Goal: Task Accomplishment & Management: Use online tool/utility

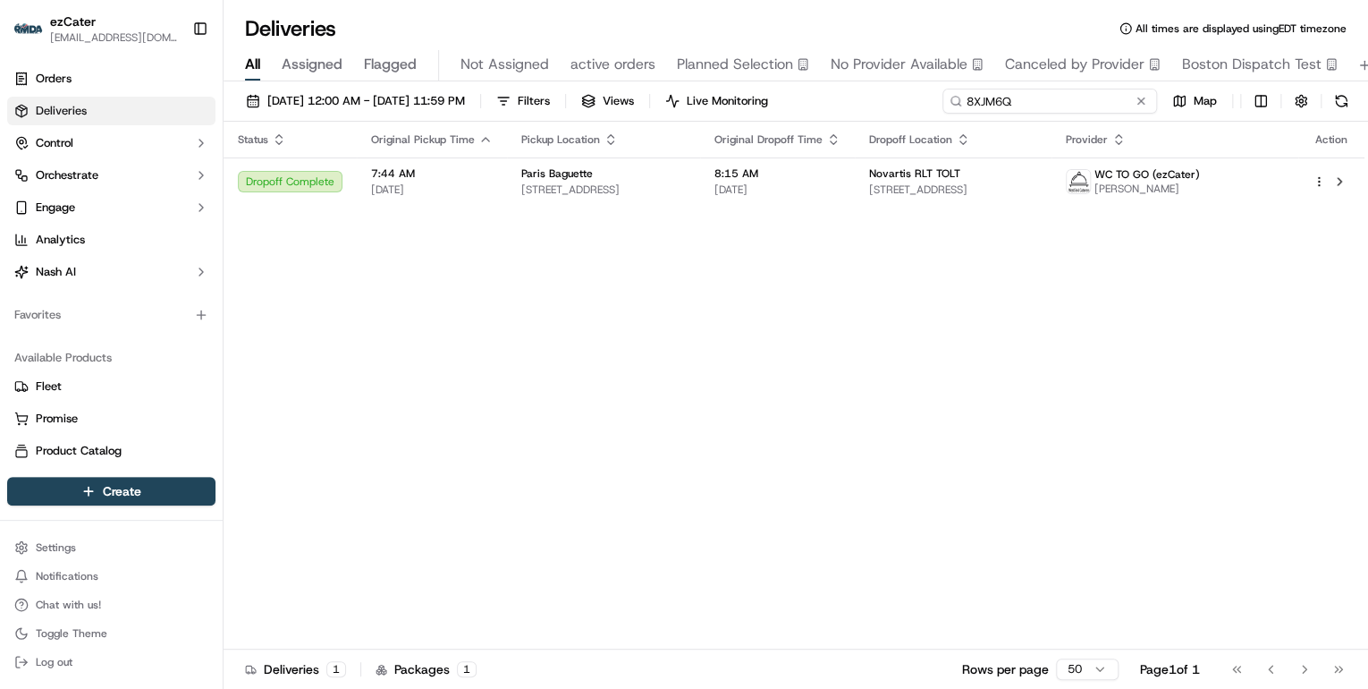
drag, startPoint x: 1084, startPoint y: 104, endPoint x: 486, endPoint y: 114, distance: 597.4
click at [486, 114] on div "[DATE] 12:00 AM - [DATE] 11:59 PM Filters Views Live Monitoring 8XJM6Q Map" at bounding box center [796, 105] width 1145 height 33
paste input "Z69T2A"
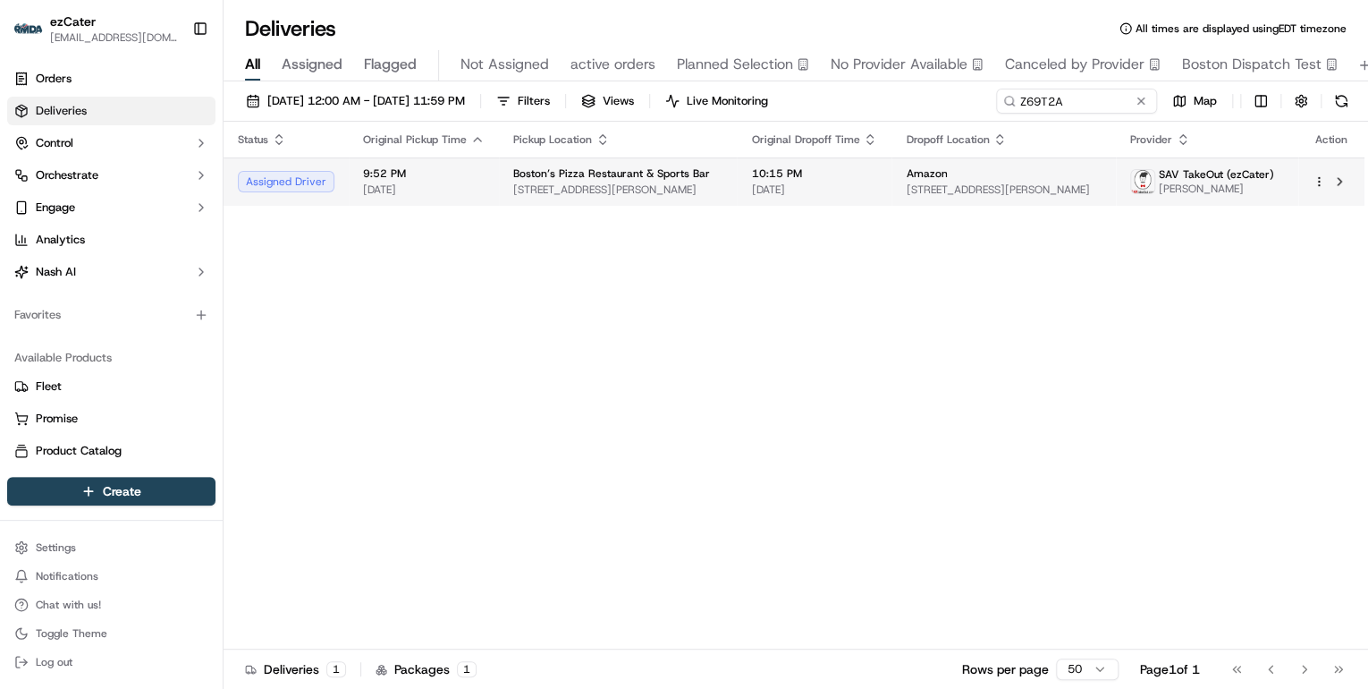
click at [460, 171] on span "9:52 PM" at bounding box center [424, 173] width 122 height 14
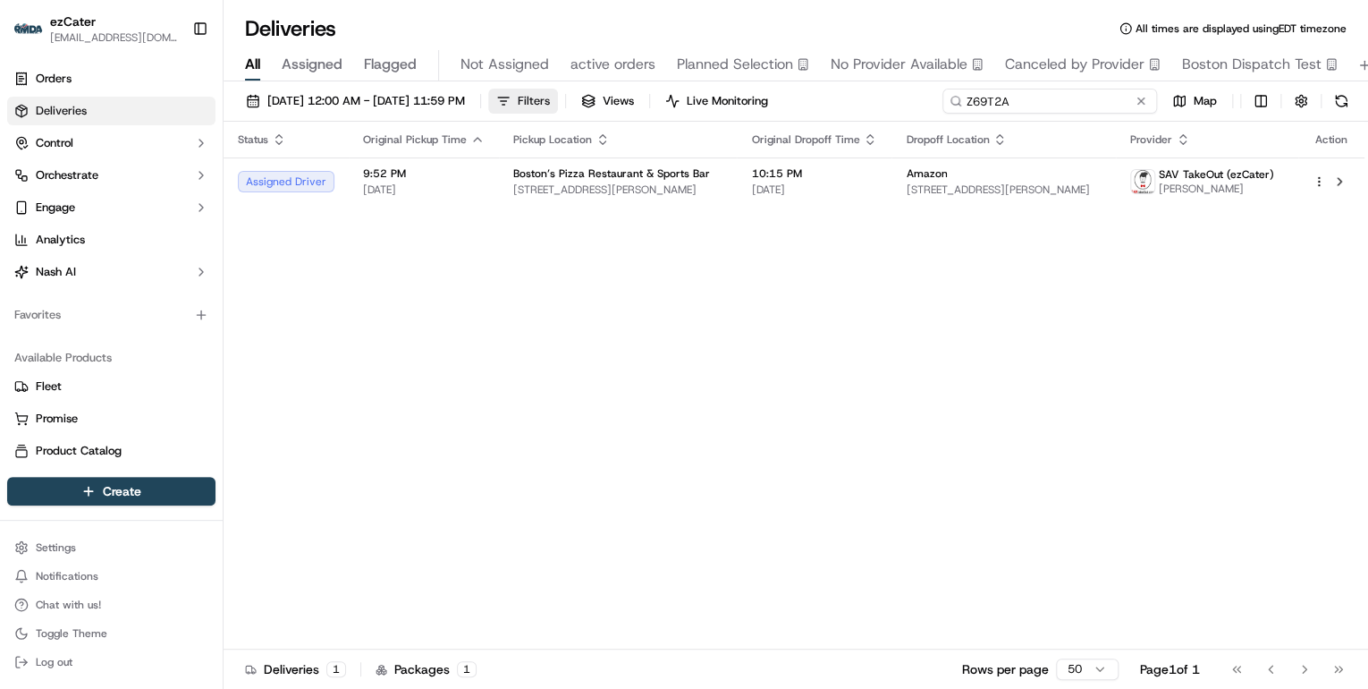
drag, startPoint x: 1074, startPoint y: 105, endPoint x: 560, endPoint y: 89, distance: 514.4
click at [562, 90] on div "09/17/2025 12:00 AM - 09/17/2025 11:59 PM Filters Views Live Monitoring Z69T2A …" at bounding box center [796, 105] width 1145 height 33
paste input "TTG5P3"
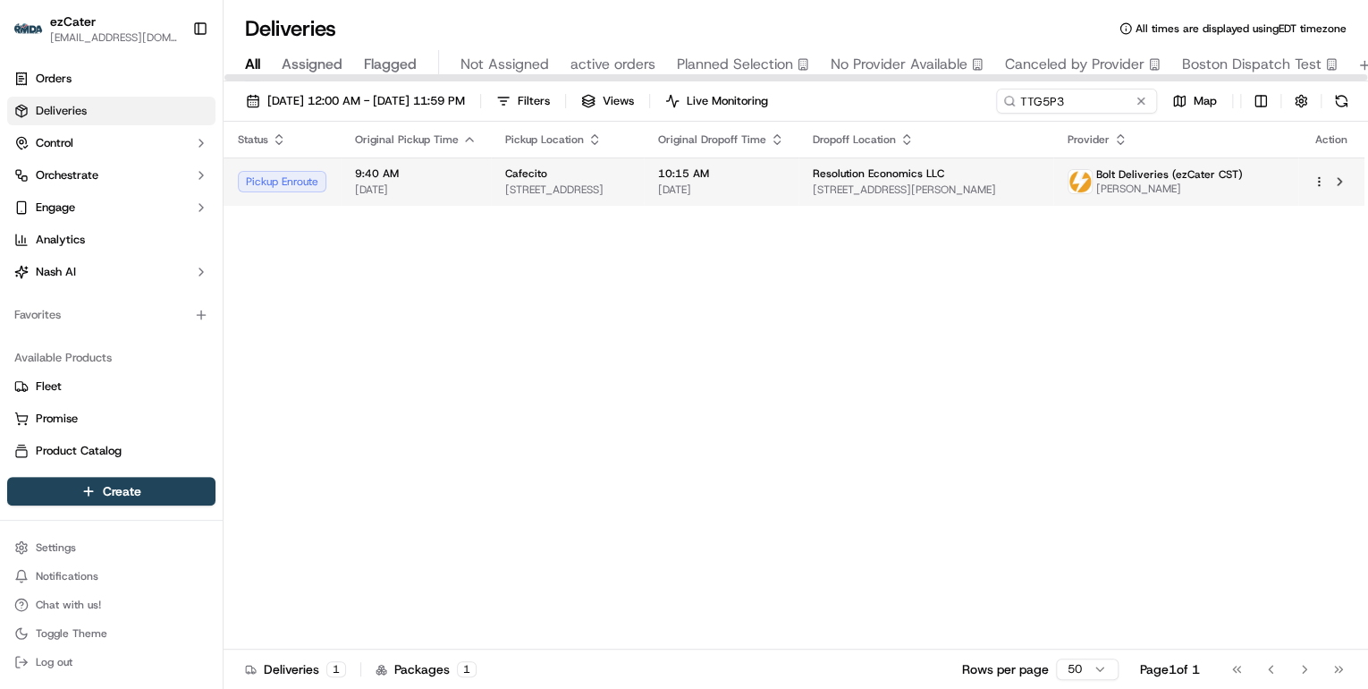
click at [630, 182] on span "[STREET_ADDRESS]" at bounding box center [567, 189] width 124 height 14
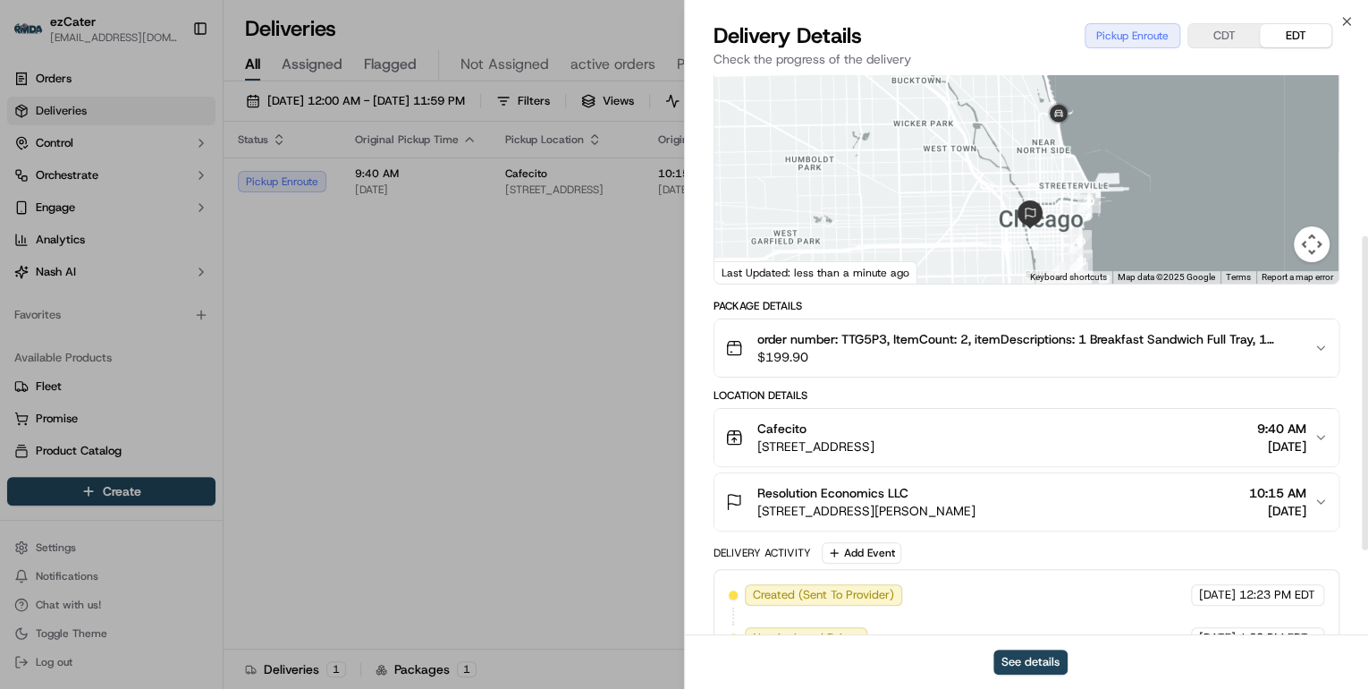
scroll to position [286, 0]
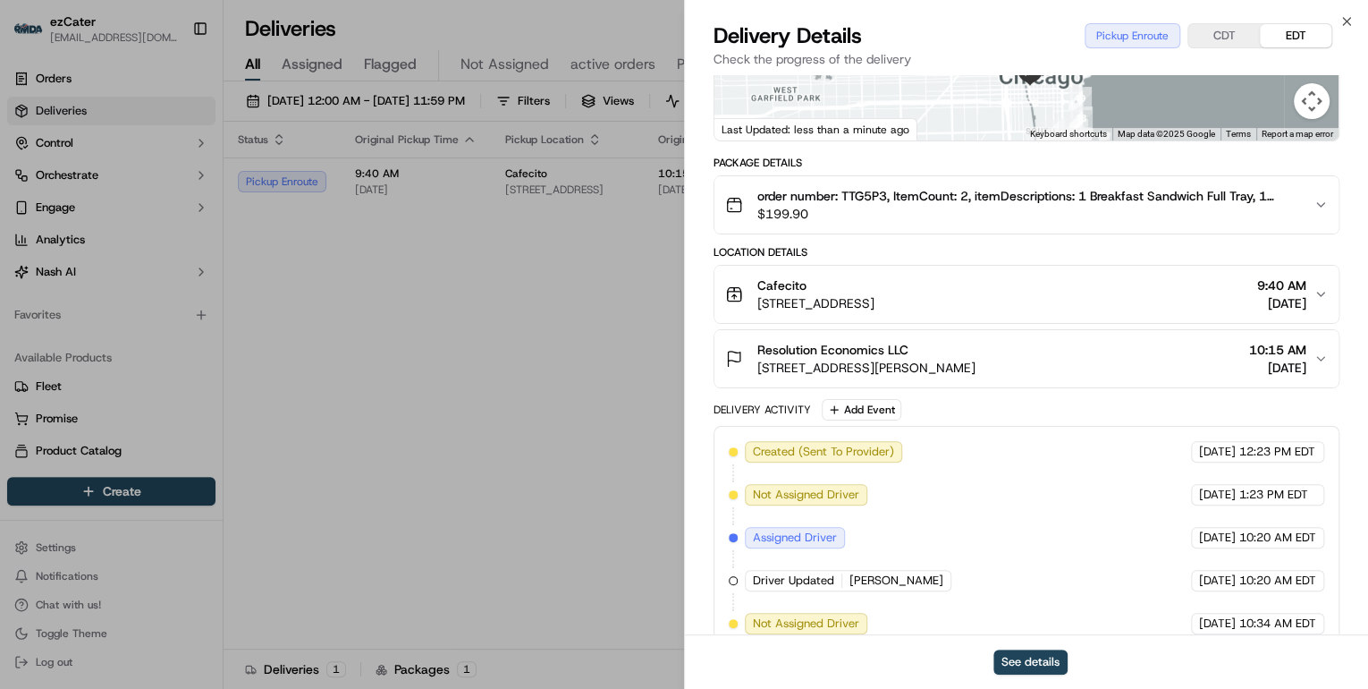
click at [875, 310] on span "[STREET_ADDRESS]" at bounding box center [815, 303] width 117 height 18
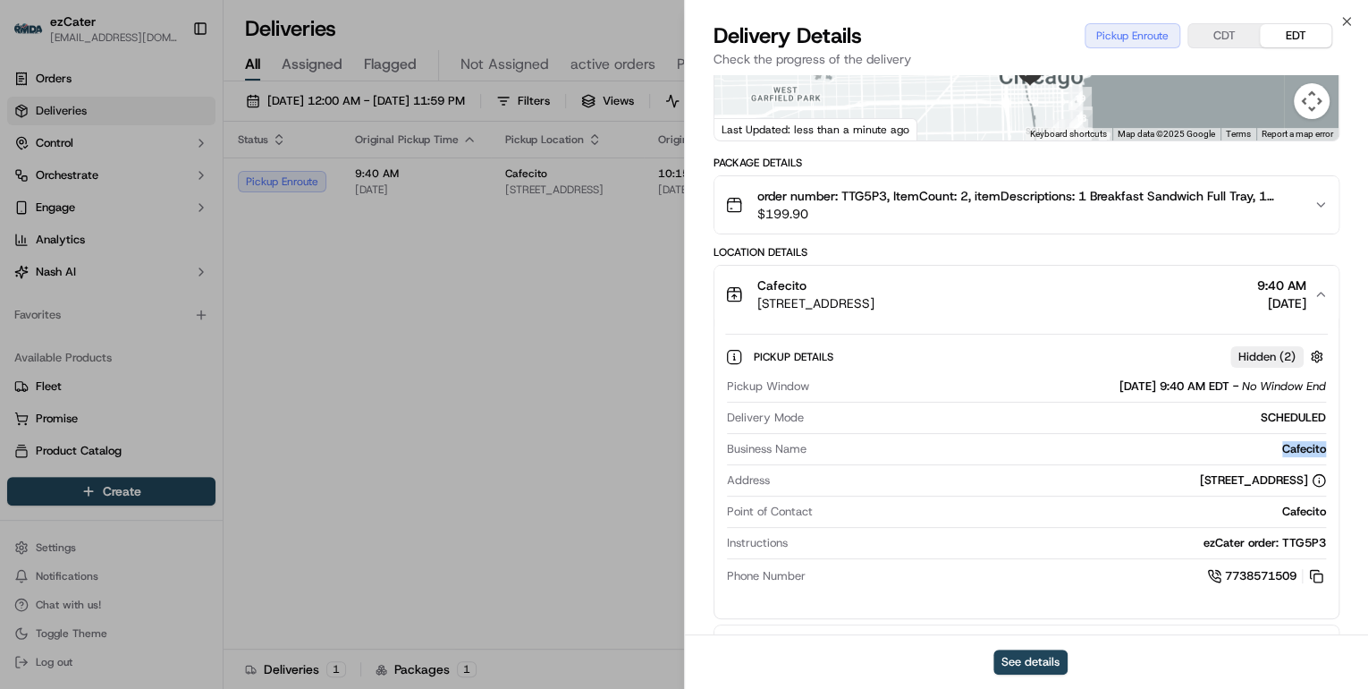
drag, startPoint x: 1339, startPoint y: 448, endPoint x: 1250, endPoint y: 450, distance: 88.5
click at [1250, 450] on div "Provider Bolt Deliveries (ezCater CST) Matthew Searcy Provider Id 2d2abfdb-91b2…" at bounding box center [1026, 436] width 683 height 1295
copy div "Cafecito"
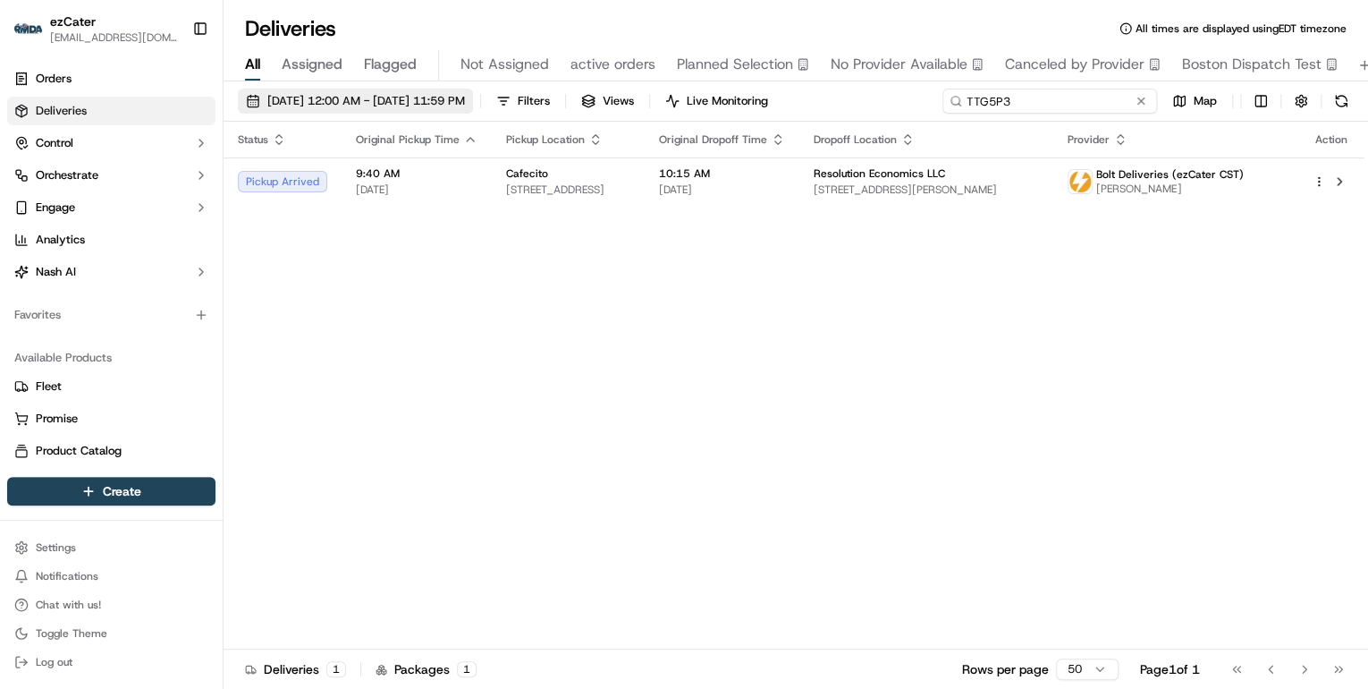
drag, startPoint x: 1094, startPoint y: 106, endPoint x: 523, endPoint y: 111, distance: 571.4
click at [534, 111] on div "09/17/2025 12:00 AM - 09/17/2025 11:59 PM Filters Views Live Monitoring TTG5P3 …" at bounding box center [796, 105] width 1145 height 33
paste input "WW8EA9"
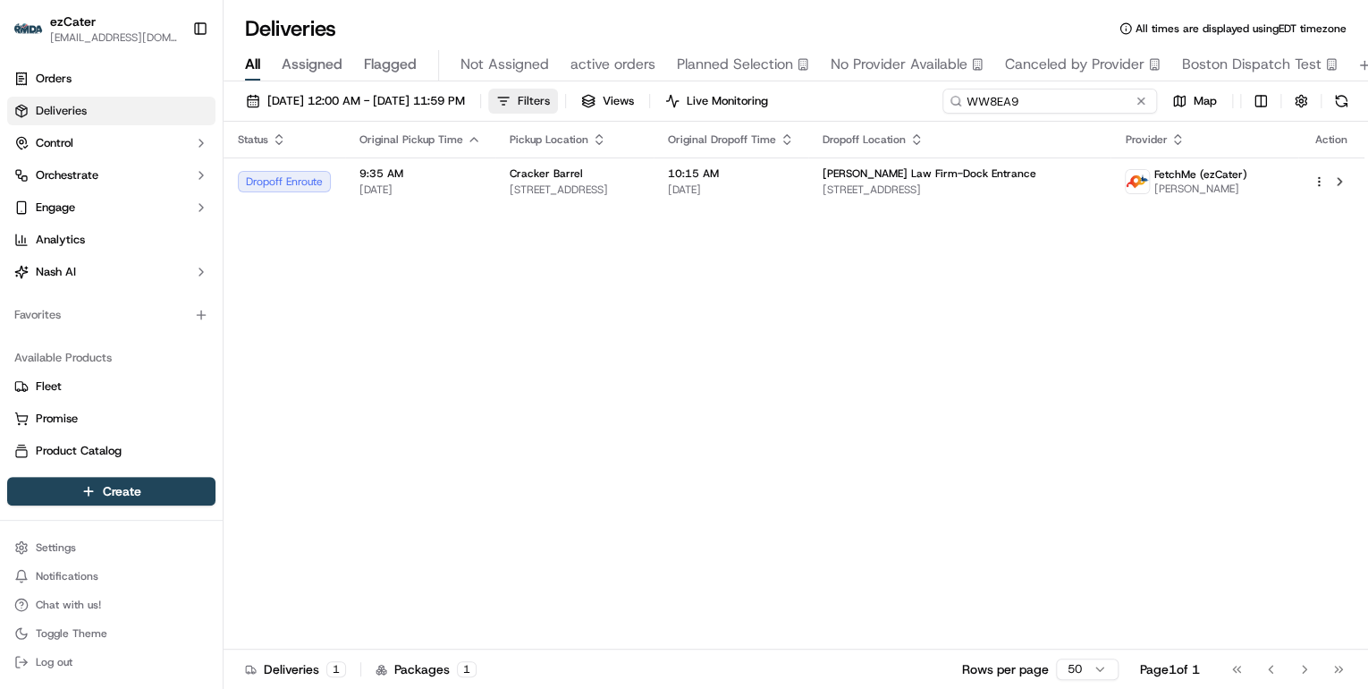
drag, startPoint x: 1035, startPoint y: 98, endPoint x: 554, endPoint y: 100, distance: 481.1
click at [554, 100] on div "09/17/2025 12:00 AM - 09/17/2025 11:59 PM Filters Views Live Monitoring WW8EA9 …" at bounding box center [796, 105] width 1145 height 33
paste input "85XG67"
drag, startPoint x: 1036, startPoint y: 104, endPoint x: 590, endPoint y: 100, distance: 446.2
click at [590, 100] on div "09/17/2025 12:00 AM - 09/17/2025 11:59 PM Filters Views Live Monitoring 85XG67 …" at bounding box center [796, 105] width 1145 height 33
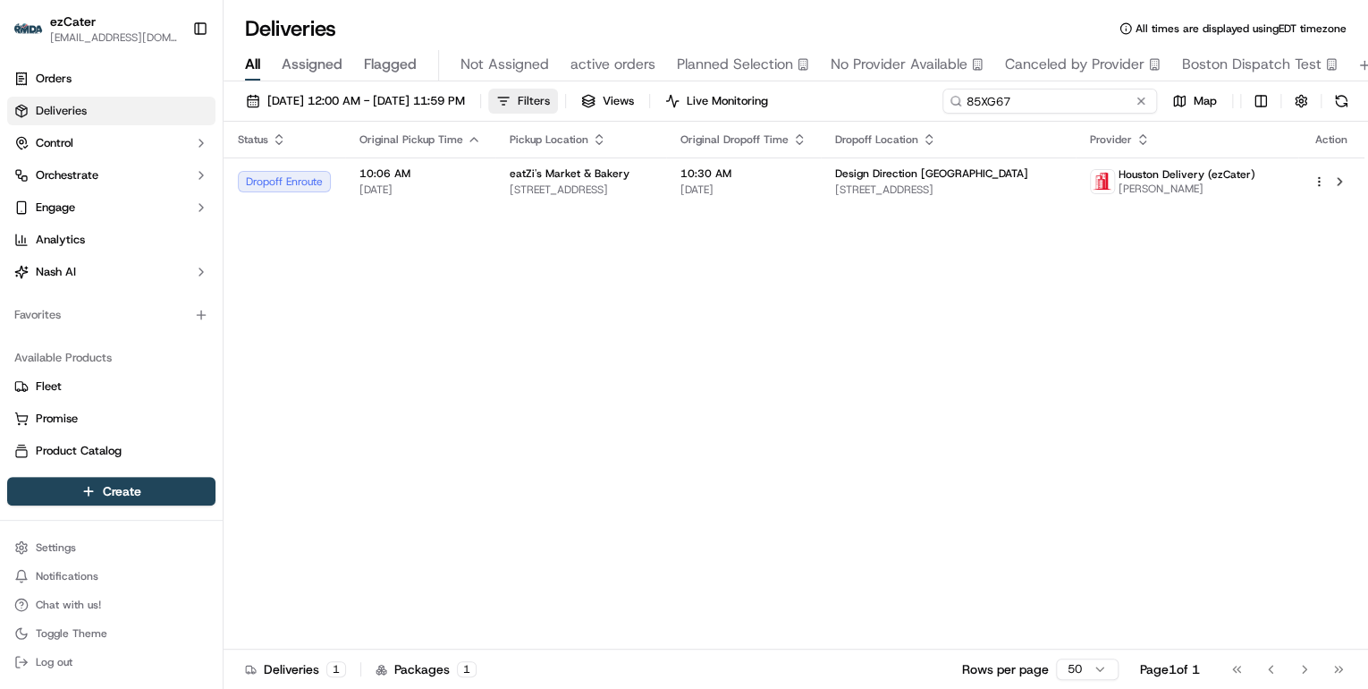
paste input
drag, startPoint x: 1052, startPoint y: 105, endPoint x: 495, endPoint y: 105, distance: 556.2
click at [538, 105] on div "09/17/2025 12:00 AM - 09/17/2025 11:59 PM Filters Views Live Monitoring 85XG67 …" at bounding box center [796, 105] width 1145 height 33
paste input "9P8E6Z"
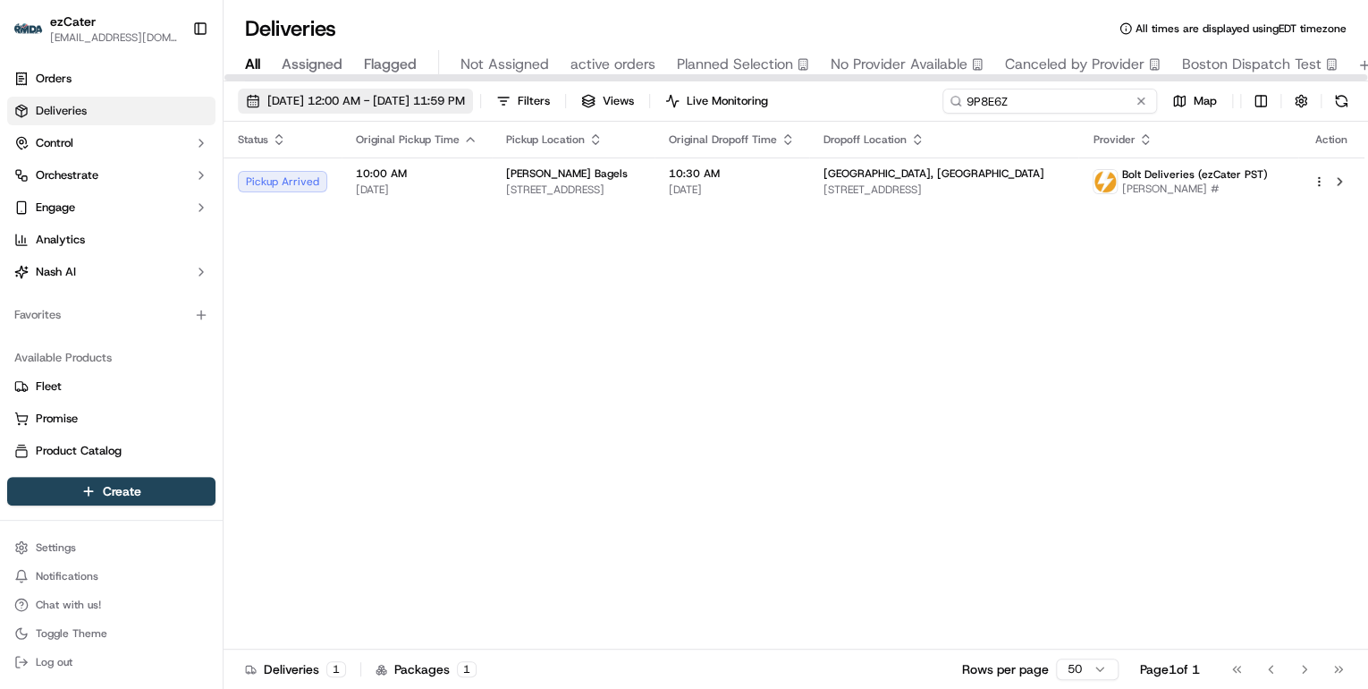
drag, startPoint x: 1037, startPoint y: 102, endPoint x: 510, endPoint y: 101, distance: 527.6
click at [510, 101] on div "09/17/2025 12:00 AM - 09/17/2025 11:59 PM Filters Views Live Monitoring 9P8E6Z …" at bounding box center [796, 105] width 1145 height 33
paste input "TTG5P3"
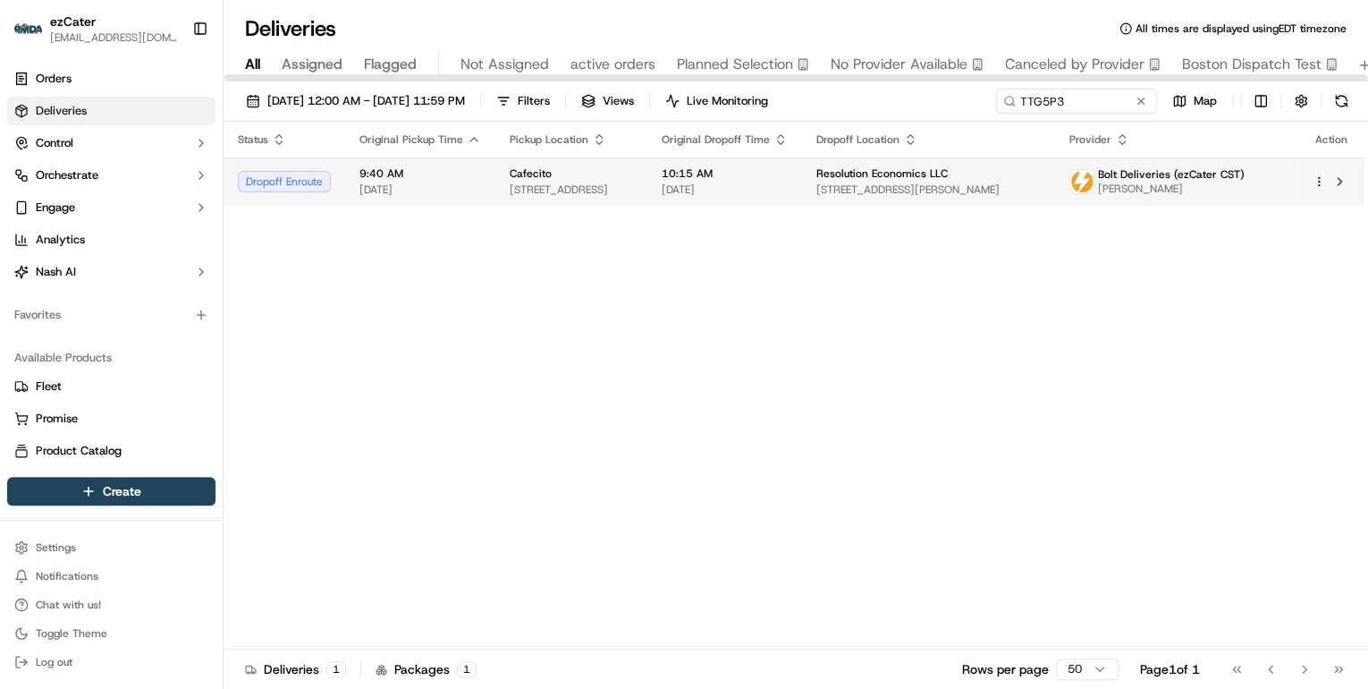
click at [647, 183] on td "Cafecito 411 W Fullerton Pkwy, Chicago, IL 60614, USA" at bounding box center [571, 181] width 152 height 48
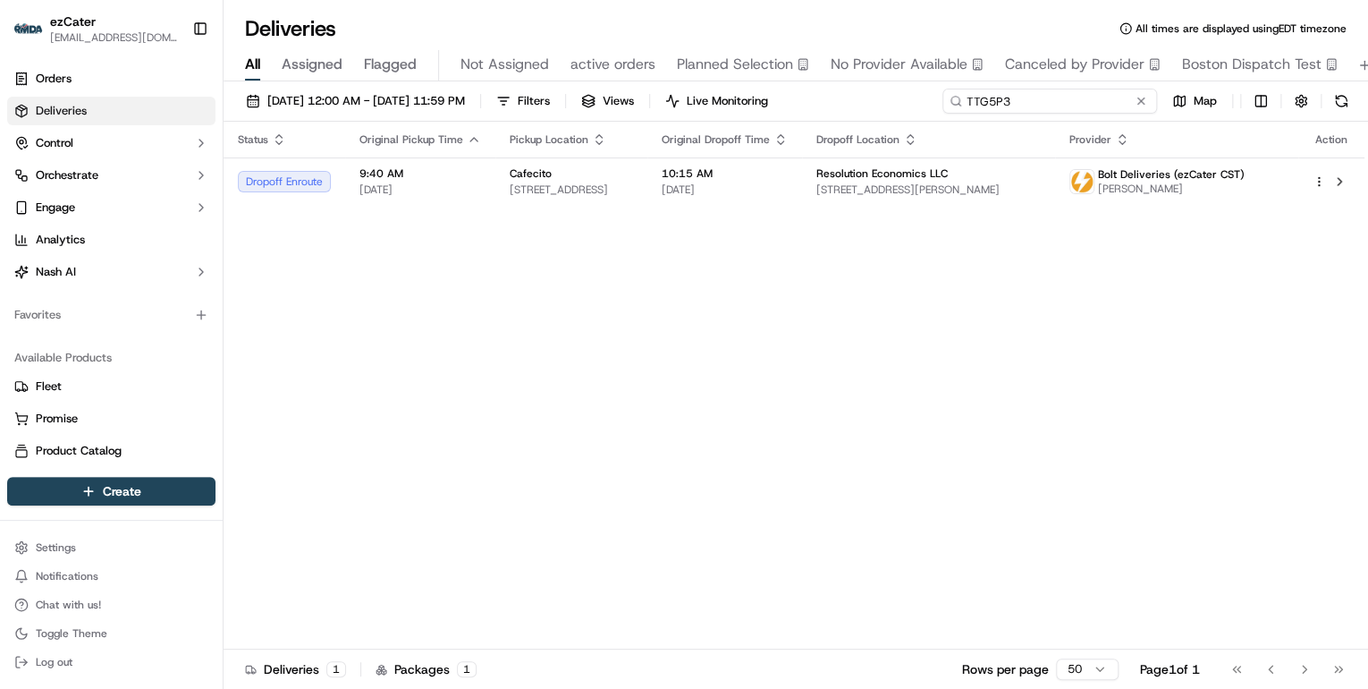
drag, startPoint x: 1068, startPoint y: 101, endPoint x: 468, endPoint y: 114, distance: 600.2
click at [468, 114] on div "09/17/2025 12:00 AM - 09/17/2025 11:59 PM Filters Views Live Monitoring TTG5P3 …" at bounding box center [796, 105] width 1145 height 33
paste input "98ZR08"
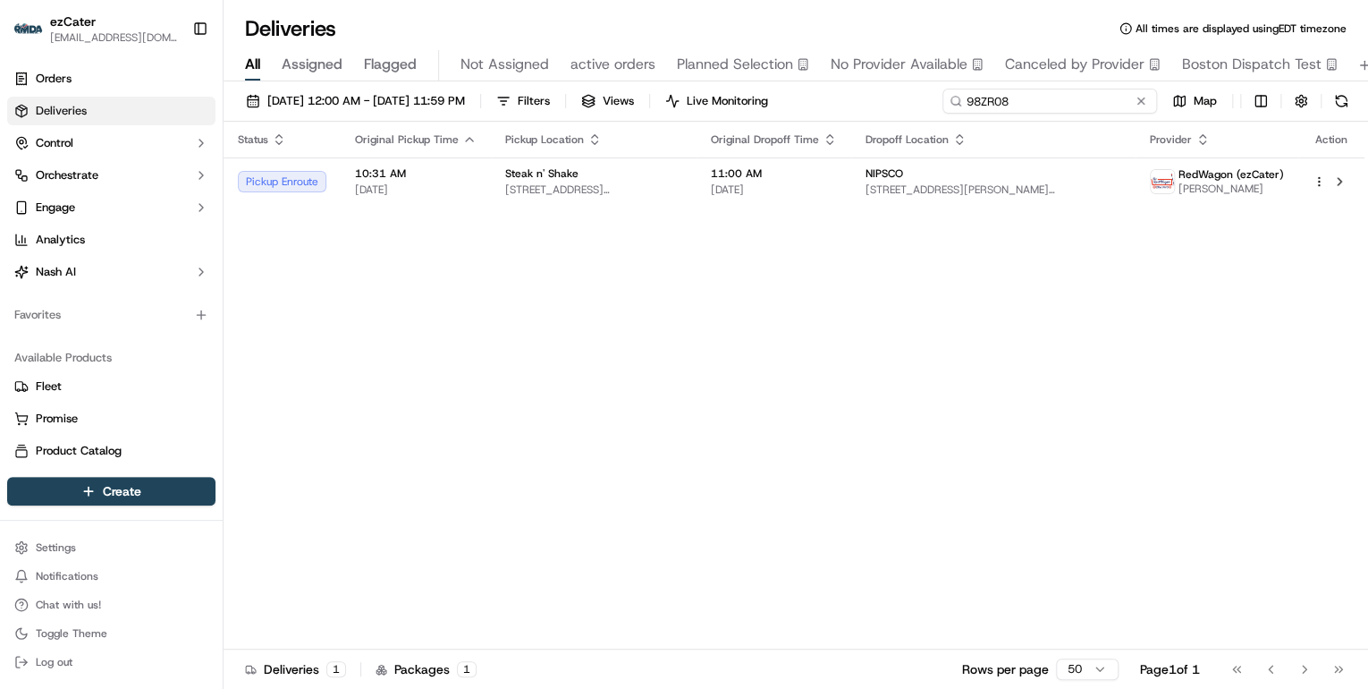
drag, startPoint x: 1023, startPoint y: 104, endPoint x: 581, endPoint y: 116, distance: 441.9
click at [583, 115] on div "09/17/2025 12:00 AM - 09/17/2025 11:59 PM Filters Views Live Monitoring 98ZR08 …" at bounding box center [796, 105] width 1145 height 33
paste input "VUWP7C"
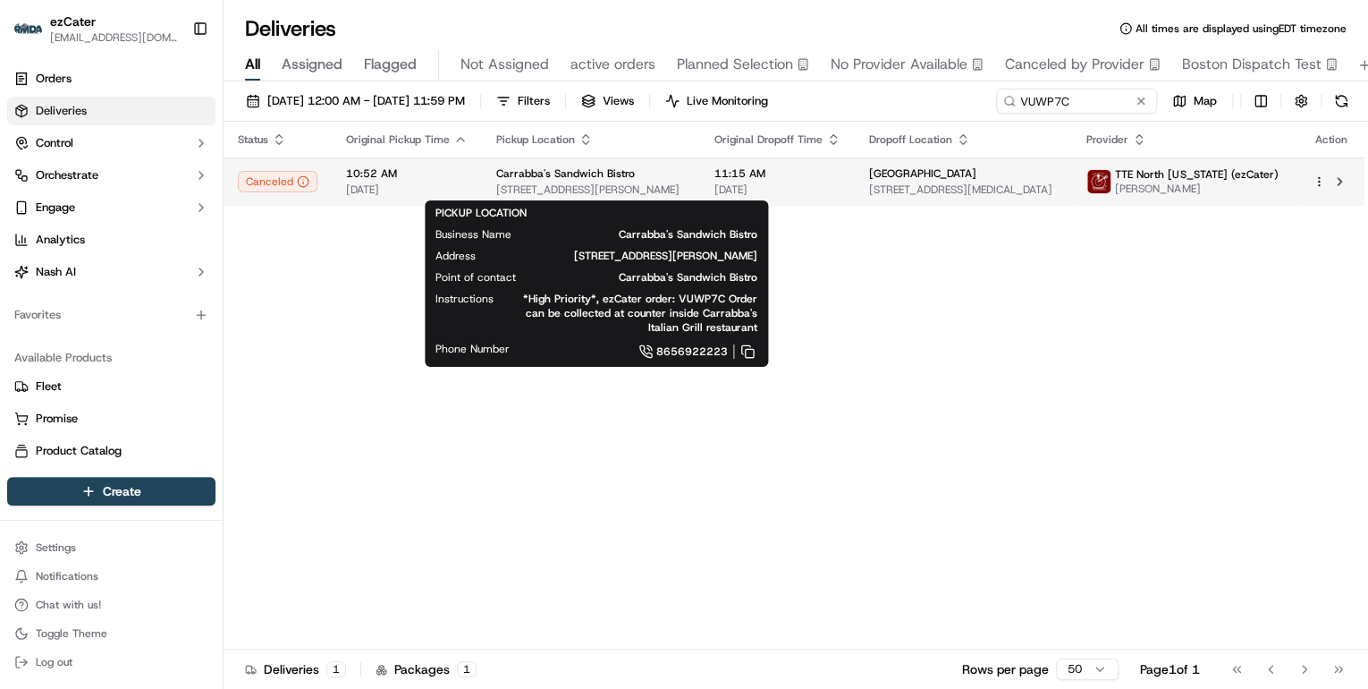
click at [563, 182] on span "324 N Peters Rd e, Knoxville, TN 37922, USA" at bounding box center [591, 189] width 190 height 14
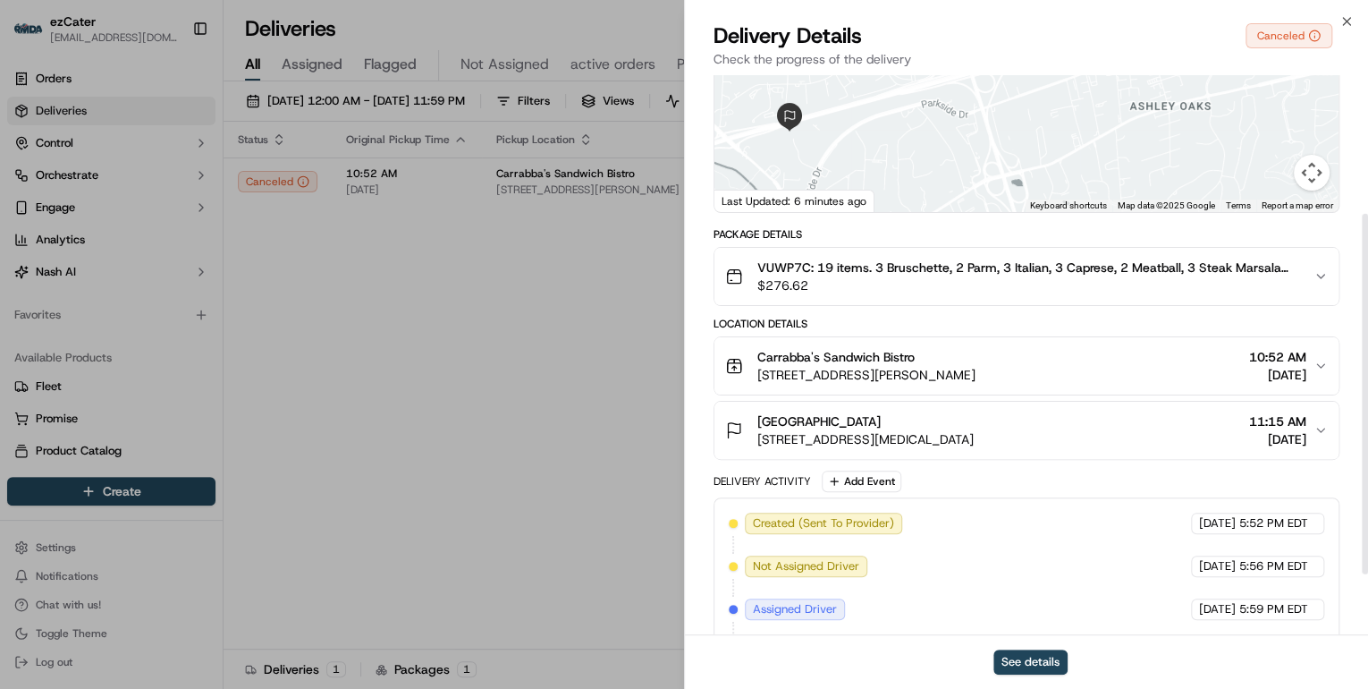
scroll to position [308, 0]
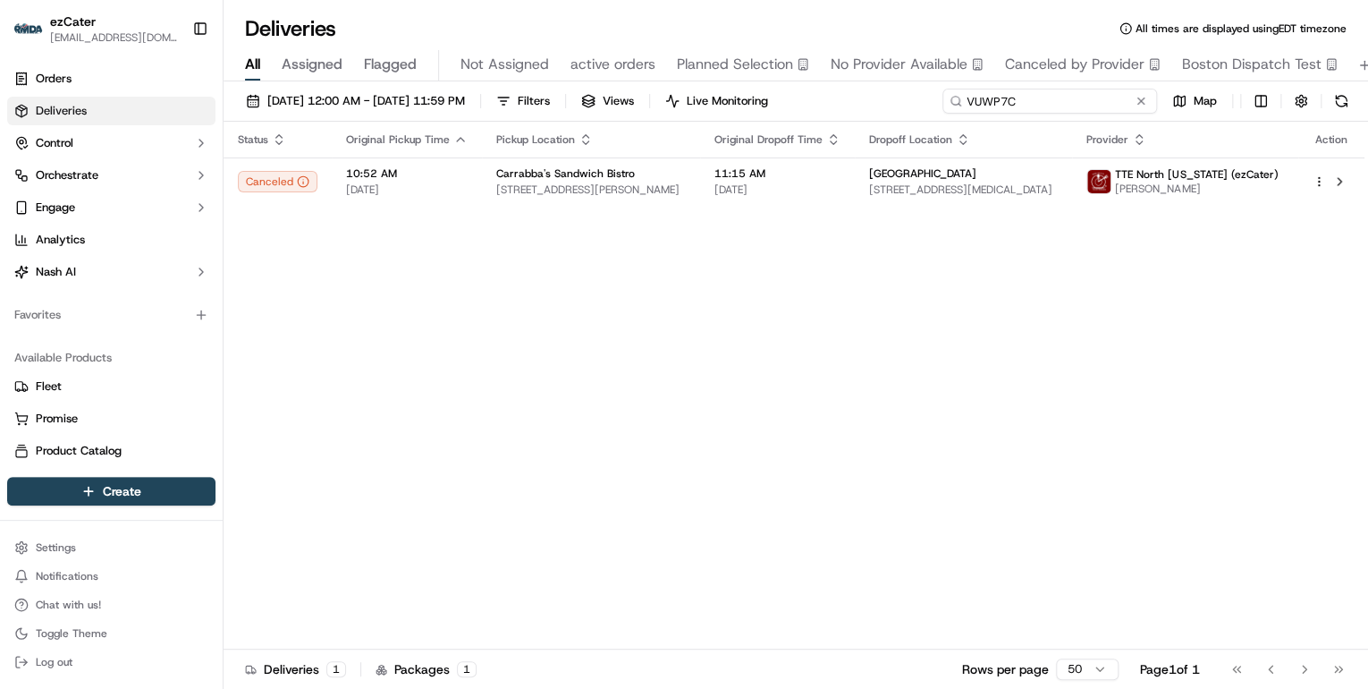
drag, startPoint x: 1085, startPoint y: 105, endPoint x: 574, endPoint y: 132, distance: 511.3
click at [574, 132] on div "09/17/2025 12:00 AM - 09/17/2025 11:59 PM Filters Views Live Monitoring VUWP7C …" at bounding box center [796, 386] width 1145 height 611
paste input "UT4FJE"
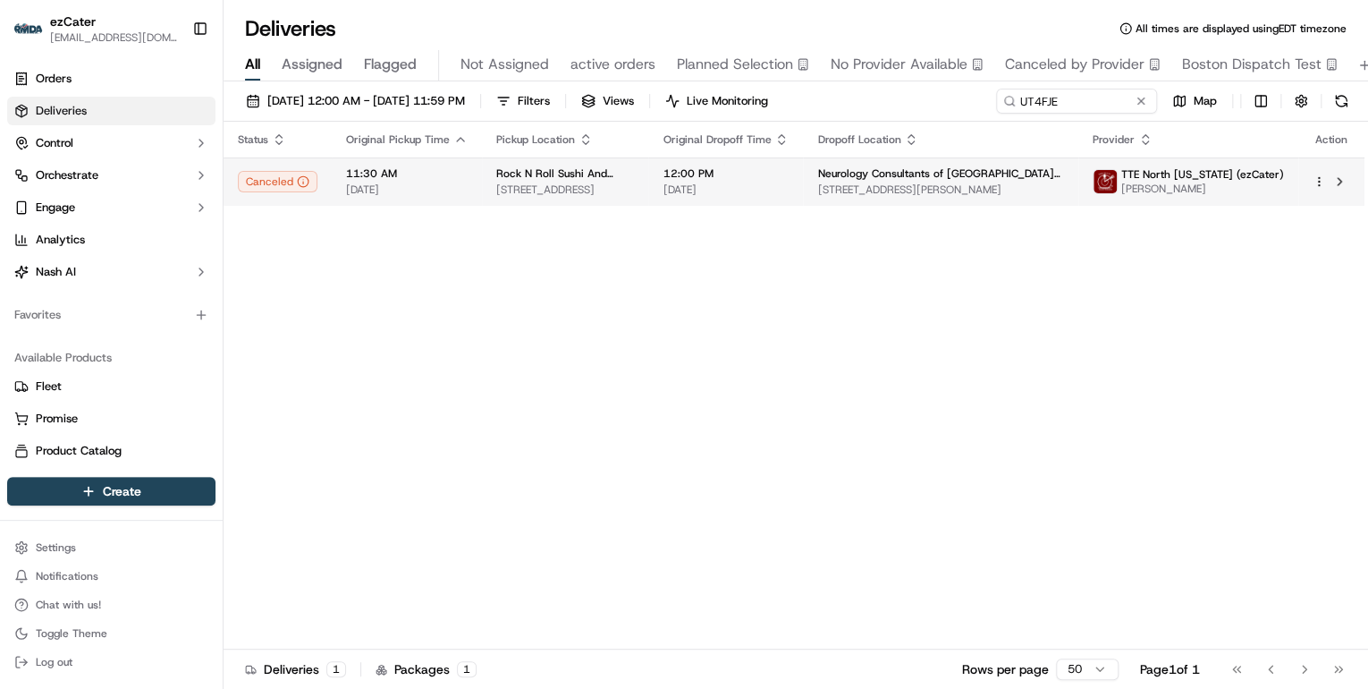
click at [576, 173] on span "Rock N Roll Sushi And Hibachi" at bounding box center [565, 173] width 138 height 14
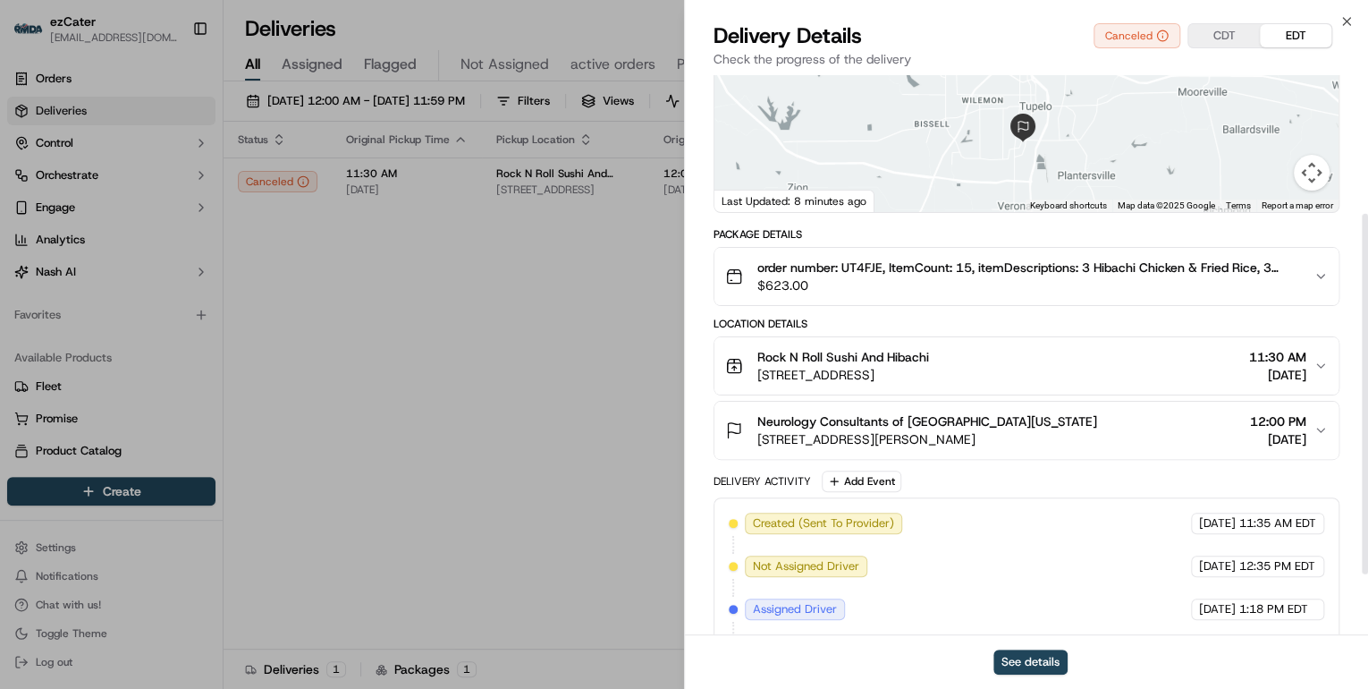
scroll to position [308, 0]
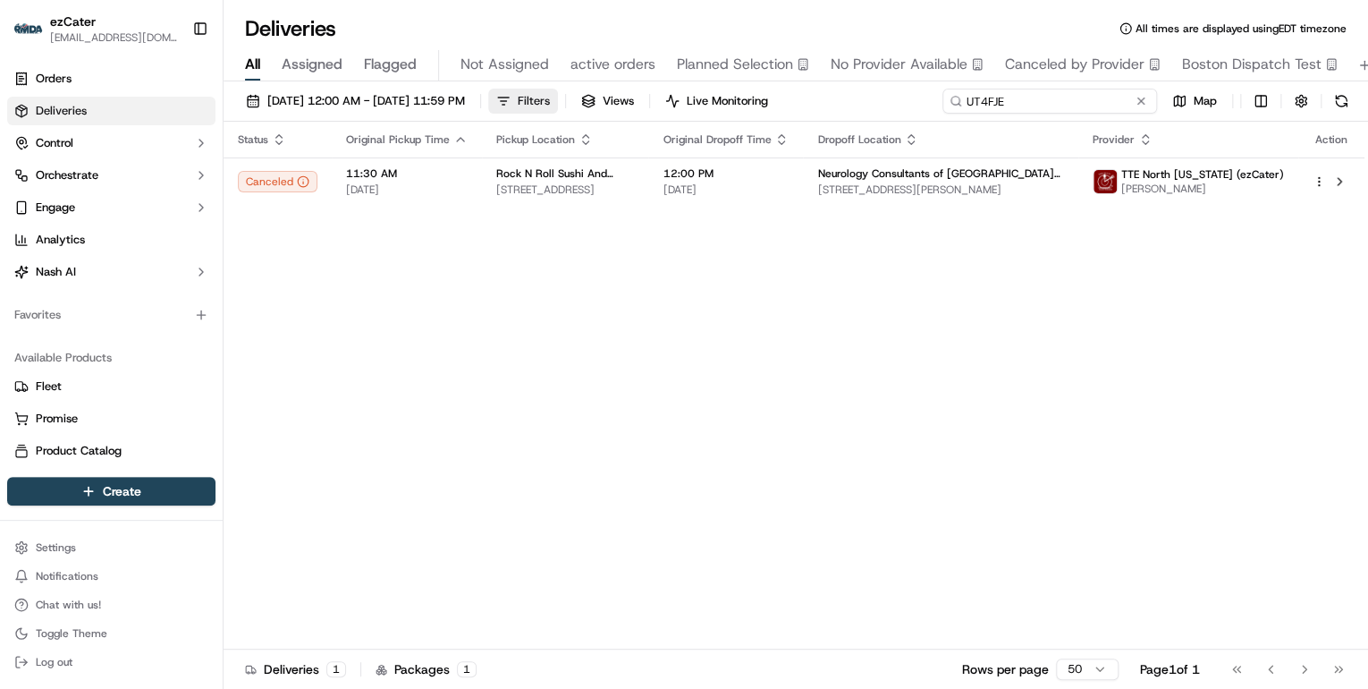
drag, startPoint x: 1069, startPoint y: 102, endPoint x: 615, endPoint y: 89, distance: 454.4
click at [615, 89] on div "09/17/2025 12:00 AM - 09/17/2025 11:59 PM Filters Views Live Monitoring UT4FJE …" at bounding box center [796, 105] width 1145 height 33
paste input "9P8E6Z"
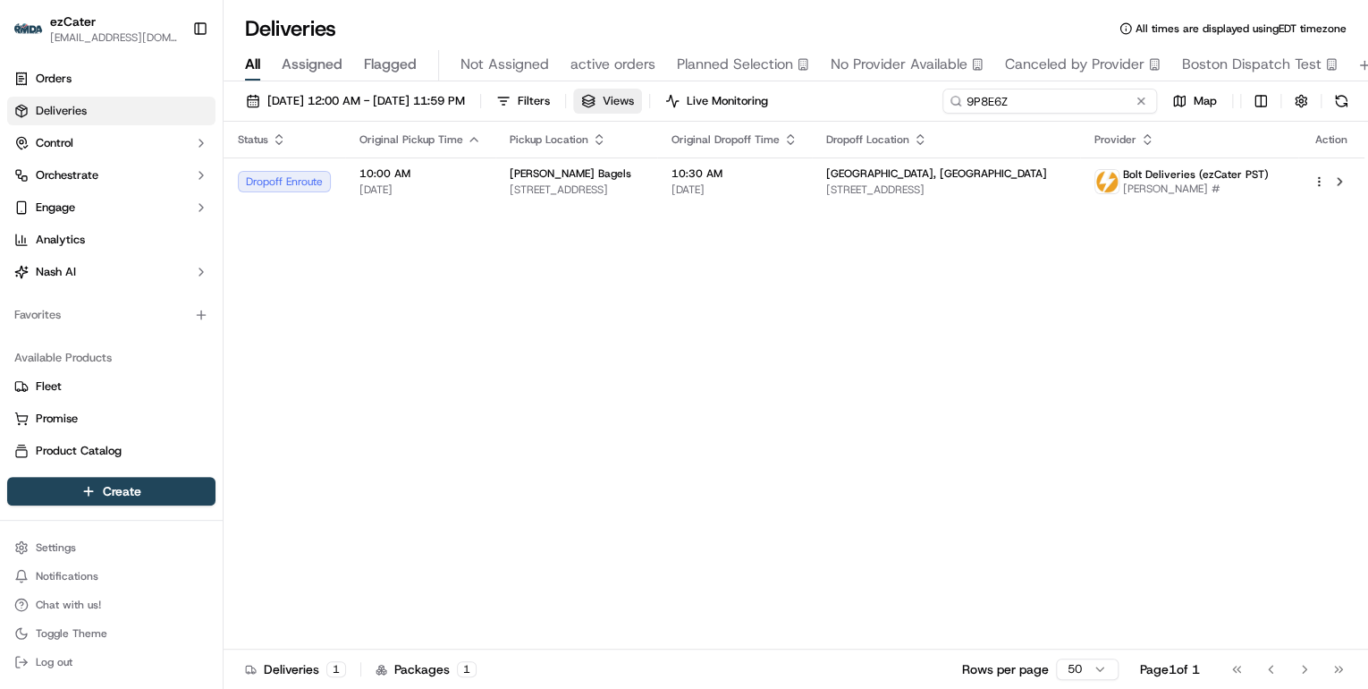
drag, startPoint x: 1027, startPoint y: 102, endPoint x: 638, endPoint y: 104, distance: 388.1
click at [638, 104] on div "09/17/2025 12:00 AM - 09/17/2025 11:59 PM Filters Views Live Monitoring 9P8E6Z …" at bounding box center [796, 105] width 1145 height 33
paste input "VUWP7C"
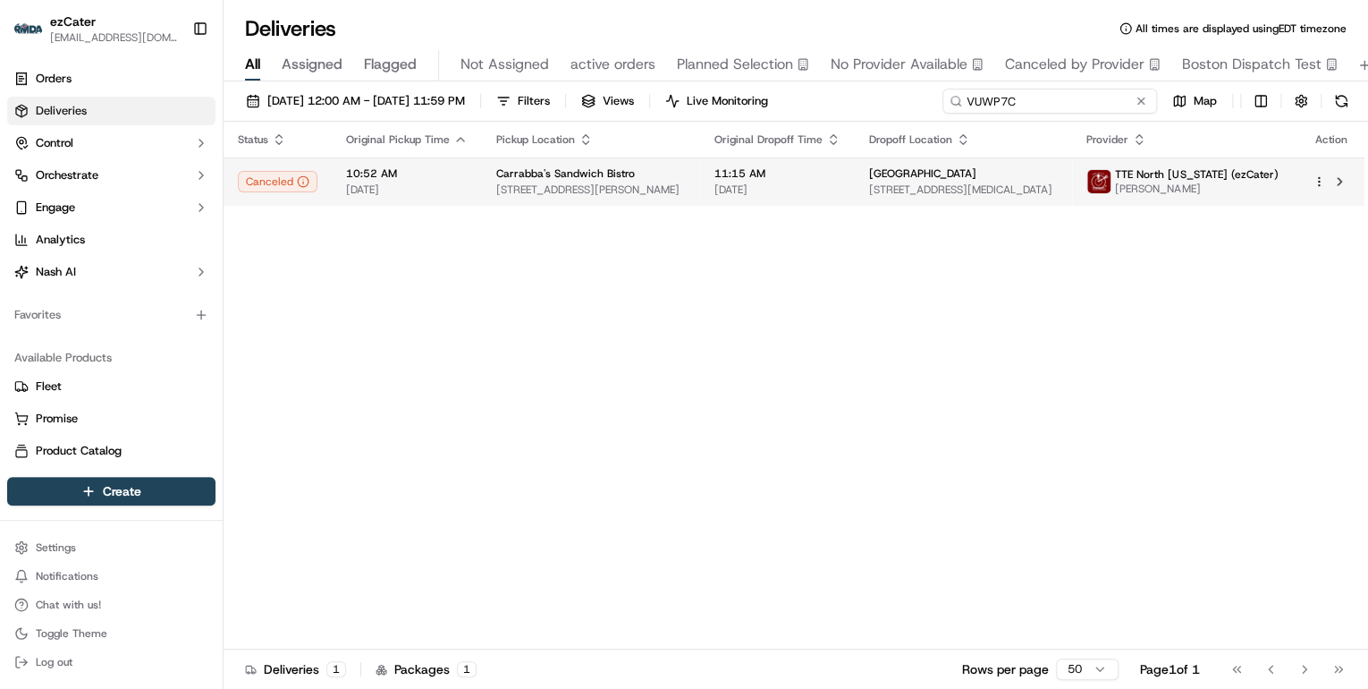
type input "VUWP7C"
click at [643, 188] on span "324 N Peters Rd e, Knoxville, TN 37922, USA" at bounding box center [591, 189] width 190 height 14
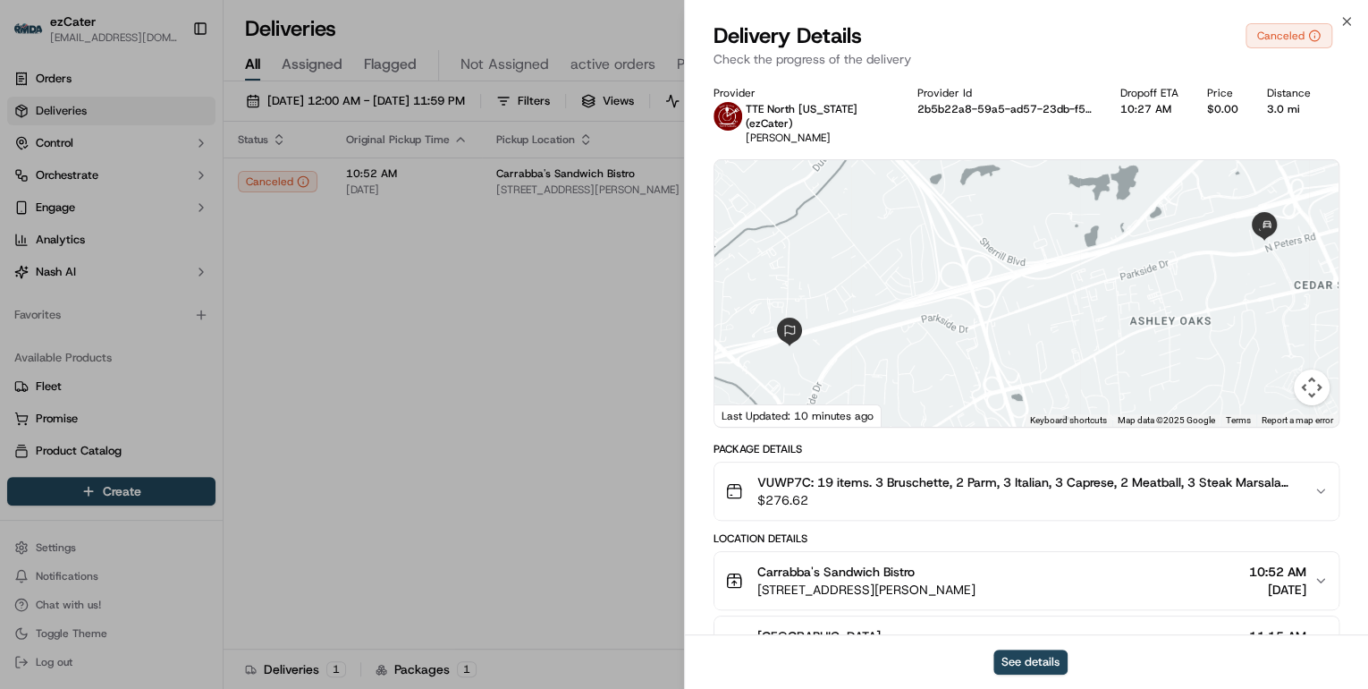
scroll to position [72, 0]
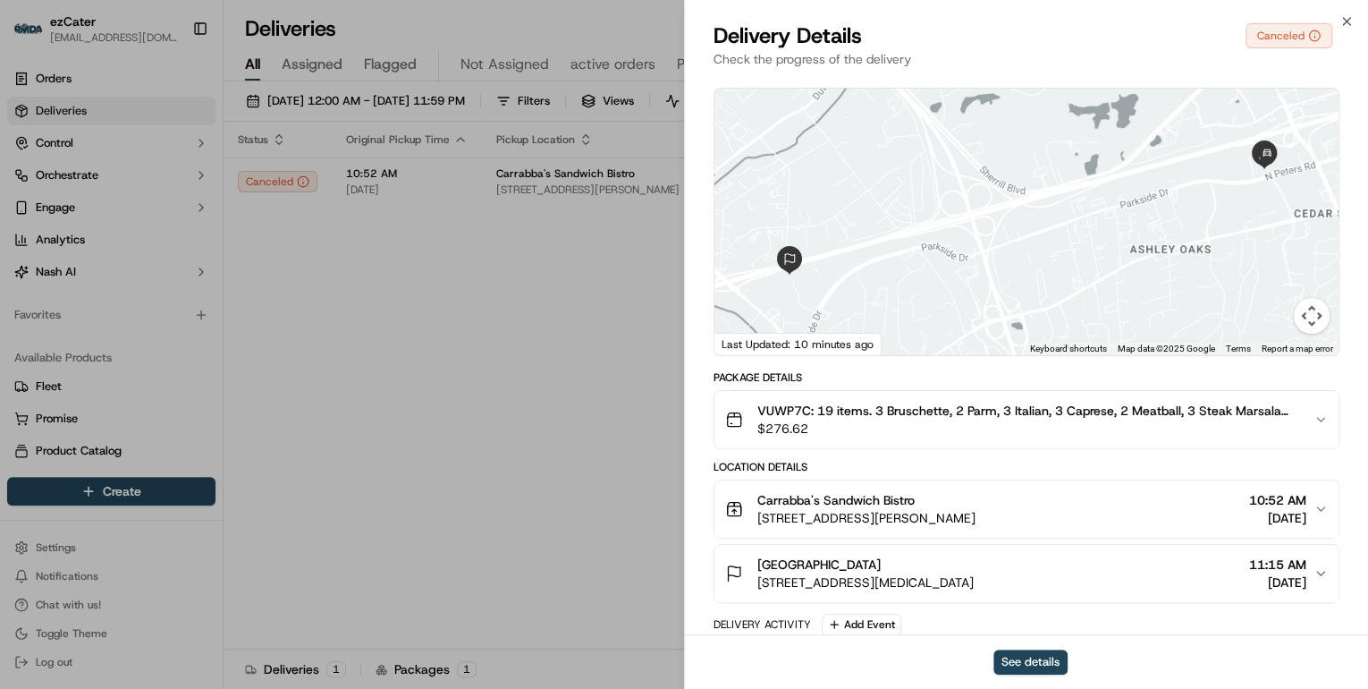
click at [922, 413] on span "VUWP7C: 19 items. 3 Bruschette, 2 Parm, 3 Italian, 3 Caprese, 2 Meatball, 3 Ste…" at bounding box center [1028, 410] width 542 height 18
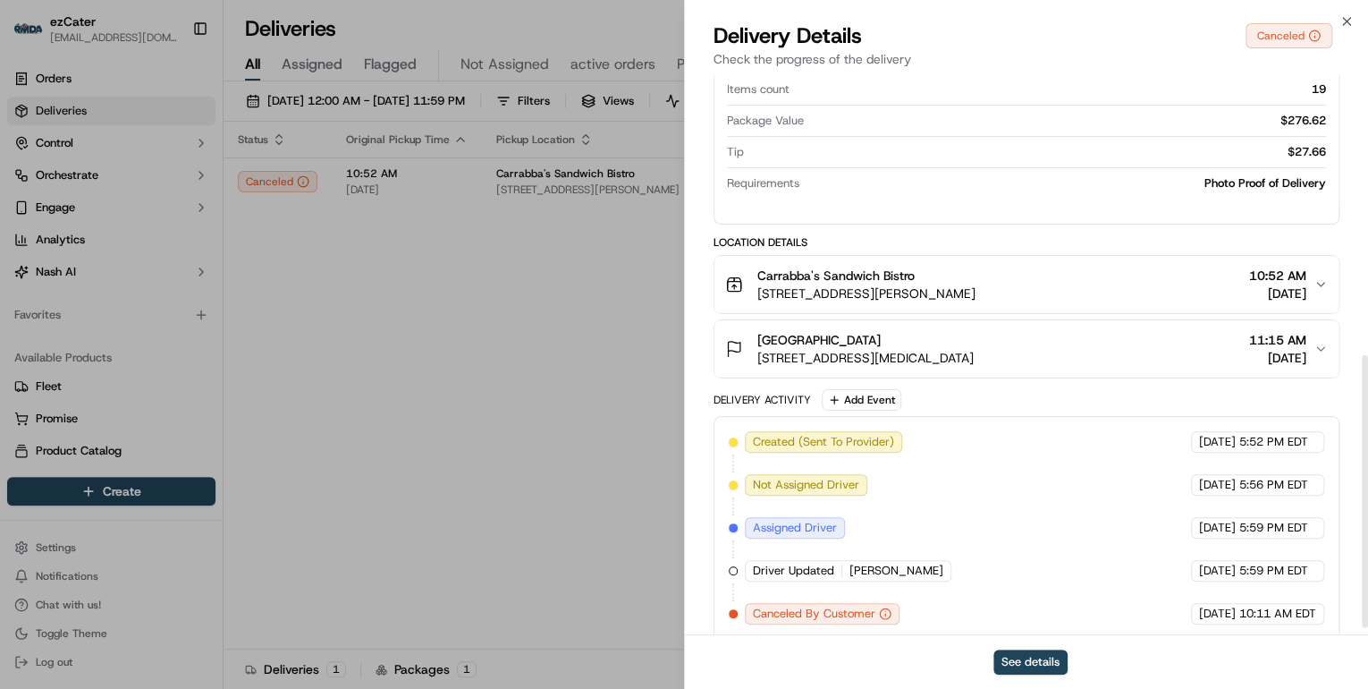
scroll to position [585, 0]
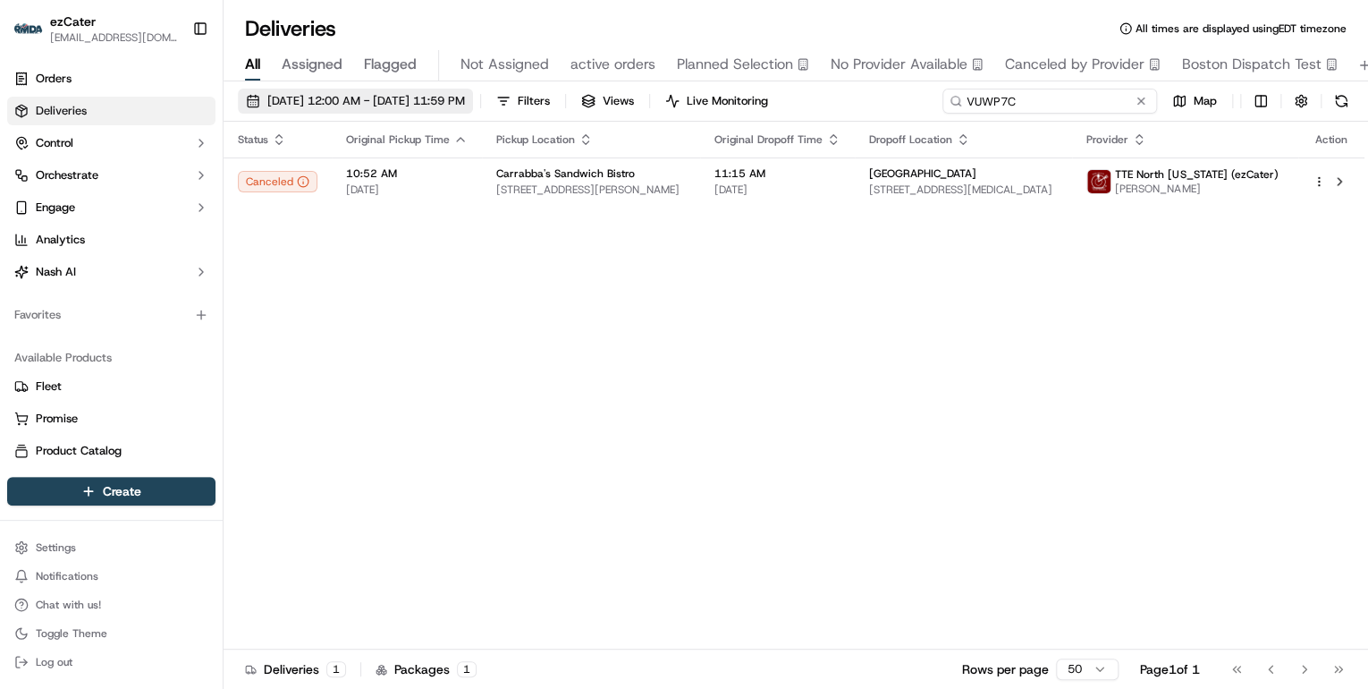
drag, startPoint x: 1078, startPoint y: 104, endPoint x: 452, endPoint y: 102, distance: 626.8
click at [468, 104] on div "09/17/2025 12:00 AM - 09/17/2025 11:59 PM Filters Views Live Monitoring VUWP7C …" at bounding box center [796, 105] width 1145 height 33
paste input "GZT0K3"
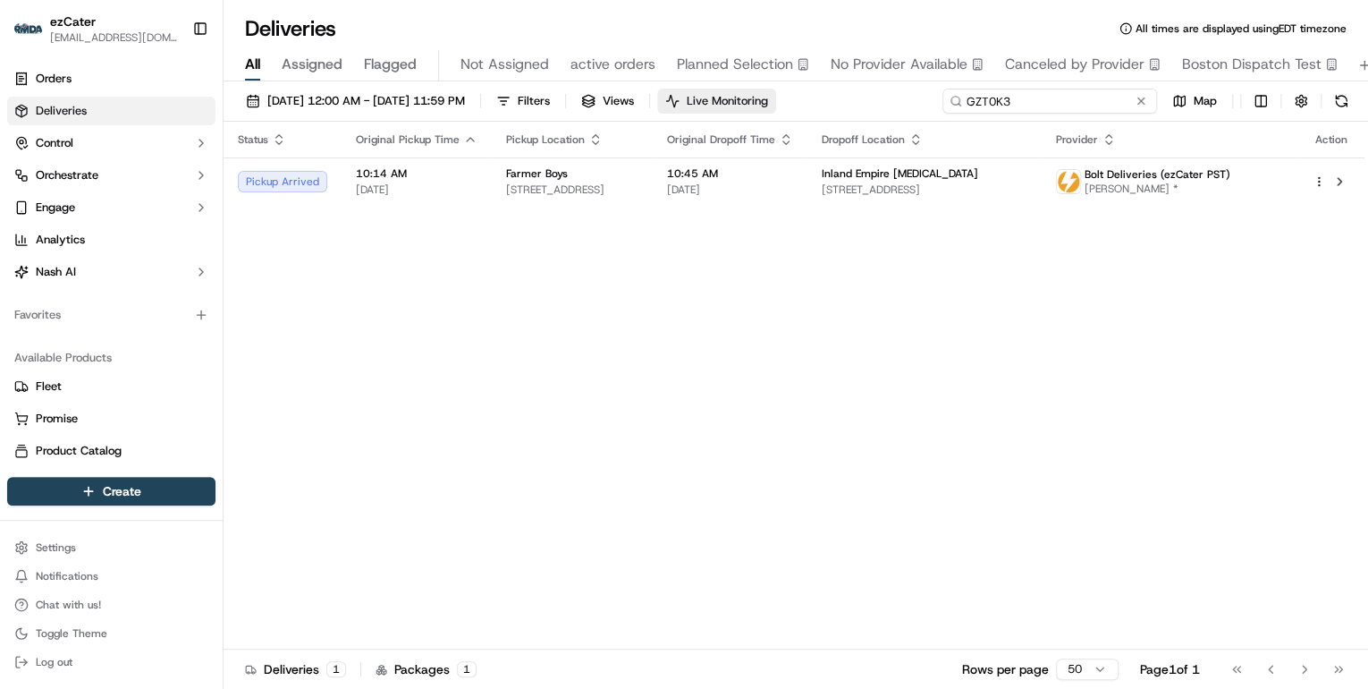
drag, startPoint x: 1035, startPoint y: 104, endPoint x: 769, endPoint y: 100, distance: 265.6
click at [774, 100] on div "09/17/2025 12:00 AM - 09/17/2025 11:59 PM Filters Views Live Monitoring GZT0K3 …" at bounding box center [796, 105] width 1145 height 33
paste input
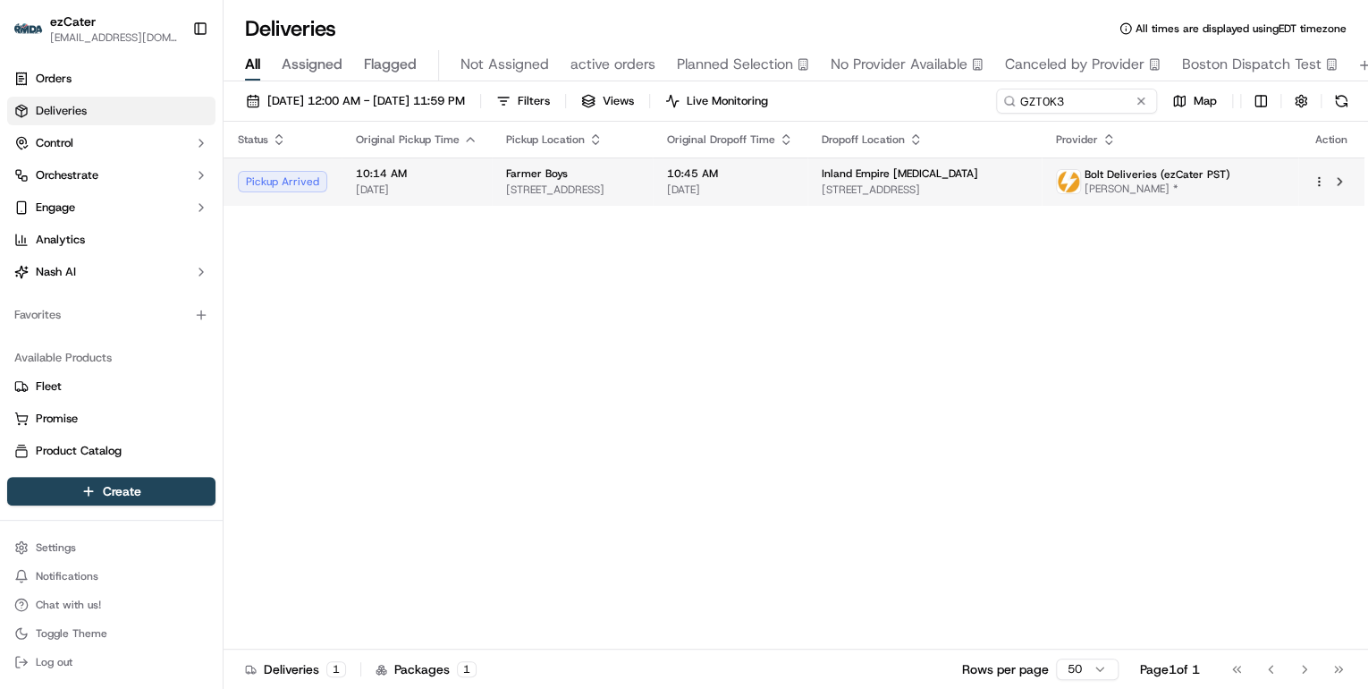
click at [447, 182] on span "[DATE]" at bounding box center [417, 189] width 122 height 14
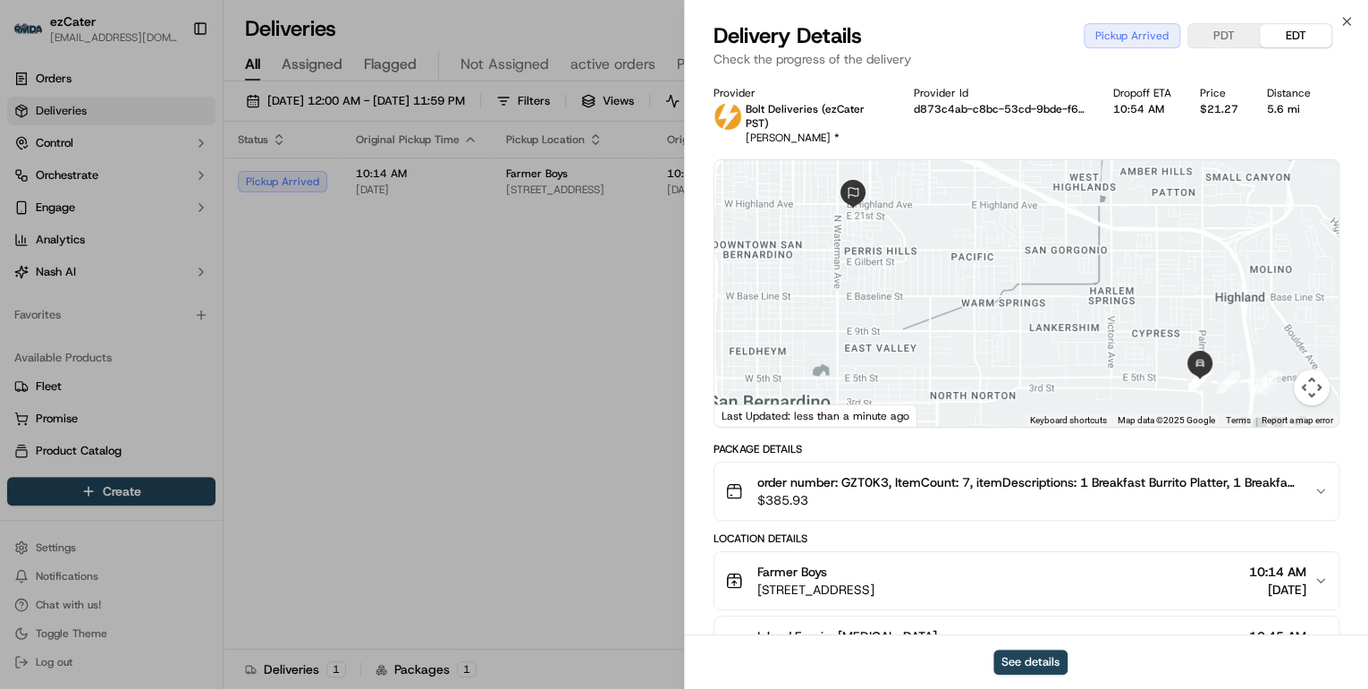
scroll to position [215, 0]
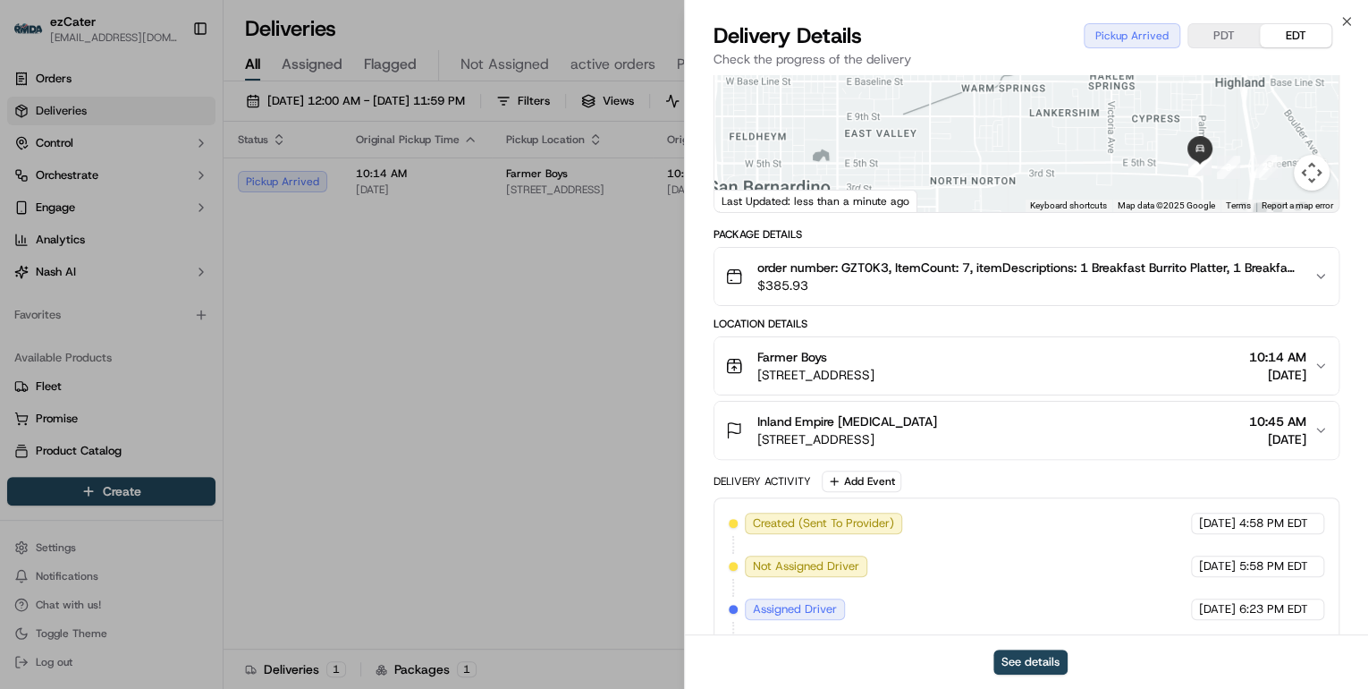
click at [875, 348] on div "Farmer Boys" at bounding box center [815, 357] width 117 height 18
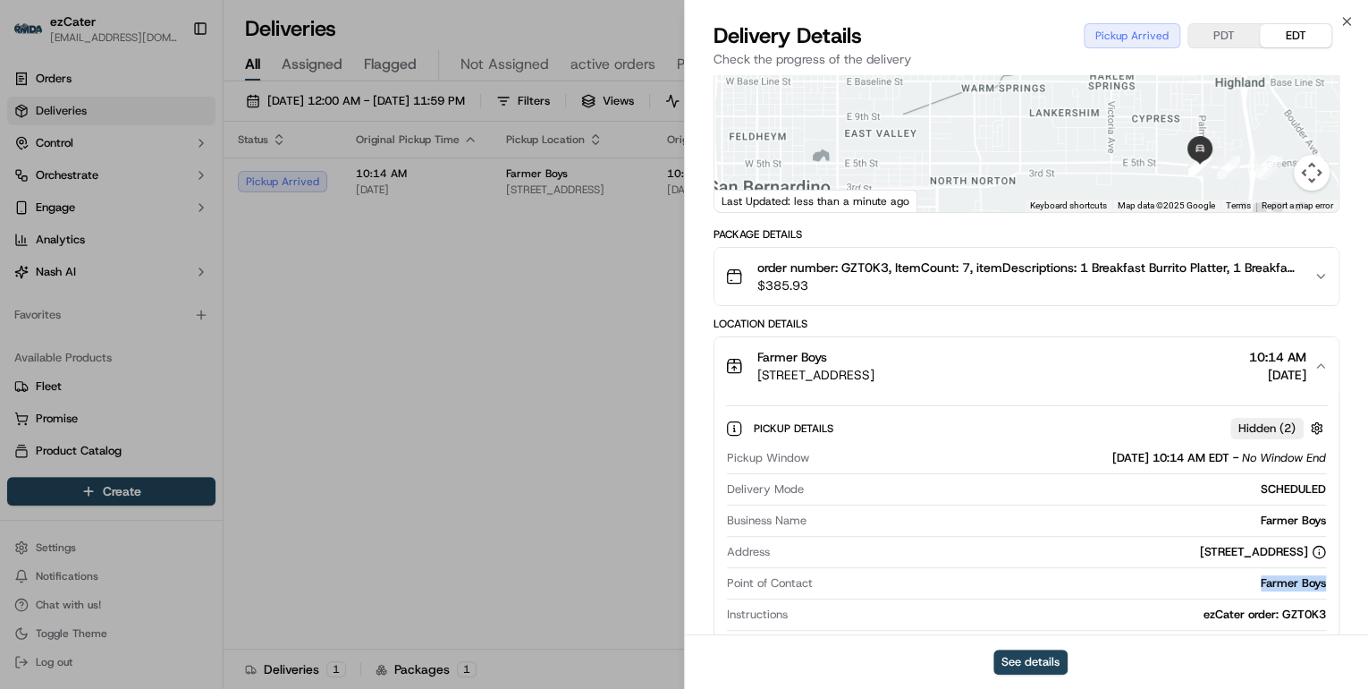
drag, startPoint x: 1333, startPoint y: 565, endPoint x: 1241, endPoint y: 566, distance: 92.1
click at [1241, 566] on div "Pickup Details Hidden ( 2 ) Pickup Window 09/17/2025 10:14 AM EDT - No Window E…" at bounding box center [1026, 534] width 624 height 281
copy div "Farmer Boys"
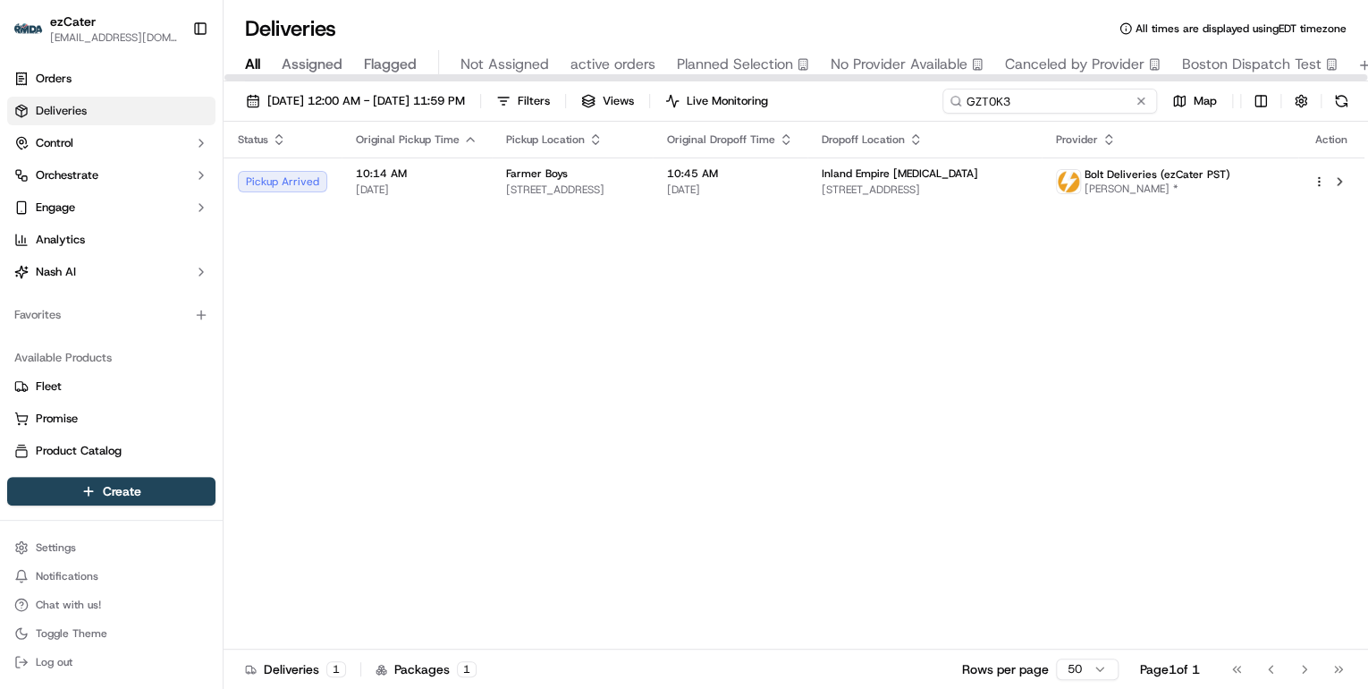
drag, startPoint x: 1080, startPoint y: 104, endPoint x: 618, endPoint y: 131, distance: 463.1
click at [633, 131] on div "09/17/2025 12:00 AM - 09/17/2025 11:59 PM Filters Views Live Monitoring GZT0K3 …" at bounding box center [796, 386] width 1145 height 611
paste input "UT4FJE"
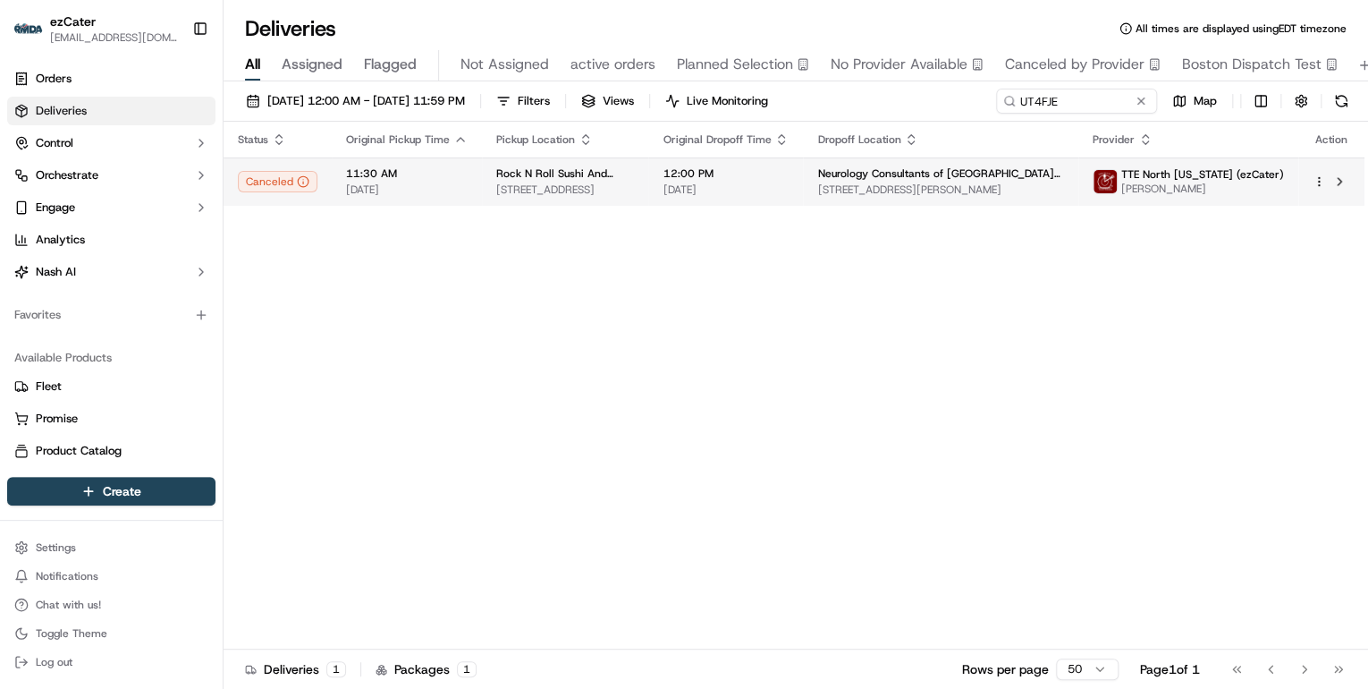
click at [506, 193] on span "3999 N Gloster St, Tupelo, MS 38804, USA" at bounding box center [565, 189] width 138 height 14
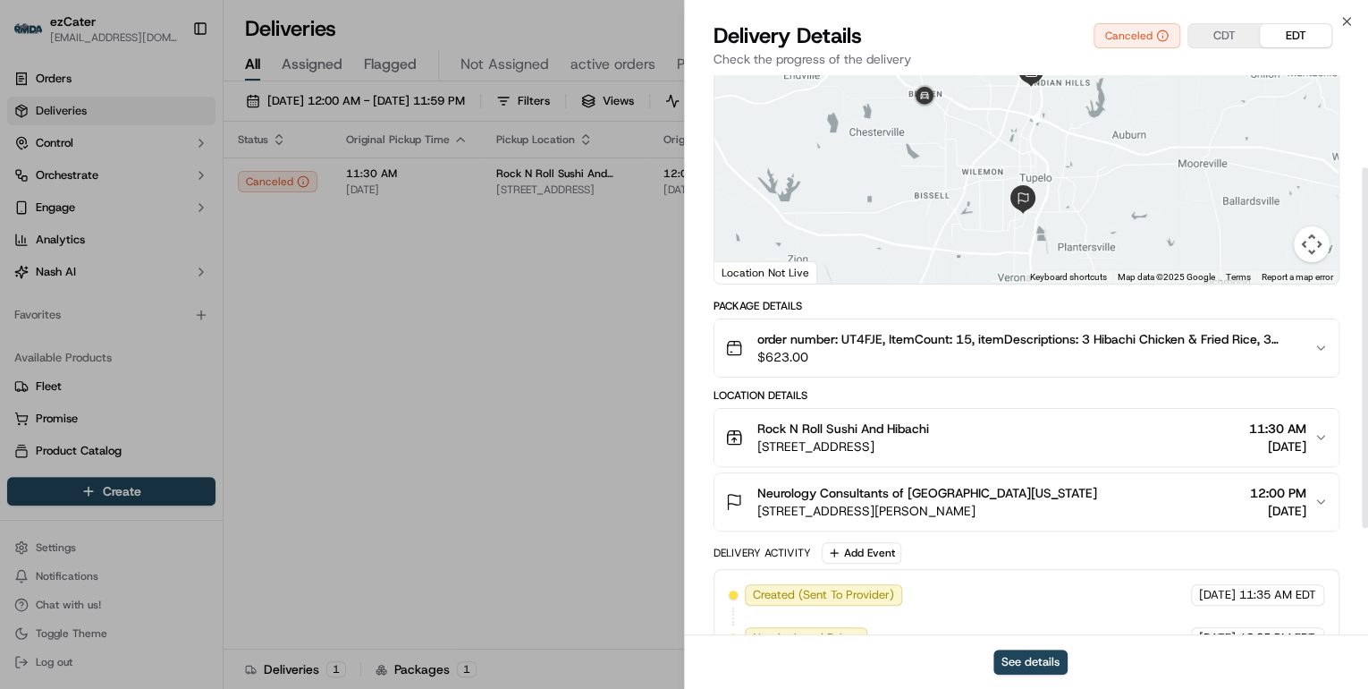
scroll to position [308, 0]
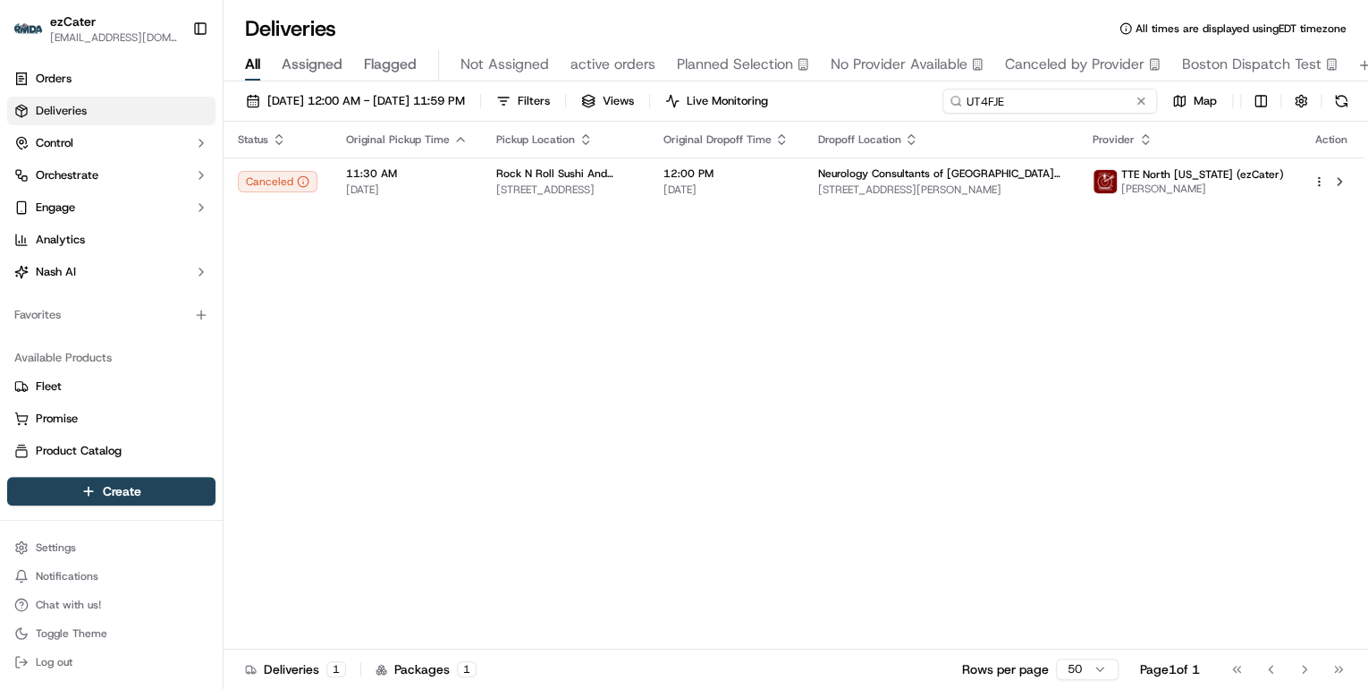
drag, startPoint x: 1073, startPoint y: 100, endPoint x: 408, endPoint y: 80, distance: 665.6
click at [408, 80] on div "Deliveries All times are displayed using EDT timezone All Assigned Flagged Not …" at bounding box center [796, 344] width 1145 height 689
paste input
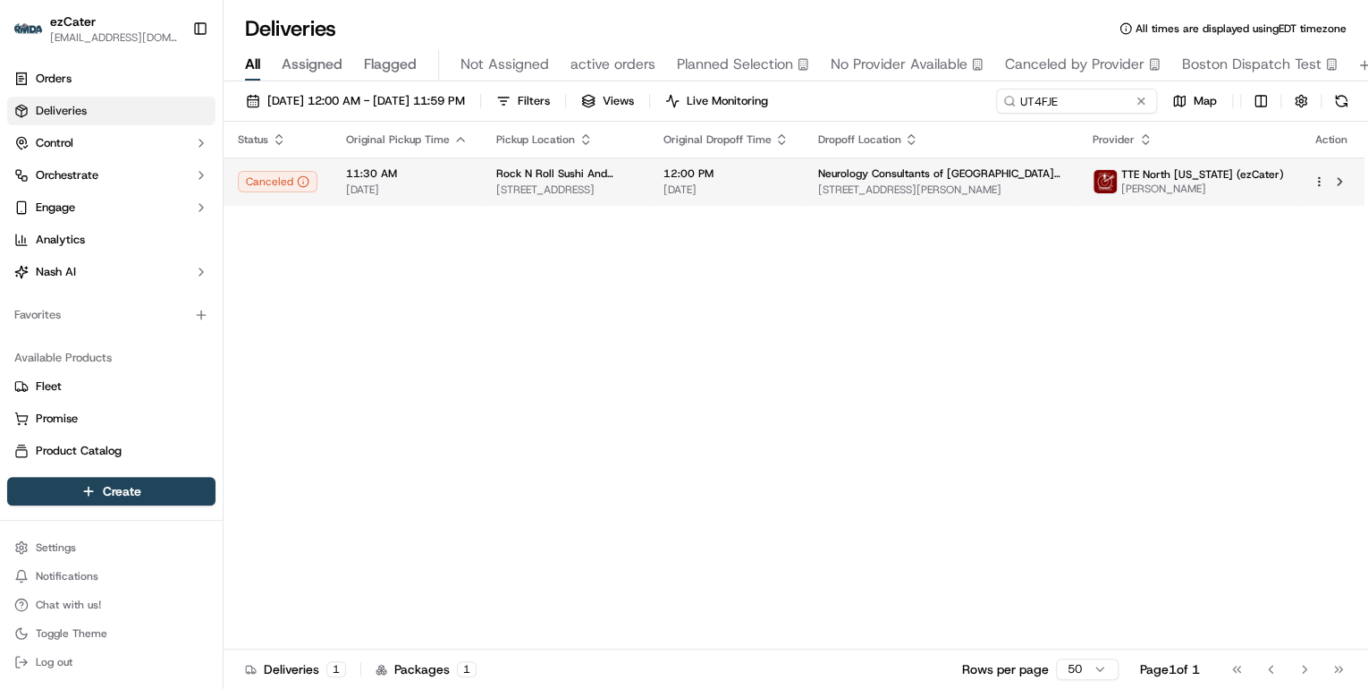
click at [561, 191] on span "3999 N Gloster St, Tupelo, MS 38804, USA" at bounding box center [565, 189] width 138 height 14
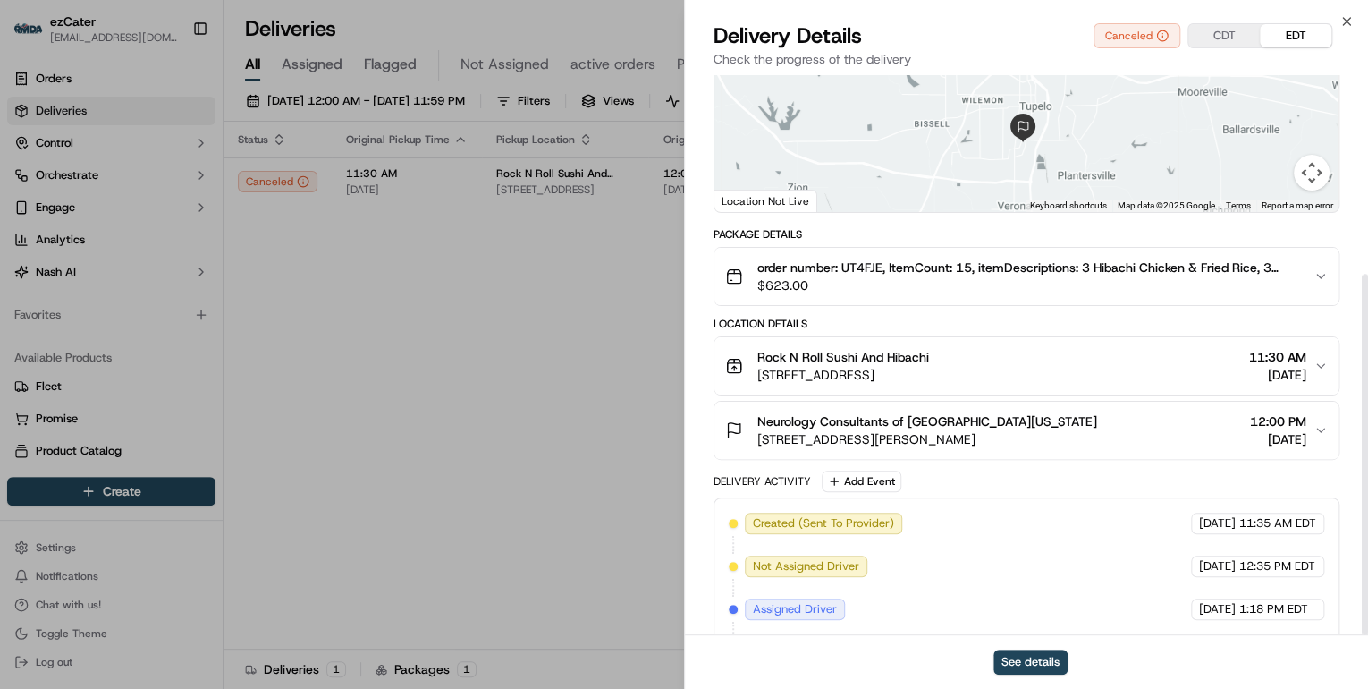
scroll to position [308, 0]
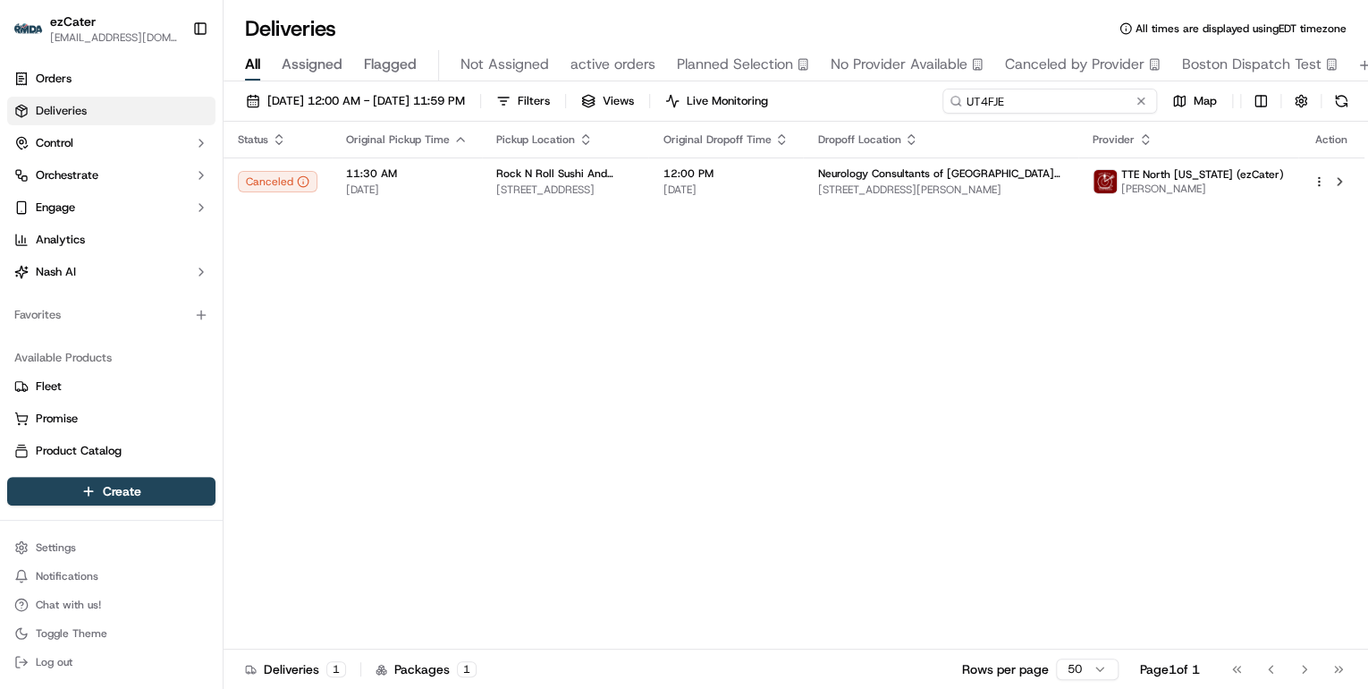
drag, startPoint x: 1066, startPoint y: 100, endPoint x: 437, endPoint y: 114, distance: 628.8
click at [455, 114] on div "09/17/2025 12:00 AM - 09/17/2025 11:59 PM Filters Views Live Monitoring UT4FJE …" at bounding box center [796, 105] width 1145 height 33
paste input "G1R-3T1"
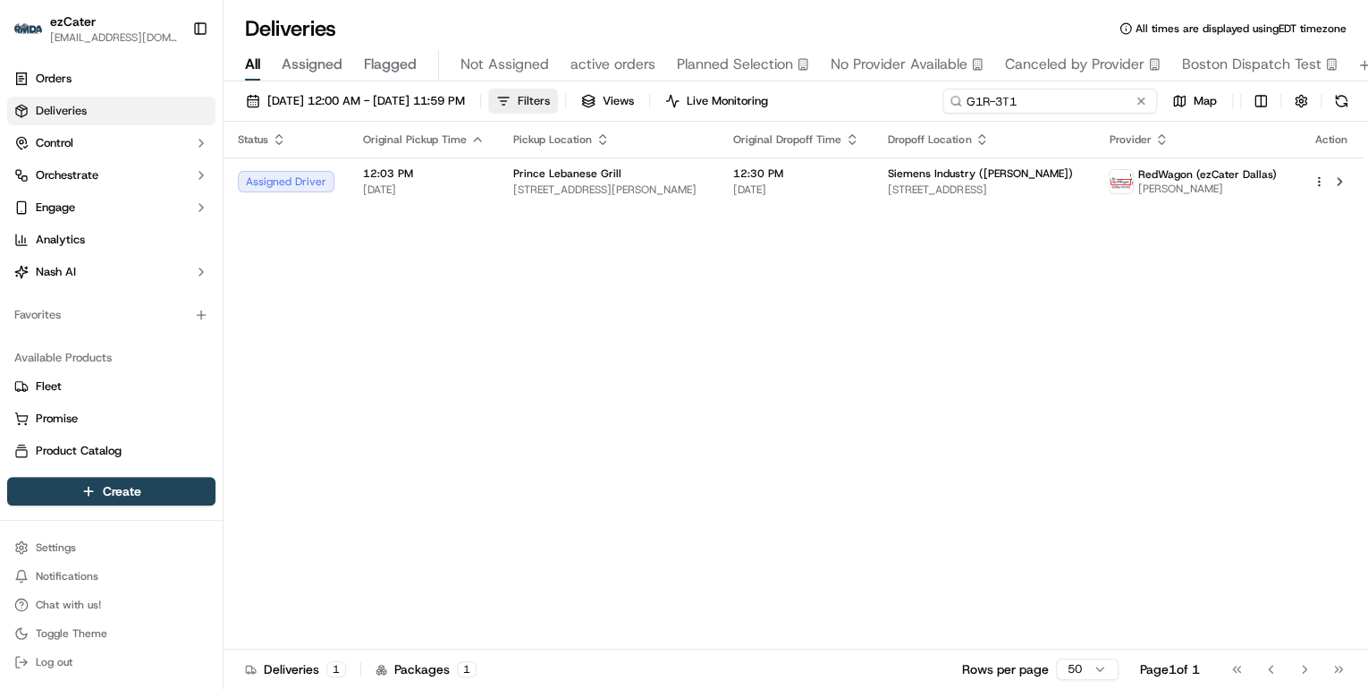
drag, startPoint x: 1038, startPoint y: 103, endPoint x: 583, endPoint y: 111, distance: 455.2
click at [583, 111] on div "09/17/2025 12:00 AM - 09/17/2025 11:59 PM Filters Views Live Monitoring G1R-3T1…" at bounding box center [796, 105] width 1145 height 33
paste input "2HTE4X"
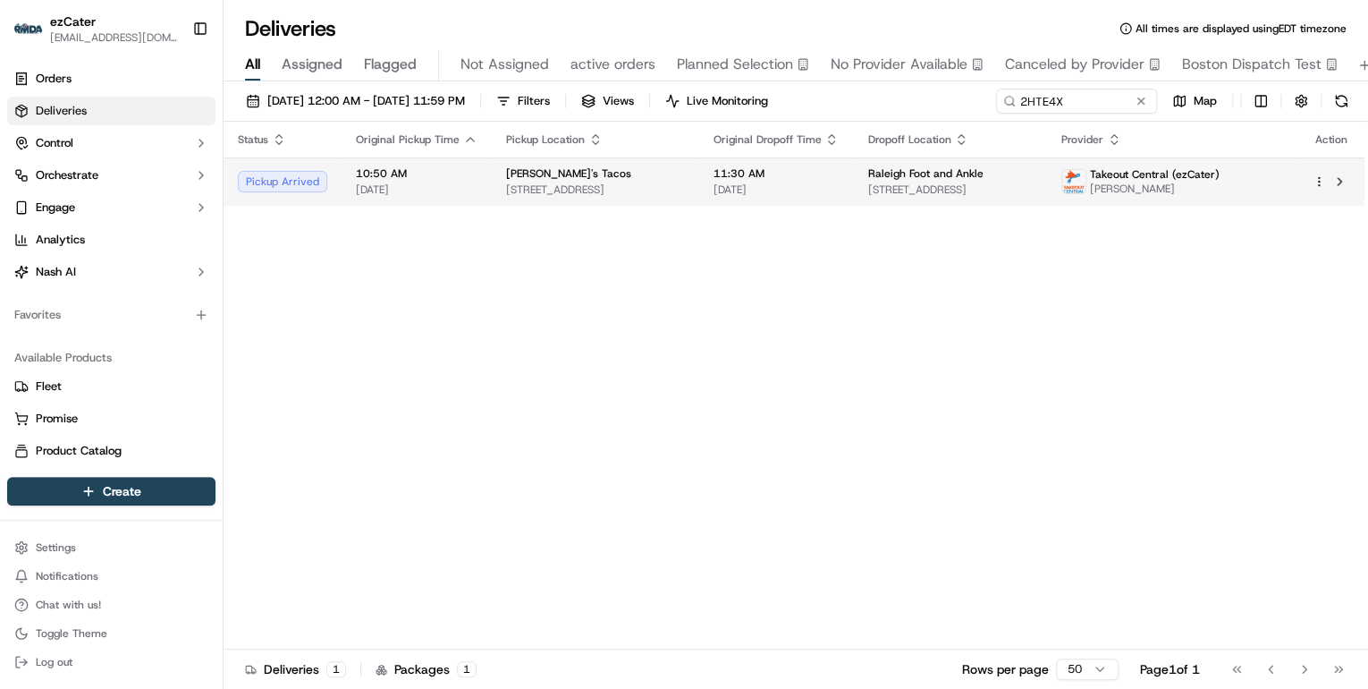
click at [698, 186] on td "Chubby's Tacos 5141 NC 42, Garner, NC 27529, USA" at bounding box center [595, 181] width 207 height 48
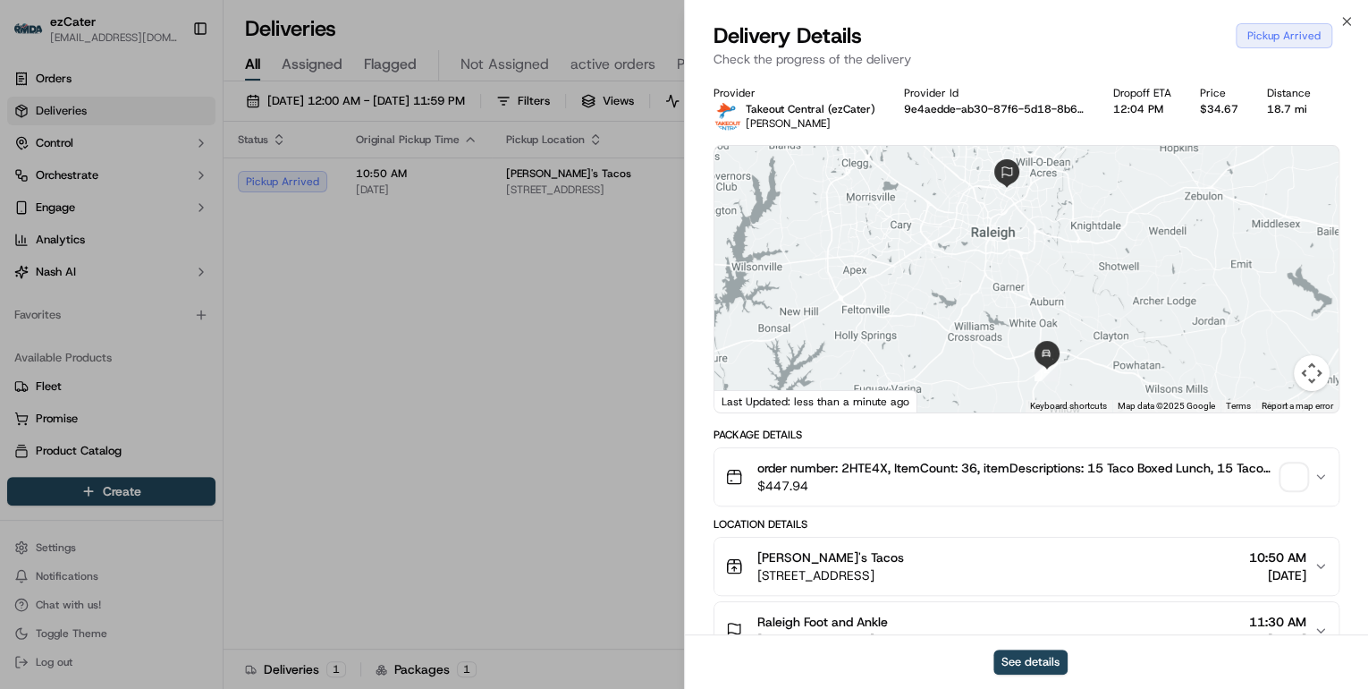
scroll to position [143, 0]
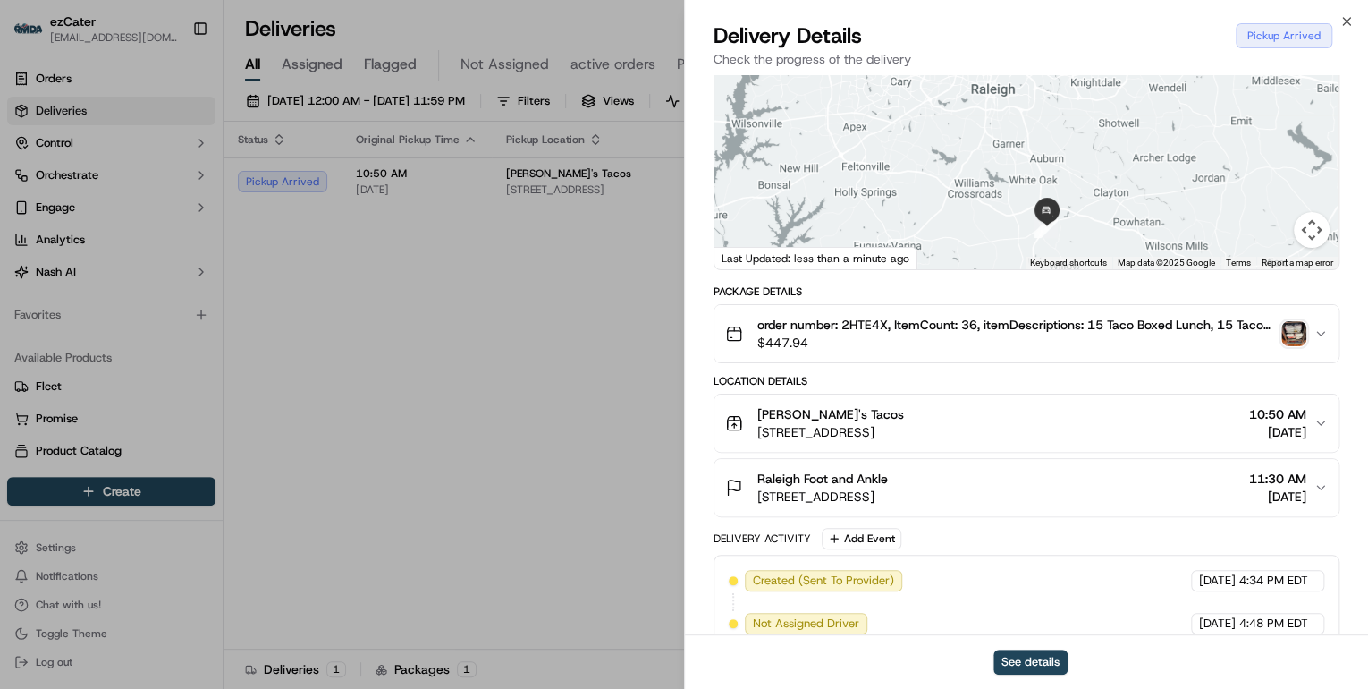
click at [1084, 415] on div "Chubby's Tacos 5141 NC 42, Garner, NC 27529, USA 10:50 AM 09/17/2025" at bounding box center [1019, 423] width 588 height 36
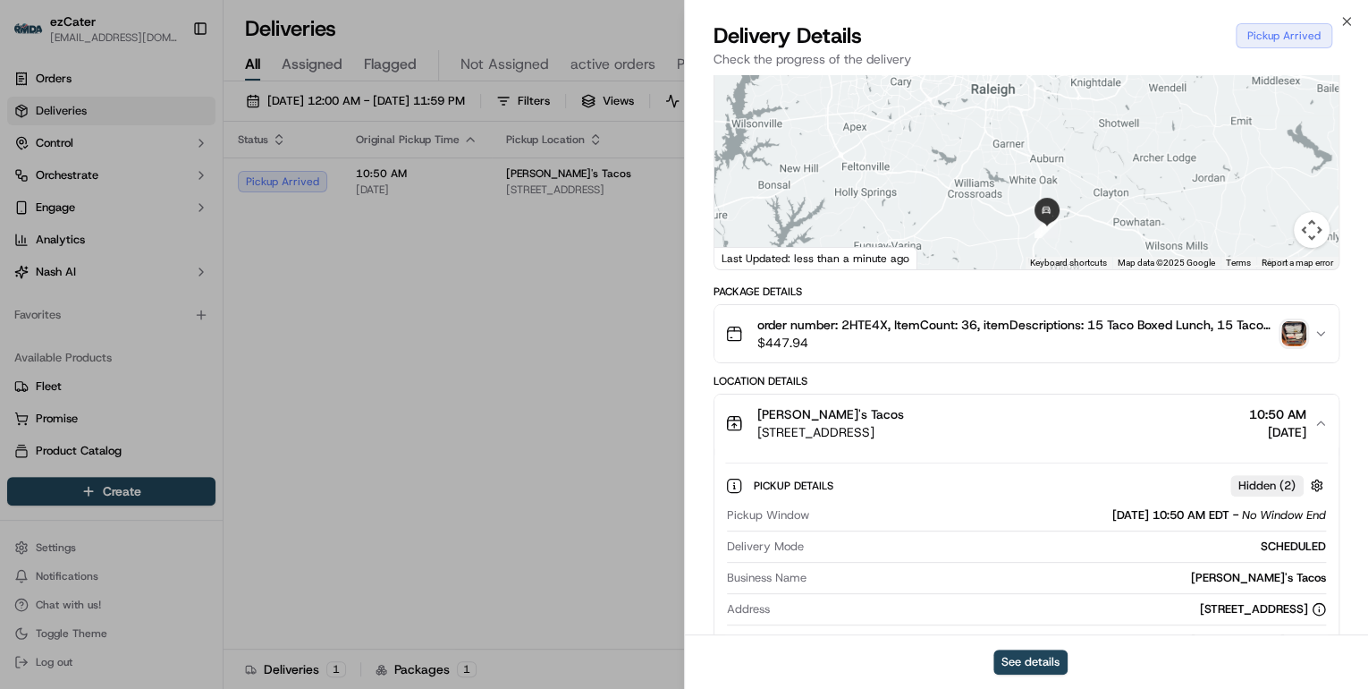
scroll to position [286, 0]
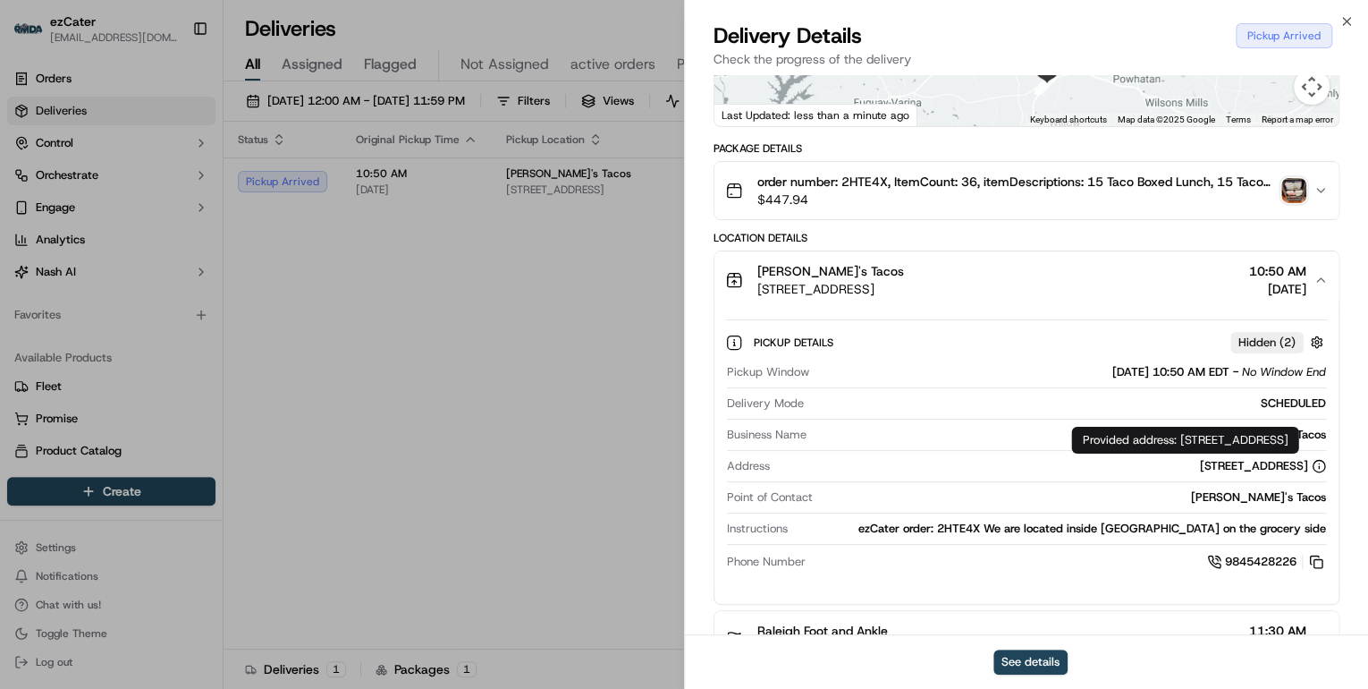
drag, startPoint x: 1352, startPoint y: 439, endPoint x: 1180, endPoint y: 439, distance: 171.7
click at [1180, 439] on div "Provided address: 5141 NC-42, Garner, NC, 27529 Provided address: 5141 NC-42, G…" at bounding box center [1184, 440] width 227 height 27
click at [1183, 439] on div "Provided address: 5141 NC-42, Garner, NC, 27529 Provided address: 5141 NC-42, G…" at bounding box center [1184, 440] width 227 height 27
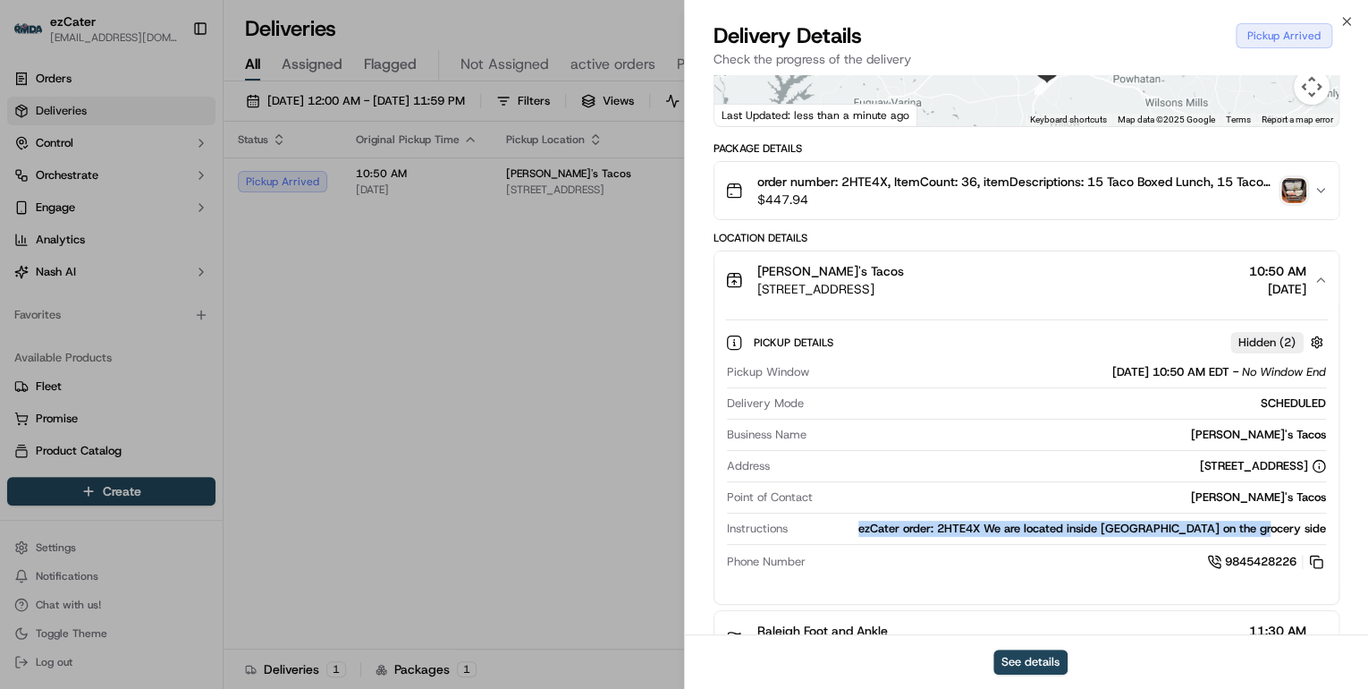
drag, startPoint x: 1326, startPoint y: 525, endPoint x: 905, endPoint y: 531, distance: 421.2
click at [905, 531] on div "Pickup Window 09/17/2025 10:50 AM EDT - No Window End Delivery Mode SCHEDULED B…" at bounding box center [1026, 468] width 603 height 222
copy div "ezCater order: 2HTE4X We are located inside Walmart on the grocery side"
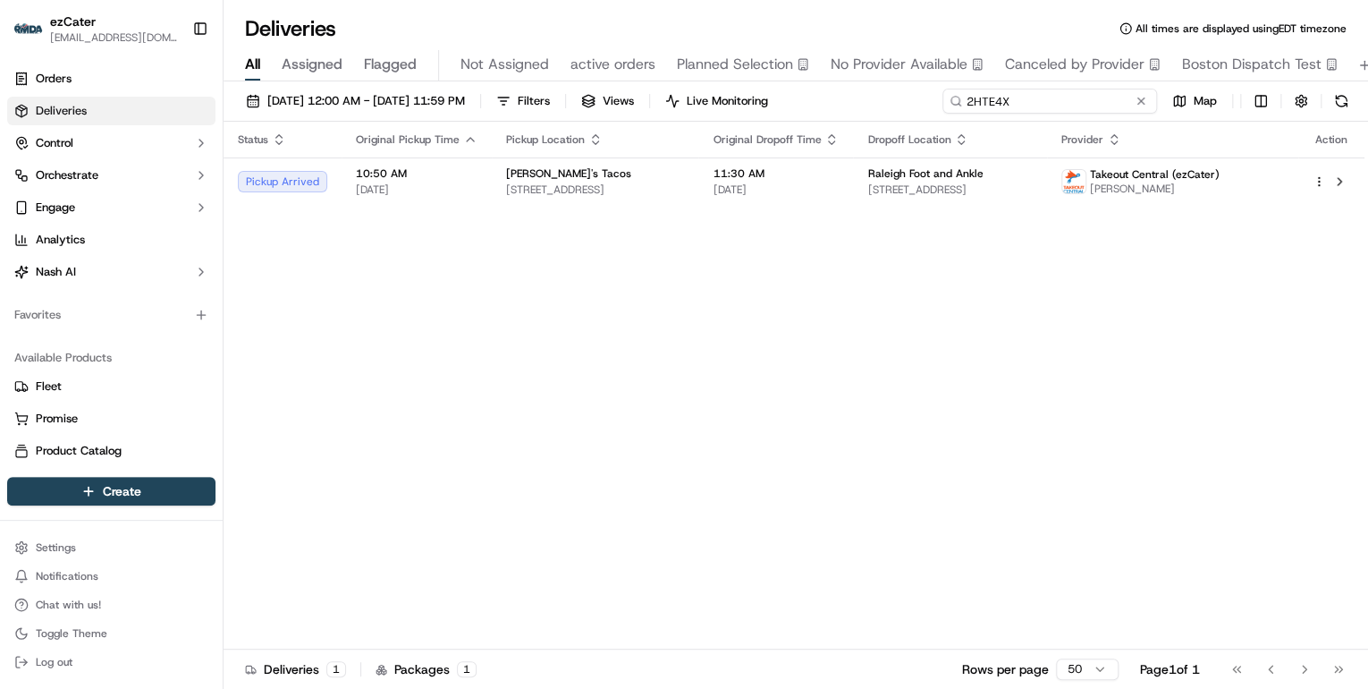
drag, startPoint x: 1069, startPoint y: 101, endPoint x: 544, endPoint y: 131, distance: 526.7
click at [544, 131] on div "09/17/2025 12:00 AM - 09/17/2025 11:59 PM Filters Views Live Monitoring 2HTE4X …" at bounding box center [796, 386] width 1145 height 611
paste input "VUWP7C"
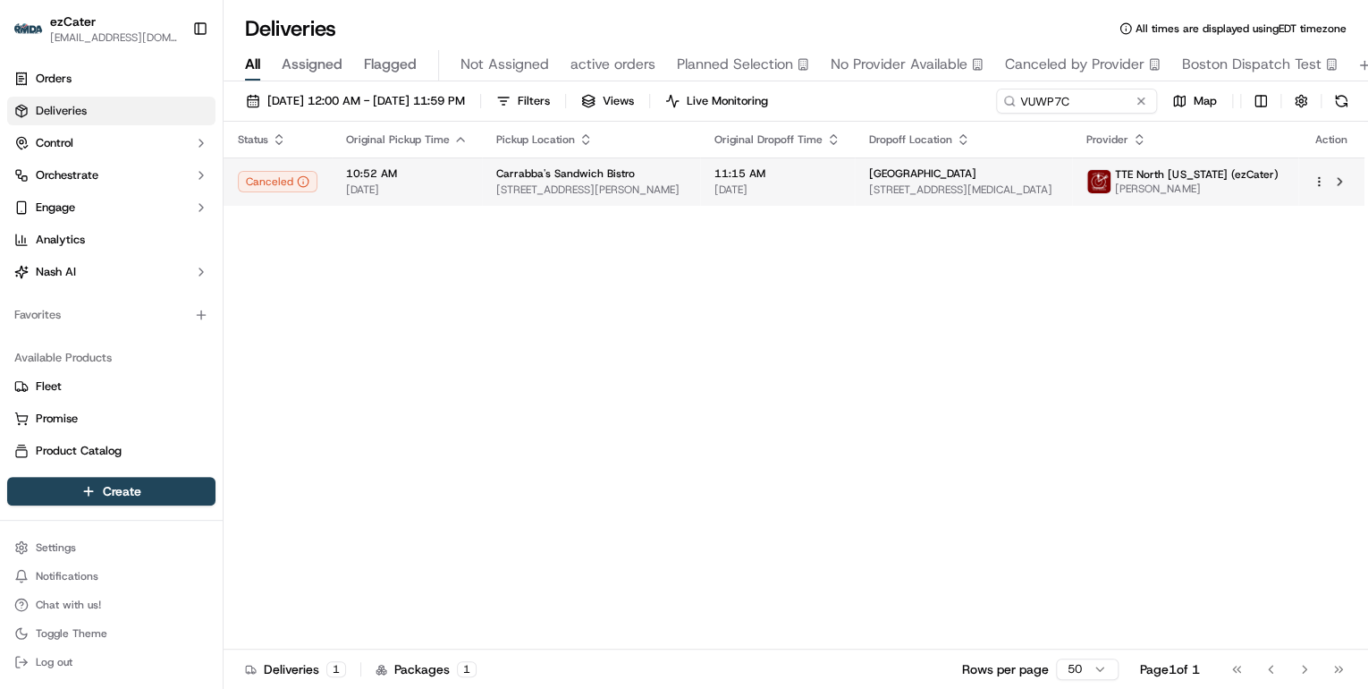
click at [562, 183] on span "324 N Peters Rd e, Knoxville, TN 37922, USA" at bounding box center [591, 189] width 190 height 14
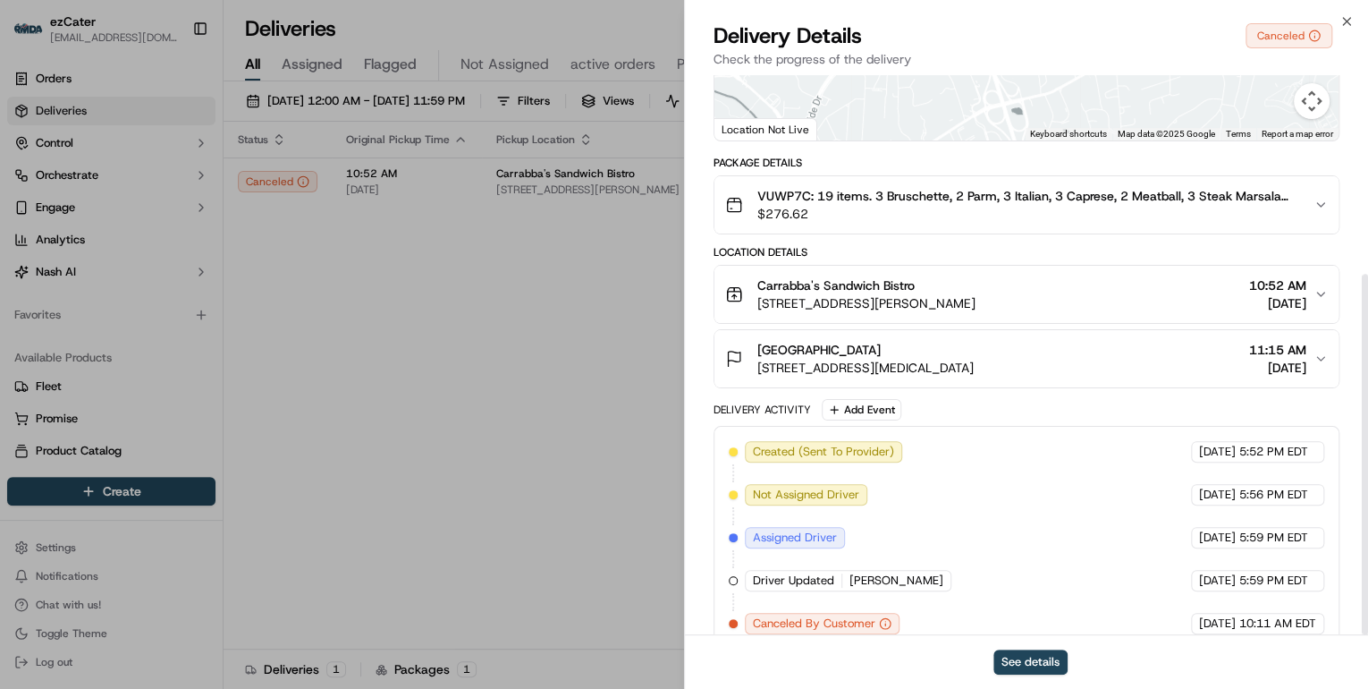
scroll to position [308, 0]
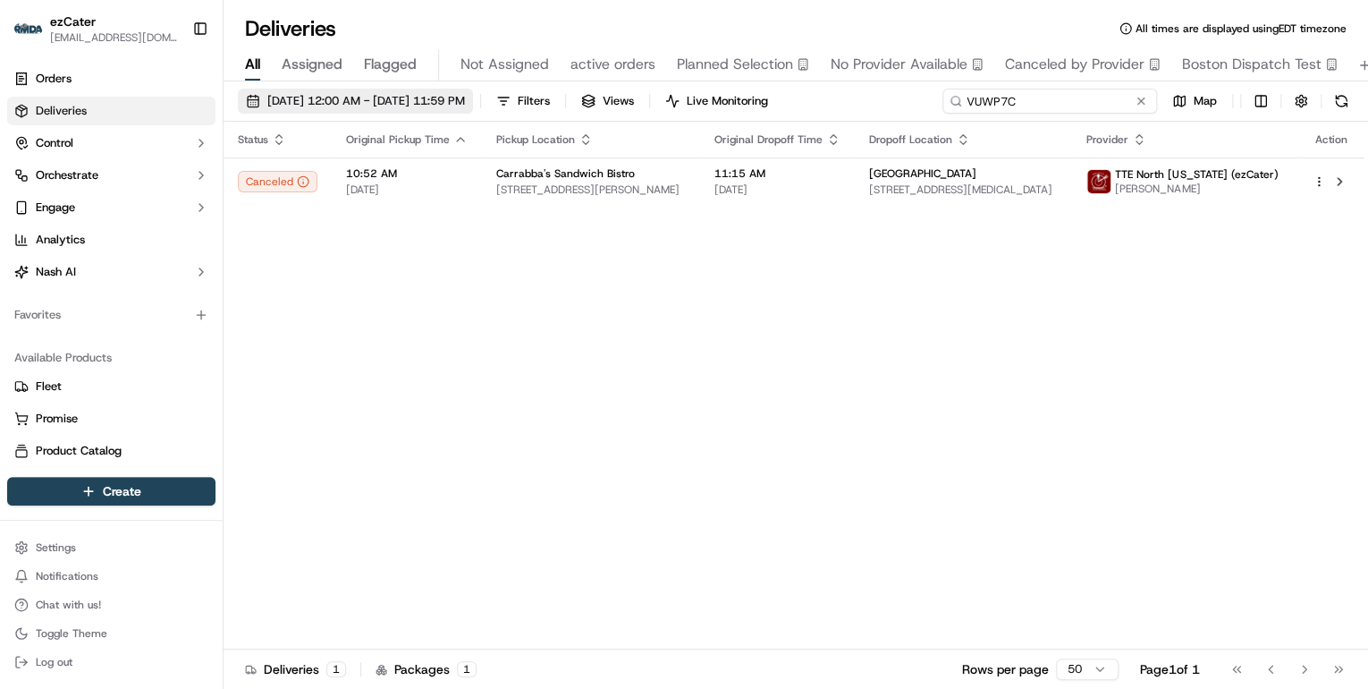
drag, startPoint x: 1072, startPoint y: 100, endPoint x: 468, endPoint y: 107, distance: 604.5
click at [513, 107] on div "09/17/2025 12:00 AM - 09/17/2025 11:59 PM Filters Views Live Monitoring VUWP7C …" at bounding box center [796, 105] width 1145 height 33
paste input "47ZCZ8"
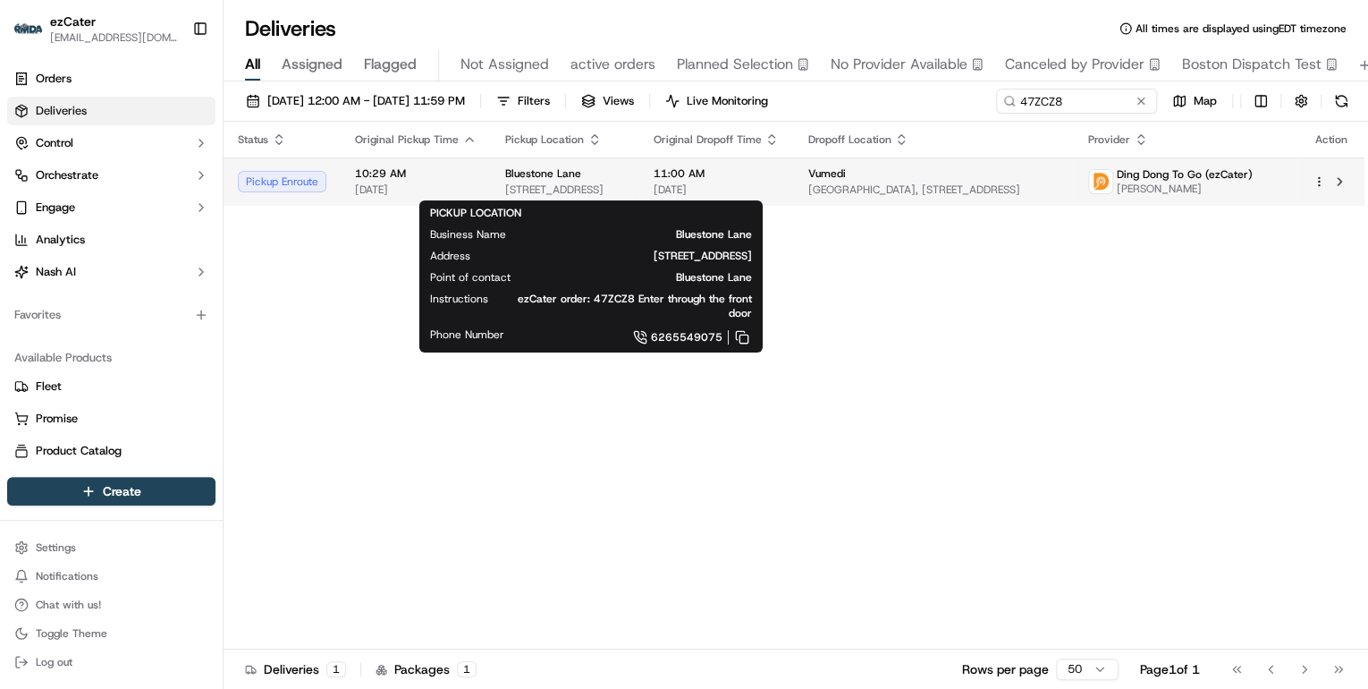
click at [606, 189] on span "420 Folsom St, San Francisco, CA 94105, USA" at bounding box center [564, 189] width 119 height 14
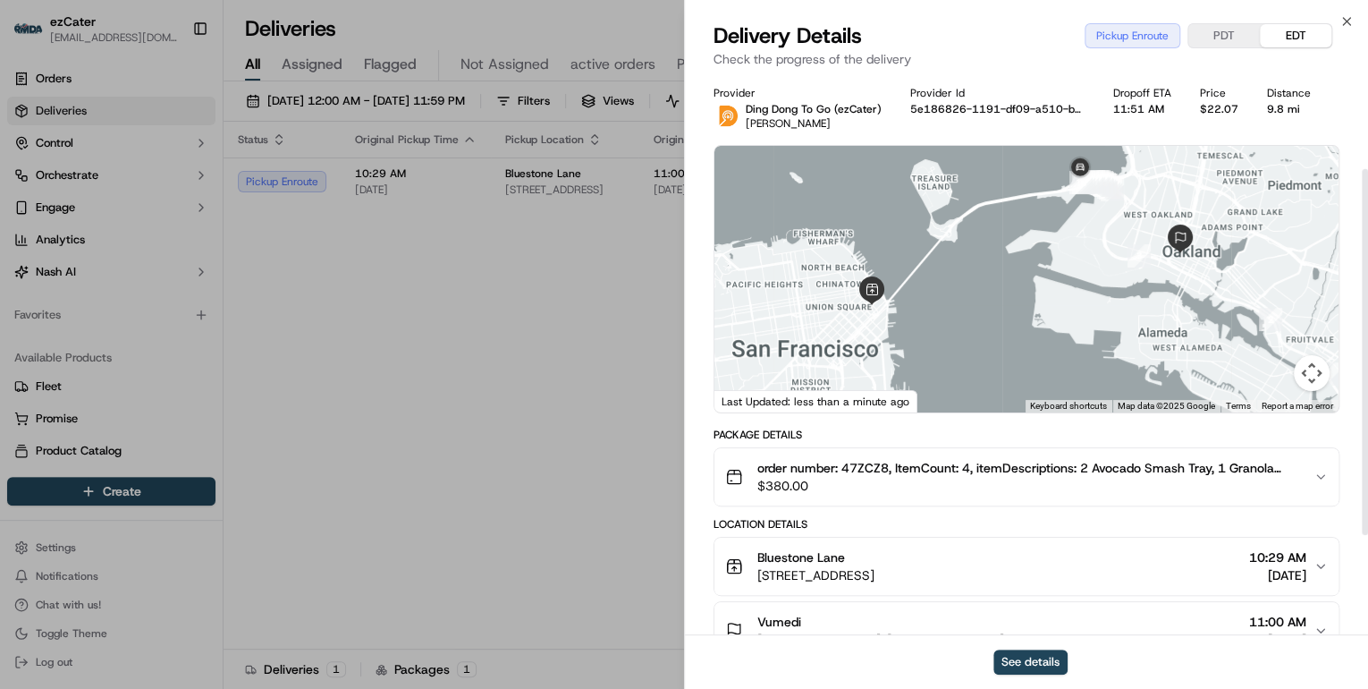
scroll to position [143, 0]
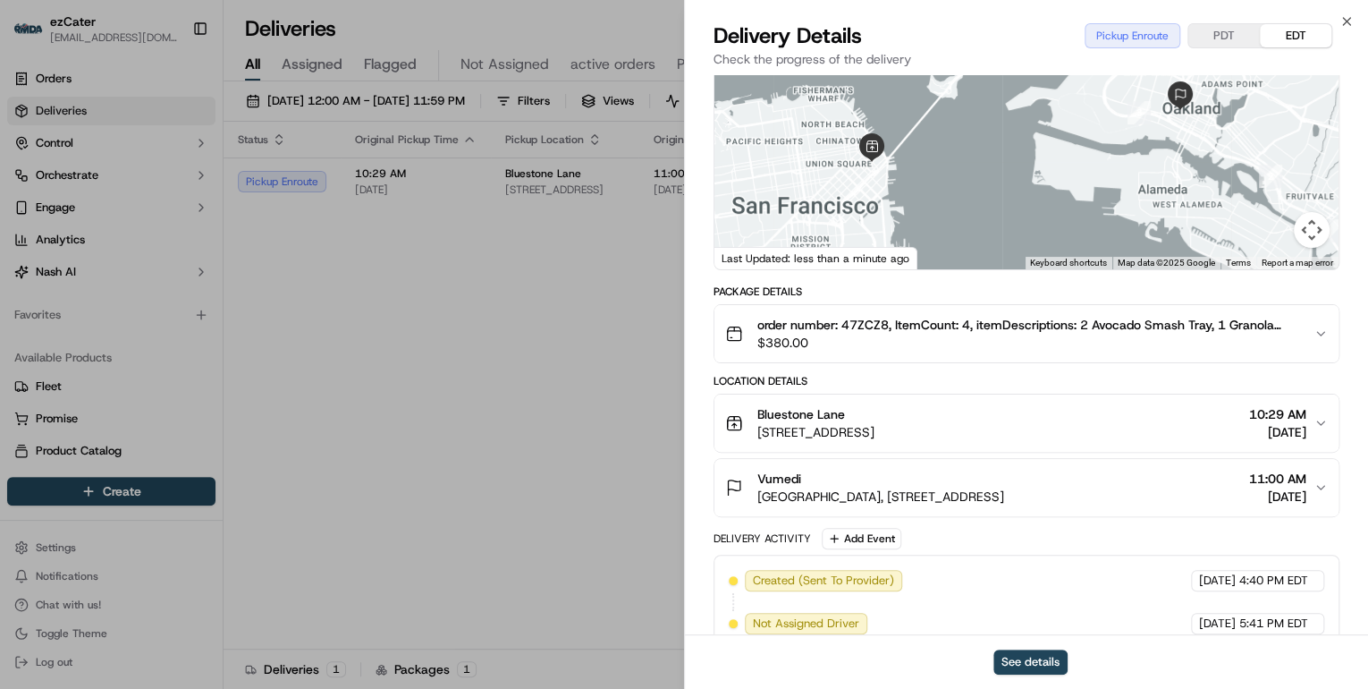
click at [875, 432] on span "420 Folsom St, San Francisco, CA 94105, USA" at bounding box center [815, 432] width 117 height 18
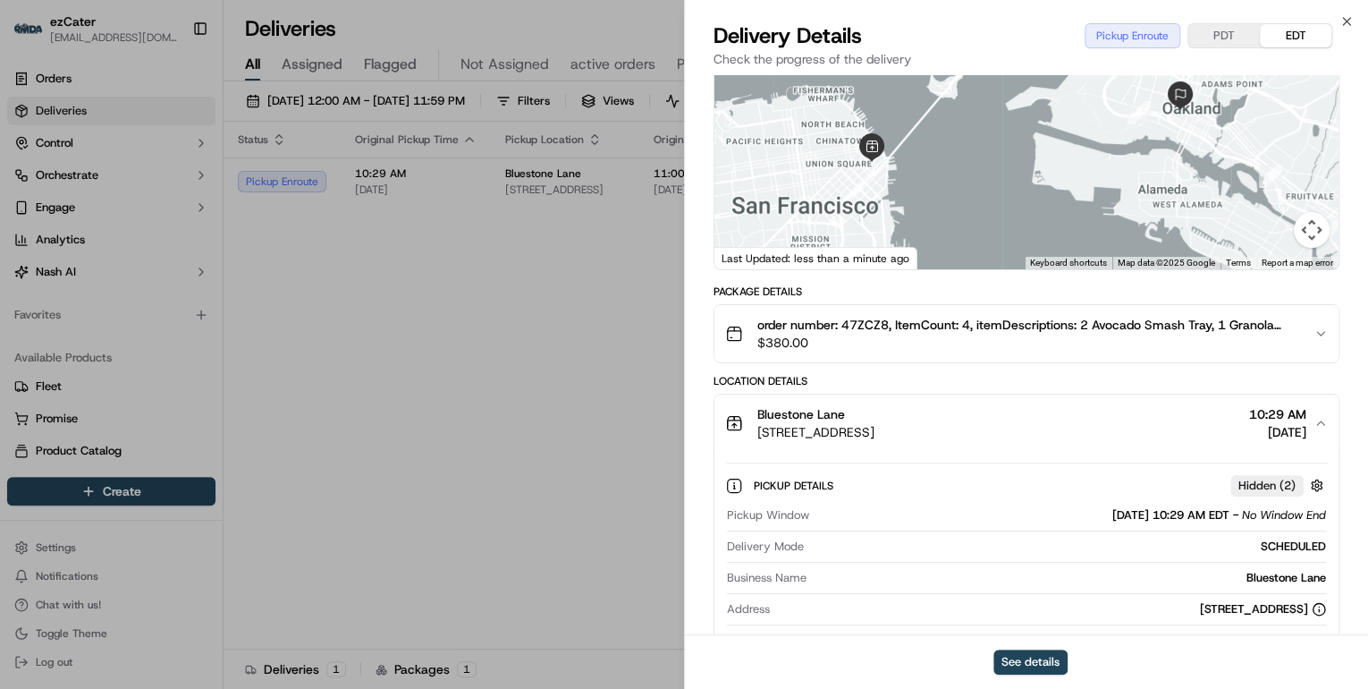
scroll to position [286, 0]
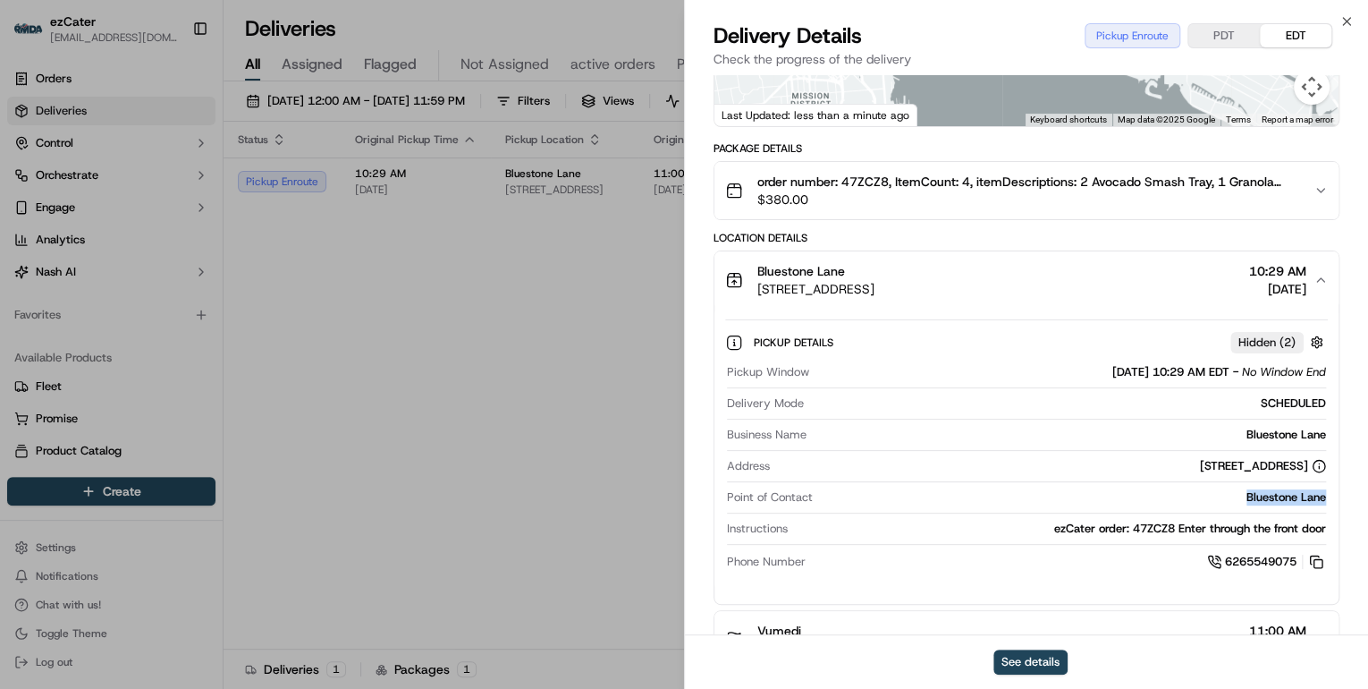
drag, startPoint x: 1338, startPoint y: 501, endPoint x: 1230, endPoint y: 497, distance: 107.4
click at [1230, 497] on div "Pickup Details Hidden ( 2 ) Pickup Window 09/17/2025 10:29 AM EDT - No Window E…" at bounding box center [1026, 448] width 624 height 281
copy div "Bluestone Lane"
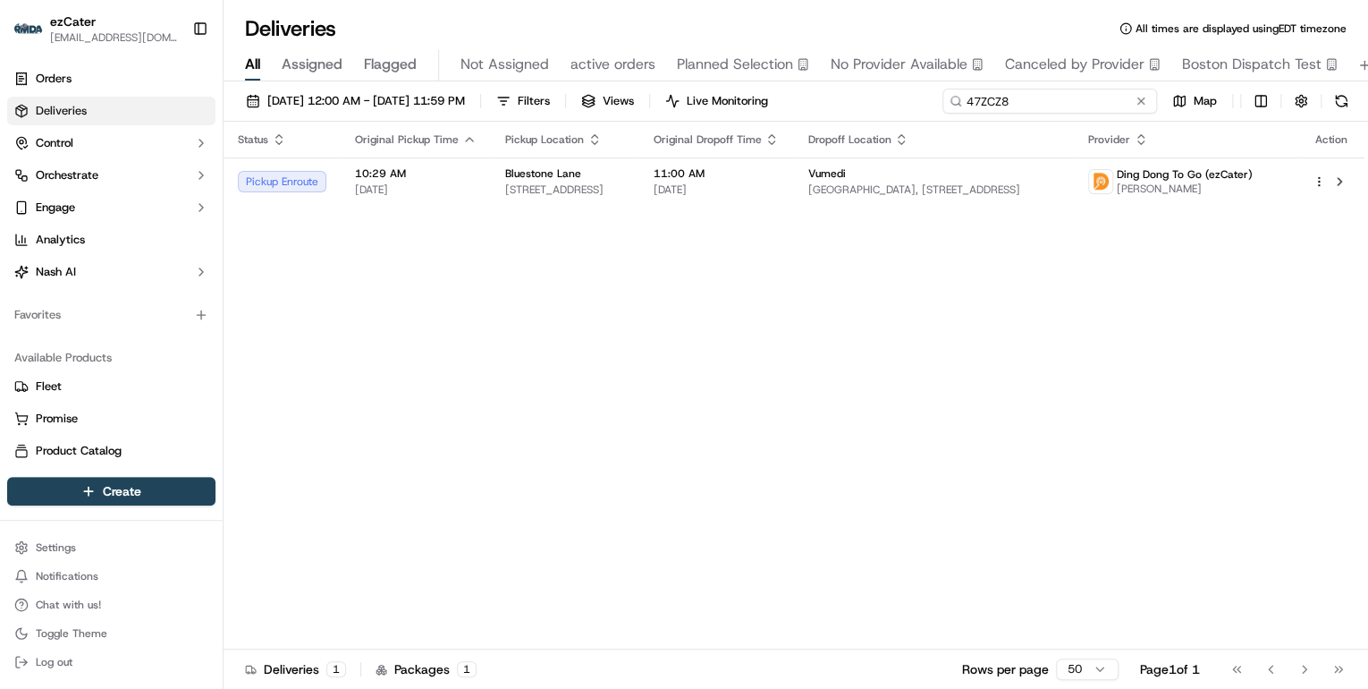
drag, startPoint x: 1084, startPoint y: 106, endPoint x: 527, endPoint y: 133, distance: 557.7
click at [531, 133] on div "09/17/2025 12:00 AM - 09/17/2025 11:59 PM Filters Views Live Monitoring 47ZCZ8 …" at bounding box center [796, 386] width 1145 height 611
paste input "AC4M3H"
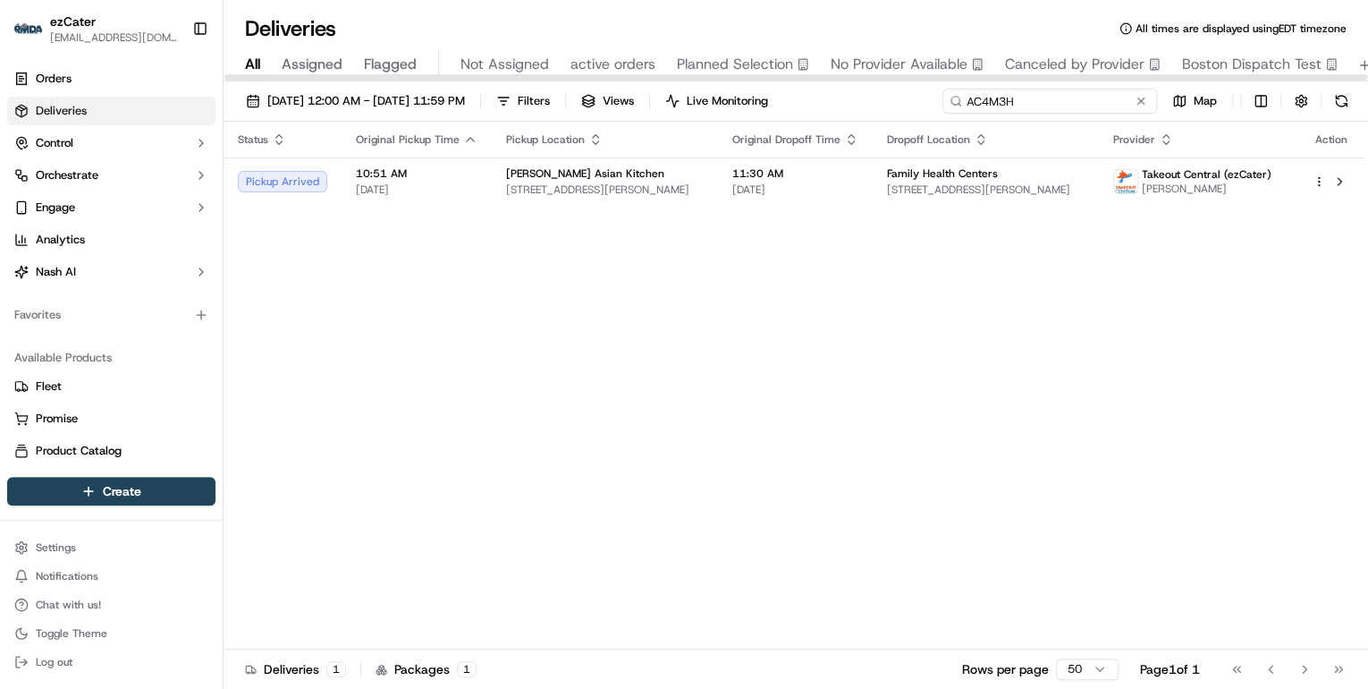
drag, startPoint x: 1035, startPoint y: 103, endPoint x: 626, endPoint y: 102, distance: 408.6
click at [632, 103] on div "09/17/2025 12:00 AM - 09/17/2025 11:59 PM Filters Views Live Monitoring AC4M3H …" at bounding box center [796, 105] width 1145 height 33
paste input "836-WGQ"
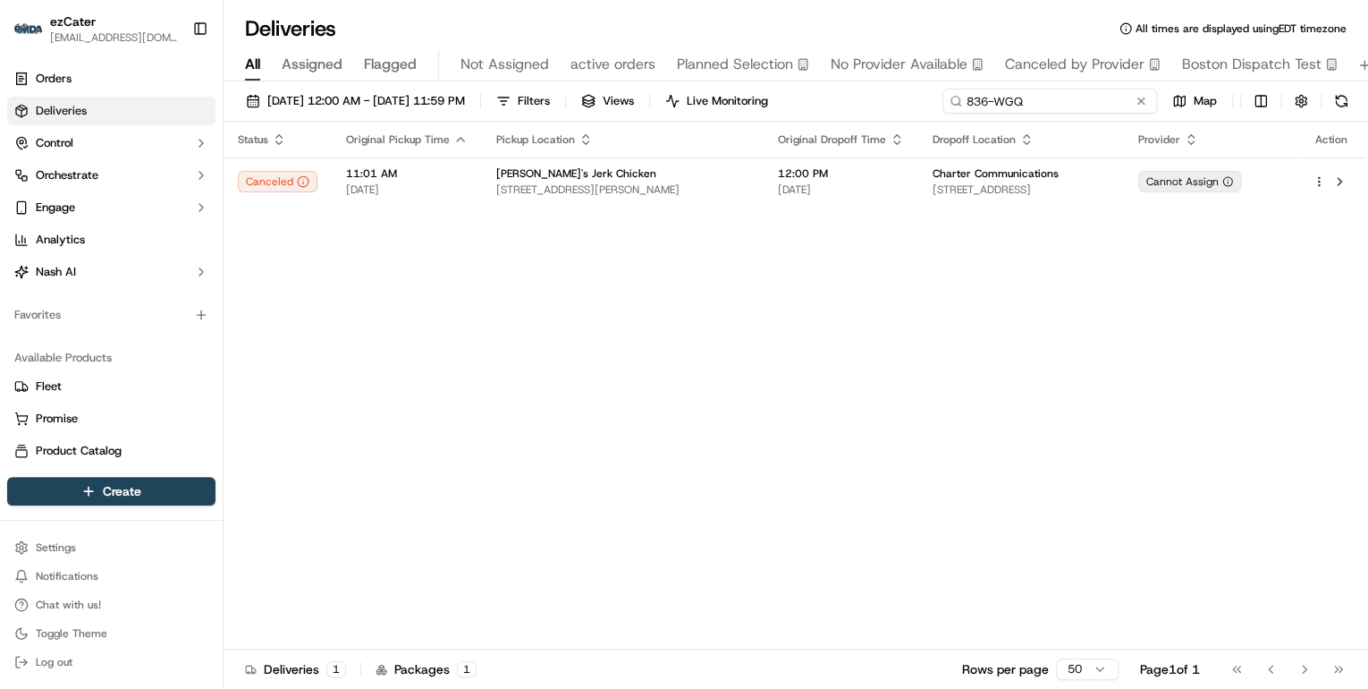
drag, startPoint x: 1055, startPoint y: 104, endPoint x: 420, endPoint y: 79, distance: 635.4
click at [422, 79] on div "Deliveries All times are displayed using EDT timezone All Assigned Flagged Not …" at bounding box center [796, 344] width 1145 height 689
paste input "YHQ-KPR"
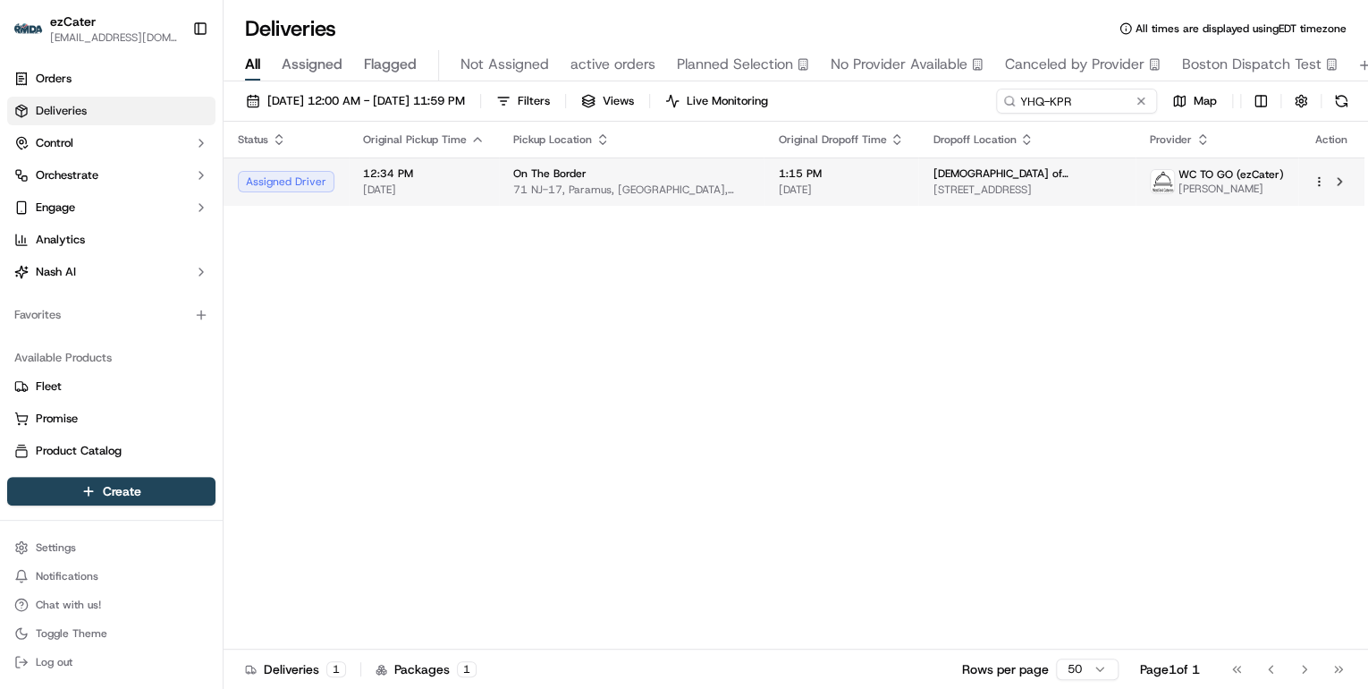
click at [446, 193] on span "[DATE]" at bounding box center [424, 189] width 122 height 14
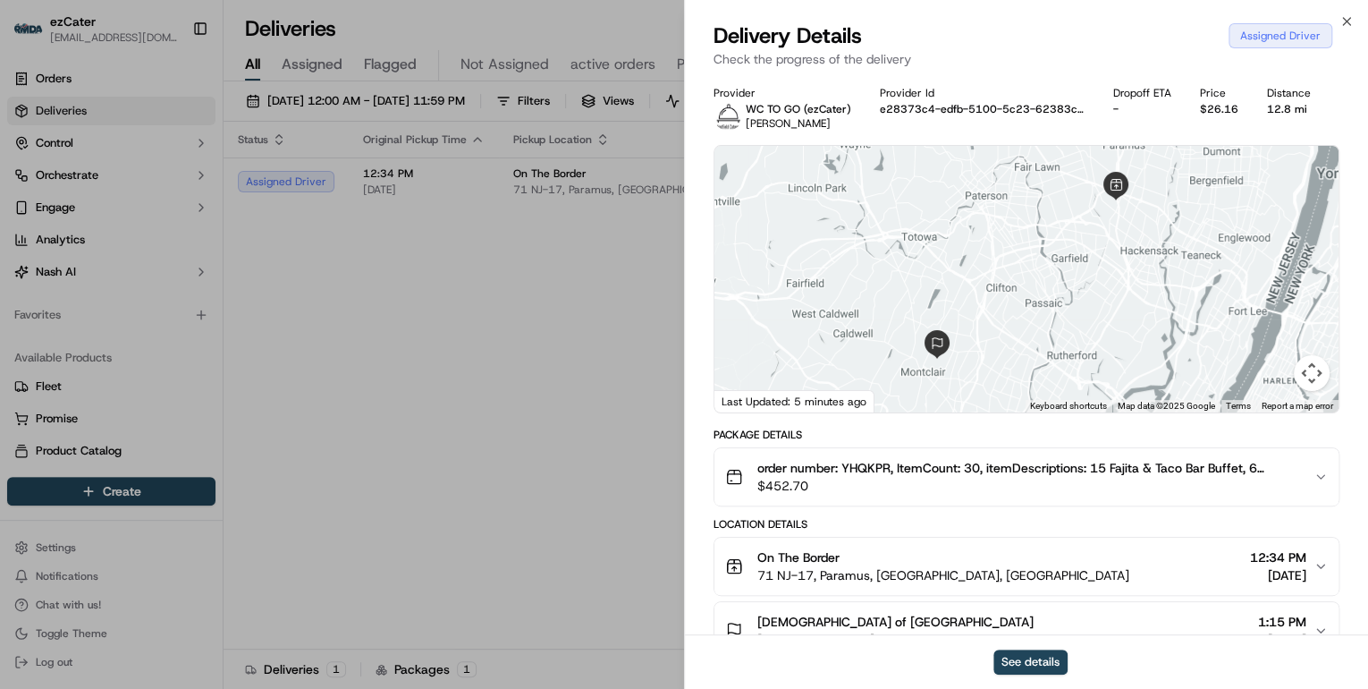
scroll to position [143, 0]
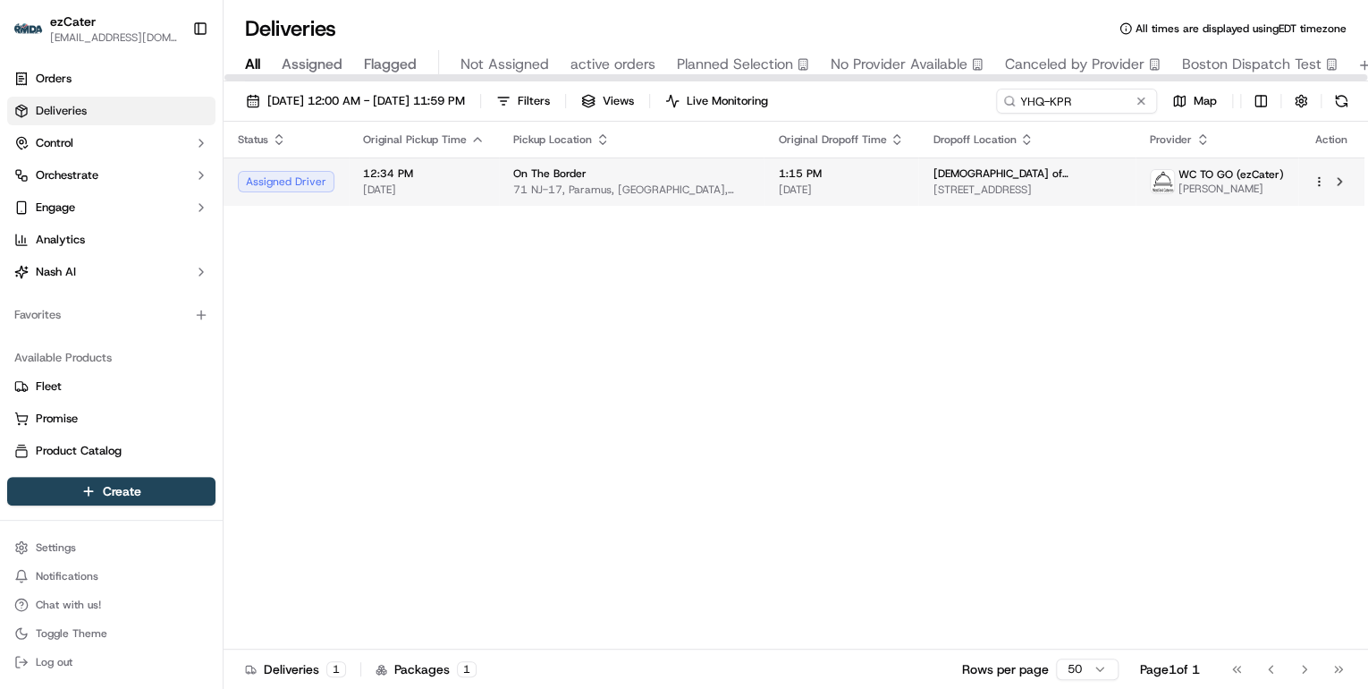
click at [832, 183] on span "[DATE]" at bounding box center [841, 189] width 126 height 14
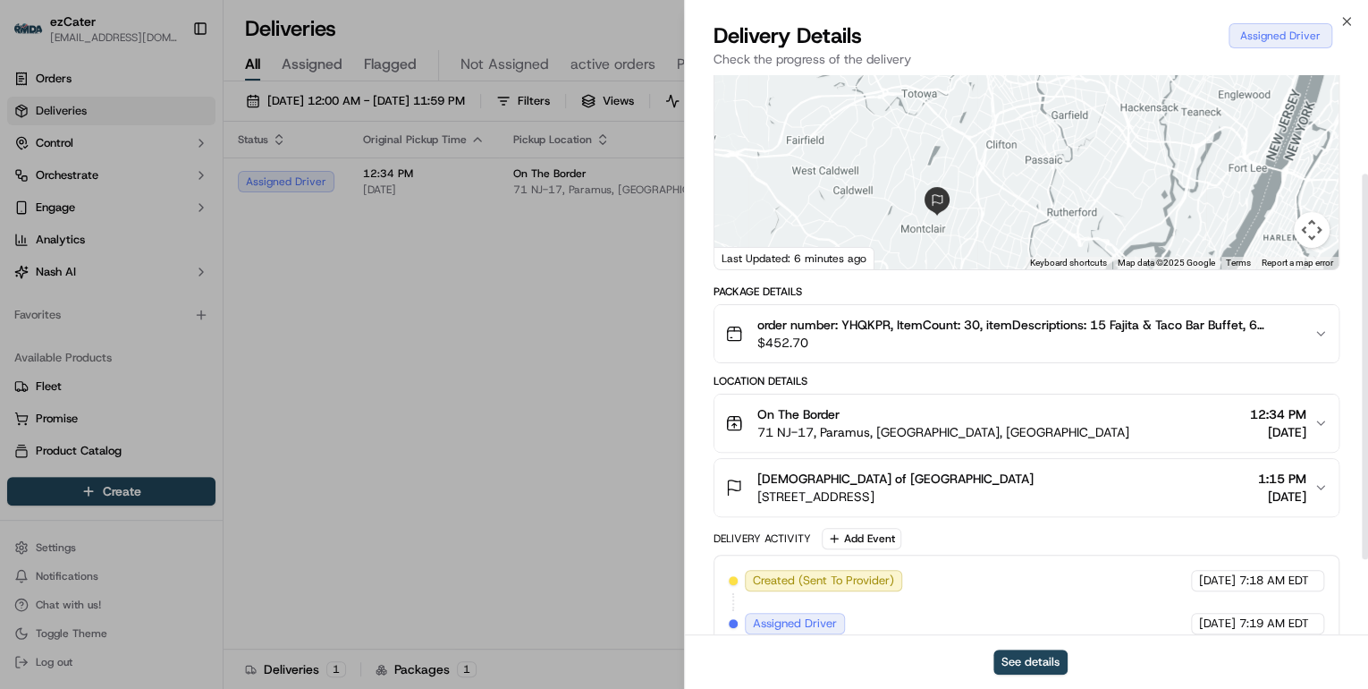
click at [1122, 422] on div "On The Border 71 NJ-17, Paramus, NJ 07652, USA 12:34 PM 09/17/2025" at bounding box center [1019, 423] width 588 height 36
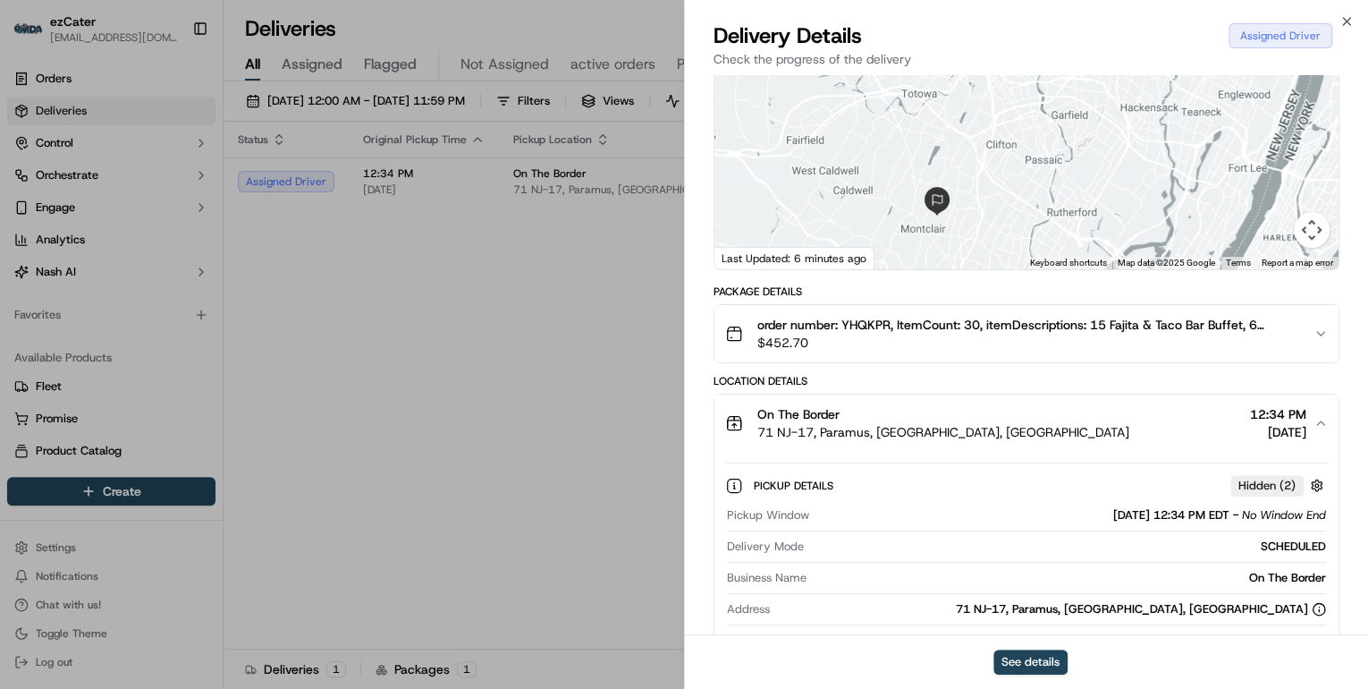
scroll to position [215, 0]
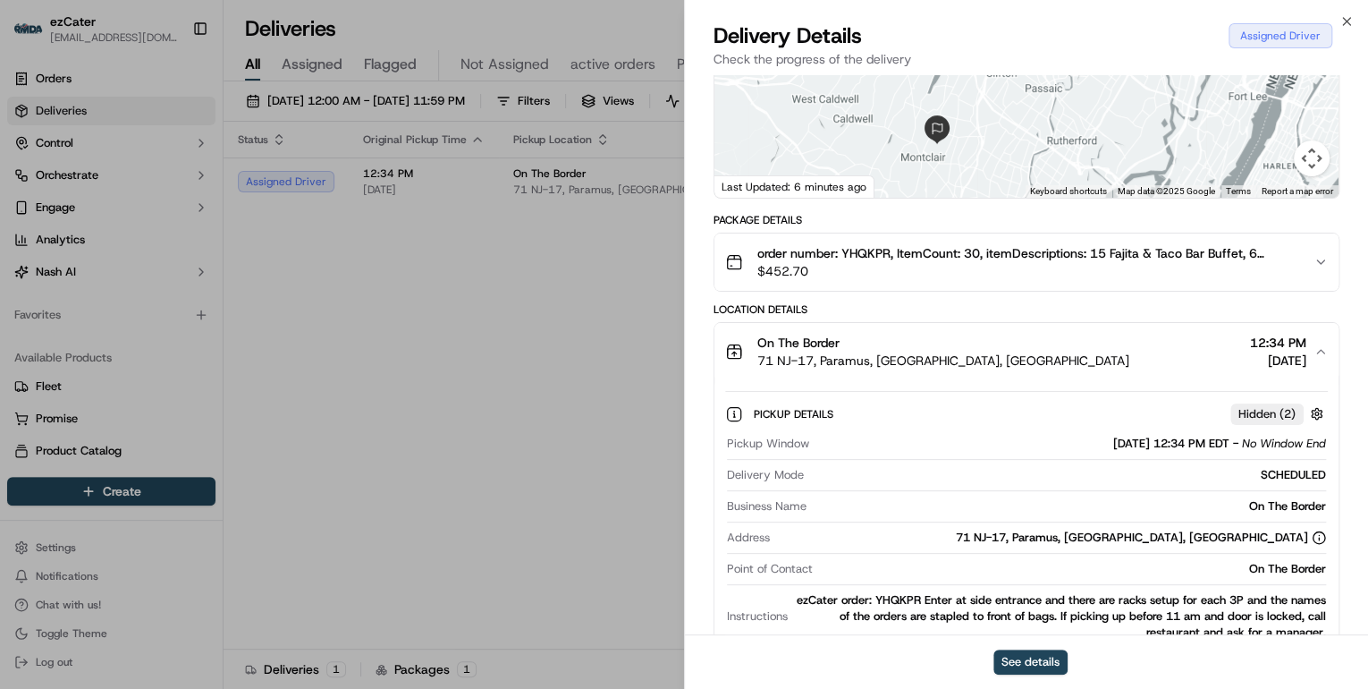
drag, startPoint x: 1319, startPoint y: 337, endPoint x: 1245, endPoint y: 346, distance: 74.8
click at [1245, 346] on button "On The Border 71 NJ-17, Paramus, NJ 07652, USA 12:34 PM 09/17/2025" at bounding box center [1026, 351] width 624 height 57
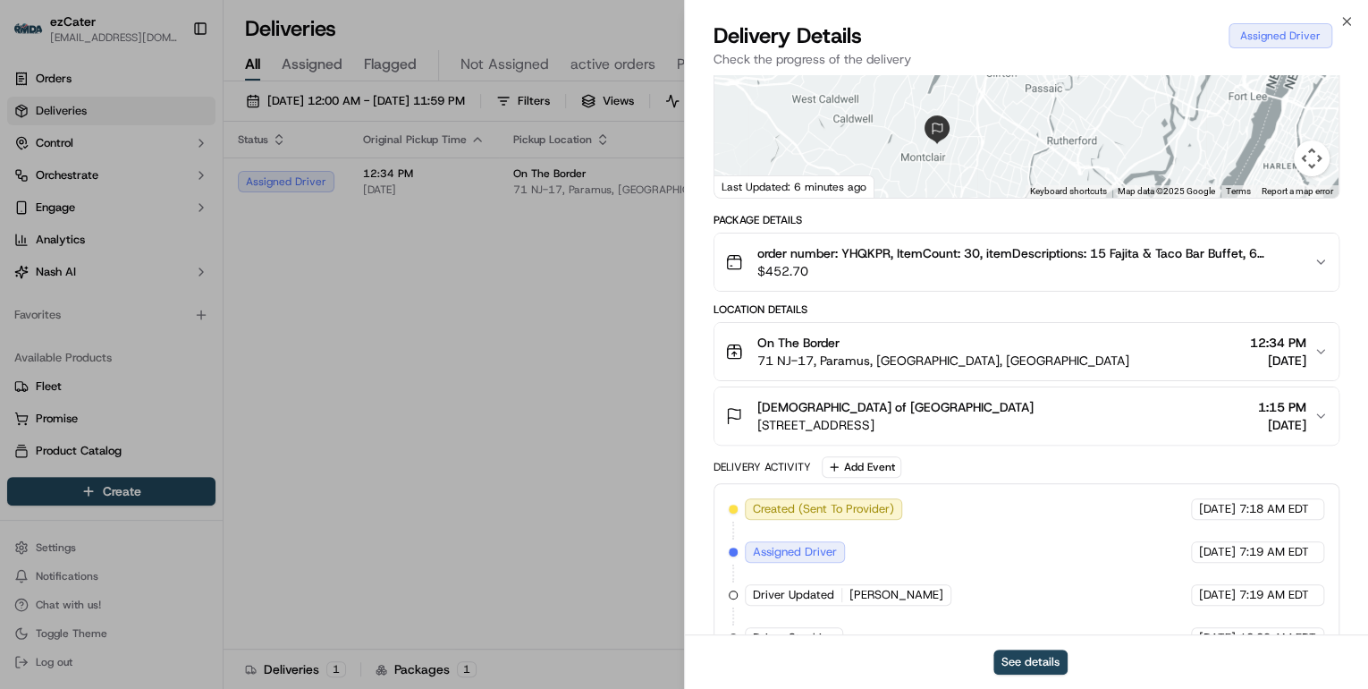
drag, startPoint x: 1313, startPoint y: 338, endPoint x: 1241, endPoint y: 342, distance: 71.7
click at [1241, 342] on button "On The Border 71 NJ-17, Paramus, NJ 07652, USA 12:34 PM 09/17/2025" at bounding box center [1026, 351] width 624 height 57
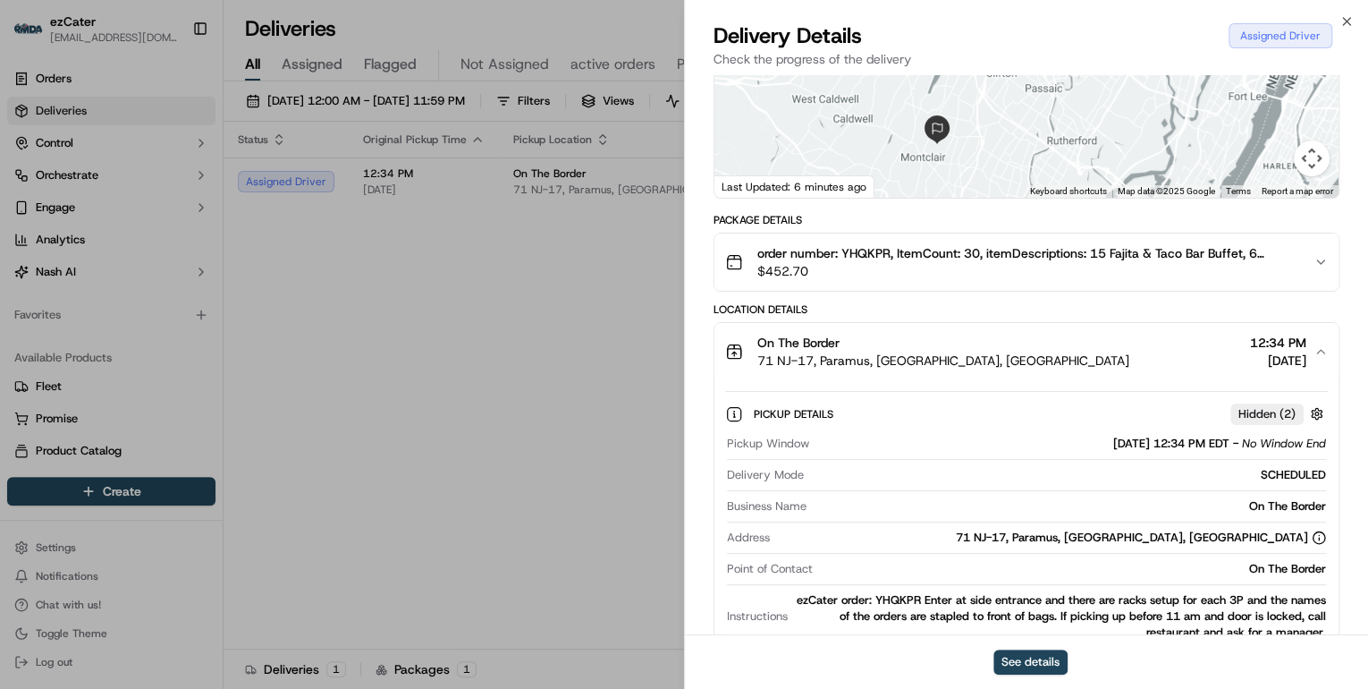
drag, startPoint x: 1230, startPoint y: 440, endPoint x: 1154, endPoint y: 442, distance: 76.0
click at [1154, 442] on div "09/17/2025 12:34 PM EDT - No Window End" at bounding box center [1219, 443] width 213 height 16
copy span "12:34 PM EDT"
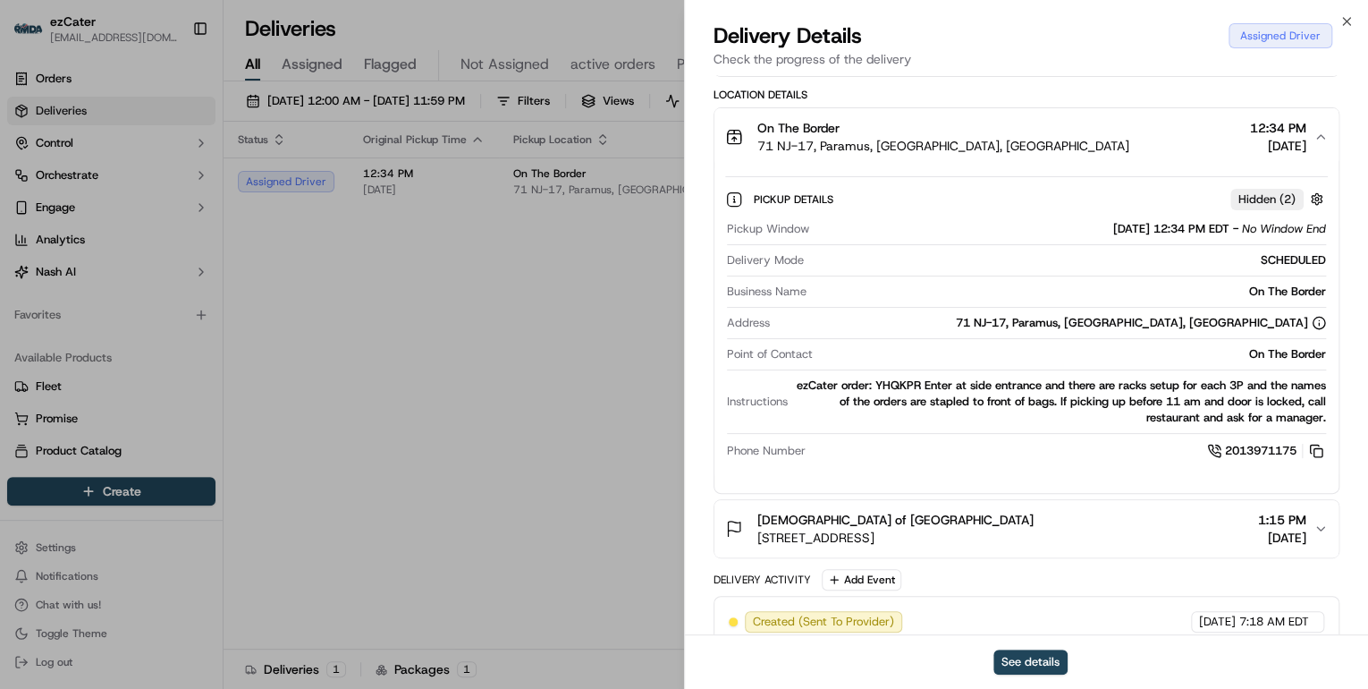
click at [1112, 531] on div "First Lutheran Church of Montclair 153 Park St, Montclair, NJ 07042, USA 1:15 P…" at bounding box center [1019, 529] width 588 height 36
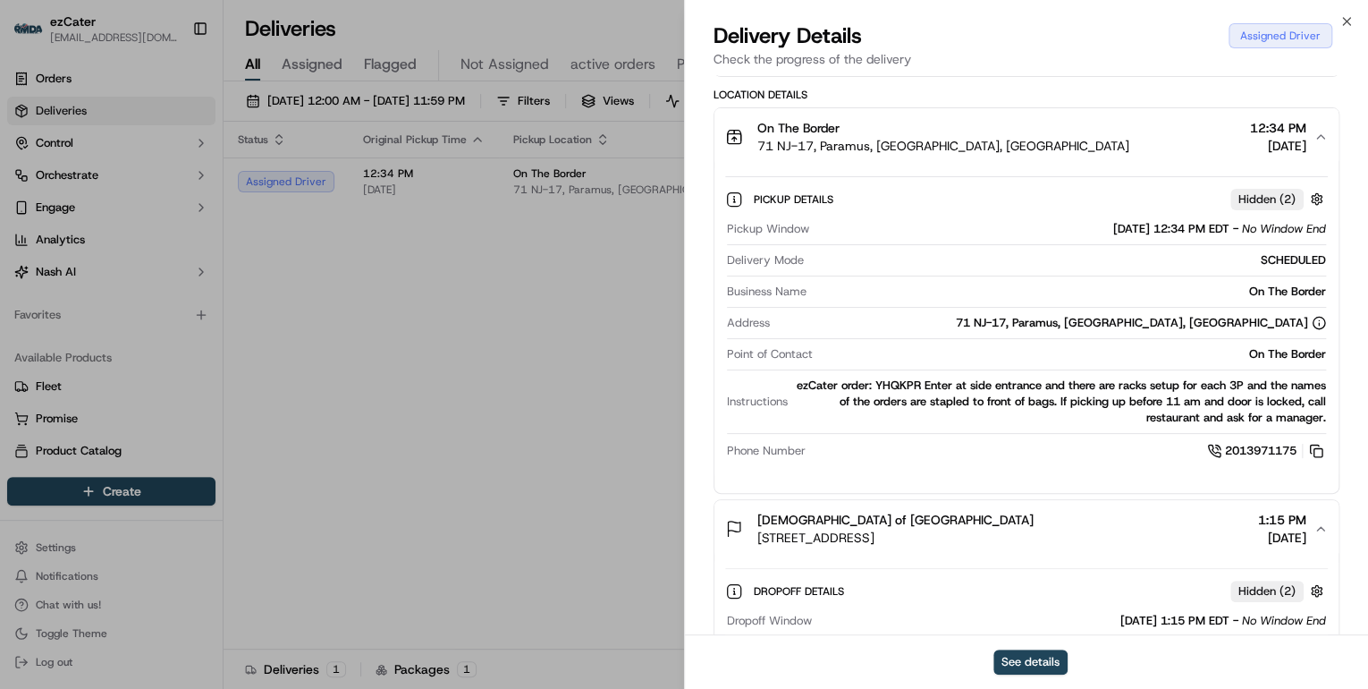
scroll to position [644, 0]
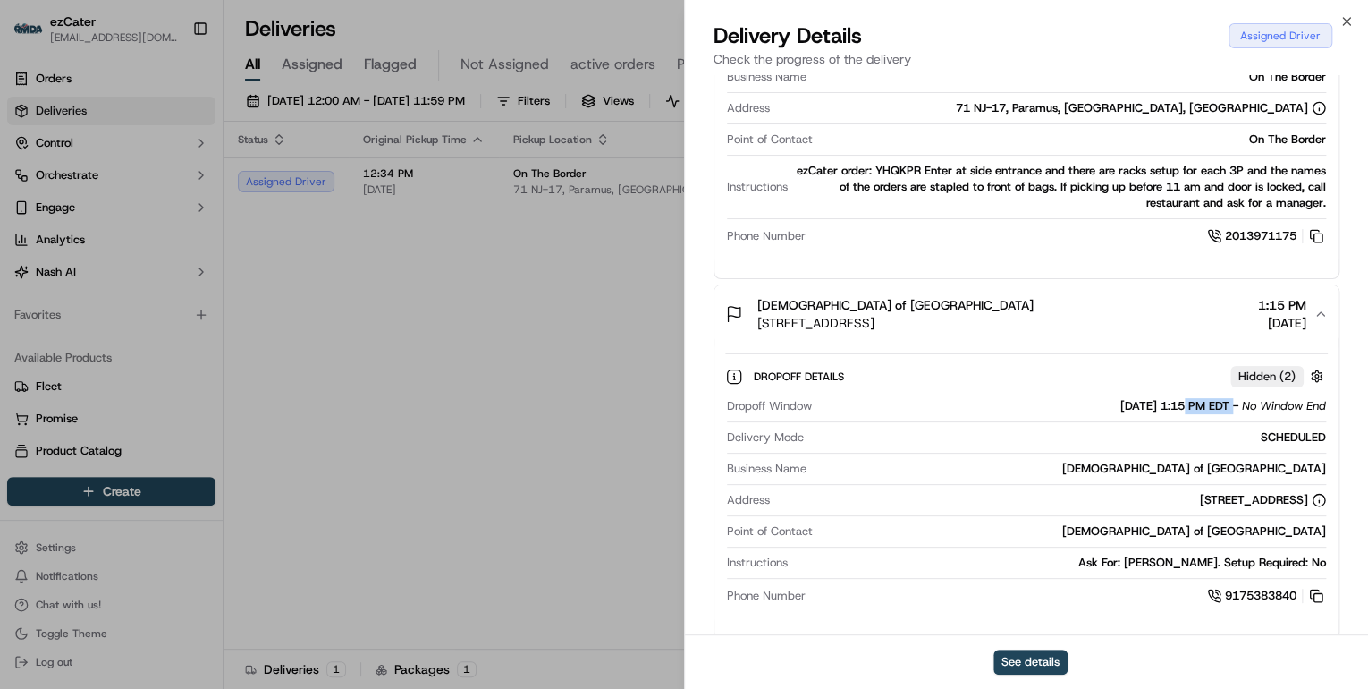
drag, startPoint x: 1231, startPoint y: 403, endPoint x: 1162, endPoint y: 407, distance: 68.9
click at [1162, 407] on div "09/17/2025 1:15 PM EDT - No Window End" at bounding box center [1223, 406] width 206 height 16
copy span "1:15 PM EDT"
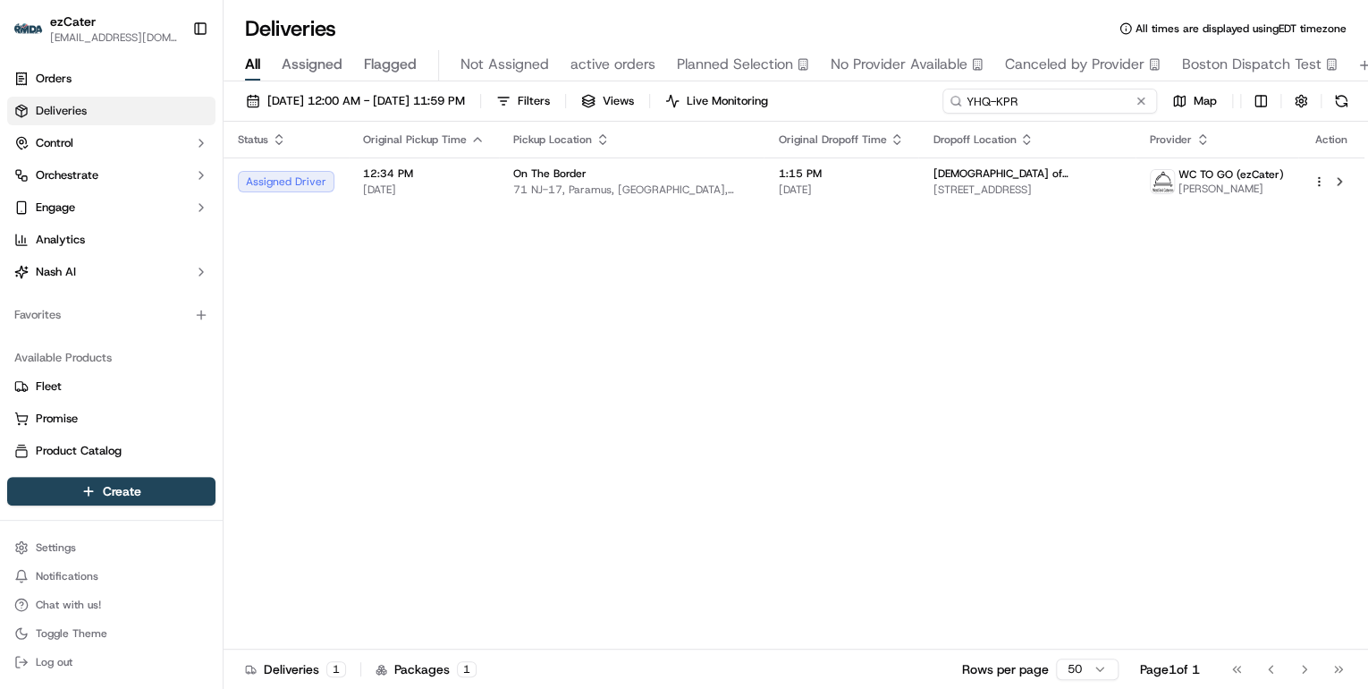
drag, startPoint x: 1087, startPoint y: 103, endPoint x: 633, endPoint y: 104, distance: 454.2
click at [651, 102] on div "09/17/2025 12:00 AM - 09/17/2025 11:59 PM Filters Views Live Monitoring YHQ-KPR…" at bounding box center [796, 105] width 1145 height 33
paste input "7J8-GR6"
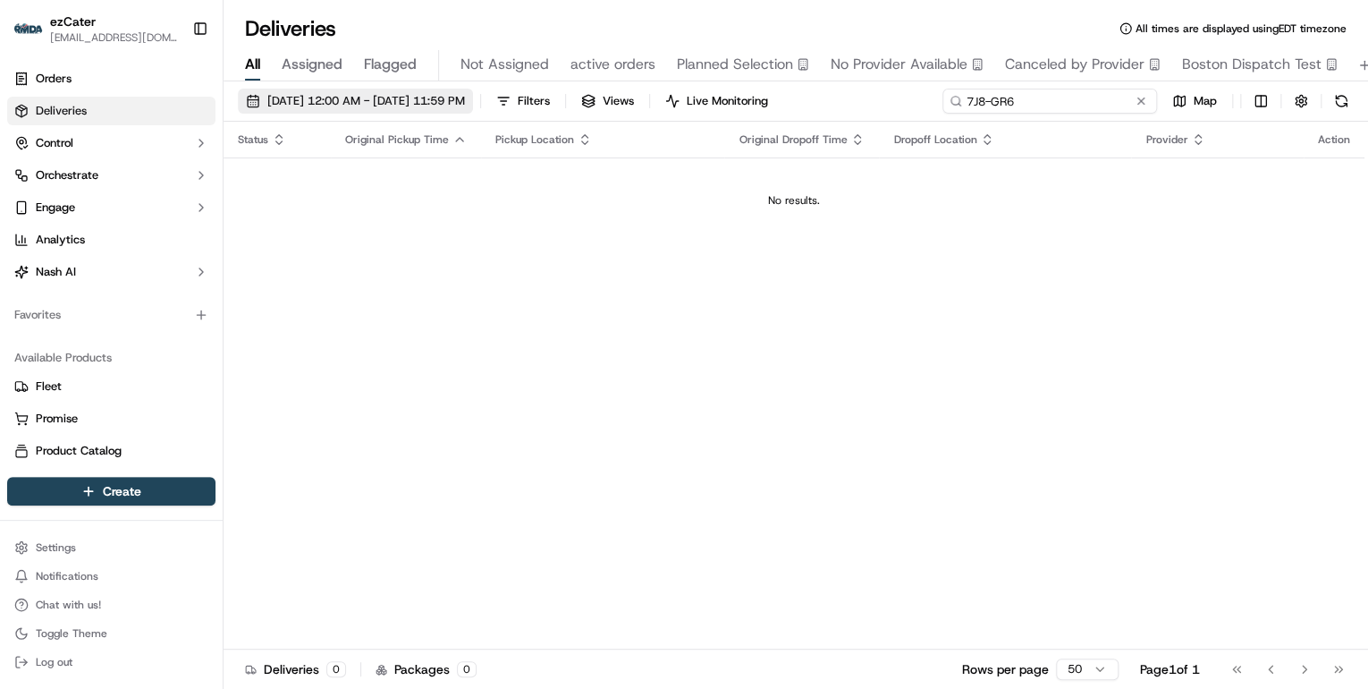
type input "7J8-GR6"
click at [387, 107] on span "09/17/2025 12:00 AM - 09/17/2025 11:59 PM" at bounding box center [366, 101] width 198 height 16
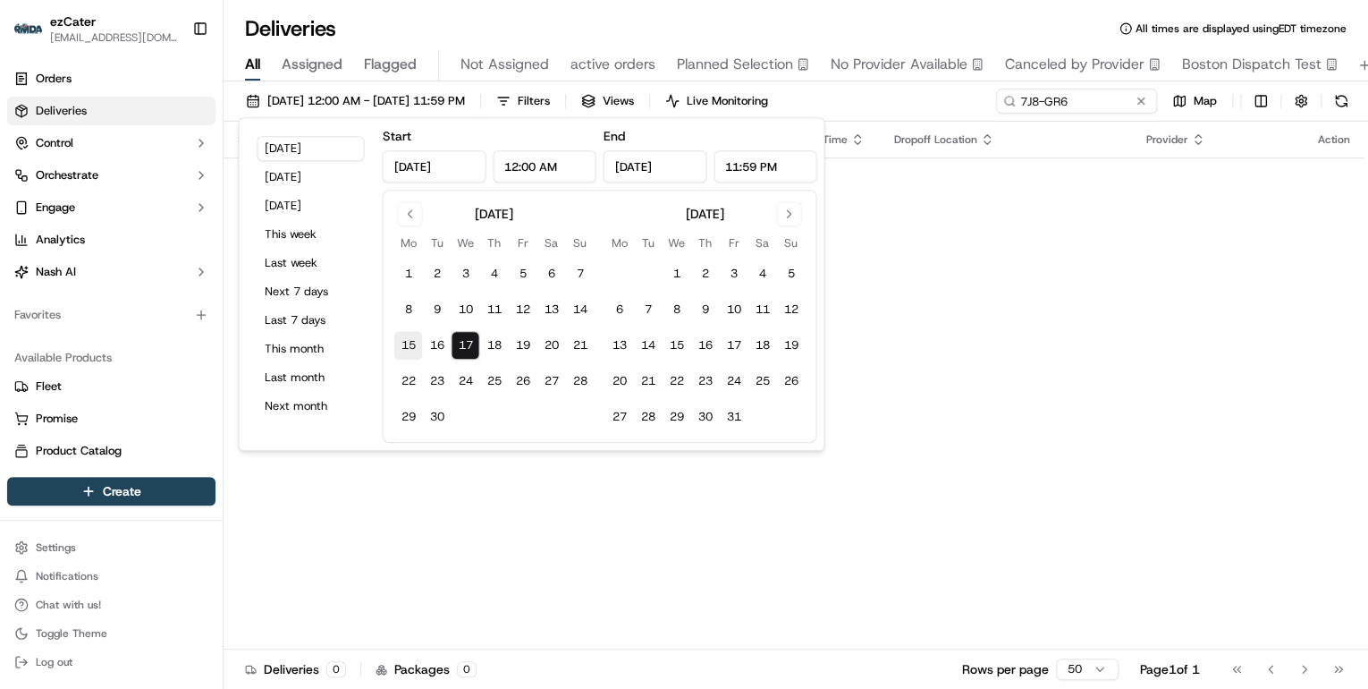
click at [412, 343] on button "15" at bounding box center [407, 345] width 29 height 29
type input "Sep 15, 2025"
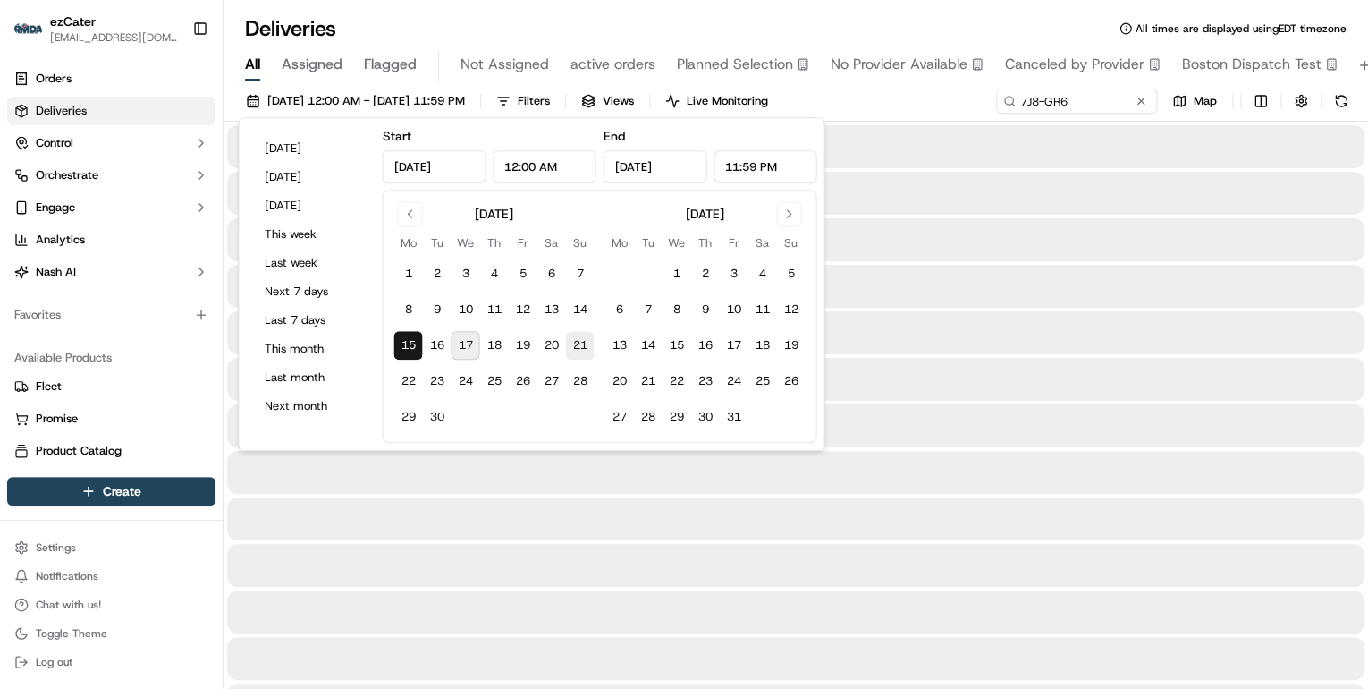
click at [581, 344] on button "21" at bounding box center [579, 345] width 29 height 29
type input "Sep 21, 2025"
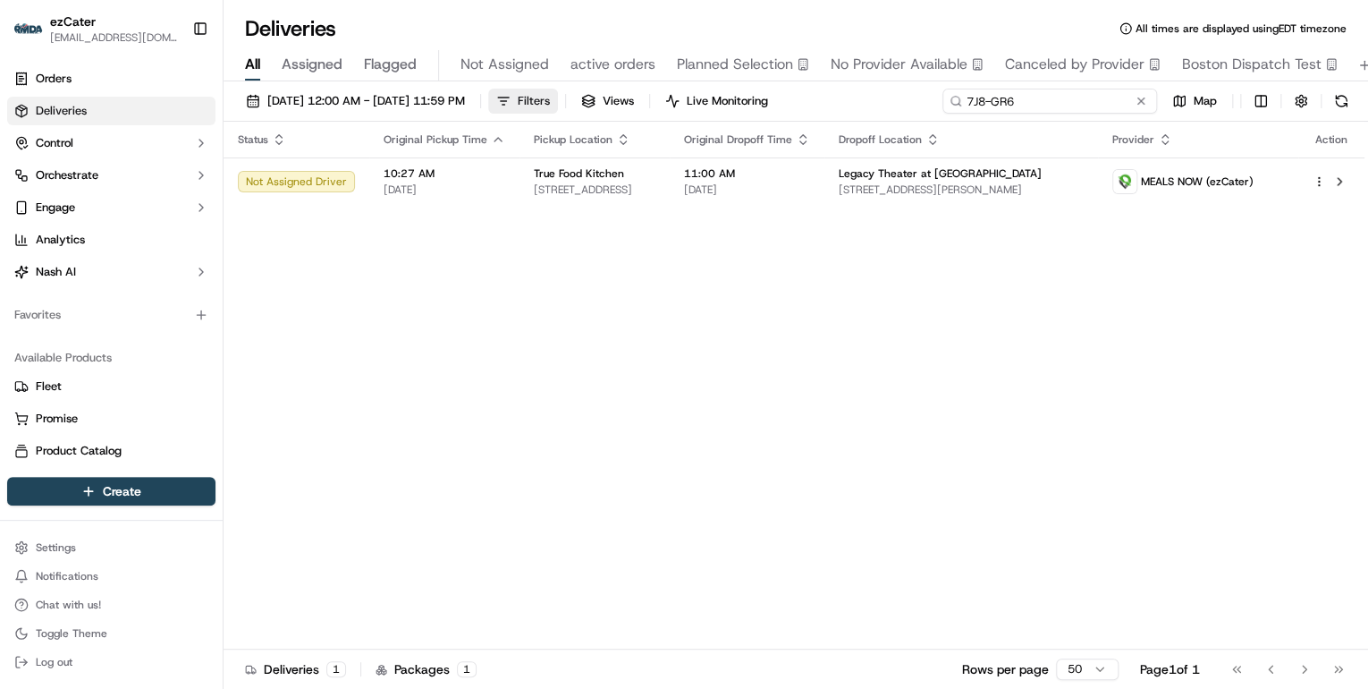
drag, startPoint x: 1102, startPoint y: 100, endPoint x: 573, endPoint y: 100, distance: 528.5
click at [578, 100] on div "09/15/2025 12:00 AM - 09/21/2025 11:59 PM Filters Views Live Monitoring 7J8-GR6…" at bounding box center [796, 105] width 1145 height 33
paste input "AC4M3H"
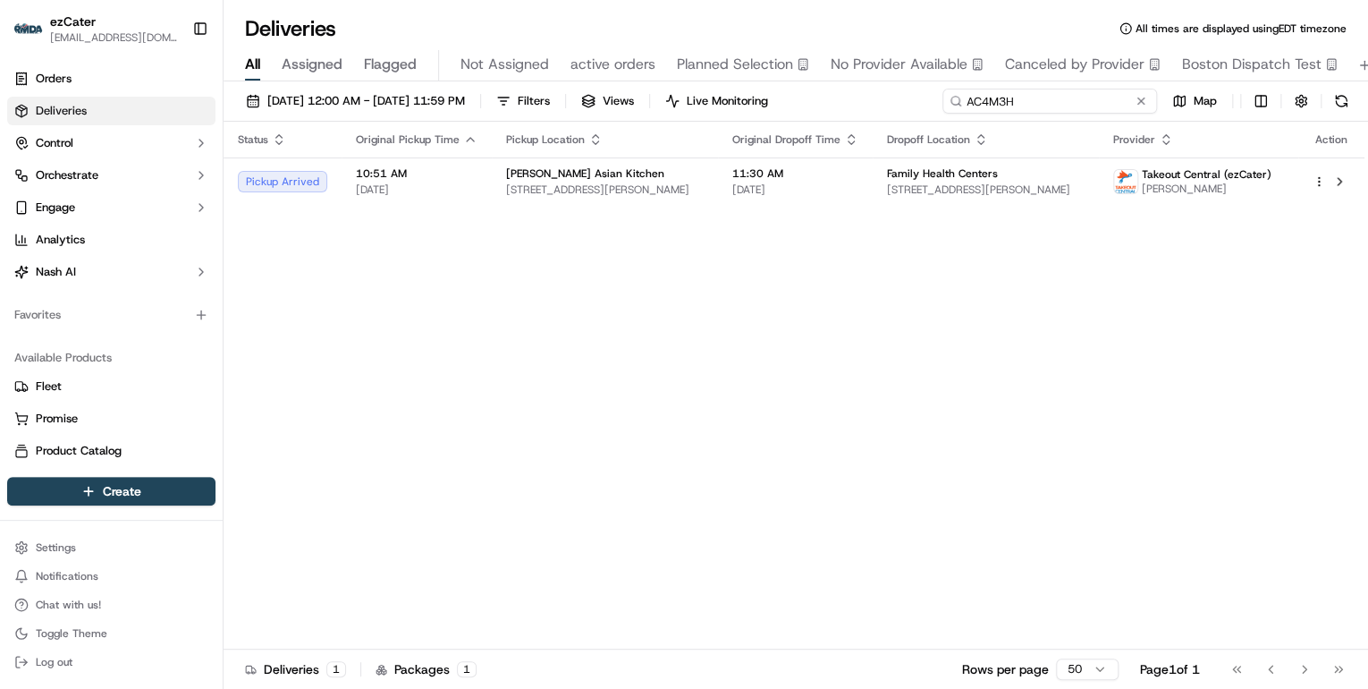
drag, startPoint x: 1027, startPoint y: 102, endPoint x: 562, endPoint y: 115, distance: 464.3
click at [562, 115] on div "09/15/2025 12:00 AM - 09/21/2025 11:59 PM Filters Views Live Monitoring AC4M3H …" at bounding box center [796, 105] width 1145 height 33
paste input "7J8-GR6"
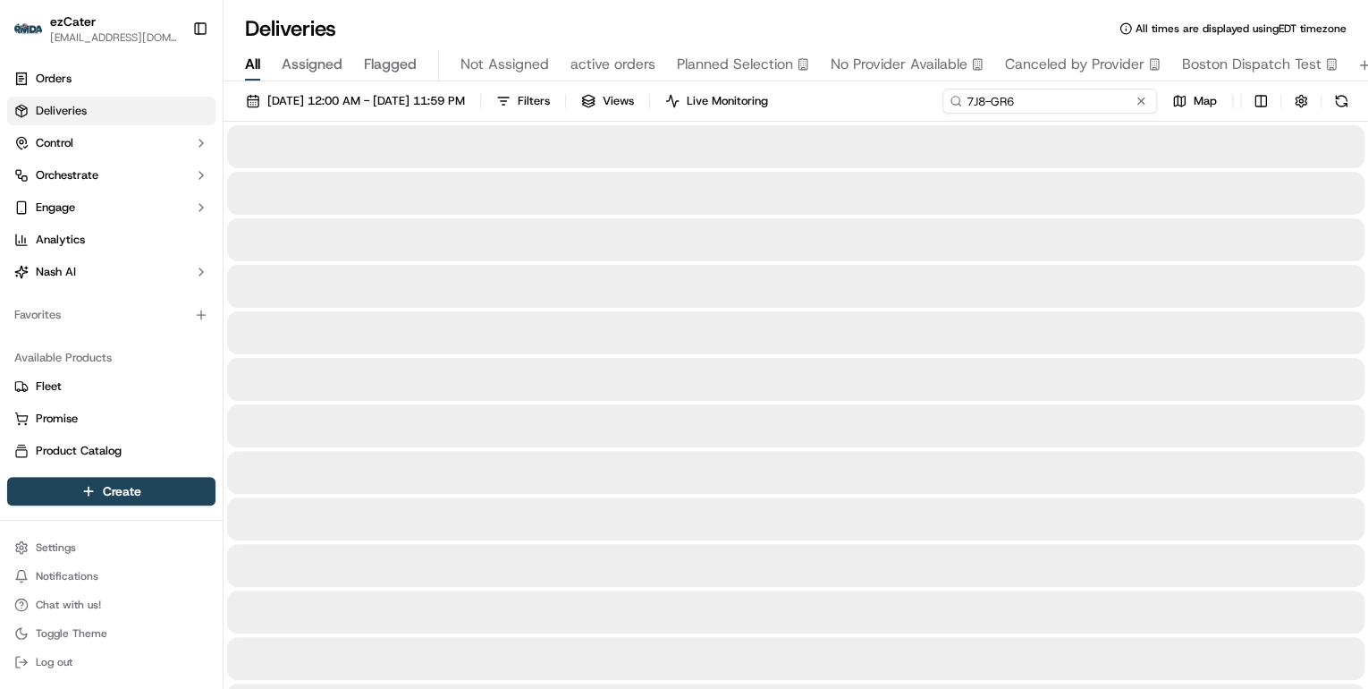
click at [969, 100] on input "7J8-GR6" at bounding box center [1049, 101] width 215 height 25
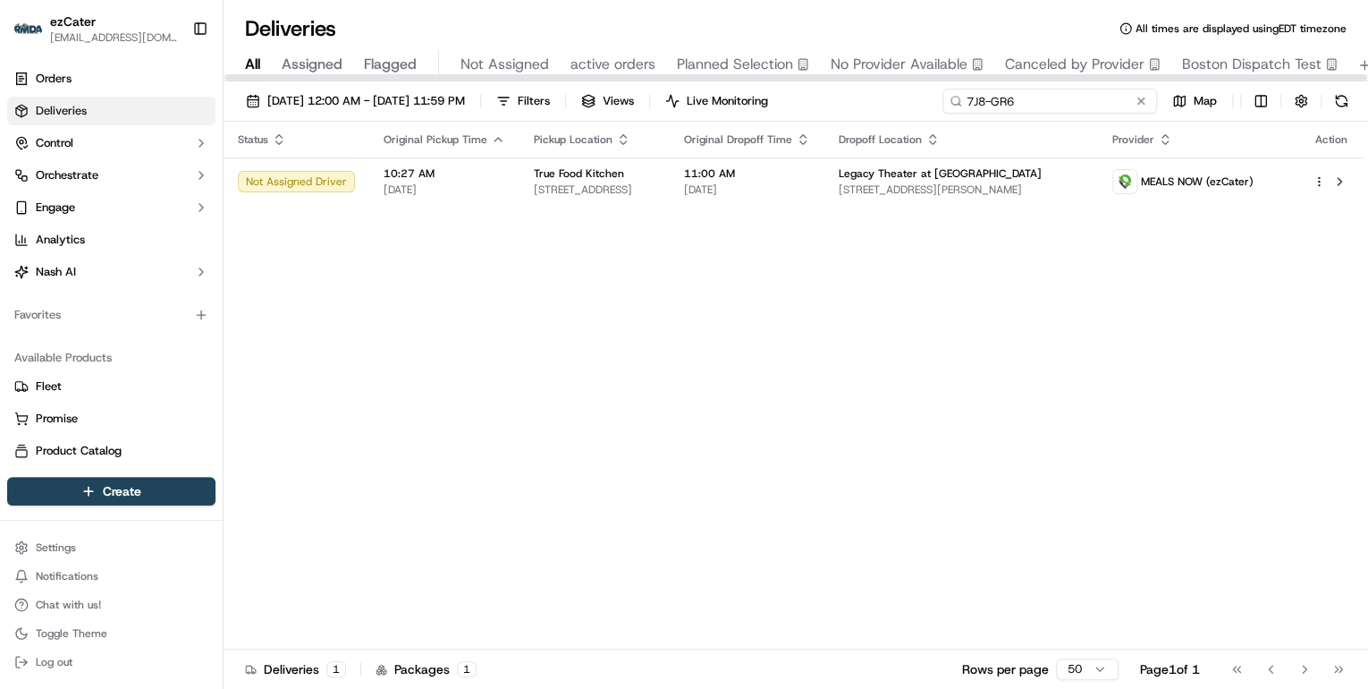
drag, startPoint x: 1023, startPoint y: 101, endPoint x: 638, endPoint y: 136, distance: 386.1
click at [638, 136] on div "09/15/2025 12:00 AM - 09/21/2025 11:59 PM Filters Views Live Monitoring 7J8-GR6…" at bounding box center [796, 386] width 1145 height 611
paste input "Q3F-V6G"
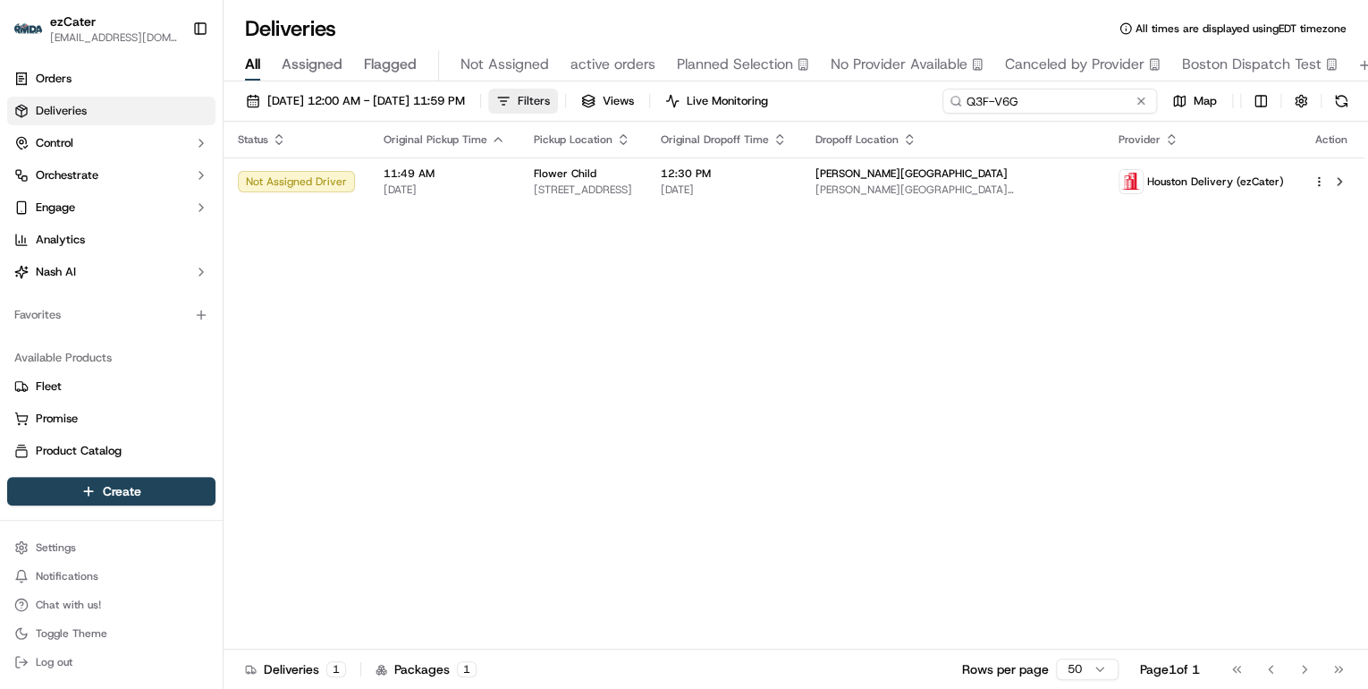
drag, startPoint x: 1031, startPoint y: 104, endPoint x: 582, endPoint y: 97, distance: 448.9
click at [582, 97] on div "09/15/2025 12:00 AM - 09/21/2025 11:59 PM Filters Views Live Monitoring Q3F-V6G…" at bounding box center [796, 105] width 1145 height 33
paste input "7H6-WC"
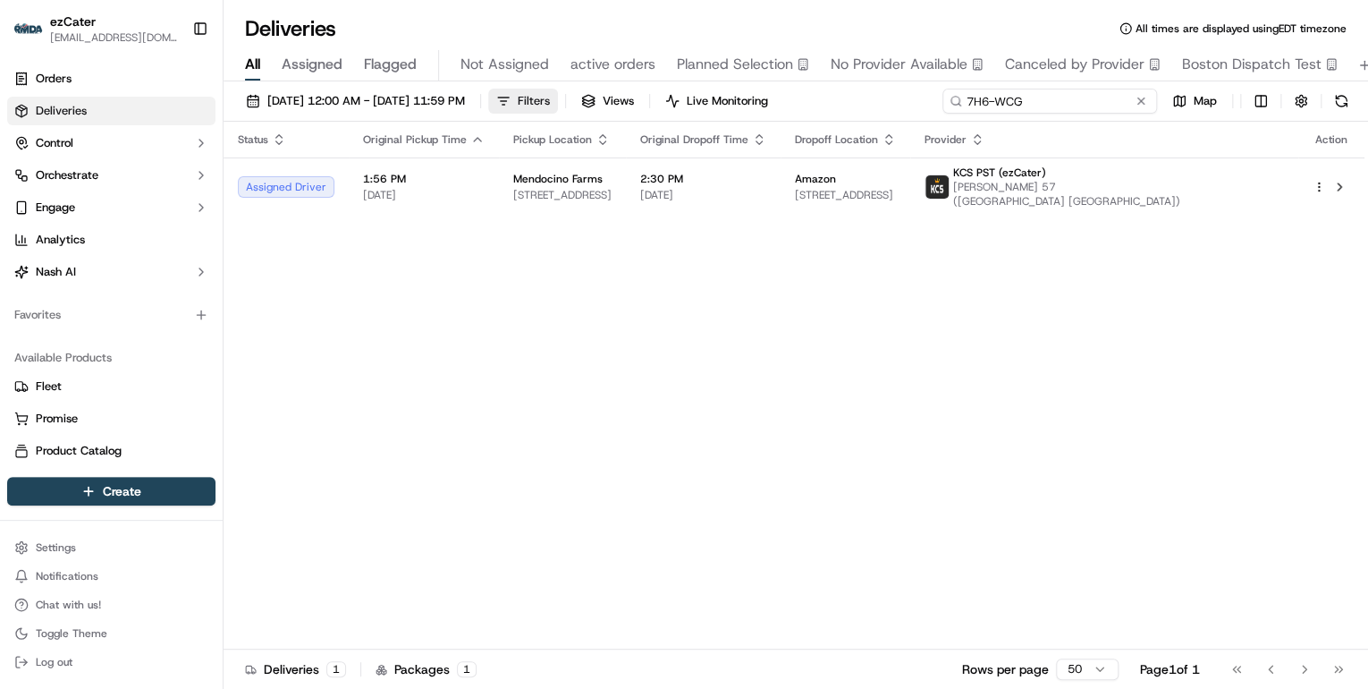
drag, startPoint x: 1025, startPoint y: 103, endPoint x: 595, endPoint y: 109, distance: 430.2
click at [595, 109] on div "09/15/2025 12:00 AM - 09/21/2025 11:59 PM Filters Views Live Monitoring 7H6-WCG…" at bounding box center [796, 105] width 1145 height 33
paste input "HUCTWA"
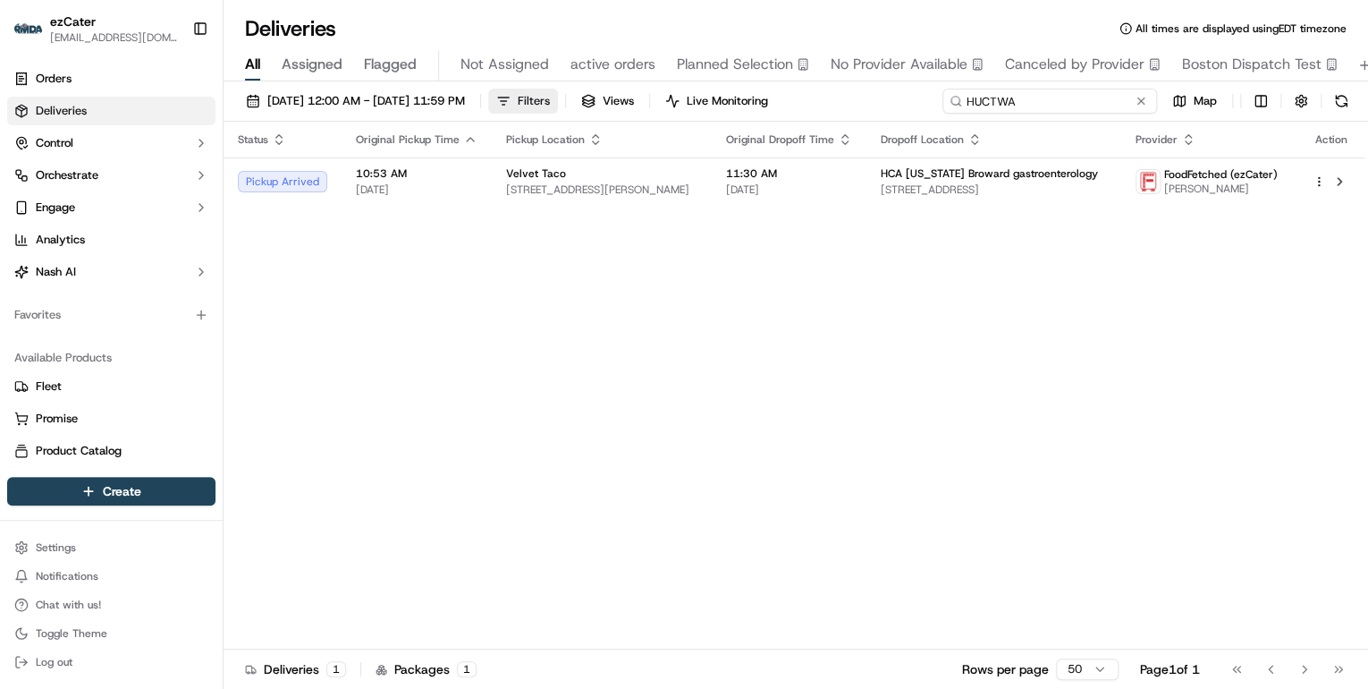
drag, startPoint x: 1047, startPoint y: 104, endPoint x: 554, endPoint y: 100, distance: 492.7
click at [590, 100] on div "09/15/2025 12:00 AM - 09/21/2025 11:59 PM Filters Views Live Monitoring HUCTWA …" at bounding box center [796, 105] width 1145 height 33
paste input "5KMY13"
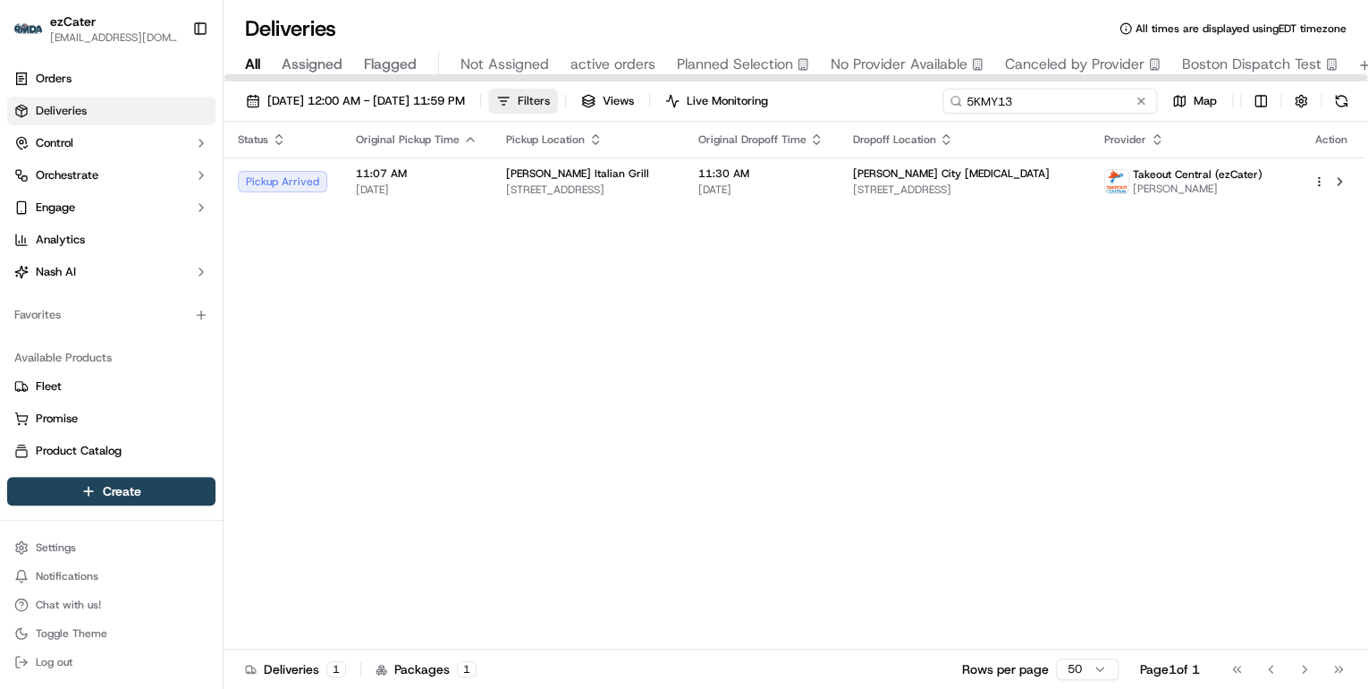
drag, startPoint x: 1027, startPoint y: 100, endPoint x: 605, endPoint y: 100, distance: 422.1
click at [605, 100] on div "09/15/2025 12:00 AM - 09/21/2025 11:59 PM Filters Views Live Monitoring 5KMY13 …" at bounding box center [796, 105] width 1145 height 33
paste input "WWPU9Q"
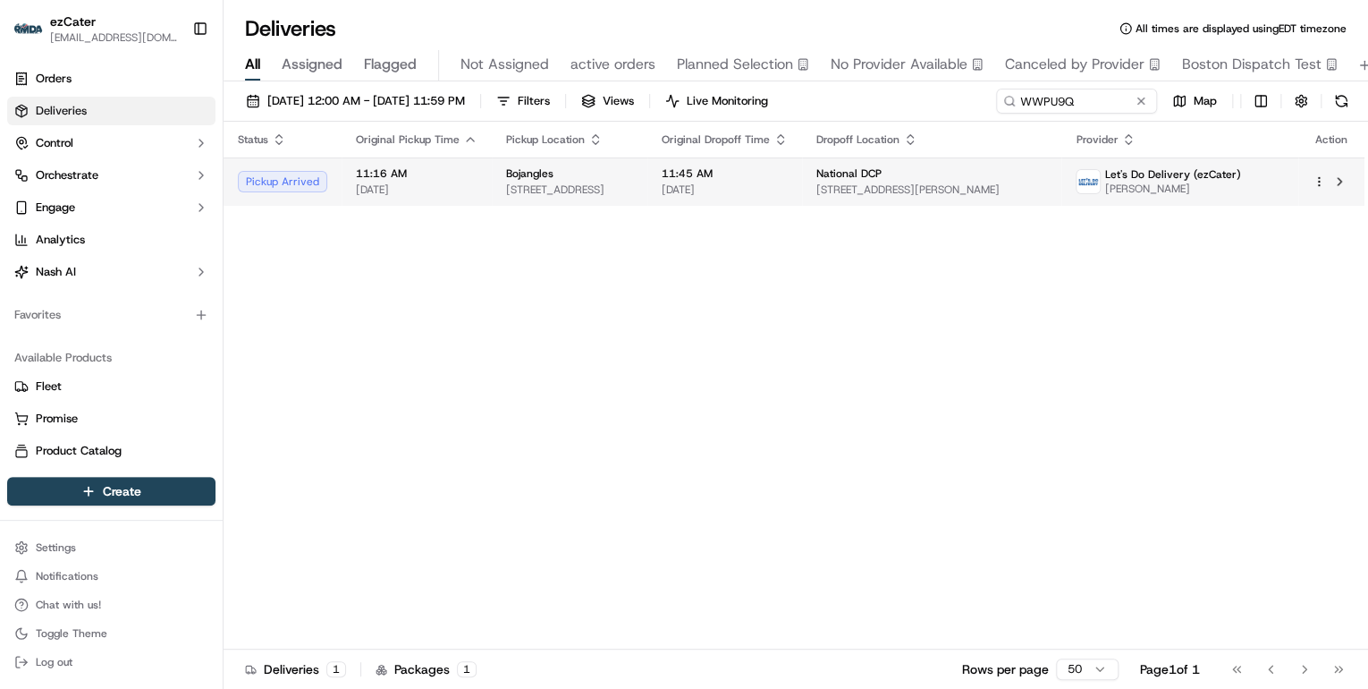
click at [788, 169] on span "11:45 AM" at bounding box center [725, 173] width 126 height 14
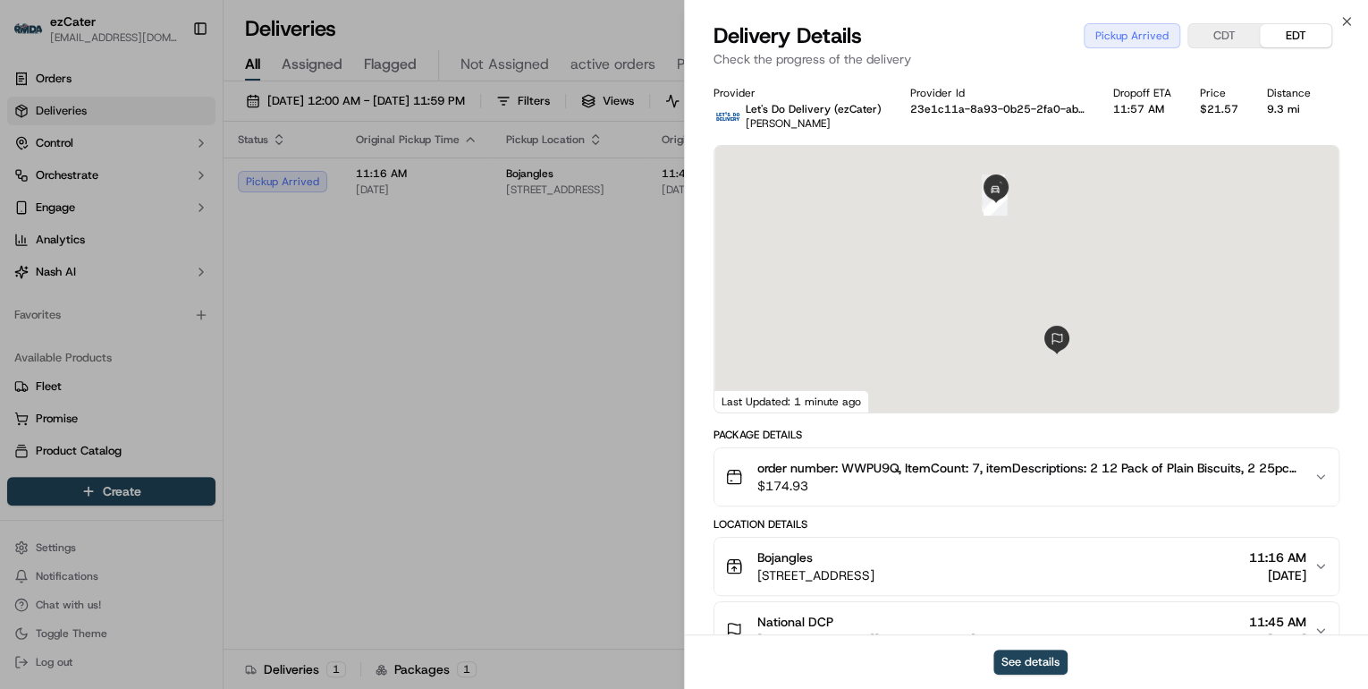
click at [1227, 38] on button "CDT" at bounding box center [1224, 35] width 72 height 23
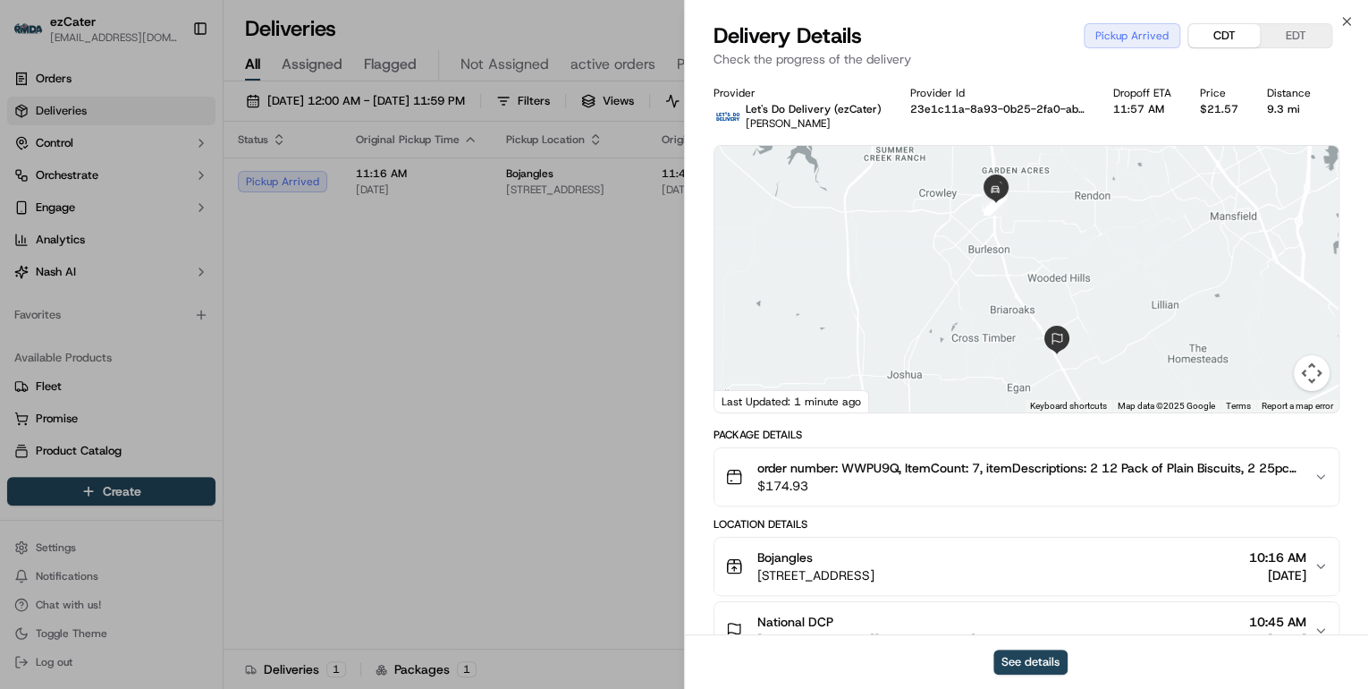
scroll to position [143, 0]
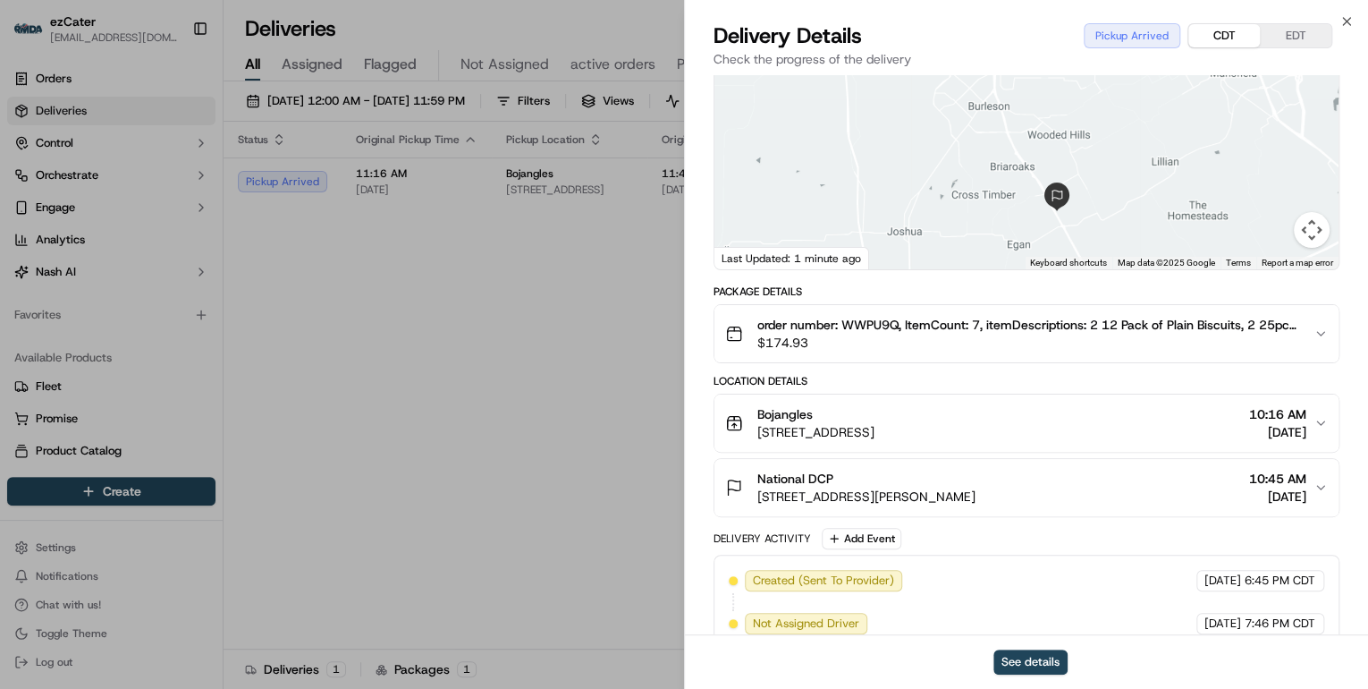
click at [875, 416] on div "Bojangles" at bounding box center [815, 414] width 117 height 18
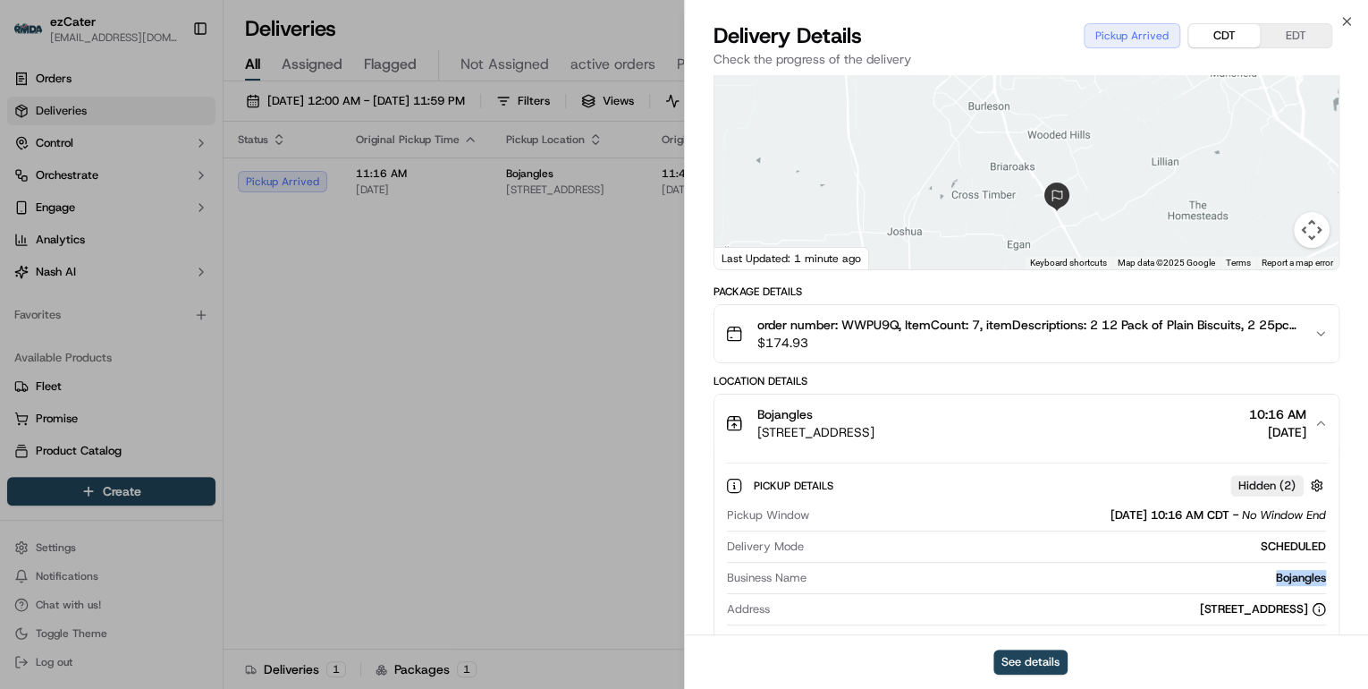
drag, startPoint x: 1328, startPoint y: 576, endPoint x: 1267, endPoint y: 578, distance: 60.8
click at [1267, 578] on div "Pickup Details Hidden ( 2 ) Pickup Window 09/17/2025 10:16 AM CDT - No Window E…" at bounding box center [1026, 592] width 624 height 281
copy div "Bojangles"
click at [1201, 572] on div "Bojangles" at bounding box center [1070, 578] width 512 height 16
drag, startPoint x: 1339, startPoint y: 573, endPoint x: 1250, endPoint y: 579, distance: 89.6
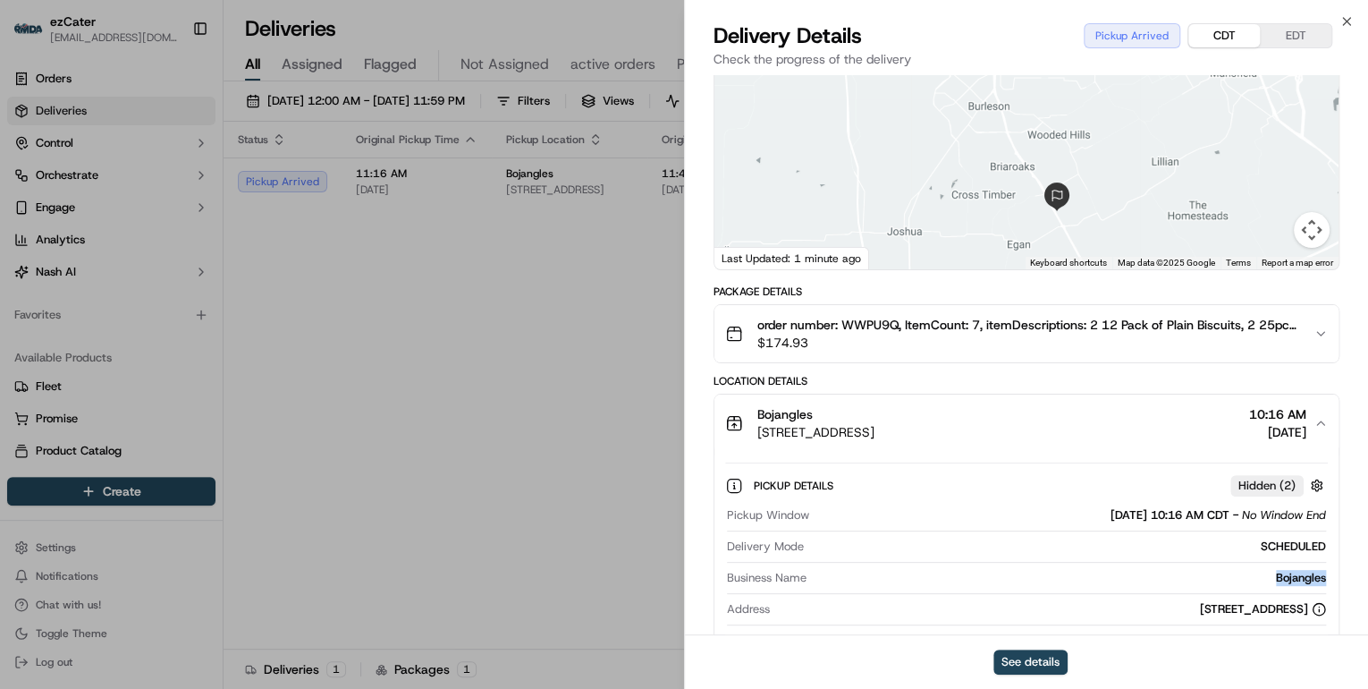
click at [1250, 579] on div "Provider Let's Do Delivery (ezCater) Brayan Sanchez Provider Id 23e1c11a-8a93-0…" at bounding box center [1026, 658] width 683 height 1452
copy div "Bojangles"
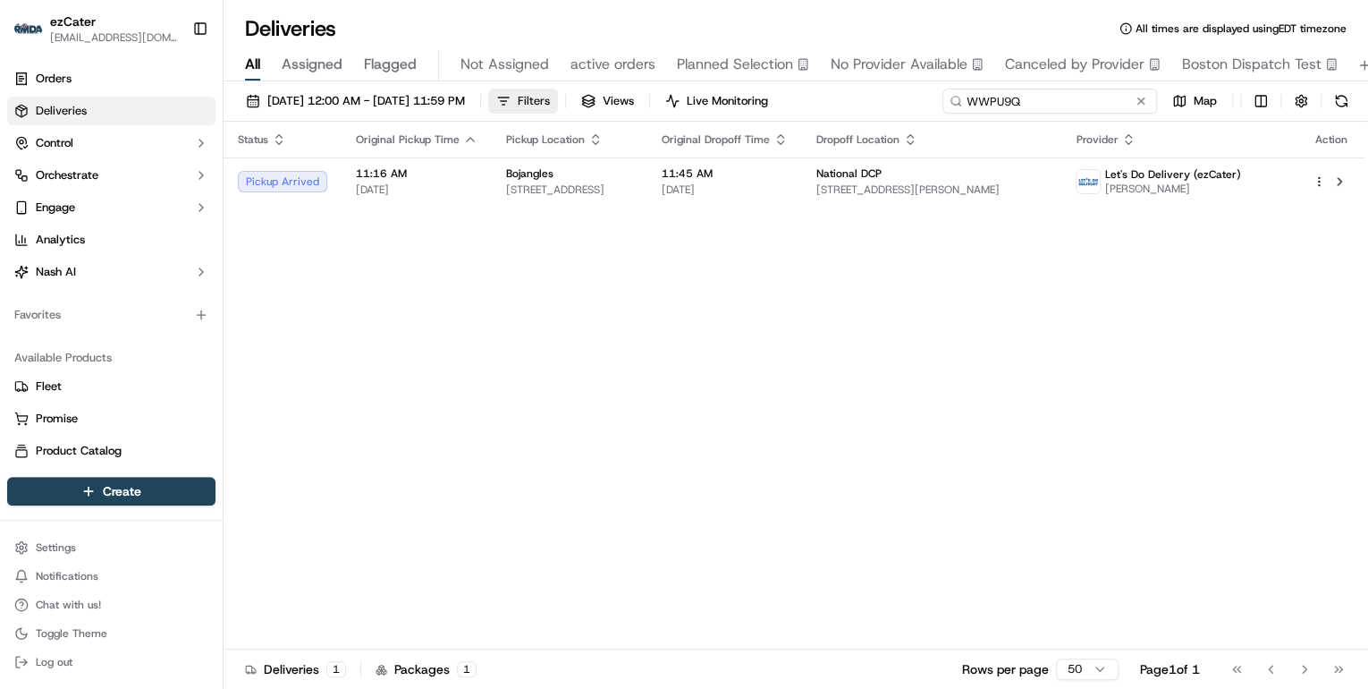
drag, startPoint x: 1074, startPoint y: 98, endPoint x: 562, endPoint y: 100, distance: 512.4
click at [562, 100] on div "09/15/2025 12:00 AM - 09/21/2025 11:59 PM Filters Views Live Monitoring WWPU9Q …" at bounding box center [796, 105] width 1145 height 33
paste input "MT1-GC1"
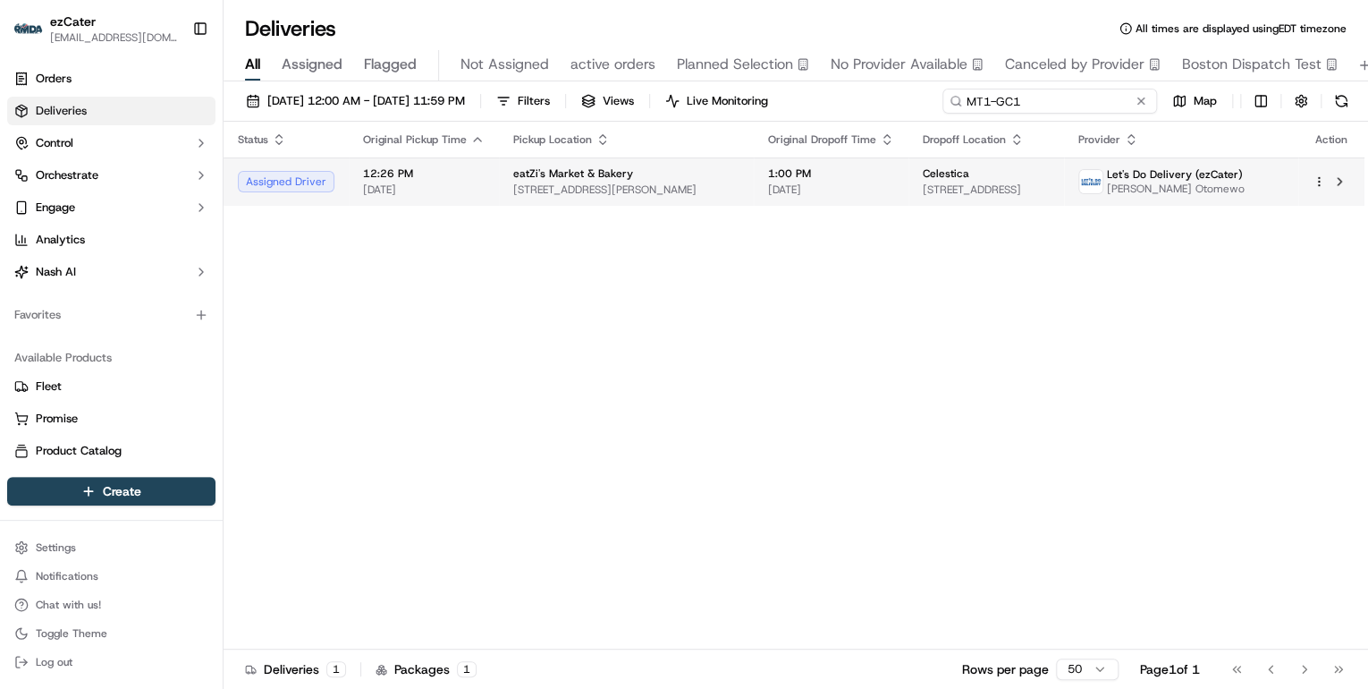
type input "MT1-GC1"
click at [597, 182] on span "5967 W Parker Rd, Plano, TX 75093, USA" at bounding box center [626, 189] width 226 height 14
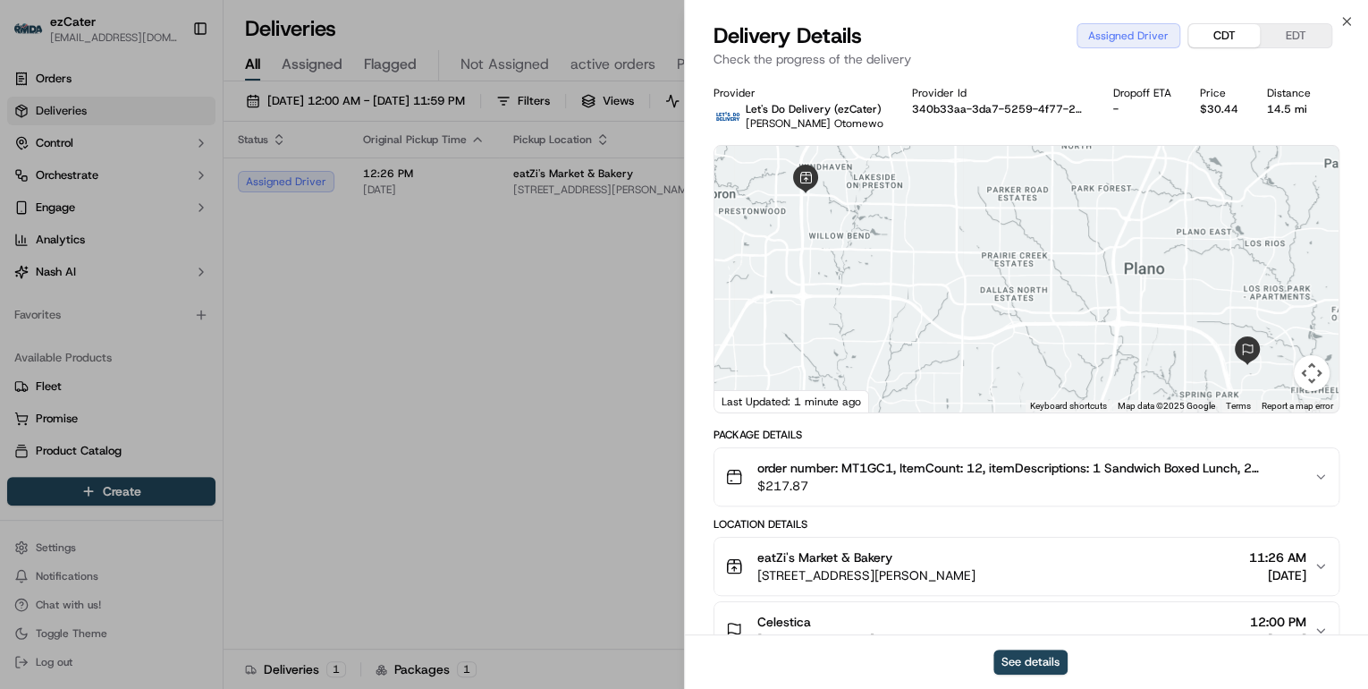
click at [1213, 33] on button "CDT" at bounding box center [1224, 35] width 72 height 23
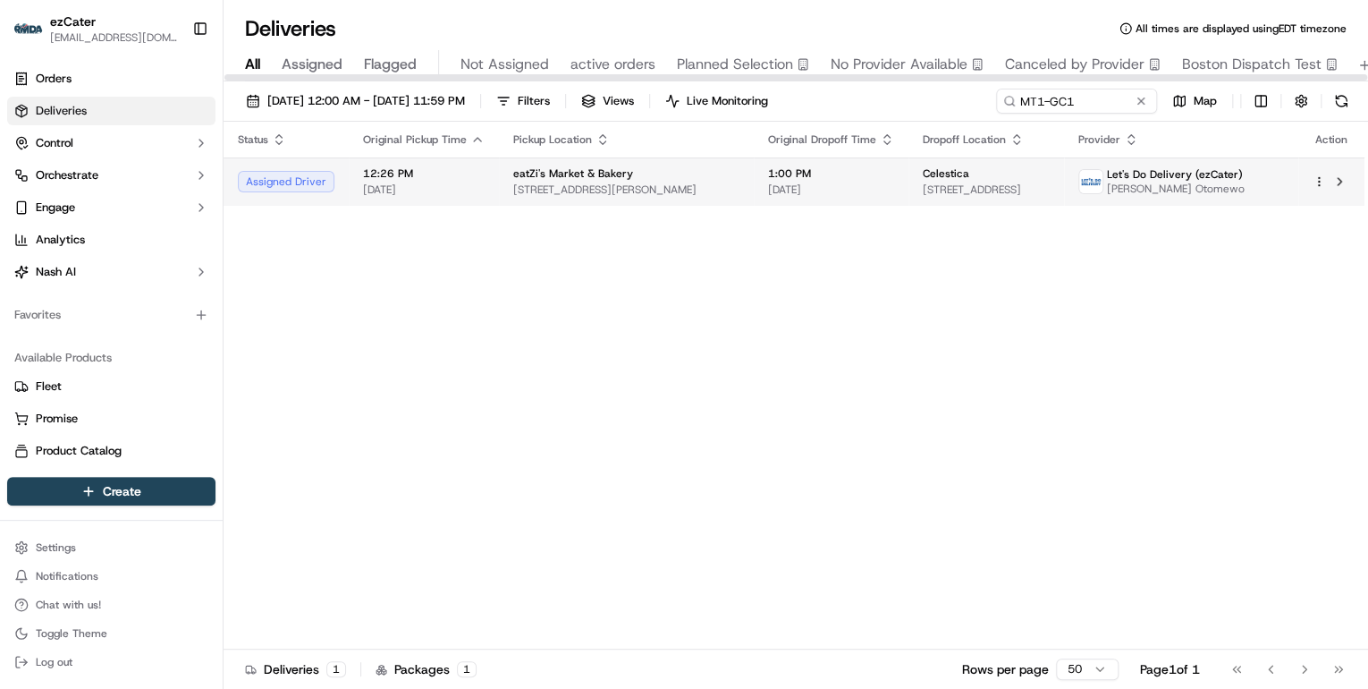
click at [768, 166] on span "1:00 PM" at bounding box center [831, 173] width 126 height 14
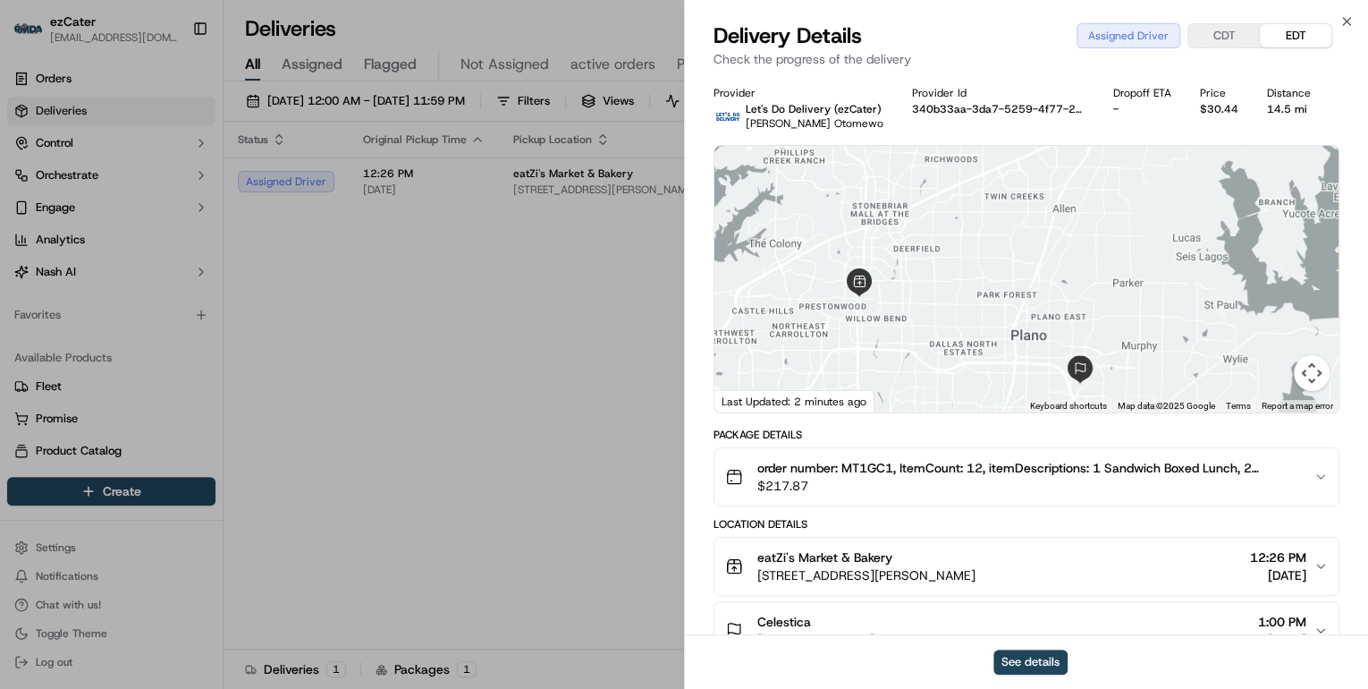
scroll to position [143, 0]
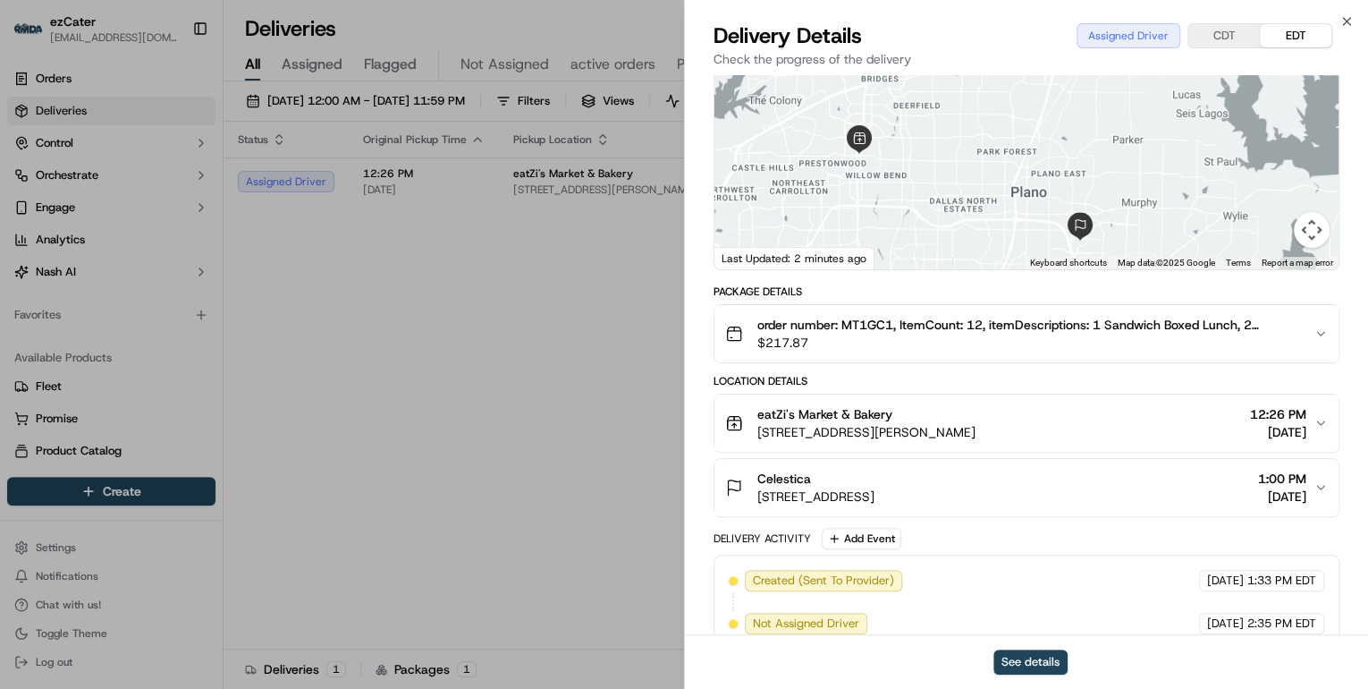
click at [976, 415] on div "eatZi's Market & Bakery" at bounding box center [866, 414] width 218 height 18
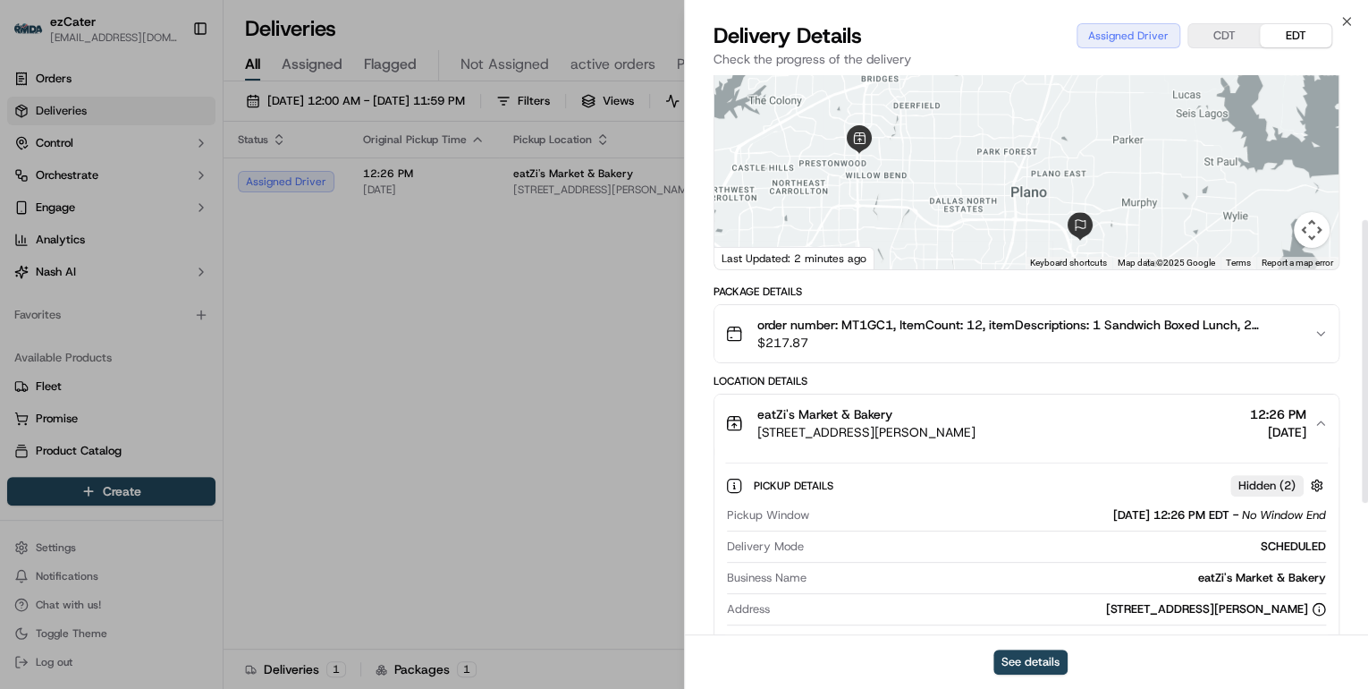
scroll to position [286, 0]
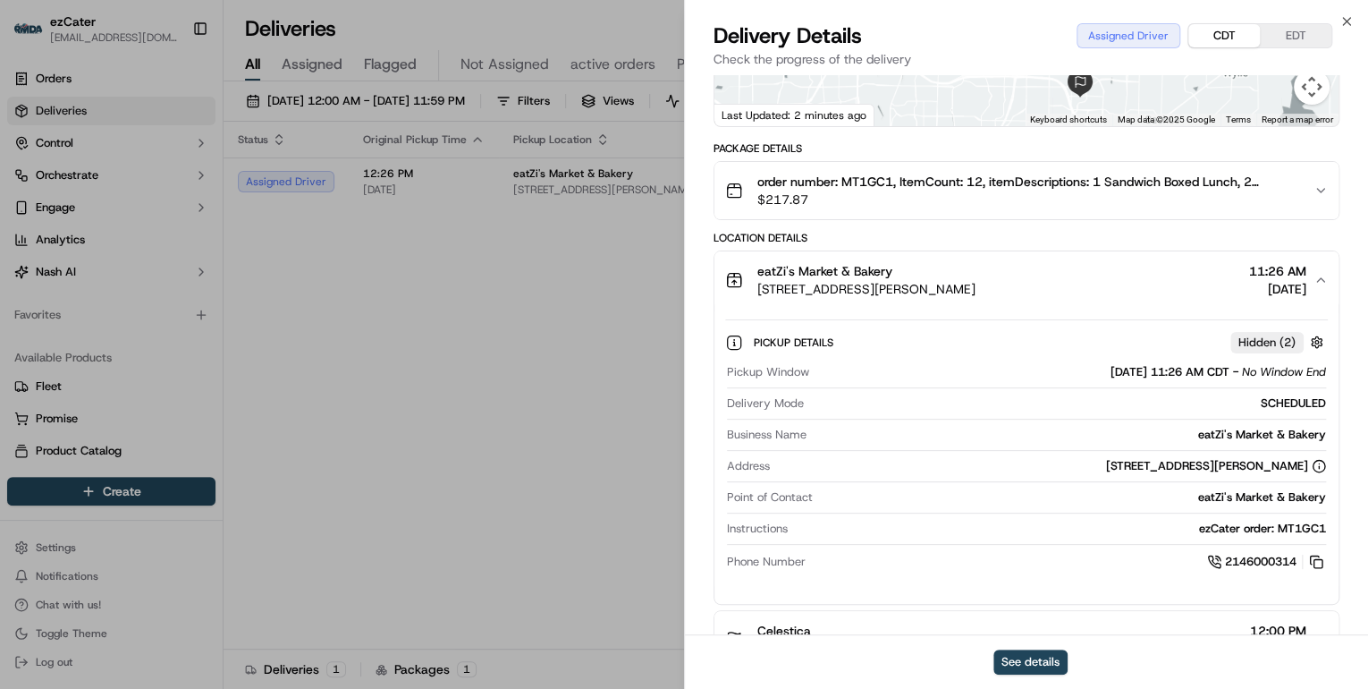
click at [1216, 38] on button "CDT" at bounding box center [1224, 35] width 72 height 23
drag, startPoint x: 1230, startPoint y: 368, endPoint x: 1153, endPoint y: 374, distance: 77.2
click at [1153, 374] on div "09/17/2025 11:26 AM CDT - No Window End" at bounding box center [1218, 372] width 215 height 16
copy span "11:26 AM CDT"
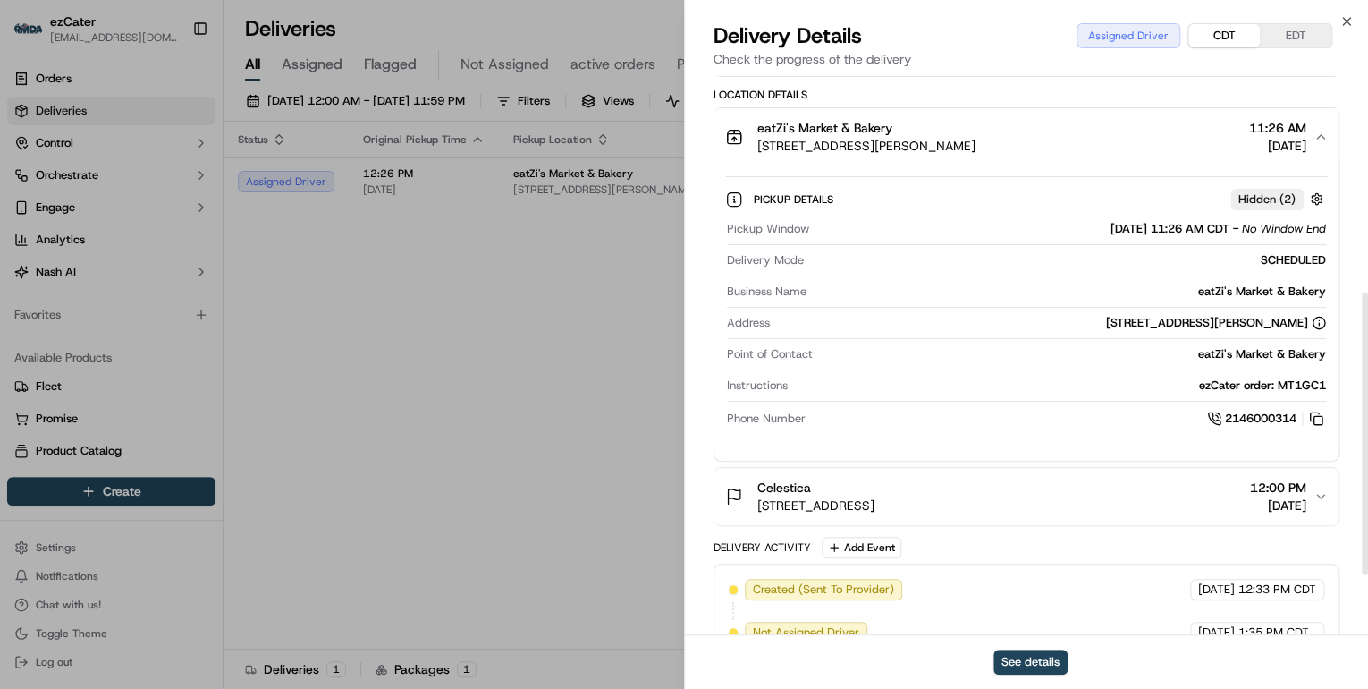
click at [1061, 492] on div "Celestica 2791 Telecom Pkwy, Richardson, TX 75082, USA 12:00 PM 09/17/2025" at bounding box center [1019, 496] width 588 height 36
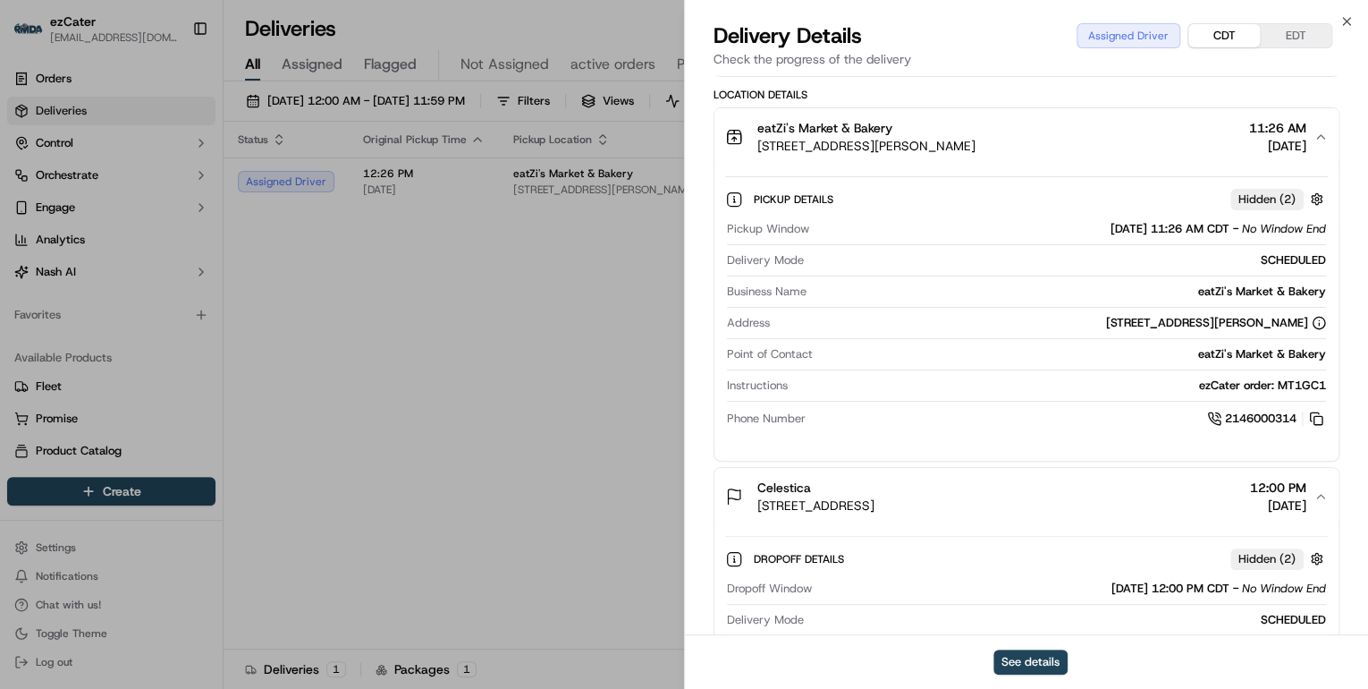
scroll to position [644, 0]
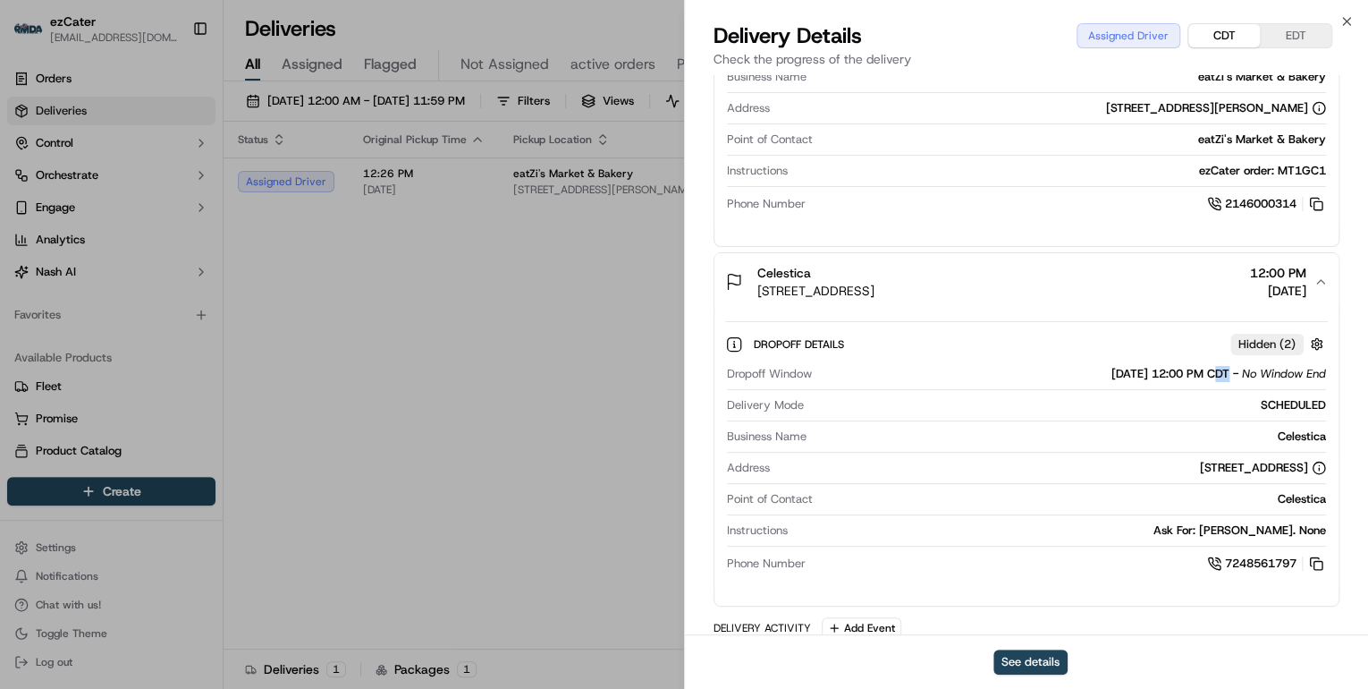
drag, startPoint x: 1205, startPoint y: 374, endPoint x: 1192, endPoint y: 373, distance: 13.4
click at [1192, 373] on span "09/17/2025 12:00 PM CDT" at bounding box center [1170, 374] width 118 height 16
drag, startPoint x: 1192, startPoint y: 373, endPoint x: 1227, endPoint y: 370, distance: 35.0
click at [1227, 370] on span "09/17/2025 12:00 PM CDT" at bounding box center [1170, 374] width 118 height 16
drag, startPoint x: 1232, startPoint y: 370, endPoint x: 1154, endPoint y: 376, distance: 78.0
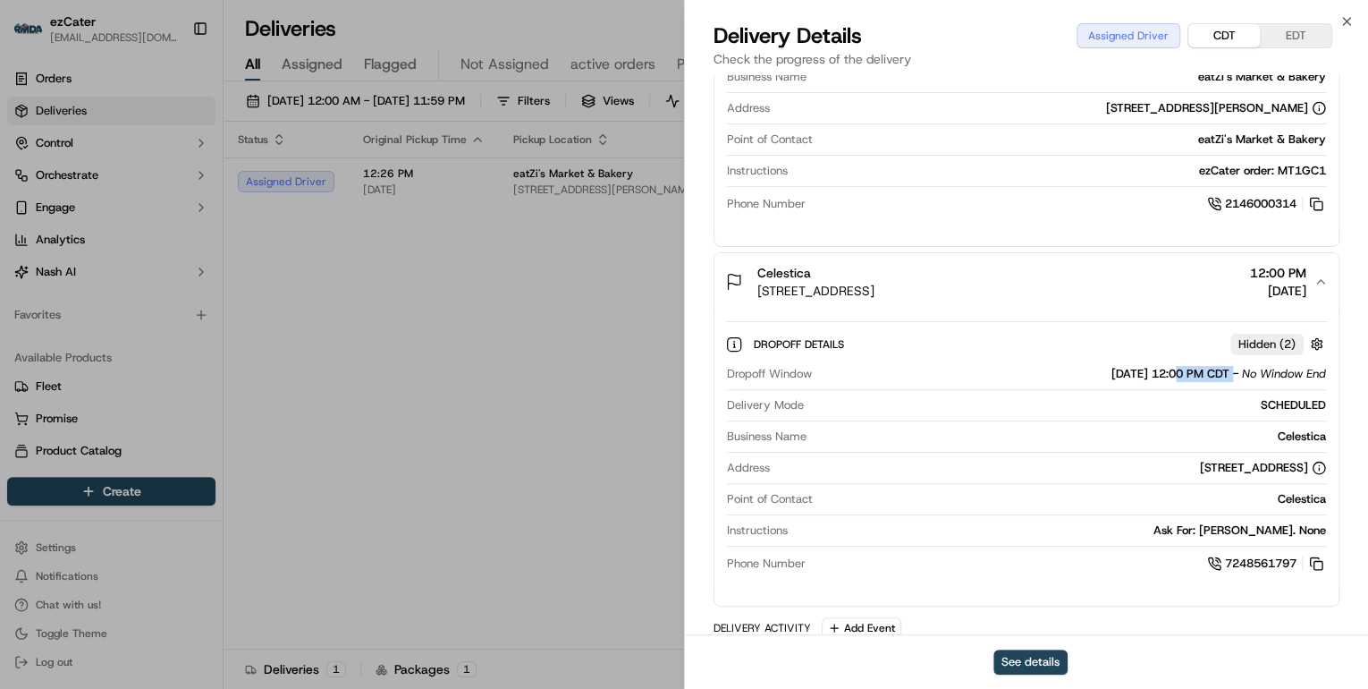
click at [1154, 376] on div "09/17/2025 12:00 PM CDT - No Window End" at bounding box center [1218, 374] width 215 height 16
copy span "12:00 PM CDT"
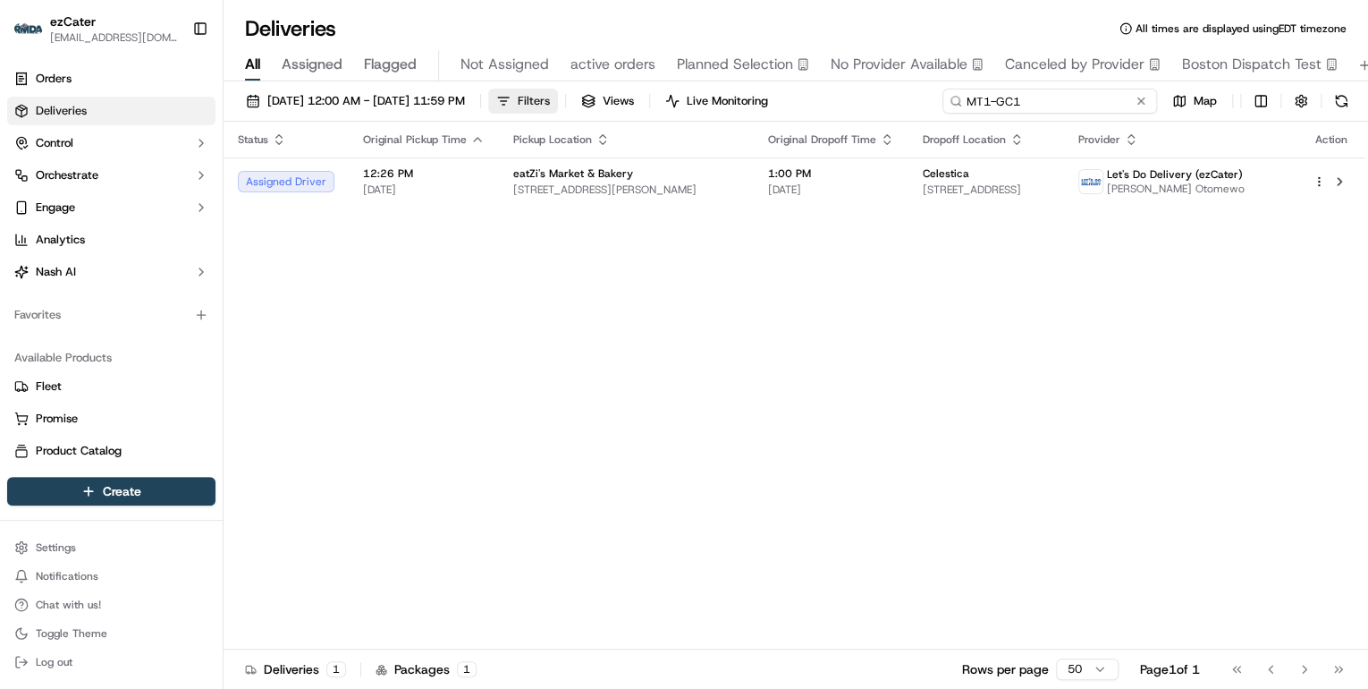
drag, startPoint x: 1084, startPoint y: 96, endPoint x: 579, endPoint y: 97, distance: 504.3
click at [579, 97] on div "09/15/2025 12:00 AM - 09/21/2025 11:59 PM Filters Views Live Monitoring MT1-GC1…" at bounding box center [796, 105] width 1145 height 33
paste input "P1P47J"
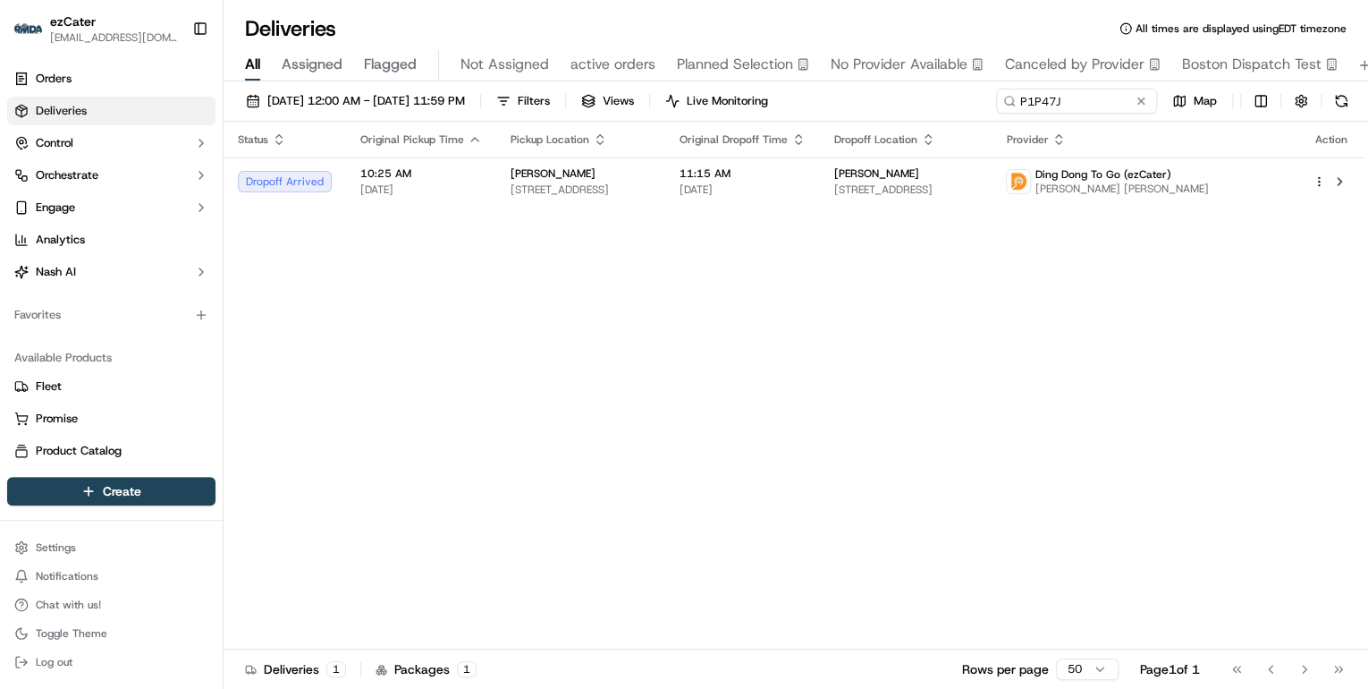
click at [598, 177] on div "Boudin Bakery" at bounding box center [581, 173] width 140 height 14
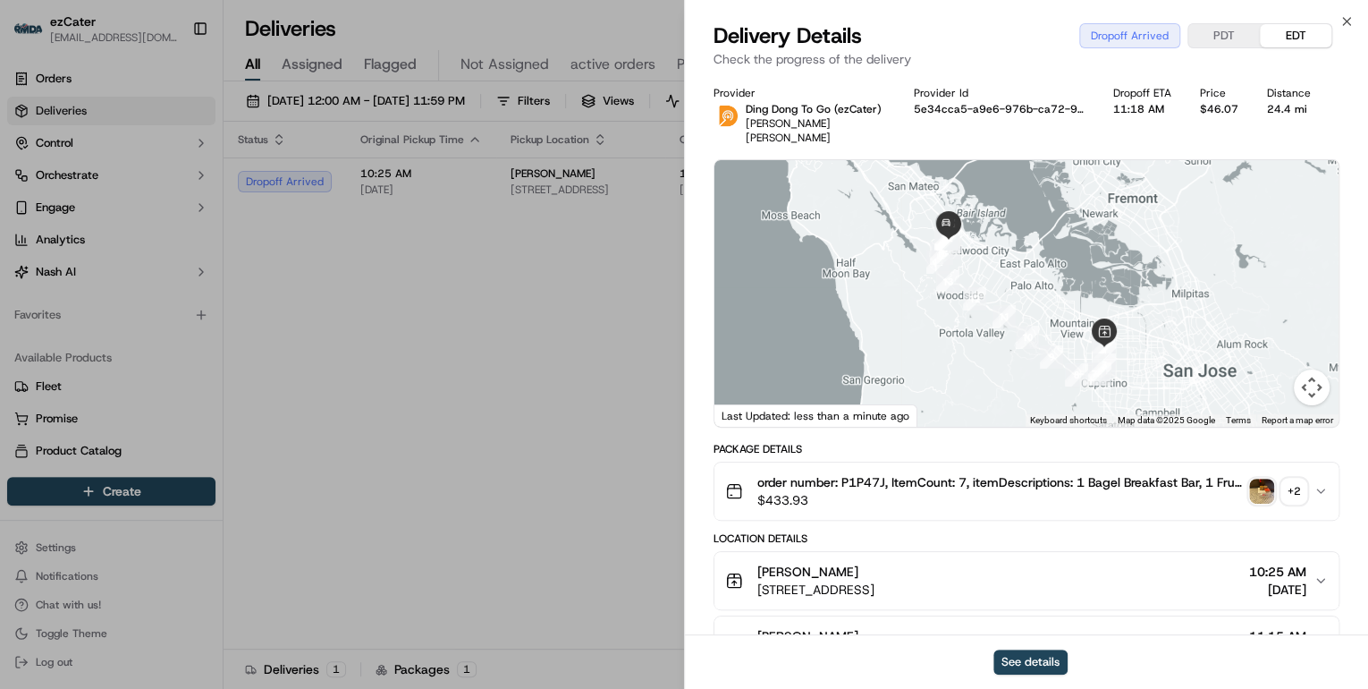
scroll to position [143, 0]
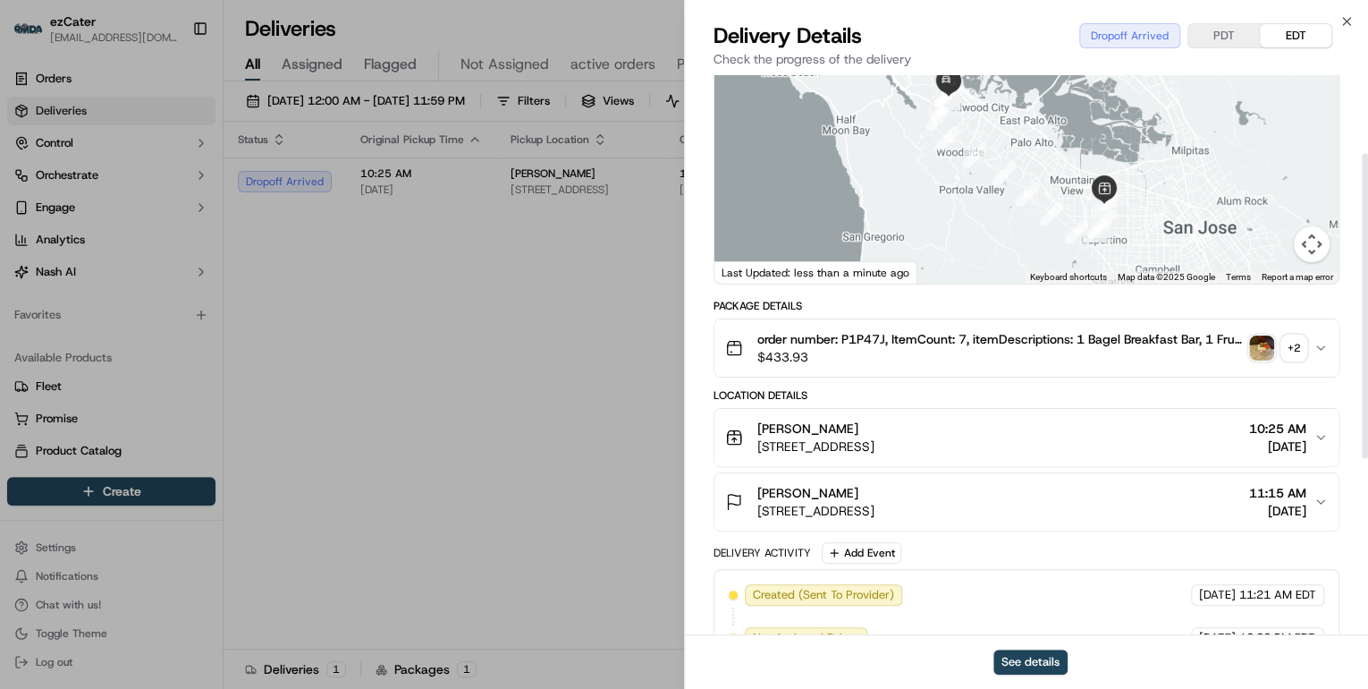
click at [875, 484] on div "Natera" at bounding box center [815, 493] width 117 height 18
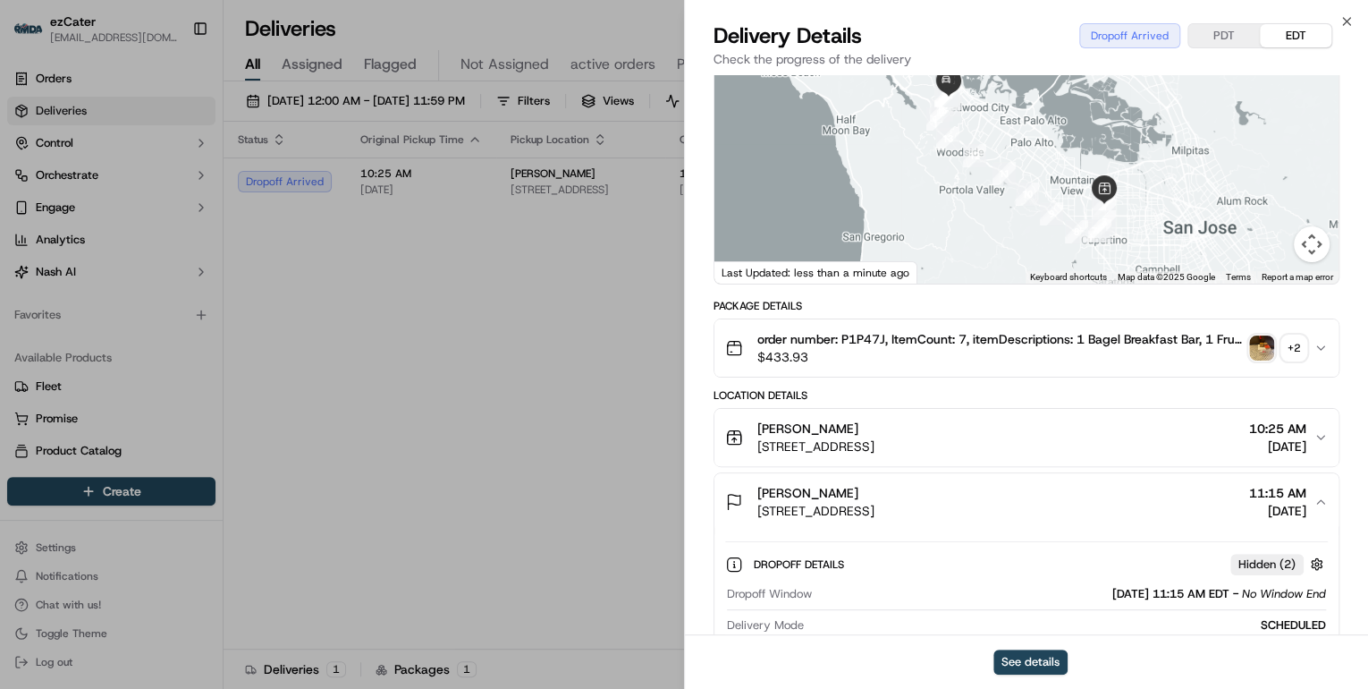
scroll to position [358, 0]
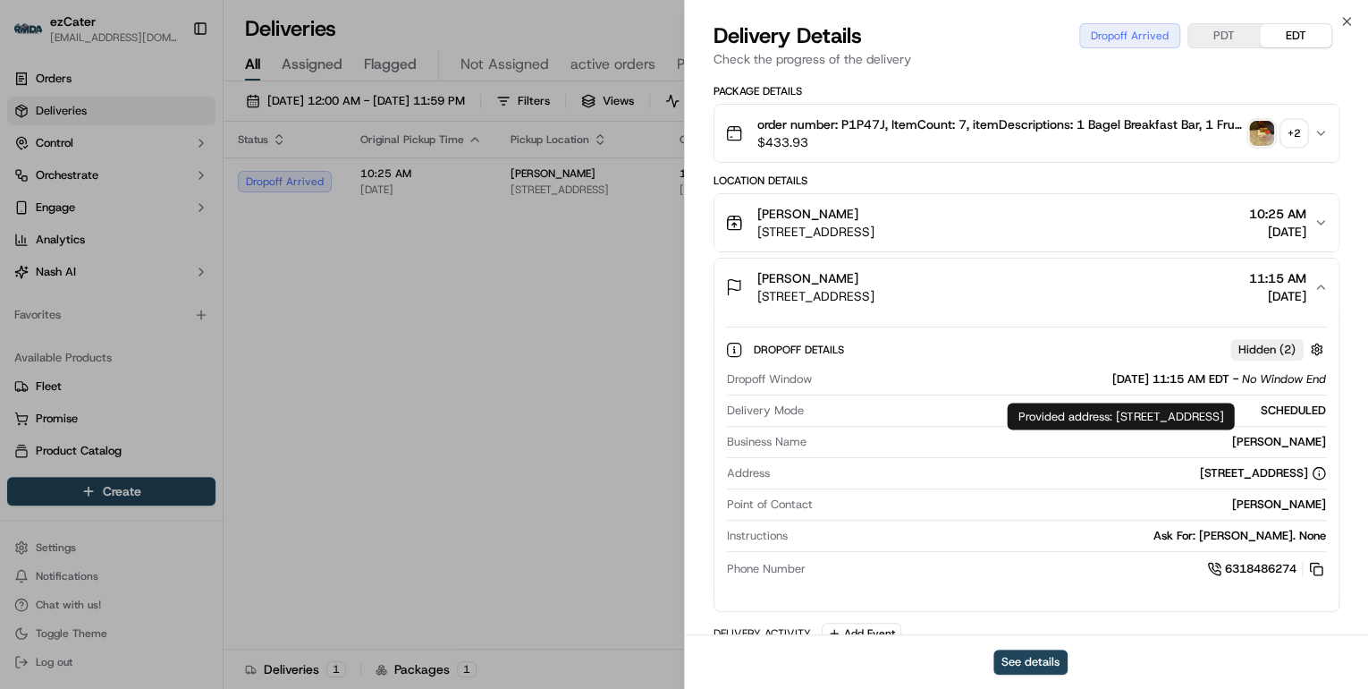
drag, startPoint x: 1121, startPoint y: 414, endPoint x: 1160, endPoint y: 429, distance: 41.3
click at [1160, 429] on div "Provided address: 201 Industrial Dr, 3rd flr, San Carlos, CA, 94070 Provided ad…" at bounding box center [1120, 415] width 227 height 27
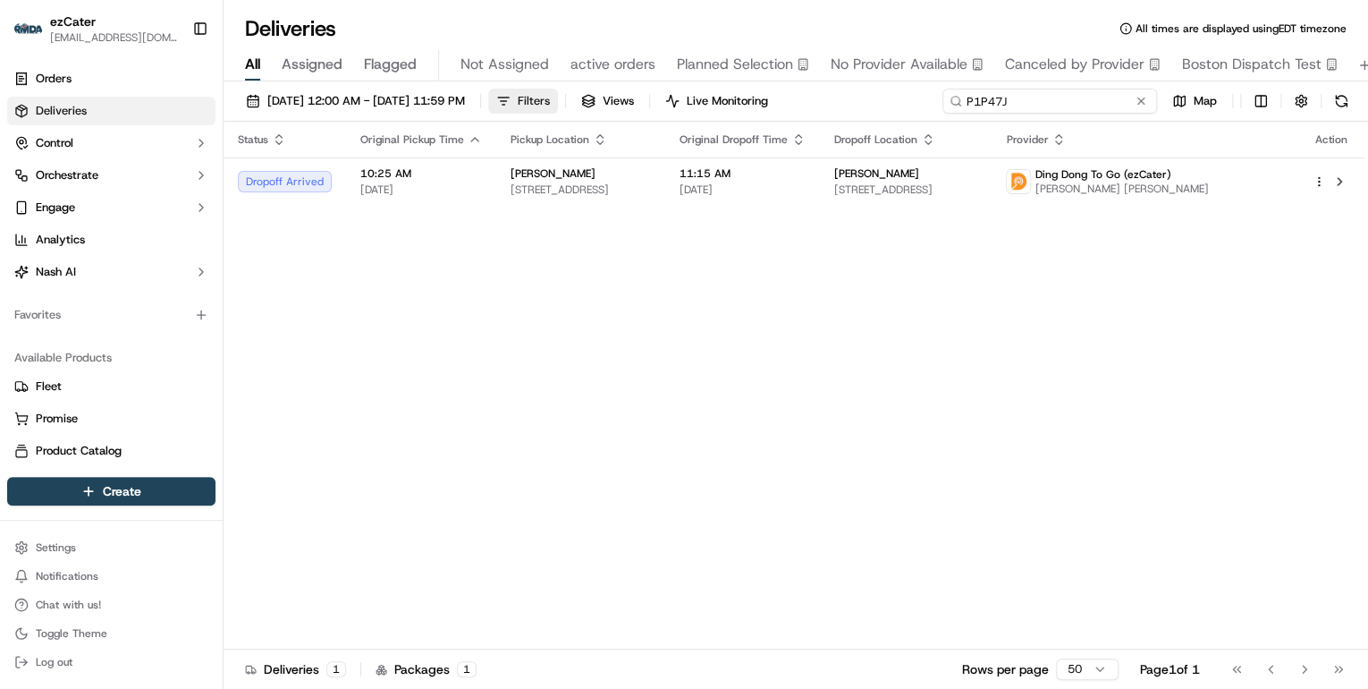
drag, startPoint x: 1076, startPoint y: 100, endPoint x: 570, endPoint y: 103, distance: 505.2
click at [571, 103] on div "09/15/2025 12:00 AM - 09/21/2025 11:59 PM Filters Views Live Monitoring P1P47J …" at bounding box center [796, 105] width 1145 height 33
paste input "V95MV8"
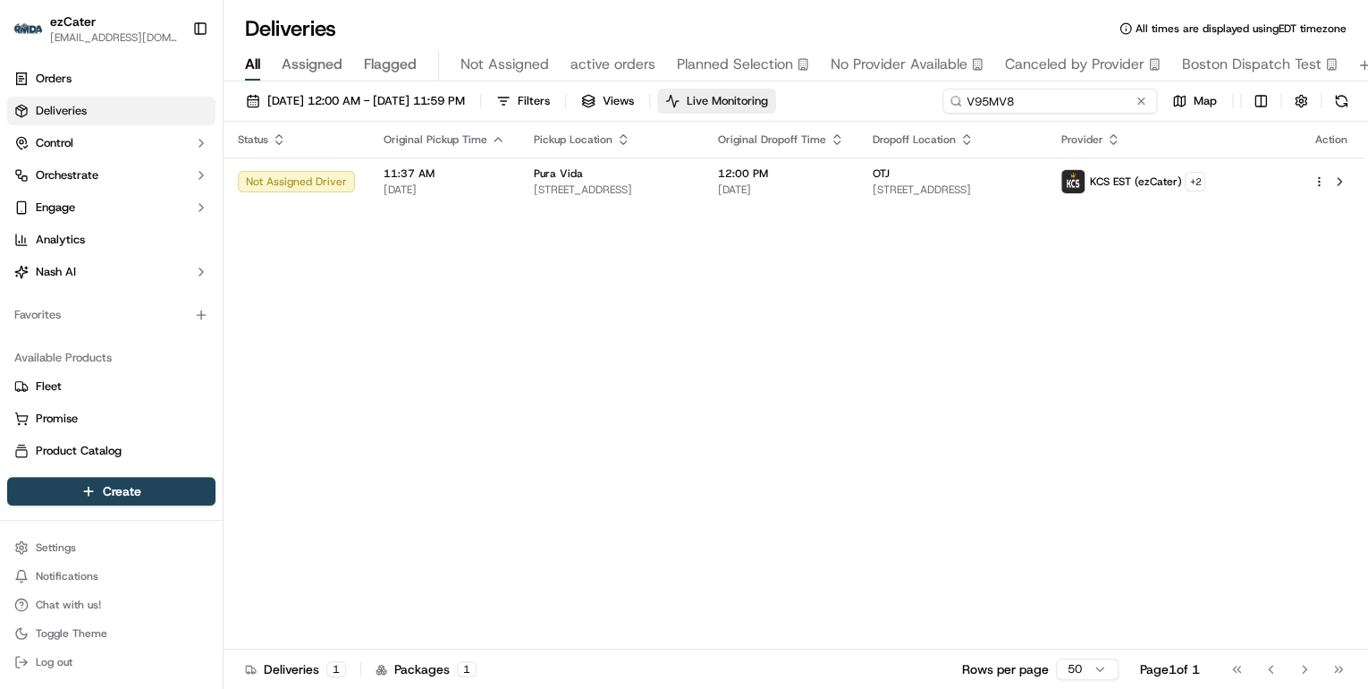
drag, startPoint x: 1028, startPoint y: 104, endPoint x: 733, endPoint y: 93, distance: 295.3
click at [733, 93] on div "09/15/2025 12:00 AM - 09/21/2025 11:59 PM Filters Views Live Monitoring V95MV8 …" at bounding box center [796, 105] width 1145 height 33
paste input "W3PYJG"
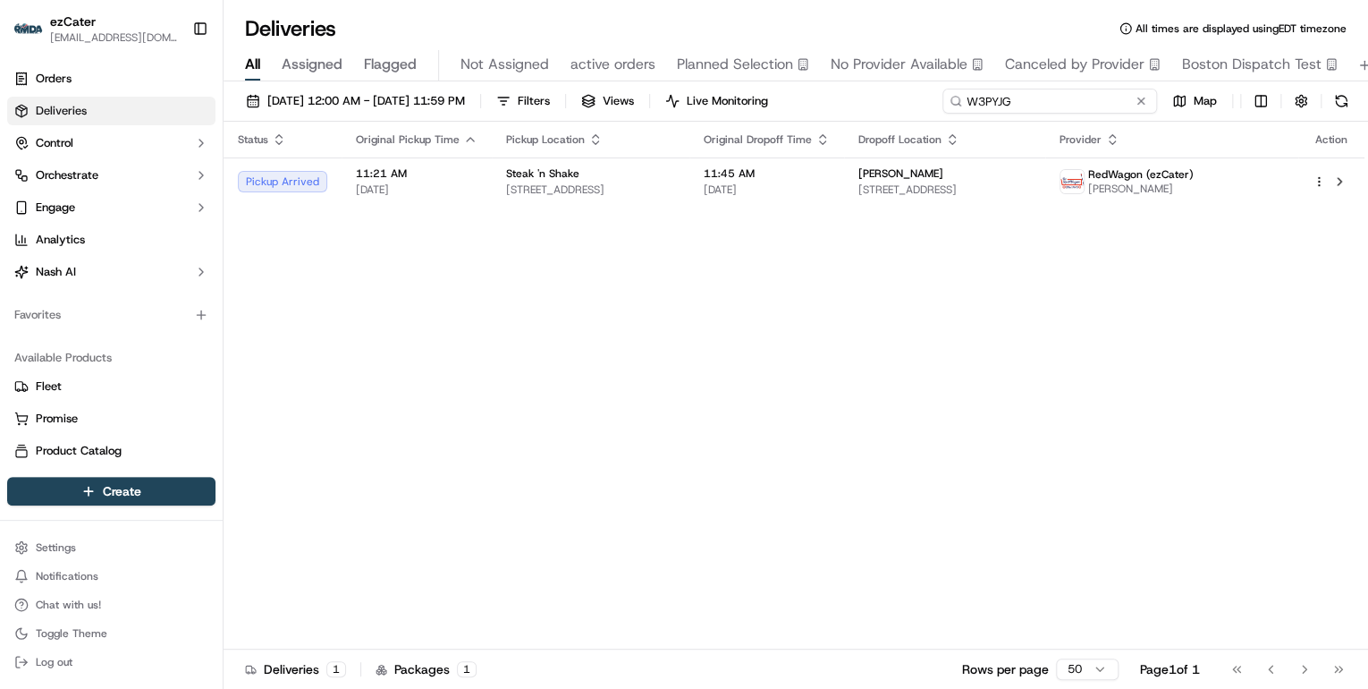
drag, startPoint x: 1013, startPoint y: 102, endPoint x: 551, endPoint y: 107, distance: 462.3
click at [551, 107] on div "09/15/2025 12:00 AM - 09/21/2025 11:59 PM Filters Views Live Monitoring W3PYJG …" at bounding box center [796, 105] width 1145 height 33
paste input "56PAZ7"
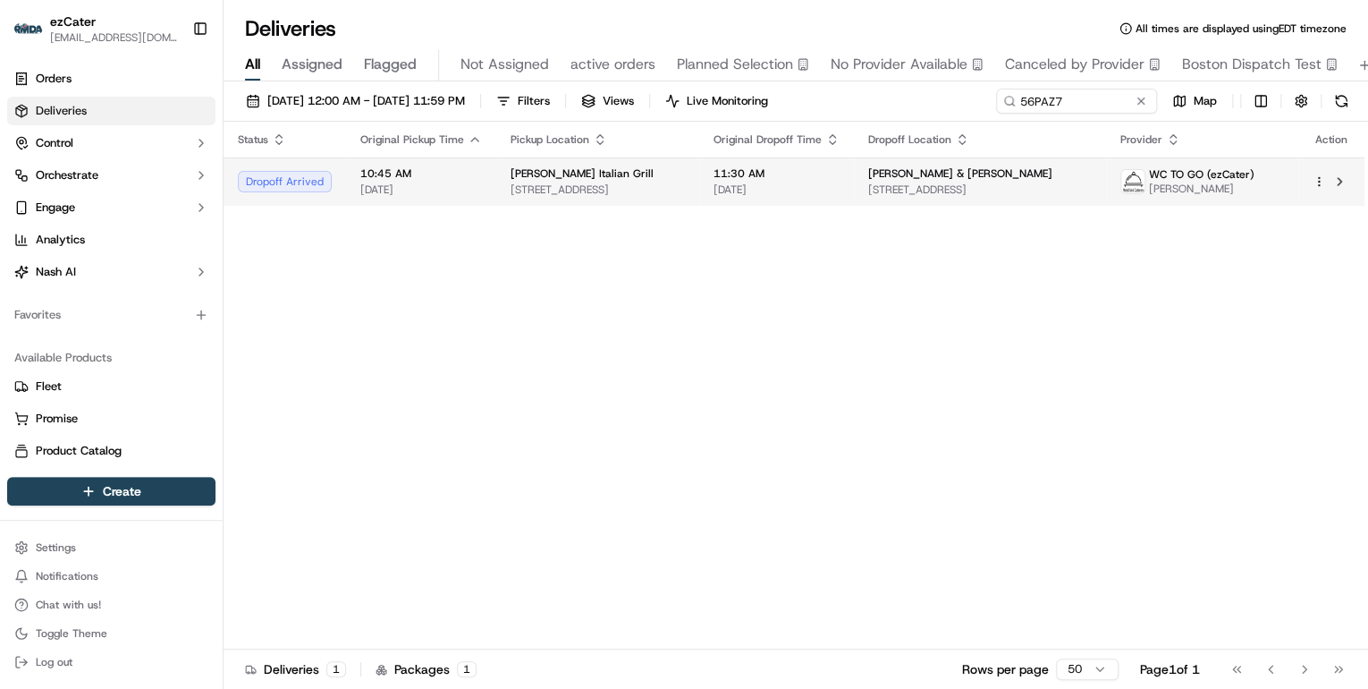
click at [567, 190] on span "200 US Hwy Route 22 West, Green Brook Township, NJ 08812, USA" at bounding box center [598, 189] width 174 height 14
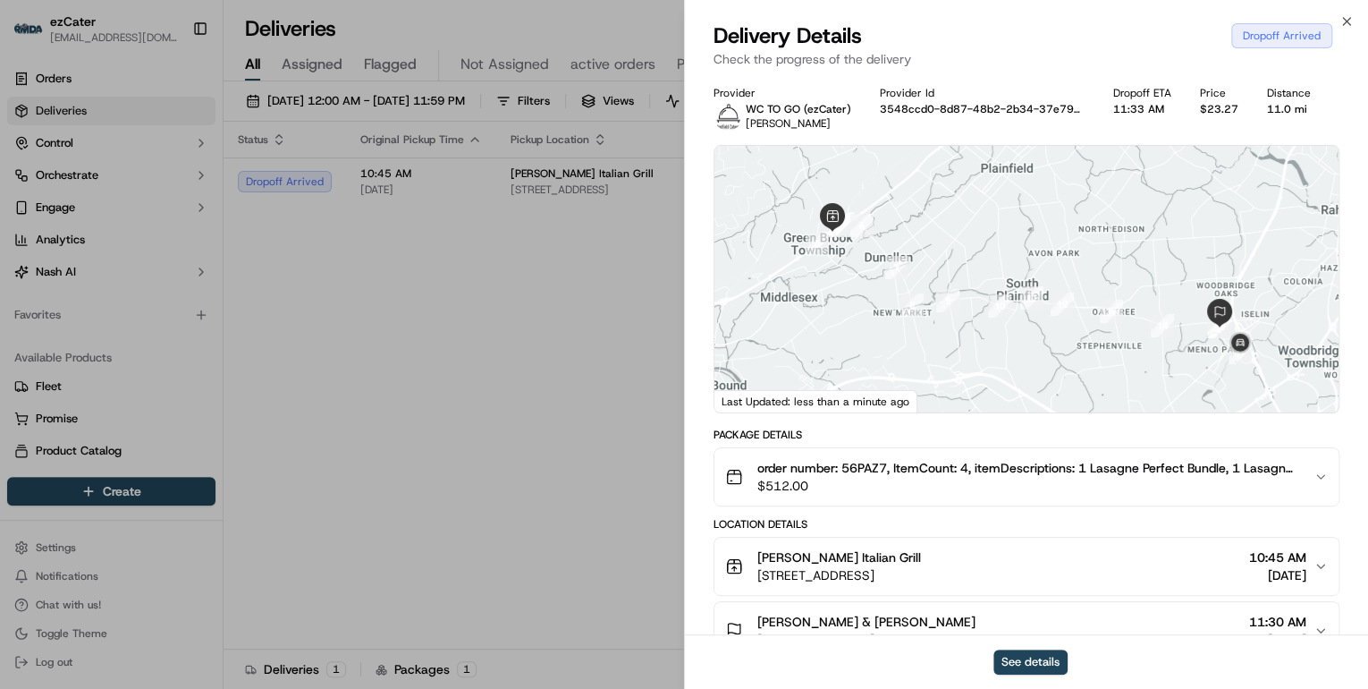
scroll to position [215, 0]
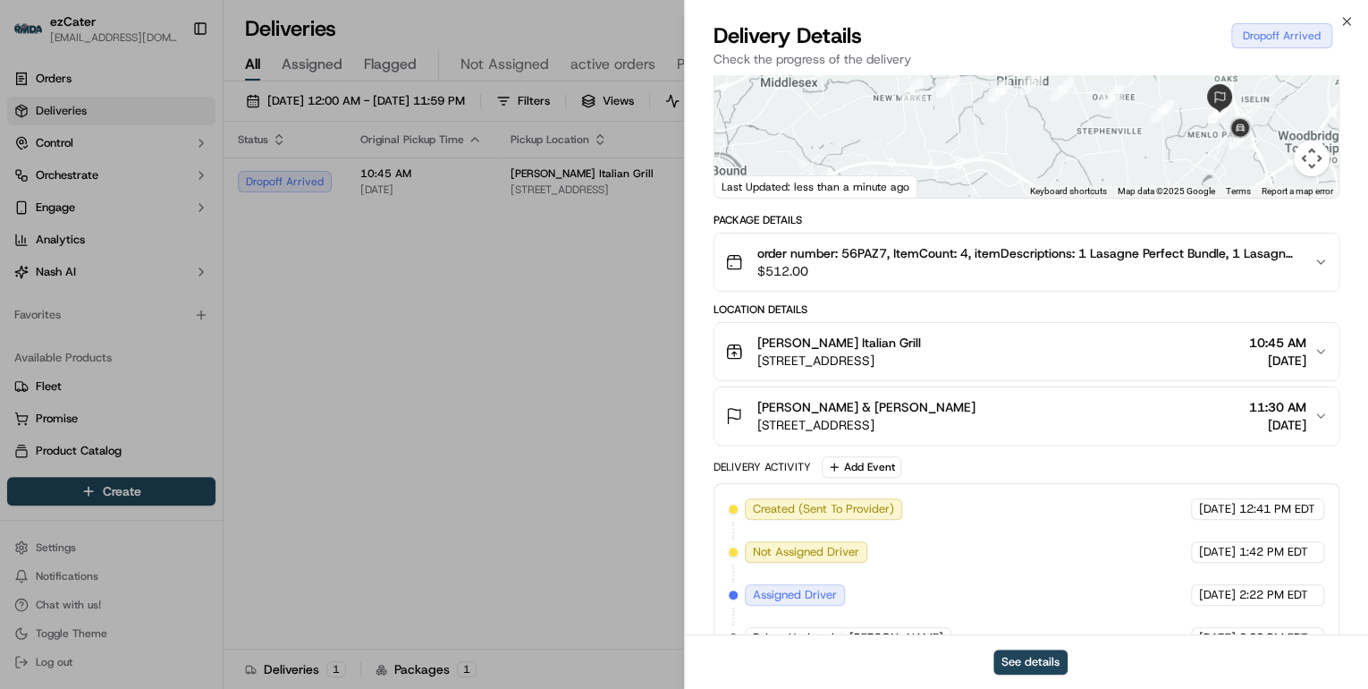
click at [956, 404] on div "Hinshaw & Culbertson" at bounding box center [866, 407] width 218 height 18
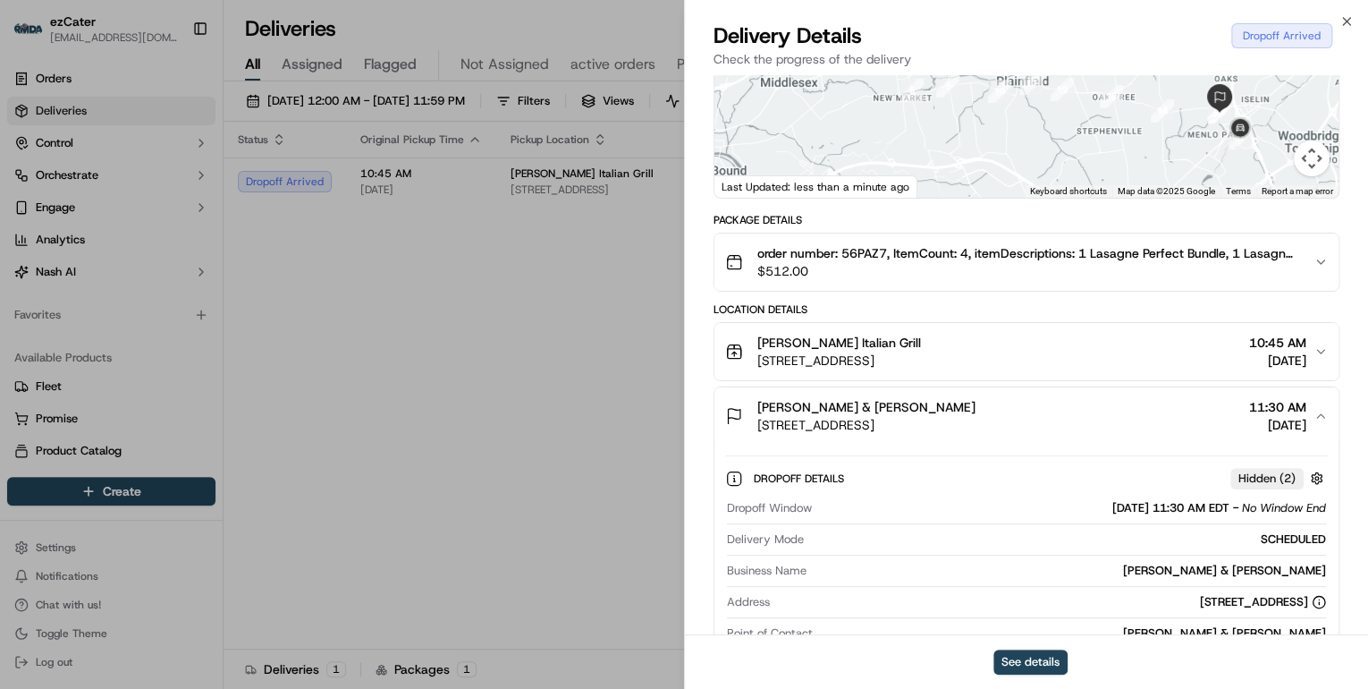
scroll to position [358, 0]
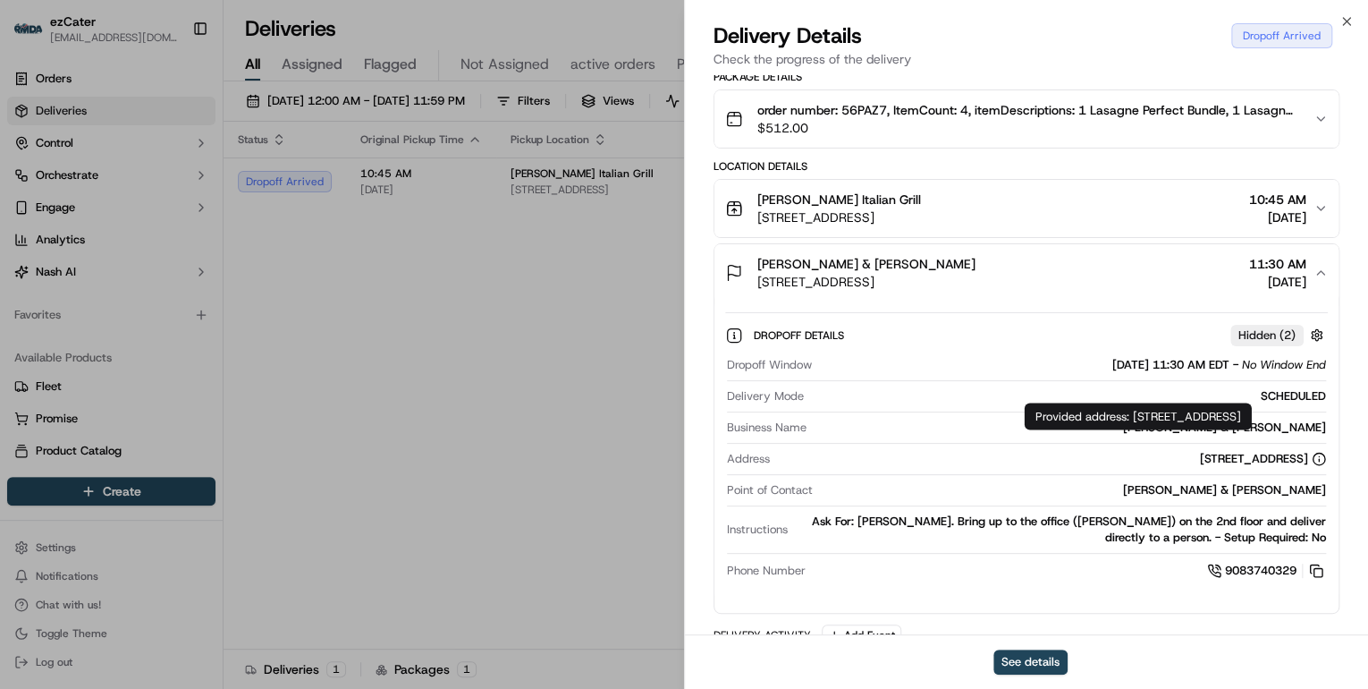
drag, startPoint x: 1136, startPoint y: 411, endPoint x: 1170, endPoint y: 433, distance: 40.2
click at [1170, 429] on div "Provided address: 111 Wood Ave South, Suite 210, Edison, NJ, 08830 Provided add…" at bounding box center [1138, 415] width 227 height 27
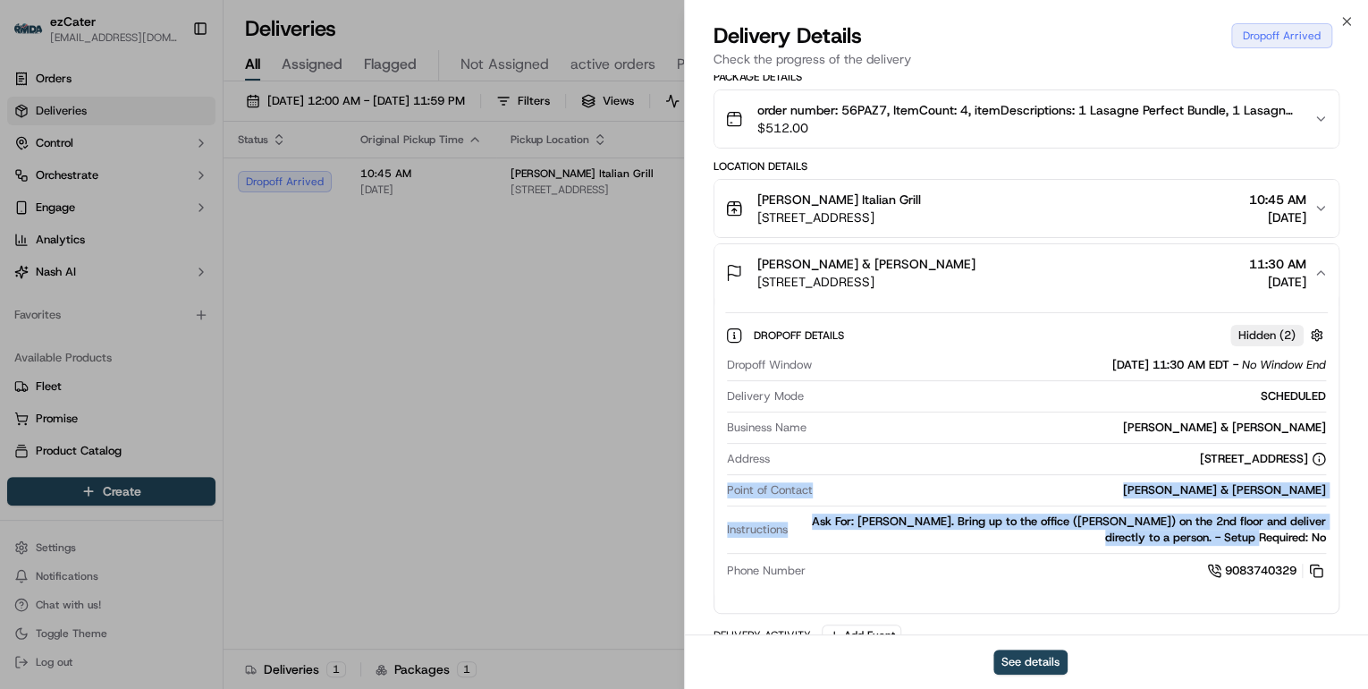
drag, startPoint x: 723, startPoint y: 486, endPoint x: 1337, endPoint y: 538, distance: 615.6
click at [1337, 538] on div "Dropoff Details Hidden ( 2 ) Dropoff Window 09/17/2025 11:30 AM EDT - No Window…" at bounding box center [1026, 449] width 624 height 297
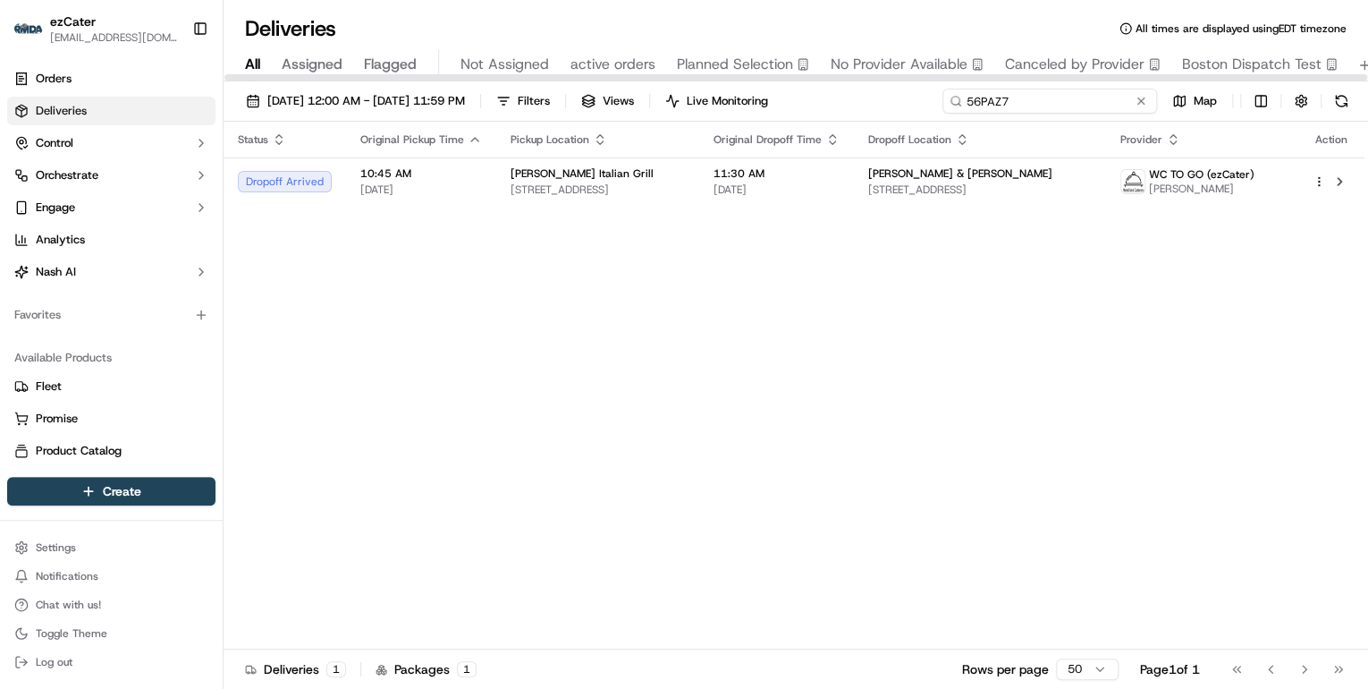
drag, startPoint x: 1064, startPoint y: 104, endPoint x: 713, endPoint y: 107, distance: 351.4
click at [713, 107] on div "09/15/2025 12:00 AM - 09/21/2025 11:59 PM Filters Views Live Monitoring 56PAZ7 …" at bounding box center [796, 105] width 1145 height 33
paste input "P1P47J"
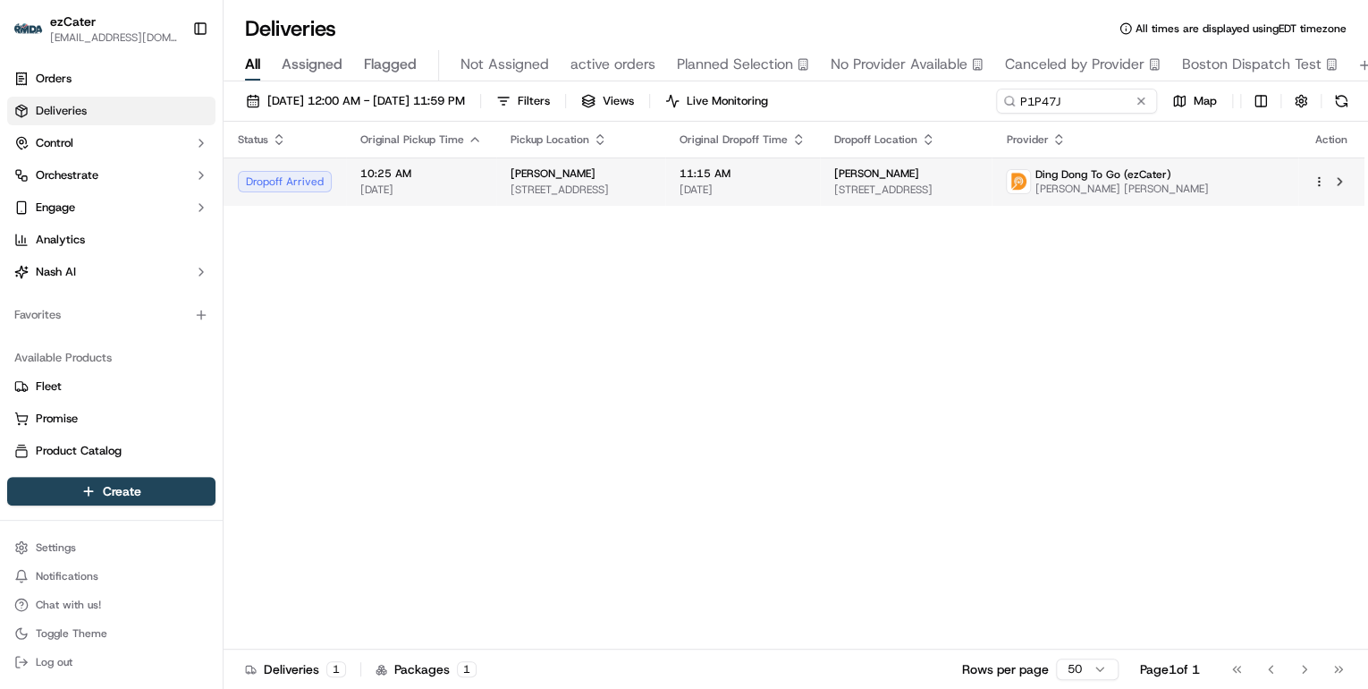
click at [651, 182] on span "701 Sunnyvale Saratoga Rd, Sunnyvale, CA 94087, USA" at bounding box center [581, 189] width 140 height 14
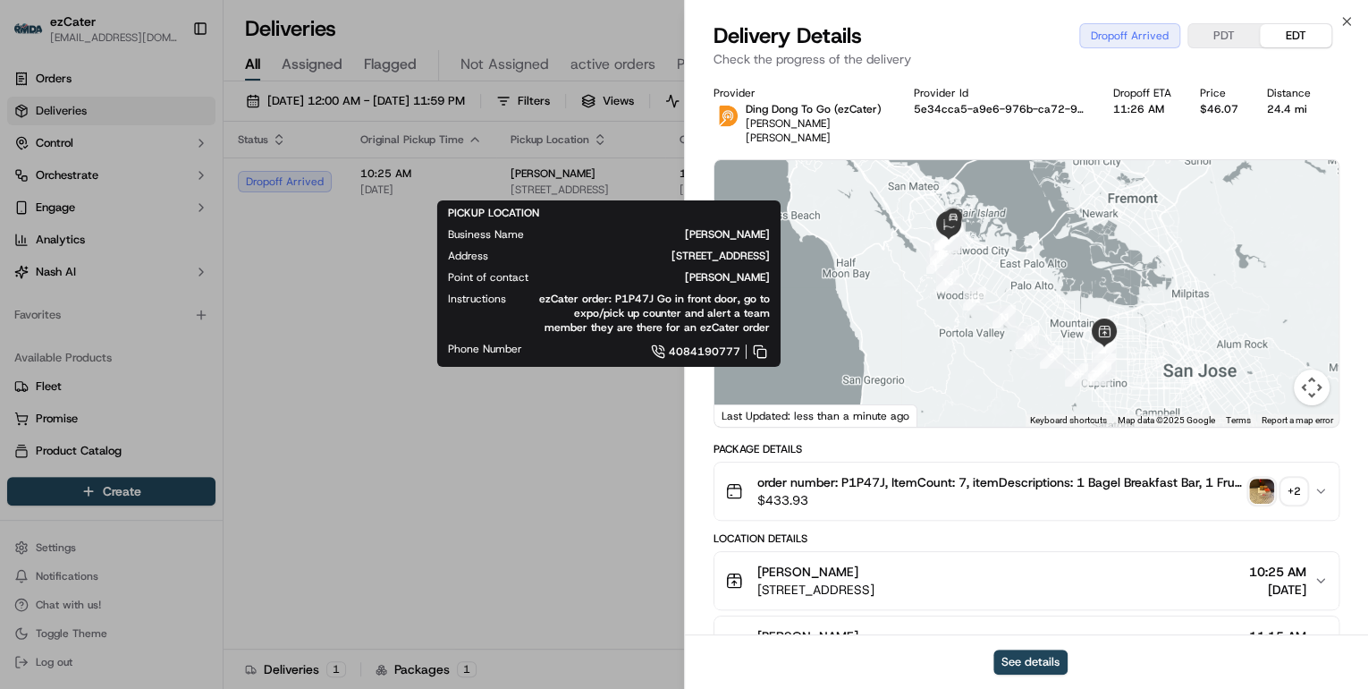
drag, startPoint x: 458, startPoint y: 479, endPoint x: 520, endPoint y: 414, distance: 89.8
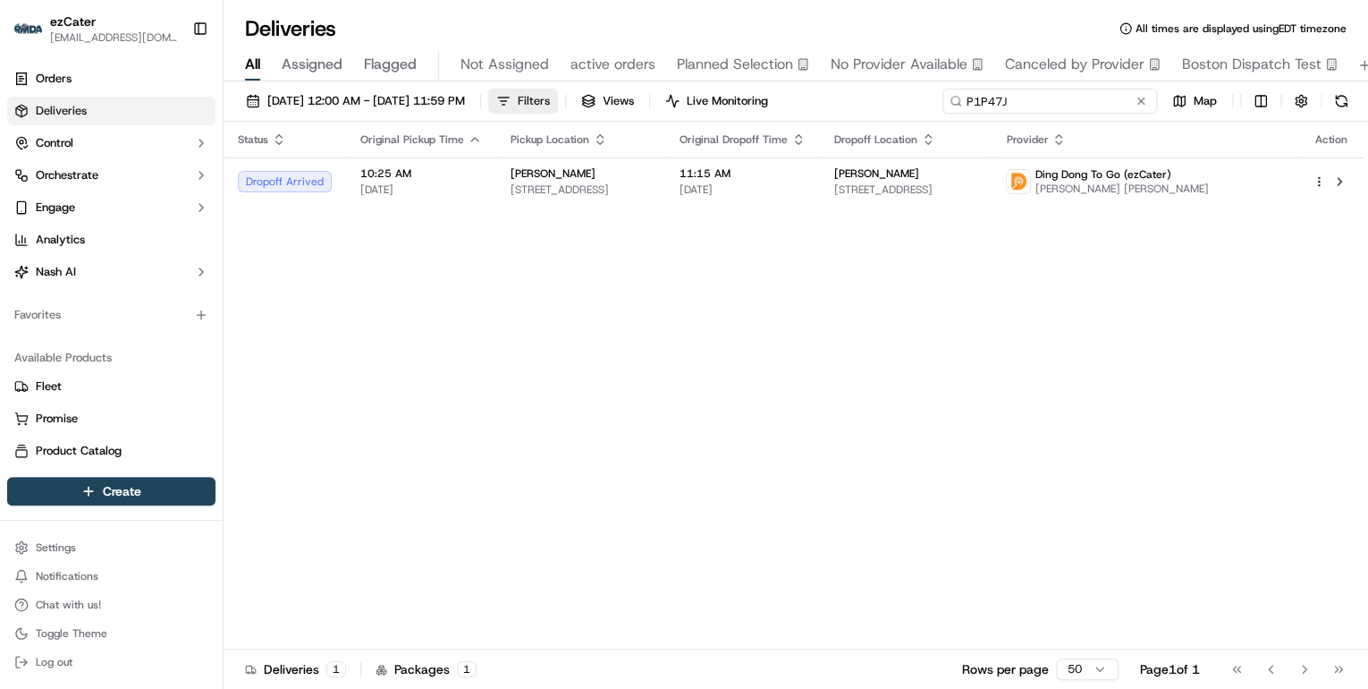
drag, startPoint x: 1070, startPoint y: 103, endPoint x: 587, endPoint y: 102, distance: 482.9
click at [587, 102] on div "09/15/2025 12:00 AM - 09/21/2025 11:59 PM Filters Views Live Monitoring P1P47J …" at bounding box center [796, 105] width 1145 height 33
paste input "HUCTWA"
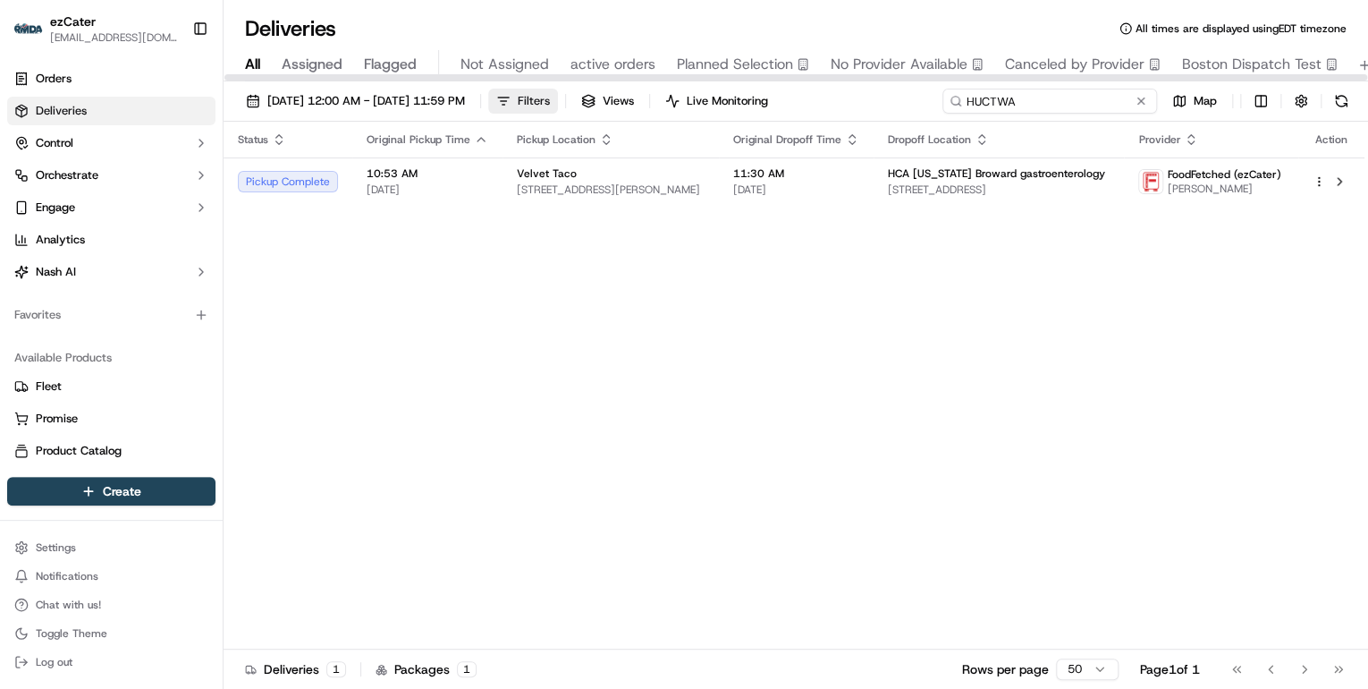
drag, startPoint x: 1030, startPoint y: 99, endPoint x: 618, endPoint y: 99, distance: 412.2
click at [648, 98] on div "09/15/2025 12:00 AM - 09/21/2025 11:59 PM Filters Views Live Monitoring HUCTWA …" at bounding box center [796, 105] width 1145 height 33
paste input "35EGR4"
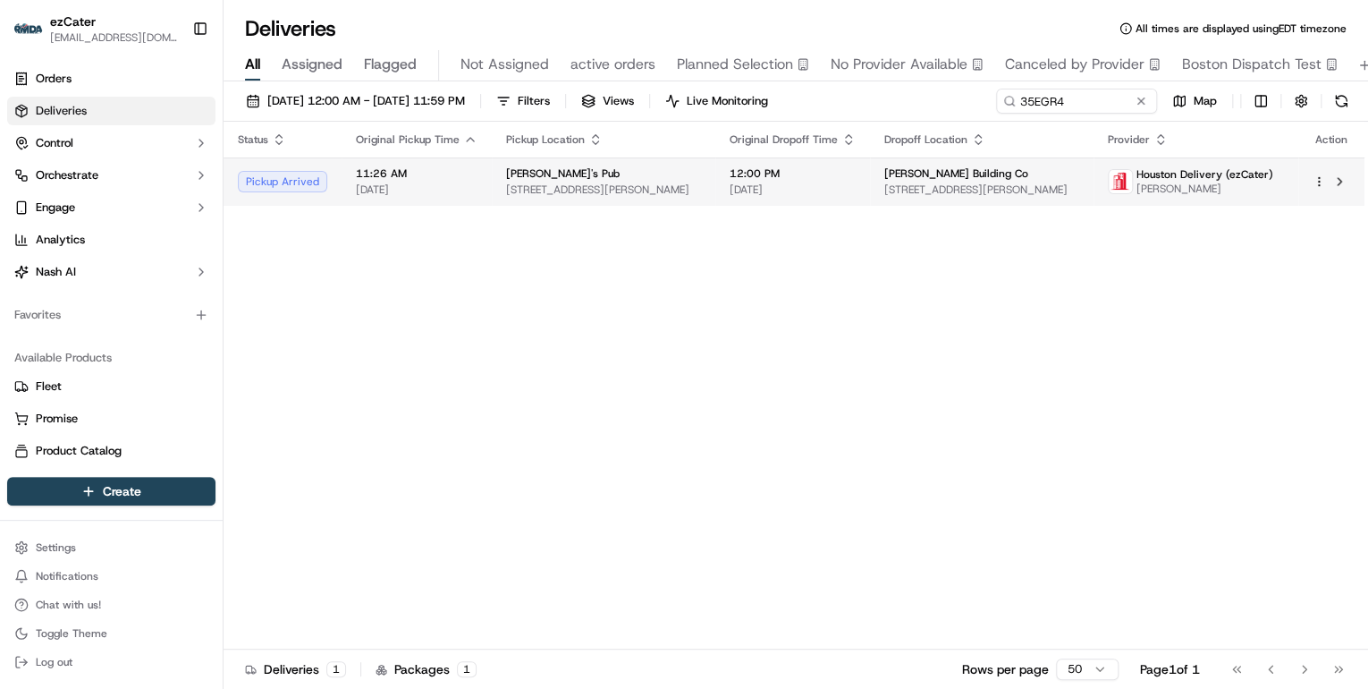
click at [622, 165] on td "Rudyard's Pub 2010 Waugh Dr, Houston, TX 77006, USA" at bounding box center [604, 181] width 224 height 48
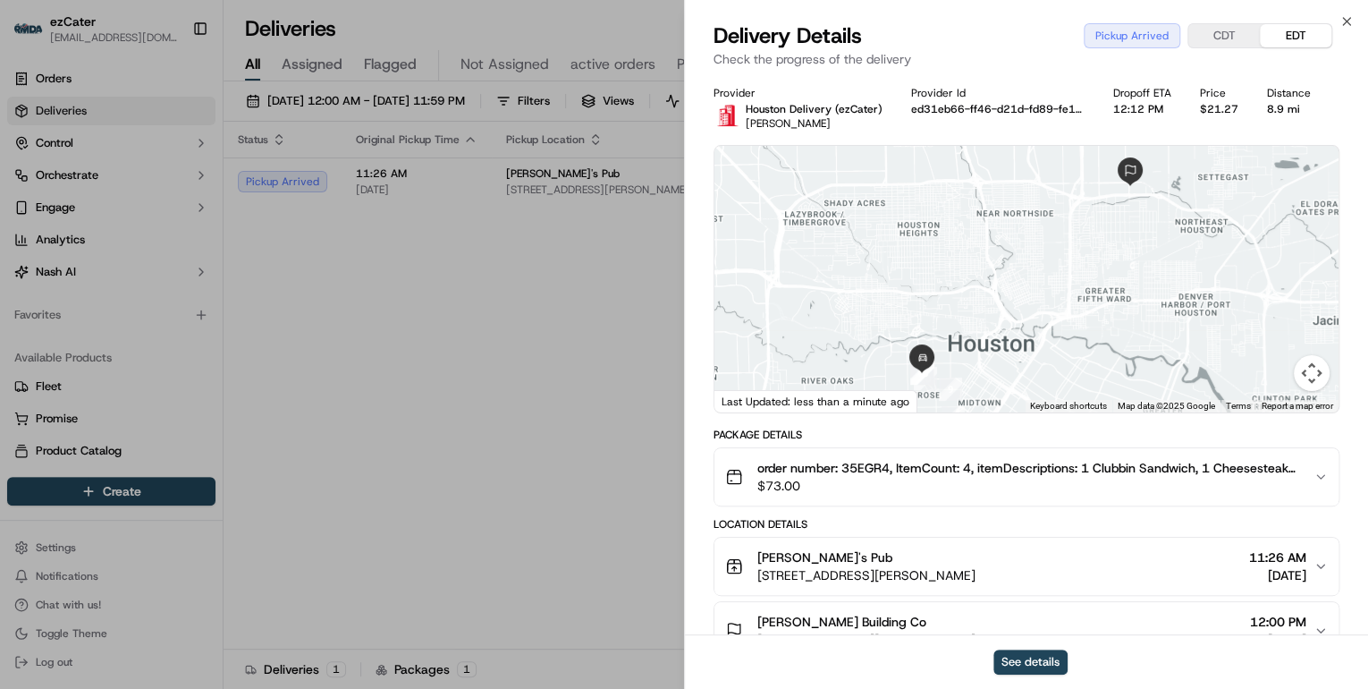
scroll to position [215, 0]
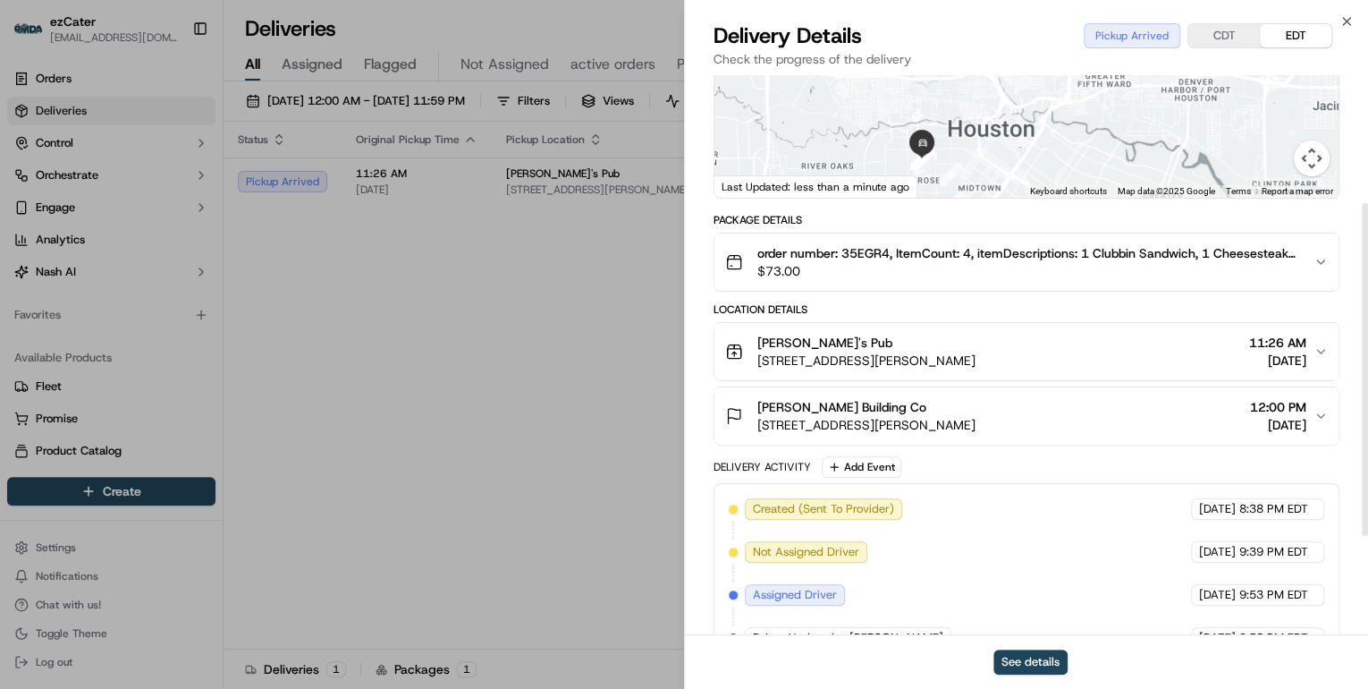
click at [938, 349] on div "Rudyard's Pub" at bounding box center [866, 343] width 218 height 18
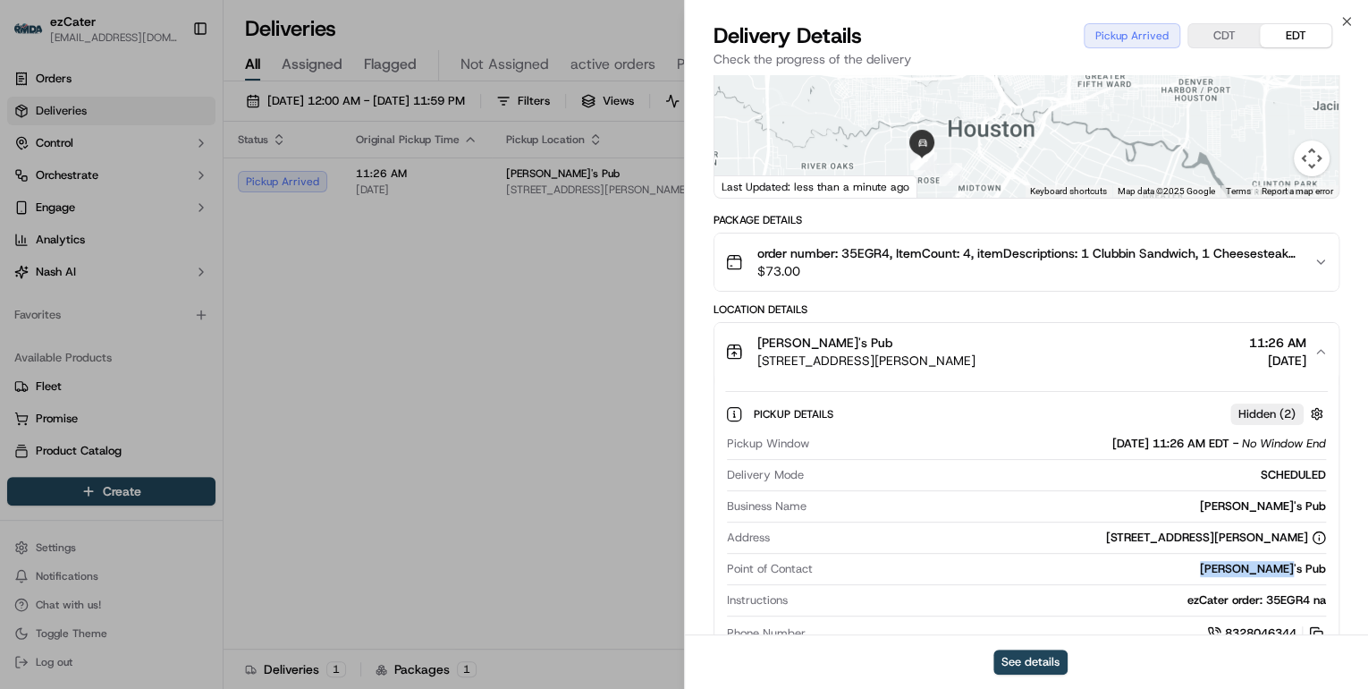
drag, startPoint x: 1334, startPoint y: 566, endPoint x: 1234, endPoint y: 570, distance: 100.2
click at [1234, 570] on div "Pickup Details Hidden ( 2 ) Pickup Window 09/17/2025 11:26 AM EDT - No Window E…" at bounding box center [1026, 520] width 624 height 281
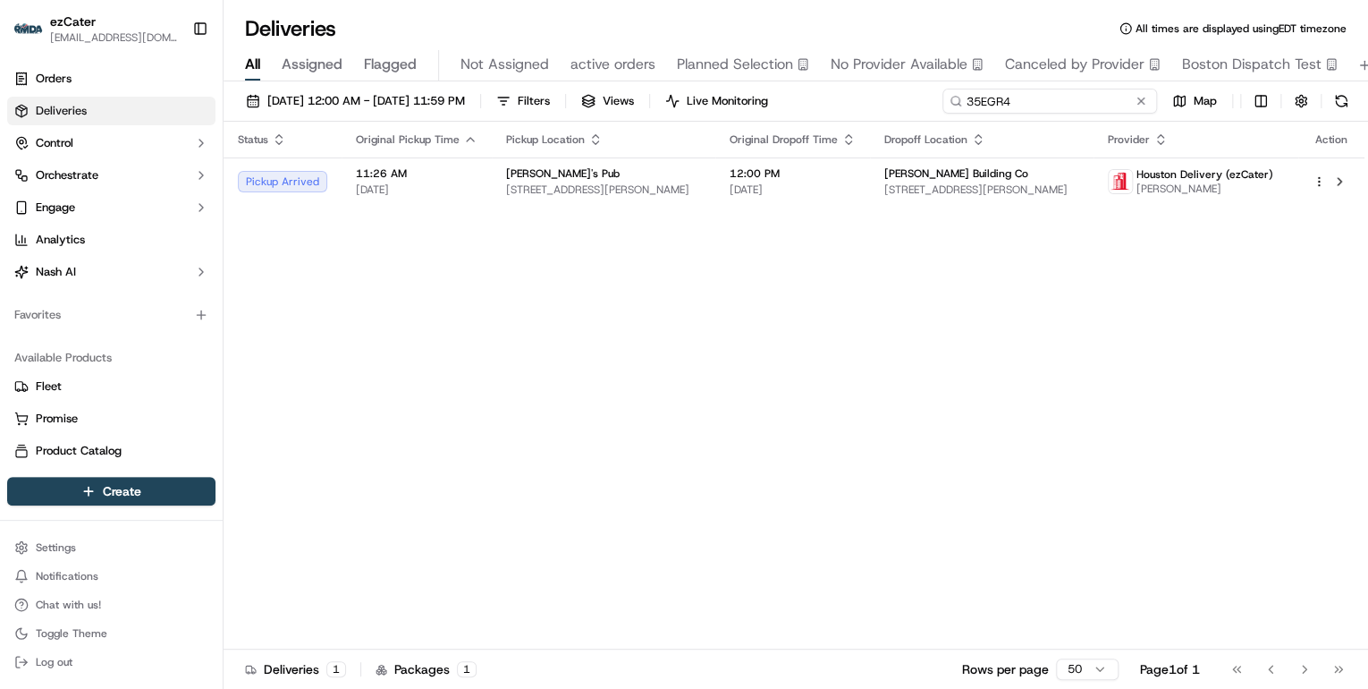
drag, startPoint x: 1069, startPoint y: 101, endPoint x: 541, endPoint y: 111, distance: 528.6
click at [551, 109] on div "09/15/2025 12:00 AM - 09/21/2025 11:59 PM Filters Views Live Monitoring 35EGR4 …" at bounding box center [796, 105] width 1145 height 33
type input "v"
drag, startPoint x: 1034, startPoint y: 102, endPoint x: 651, endPoint y: 102, distance: 382.7
click at [651, 102] on div "09/15/2025 12:00 AM - 09/21/2025 11:59 PM Filters Views Live Monitoring MGX312 …" at bounding box center [796, 105] width 1145 height 33
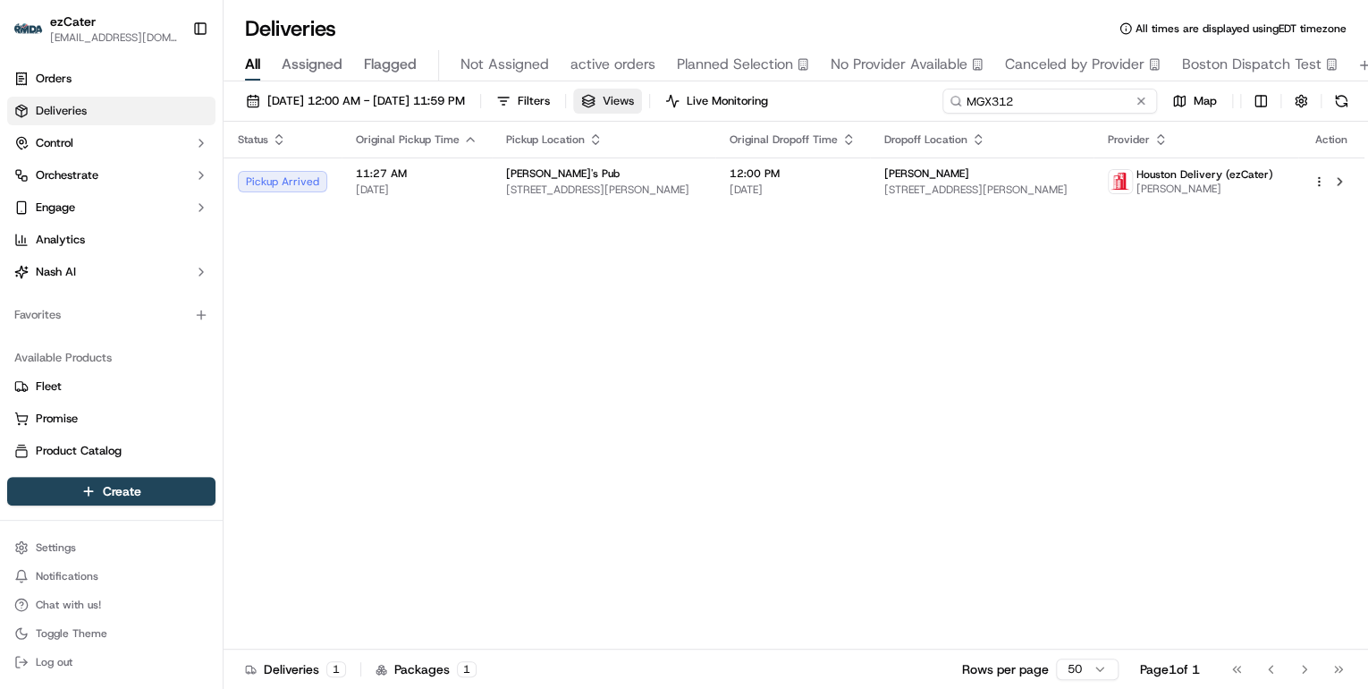
paste input "QURC7P"
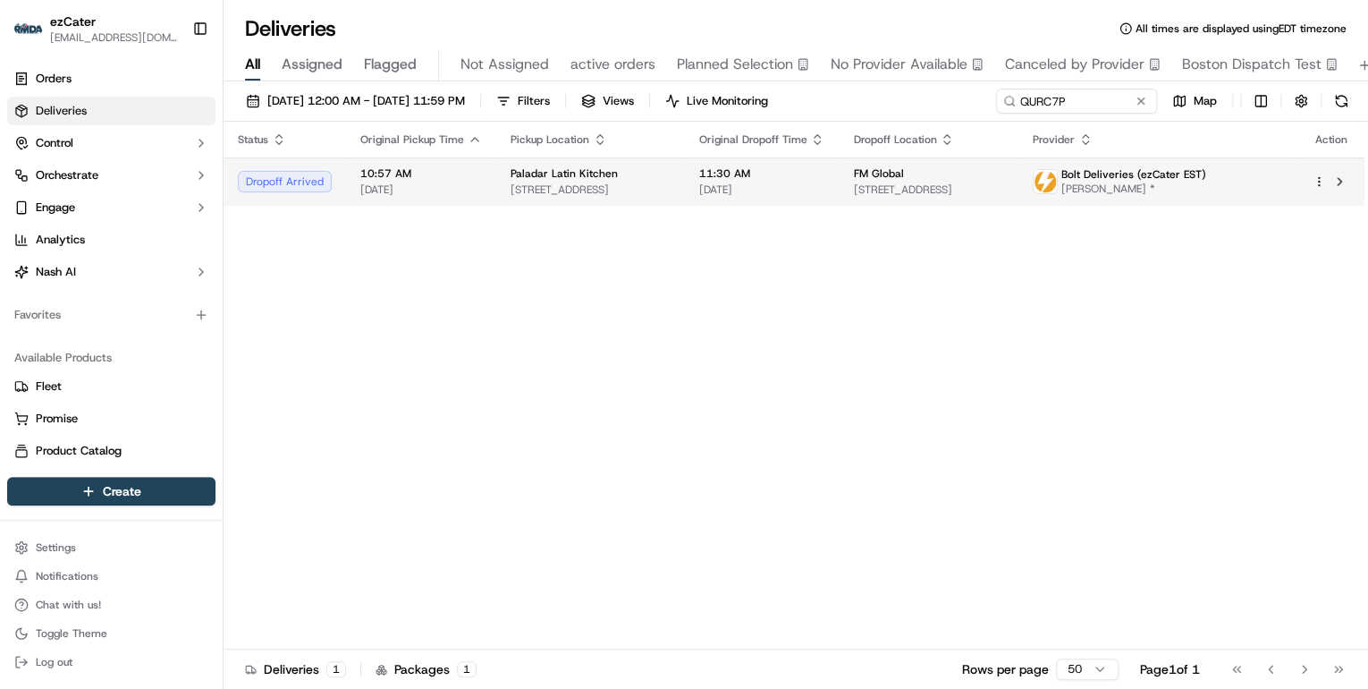
click at [485, 182] on td "10:57 AM 09/17/2025" at bounding box center [421, 181] width 150 height 48
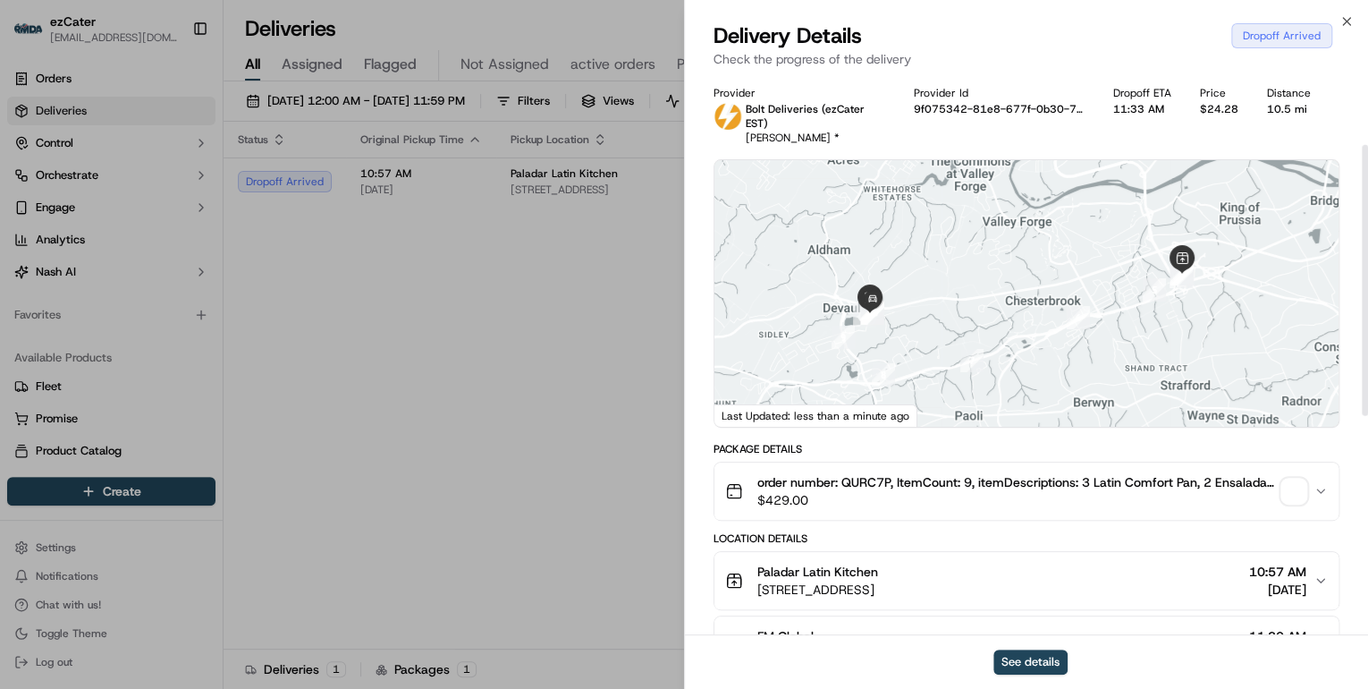
scroll to position [143, 0]
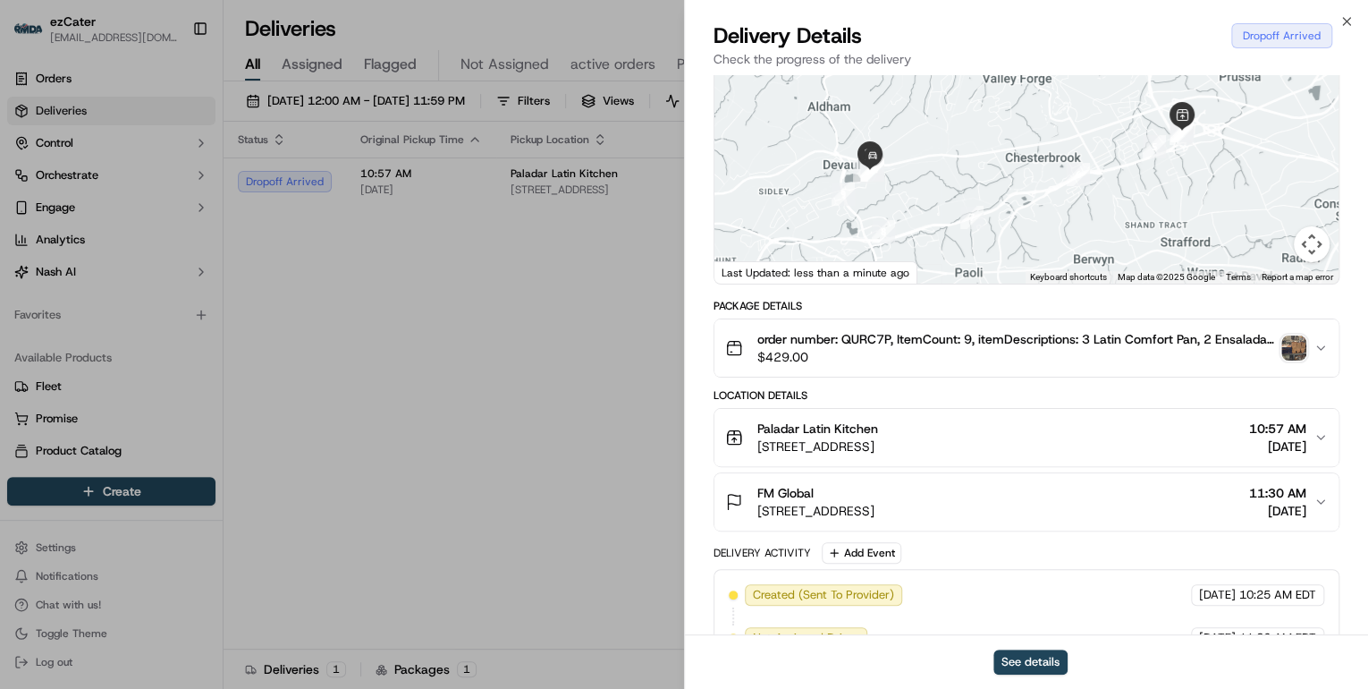
click at [875, 484] on div "FM Global" at bounding box center [815, 493] width 117 height 18
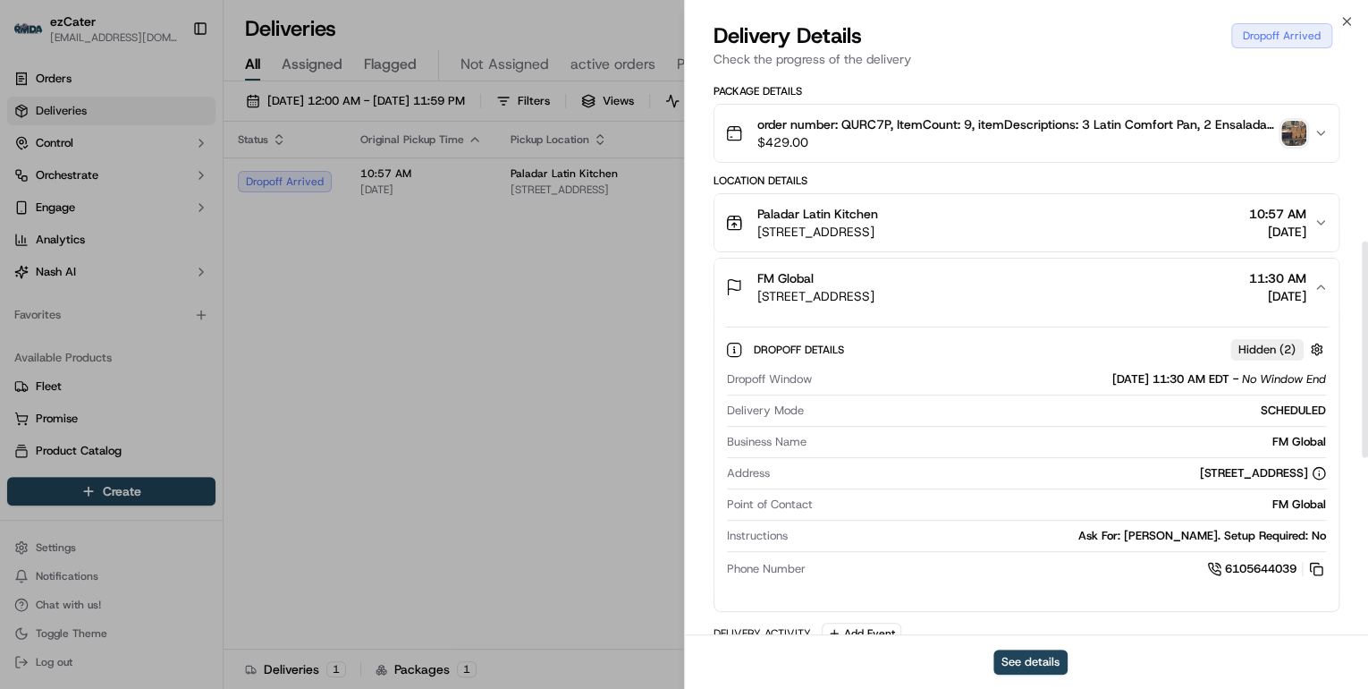
scroll to position [501, 0]
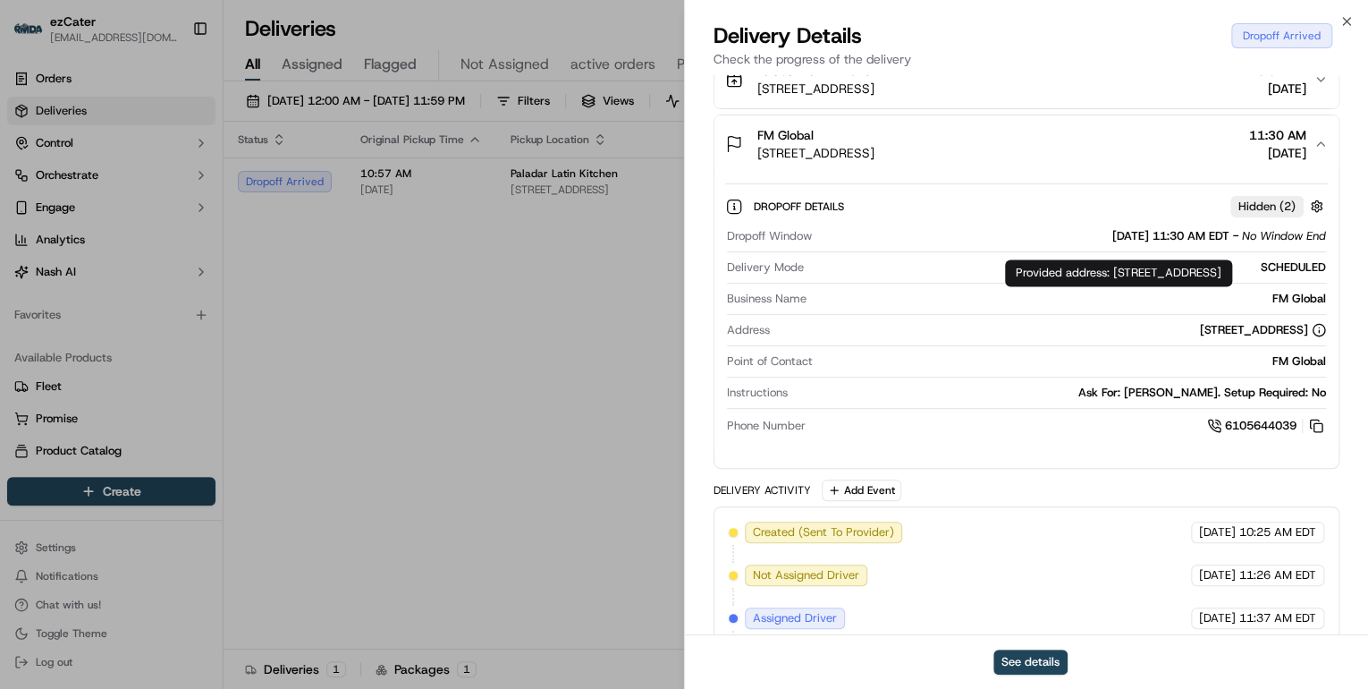
drag, startPoint x: 1112, startPoint y: 270, endPoint x: 1197, endPoint y: 291, distance: 87.4
click at [1197, 286] on div "Provided address: 1200 Atwater Dr, Suite 102 - West Entrance, Malvern, PA, 1935…" at bounding box center [1118, 272] width 227 height 27
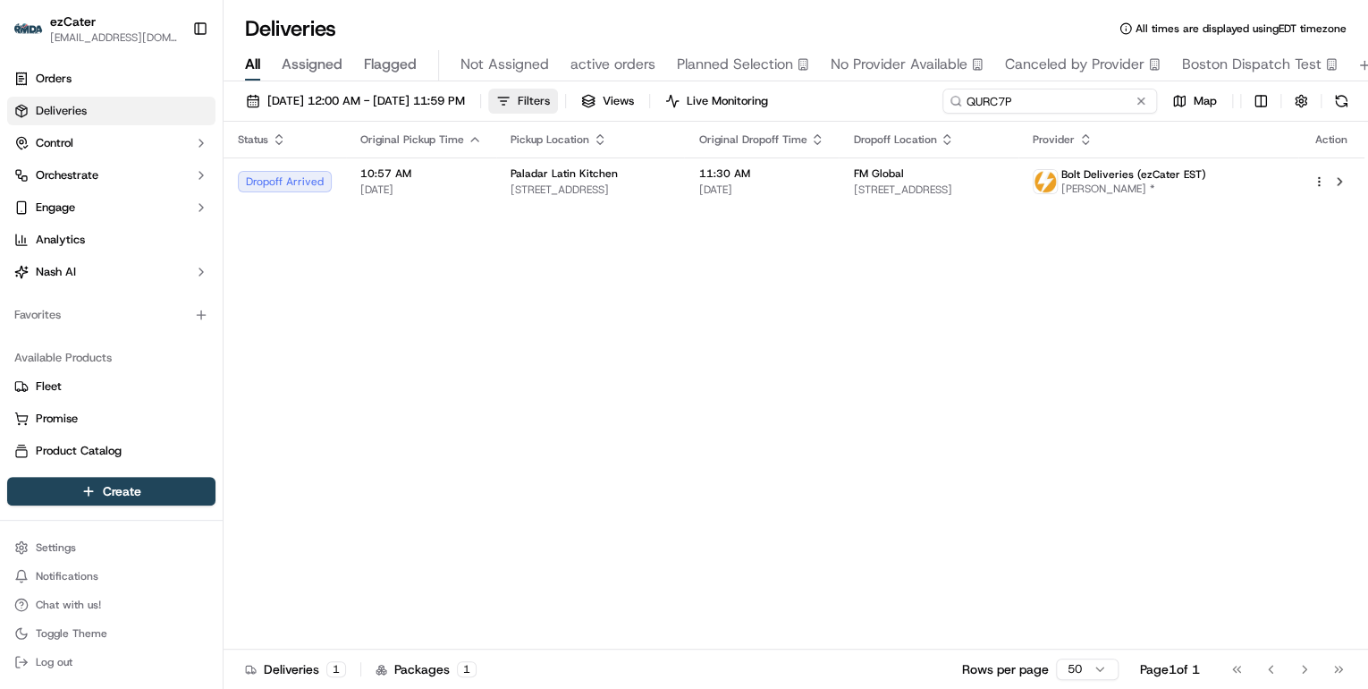
drag, startPoint x: 1080, startPoint y: 102, endPoint x: 551, endPoint y: 101, distance: 529.4
click at [551, 101] on div "09/15/2025 12:00 AM - 09/21/2025 11:59 PM Filters Views Live Monitoring QURC7P …" at bounding box center [796, 105] width 1145 height 33
paste input "56PAZ7"
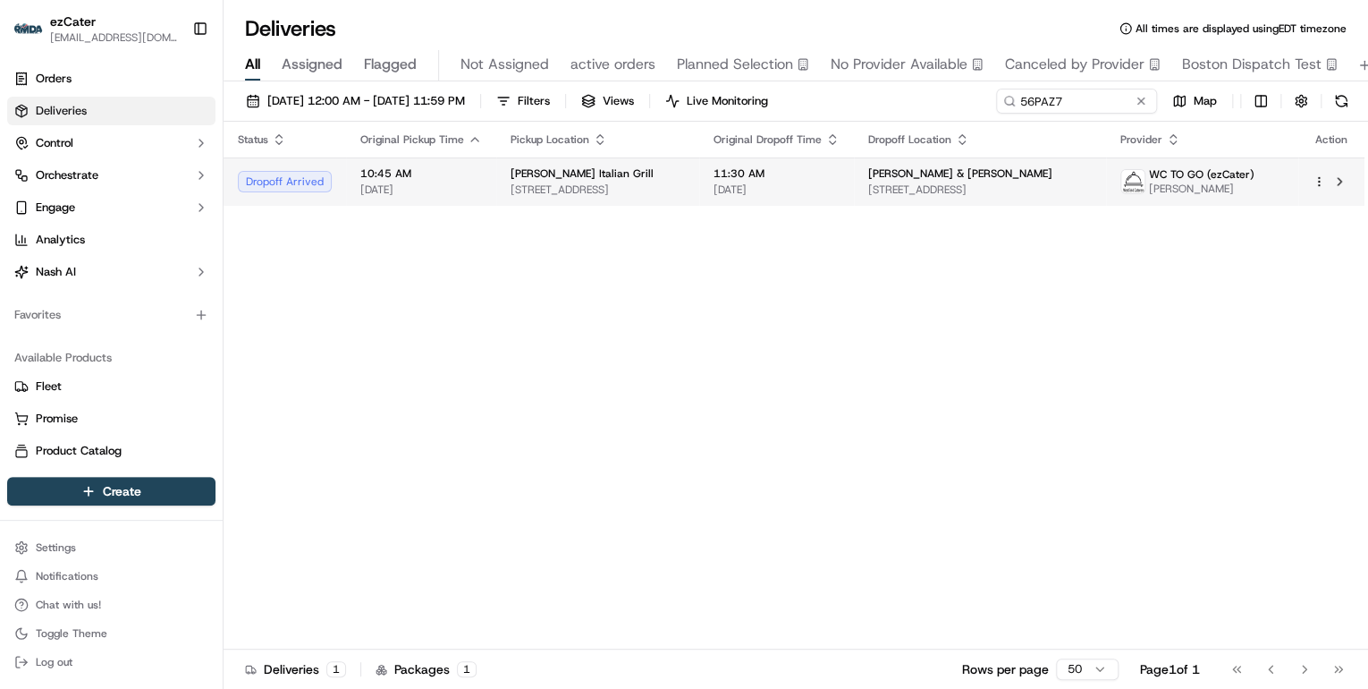
click at [653, 184] on span "200 US Hwy Route 22 West, Green Brook Township, NJ 08812, USA" at bounding box center [598, 189] width 174 height 14
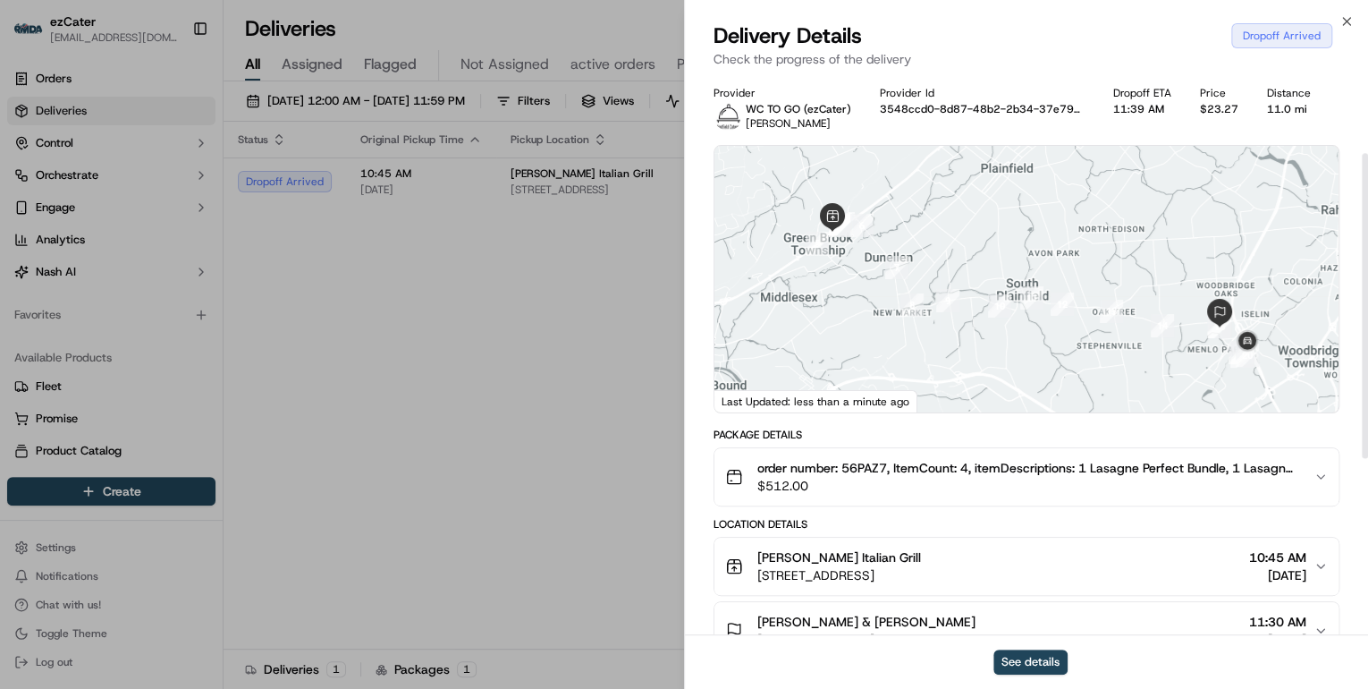
scroll to position [143, 0]
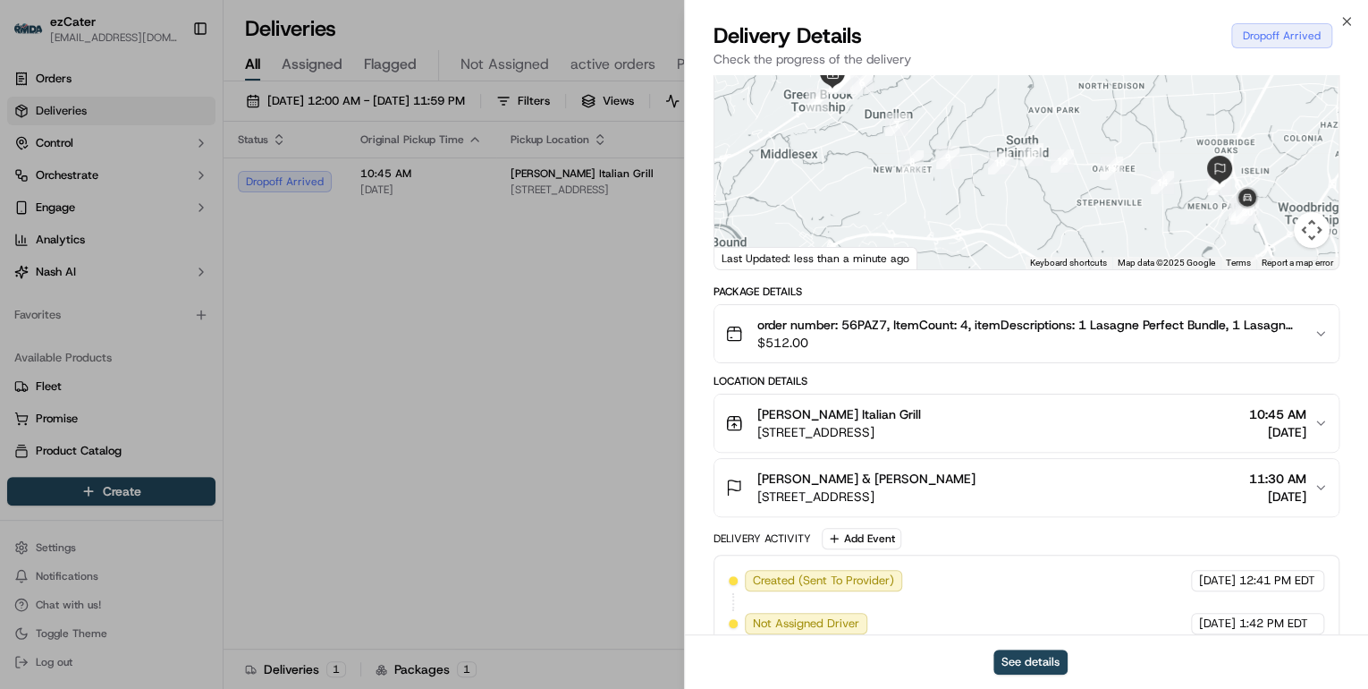
click at [972, 477] on div "Hinshaw & Culbertson" at bounding box center [866, 478] width 218 height 18
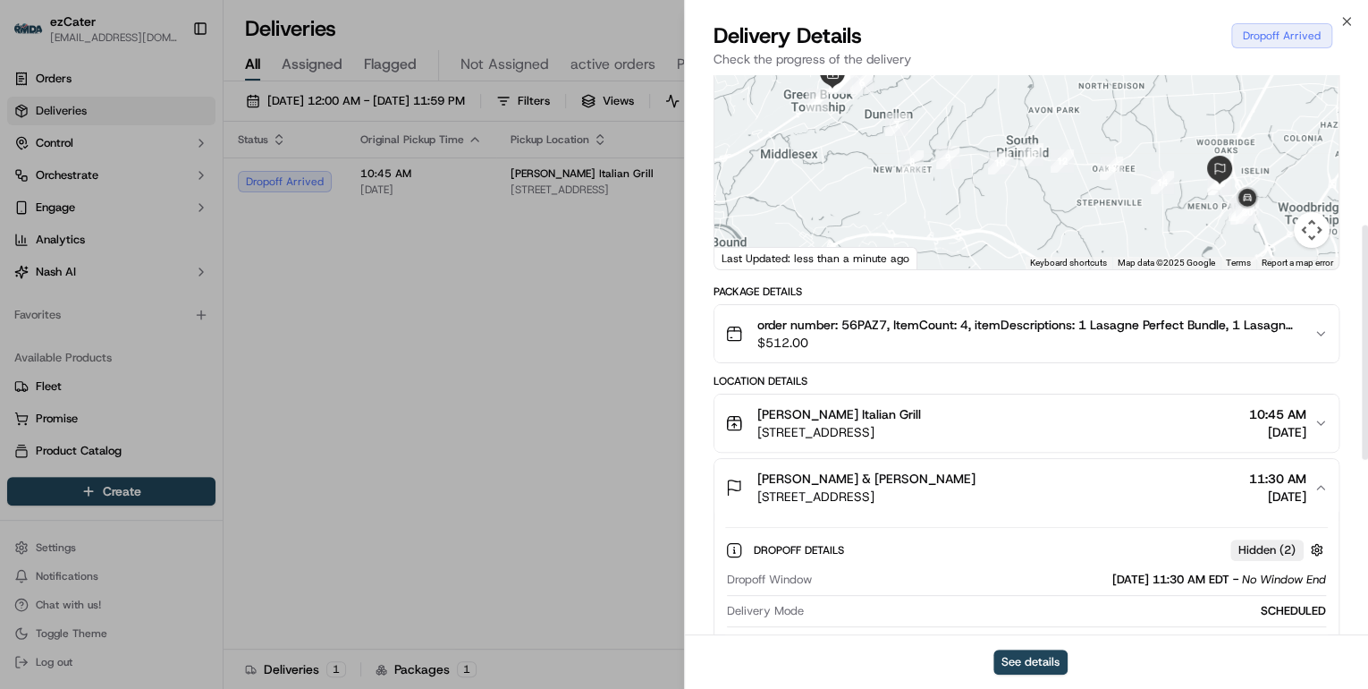
scroll to position [358, 0]
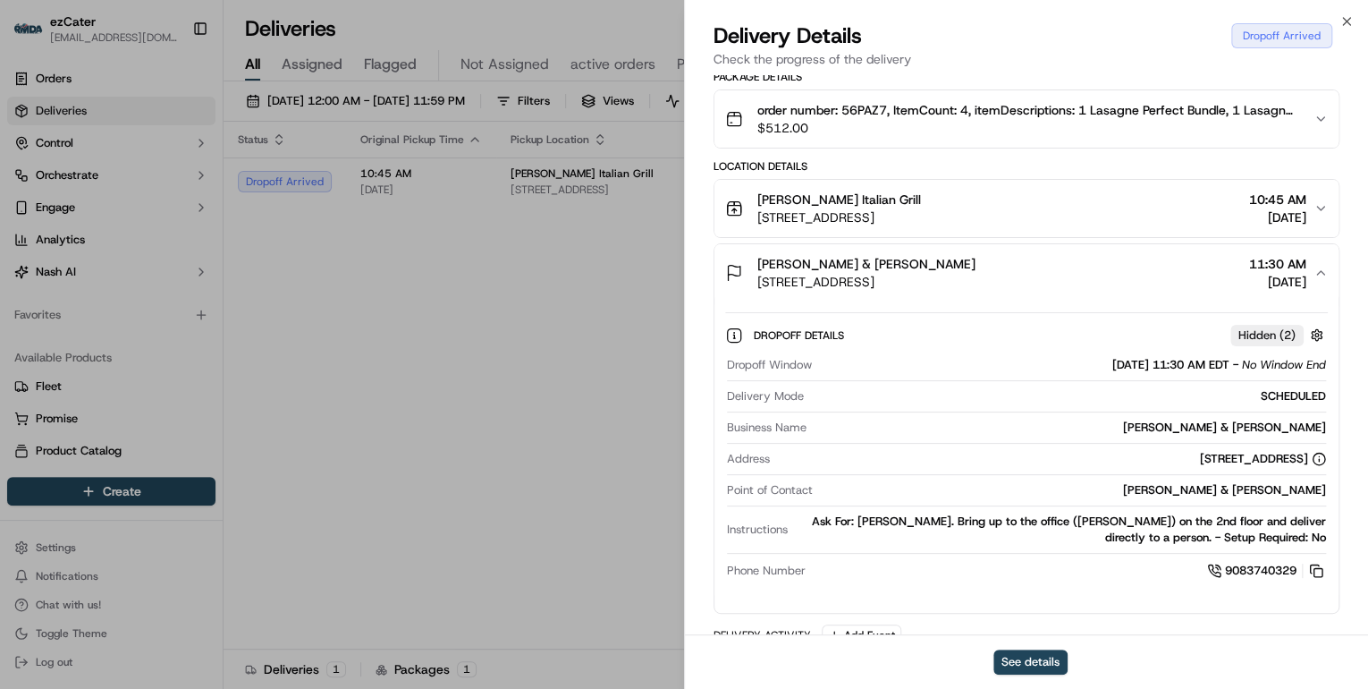
drag, startPoint x: 1307, startPoint y: 458, endPoint x: 1066, endPoint y: 458, distance: 241.4
click at [1066, 458] on div "111 Wood Ave #210, Iselin, NJ 08830, USA" at bounding box center [1051, 459] width 549 height 16
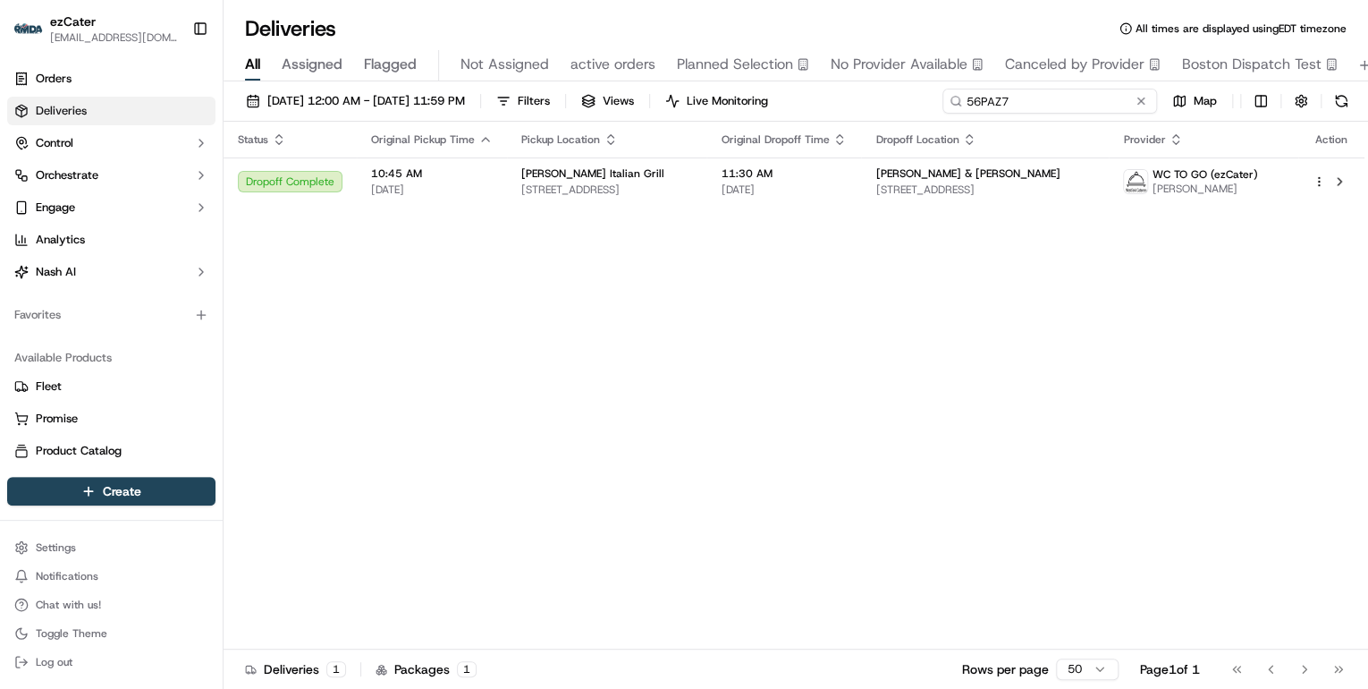
click at [1080, 99] on input "56PAZ7" at bounding box center [1049, 101] width 215 height 25
drag, startPoint x: 1019, startPoint y: 95, endPoint x: 646, endPoint y: 104, distance: 373.0
click at [646, 104] on div "09/15/2025 12:00 AM - 09/21/2025 11:59 PM Filters Views Live Monitoring 56PAZ7 …" at bounding box center [796, 105] width 1145 height 33
paste input "WCVF01"
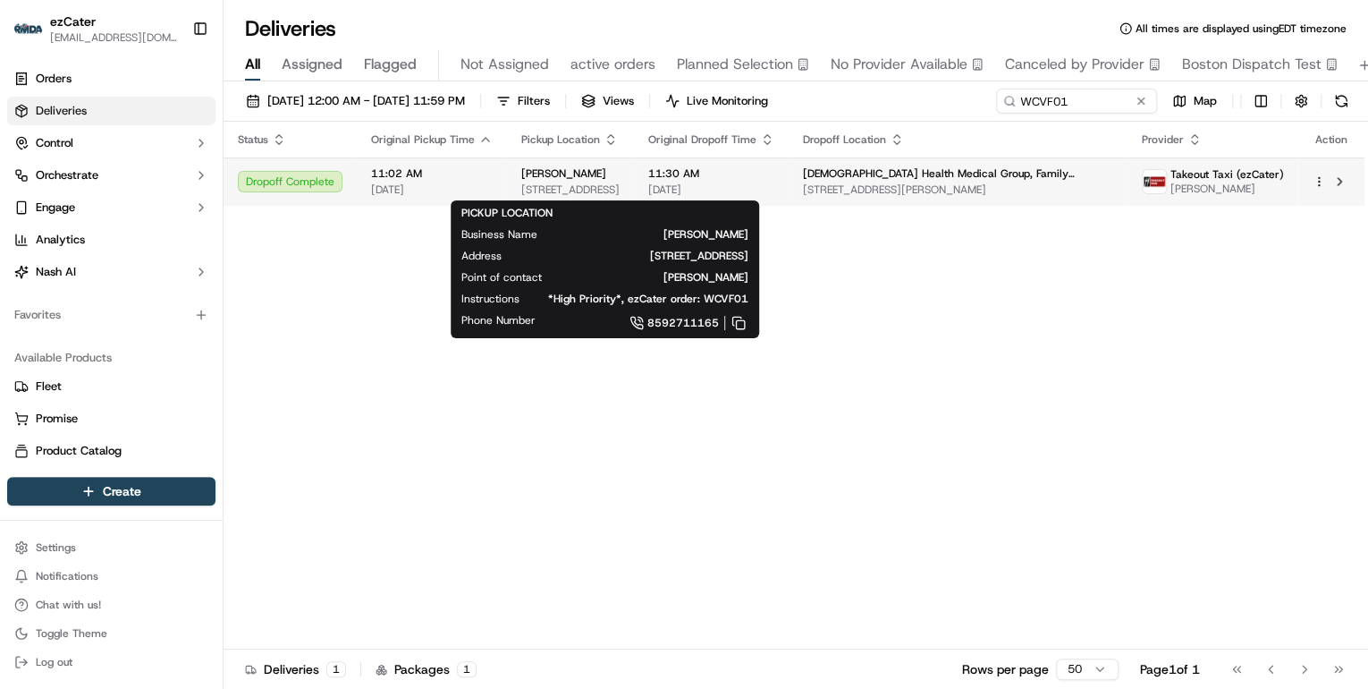
click at [620, 191] on span "3405 Nicholasville Rd, Lexington, KY 40503, USA" at bounding box center [570, 189] width 98 height 14
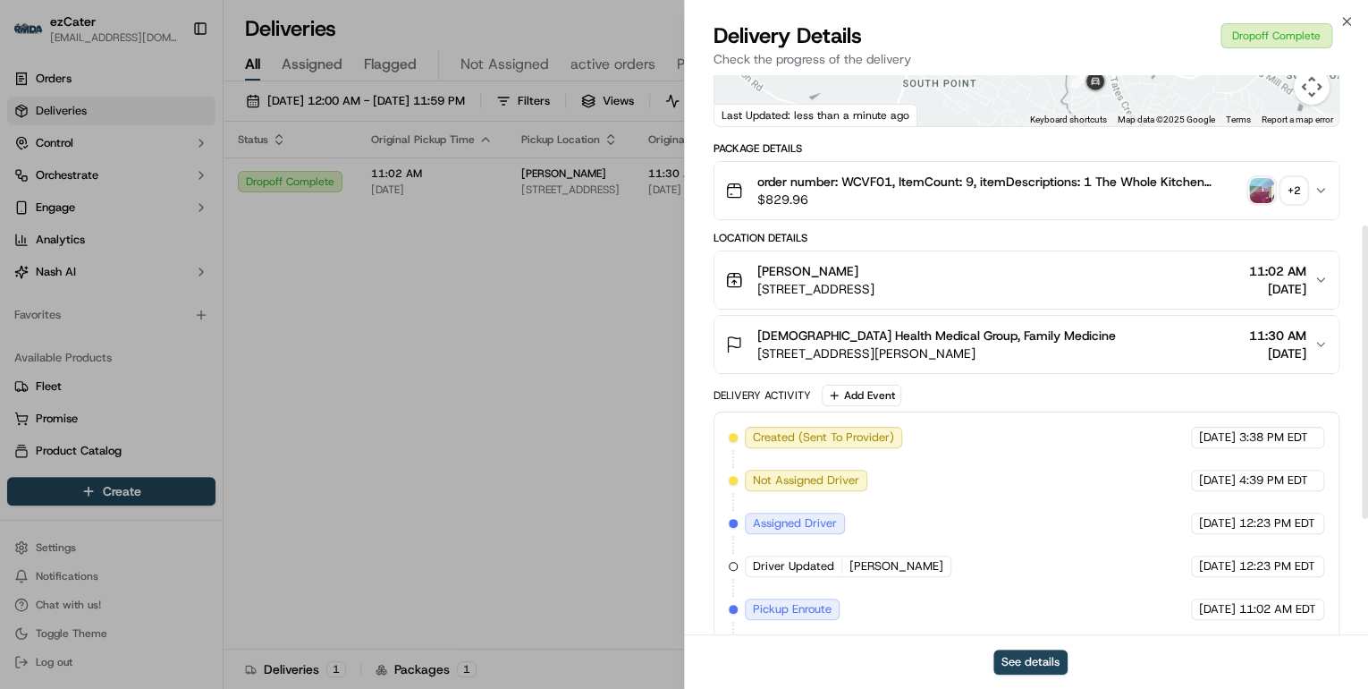
scroll to position [508, 0]
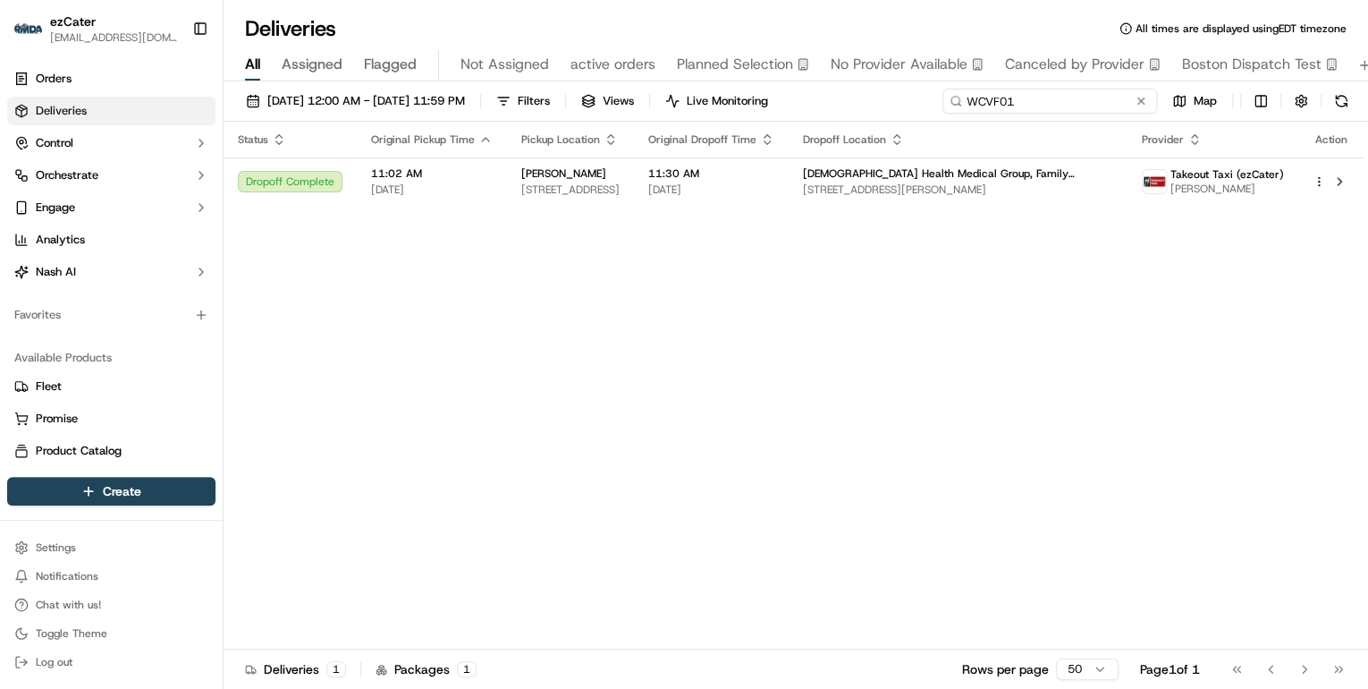
drag, startPoint x: 1077, startPoint y: 103, endPoint x: 447, endPoint y: 114, distance: 630.5
click at [447, 114] on div "09/15/2025 12:00 AM - 09/21/2025 11:59 PM Filters Views Live Monitoring WCVF01 …" at bounding box center [796, 105] width 1145 height 33
paste input "FCUUZW"
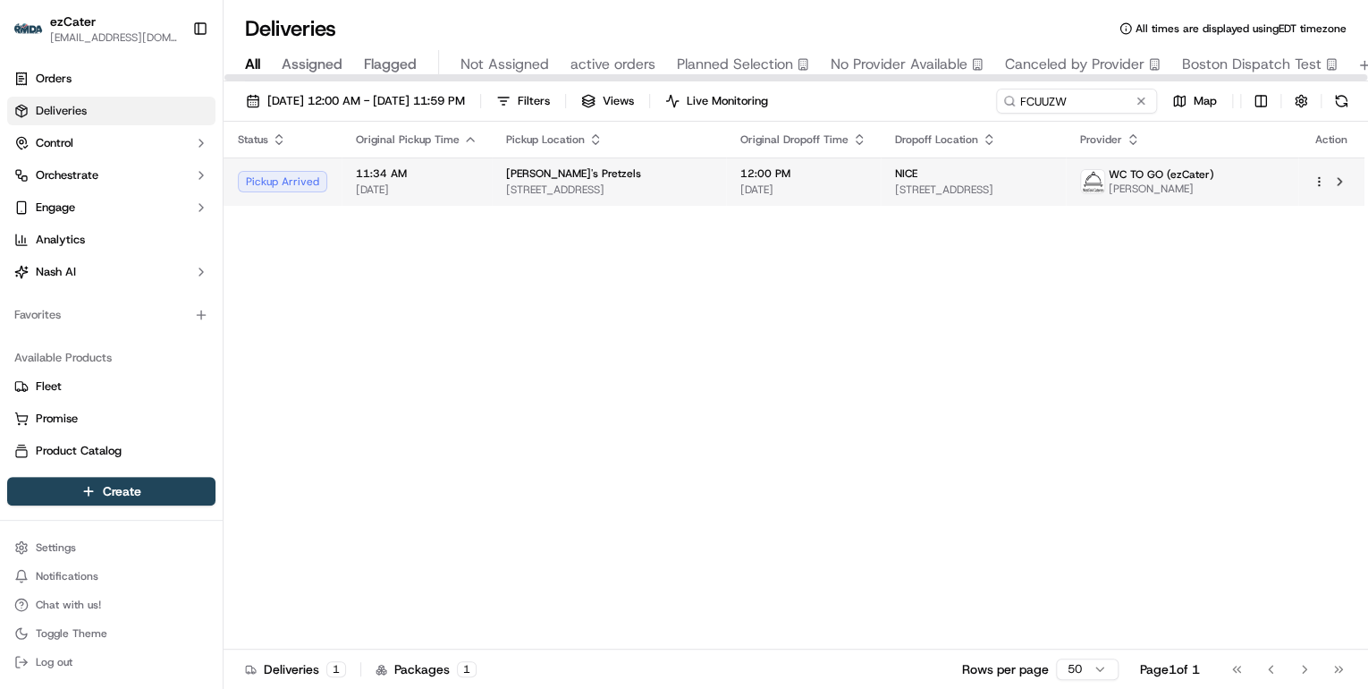
click at [644, 168] on div "Auntie Anne's Pretzels" at bounding box center [609, 173] width 206 height 14
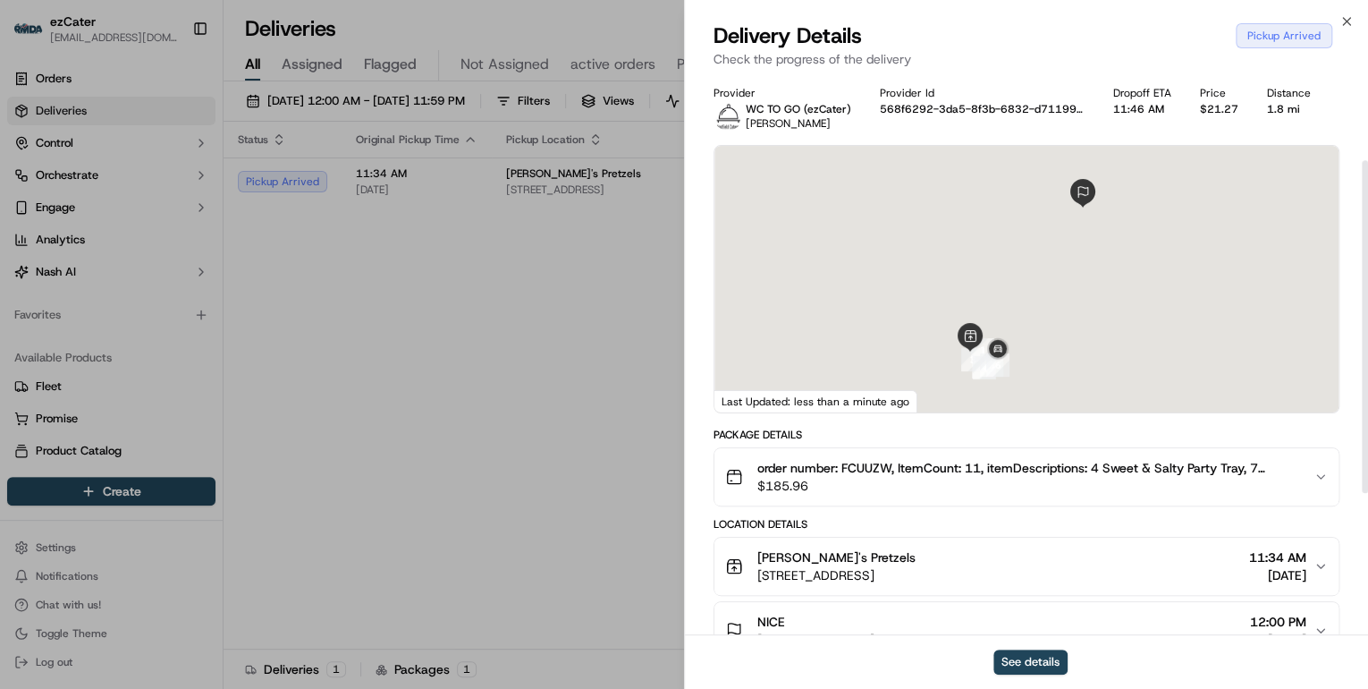
scroll to position [143, 0]
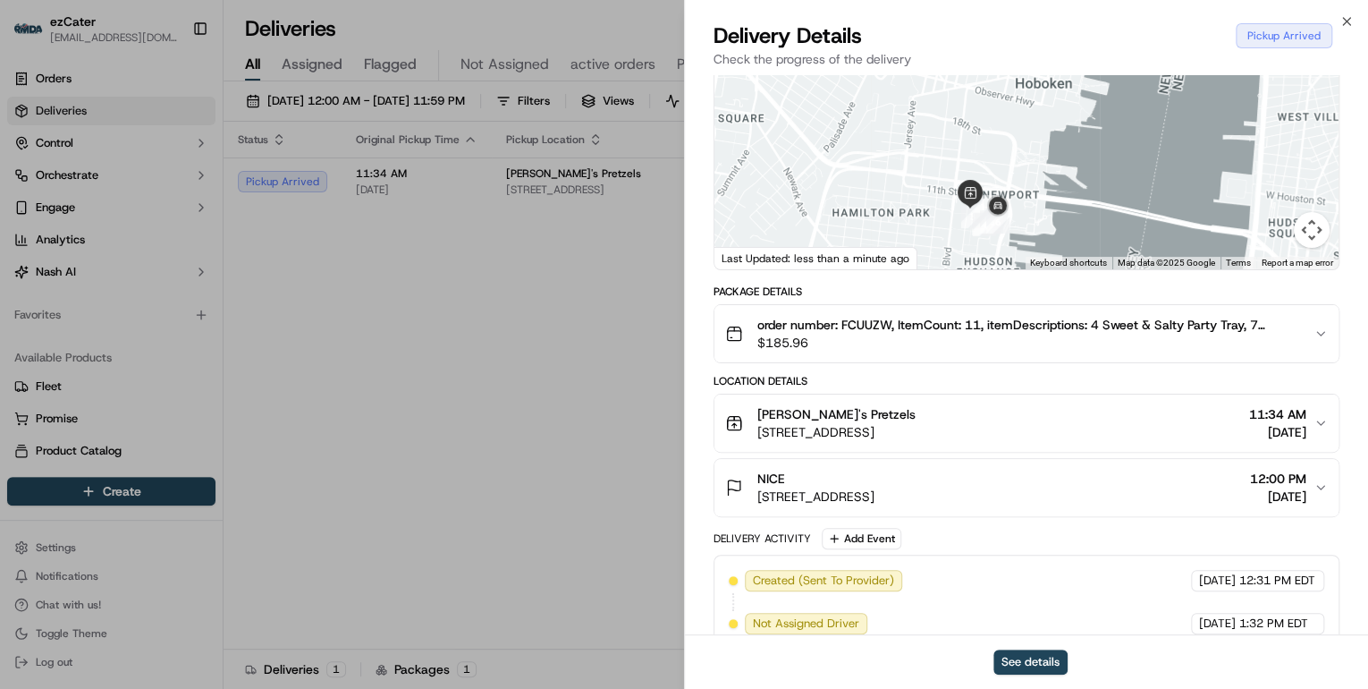
click at [916, 423] on span "30 Mall Dr W, Room B27C, Jersey City, NJ 07310-1603, United States" at bounding box center [836, 432] width 158 height 18
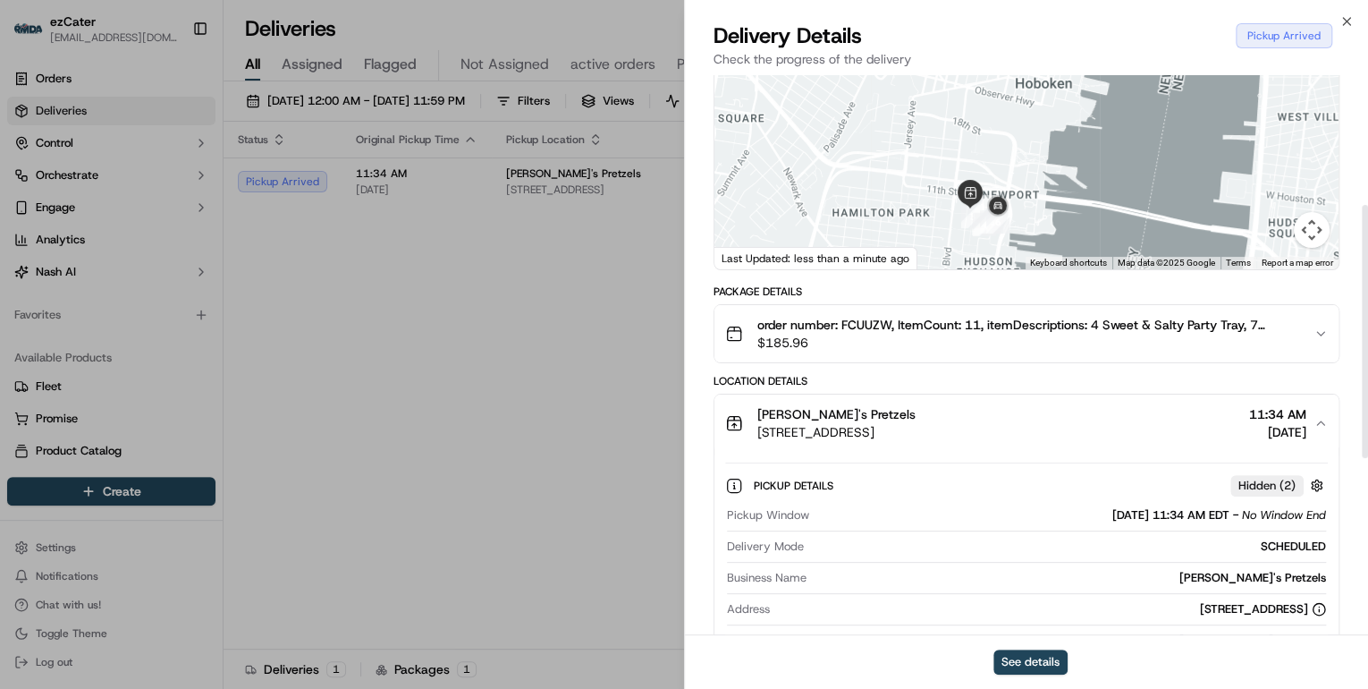
scroll to position [286, 0]
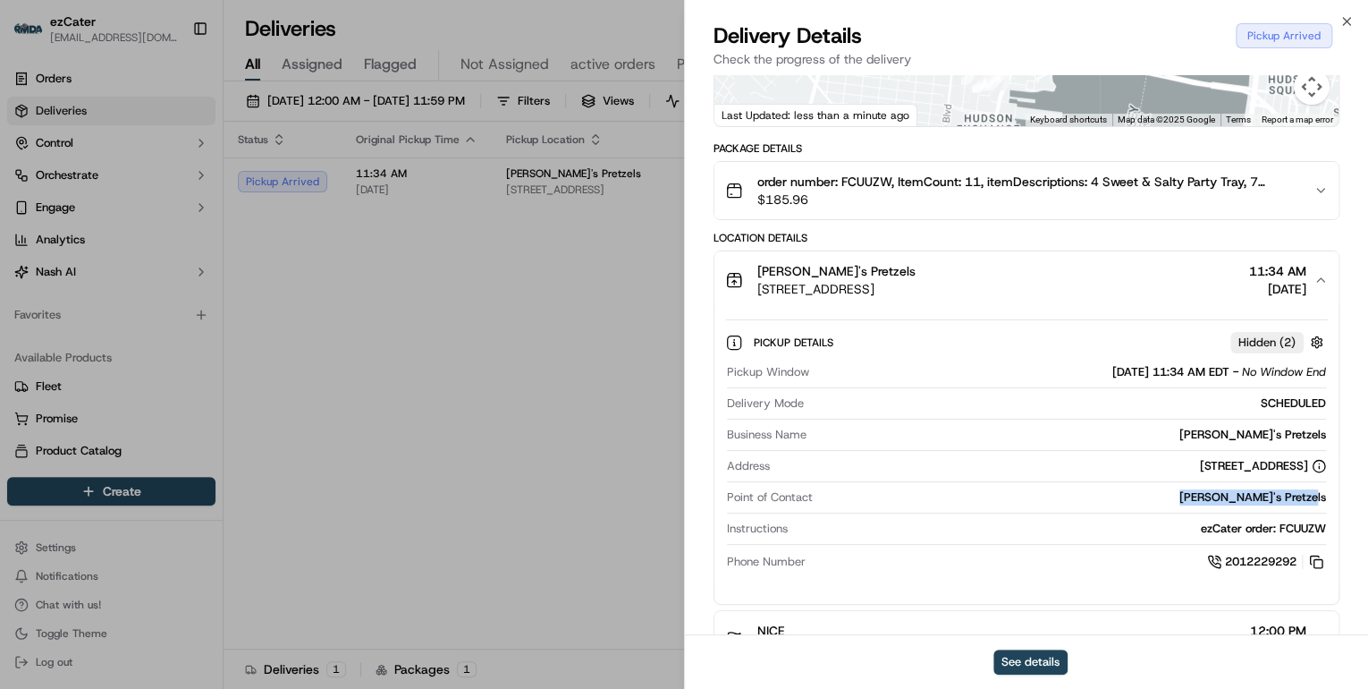
drag, startPoint x: 1333, startPoint y: 493, endPoint x: 1187, endPoint y: 497, distance: 145.8
click at [1187, 497] on div "Pickup Details Hidden ( 2 ) Pickup Window 09/17/2025 11:34 AM EDT - No Window E…" at bounding box center [1026, 448] width 624 height 281
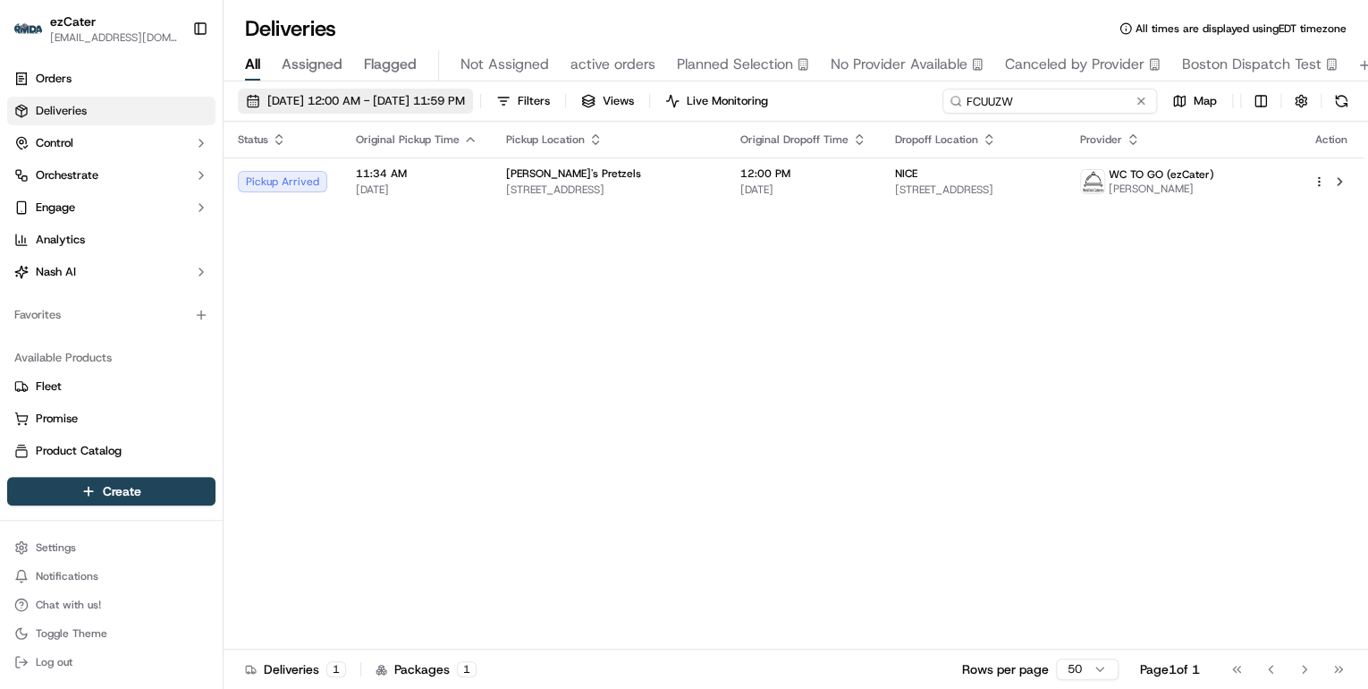
drag, startPoint x: 1084, startPoint y: 103, endPoint x: 424, endPoint y: 107, distance: 659.9
click at [449, 107] on div "09/15/2025 12:00 AM - 09/21/2025 11:59 PM Filters Views Live Monitoring FCUUZW …" at bounding box center [796, 105] width 1145 height 33
paste input "XER-3J2"
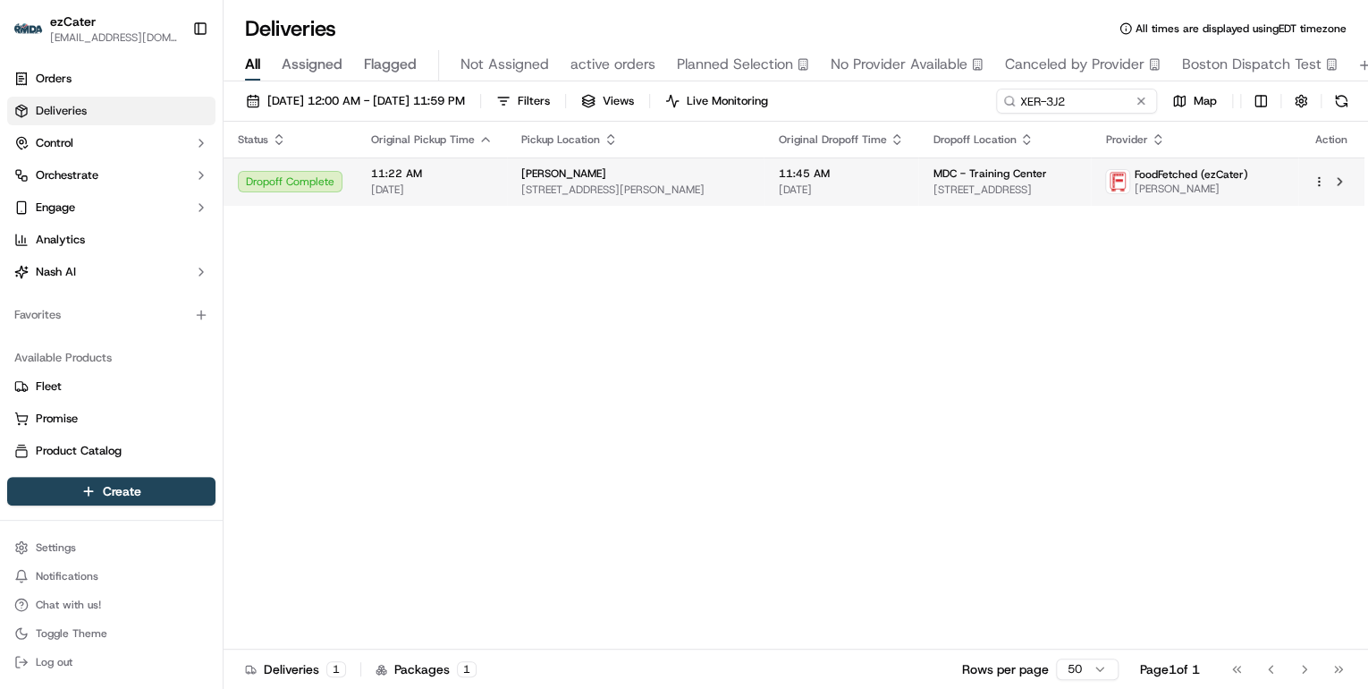
click at [545, 183] on span "691 Silas Deane Hwy, Wethersfield, CT 06109, USA" at bounding box center [635, 189] width 228 height 14
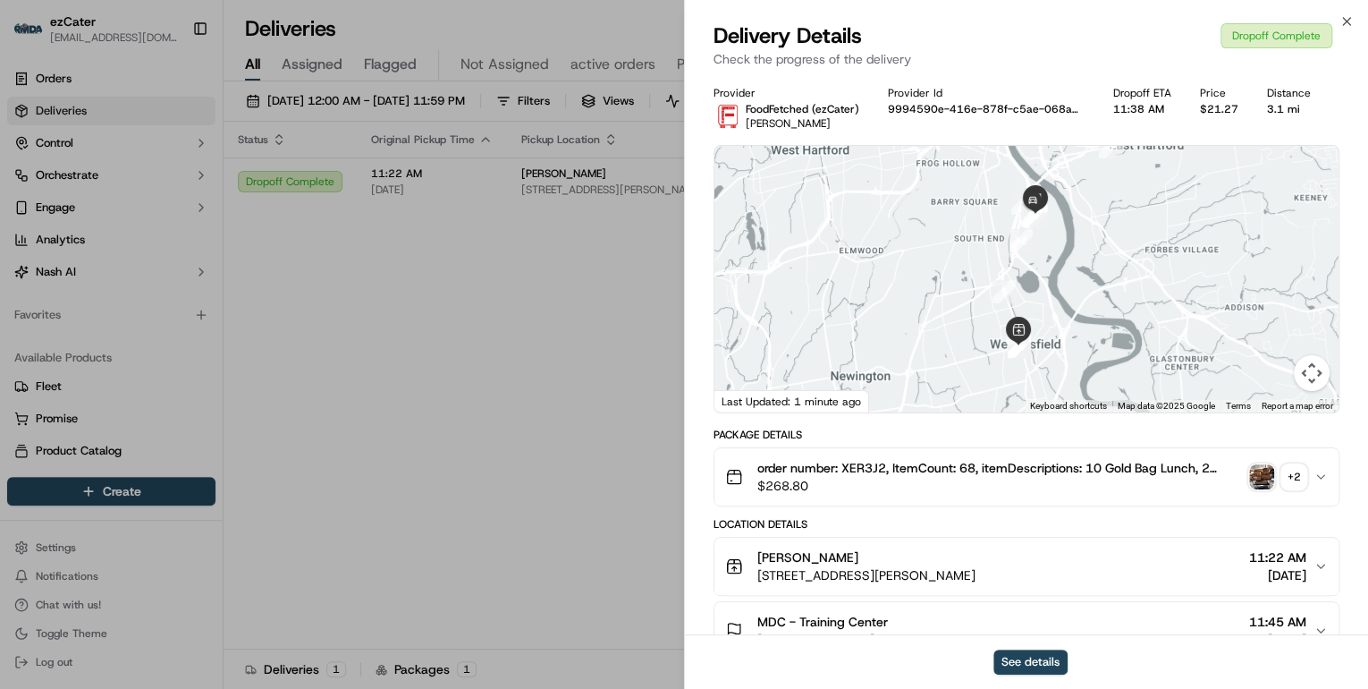
click at [1279, 472] on button "+ 2" at bounding box center [1277, 476] width 57 height 25
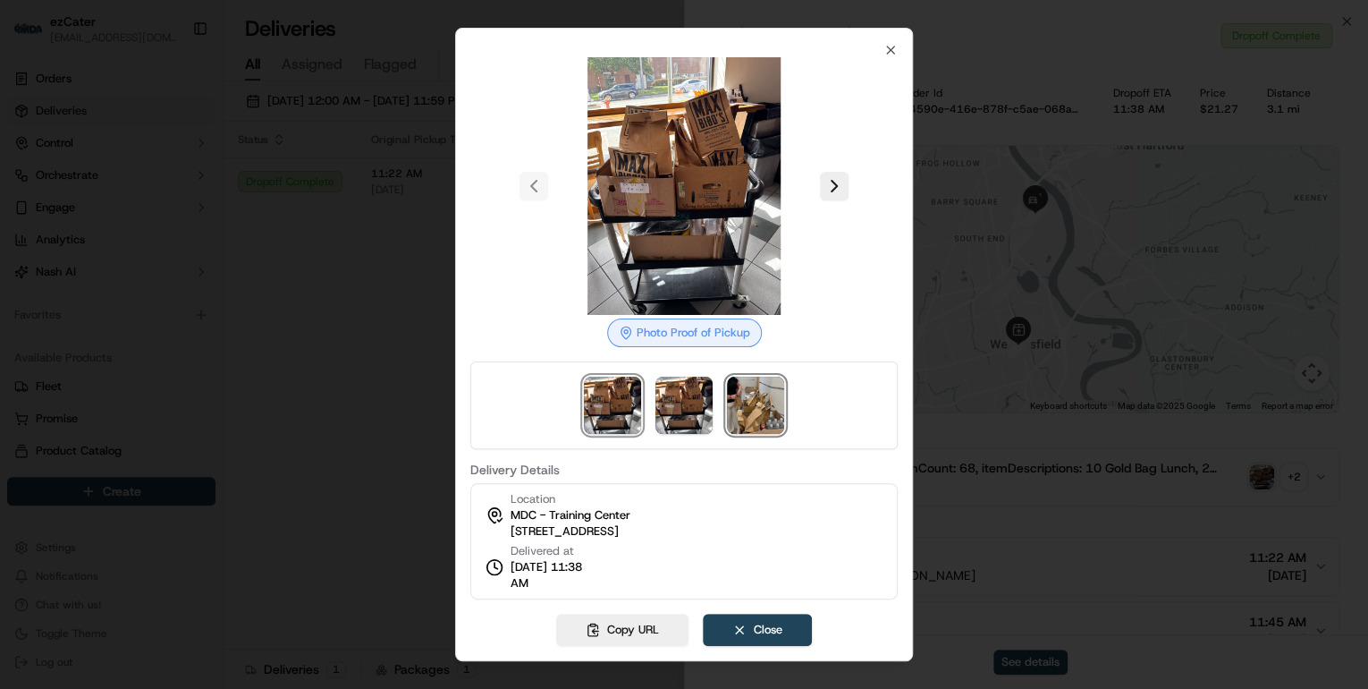
click at [755, 420] on img at bounding box center [755, 404] width 57 height 57
click at [371, 402] on div at bounding box center [684, 344] width 1368 height 689
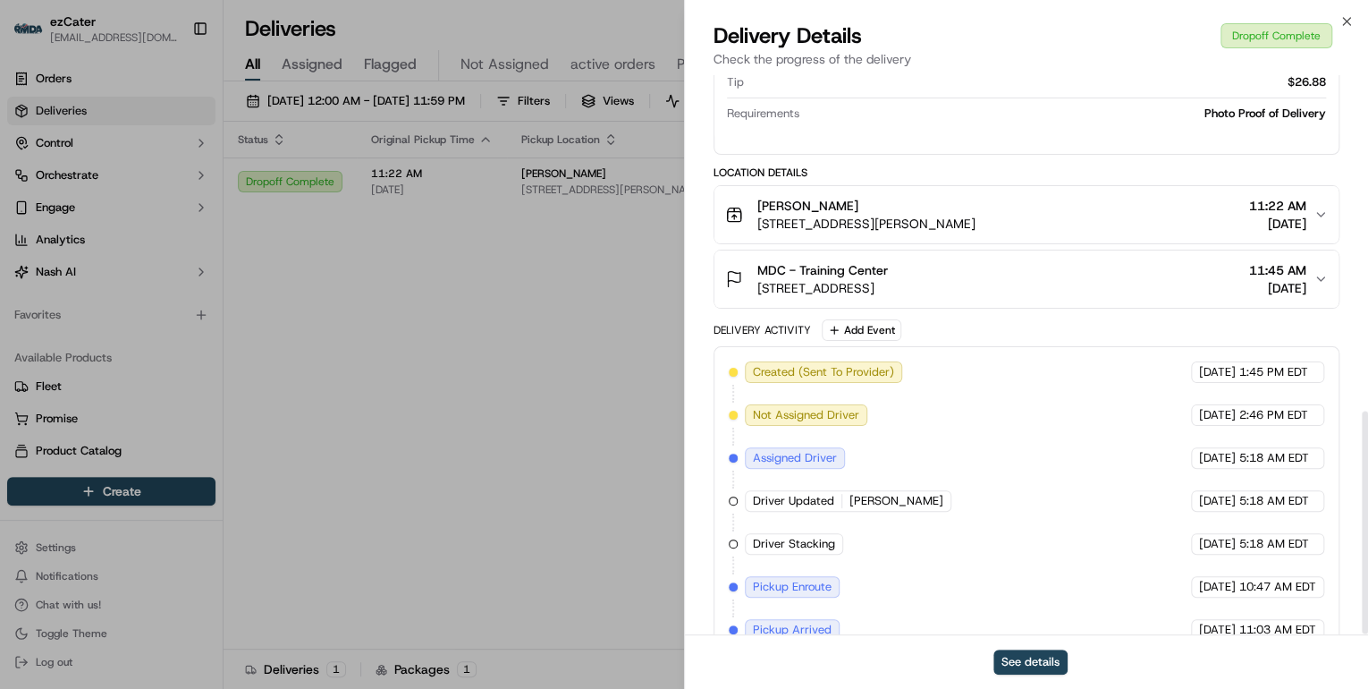
scroll to position [841, 0]
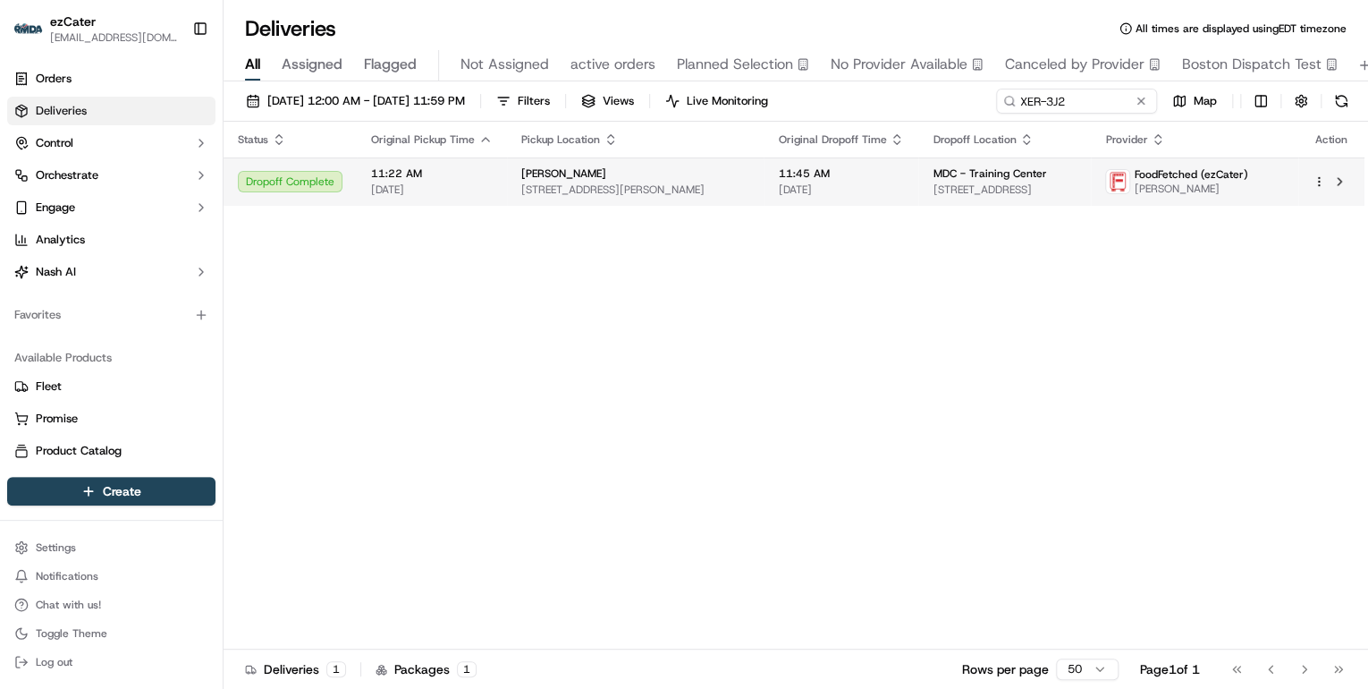
click at [655, 190] on span "691 Silas Deane Hwy, Wethersfield, CT 06109, USA" at bounding box center [635, 189] width 228 height 14
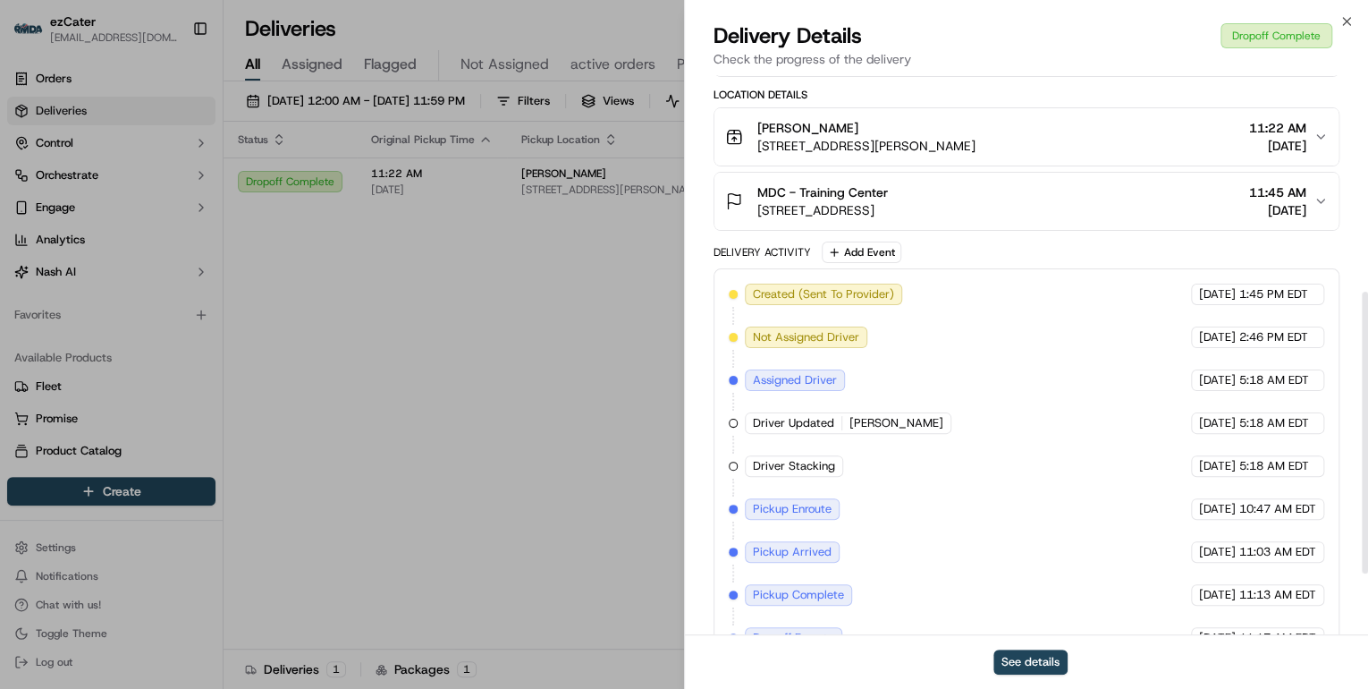
scroll to position [550, 0]
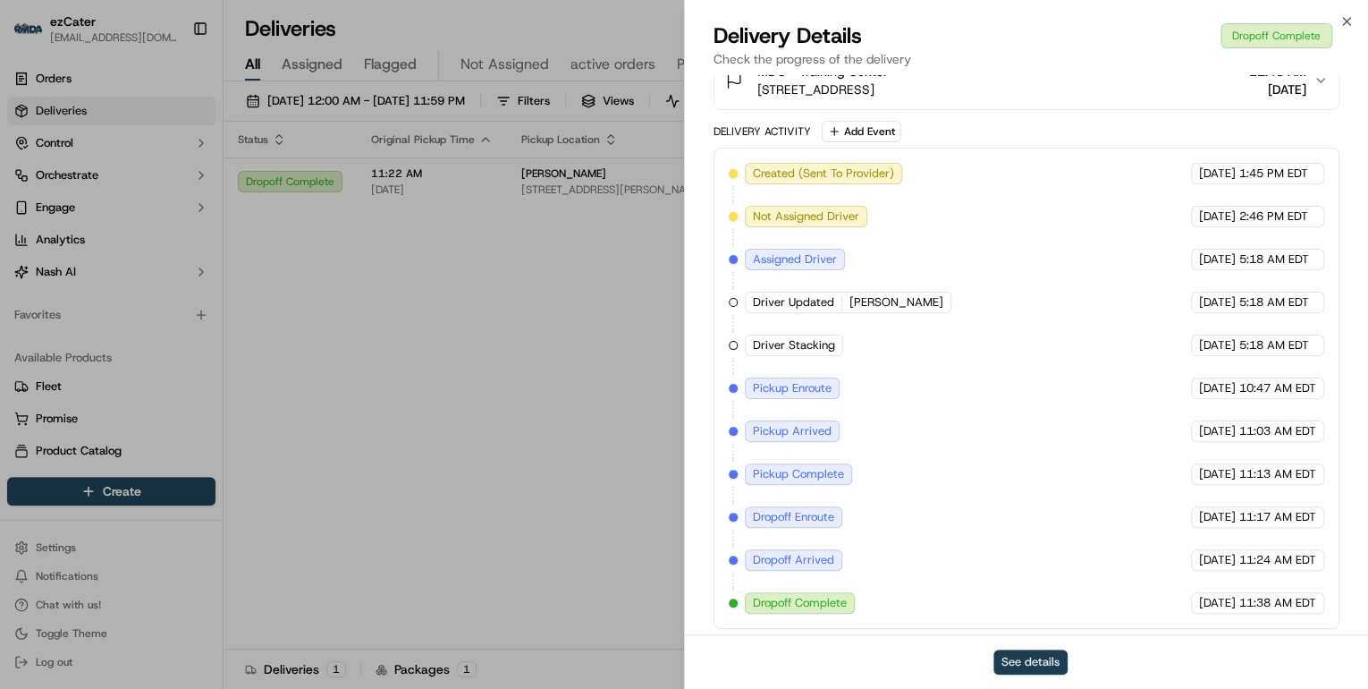
click at [1026, 659] on button "See details" at bounding box center [1030, 661] width 74 height 25
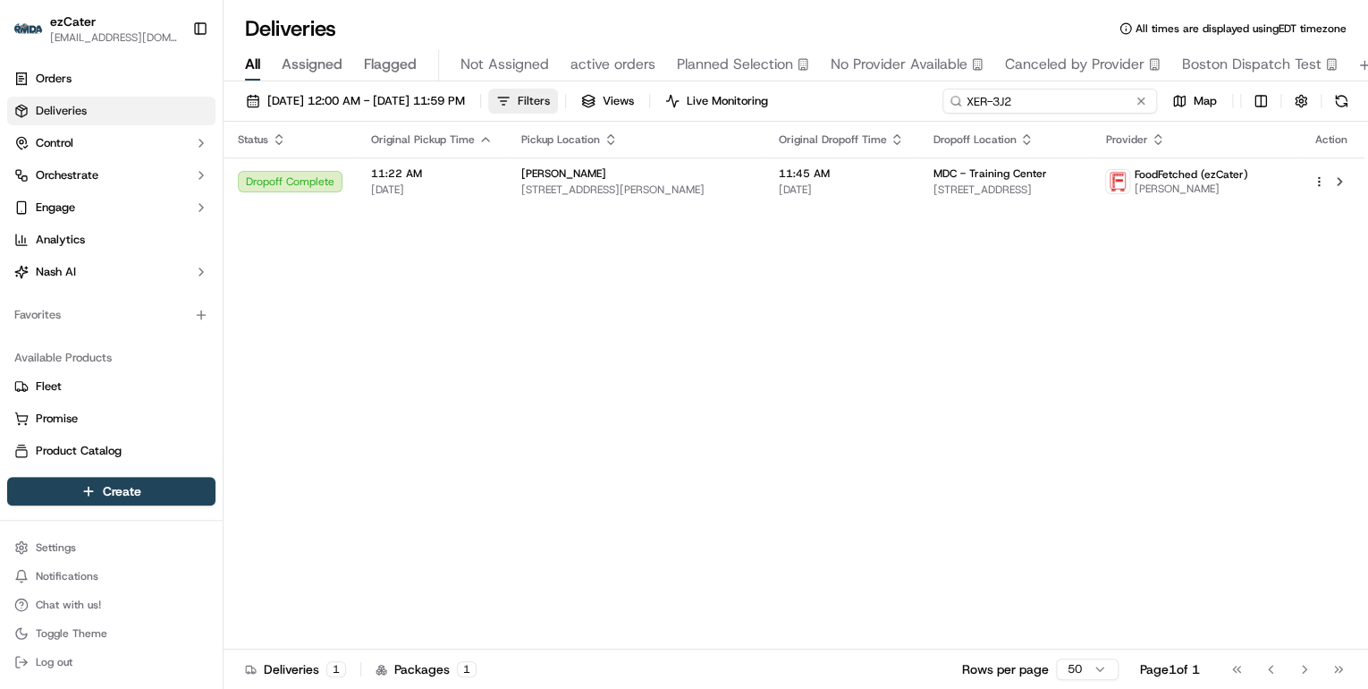
drag, startPoint x: 1070, startPoint y: 99, endPoint x: 560, endPoint y: 108, distance: 510.7
click at [560, 108] on div "09/15/2025 12:00 AM - 09/21/2025 11:59 PM Filters Views Live Monitoring XER-3J2…" at bounding box center [796, 105] width 1145 height 33
paste input "35EGR4"
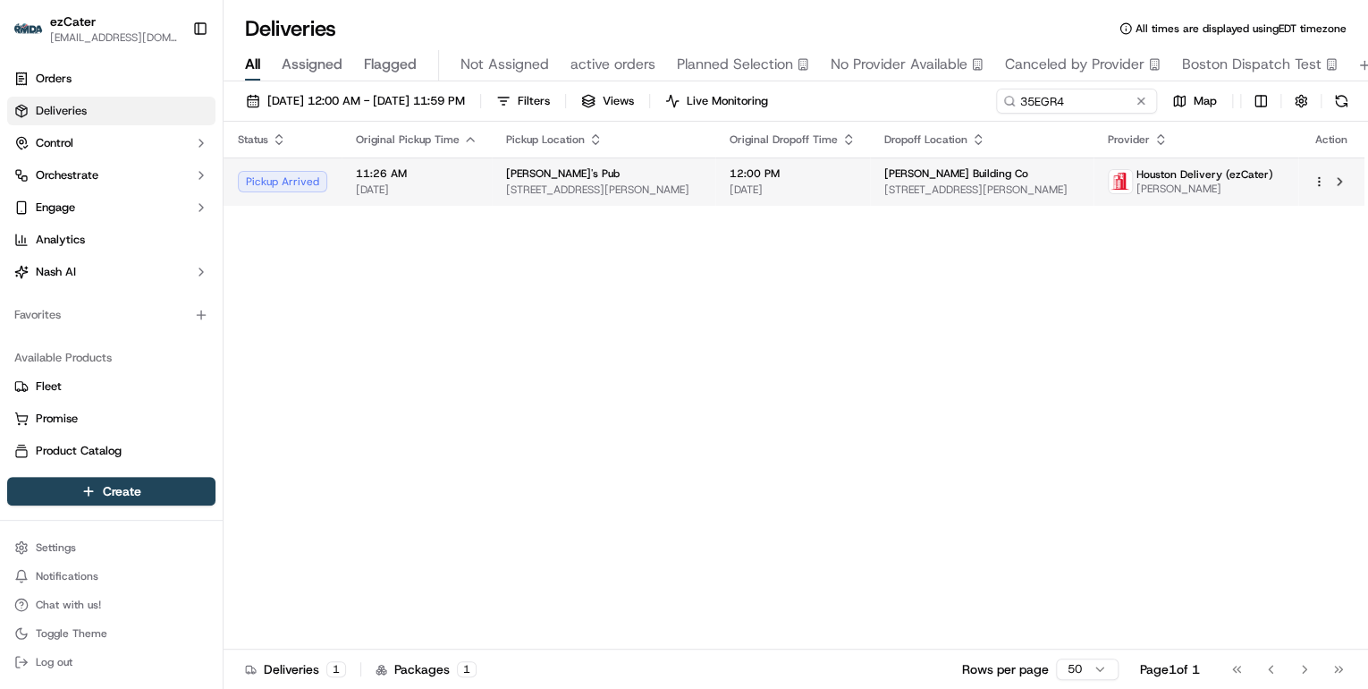
click at [623, 184] on span "2010 Waugh Dr, Houston, TX 77006, USA" at bounding box center [603, 189] width 195 height 14
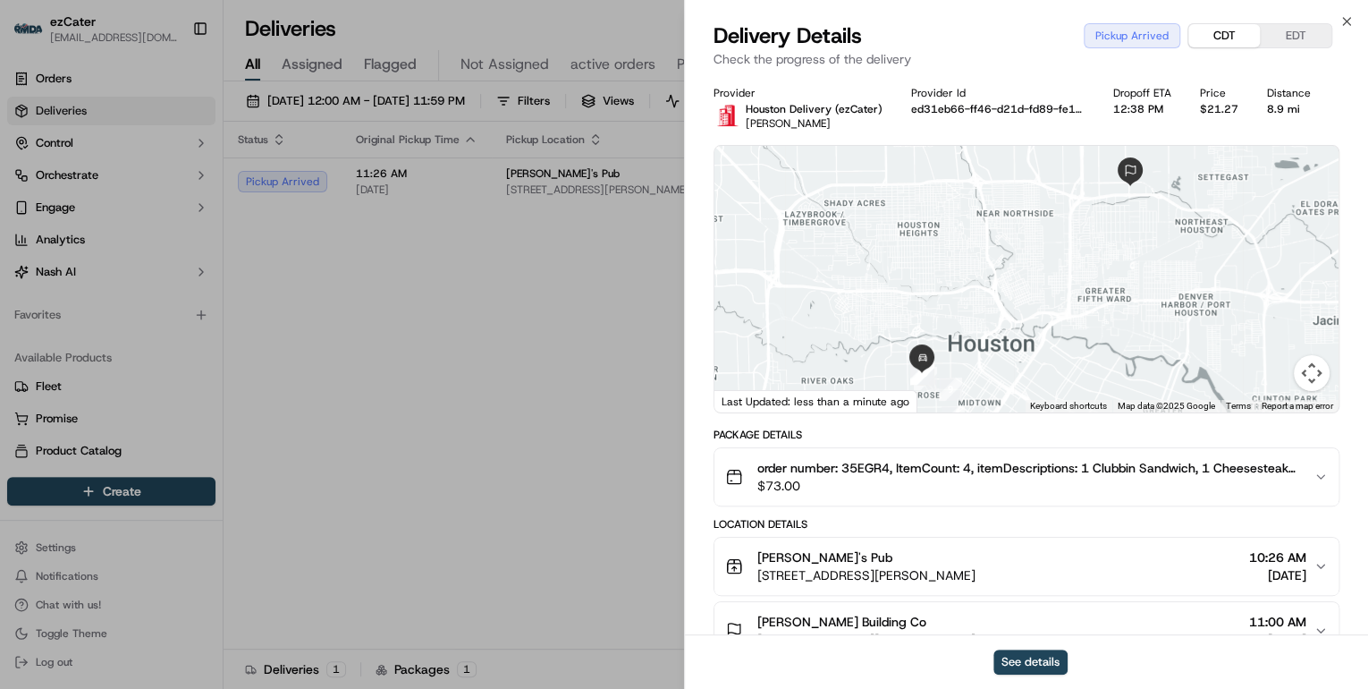
click at [1213, 30] on button "CDT" at bounding box center [1224, 35] width 72 height 23
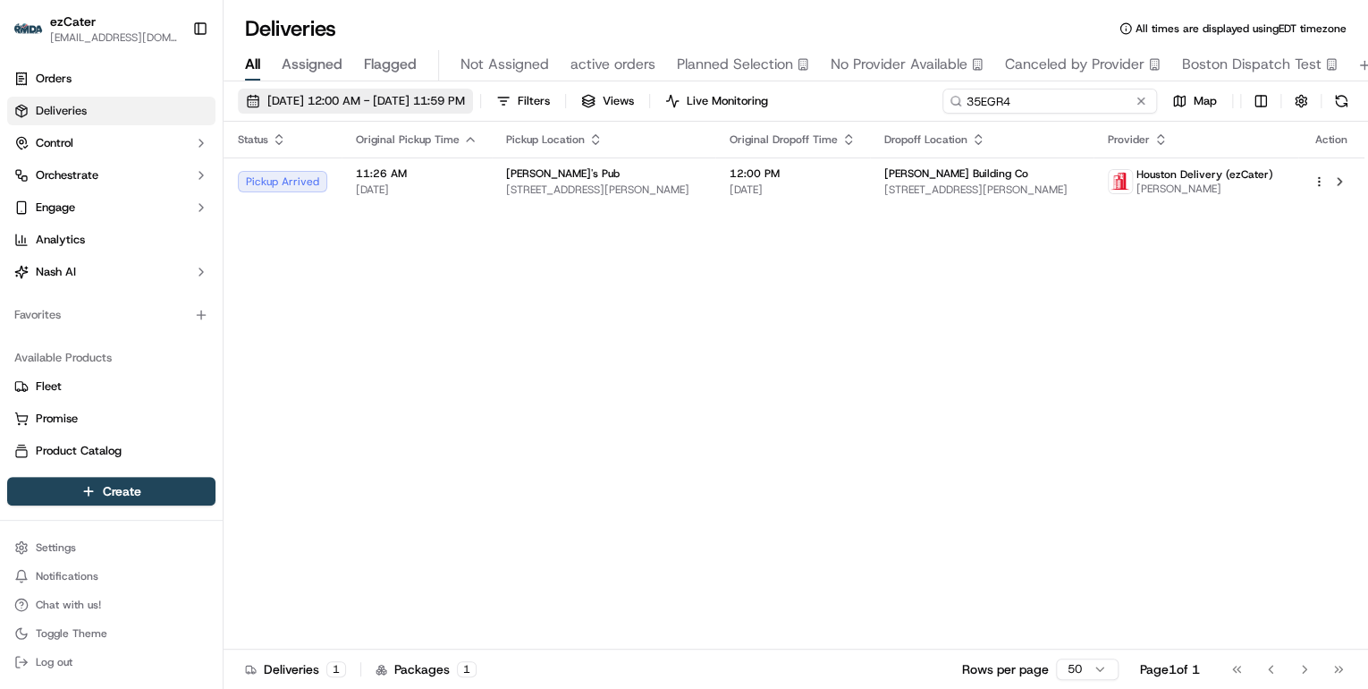
drag, startPoint x: 1076, startPoint y: 95, endPoint x: 519, endPoint y: 112, distance: 557.3
click at [511, 114] on div "09/15/2025 12:00 AM - 09/21/2025 11:59 PM Filters Views Live Monitoring 35EGR4 …" at bounding box center [796, 105] width 1145 height 33
paste input "2G31QJ"
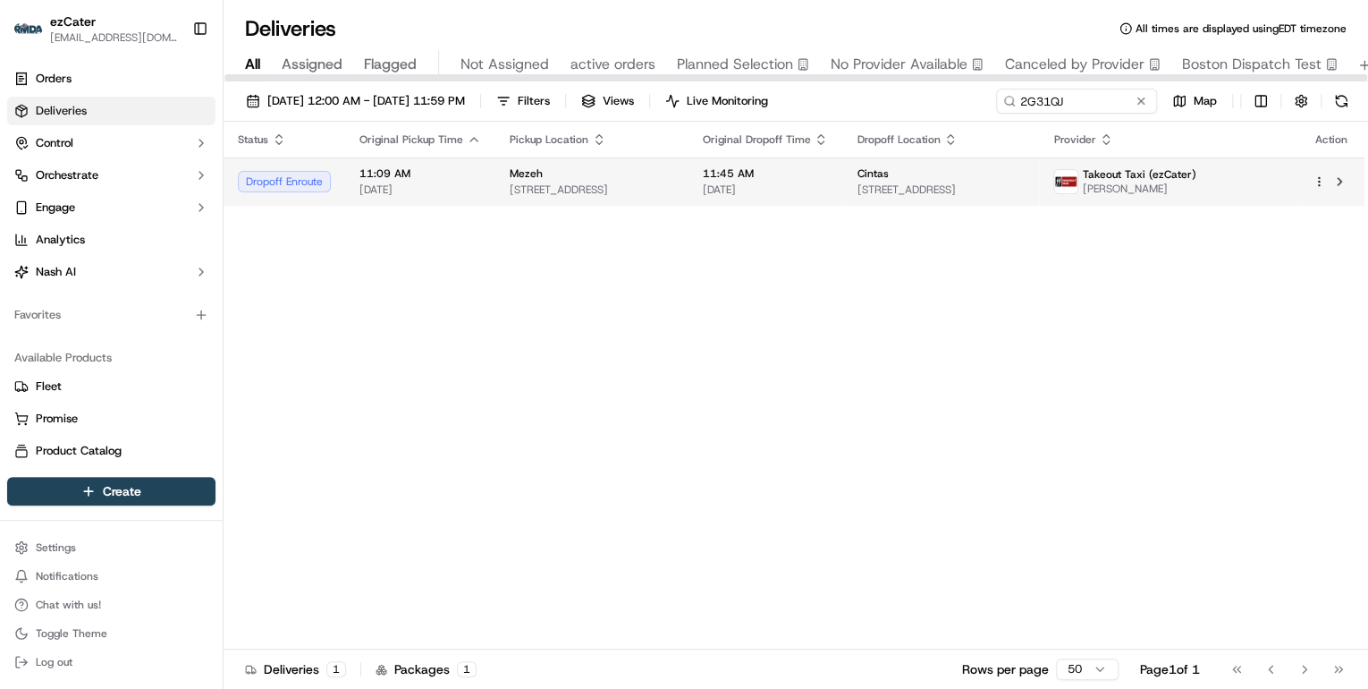
click at [646, 169] on div "Mezeh" at bounding box center [592, 173] width 164 height 14
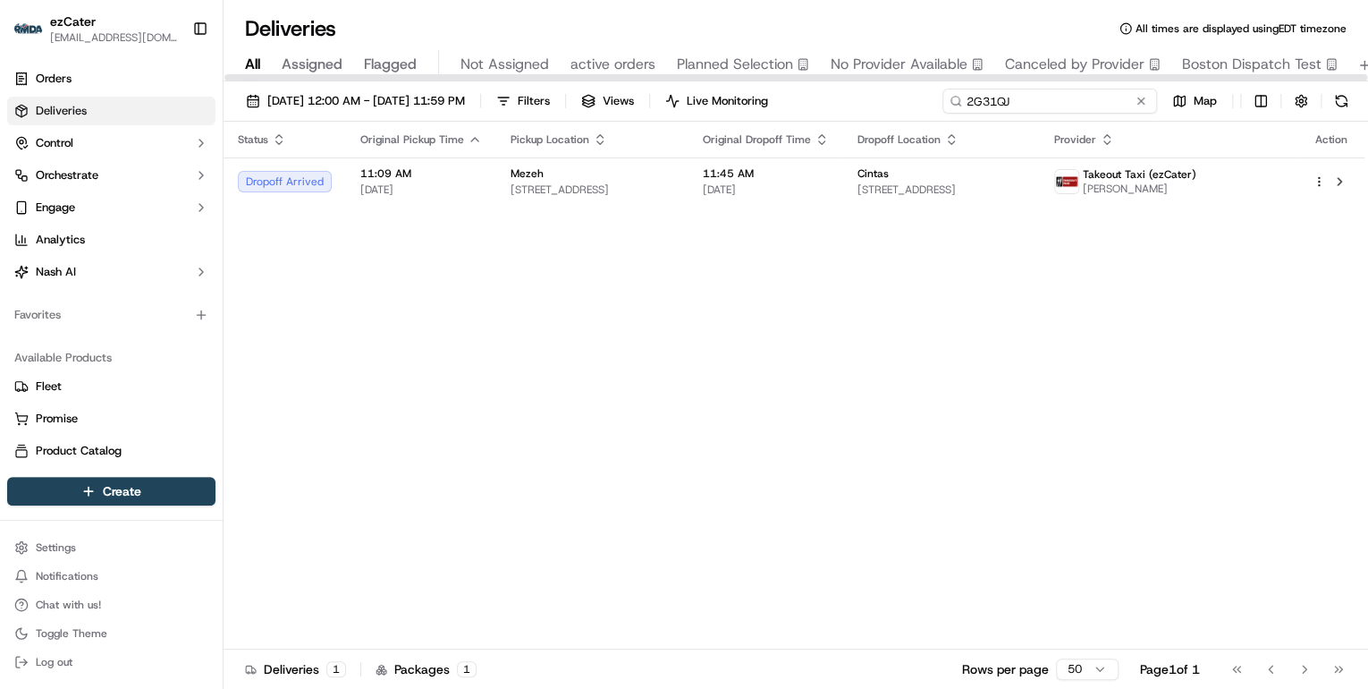
drag, startPoint x: 1070, startPoint y: 102, endPoint x: 537, endPoint y: 111, distance: 533.0
click at [596, 106] on div "09/15/2025 12:00 AM - 09/21/2025 11:59 PM Filters Views Live Monitoring 2G31QJ …" at bounding box center [796, 105] width 1145 height 33
paste input "7GEJMX"
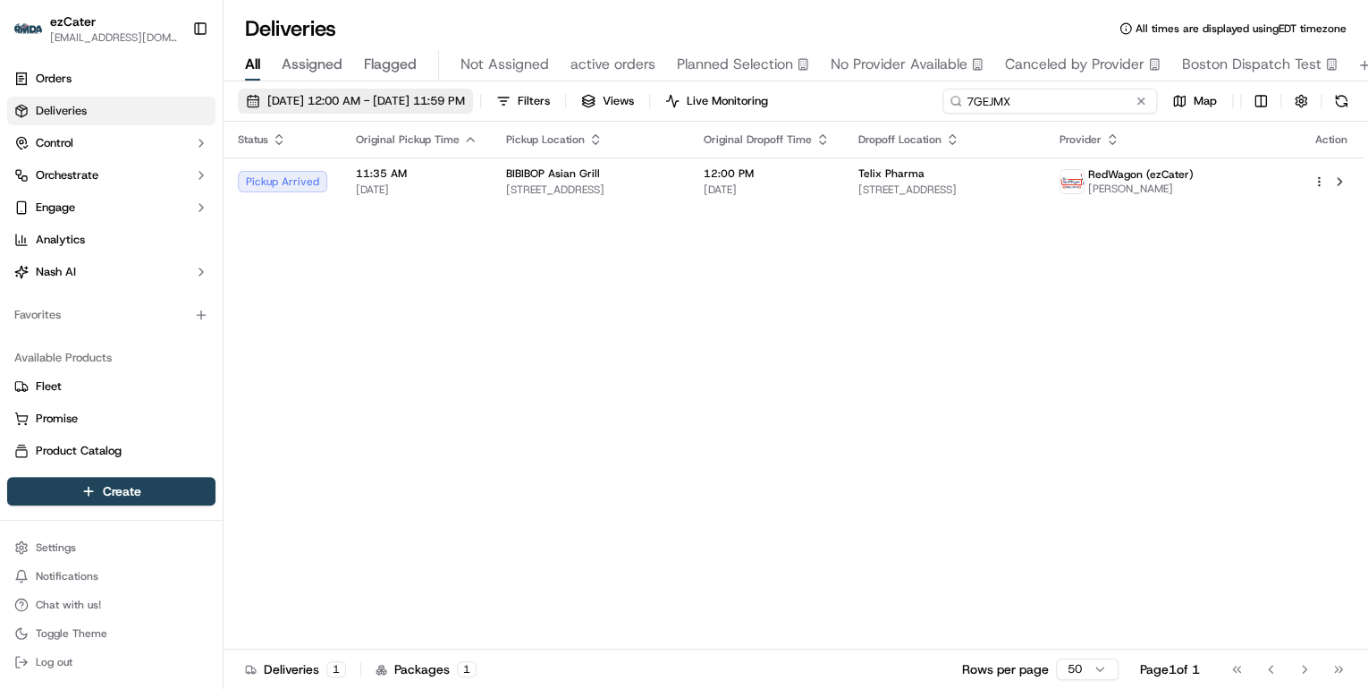
drag, startPoint x: 1027, startPoint y: 101, endPoint x: 508, endPoint y: 100, distance: 518.6
click at [508, 100] on div "09/15/2025 12:00 AM - 09/21/2025 11:59 PM Filters Views Live Monitoring 7GEJMX …" at bounding box center [796, 105] width 1145 height 33
paste input "35EGR4"
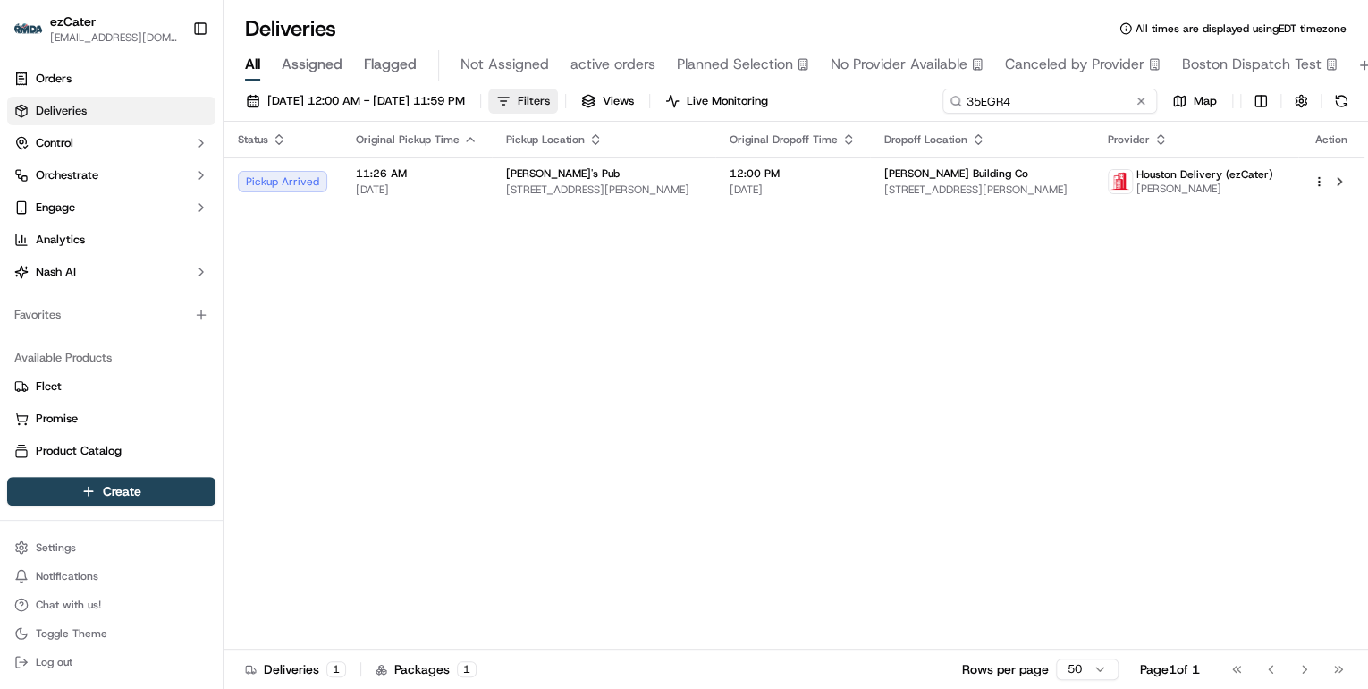
drag, startPoint x: 1040, startPoint y: 105, endPoint x: 593, endPoint y: 100, distance: 447.1
click at [593, 100] on div "09/15/2025 12:00 AM - 09/21/2025 11:59 PM Filters Views Live Monitoring 35EGR4 …" at bounding box center [796, 105] width 1145 height 33
paste input "MQ755F"
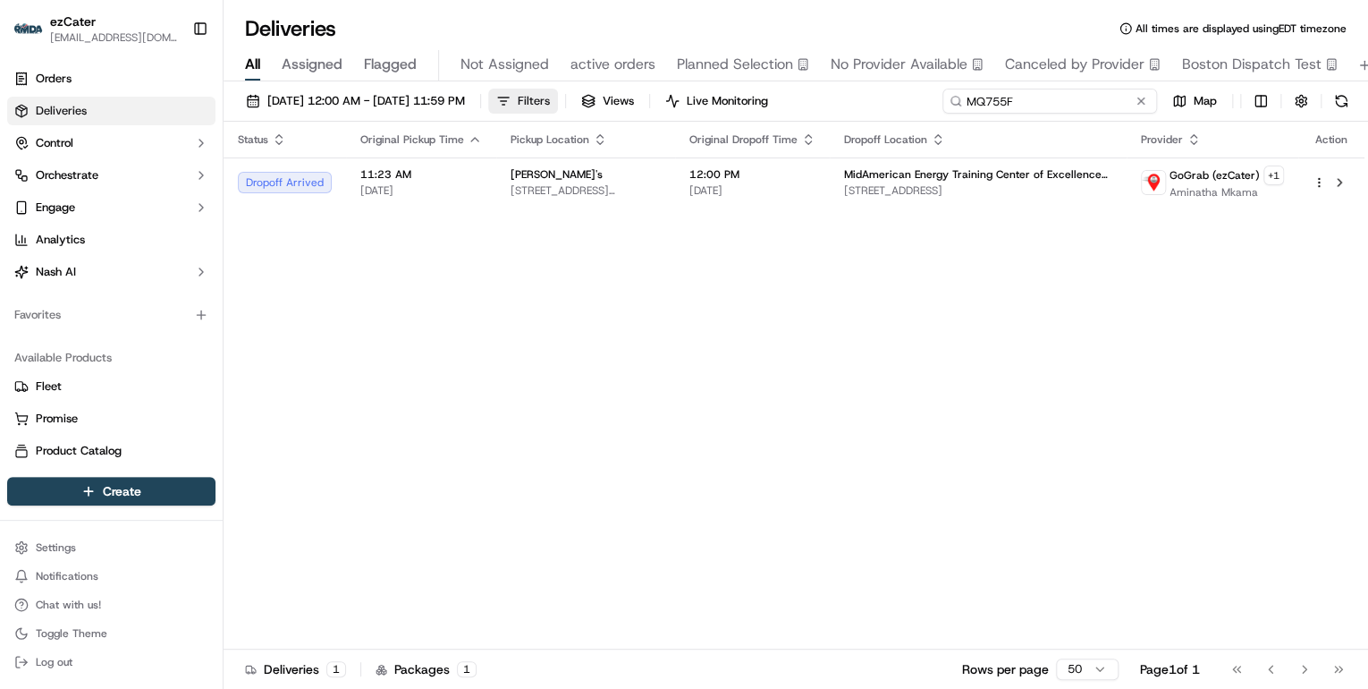
drag, startPoint x: 1035, startPoint y: 98, endPoint x: 552, endPoint y: 96, distance: 482.9
click at [549, 100] on div "09/15/2025 12:00 AM - 09/21/2025 11:59 PM Filters Views Live Monitoring MQ755F …" at bounding box center [796, 105] width 1145 height 33
paste input "35EGR4"
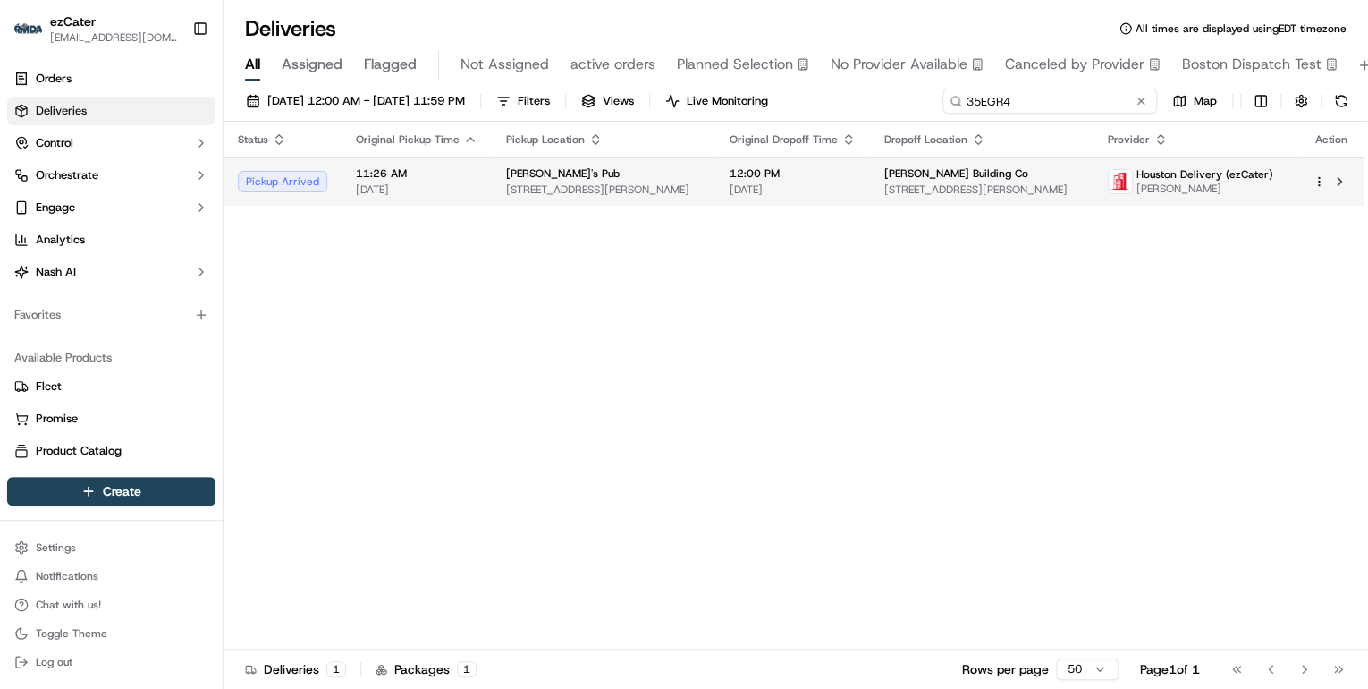
type input "35EGR4"
click at [687, 172] on div "Rudyard's Pub" at bounding box center [603, 173] width 195 height 14
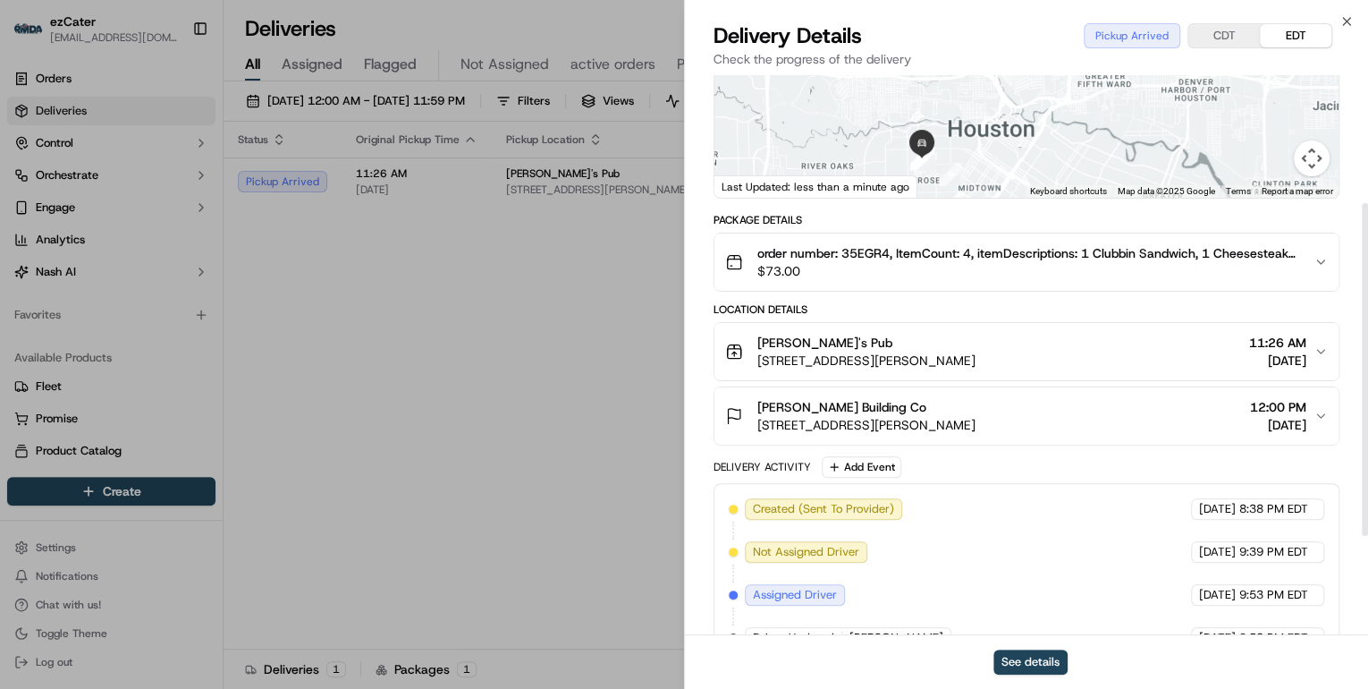
scroll to position [358, 0]
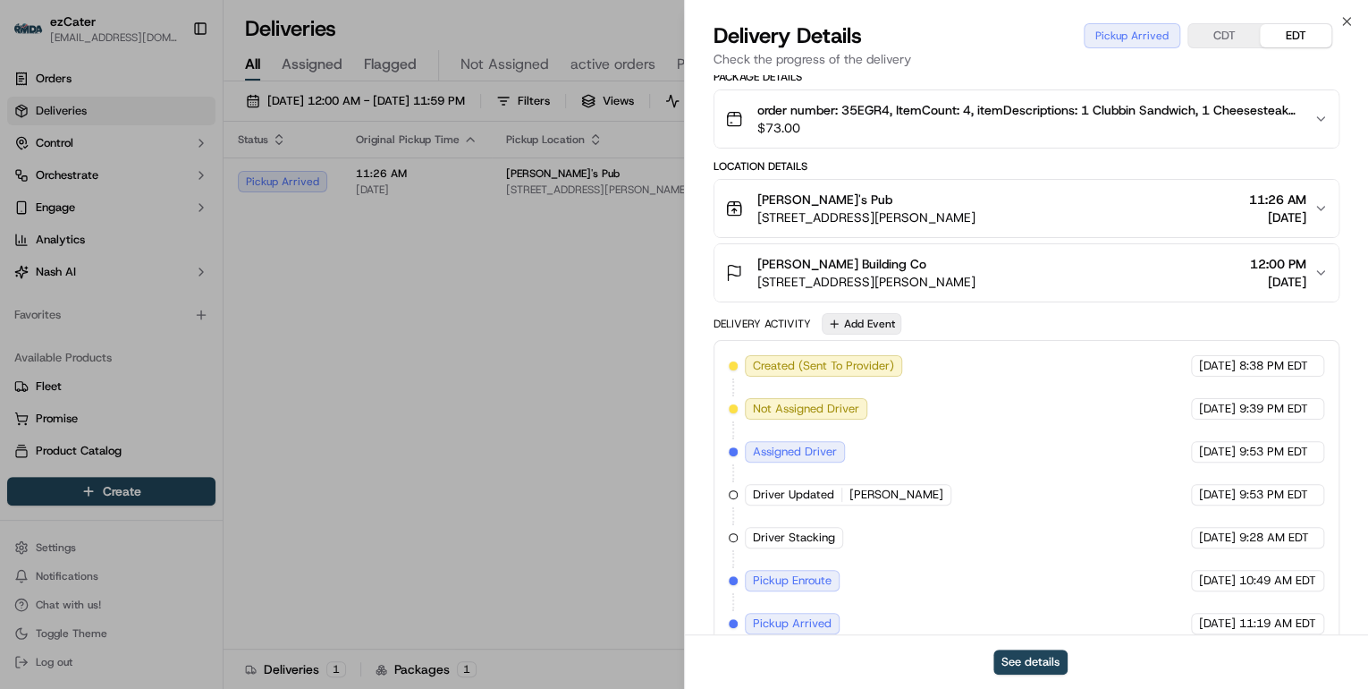
click at [868, 325] on button "Add Event" at bounding box center [862, 323] width 80 height 21
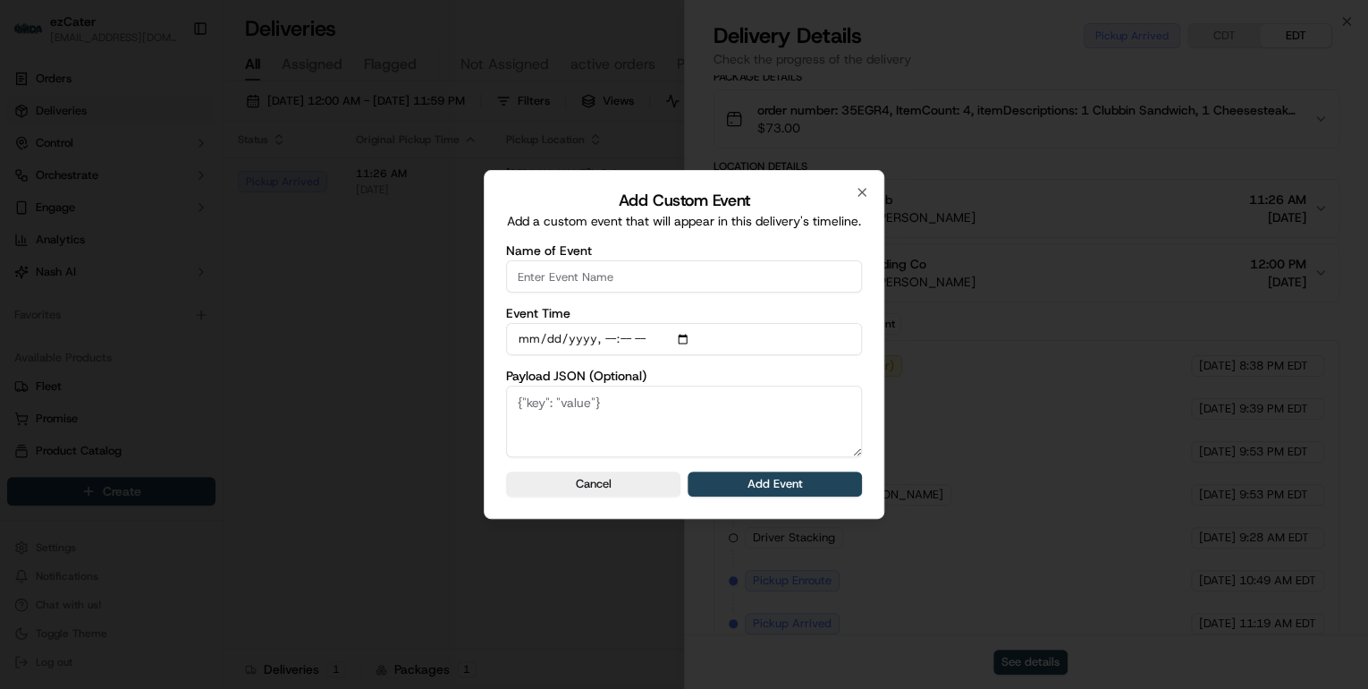
click at [585, 282] on input "Name of Event" at bounding box center [684, 276] width 356 height 32
type input "CP Not Ready"
click at [741, 485] on button "Add Event" at bounding box center [775, 483] width 174 height 25
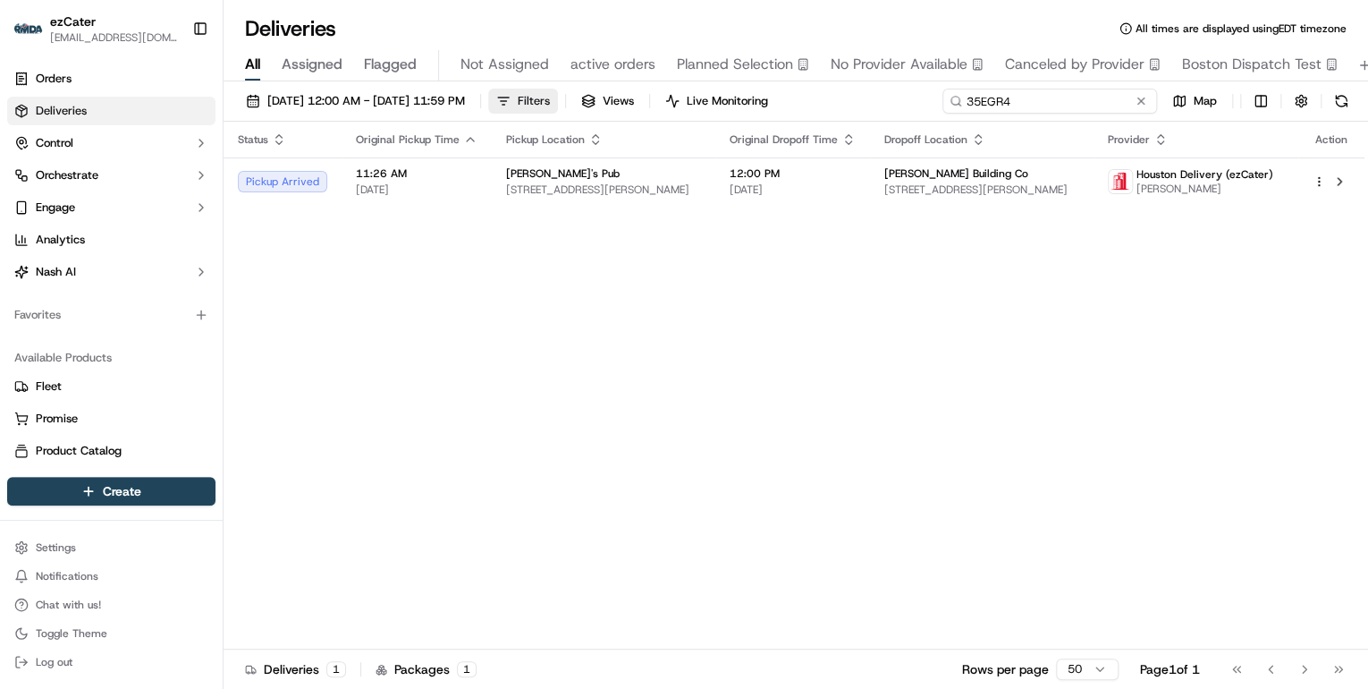
drag, startPoint x: 1067, startPoint y: 96, endPoint x: 589, endPoint y: 104, distance: 477.6
click at [592, 104] on div "09/15/2025 12:00 AM - 09/21/2025 11:59 PM Filters Views Live Monitoring 35EGR4 …" at bounding box center [796, 105] width 1145 height 33
paste input "MGX312"
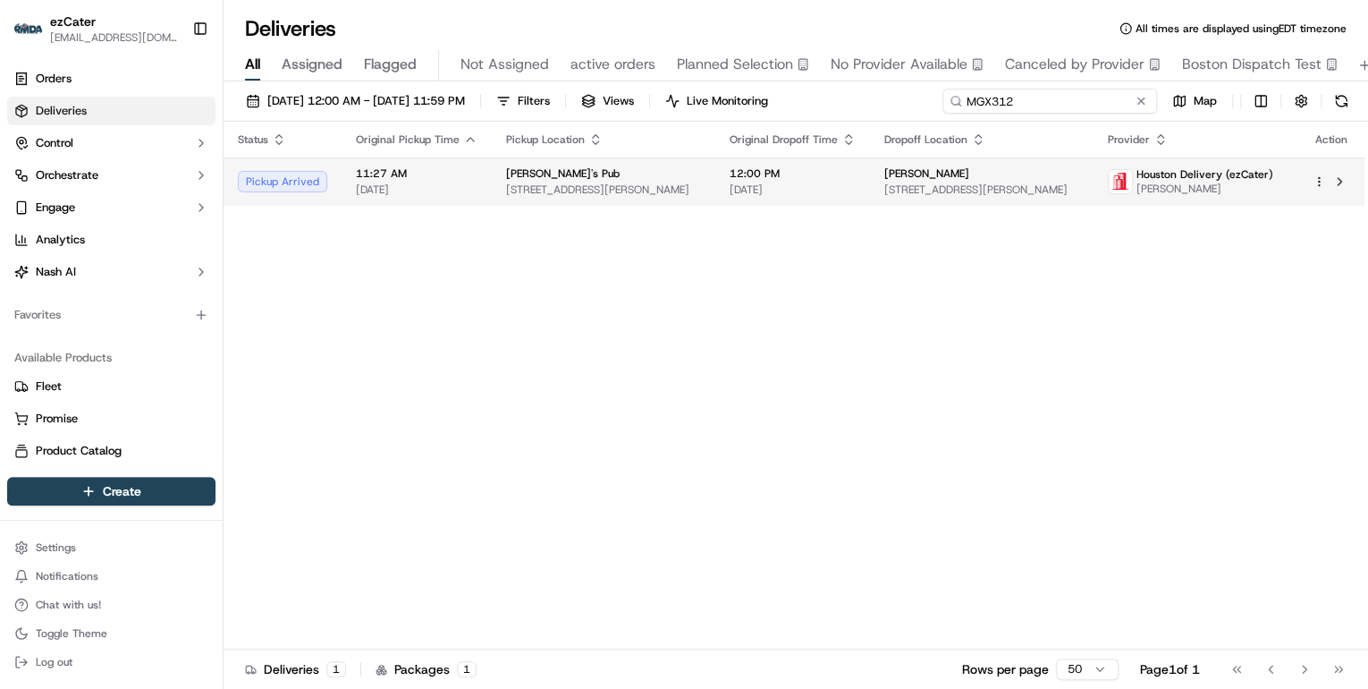
type input "MGX312"
click at [733, 192] on span "[DATE]" at bounding box center [793, 189] width 126 height 14
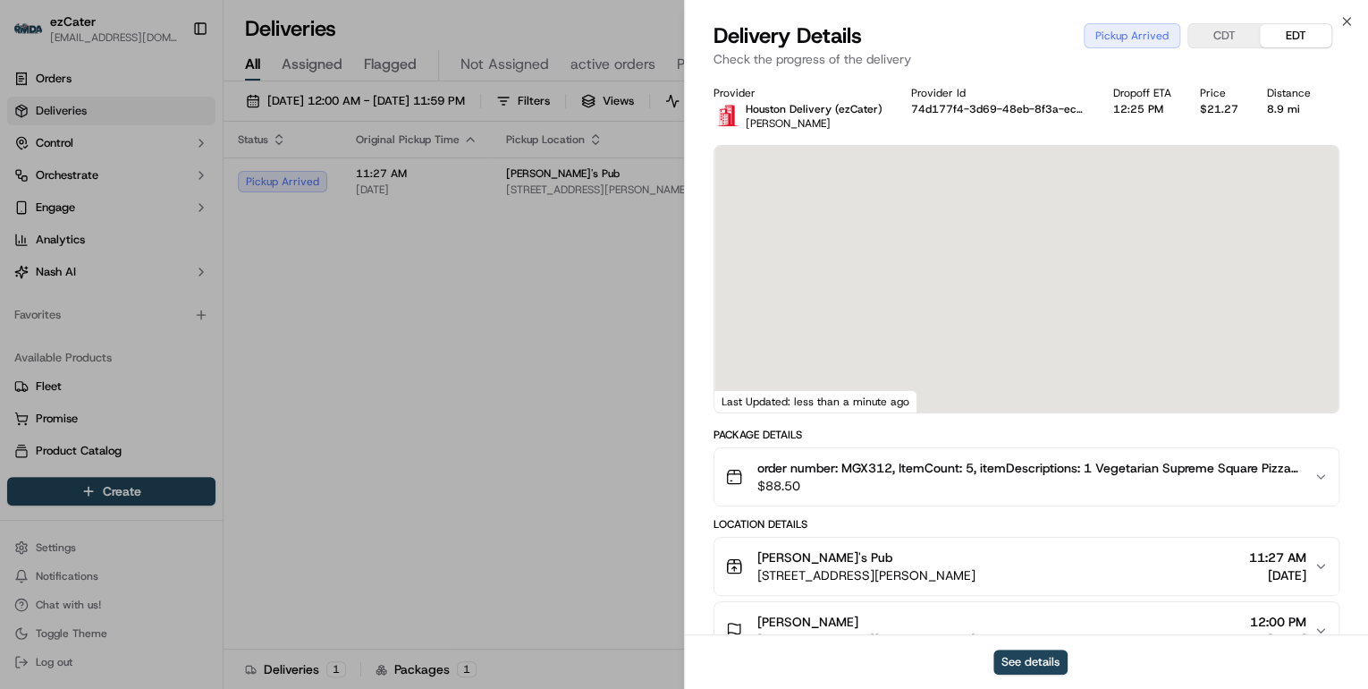
scroll to position [215, 0]
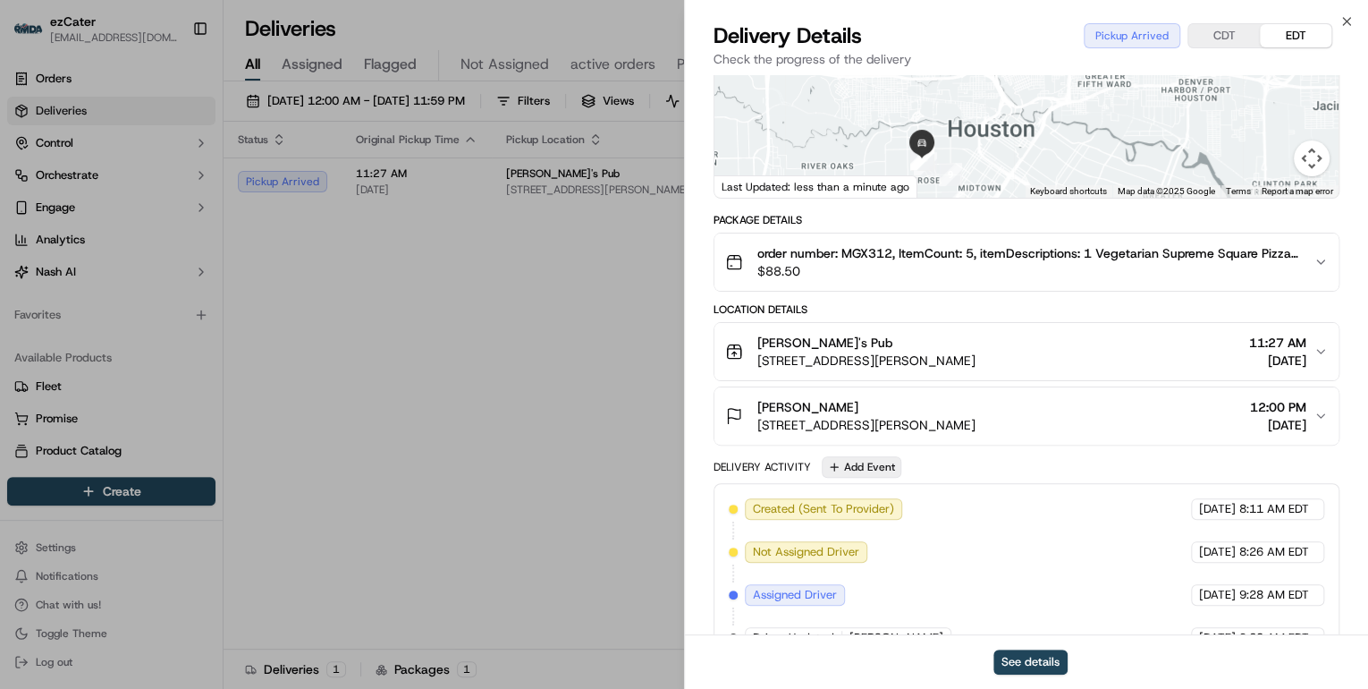
click at [859, 461] on button "Add Event" at bounding box center [862, 466] width 80 height 21
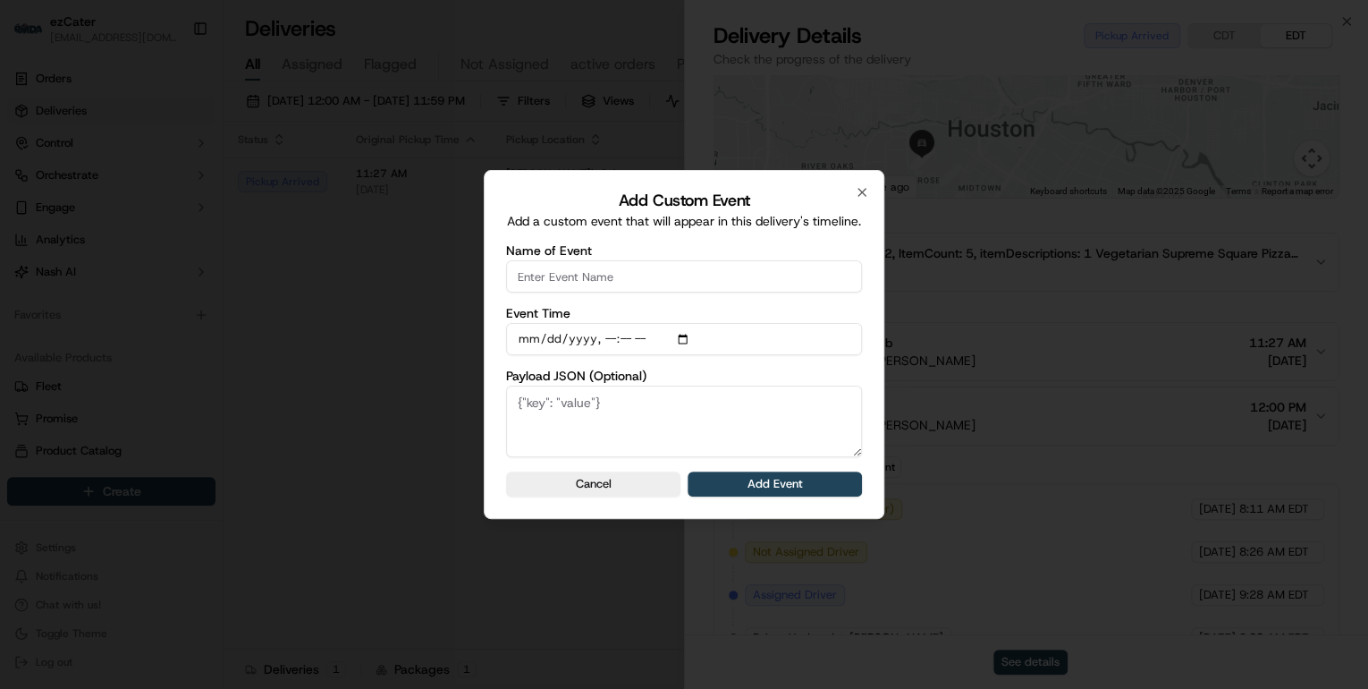
click at [588, 286] on input "Name of Event" at bounding box center [684, 276] width 356 height 32
type input "CP Not Ready"
click at [742, 488] on button "Add Event" at bounding box center [775, 483] width 174 height 25
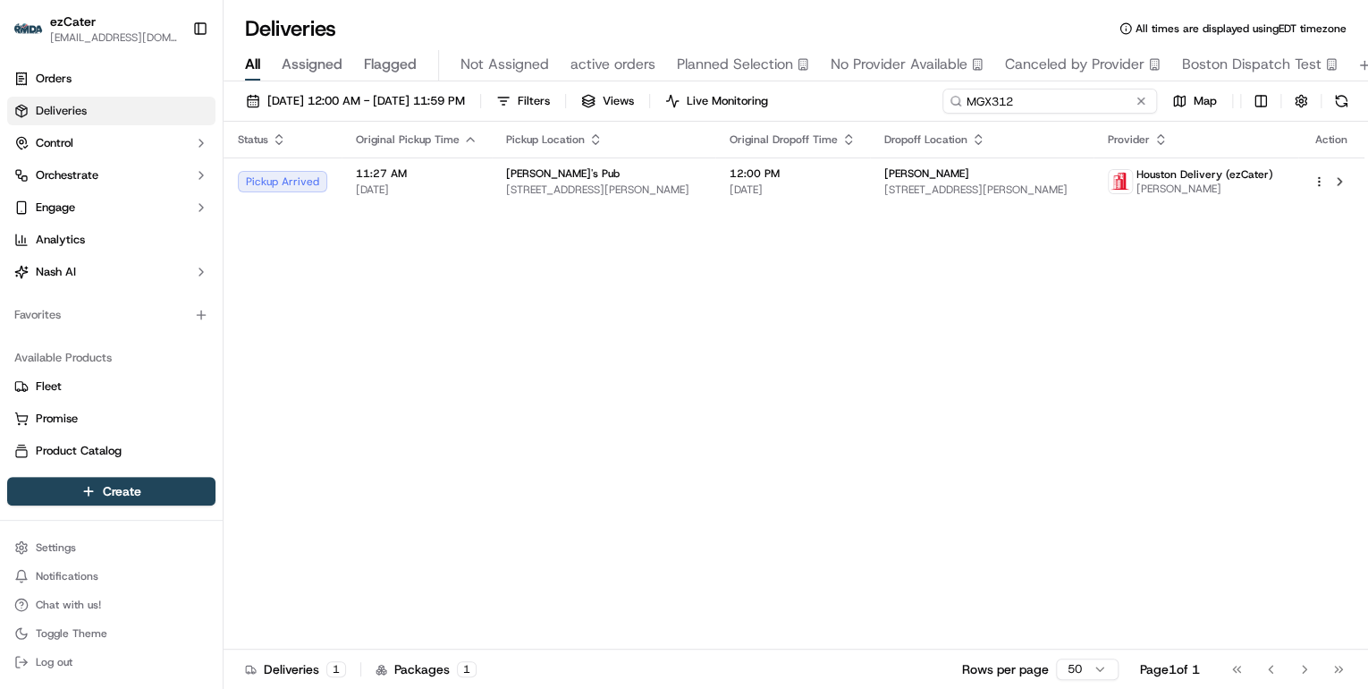
drag, startPoint x: 1077, startPoint y: 103, endPoint x: 433, endPoint y: 85, distance: 644.1
click at [441, 86] on div "09/15/2025 12:00 AM - 09/21/2025 11:59 PM Filters Views Live Monitoring MGX312 …" at bounding box center [796, 386] width 1145 height 611
paste input "R81U2G"
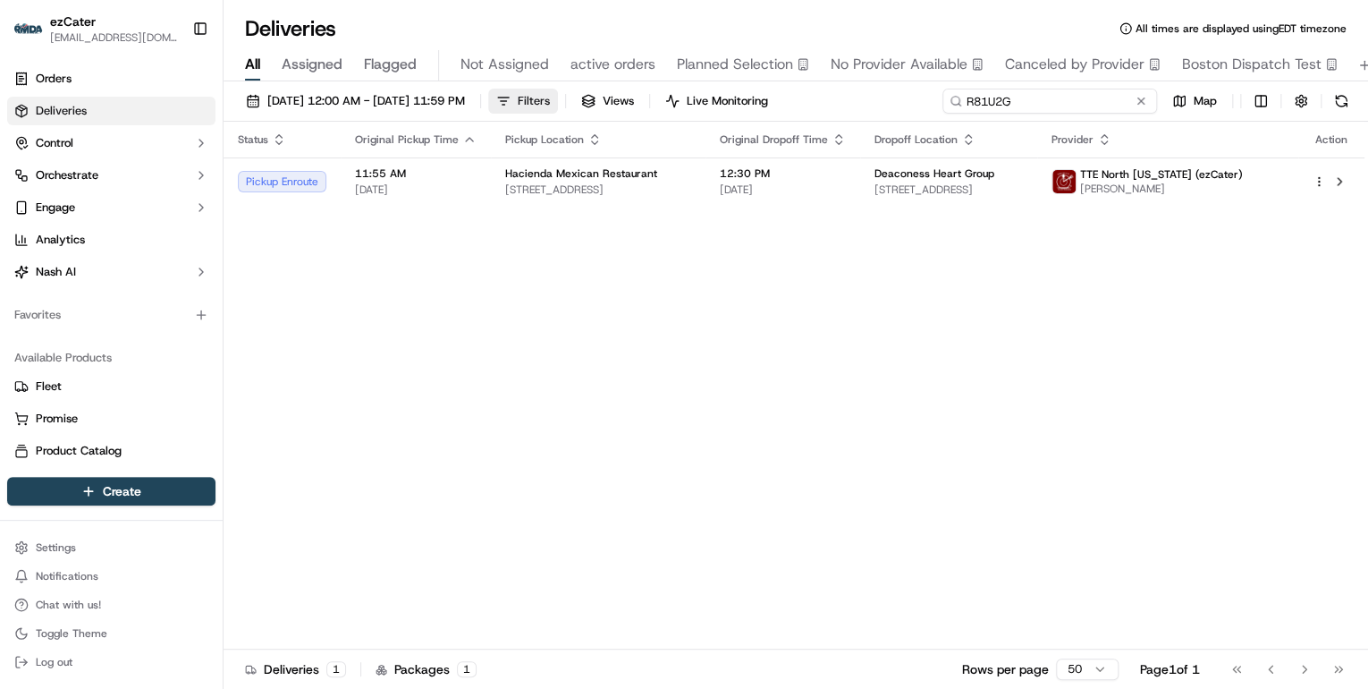
drag, startPoint x: 1023, startPoint y: 99, endPoint x: 568, endPoint y: 103, distance: 455.2
click at [568, 103] on div "09/15/2025 12:00 AM - 09/21/2025 11:59 PM Filters Views Live Monitoring R81U2G …" at bounding box center [796, 105] width 1145 height 33
paste input "WHFYRA"
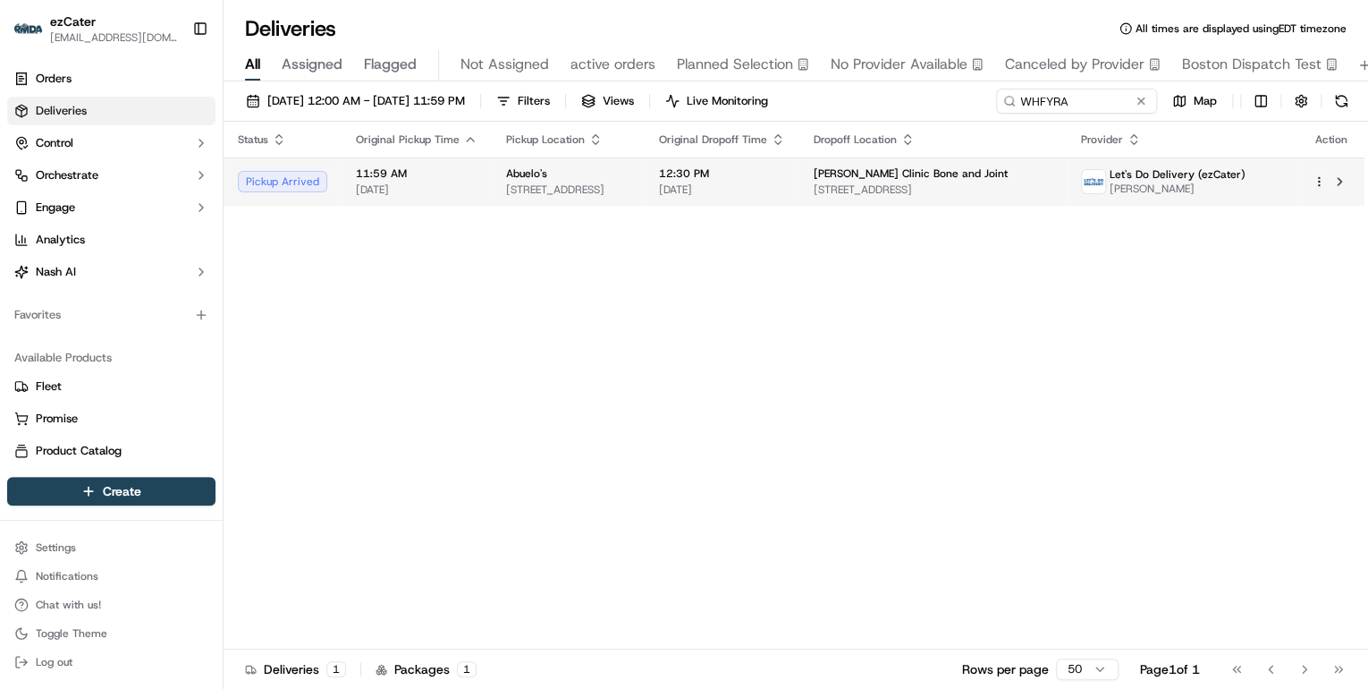
click at [494, 184] on td "Abuelo's 4782 S 14th St, Abilene, TX 79605, USA" at bounding box center [568, 181] width 153 height 48
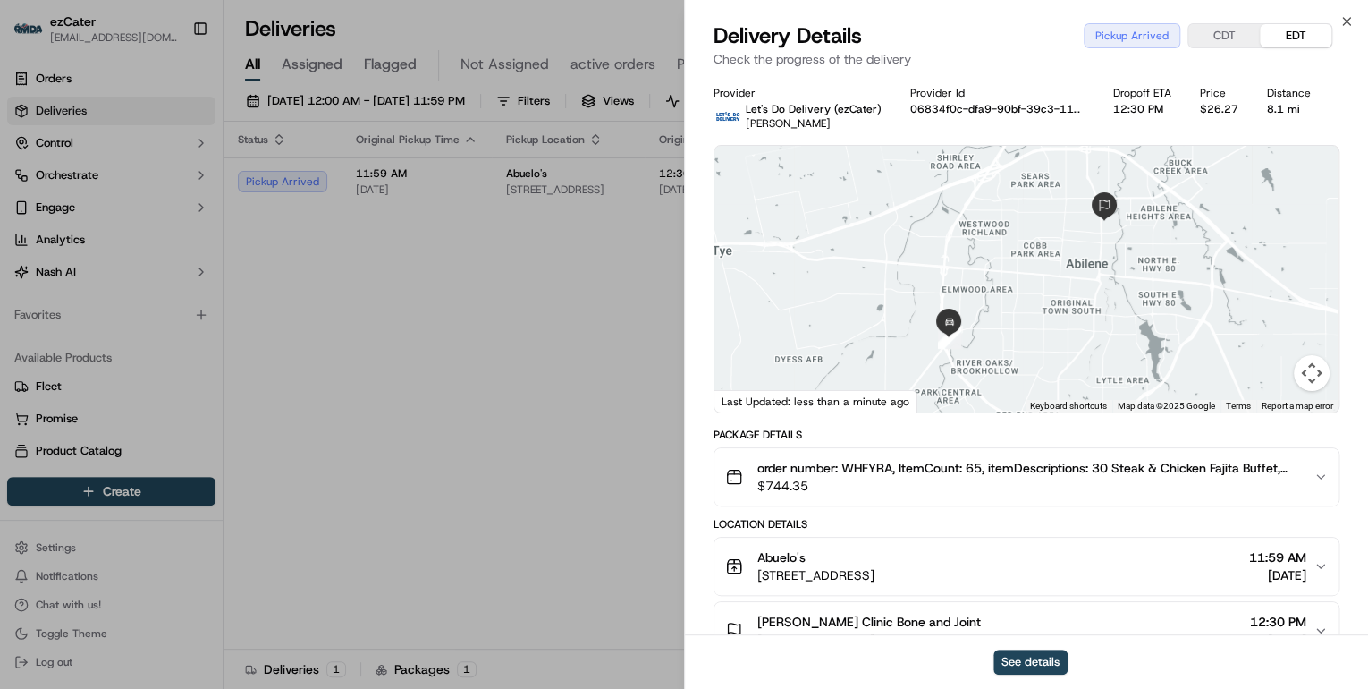
click at [1220, 45] on button "CDT" at bounding box center [1224, 35] width 72 height 23
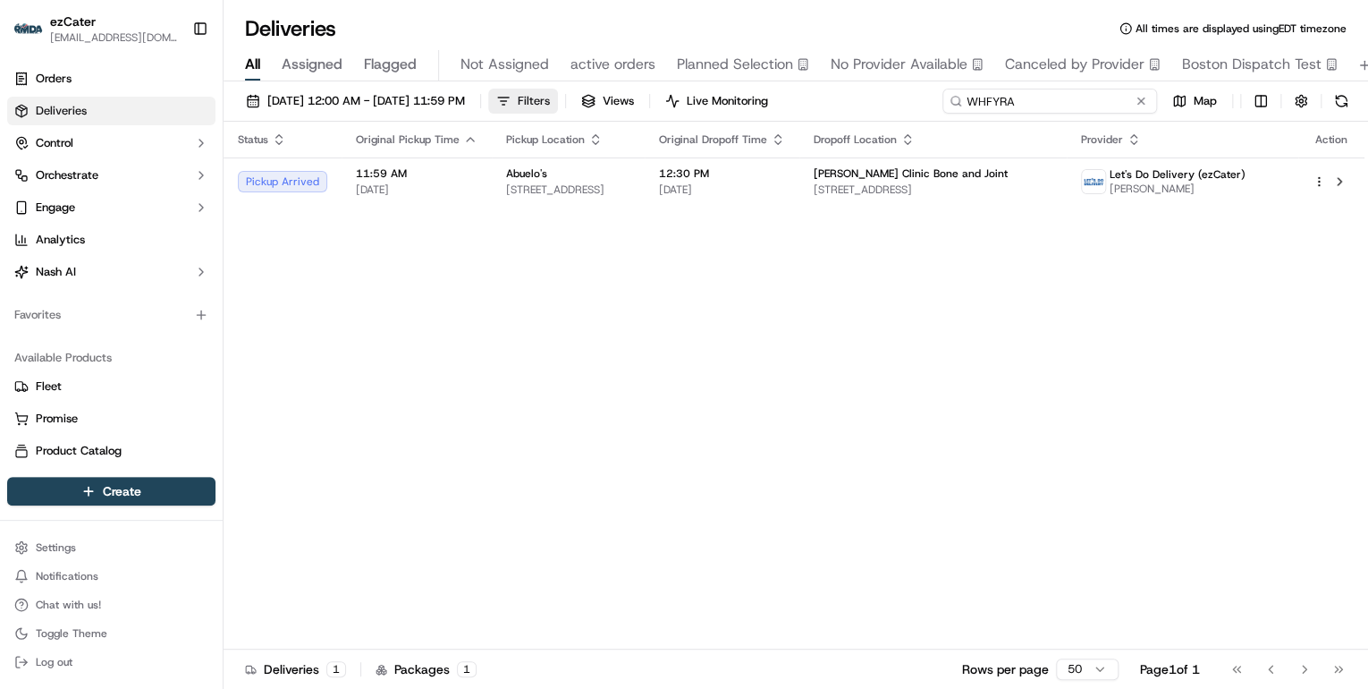
drag, startPoint x: 1098, startPoint y: 106, endPoint x: 605, endPoint y: 100, distance: 492.7
click at [605, 100] on div "09/15/2025 12:00 AM - 09/21/2025 11:59 PM Filters Views Live Monitoring WHFYRA …" at bounding box center [796, 105] width 1145 height 33
paste input "KG38A3"
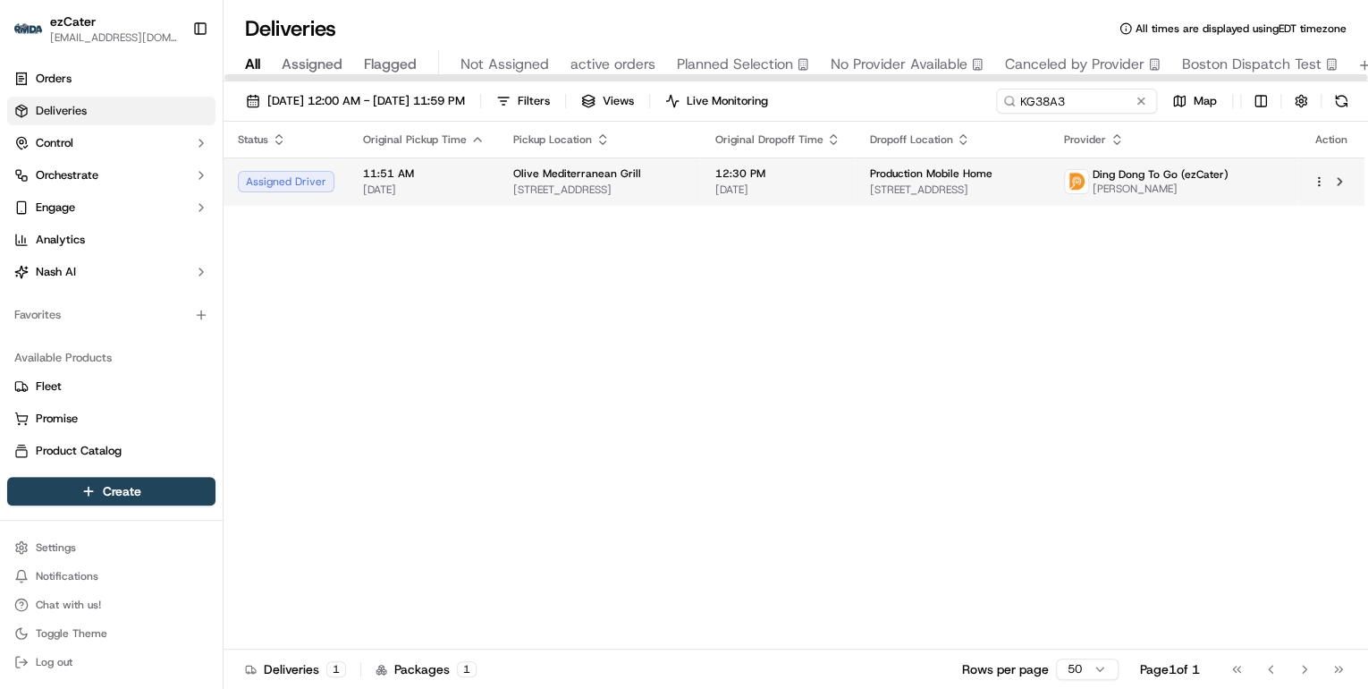
click at [671, 191] on span "1001 W North Ave, Chicago, IL 60642, USA" at bounding box center [599, 189] width 173 height 14
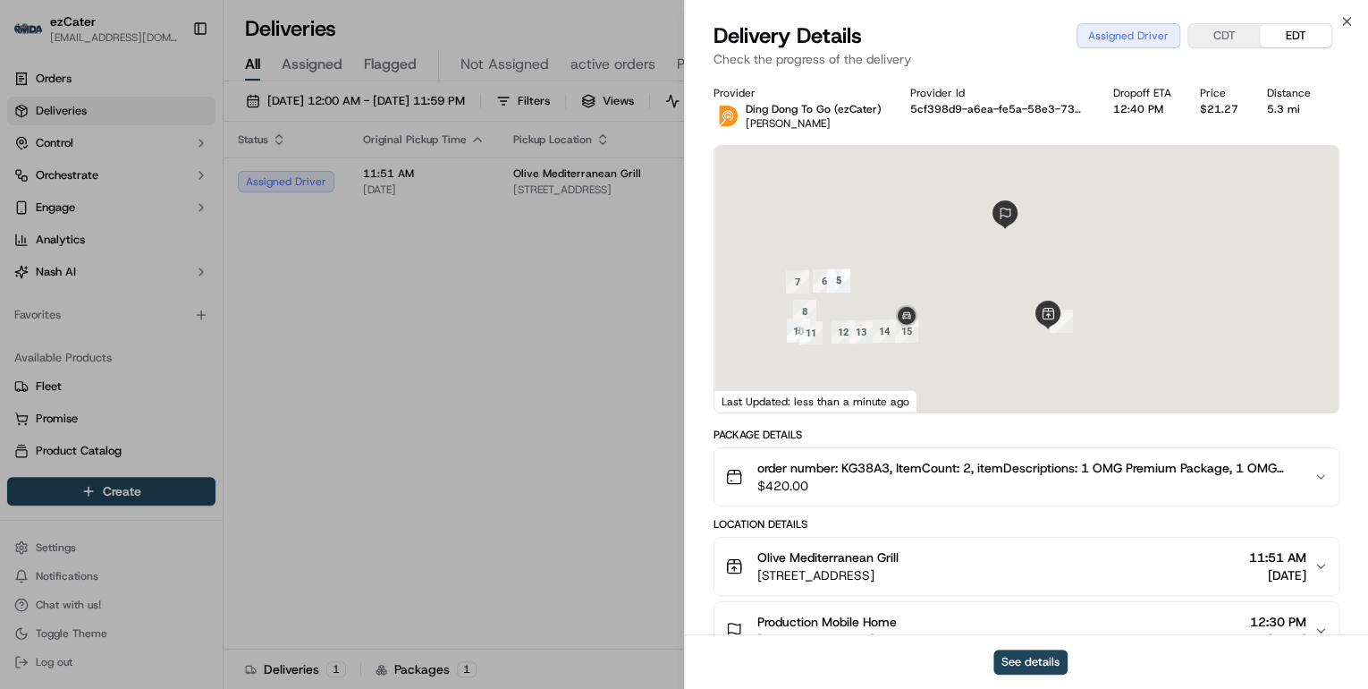
scroll to position [143, 0]
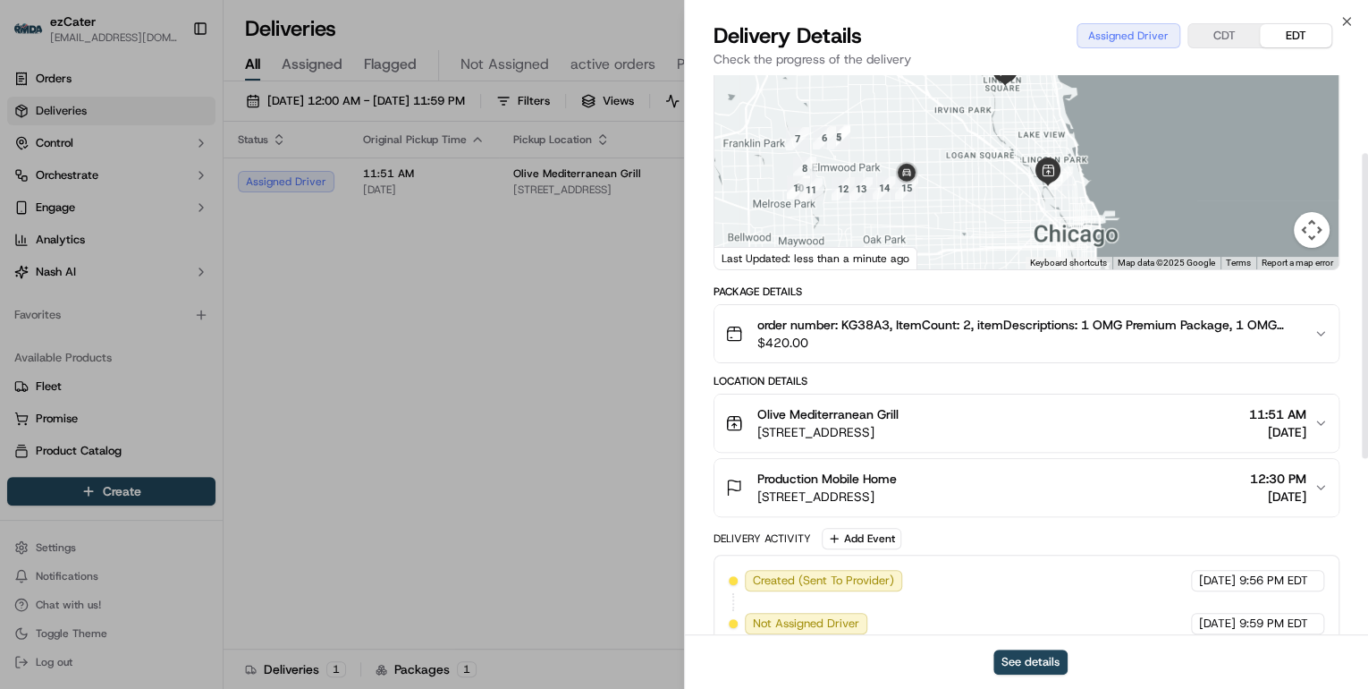
click at [899, 426] on span "1001 W North Ave, Chicago, IL 60642, USA" at bounding box center [827, 432] width 141 height 18
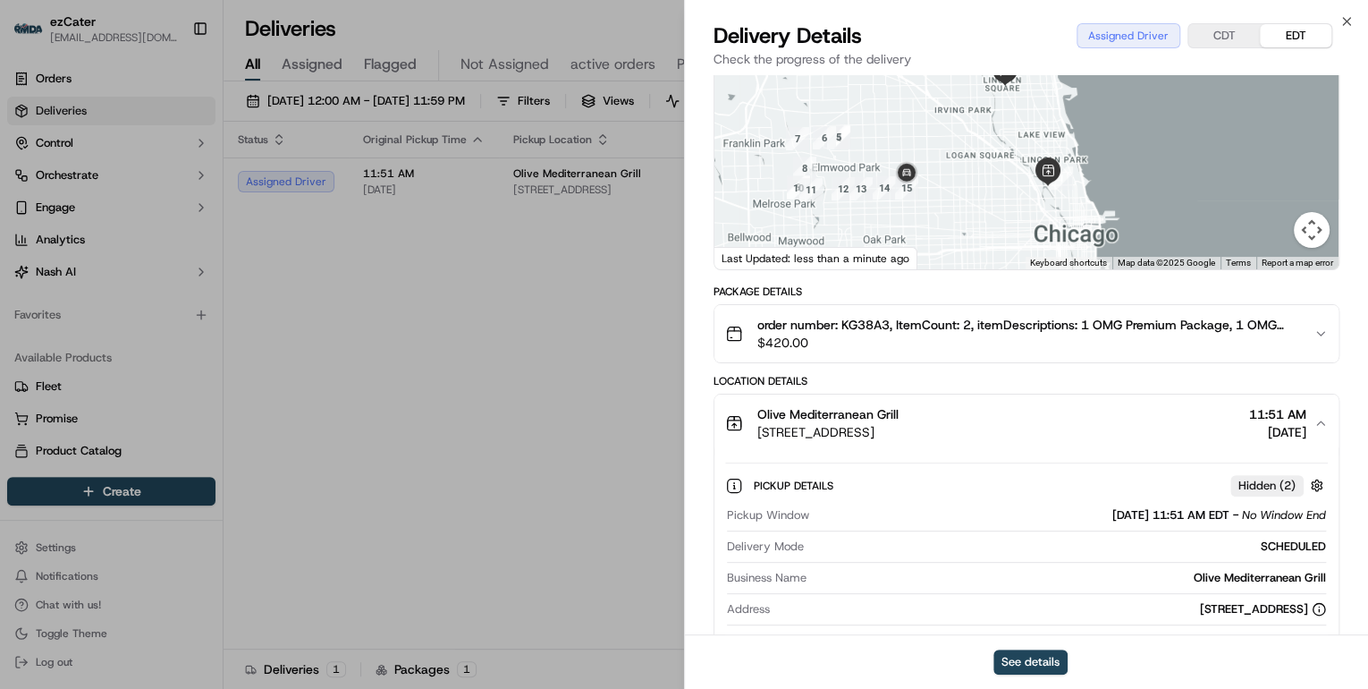
click at [1161, 573] on div "Pickup Details Hidden ( 2 ) Pickup Window 09/17/2025 11:51 AM EDT - No Window E…" at bounding box center [1026, 592] width 624 height 281
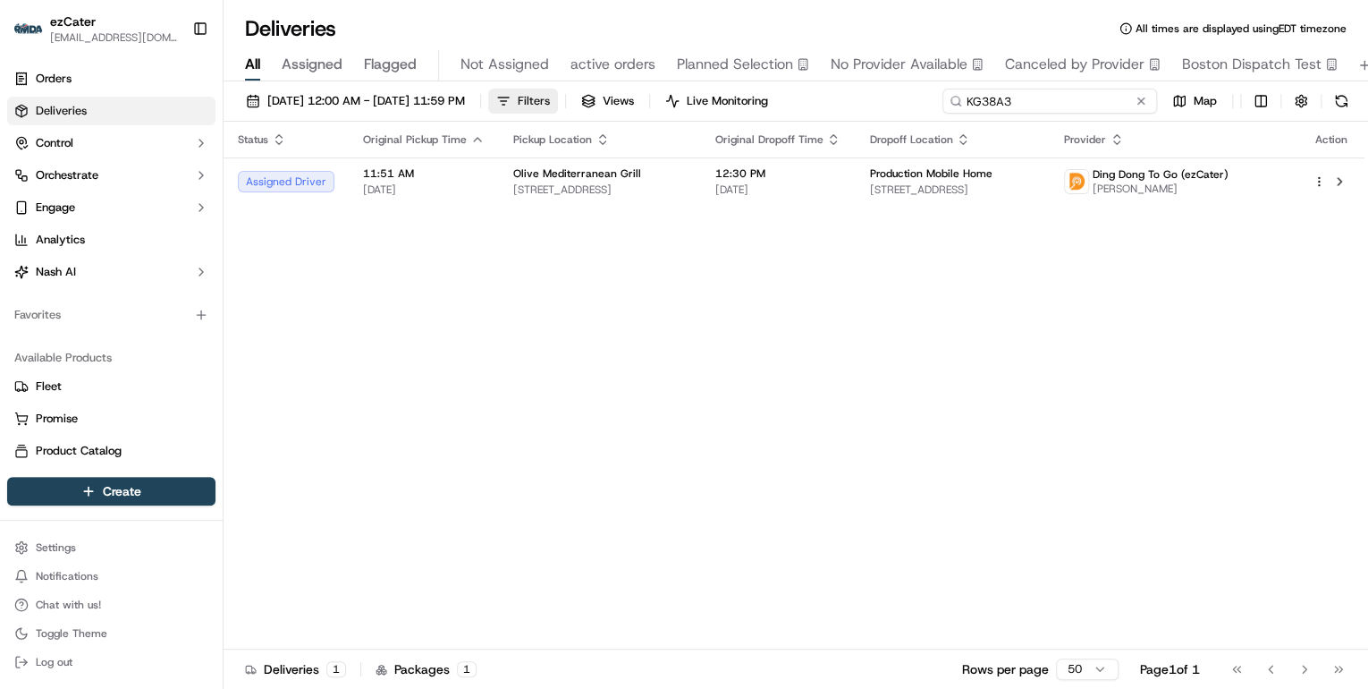
drag, startPoint x: 1078, startPoint y: 103, endPoint x: 579, endPoint y: 107, distance: 499.9
click at [594, 107] on div "09/15/2025 12:00 AM - 09/21/2025 11:59 PM Filters Views Live Monitoring KG38A3 …" at bounding box center [796, 105] width 1145 height 33
paste input "M9AA9"
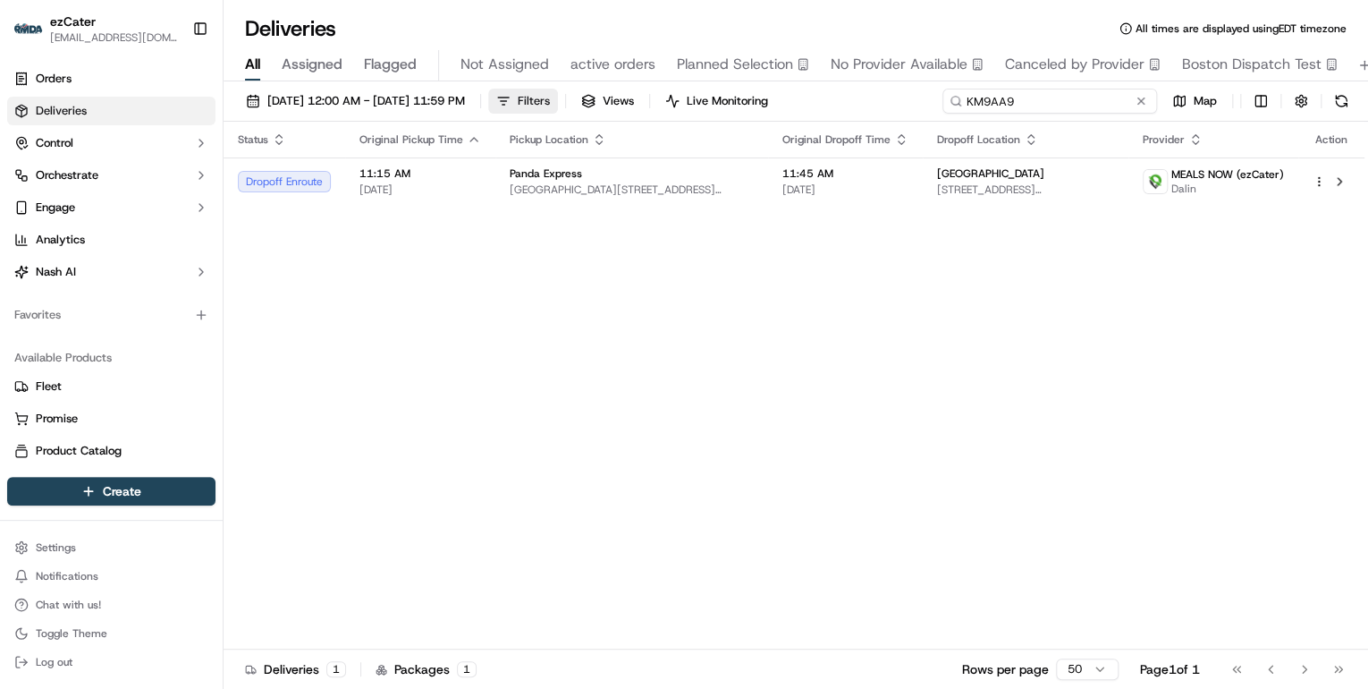
drag, startPoint x: 1054, startPoint y: 95, endPoint x: 562, endPoint y: 89, distance: 491.8
click at [562, 89] on div "09/15/2025 12:00 AM - 09/21/2025 11:59 PM Filters Views Live Monitoring KM9AA9 …" at bounding box center [796, 105] width 1145 height 33
paste input "FCUUZW"
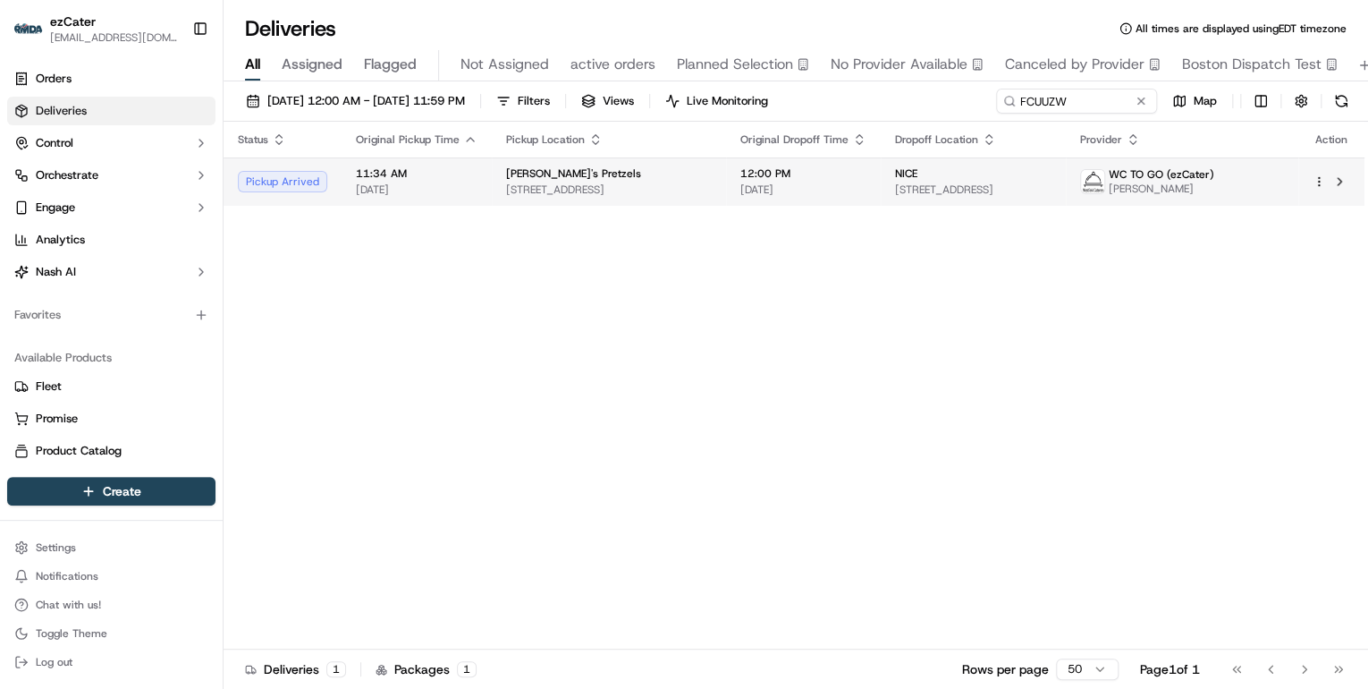
click at [549, 182] on span "30 Mall Dr W, Room B27C, Jersey City, NJ 07310-1603, United States" at bounding box center [609, 189] width 206 height 14
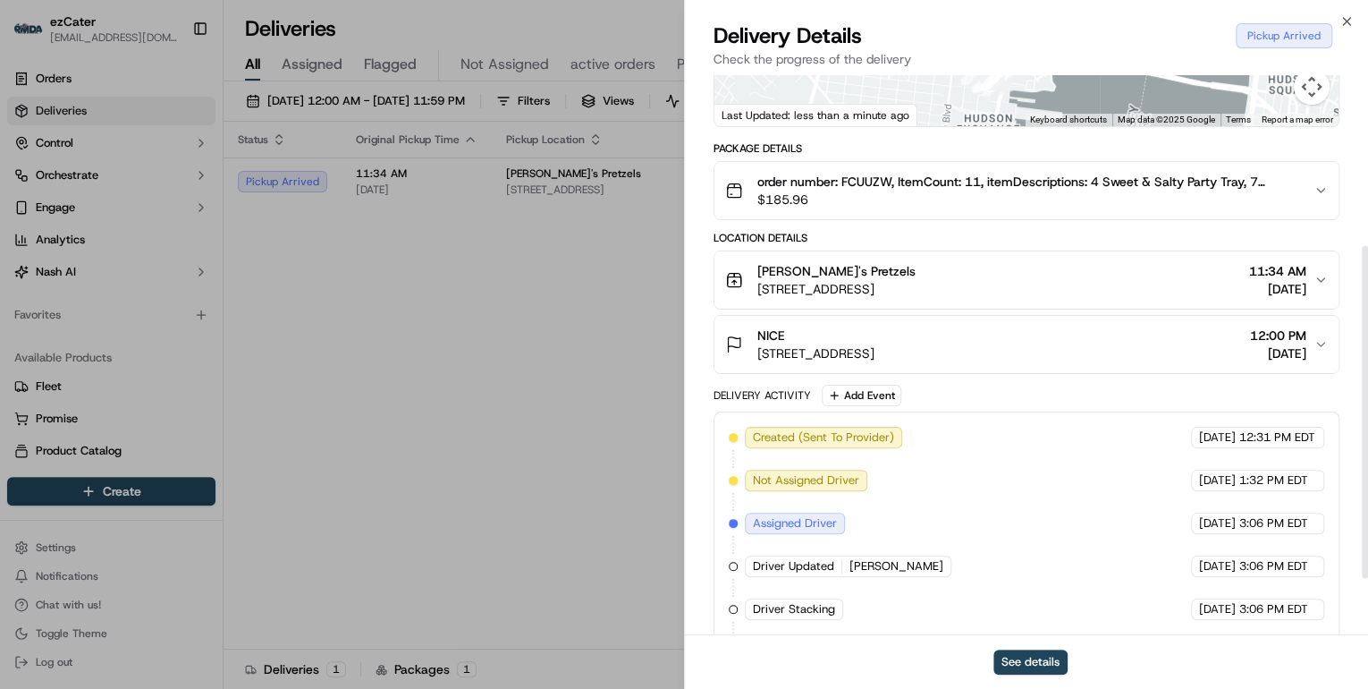
scroll to position [379, 0]
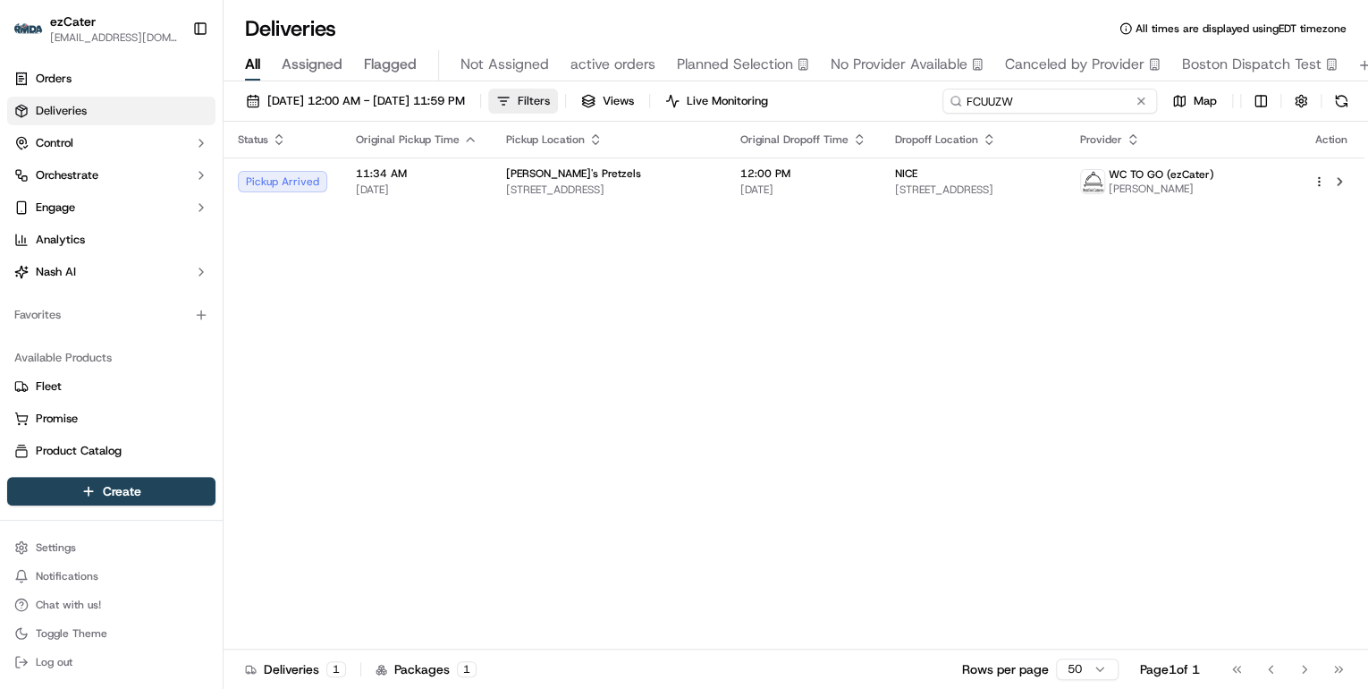
drag, startPoint x: 1066, startPoint y: 102, endPoint x: 611, endPoint y: 106, distance: 455.2
click at [611, 106] on div "09/15/2025 12:00 AM - 09/21/2025 11:59 PM Filters Views Live Monitoring FCUUZW …" at bounding box center [796, 105] width 1145 height 33
paste input "KM9AA9"
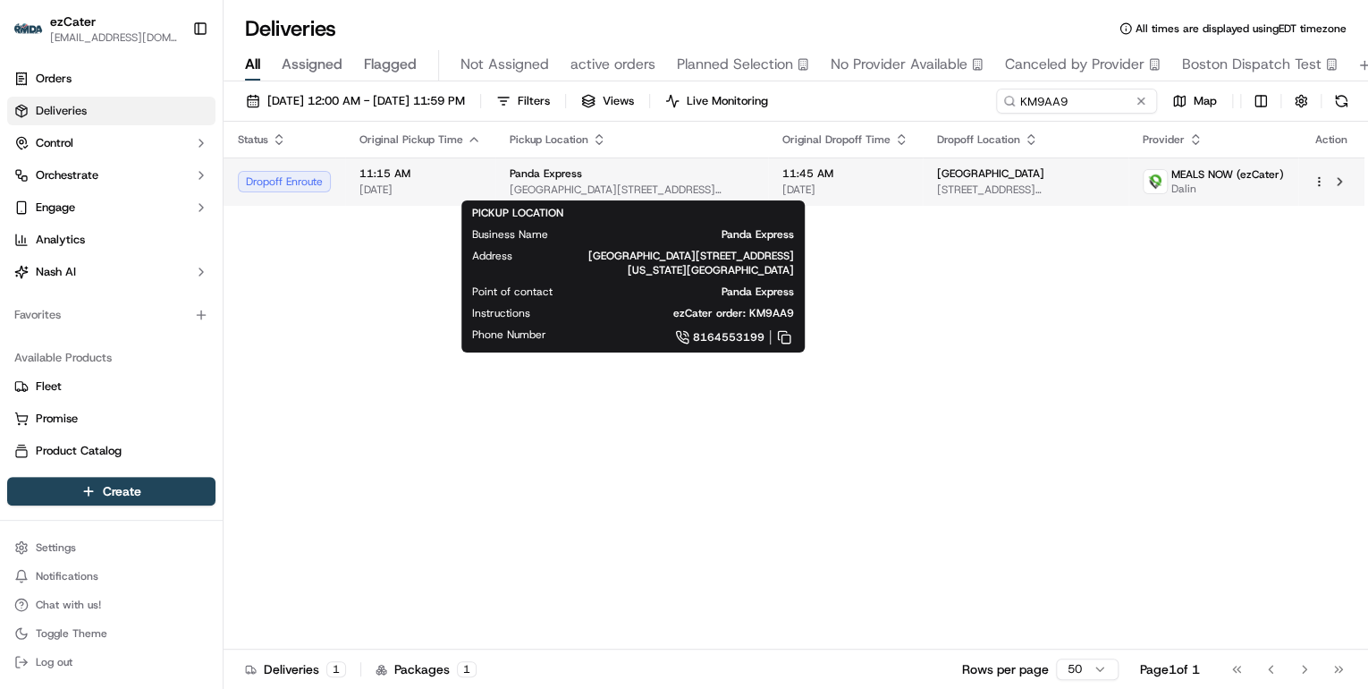
click at [603, 197] on td "Panda Express North Oak Village, 4901 N Oak Trafficway #4, Kansas City, MO 6411…" at bounding box center [631, 181] width 273 height 48
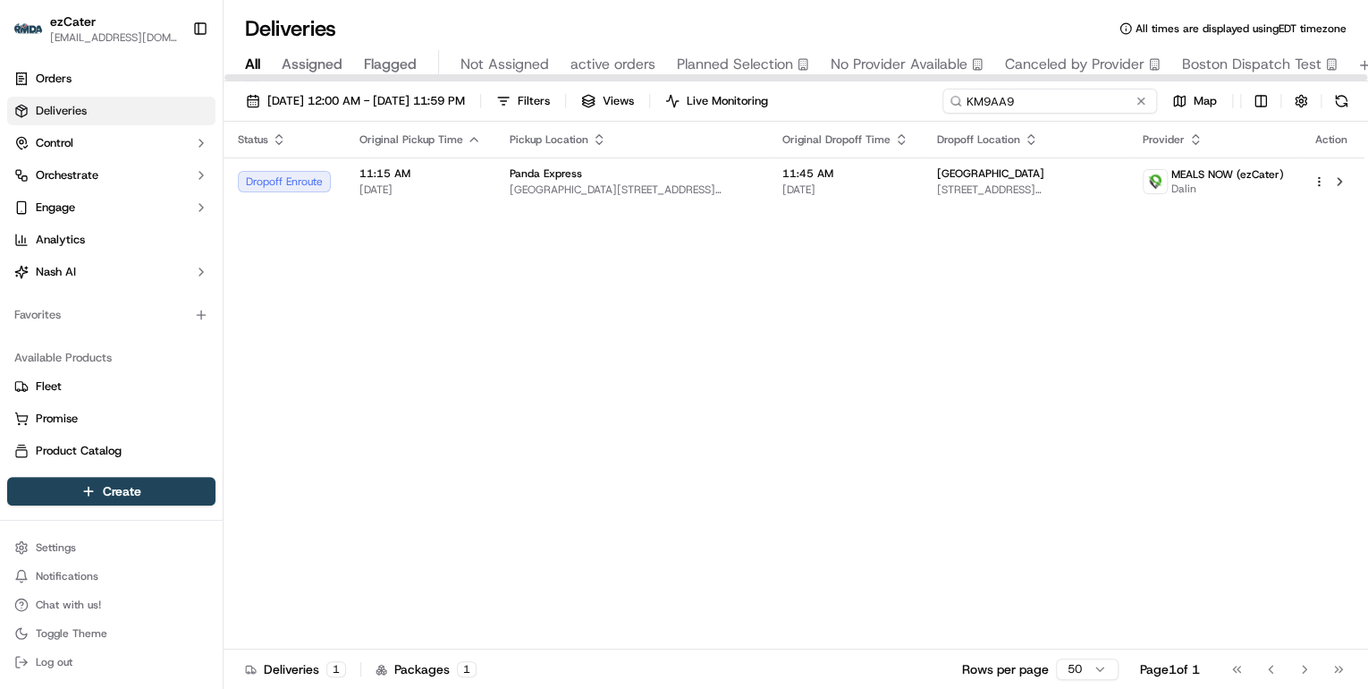
drag, startPoint x: 1083, startPoint y: 100, endPoint x: 451, endPoint y: 117, distance: 632.4
click at [457, 117] on div "09/15/2025 12:00 AM - 09/21/2025 11:59 PM Filters Views Live Monitoring KM9AA9 …" at bounding box center [796, 105] width 1145 height 33
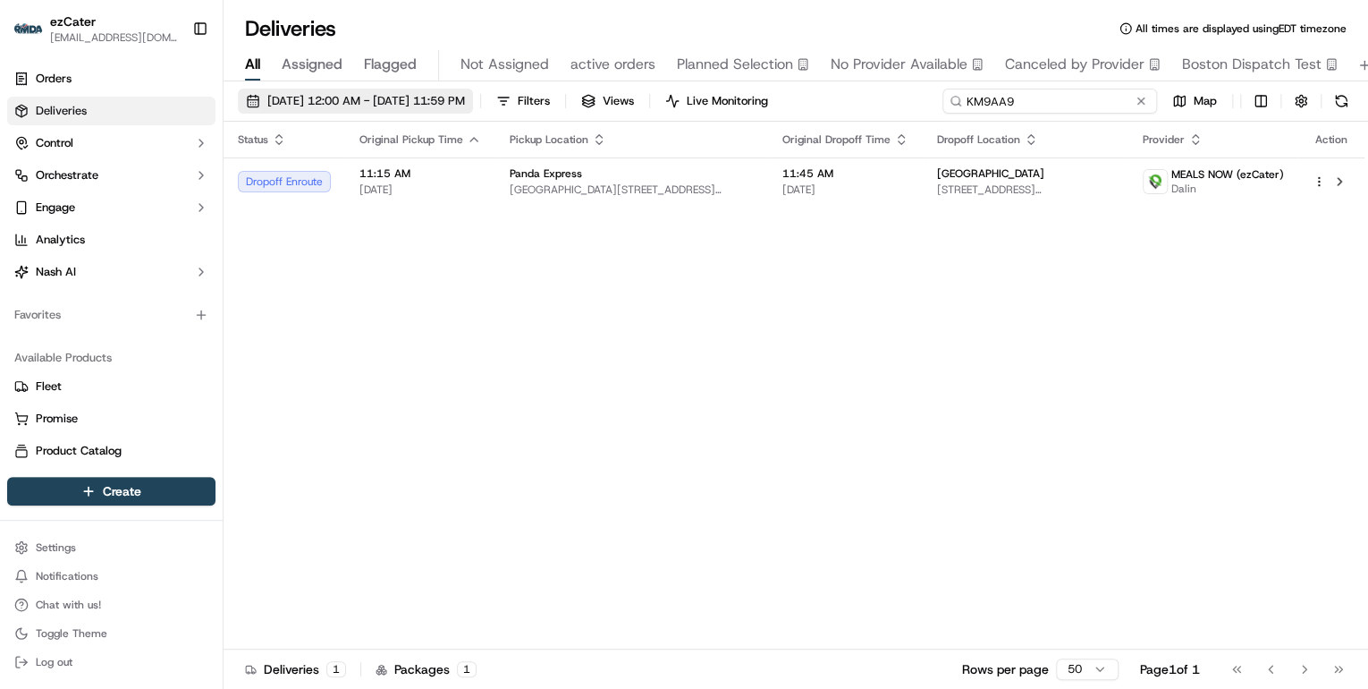
paste input "G8F3QM"
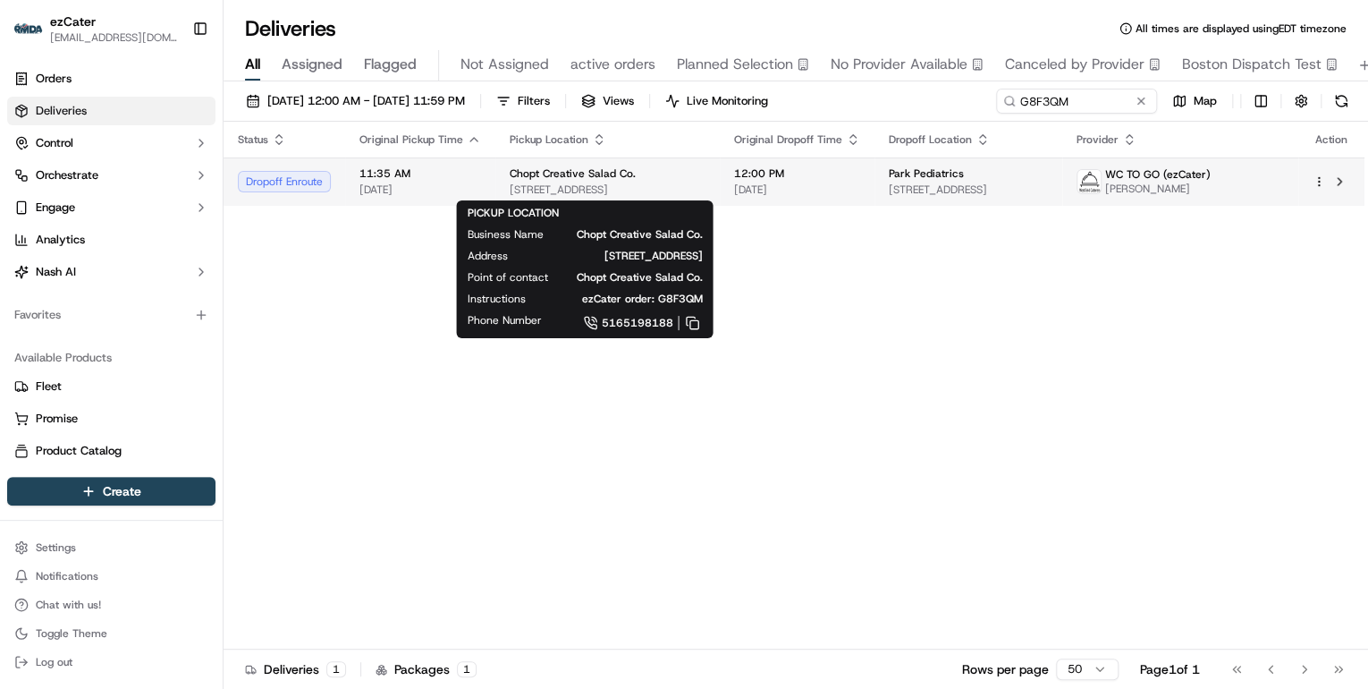
click at [545, 191] on span "1606 Marcus Ave, New Hyde Park, NY 11040, USA" at bounding box center [608, 189] width 196 height 14
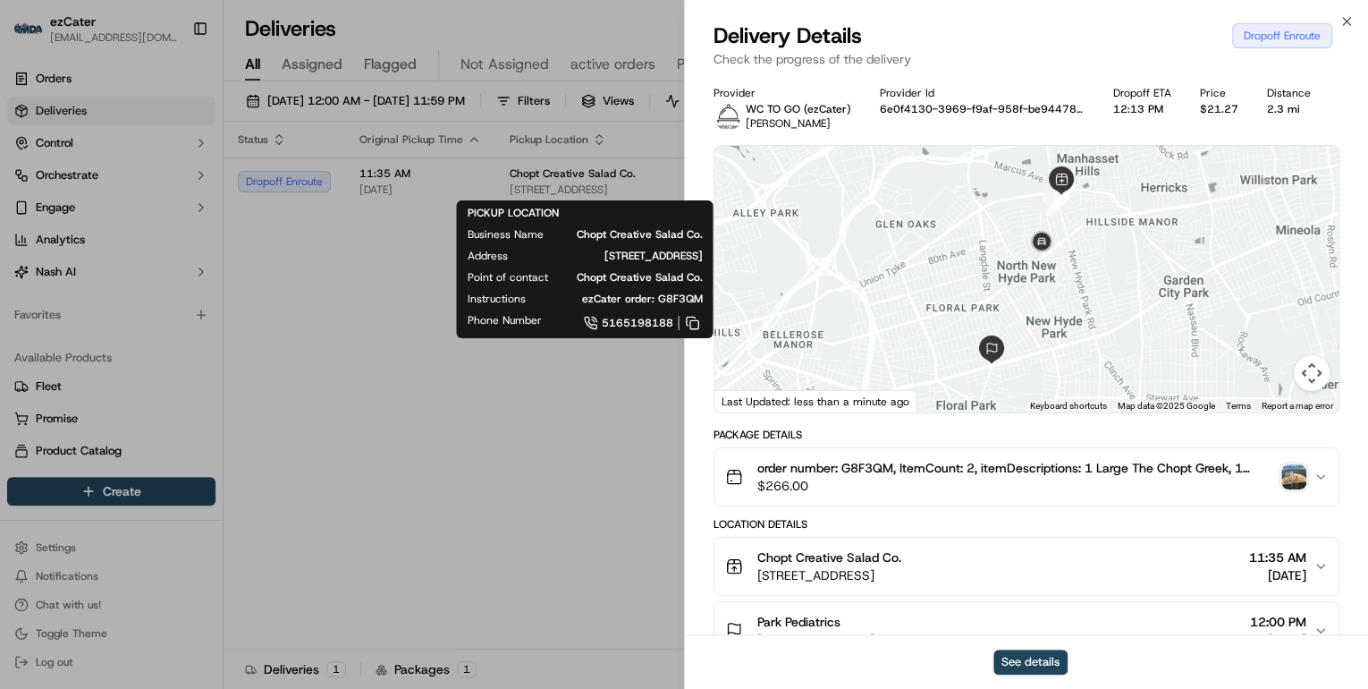
drag, startPoint x: 490, startPoint y: 447, endPoint x: 494, endPoint y: 433, distance: 15.0
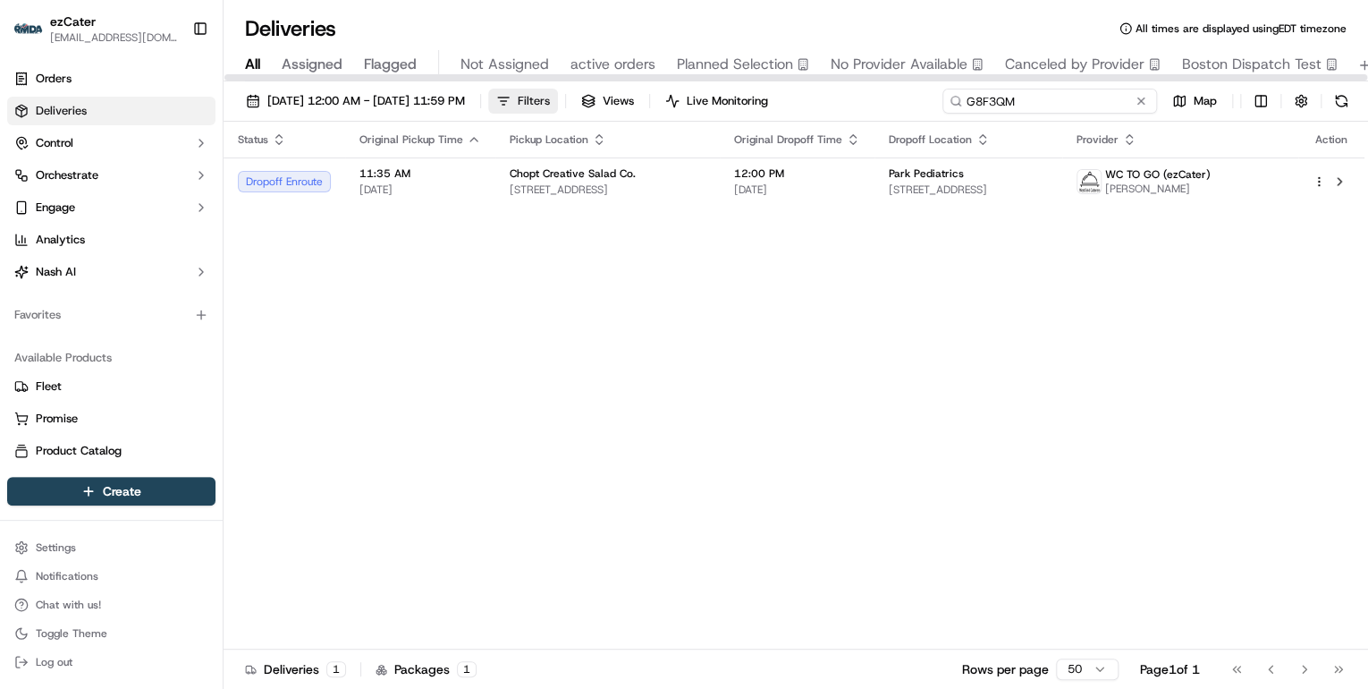
drag, startPoint x: 1087, startPoint y: 105, endPoint x: 590, endPoint y: 110, distance: 497.2
click at [590, 110] on div "09/15/2025 12:00 AM - 09/21/2025 11:59 PM Filters Views Live Monitoring G8F3QM …" at bounding box center [796, 105] width 1145 height 33
paste input "WHK052"
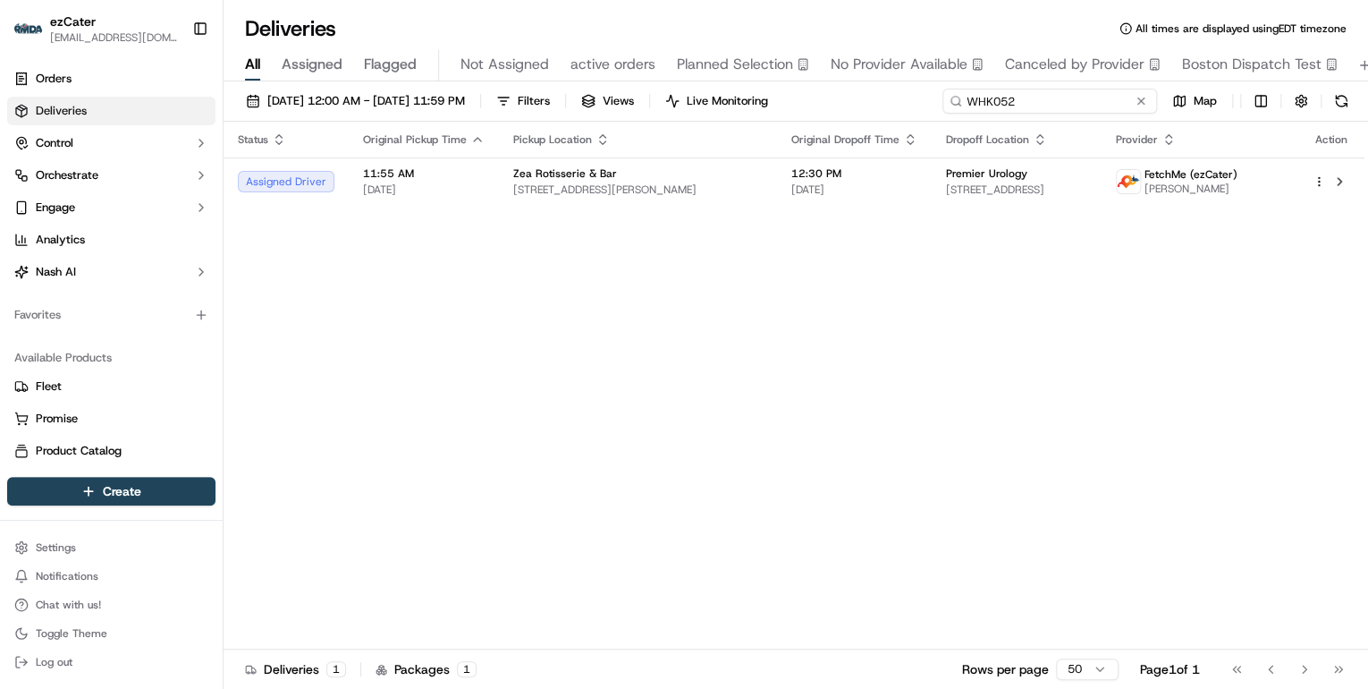
click at [612, 80] on div "Deliveries All times are displayed using EDT timezone All Assigned Flagged Not …" at bounding box center [796, 344] width 1145 height 689
paste input "KM9AA9"
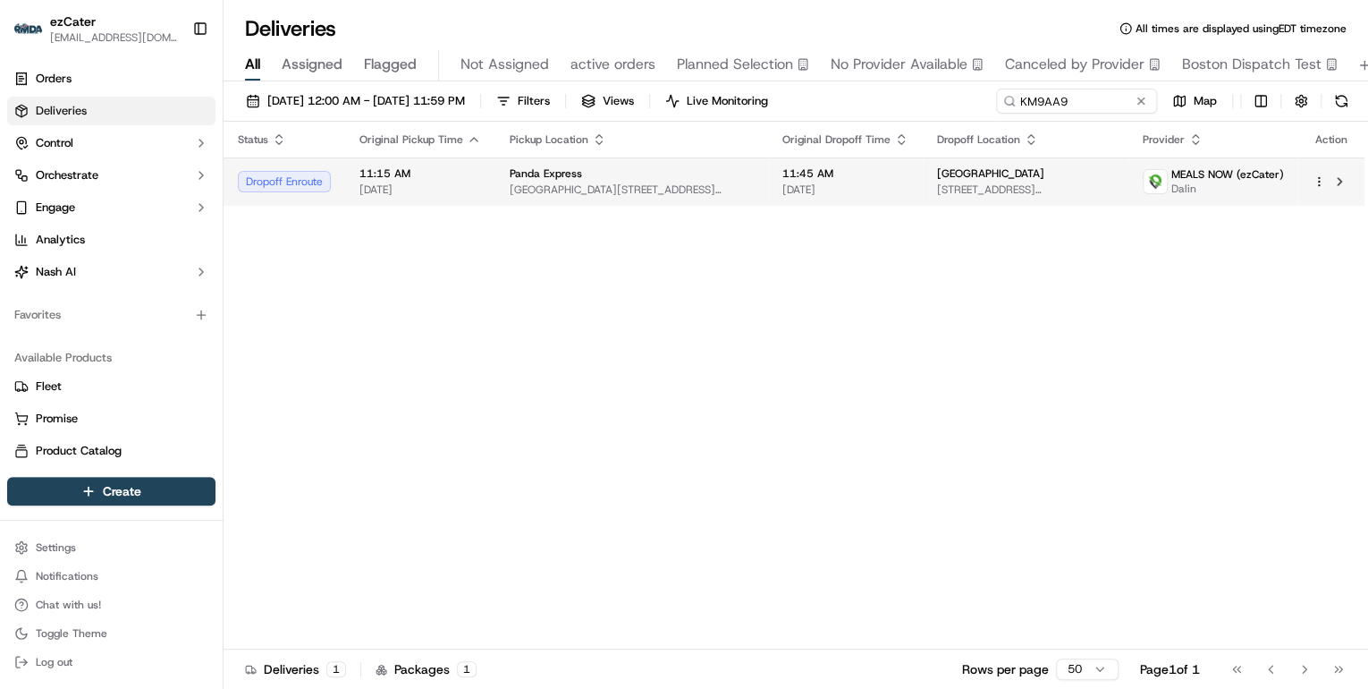
click at [418, 168] on span "11:15 AM" at bounding box center [420, 173] width 122 height 14
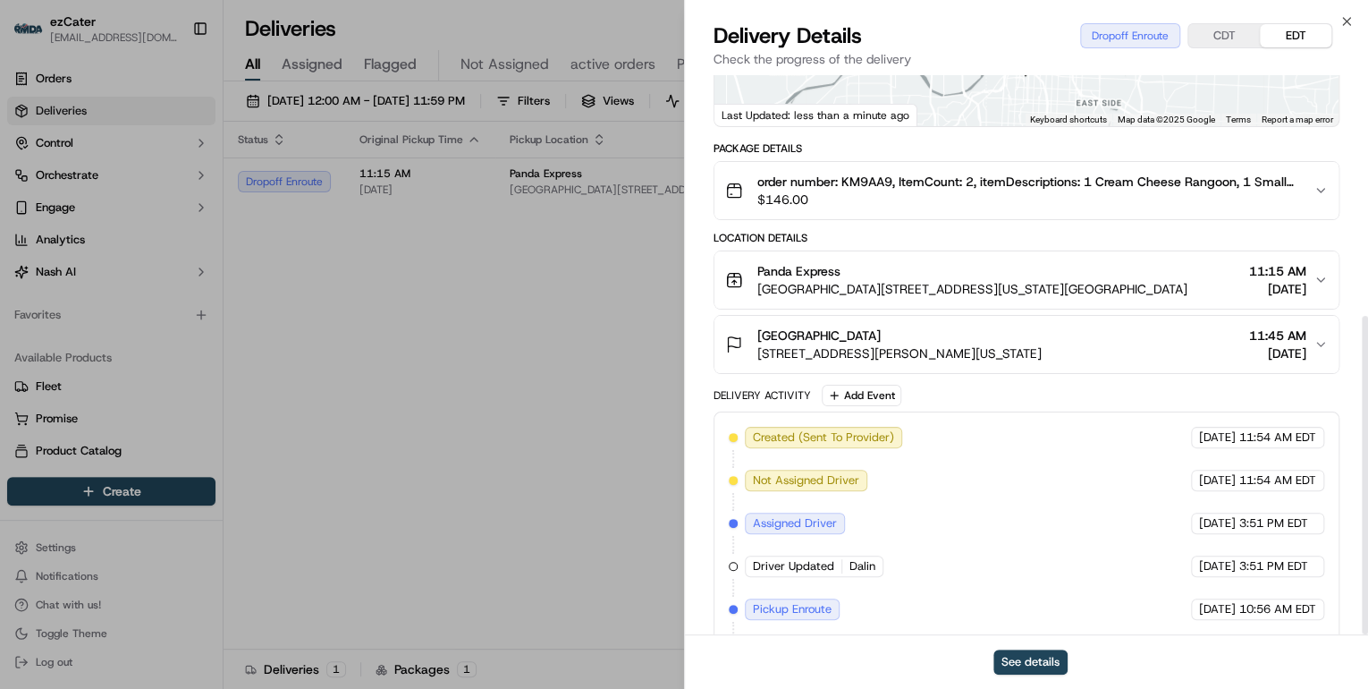
scroll to position [422, 0]
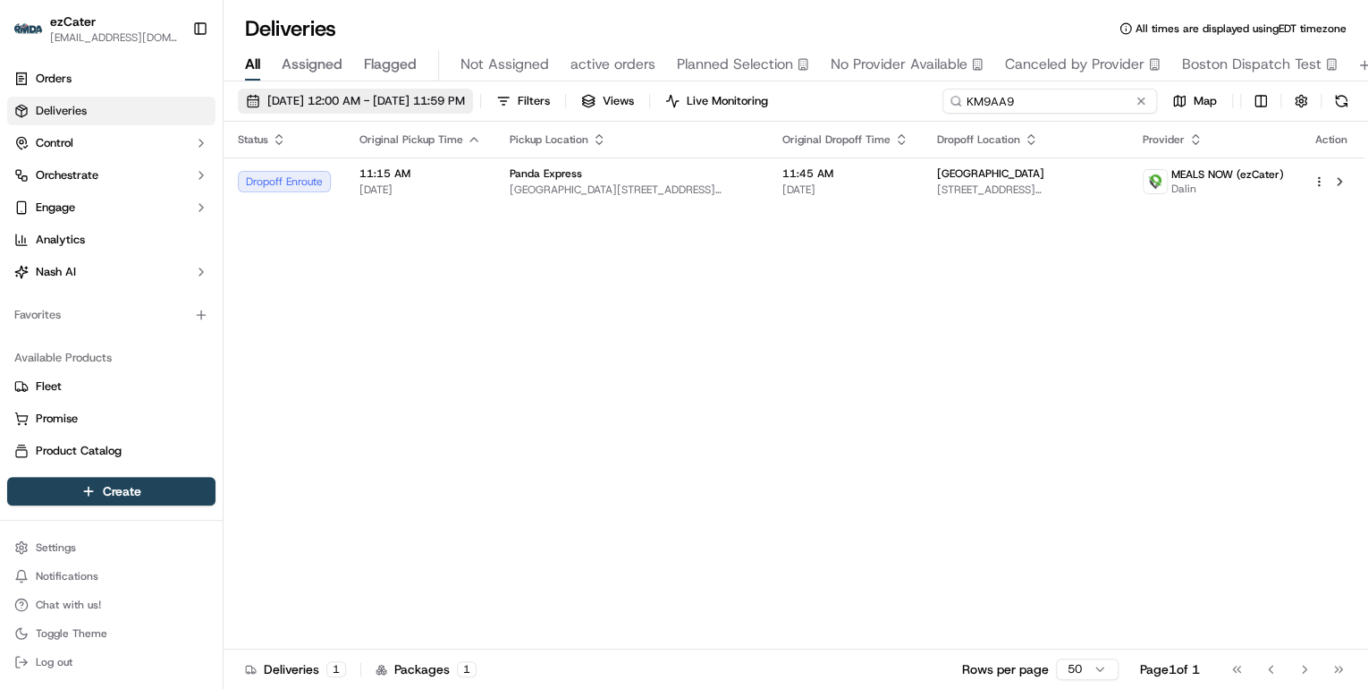
drag, startPoint x: 1079, startPoint y: 100, endPoint x: 426, endPoint y: 99, distance: 653.7
click at [427, 99] on div "09/15/2025 12:00 AM - 09/21/2025 11:59 PM Filters Views Live Monitoring KM9AA9 …" at bounding box center [796, 105] width 1145 height 33
paste input "Z1PTRK"
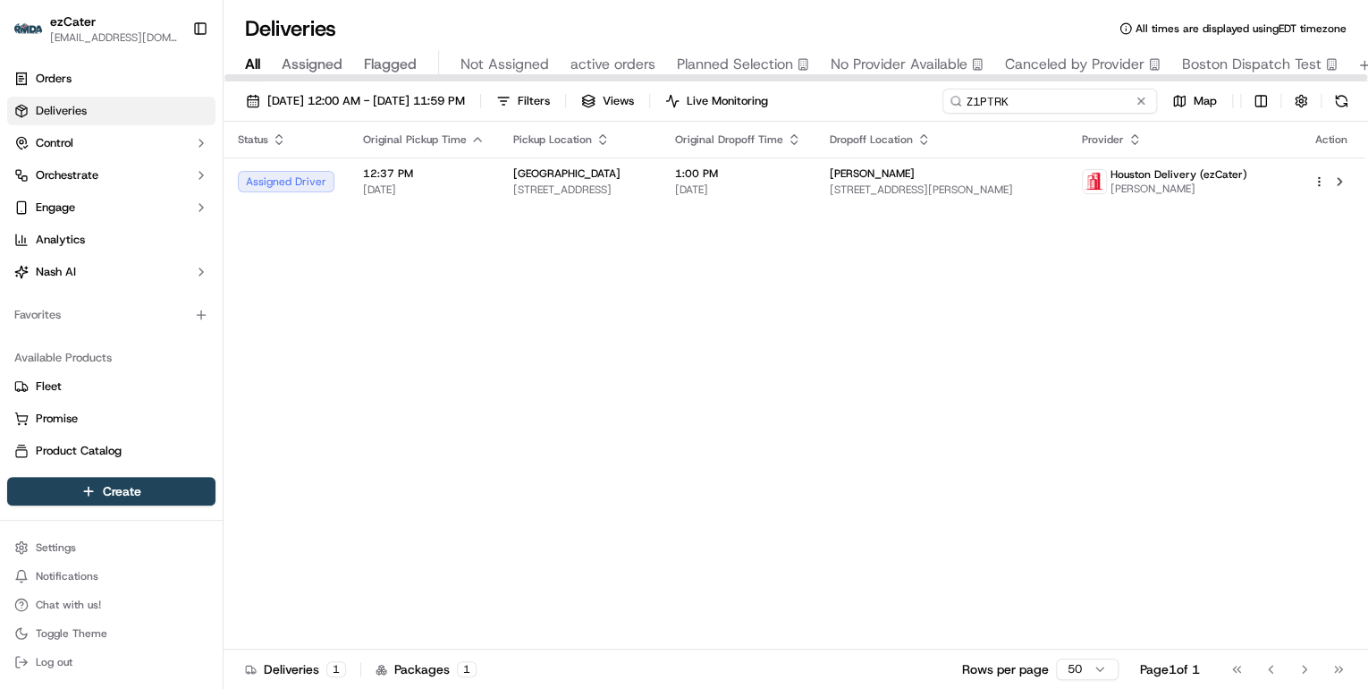
type input "Z1PTRK"
click at [736, 110] on div "09/15/2025 12:00 AM - 09/21/2025 11:59 PM Filters Views Live Monitoring Z1PTRK …" at bounding box center [796, 105] width 1145 height 33
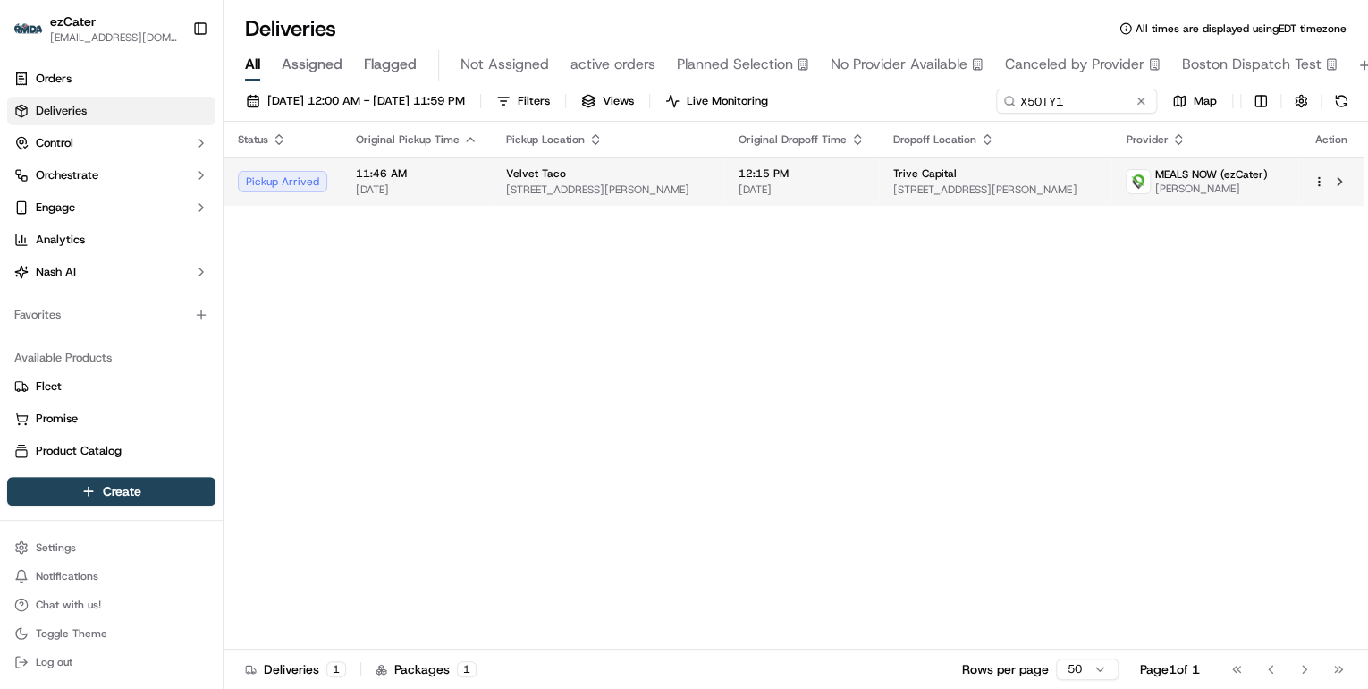
click at [525, 179] on span "Velvet Taco" at bounding box center [536, 173] width 60 height 14
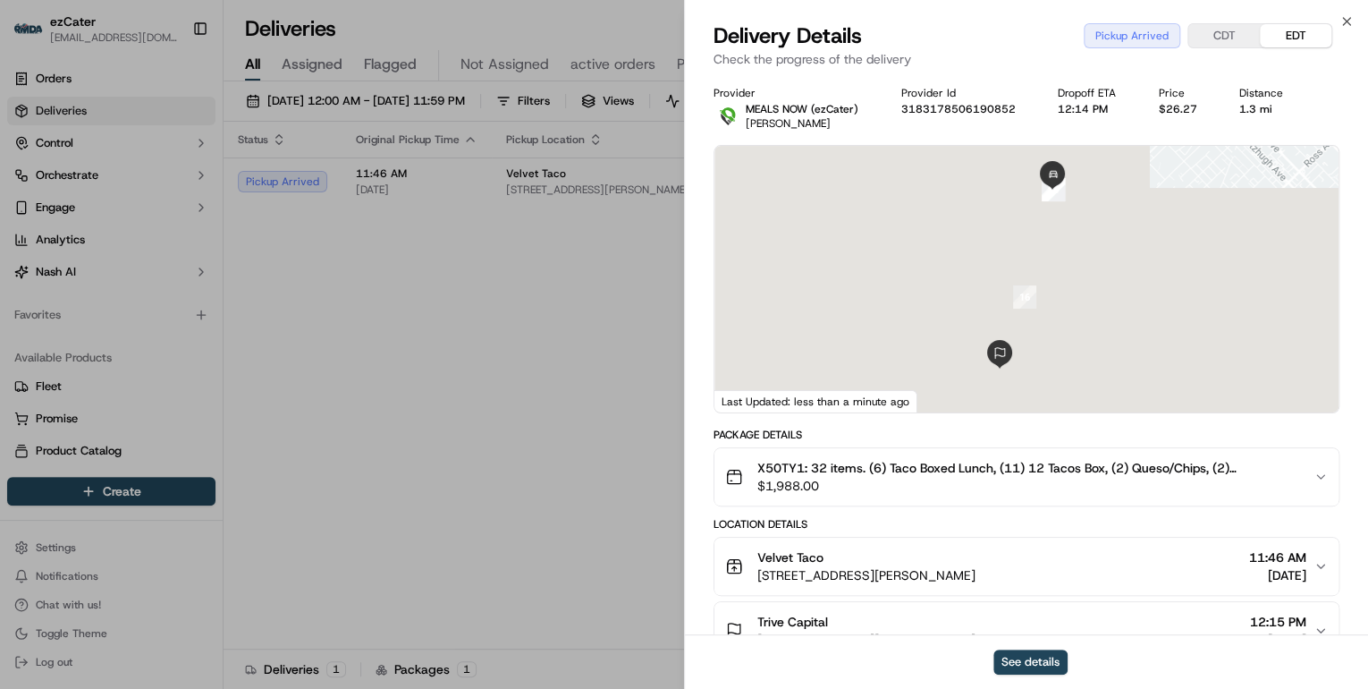
scroll to position [215, 0]
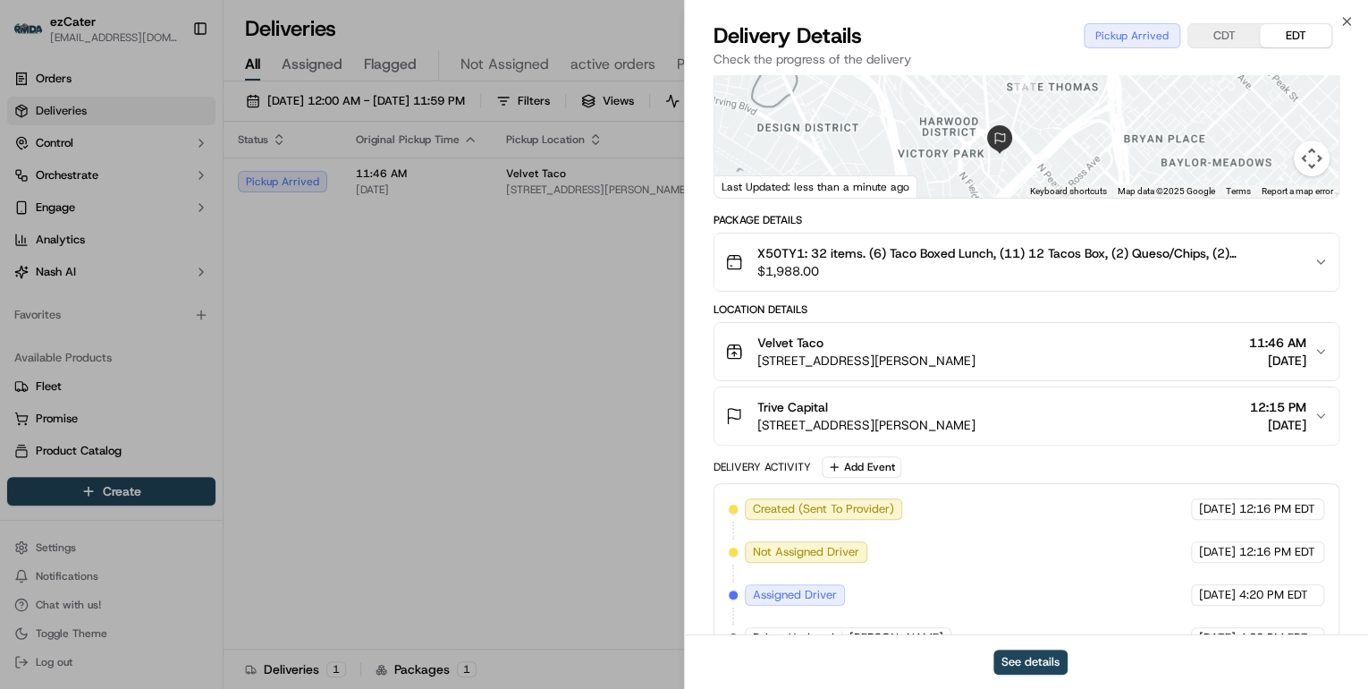
click at [896, 349] on div "Velvet Taco" at bounding box center [866, 343] width 218 height 18
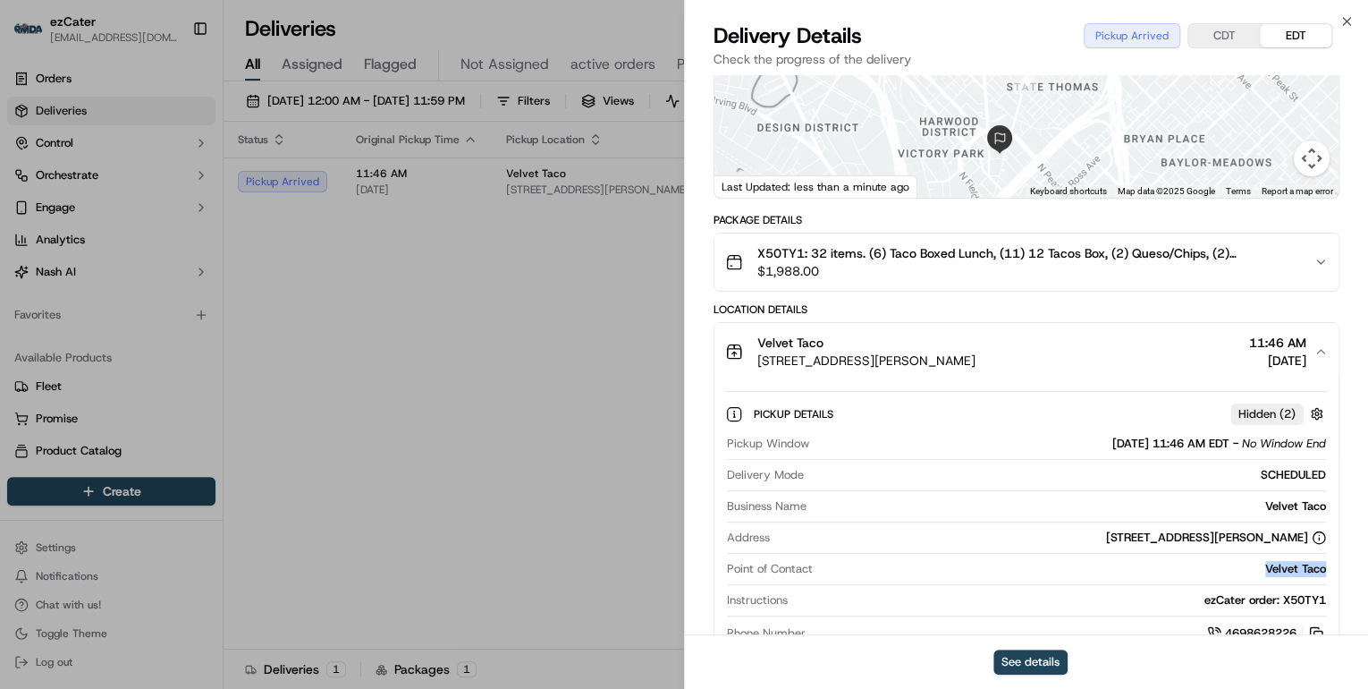
drag, startPoint x: 1331, startPoint y: 562, endPoint x: 1261, endPoint y: 569, distance: 70.1
click at [1261, 569] on div "Pickup Details Hidden ( 2 ) Pickup Window 09/17/2025 11:46 AM EDT - No Window E…" at bounding box center [1026, 520] width 624 height 281
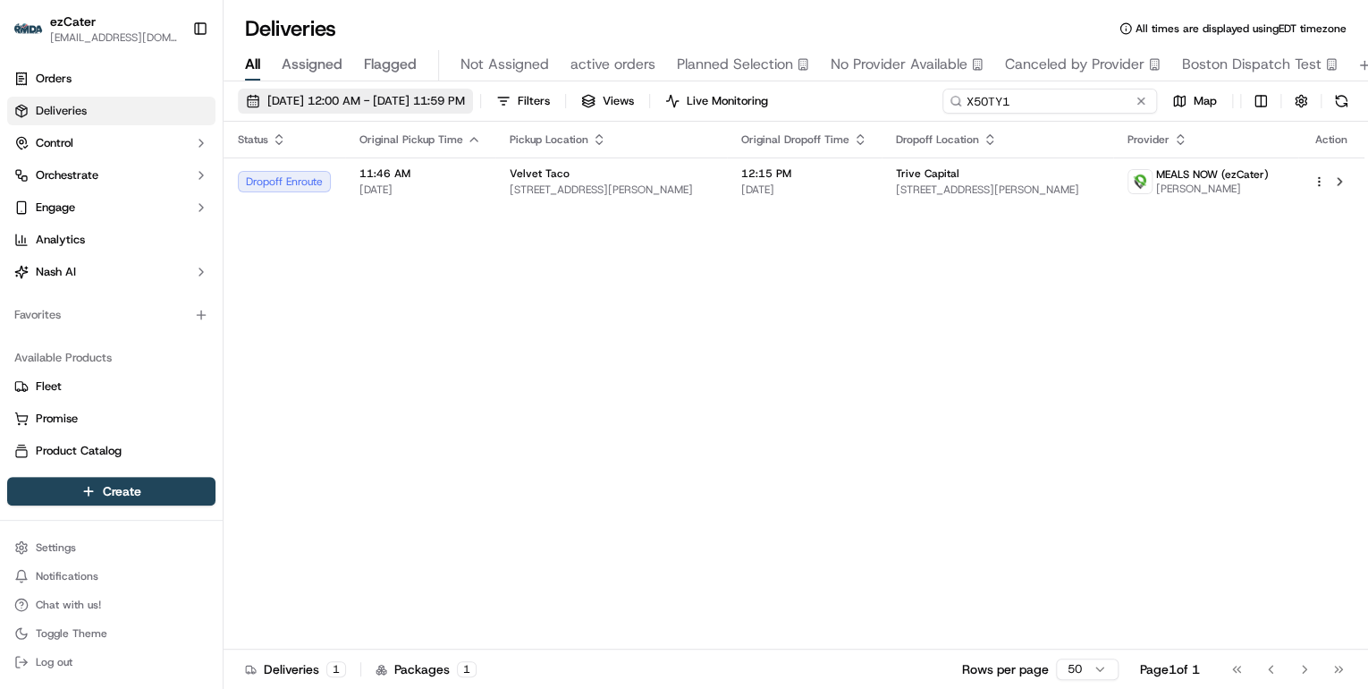
drag, startPoint x: 1077, startPoint y: 100, endPoint x: 491, endPoint y: 111, distance: 585.8
click at [491, 111] on div "09/15/2025 12:00 AM - 09/21/2025 11:59 PM Filters Views Live Monitoring X50TY1 …" at bounding box center [796, 105] width 1145 height 33
paste input "G8F3QM"
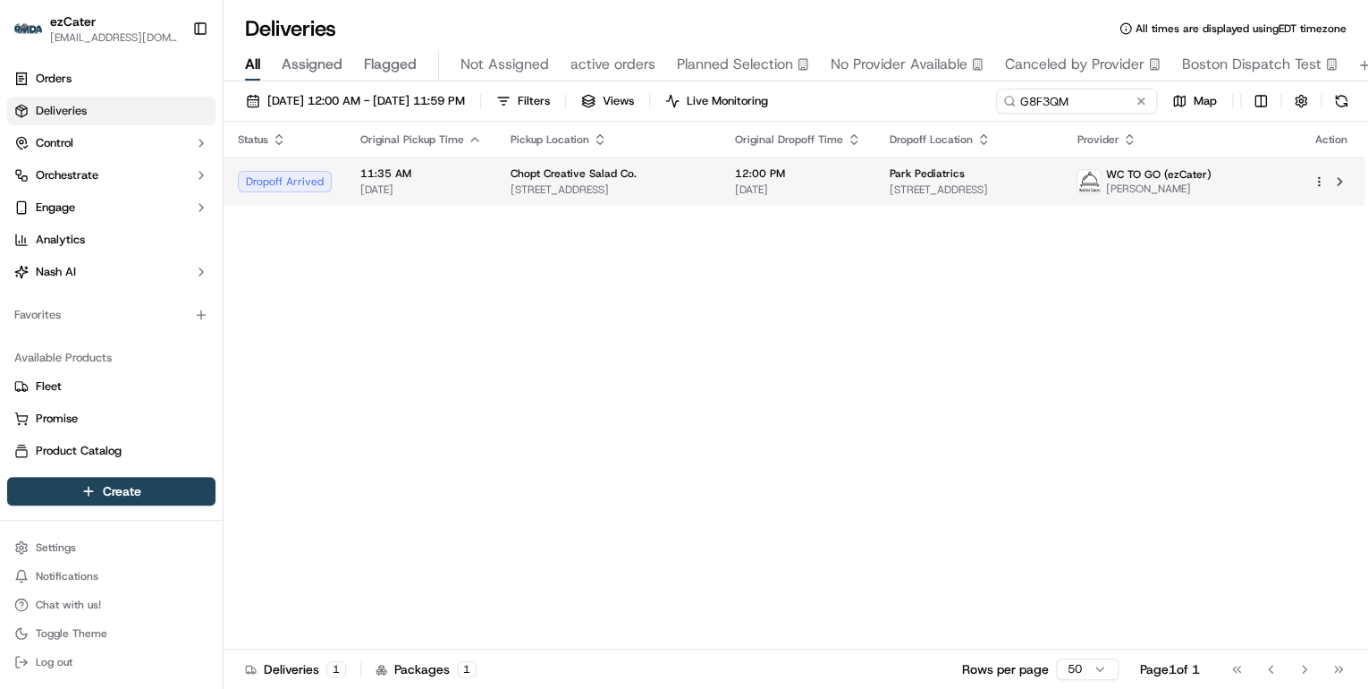
click at [480, 182] on td "11:35 AM 09/17/2025" at bounding box center [421, 181] width 150 height 48
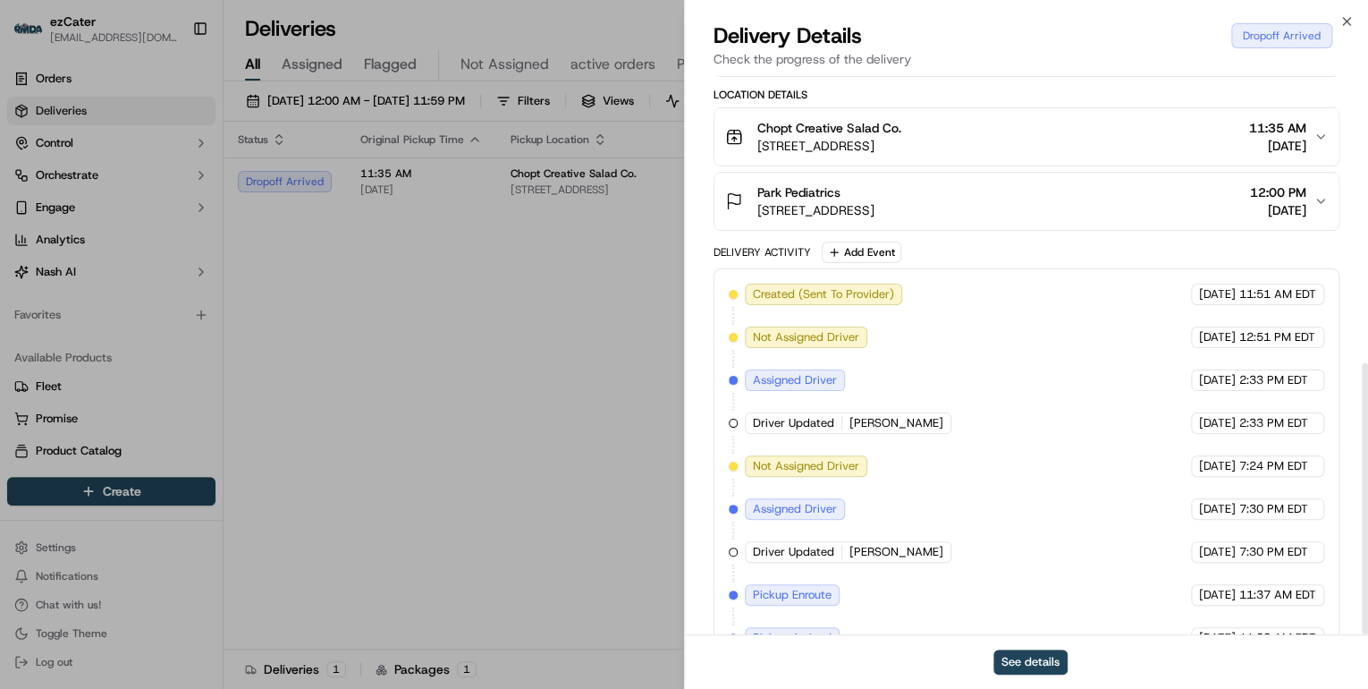
scroll to position [593, 0]
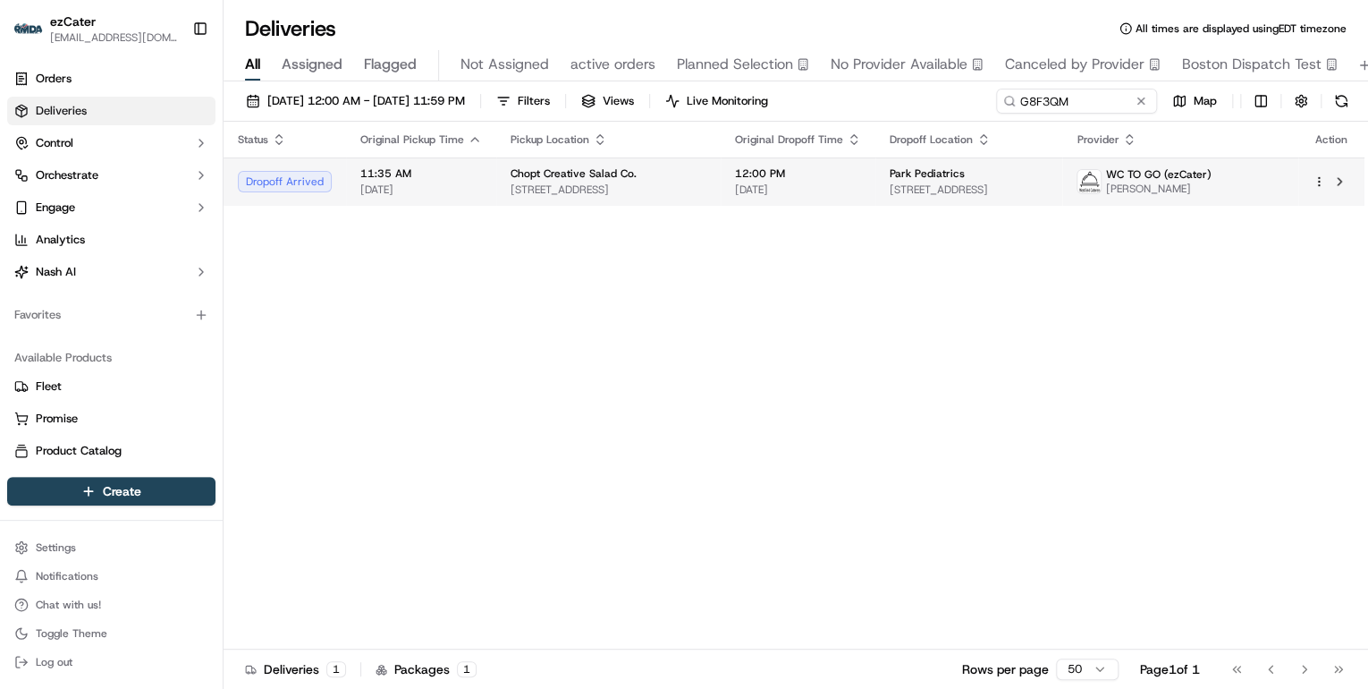
click at [630, 188] on span "1606 Marcus Ave, New Hyde Park, NY 11040, USA" at bounding box center [609, 189] width 196 height 14
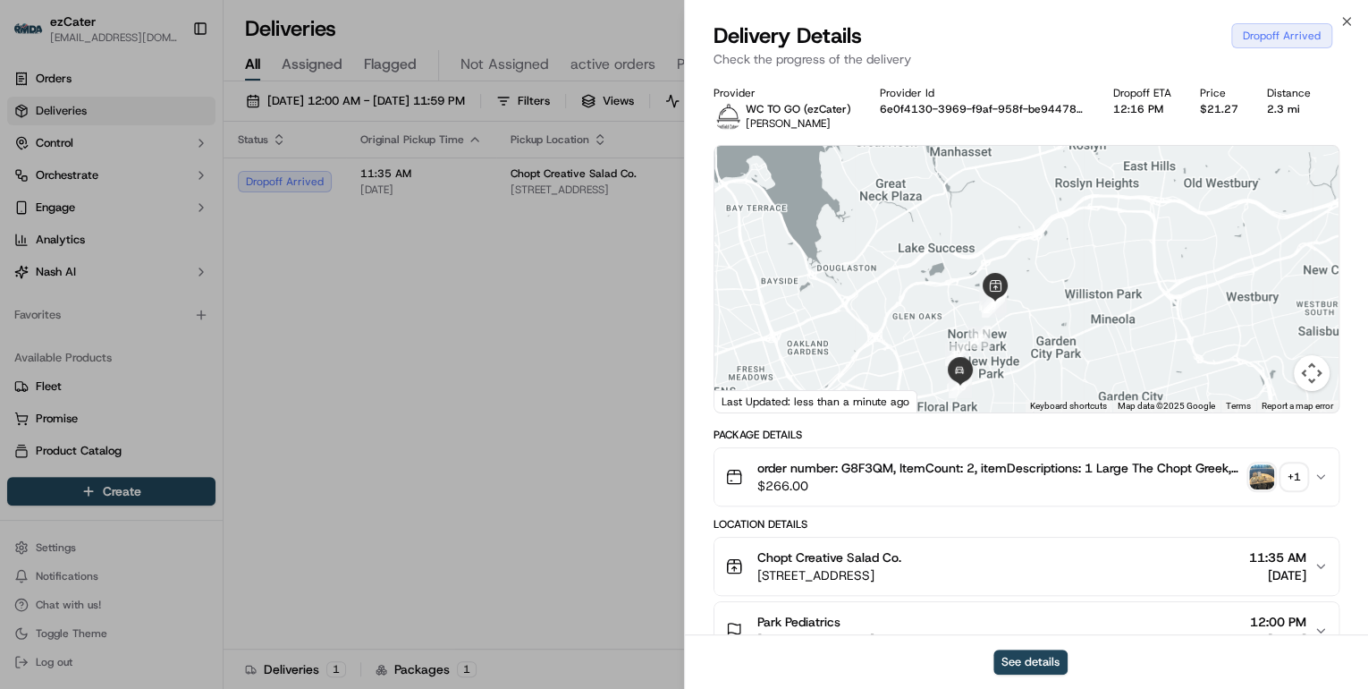
scroll to position [215, 0]
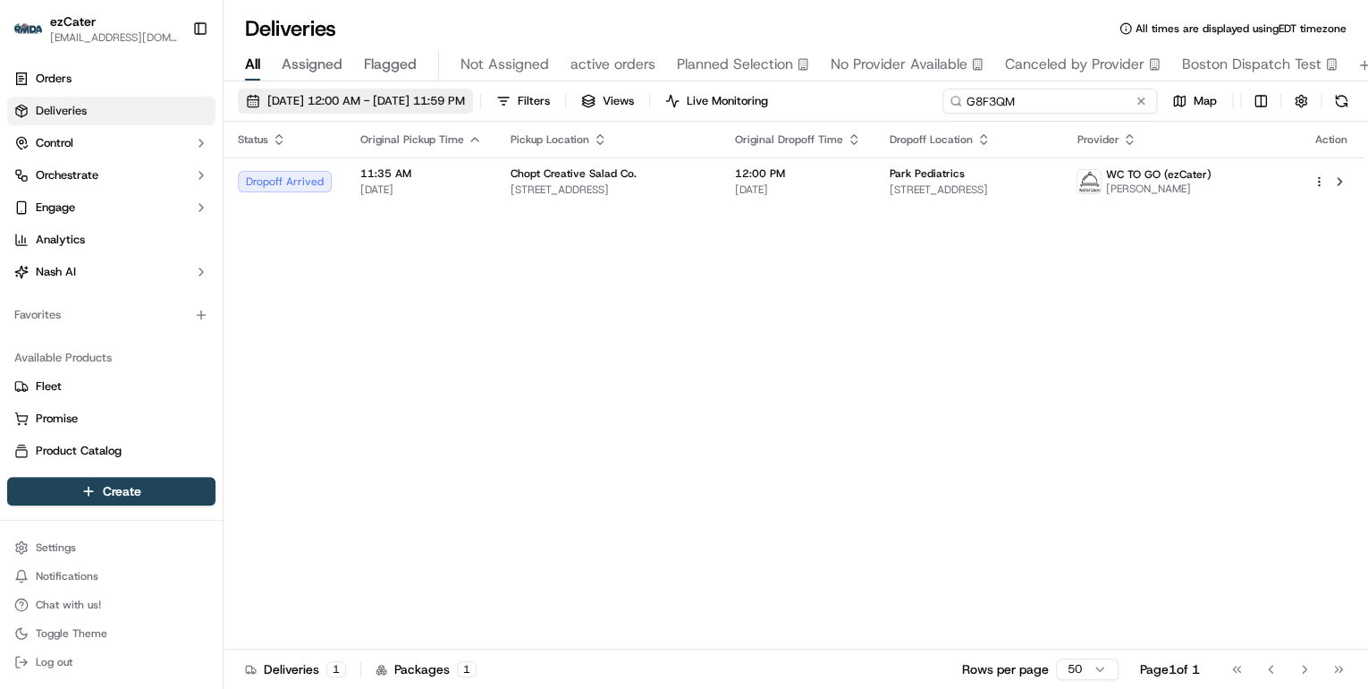
drag, startPoint x: 1080, startPoint y: 98, endPoint x: 469, endPoint y: 93, distance: 610.8
click at [497, 96] on div "09/15/2025 12:00 AM - 09/21/2025 11:59 PM Filters Views Live Monitoring G8F3QM …" at bounding box center [796, 105] width 1145 height 33
paste input "KG38A3"
drag, startPoint x: 1037, startPoint y: 97, endPoint x: 468, endPoint y: 98, distance: 569.6
click at [450, 101] on div "09/15/2025 12:00 AM - 09/21/2025 11:59 PM Filters Views Live Monitoring KG38A3 …" at bounding box center [796, 105] width 1145 height 33
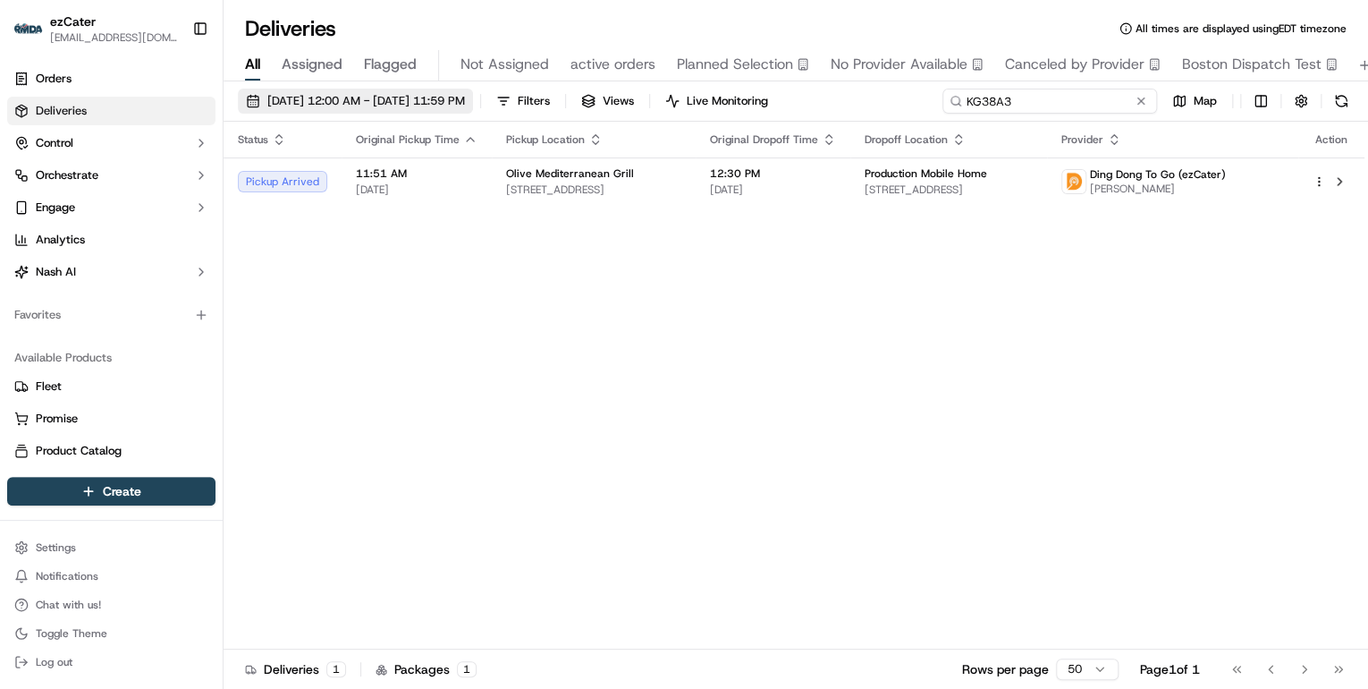
paste input "X50TY1"
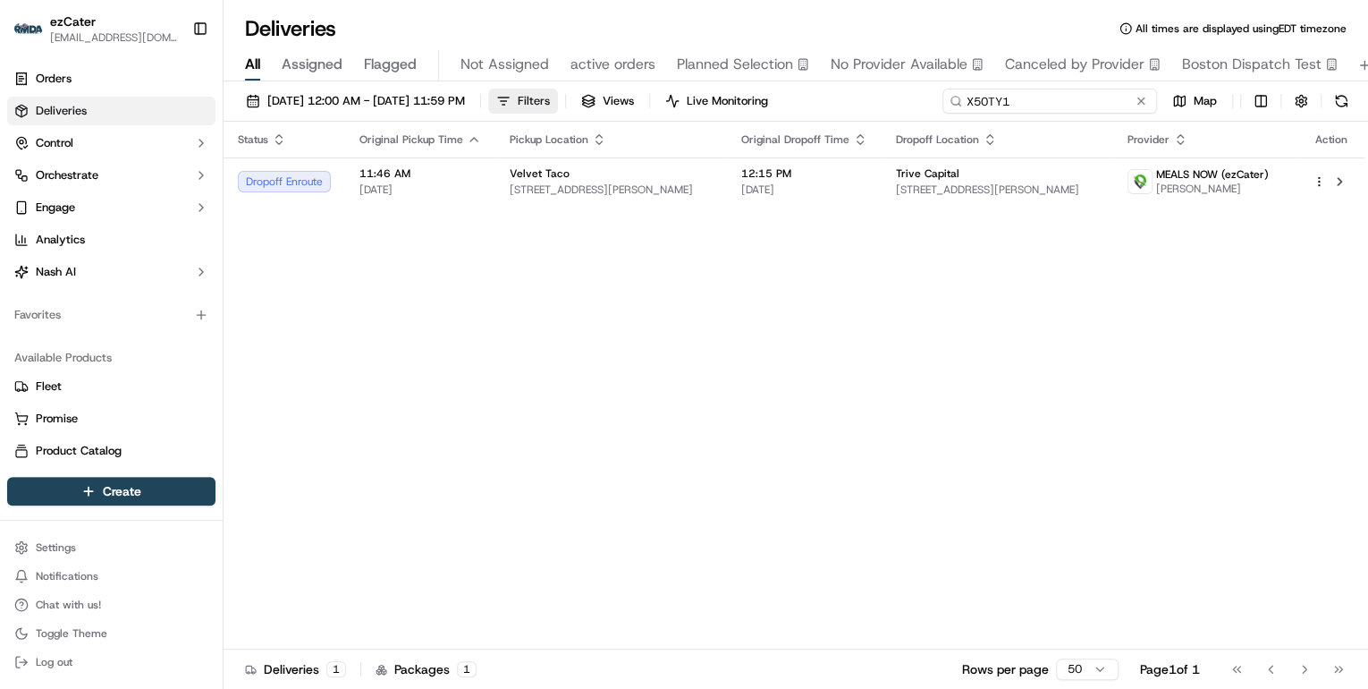
drag, startPoint x: 1011, startPoint y: 99, endPoint x: 590, endPoint y: 106, distance: 421.2
click at [590, 106] on div "09/15/2025 12:00 AM - 09/21/2025 11:59 PM Filters Views Live Monitoring X50TY1 …" at bounding box center [796, 105] width 1145 height 33
paste input "Q5R-PE8"
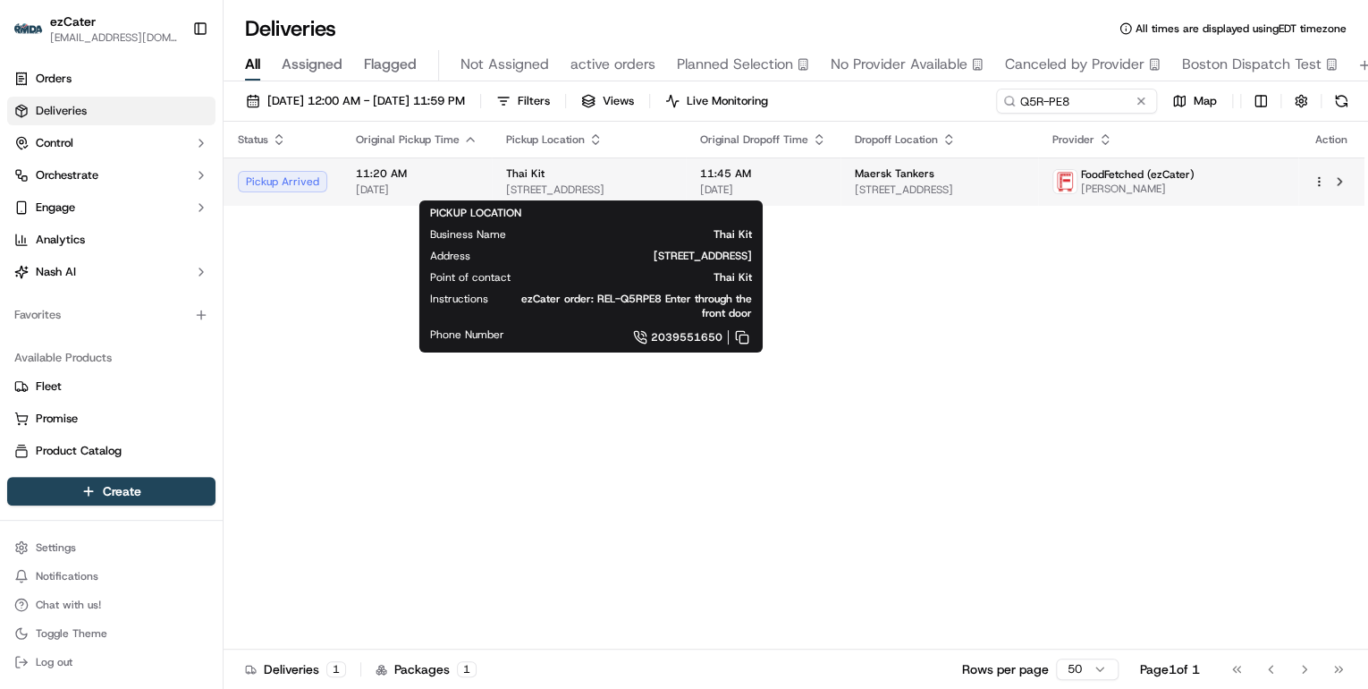
click at [604, 168] on div "Thai Kit" at bounding box center [588, 173] width 165 height 14
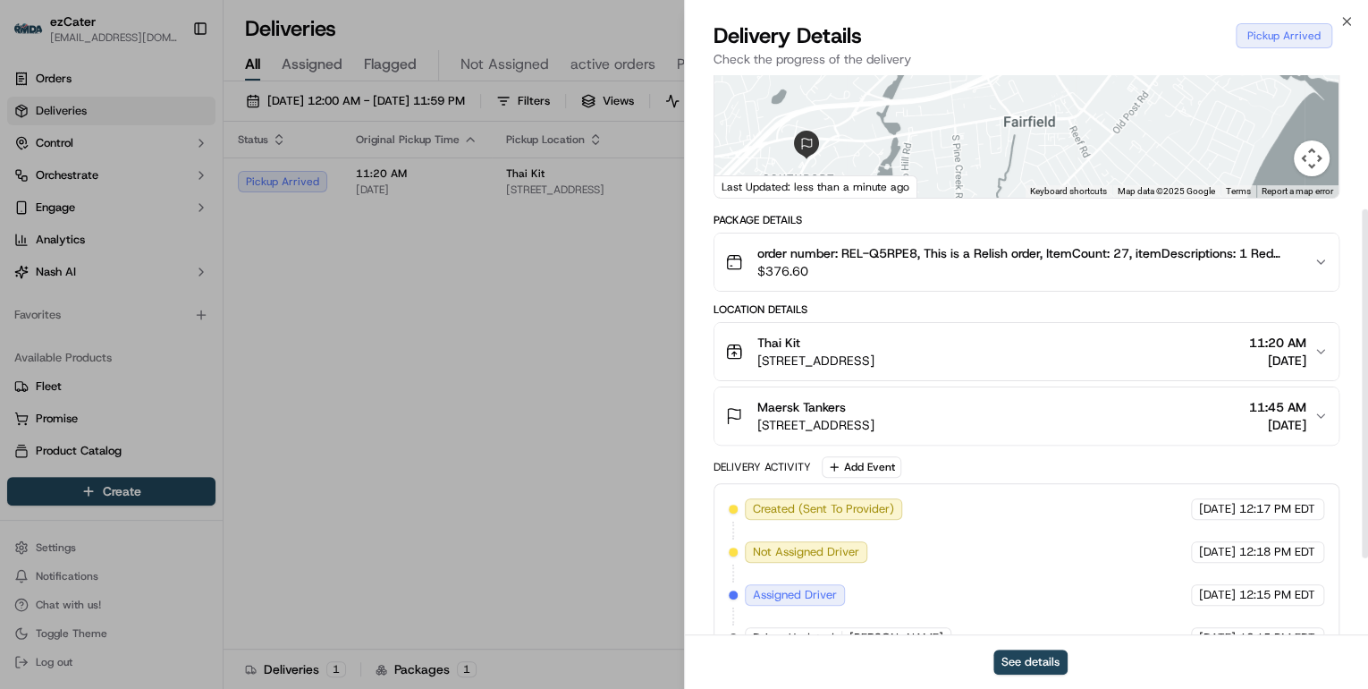
scroll to position [337, 0]
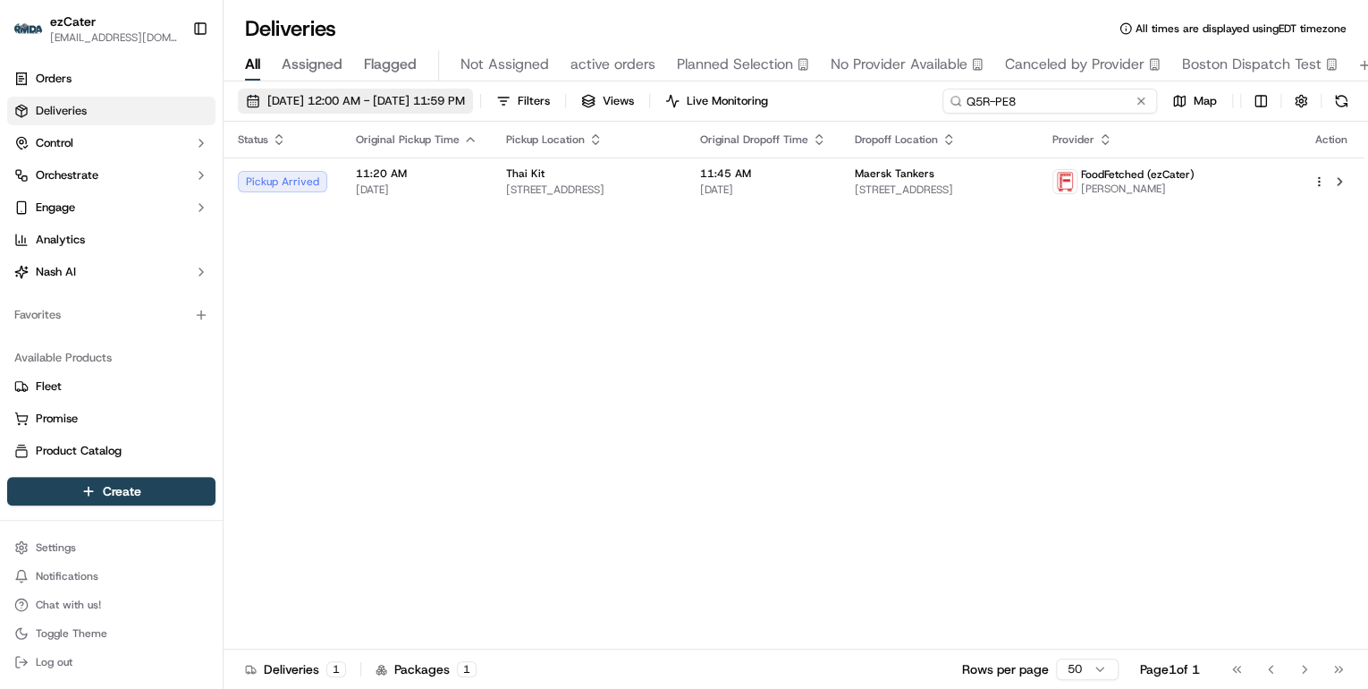
drag, startPoint x: 1086, startPoint y: 97, endPoint x: 508, endPoint y: 103, distance: 577.7
click at [508, 103] on div "09/15/2025 12:00 AM - 09/21/2025 11:59 PM Filters Views Live Monitoring Q5R-PE8…" at bounding box center [796, 105] width 1145 height 33
paste input "T49A4T"
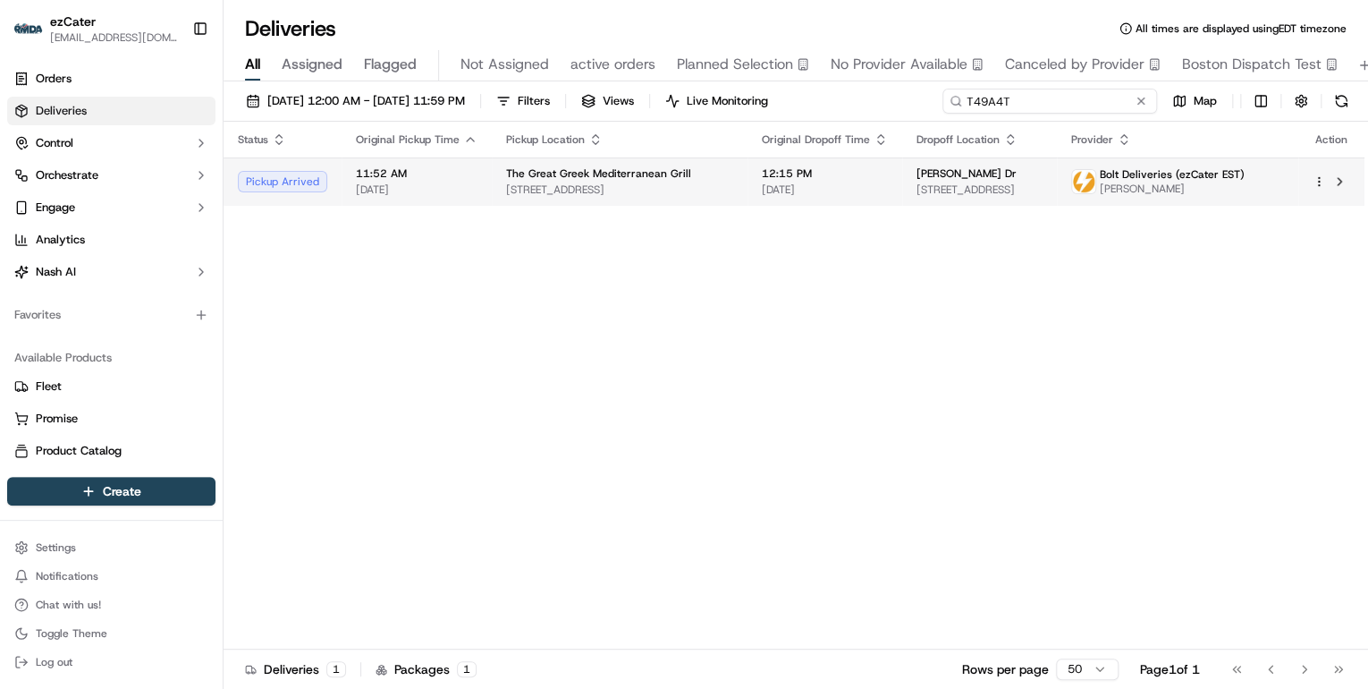
type input "T49A4T"
click at [497, 175] on td "The Great Greek Mediterranean Grill 3181 3rd Ave, Detroit, MI 48201, USA" at bounding box center [620, 181] width 256 height 48
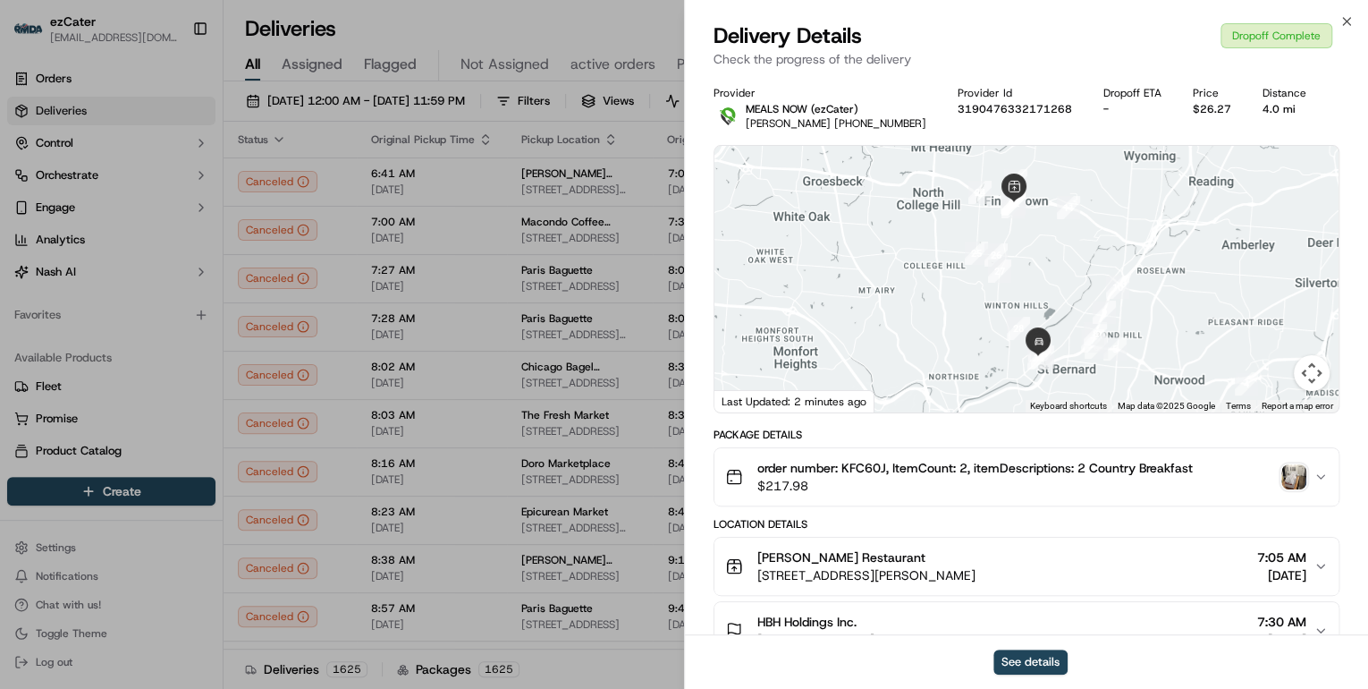
scroll to position [7387, 0]
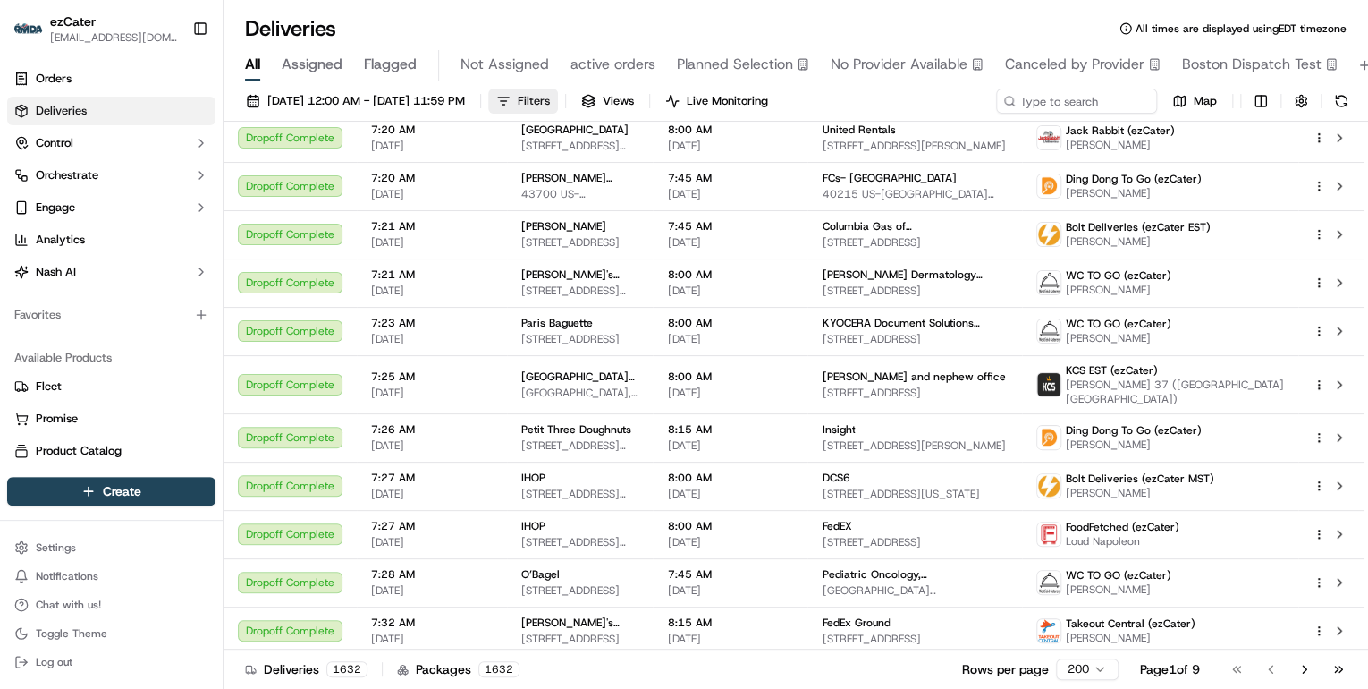
click at [558, 101] on button "Filters" at bounding box center [523, 101] width 70 height 25
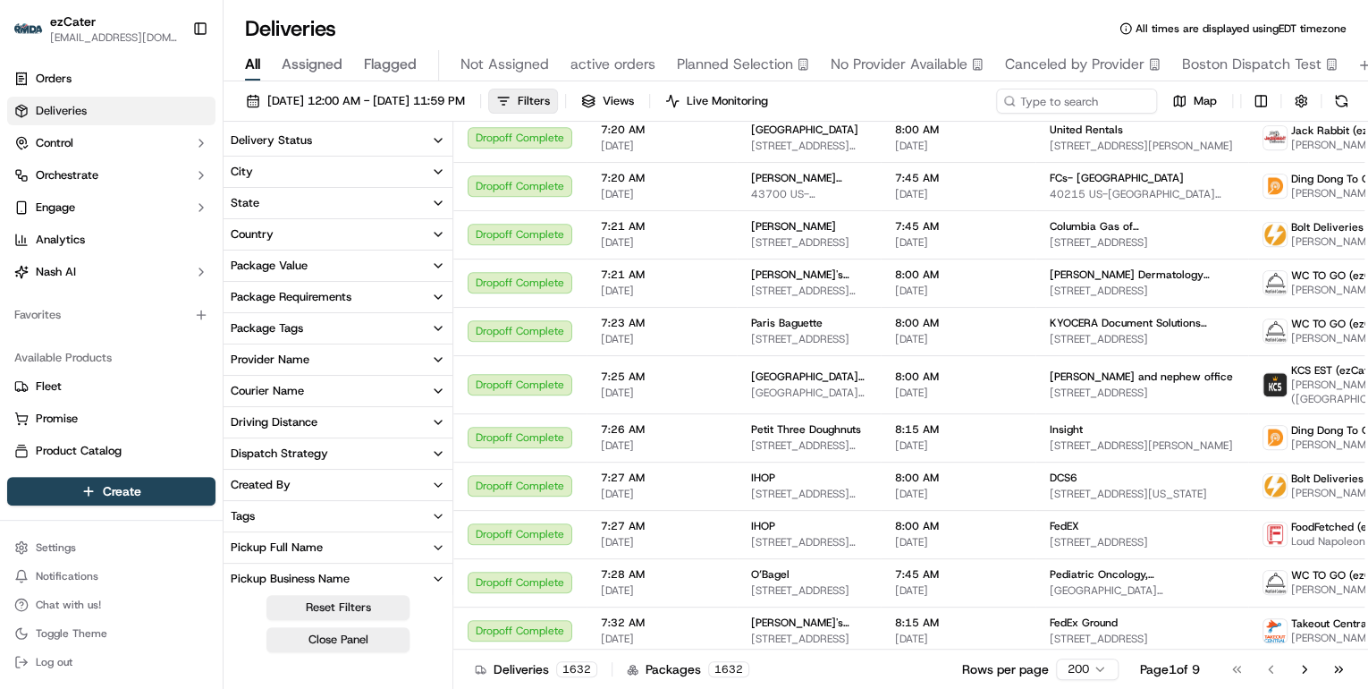
scroll to position [7407, 0]
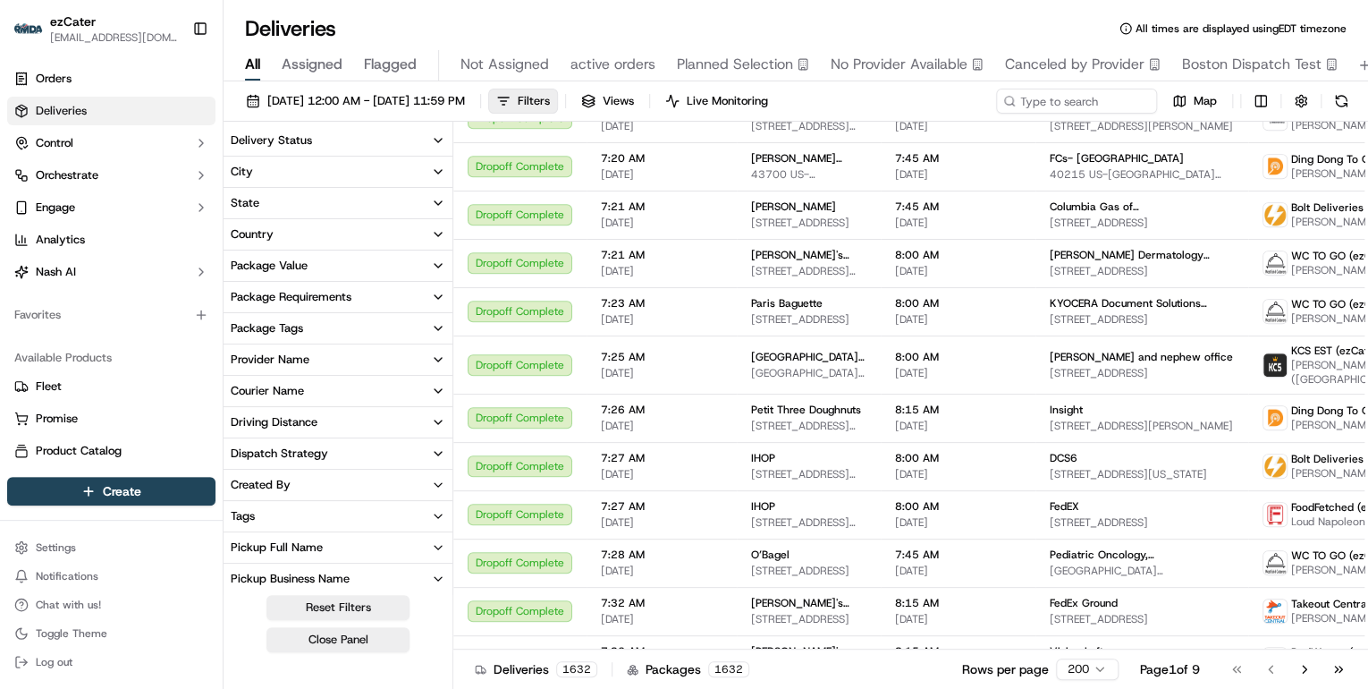
click at [440, 142] on icon "button" at bounding box center [438, 140] width 14 height 14
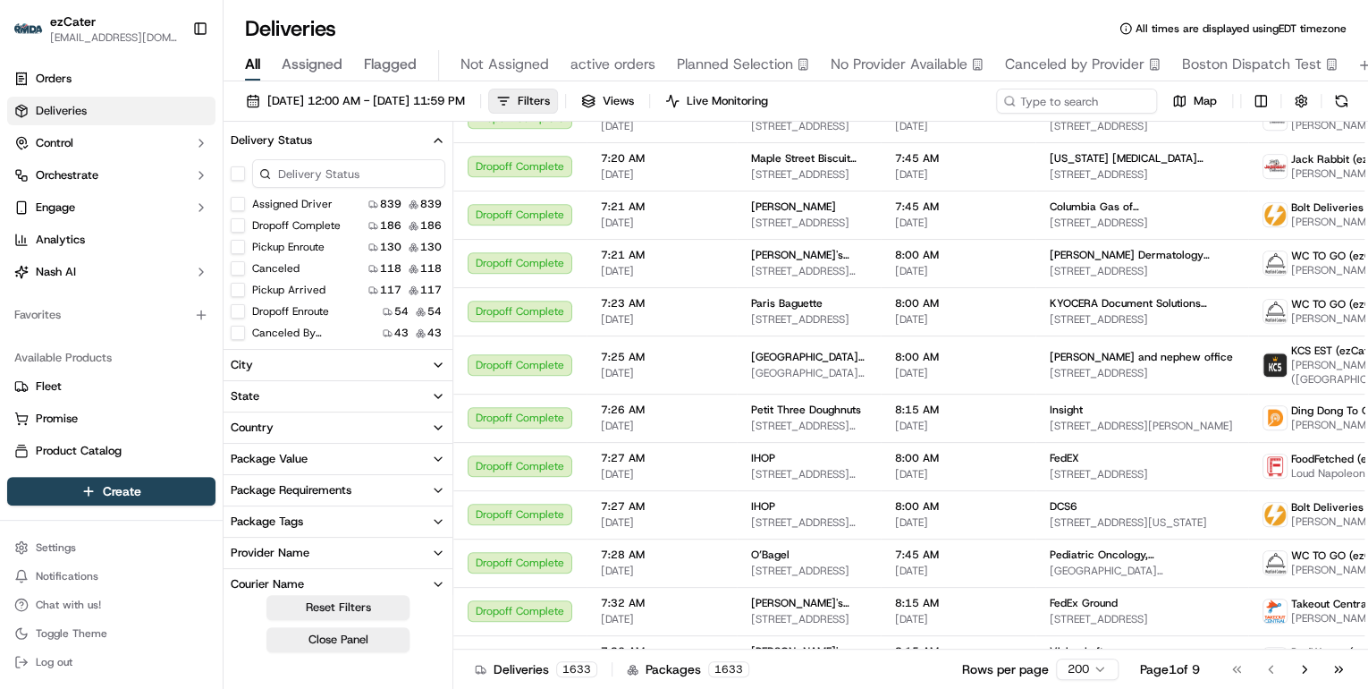
scroll to position [143, 0]
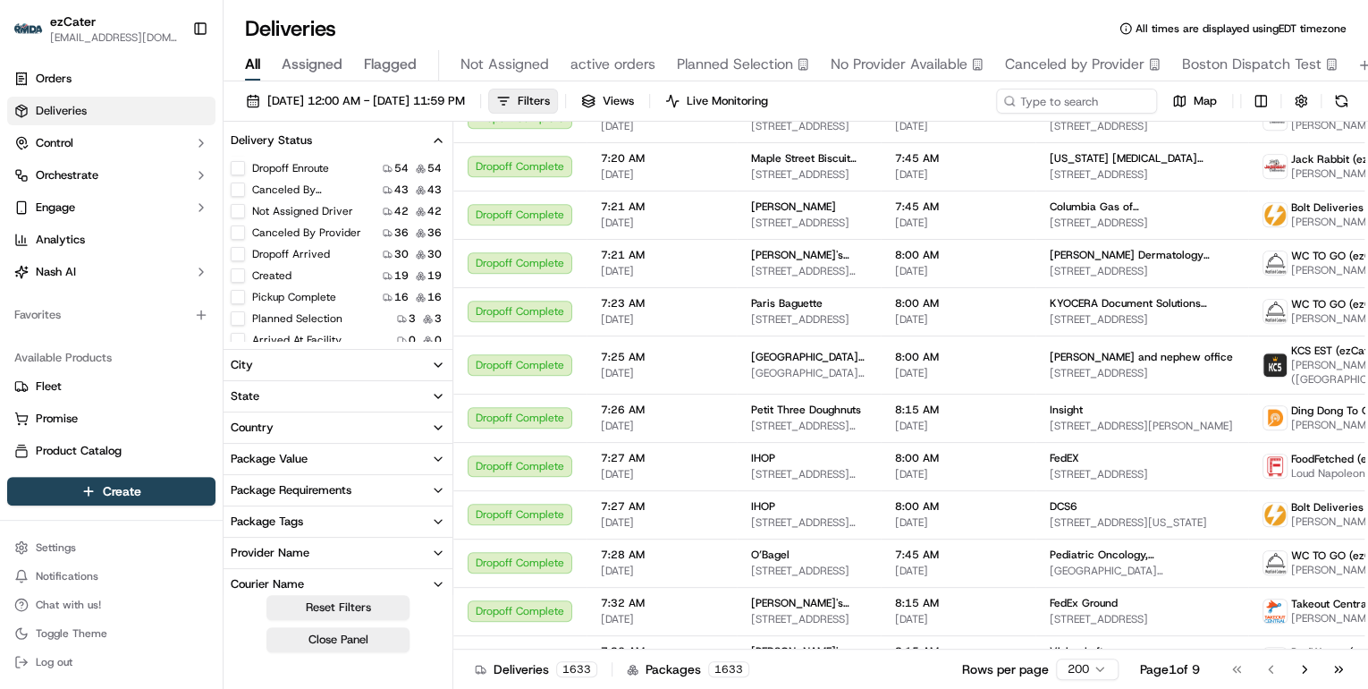
click at [239, 319] on button "Planned Selection" at bounding box center [238, 318] width 14 height 14
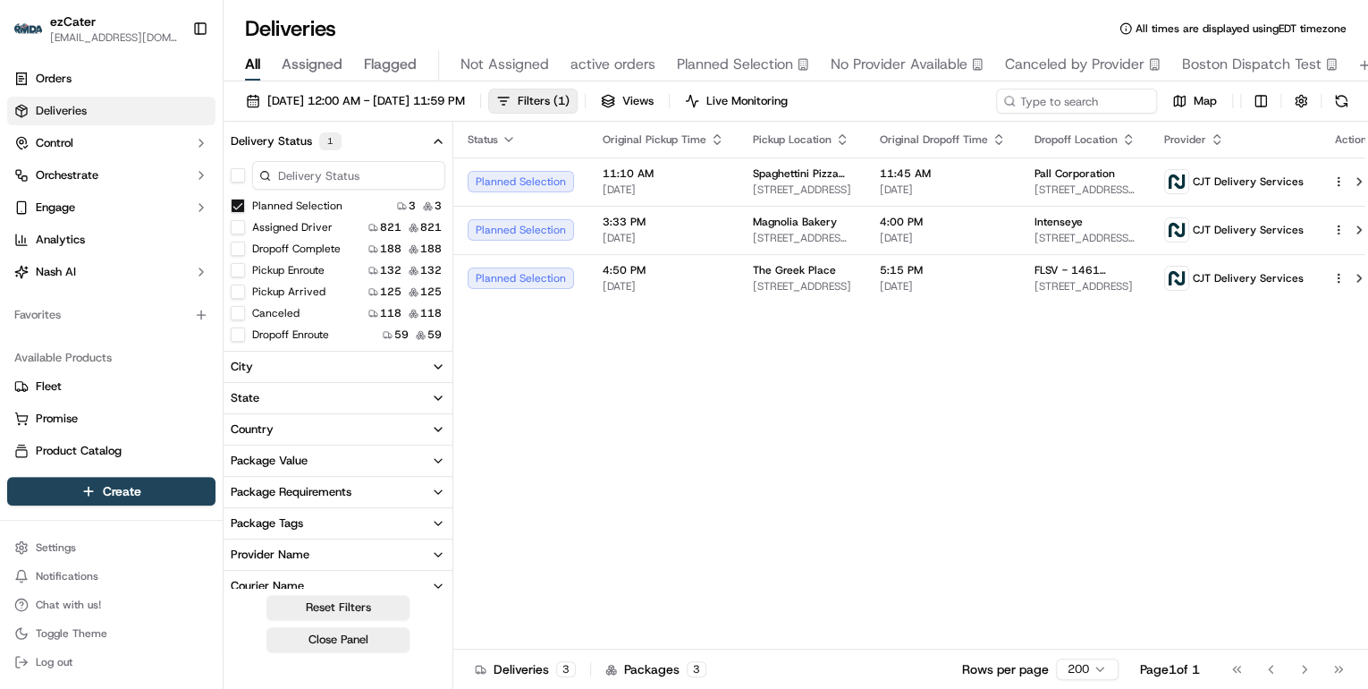
click at [236, 206] on button "Planned Selection" at bounding box center [238, 206] width 14 height 14
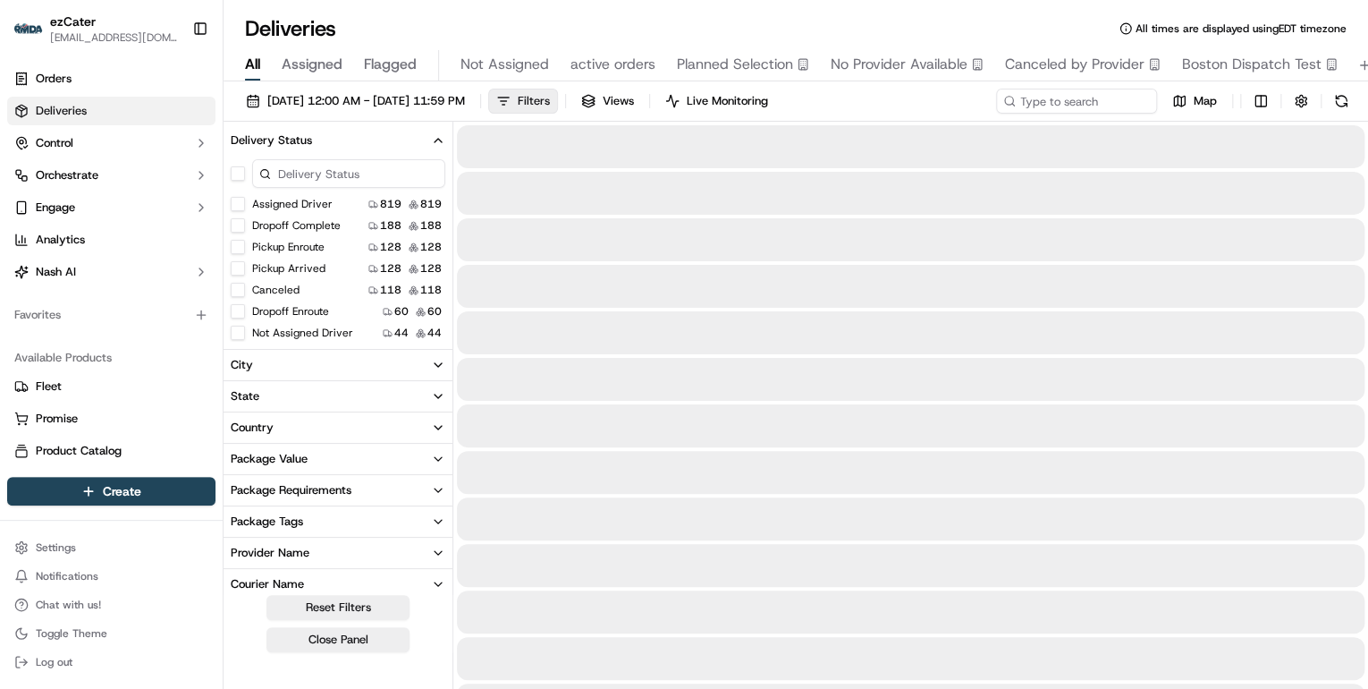
click at [370, 104] on span "09/17/2025 12:00 AM - 09/17/2025 11:59 PM" at bounding box center [366, 101] width 198 height 16
click at [558, 105] on button "Filters" at bounding box center [523, 101] width 70 height 25
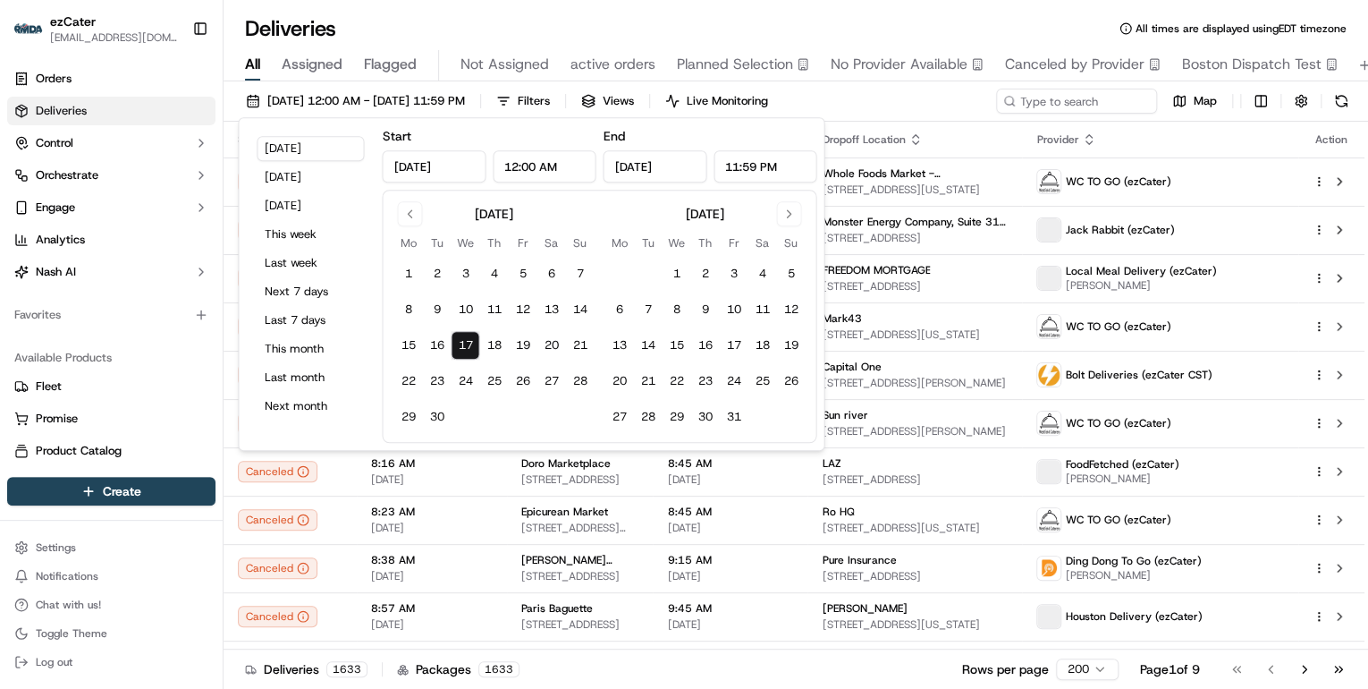
type input "Sep 17, 2025"
type input "12:00 AM"
type input "[DATE]"
type input "11:59 PM"
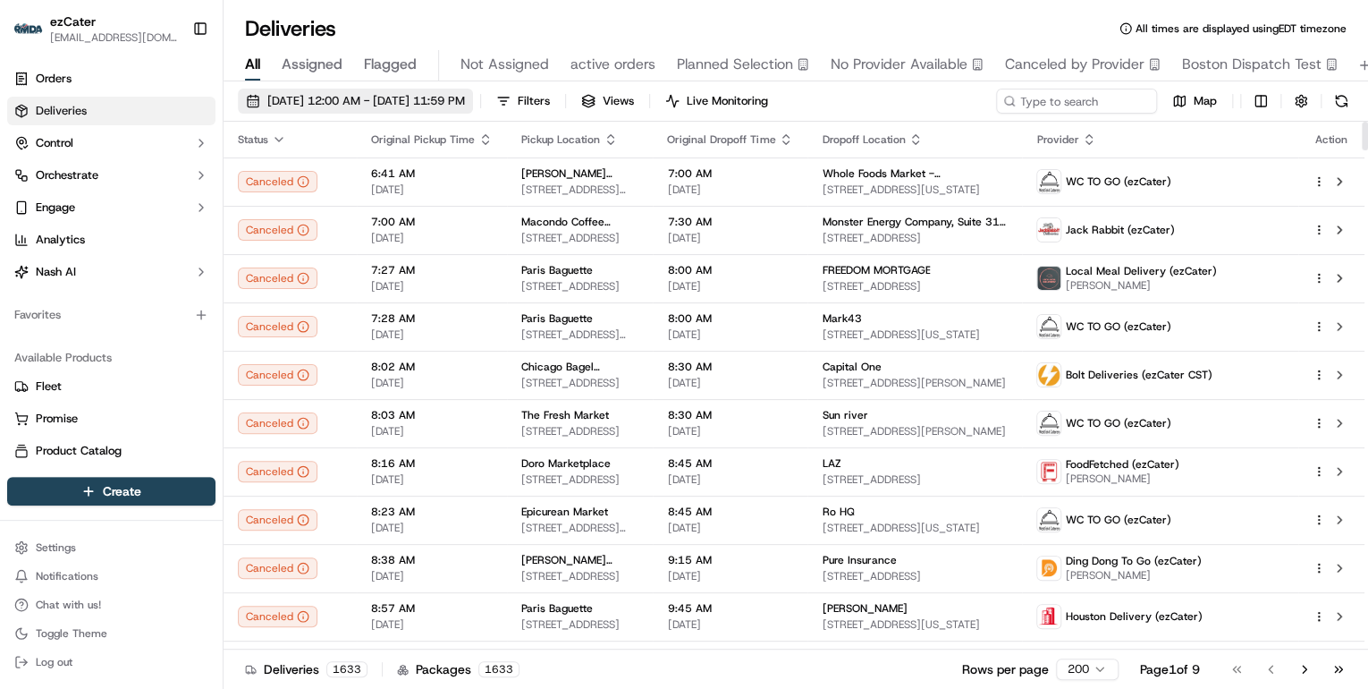
click at [411, 105] on span "[DATE] 12:00 AM - [DATE] 11:59 PM" at bounding box center [366, 101] width 198 height 16
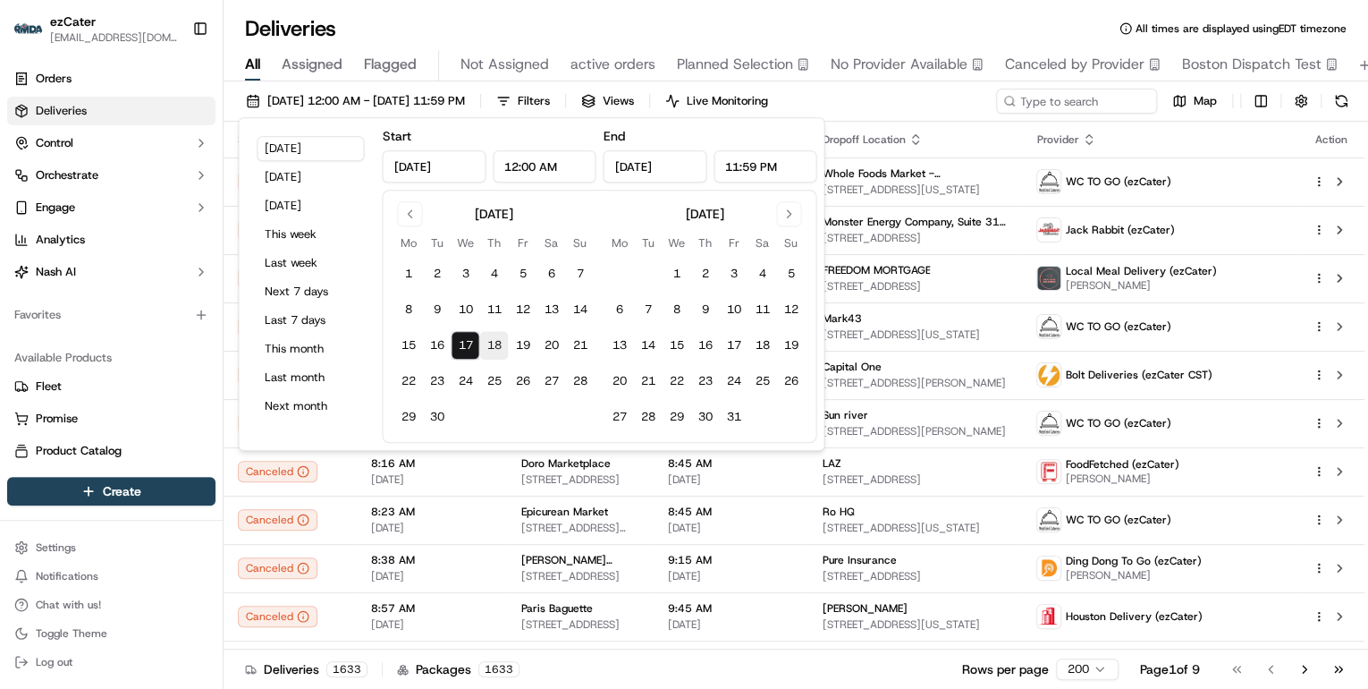
click at [496, 346] on button "18" at bounding box center [493, 345] width 29 height 29
type input "Sep 18, 2025"
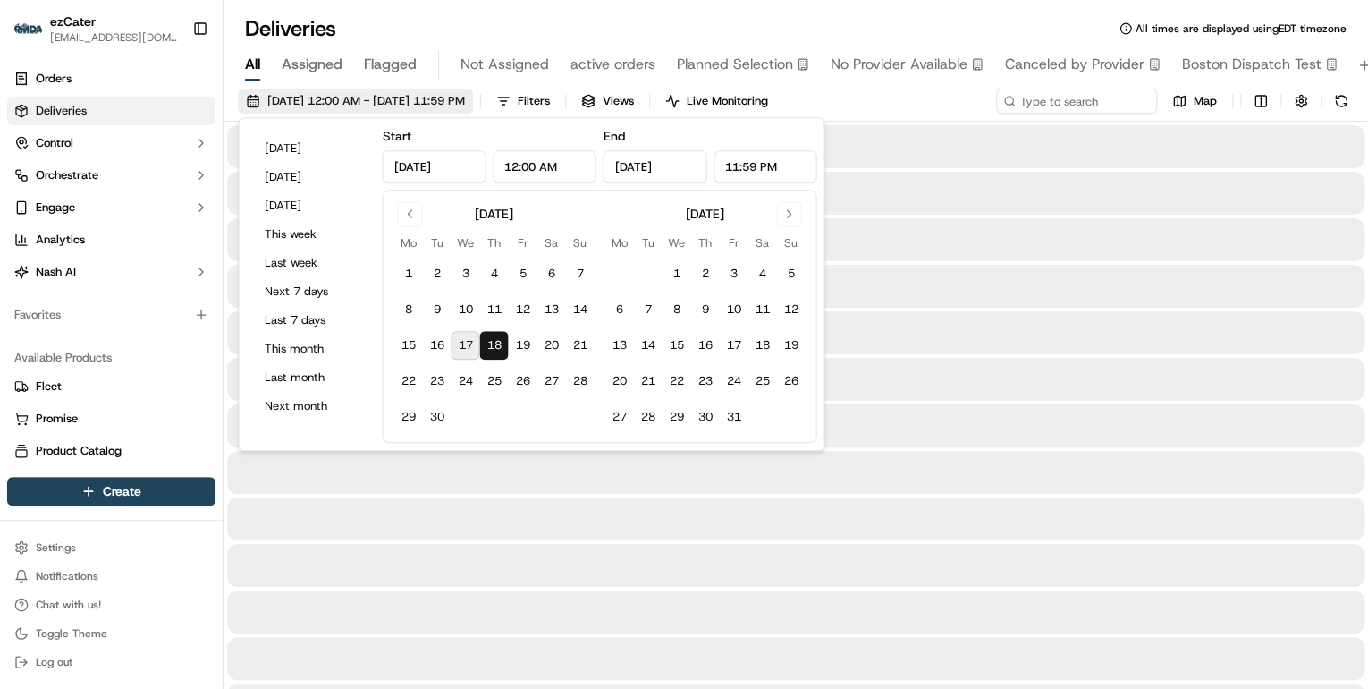
click at [455, 23] on div "Deliveries All times are displayed using EDT timezone" at bounding box center [796, 28] width 1145 height 29
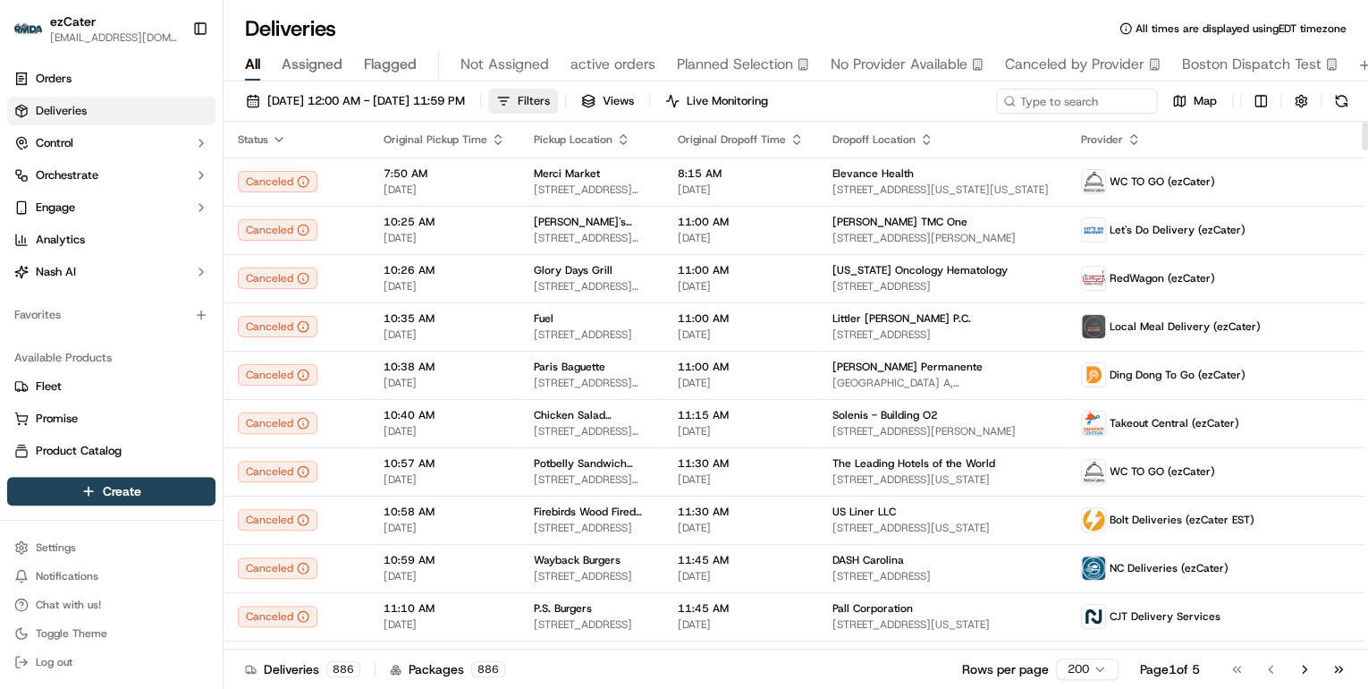
click at [558, 104] on button "Filters" at bounding box center [523, 101] width 70 height 25
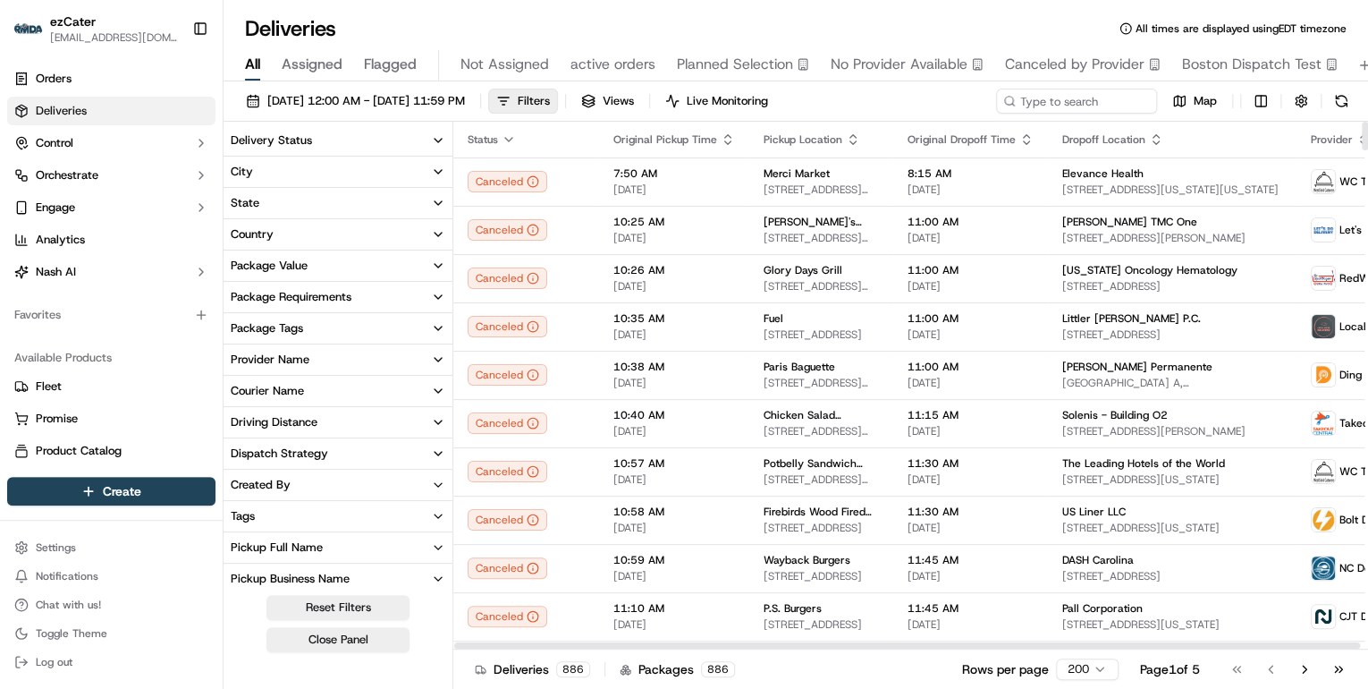
click at [440, 139] on icon "button" at bounding box center [438, 140] width 14 height 14
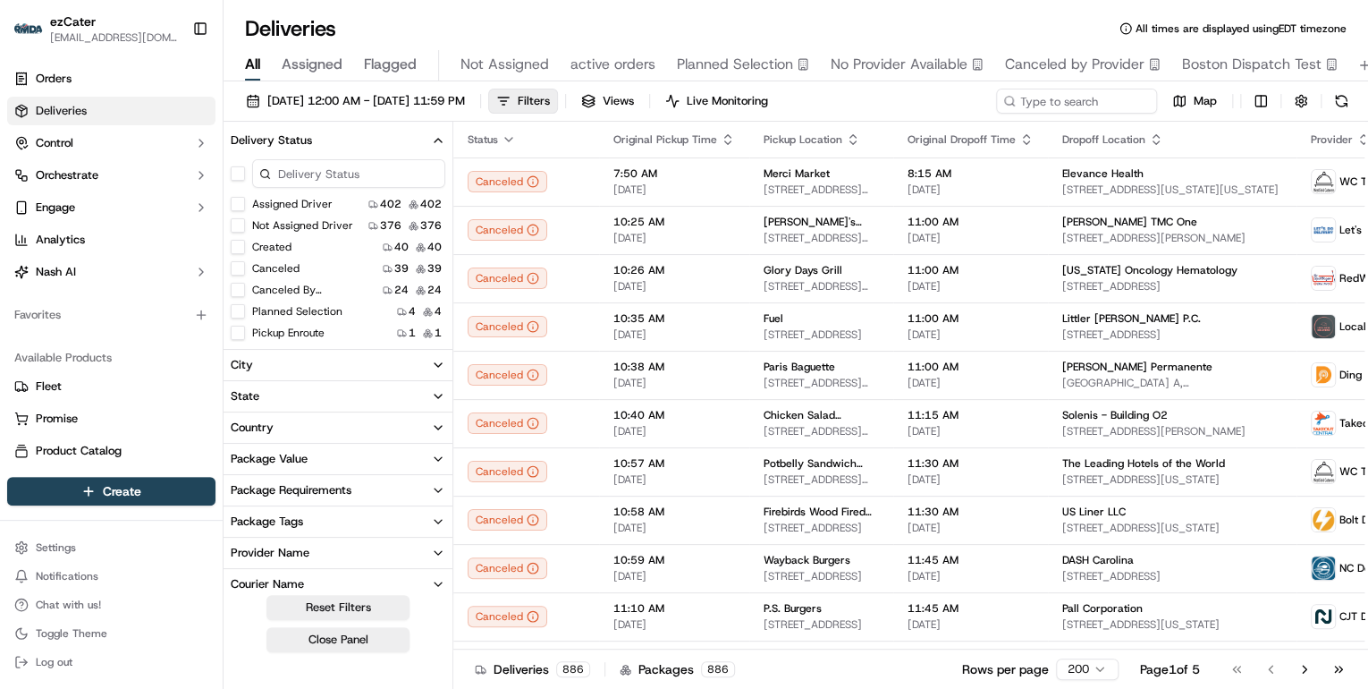
scroll to position [72, 0]
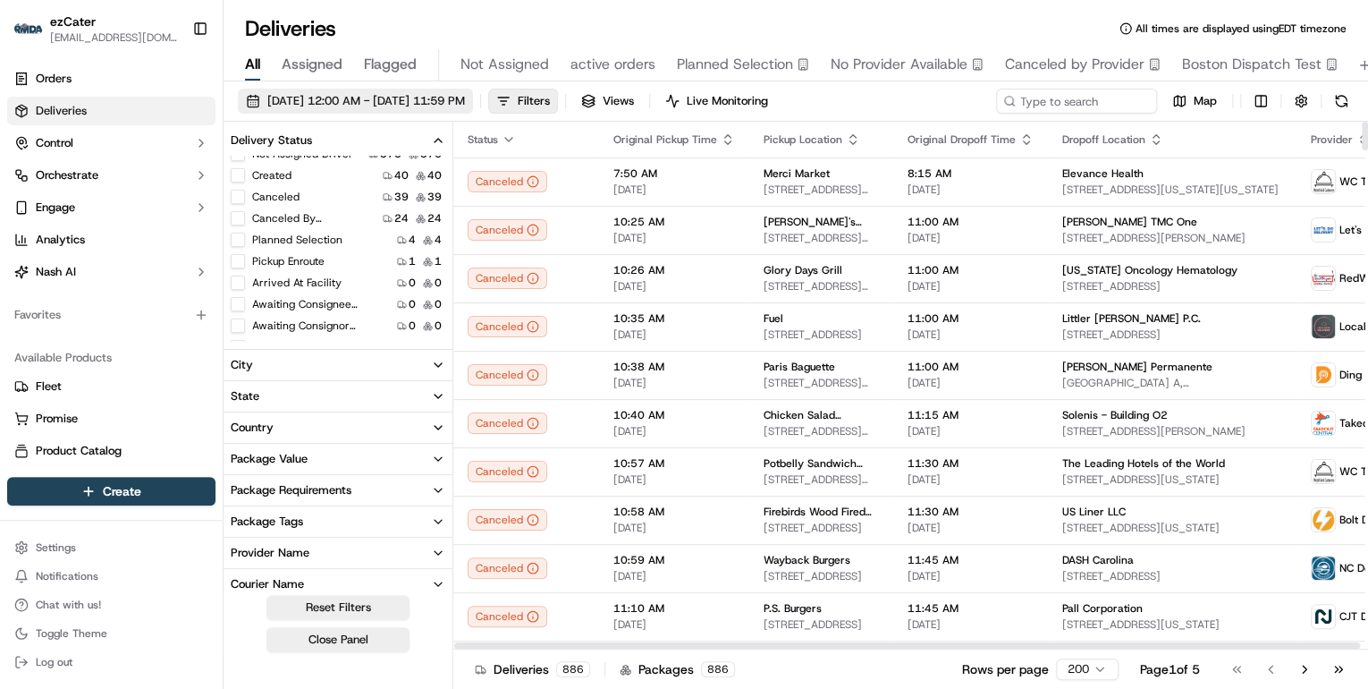
click at [370, 103] on span "09/18/2025 12:00 AM - 09/18/2025 11:59 PM" at bounding box center [366, 101] width 198 height 16
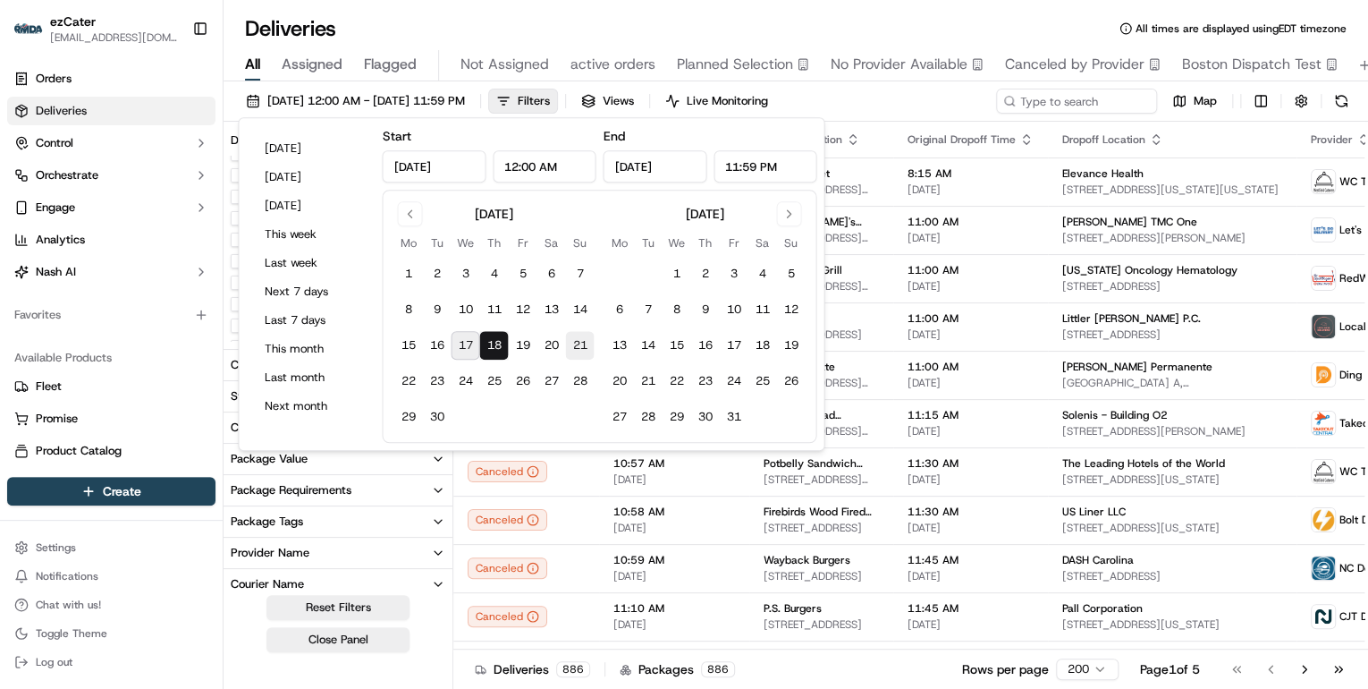
click at [575, 347] on button "21" at bounding box center [579, 345] width 29 height 29
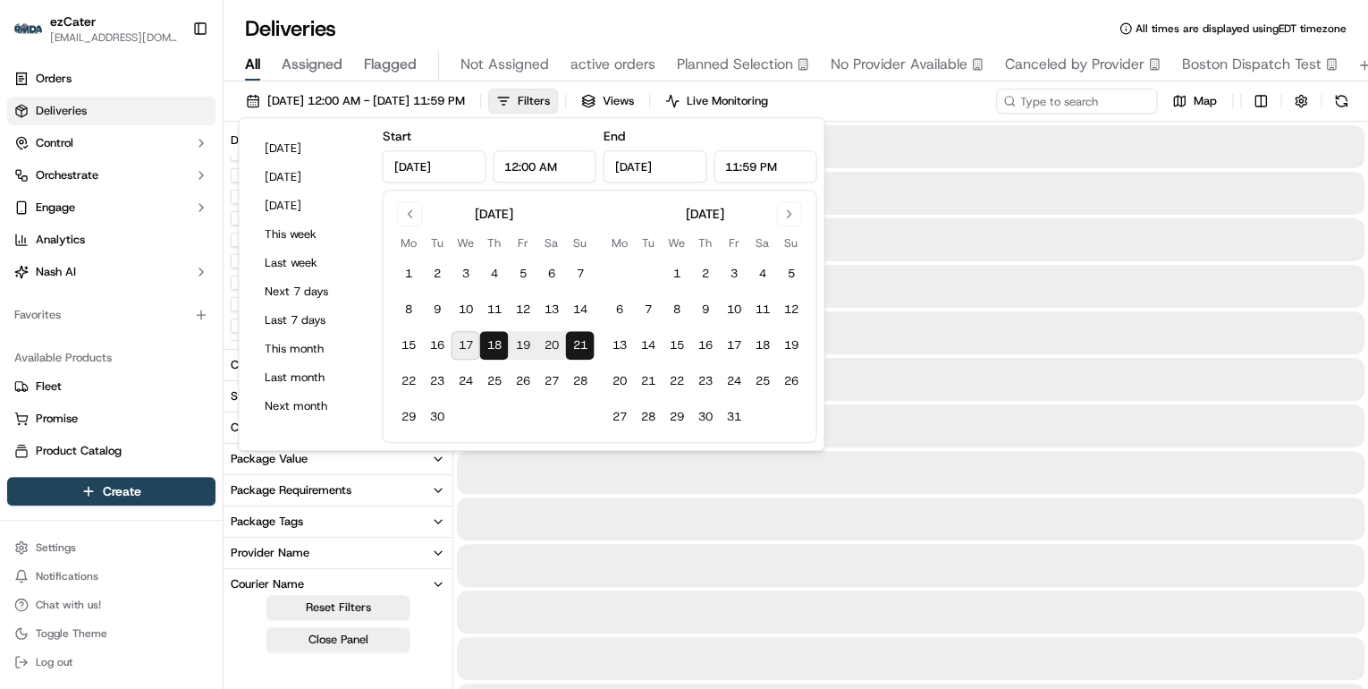
type input "Sep 21, 2025"
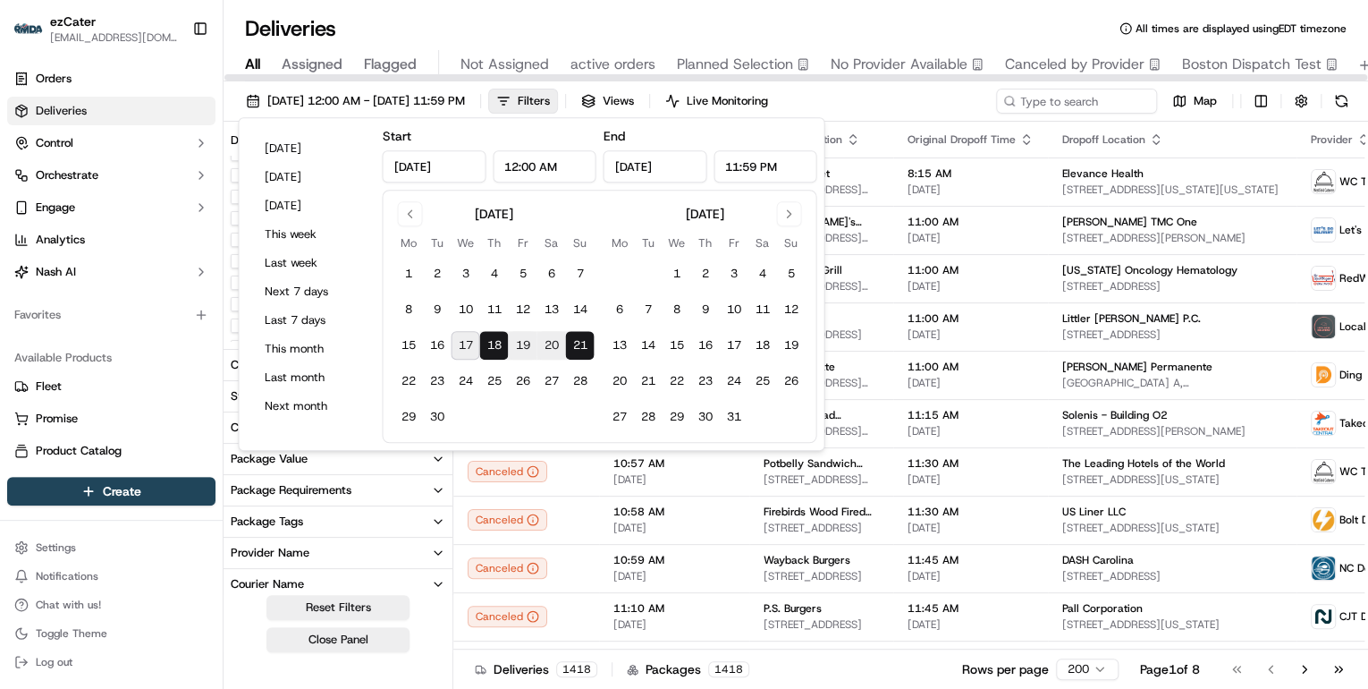
click at [286, 15] on h1 "Deliveries" at bounding box center [290, 28] width 91 height 29
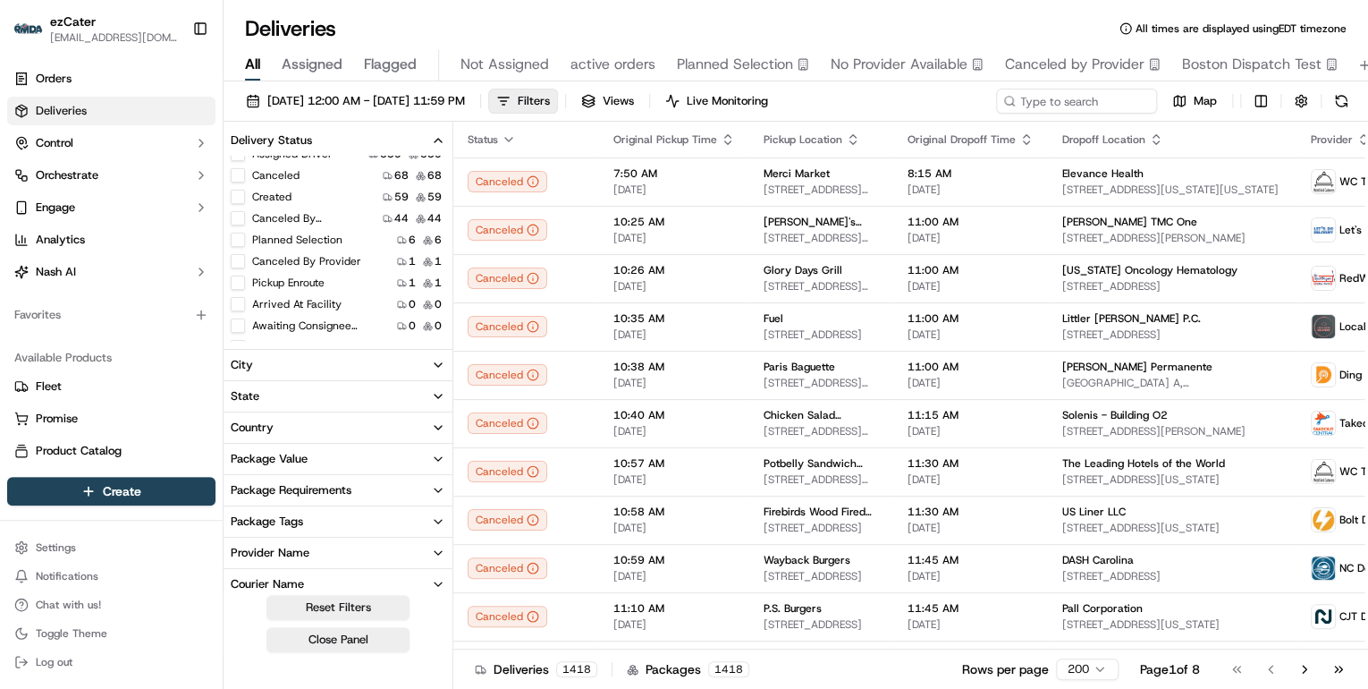
click at [239, 242] on button "Planned Selection" at bounding box center [238, 239] width 14 height 14
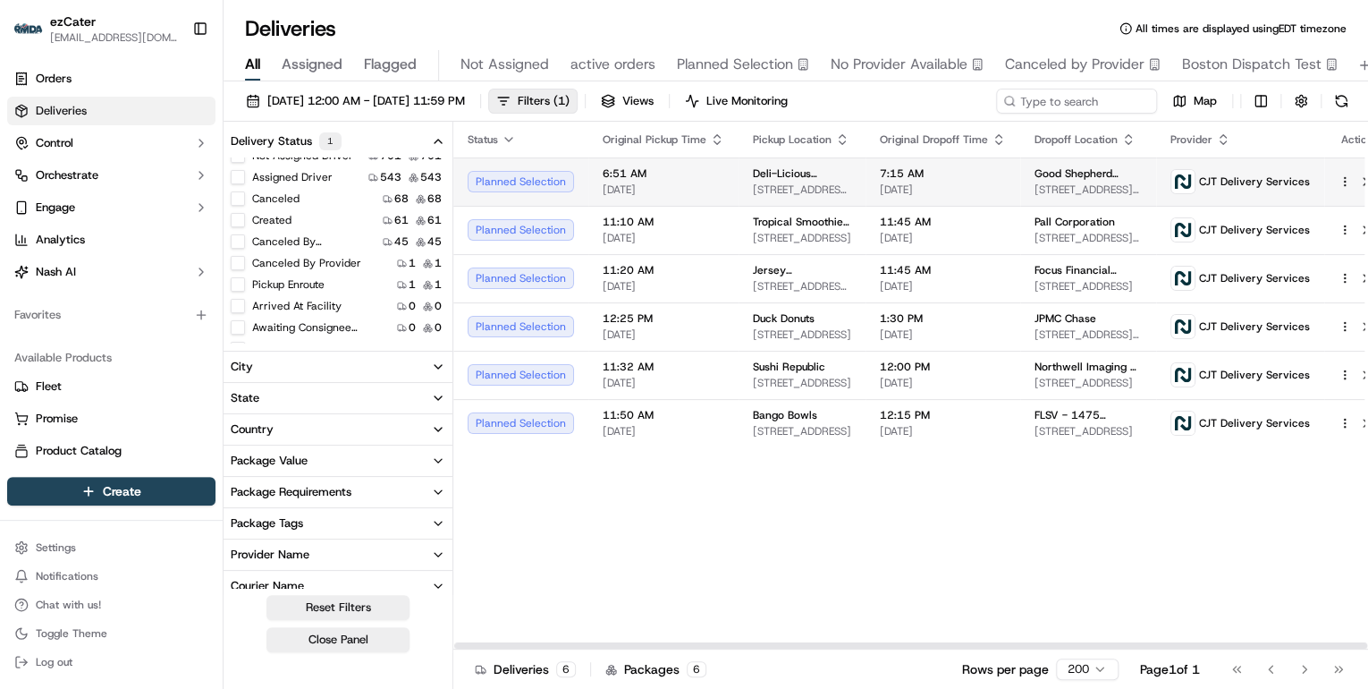
click at [678, 181] on div "6:51 AM 09/18/2025" at bounding box center [664, 181] width 122 height 30
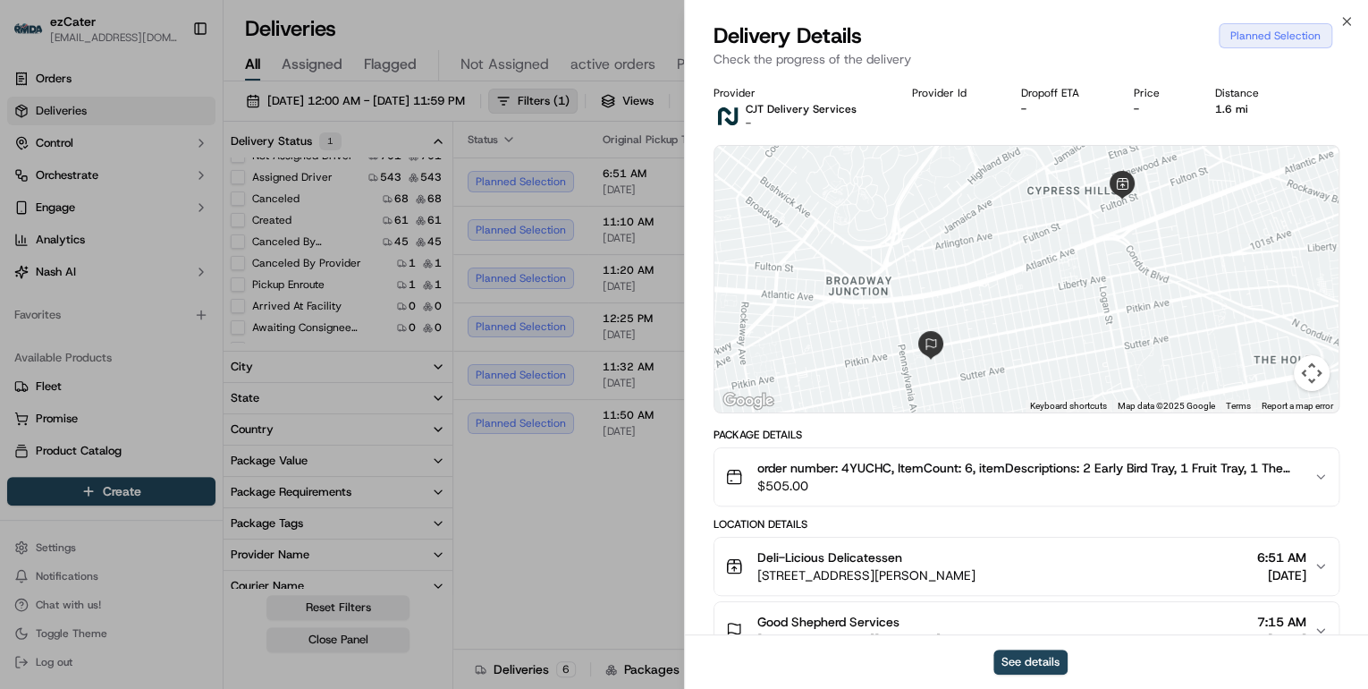
click at [879, 480] on span "$505.00" at bounding box center [1028, 486] width 542 height 18
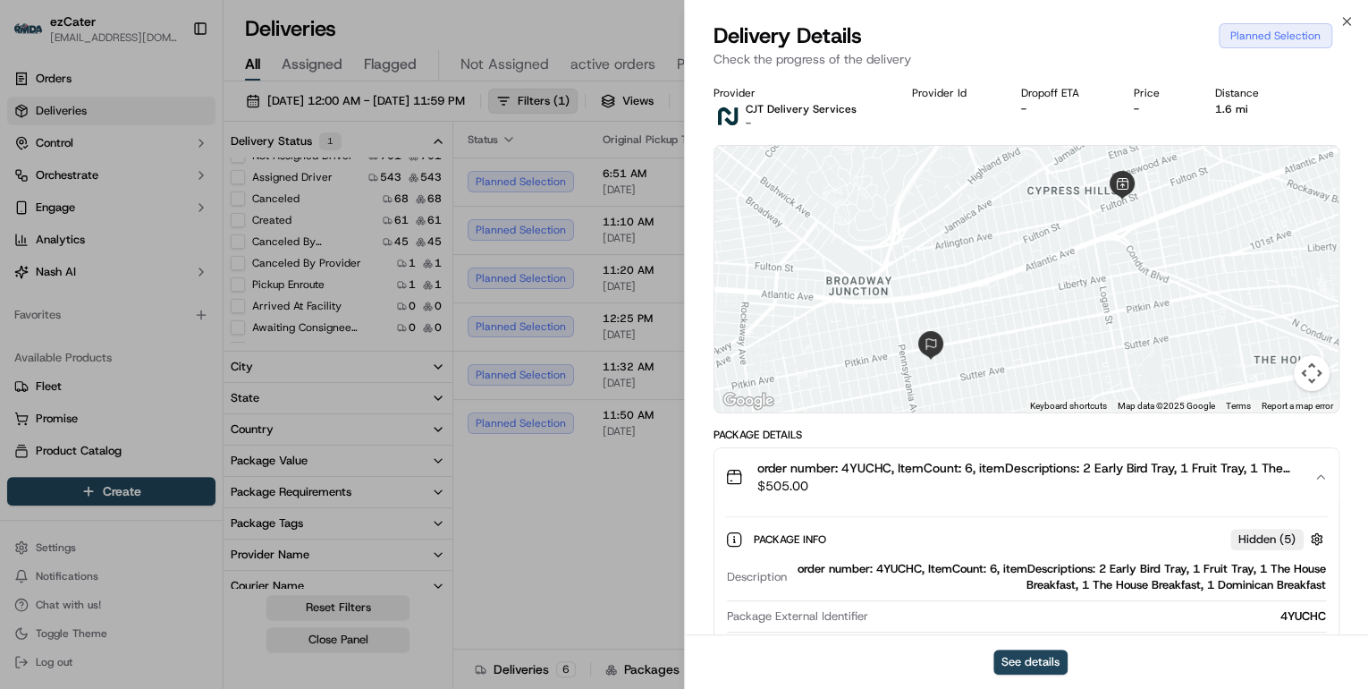
click at [899, 570] on div "order number: 4YUCHC, ItemCount: 6, itemDescriptions: 2 Early Bird Tray, 1 Frui…" at bounding box center [1060, 577] width 532 height 32
copy div "4YUCHC"
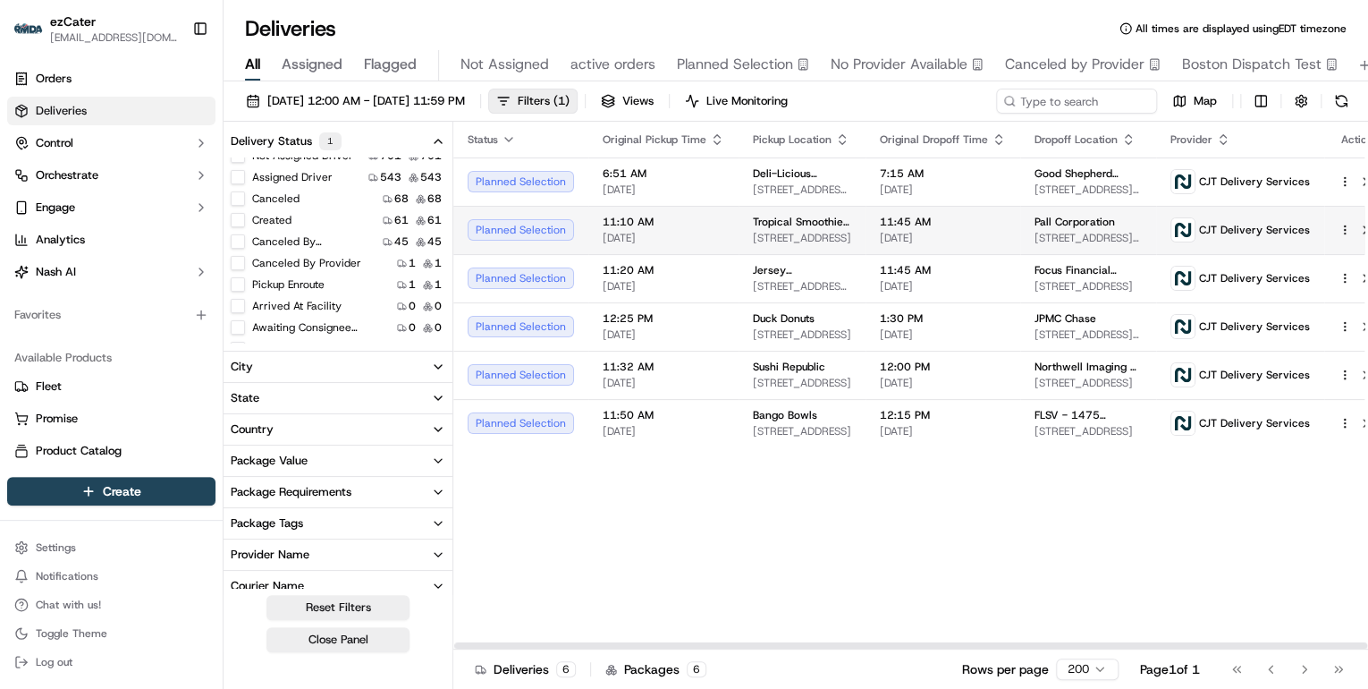
click at [723, 243] on td "11:10 AM 09/18/2025" at bounding box center [663, 230] width 150 height 48
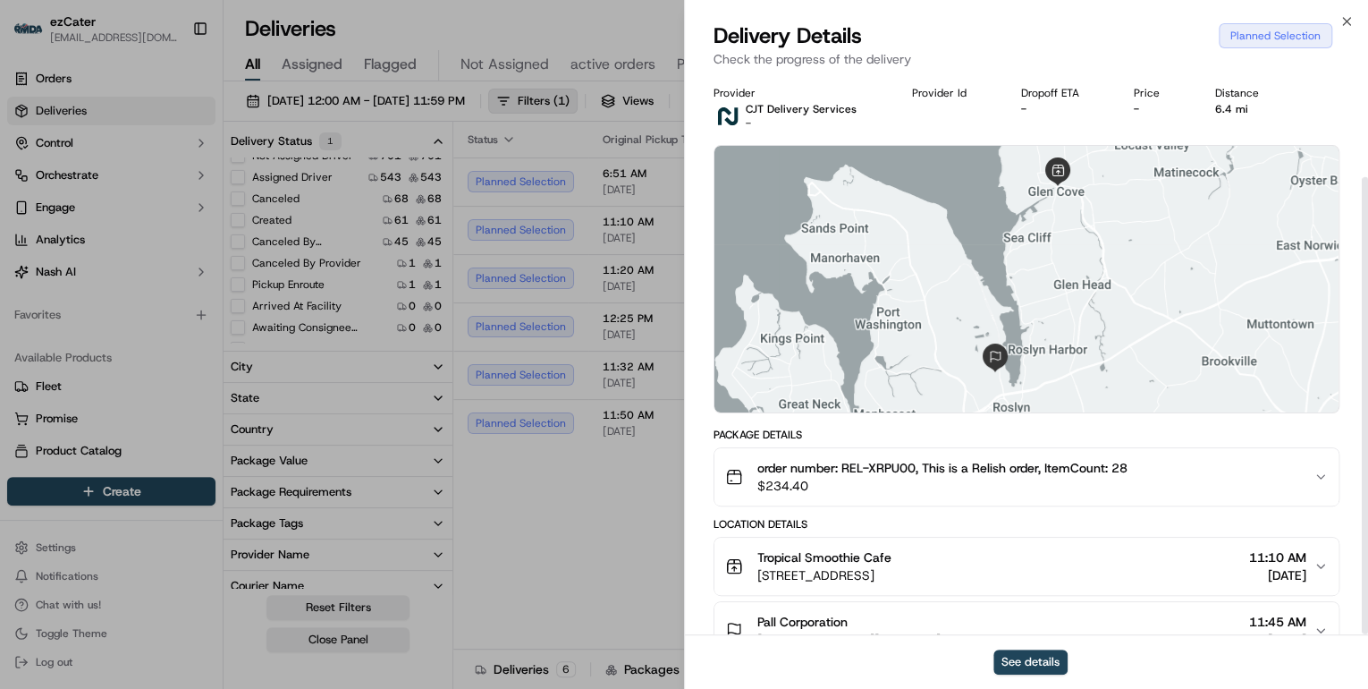
scroll to position [124, 0]
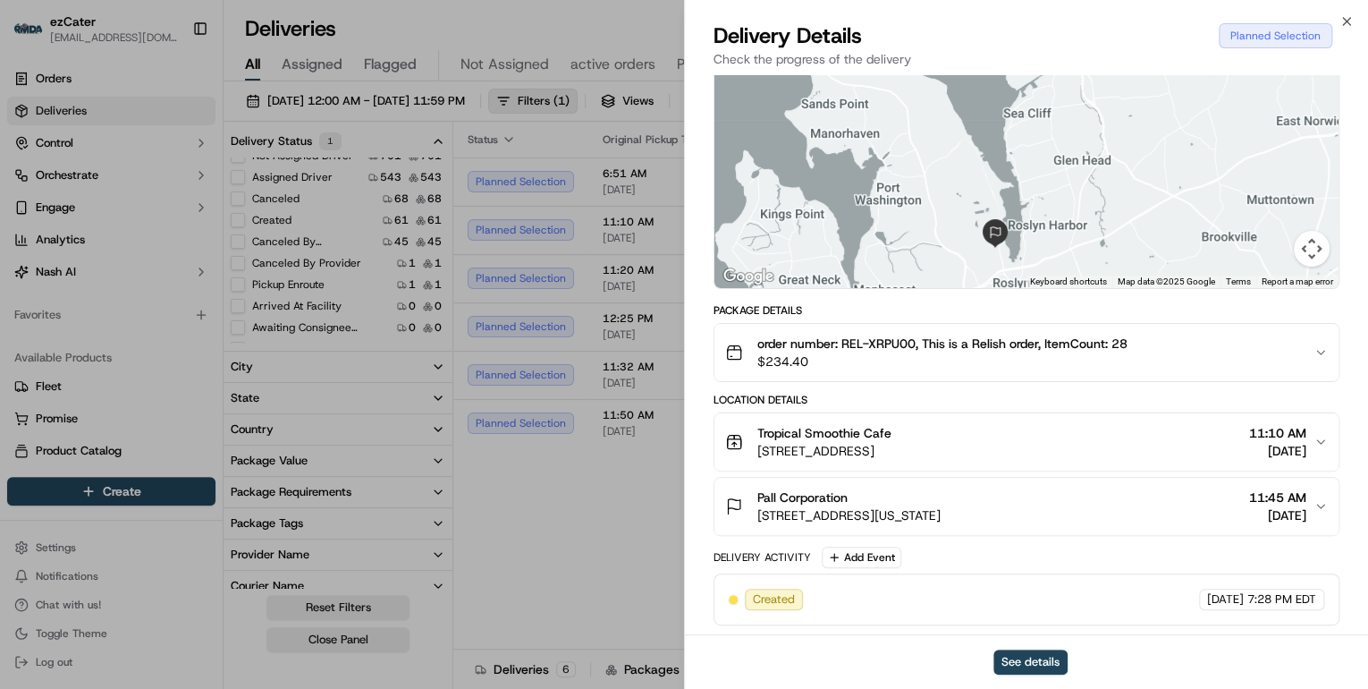
click at [916, 367] on span "$234.40" at bounding box center [942, 361] width 370 height 18
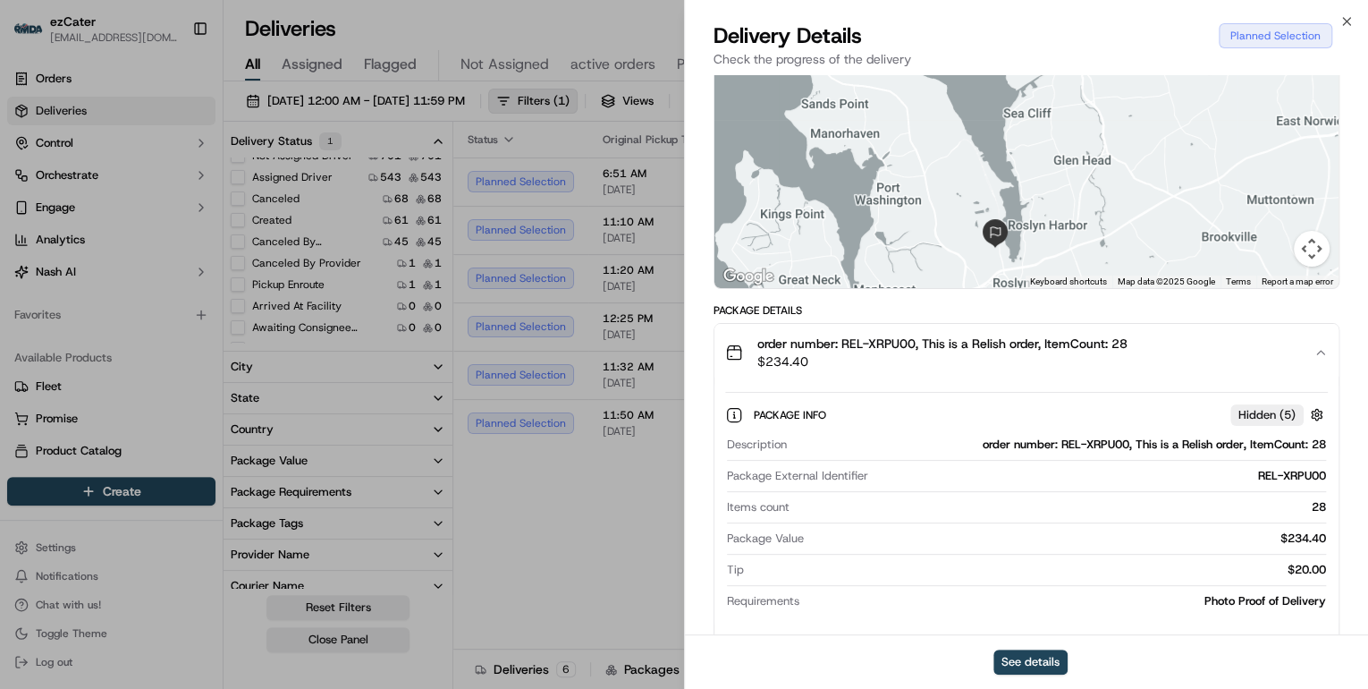
scroll to position [267, 0]
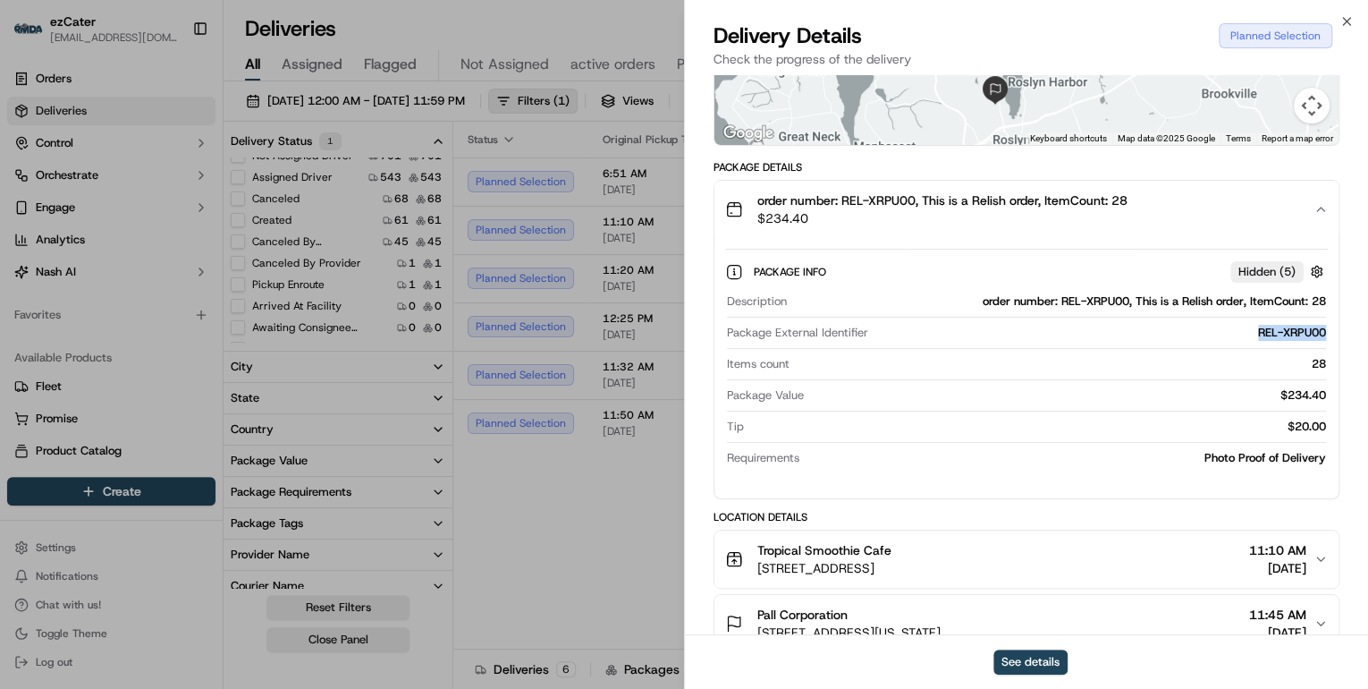
drag, startPoint x: 1336, startPoint y: 333, endPoint x: 1248, endPoint y: 333, distance: 87.6
click at [1248, 333] on div "Package Info Hidden ( 5 ) Description order number: REL-XRPU00, This is a Relis…" at bounding box center [1026, 361] width 624 height 246
copy div "REL-XRPU00"
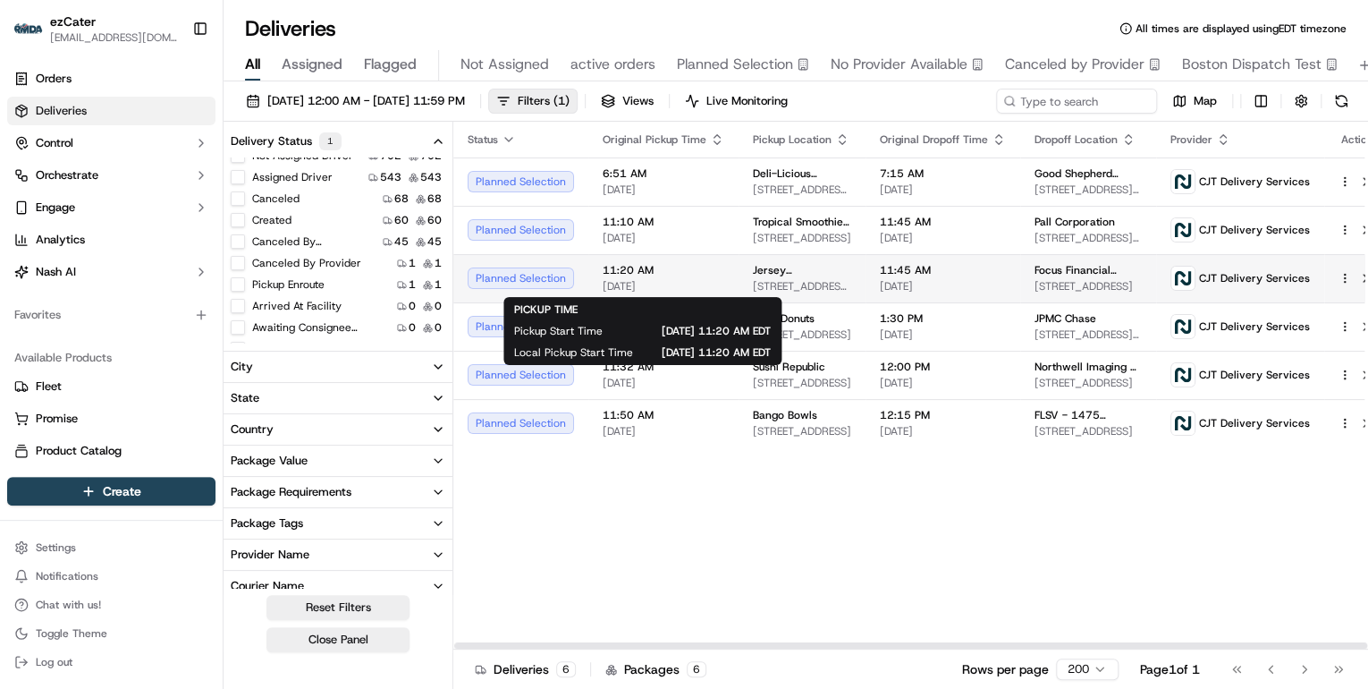
click at [644, 276] on div "11:20 AM 09/18/2025" at bounding box center [664, 278] width 122 height 30
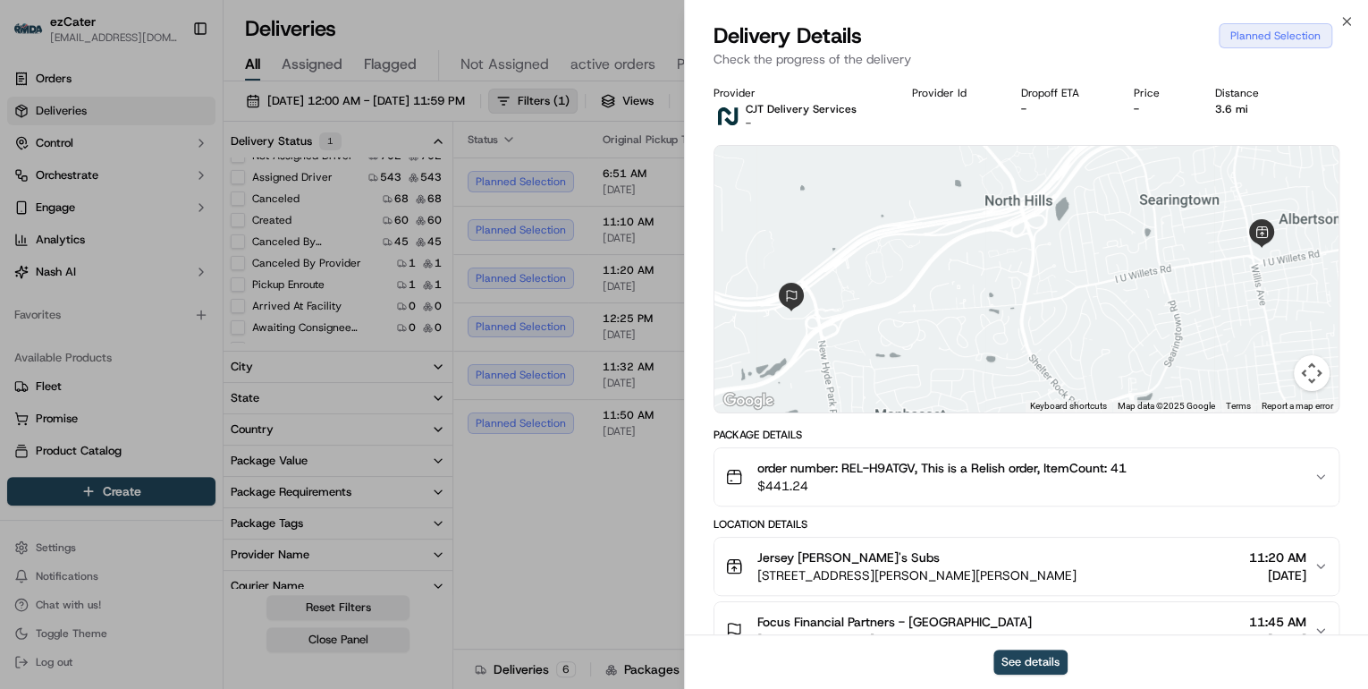
click at [940, 481] on span "$441.24" at bounding box center [941, 486] width 369 height 18
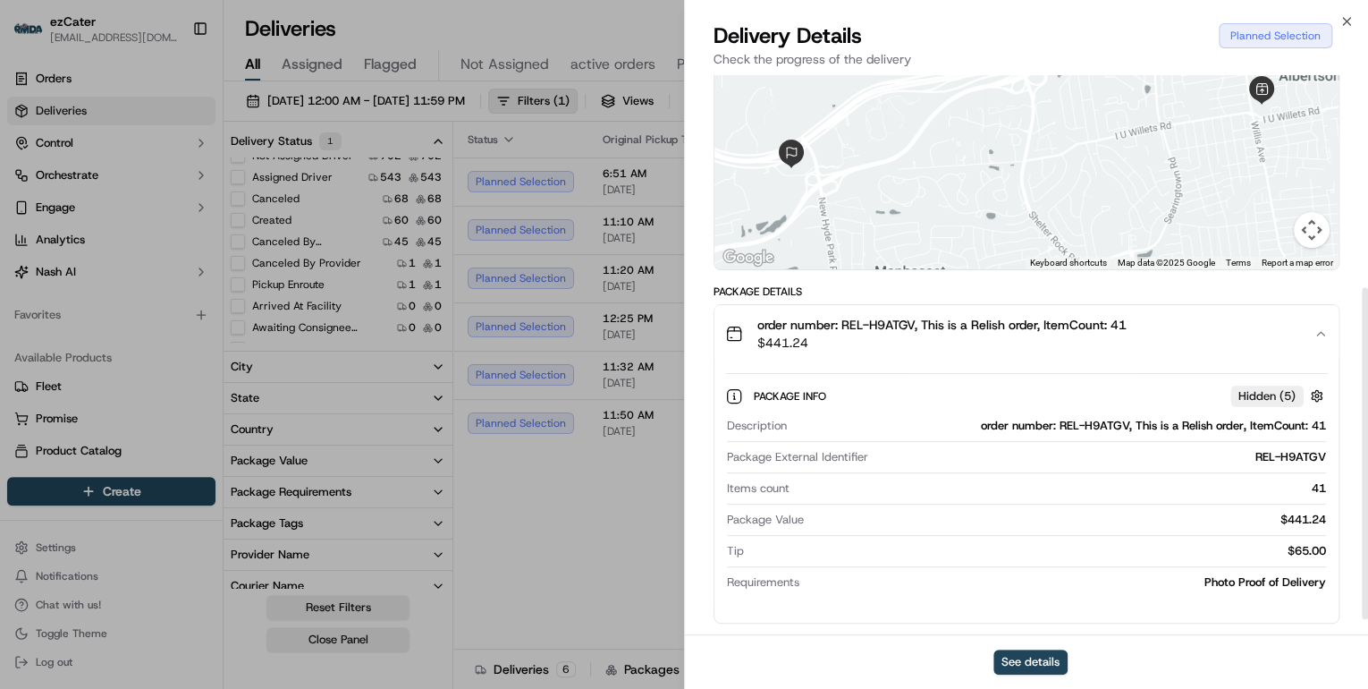
scroll to position [358, 0]
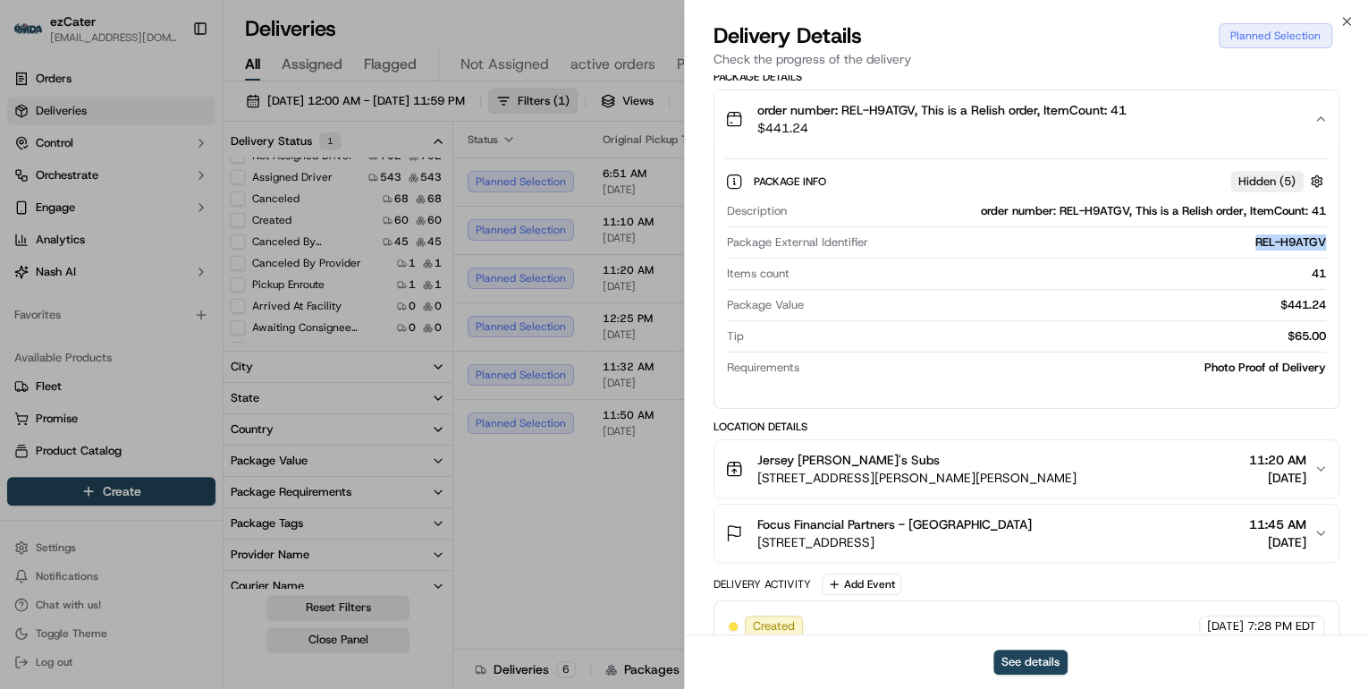
drag, startPoint x: 1331, startPoint y: 241, endPoint x: 1231, endPoint y: 241, distance: 100.2
click at [1231, 241] on div "Package Info Hidden ( 5 ) Description order number: REL-H9ATGV, This is a Relis…" at bounding box center [1026, 271] width 624 height 246
copy div "REL-H9ATGV"
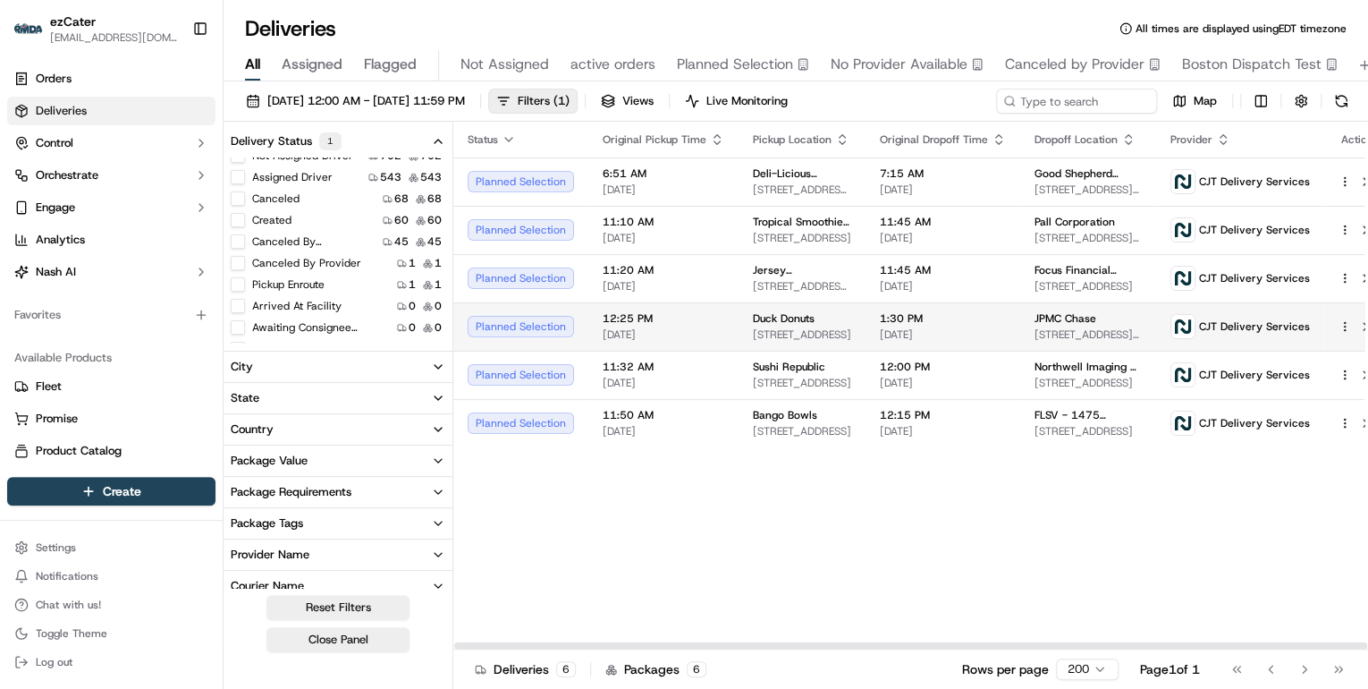
click at [608, 334] on span "09/18/2025" at bounding box center [664, 334] width 122 height 14
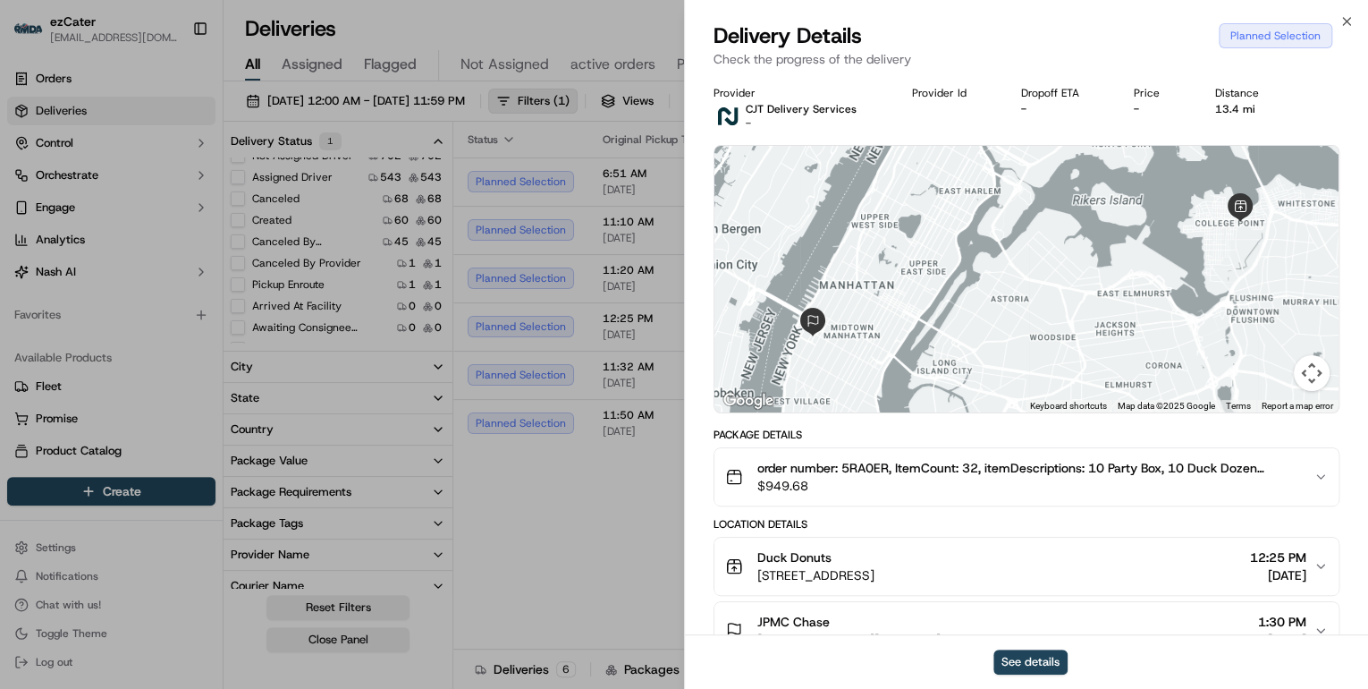
click at [873, 469] on span "order number: 5RA0ER, ItemCount: 32, itemDescriptions: 10 Party Box, 10 Duck Do…" at bounding box center [1028, 468] width 542 height 18
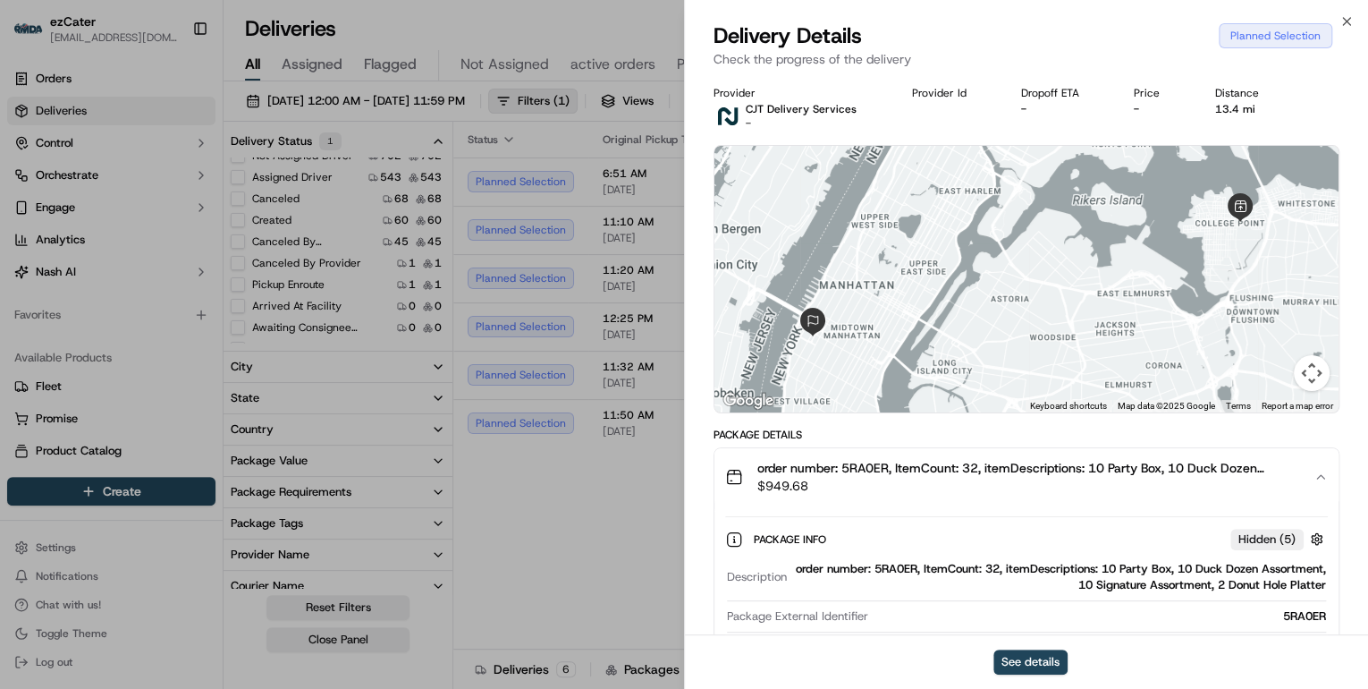
click at [888, 567] on div "order number: 5RA0ER, ItemCount: 32, itemDescriptions: 10 Party Box, 10 Duck Do…" at bounding box center [1060, 577] width 532 height 32
click at [888, 566] on div "order number: 5RA0ER, ItemCount: 32, itemDescriptions: 10 Party Box, 10 Duck Do…" at bounding box center [1060, 577] width 532 height 32
copy div "5RA0ER"
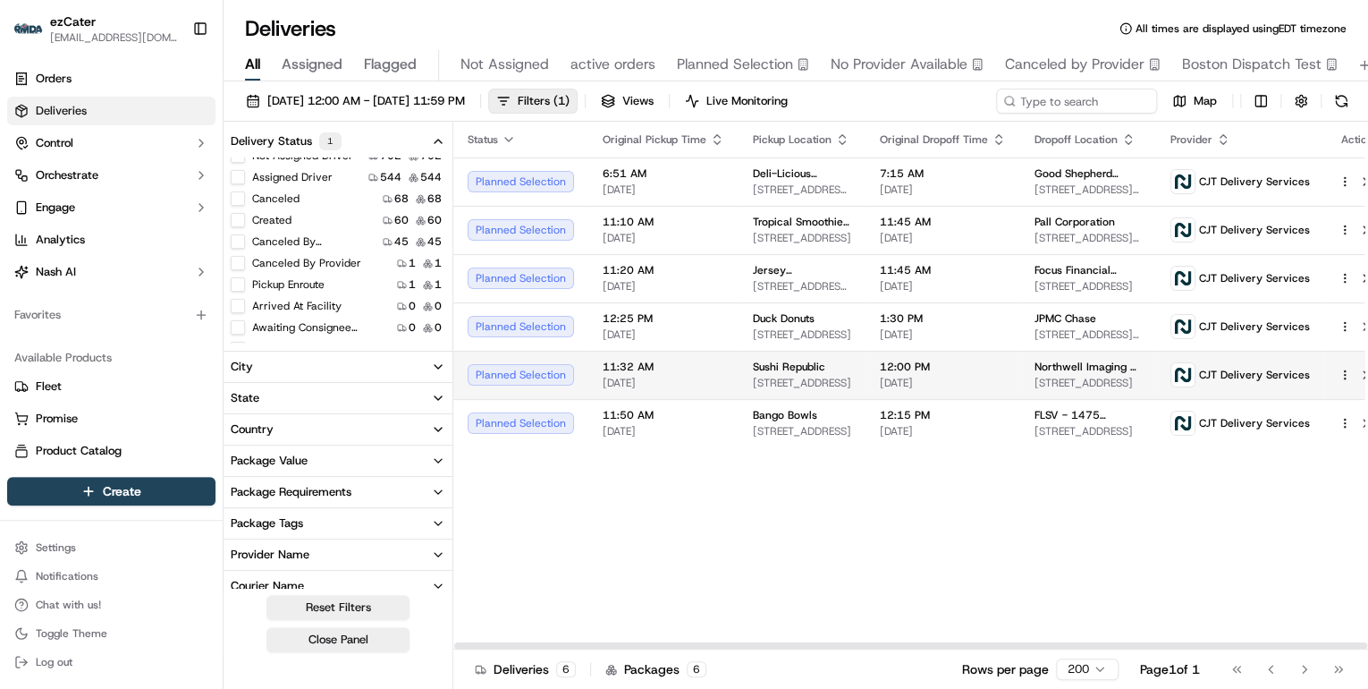
click at [617, 383] on span "[DATE]" at bounding box center [664, 383] width 122 height 14
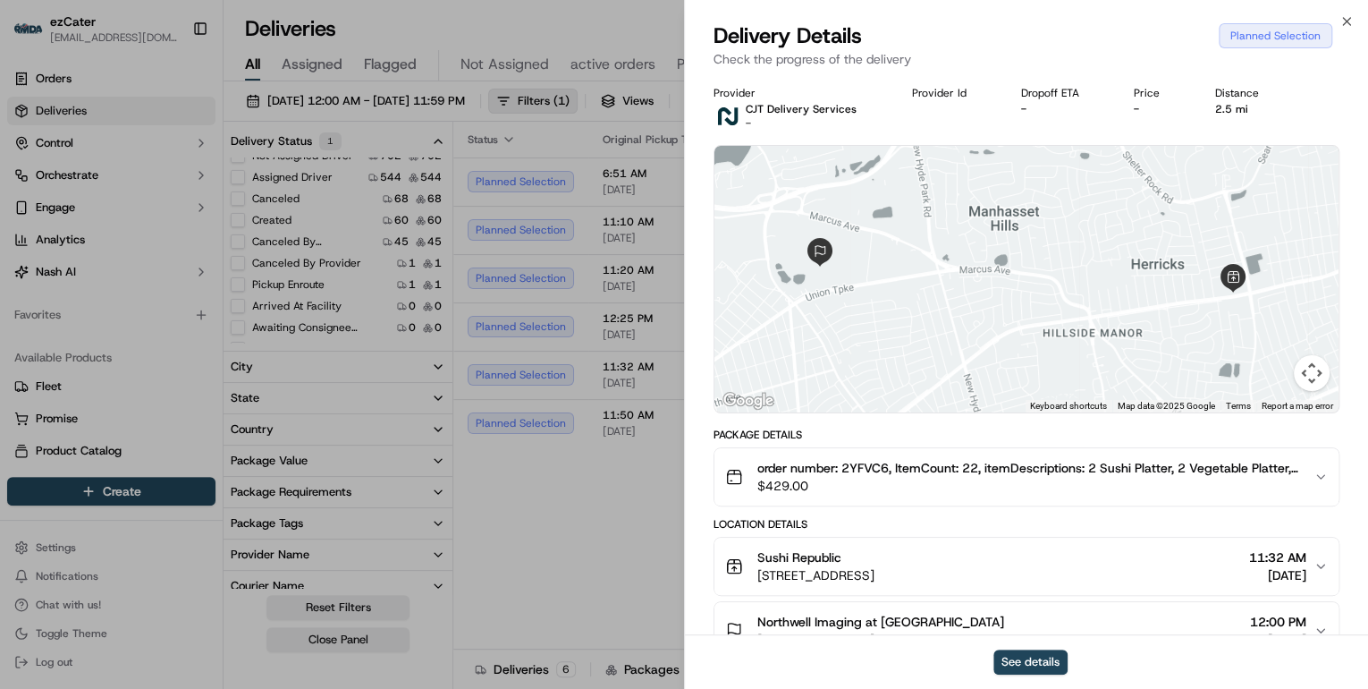
click at [881, 486] on span "$429.00" at bounding box center [1028, 486] width 542 height 18
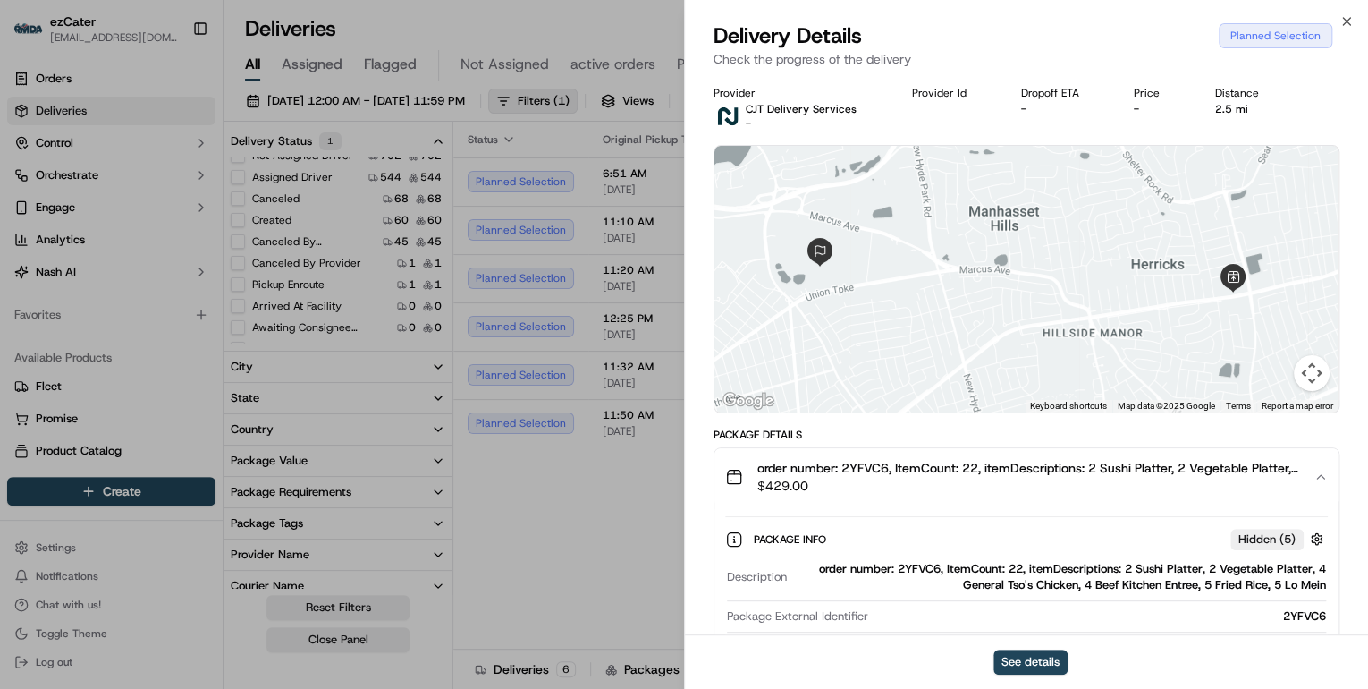
click at [932, 571] on div "order number: 2YFVC6, ItemCount: 22, itemDescriptions: 2 Sushi Platter, 2 Veget…" at bounding box center [1060, 577] width 532 height 32
copy div "2YFVC6"
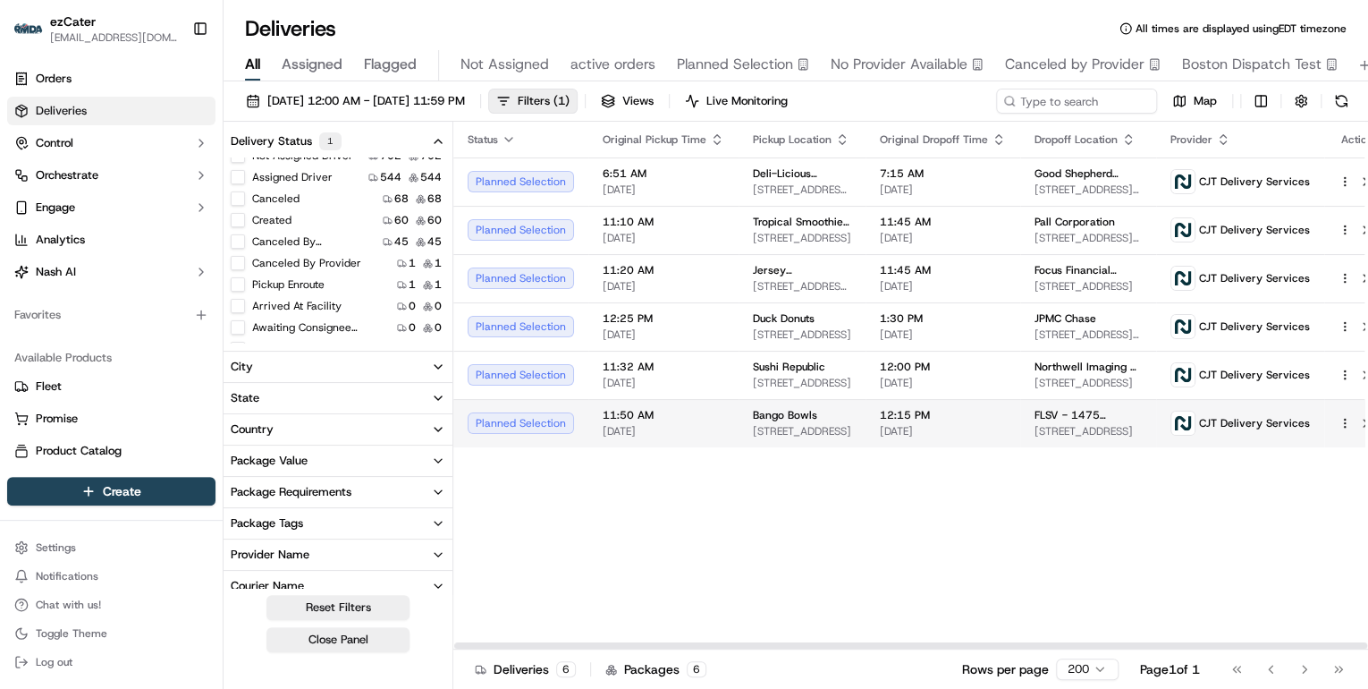
click at [644, 416] on span "11:50 AM" at bounding box center [664, 415] width 122 height 14
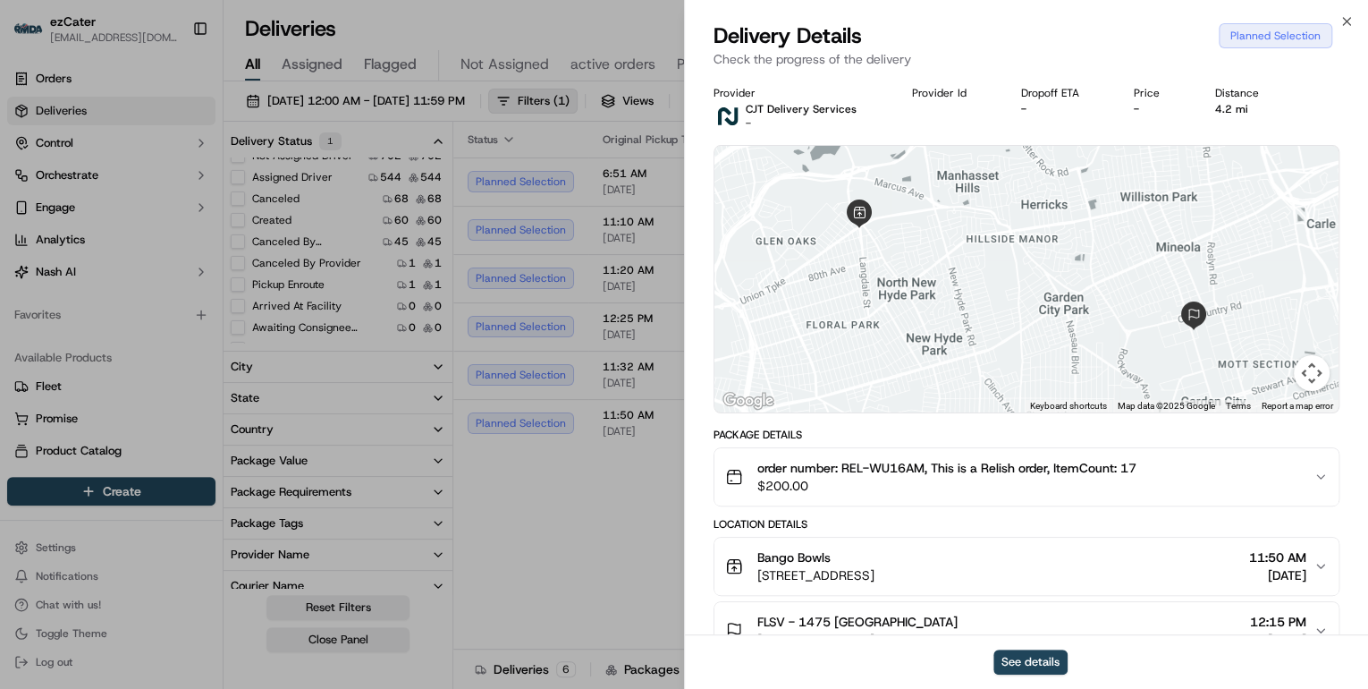
scroll to position [124, 0]
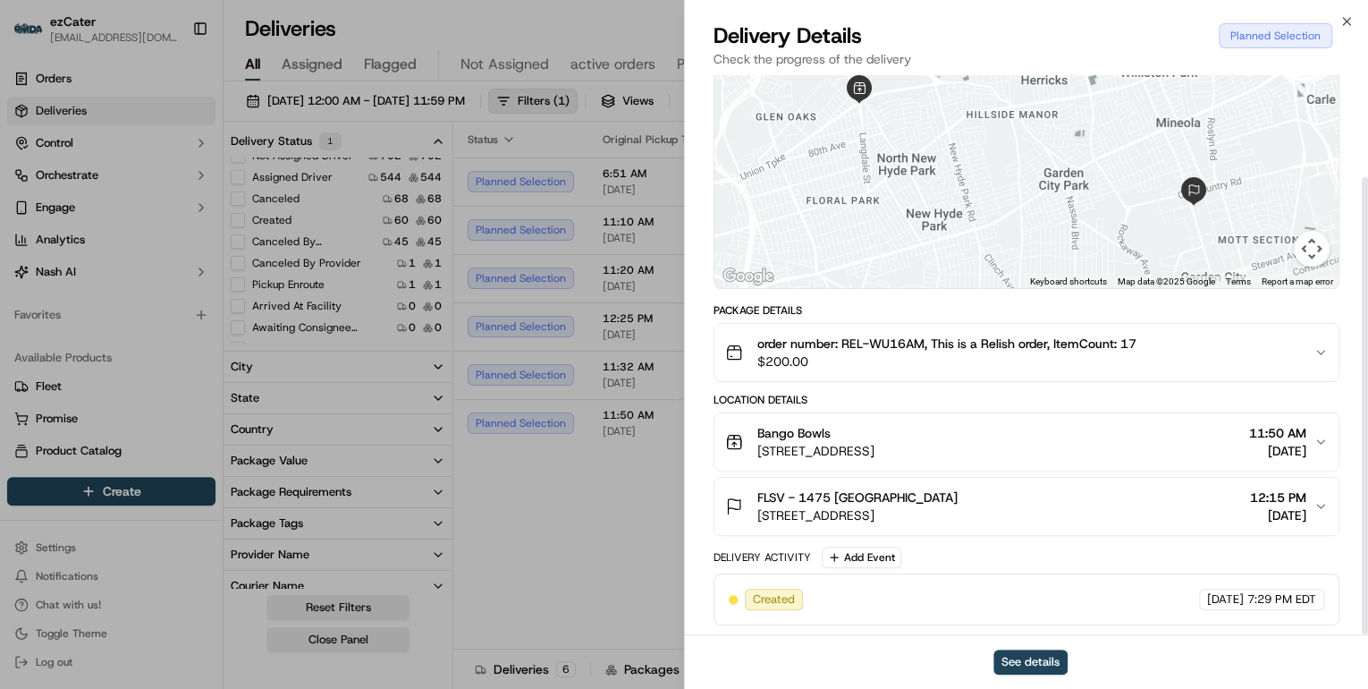
click at [931, 361] on span "$200.00" at bounding box center [946, 361] width 379 height 18
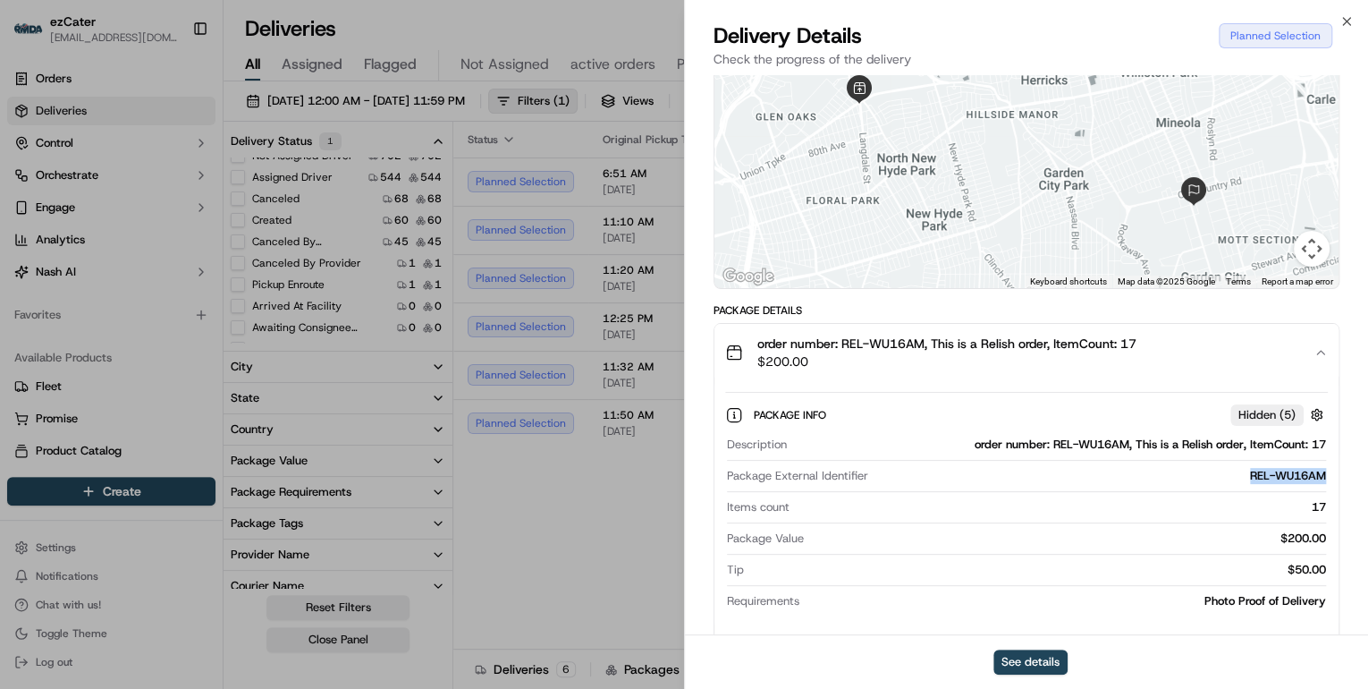
drag, startPoint x: 1331, startPoint y: 476, endPoint x: 1168, endPoint y: 475, distance: 163.6
click at [1168, 475] on div "Package Info Hidden ( 5 ) Description order number: REL-WU16AM, This is a Relis…" at bounding box center [1026, 504] width 624 height 246
copy div "REL-WU16AM"
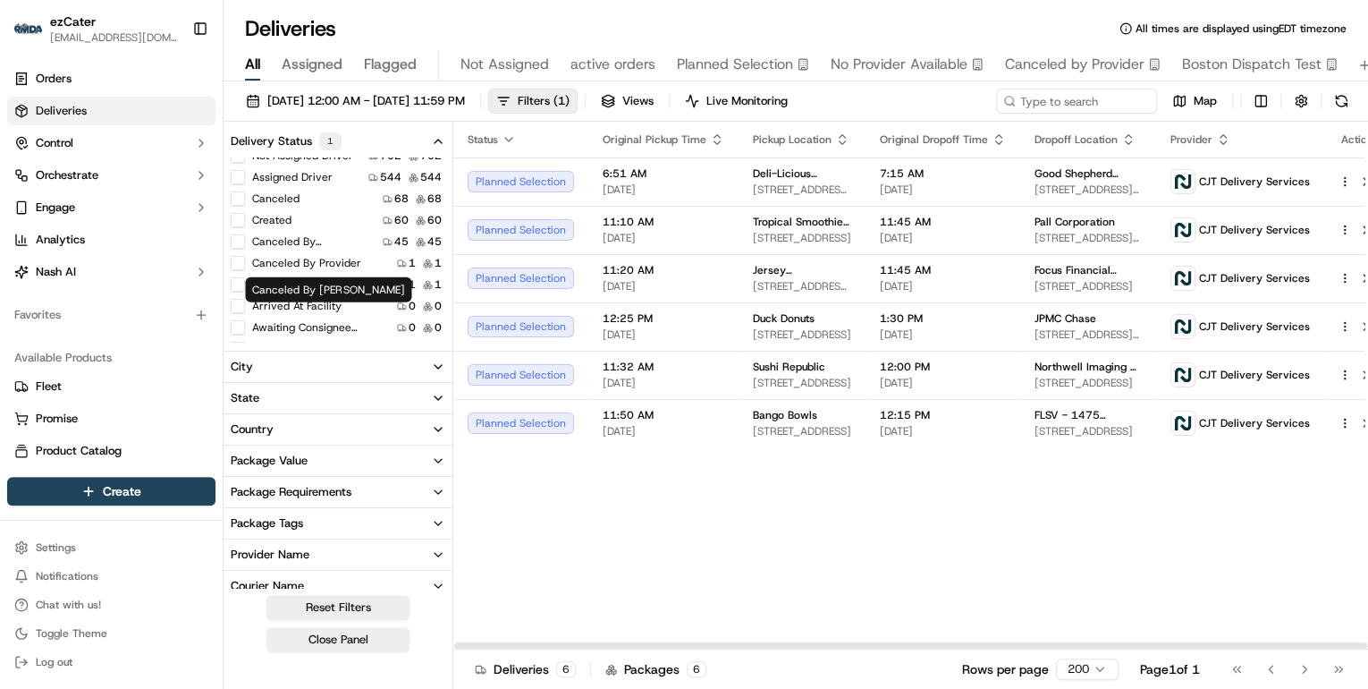
scroll to position [0, 0]
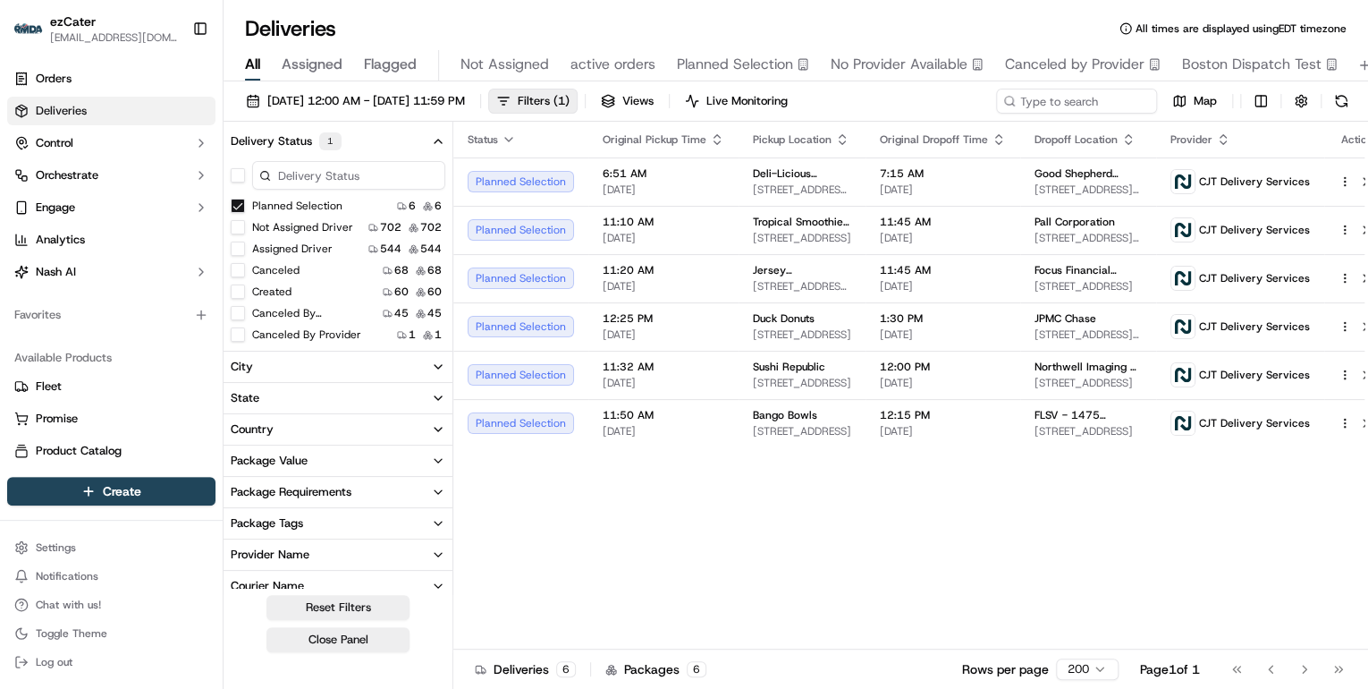
click at [240, 206] on button "Planned Selection" at bounding box center [238, 206] width 14 height 14
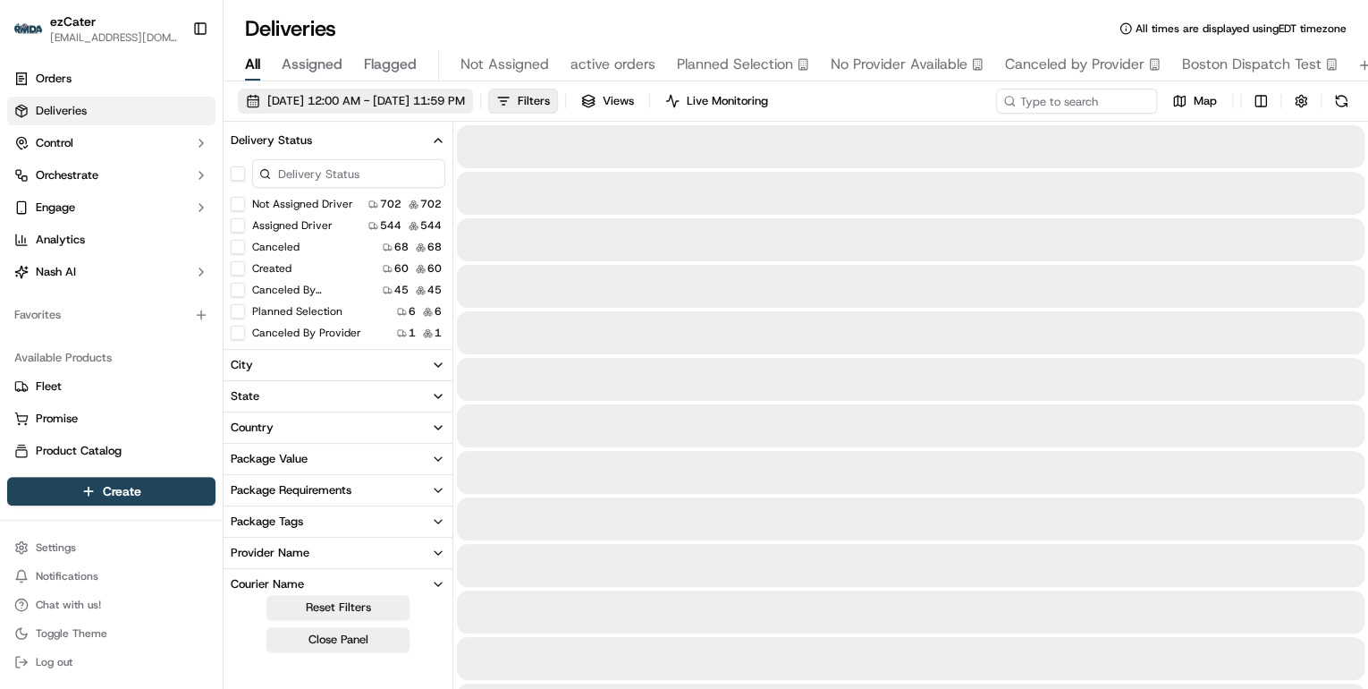
click at [336, 98] on span "09/18/2025 12:00 AM - 09/21/2025 11:59 PM" at bounding box center [366, 101] width 198 height 16
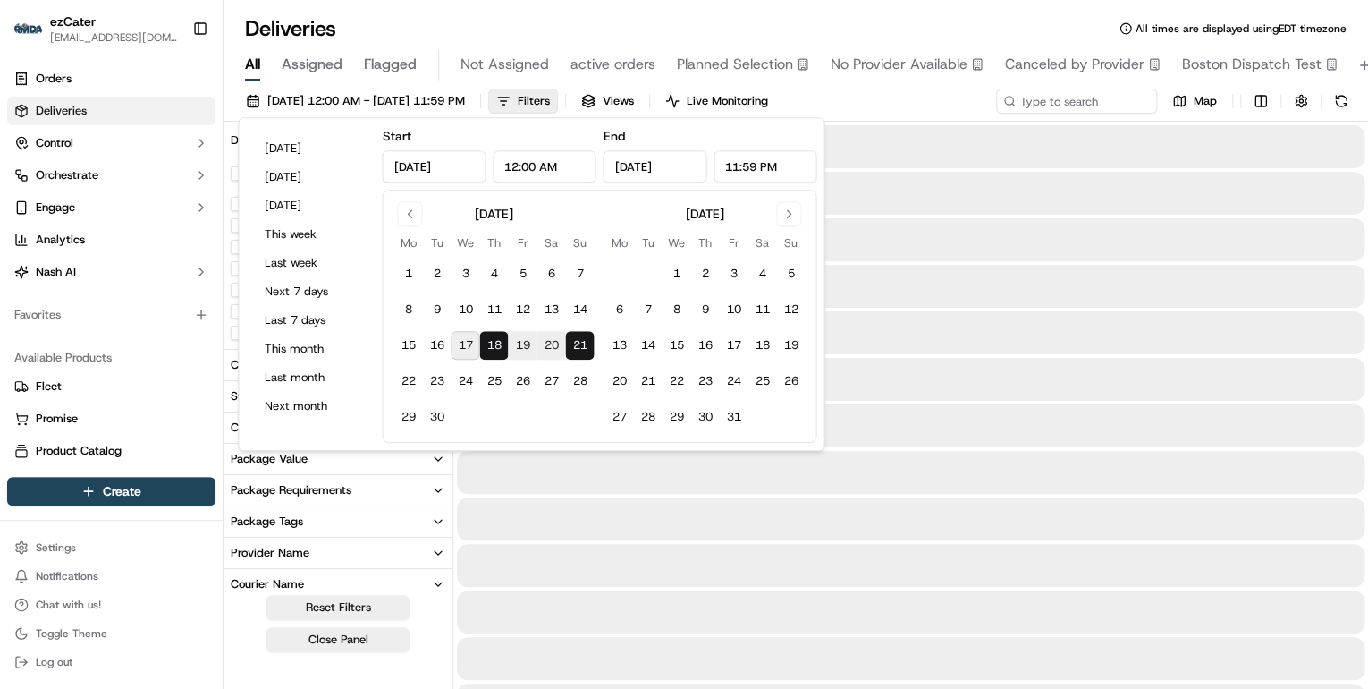
click at [467, 347] on button "17" at bounding box center [465, 345] width 29 height 29
type input "[DATE]"
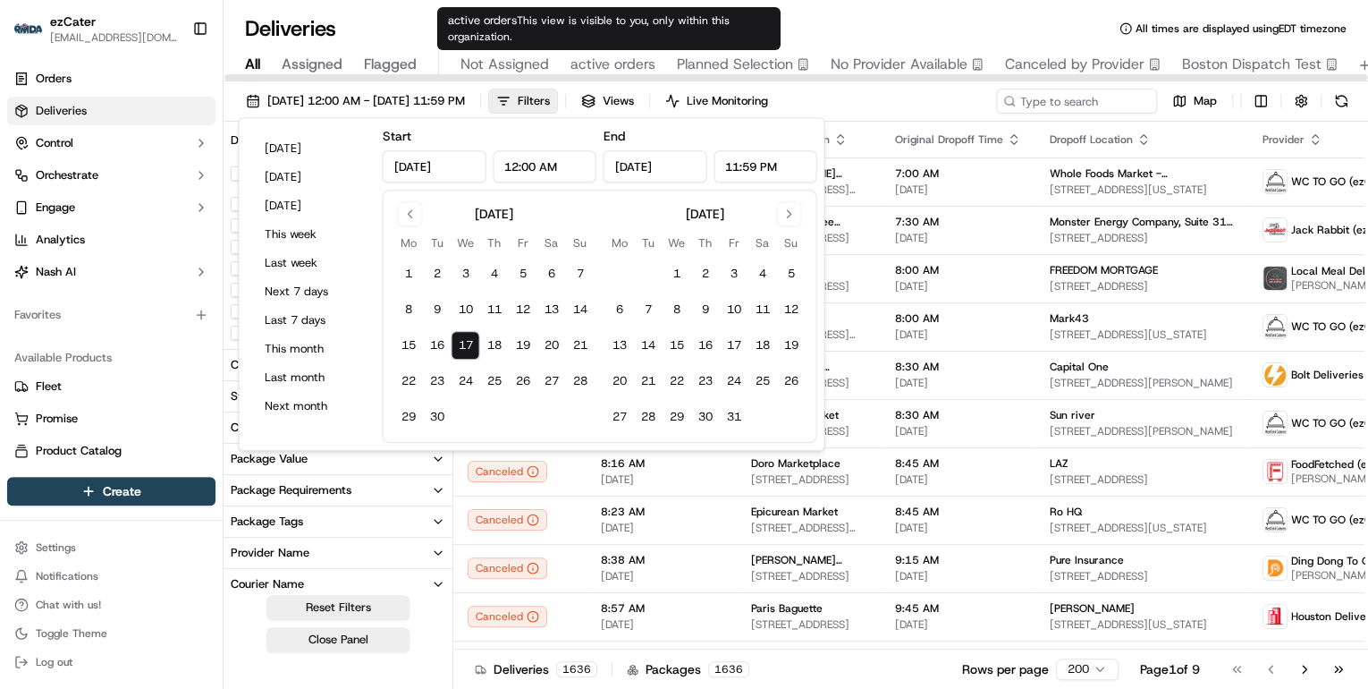
click at [594, 25] on span "This view is visible to you, only within this organization." at bounding box center [589, 28] width 282 height 30
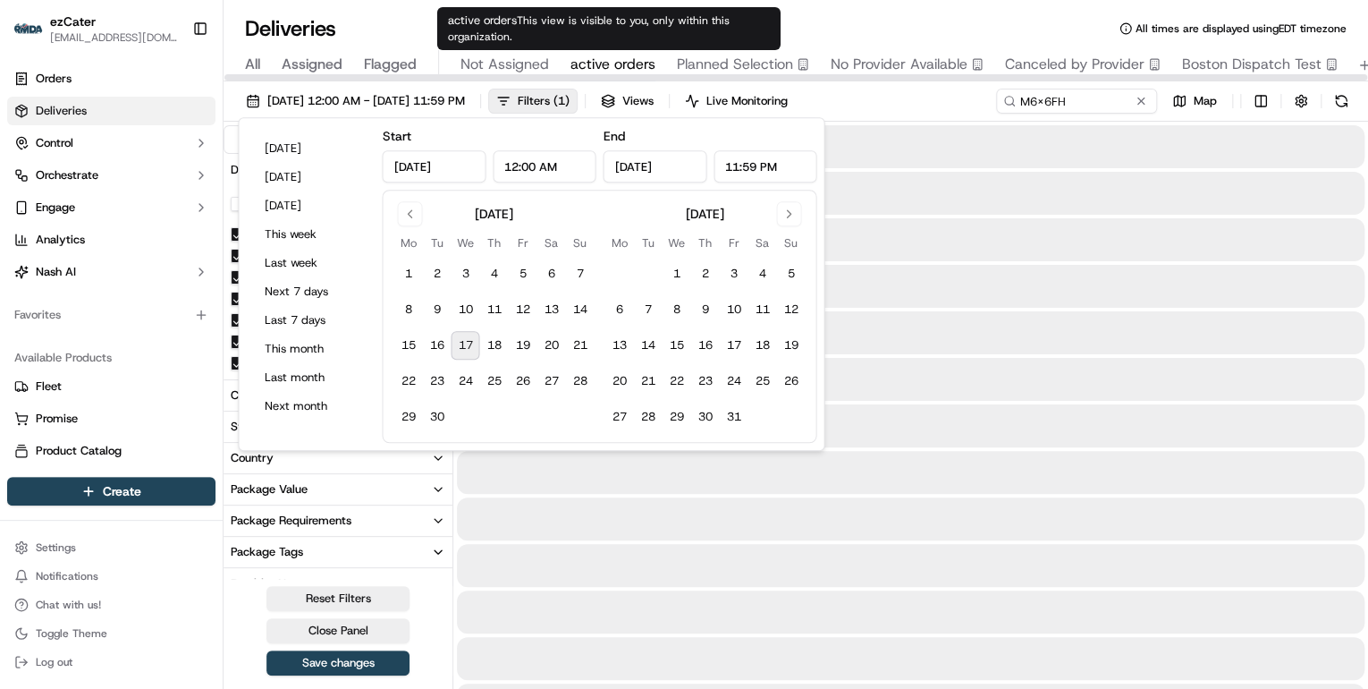
type input "M6X6FH"
type input "Mar 1, 2024"
type input "Mar 31, 2024"
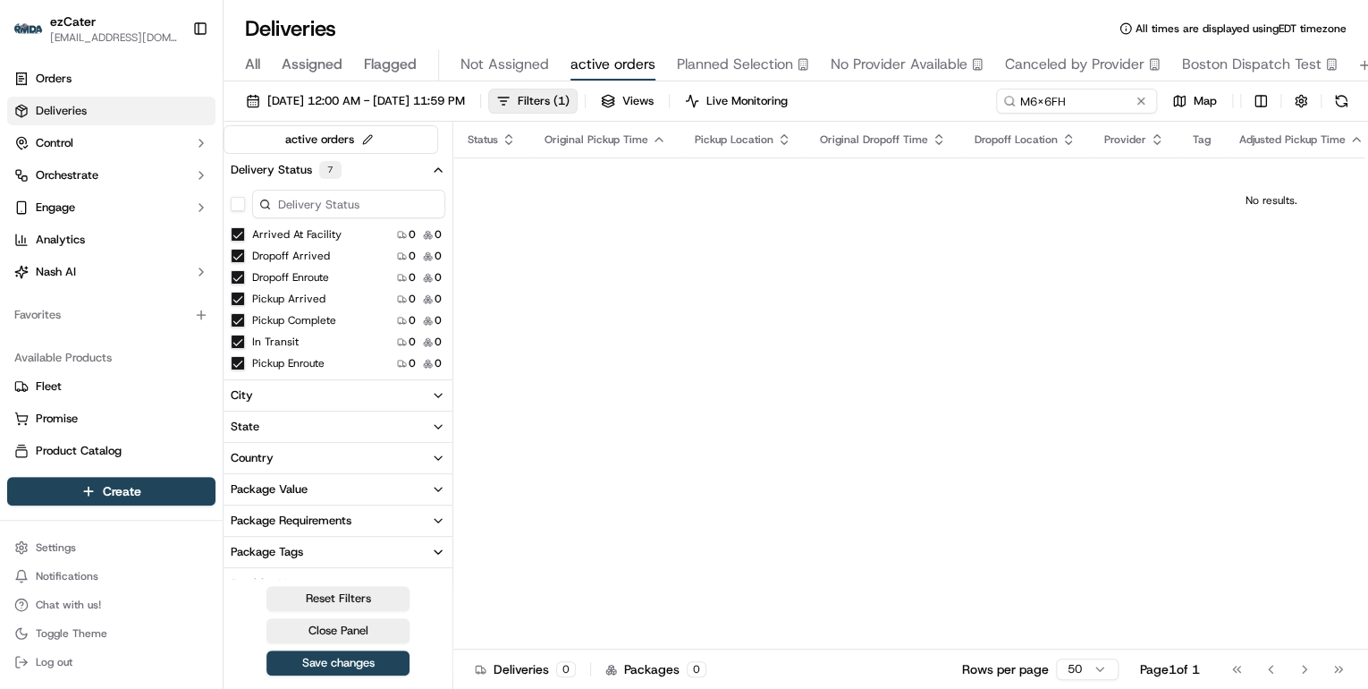
click at [232, 233] on button "Arrived At Facility" at bounding box center [238, 234] width 14 height 14
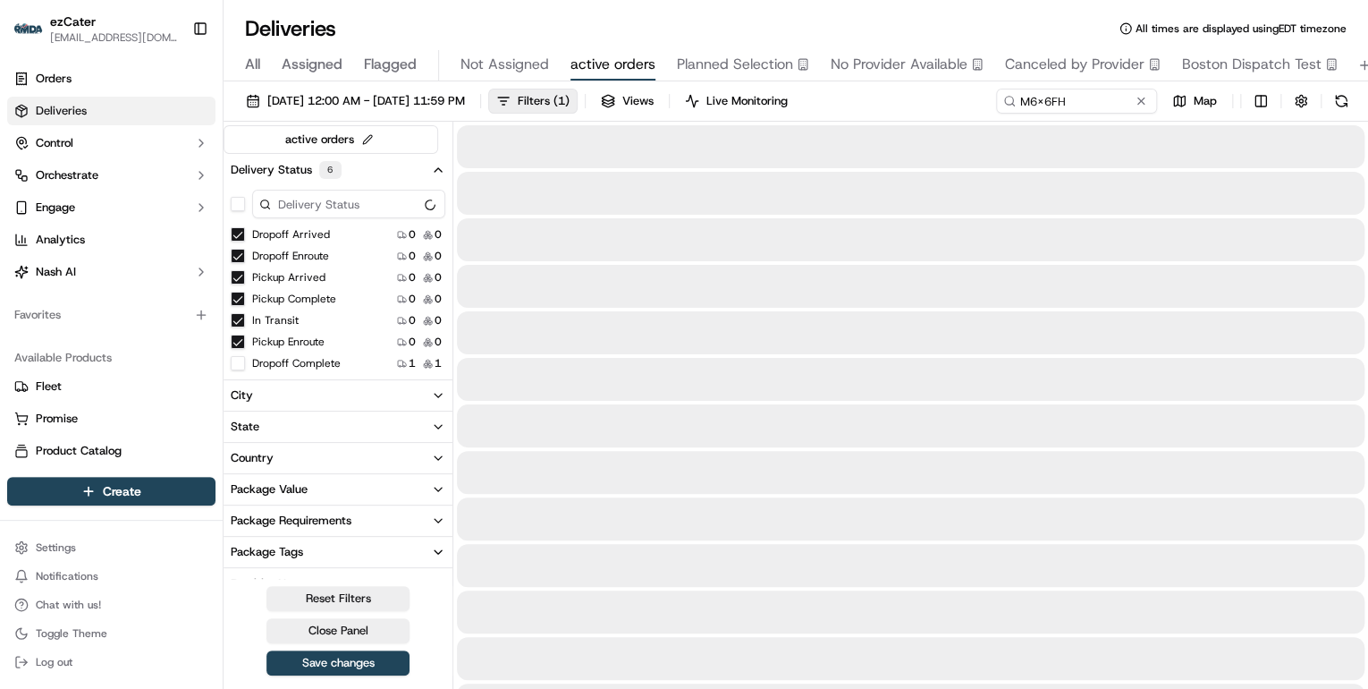
click at [239, 235] on button "Dropoff Arrived" at bounding box center [238, 234] width 14 height 14
click at [240, 235] on button "Dropoff Enroute" at bounding box center [238, 234] width 14 height 14
click at [241, 239] on button "Pickup Arrived" at bounding box center [238, 234] width 14 height 14
click at [238, 232] on button "Pickup Complete" at bounding box center [238, 234] width 14 height 14
click at [240, 232] on button "In Transit" at bounding box center [238, 234] width 14 height 14
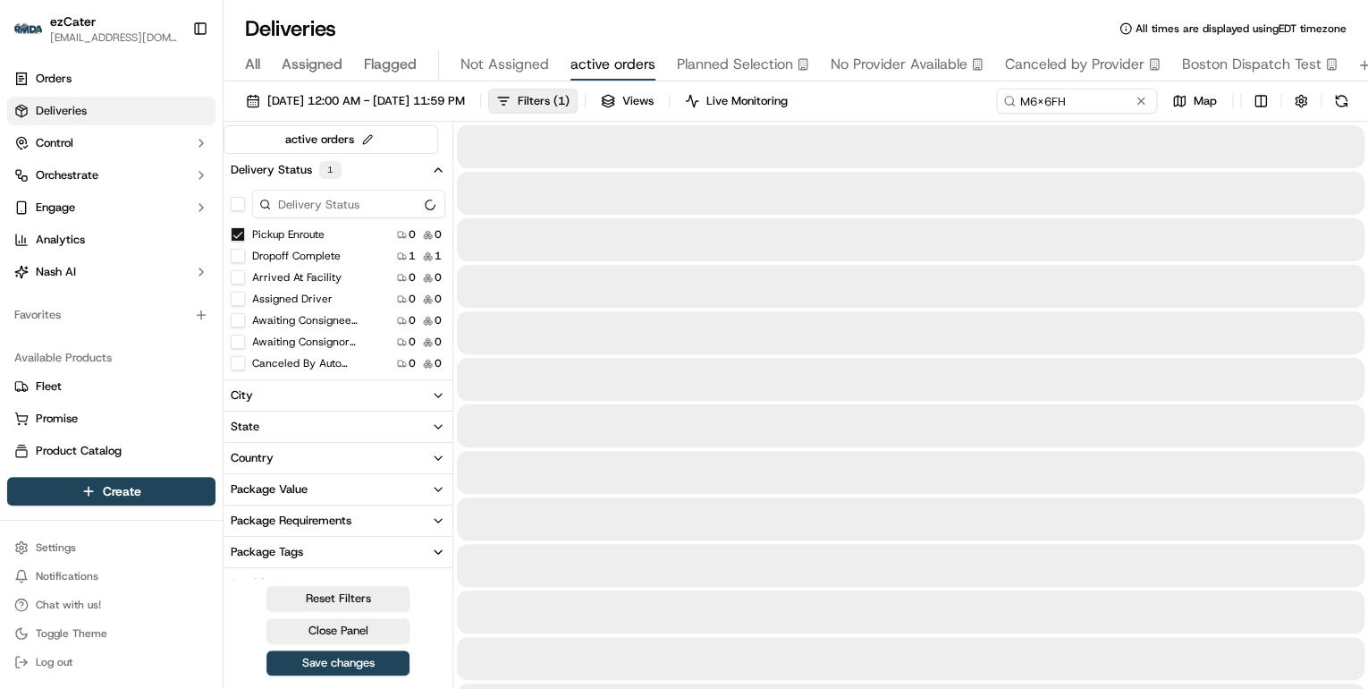
click at [239, 232] on button "Pickup Enroute" at bounding box center [238, 234] width 14 height 14
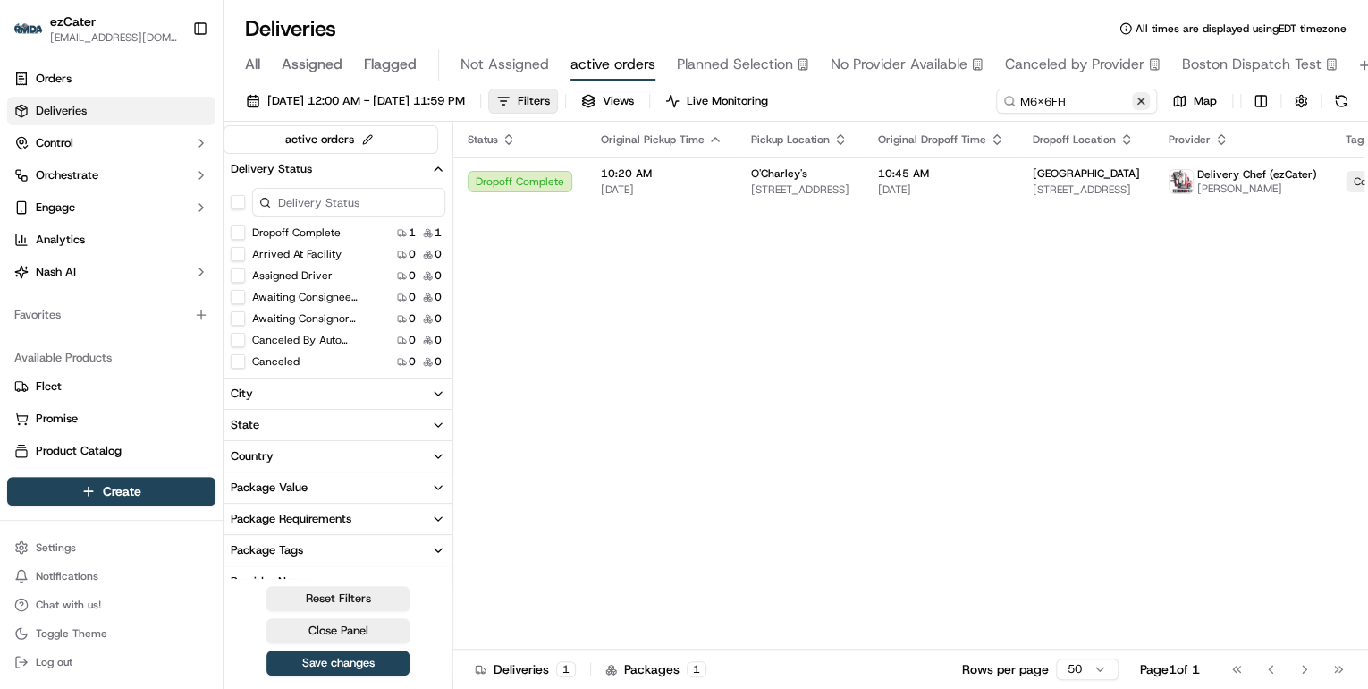
click at [1139, 103] on button at bounding box center [1141, 101] width 18 height 18
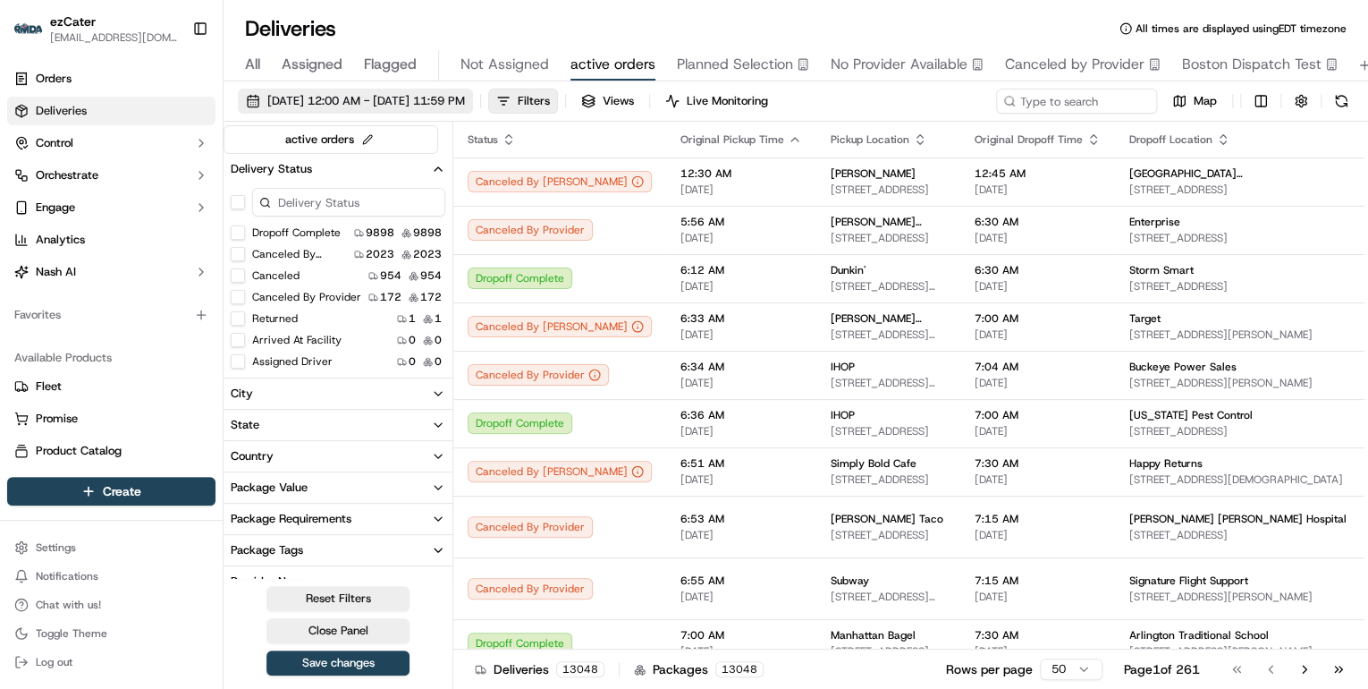
click at [330, 97] on span "03/01/2024 12:00 AM - 03/31/2024 11:59 PM" at bounding box center [366, 101] width 198 height 16
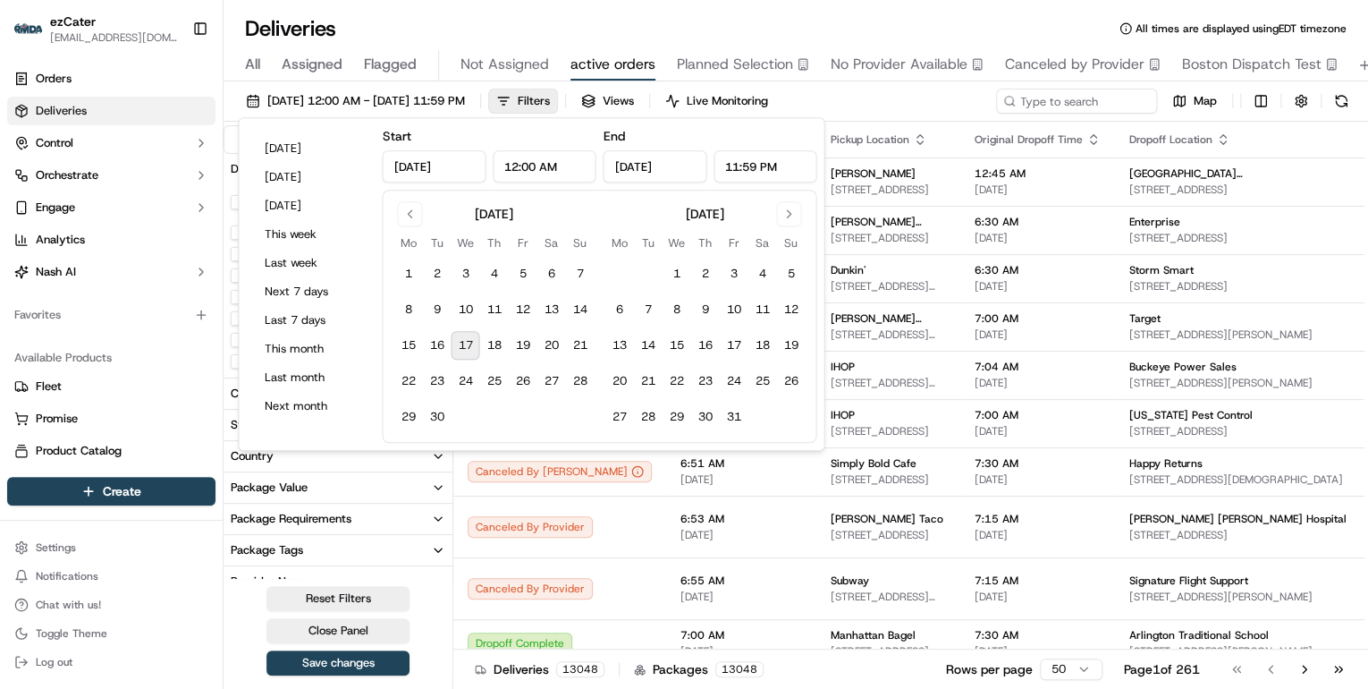
click at [470, 346] on button "17" at bounding box center [465, 345] width 29 height 29
type input "[DATE]"
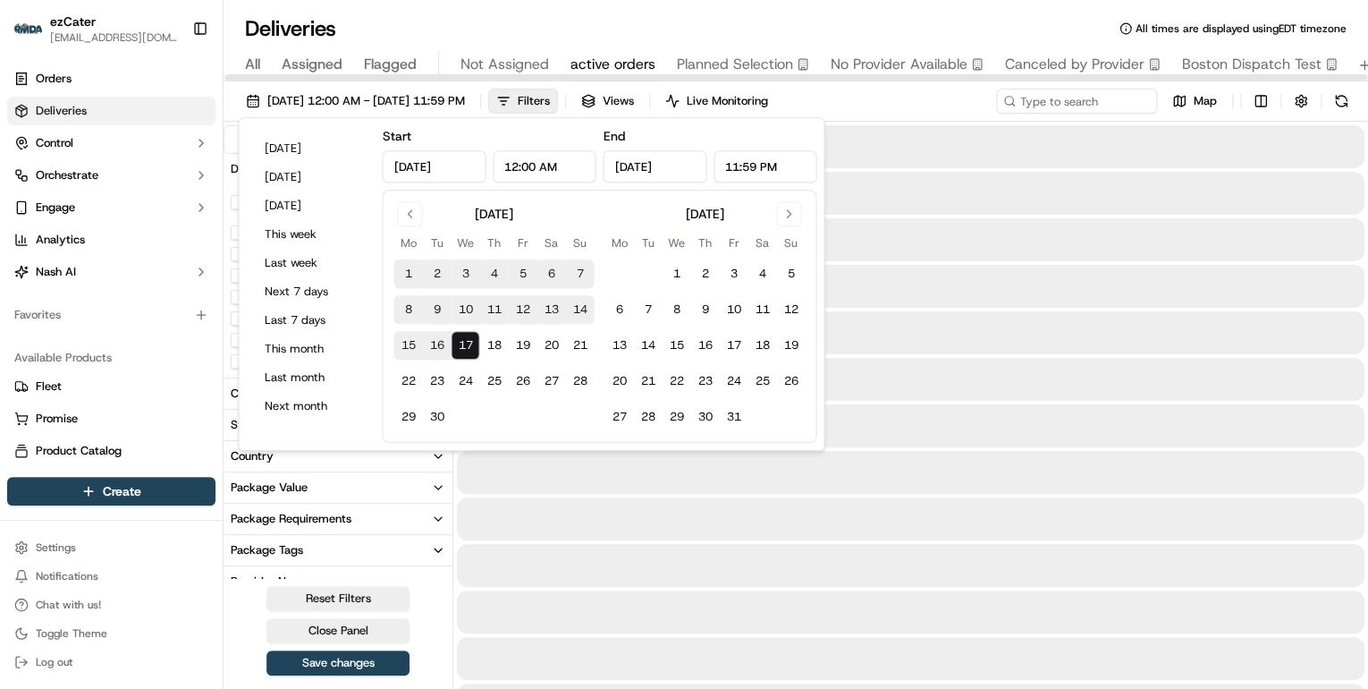
click at [254, 69] on span "All" at bounding box center [252, 64] width 15 height 21
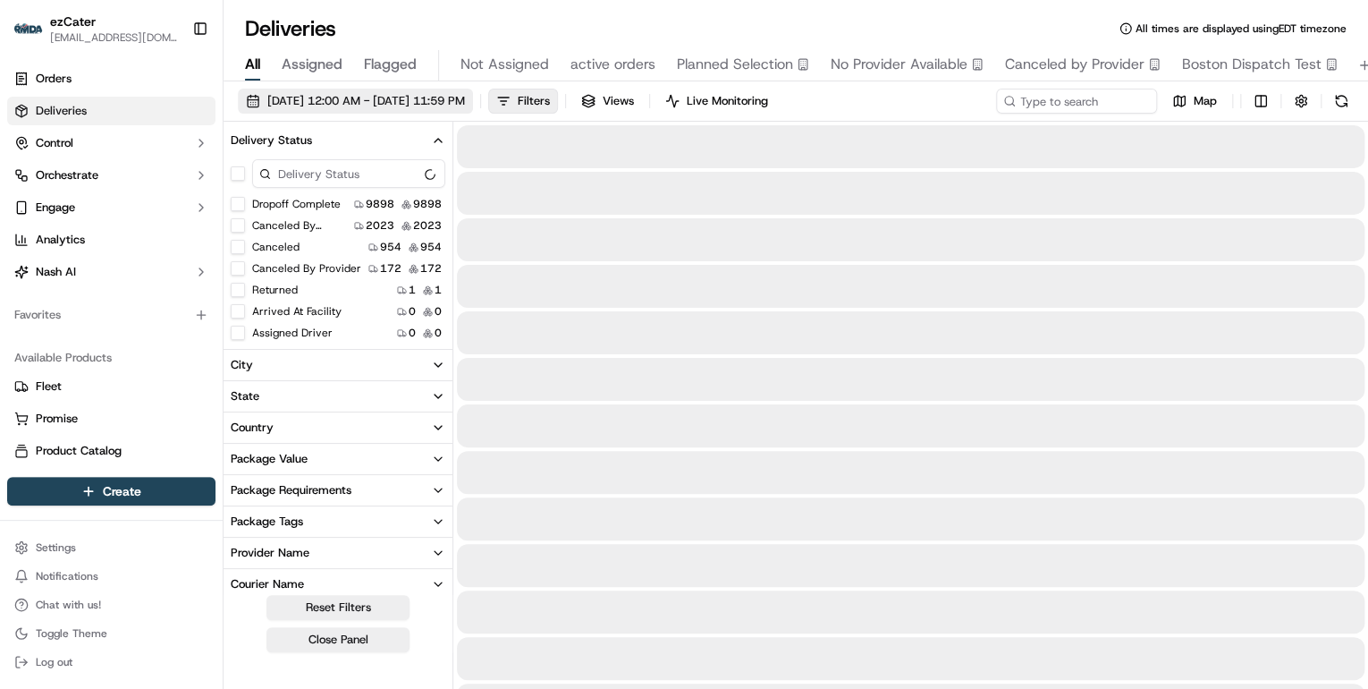
click at [363, 110] on button "03/01/2024 12:00 AM - 09/17/2025 11:59 PM" at bounding box center [355, 101] width 235 height 25
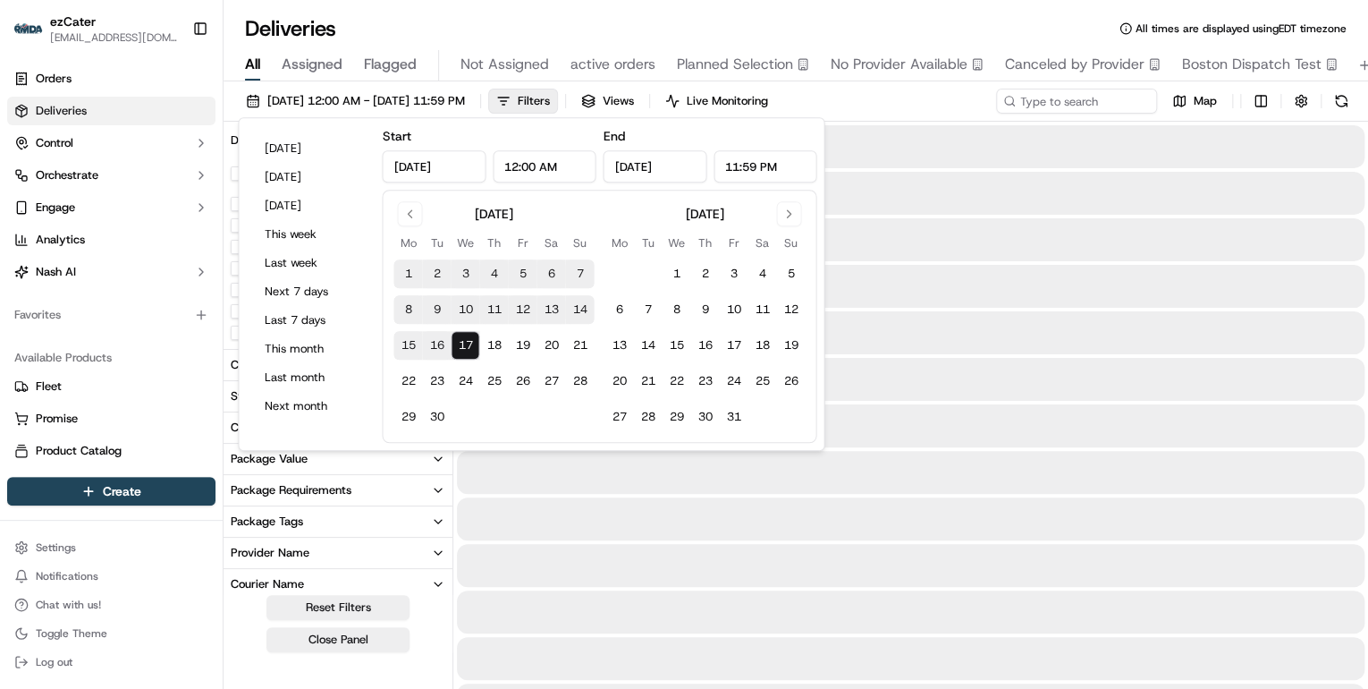
click at [463, 346] on button "17" at bounding box center [465, 345] width 29 height 29
type input "[DATE]"
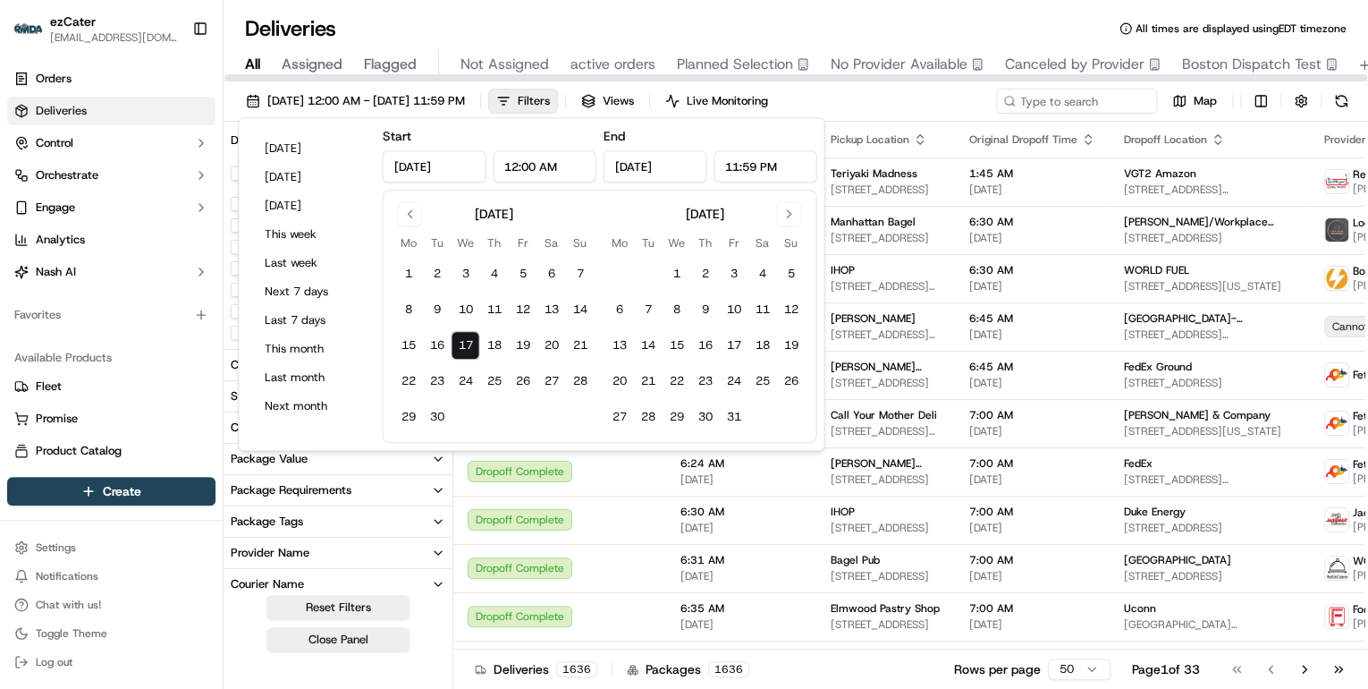
click at [356, 22] on div "Deliveries All times are displayed using EDT timezone" at bounding box center [796, 28] width 1145 height 29
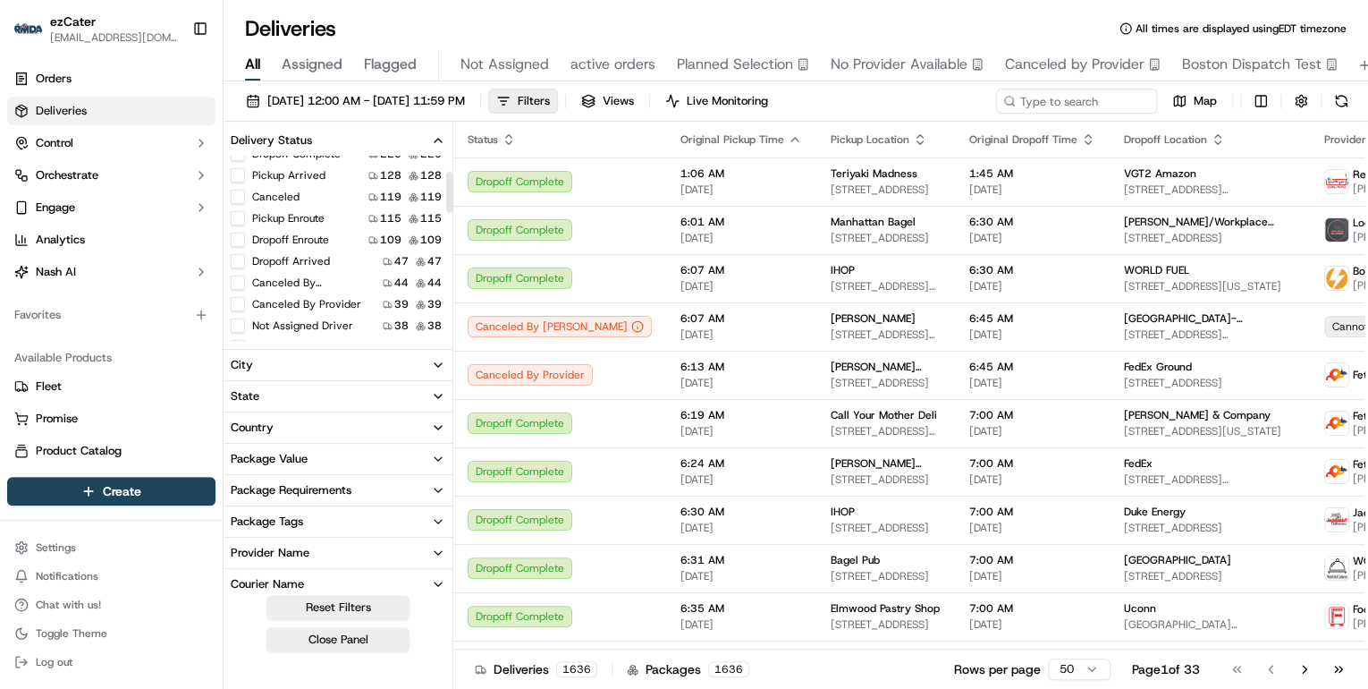
scroll to position [143, 0]
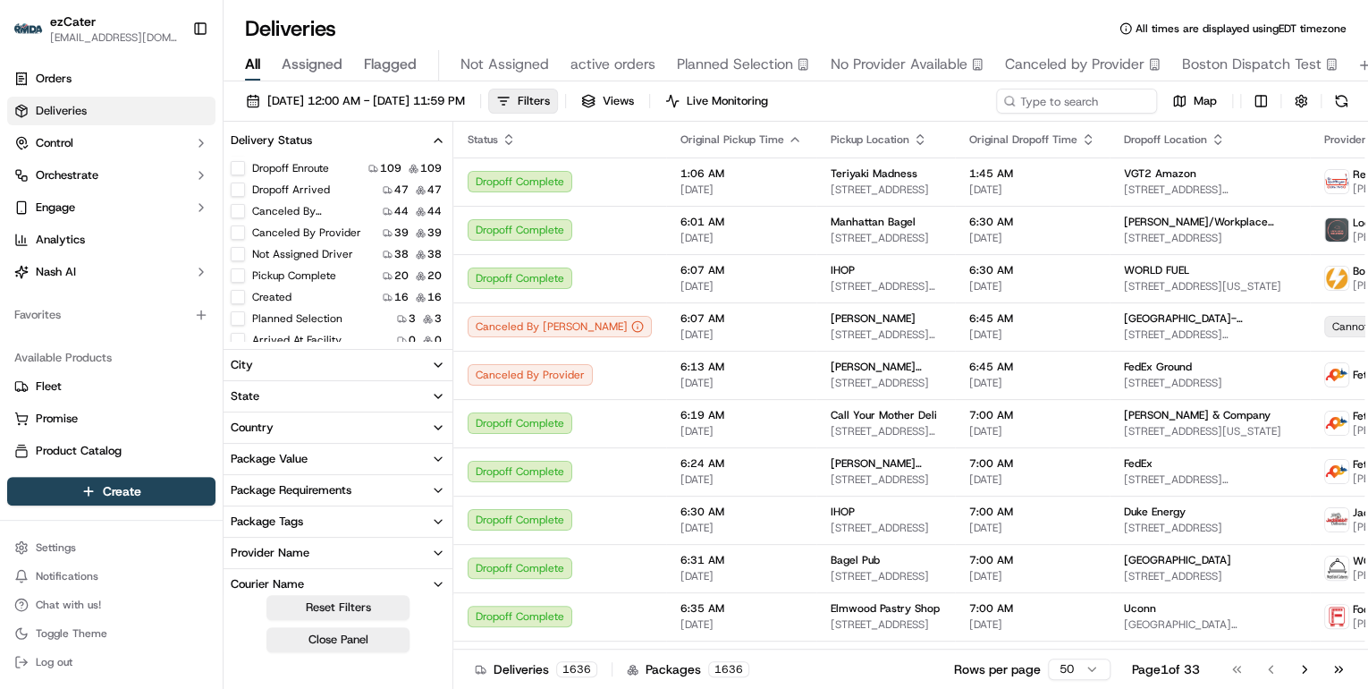
click at [238, 316] on button "Planned Selection" at bounding box center [238, 318] width 14 height 14
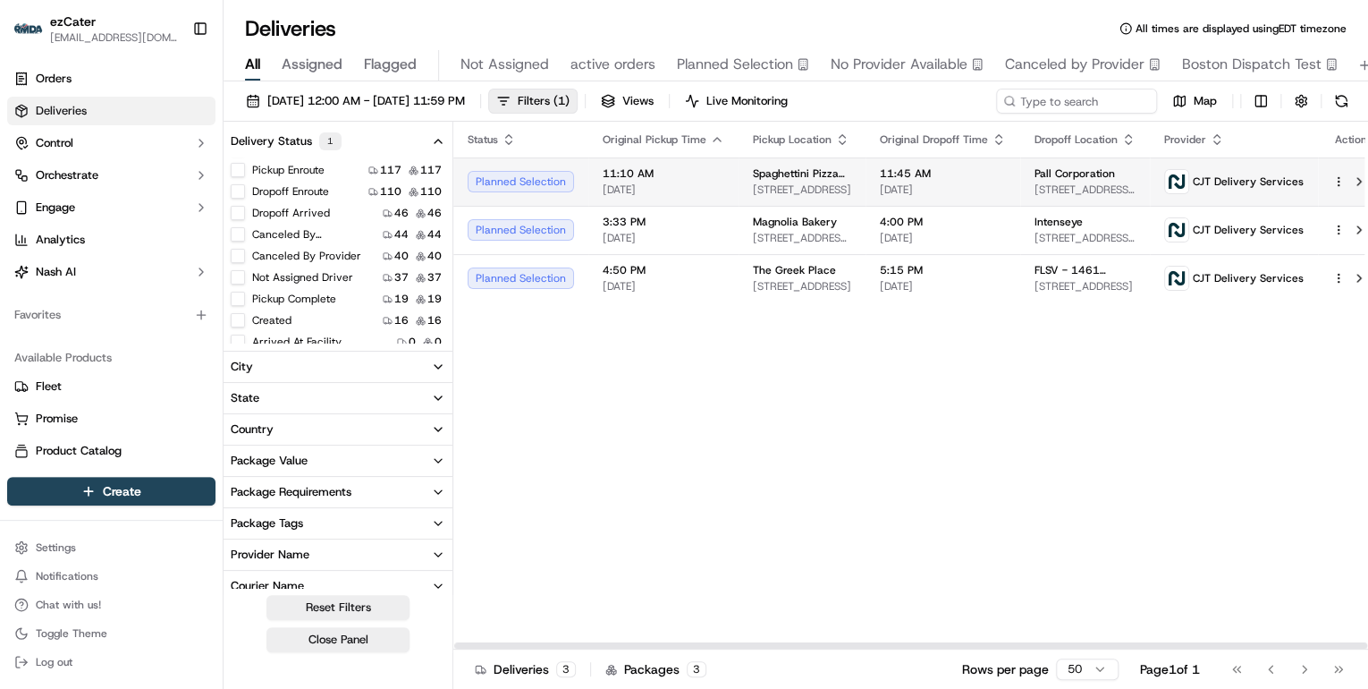
click at [705, 191] on span "[DATE]" at bounding box center [664, 189] width 122 height 14
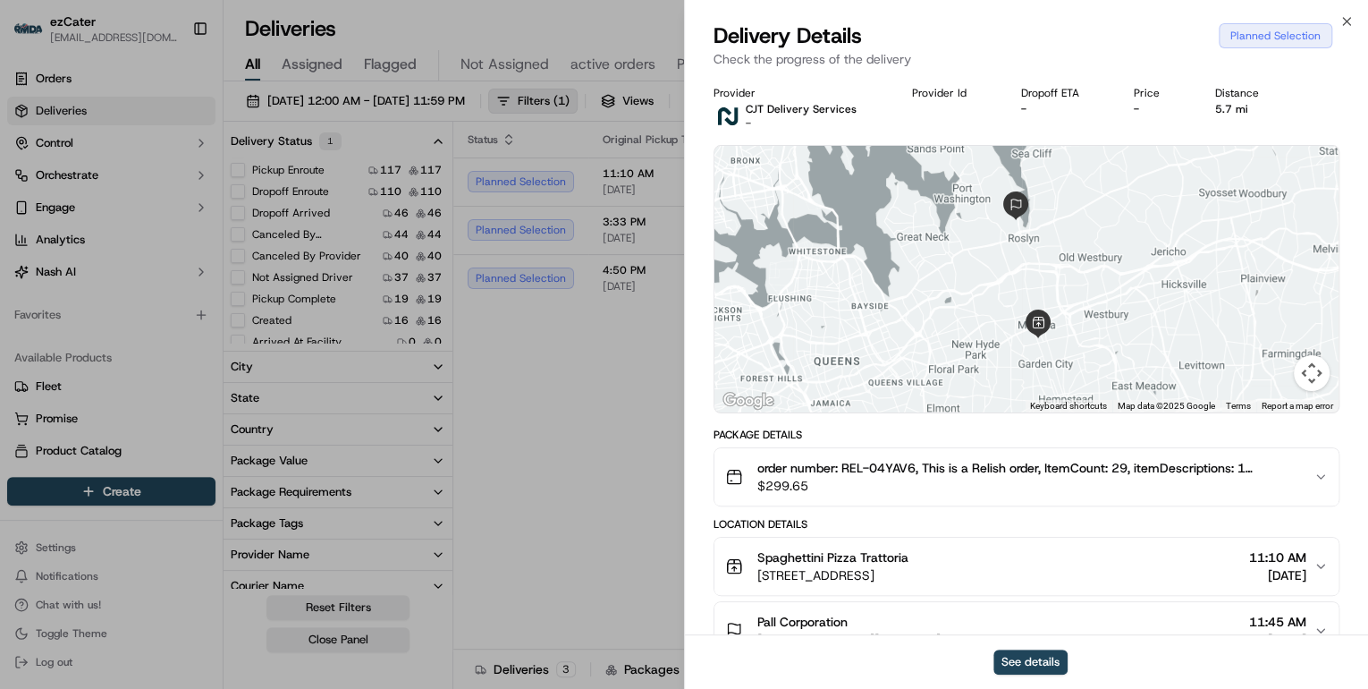
click at [911, 497] on button "order number: REL-04YAV6, This is a Relish order, ItemCount: 29, itemDescriptio…" at bounding box center [1026, 476] width 624 height 57
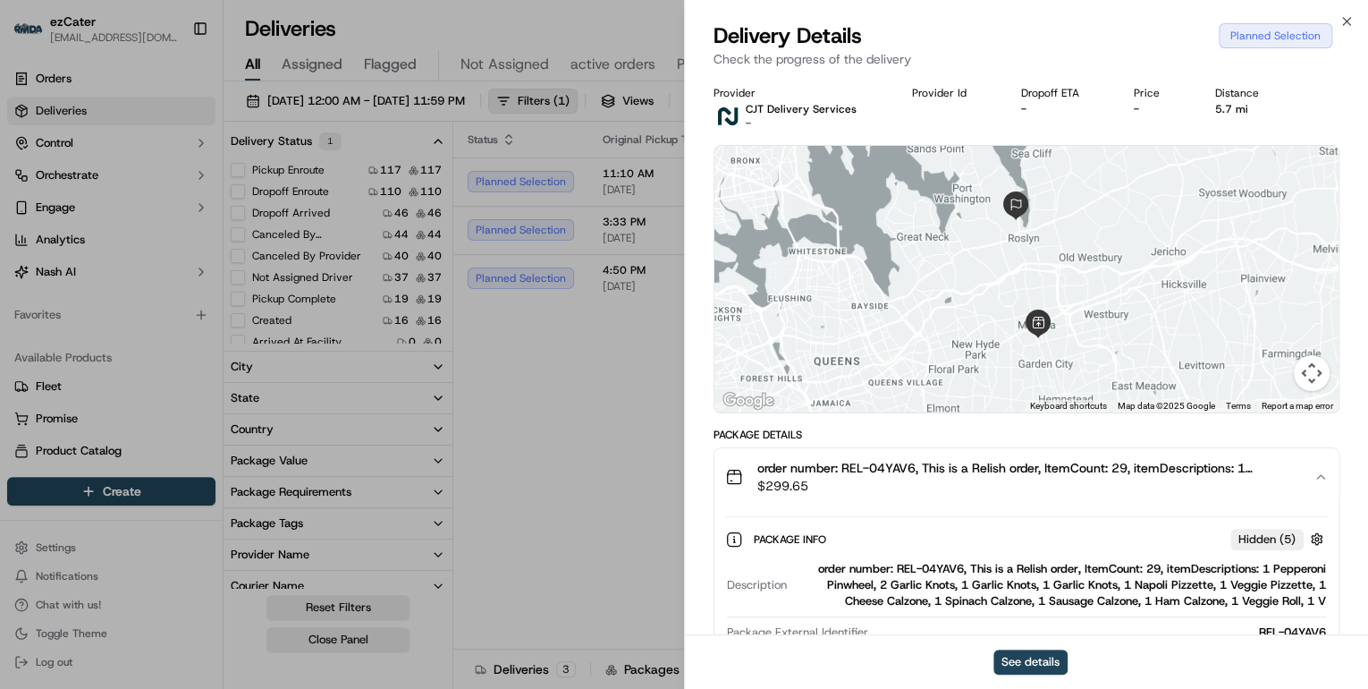
scroll to position [215, 0]
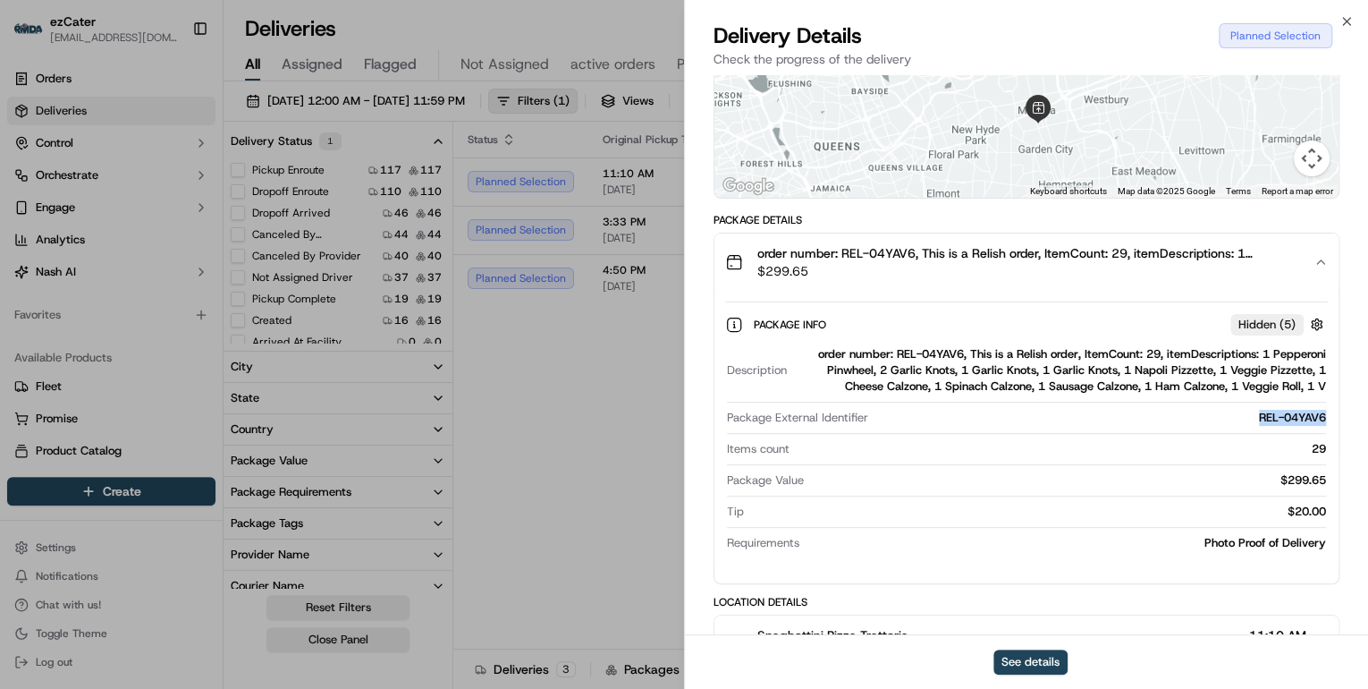
drag, startPoint x: 1328, startPoint y: 418, endPoint x: 1239, endPoint y: 414, distance: 88.6
click at [1239, 414] on div "Package Info Hidden ( 5 ) Description order number: REL-04YAV6, This is a Relis…" at bounding box center [1026, 430] width 624 height 278
copy div "REL-04YAV6"
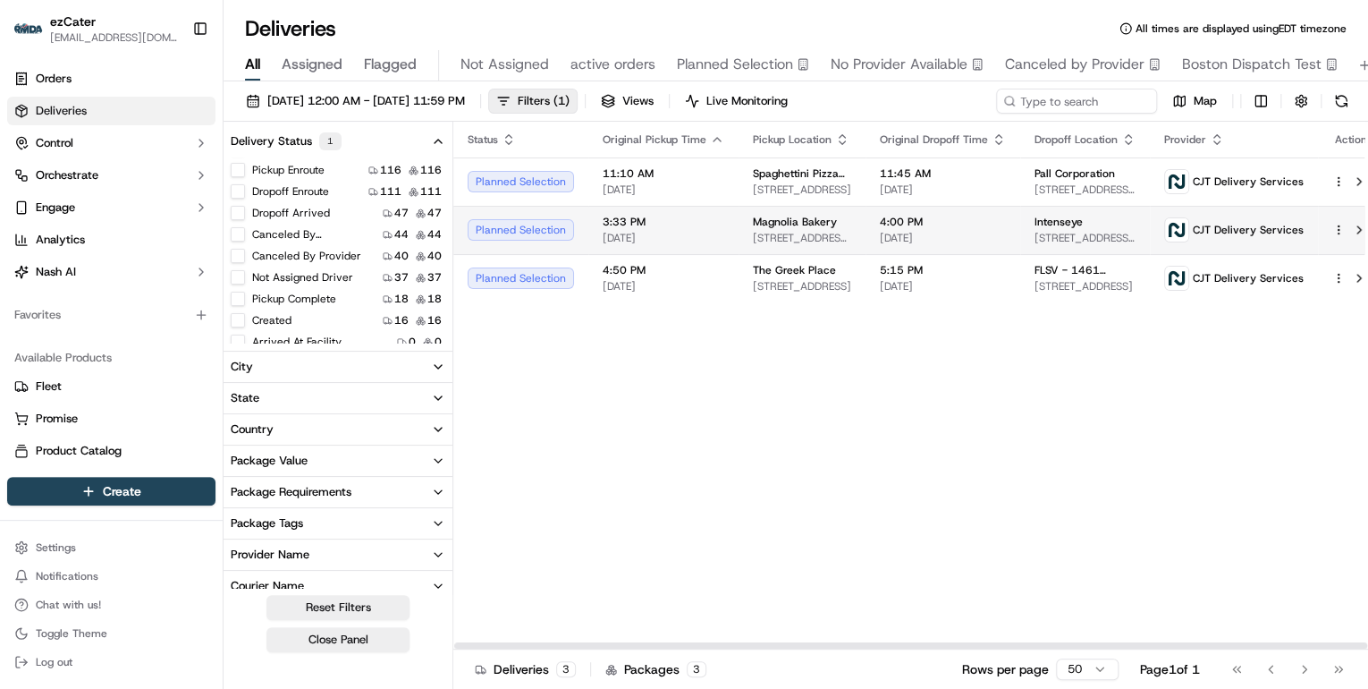
click at [604, 243] on span "[DATE]" at bounding box center [664, 238] width 122 height 14
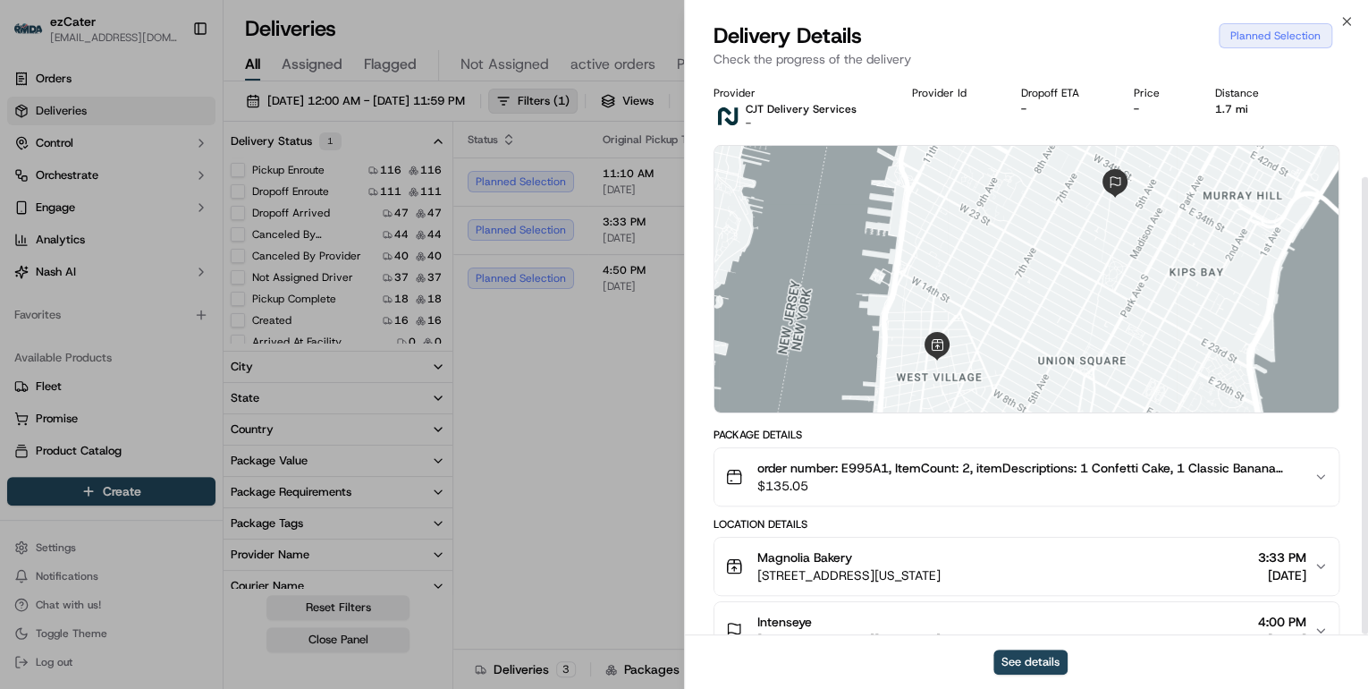
scroll to position [124, 0]
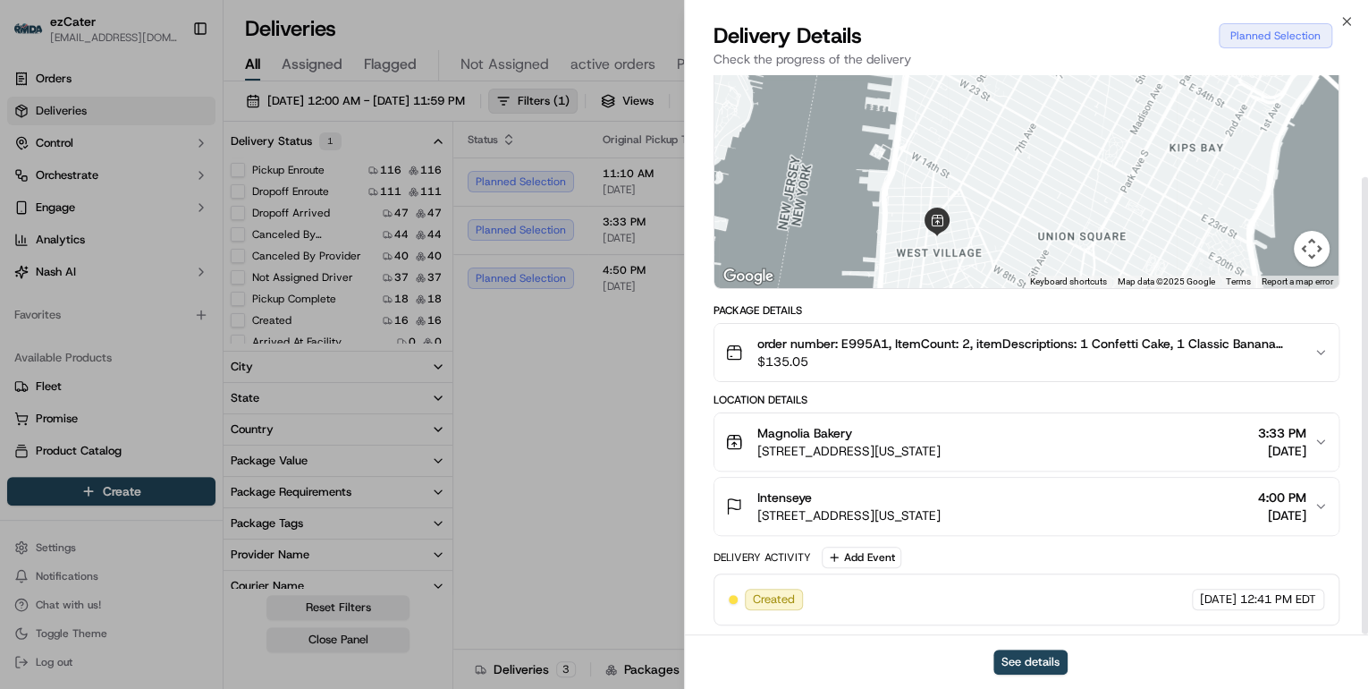
click at [910, 347] on span "order number: E995A1, ItemCount: 2, itemDescriptions: 1 Confetti Cake, 1 Classi…" at bounding box center [1028, 343] width 542 height 18
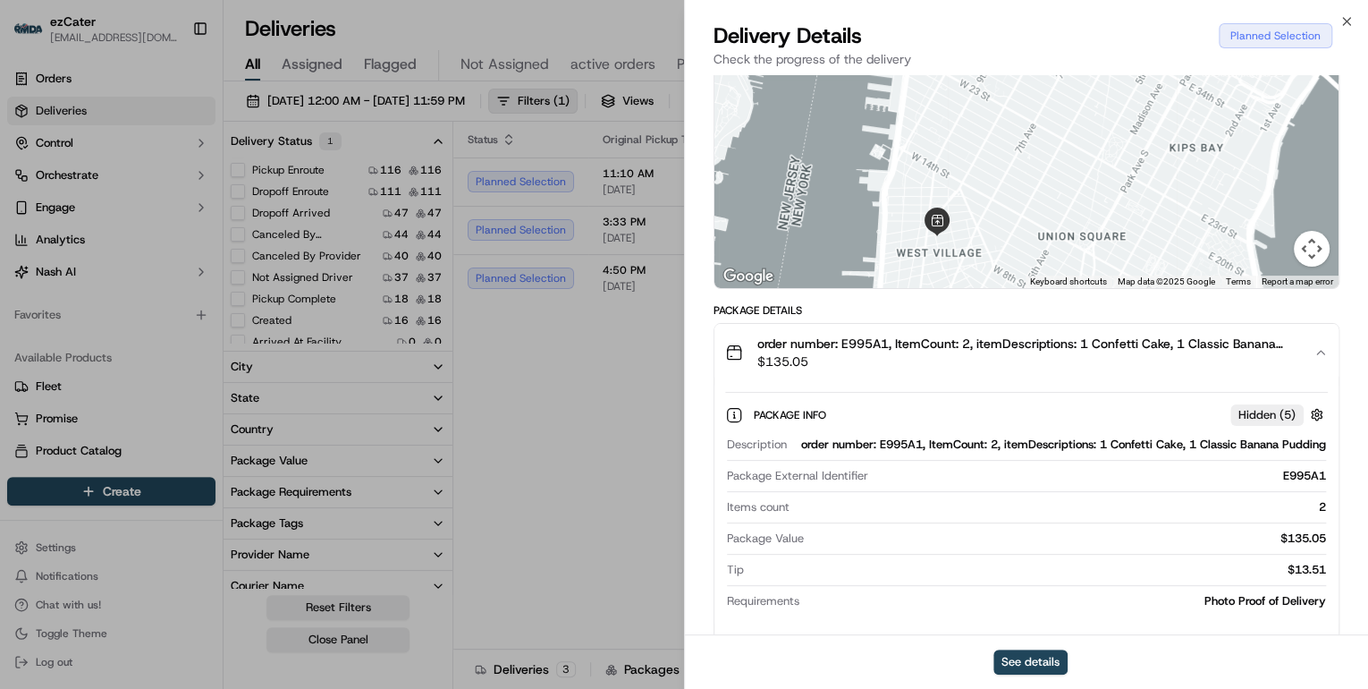
click at [885, 445] on div "order number: E995A1, ItemCount: 2, itemDescriptions: 1 Confetti Cake, 1 Classi…" at bounding box center [1060, 444] width 532 height 16
copy div "E995A1"
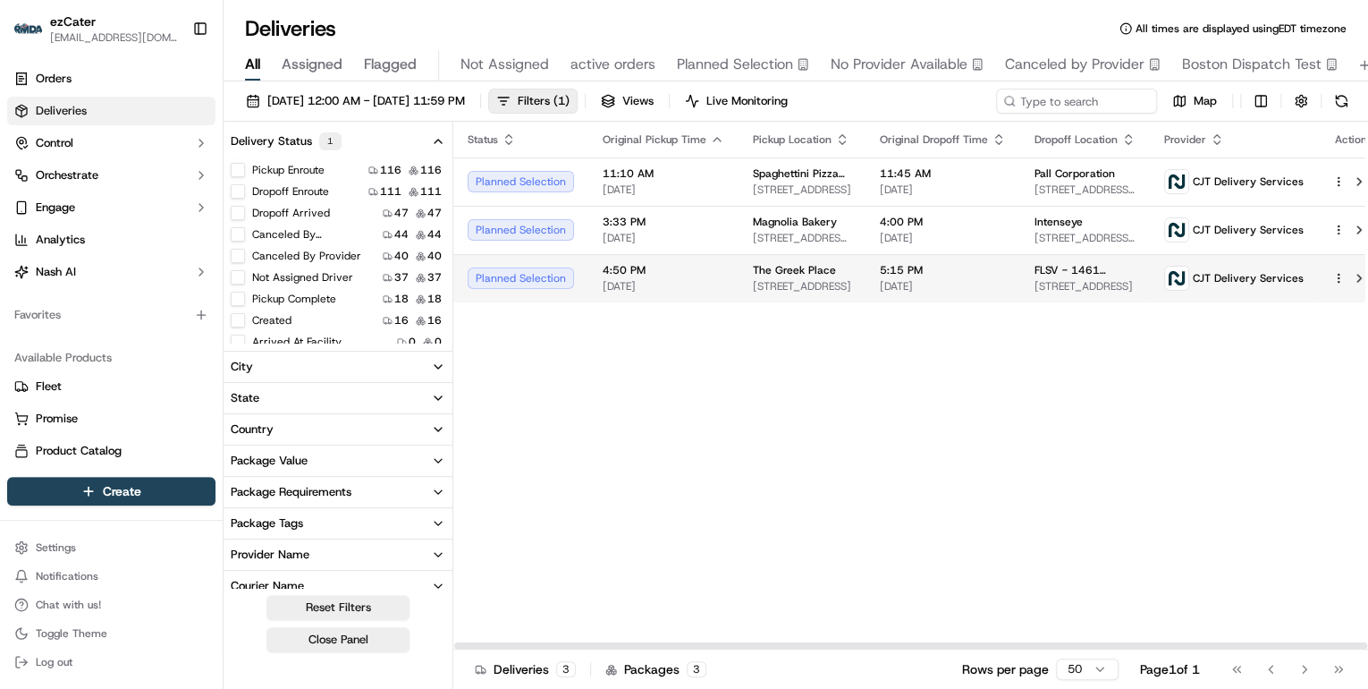
click at [658, 275] on span "4:50 PM" at bounding box center [664, 270] width 122 height 14
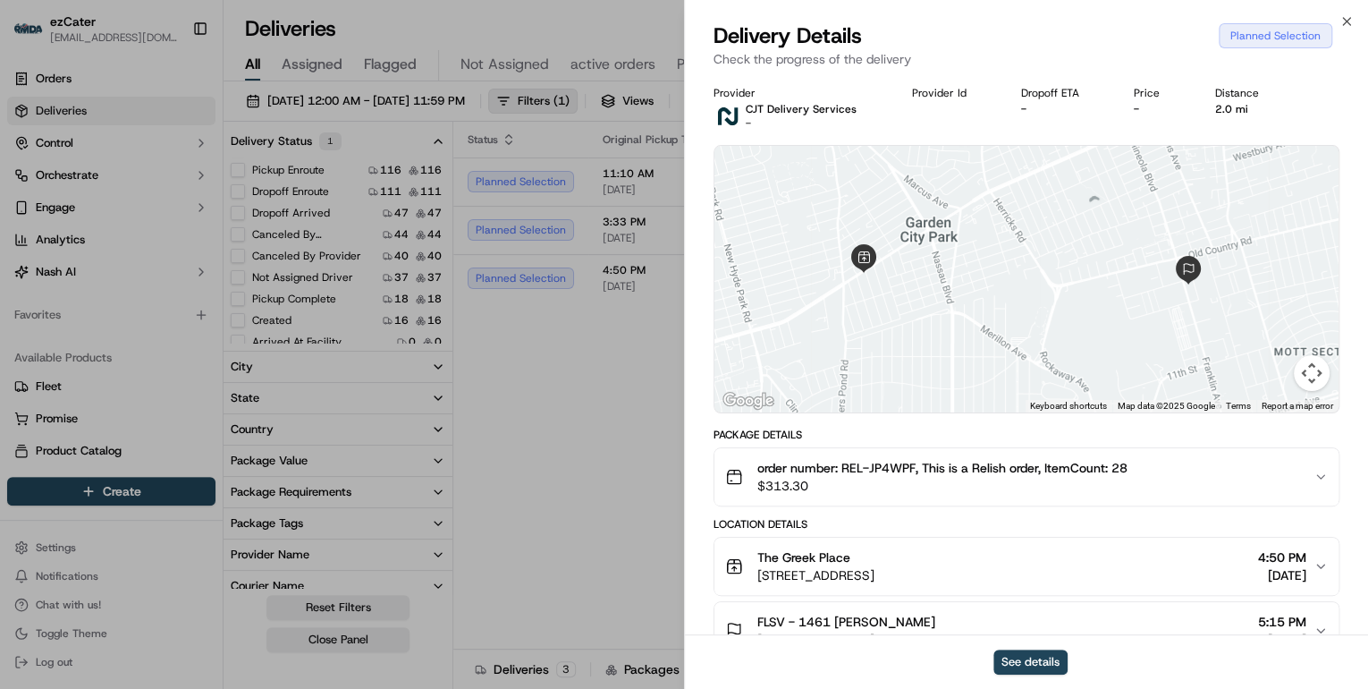
click at [876, 490] on span "$313.30" at bounding box center [942, 486] width 370 height 18
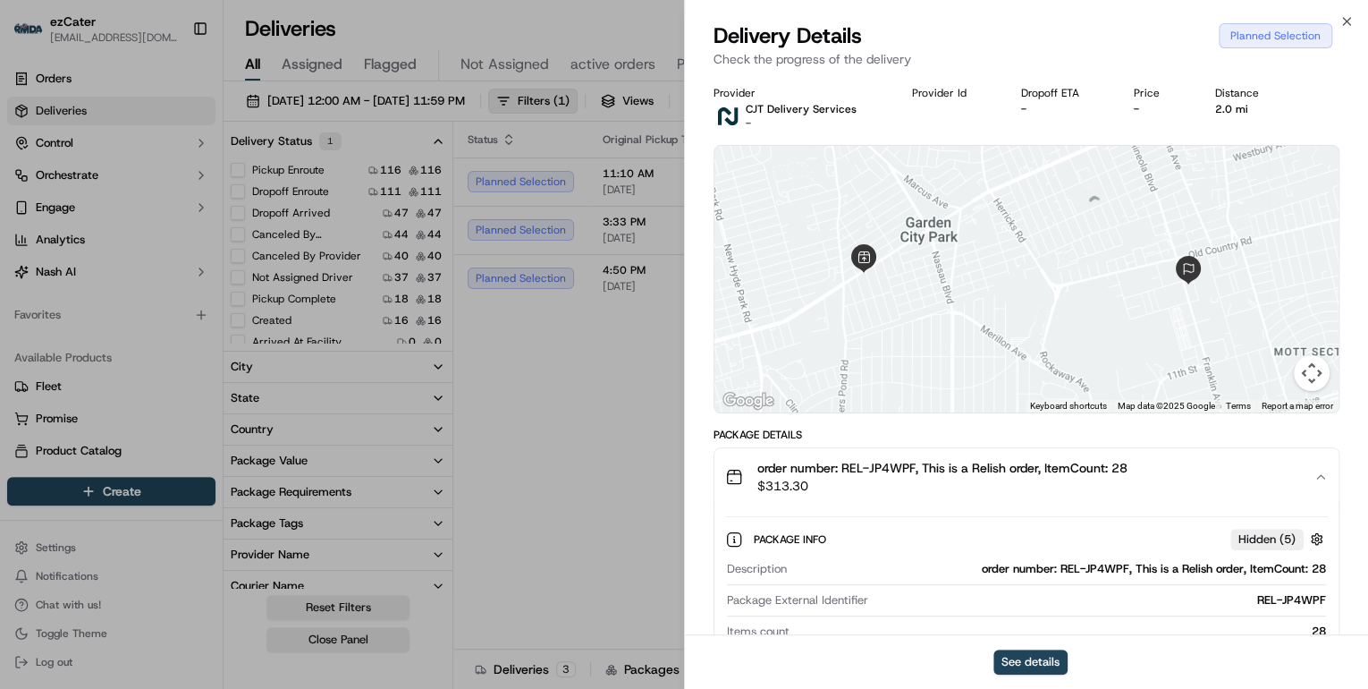
scroll to position [72, 0]
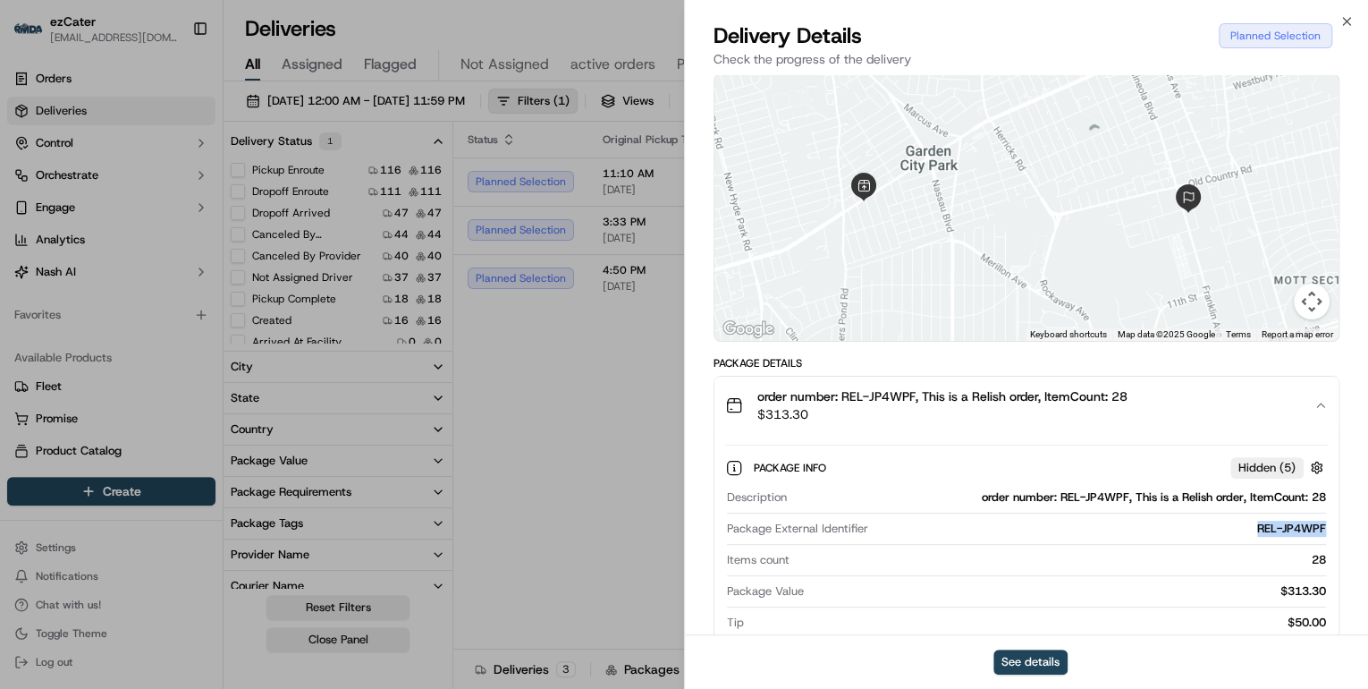
drag, startPoint x: 1329, startPoint y: 527, endPoint x: 1236, endPoint y: 528, distance: 93.0
click at [1236, 528] on div "Package Info Hidden ( 5 ) Description order number: REL-JP4WPF, This is a Relis…" at bounding box center [1026, 557] width 624 height 246
copy div "REL-JP4WPF"
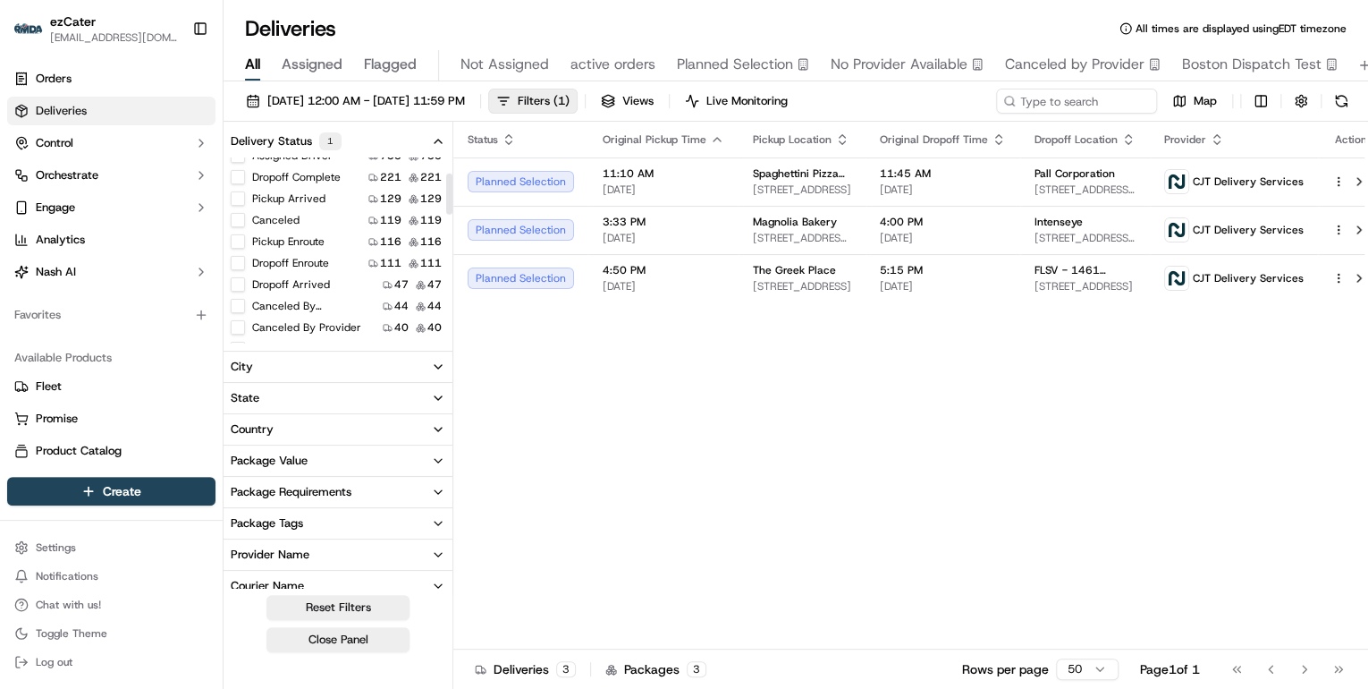
scroll to position [0, 0]
click at [238, 207] on button "Planned Selection" at bounding box center [238, 206] width 14 height 14
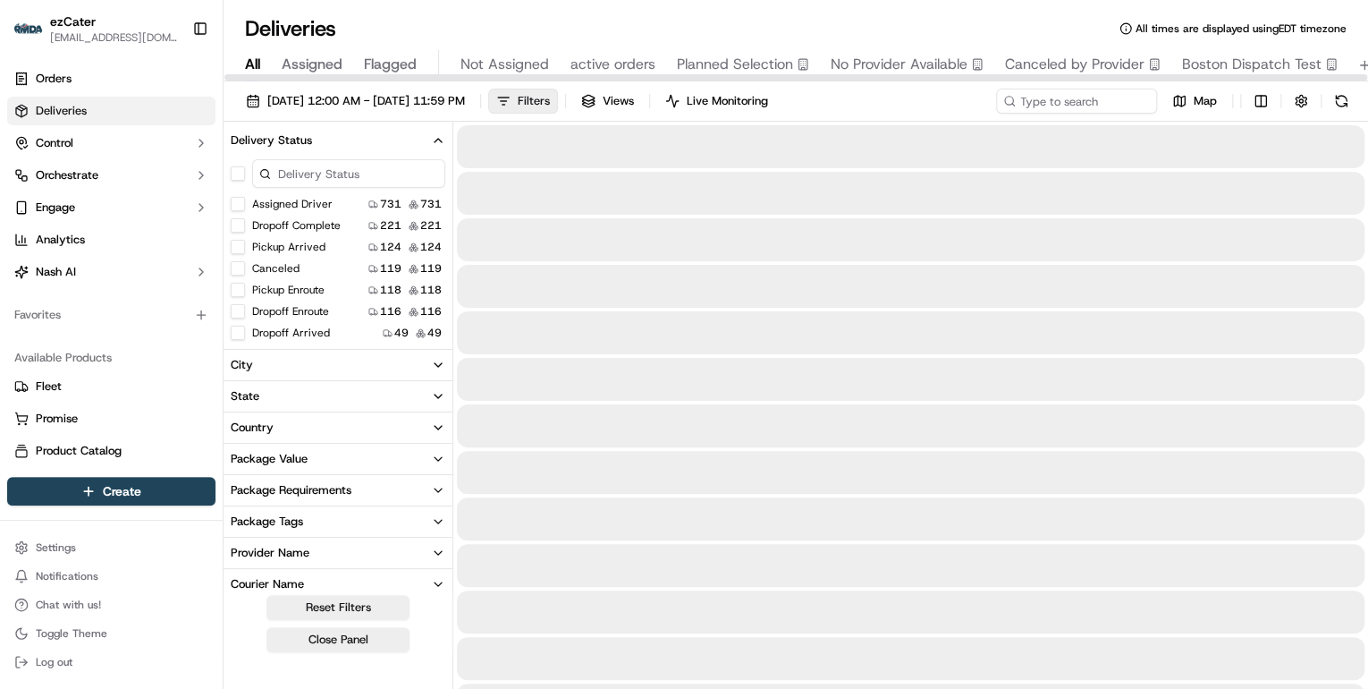
click at [558, 102] on button "Filters" at bounding box center [523, 101] width 70 height 25
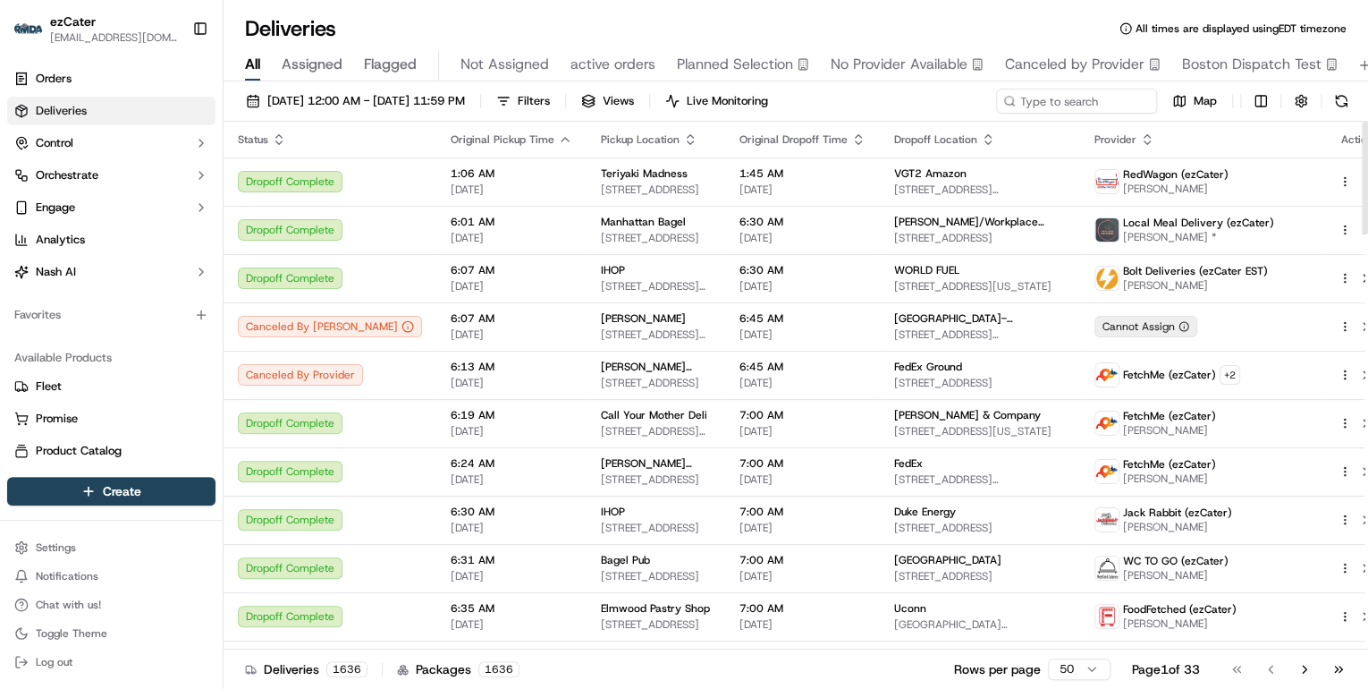
click at [1058, 667] on html "ezCater annamariekinao@gmail.com Toggle Sidebar Orders Deliveries Control Orche…" at bounding box center [684, 344] width 1368 height 689
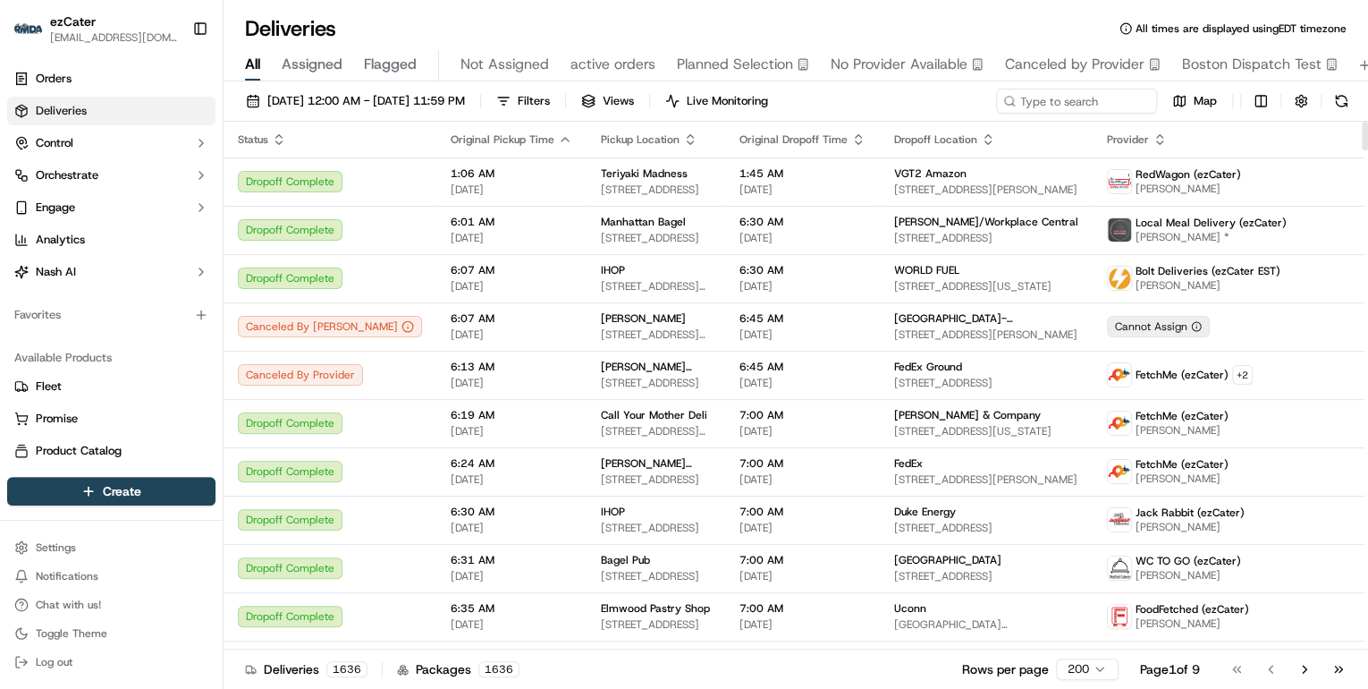
click at [281, 136] on icon "button" at bounding box center [279, 135] width 6 height 3
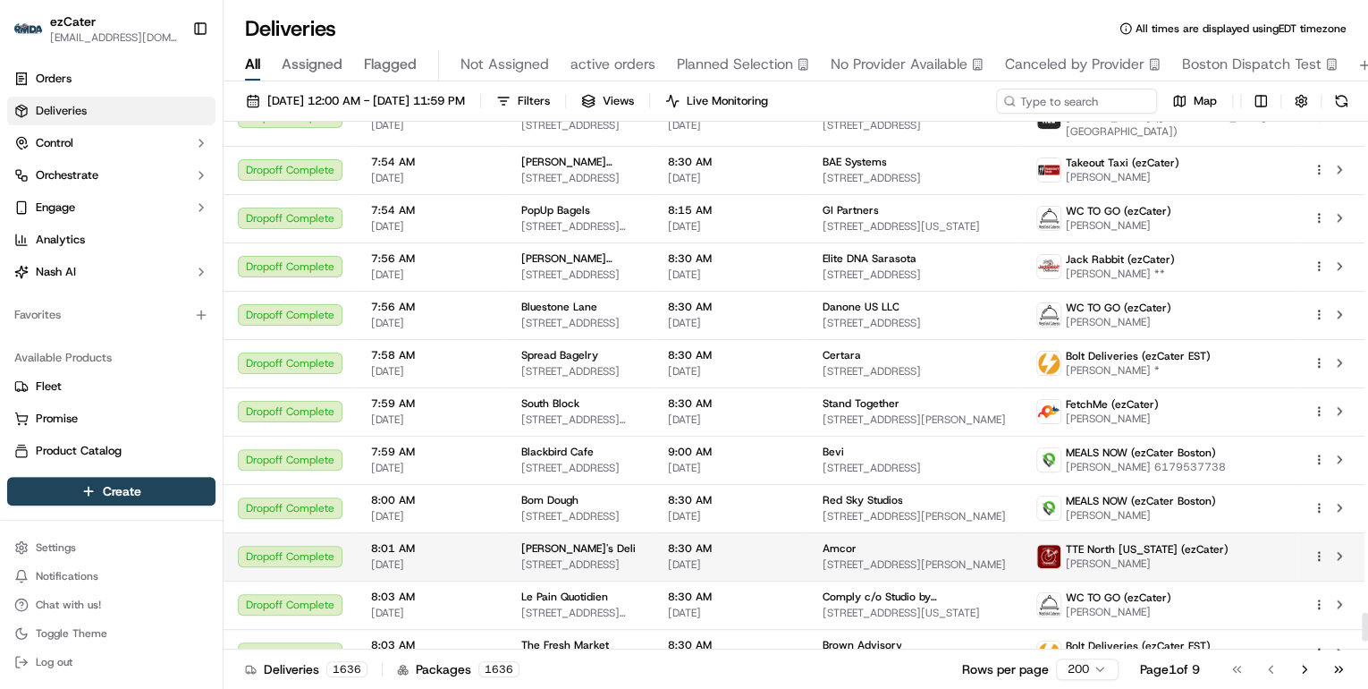
scroll to position [9243, 0]
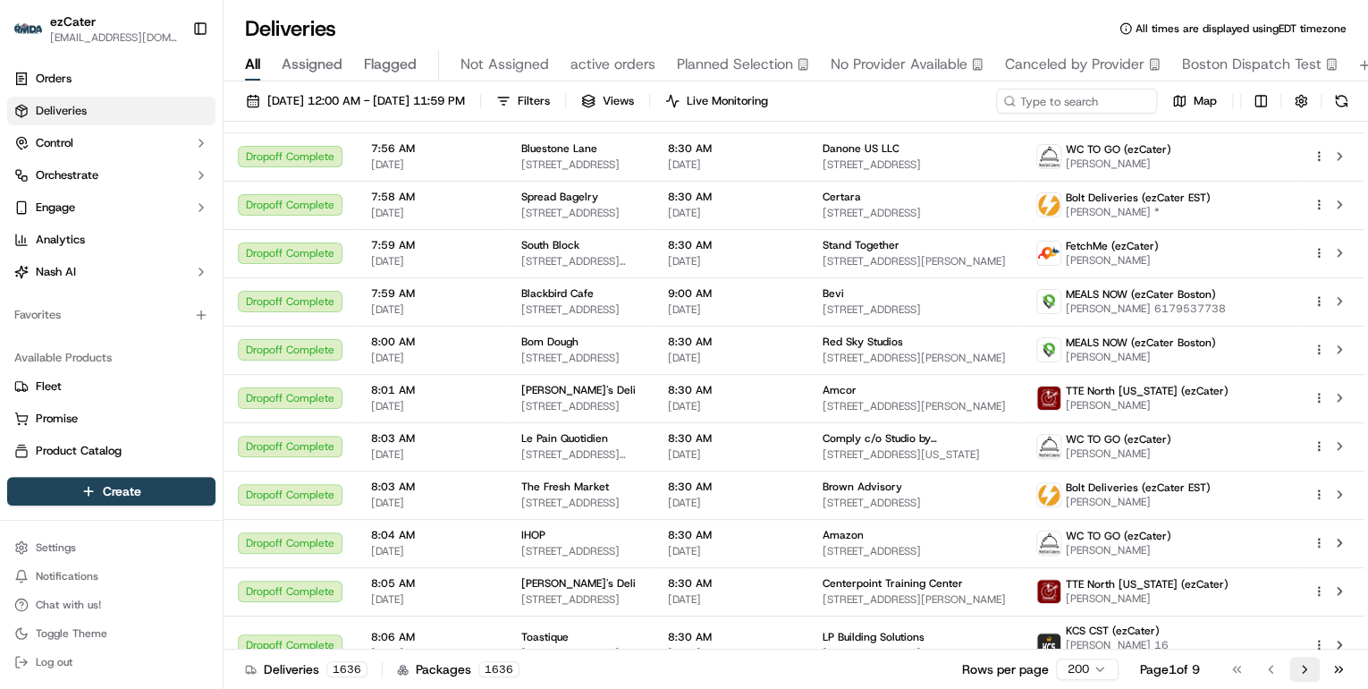
click at [1302, 670] on button "Go to next page" at bounding box center [1304, 668] width 30 height 25
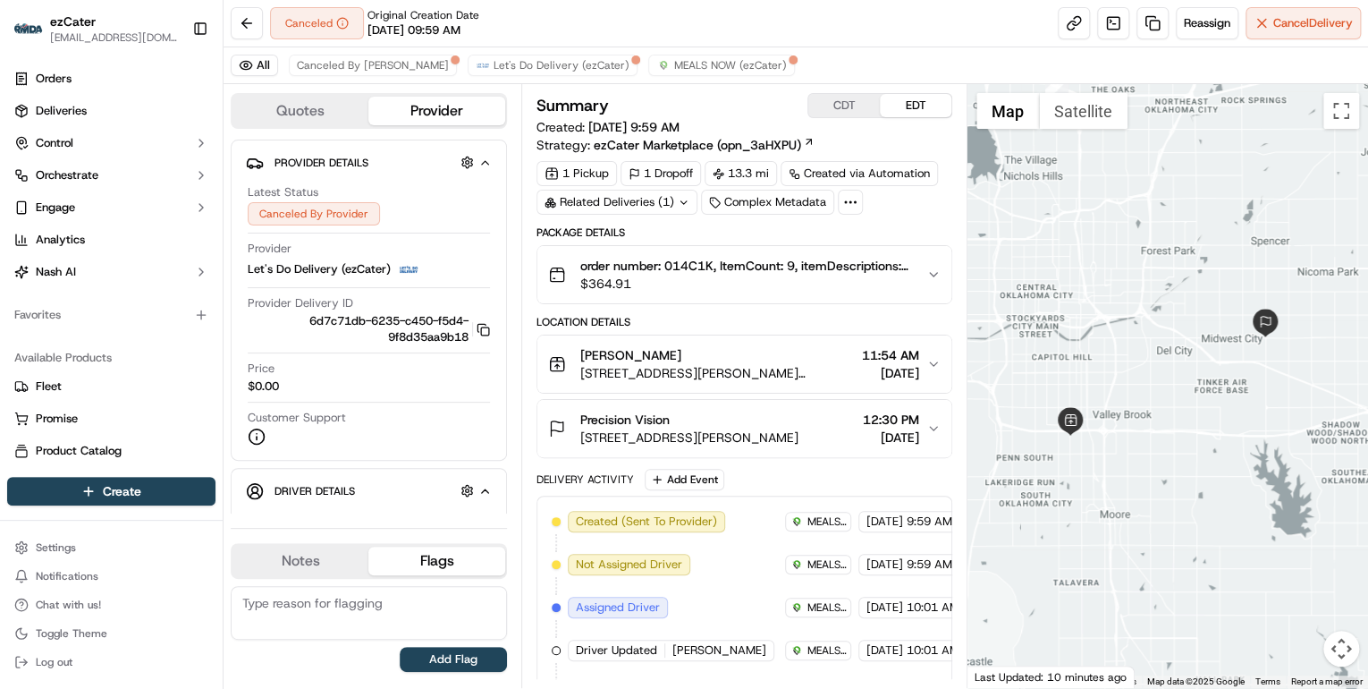
click at [733, 280] on span "$364.91" at bounding box center [746, 284] width 332 height 18
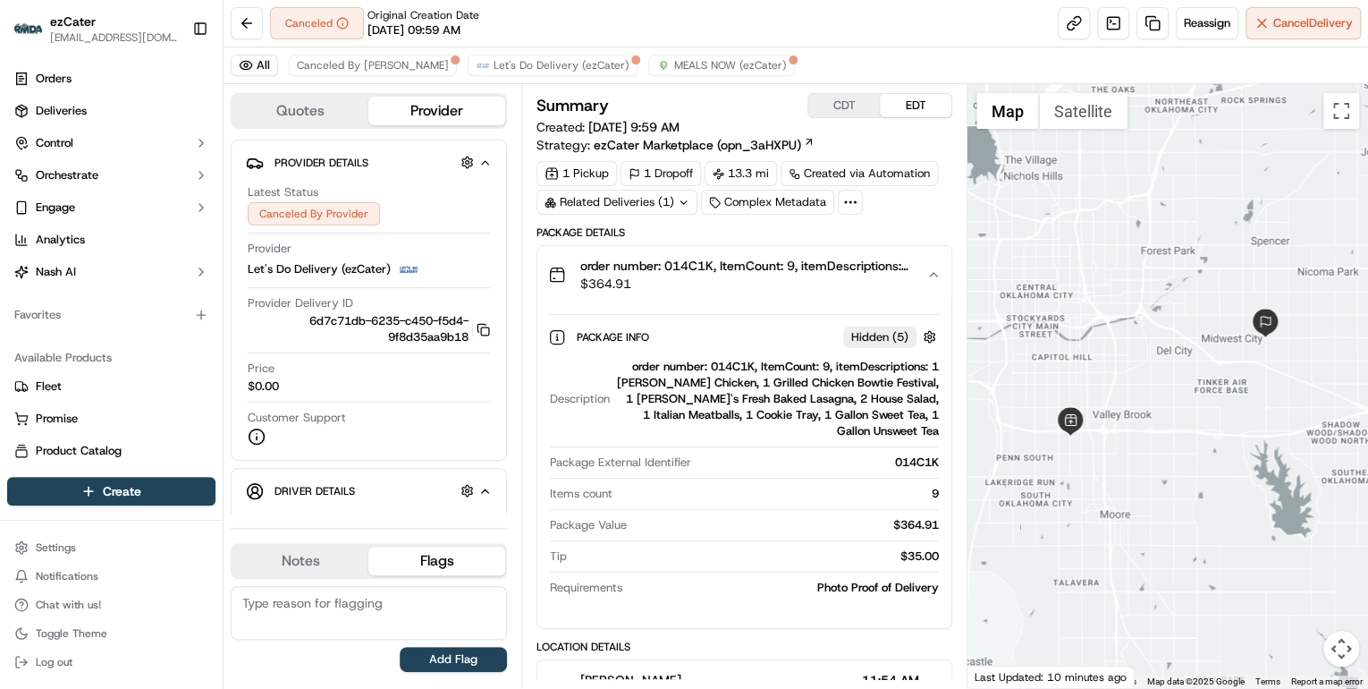
click at [732, 368] on div "order number: 014C1K, ItemCount: 9, itemDescriptions: 1 [PERSON_NAME] Chicken, …" at bounding box center [778, 399] width 322 height 80
click at [732, 368] on div "order number: 014C1K, ItemCount: 9, itemDescriptions: 1 Lemon Rosemary Chicken,…" at bounding box center [778, 399] width 322 height 80
copy div "014C1K"
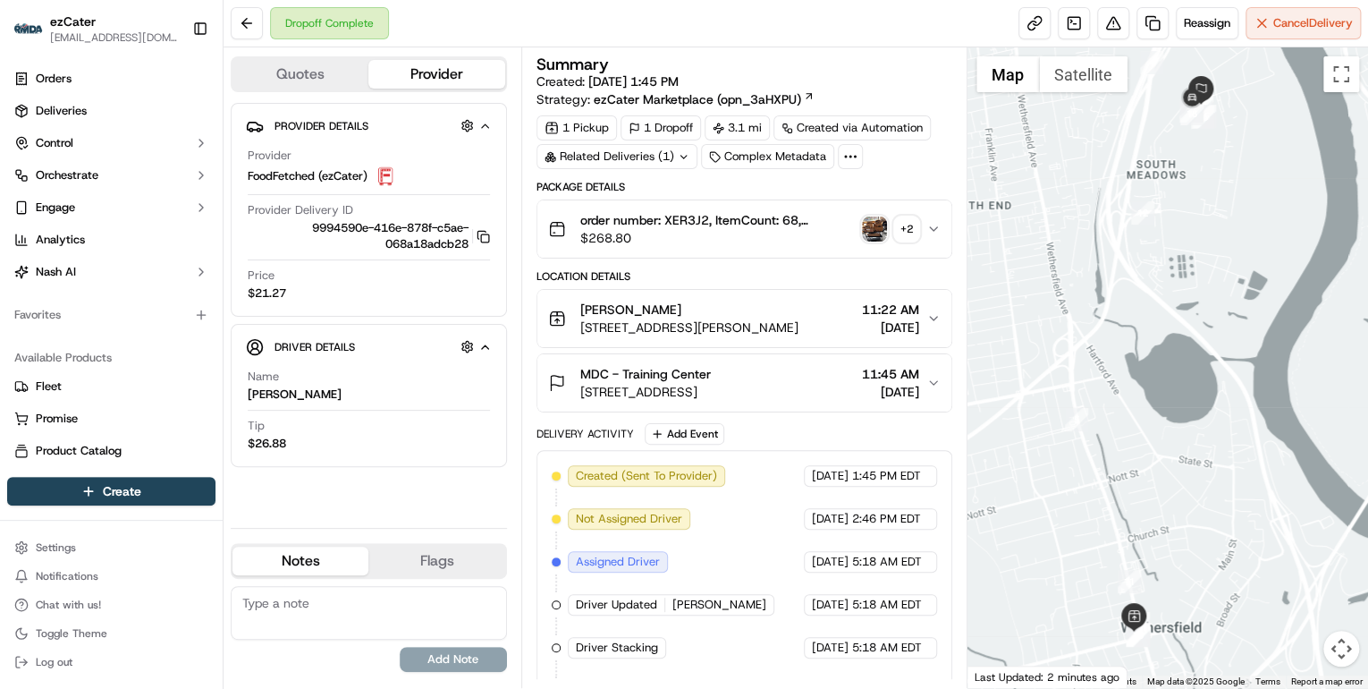
click at [484, 345] on icon "button" at bounding box center [485, 347] width 7 height 4
click at [485, 345] on icon "button" at bounding box center [484, 347] width 13 height 14
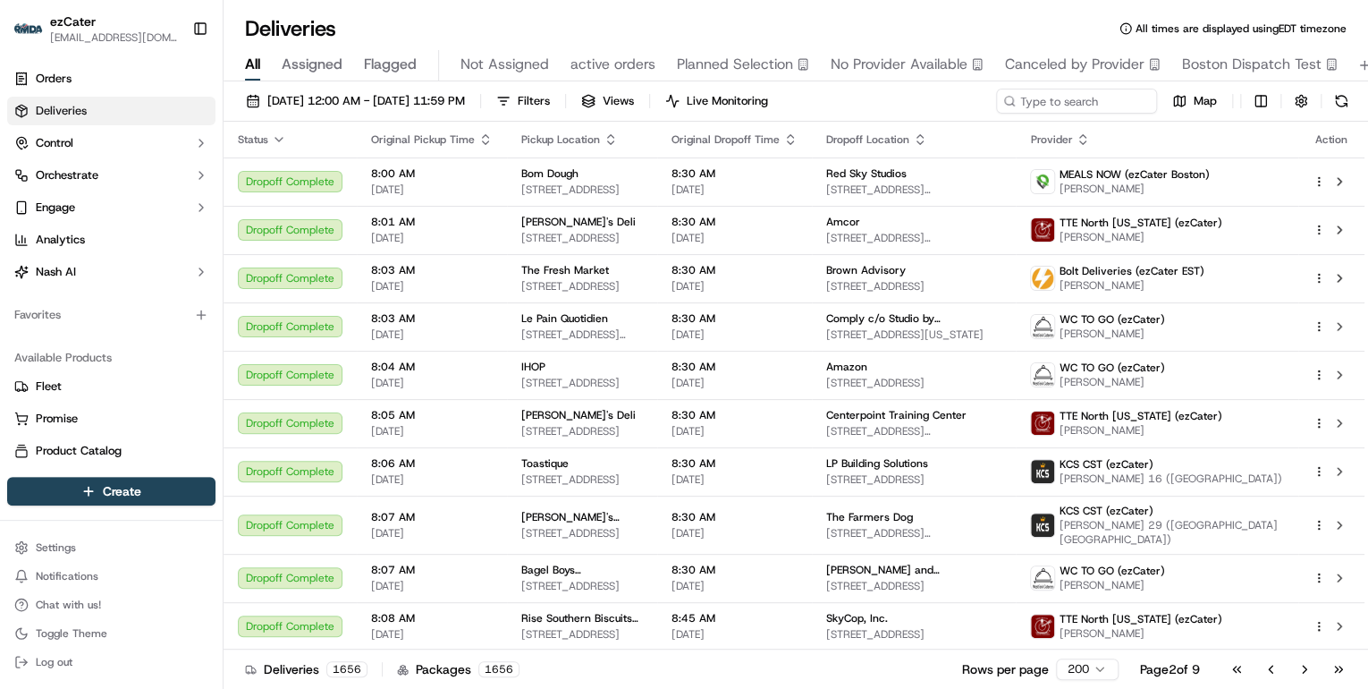
scroll to position [715, 0]
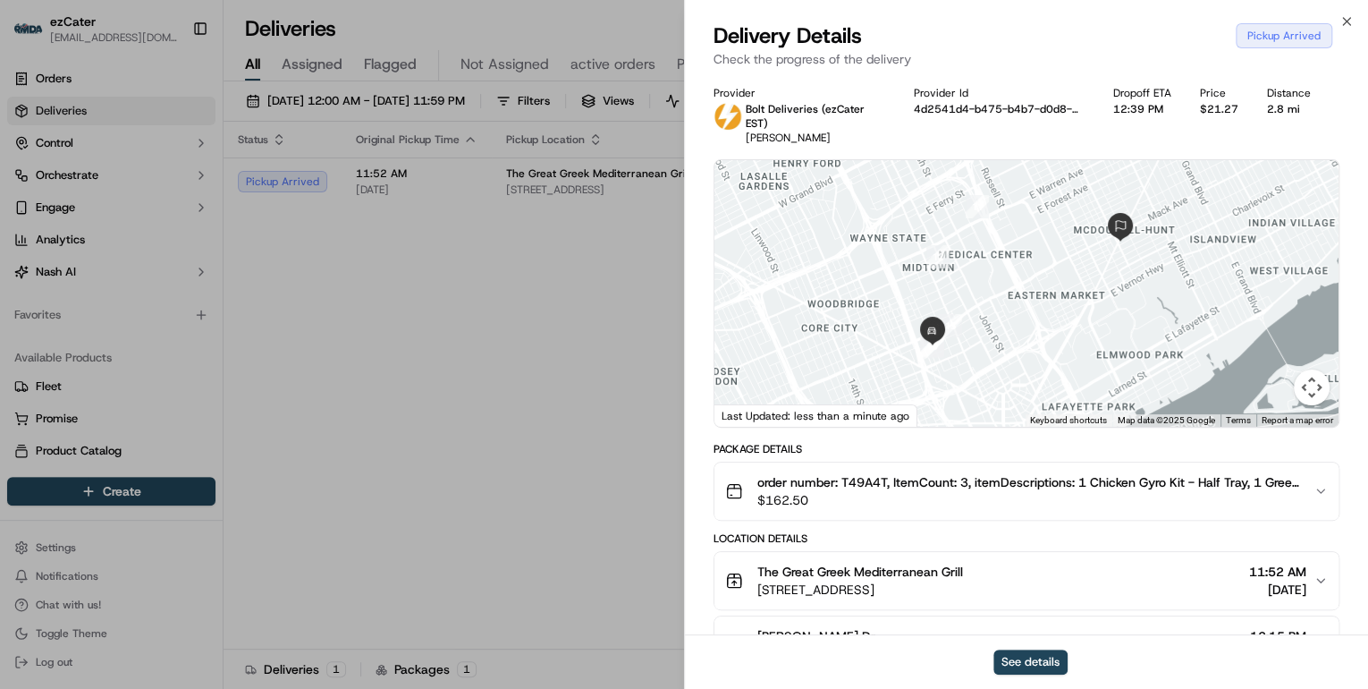
scroll to position [143, 0]
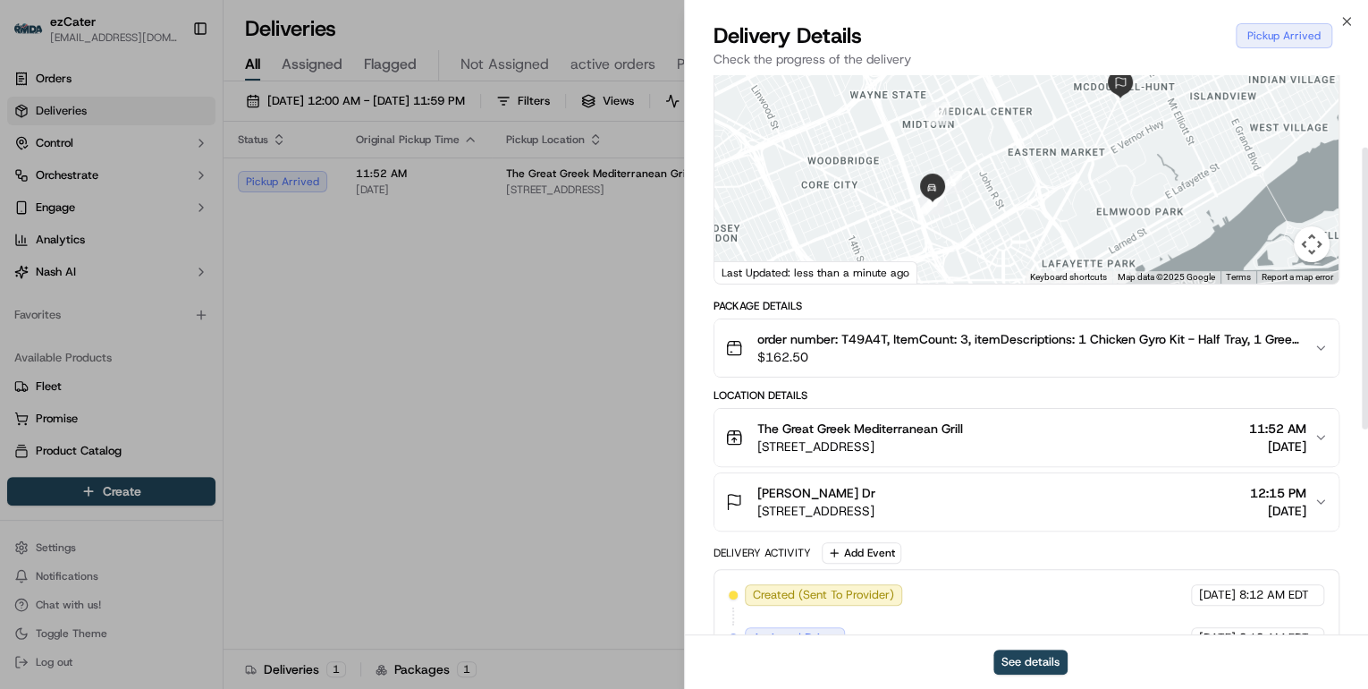
click at [1068, 419] on div "The Great Greek Mediterranean Grill [STREET_ADDRESS] 11:52 AM [DATE]" at bounding box center [1019, 437] width 588 height 36
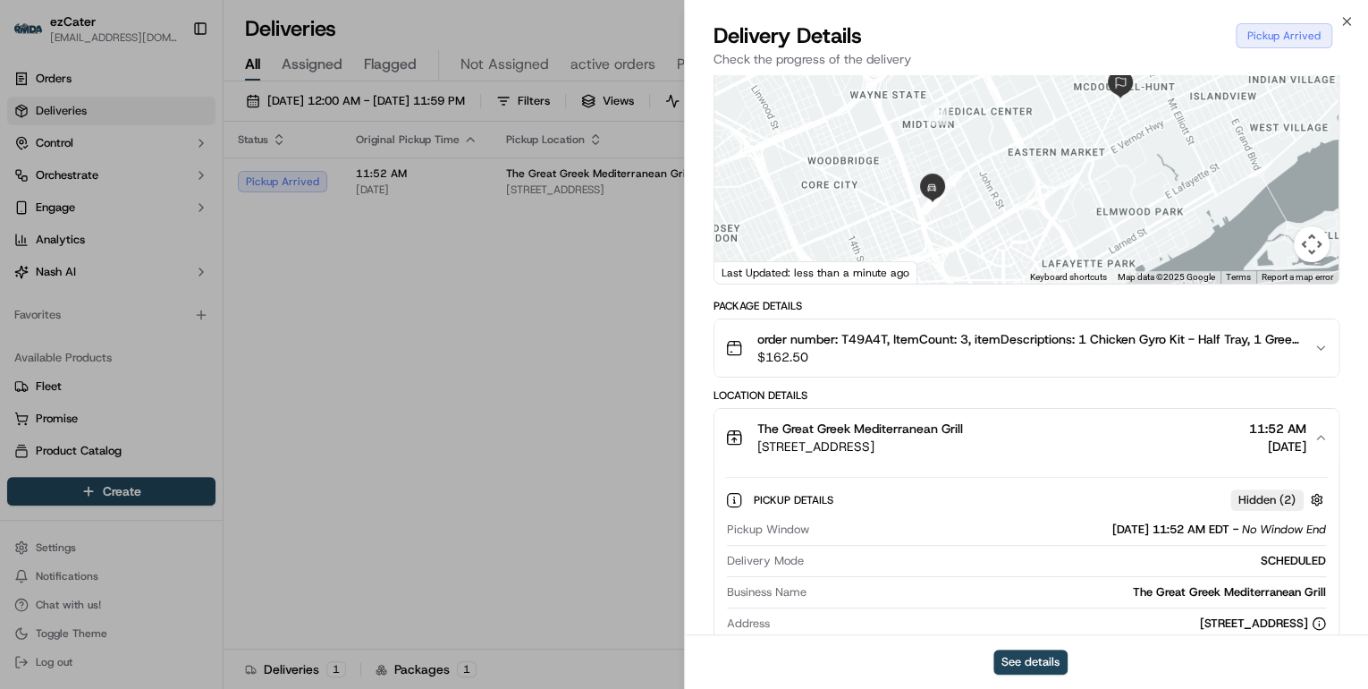
scroll to position [215, 0]
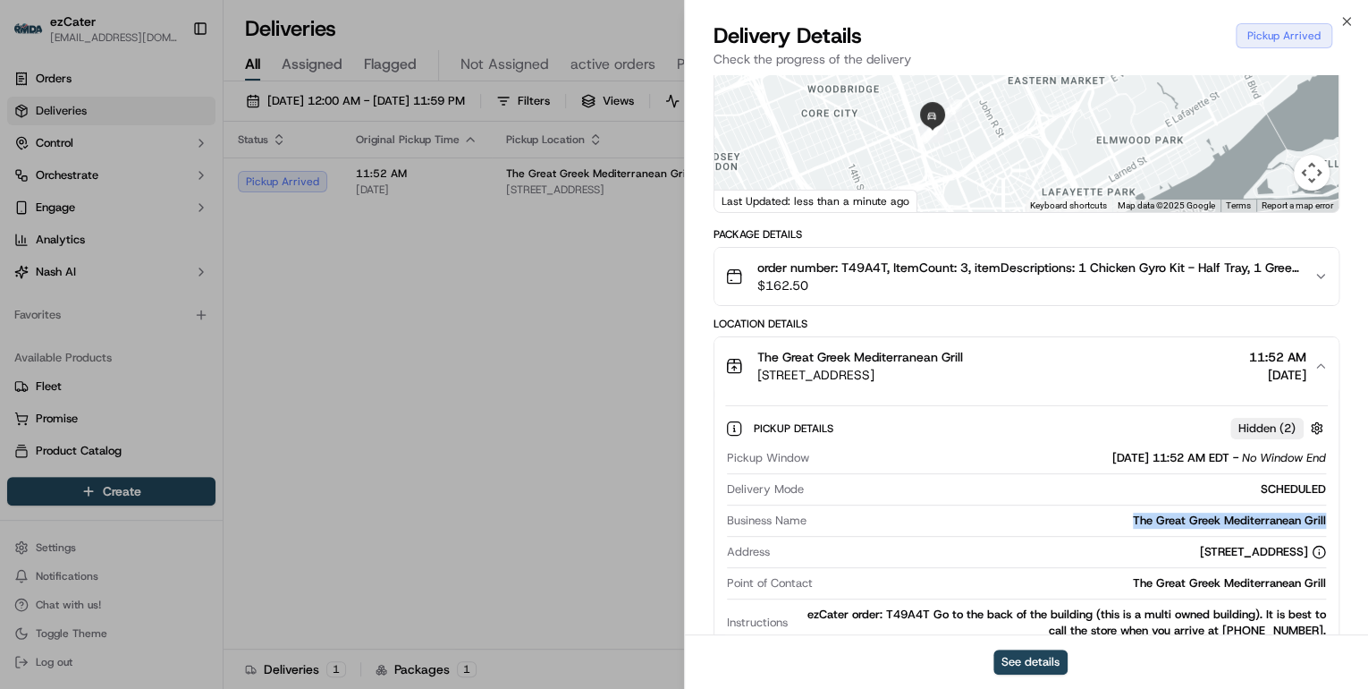
drag, startPoint x: 1334, startPoint y: 500, endPoint x: 1124, endPoint y: 509, distance: 210.3
click at [1124, 509] on div "Pickup Details Hidden ( 2 ) Pickup Window [DATE] 11:52 AM EDT - No Window End D…" at bounding box center [1026, 542] width 624 height 297
copy div "The Great Greek Mediterranean Grill"
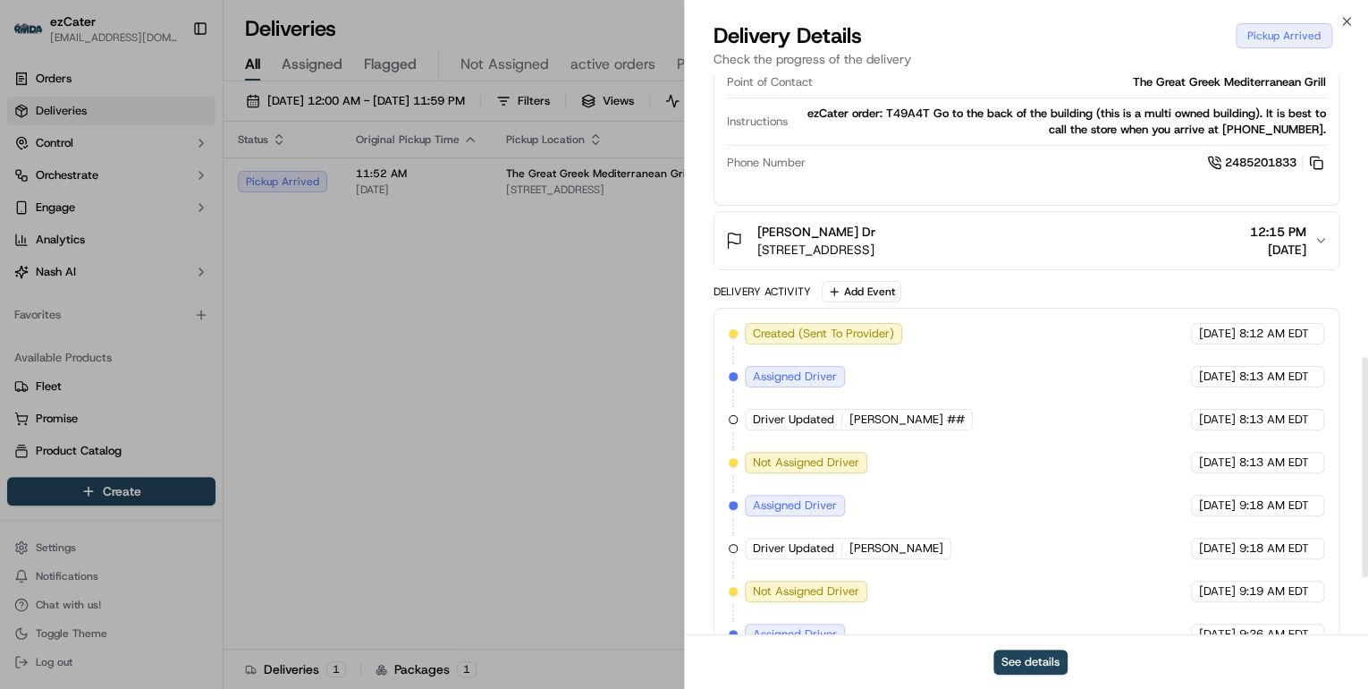
scroll to position [860, 0]
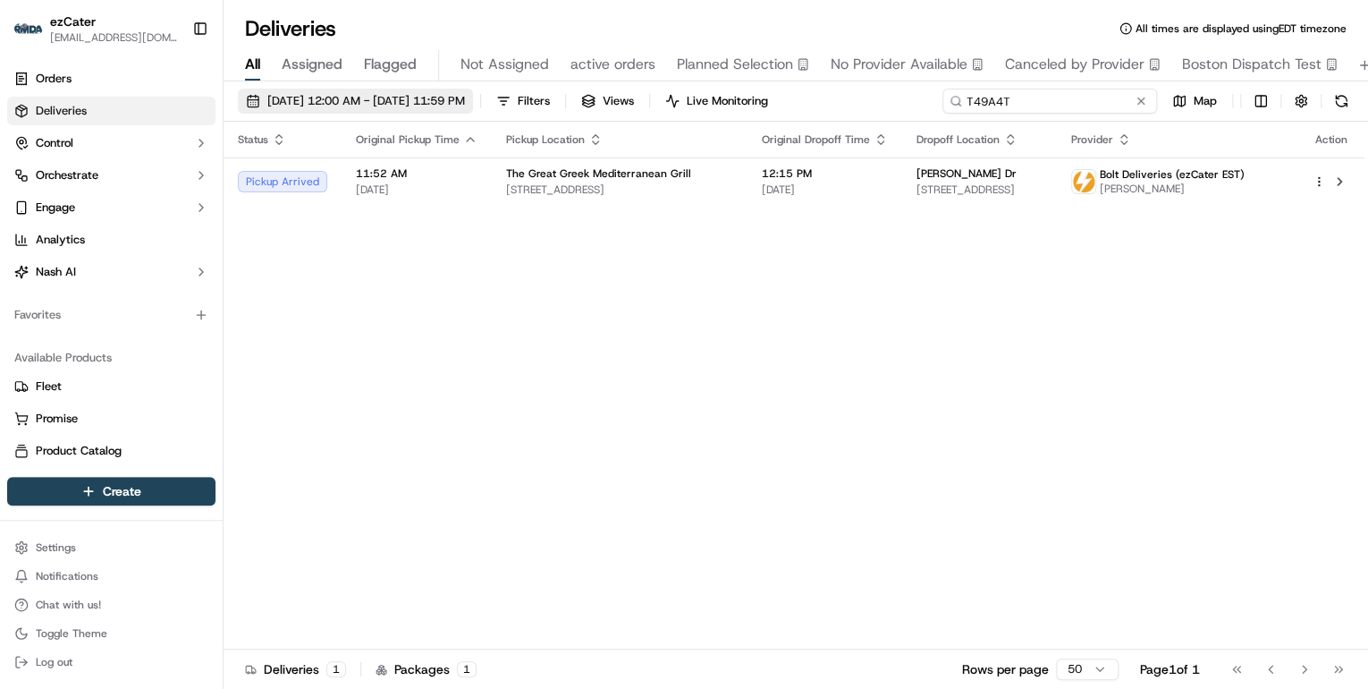
drag, startPoint x: 1071, startPoint y: 104, endPoint x: 529, endPoint y: 107, distance: 541.9
click at [520, 107] on div "[DATE] 12:00 AM - [DATE] 11:59 PM Filters Views Live Monitoring T49A4T Map" at bounding box center [796, 105] width 1145 height 33
paste input "J77T46"
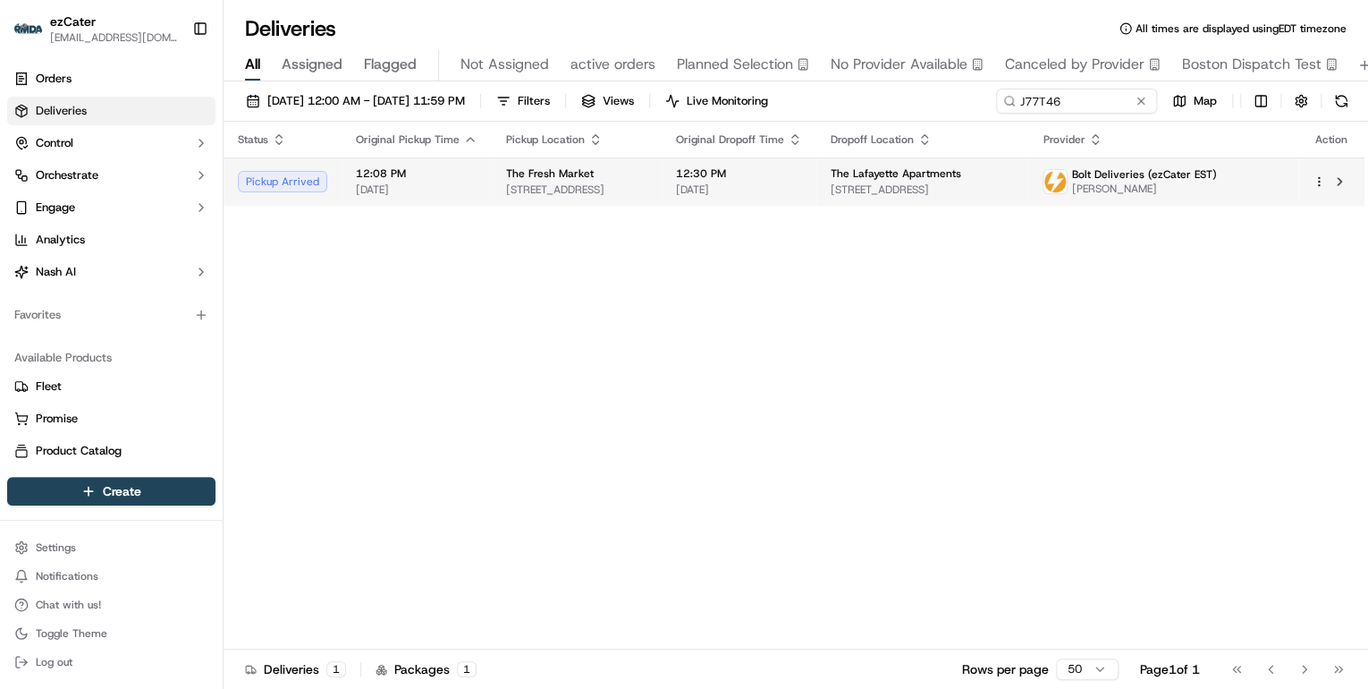
click at [597, 183] on span "924 W 21st St, Norfolk, VA 23517, USA" at bounding box center [576, 189] width 141 height 14
click at [538, 182] on span "924 W 21st St, Norfolk, VA 23517, USA" at bounding box center [576, 189] width 141 height 14
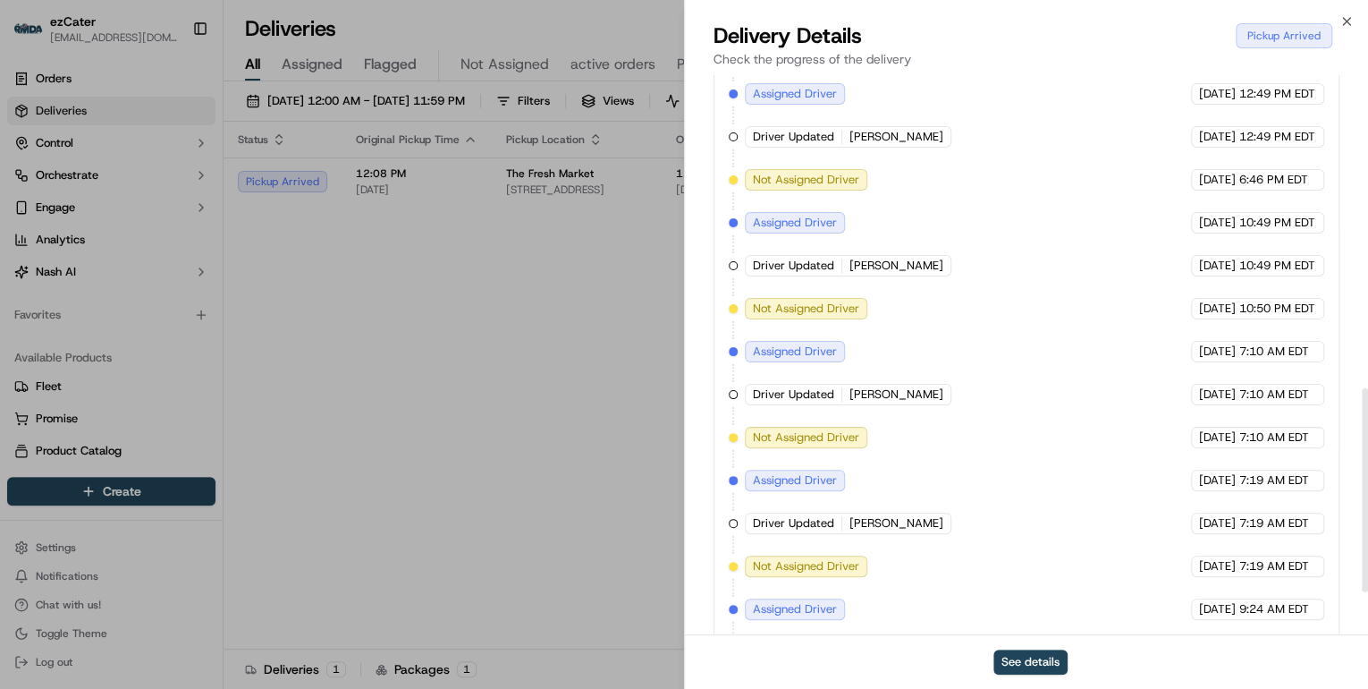
scroll to position [976, 0]
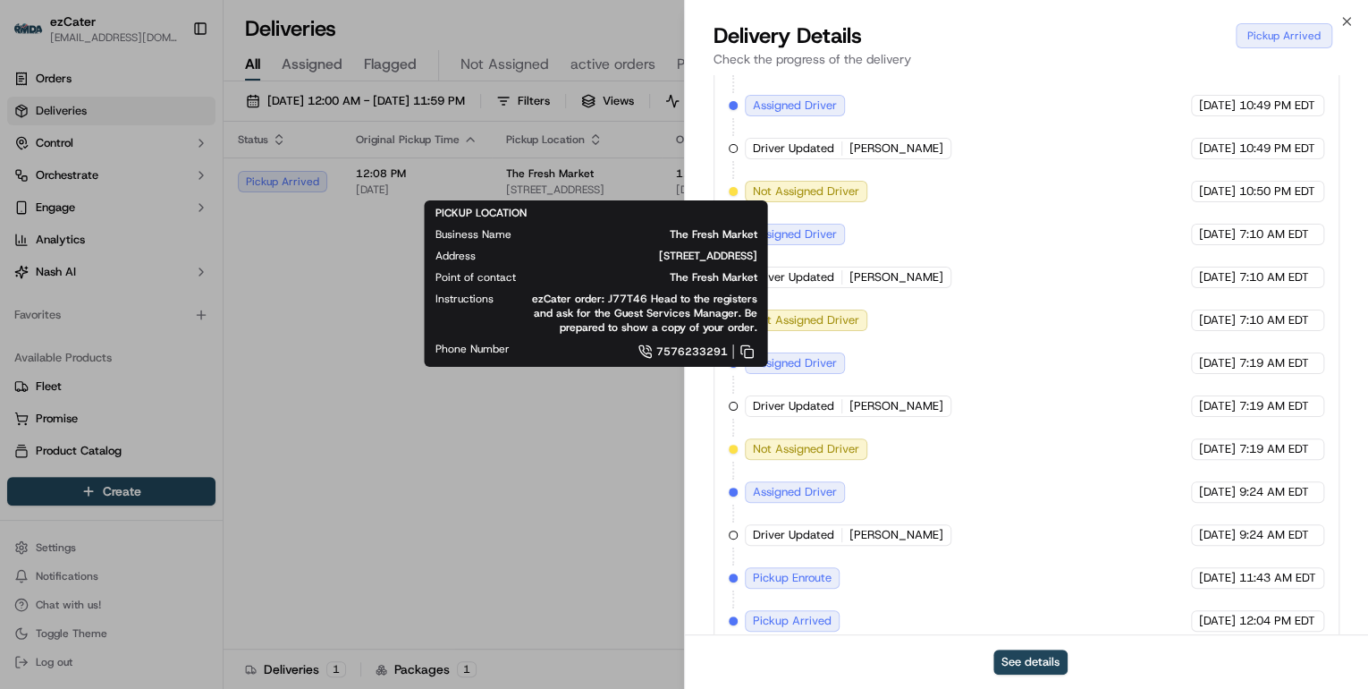
click at [542, 365] on div "PICKUP LOCATION Business Name The Fresh Market Address 924 W 21st St, Norfolk, …" at bounding box center [595, 283] width 343 height 166
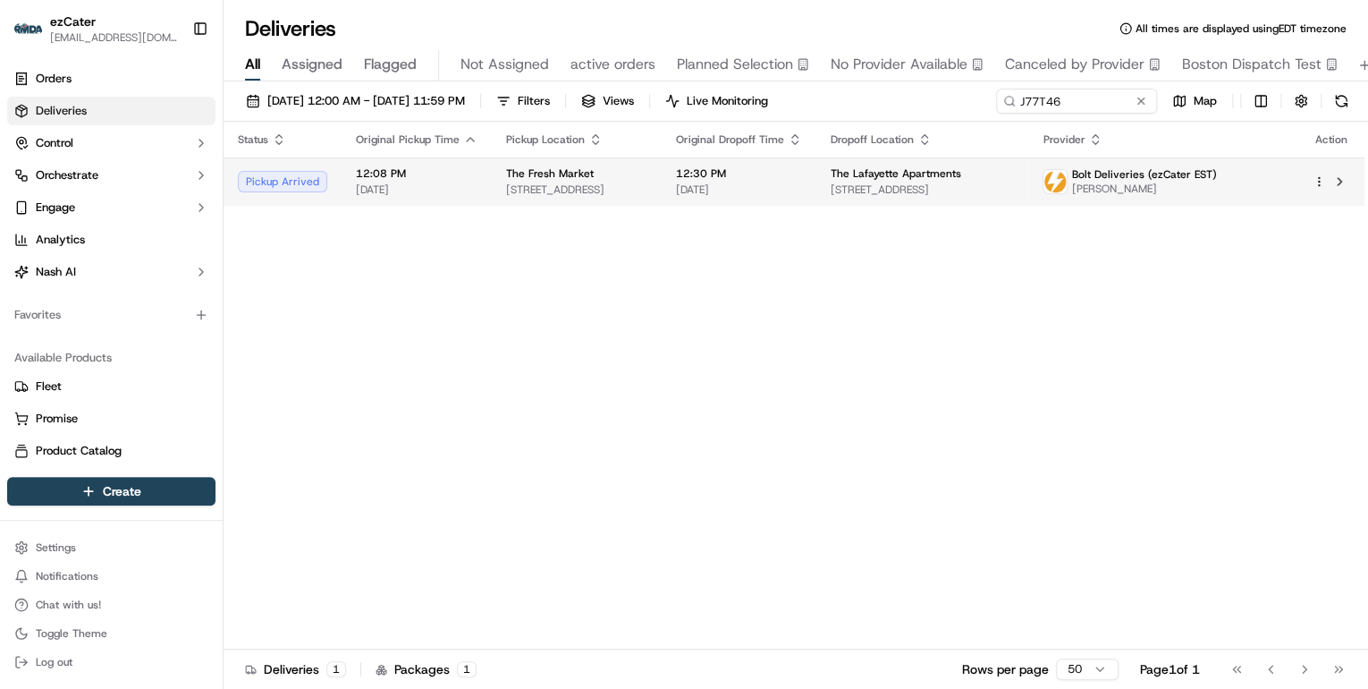
click at [605, 166] on div "The Fresh Market" at bounding box center [576, 173] width 141 height 14
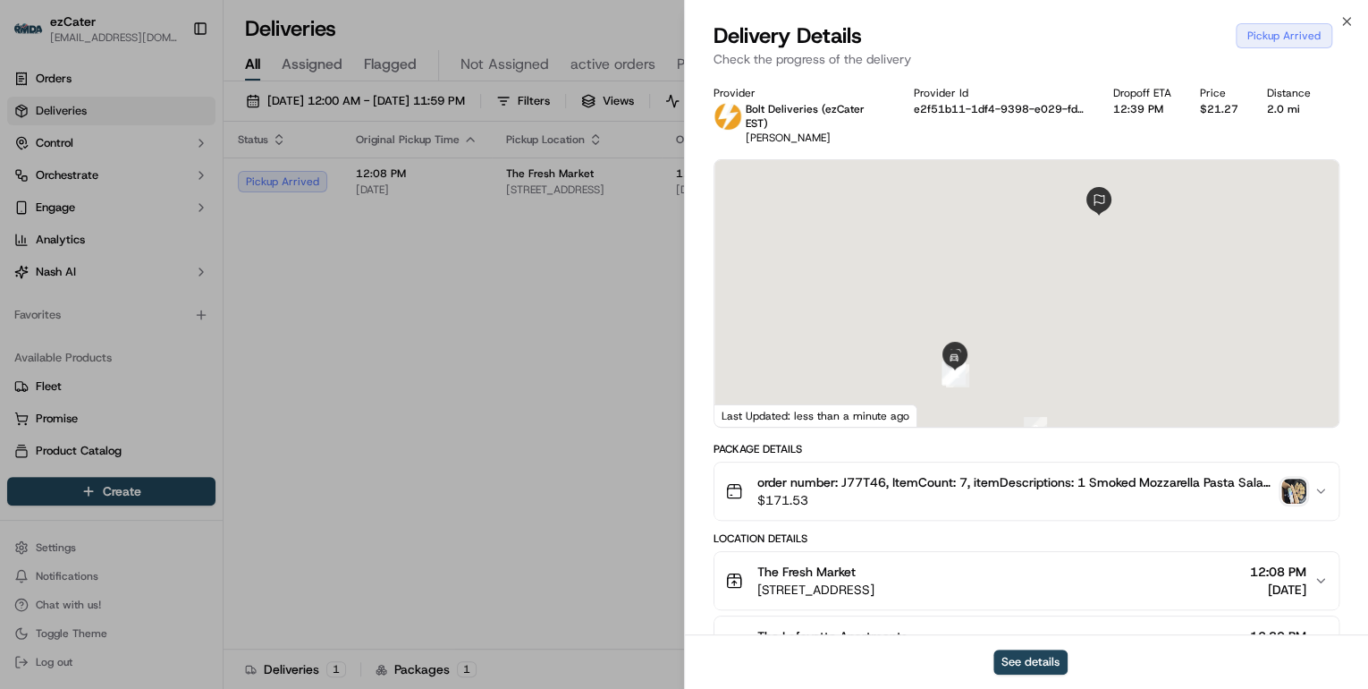
scroll to position [215, 0]
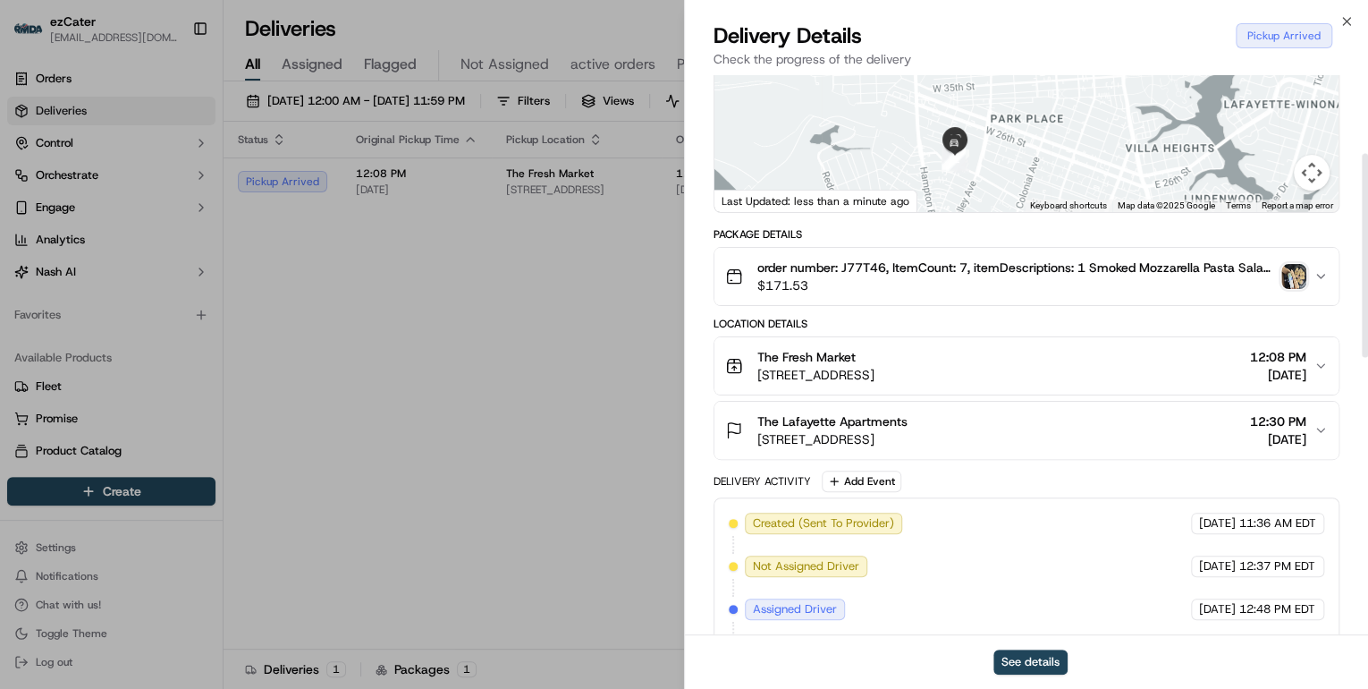
click at [875, 348] on div "The Fresh Market" at bounding box center [815, 357] width 117 height 18
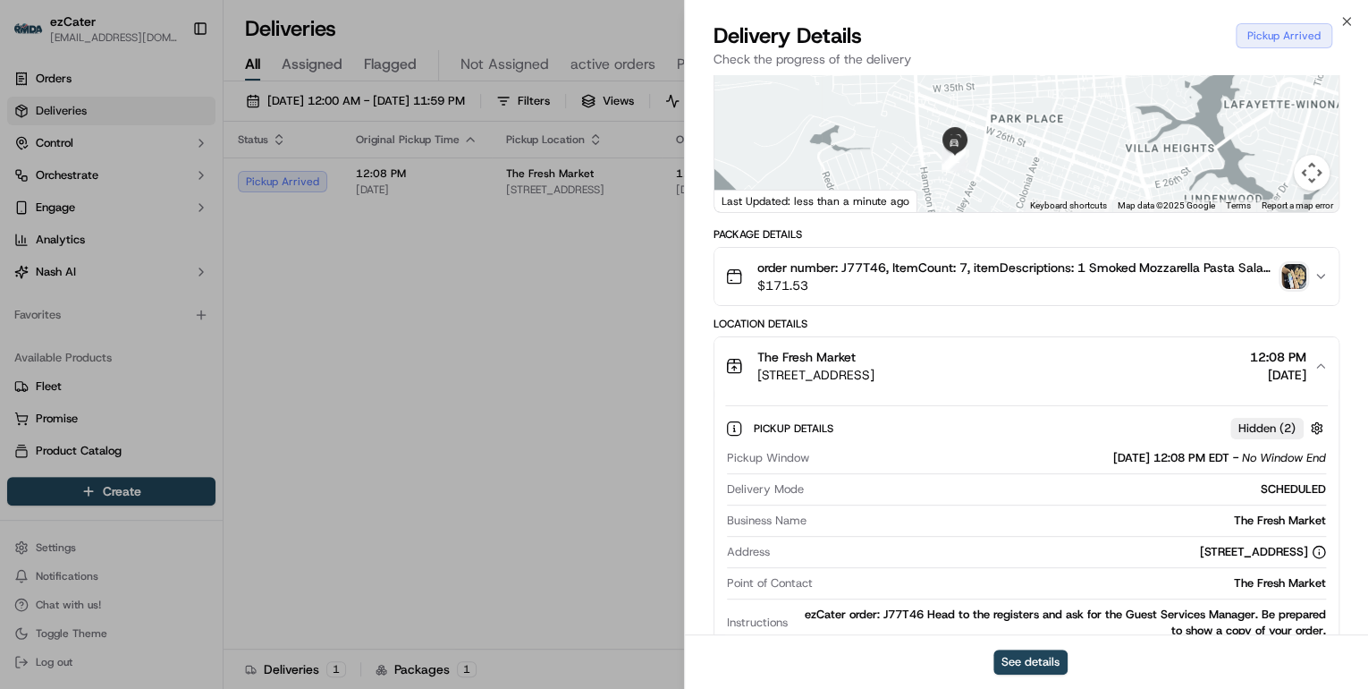
click at [1292, 264] on img "button" at bounding box center [1293, 276] width 25 height 25
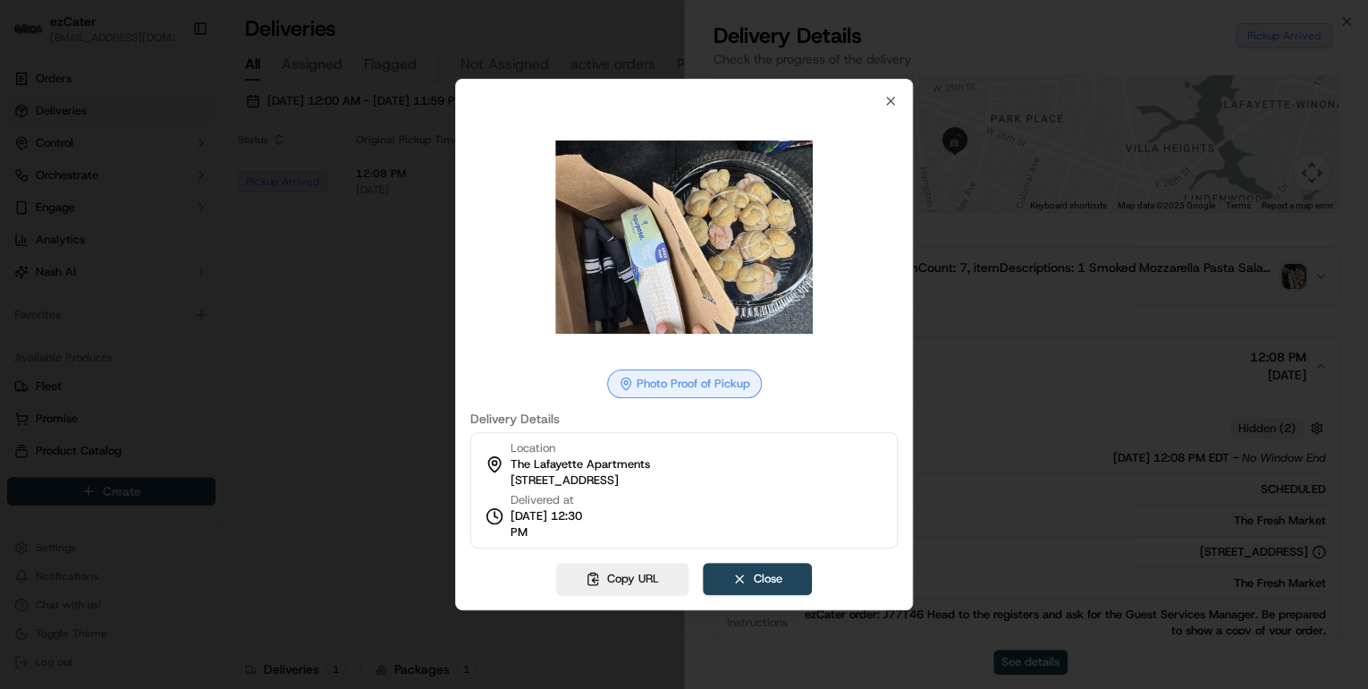
click at [362, 364] on div at bounding box center [684, 344] width 1368 height 689
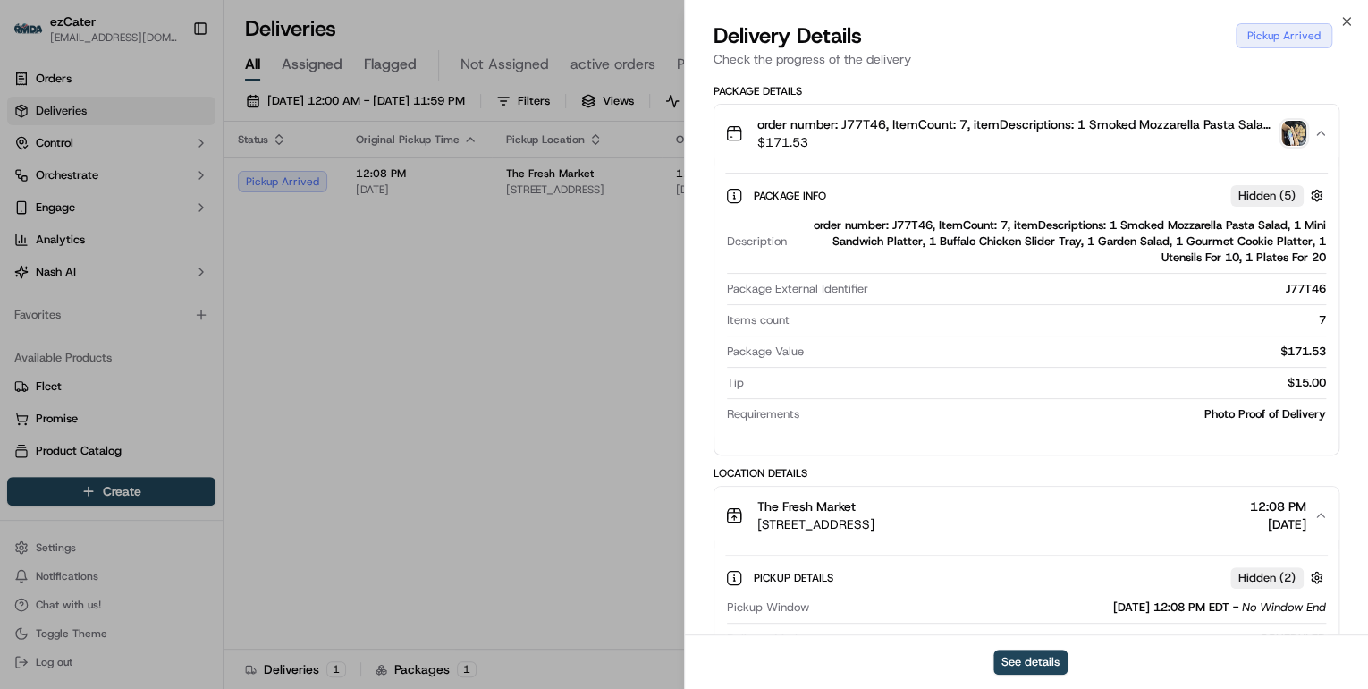
scroll to position [572, 0]
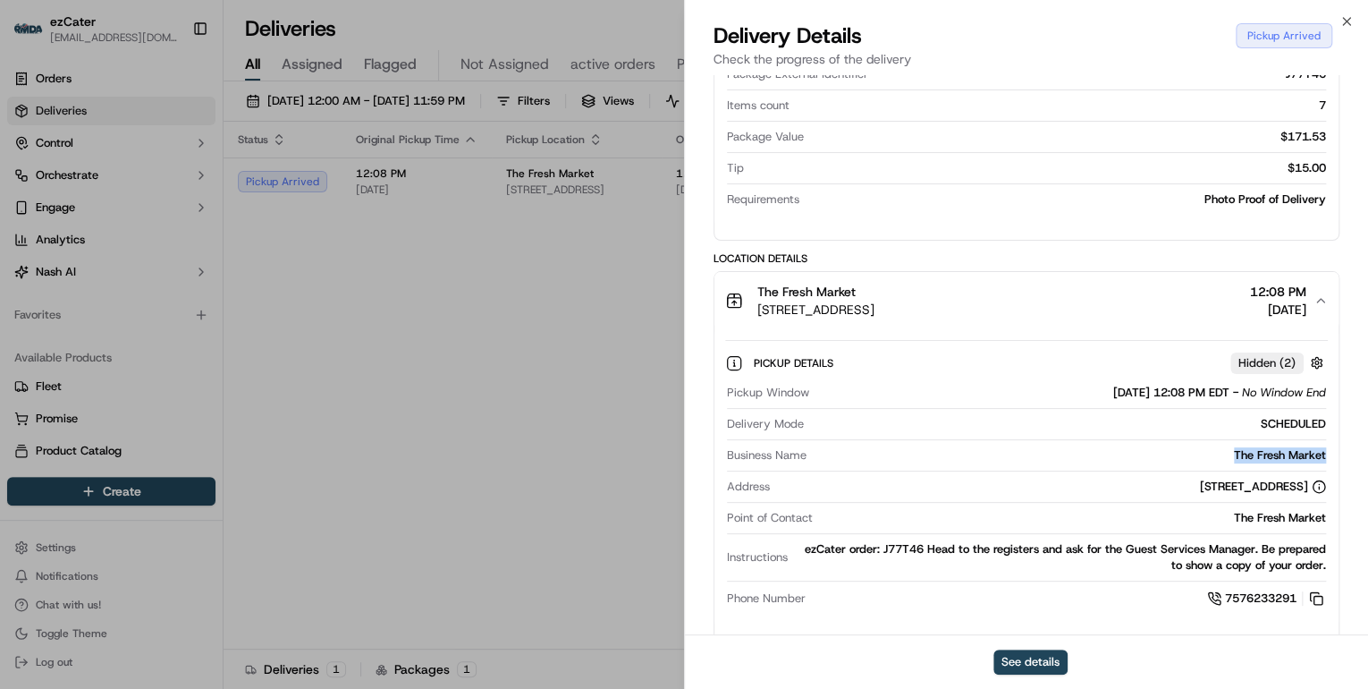
drag, startPoint x: 1339, startPoint y: 433, endPoint x: 1227, endPoint y: 437, distance: 111.9
click at [1227, 437] on div "Provider Bolt Deliveries (ezCater EST) Daishaya Parham Provider Id e2f51b11-1df…" at bounding box center [1026, 583] width 683 height 2161
copy div "The Fresh Market"
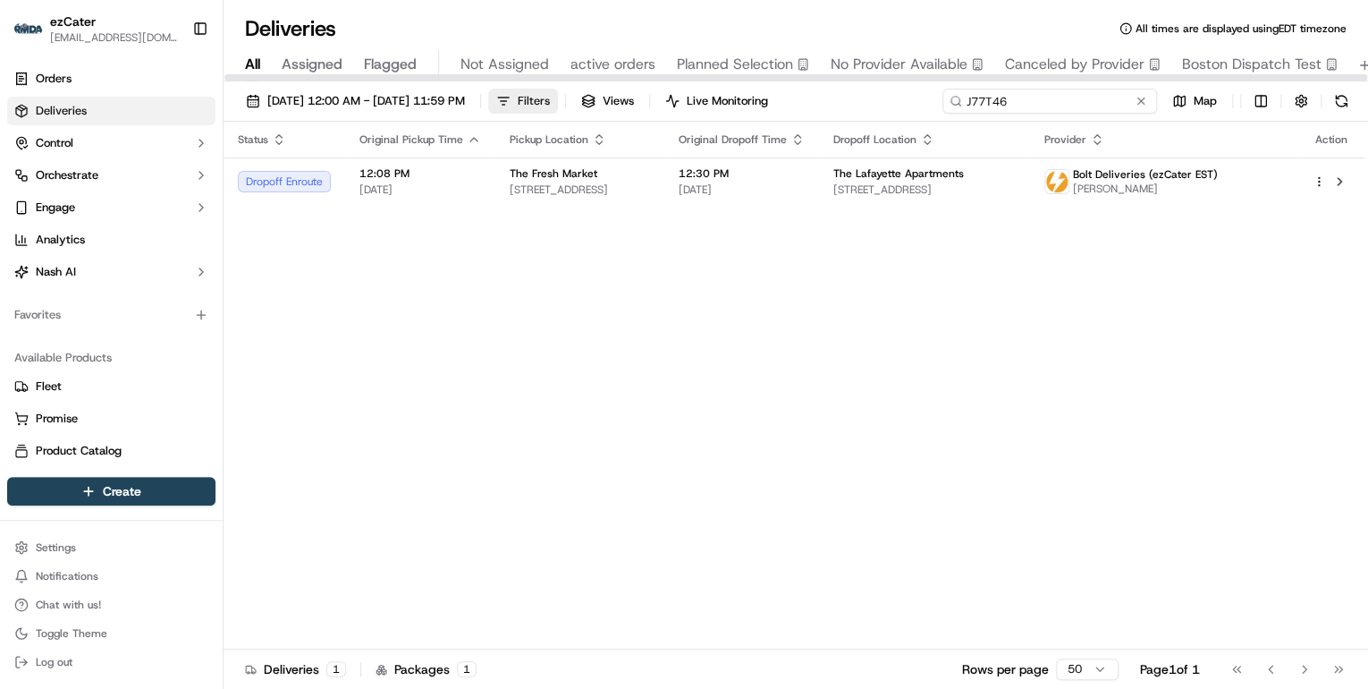
drag, startPoint x: 1070, startPoint y: 106, endPoint x: 602, endPoint y: 106, distance: 468.6
click at [640, 107] on div "09/15/2025 12:00 AM - 09/21/2025 11:59 PM Filters Views Live Monitoring J77T46 …" at bounding box center [796, 105] width 1145 height 33
paste input "2VKZ95"
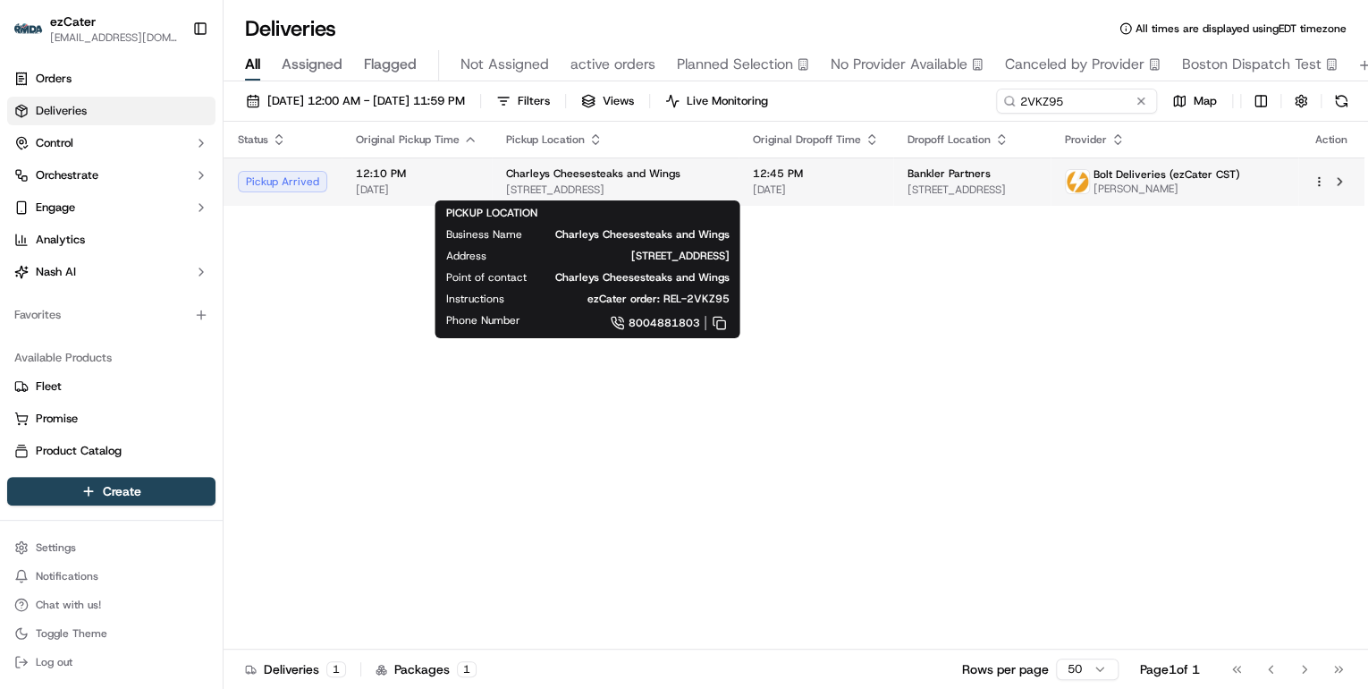
click at [579, 182] on span "16503 Nacogdoches Rd, San Antonio, TX 78247, USA" at bounding box center [615, 189] width 218 height 14
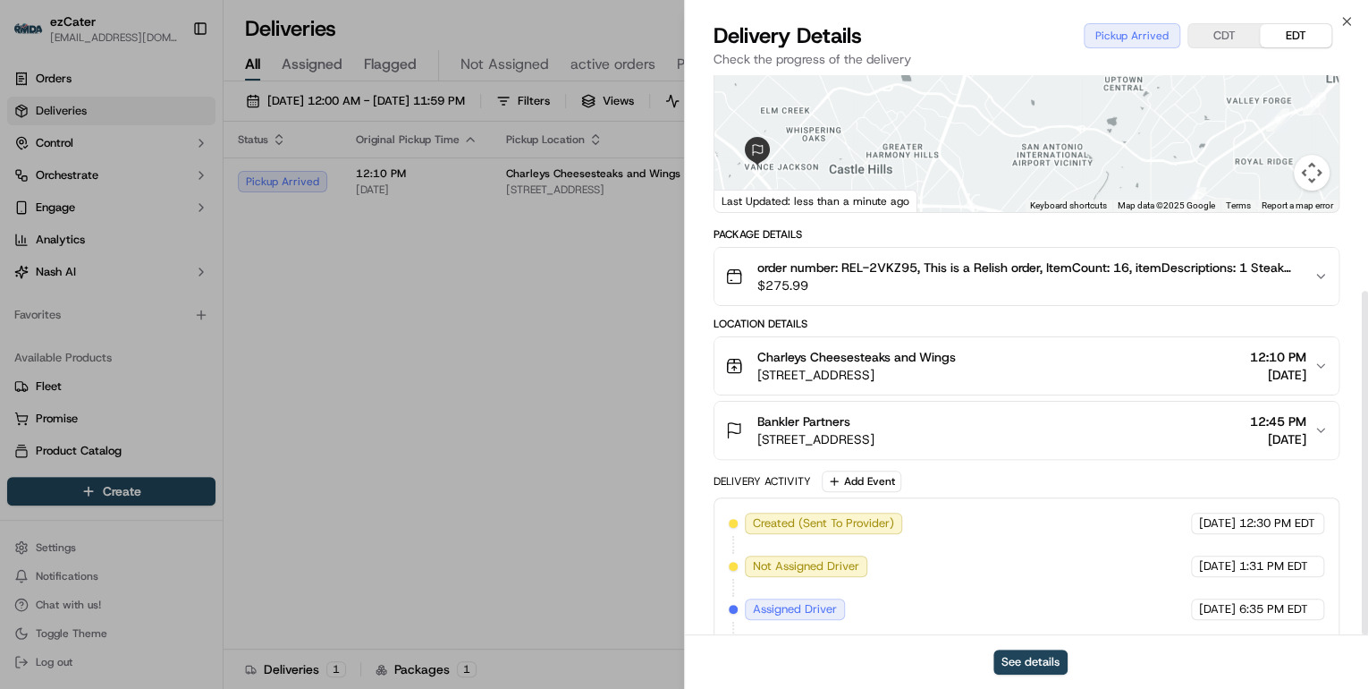
scroll to position [351, 0]
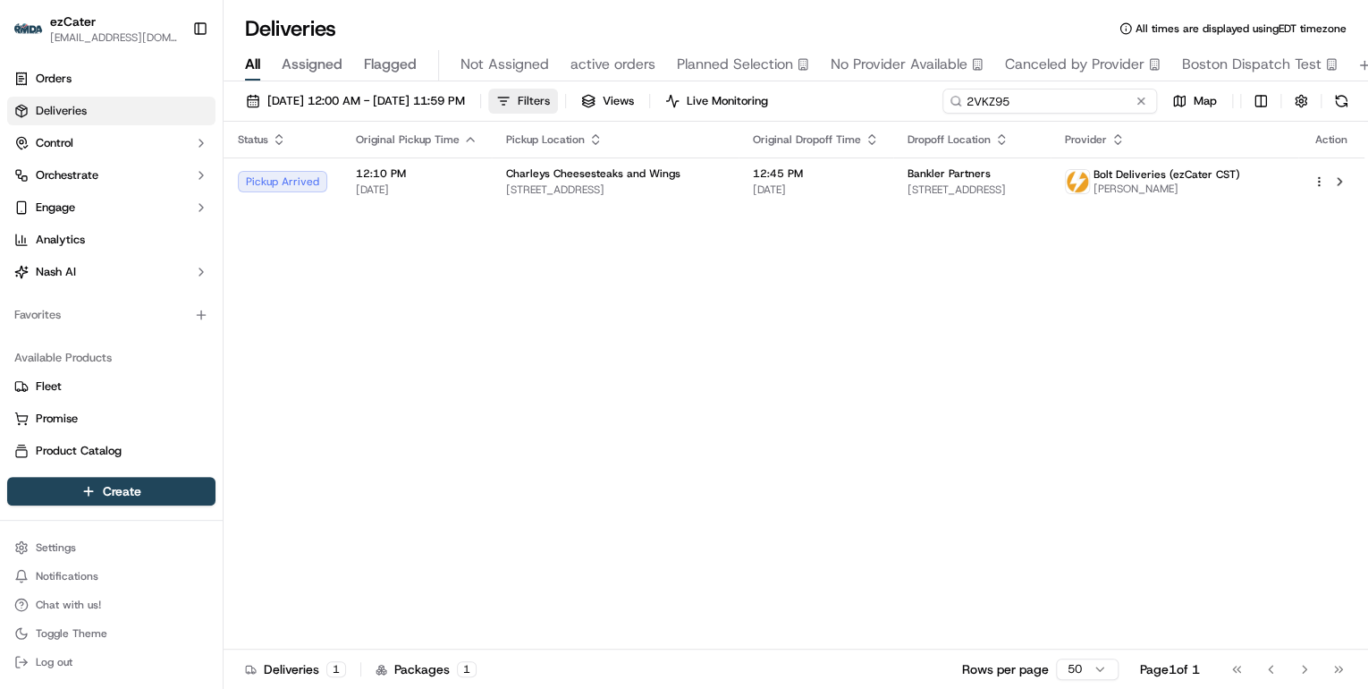
drag, startPoint x: 1072, startPoint y: 99, endPoint x: 569, endPoint y: 111, distance: 503.6
click at [569, 111] on div "09/15/2025 12:00 AM - 09/21/2025 11:59 PM Filters Views Live Monitoring 2VKZ95 …" at bounding box center [796, 105] width 1145 height 33
type input "v"
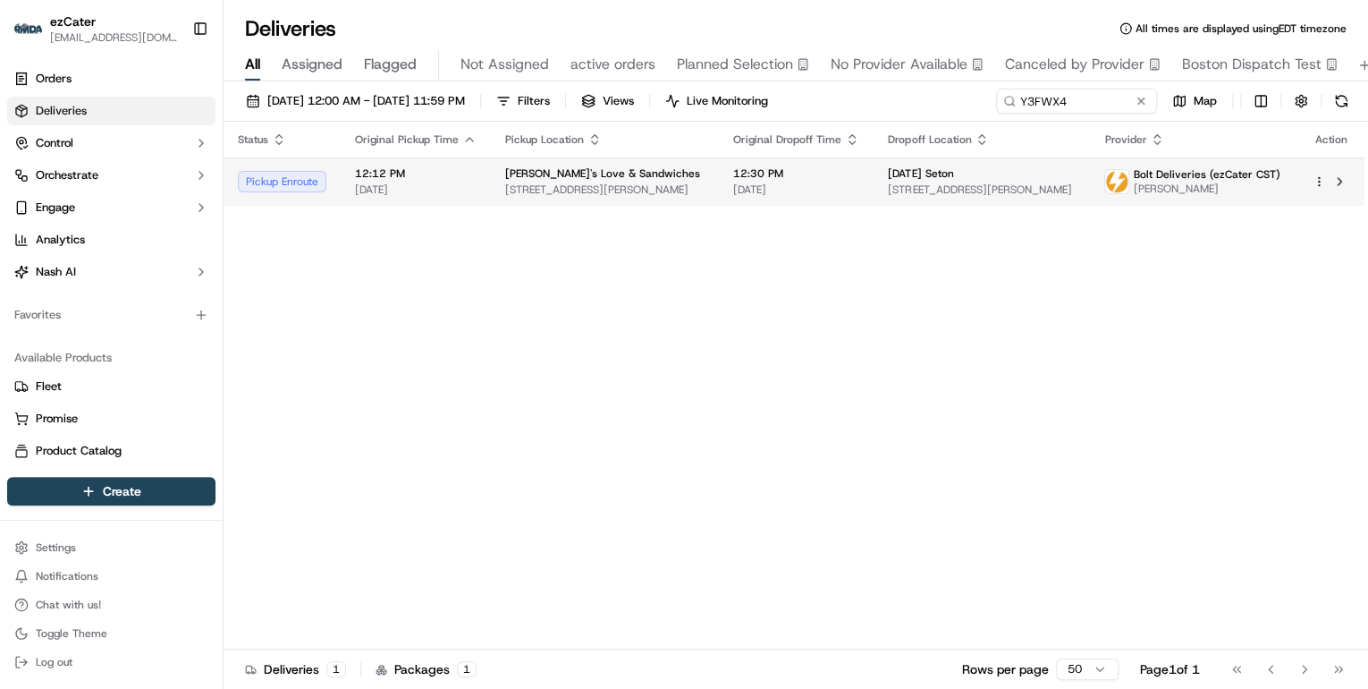
click at [620, 177] on span "Ike's Love & Sandwiches" at bounding box center [602, 173] width 195 height 14
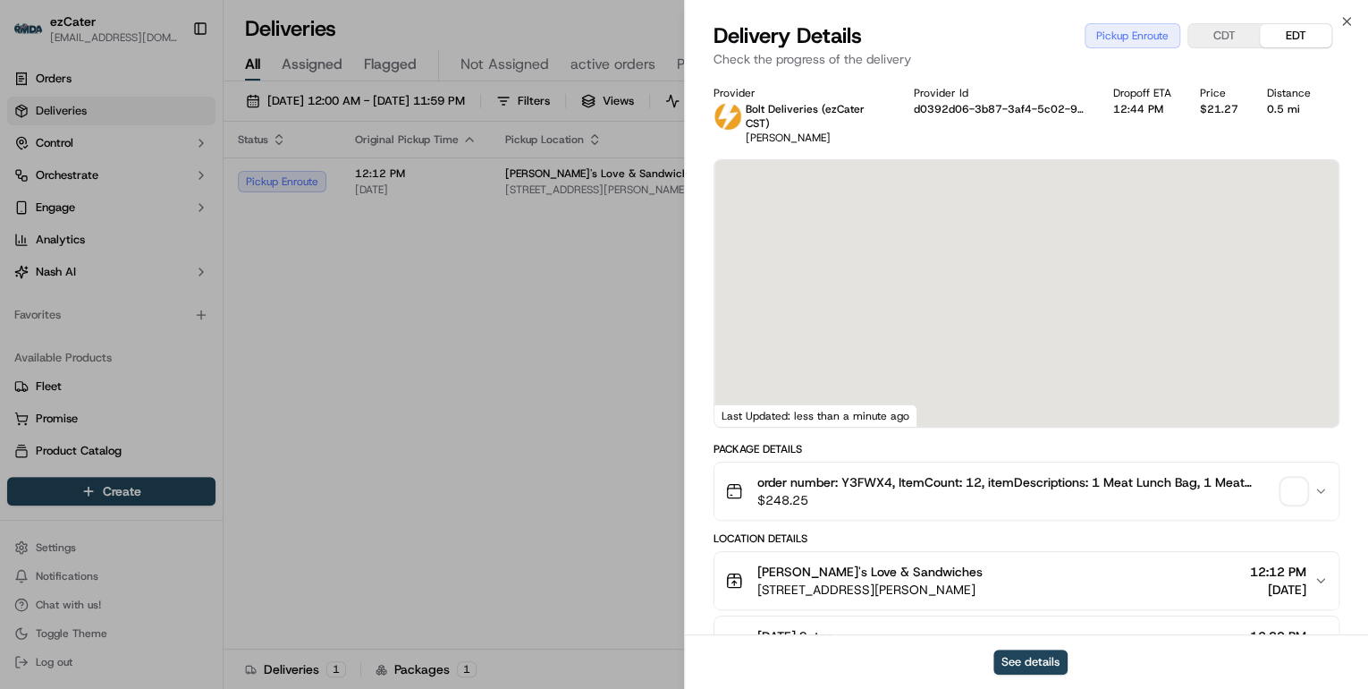
scroll to position [215, 0]
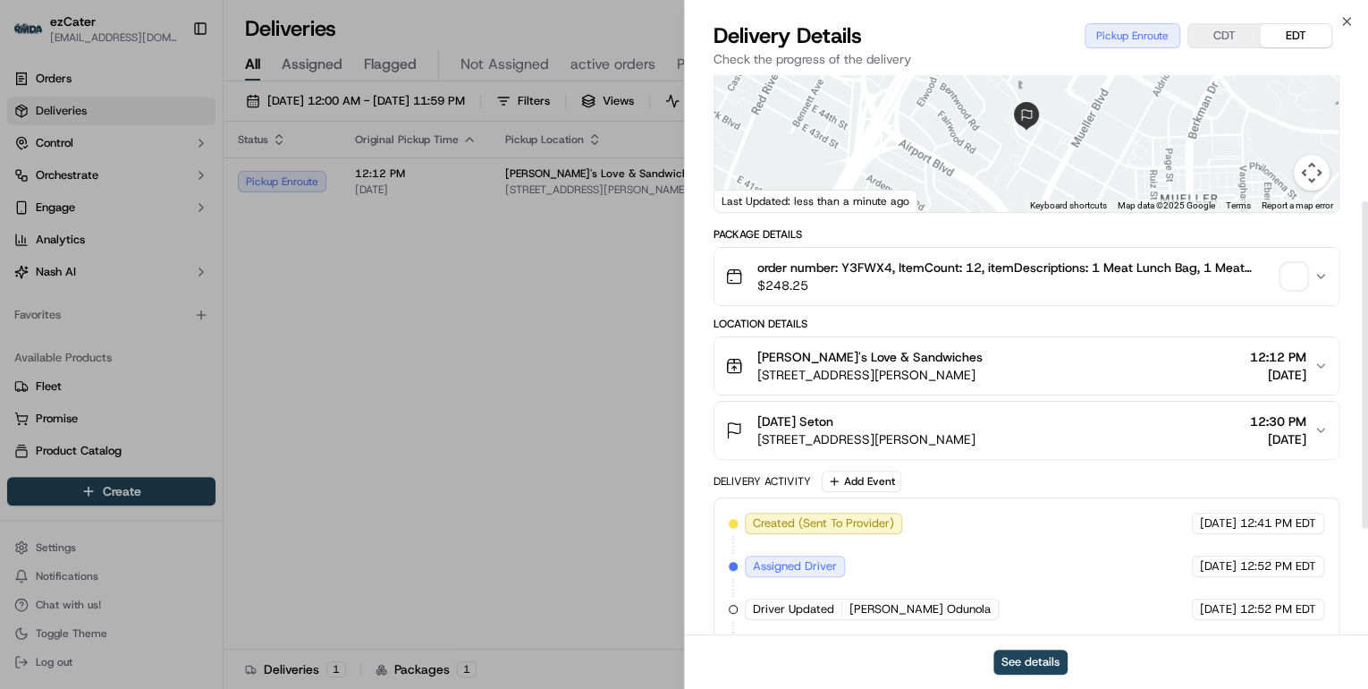
click at [975, 373] on span "1201 Barbara Jordan Blvd #1210, Austin, TX 78723, USA" at bounding box center [869, 375] width 225 height 18
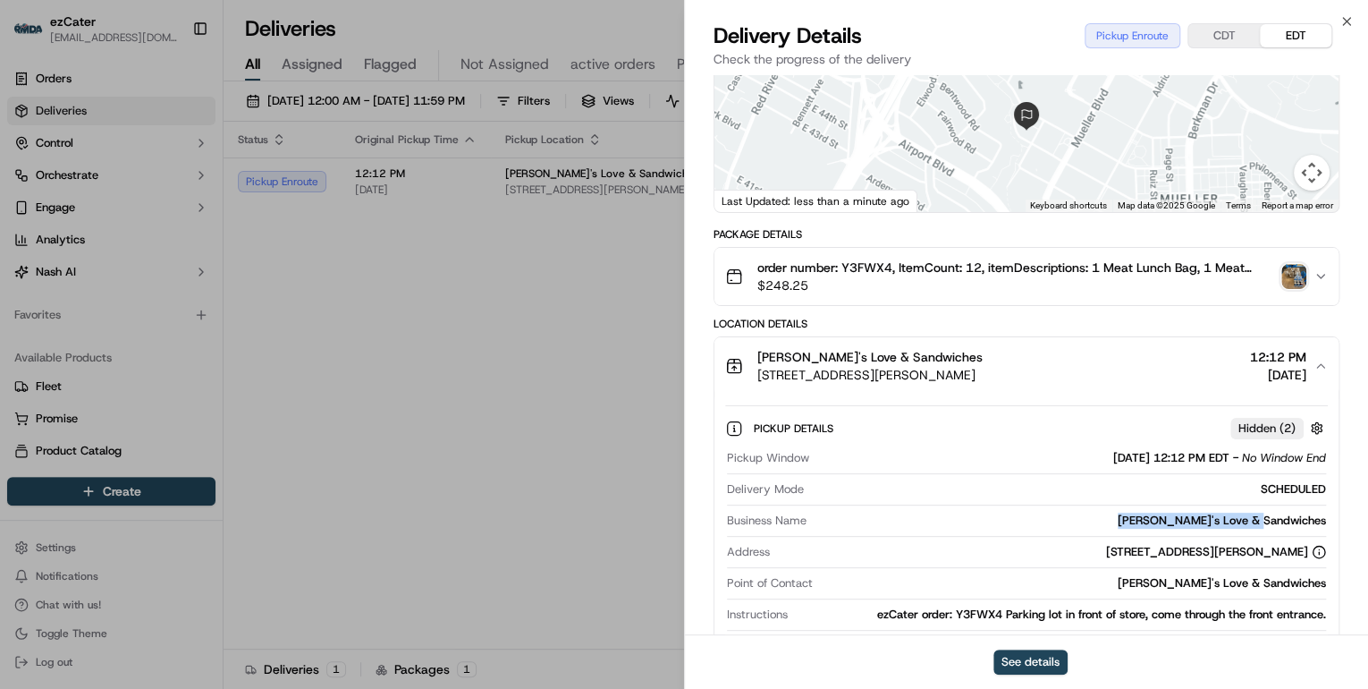
drag, startPoint x: 1331, startPoint y: 518, endPoint x: 1182, endPoint y: 515, distance: 148.5
click at [1182, 515] on div "Pickup Details Hidden ( 2 ) Pickup Window 09/17/2025 12:12 PM EDT - No Window E…" at bounding box center [1026, 534] width 624 height 281
copy div "Ike's Love & Sandwiches"
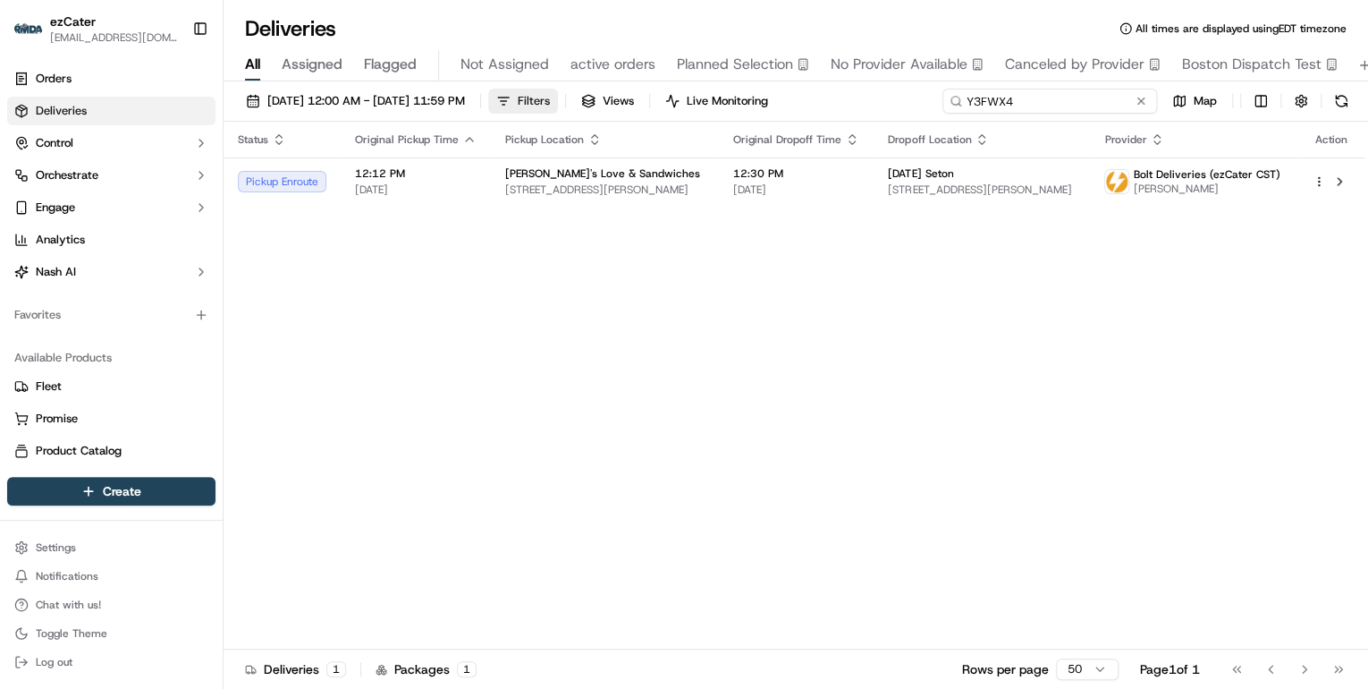
drag, startPoint x: 1069, startPoint y: 101, endPoint x: 570, endPoint y: 107, distance: 499.9
click at [570, 107] on div "09/15/2025 12:00 AM - 09/21/2025 11:59 PM Filters Views Live Monitoring Y3FWX4 …" at bounding box center [796, 105] width 1145 height 33
paste input "FH4-44Z"
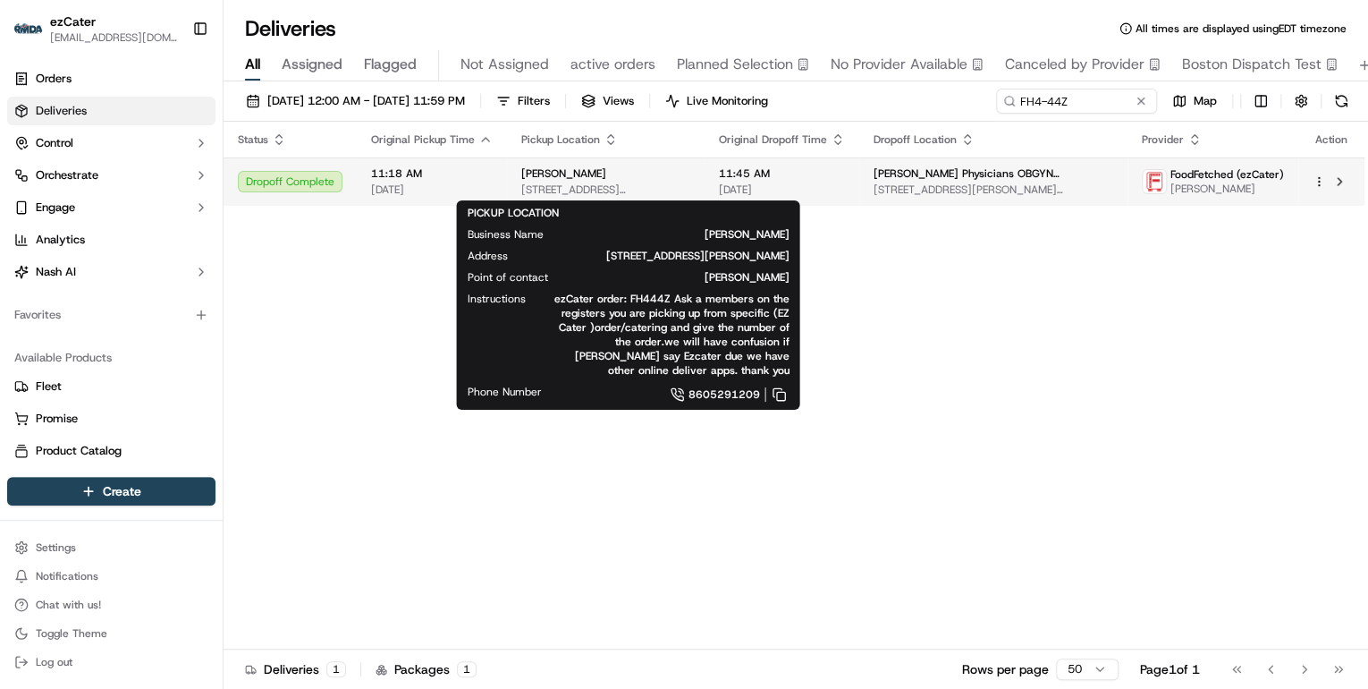
click at [549, 188] on span "691 Silas Deane Hwy, Wethersfield, CT 06109, USA" at bounding box center [605, 189] width 169 height 14
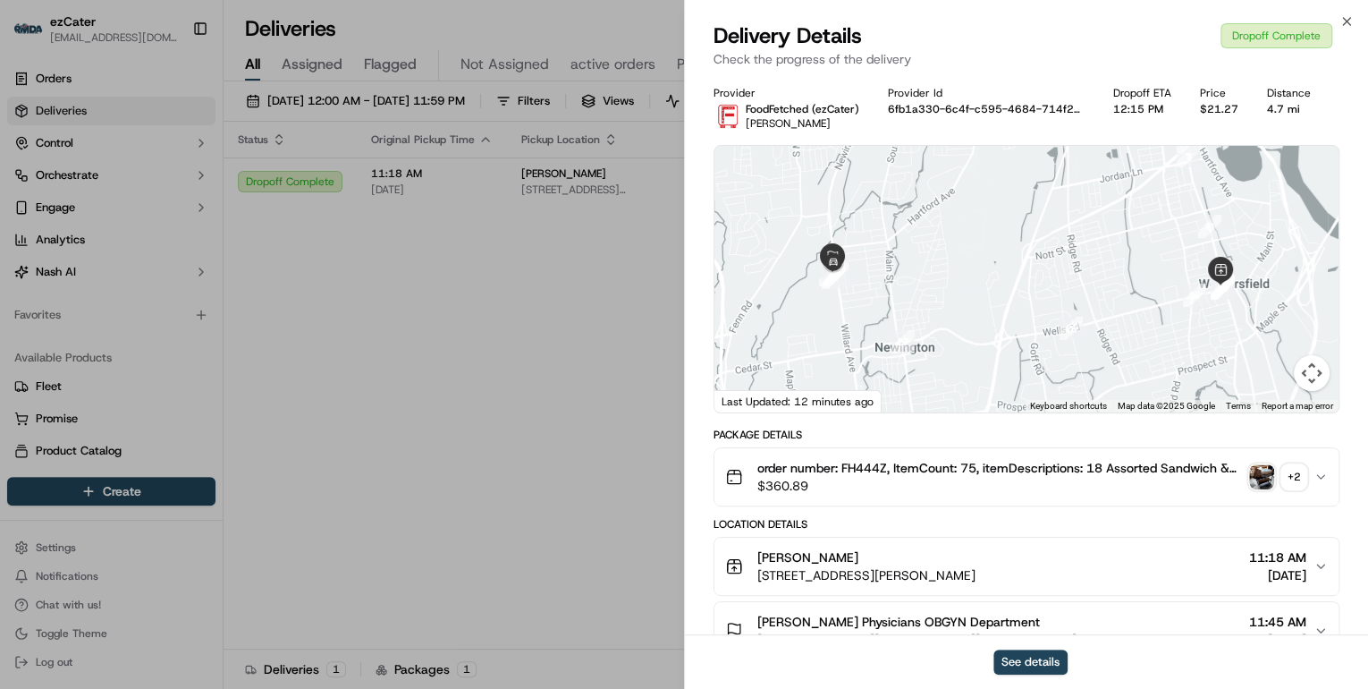
click at [1301, 476] on div "+ 2" at bounding box center [1293, 476] width 25 height 25
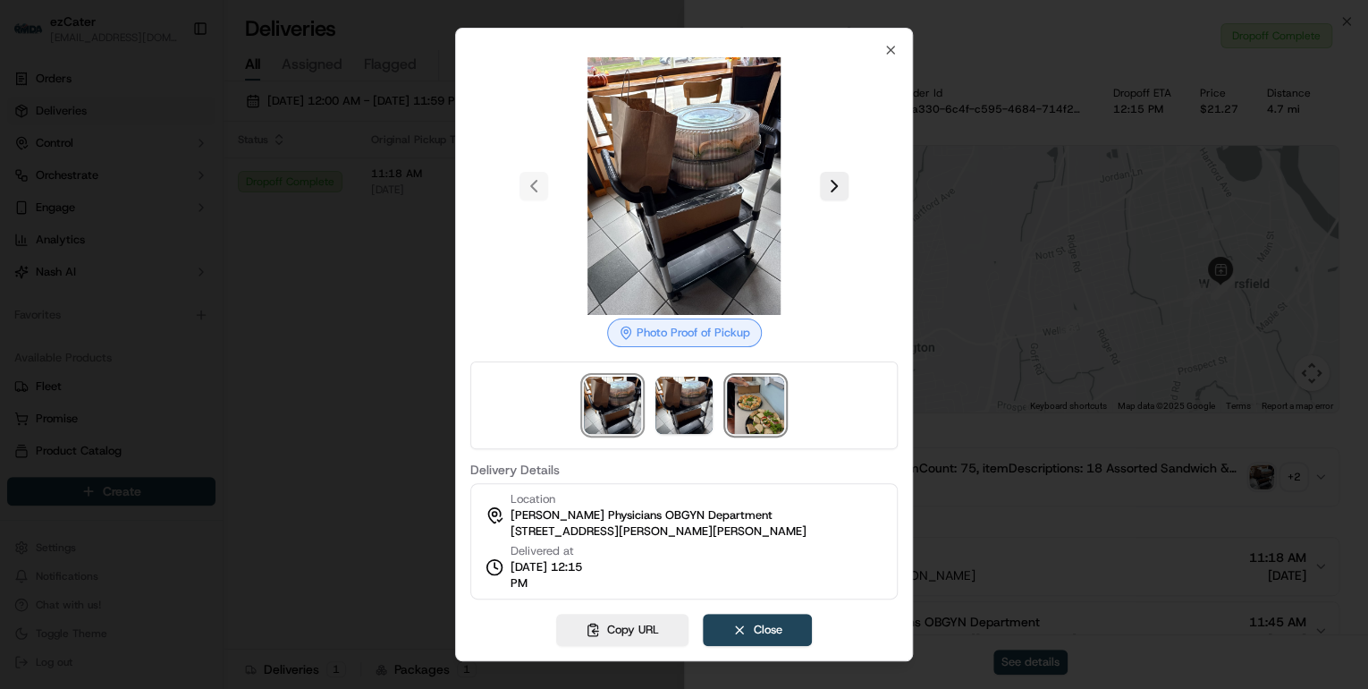
click at [757, 404] on img at bounding box center [755, 404] width 57 height 57
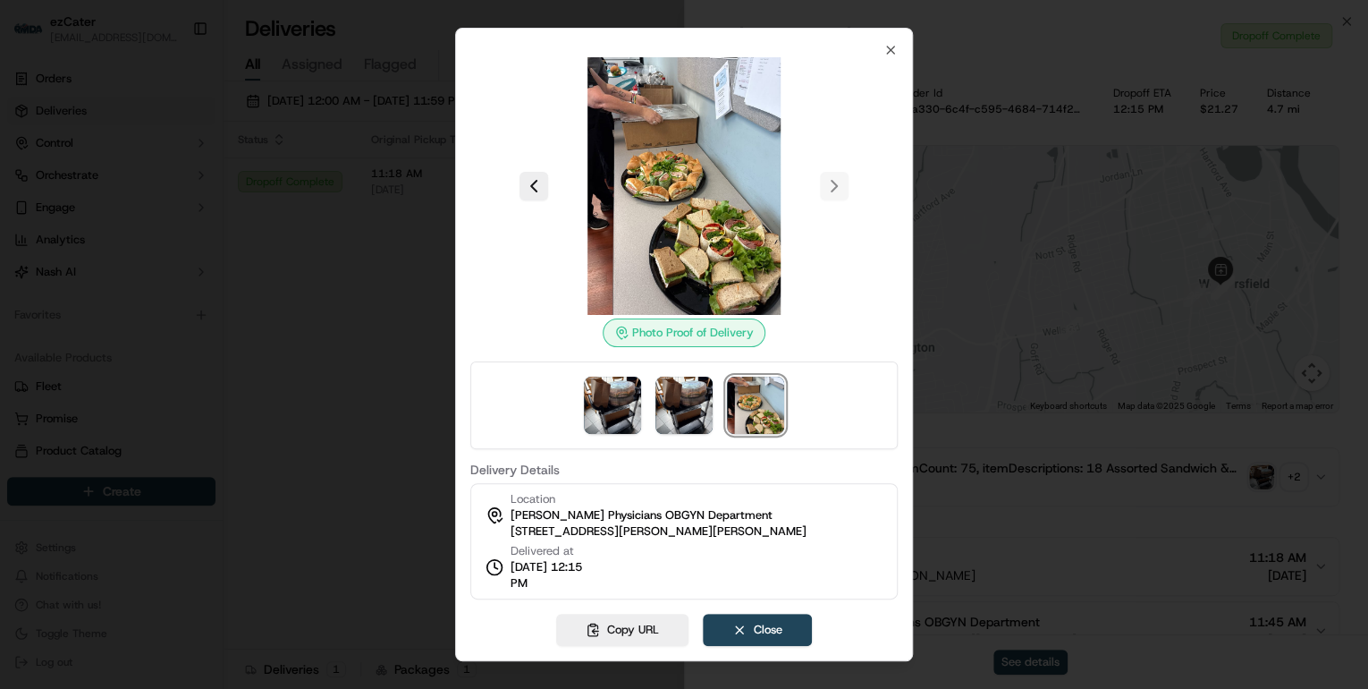
click at [380, 477] on div at bounding box center [684, 344] width 1368 height 689
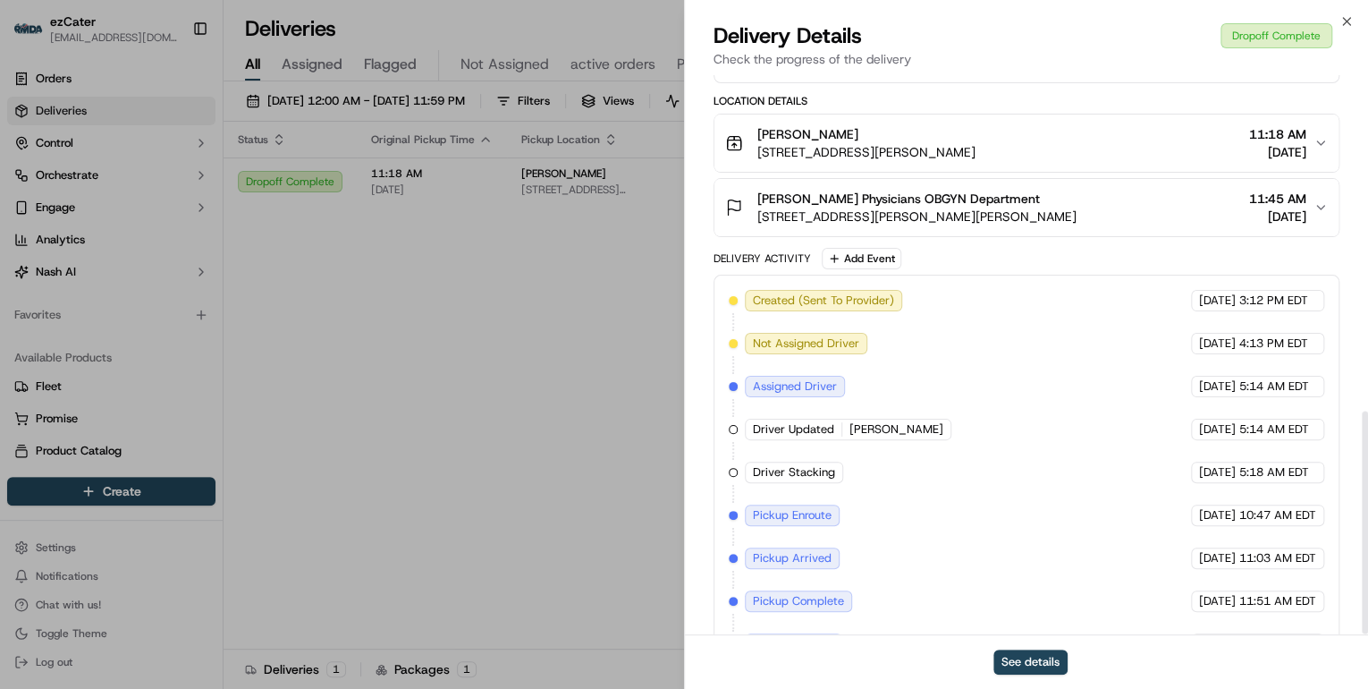
scroll to position [841, 0]
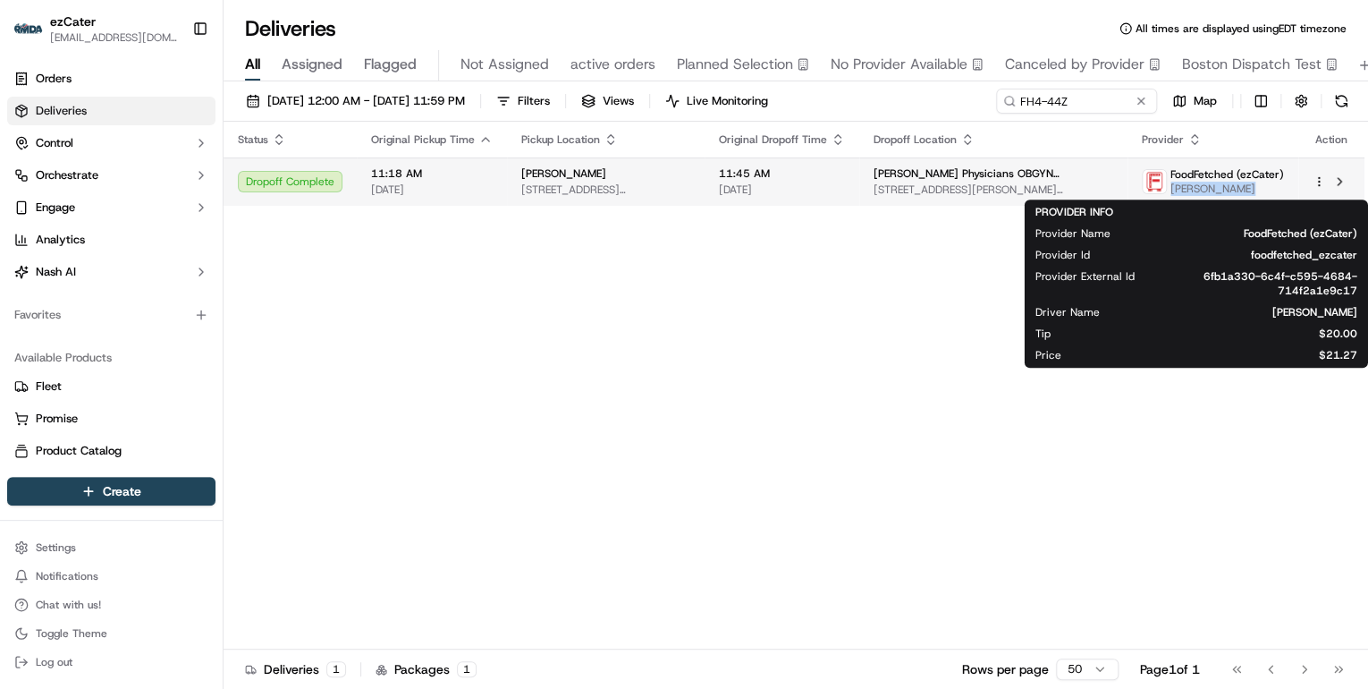
drag, startPoint x: 1235, startPoint y: 193, endPoint x: 1173, endPoint y: 193, distance: 61.7
click at [1173, 193] on span "Carlos Fortis" at bounding box center [1227, 189] width 114 height 14
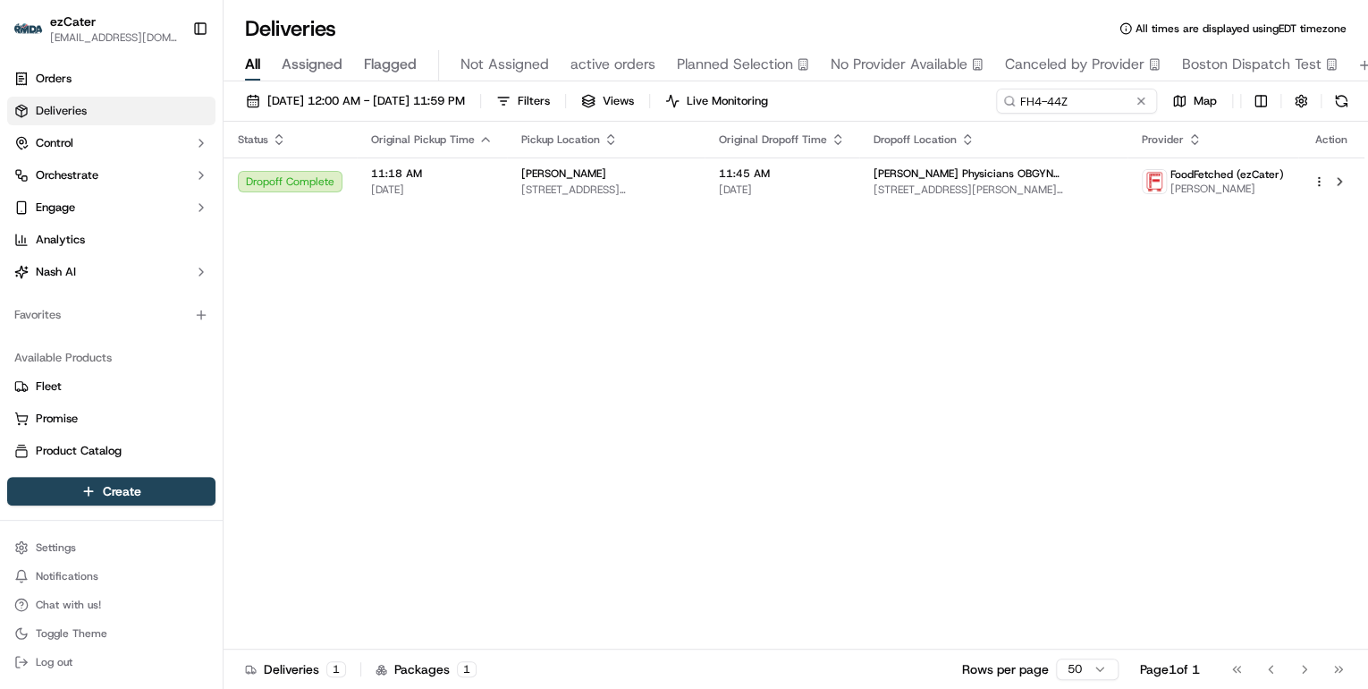
click at [1236, 220] on div "Status Original Pickup Time Pickup Location Original Dropoff Time Dropoff Locat…" at bounding box center [794, 386] width 1141 height 528
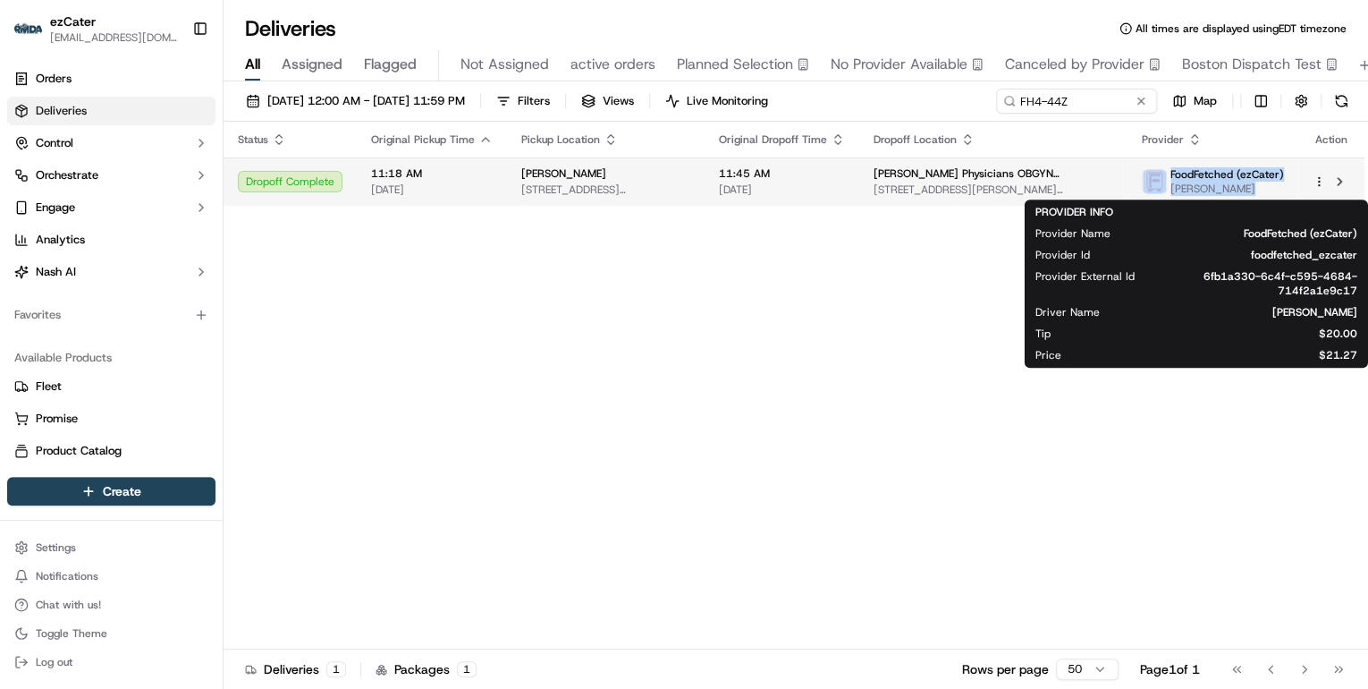
drag, startPoint x: 1247, startPoint y: 186, endPoint x: 1167, endPoint y: 187, distance: 79.6
click at [1167, 187] on div "FoodFetched (ezCater) Carlos Fortis" at bounding box center [1213, 181] width 142 height 29
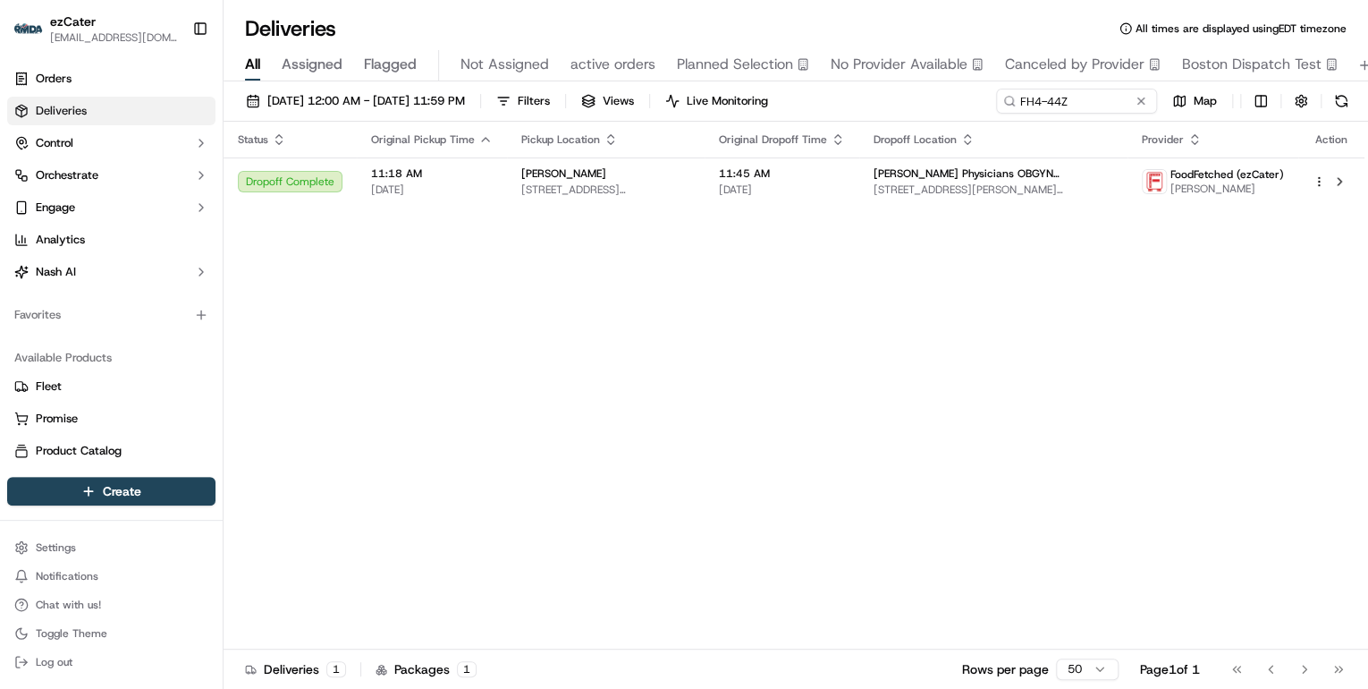
drag, startPoint x: 1167, startPoint y: 187, endPoint x: 1223, endPoint y: 207, distance: 60.0
click at [1207, 226] on div "Status Original Pickup Time Pickup Location Original Dropoff Time Dropoff Locat…" at bounding box center [794, 386] width 1141 height 528
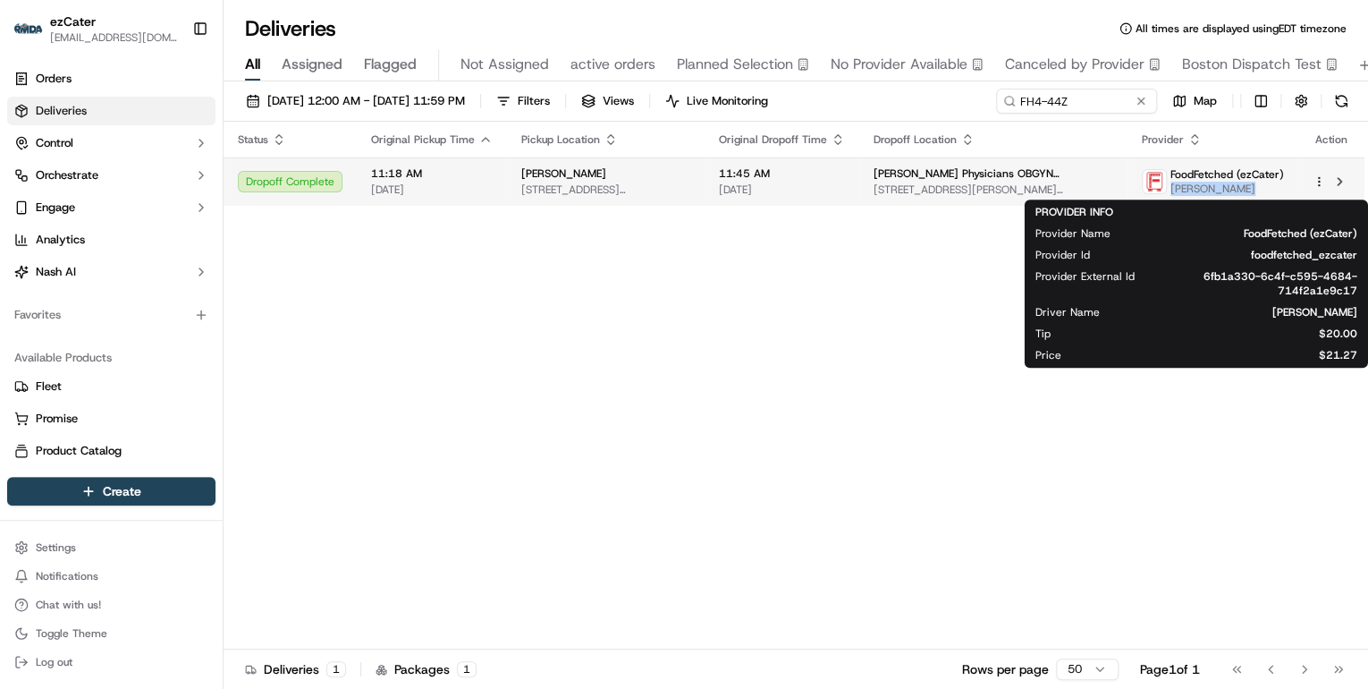
drag, startPoint x: 1222, startPoint y: 190, endPoint x: 1170, endPoint y: 191, distance: 52.8
click at [1170, 191] on div "FoodFetched (ezCater) Carlos Fortis" at bounding box center [1213, 181] width 142 height 29
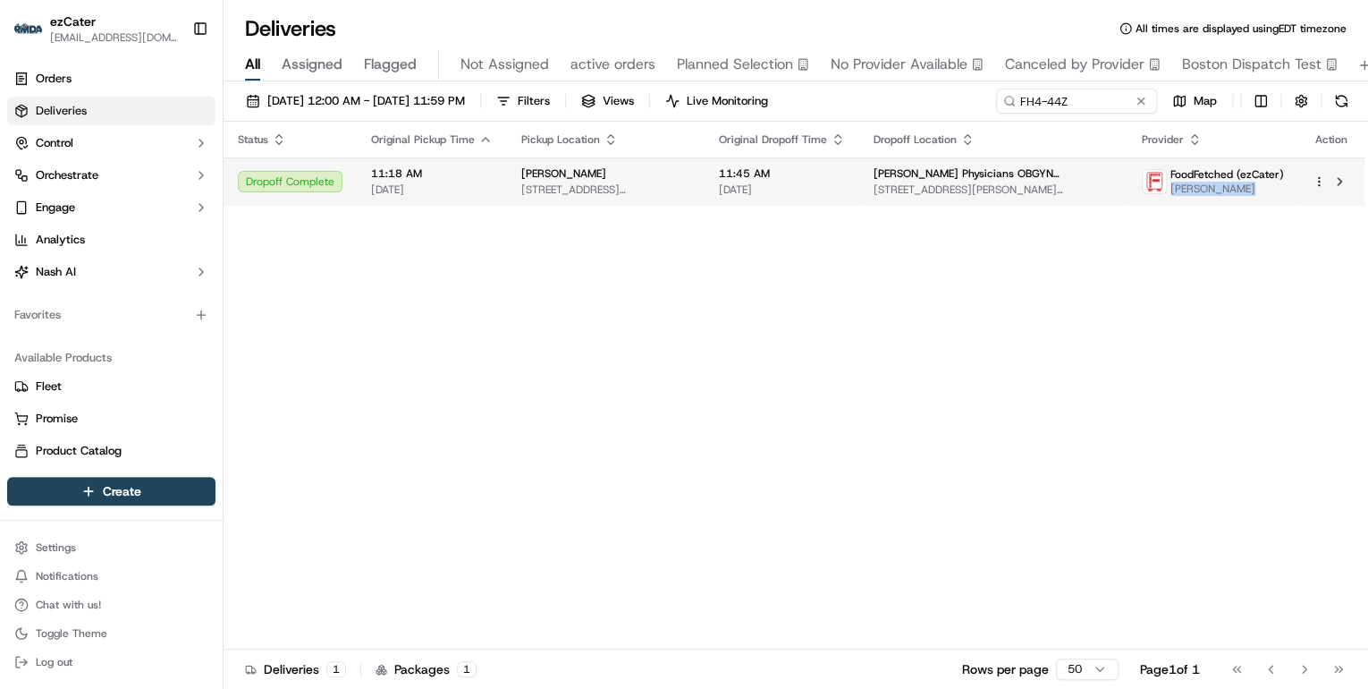
copy span "Carlos Fortis"
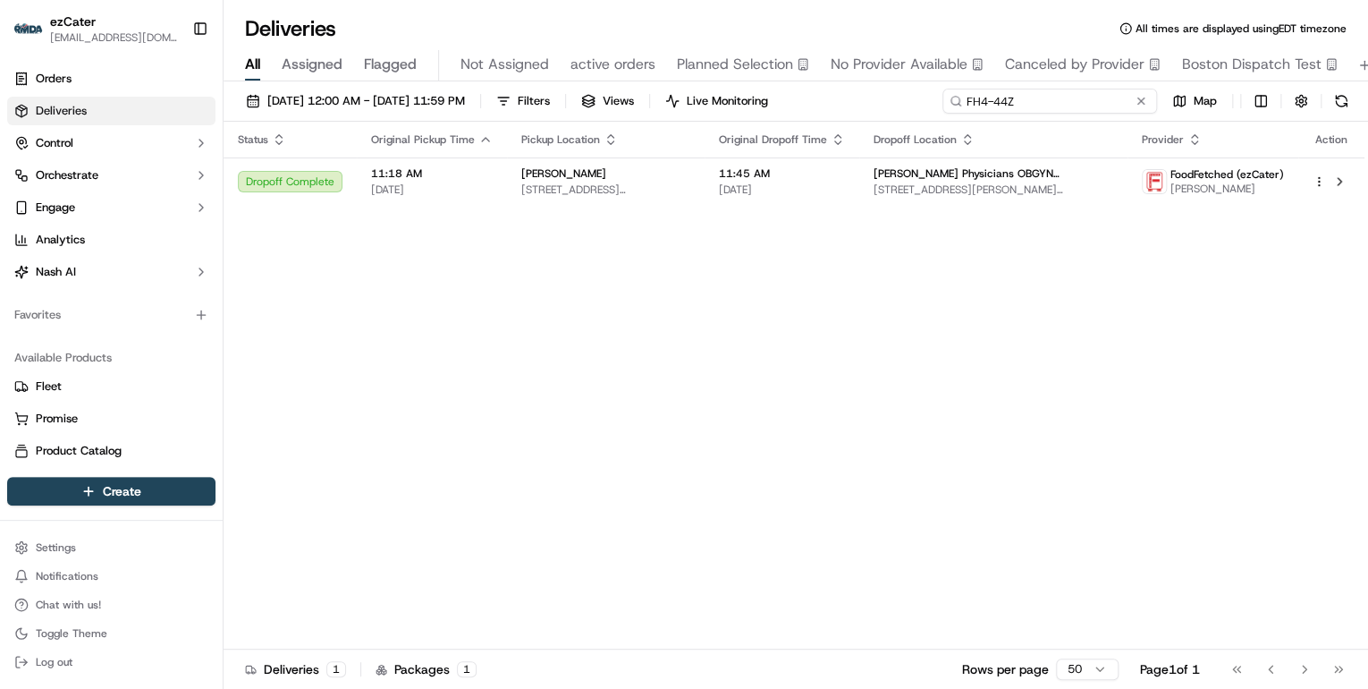
drag, startPoint x: 1077, startPoint y: 97, endPoint x: 631, endPoint y: 97, distance: 445.3
click at [631, 97] on div "09/15/2025 12:00 AM - 09/21/2025 11:59 PM Filters Views Live Monitoring FH4-44Z…" at bounding box center [796, 105] width 1145 height 33
paste input "@here 924F4E"
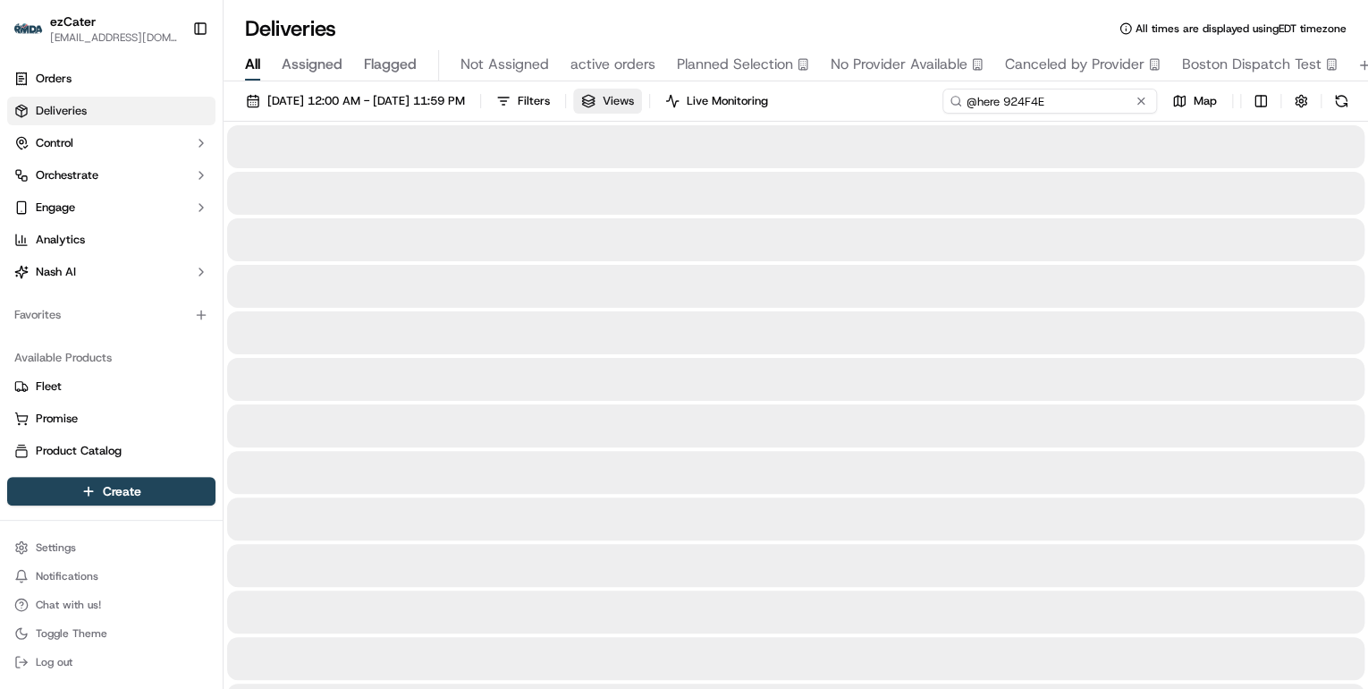
drag, startPoint x: 1004, startPoint y: 100, endPoint x: 645, endPoint y: 111, distance: 359.6
click at [648, 111] on div "09/15/2025 12:00 AM - 09/21/2025 11:59 PM Filters Views Live Monitoring @here 9…" at bounding box center [796, 105] width 1145 height 33
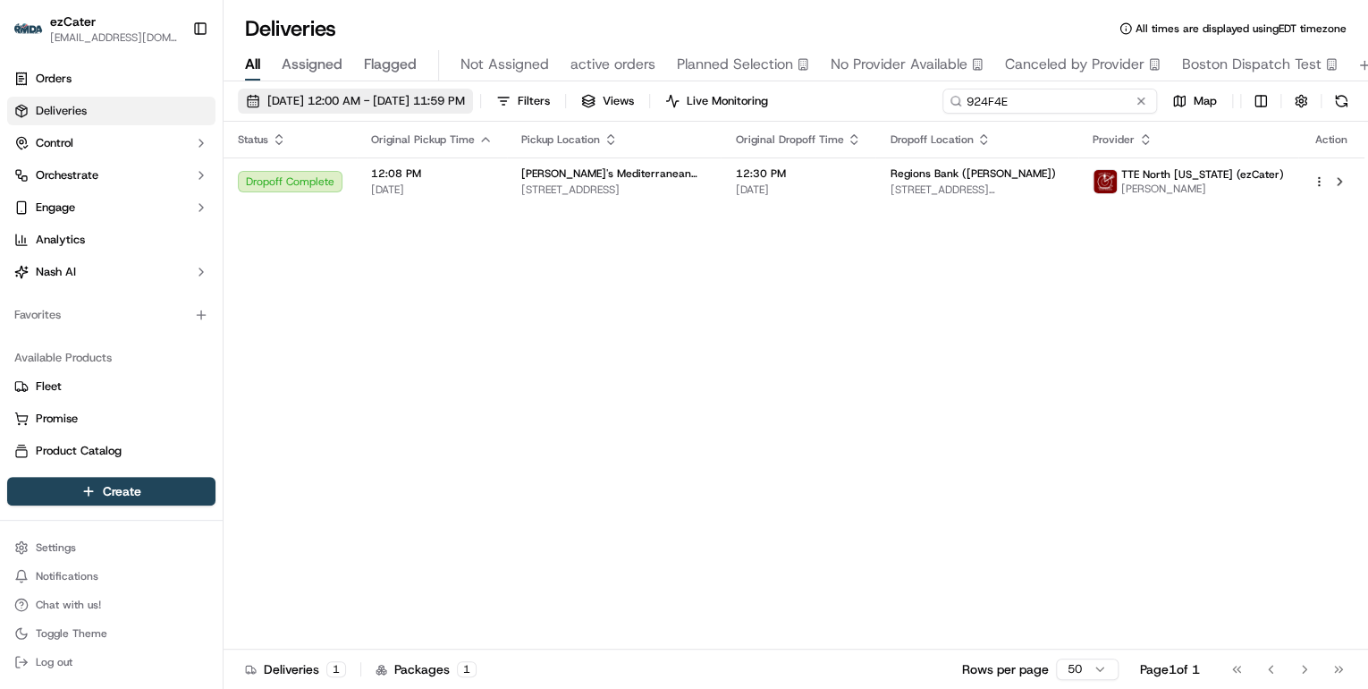
drag, startPoint x: 1023, startPoint y: 98, endPoint x: 503, endPoint y: 99, distance: 520.4
click at [528, 100] on div "09/15/2025 12:00 AM - 09/21/2025 11:59 PM Filters Views Live Monitoring 924F4E …" at bounding box center [796, 105] width 1145 height 33
type input "v"
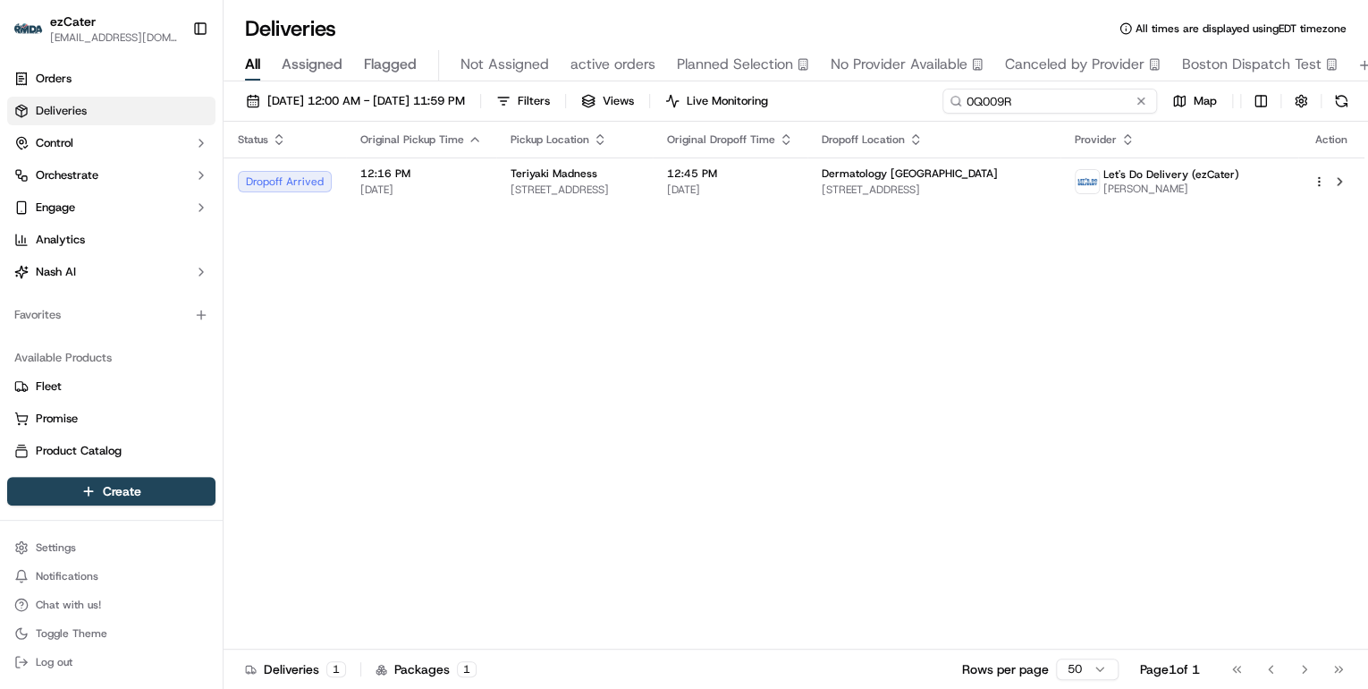
type input "0Q009R"
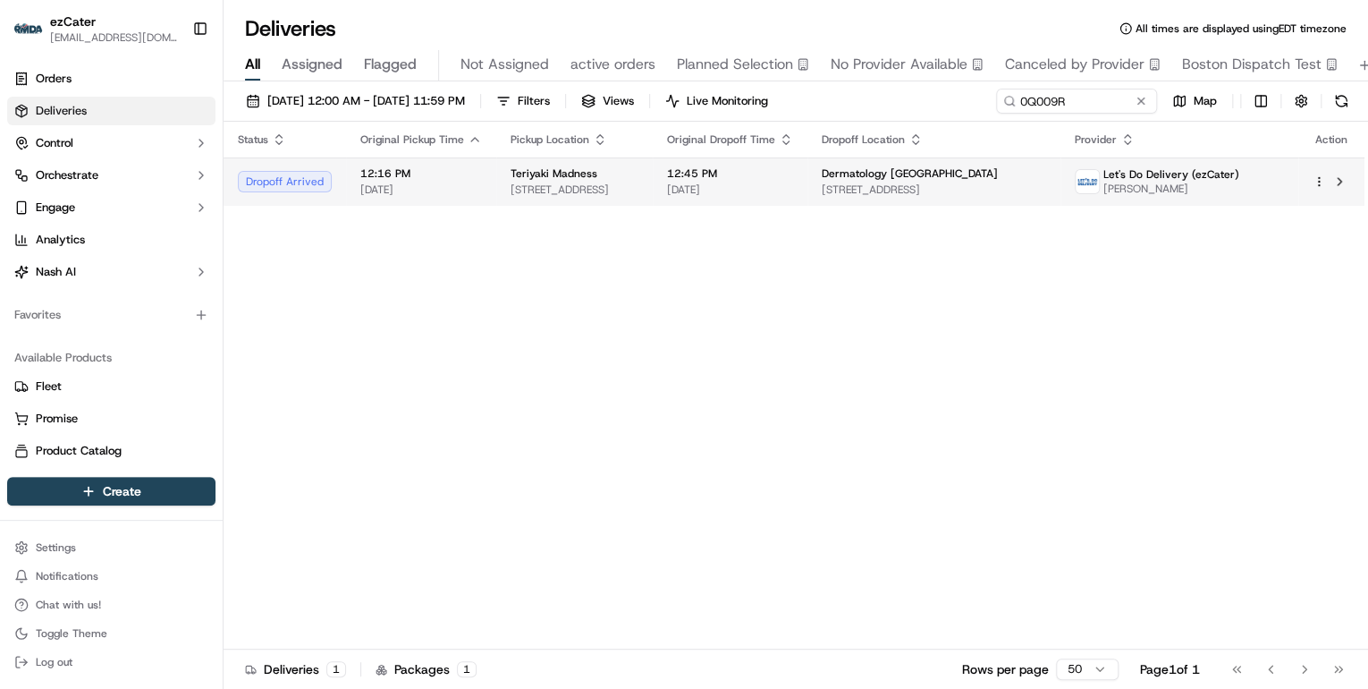
click at [926, 183] on span "12415 Bandera Rd, Helotes, TX 78023, USA" at bounding box center [934, 189] width 224 height 14
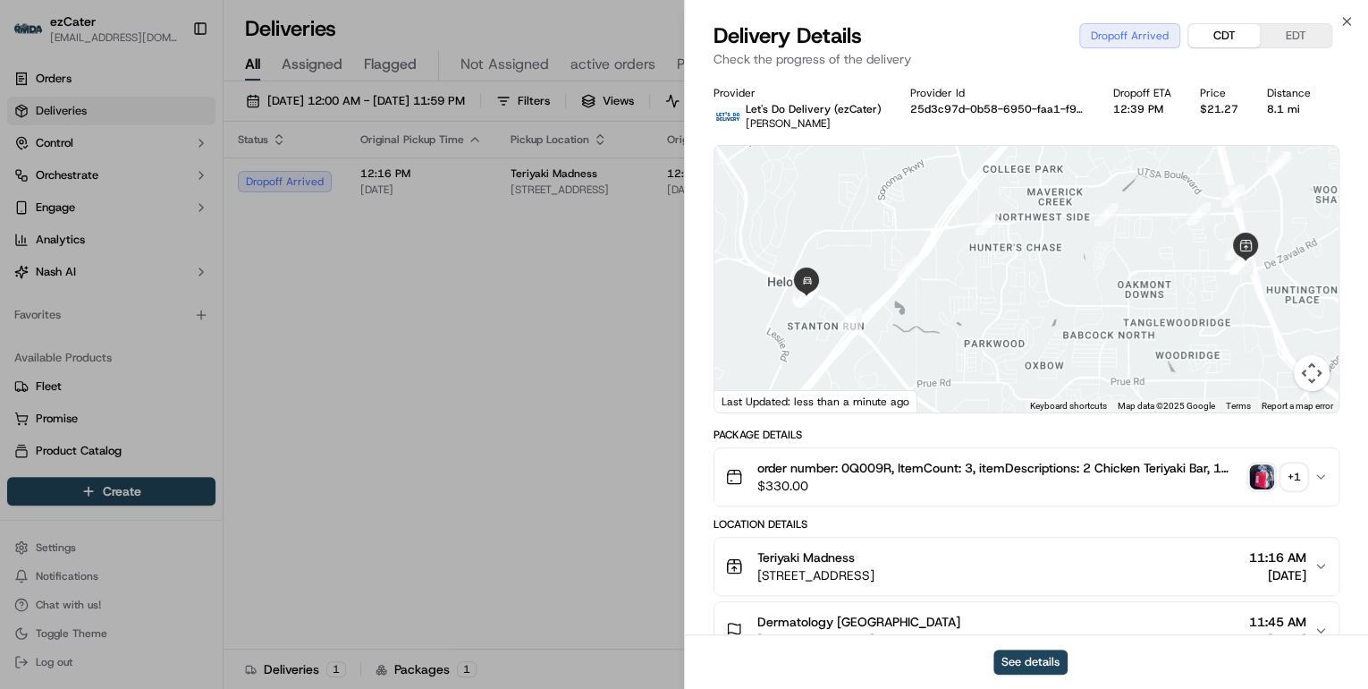
click at [1224, 37] on button "CDT" at bounding box center [1224, 35] width 72 height 23
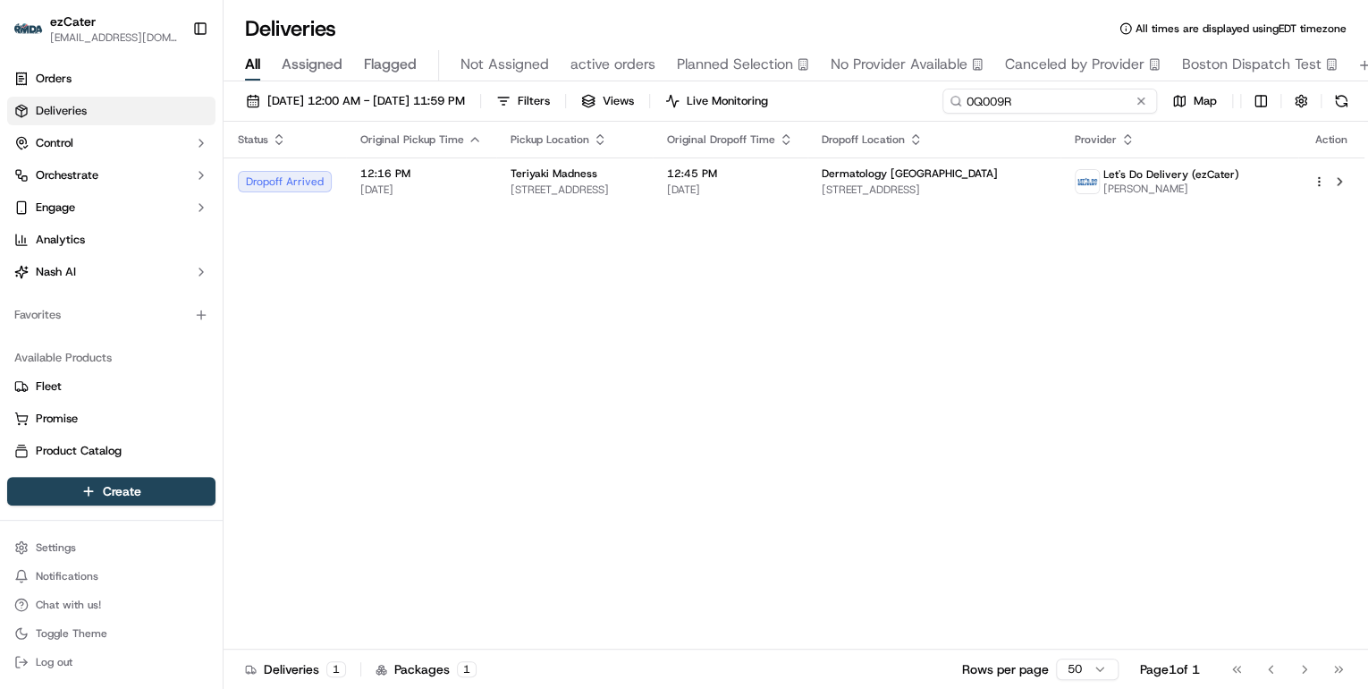
drag, startPoint x: 1077, startPoint y: 101, endPoint x: 458, endPoint y: 60, distance: 620.1
click at [529, 63] on div "Deliveries All times are displayed using EDT timezone All Assigned Flagged Not …" at bounding box center [796, 344] width 1145 height 689
type input "v"
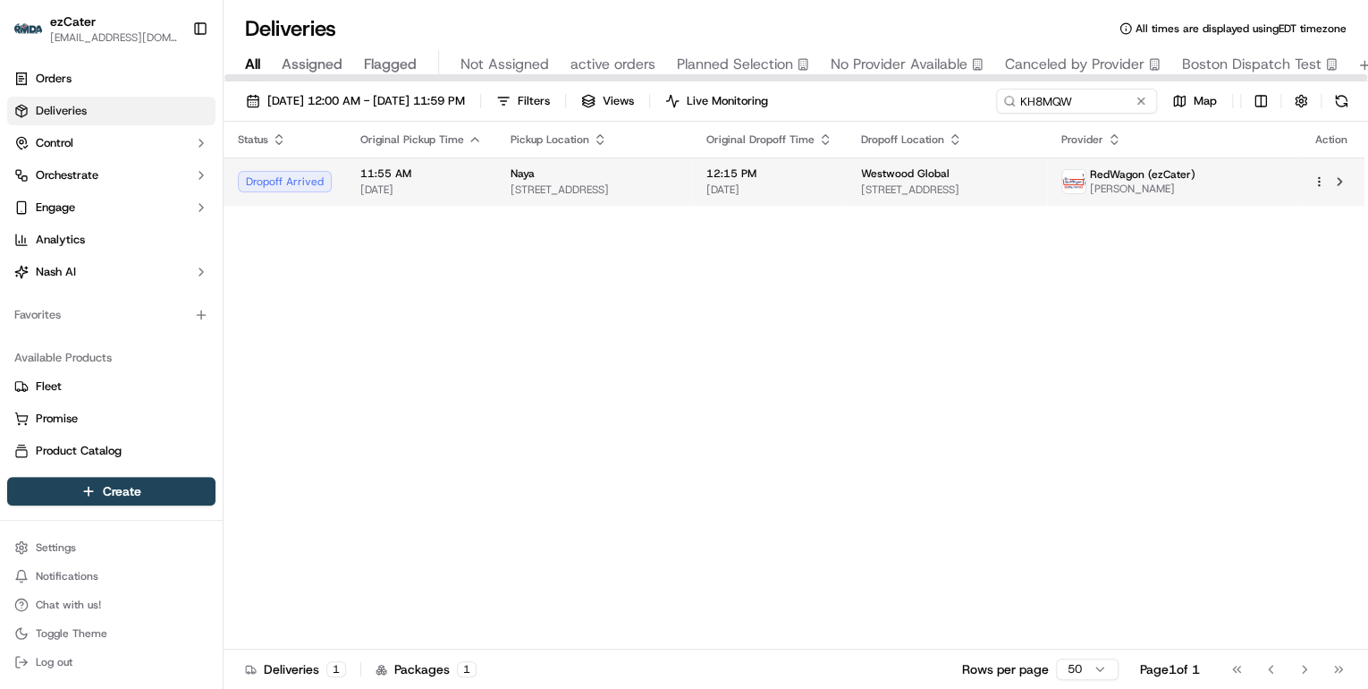
click at [587, 166] on div "Naya" at bounding box center [594, 173] width 167 height 14
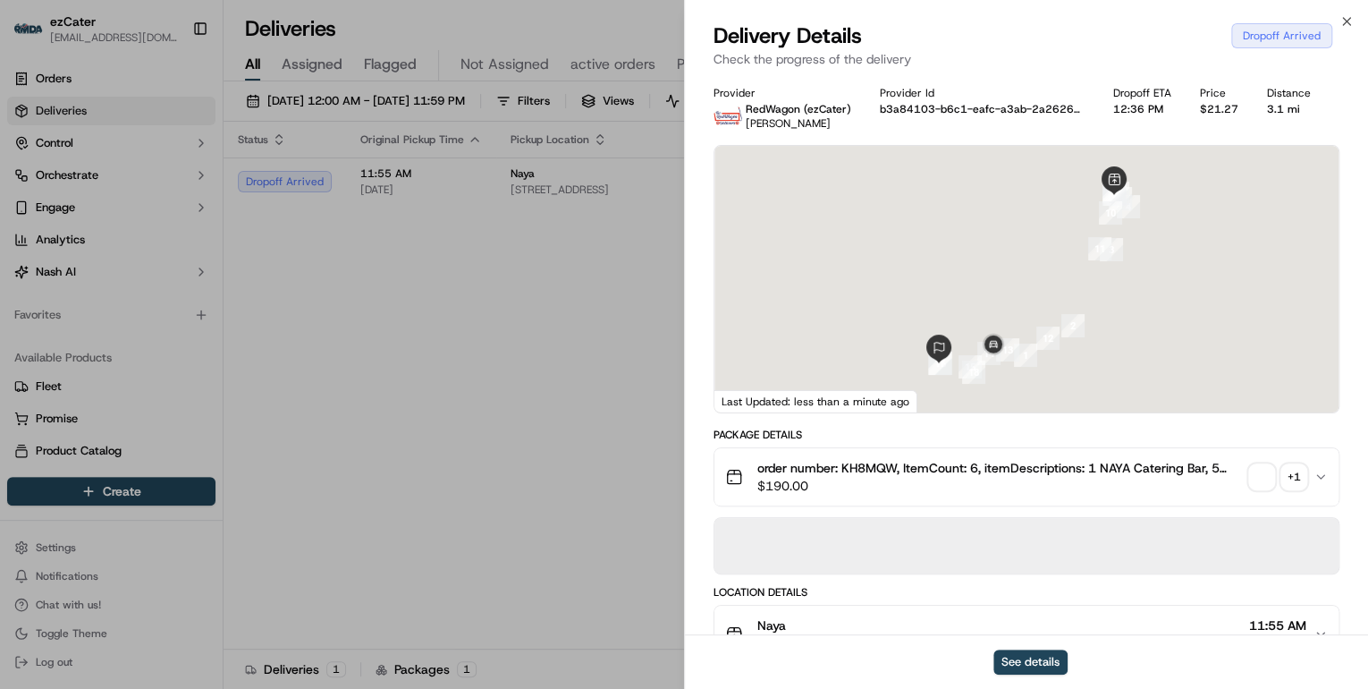
scroll to position [215, 0]
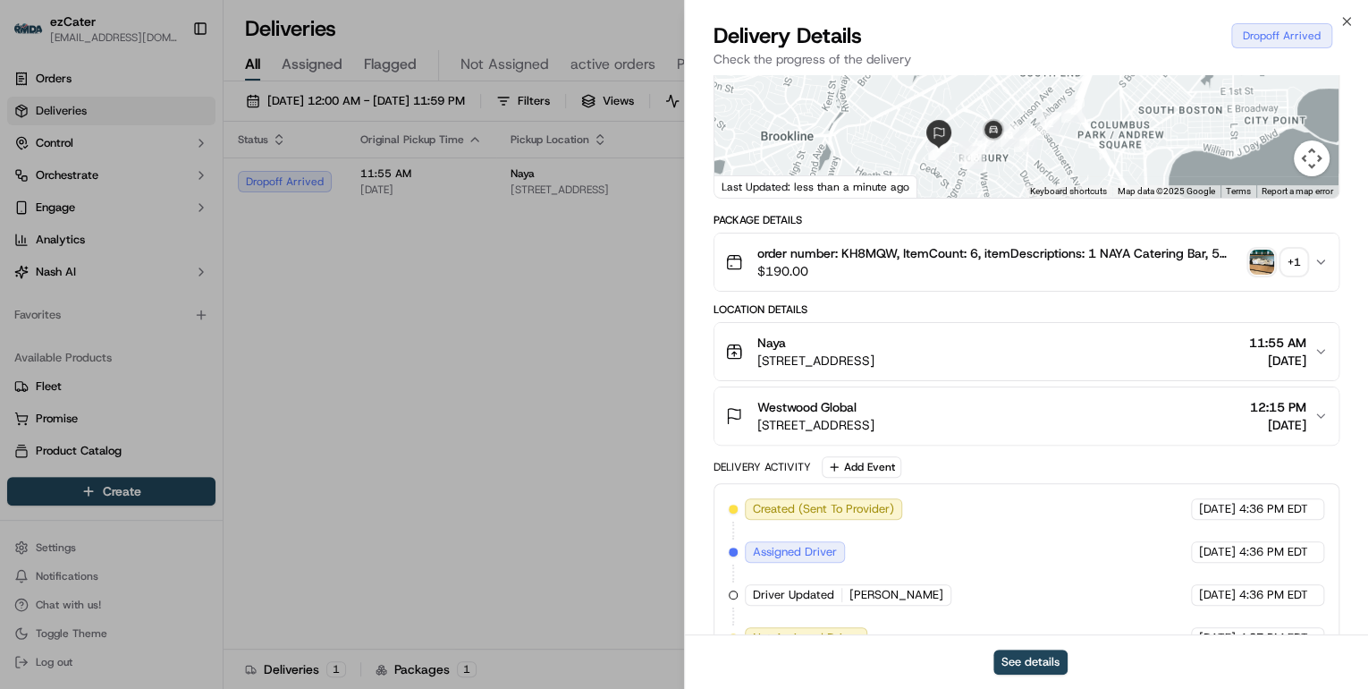
click at [875, 431] on span "1 Centre St, Boston, MA 02119-1509, United States" at bounding box center [815, 425] width 117 height 18
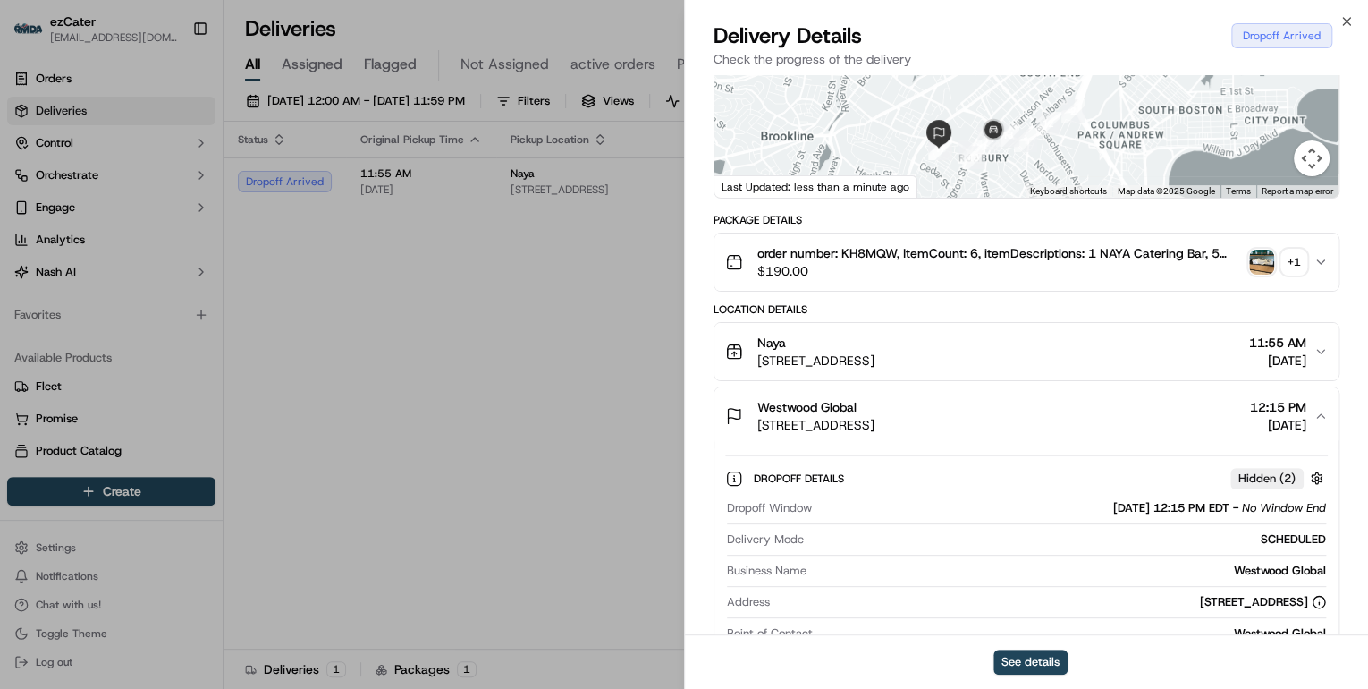
scroll to position [358, 0]
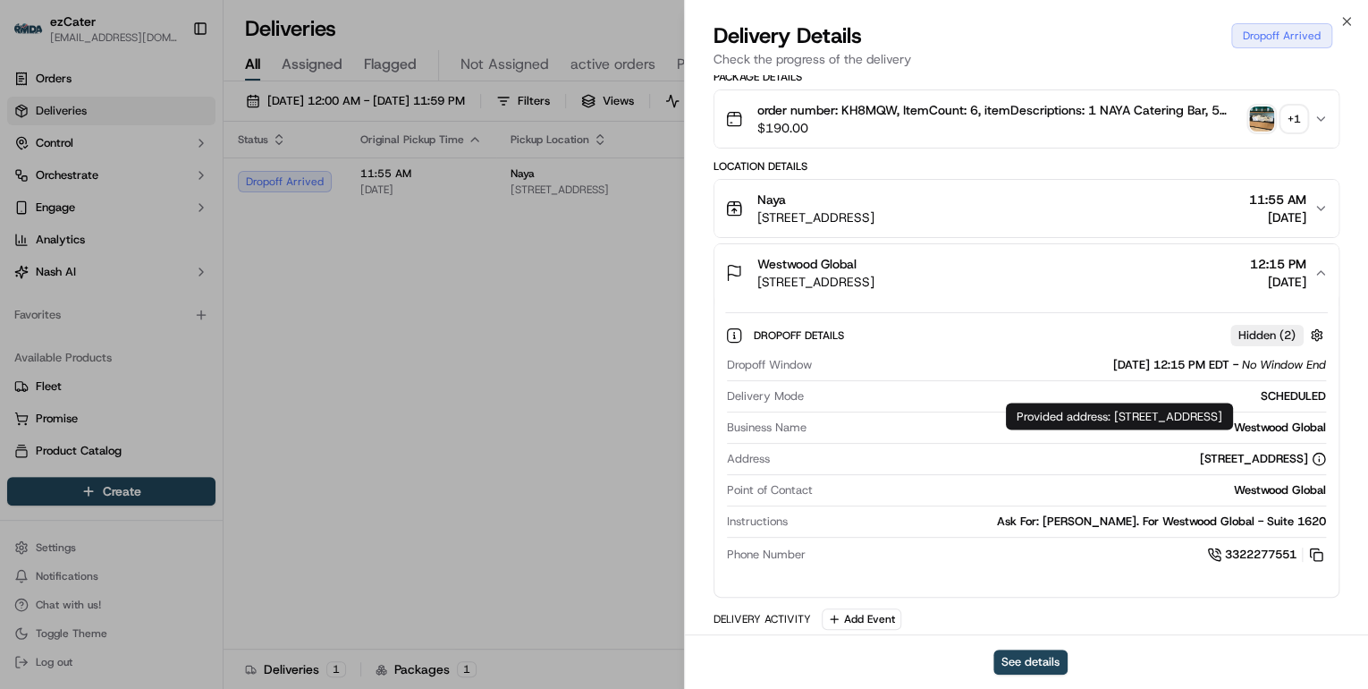
drag, startPoint x: 1111, startPoint y: 415, endPoint x: 1221, endPoint y: 428, distance: 109.9
click at [1221, 428] on div "Provided address: One Financial Center, Suite 1620, Boston, MA, 02111 Provided …" at bounding box center [1119, 415] width 227 height 27
copy div "One Financial Center, Suite 1620, Boston, MA, 02111"
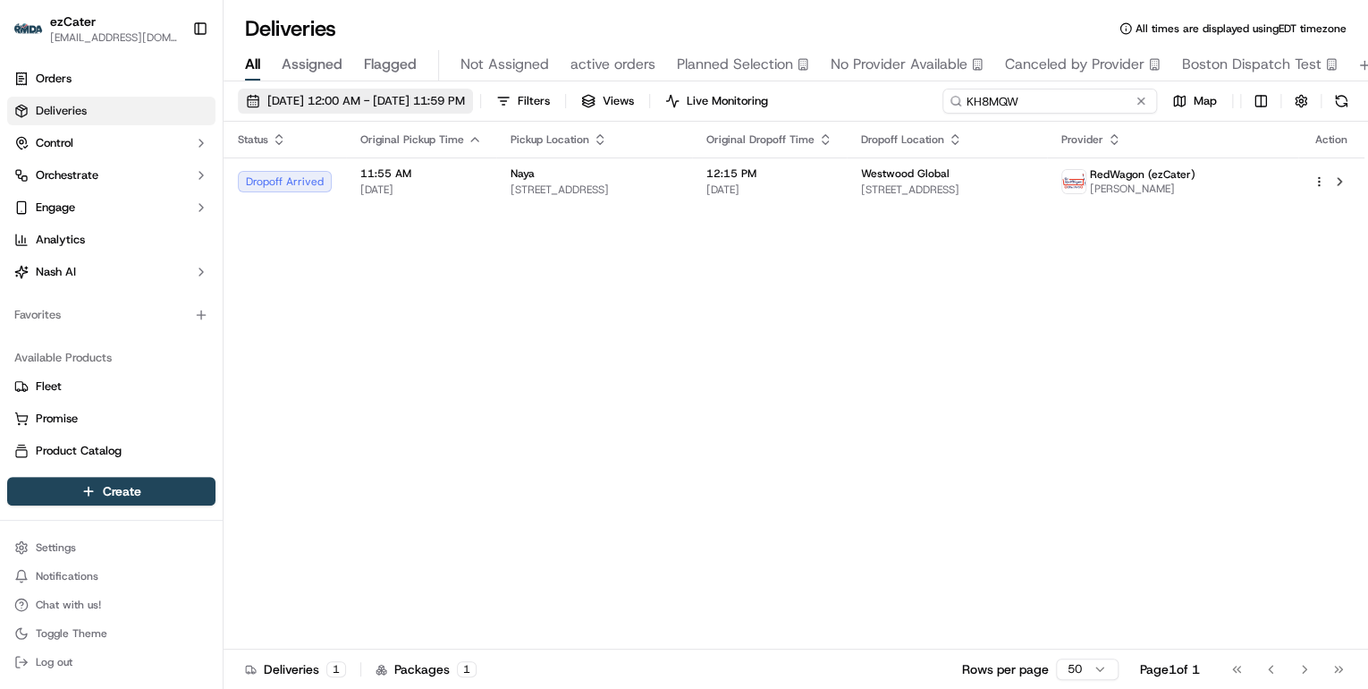
drag, startPoint x: 1094, startPoint y: 102, endPoint x: 503, endPoint y: 101, distance: 592.0
click at [503, 101] on div "09/15/2025 12:00 AM - 09/21/2025 11:59 PM Filters Views Live Monitoring KH8MQW …" at bounding box center [796, 105] width 1145 height 33
paste input "2VKZ95"
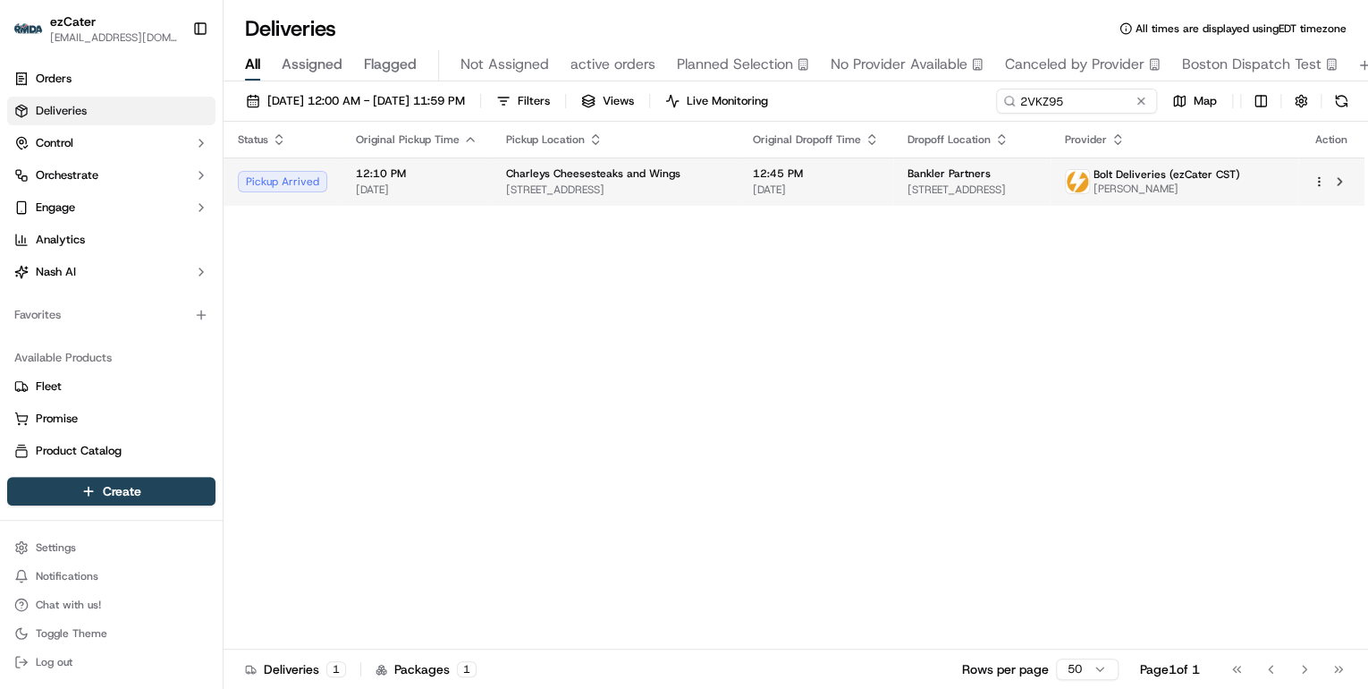
click at [494, 189] on td "Charleys Cheesesteaks and Wings 16503 Nacogdoches Rd, San Antonio, TX 78247, USA" at bounding box center [615, 181] width 247 height 48
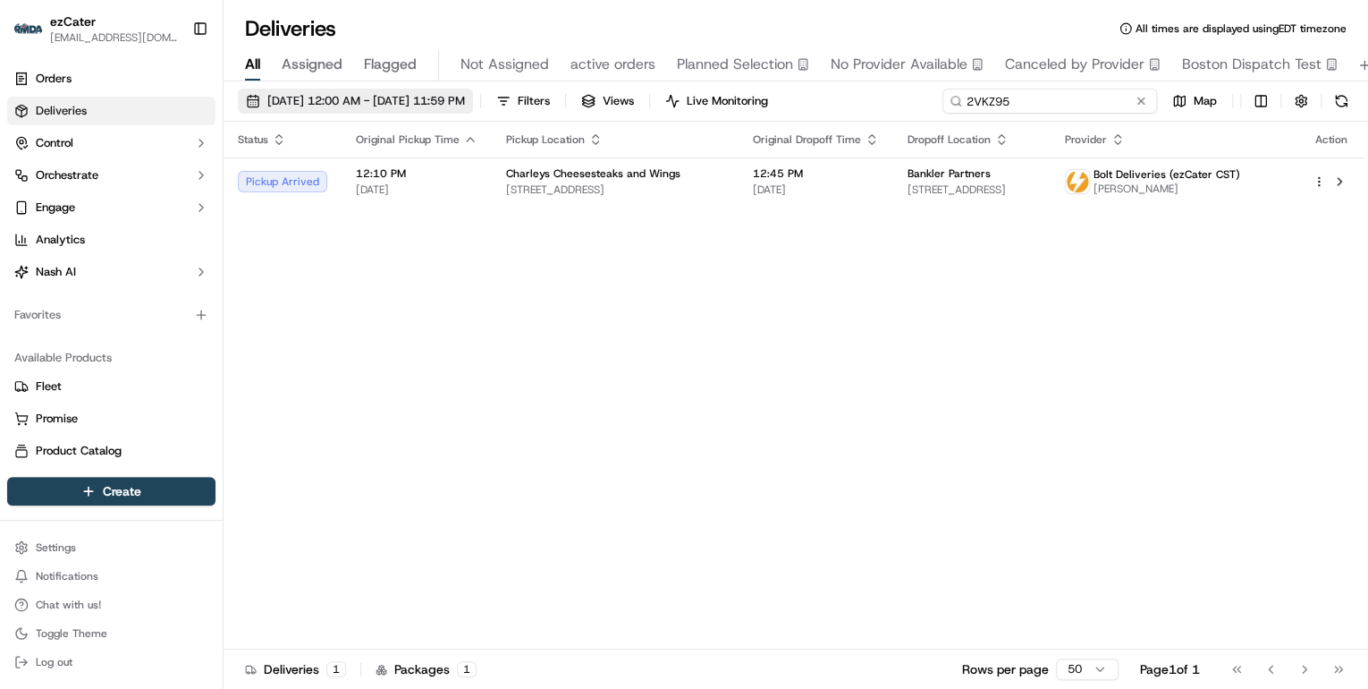
drag, startPoint x: 1084, startPoint y: 97, endPoint x: 528, endPoint y: 97, distance: 556.2
click at [528, 97] on div "09/15/2025 12:00 AM - 09/21/2025 11:59 PM Filters Views Live Monitoring 2VKZ95 …" at bounding box center [796, 105] width 1145 height 33
paste input "C0F0J"
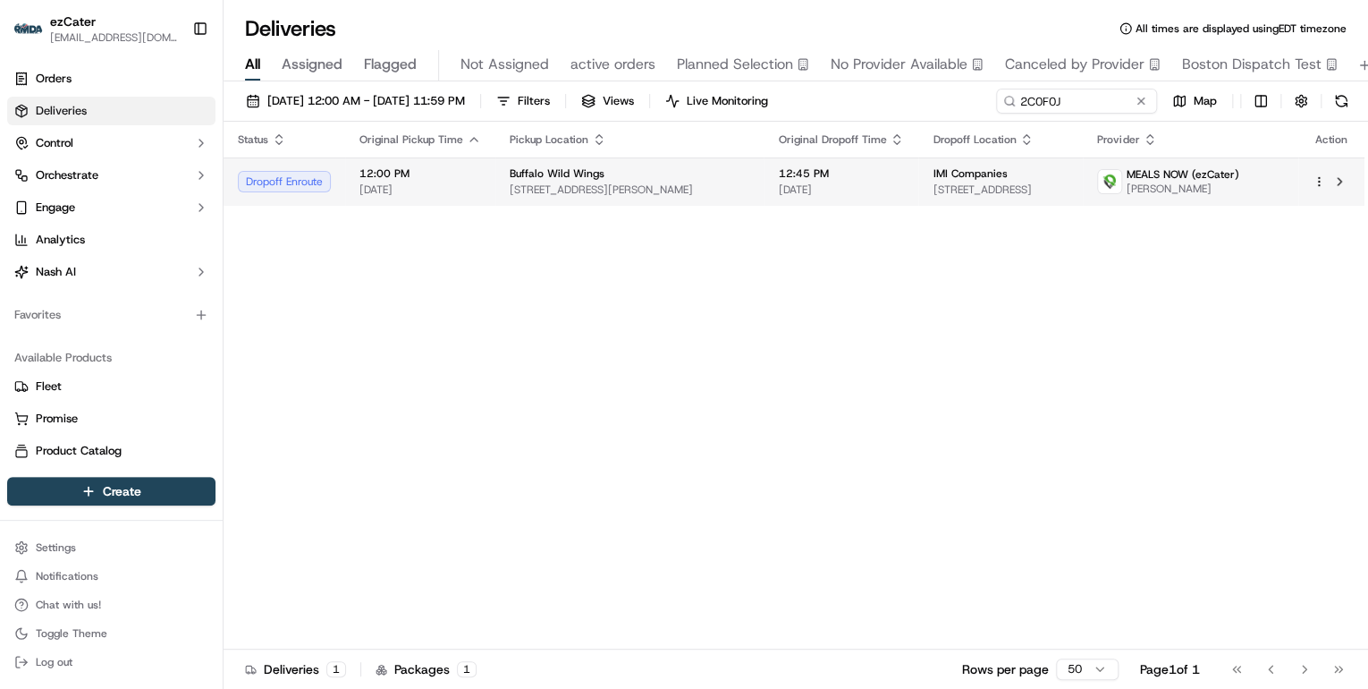
click at [483, 182] on td "12:00 PM 09/17/2025" at bounding box center [420, 181] width 150 height 48
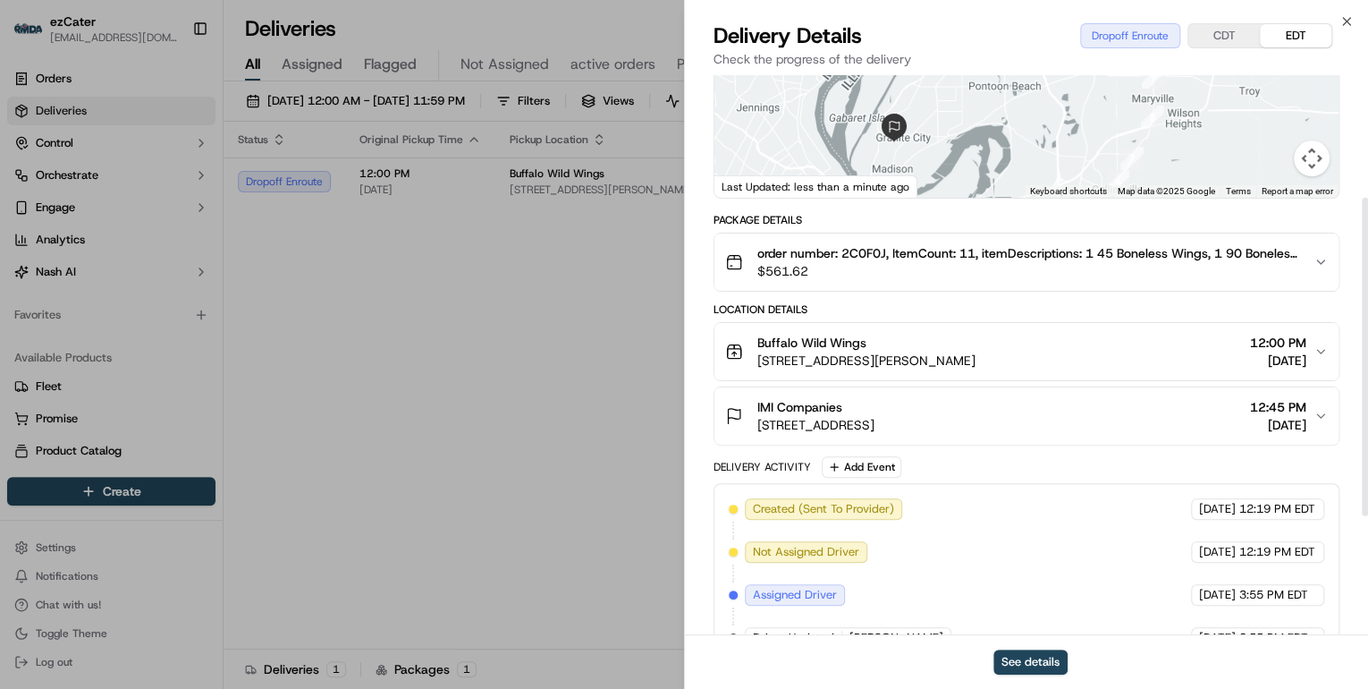
scroll to position [422, 0]
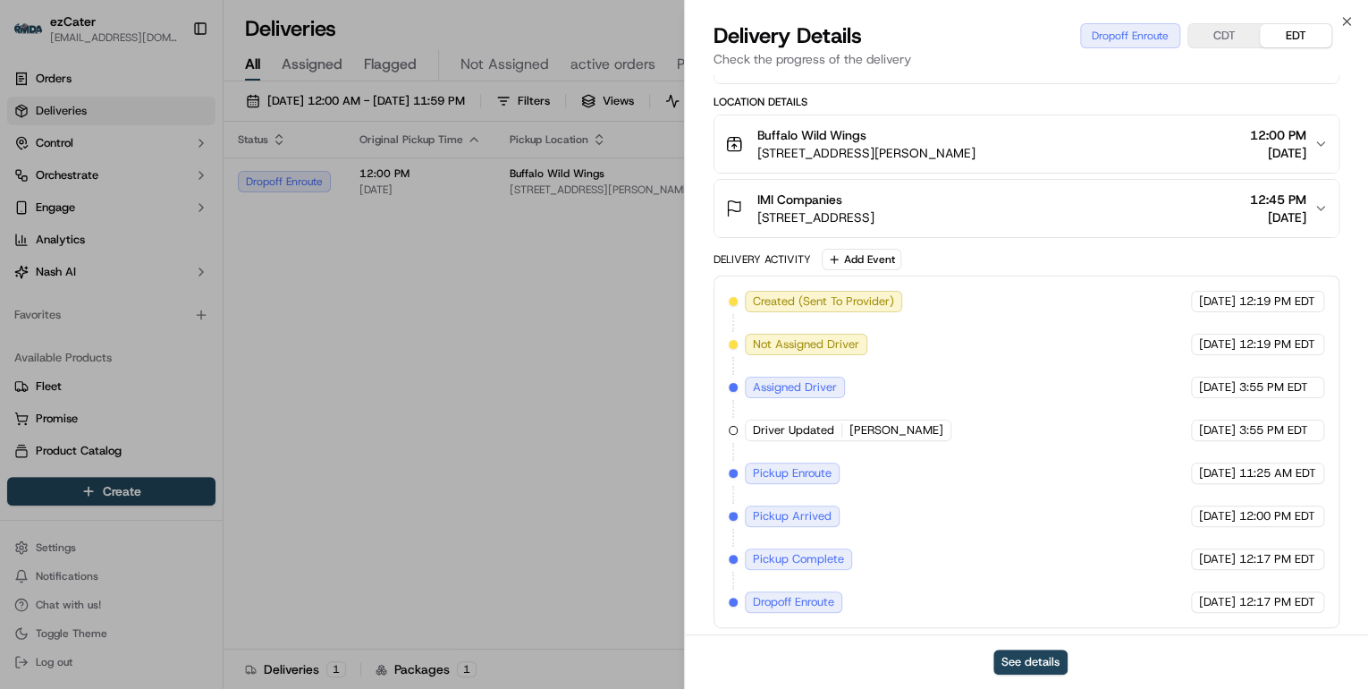
click at [1026, 145] on div "Buffalo Wild Wings 249 Harvard Dr, Edwardsville, IL 62025, USA 12:00 PM 09/17/2…" at bounding box center [1019, 144] width 588 height 36
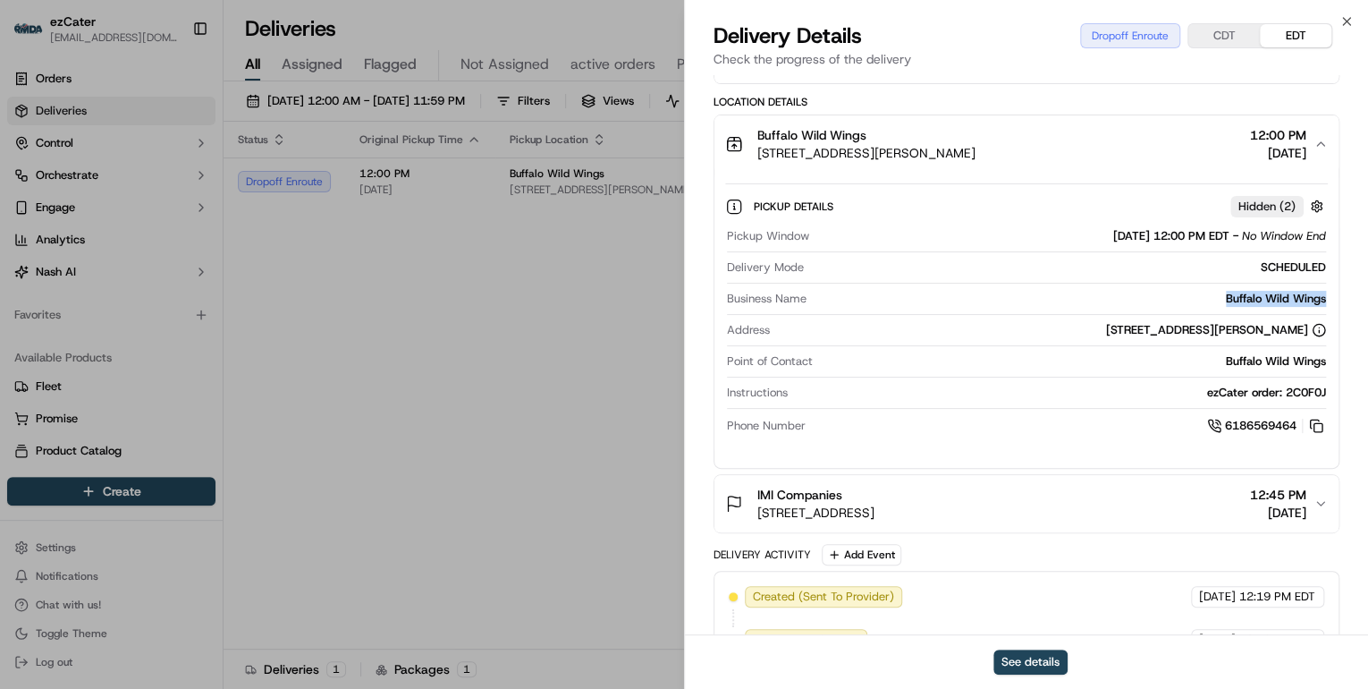
drag, startPoint x: 1331, startPoint y: 296, endPoint x: 1203, endPoint y: 300, distance: 127.9
click at [1203, 300] on div "Pickup Details Hidden ( 2 ) Pickup Window 09/17/2025 12:00 PM EDT - No Window E…" at bounding box center [1026, 313] width 624 height 281
copy div "Buffalo Wild Wings"
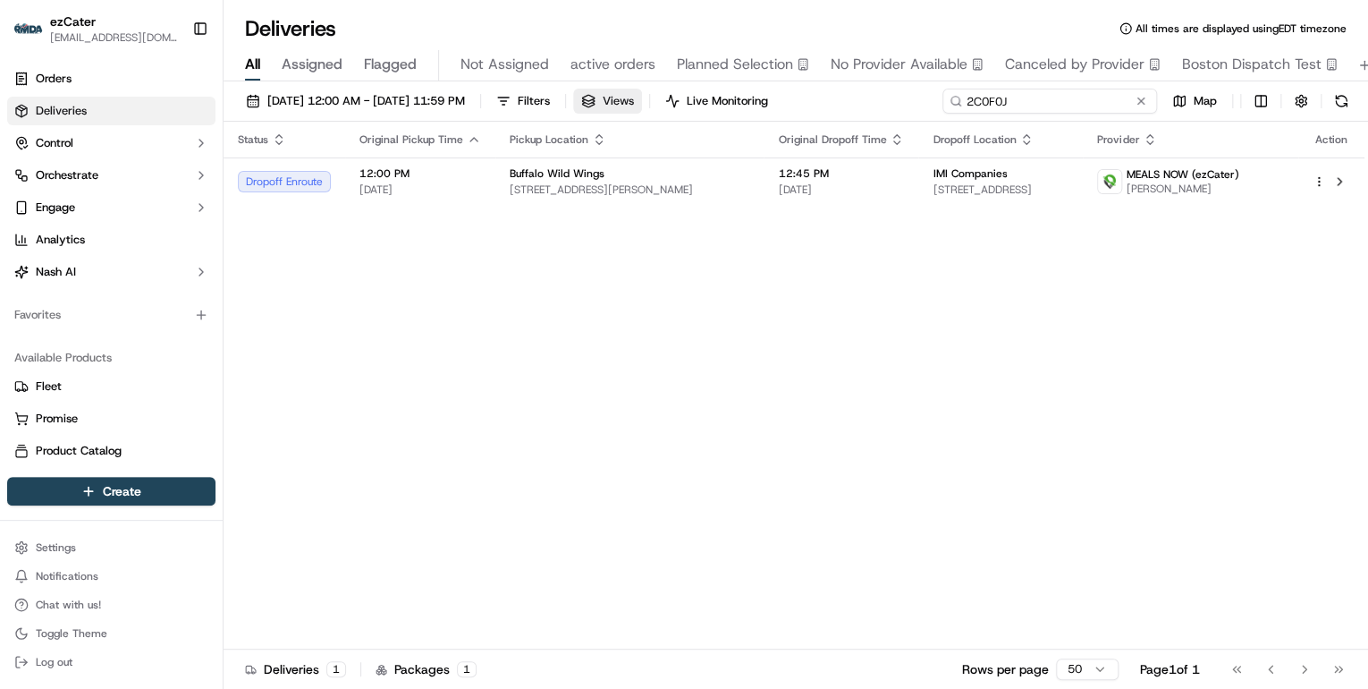
drag, startPoint x: 1068, startPoint y: 101, endPoint x: 663, endPoint y: 102, distance: 404.2
click at [663, 102] on div "09/15/2025 12:00 AM - 09/21/2025 11:59 PM Filters Views Live Monitoring 2C0F0J …" at bounding box center [796, 105] width 1145 height 33
paste input "KH8MQW"
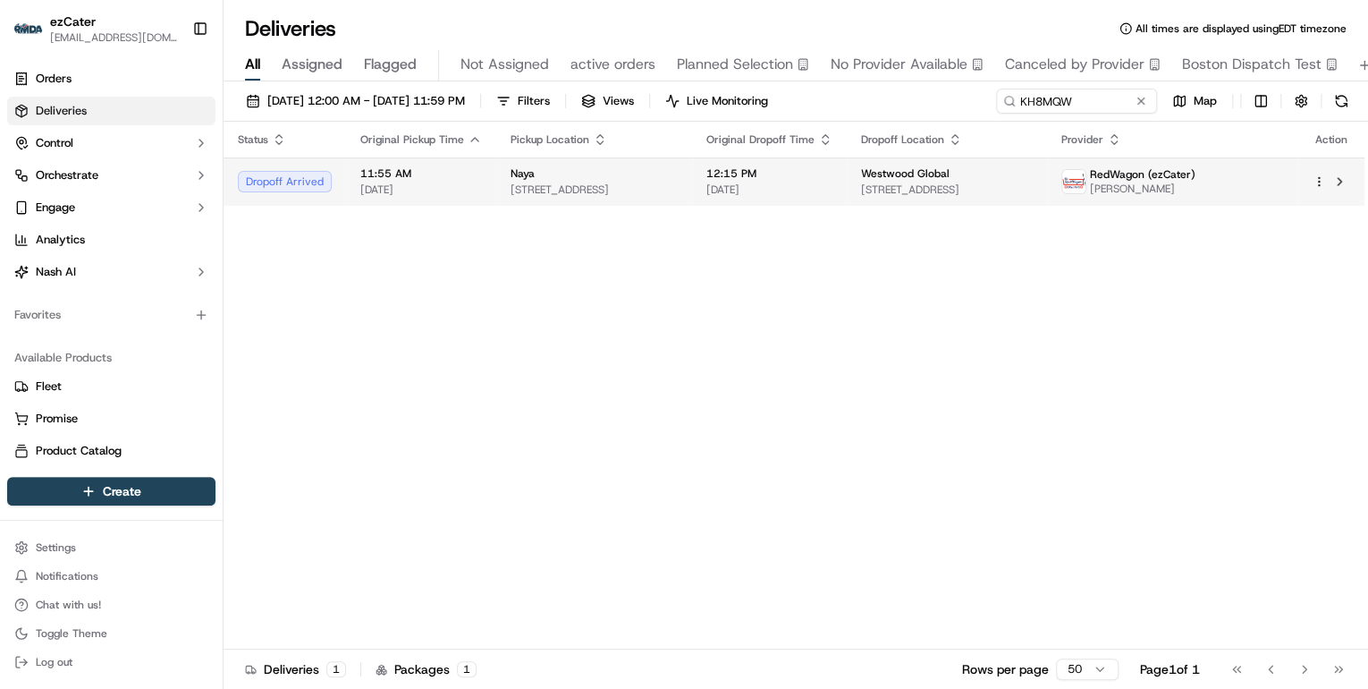
click at [640, 190] on span "95 Summer St, Boston, MA 02110, USA" at bounding box center [594, 189] width 167 height 14
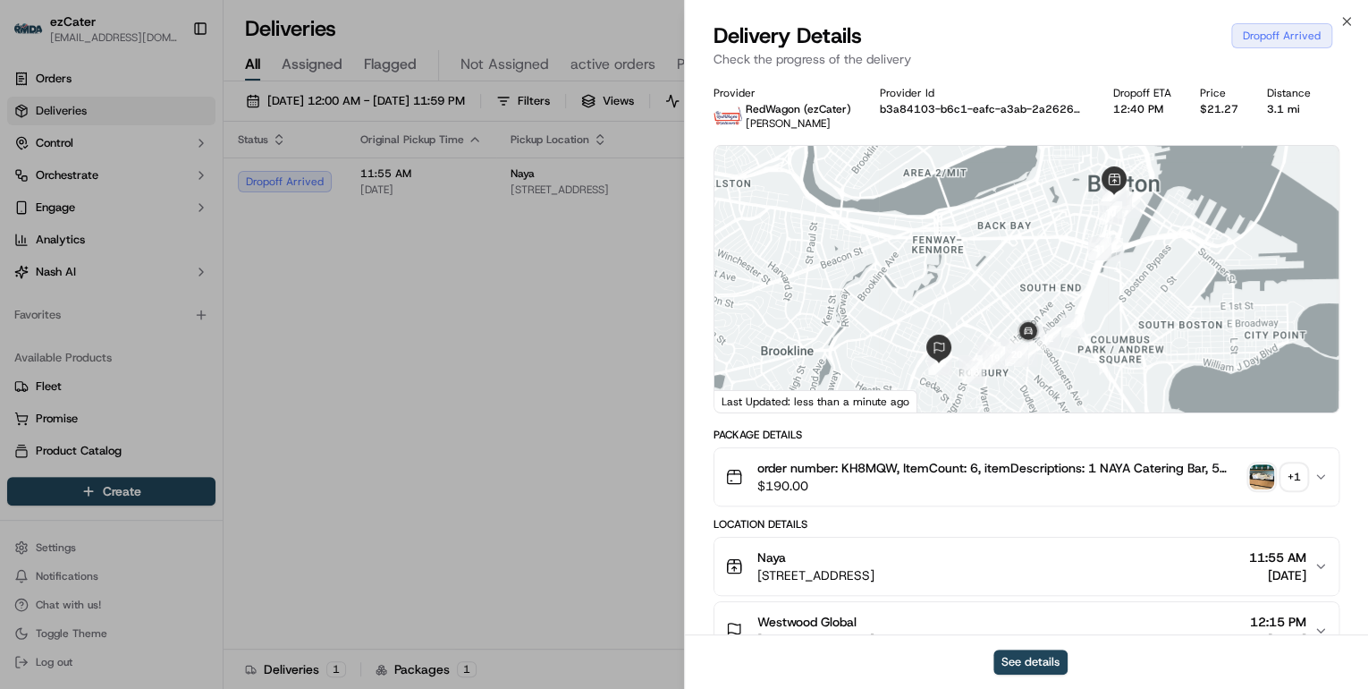
scroll to position [143, 0]
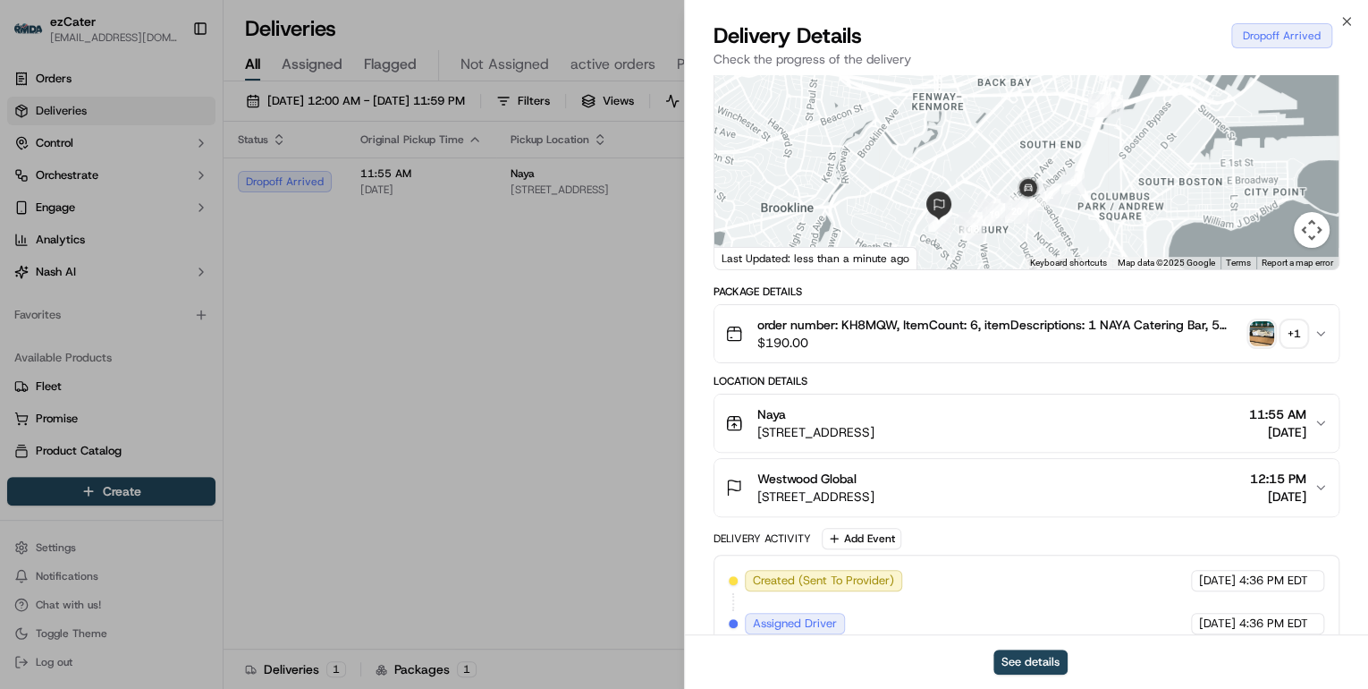
click at [875, 476] on div "Westwood Global" at bounding box center [815, 478] width 117 height 18
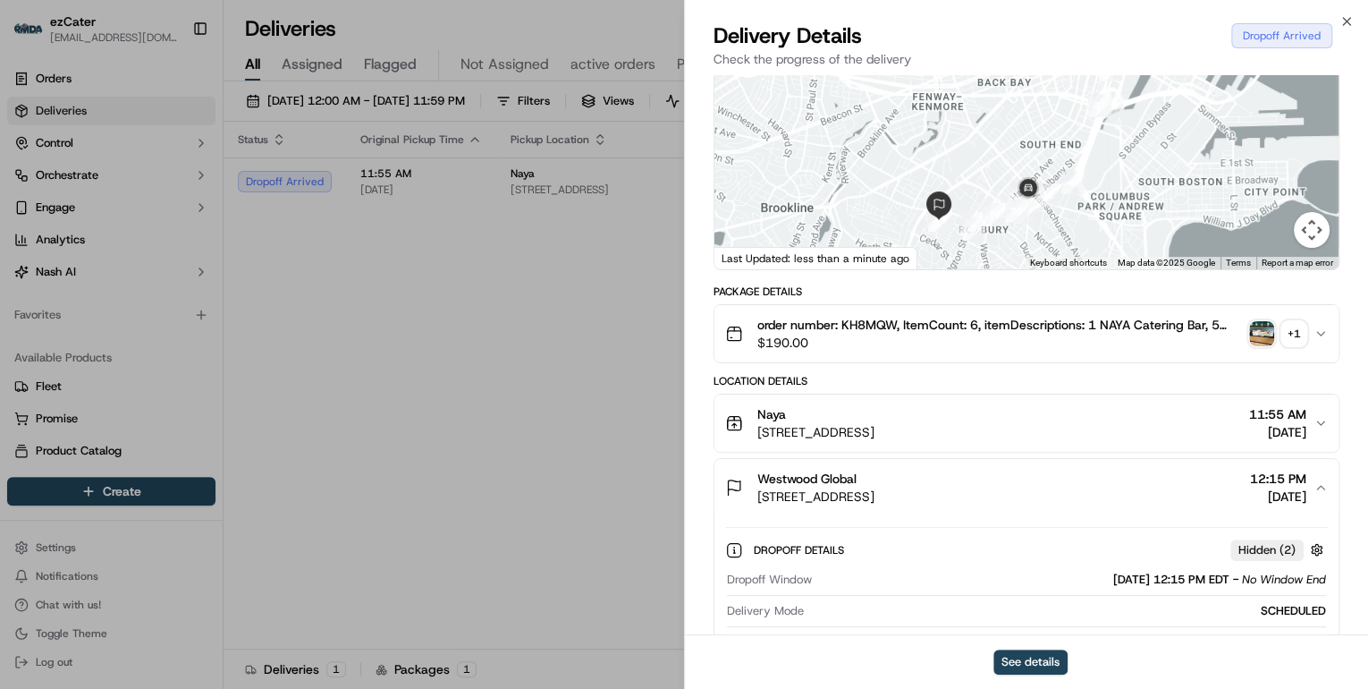
scroll to position [286, 0]
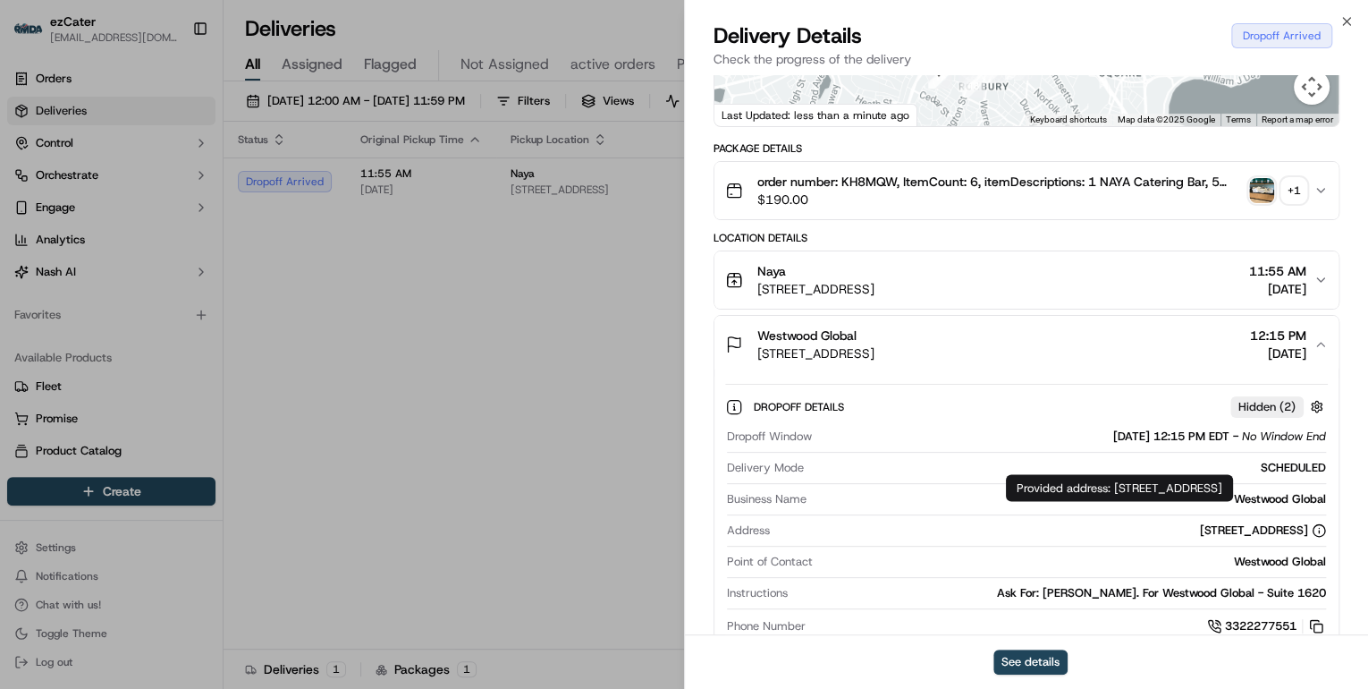
drag, startPoint x: 1113, startPoint y: 486, endPoint x: 1168, endPoint y: 509, distance: 58.9
click at [1168, 501] on div "Provided address: One Financial Center, Suite 1620, Boston, MA, 02111 Provided …" at bounding box center [1119, 487] width 227 height 27
copy div "One Financial Center, Suite 1620, Boston, MA, 02111"
drag, startPoint x: 1115, startPoint y: 486, endPoint x: 1137, endPoint y: 503, distance: 27.4
click at [1137, 501] on div "Provided address: One Financial Center, Suite 1620, Boston, MA, 02111 Provided …" at bounding box center [1119, 487] width 227 height 27
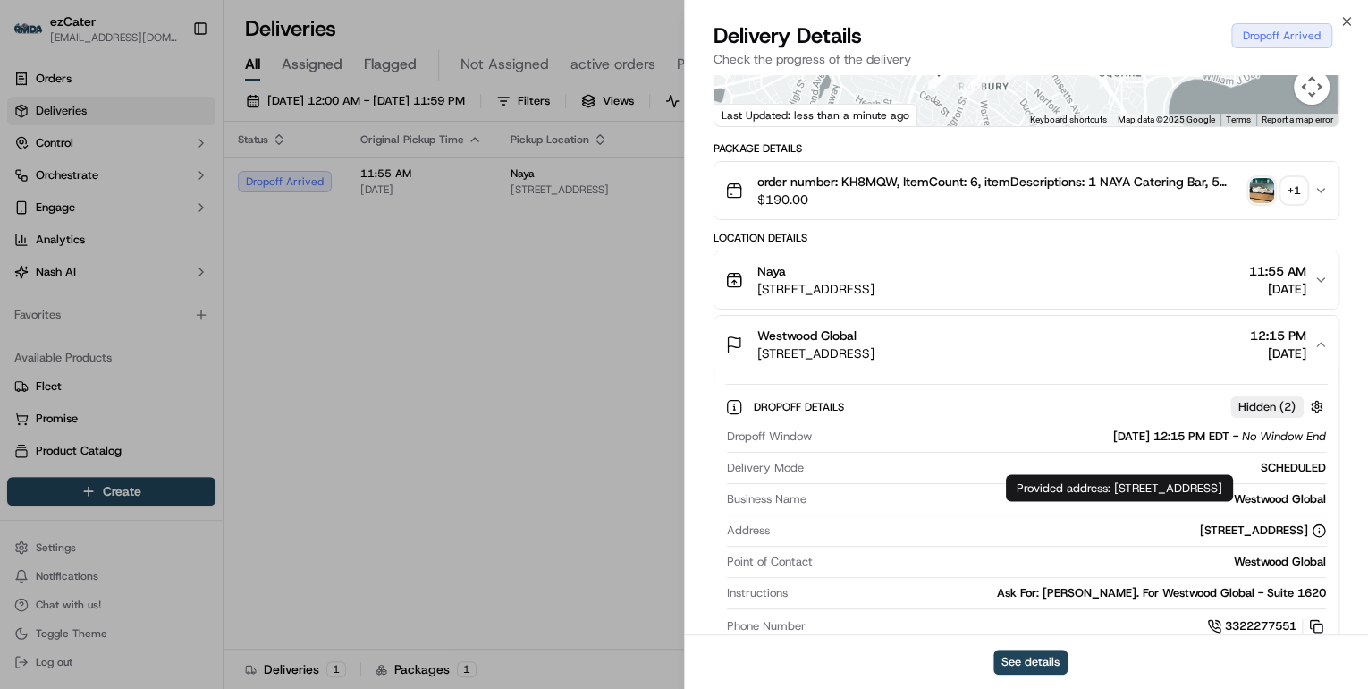
copy div "One Financial Center, Suite 1620, Boston, MA, 02111"
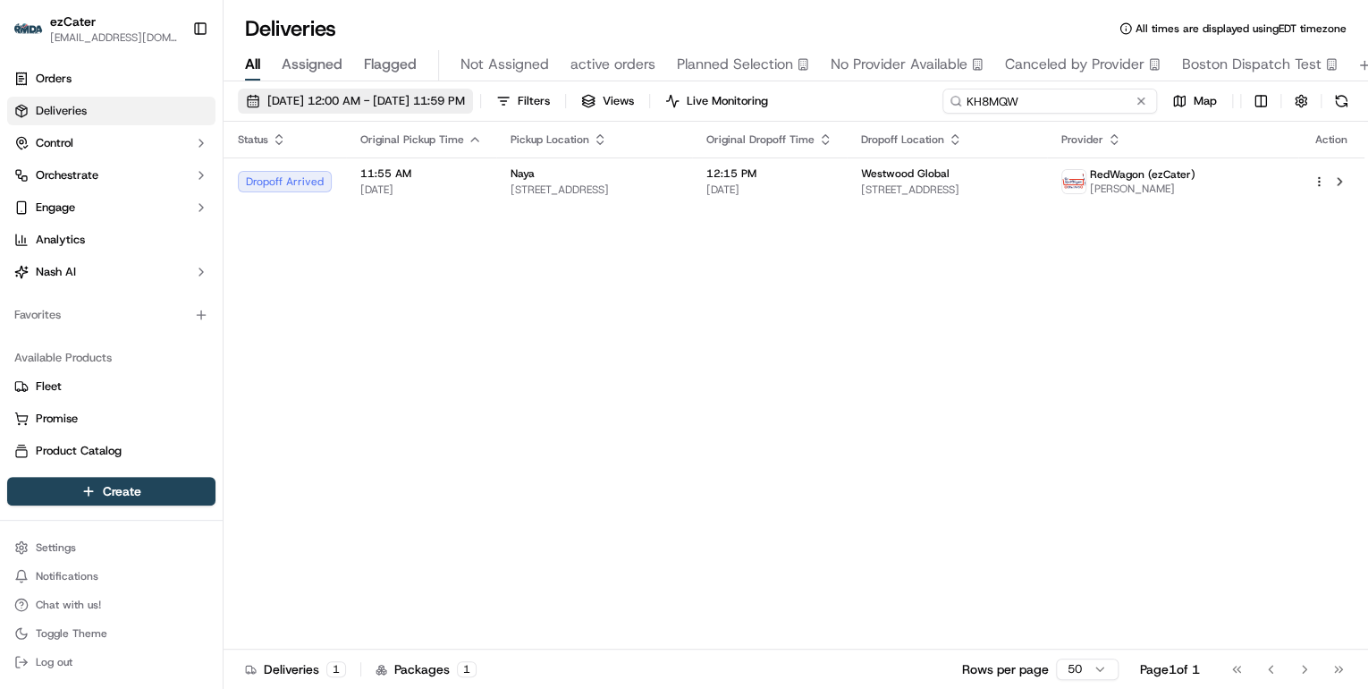
drag, startPoint x: 1075, startPoint y: 106, endPoint x: 519, endPoint y: 106, distance: 556.2
click at [519, 106] on div "09/15/2025 12:00 AM - 09/21/2025 11:59 PM Filters Views Live Monitoring KH8MQW …" at bounding box center [796, 105] width 1145 height 33
paste input "VXU-Z53"
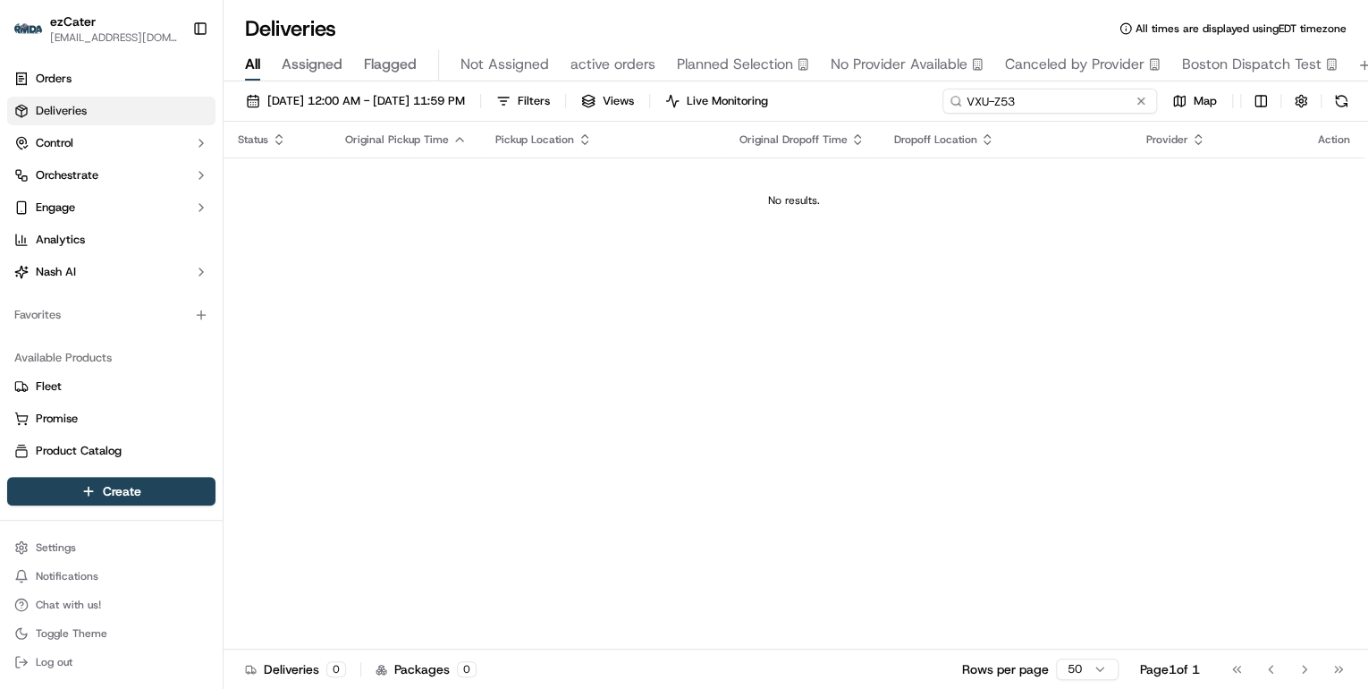
click at [969, 100] on input "VXU-Z53" at bounding box center [1049, 101] width 215 height 25
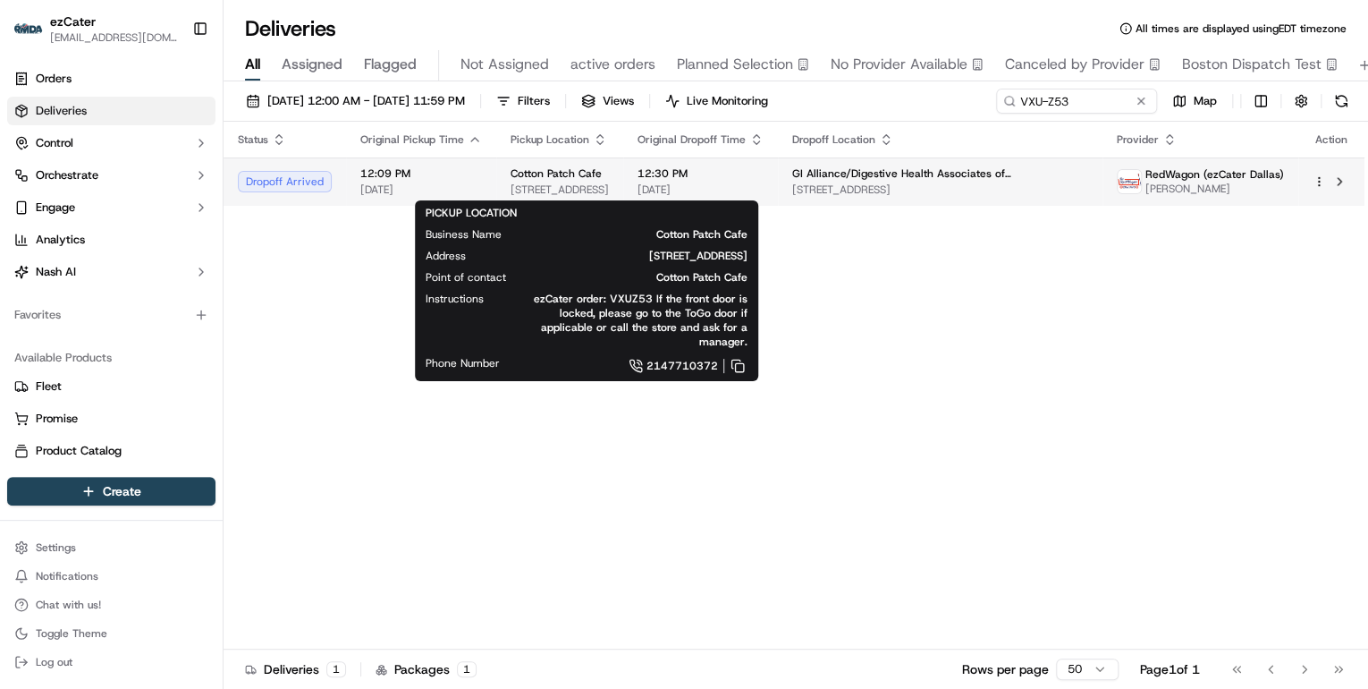
click at [517, 190] on span "909 I-30, Rockwall, TX 75087, USA" at bounding box center [560, 189] width 98 height 14
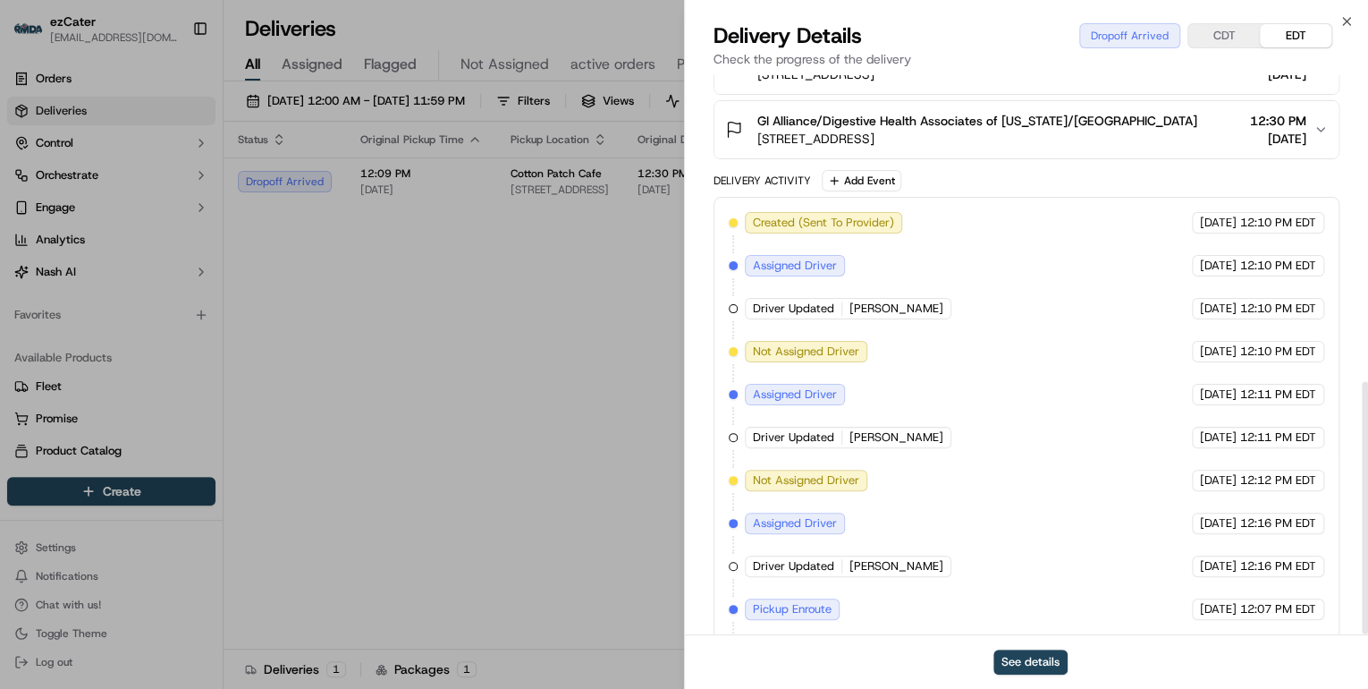
scroll to position [678, 0]
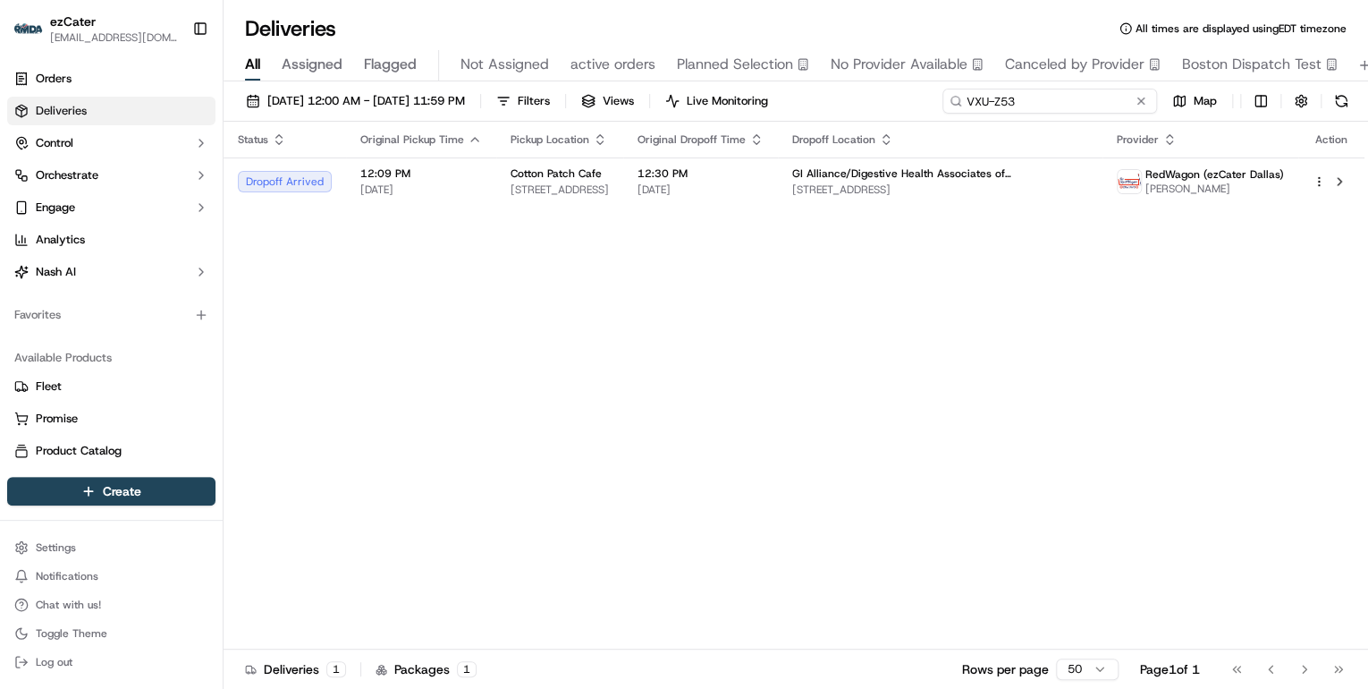
drag, startPoint x: 1080, startPoint y: 97, endPoint x: 472, endPoint y: 122, distance: 608.6
click at [474, 122] on div "09/15/2025 12:00 AM - 09/21/2025 11:59 PM Filters Views Live Monitoring VXU-Z53…" at bounding box center [796, 386] width 1145 height 611
paste input "2T607G"
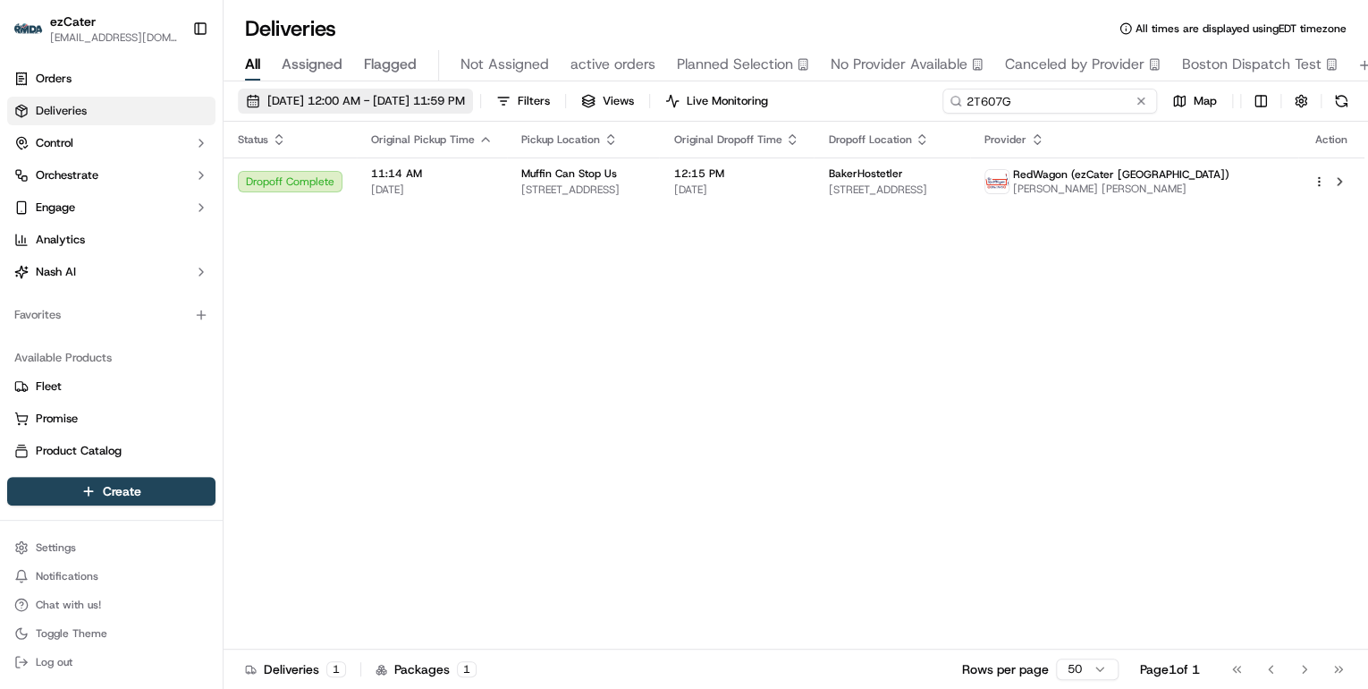
drag, startPoint x: 1033, startPoint y: 100, endPoint x: 479, endPoint y: 97, distance: 553.5
click at [489, 96] on div "09/15/2025 12:00 AM - 09/21/2025 11:59 PM Filters Views Live Monitoring 2T607G …" at bounding box center [796, 105] width 1145 height 33
type input "v"
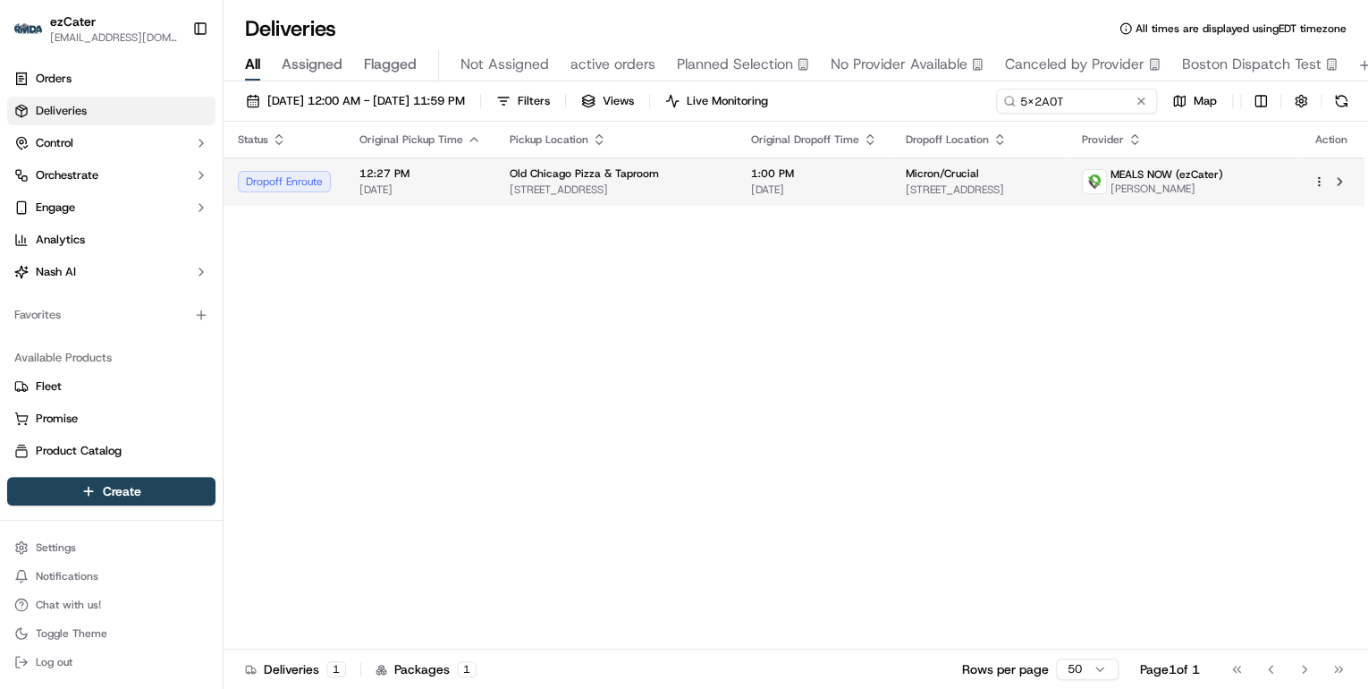
click at [459, 179] on span "12:27 PM" at bounding box center [420, 173] width 122 height 14
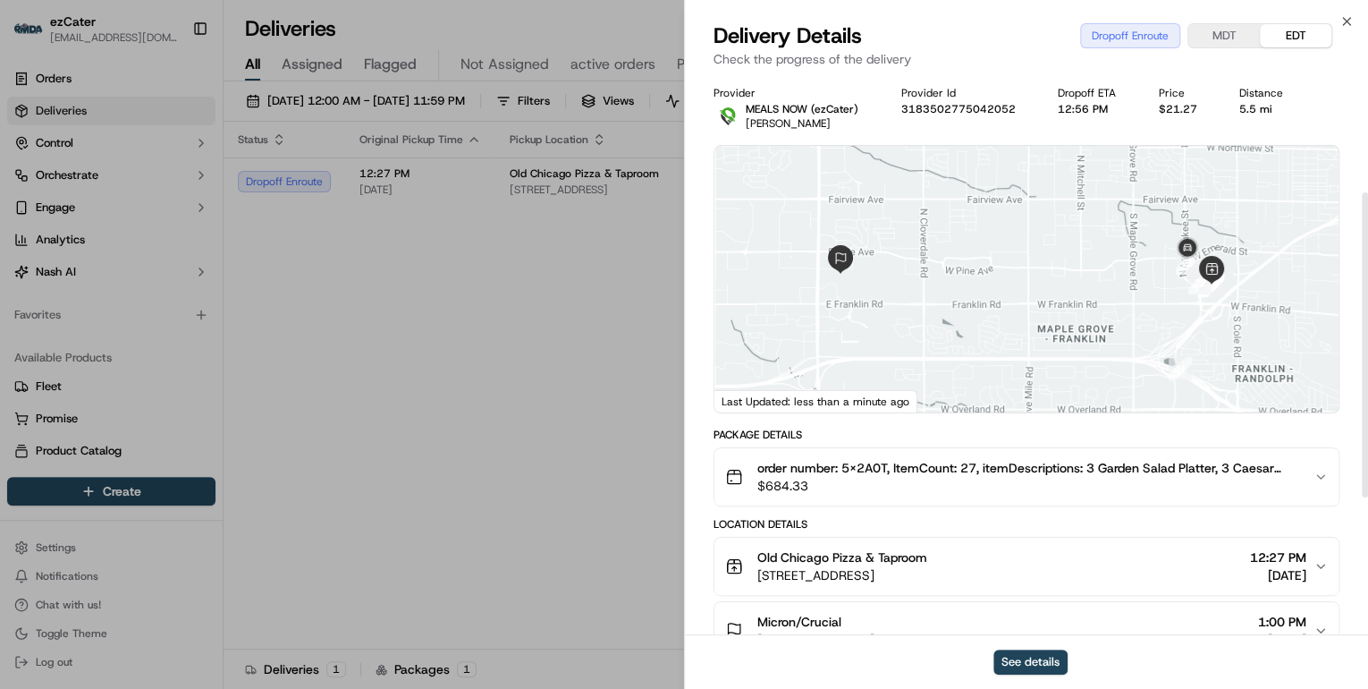
scroll to position [215, 0]
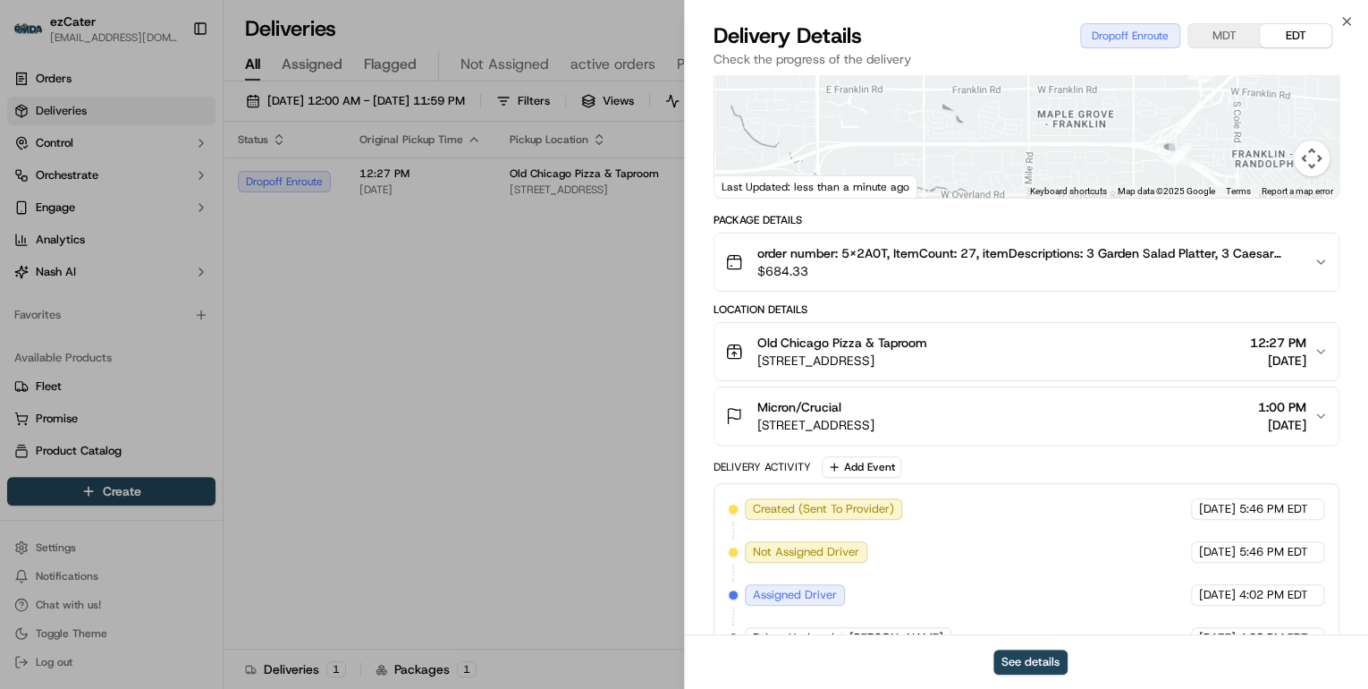
click at [927, 351] on span "350 N Milwaukee St #1017, Boise, ID 83704, USA" at bounding box center [842, 360] width 170 height 18
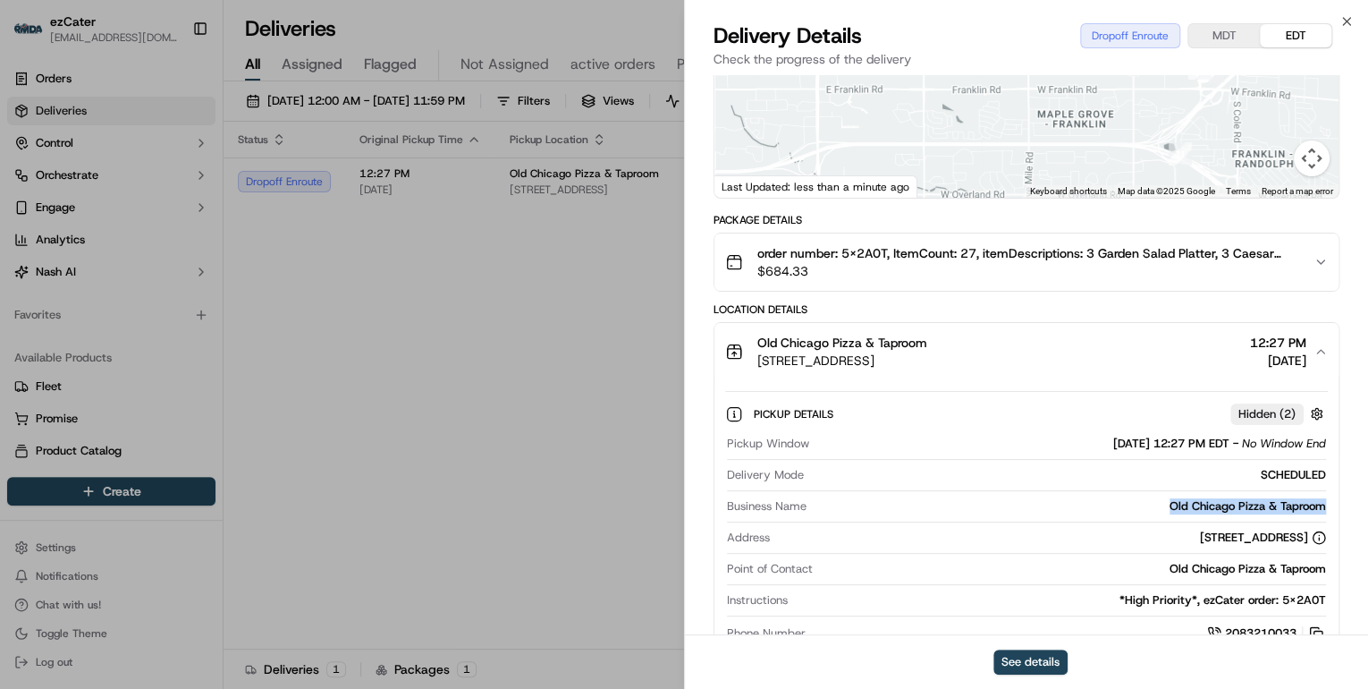
drag, startPoint x: 1336, startPoint y: 504, endPoint x: 1162, endPoint y: 507, distance: 173.5
click at [1162, 507] on div "Pickup Details Hidden ( 2 ) Pickup Window 09/17/2025 12:27 PM EDT - No Window E…" at bounding box center [1026, 520] width 624 height 281
copy div "Old Chicago Pizza & Taproom"
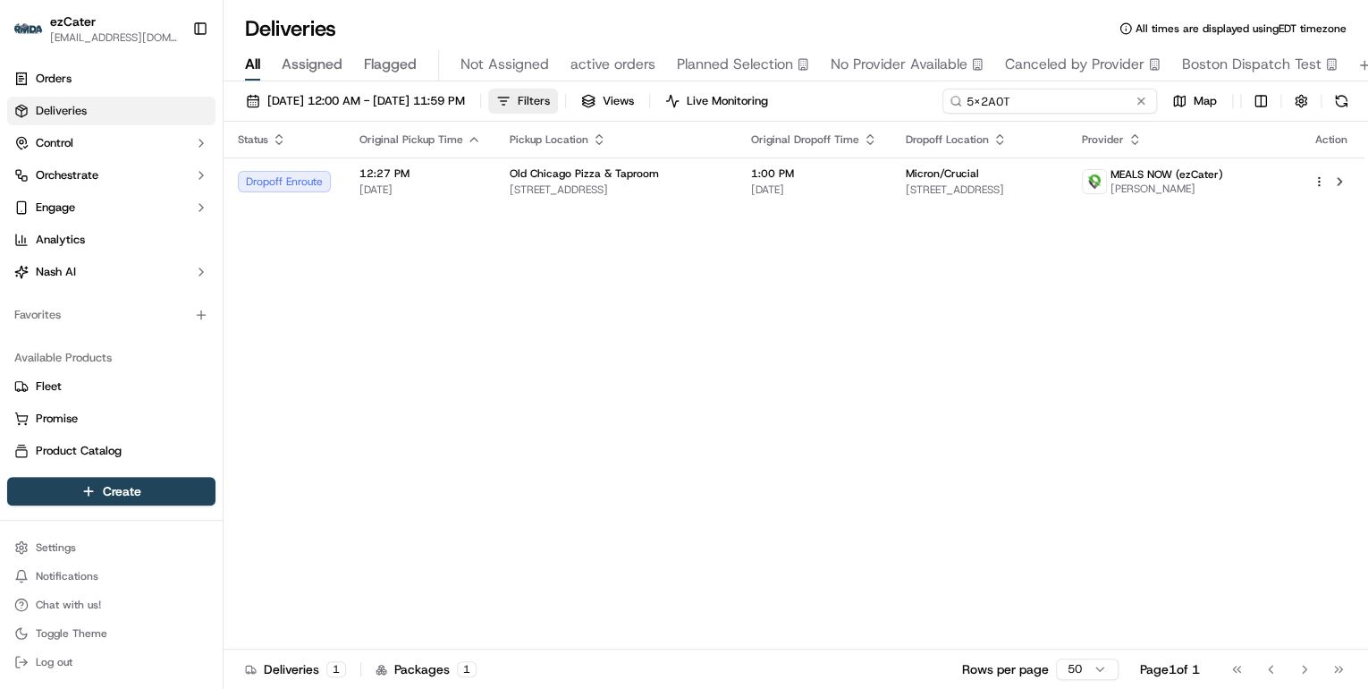
drag, startPoint x: 1071, startPoint y: 102, endPoint x: 591, endPoint y: 103, distance: 480.2
click at [591, 103] on div "09/15/2025 12:00 AM - 09/21/2025 11:59 PM Filters Views Live Monitoring 5X2A0T …" at bounding box center [796, 105] width 1145 height 33
paste input "KH8MQW"
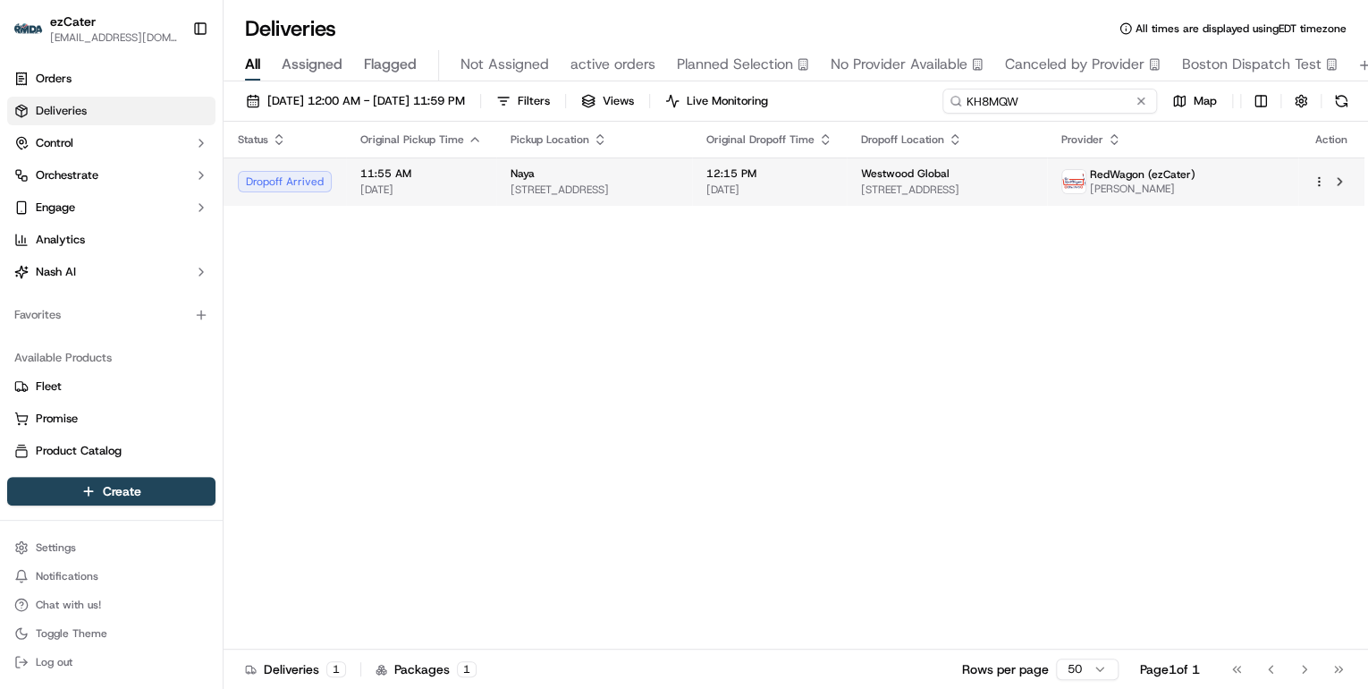
type input "KH8MQW"
click at [612, 172] on div "Naya" at bounding box center [594, 173] width 167 height 14
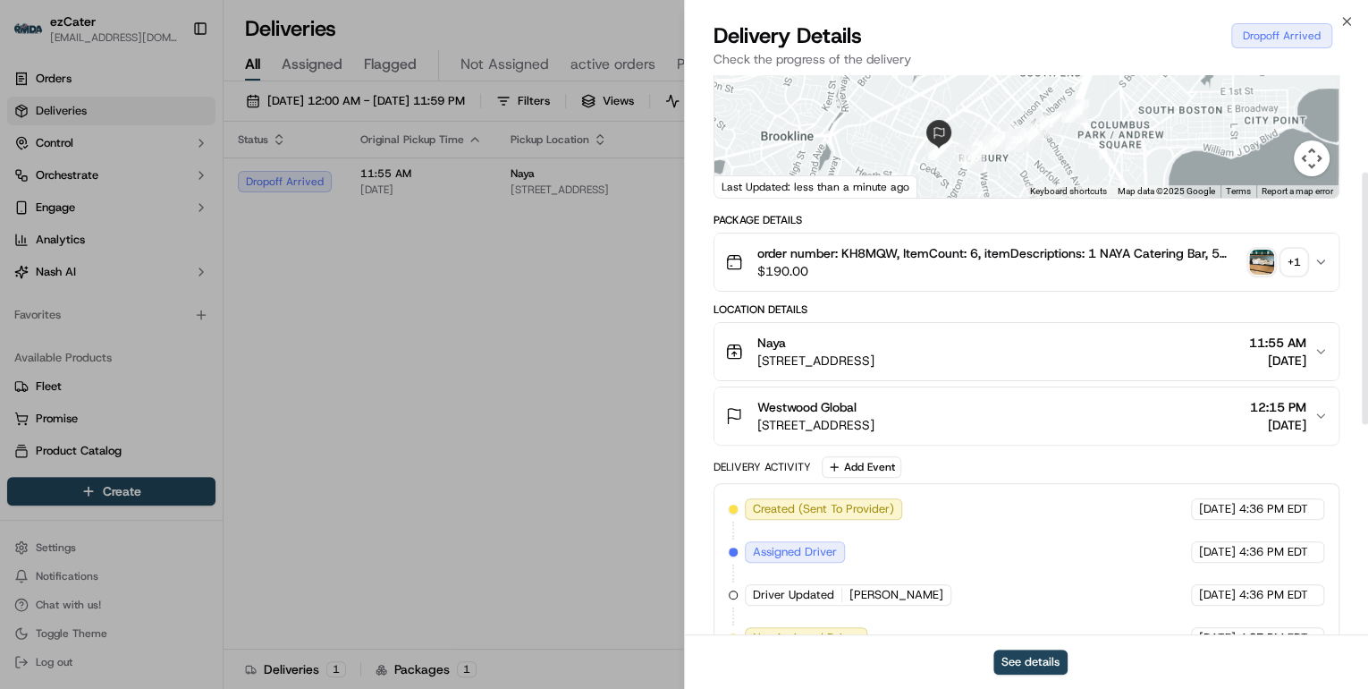
scroll to position [429, 0]
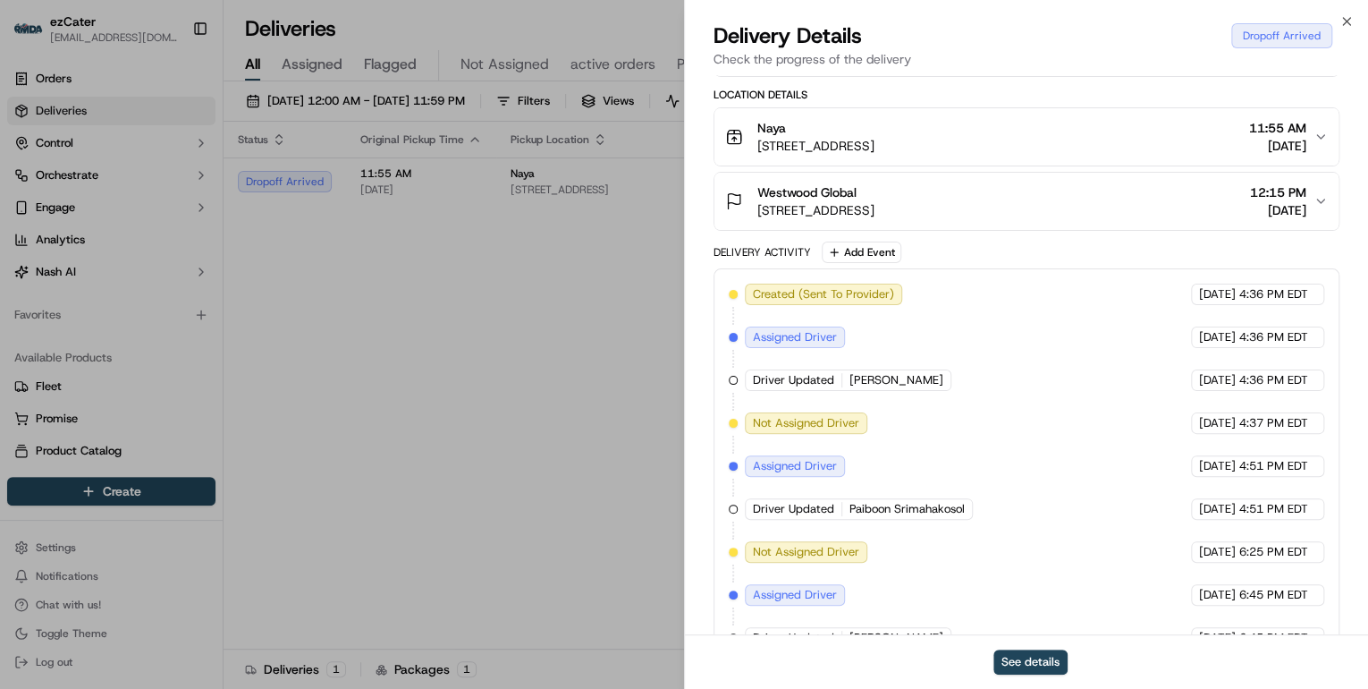
click at [875, 191] on div "Westwood Global" at bounding box center [815, 192] width 117 height 18
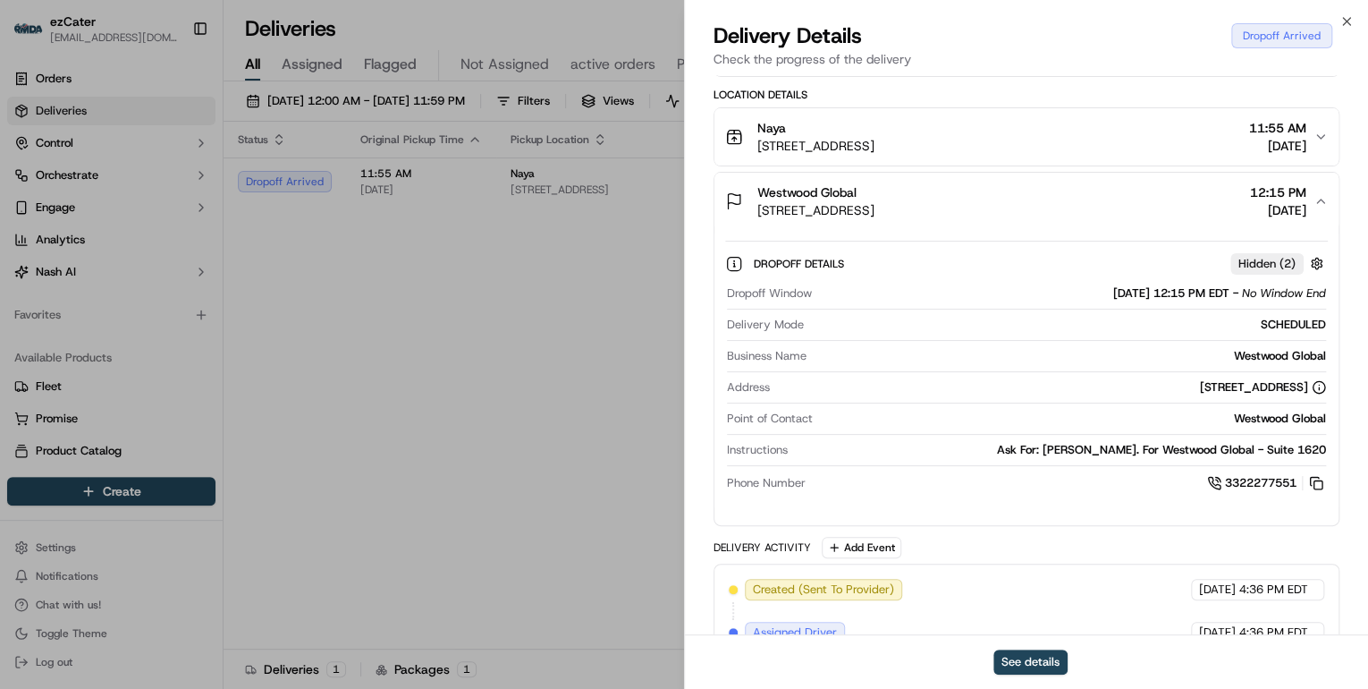
scroll to position [572, 0]
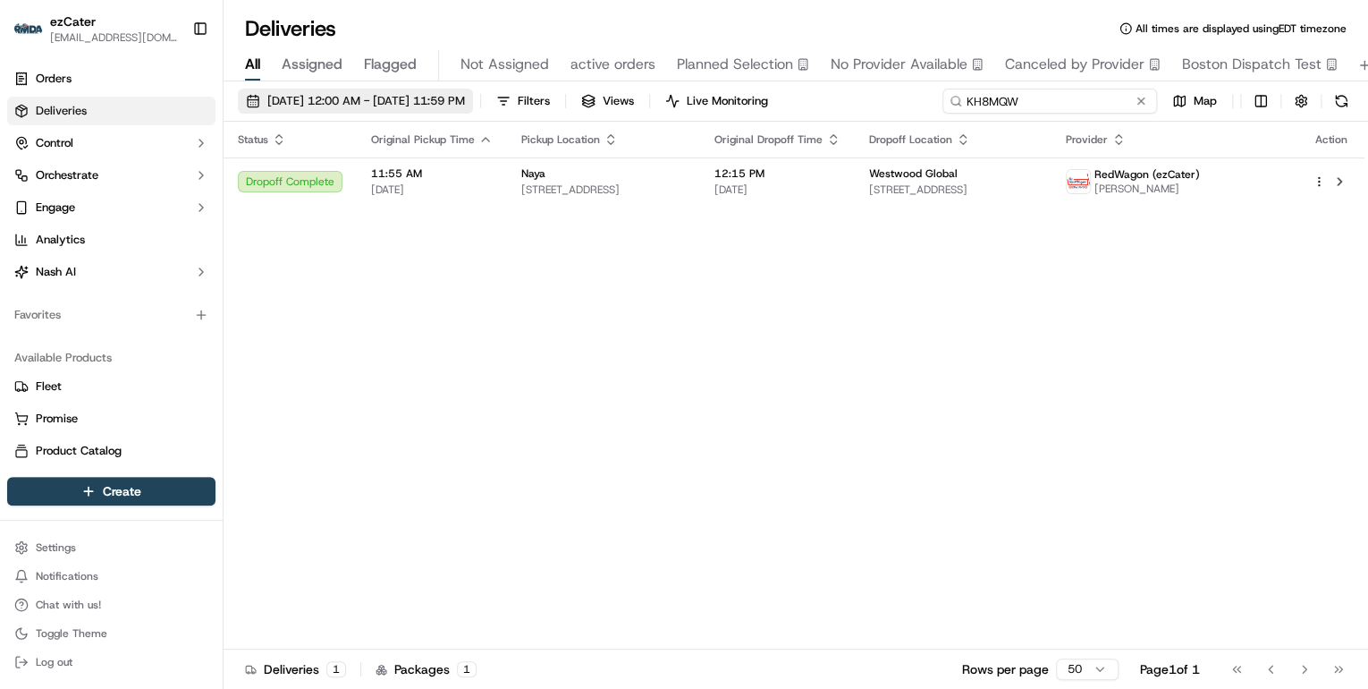
drag, startPoint x: 1086, startPoint y: 100, endPoint x: 506, endPoint y: 99, distance: 580.3
click at [497, 93] on div "09/15/2025 12:00 AM - 09/21/2025 11:59 PM Filters Views Live Monitoring KH8MQW …" at bounding box center [796, 105] width 1145 height 33
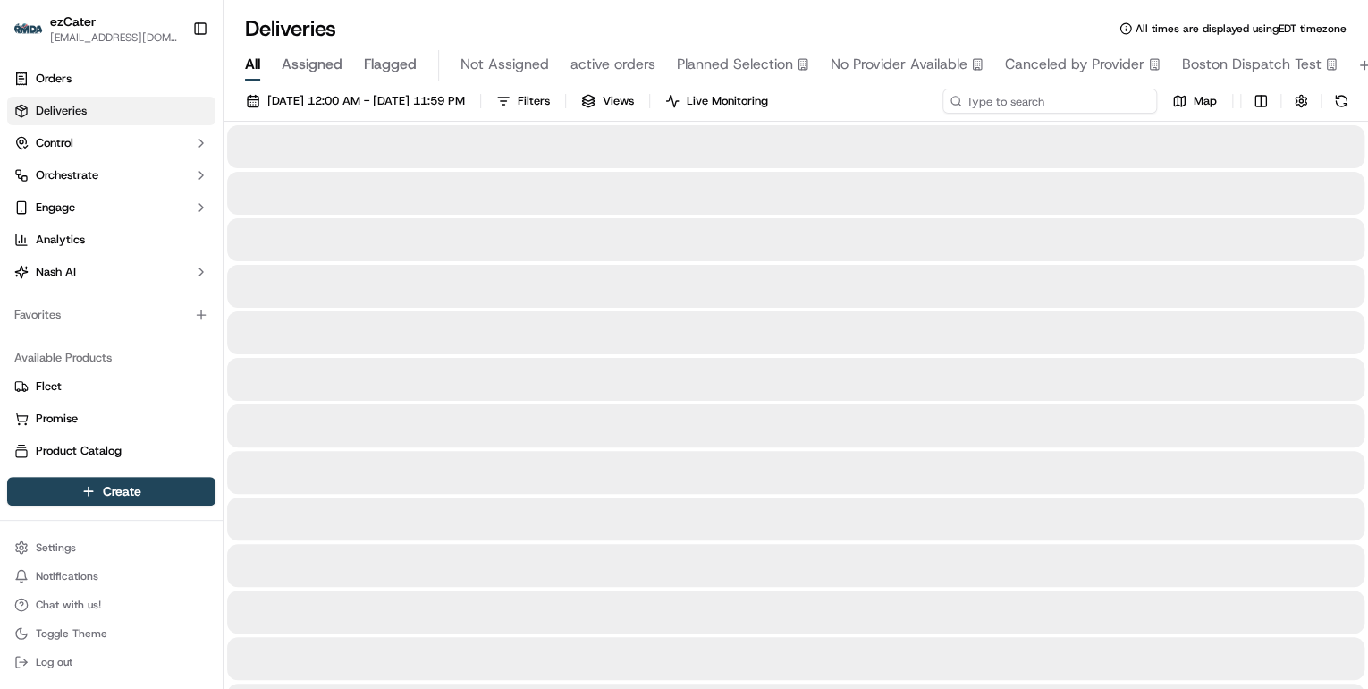
click at [998, 103] on input at bounding box center [1049, 101] width 215 height 25
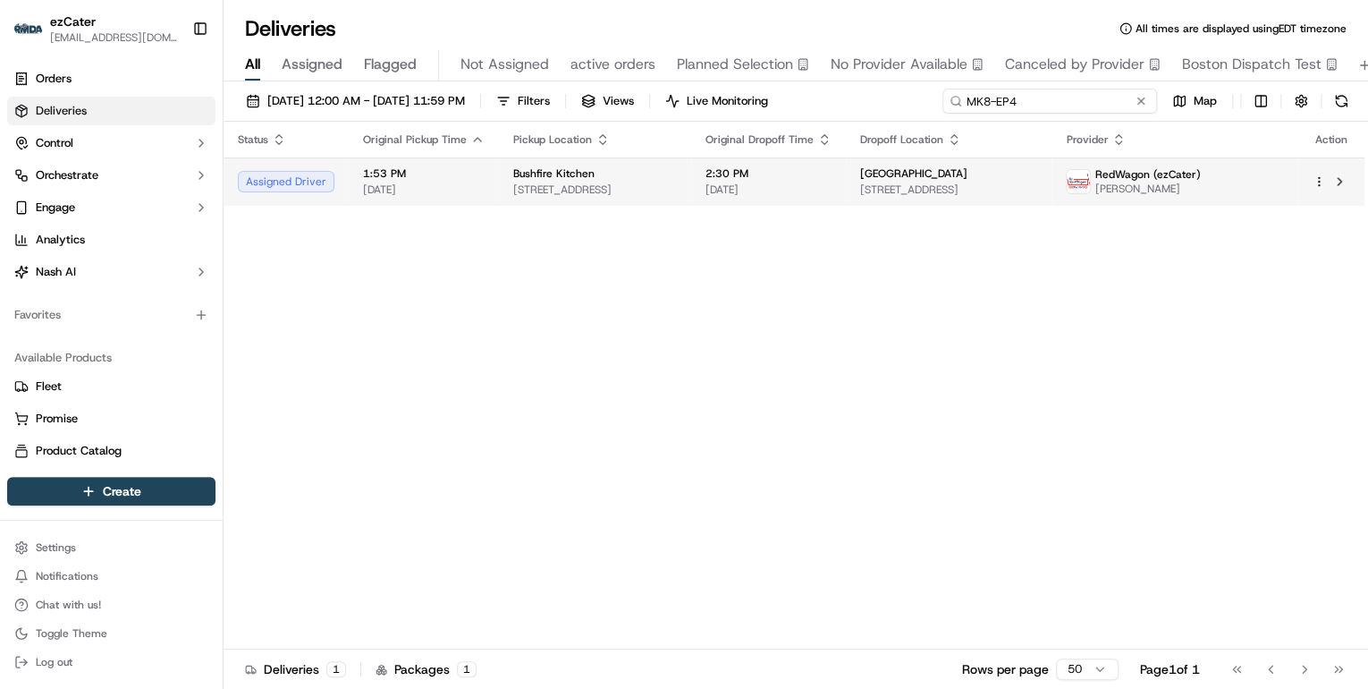
type input "MK8-EP4"
click at [588, 177] on div "Bushfire Kitchen" at bounding box center [595, 173] width 164 height 14
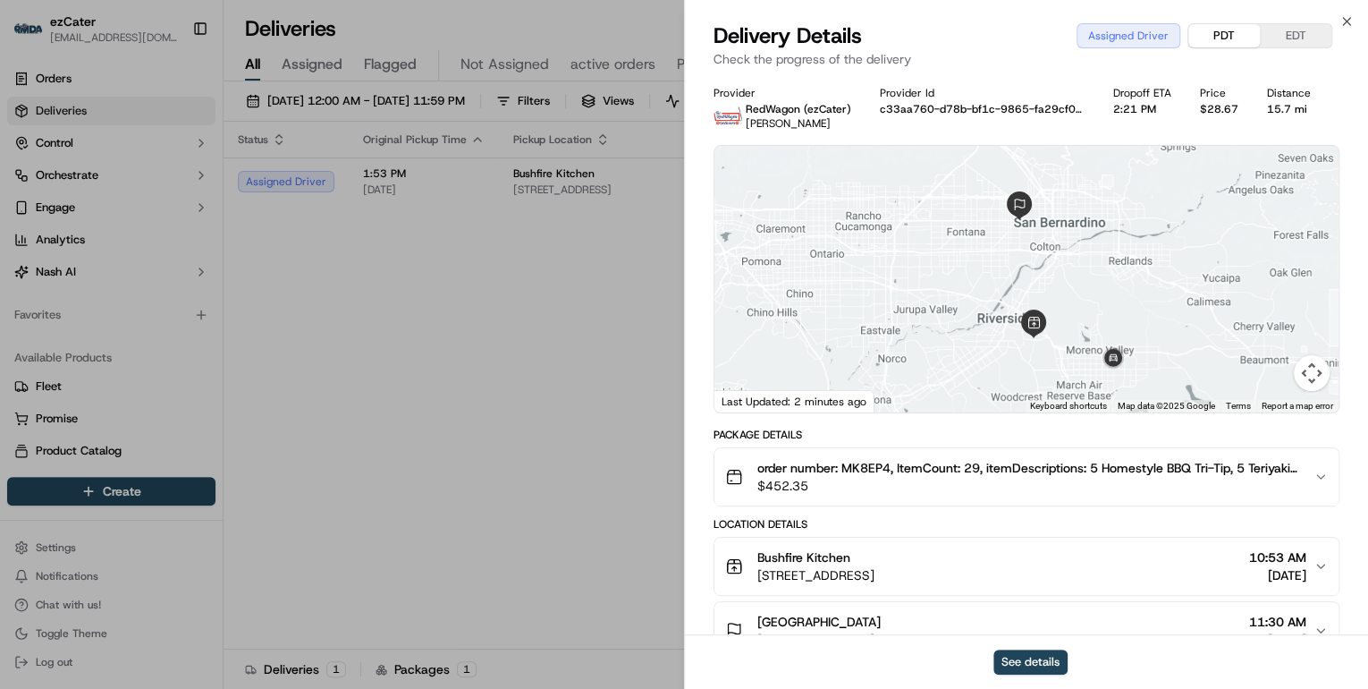
click at [1212, 38] on button "PDT" at bounding box center [1224, 35] width 72 height 23
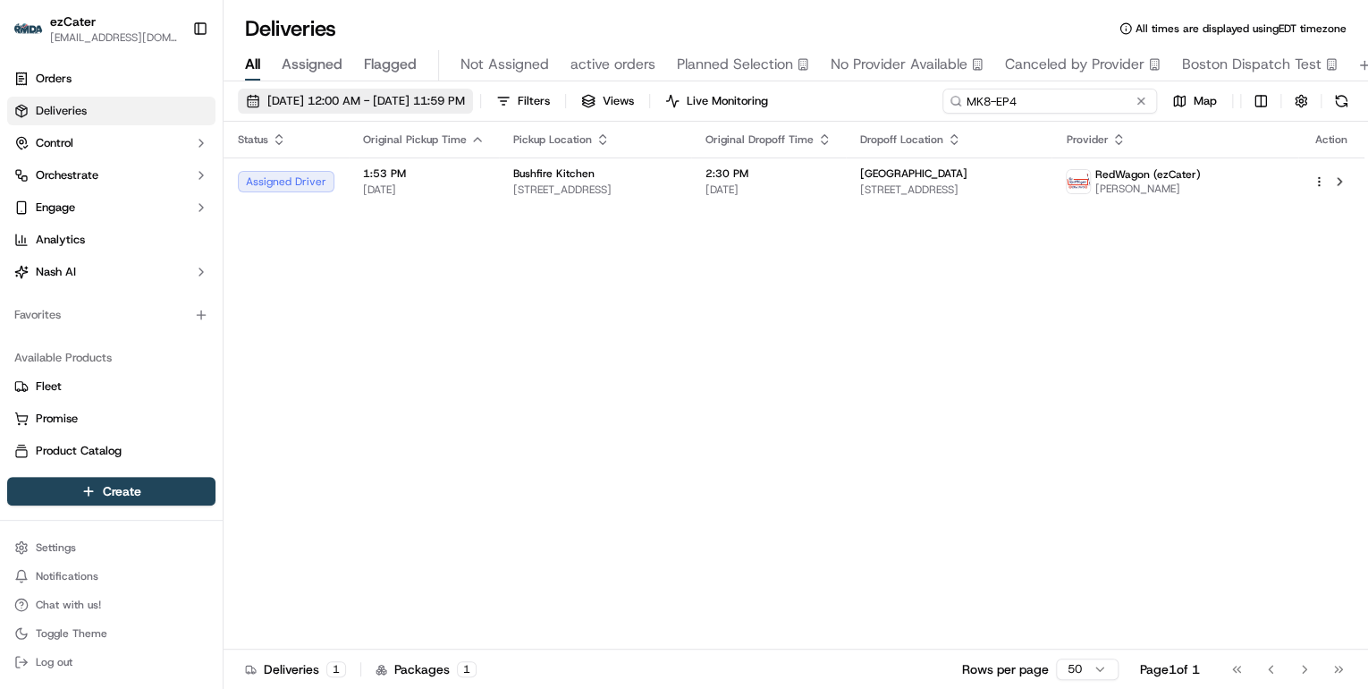
drag, startPoint x: 1091, startPoint y: 103, endPoint x: 504, endPoint y: 106, distance: 586.6
click at [508, 106] on div "09/15/2025 12:00 AM - 09/21/2025 11:59 PM Filters Views Live Monitoring MK8-EP4…" at bounding box center [796, 105] width 1145 height 33
paste input "KWW-T6W"
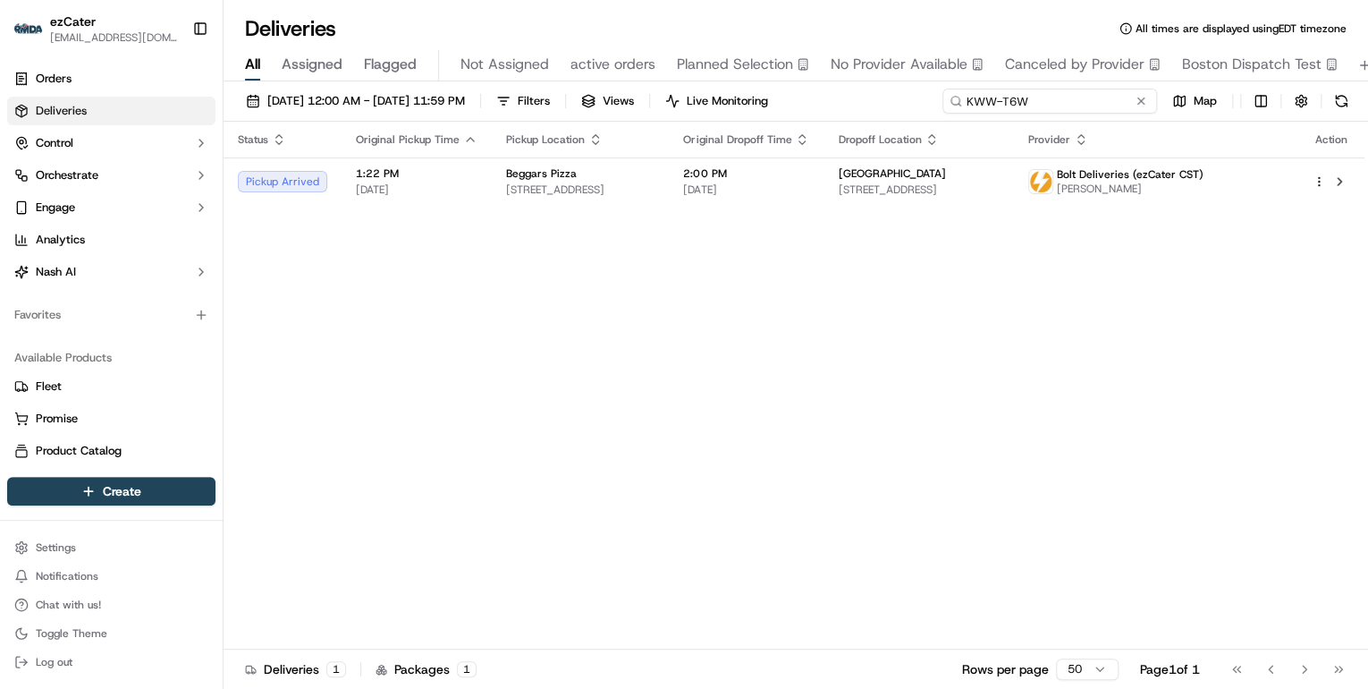
drag, startPoint x: 1038, startPoint y: 100, endPoint x: 537, endPoint y: 76, distance: 502.2
click at [539, 76] on div "Deliveries All times are displayed using EDT timezone All Assigned Flagged Not …" at bounding box center [796, 344] width 1145 height 689
paste input "MK8-EP4"
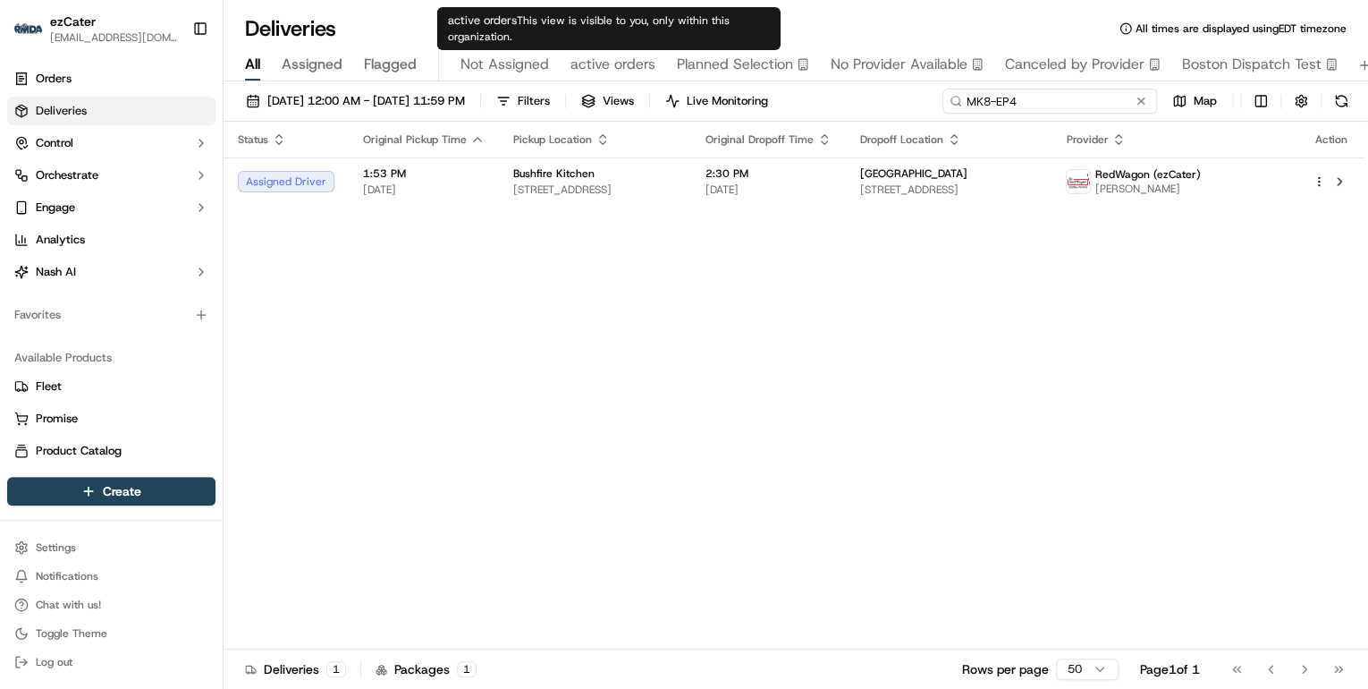
drag, startPoint x: 1037, startPoint y: 104, endPoint x: 430, endPoint y: 46, distance: 609.9
click at [430, 46] on div "Deliveries All times are displayed using EDT timezone All Assigned Flagged Not …" at bounding box center [796, 344] width 1145 height 689
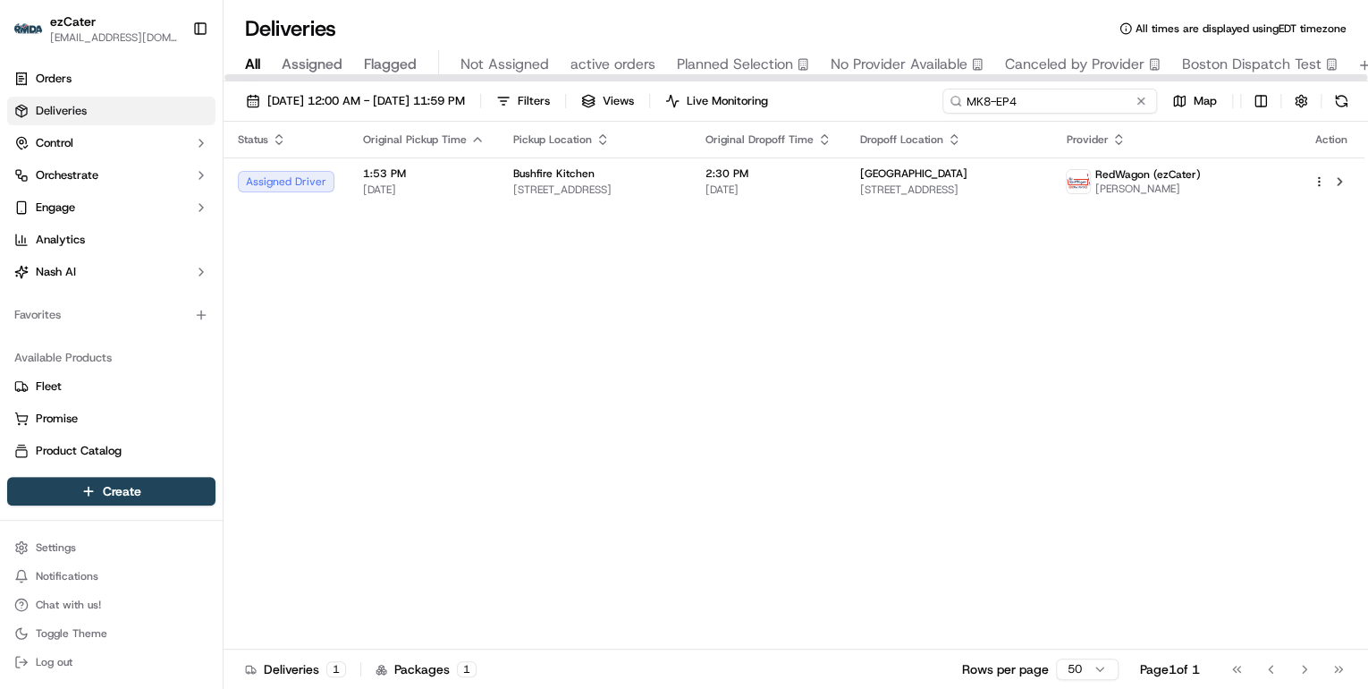
paste input "KWW-T6W"
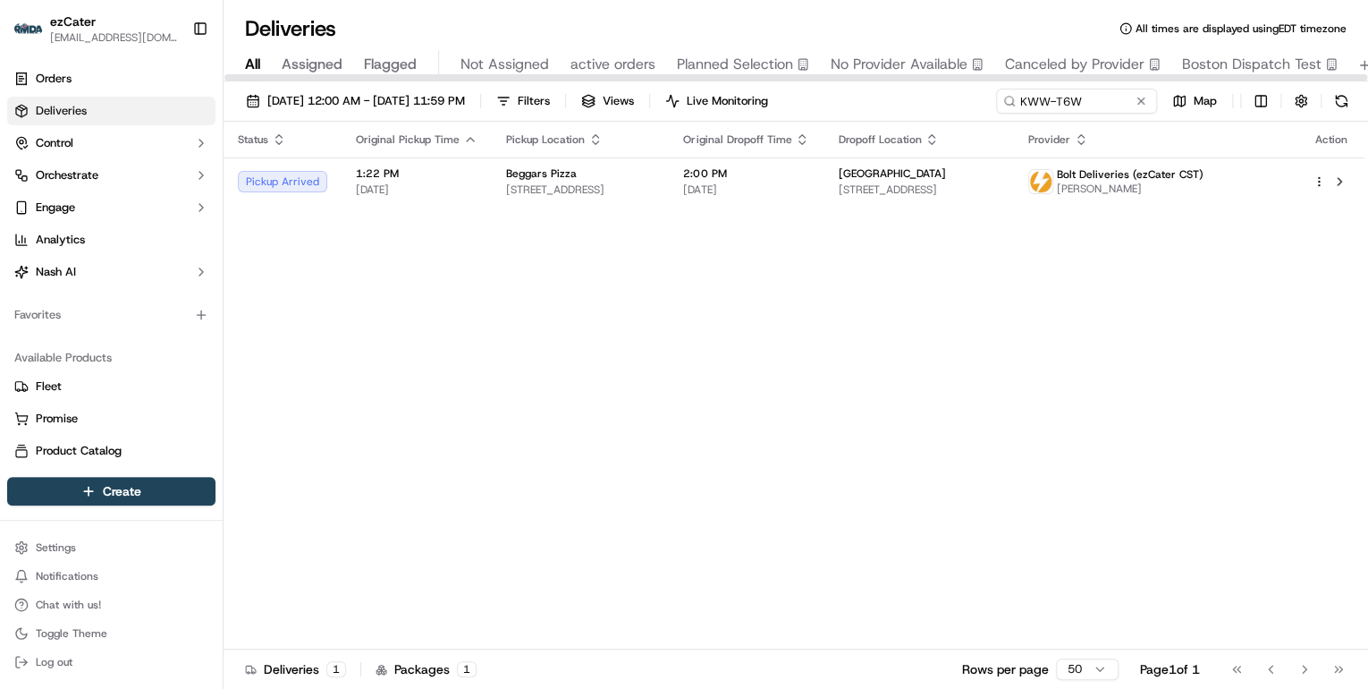
click at [603, 229] on div "Status Original Pickup Time Pickup Location Original Dropoff Time Dropoff Locat…" at bounding box center [794, 386] width 1141 height 528
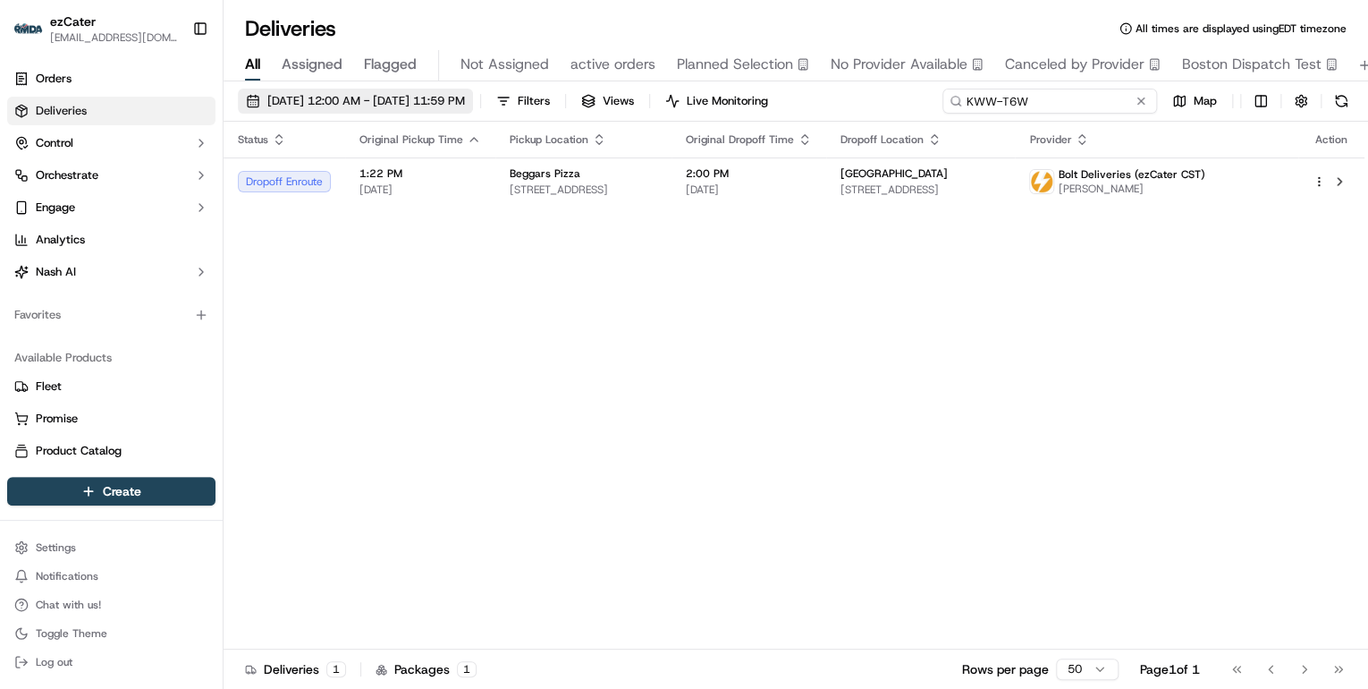
drag, startPoint x: 1102, startPoint y: 104, endPoint x: 439, endPoint y: 102, distance: 662.6
click at [439, 102] on div "09/15/2025 12:00 AM - 09/21/2025 11:59 PM Filters Views Live Monitoring KWW-T6W…" at bounding box center [796, 105] width 1145 height 33
paste input "2C0F0J"
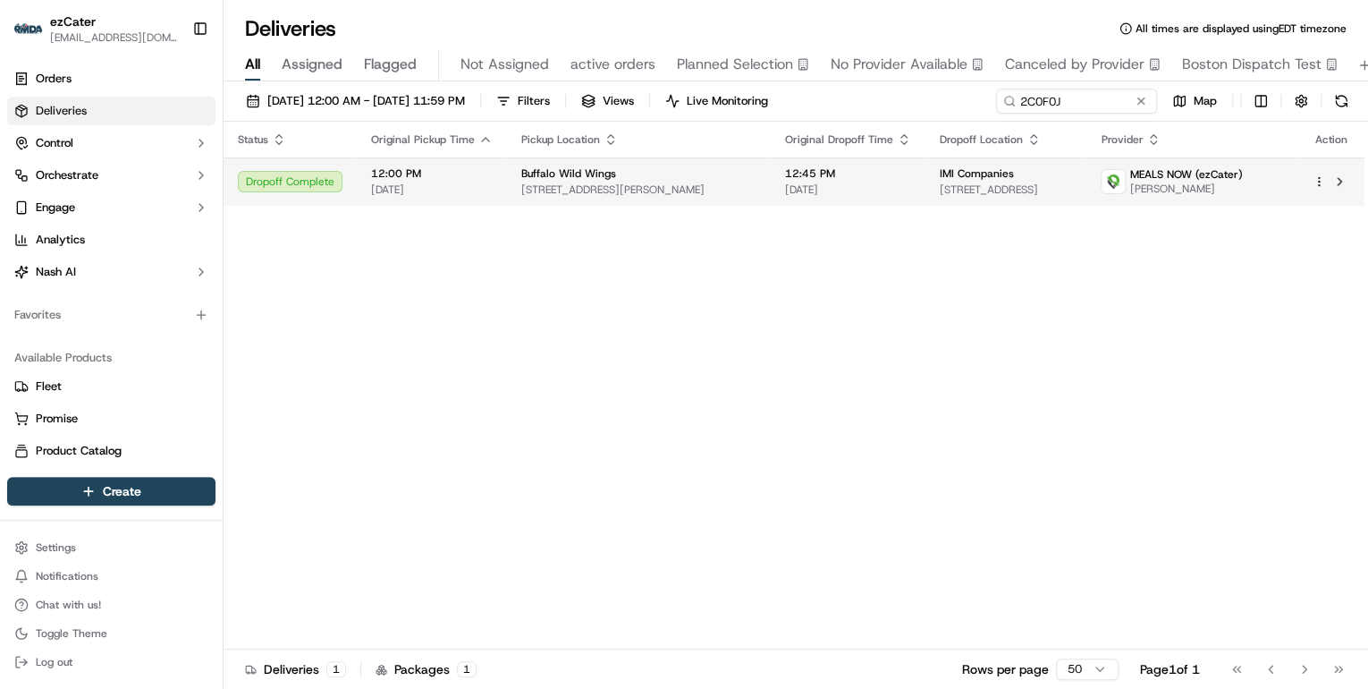
click at [500, 179] on td "12:00 PM 09/17/2025" at bounding box center [432, 181] width 150 height 48
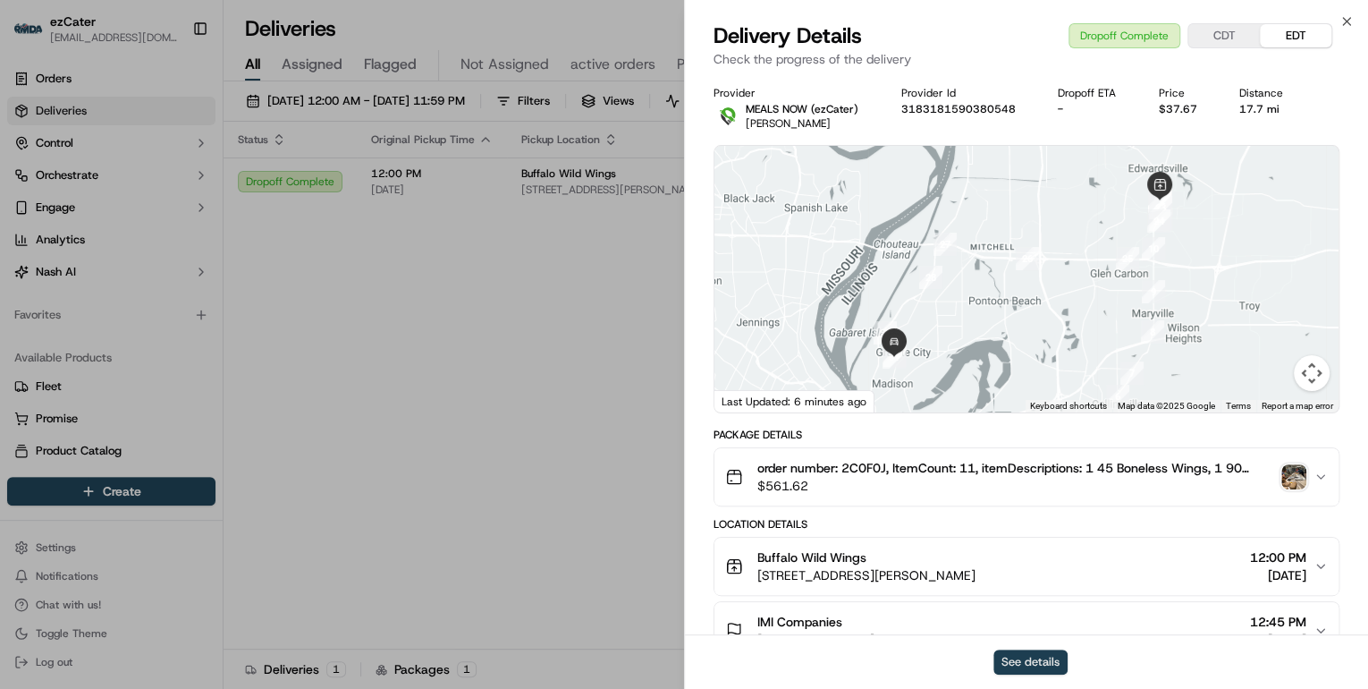
click at [1015, 651] on button "See details" at bounding box center [1030, 661] width 74 height 25
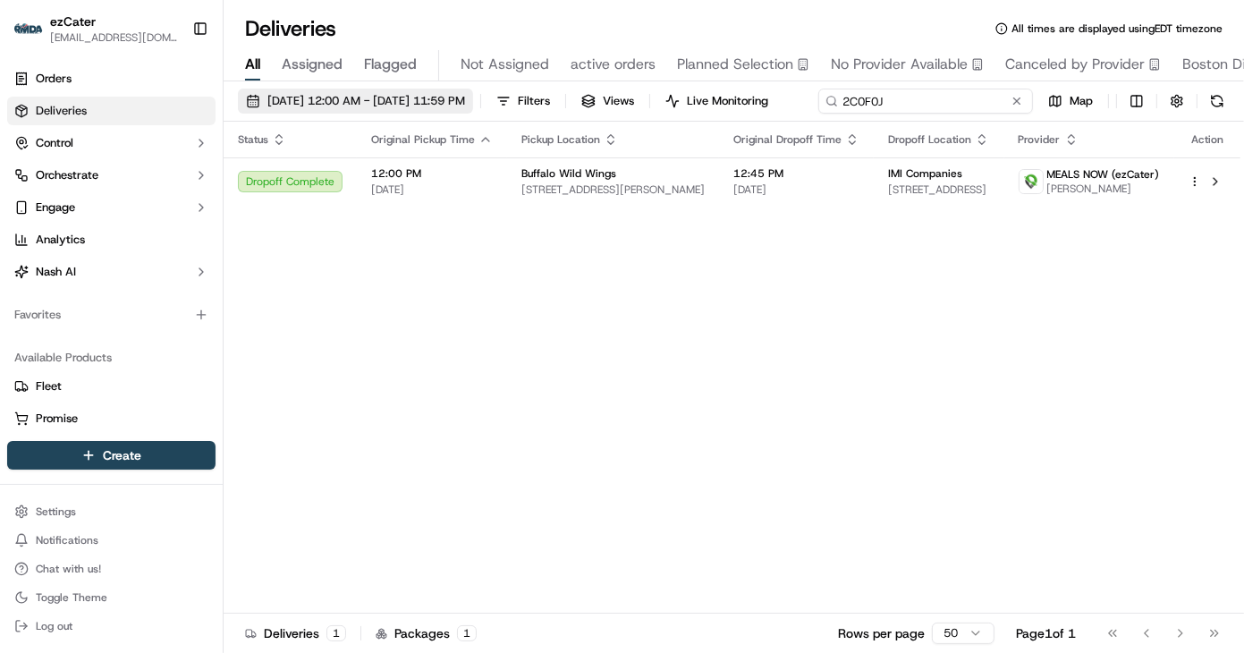
drag, startPoint x: 959, startPoint y: 105, endPoint x: 469, endPoint y: 107, distance: 490.9
click at [470, 108] on div "09/15/2025 12:00 AM - 09/21/2025 11:59 PM Filters Views Live Monitoring 2C0F0J …" at bounding box center [734, 105] width 1020 height 33
click at [435, 136] on div "09/15/2025 12:00 AM - 09/21/2025 11:59 PM Filters Views Live Monitoring 2C0F0J …" at bounding box center [734, 368] width 1020 height 575
drag, startPoint x: 941, startPoint y: 98, endPoint x: 632, endPoint y: 103, distance: 308.5
click at [640, 103] on div "09/15/2025 12:00 AM - 09/21/2025 11:59 PM Filters Views Live Monitoring 2C0F0J …" at bounding box center [734, 105] width 1020 height 33
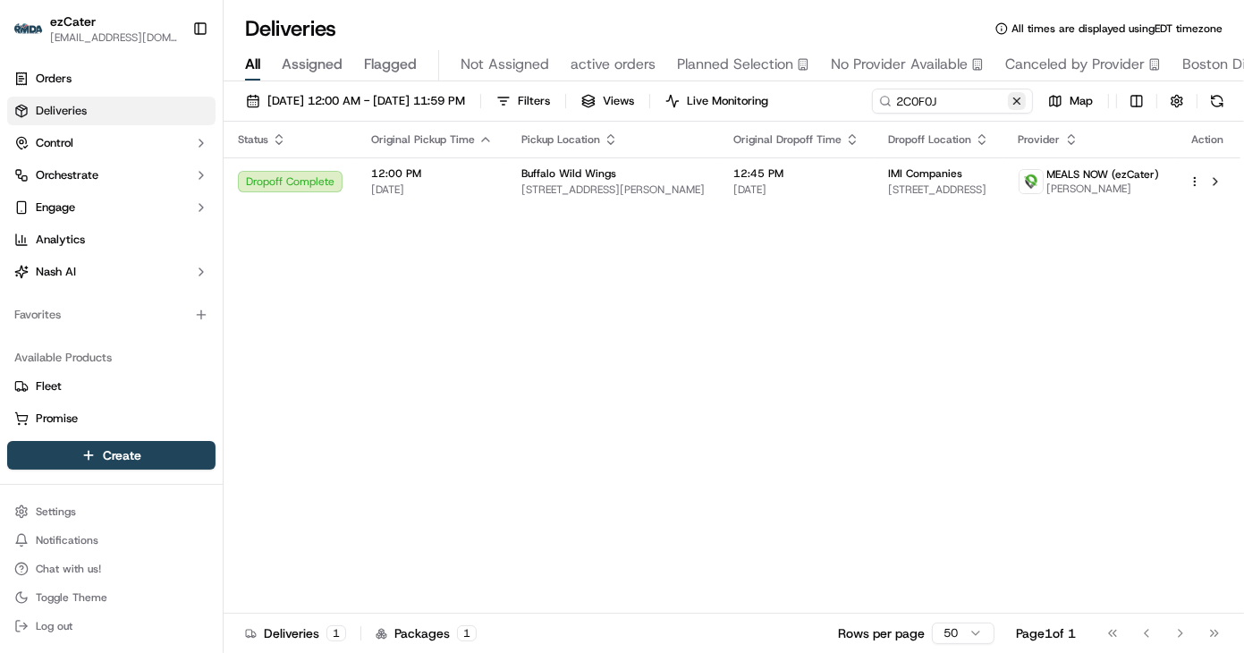
click at [436, 131] on div "09/15/2025 12:00 AM - 09/21/2025 11:59 PM Filters Views Live Monitoring 2C0F0J …" at bounding box center [734, 368] width 1020 height 575
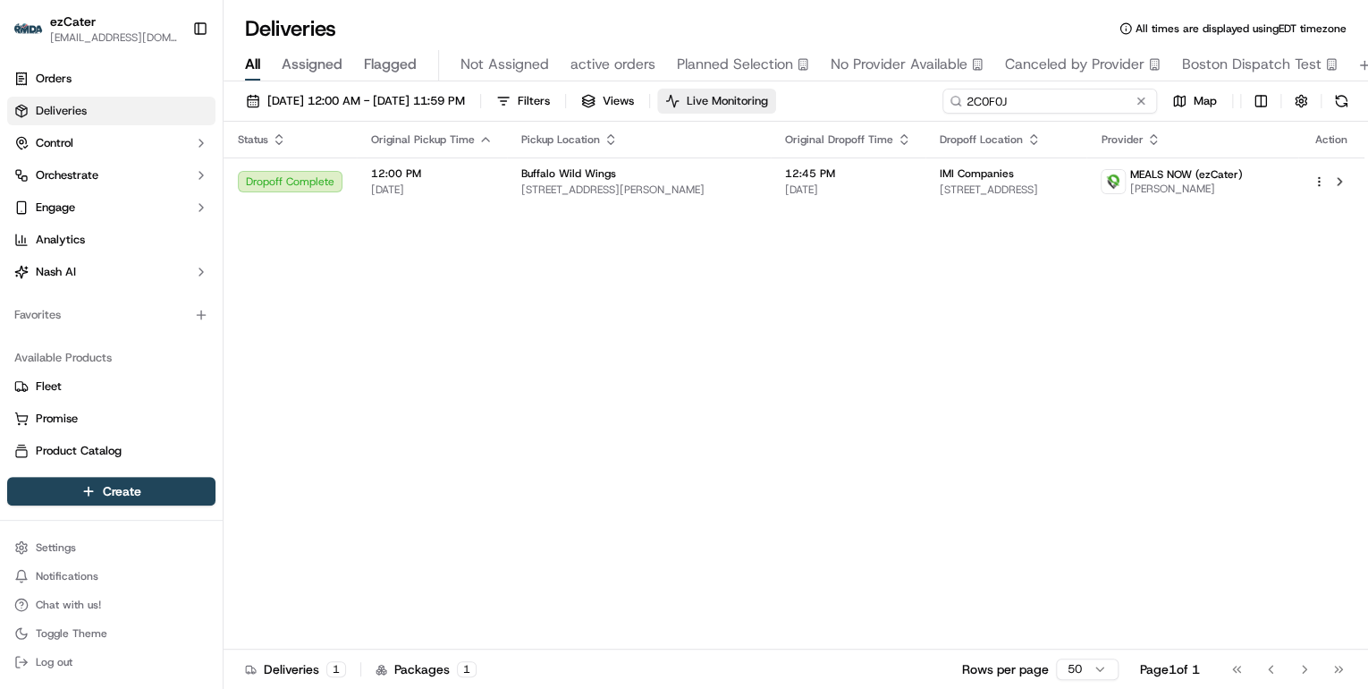
drag, startPoint x: 1068, startPoint y: 104, endPoint x: 757, endPoint y: 103, distance: 310.3
click at [773, 103] on div "09/15/2025 12:00 AM - 09/21/2025 11:59 PM Filters Views Live Monitoring 2C0F0J …" at bounding box center [796, 105] width 1145 height 33
paste input "35EGR4"
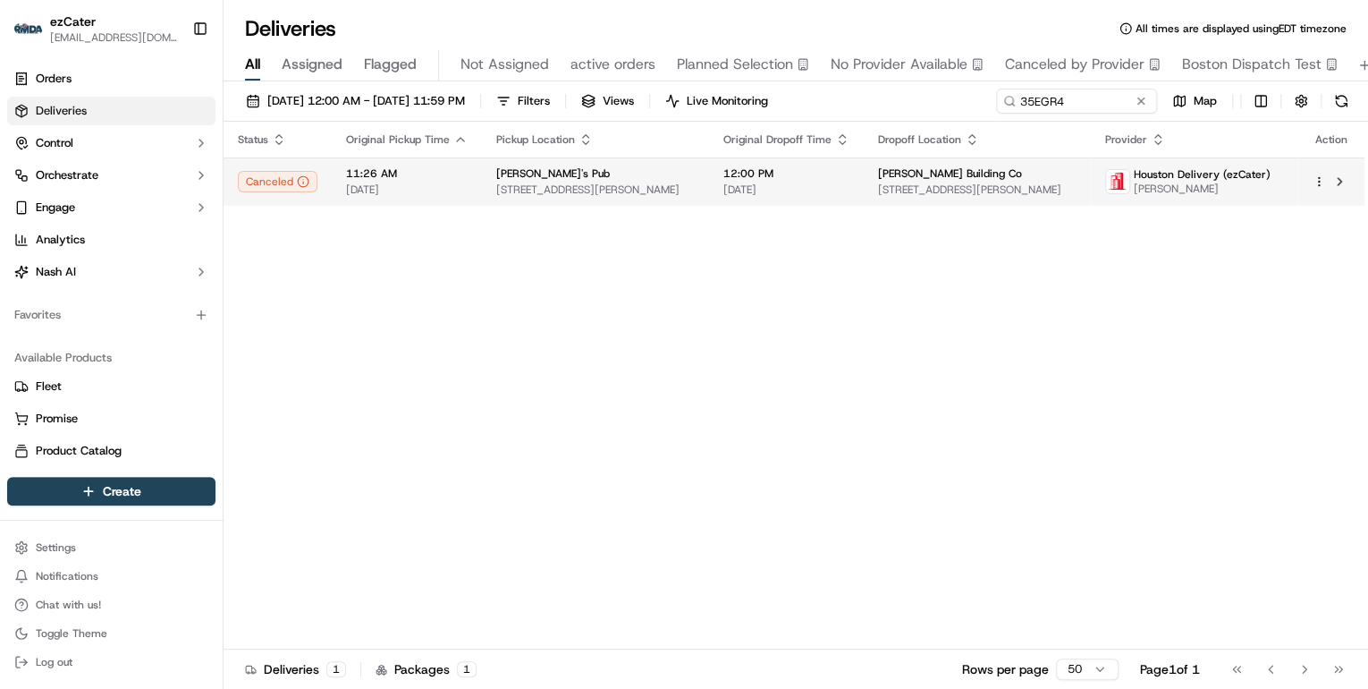
click at [519, 193] on span "2010 Waugh Dr, Houston, TX 77006, USA" at bounding box center [595, 189] width 199 height 14
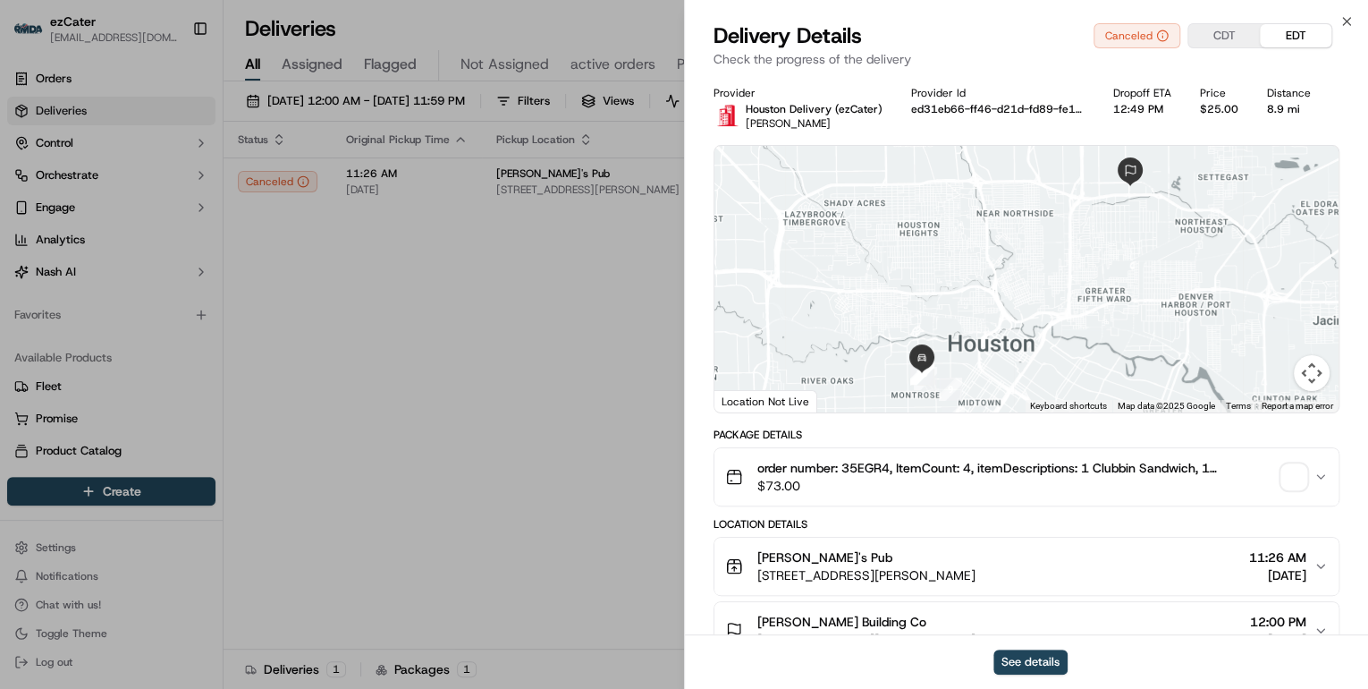
scroll to position [215, 0]
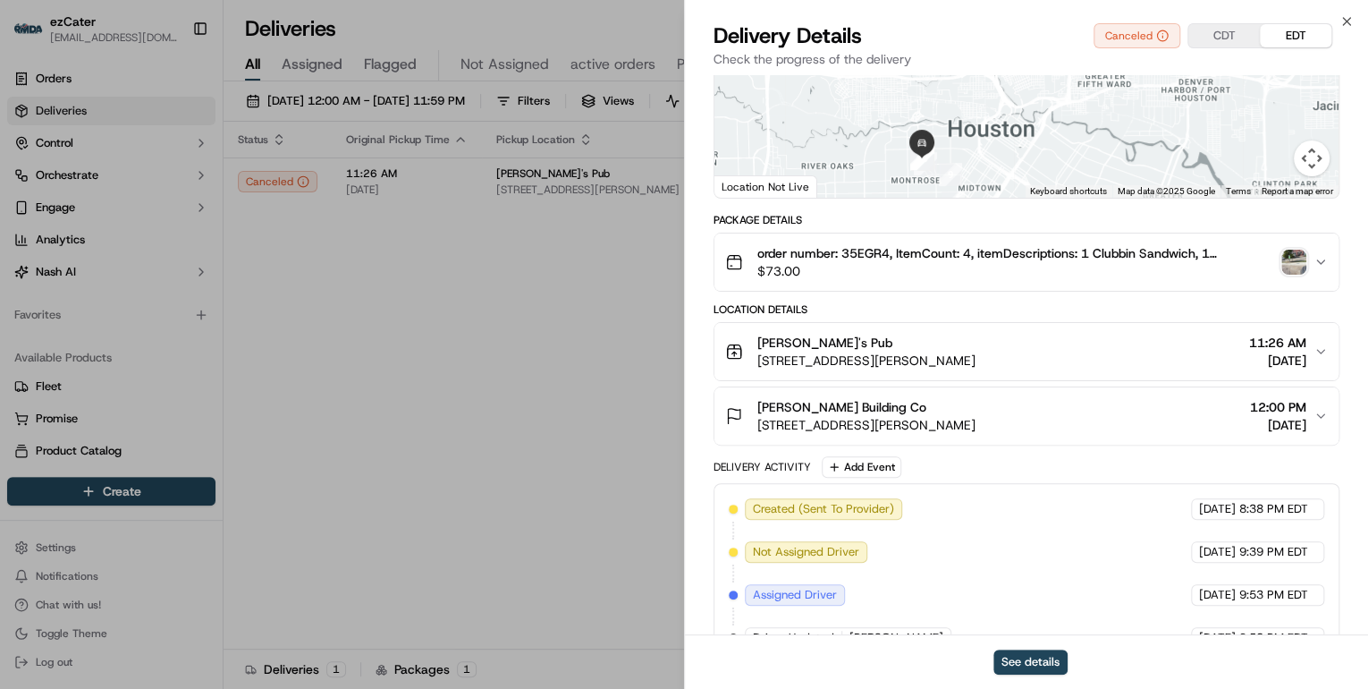
click at [932, 278] on span "$73.00" at bounding box center [1015, 271] width 517 height 18
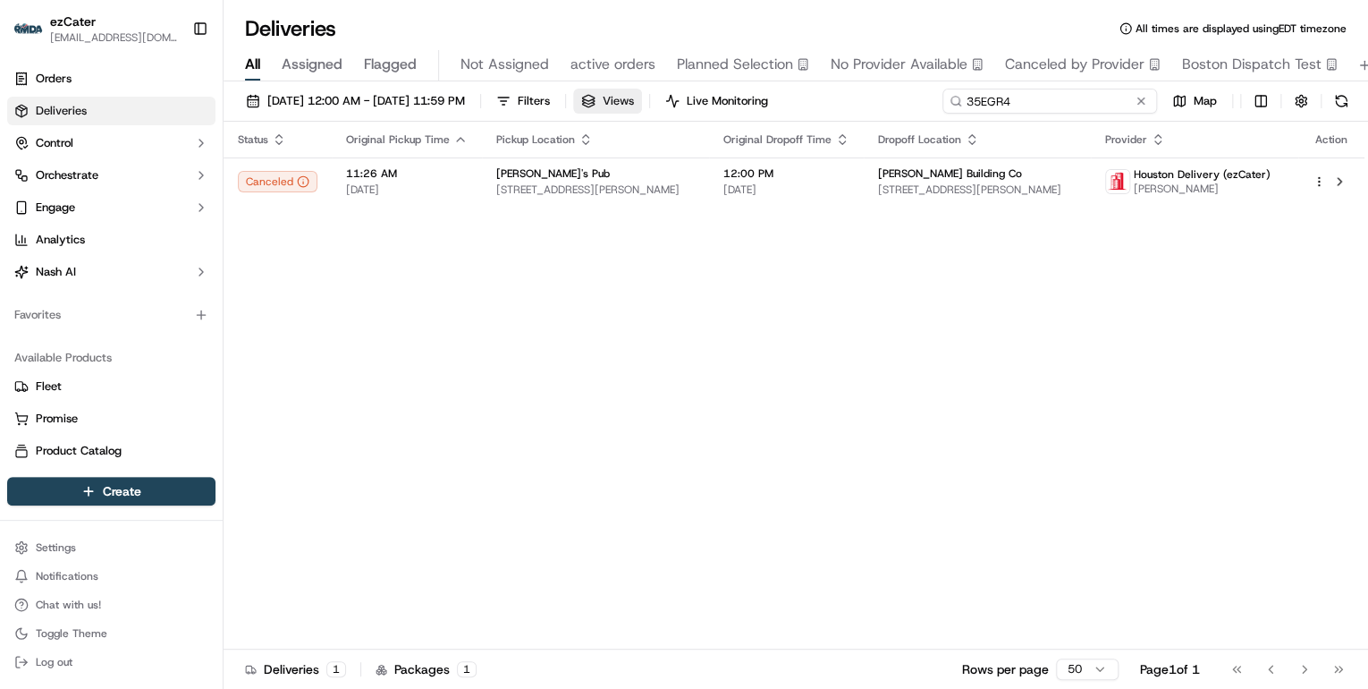
drag, startPoint x: 1077, startPoint y: 97, endPoint x: 639, endPoint y: 106, distance: 437.4
click at [648, 106] on div "09/15/2025 12:00 AM - 09/21/2025 11:59 PM Filters Views Live Monitoring 35EGR4 …" at bounding box center [796, 105] width 1145 height 33
paste input "J8Q1RW"
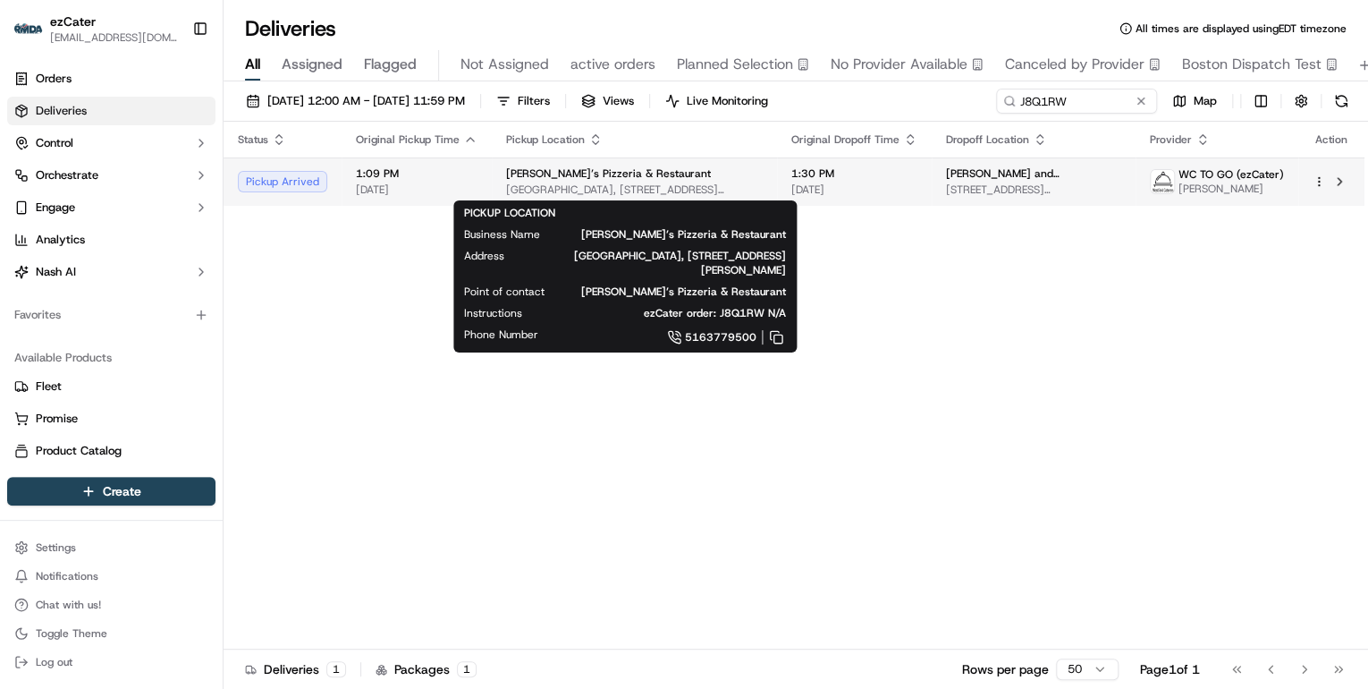
click at [506, 193] on span "Holiday Park Mall, 1696 Merrick Rd, Merrick, NY 11566, USA" at bounding box center [634, 189] width 257 height 14
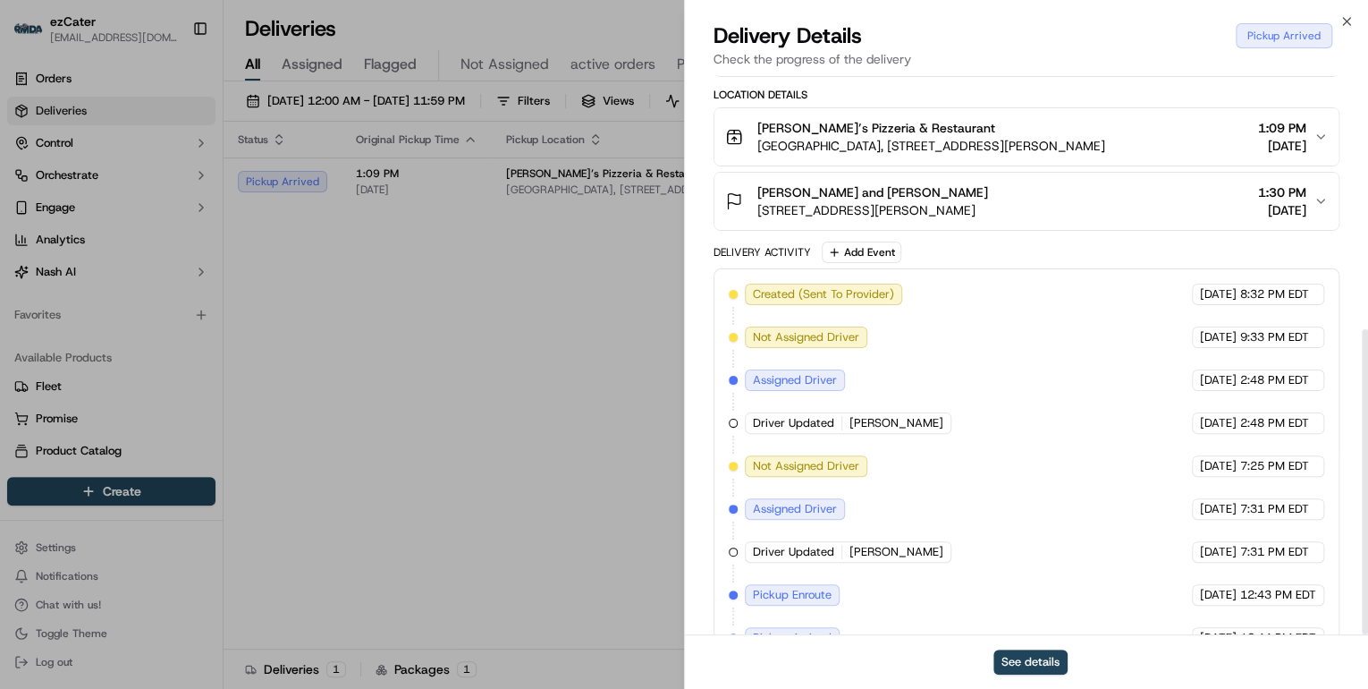
scroll to position [465, 0]
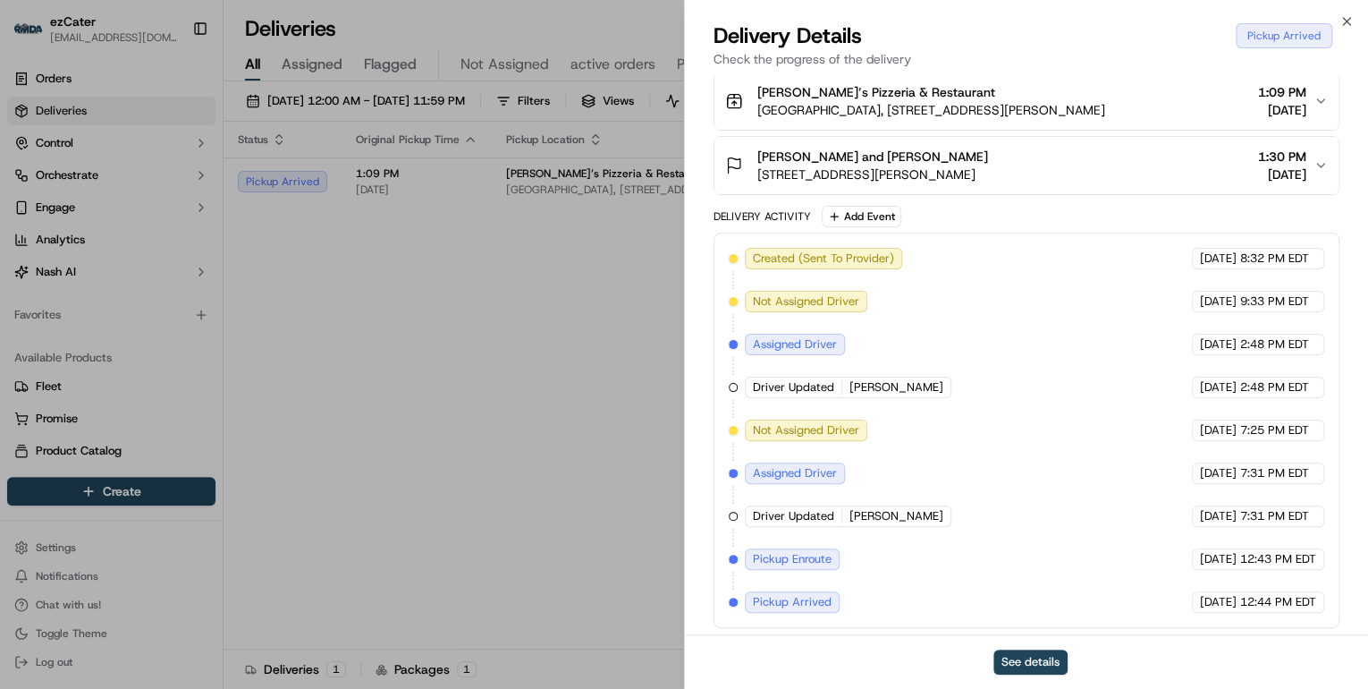
click at [946, 103] on span "Holiday Park Mall, 1696 Merrick Rd, Merrick, NY 11566, USA" at bounding box center [931, 110] width 348 height 18
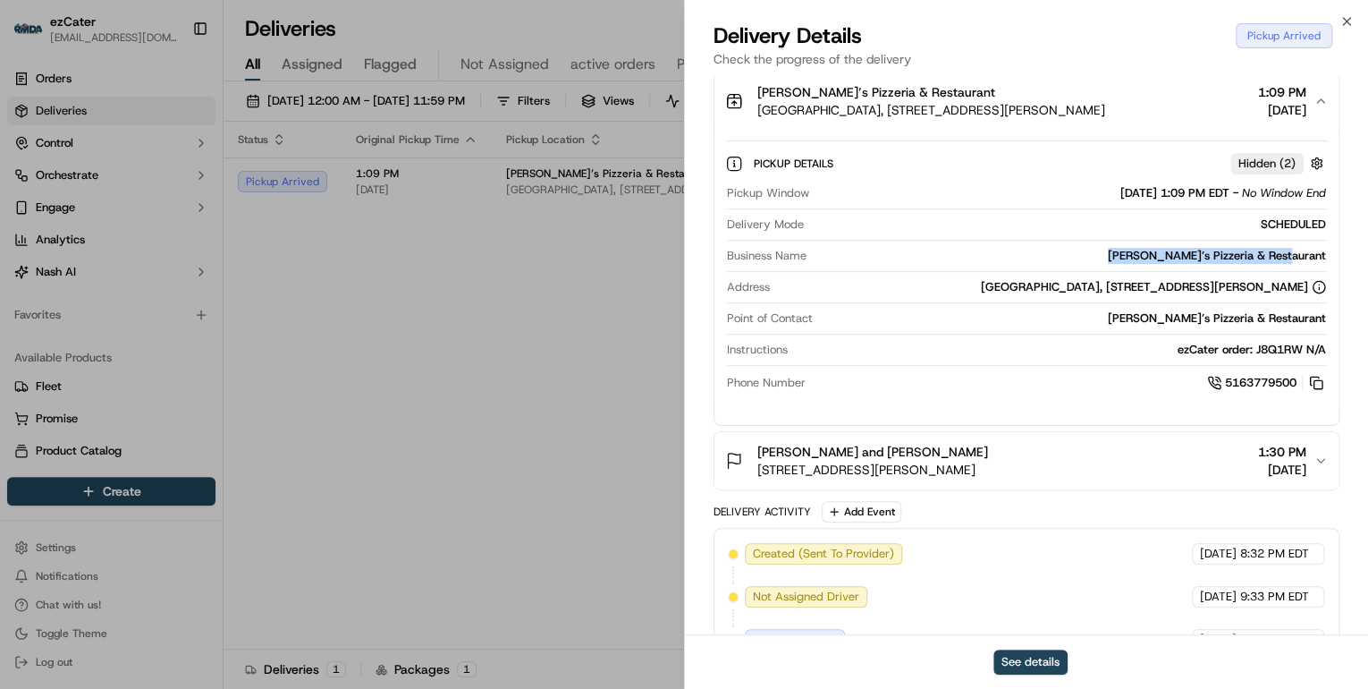
drag, startPoint x: 1328, startPoint y: 258, endPoint x: 1166, endPoint y: 251, distance: 162.0
click at [1166, 251] on div "Pickup Details Hidden ( 2 ) Pickup Window 09/17/2025 1:09 PM EDT - No Window En…" at bounding box center [1026, 270] width 624 height 281
copy div "Frankie’s Pizzeria & Restaurant"
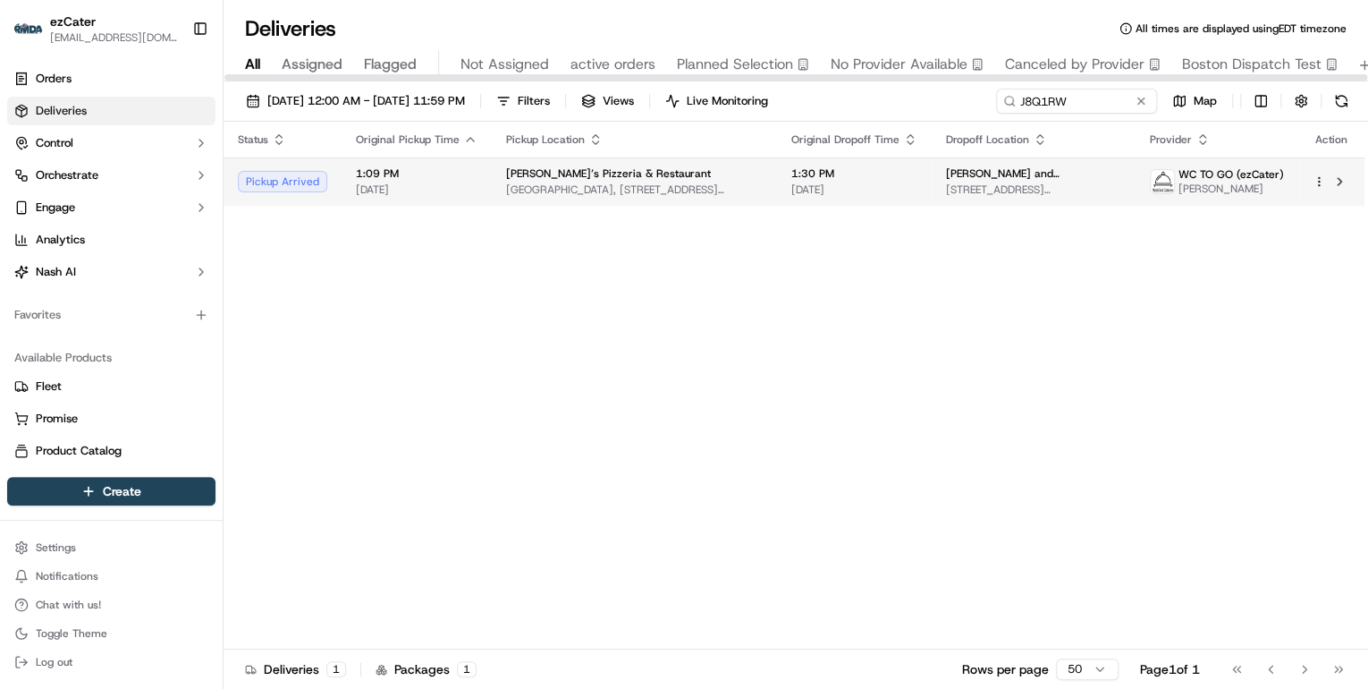
click at [632, 180] on span "Frankie’s Pizzeria & Restaurant" at bounding box center [608, 173] width 205 height 14
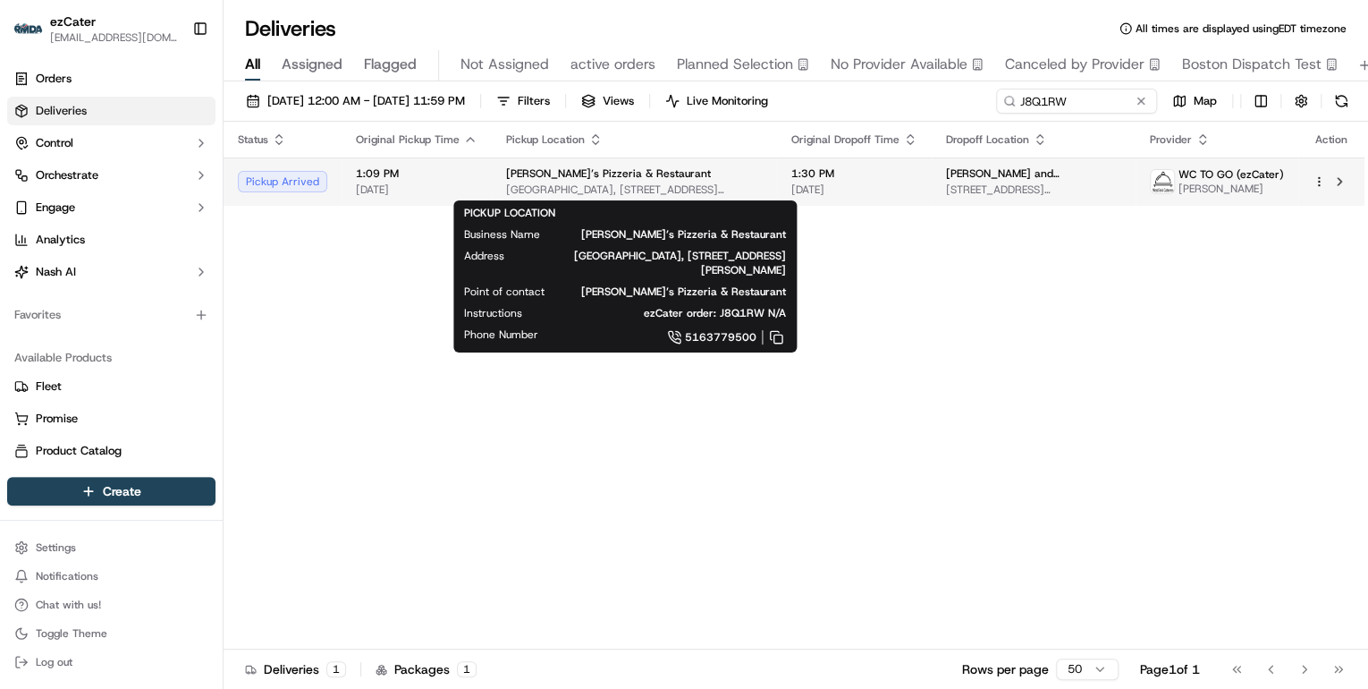
click at [537, 187] on span "Holiday Park Mall, 1696 Merrick Rd, Merrick, NY 11566, USA" at bounding box center [634, 189] width 257 height 14
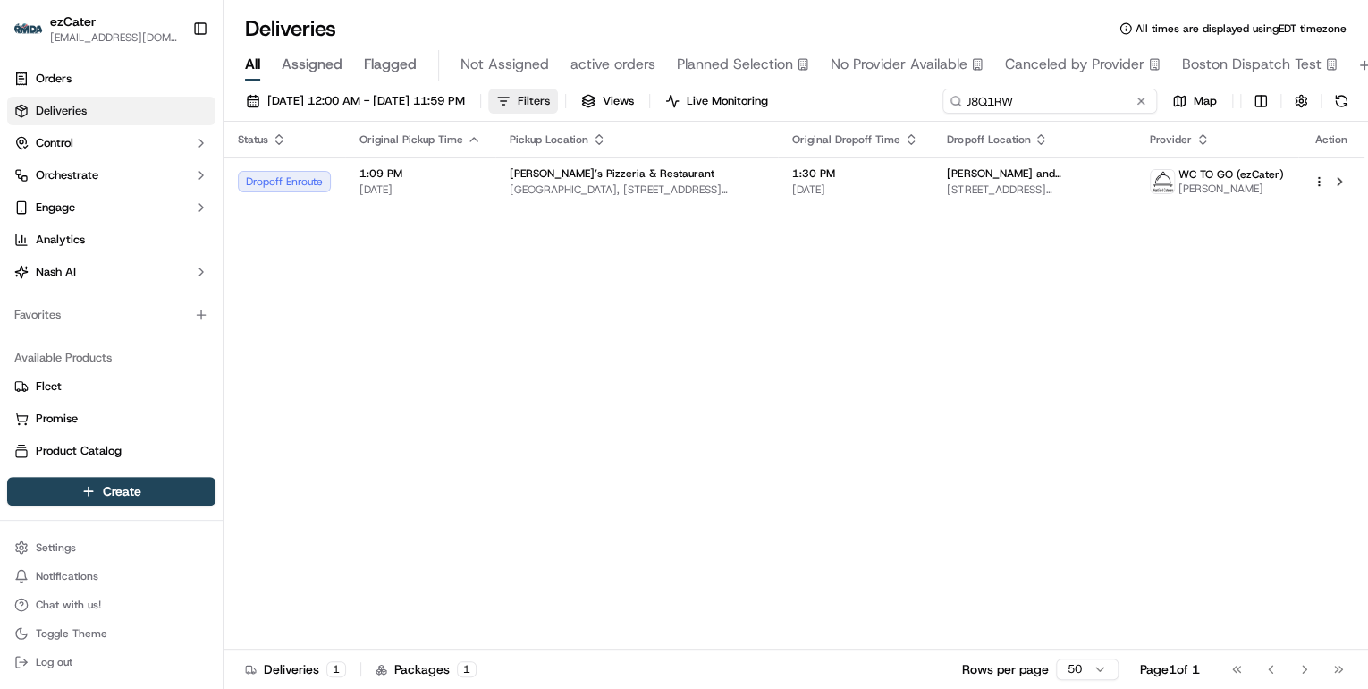
drag, startPoint x: 1086, startPoint y: 103, endPoint x: 604, endPoint y: 104, distance: 481.1
click at [604, 104] on div "09/15/2025 12:00 AM - 09/21/2025 11:59 PM Filters Views Live Monitoring J8Q1RW …" at bounding box center [796, 105] width 1145 height 33
paste input "WWC-27F"
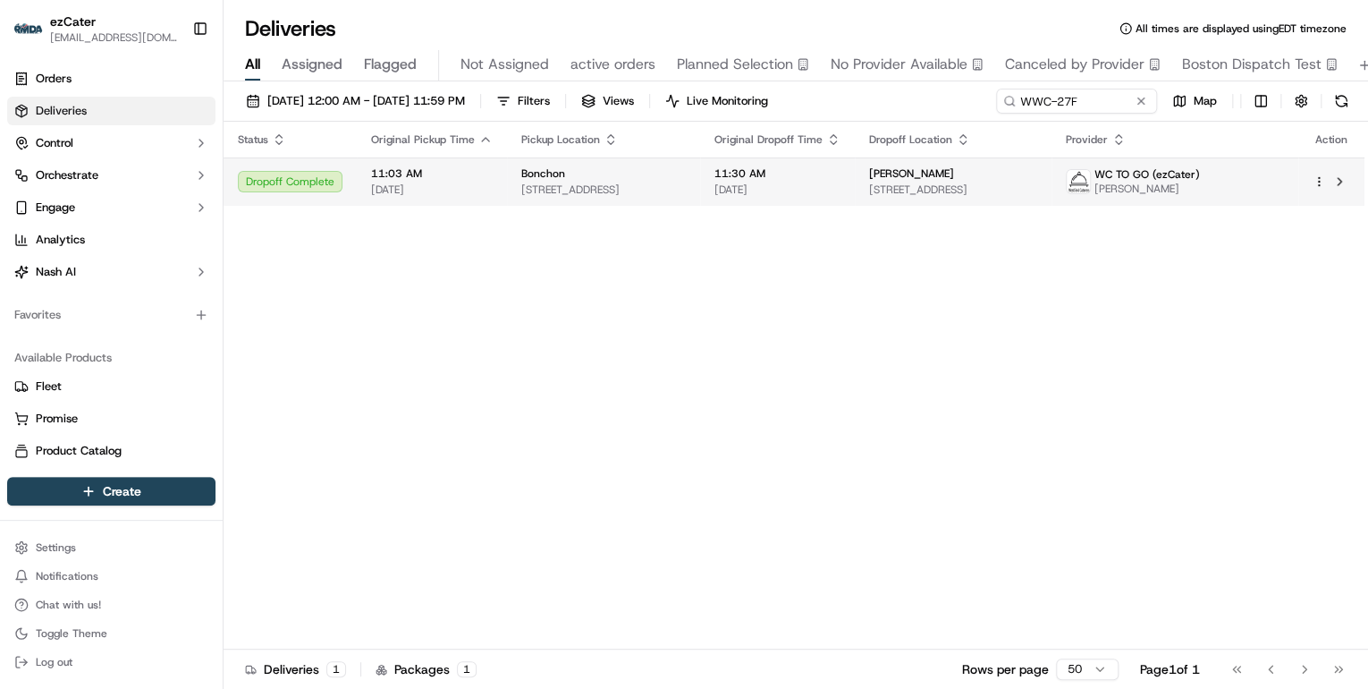
click at [552, 193] on span "15 Central Ave, Midland Park, NJ 07432, USA" at bounding box center [603, 189] width 165 height 14
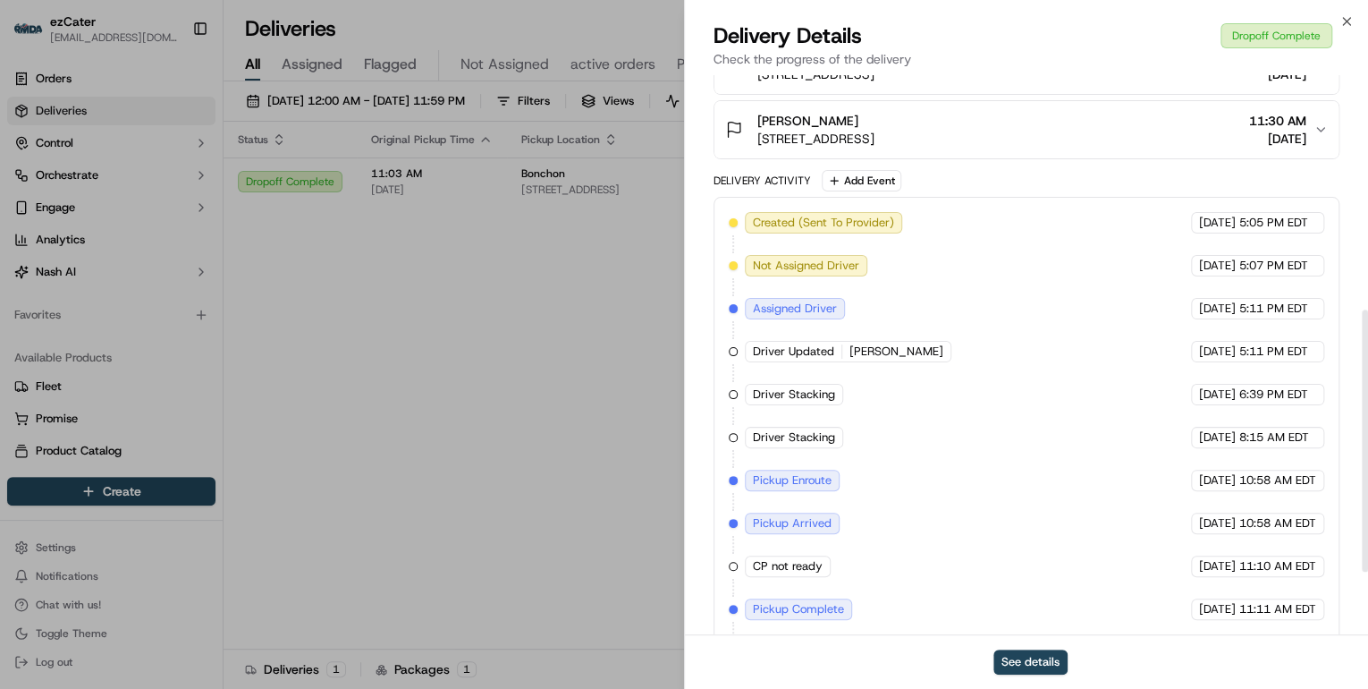
scroll to position [635, 0]
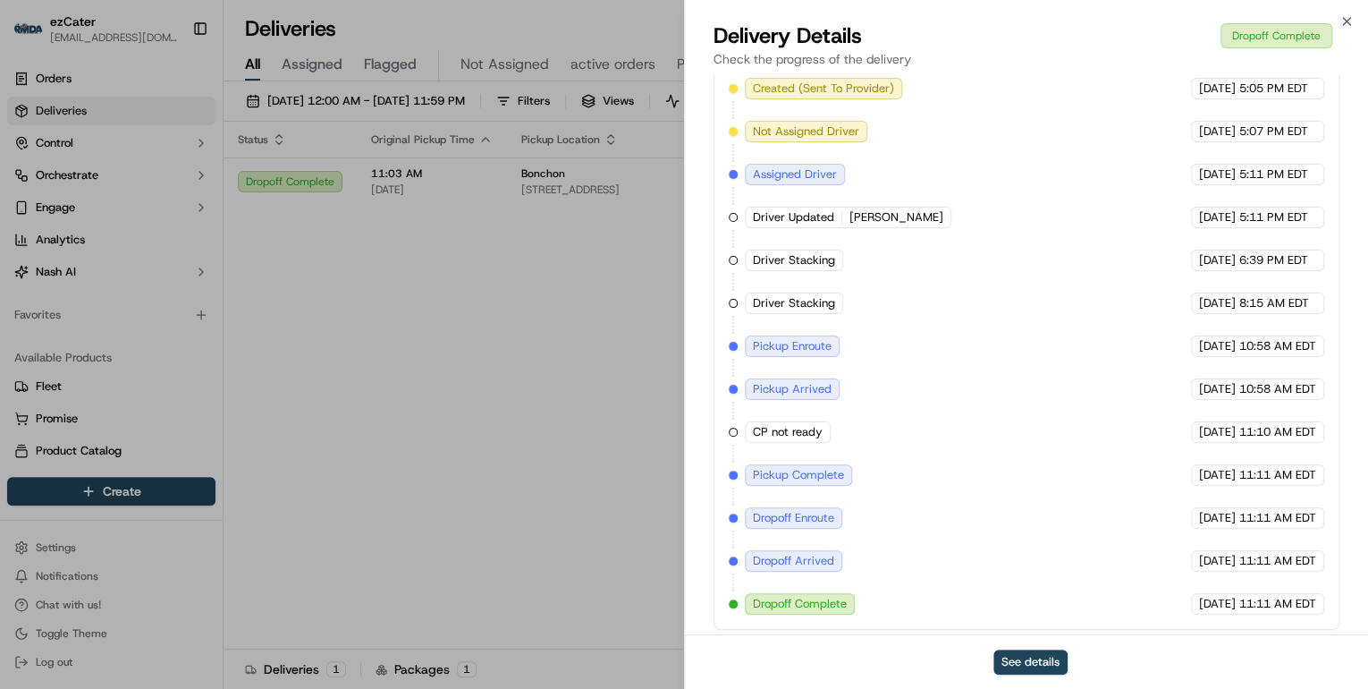
drag, startPoint x: 480, startPoint y: 436, endPoint x: 696, endPoint y: 207, distance: 315.0
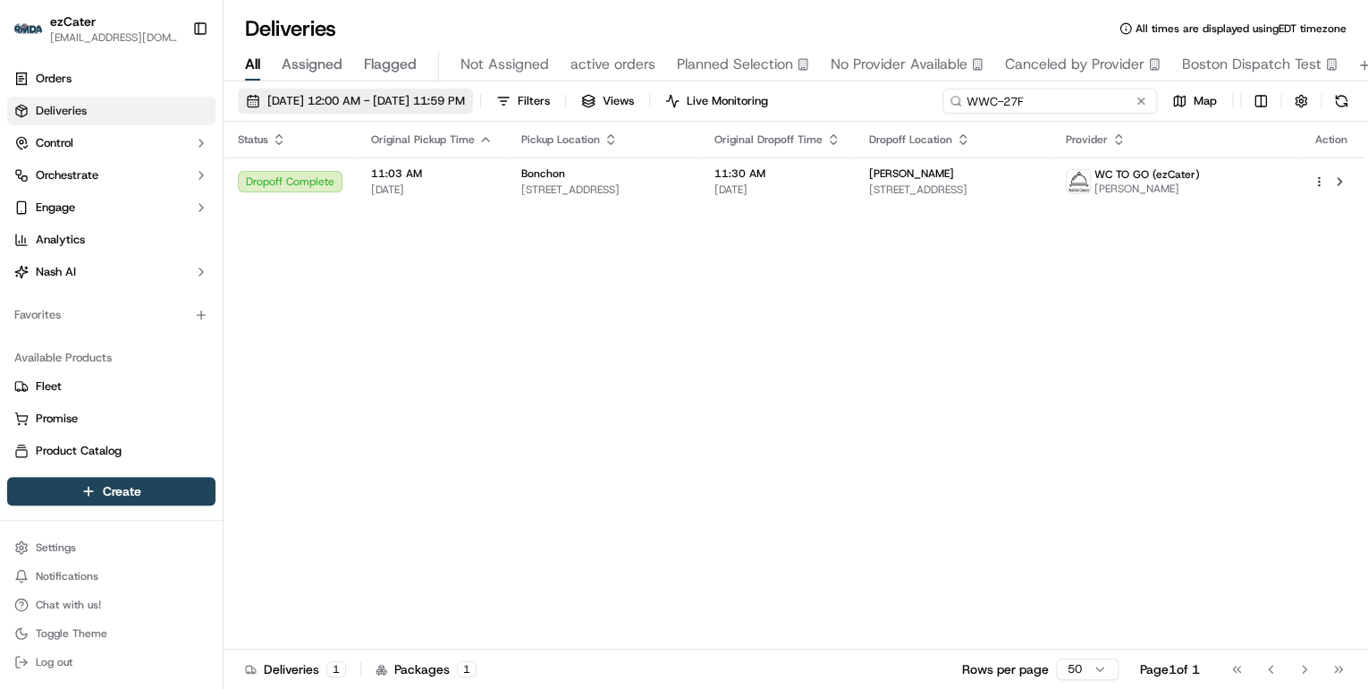
drag, startPoint x: 1082, startPoint y: 97, endPoint x: 494, endPoint y: 104, distance: 588.4
click at [508, 102] on div "09/15/2025 12:00 AM - 09/21/2025 11:59 PM Filters Views Live Monitoring WWC-27F…" at bounding box center [796, 105] width 1145 height 33
paste input "EPHUPT"
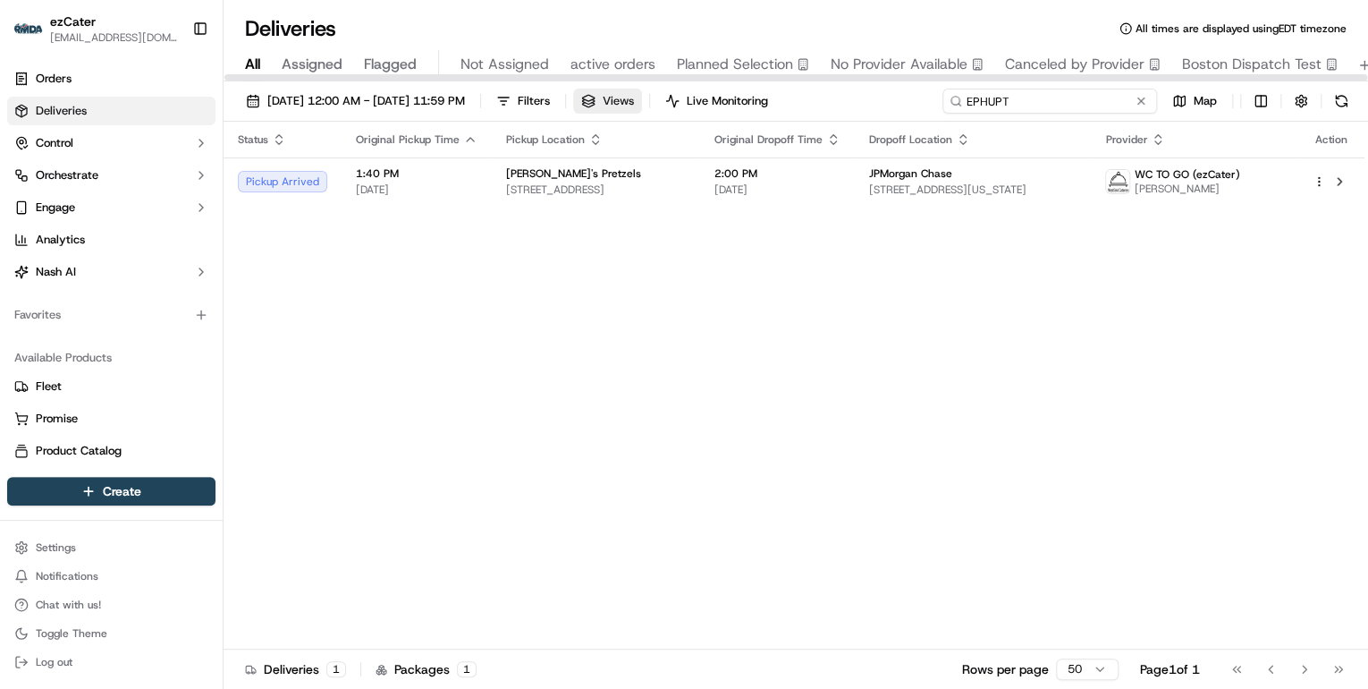
drag, startPoint x: 1030, startPoint y: 104, endPoint x: 634, endPoint y: 100, distance: 396.1
click at [634, 100] on div "09/15/2025 12:00 AM - 09/21/2025 11:59 PM Filters Views Live Monitoring EPHUPT …" at bounding box center [796, 105] width 1145 height 33
paste input "P7W-9FC"
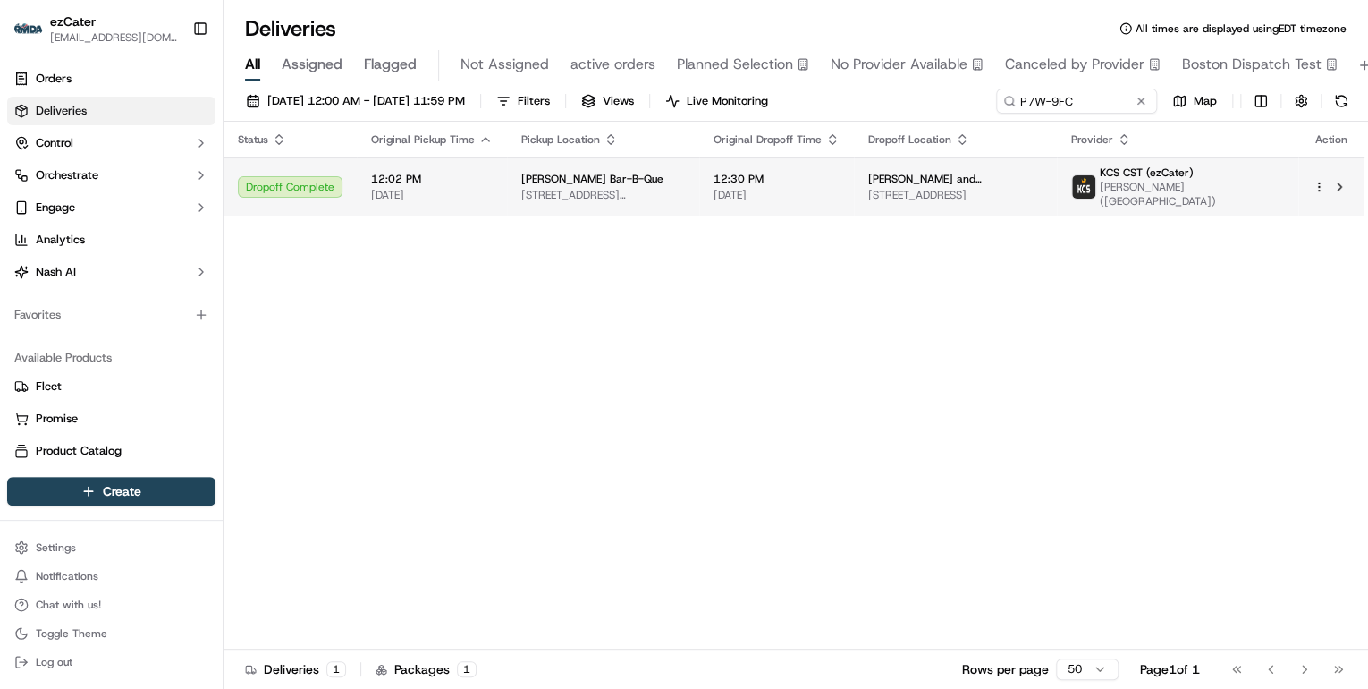
click at [562, 183] on span "Edley's Bar-B-Que" at bounding box center [592, 179] width 142 height 14
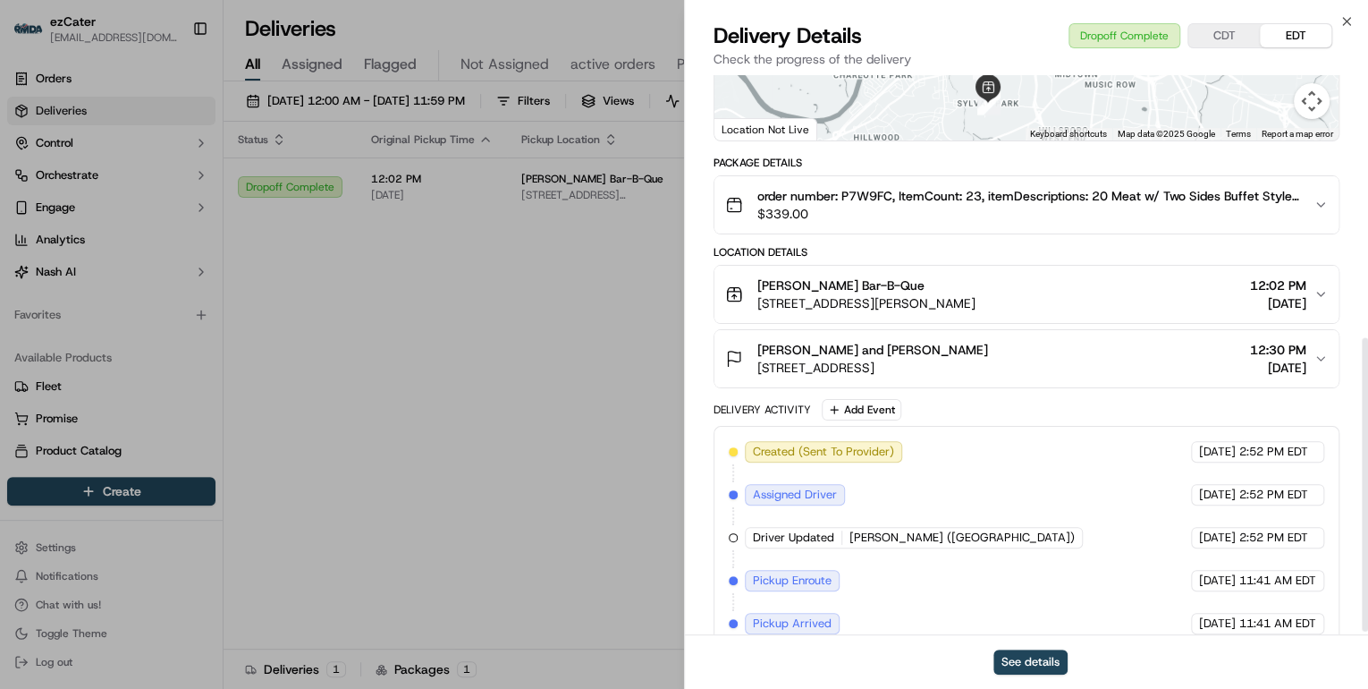
scroll to position [508, 0]
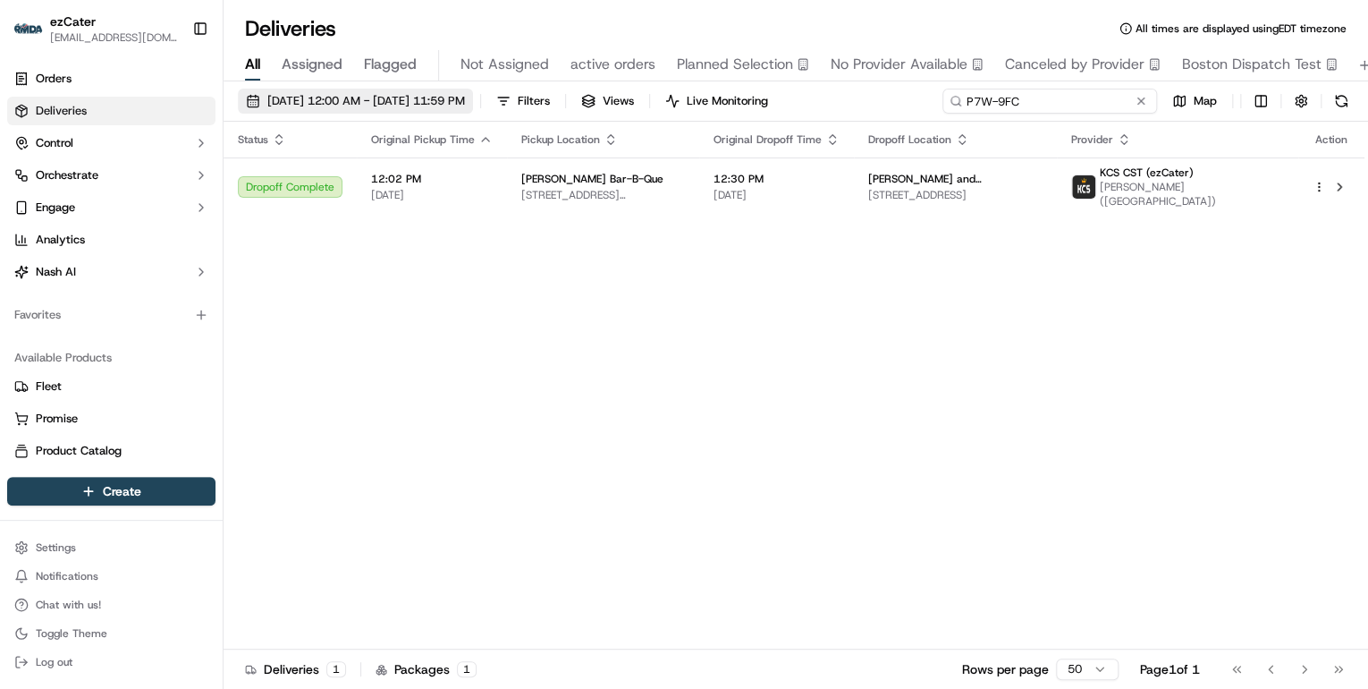
drag, startPoint x: 1078, startPoint y: 97, endPoint x: 460, endPoint y: 101, distance: 618.8
click at [460, 101] on div "09/15/2025 12:00 AM - 09/21/2025 11:59 PM Filters Views Live Monitoring P7W-9FC…" at bounding box center [796, 105] width 1145 height 33
paste input "V70-XAH"
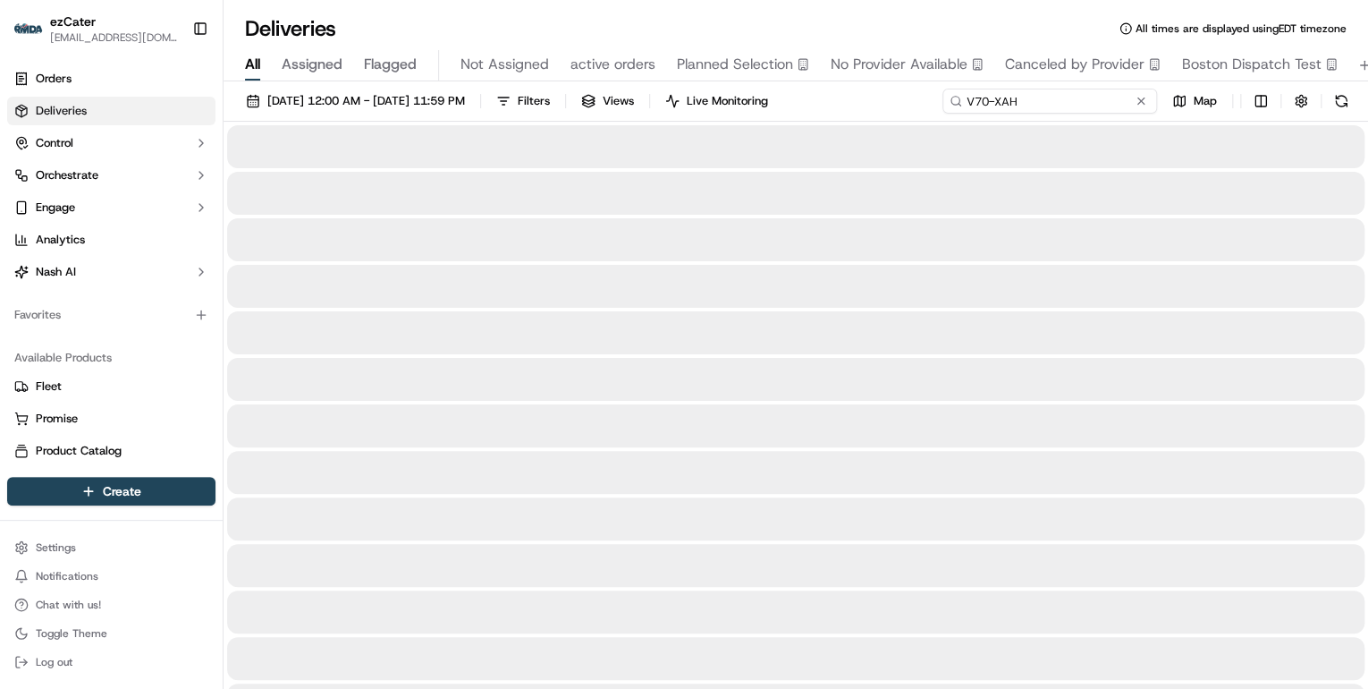
click at [972, 98] on input "V70-XAH" at bounding box center [1049, 101] width 215 height 25
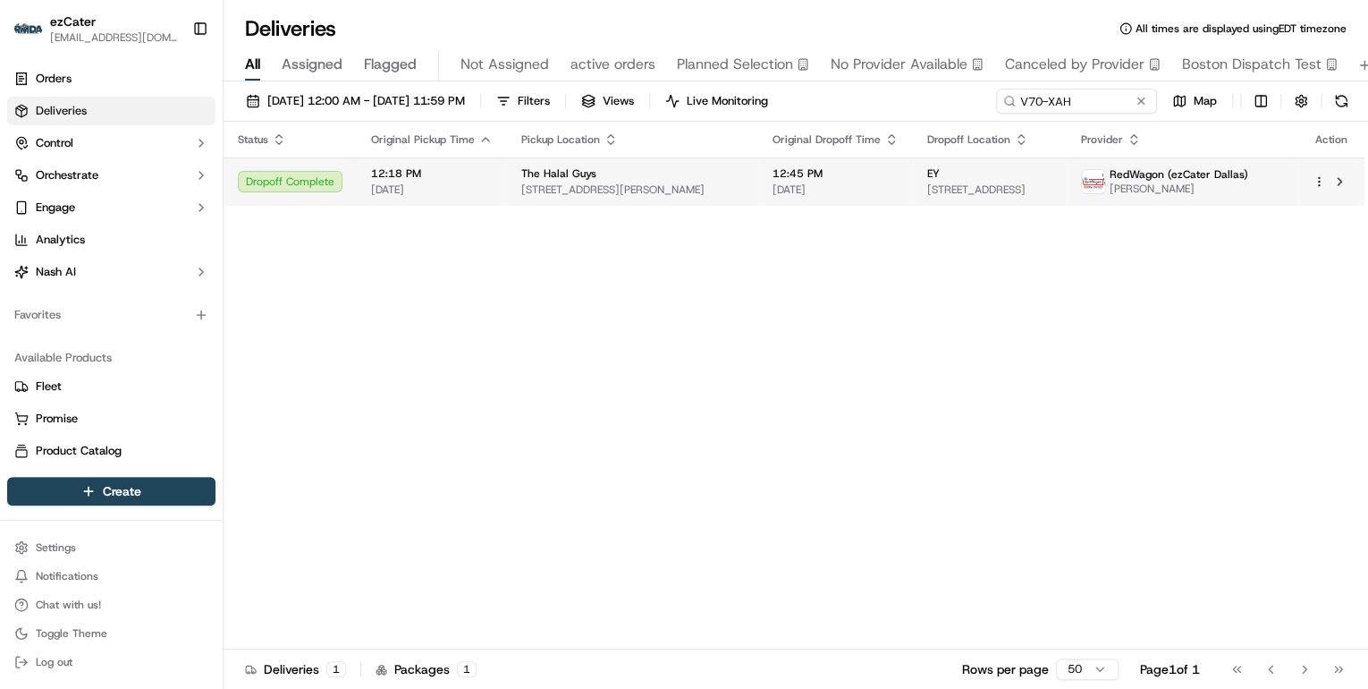
click at [705, 188] on span "5444 Lemmon Ave, Dallas, TX 75209, USA" at bounding box center [632, 189] width 223 height 14
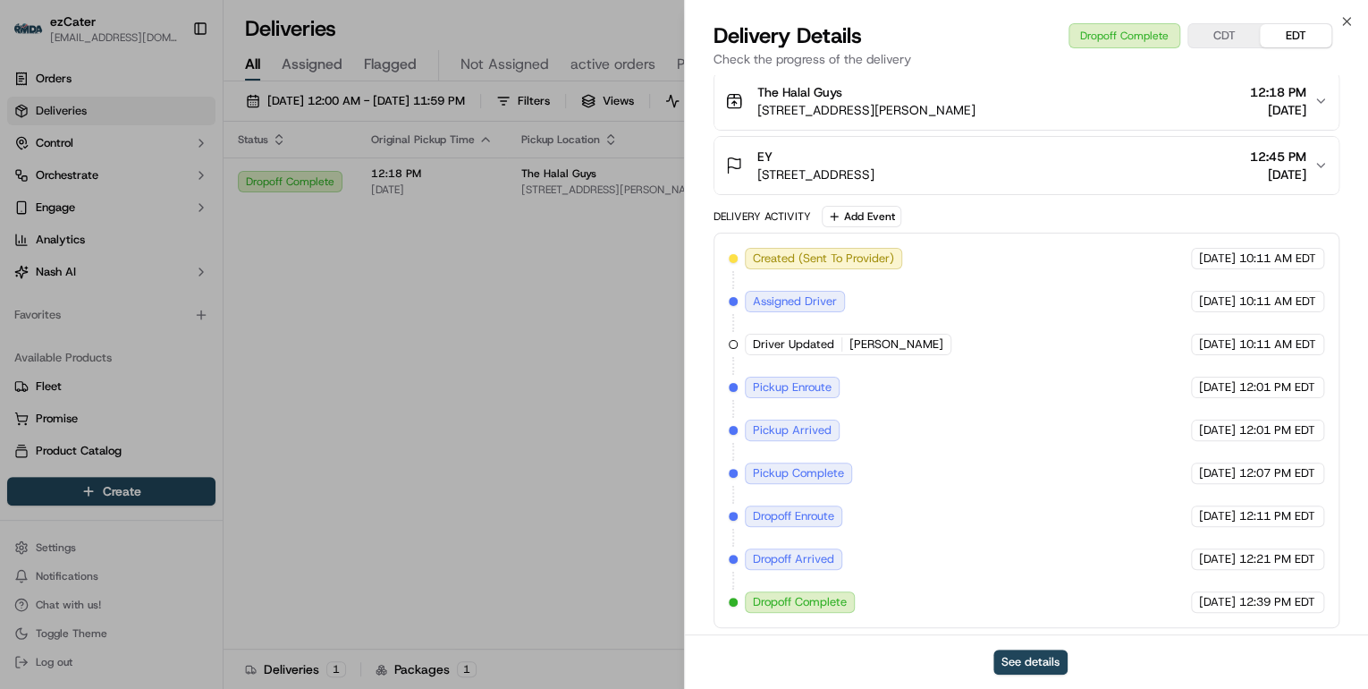
scroll to position [322, 0]
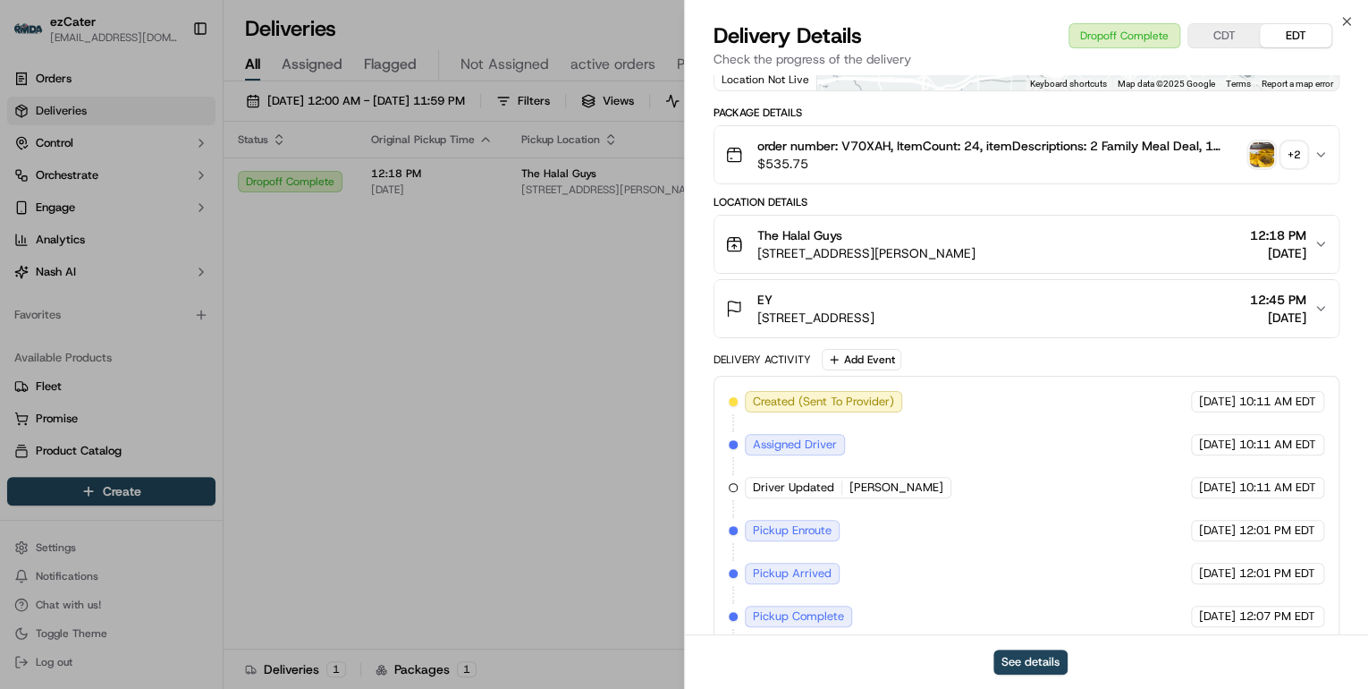
click at [1291, 143] on div "+ 2" at bounding box center [1293, 154] width 25 height 25
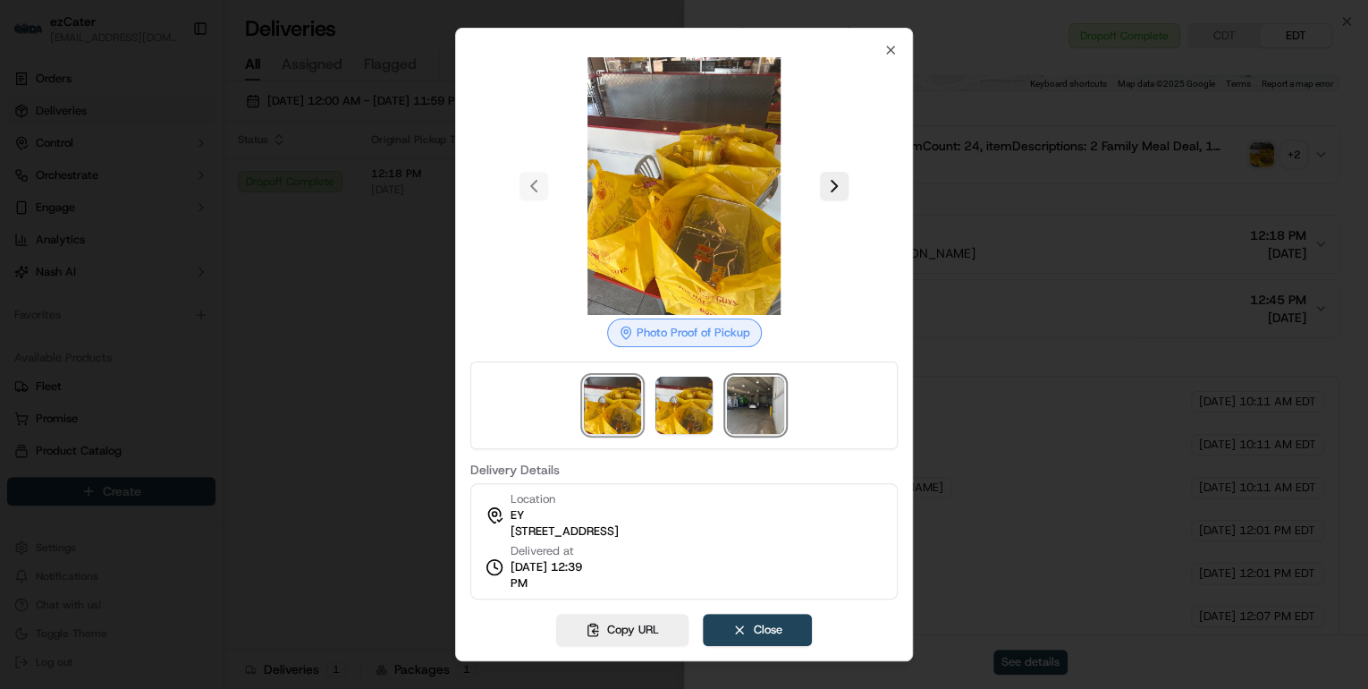
click at [751, 420] on img at bounding box center [755, 404] width 57 height 57
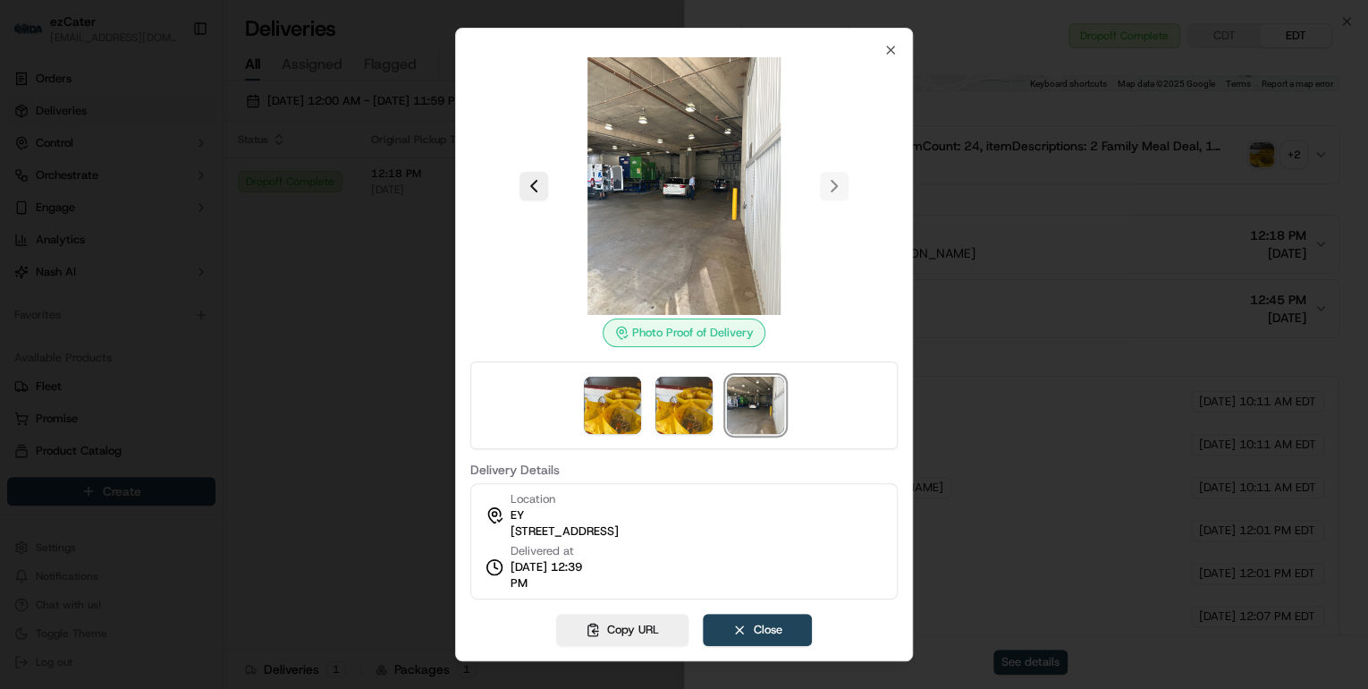
click at [286, 465] on div at bounding box center [684, 344] width 1368 height 689
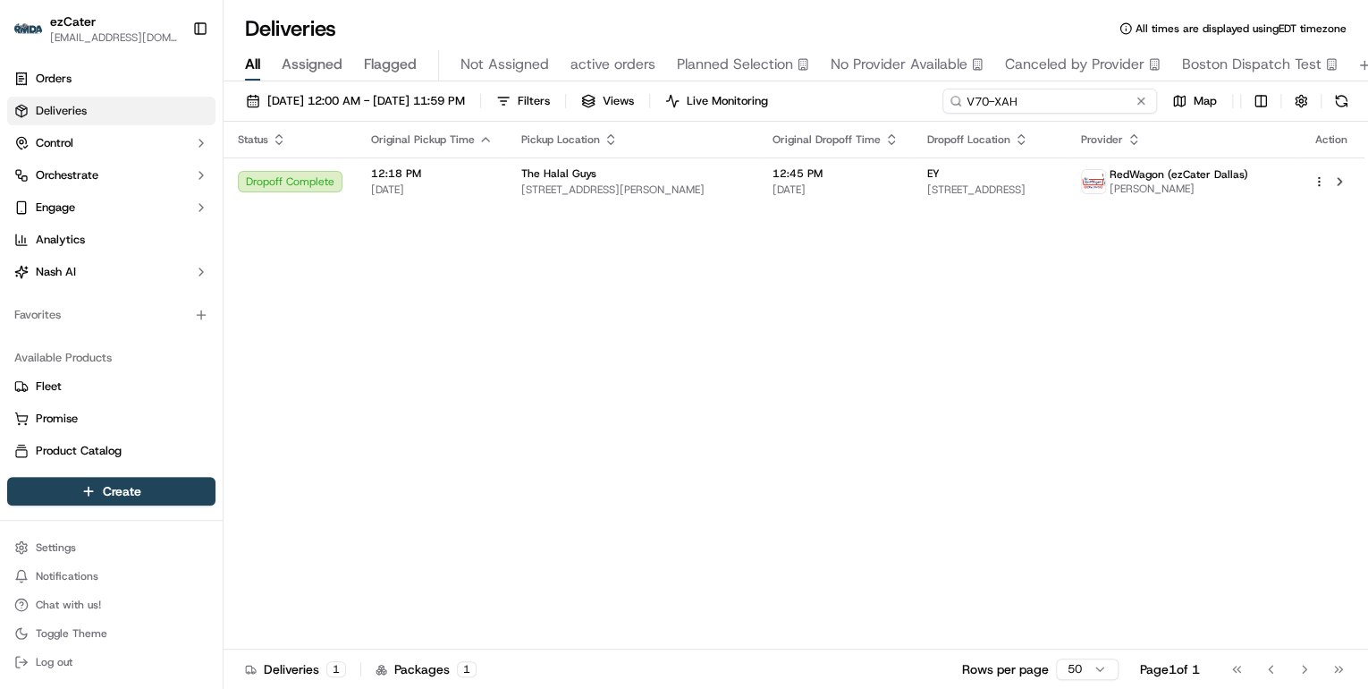
drag, startPoint x: 1086, startPoint y: 104, endPoint x: 522, endPoint y: 123, distance: 563.7
click at [522, 123] on div "09/15/2025 12:00 AM - 09/21/2025 11:59 PM Filters Views Live Monitoring V70-XAH…" at bounding box center [796, 386] width 1145 height 611
paste input "F79GG8"
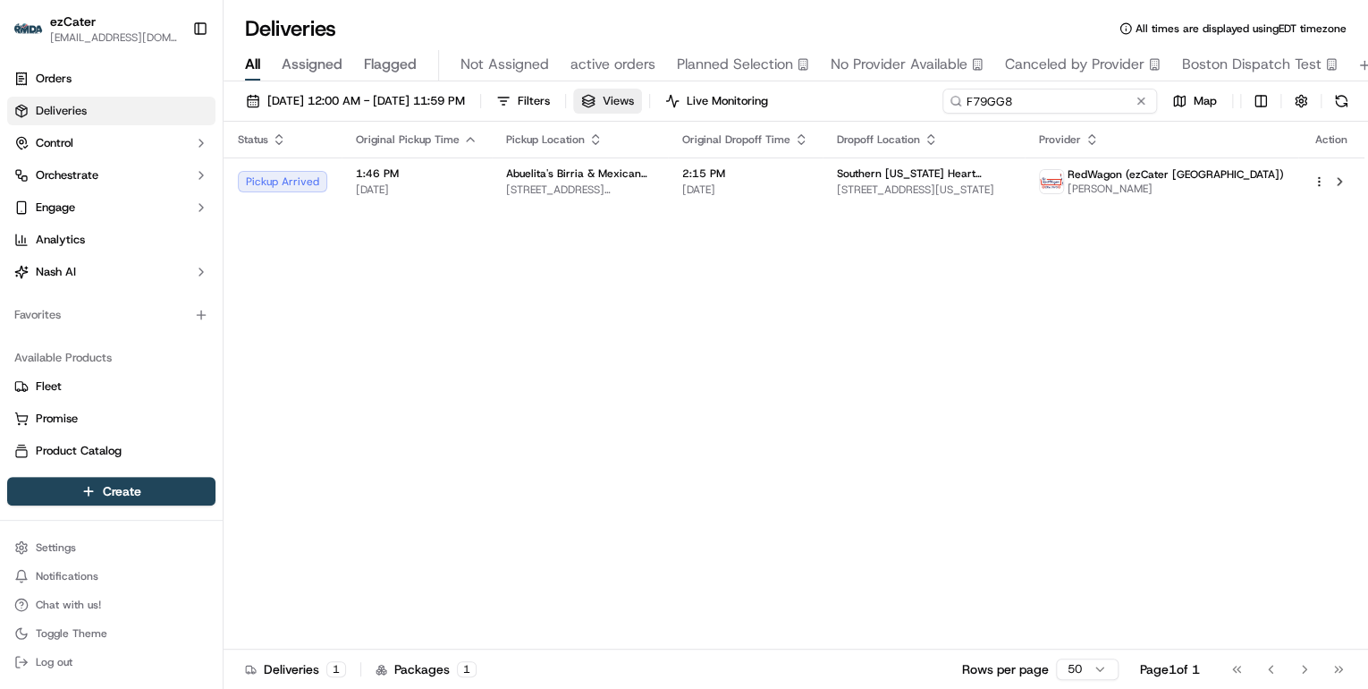
drag, startPoint x: 1014, startPoint y: 100, endPoint x: 646, endPoint y: 91, distance: 368.5
click at [646, 91] on div "09/15/2025 12:00 AM - 09/21/2025 11:59 PM Filters Views Live Monitoring F79GG8 …" at bounding box center [796, 105] width 1145 height 33
paste input "E07-VM3"
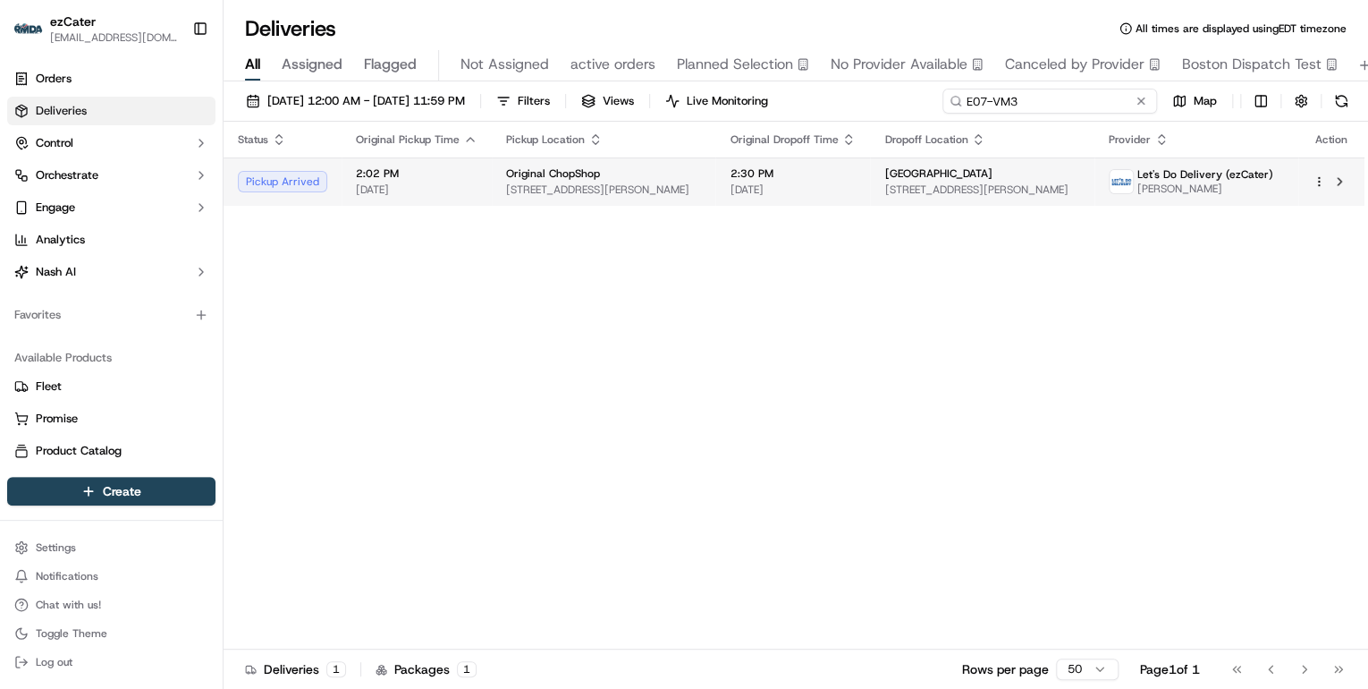
type input "E07-VM3"
click at [665, 182] on span "2749 N Campbell Ave, Tucson, AZ 85719, USA" at bounding box center [603, 189] width 195 height 14
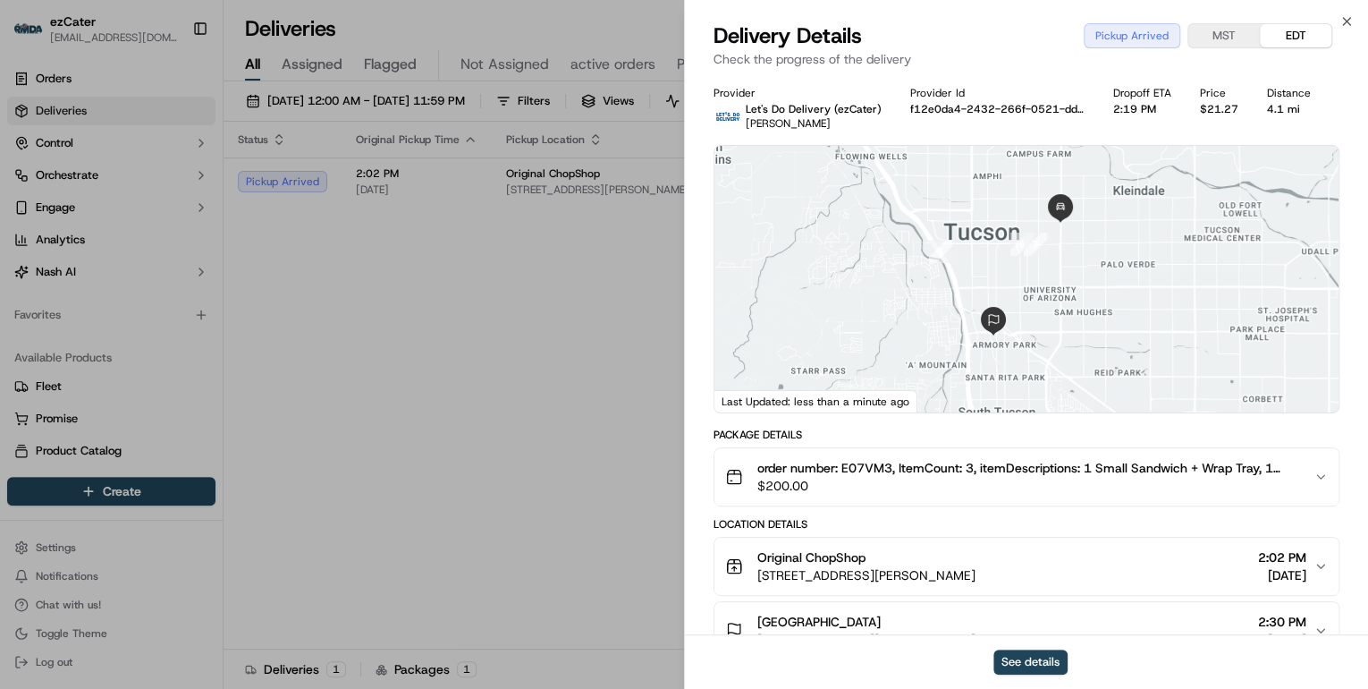
scroll to position [143, 0]
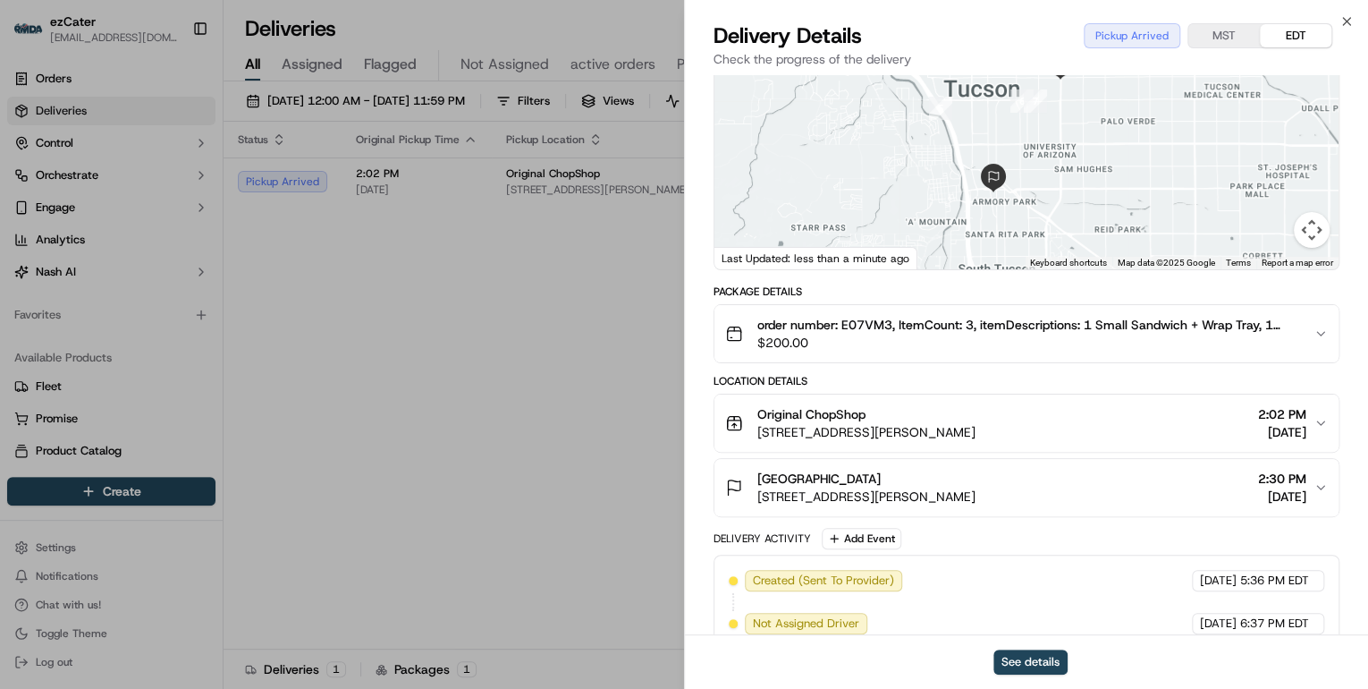
click at [912, 494] on span "130 S Scott Ave, Tucson, AZ 85701, USA" at bounding box center [866, 496] width 218 height 18
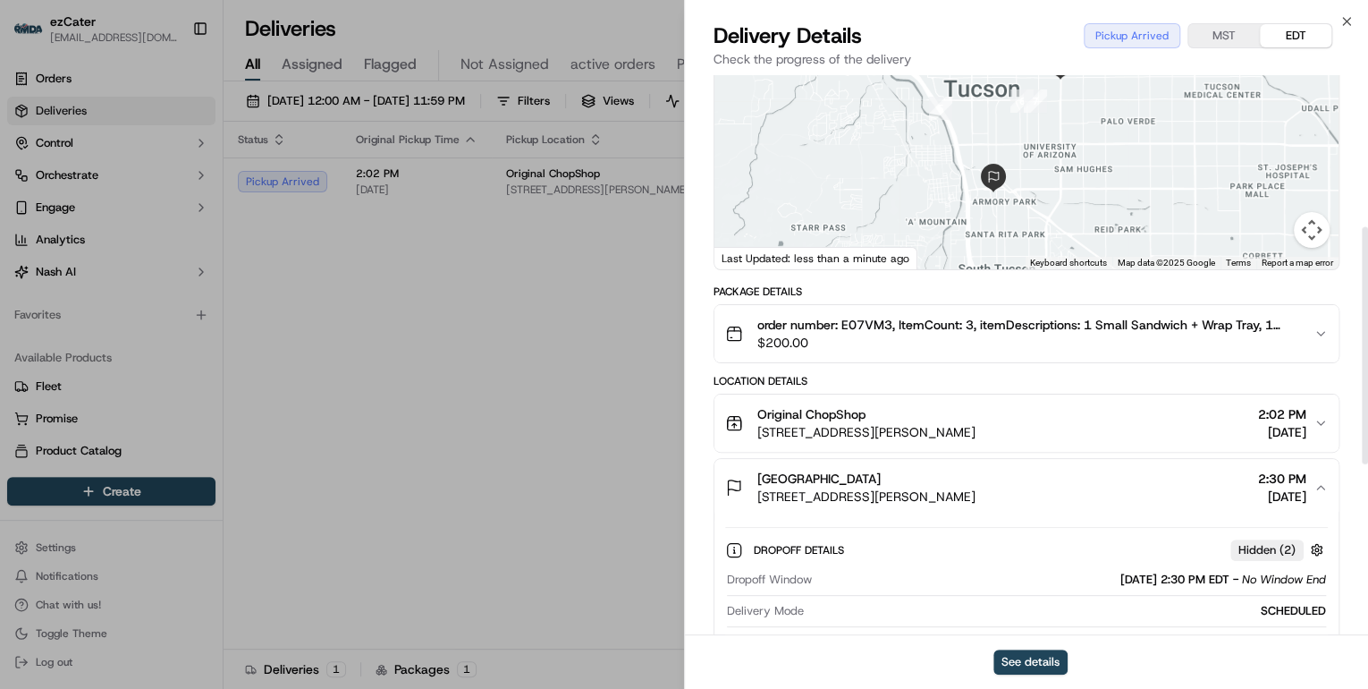
scroll to position [358, 0]
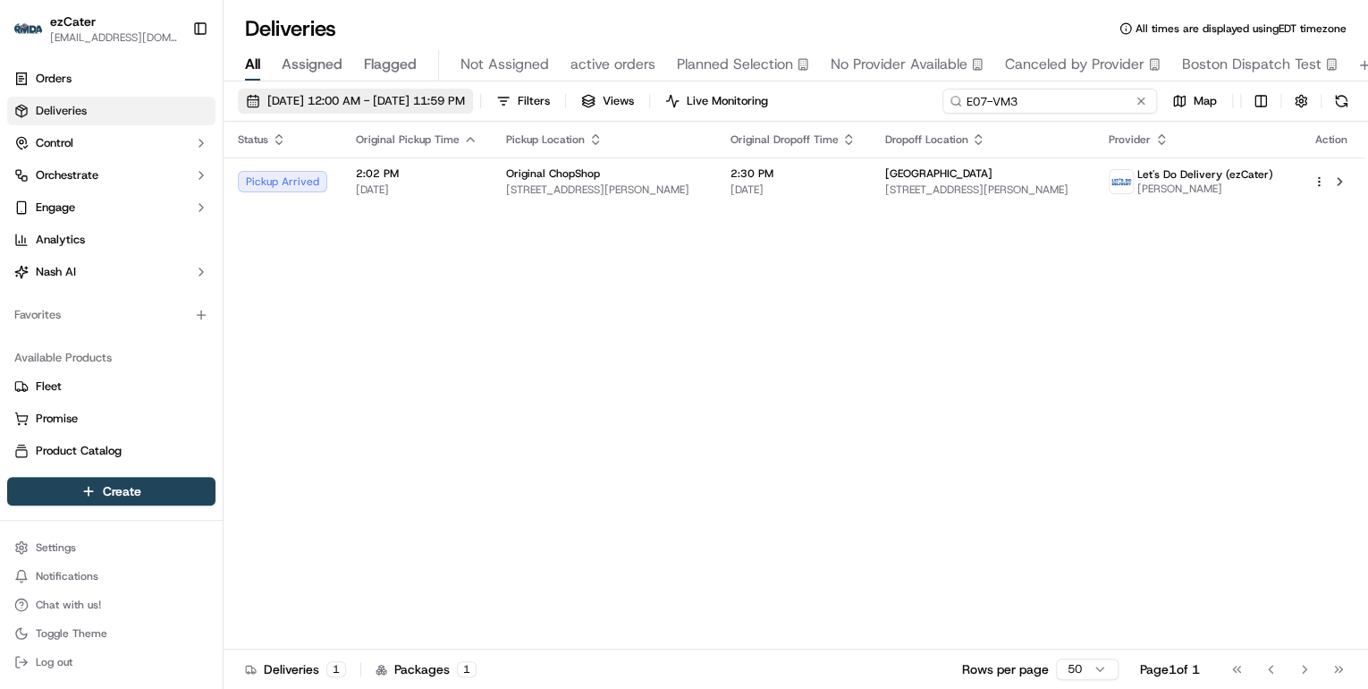
drag, startPoint x: 1075, startPoint y: 98, endPoint x: 494, endPoint y: 113, distance: 581.4
click at [495, 113] on div "09/15/2025 12:00 AM - 09/21/2025 11:59 PM Filters Views Live Monitoring E07-VM3…" at bounding box center [796, 105] width 1145 height 33
paste input "0Q009R"
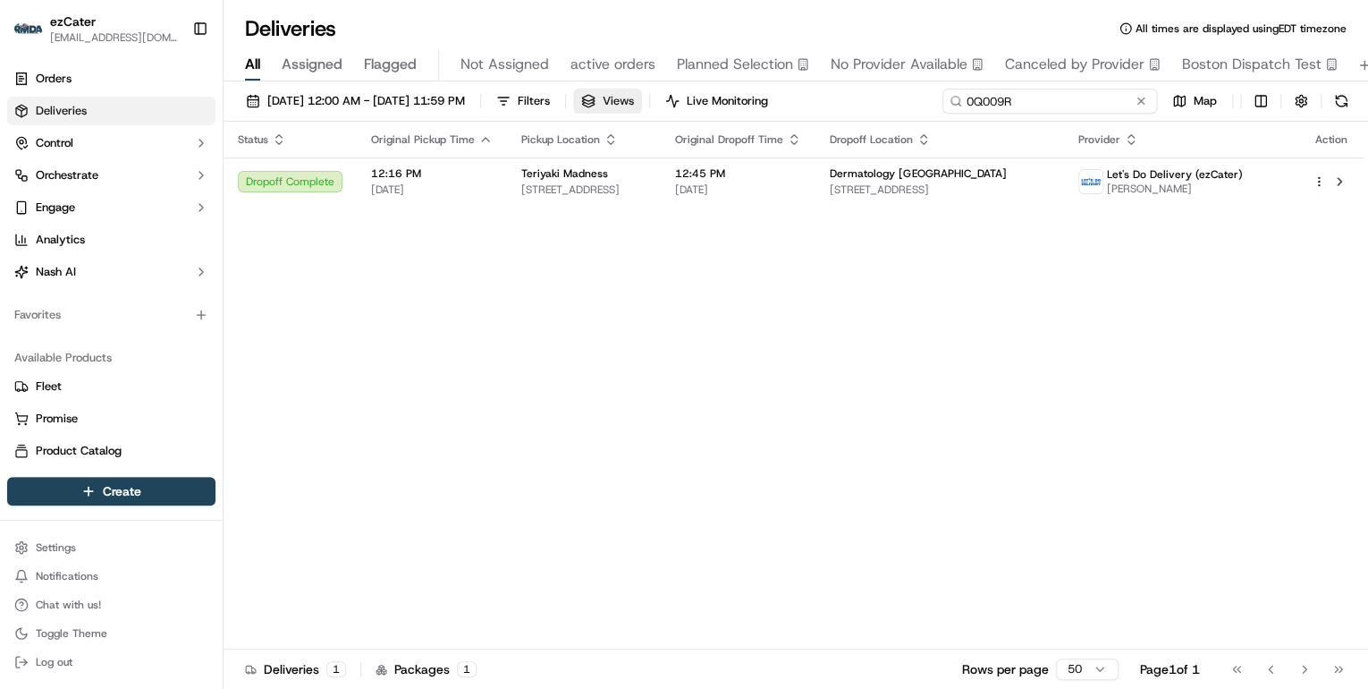
drag, startPoint x: 1018, startPoint y: 103, endPoint x: 671, endPoint y: 107, distance: 347.0
click at [680, 106] on div "09/15/2025 12:00 AM - 09/21/2025 11:59 PM Filters Views Live Monitoring 0Q009R …" at bounding box center [796, 105] width 1145 height 33
paste input "W2PR1"
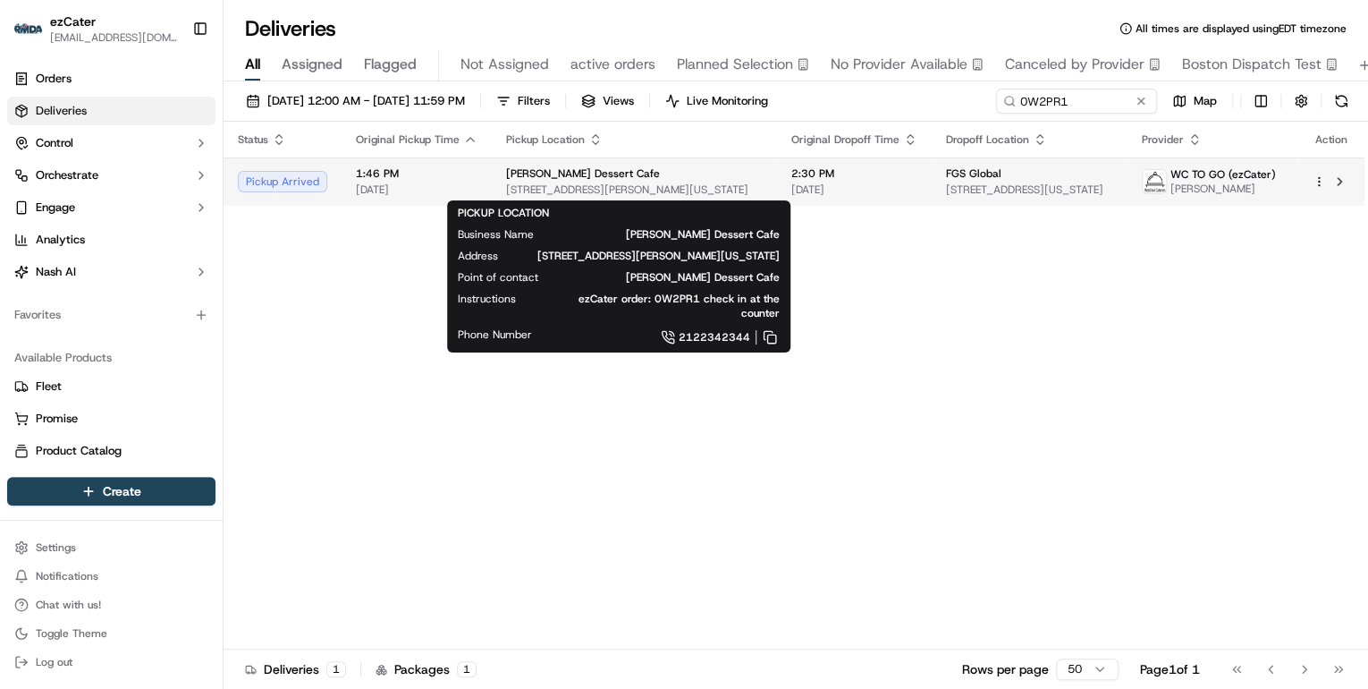
click at [558, 170] on span "Ma Smith's Dessert Cafe" at bounding box center [583, 173] width 154 height 14
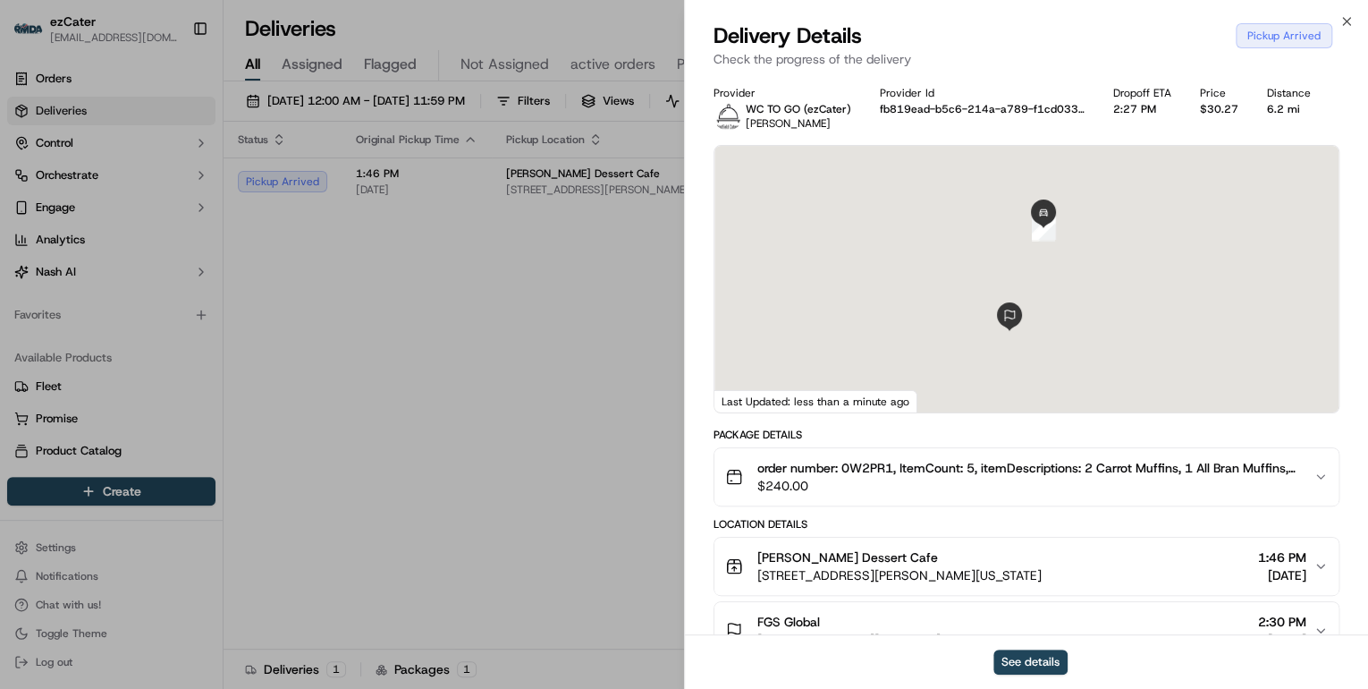
scroll to position [215, 0]
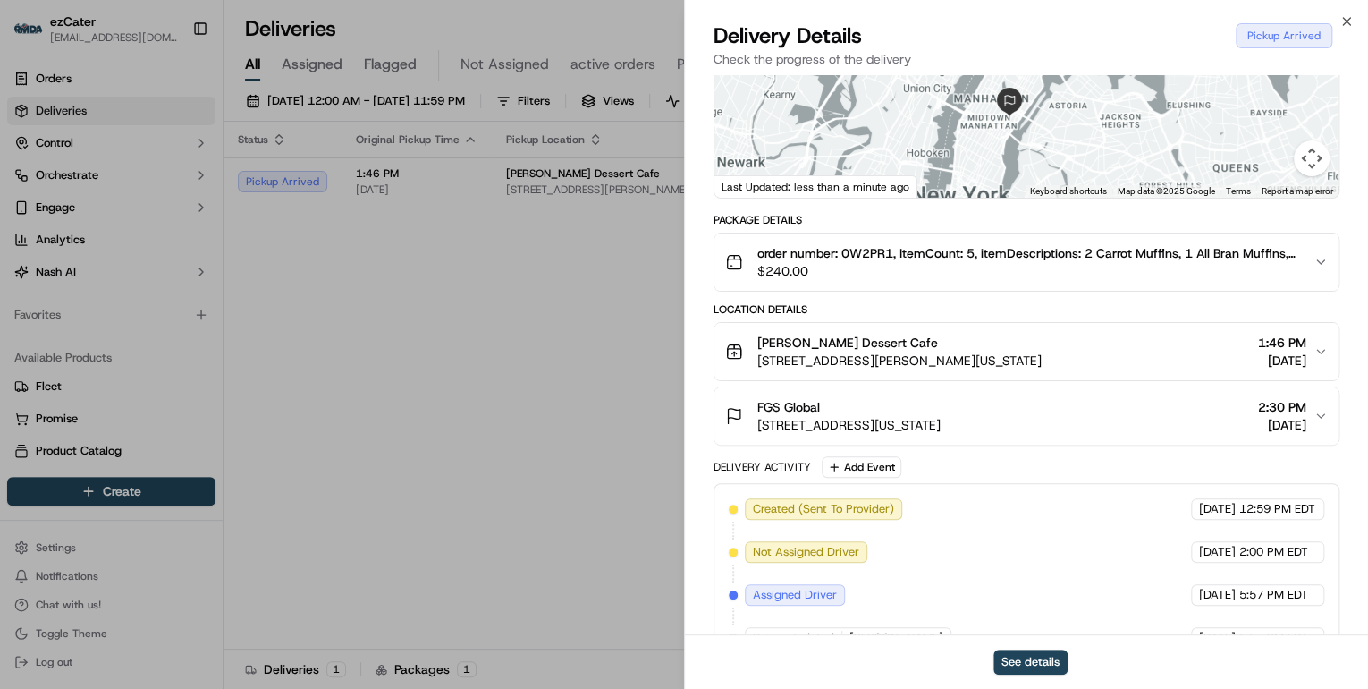
click at [929, 351] on span "2380 Adam Clayton Powell Jr Blvd, New York, NY 10030, USA" at bounding box center [899, 360] width 284 height 18
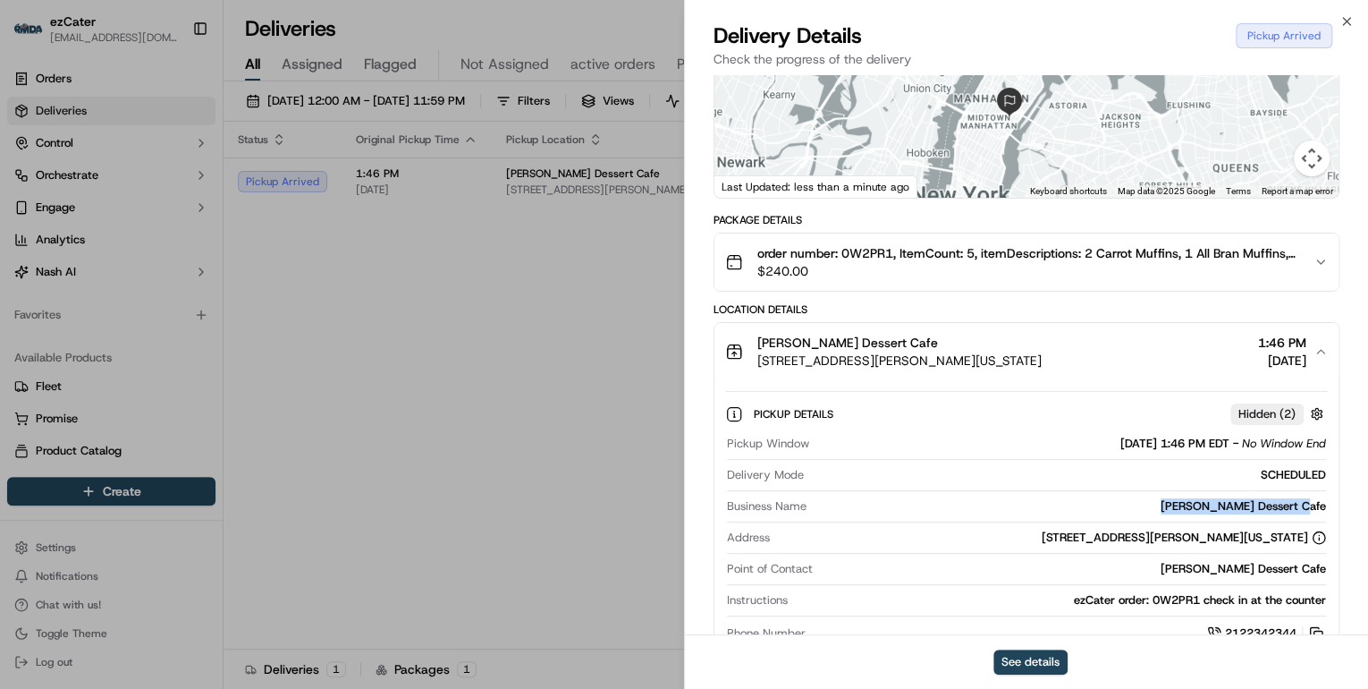
drag, startPoint x: 1332, startPoint y: 504, endPoint x: 1183, endPoint y: 508, distance: 149.4
click at [1183, 508] on div "Pickup Details Hidden ( 2 ) Pickup Window 09/17/2025 1:46 PM EDT - No Window En…" at bounding box center [1026, 520] width 624 height 281
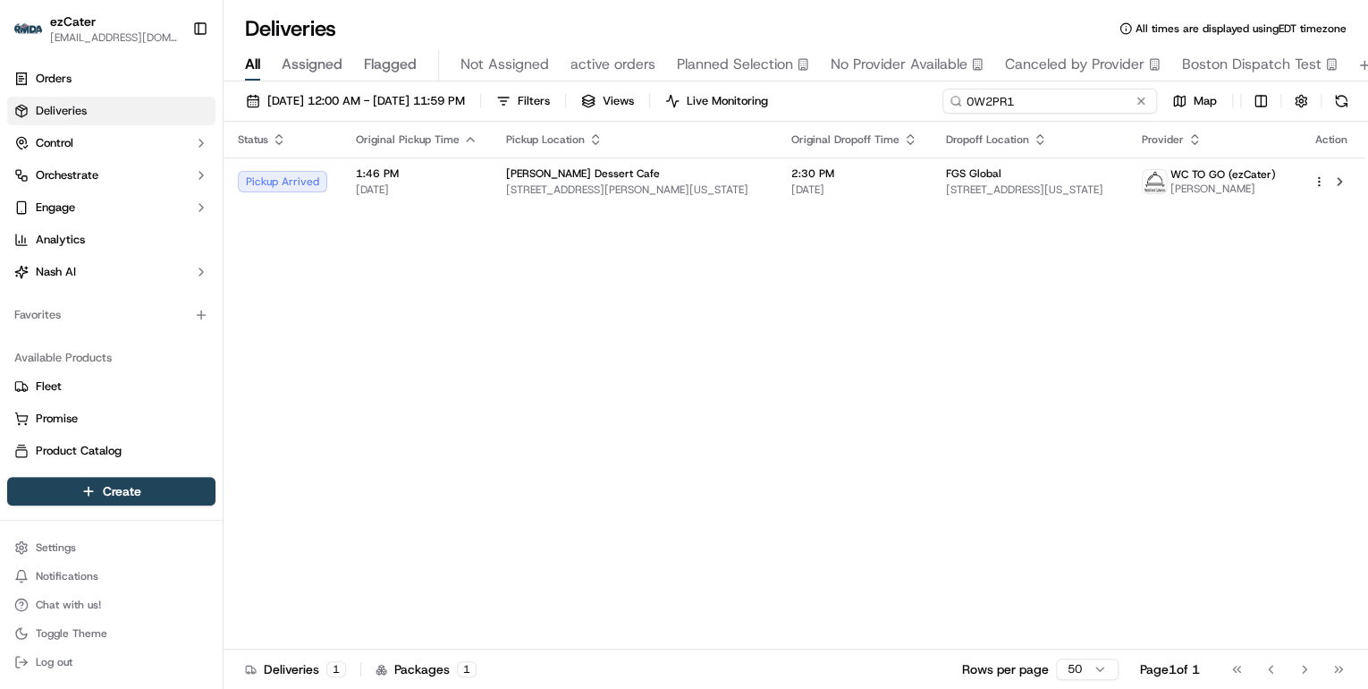
drag, startPoint x: 1074, startPoint y: 100, endPoint x: 506, endPoint y: 144, distance: 569.5
click at [503, 147] on div "09/15/2025 12:00 AM - 09/21/2025 11:59 PM Filters Views Live Monitoring 0W2PR1 …" at bounding box center [796, 386] width 1145 height 611
paste input
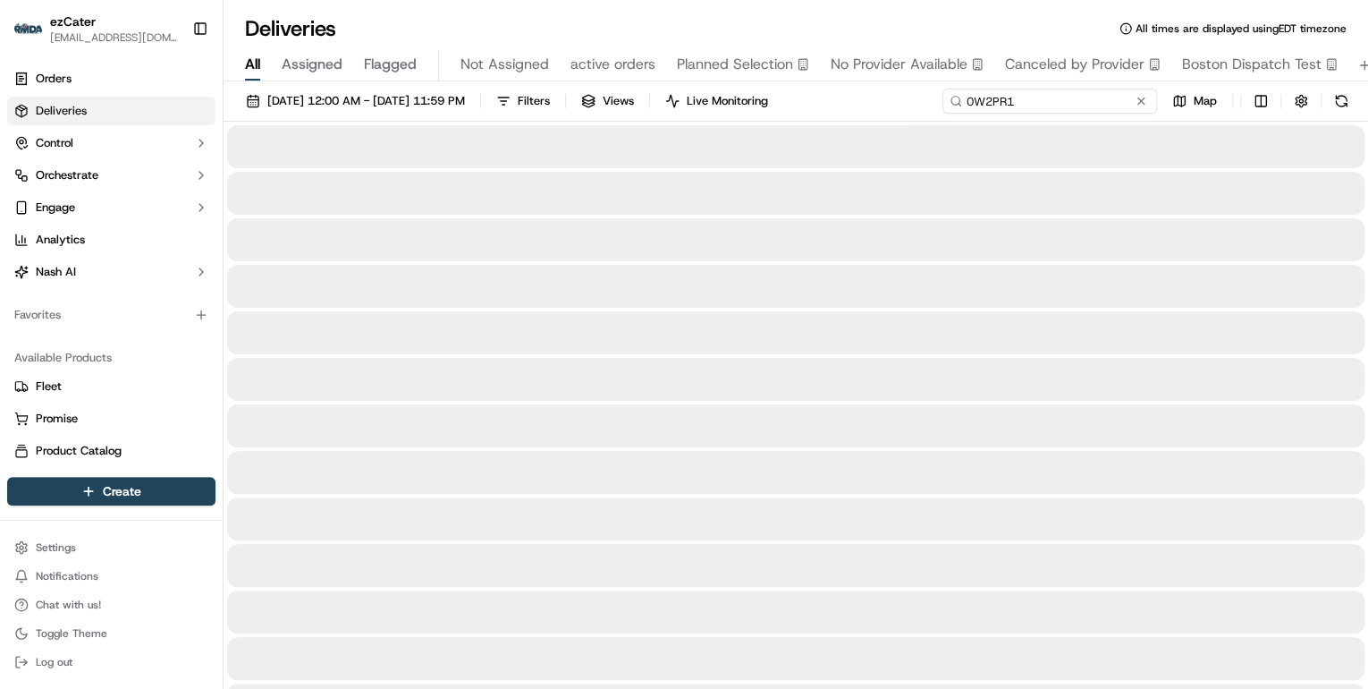
type input "0W2PR1"
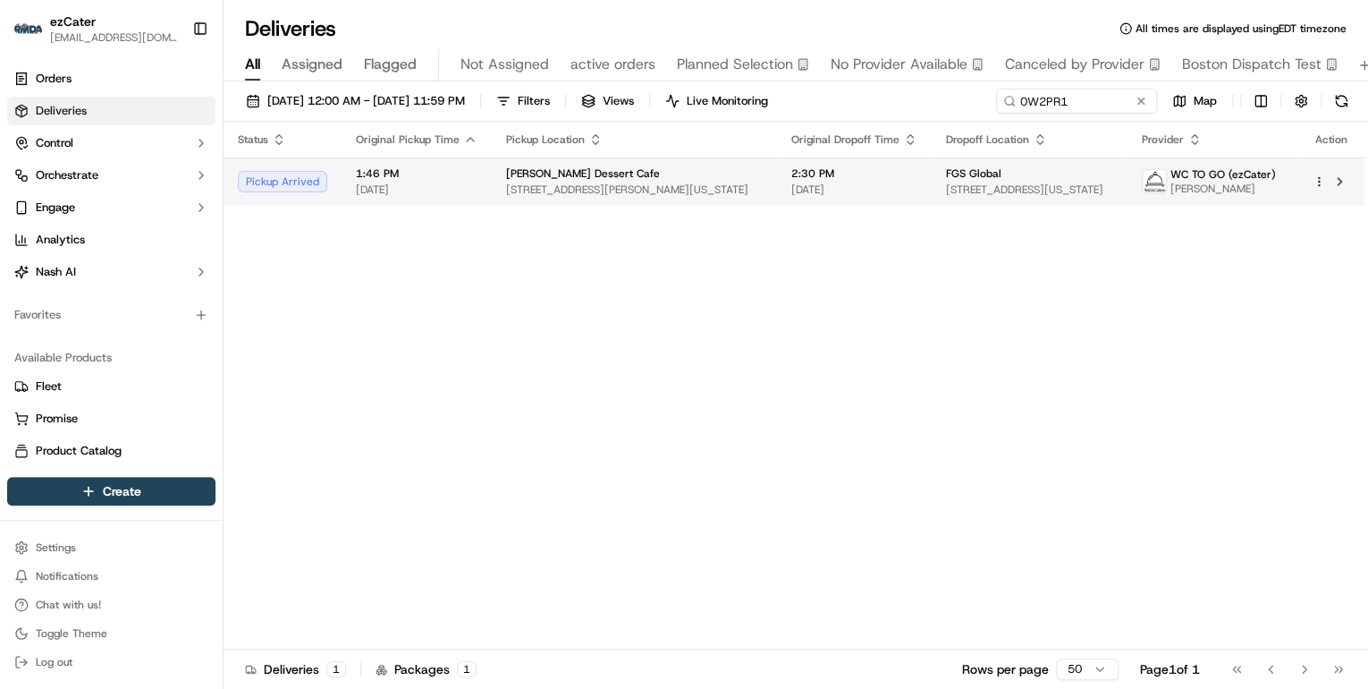
click at [626, 178] on div "Ma Smith's Dessert Cafe" at bounding box center [634, 173] width 257 height 14
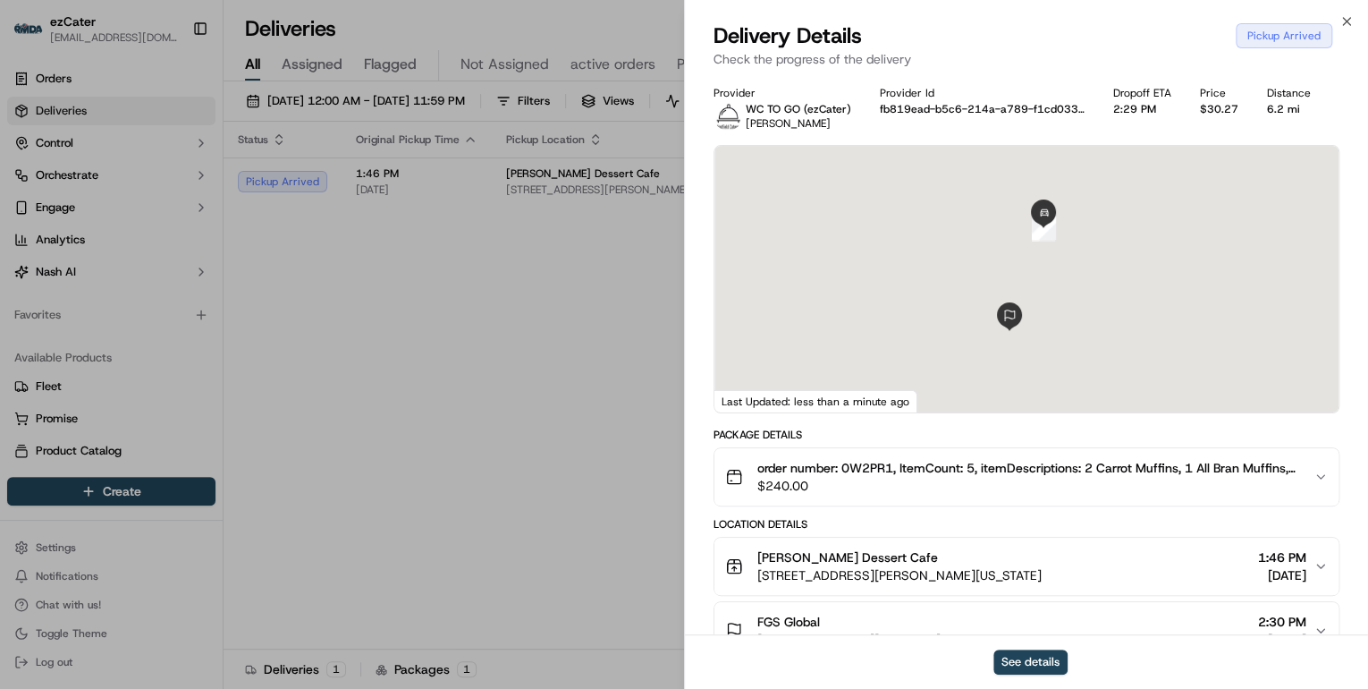
scroll to position [215, 0]
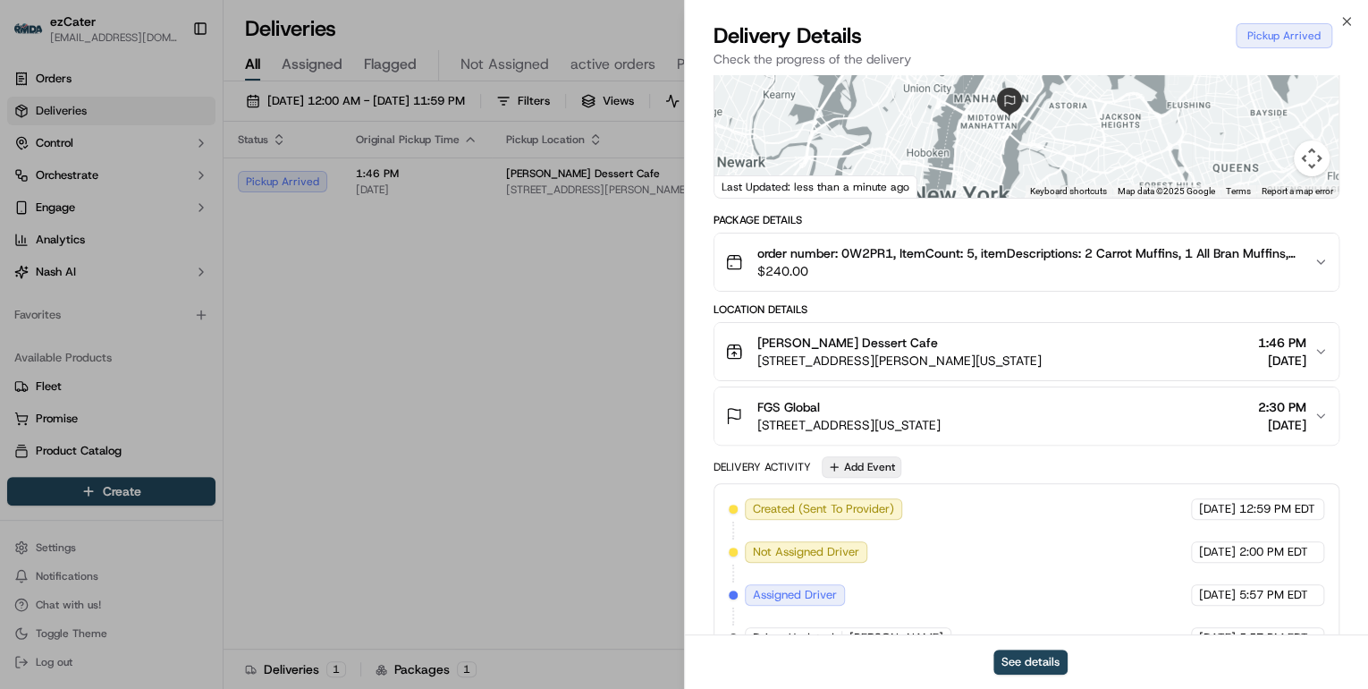
click at [873, 469] on button "Add Event" at bounding box center [862, 466] width 80 height 21
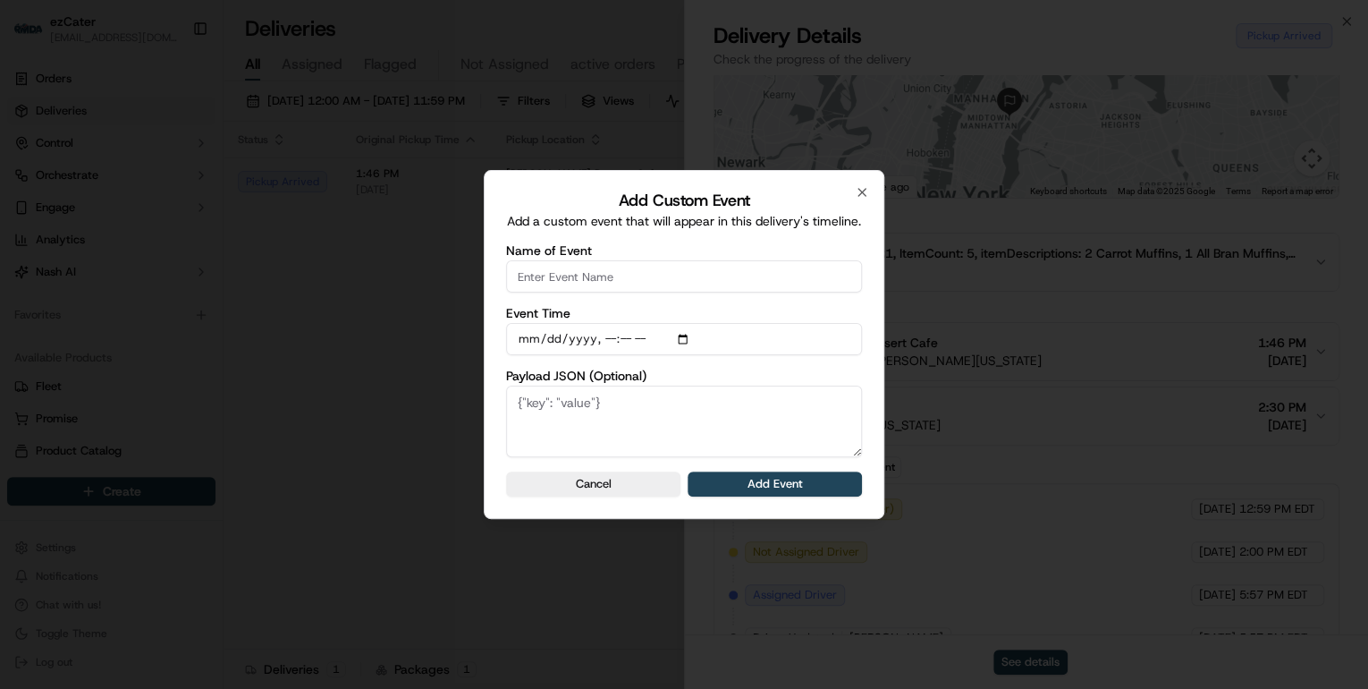
click at [535, 275] on input "Name of Event" at bounding box center [684, 276] width 356 height 32
type input "CP Not Ready"
click at [742, 491] on button "Add Event" at bounding box center [775, 483] width 174 height 25
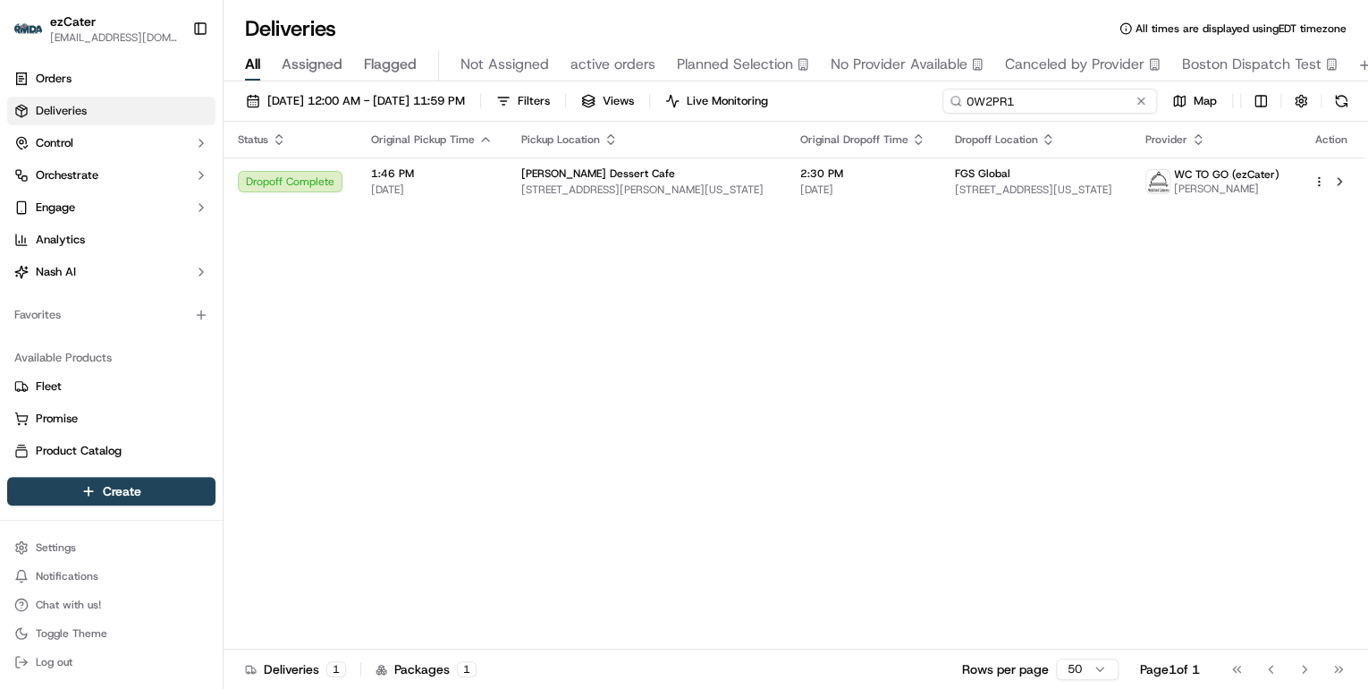
drag, startPoint x: 1076, startPoint y: 100, endPoint x: 585, endPoint y: 100, distance: 490.9
click at [607, 100] on div "09/15/2025 12:00 AM - 09/21/2025 11:59 PM Filters Views Live Monitoring 0W2PR1 …" at bounding box center [796, 105] width 1145 height 33
paste input "TA77HU"
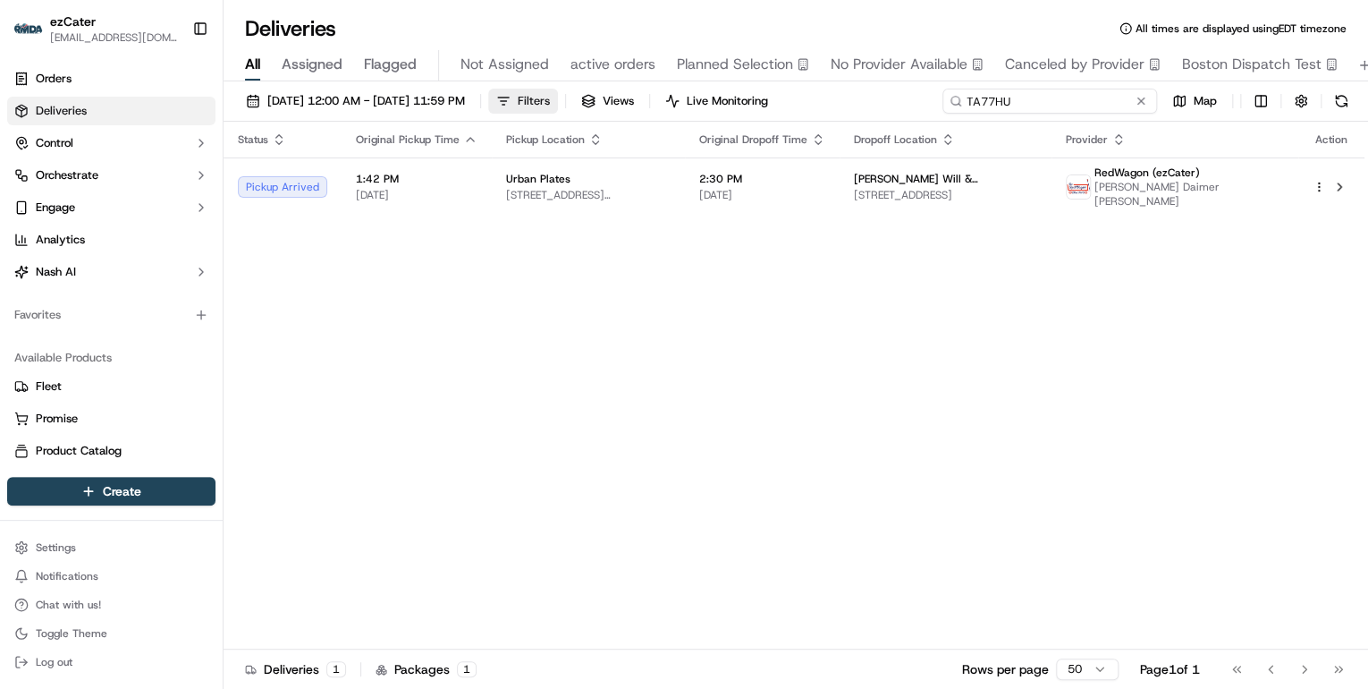
drag, startPoint x: 1020, startPoint y: 98, endPoint x: 570, endPoint y: 97, distance: 450.7
click at [572, 97] on div "09/15/2025 12:00 AM - 09/21/2025 11:59 PM Filters Views Live Monitoring TA77HU …" at bounding box center [796, 105] width 1145 height 33
paste input "YA0F33"
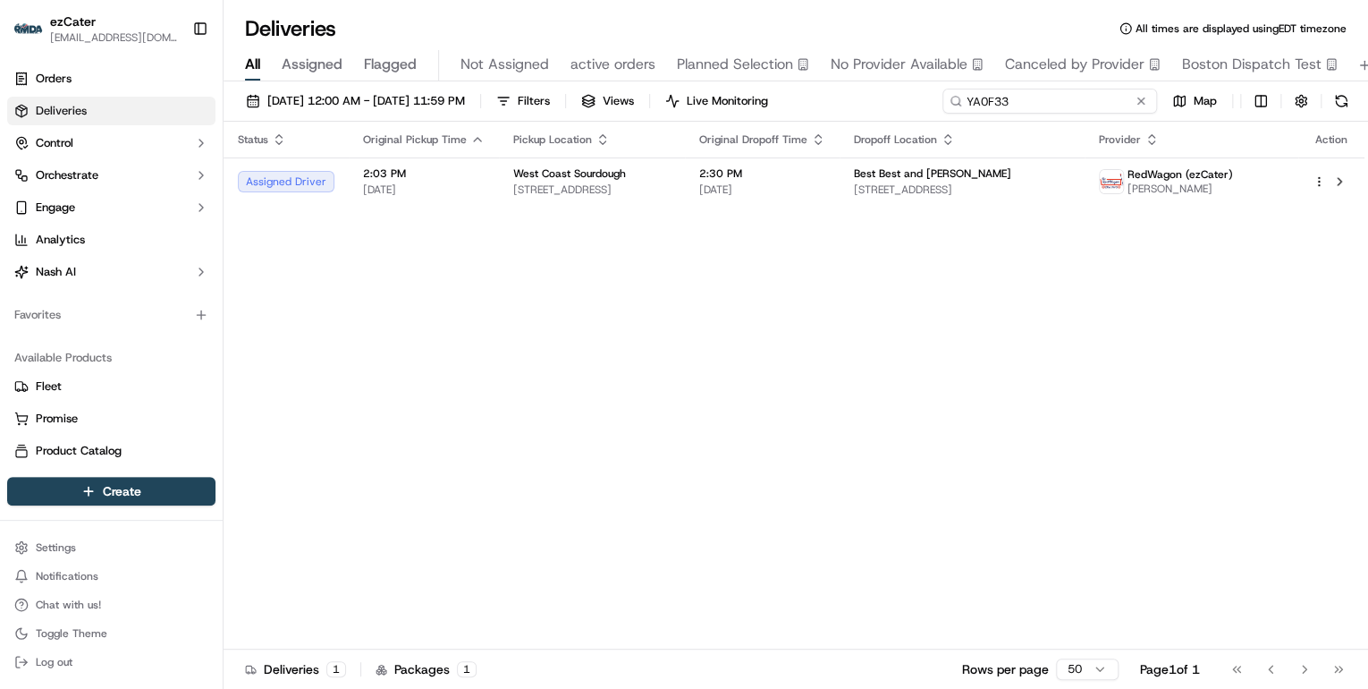
type input "YA0F33"
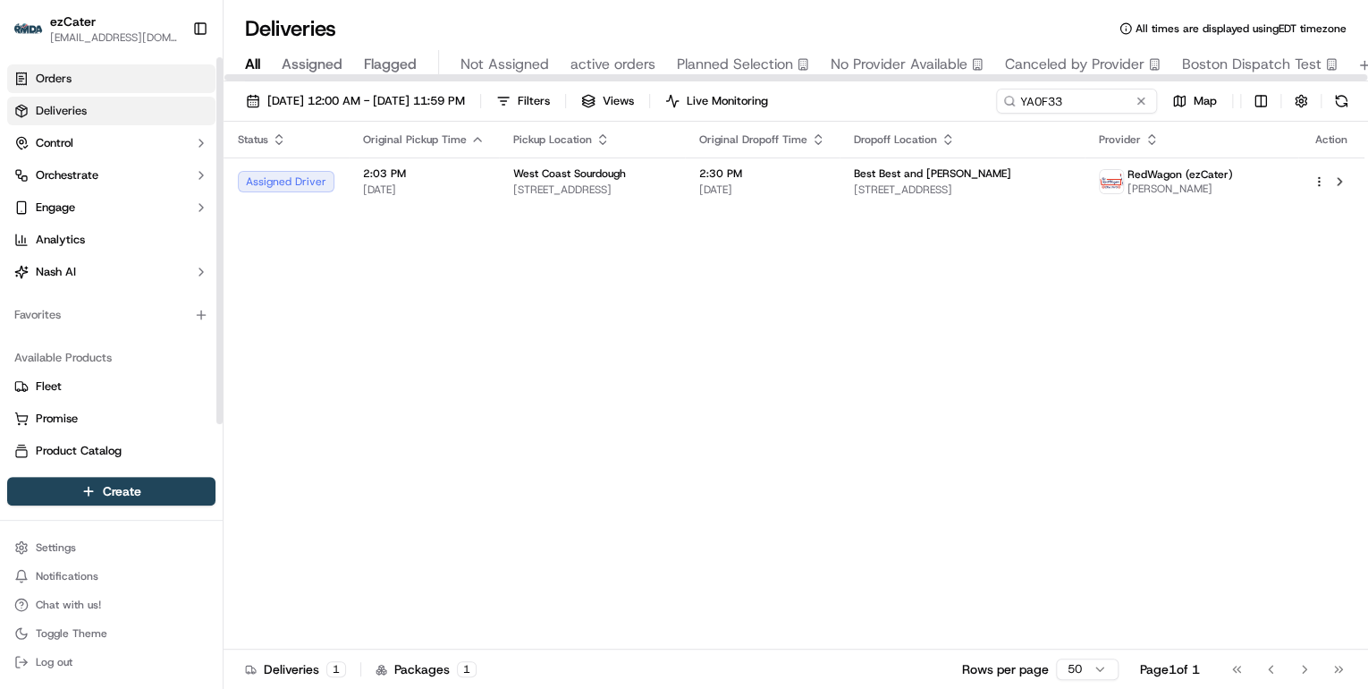
click at [89, 79] on link "Orders" at bounding box center [111, 78] width 208 height 29
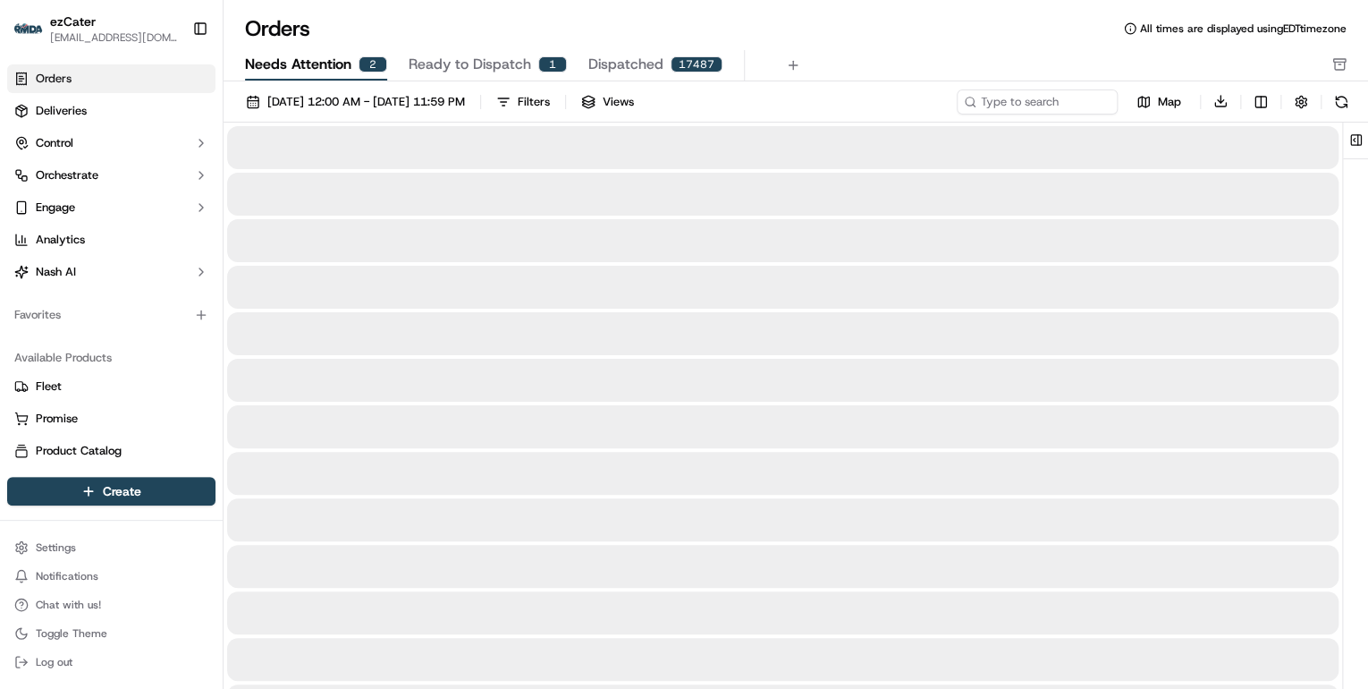
click at [323, 70] on span "Needs Attention" at bounding box center [298, 64] width 106 height 21
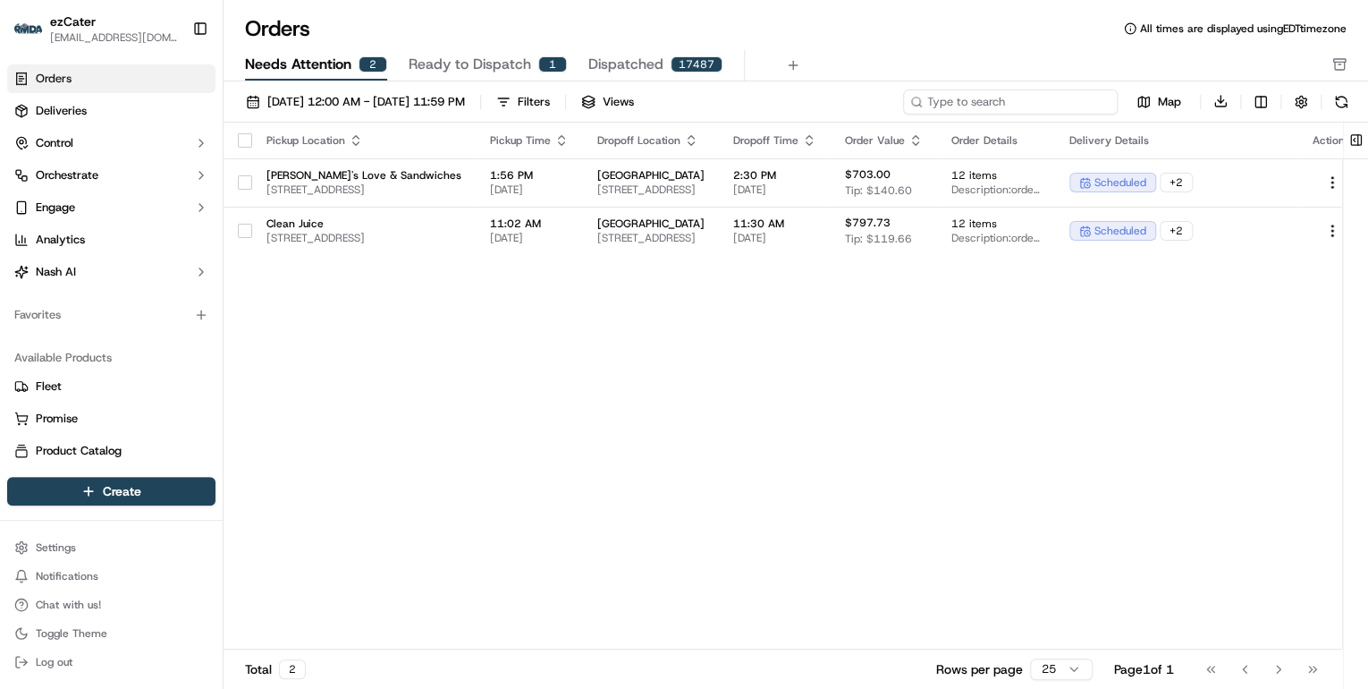
click at [993, 103] on input at bounding box center [1010, 101] width 215 height 25
paste input "E99-5A1"
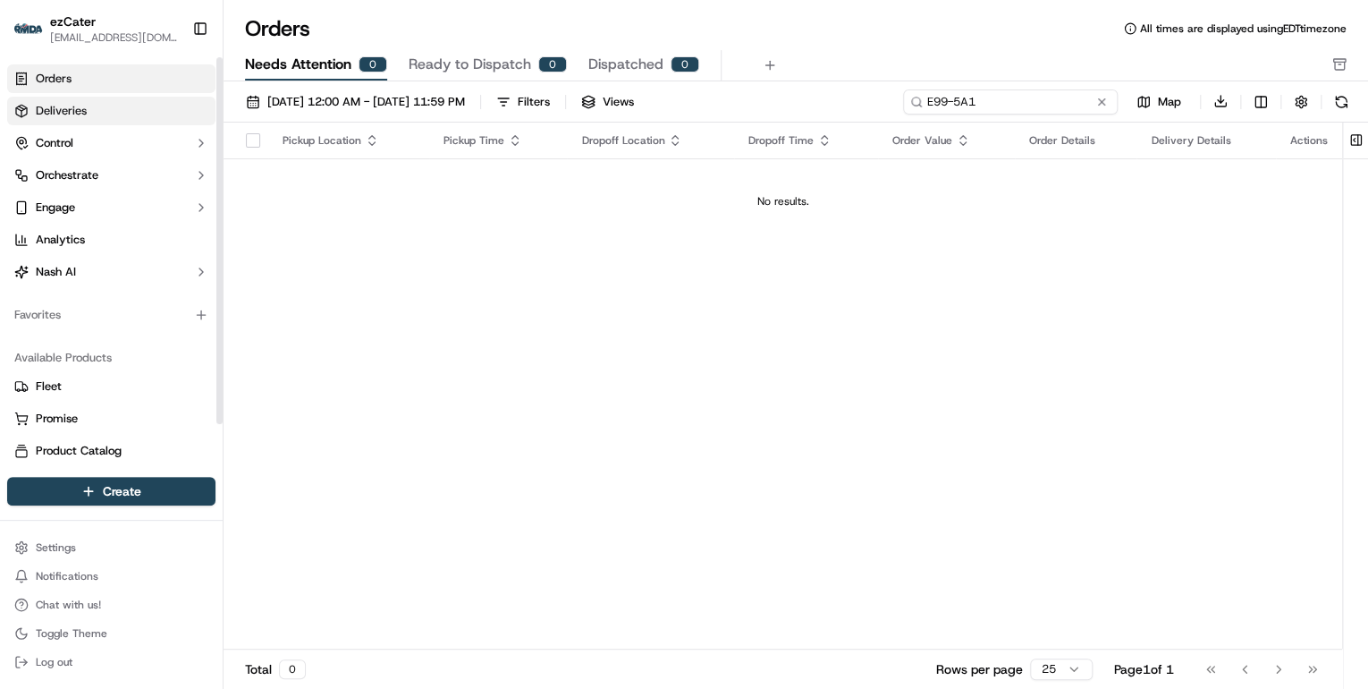
type input "E99-5A1"
click at [92, 115] on link "Deliveries" at bounding box center [111, 111] width 208 height 29
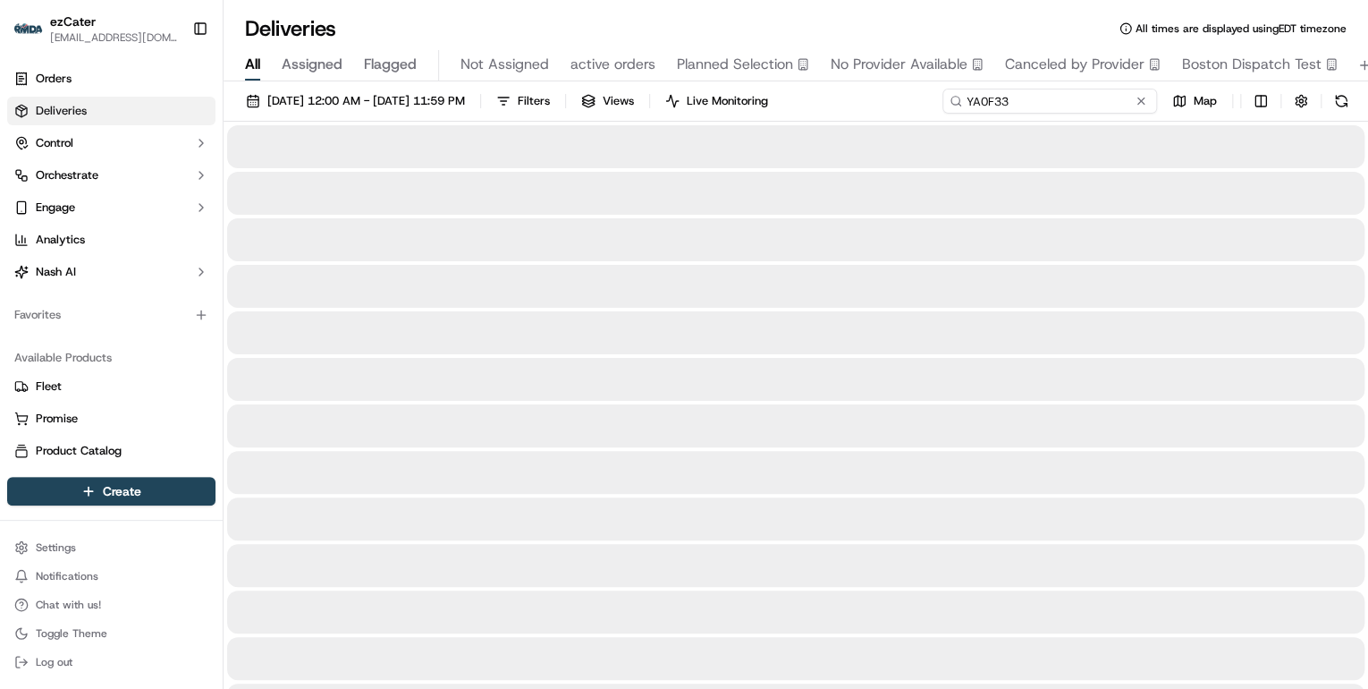
drag, startPoint x: 1070, startPoint y: 104, endPoint x: 665, endPoint y: 80, distance: 405.8
click at [665, 80] on div "Deliveries All times are displayed using EDT timezone All Assigned Flagged Not …" at bounding box center [796, 344] width 1145 height 689
paste input "E99-5A1"
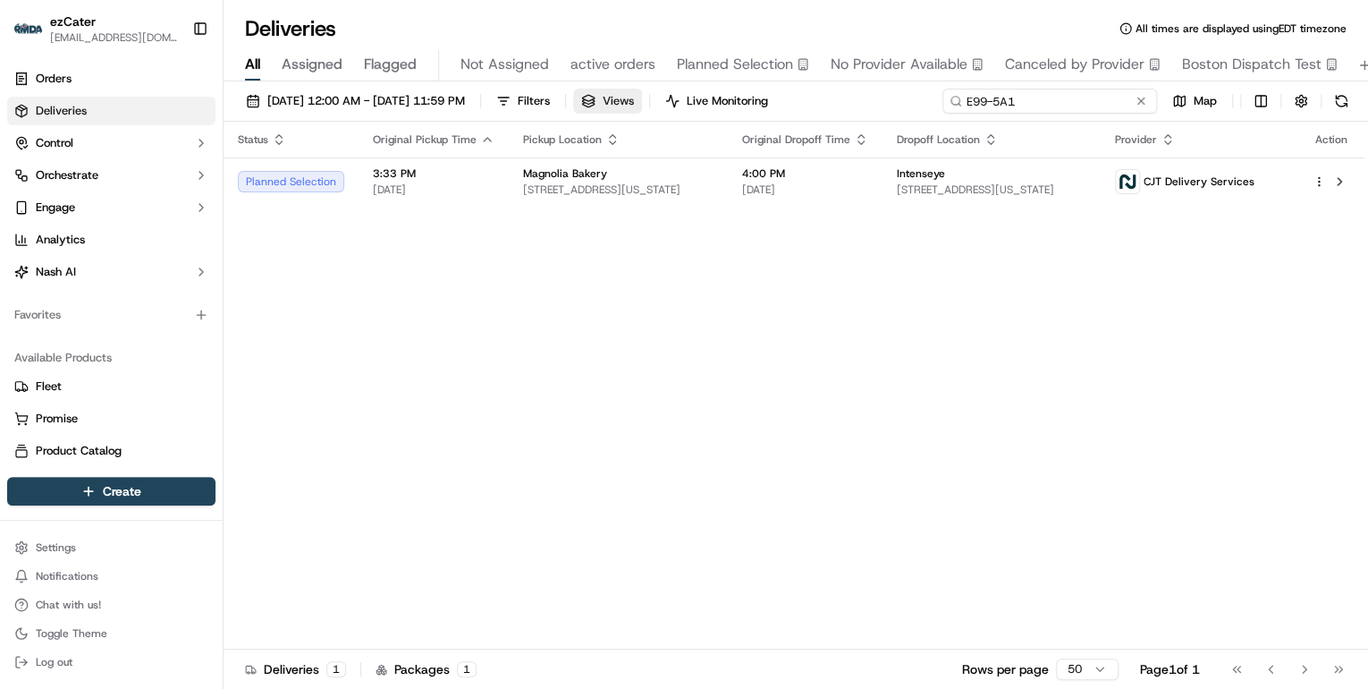
drag, startPoint x: 1023, startPoint y: 96, endPoint x: 694, endPoint y: 88, distance: 329.2
click at [701, 91] on div "09/15/2025 12:00 AM - 09/21/2025 11:59 PM Filters Views Live Monitoring E99-5A1…" at bounding box center [796, 105] width 1145 height 33
paste input "REL-JP4WPF"
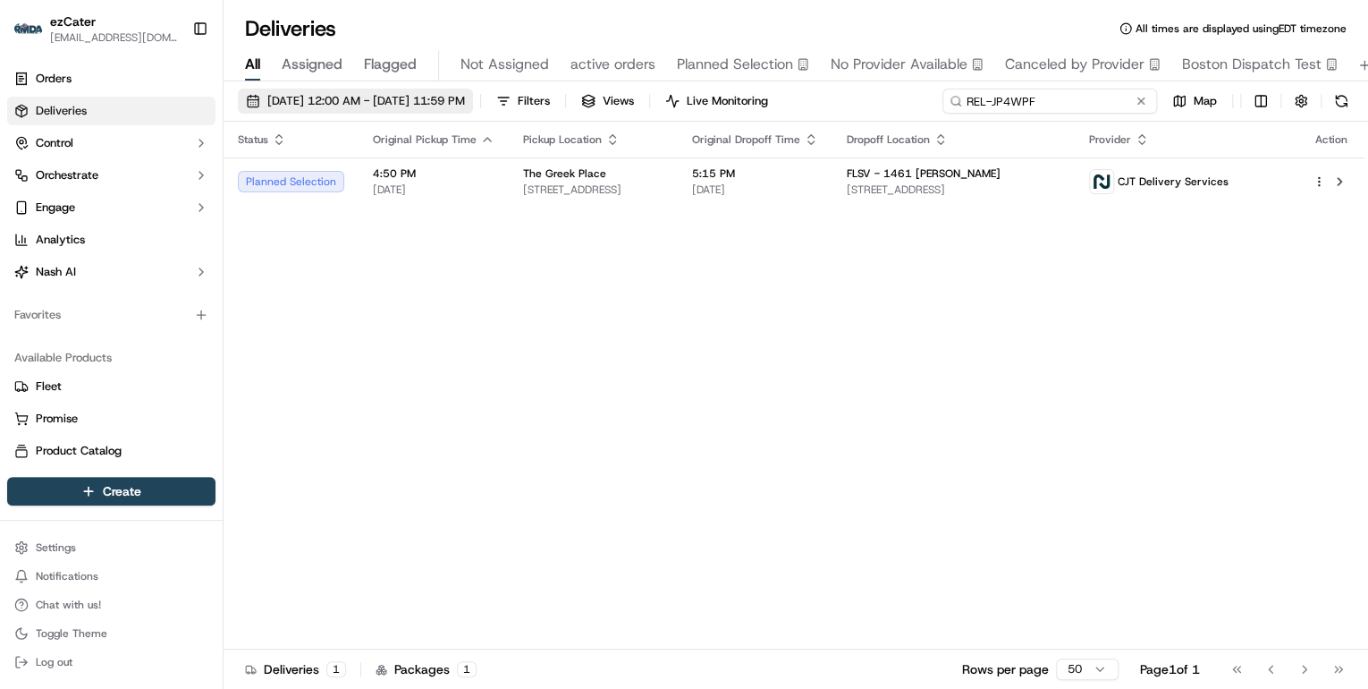
drag, startPoint x: 1044, startPoint y: 98, endPoint x: 513, endPoint y: 101, distance: 531.2
click at [513, 101] on div "09/15/2025 12:00 AM - 09/21/2025 11:59 PM Filters Views Live Monitoring REL-JP4…" at bounding box center [796, 105] width 1145 height 33
paste input "E99-5A1"
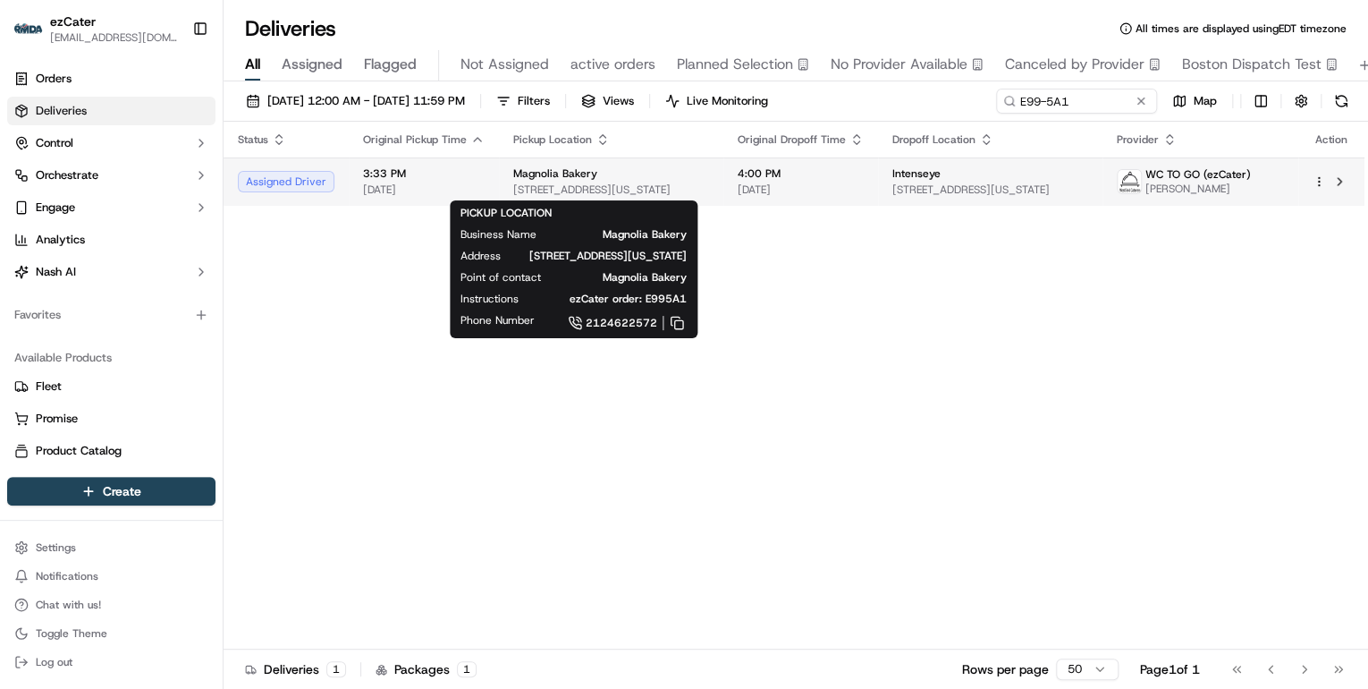
click at [513, 194] on span "401 Bleecker St, New York, NY 10014, USA" at bounding box center [611, 189] width 196 height 14
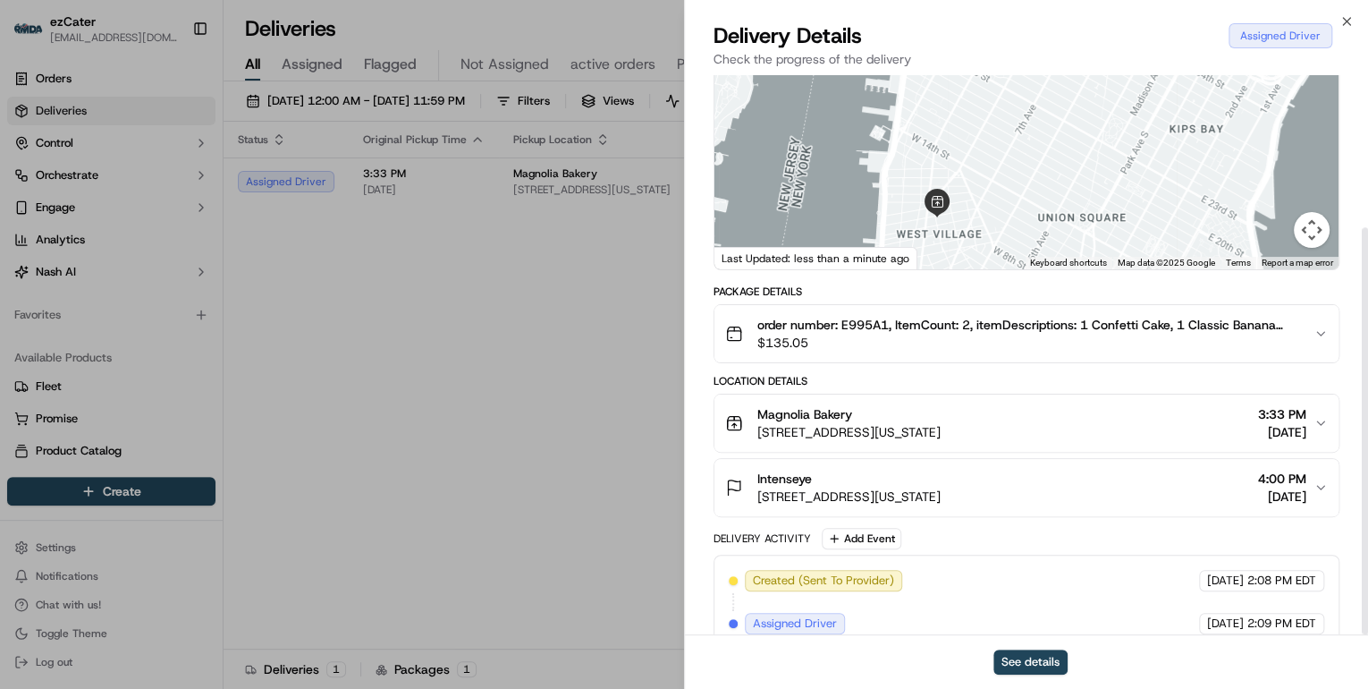
scroll to position [209, 0]
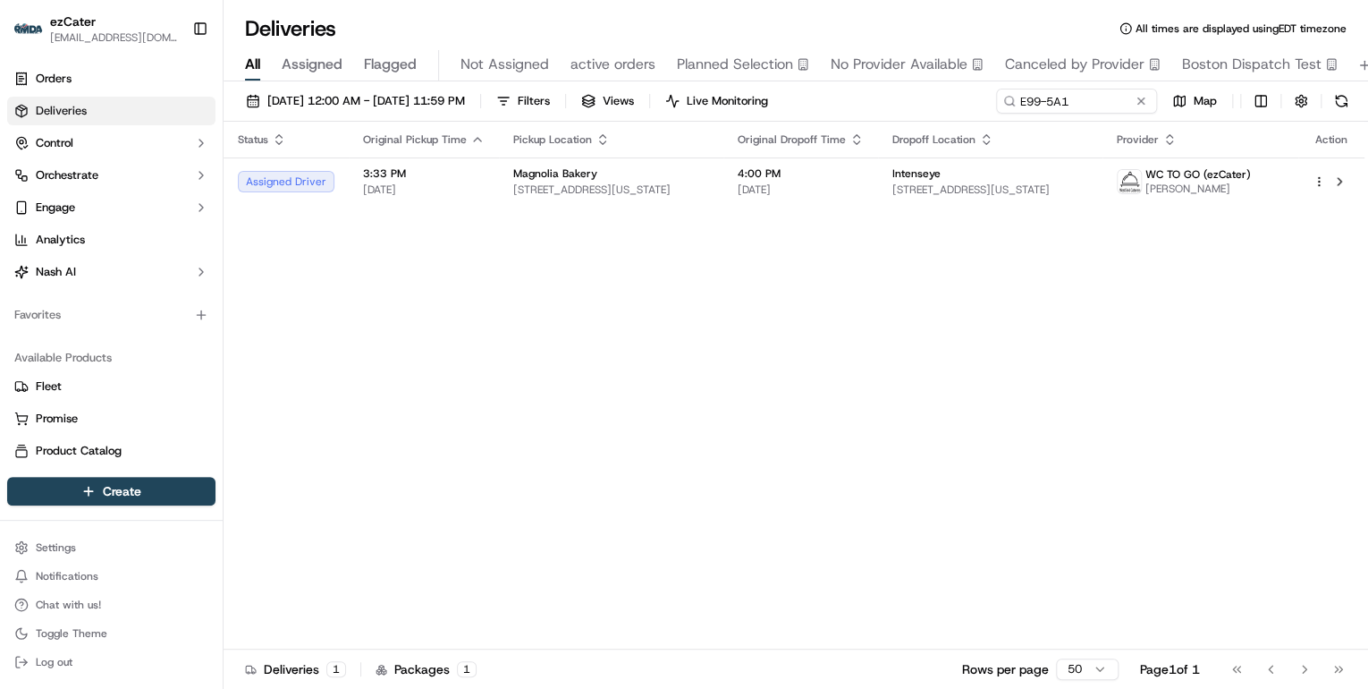
click at [715, 368] on div "Status Original Pickup Time Pickup Location Original Dropoff Time Dropoff Locat…" at bounding box center [794, 386] width 1141 height 528
drag, startPoint x: 1077, startPoint y: 96, endPoint x: 499, endPoint y: 93, distance: 577.7
click at [532, 96] on div "09/15/2025 12:00 AM - 09/21/2025 11:59 PM Filters Views Live Monitoring E99-5A1…" at bounding box center [796, 105] width 1145 height 33
type input "v"
drag, startPoint x: 1027, startPoint y: 98, endPoint x: 507, endPoint y: 82, distance: 519.8
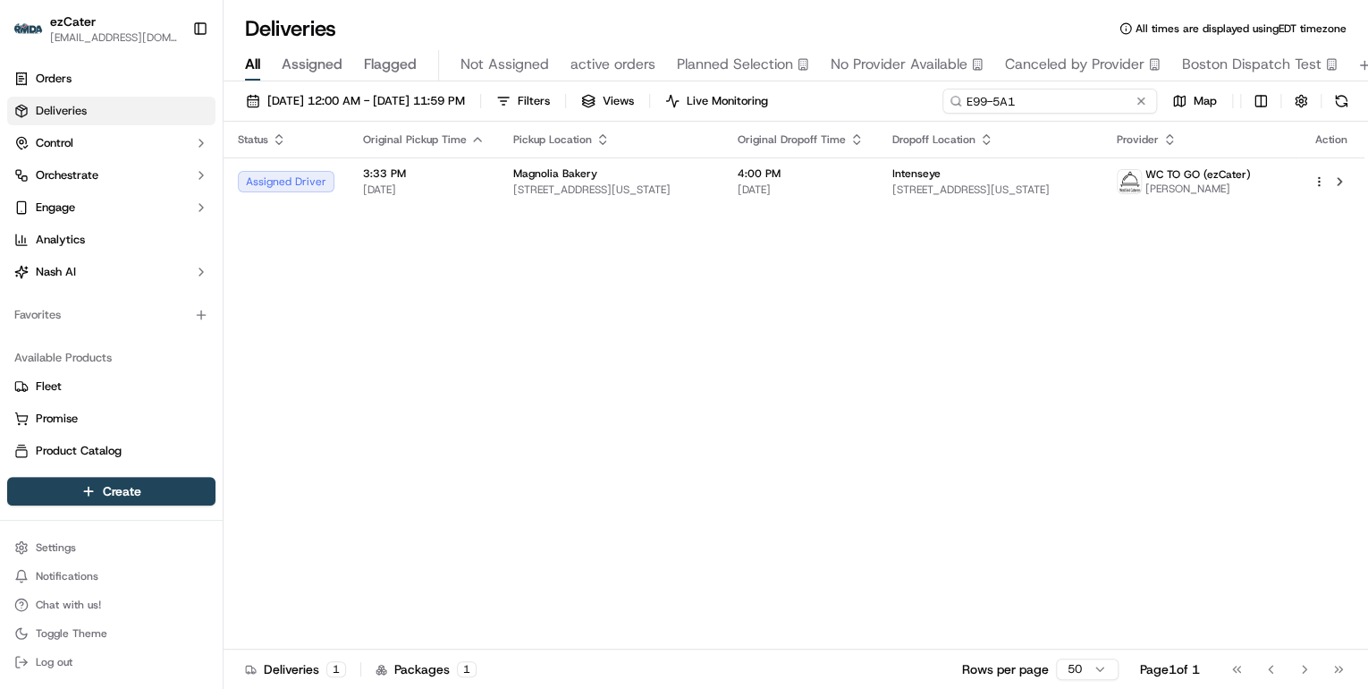
click at [578, 90] on div "09/15/2025 12:00 AM - 09/21/2025 11:59 PM Filters Views Live Monitoring E99-5A1…" at bounding box center [796, 105] width 1145 height 33
paste input "REL-JP4WPF"
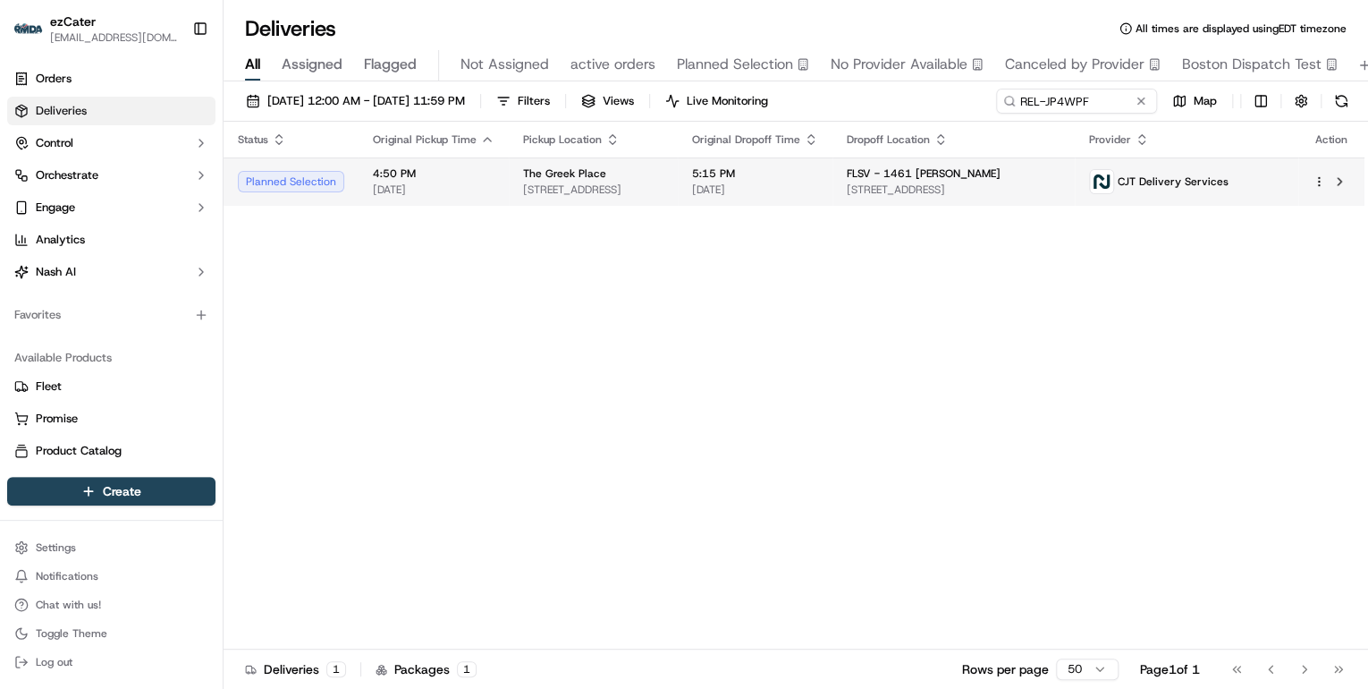
click at [566, 186] on span "2144 NY-25, Garden City Park, NY 11040, USA" at bounding box center [593, 189] width 140 height 14
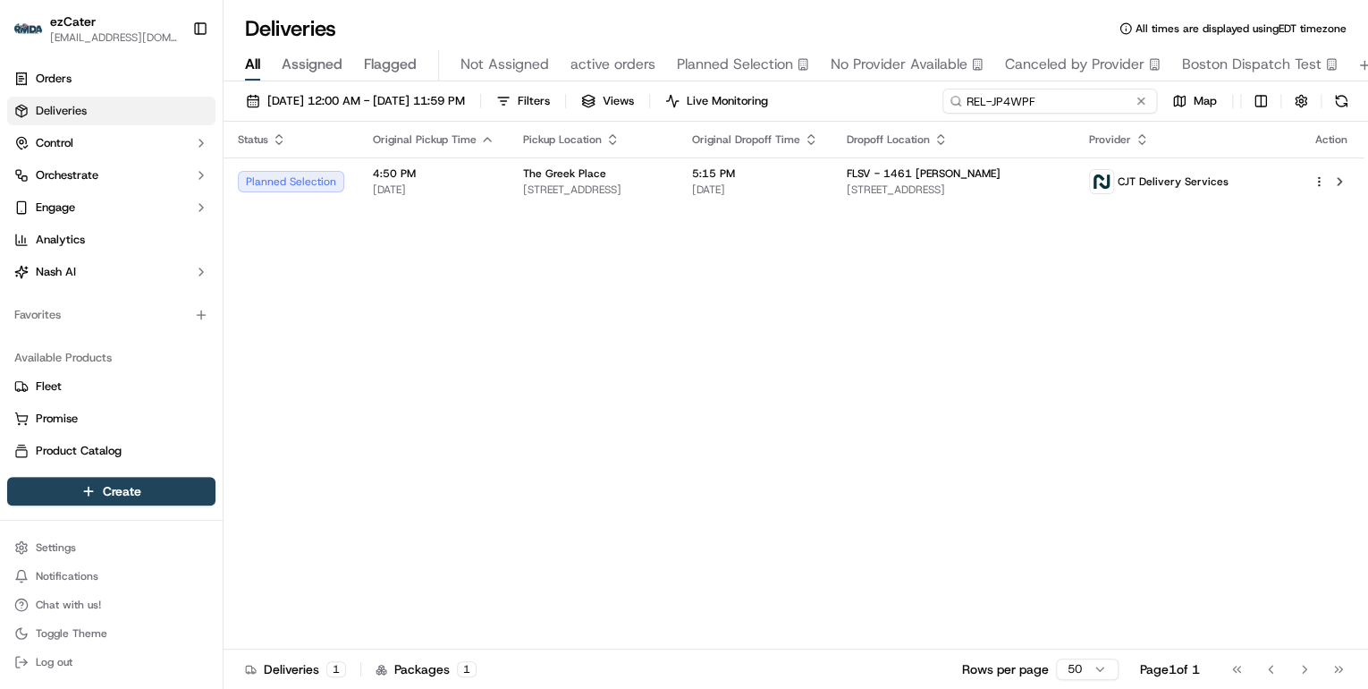
click at [399, 48] on body "ezCater annamariekinao@gmail.com Toggle Sidebar Orders Deliveries Control Orche…" at bounding box center [684, 344] width 1368 height 689
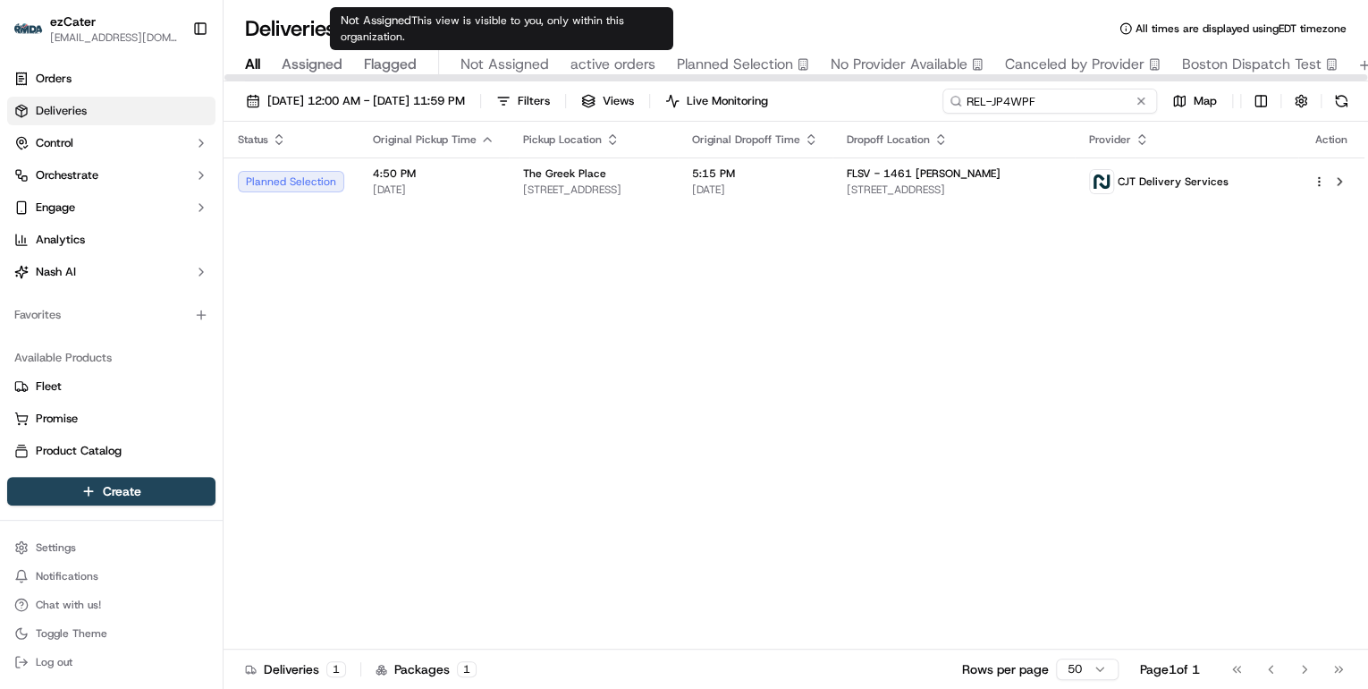
paste input "73WHRV"
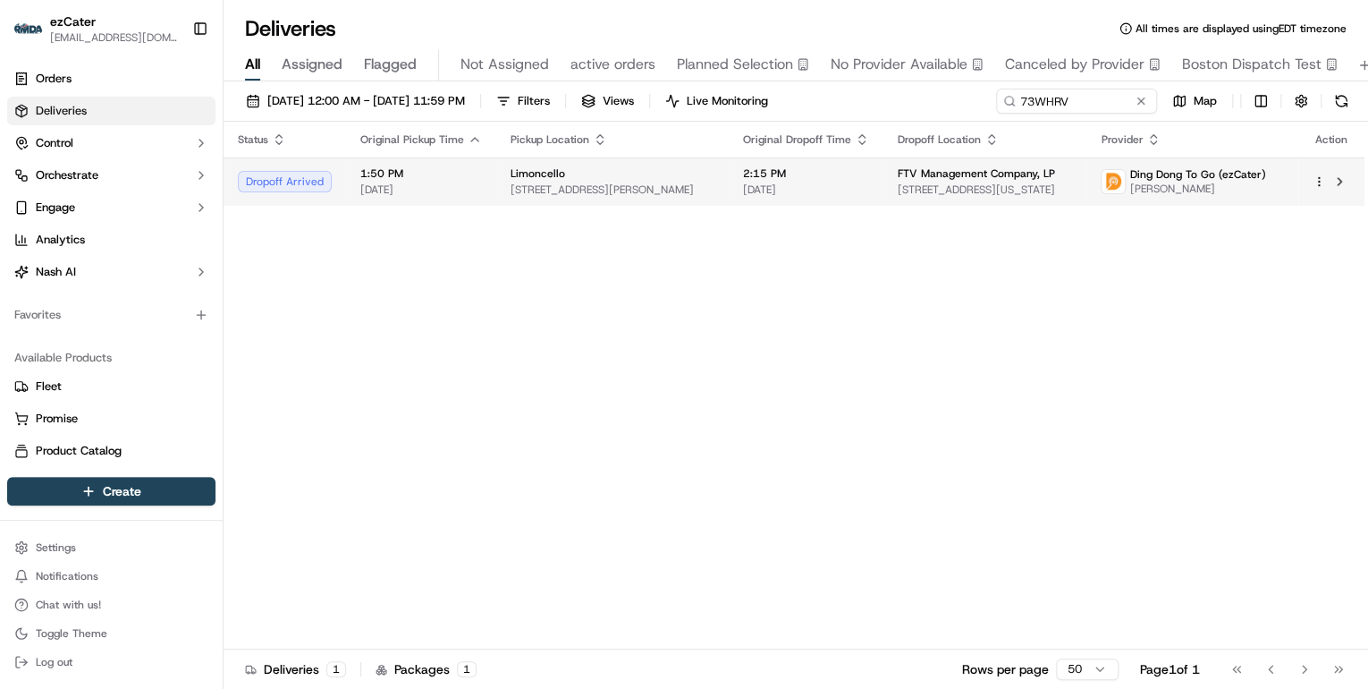
click at [496, 182] on td "Limoncello 1400 Sutter St, San Francisco, CA 94109, USA" at bounding box center [612, 181] width 232 height 48
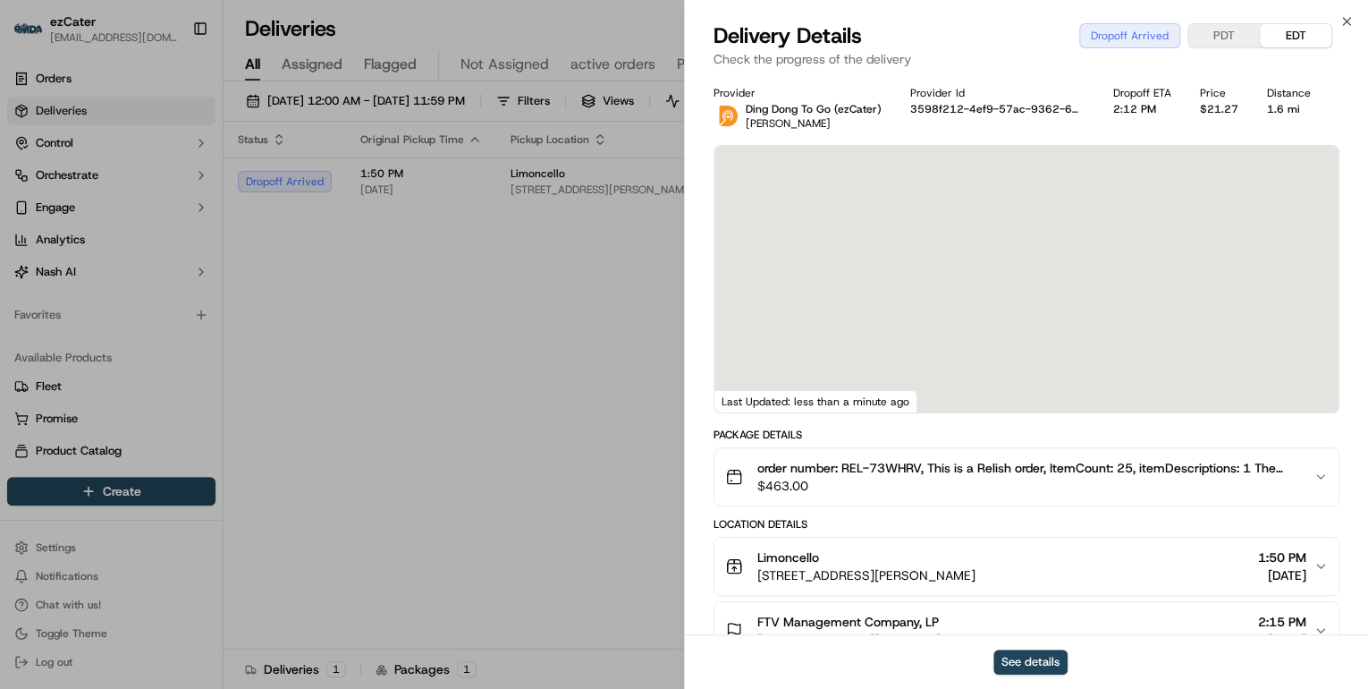
scroll to position [215, 0]
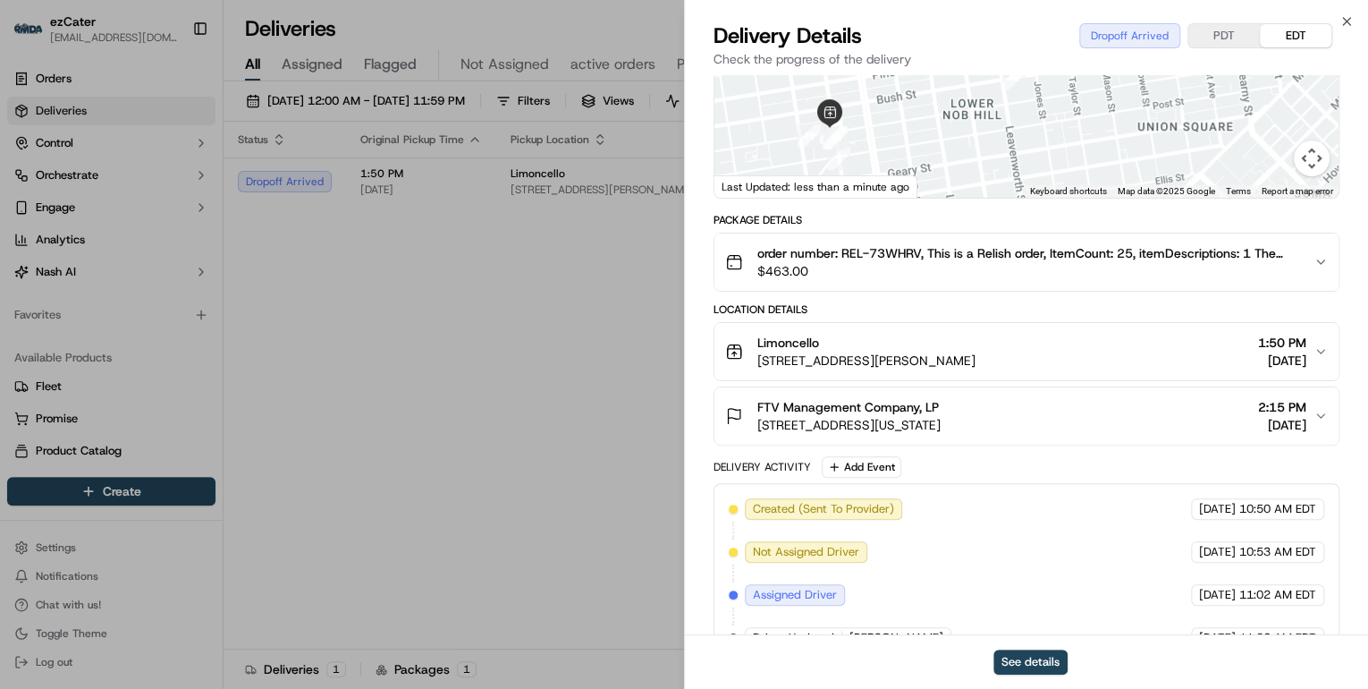
click at [894, 418] on span "601 California St 19th Floor, San Francisco, CA 94108, USA" at bounding box center [848, 425] width 183 height 18
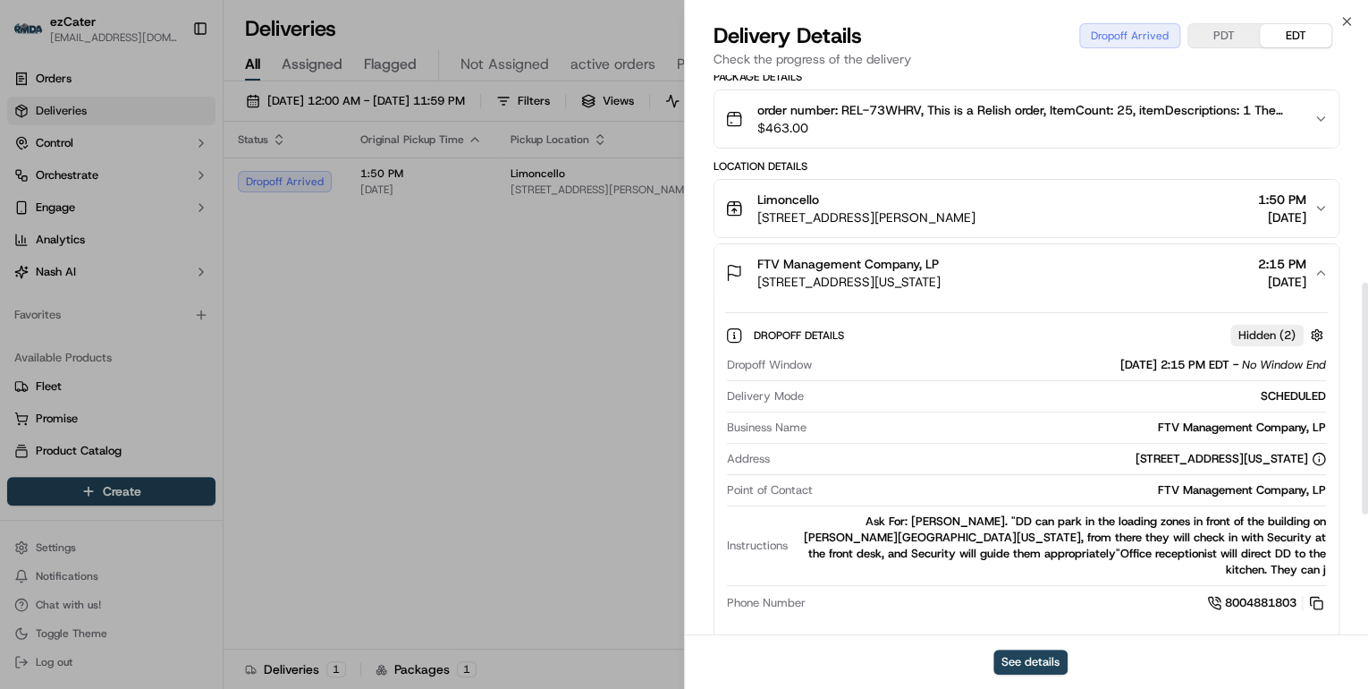
scroll to position [501, 0]
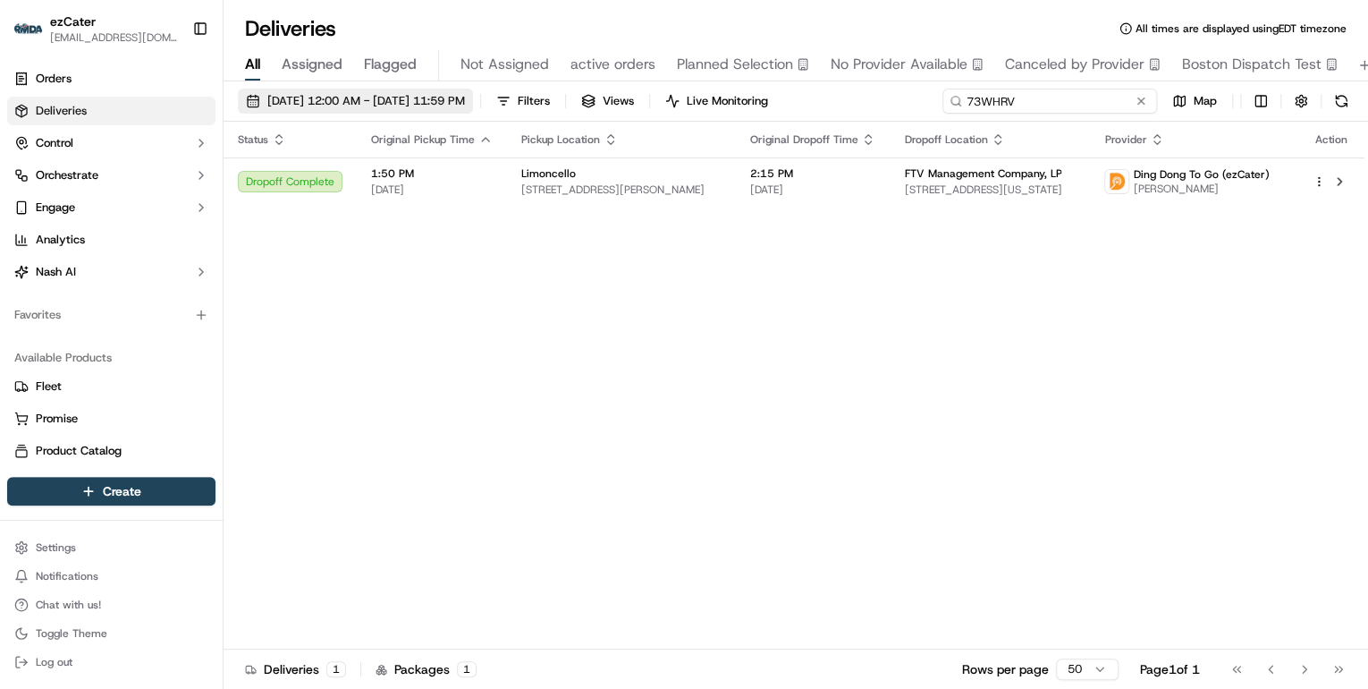
drag, startPoint x: 1092, startPoint y: 98, endPoint x: 450, endPoint y: 101, distance: 642.0
click at [472, 101] on div "09/15/2025 12:00 AM - 09/21/2025 11:59 PM Filters Views Live Monitoring 73WHRV …" at bounding box center [796, 105] width 1145 height 33
paste input "Q4RZCU"
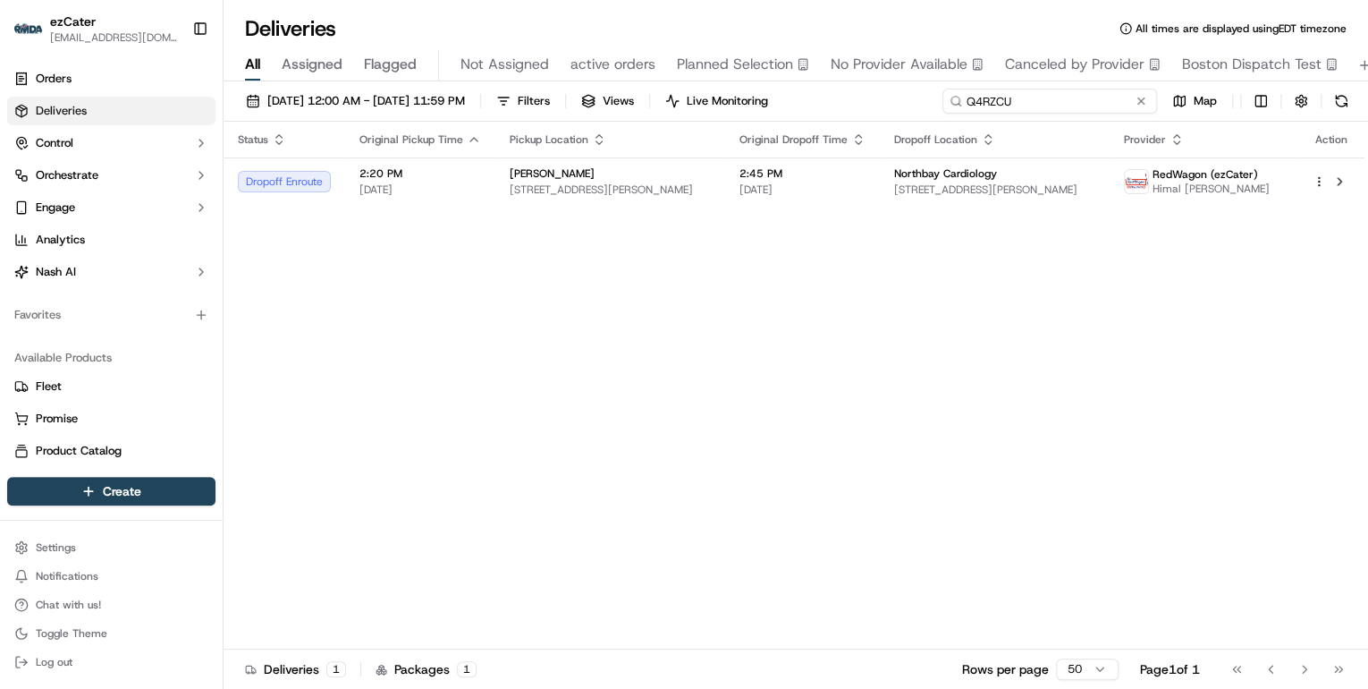
drag, startPoint x: 1022, startPoint y: 104, endPoint x: 593, endPoint y: 86, distance: 429.6
click at [594, 86] on div "09/15/2025 12:00 AM - 09/21/2025 11:59 PM Filters Views Live Monitoring Q4RZCU …" at bounding box center [796, 386] width 1145 height 611
paste input "FCU-UZW"
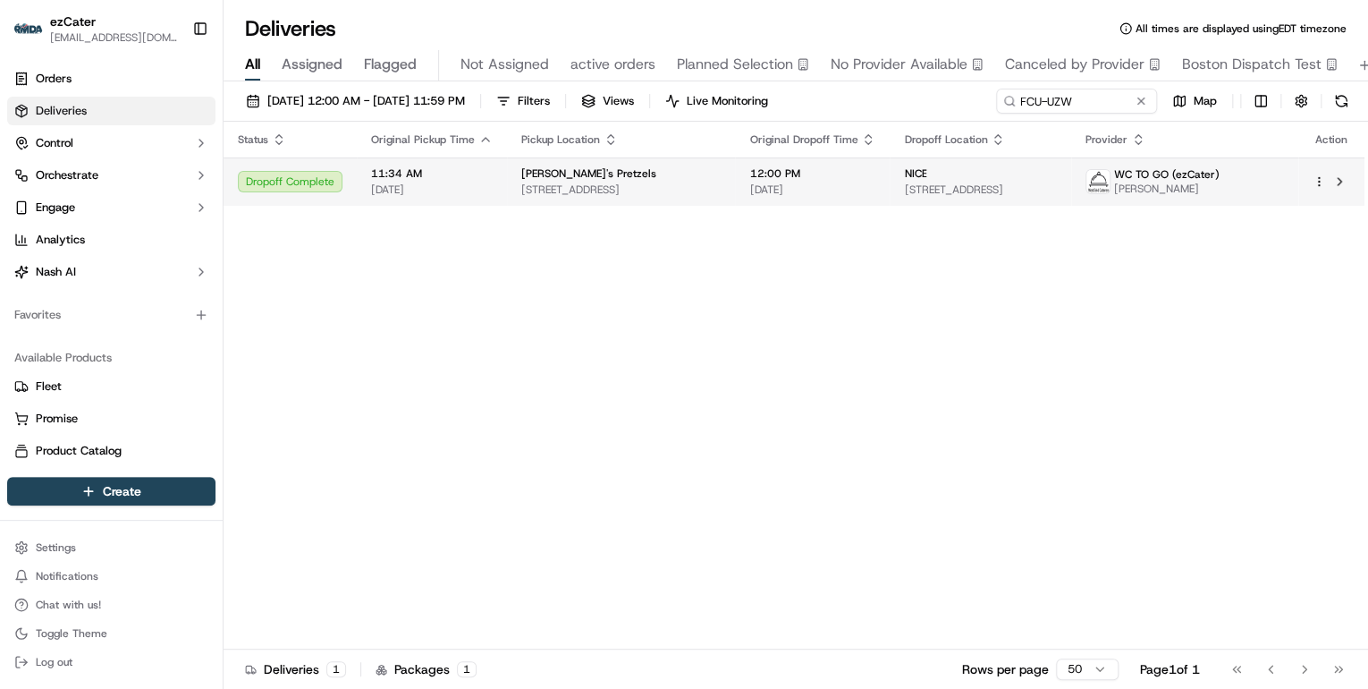
click at [587, 187] on span "30 Mall Dr W, Room B27C, Jersey City, NJ 07310-1603, United States" at bounding box center [620, 189] width 199 height 14
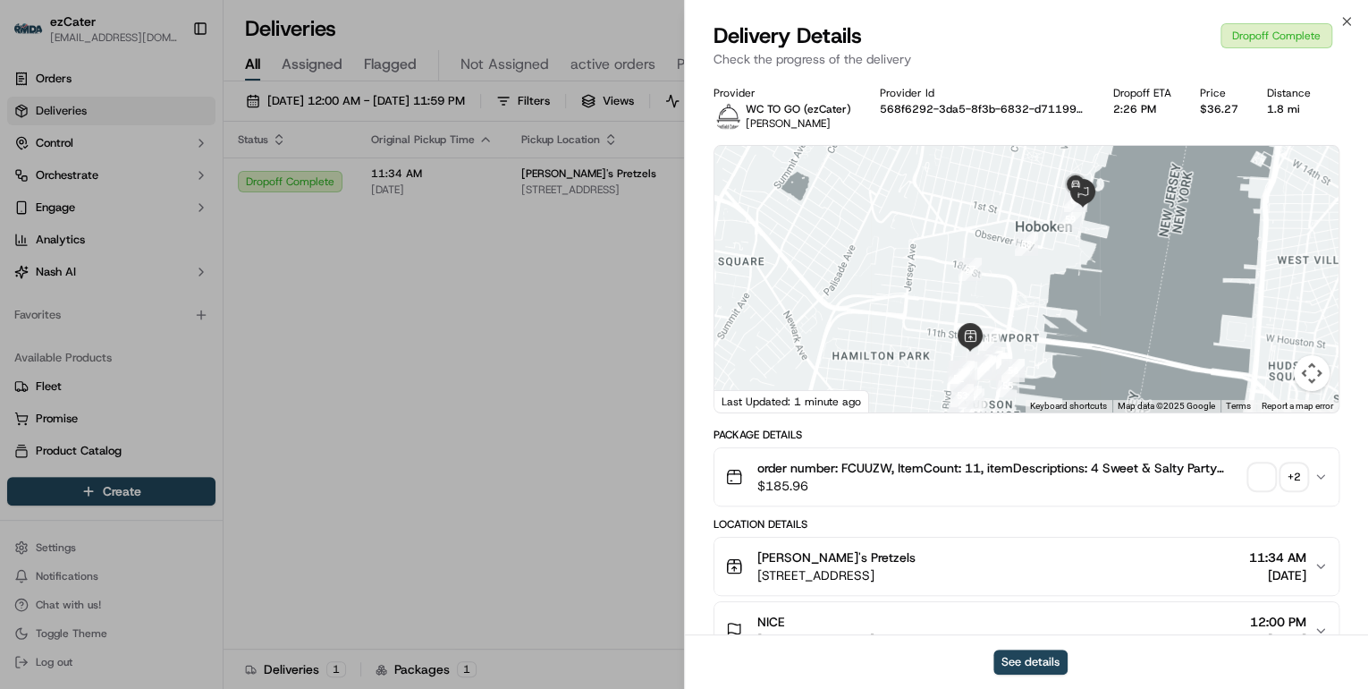
click at [1284, 476] on div "+ 2" at bounding box center [1293, 476] width 25 height 25
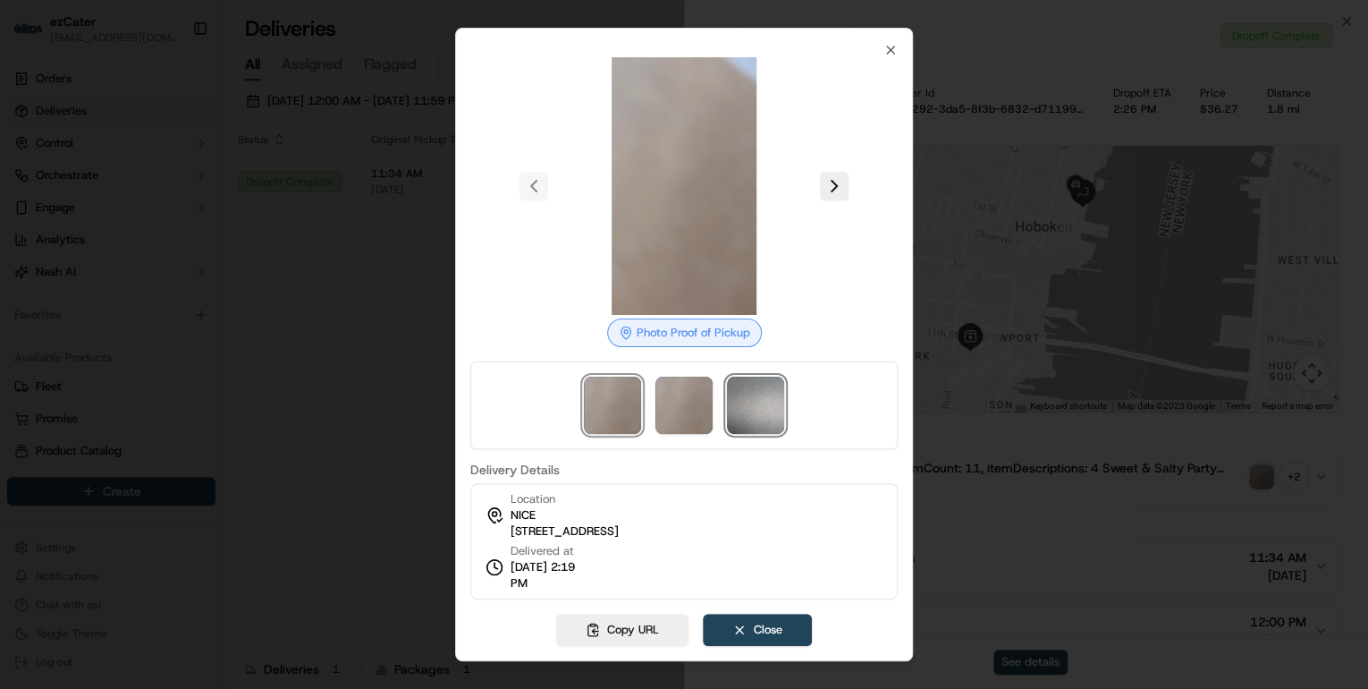
click at [763, 417] on img at bounding box center [755, 404] width 57 height 57
click at [351, 385] on div at bounding box center [684, 344] width 1368 height 689
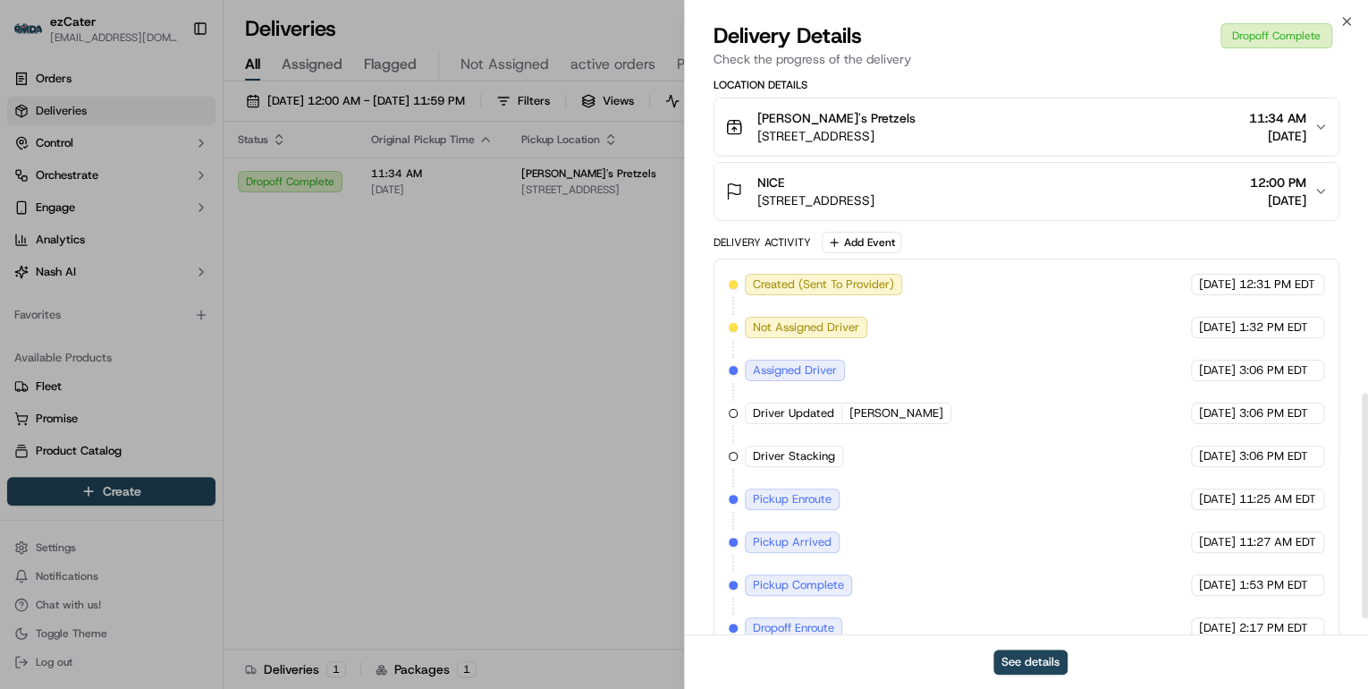
scroll to position [826, 0]
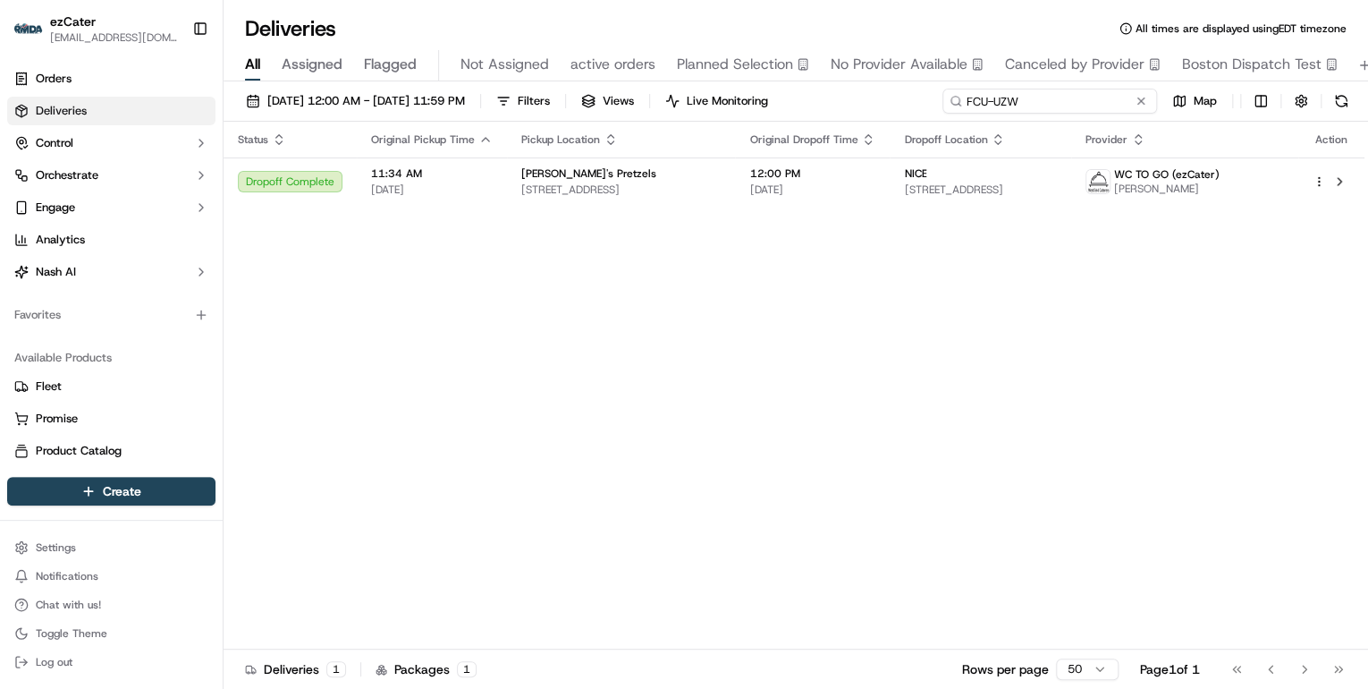
click at [1077, 98] on input "FCU-UZW" at bounding box center [1049, 101] width 215 height 25
drag, startPoint x: 1055, startPoint y: 98, endPoint x: 607, endPoint y: 64, distance: 449.3
click at [607, 64] on div "Deliveries All times are displayed using EDT timezone All Assigned Flagged Not …" at bounding box center [796, 344] width 1145 height 689
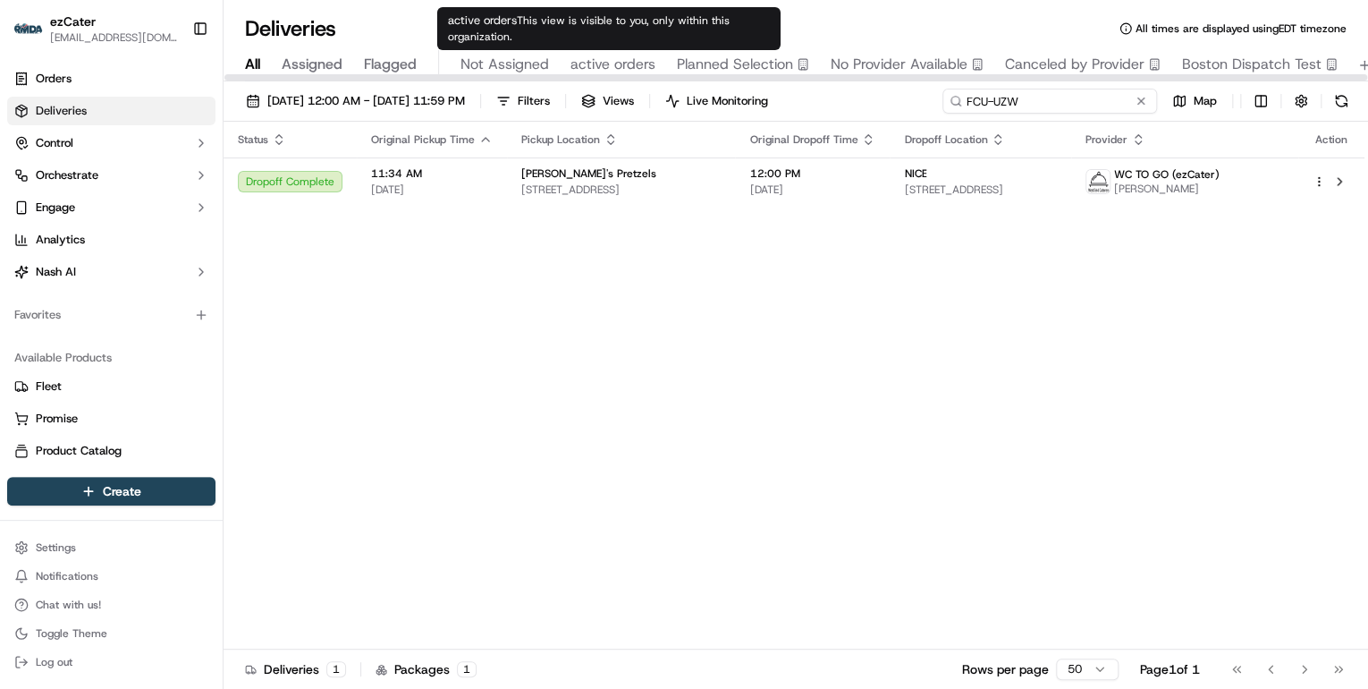
type input "v"
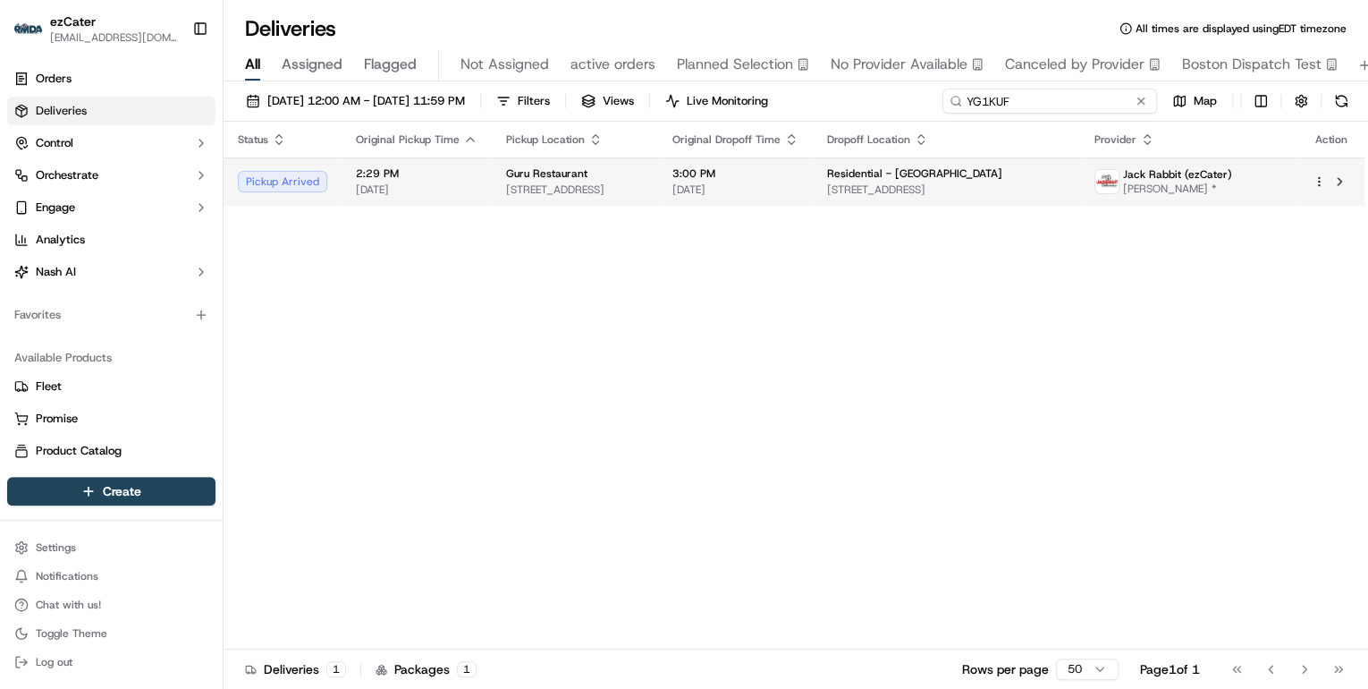
type input "YG1KUF"
click at [602, 196] on span "2400 S Hwy 27 Suite 101, Clermont, FL 34711, USA" at bounding box center [575, 189] width 138 height 14
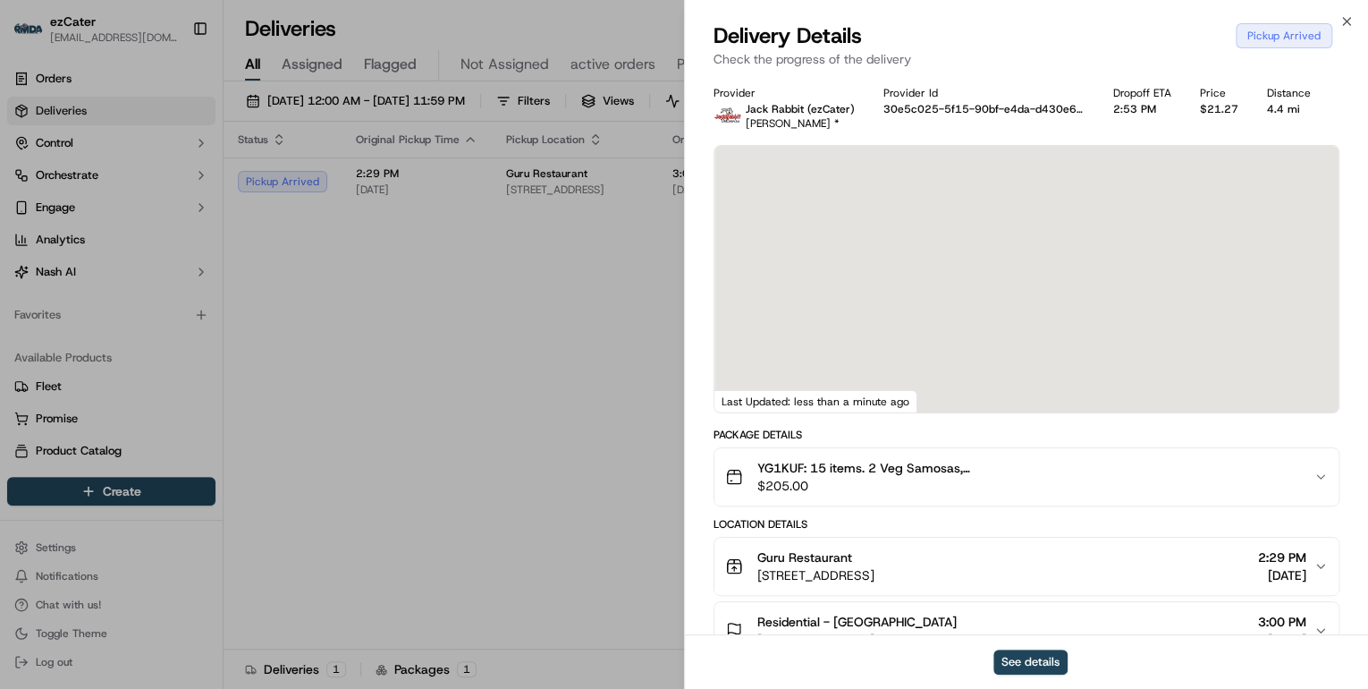
scroll to position [215, 0]
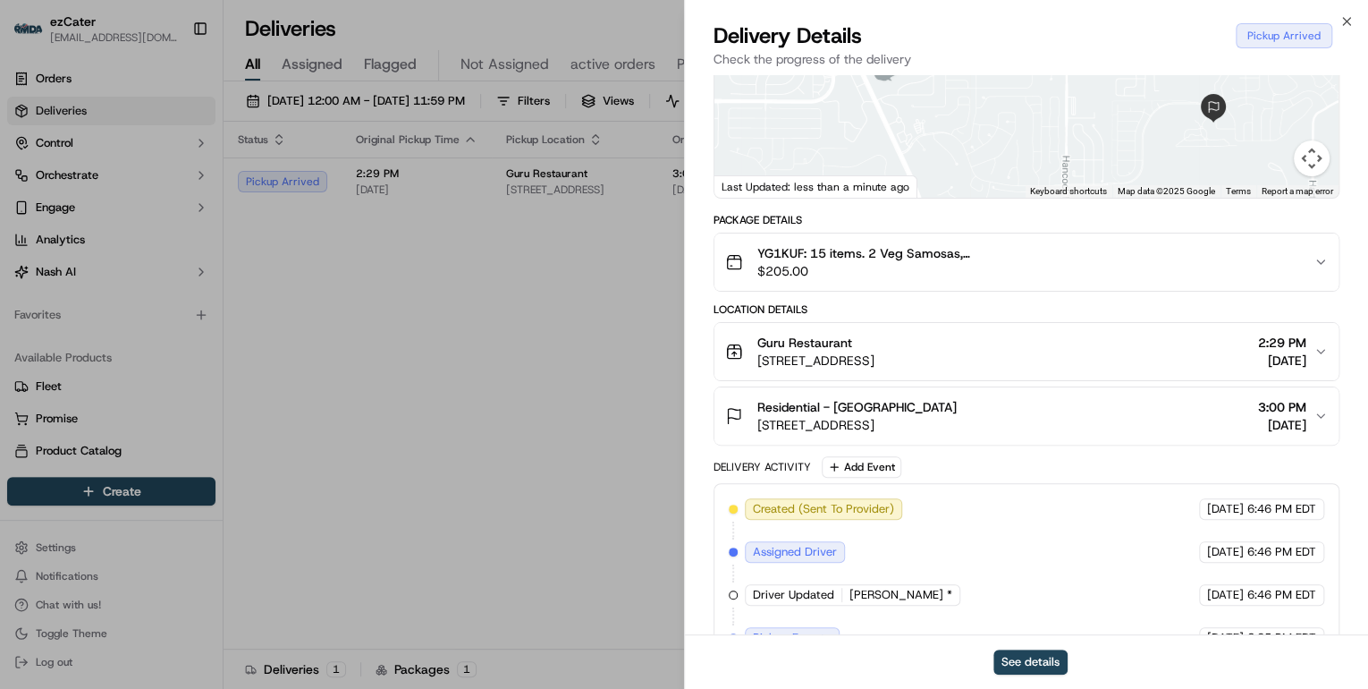
click at [875, 345] on div "Guru Restaurant" at bounding box center [815, 343] width 117 height 18
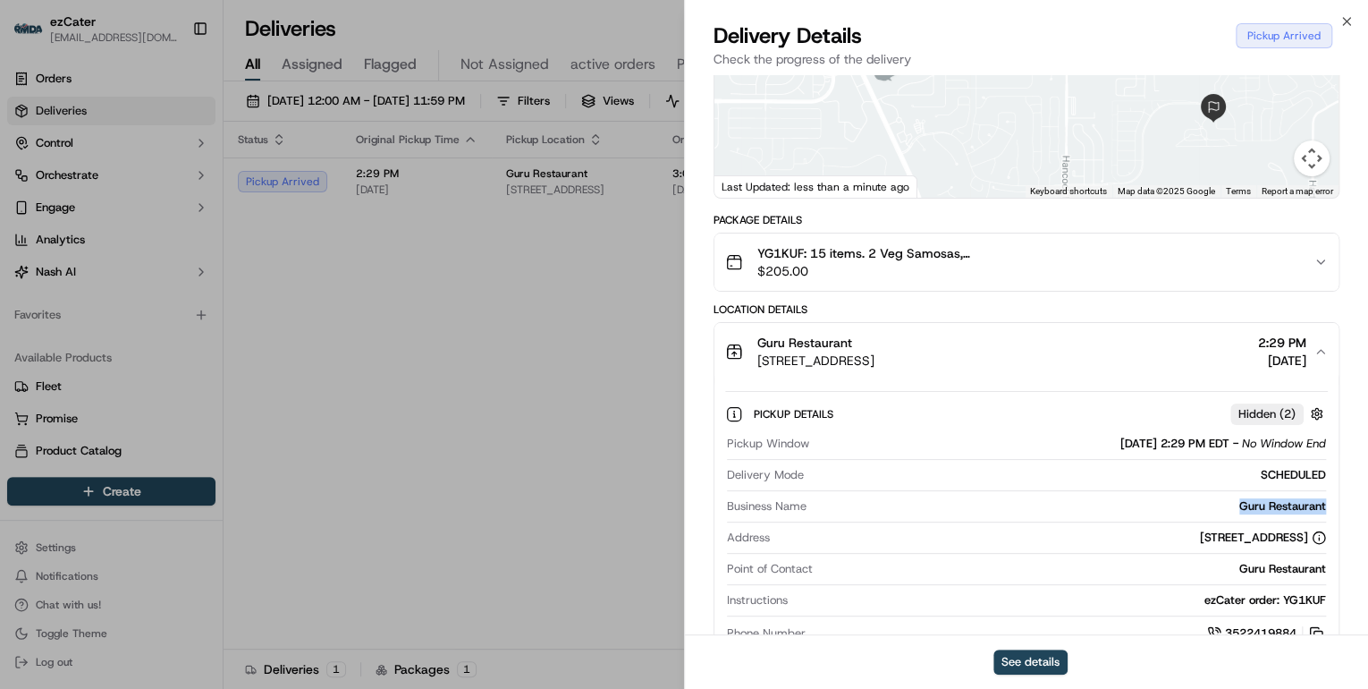
drag, startPoint x: 1327, startPoint y: 505, endPoint x: 1238, endPoint y: 504, distance: 89.4
click at [1238, 504] on div "Pickup Details Hidden ( 2 ) Pickup Window 09/17/2025 2:29 PM EDT - No Window En…" at bounding box center [1026, 520] width 624 height 281
drag, startPoint x: 1117, startPoint y: 493, endPoint x: 1331, endPoint y: 506, distance: 214.1
click at [1233, 506] on div "Provided address: 2400 S Hwy 27, Suite 101, Clermont, FL, 34711 Provided addres…" at bounding box center [1119, 494] width 227 height 27
drag, startPoint x: 1114, startPoint y: 494, endPoint x: 1331, endPoint y: 503, distance: 217.5
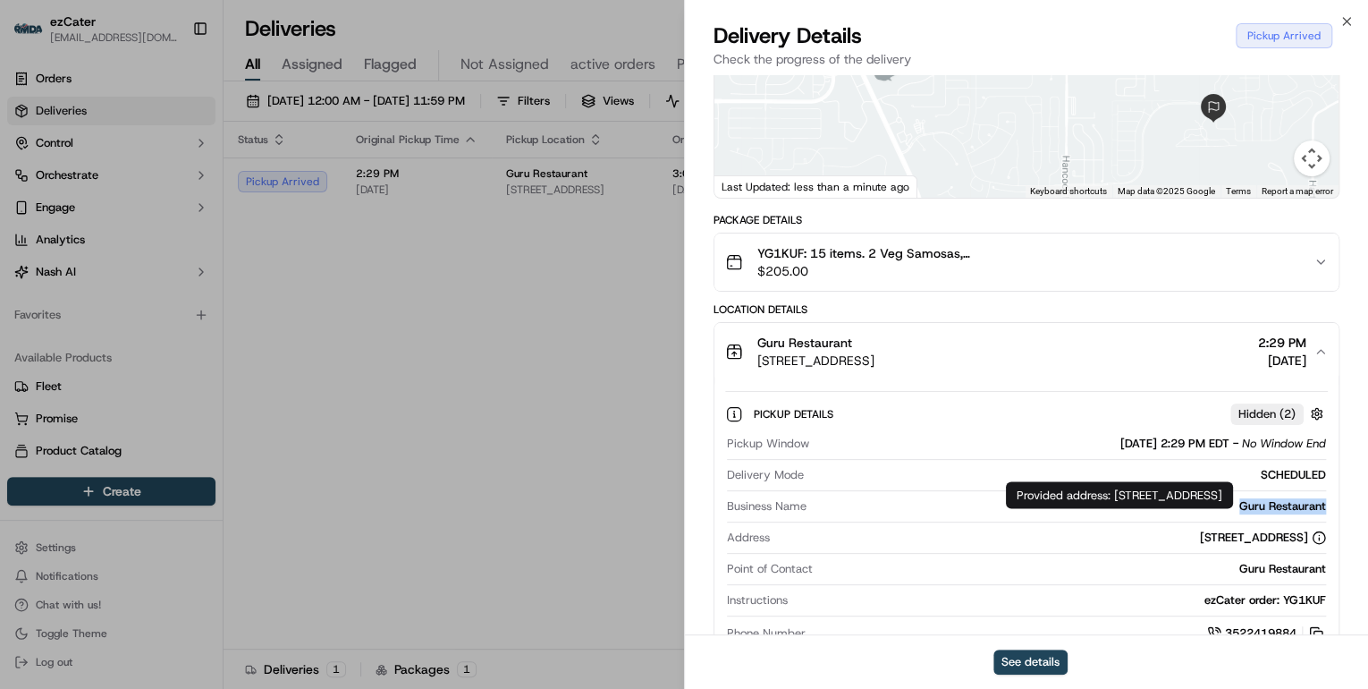
click at [1233, 503] on div "Provided address: 2400 S Hwy 27, Suite 101, Clermont, FL, 34711 Provided addres…" at bounding box center [1119, 494] width 227 height 27
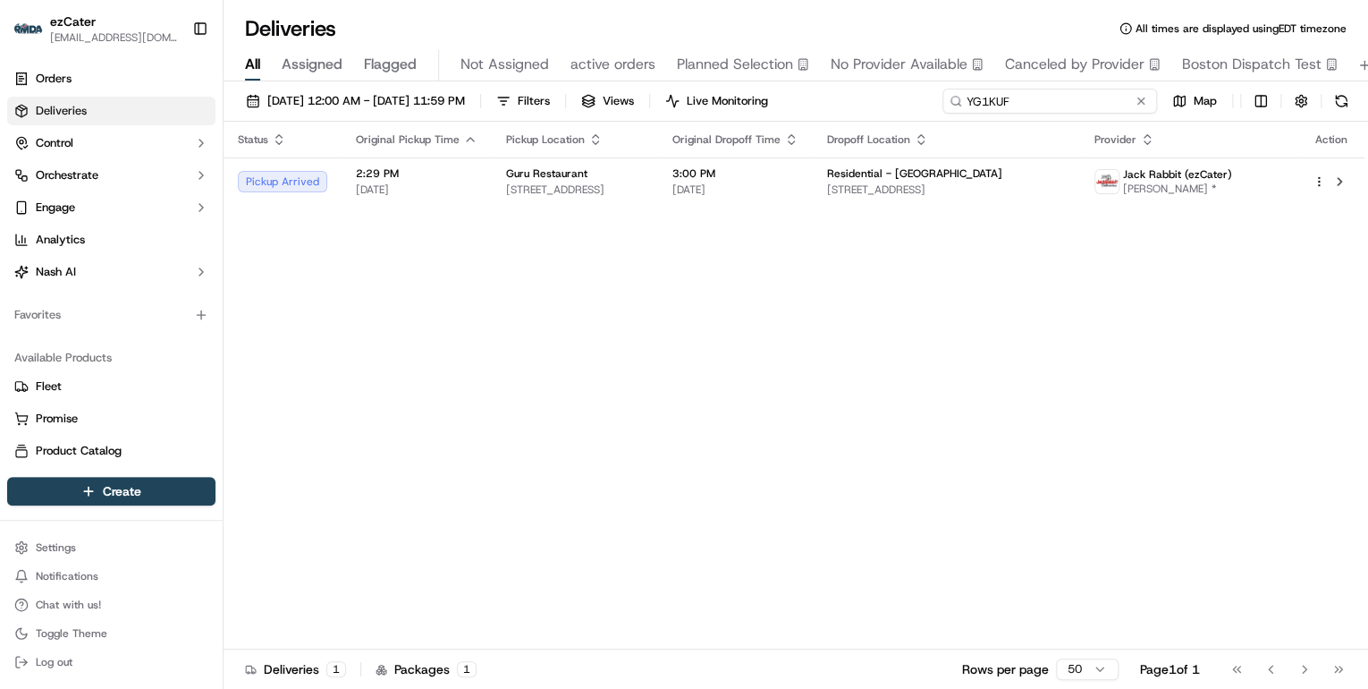
drag, startPoint x: 1076, startPoint y: 100, endPoint x: 542, endPoint y: 106, distance: 533.9
click at [593, 106] on div "09/15/2025 12:00 AM - 09/21/2025 11:59 PM Filters Views Live Monitoring YG1KUF …" at bounding box center [796, 105] width 1145 height 33
paste input
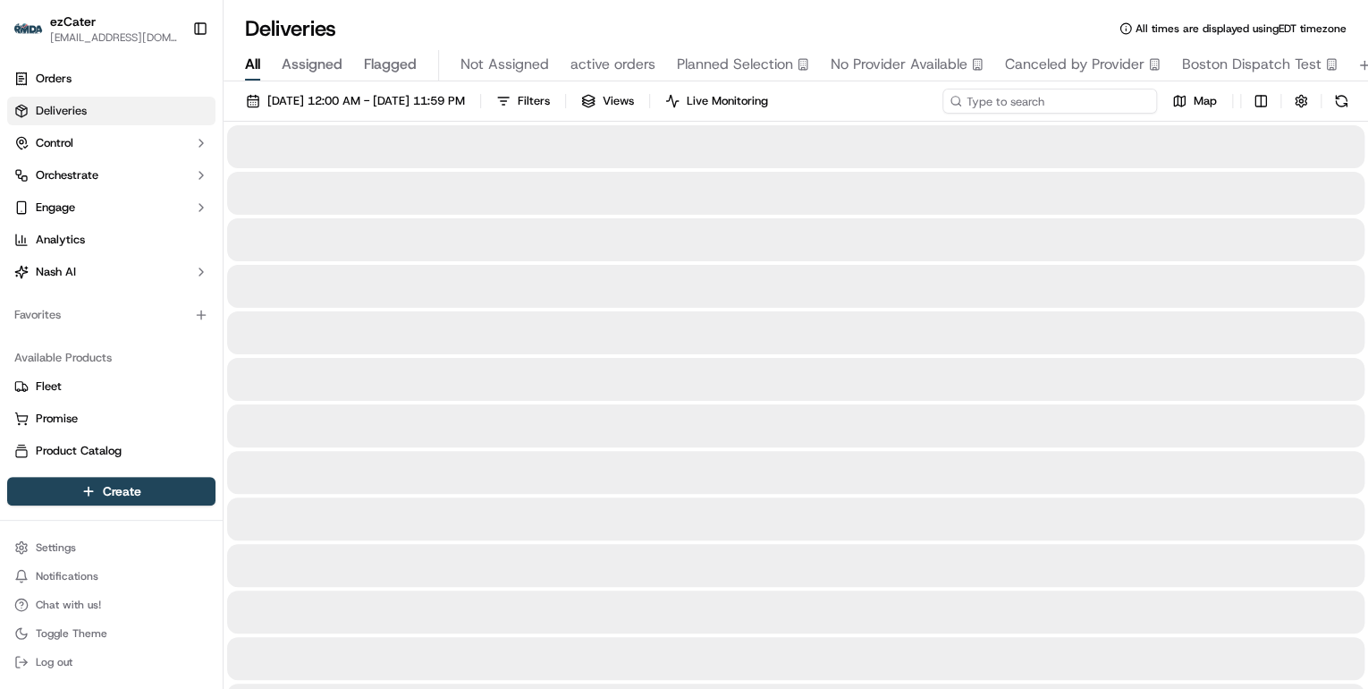
click at [990, 99] on input at bounding box center [1049, 101] width 215 height 25
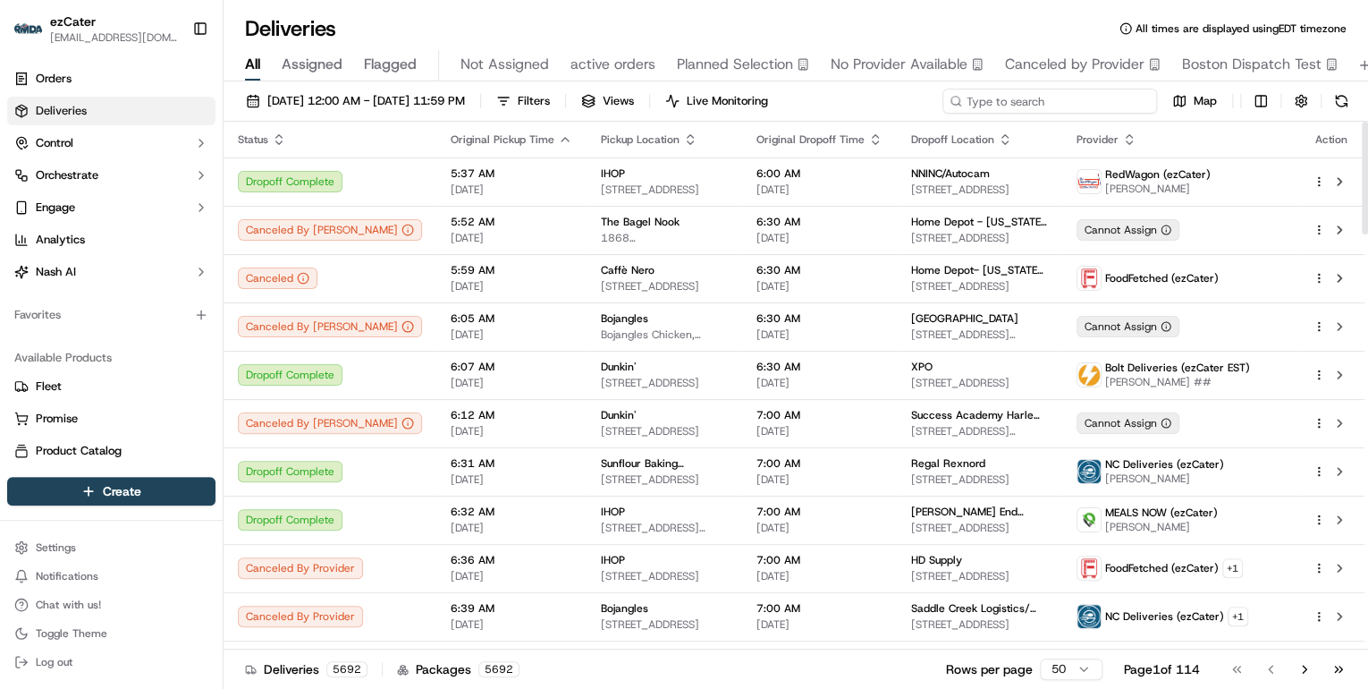
click at [985, 101] on input at bounding box center [1049, 101] width 215 height 25
paste input "7VJ-TUW"
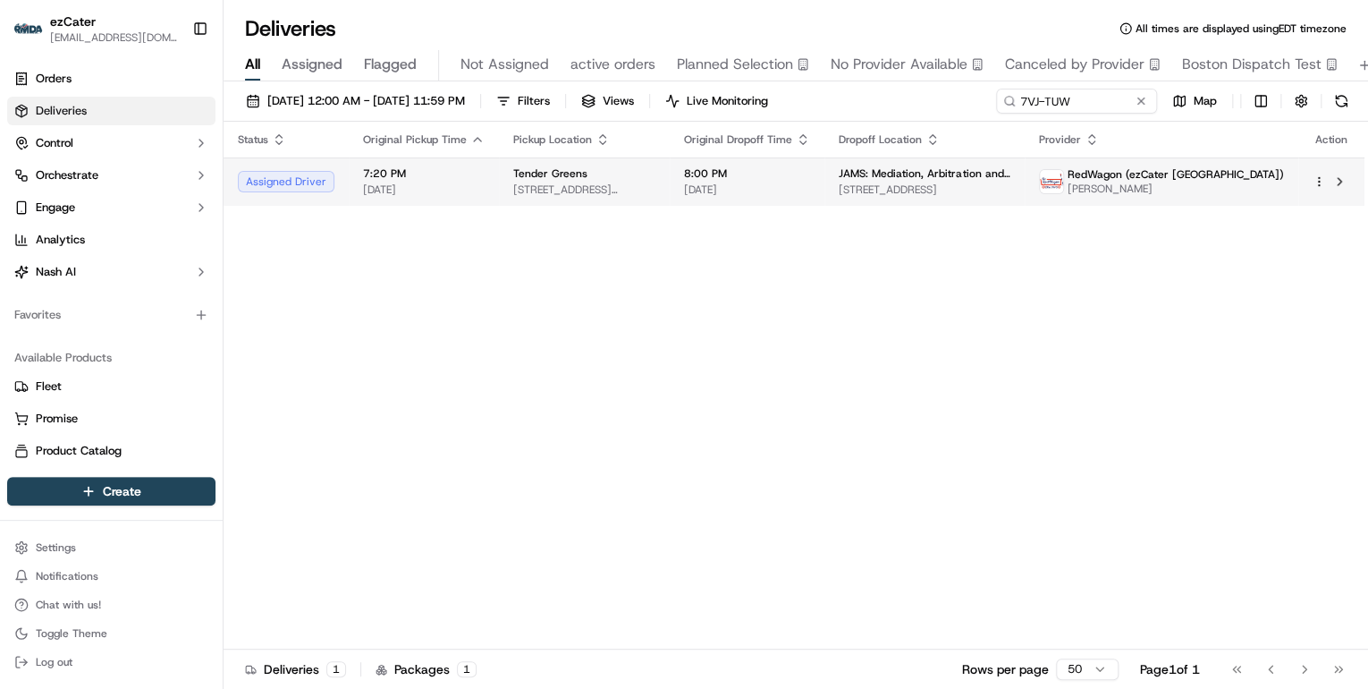
click at [475, 184] on span "[DATE]" at bounding box center [424, 189] width 122 height 14
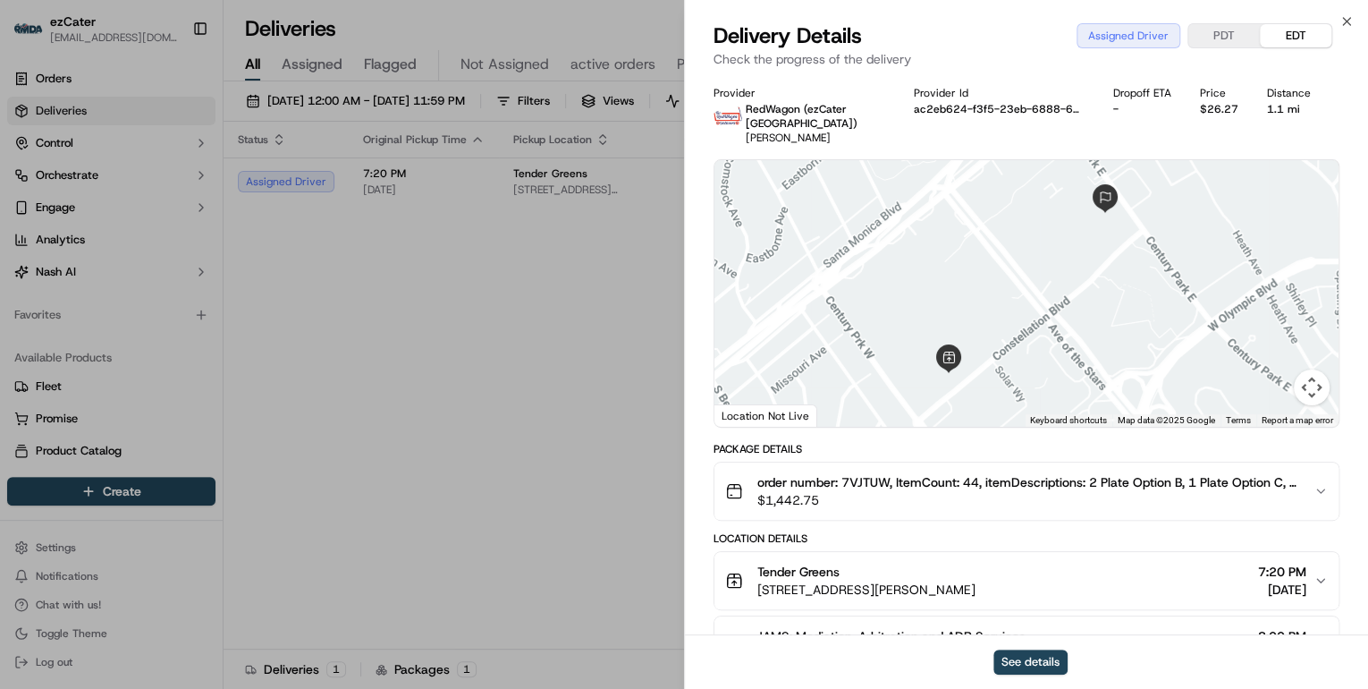
click at [1230, 32] on button "PDT" at bounding box center [1224, 35] width 72 height 23
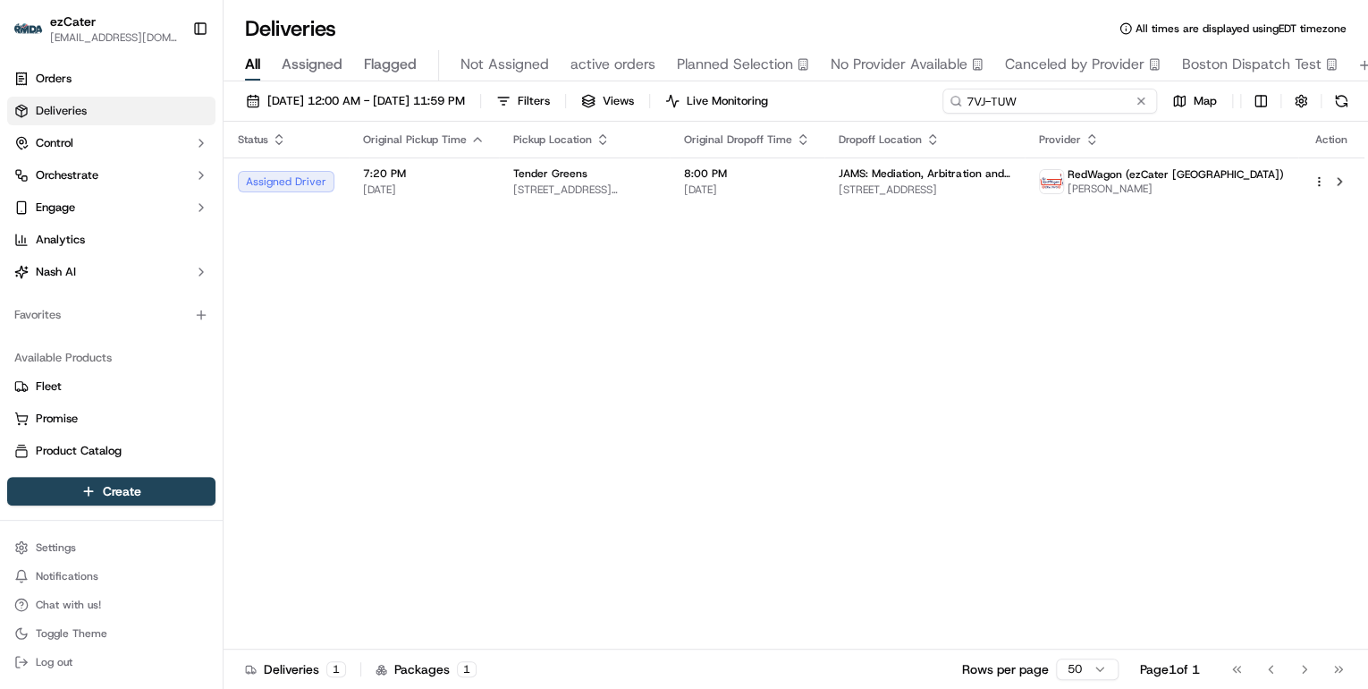
drag, startPoint x: 1078, startPoint y: 105, endPoint x: 705, endPoint y: 79, distance: 374.7
click at [705, 79] on div "Deliveries All times are displayed using EDT timezone All Assigned Flagged Not …" at bounding box center [796, 344] width 1145 height 689
paste input "HQYMHC"
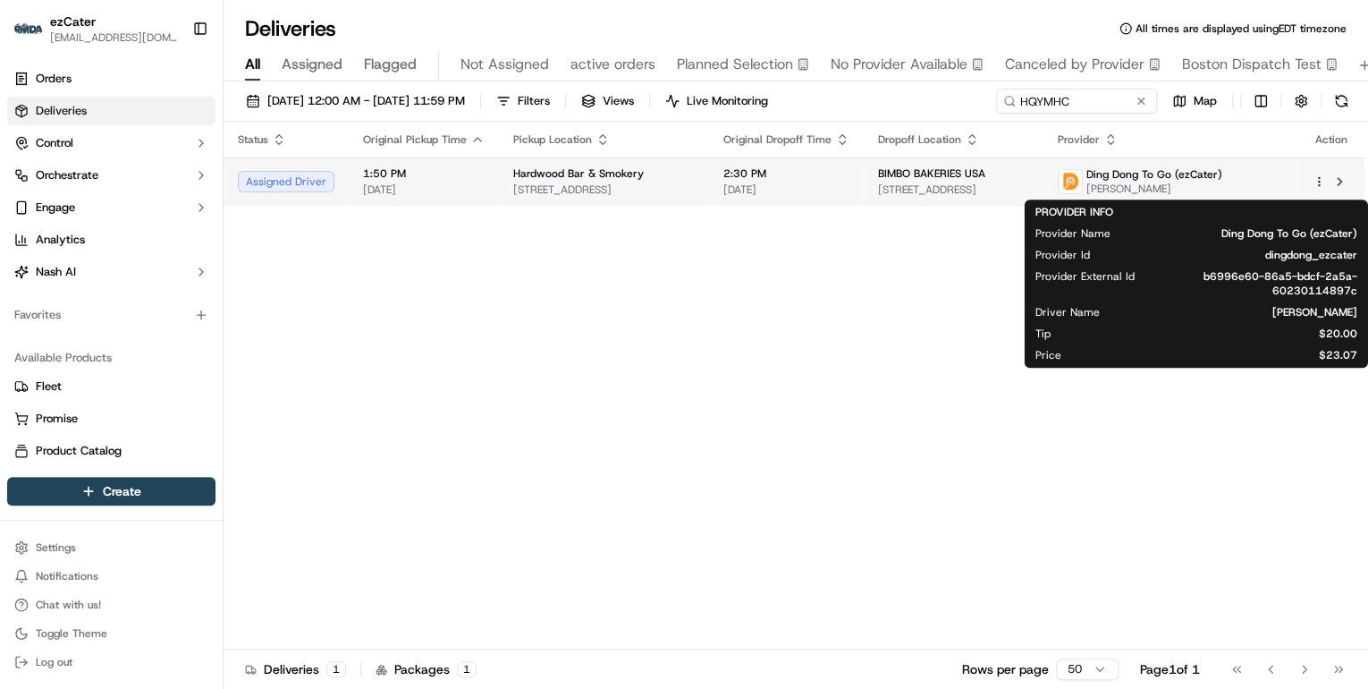
drag, startPoint x: 1247, startPoint y: 191, endPoint x: 1152, endPoint y: 190, distance: 94.8
click at [1152, 190] on span "Movlatgiri Akhriyev" at bounding box center [1154, 189] width 136 height 14
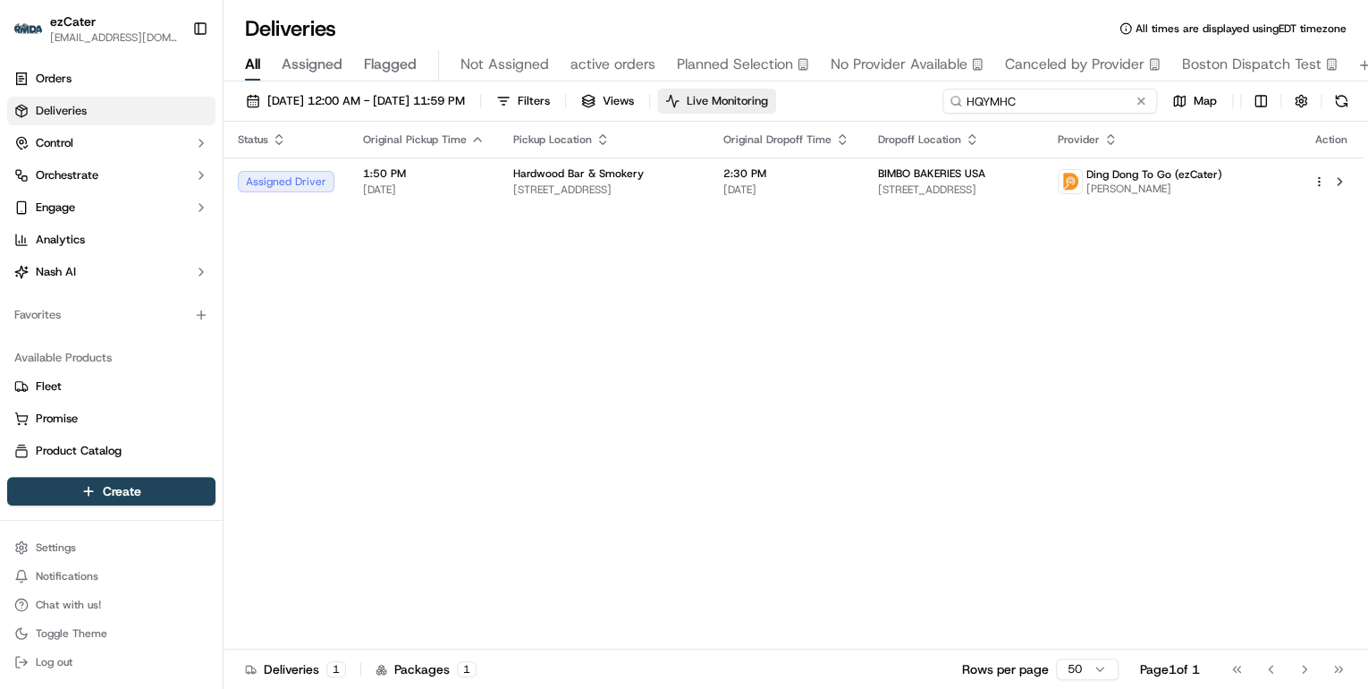
drag, startPoint x: 1084, startPoint y: 94, endPoint x: 723, endPoint y: 103, distance: 361.4
click at [723, 103] on div "09/15/2025 12:00 AM - 09/21/2025 11:59 PM Filters Views Live Monitoring HQYMHC …" at bounding box center [796, 105] width 1145 height 33
paste input "Movlatgiri Akhriyev"
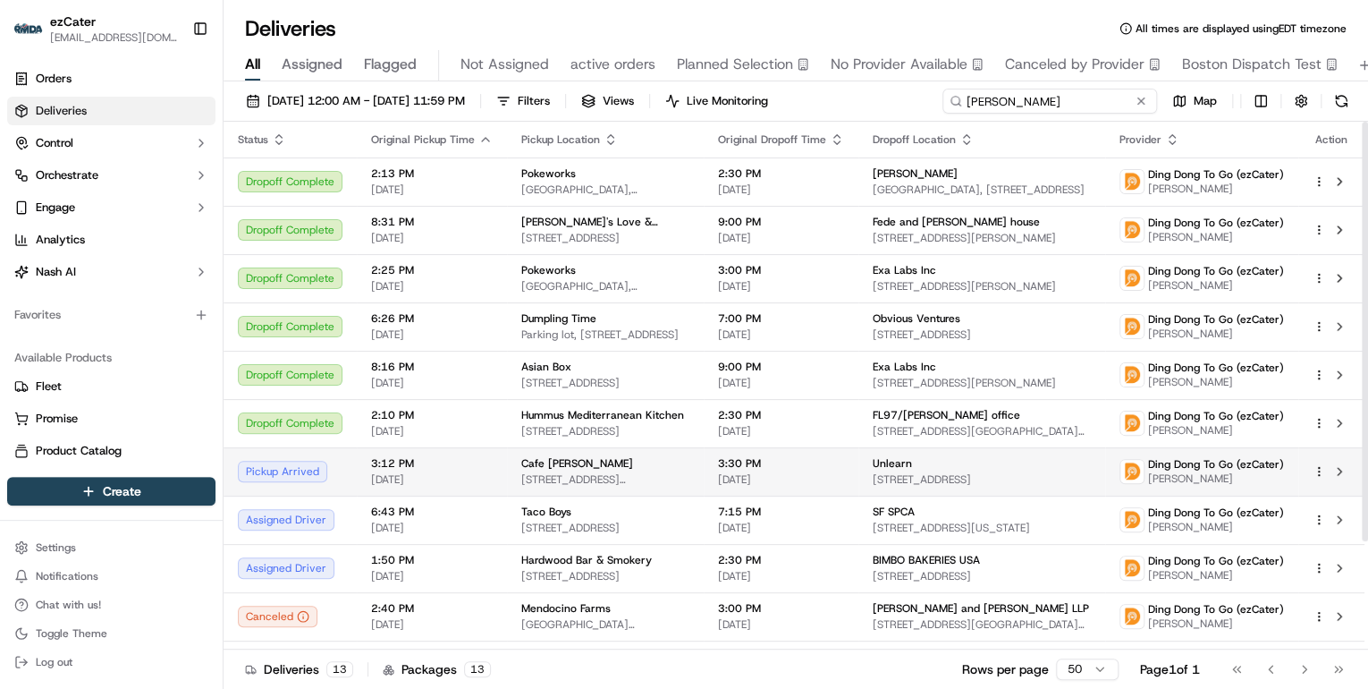
scroll to position [136, 0]
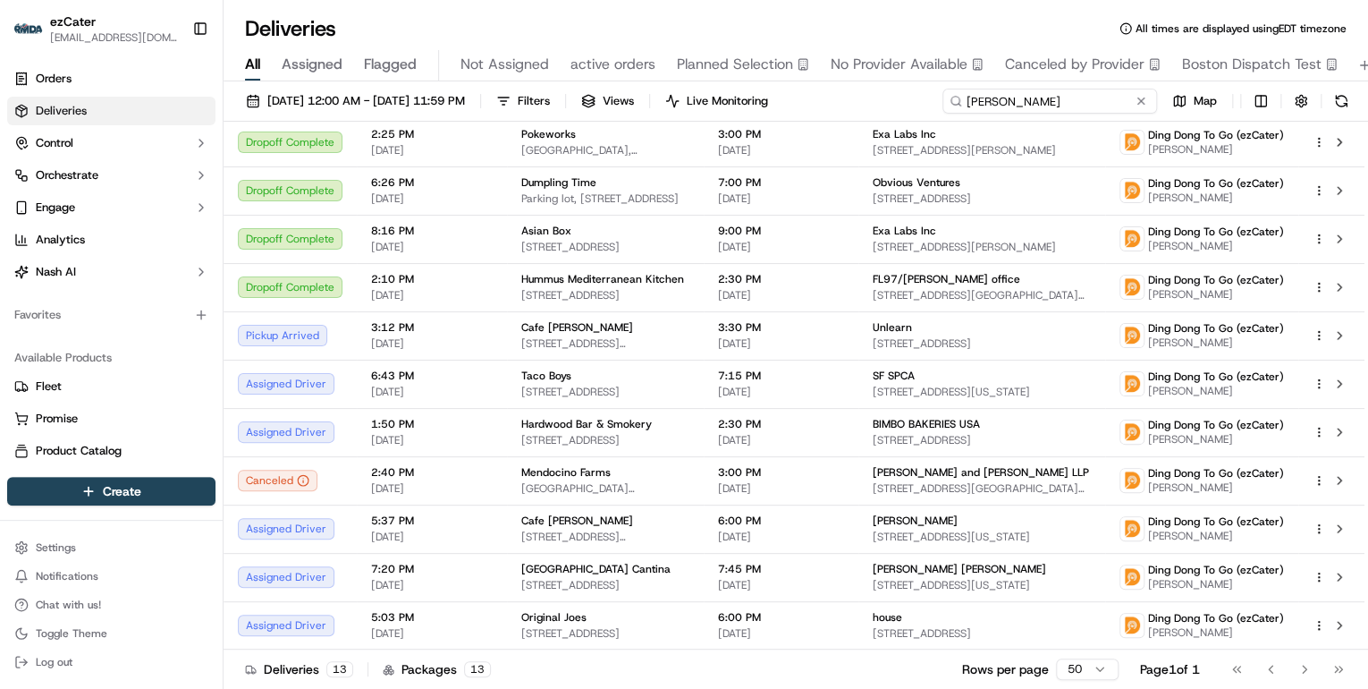
type input "Movlatgiri Akhriyev"
click at [1145, 101] on button at bounding box center [1141, 101] width 18 height 18
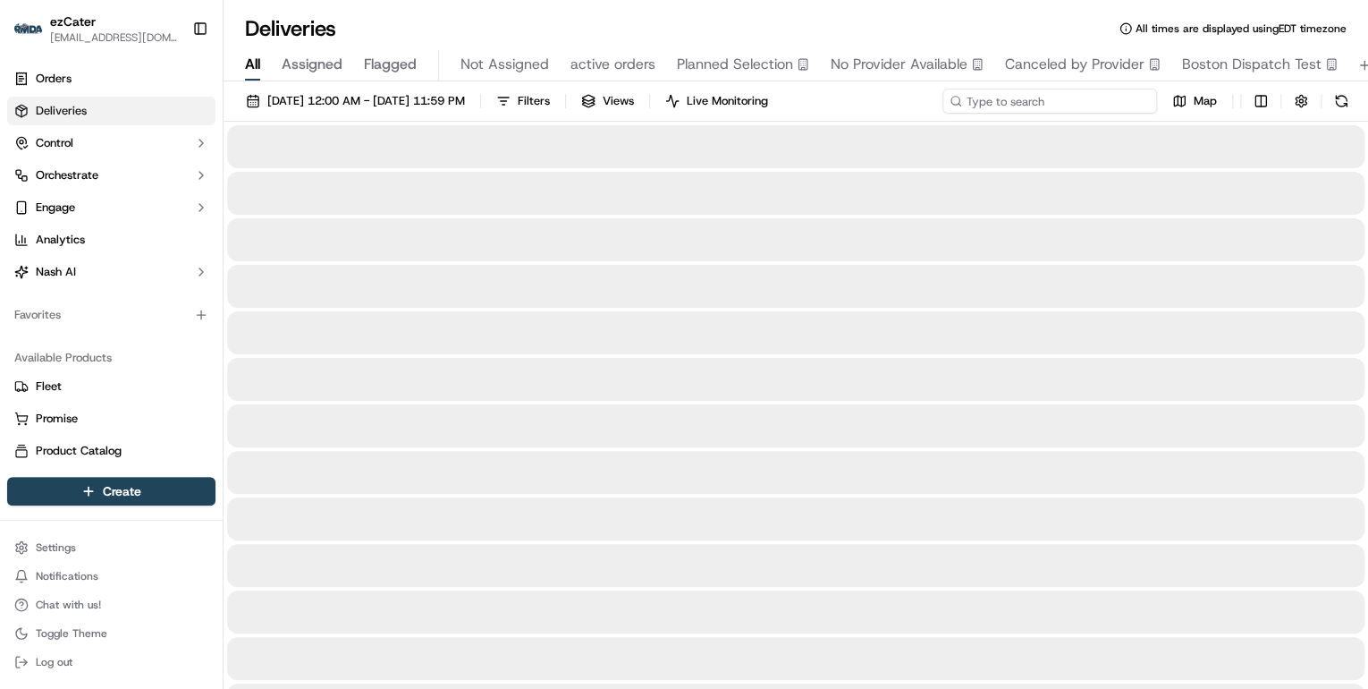
click at [1047, 99] on input at bounding box center [1049, 101] width 215 height 25
click at [1025, 103] on input at bounding box center [1049, 101] width 215 height 25
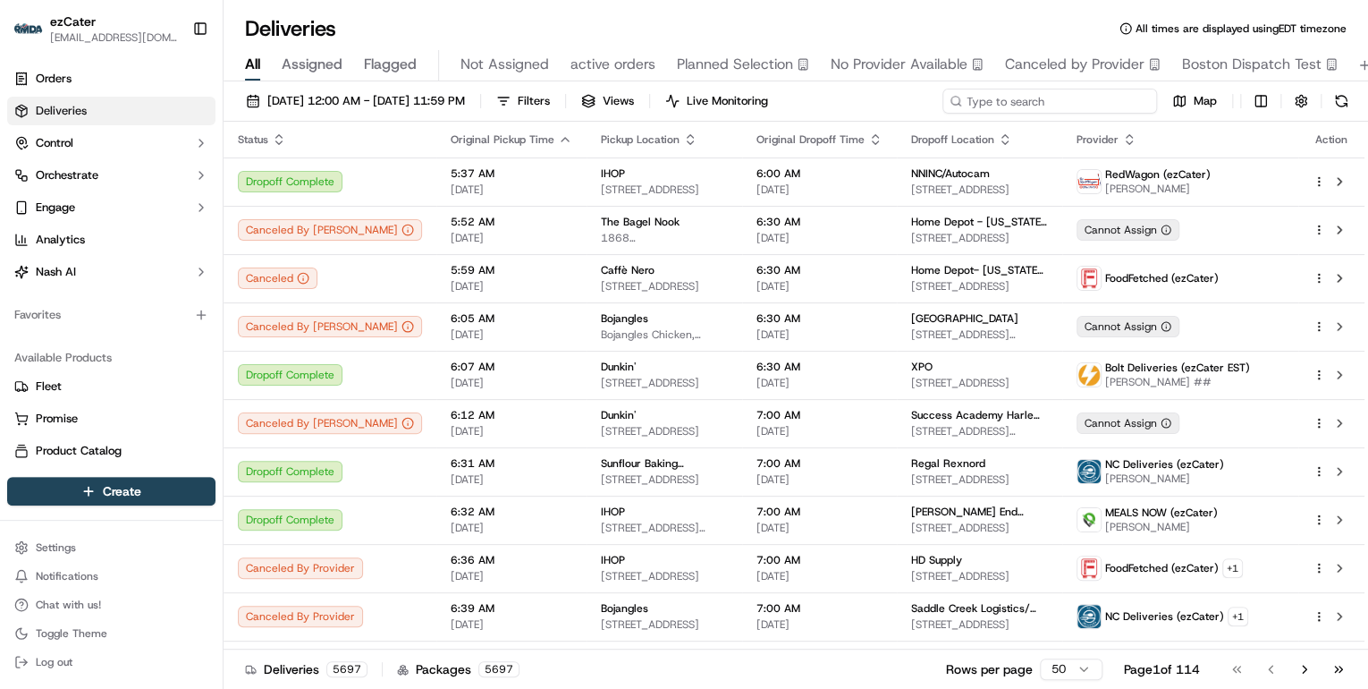
paste input "MTTR2X"
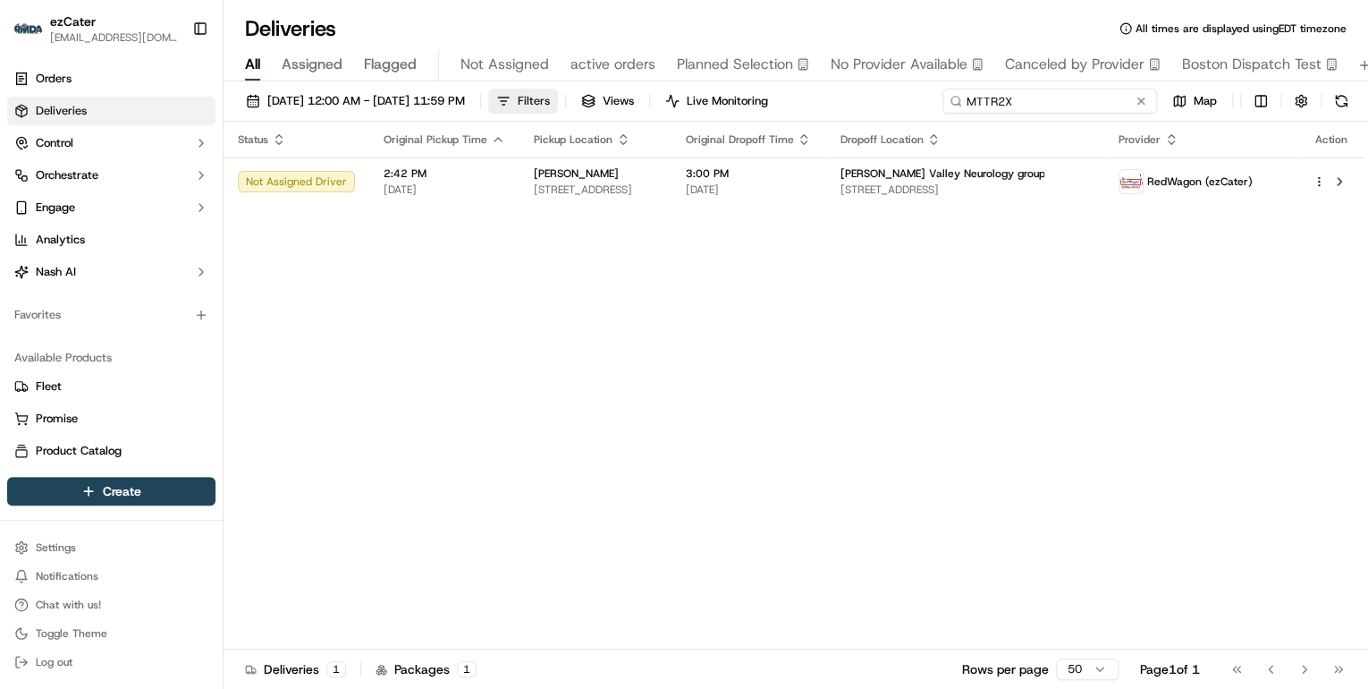
drag, startPoint x: 1034, startPoint y: 103, endPoint x: 615, endPoint y: 89, distance: 418.7
click at [615, 89] on div "09/15/2025 12:00 AM - 09/21/2025 11:59 PM Filters Views Live Monitoring MTTR2X …" at bounding box center [796, 105] width 1145 height 33
paste input "YA0F33"
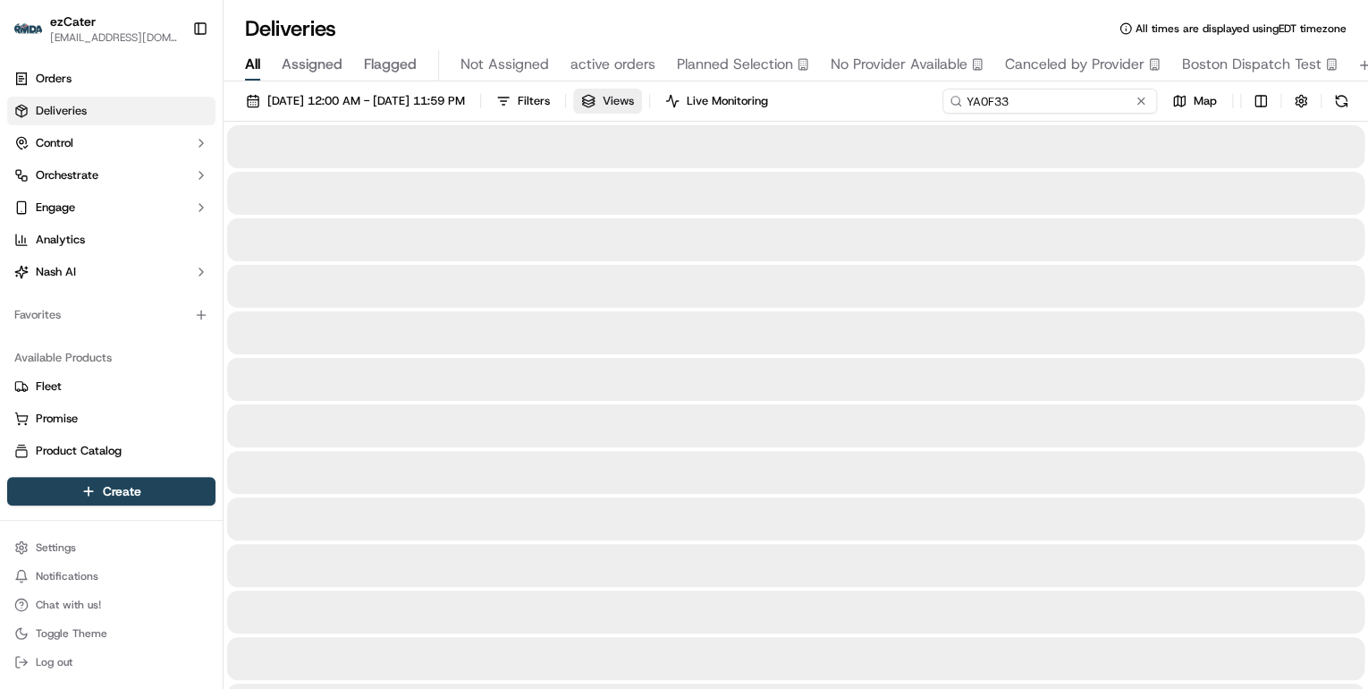
type input "YA0F33"
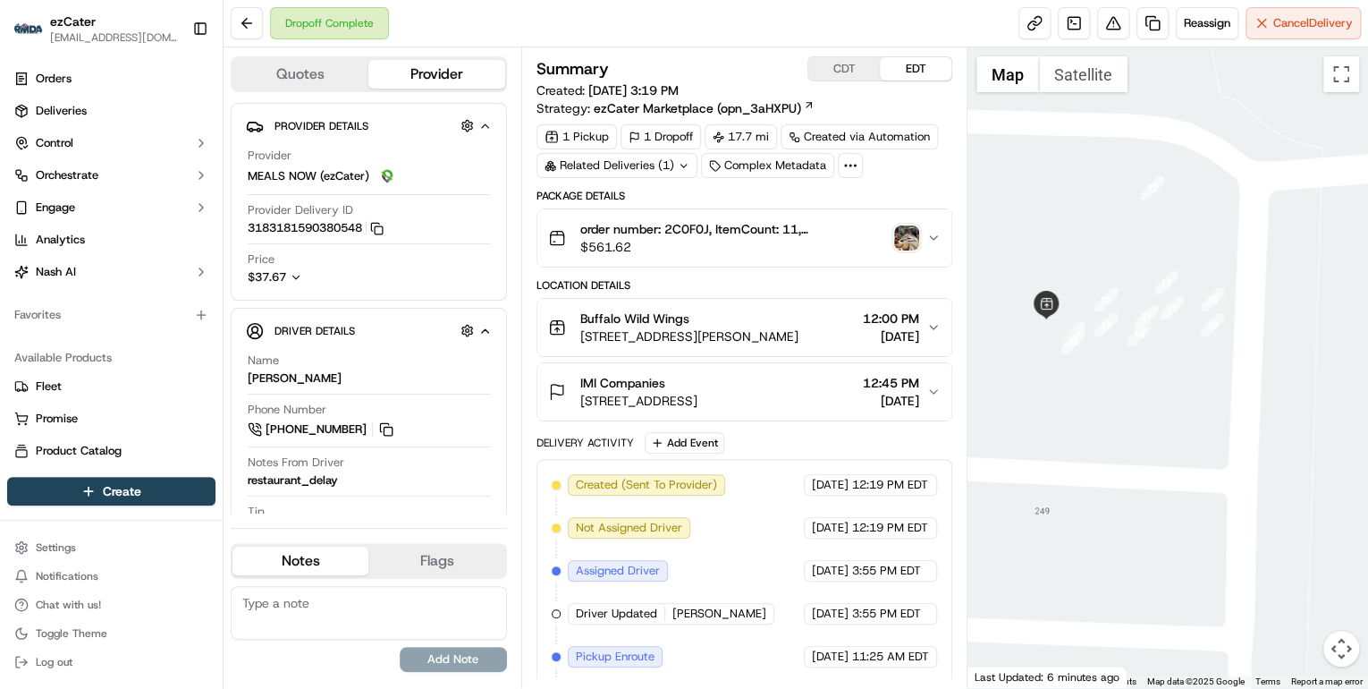
drag, startPoint x: 1321, startPoint y: 286, endPoint x: 1363, endPoint y: 289, distance: 42.1
click at [1363, 289] on div at bounding box center [1168, 367] width 401 height 640
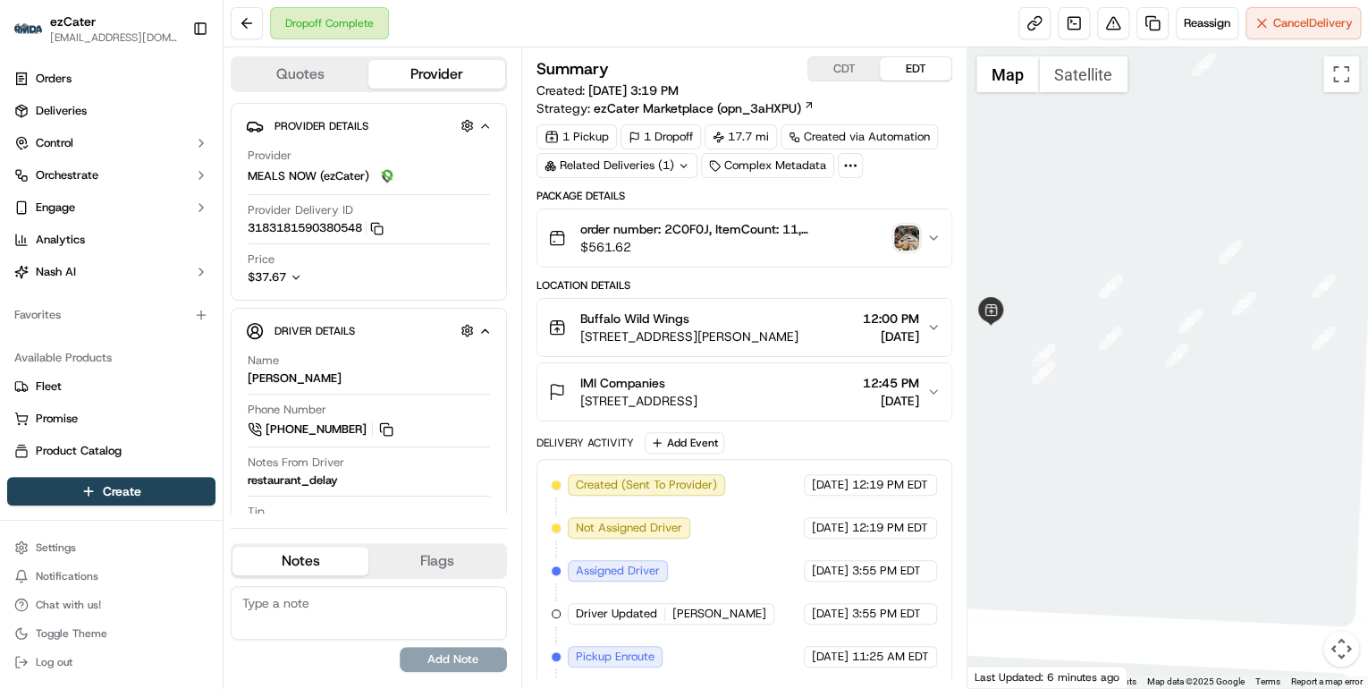
drag, startPoint x: 1057, startPoint y: 401, endPoint x: 1107, endPoint y: 446, distance: 67.1
click at [1109, 460] on div at bounding box center [1168, 367] width 401 height 640
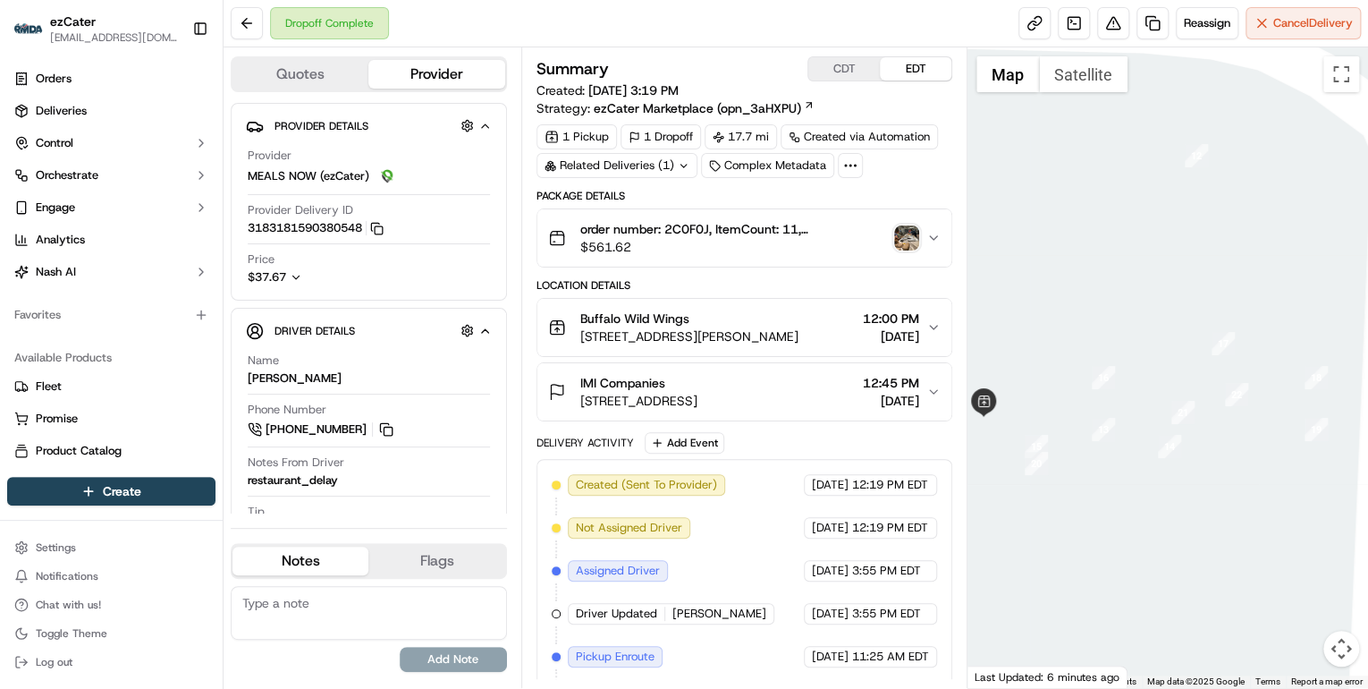
drag, startPoint x: 1211, startPoint y: 134, endPoint x: 1199, endPoint y: 211, distance: 77.8
click at [1201, 244] on div at bounding box center [1168, 367] width 401 height 640
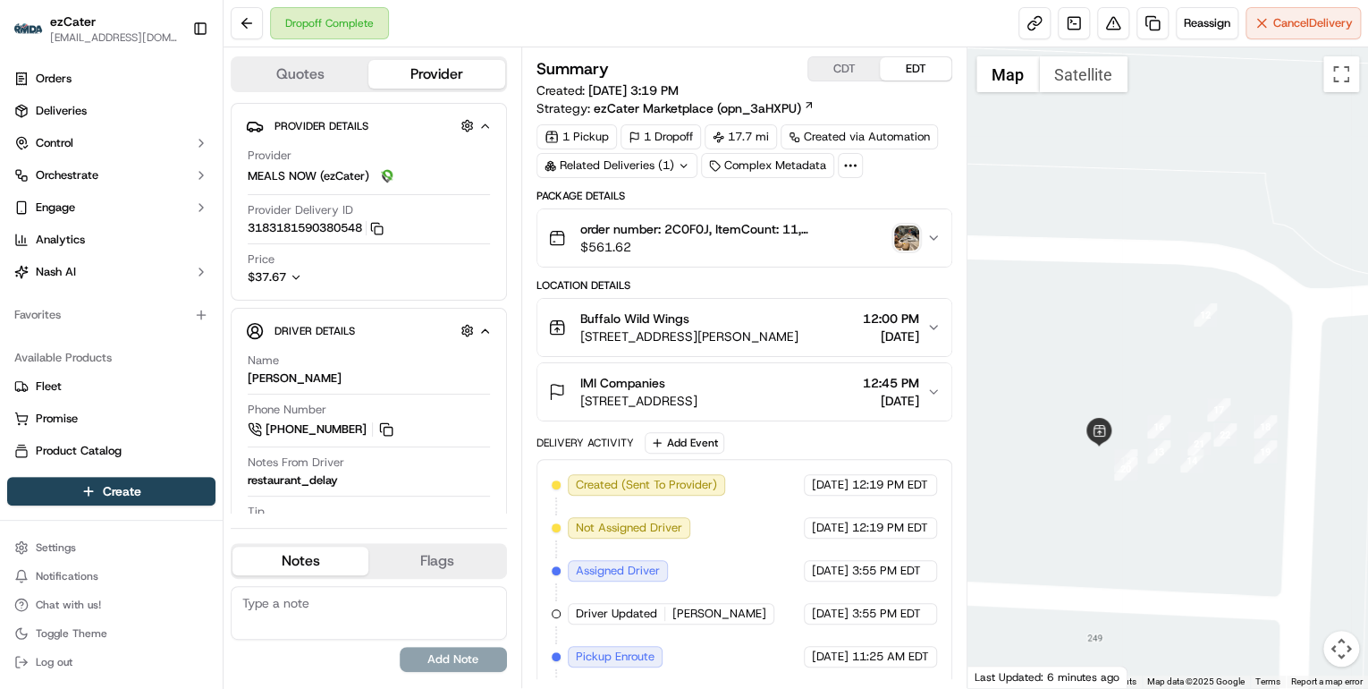
drag, startPoint x: 1082, startPoint y: 562, endPoint x: 1293, endPoint y: 334, distance: 310.7
click at [1293, 334] on div at bounding box center [1168, 367] width 401 height 640
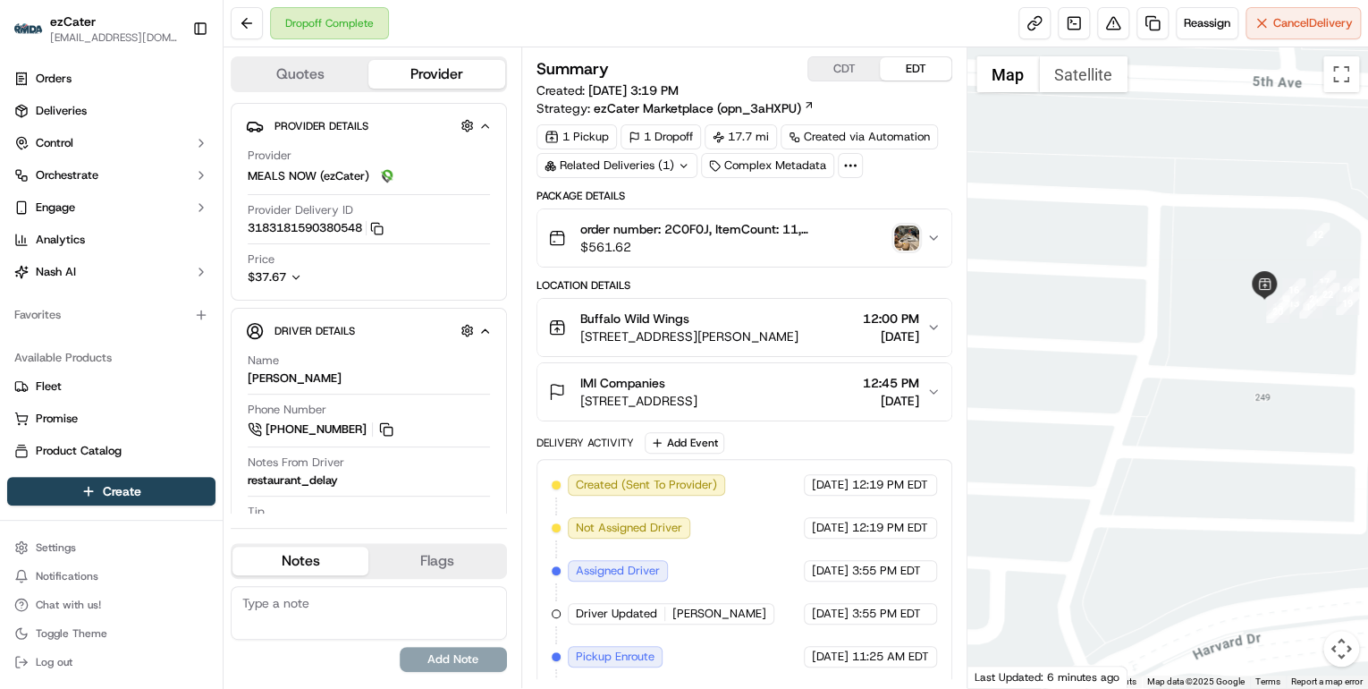
drag, startPoint x: 1099, startPoint y: 404, endPoint x: 1030, endPoint y: 360, distance: 81.6
click at [1030, 360] on div at bounding box center [1168, 367] width 401 height 640
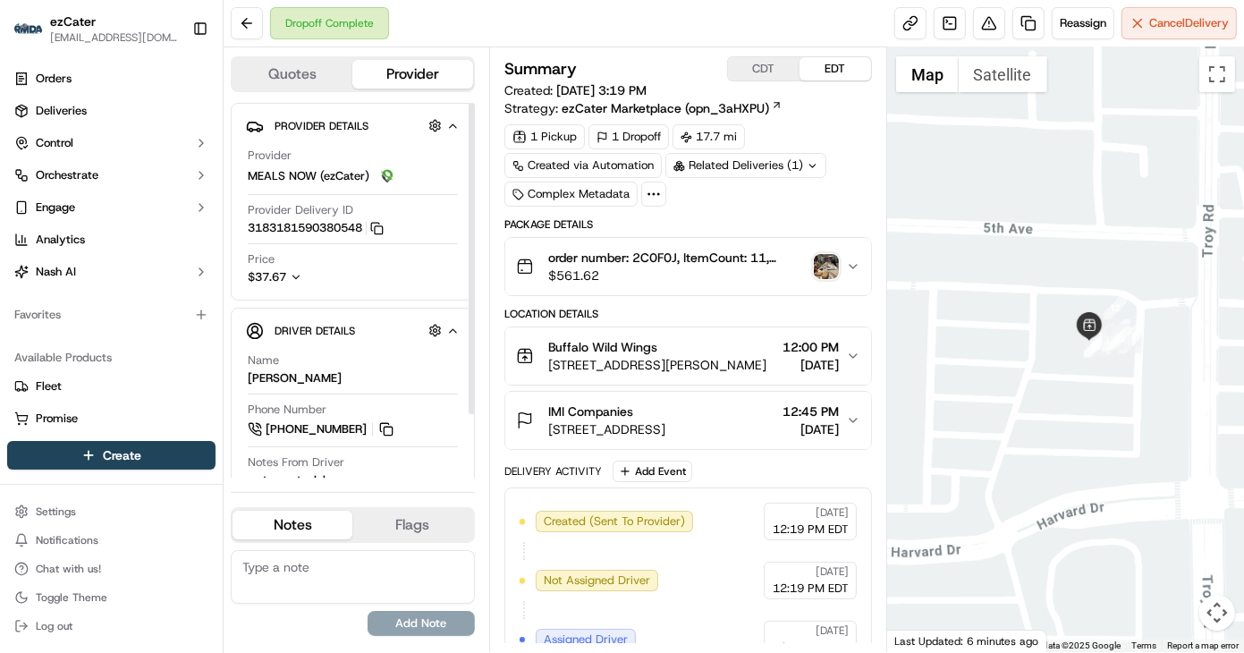
click at [297, 276] on icon "button" at bounding box center [296, 277] width 6 height 4
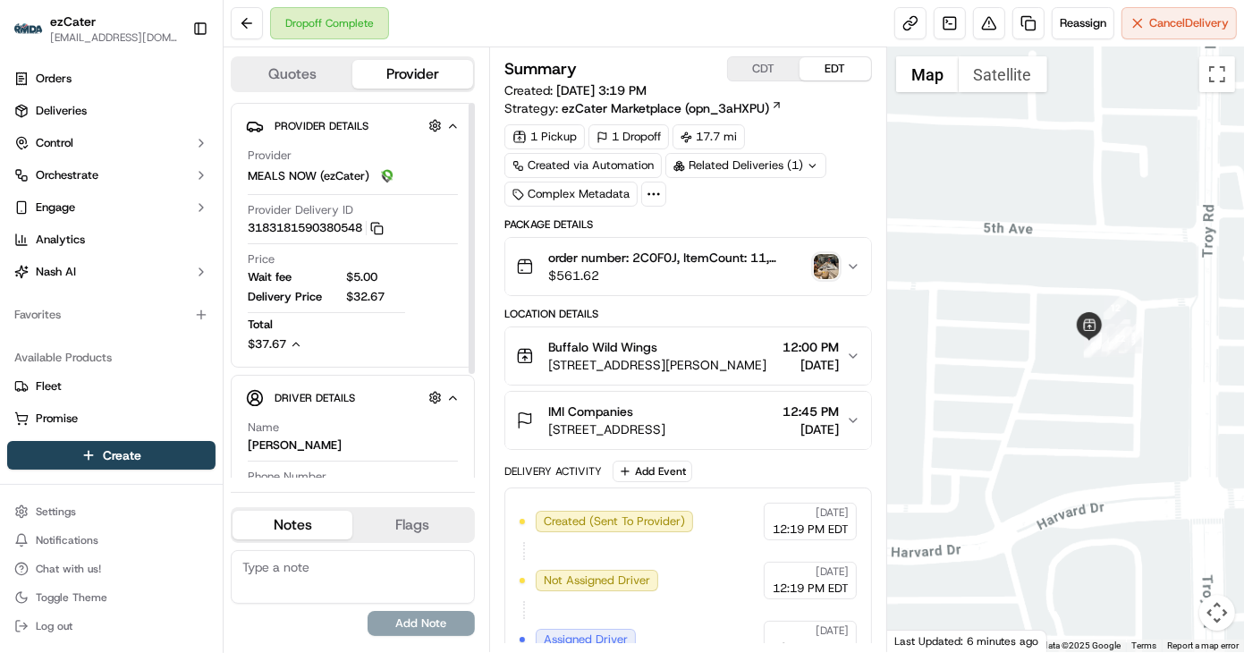
click at [427, 444] on div "Name [PERSON_NAME]" at bounding box center [353, 436] width 210 height 34
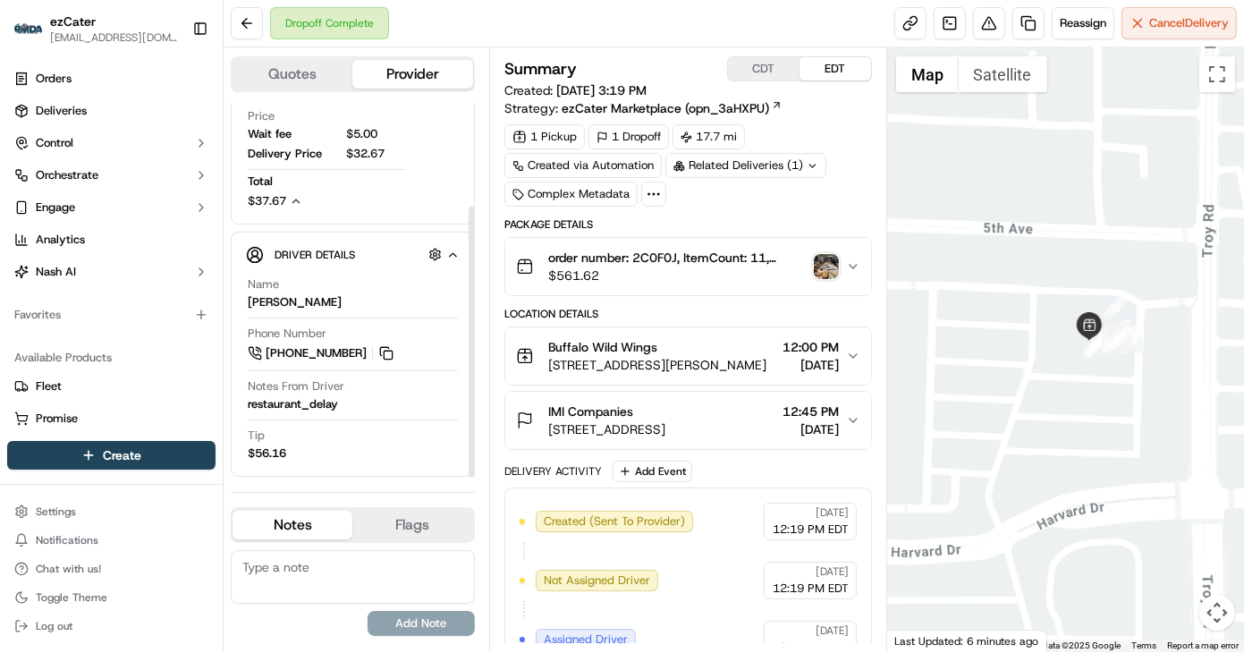
click at [423, 524] on button "Flags" at bounding box center [412, 525] width 120 height 29
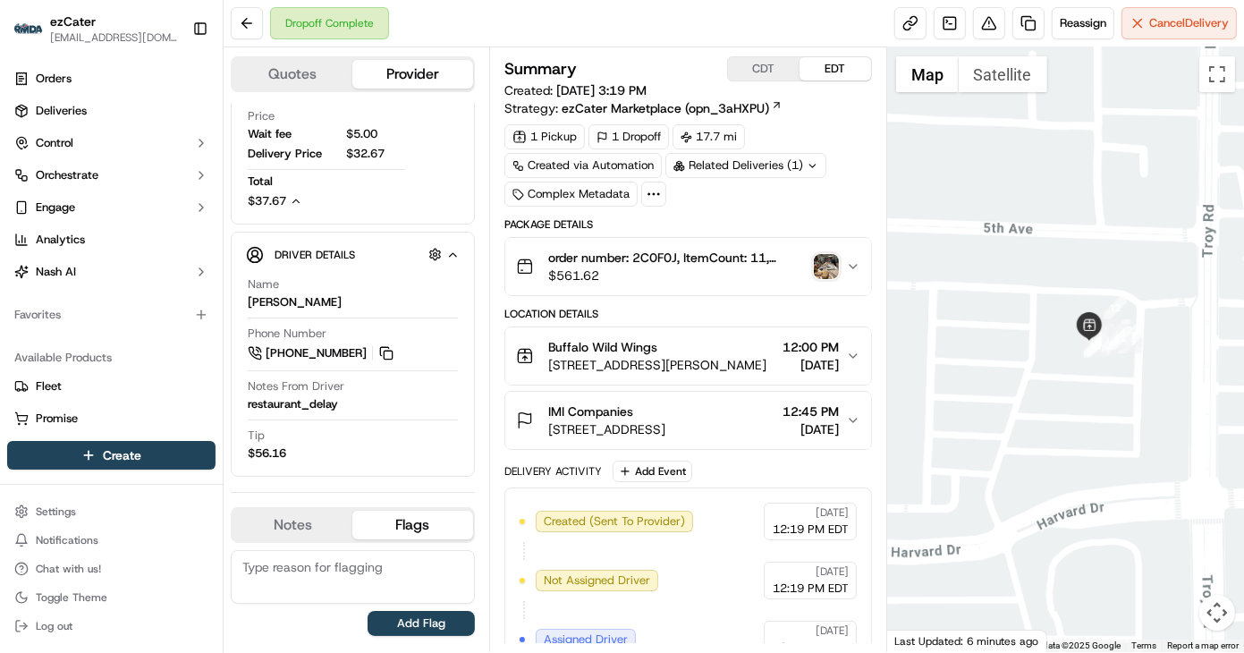
click at [290, 569] on textarea at bounding box center [353, 577] width 244 height 54
paste textarea "job_QdPP44pS8HC3ezWMKwx2Ju"
type textarea "job_QdPP44pS8HC3ezWMKwx2Ju - can we adjust wait fee to $10 for 31 min wait at C…"
click at [437, 620] on button "Add Flag" at bounding box center [421, 623] width 107 height 25
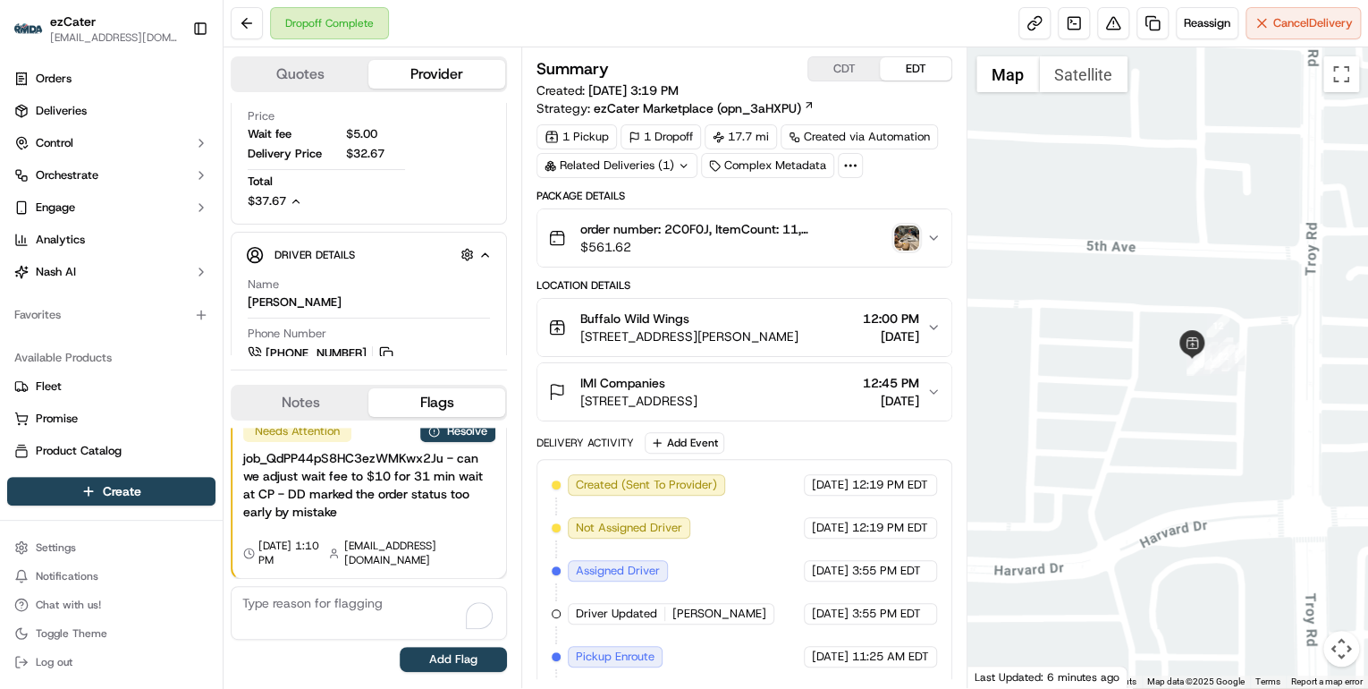
scroll to position [18, 0]
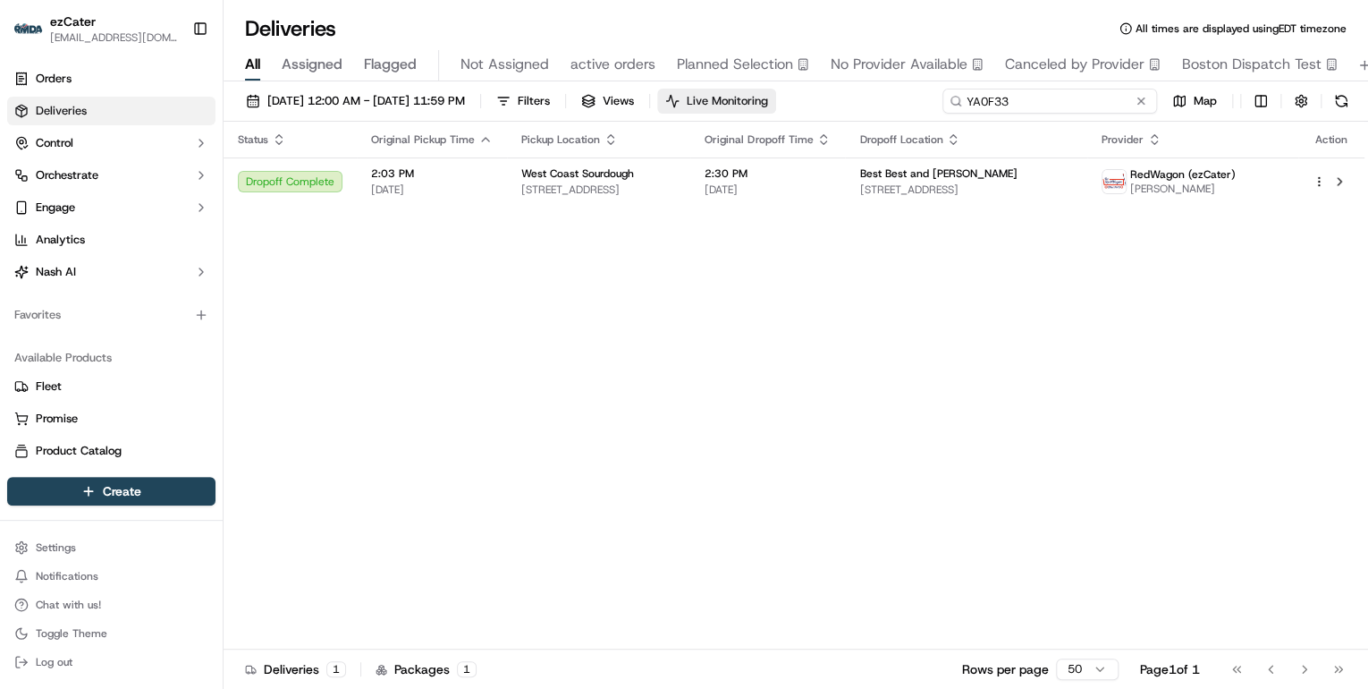
drag, startPoint x: 1017, startPoint y: 100, endPoint x: 740, endPoint y: 100, distance: 276.3
click at [740, 100] on div "[DATE] 12:00 AM - [DATE] 11:59 PM Filters Views Live Monitoring YA0F33 Map" at bounding box center [796, 105] width 1145 height 33
paste input "MK8EP4"
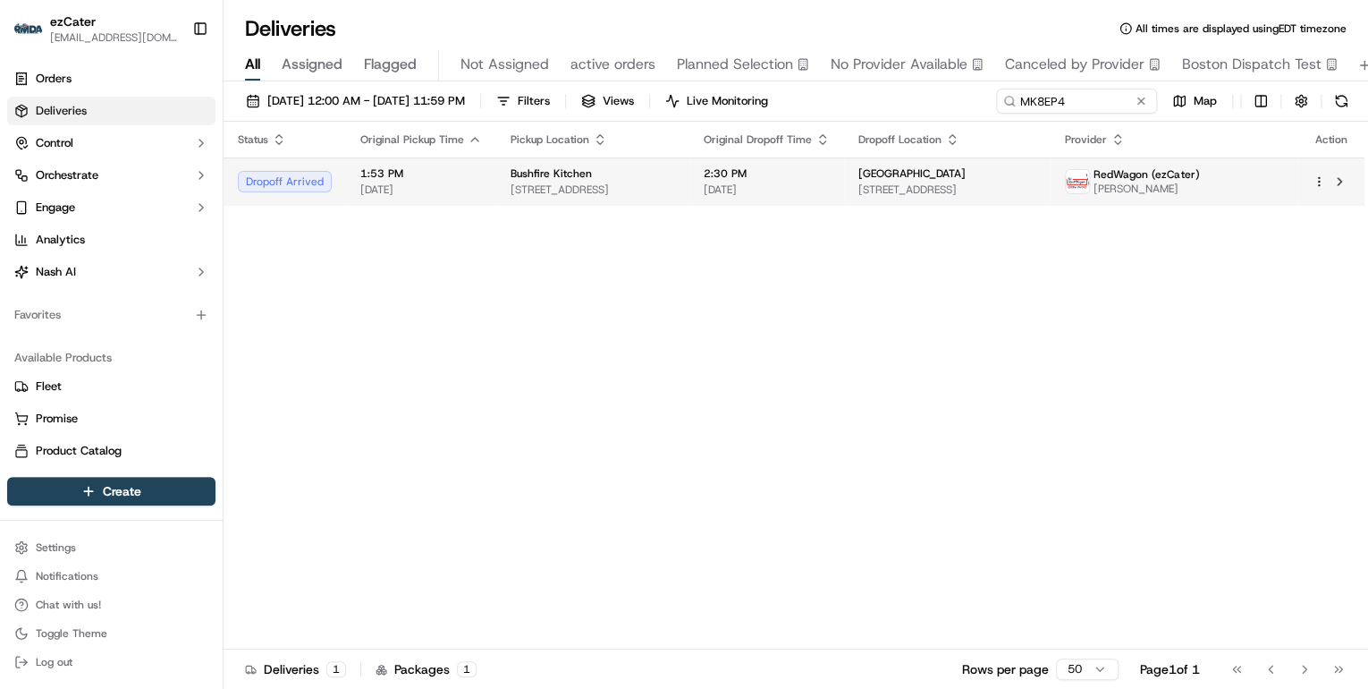
click at [672, 176] on div "Bushfire Kitchen" at bounding box center [593, 173] width 165 height 14
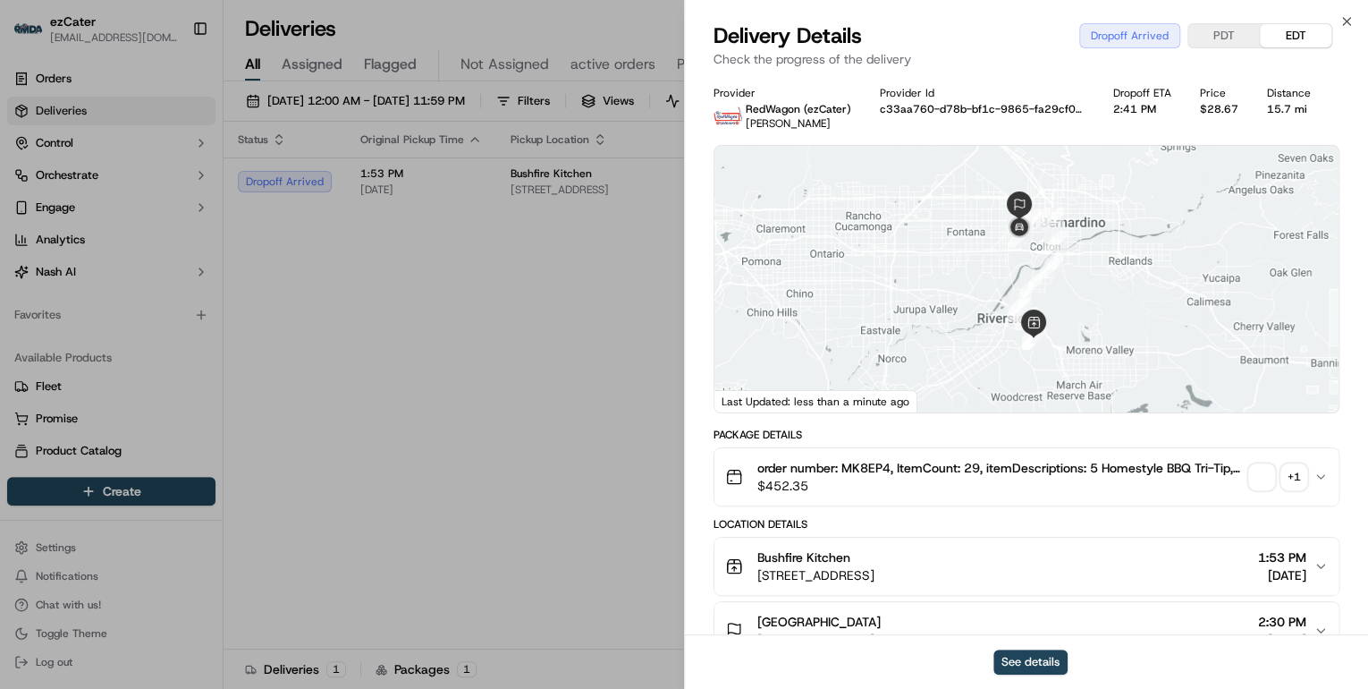
scroll to position [215, 0]
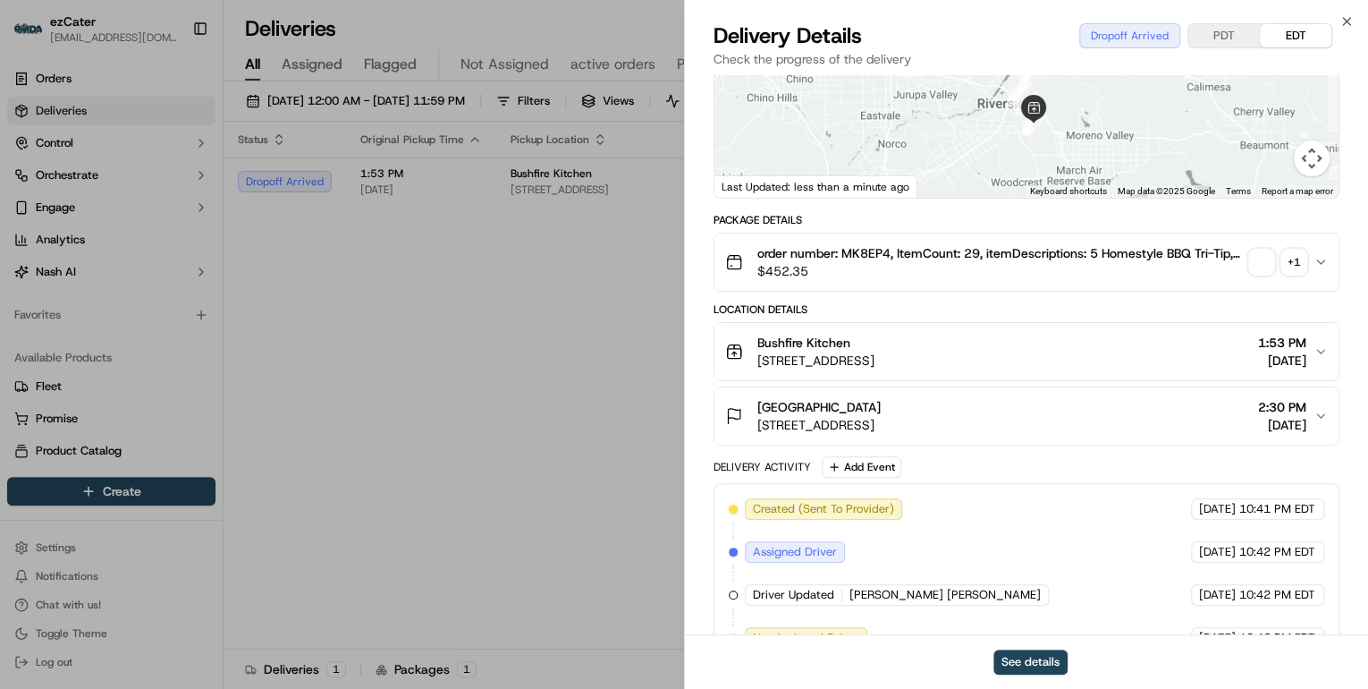
click at [881, 416] on span "[STREET_ADDRESS]" at bounding box center [818, 425] width 123 height 18
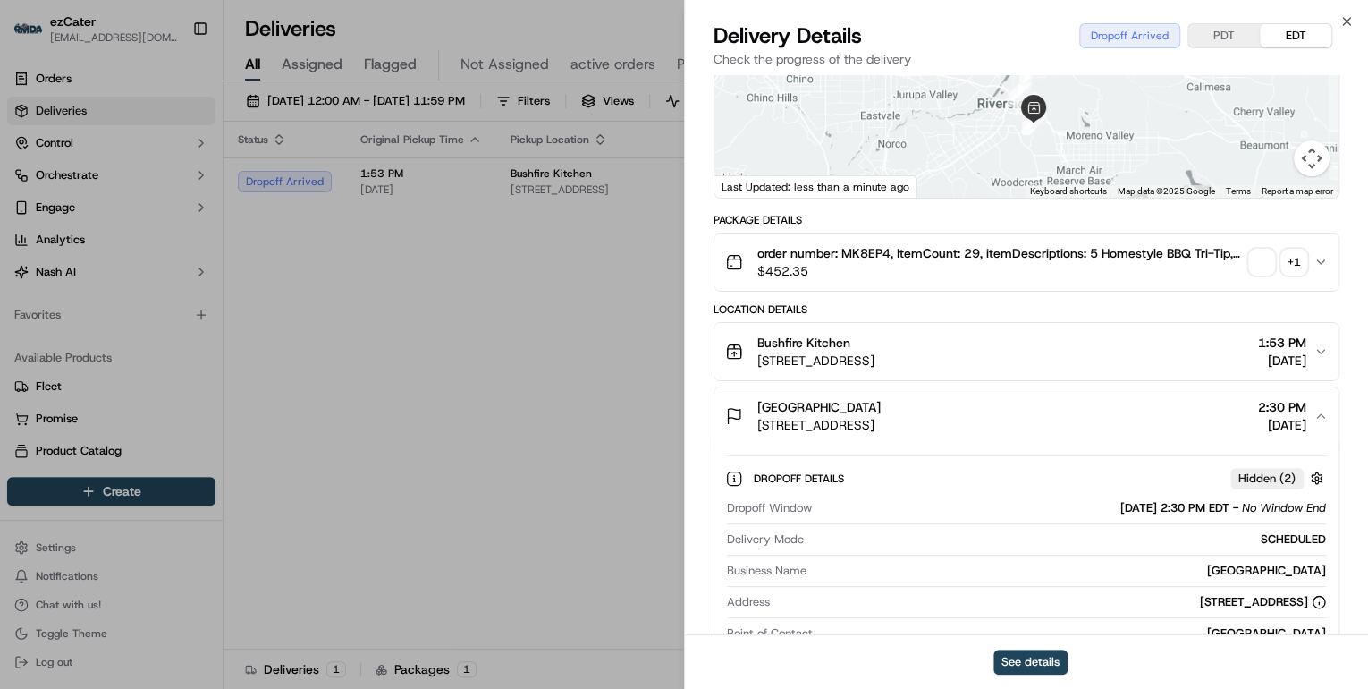
scroll to position [429, 0]
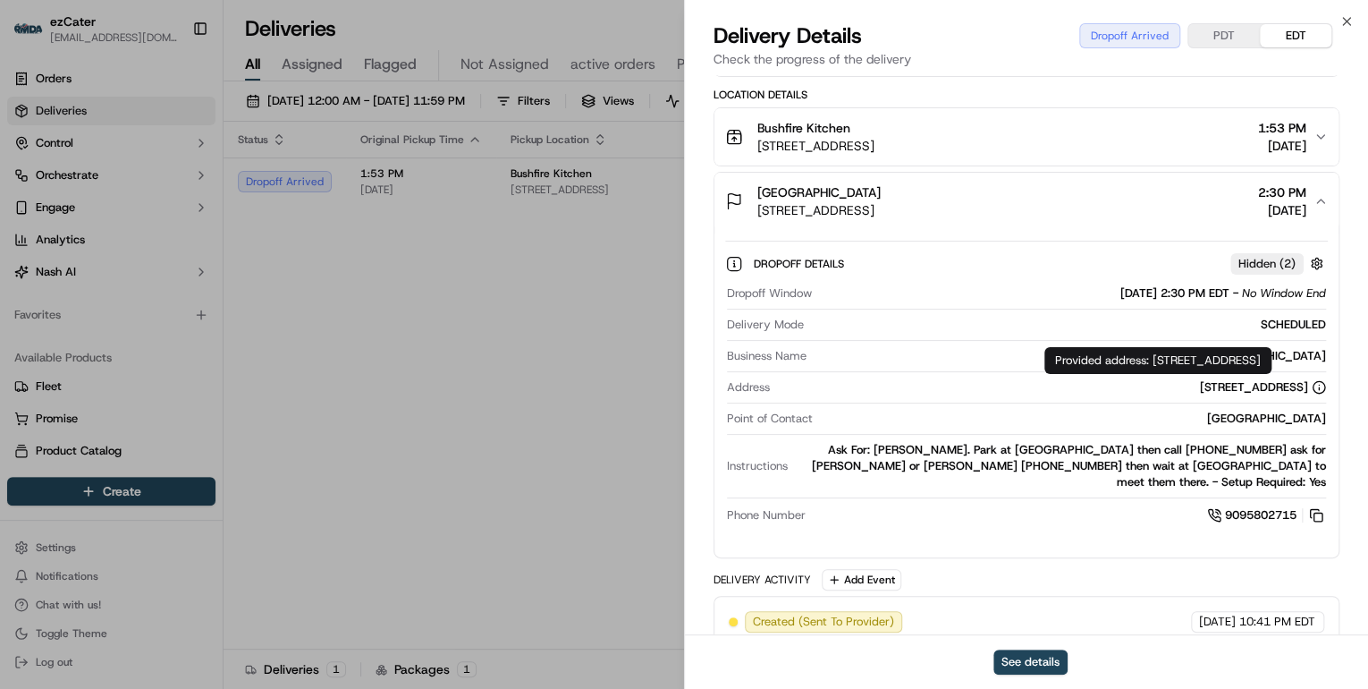
drag, startPoint x: 1354, startPoint y: 361, endPoint x: 1153, endPoint y: 358, distance: 201.2
click at [1153, 358] on div "Provided address: [STREET_ADDRESS] Provided address: [STREET_ADDRESS]" at bounding box center [1157, 360] width 227 height 27
copy div "[STREET_ADDRESS]"
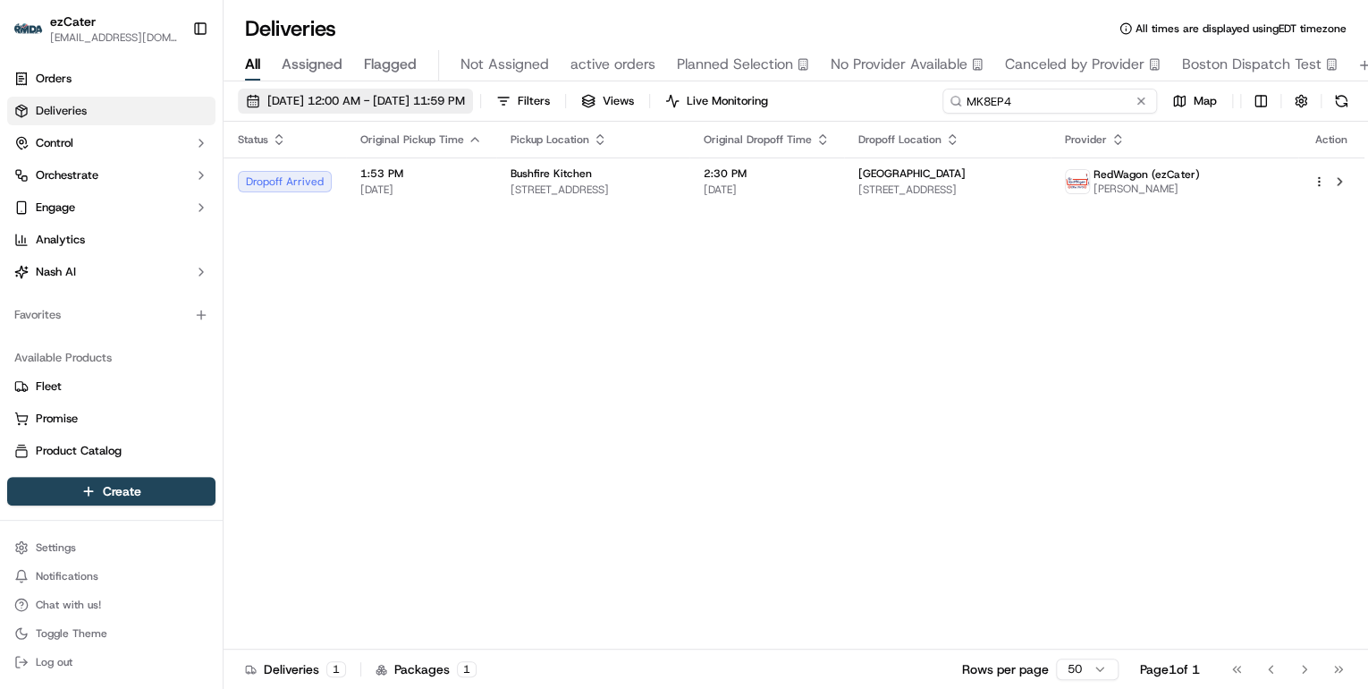
drag, startPoint x: 1077, startPoint y: 104, endPoint x: 501, endPoint y: 89, distance: 576.1
click at [539, 92] on div "[DATE] 12:00 AM - [DATE] 11:59 PM Filters Views Live Monitoring MK8EP4 Map" at bounding box center [796, 105] width 1145 height 33
paste input "UQ8-H0R"
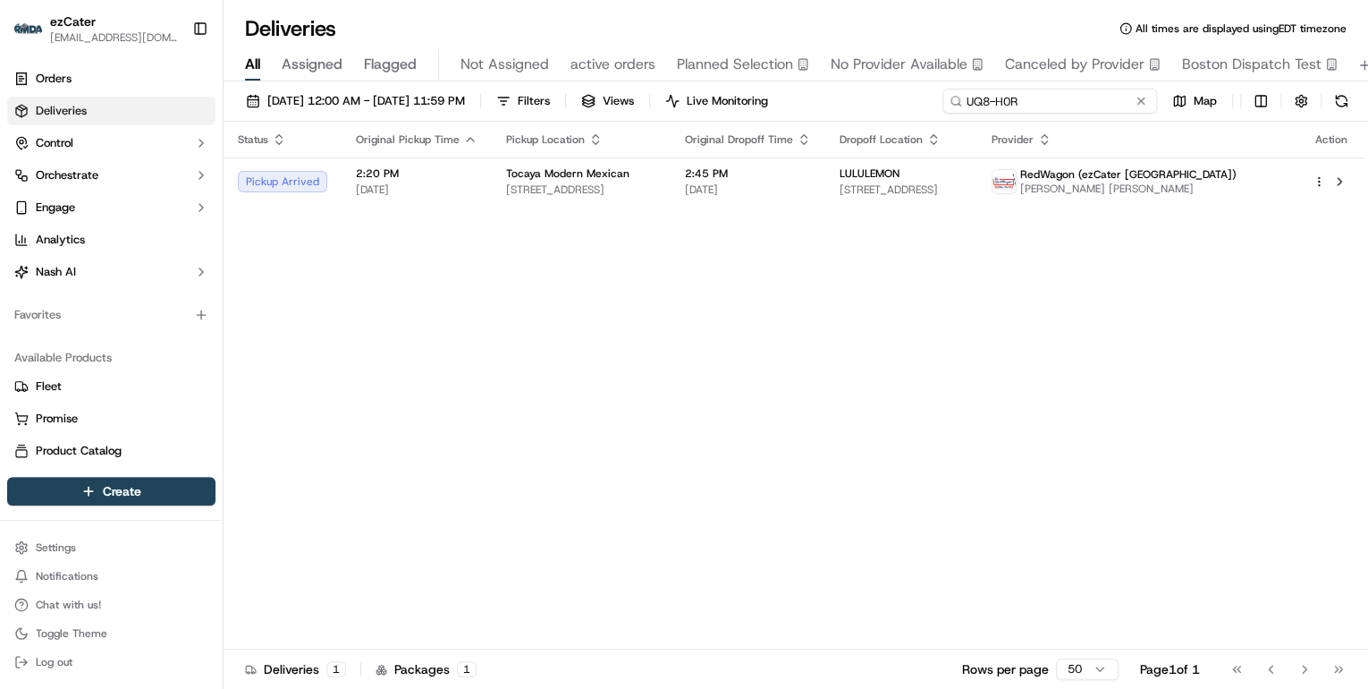
drag, startPoint x: 1030, startPoint y: 104, endPoint x: 587, endPoint y: 58, distance: 445.9
click at [587, 58] on div "Deliveries All times are displayed using EDT timezone All Assigned Flagged Not …" at bounding box center [796, 344] width 1145 height 689
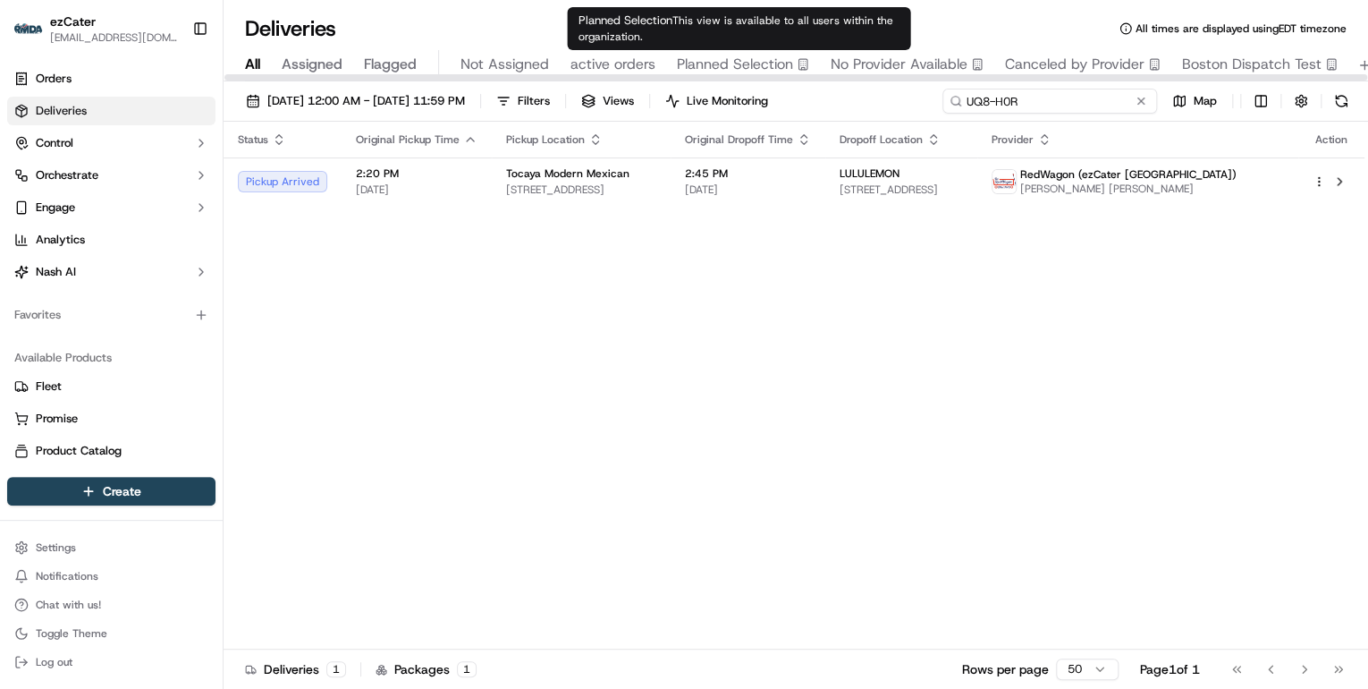
paste input "CGJP66"
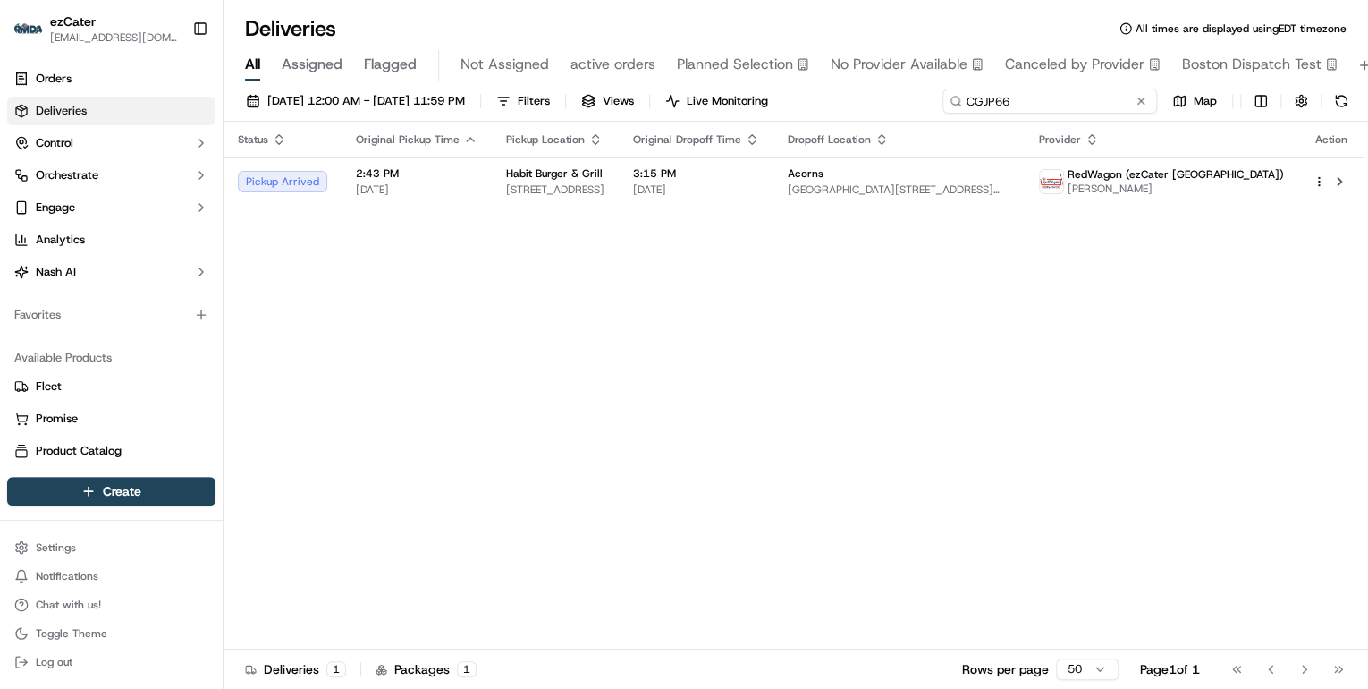
type input "CGJP66"
click at [664, 82] on div "09/15/2025 12:00 AM - 09/21/2025 11:59 PM Filters Views Live Monitoring CGJP66 …" at bounding box center [796, 386] width 1145 height 611
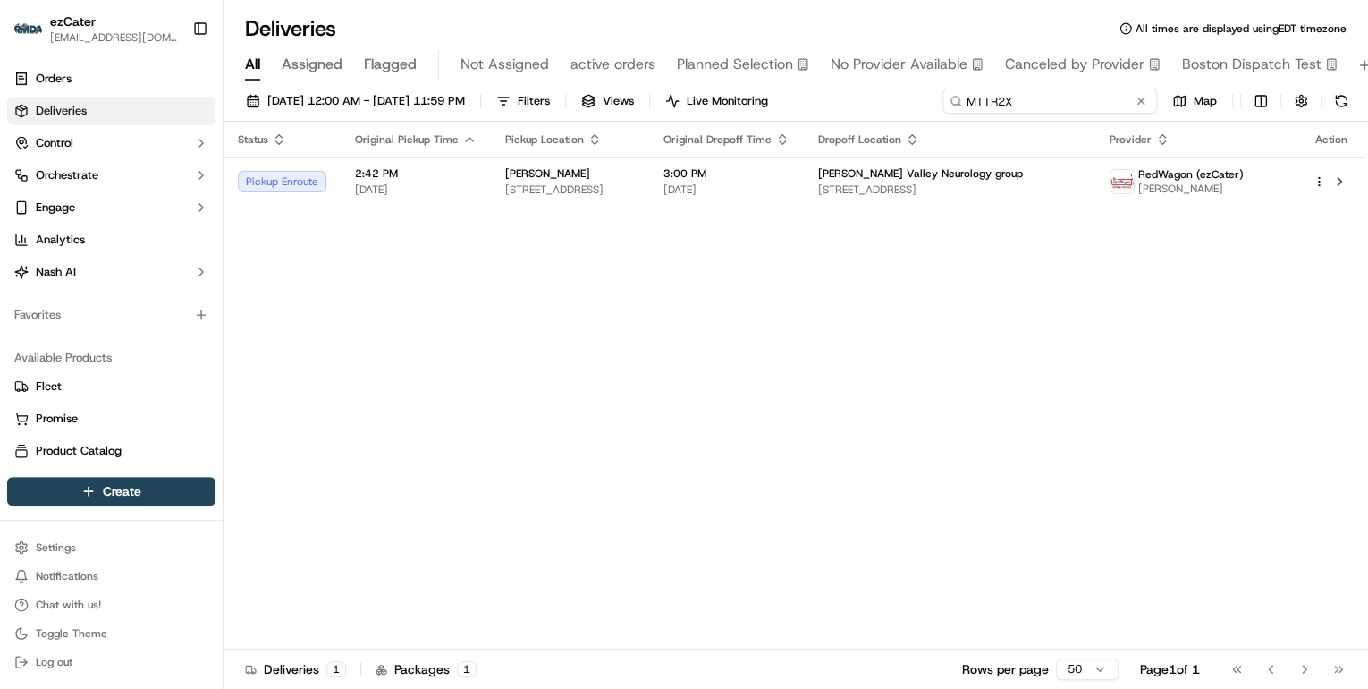
drag, startPoint x: 1026, startPoint y: 102, endPoint x: 617, endPoint y: 87, distance: 408.9
click at [617, 87] on div "09/15/2025 12:00 AM - 09/21/2025 11:59 PM Filters Views Live Monitoring MTTR2X …" at bounding box center [796, 386] width 1145 height 611
paste input "F196ZW"
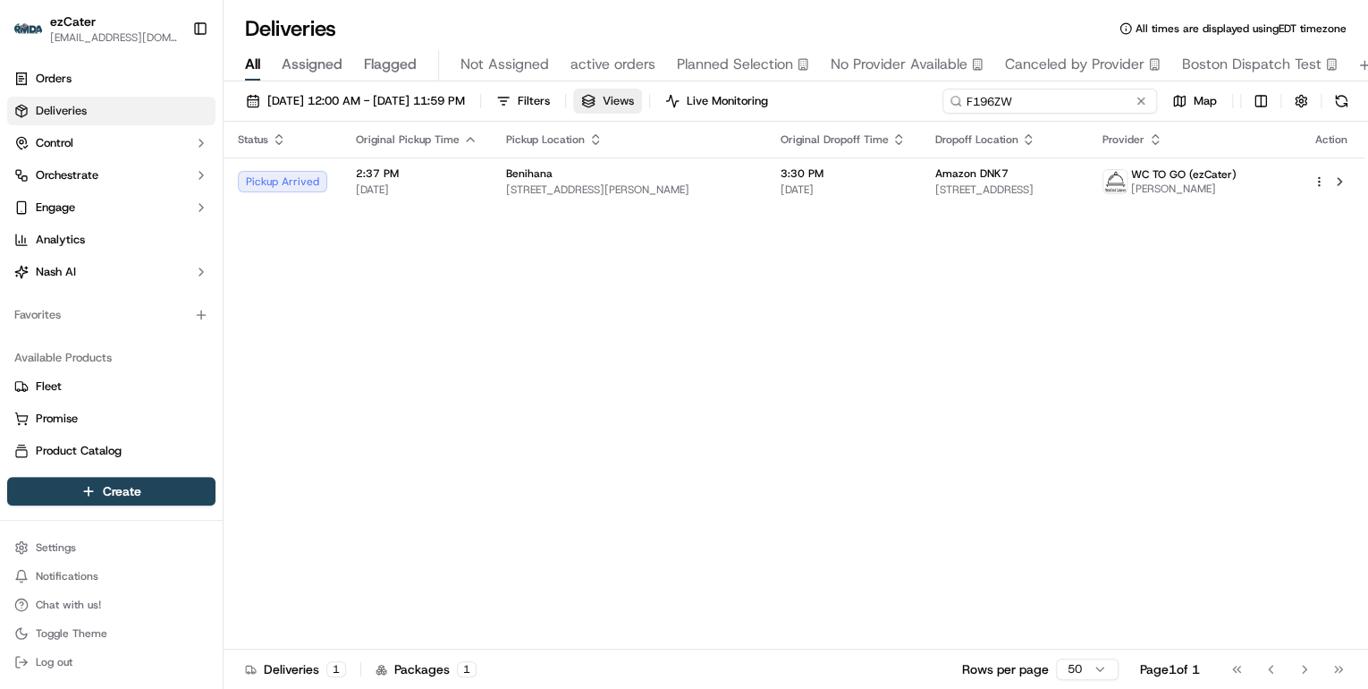
drag, startPoint x: 1028, startPoint y: 100, endPoint x: 666, endPoint y: 108, distance: 362.2
click at [666, 108] on div "09/15/2025 12:00 AM - 09/21/2025 11:59 PM Filters Views Live Monitoring F196ZW …" at bounding box center [796, 105] width 1145 height 33
type input "v"
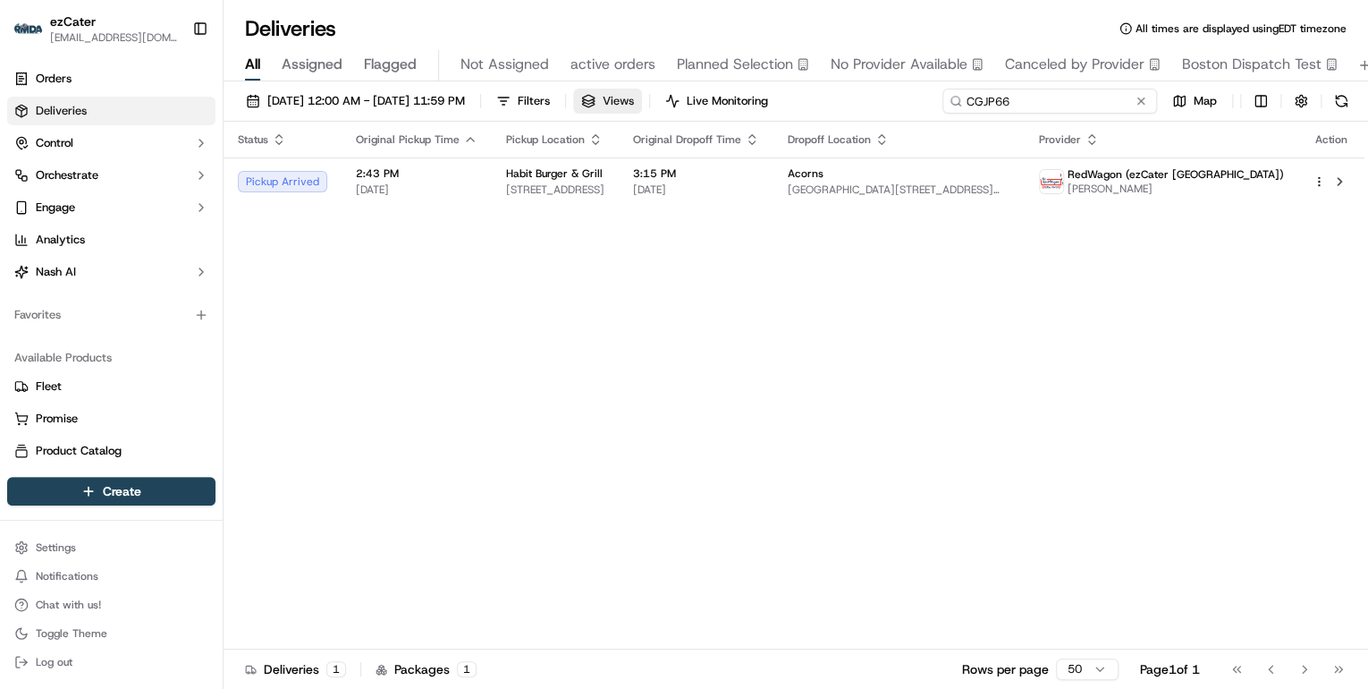
drag, startPoint x: 1037, startPoint y: 95, endPoint x: 665, endPoint y: 106, distance: 372.1
click at [667, 106] on div "09/15/2025 12:00 AM - 09/21/2025 11:59 PM Filters Views Live Monitoring CGJP66 …" at bounding box center [796, 105] width 1145 height 33
paste input "UQ8-H0R"
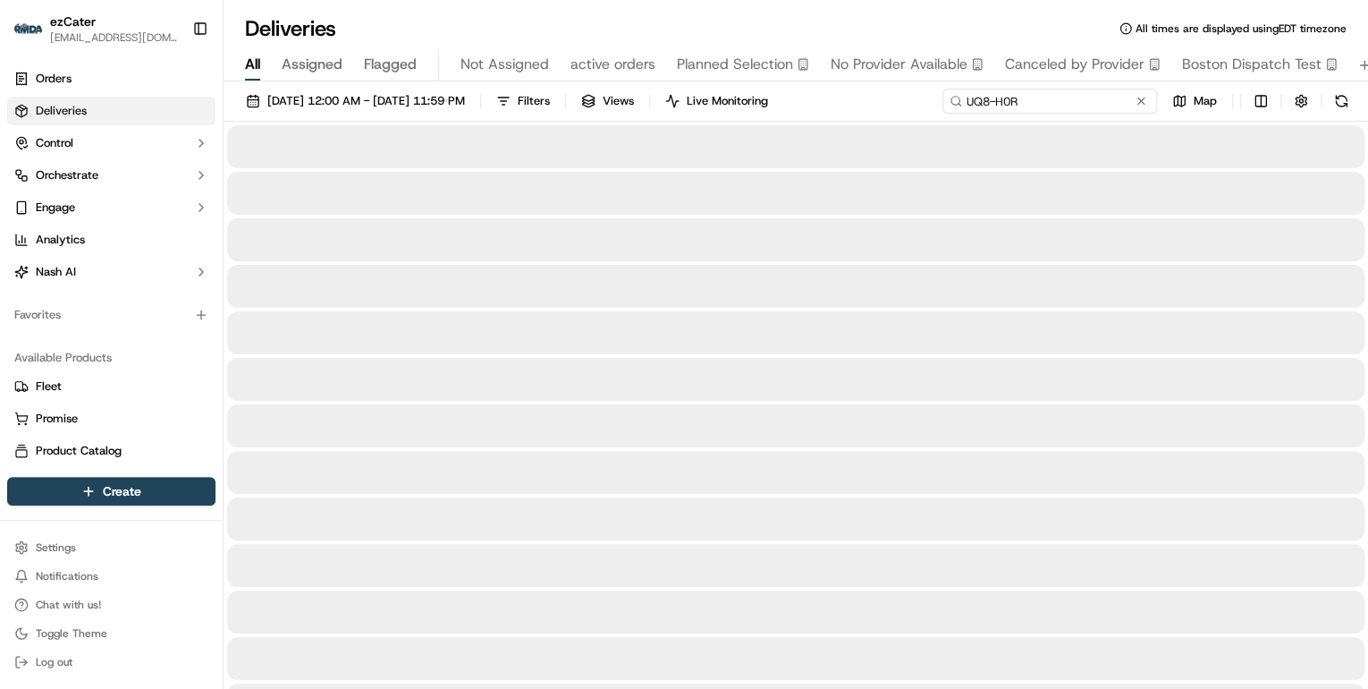
click at [965, 106] on input "UQ8-H0R" at bounding box center [1049, 101] width 215 height 25
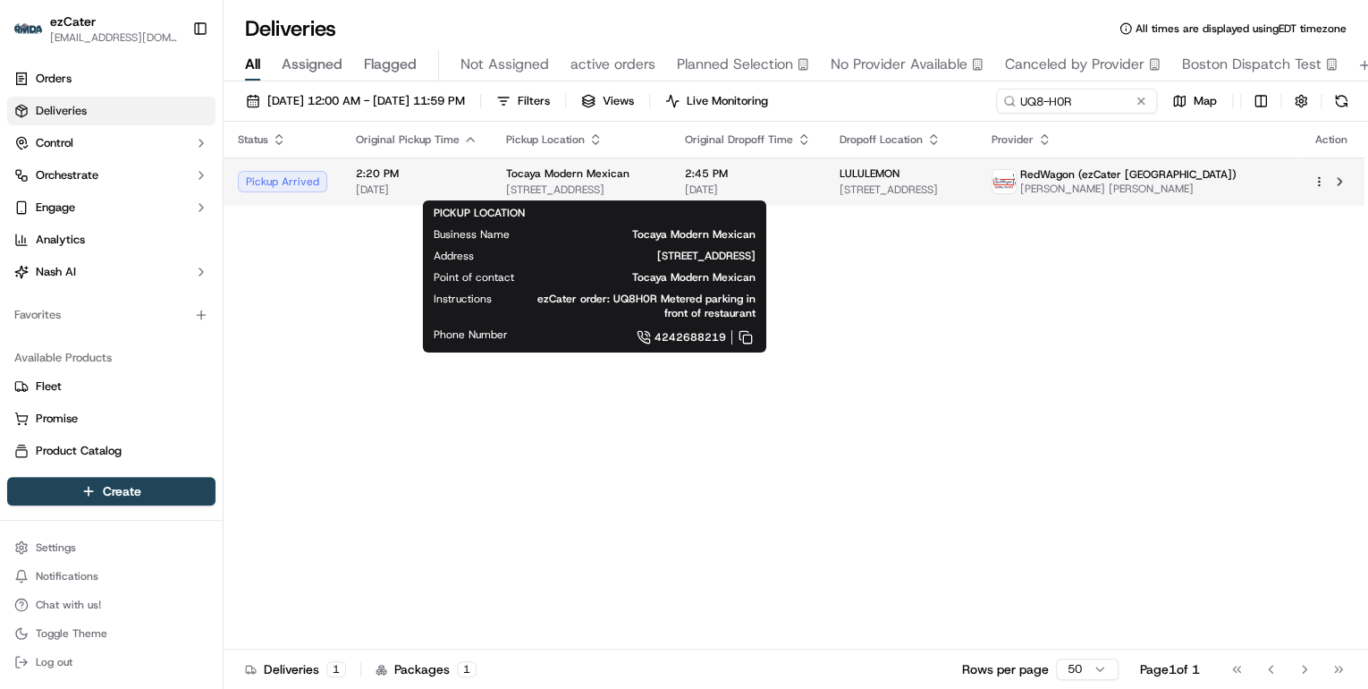
click at [604, 189] on span "507 Wilshire Blvd, Santa Monica, CA 90401, USA" at bounding box center [581, 189] width 150 height 14
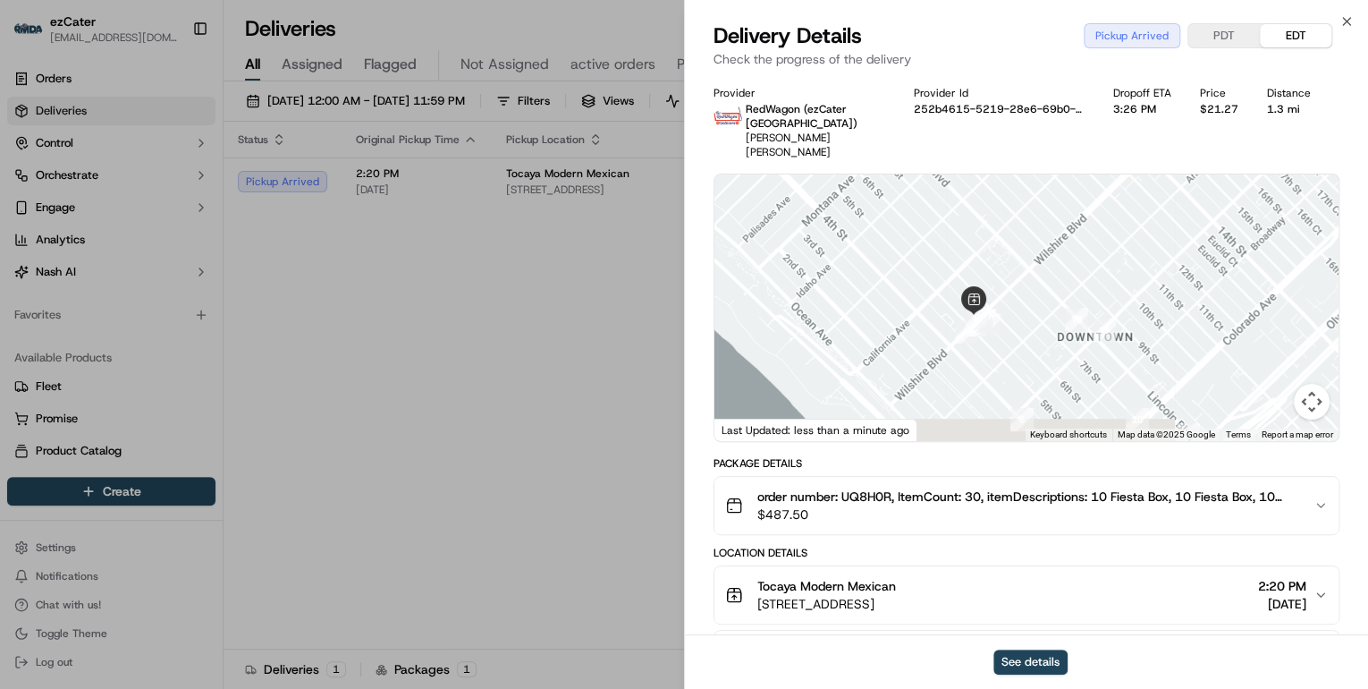
drag, startPoint x: 960, startPoint y: 383, endPoint x: 792, endPoint y: 292, distance: 190.8
click at [793, 293] on div at bounding box center [1026, 307] width 624 height 266
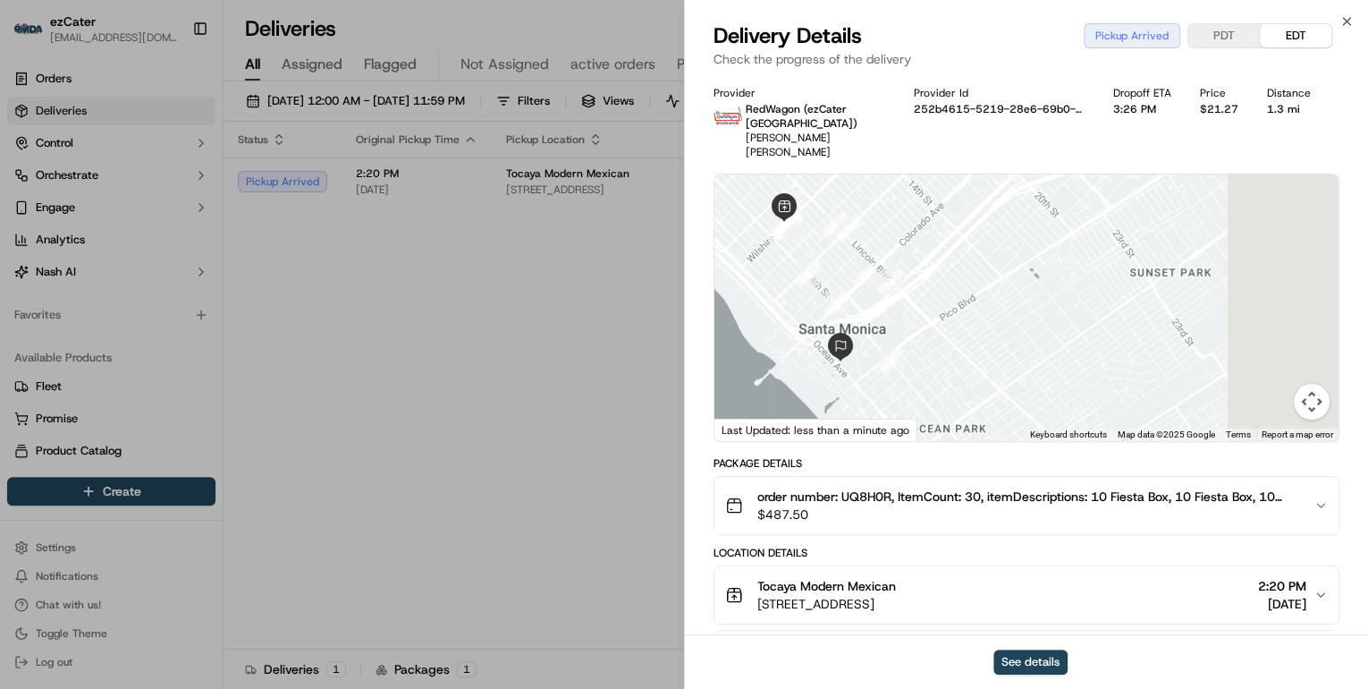
drag, startPoint x: 998, startPoint y: 385, endPoint x: 840, endPoint y: 260, distance: 201.8
click at [840, 260] on div at bounding box center [1026, 307] width 624 height 266
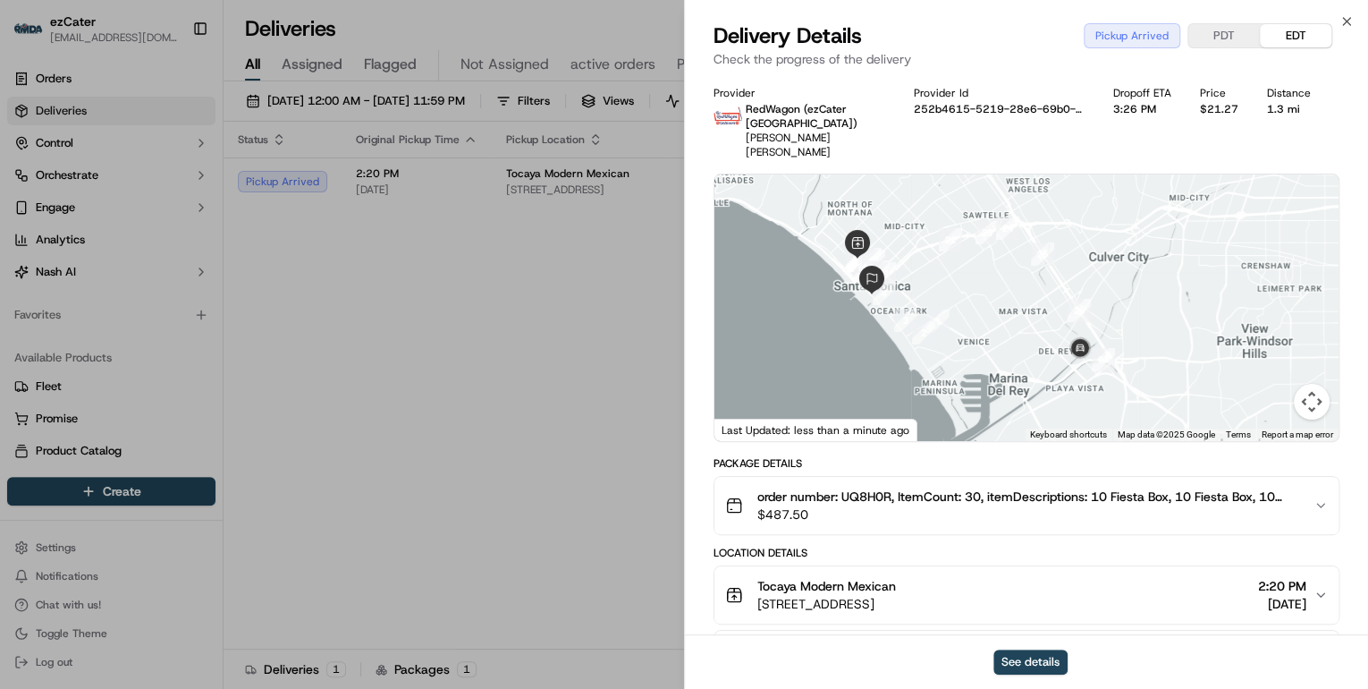
drag, startPoint x: 1031, startPoint y: 351, endPoint x: 964, endPoint y: 302, distance: 83.2
click at [964, 302] on div at bounding box center [1026, 307] width 624 height 266
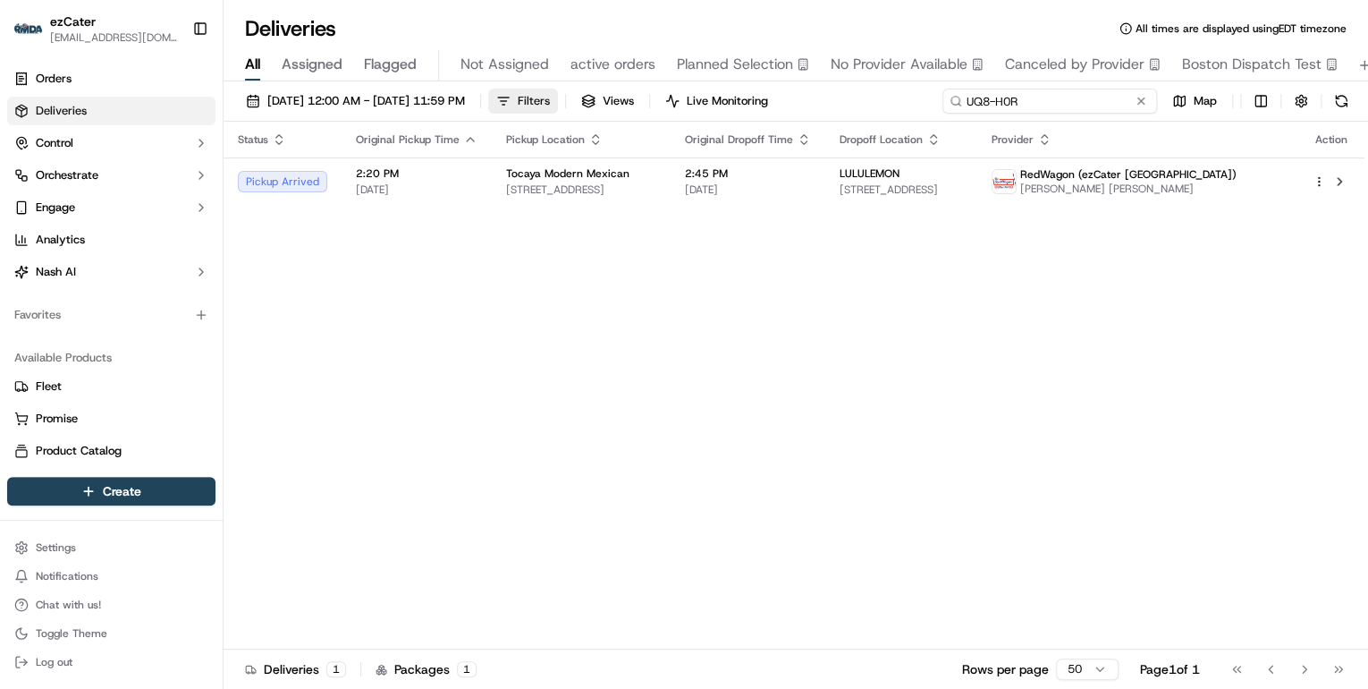
drag, startPoint x: 1092, startPoint y: 104, endPoint x: 601, endPoint y: 104, distance: 490.9
click at [601, 104] on div "09/15/2025 12:00 AM - 09/21/2025 11:59 PM Filters Views Live Monitoring UQ8-H0R…" at bounding box center [796, 105] width 1145 height 33
paste input "8TU-XTE"
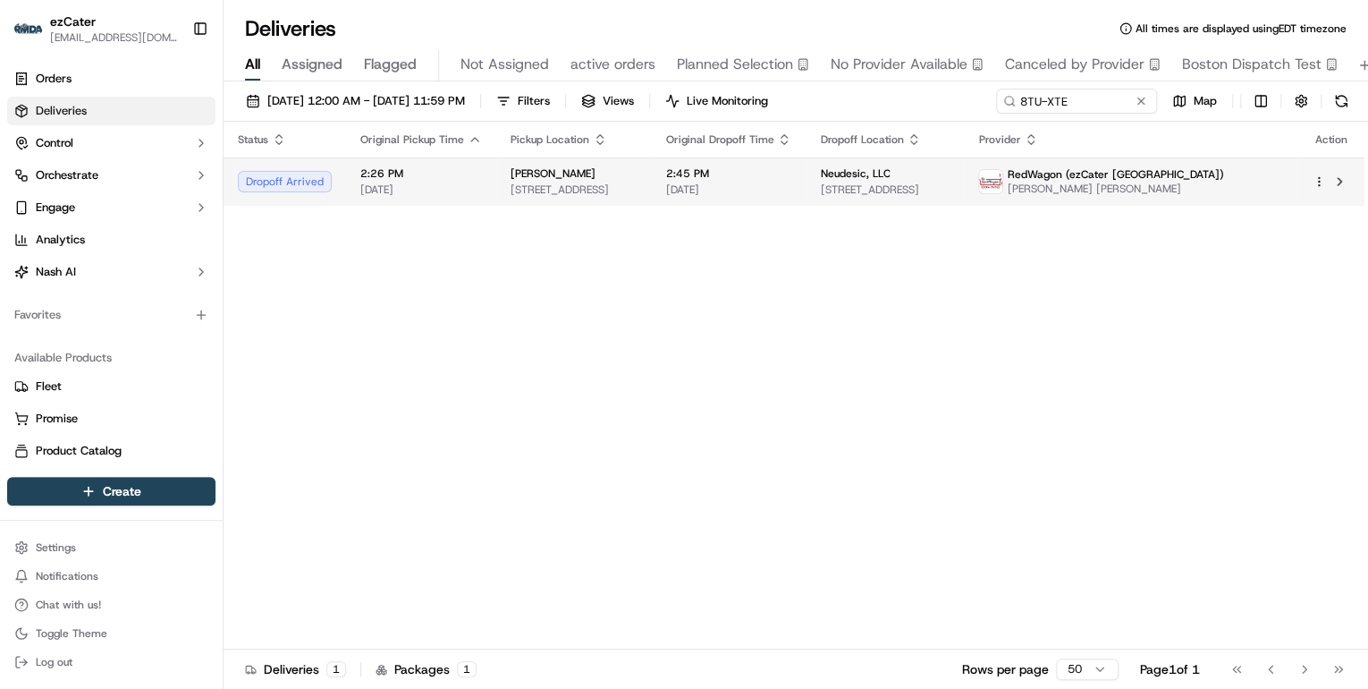
click at [569, 193] on span "524 Spectrum Center Dr Suite 602, Irvine, CA 92618, USA" at bounding box center [574, 189] width 126 height 14
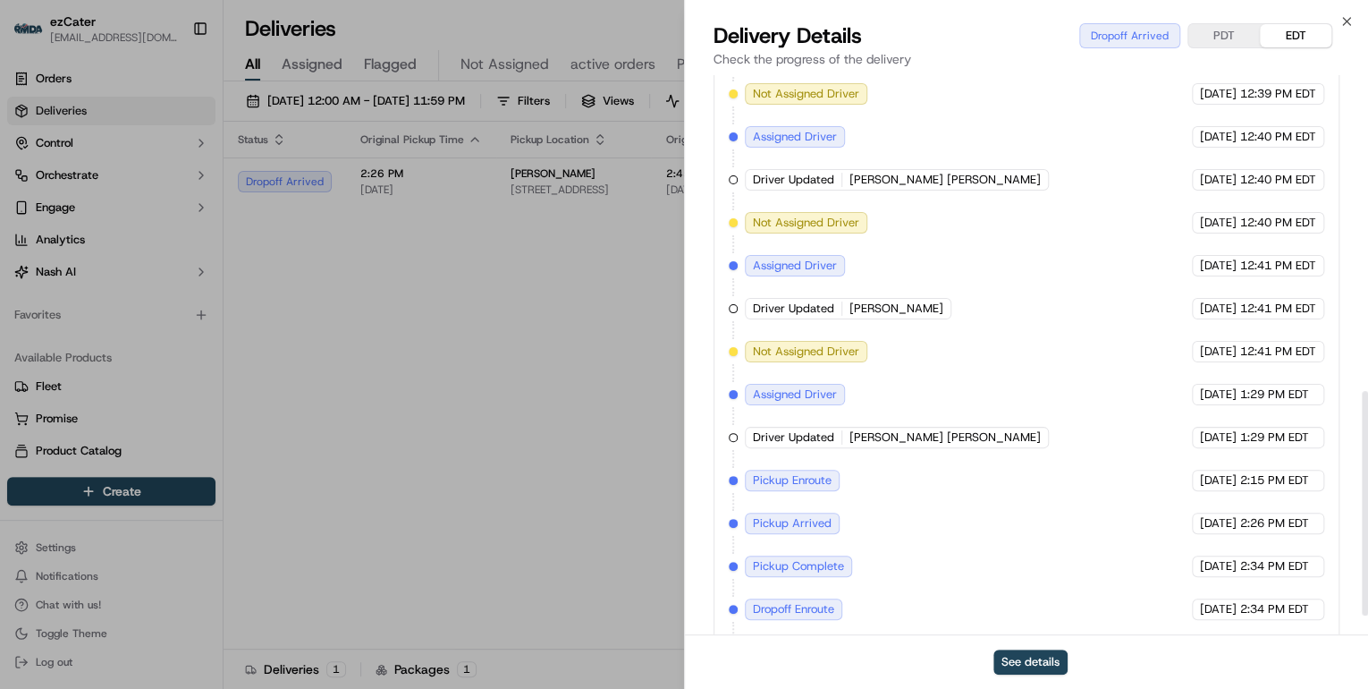
scroll to position [833, 0]
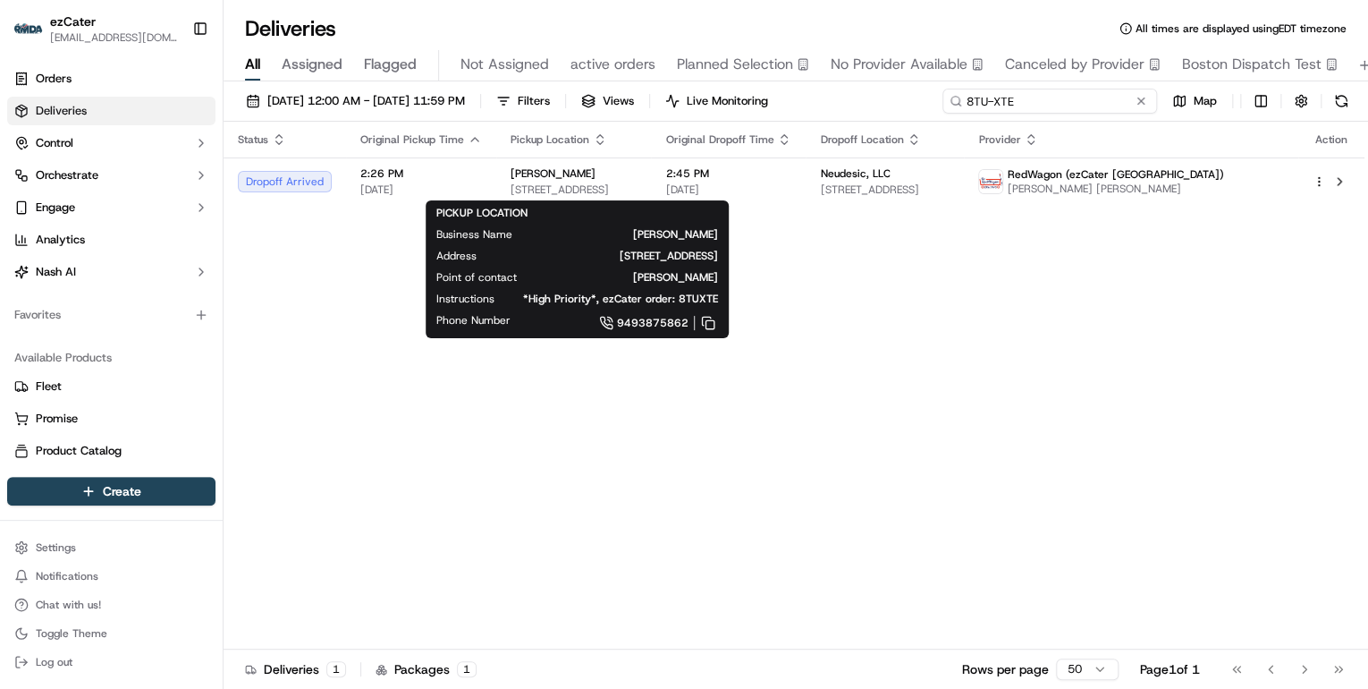
click at [1071, 104] on input "8TU-XTE" at bounding box center [1049, 101] width 215 height 25
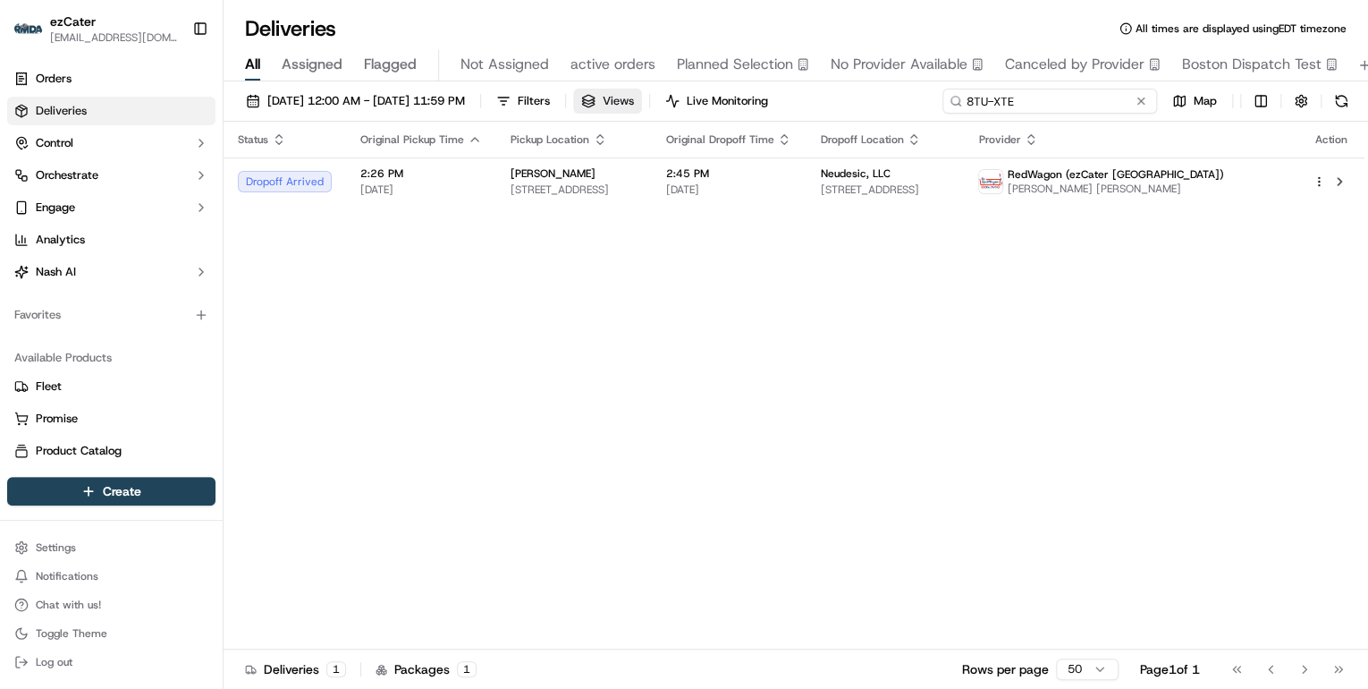
drag, startPoint x: 1028, startPoint y: 97, endPoint x: 694, endPoint y: 97, distance: 334.4
click at [696, 97] on div "09/15/2025 12:00 AM - 09/21/2025 11:59 PM Filters Views Live Monitoring 8TU-XTE…" at bounding box center [796, 105] width 1145 height 33
paste input "5PP-E0T"
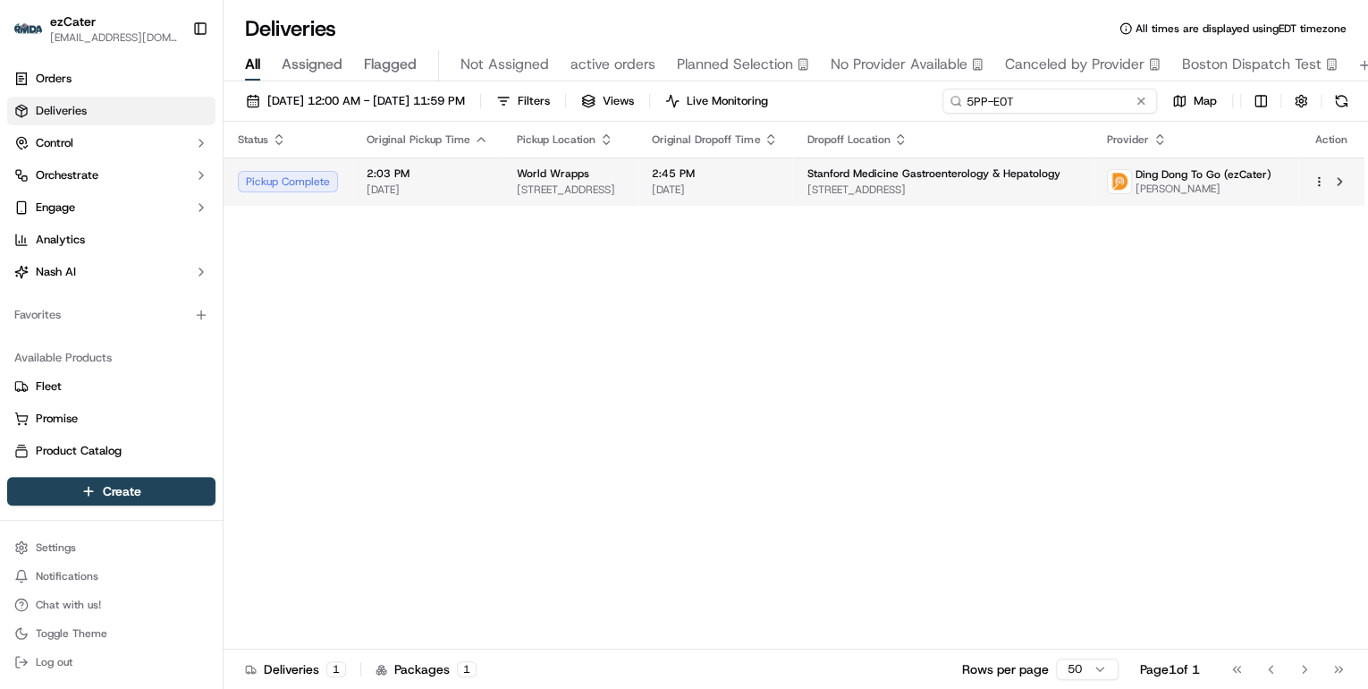
type input "5PP-E0T"
click at [573, 182] on span "[STREET_ADDRESS]" at bounding box center [570, 189] width 106 height 14
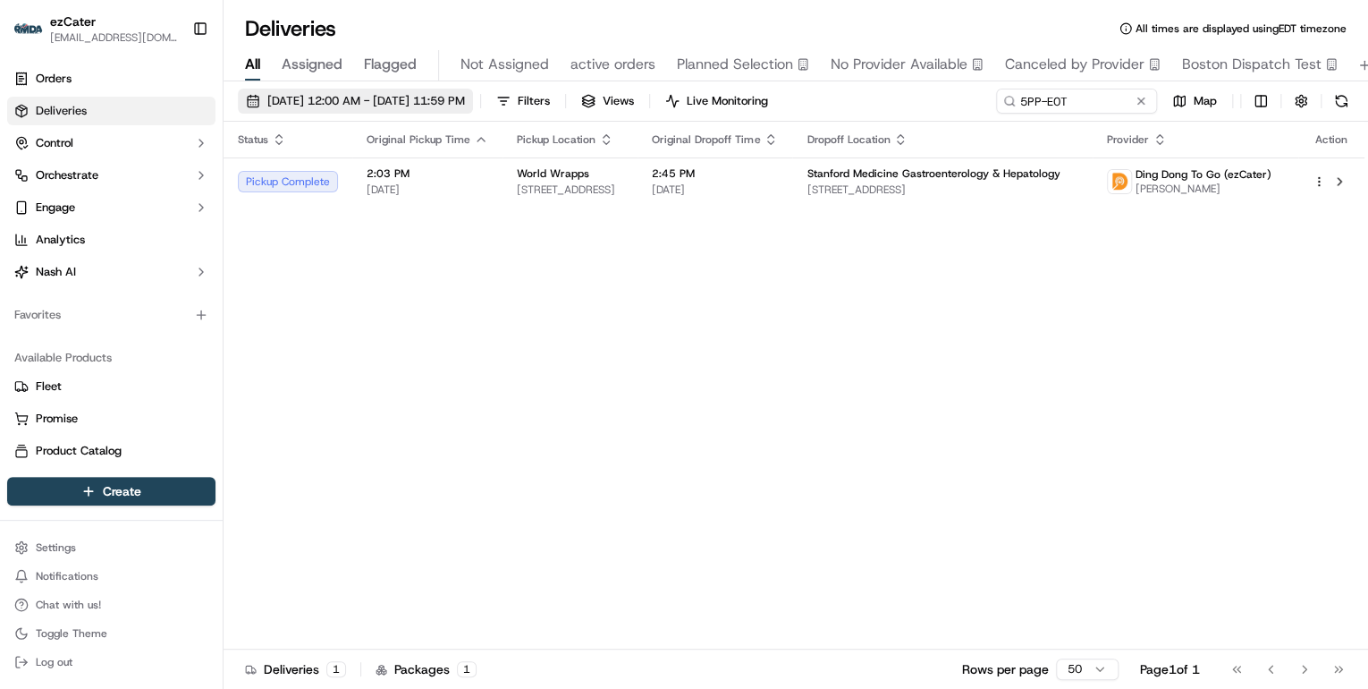
click at [354, 106] on span "[DATE] 12:00 AM - [DATE] 11:59 PM" at bounding box center [366, 101] width 198 height 16
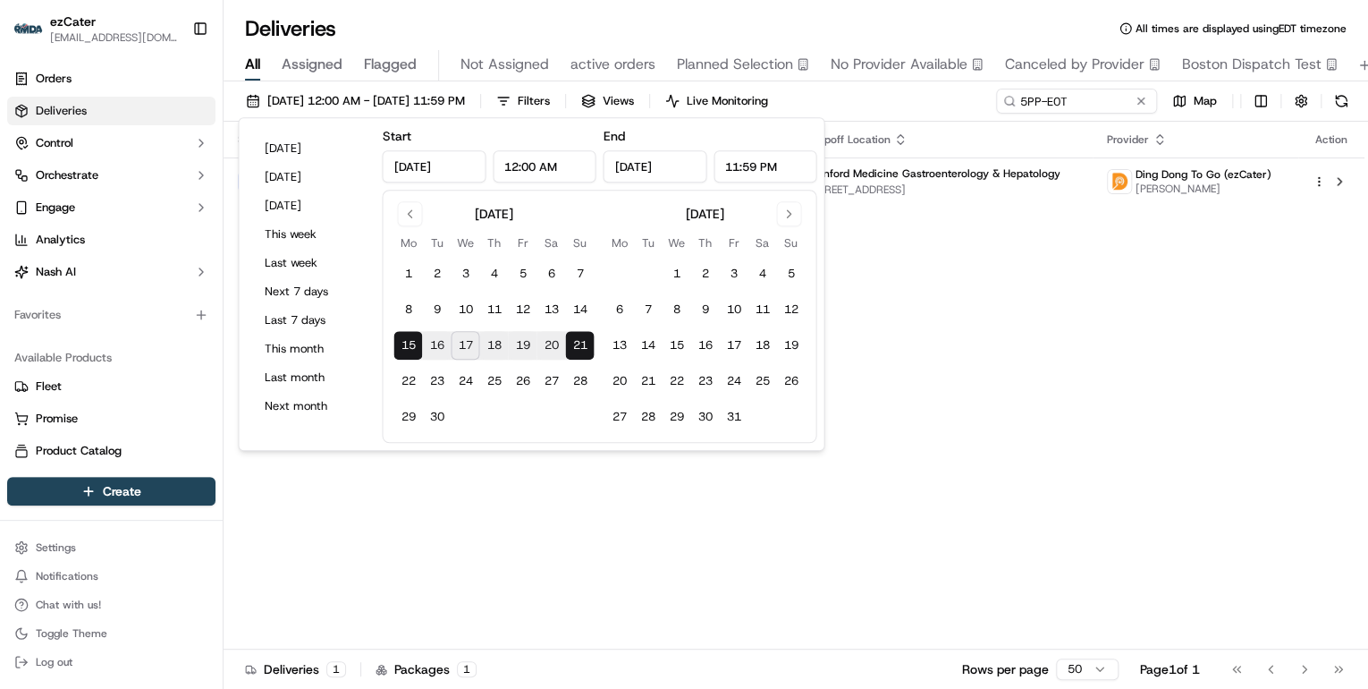
click at [462, 344] on button "17" at bounding box center [465, 345] width 29 height 29
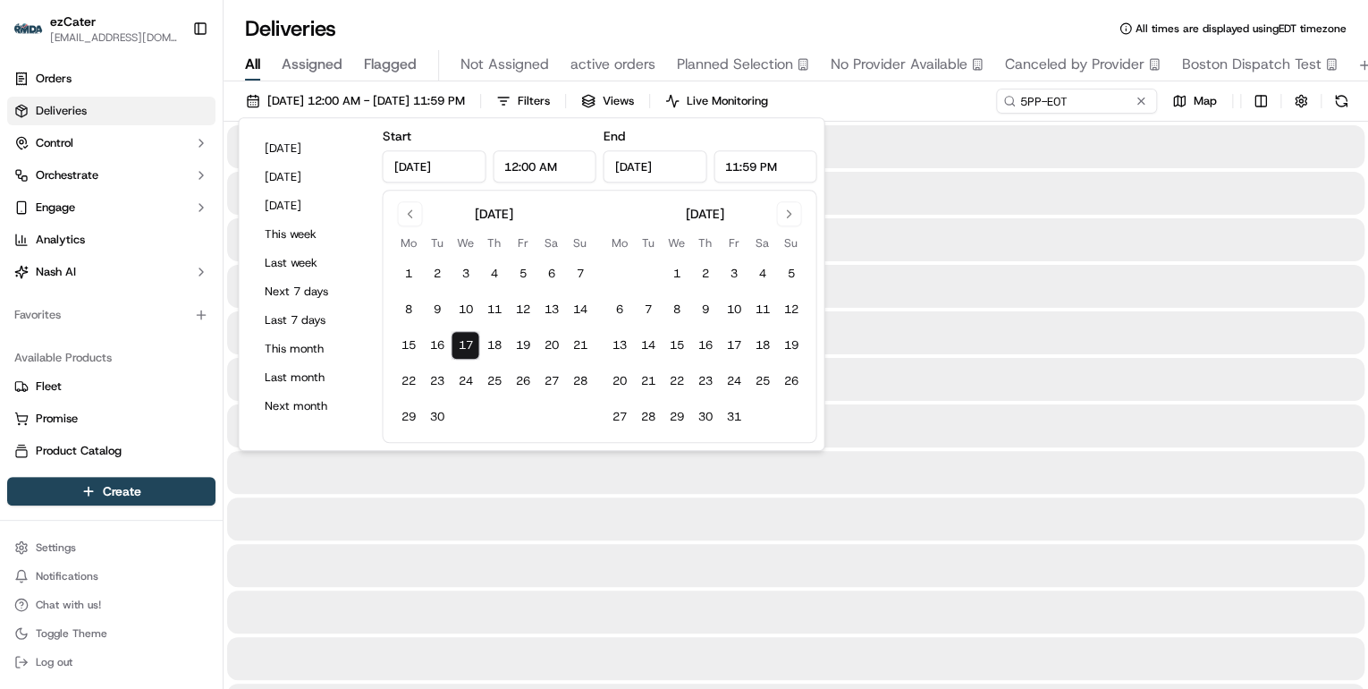
type input "[DATE]"
click at [898, 329] on div at bounding box center [795, 332] width 1137 height 43
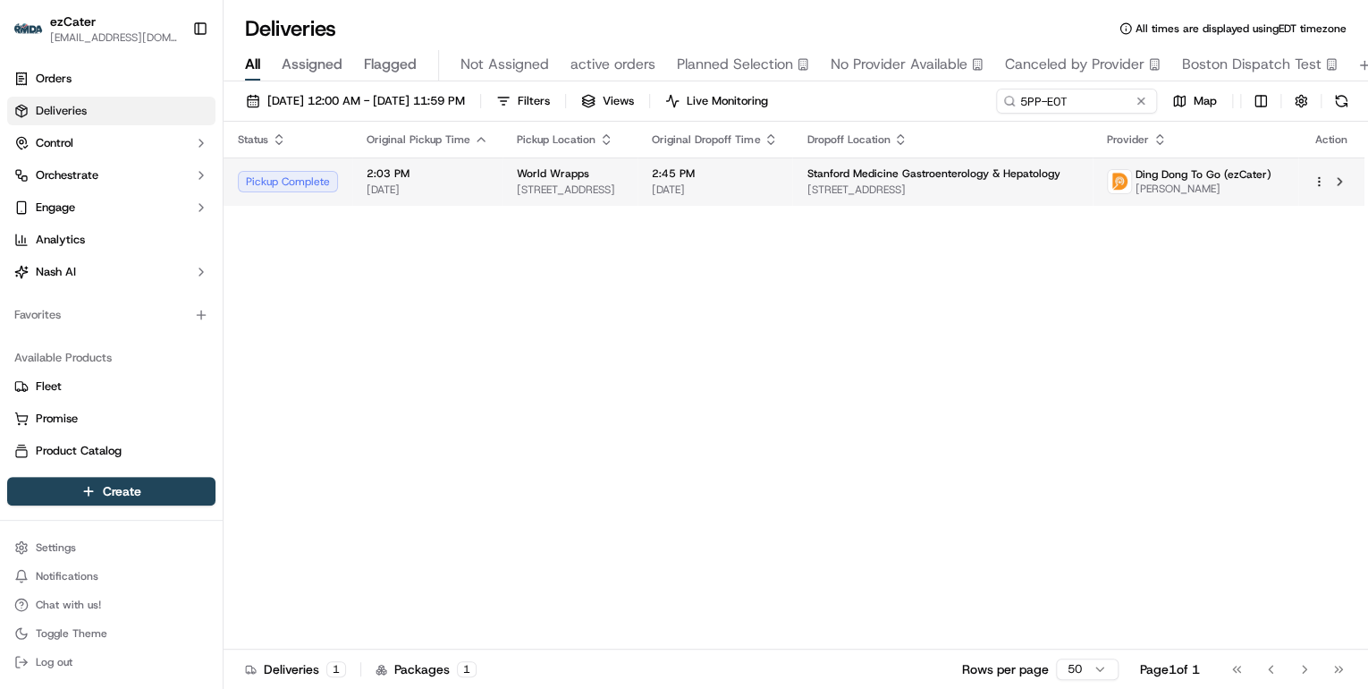
drag, startPoint x: 1227, startPoint y: 190, endPoint x: 1148, endPoint y: 193, distance: 78.7
click at [1148, 193] on div "Ding Dong To Go (ezCater) Karolay Peters" at bounding box center [1189, 181] width 165 height 29
copy span "[PERSON_NAME]"
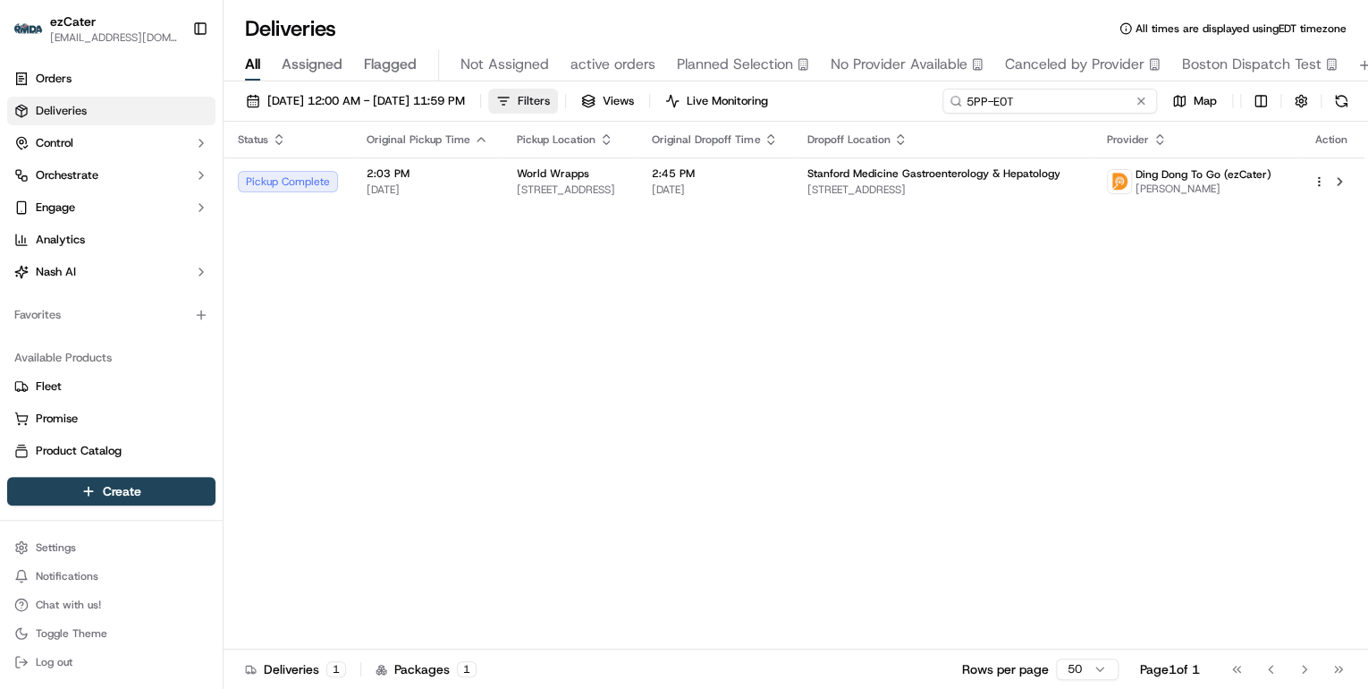
drag, startPoint x: 1075, startPoint y: 104, endPoint x: 614, endPoint y: 104, distance: 460.5
click at [621, 104] on div "09/17/2025 12:00 AM - 09/17/2025 11:59 PM Filters Views Live Monitoring 5PP-E0T…" at bounding box center [796, 105] width 1145 height 33
paste input "[PERSON_NAME]"
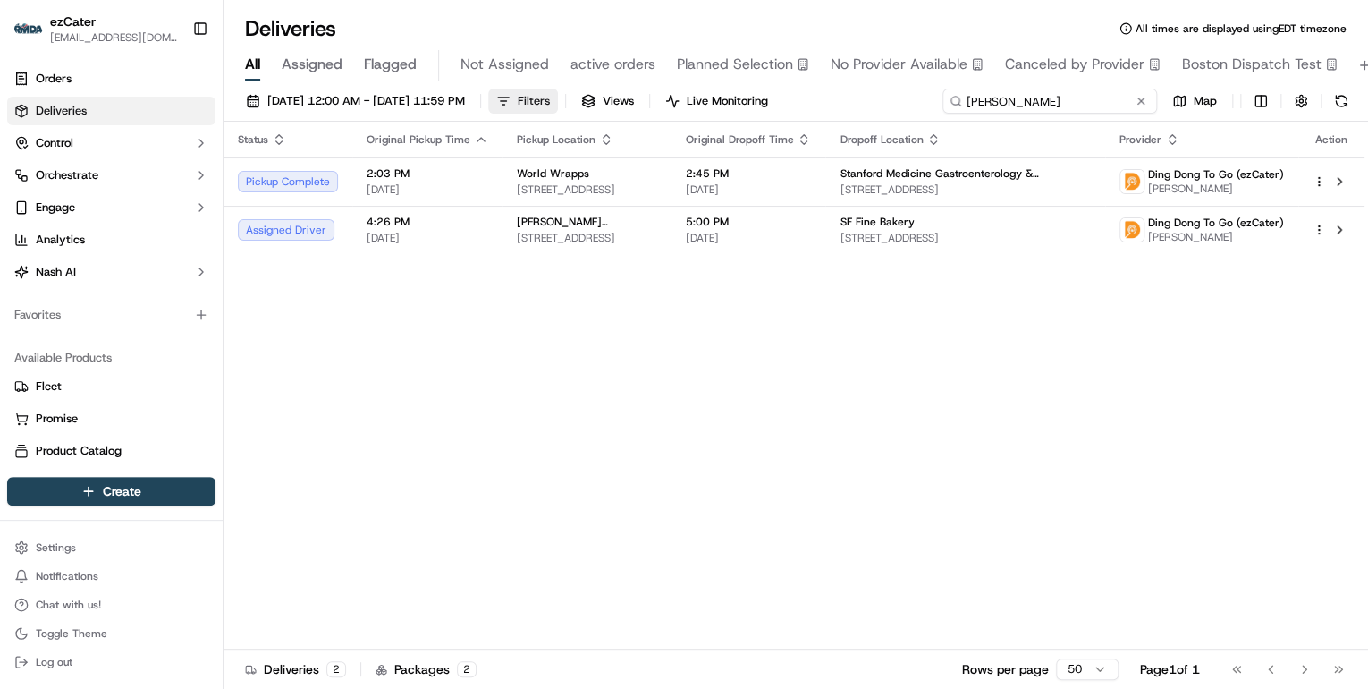
drag, startPoint x: 1056, startPoint y: 104, endPoint x: 607, endPoint y: 89, distance: 449.1
click at [607, 89] on div "09/17/2025 12:00 AM - 09/17/2025 11:59 PM Filters Views Live Monitoring Karolay…" at bounding box center [796, 105] width 1145 height 33
paste input "E2C-JRR"
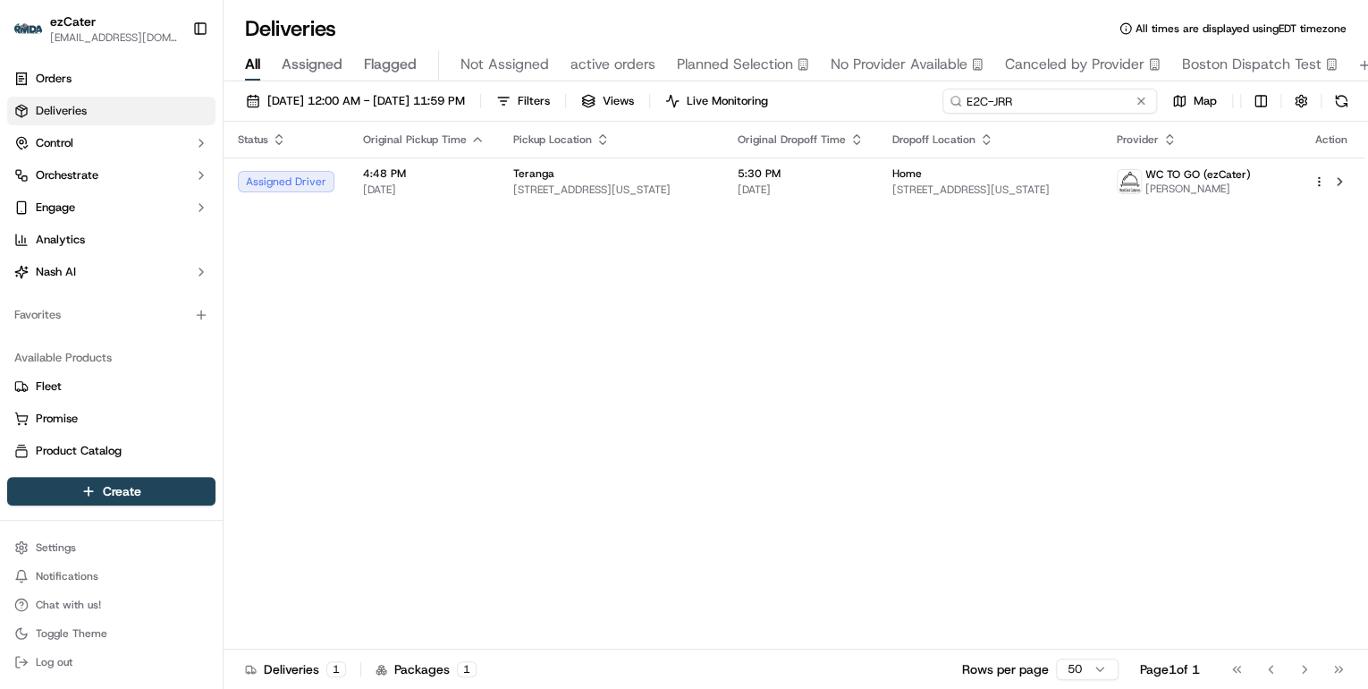
drag, startPoint x: 1032, startPoint y: 104, endPoint x: 437, endPoint y: 80, distance: 595.1
click at [584, 96] on div "09/17/2025 12:00 AM - 09/17/2025 11:59 PM Filters Views Live Monitoring E2C-JRR…" at bounding box center [796, 105] width 1145 height 33
paste input "UQ8-H0"
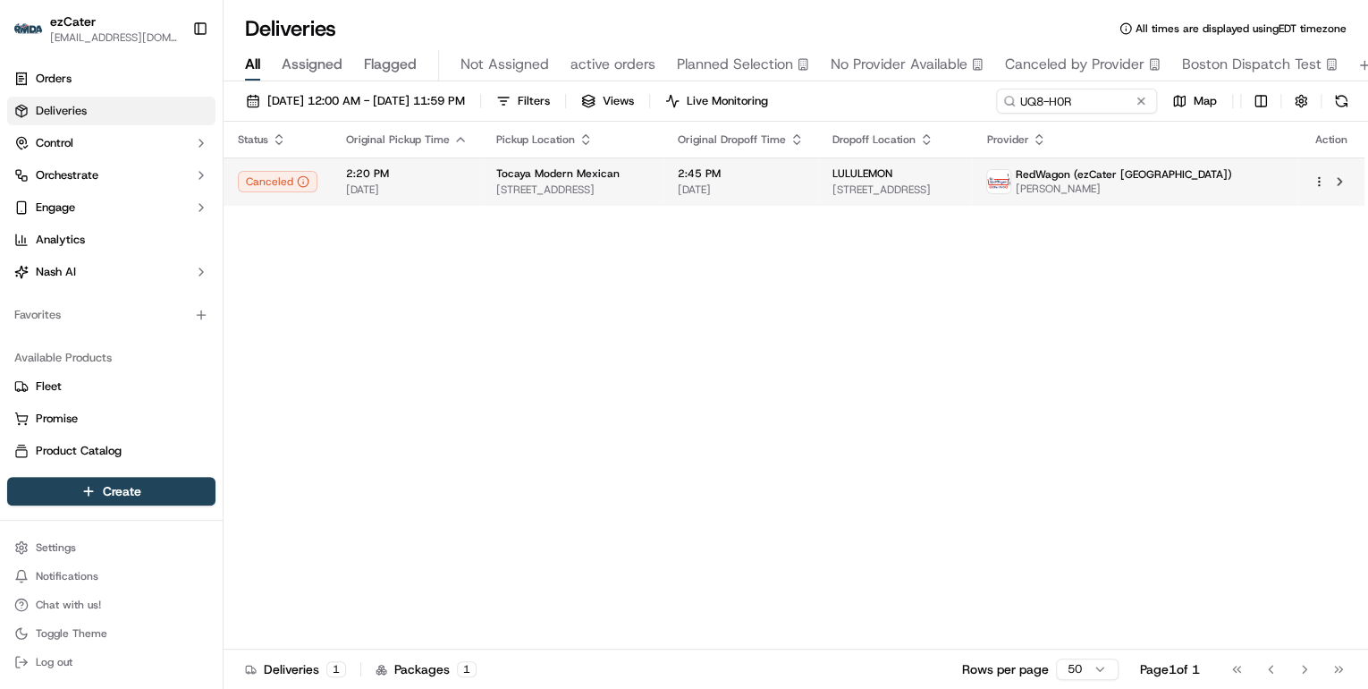
click at [438, 190] on span "[DATE]" at bounding box center [407, 189] width 122 height 14
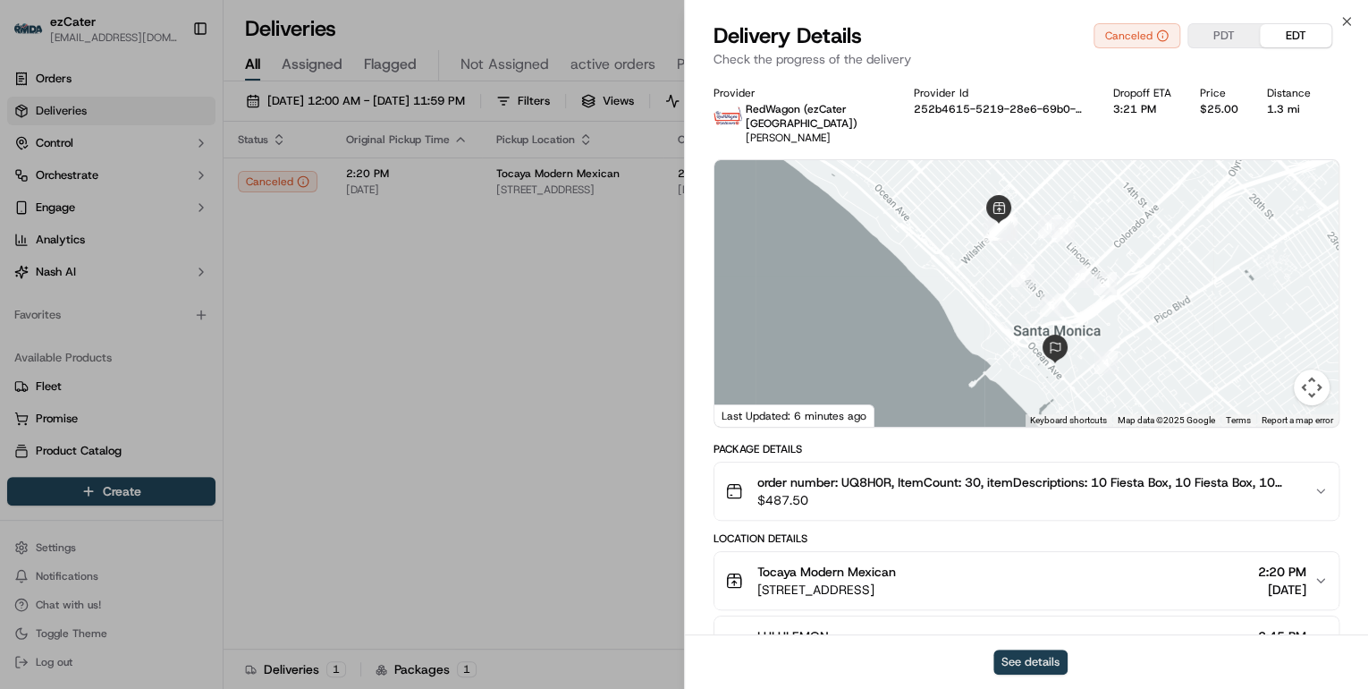
click at [1028, 663] on button "See details" at bounding box center [1030, 661] width 74 height 25
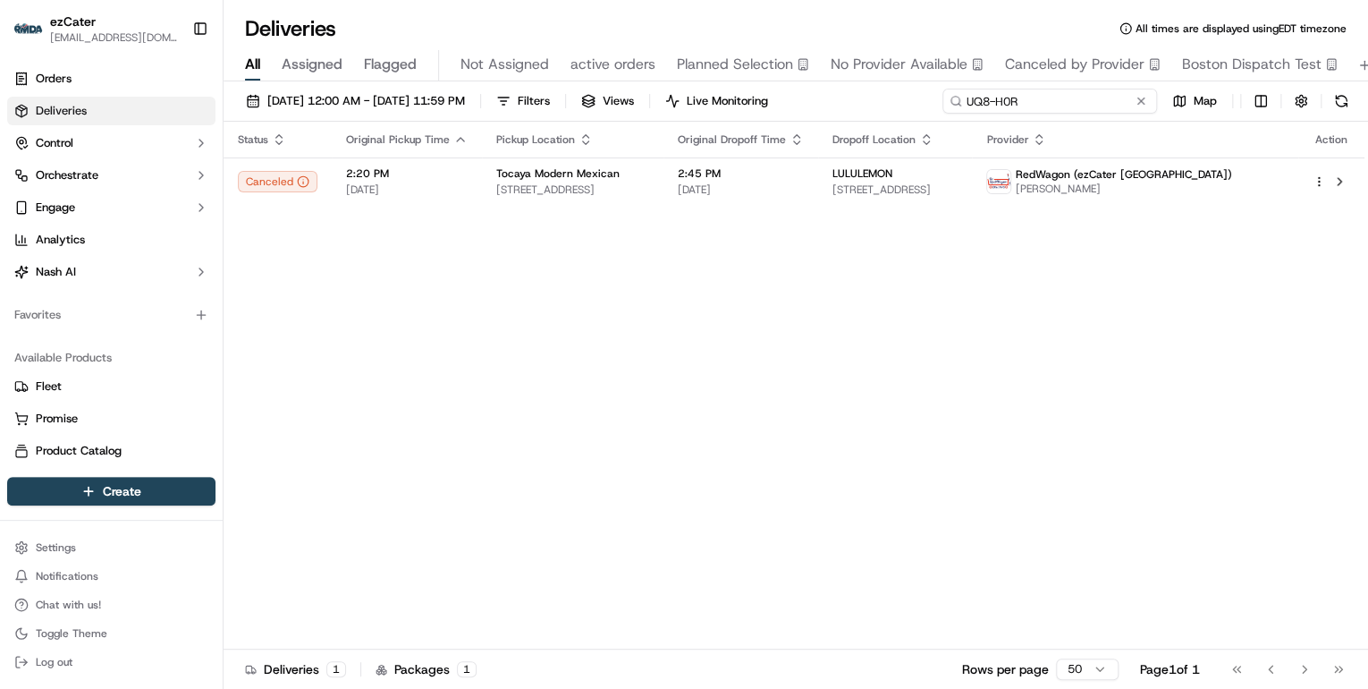
drag, startPoint x: 1089, startPoint y: 97, endPoint x: 647, endPoint y: 116, distance: 442.2
click at [656, 116] on div "09/17/2025 12:00 AM - 09/17/2025 11:59 PM Filters Views Live Monitoring UQ8-H0R…" at bounding box center [796, 105] width 1145 height 33
paste input "5PP-E0T"
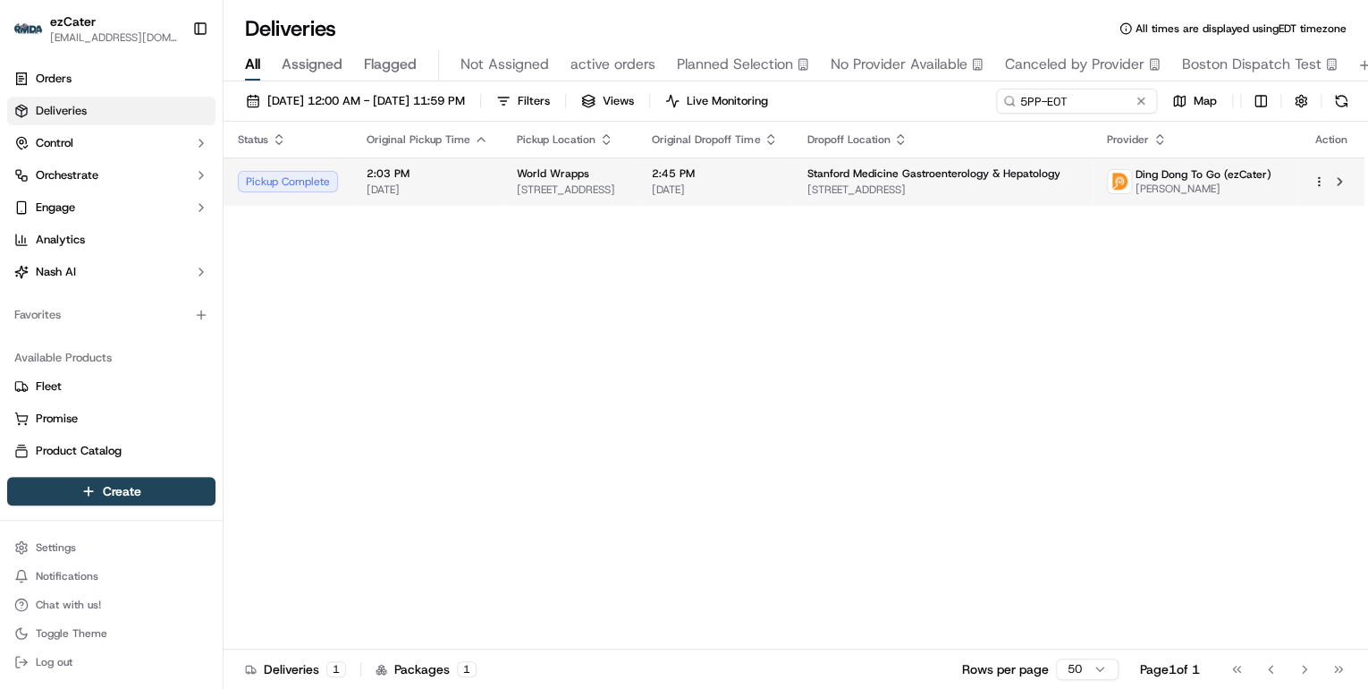
click at [559, 186] on span "[STREET_ADDRESS]" at bounding box center [570, 189] width 106 height 14
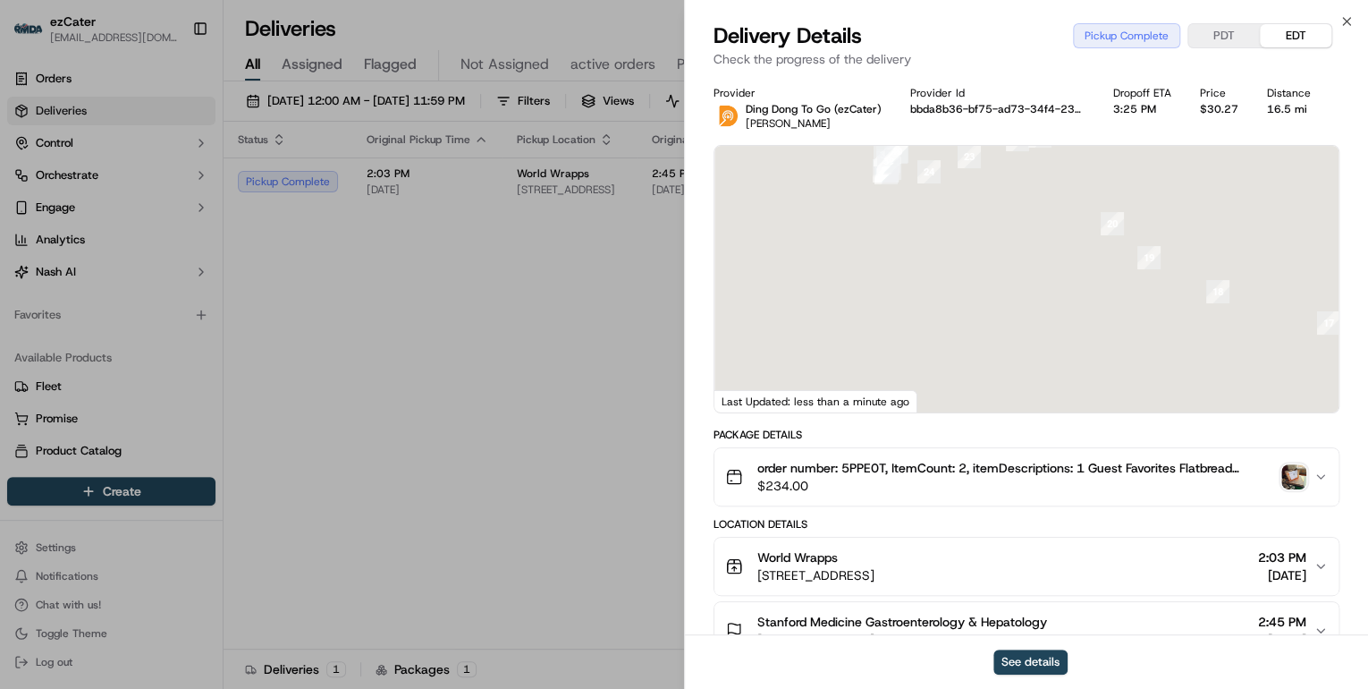
click at [940, 361] on div at bounding box center [1026, 279] width 624 height 266
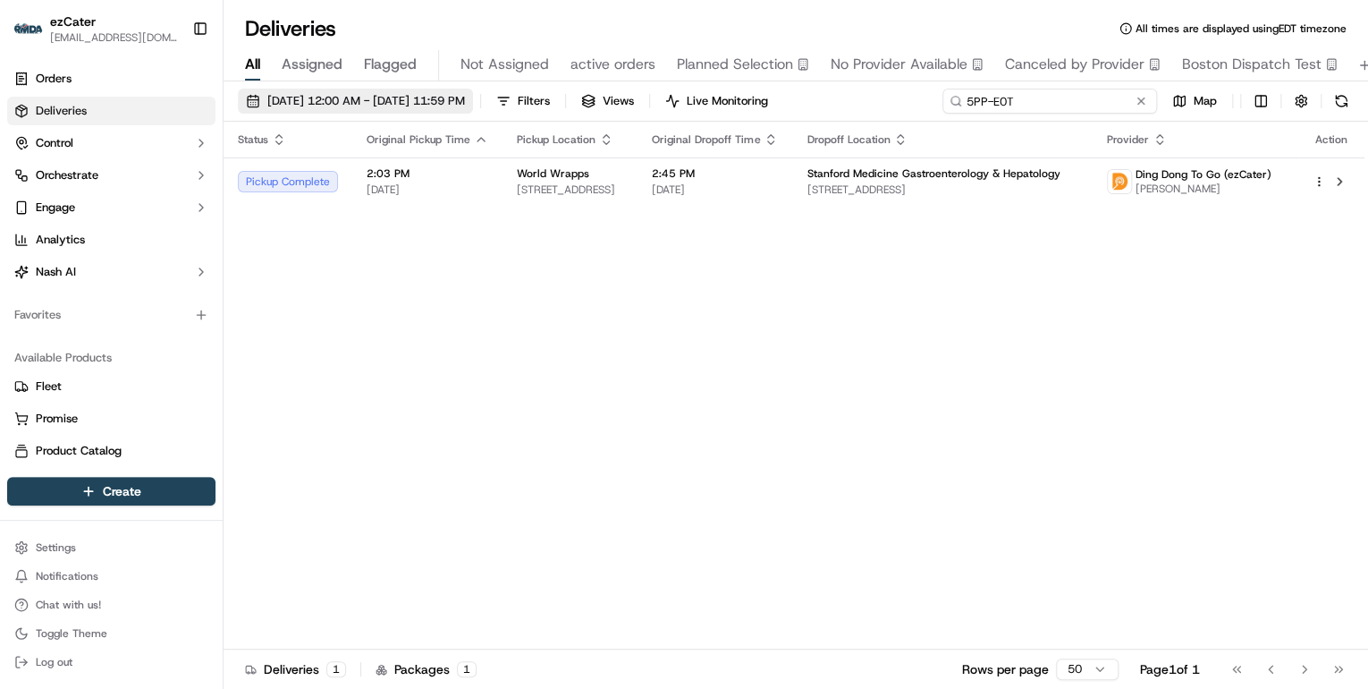
drag, startPoint x: 1080, startPoint y: 104, endPoint x: 520, endPoint y: 104, distance: 559.8
click at [547, 104] on div "09/17/2025 12:00 AM - 09/17/2025 11:59 PM Filters Views Live Monitoring 5PP-E0T…" at bounding box center [796, 105] width 1145 height 33
paste input "8TU-XTE"
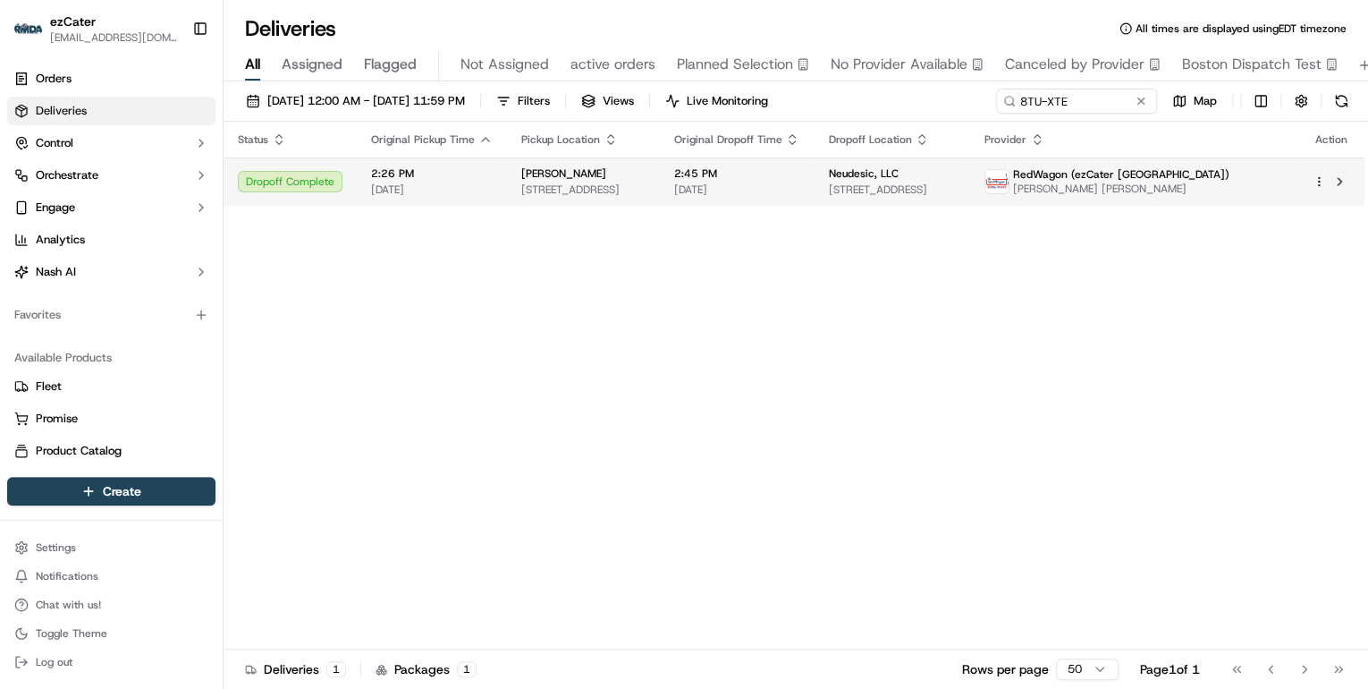
click at [528, 183] on span "524 Spectrum Center Dr Suite 602, Irvine, CA 92618, USA" at bounding box center [582, 189] width 123 height 14
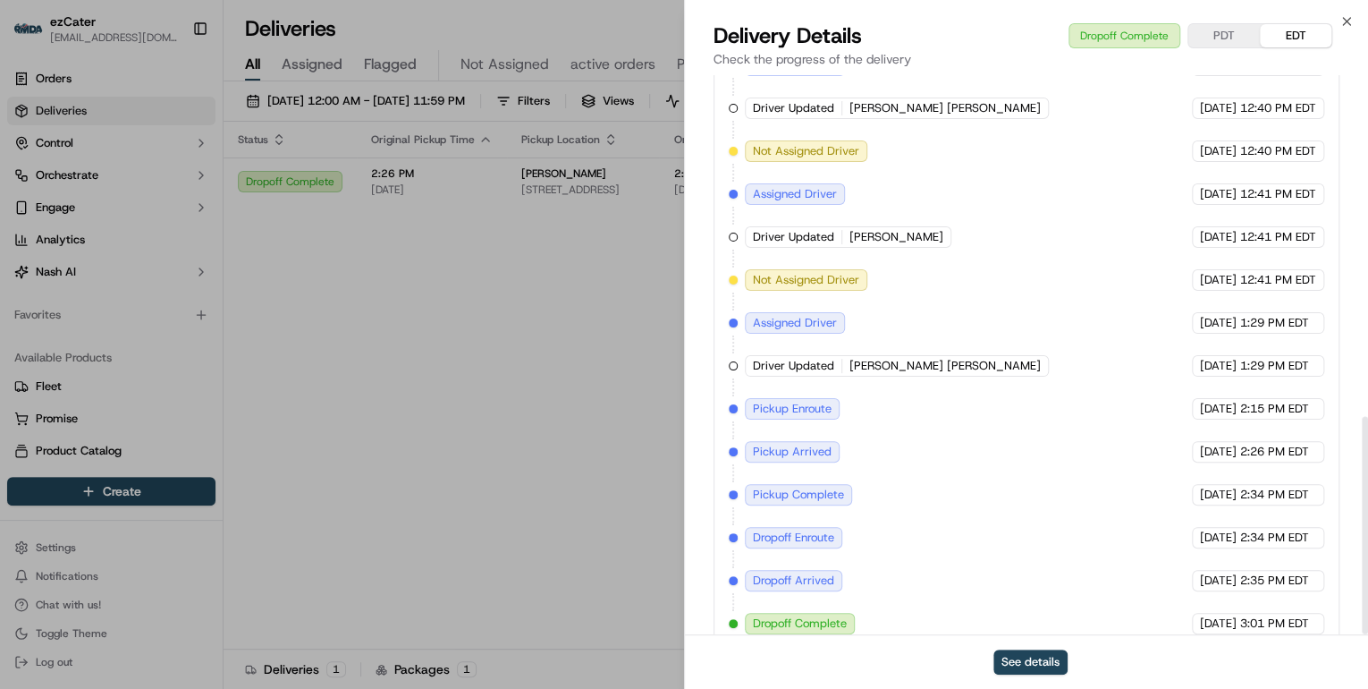
scroll to position [876, 0]
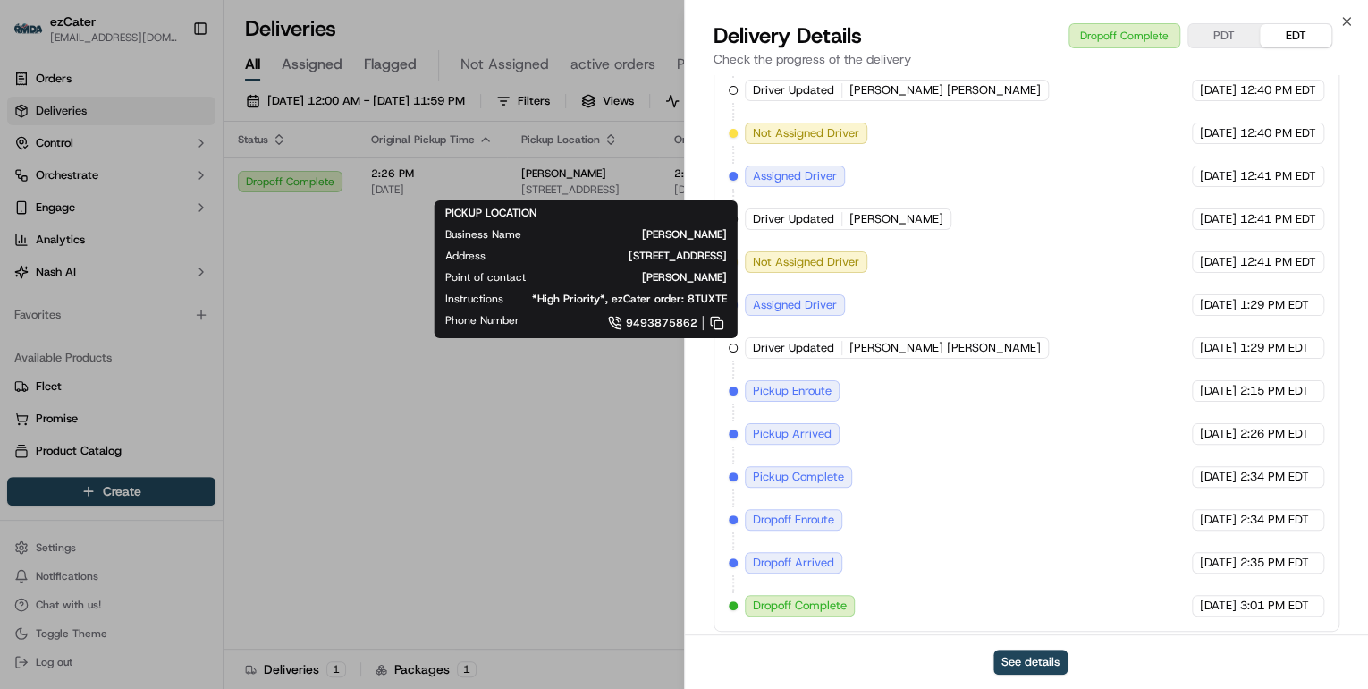
click at [1213, 39] on button "PDT" at bounding box center [1224, 35] width 72 height 23
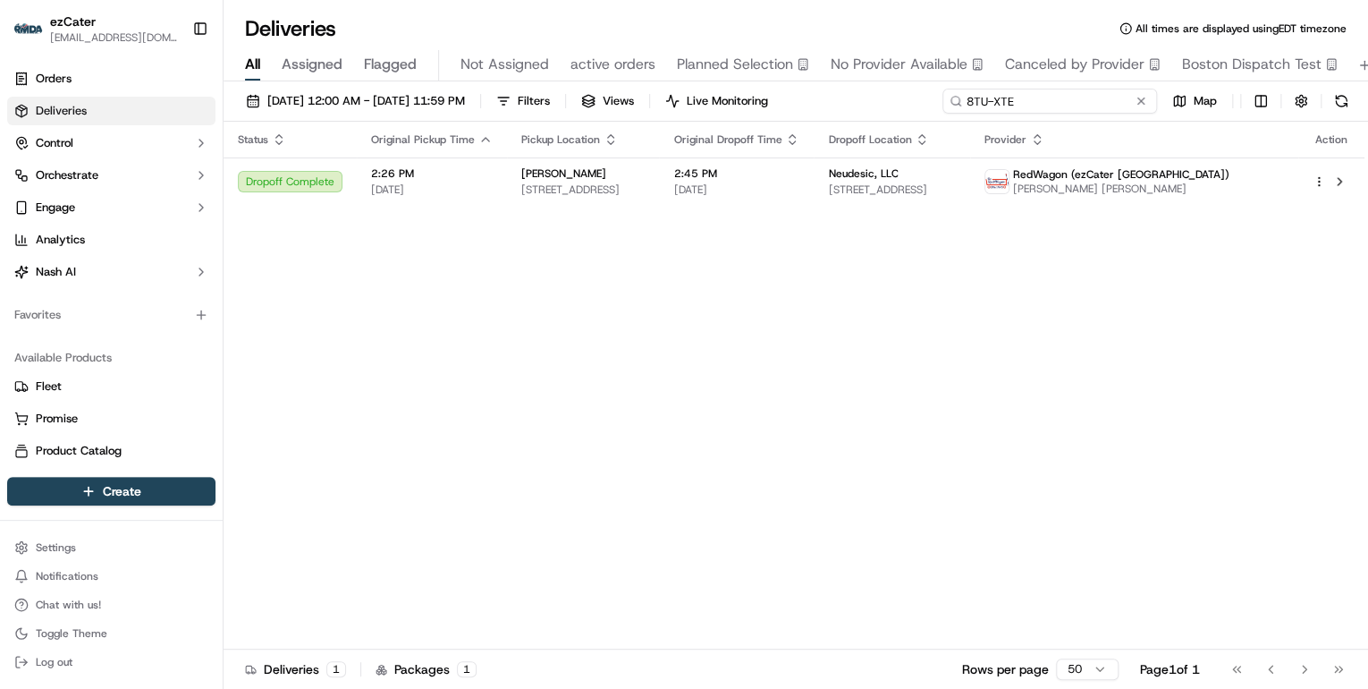
drag, startPoint x: 1084, startPoint y: 99, endPoint x: 553, endPoint y: 72, distance: 531.9
click at [556, 72] on div "Deliveries All times are displayed using EDT timezone All Assigned Flagged Not …" at bounding box center [796, 344] width 1145 height 689
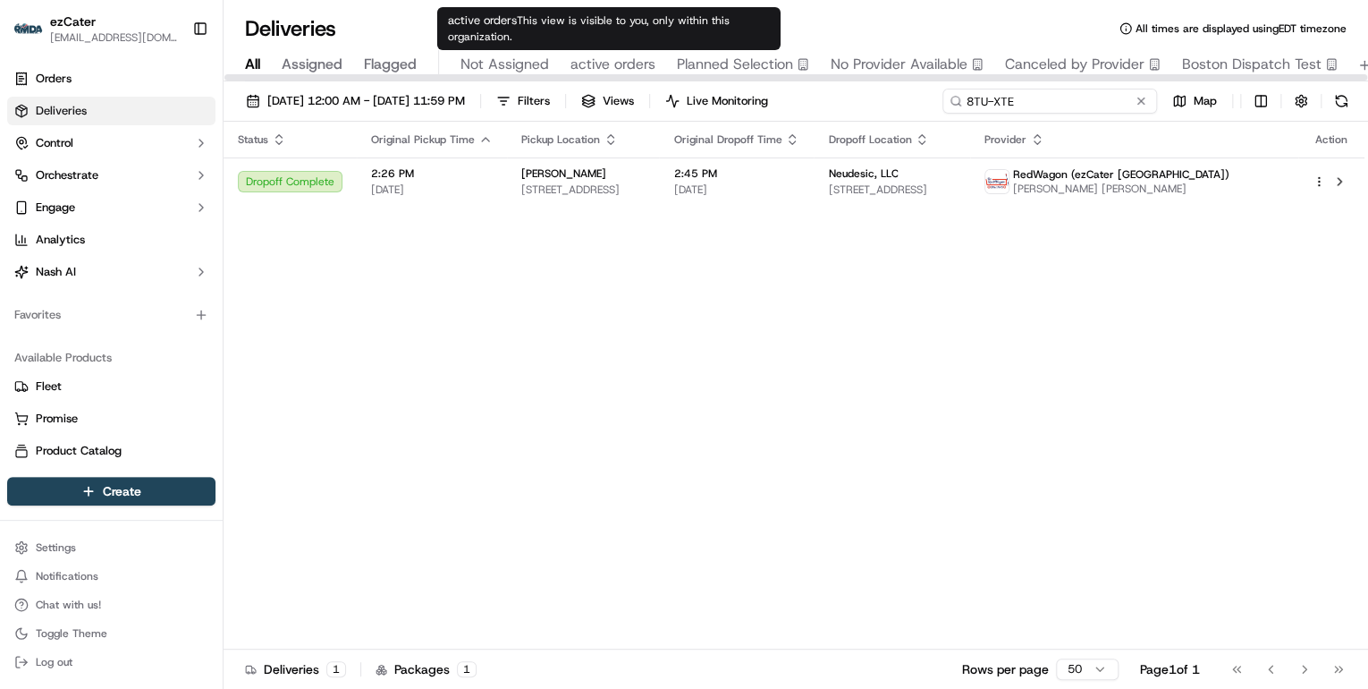
paste input "ZATK75"
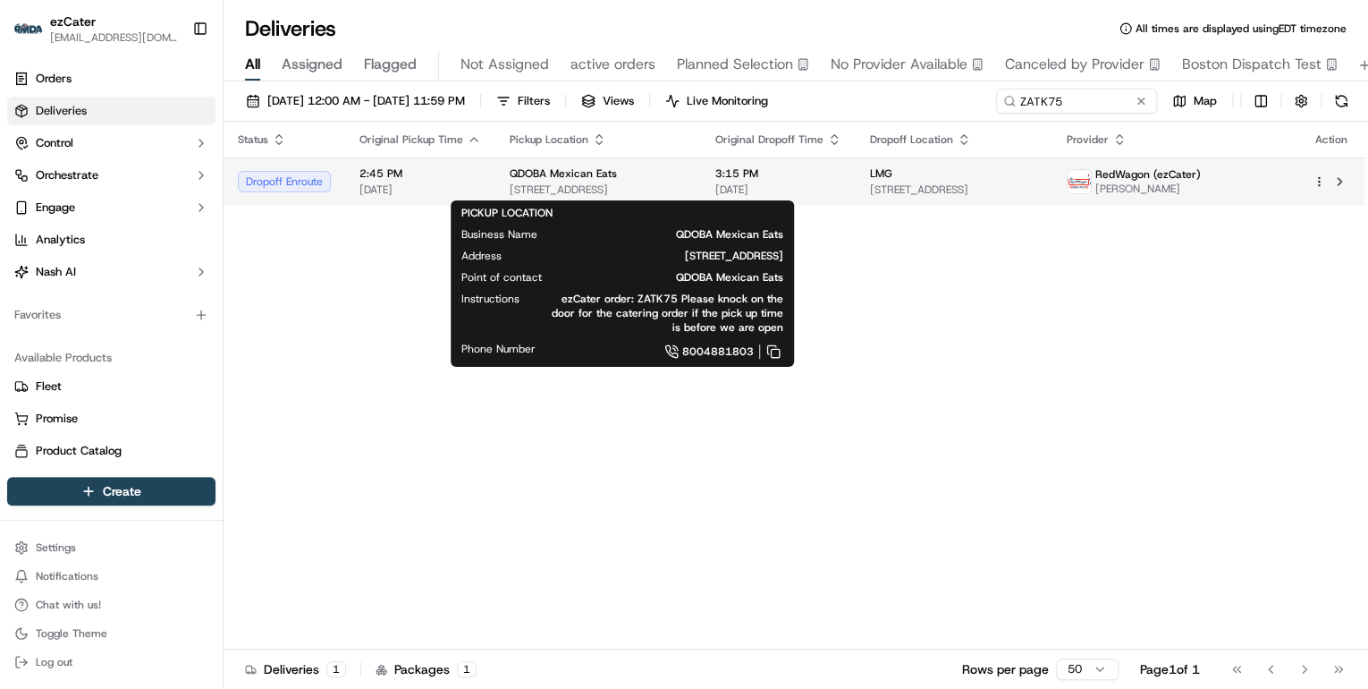
click at [515, 192] on span "6965 S Rainbow Blvd, Las Vegas, NV 89118, USA" at bounding box center [598, 189] width 177 height 14
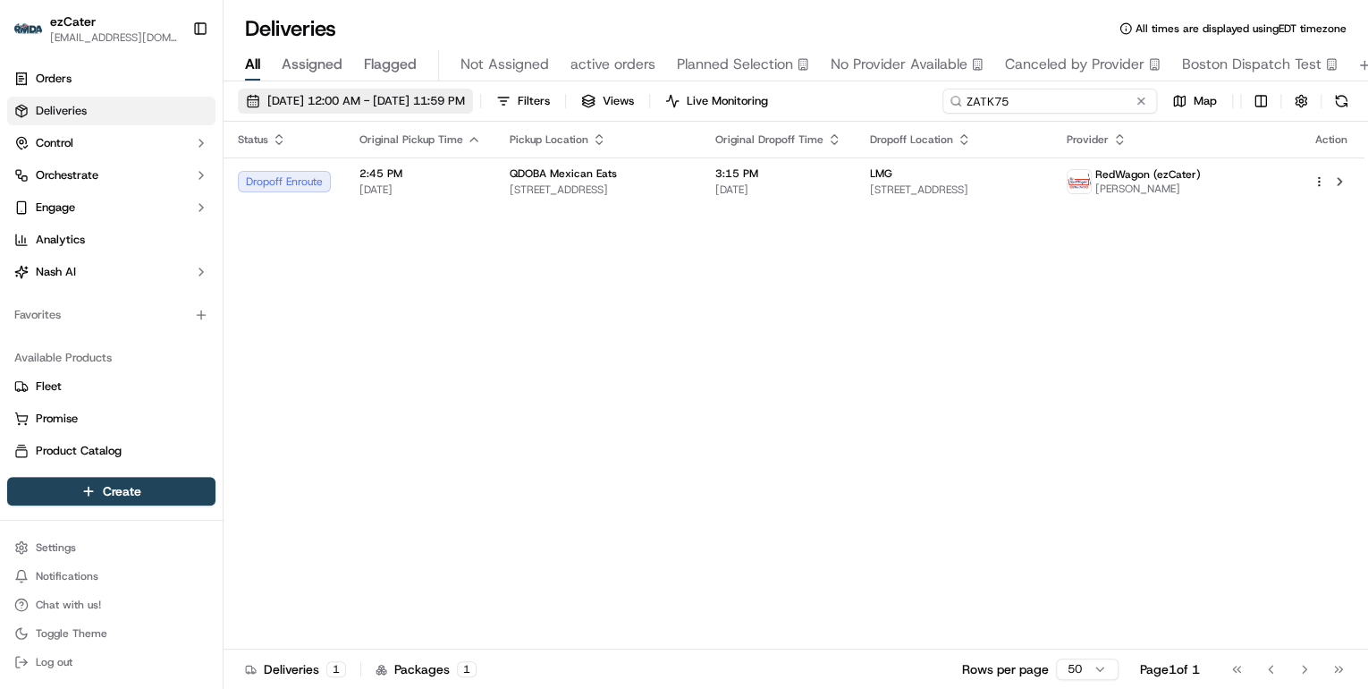
drag, startPoint x: 1069, startPoint y: 102, endPoint x: 371, endPoint y: 99, distance: 698.4
click at [475, 100] on div "09/17/2025 12:00 AM - 09/17/2025 11:59 PM Filters Views Live Monitoring ZATK75 …" at bounding box center [796, 105] width 1145 height 33
paste input "5PP-E0T"
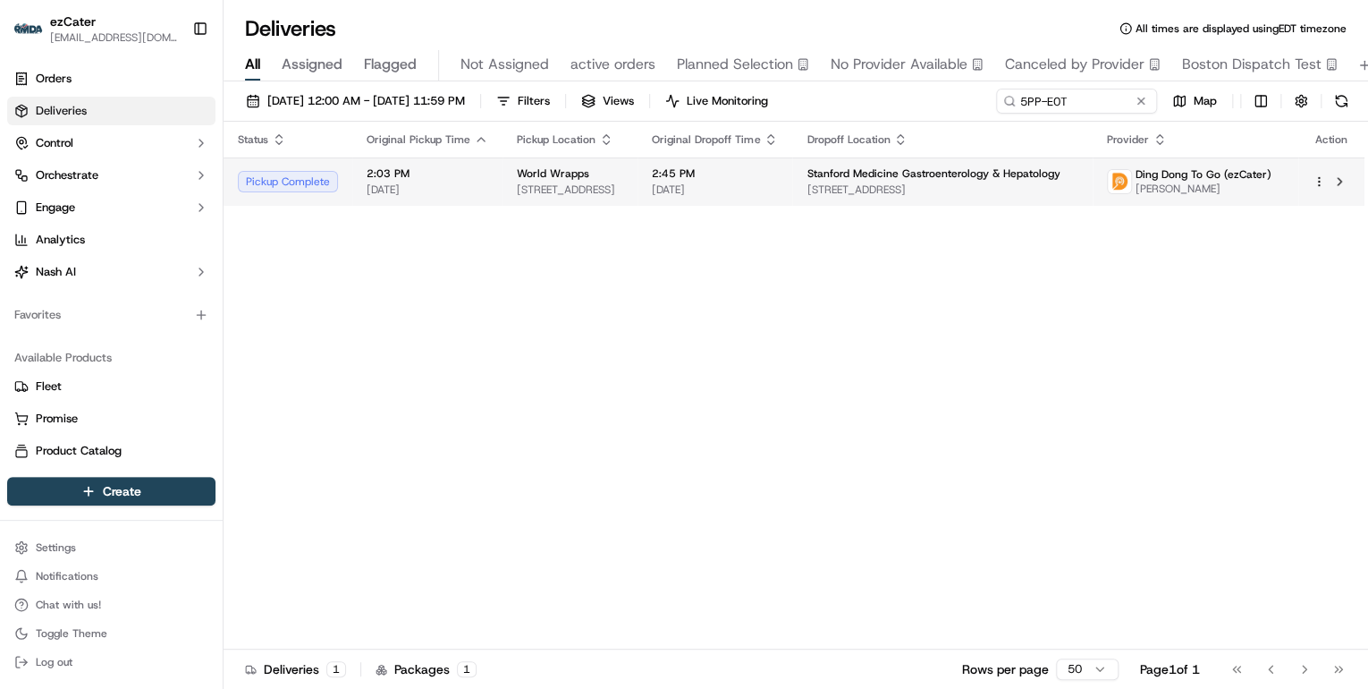
click at [416, 190] on span "[DATE]" at bounding box center [428, 189] width 122 height 14
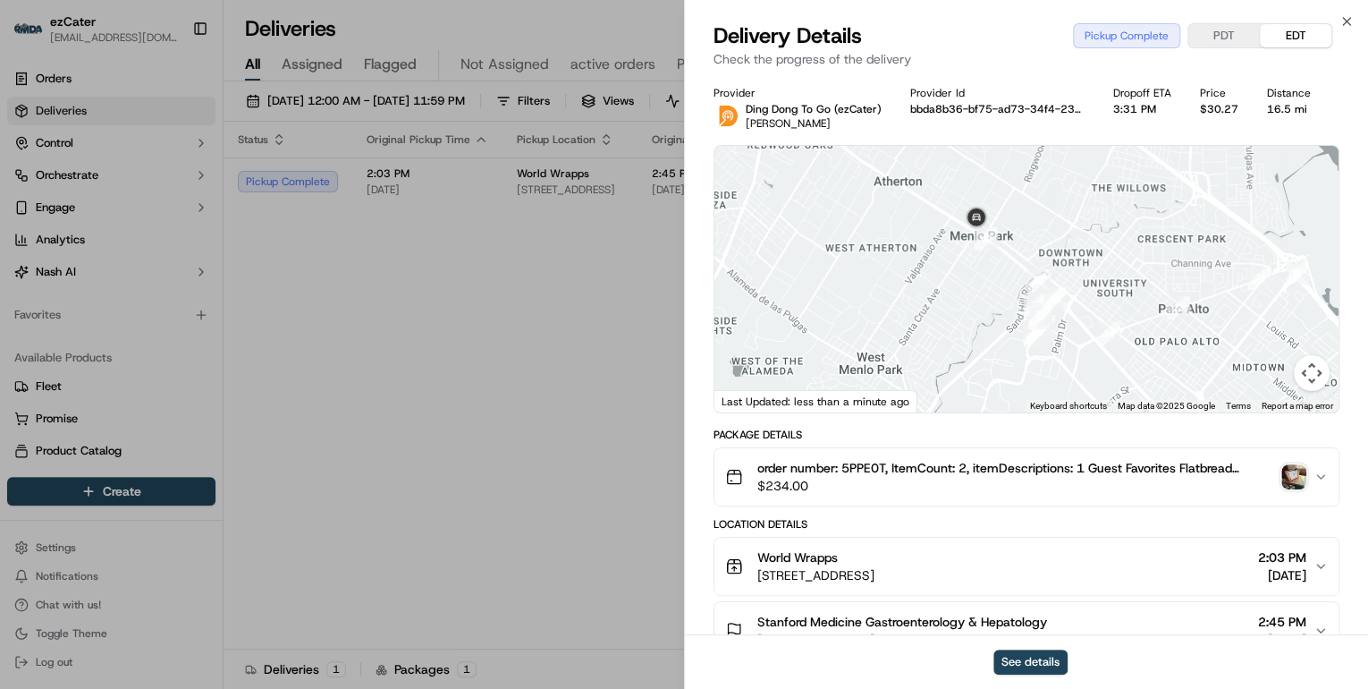
drag, startPoint x: 908, startPoint y: 283, endPoint x: 968, endPoint y: 395, distance: 128.0
click at [968, 395] on div at bounding box center [1026, 279] width 624 height 266
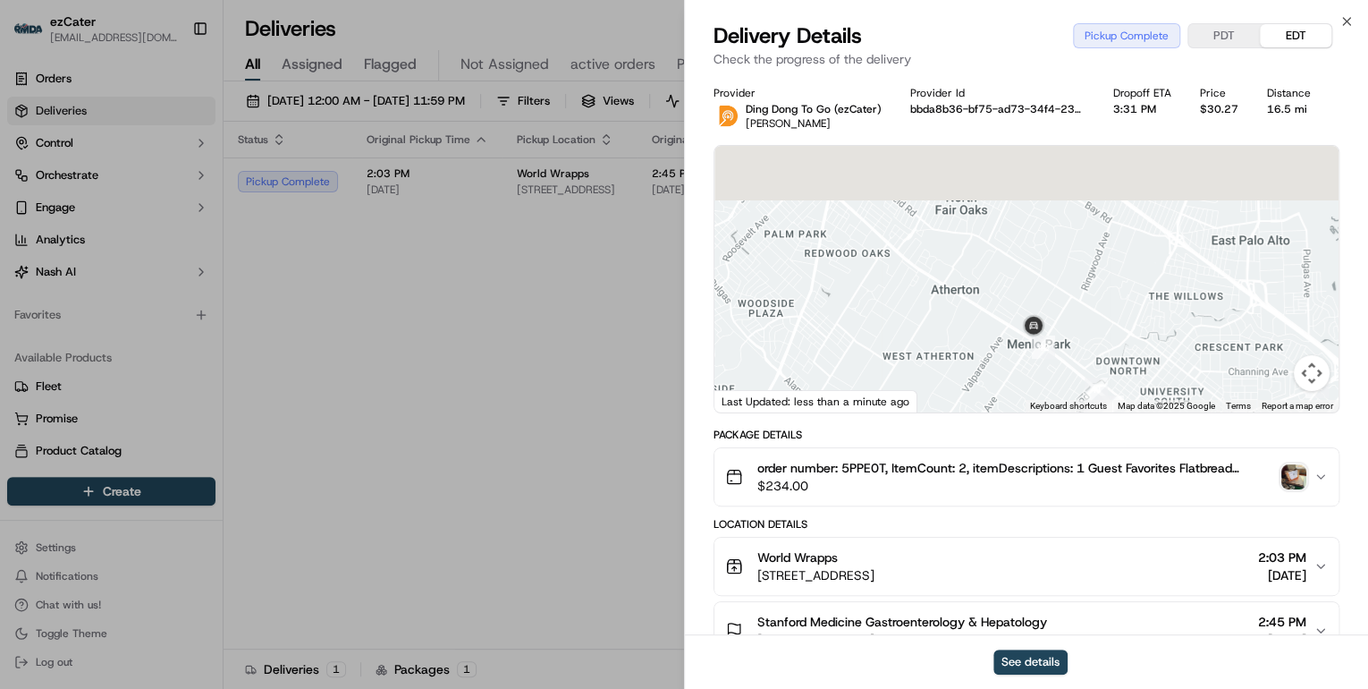
drag, startPoint x: 951, startPoint y: 304, endPoint x: 993, endPoint y: 385, distance: 91.2
click at [993, 385] on div at bounding box center [1026, 279] width 624 height 266
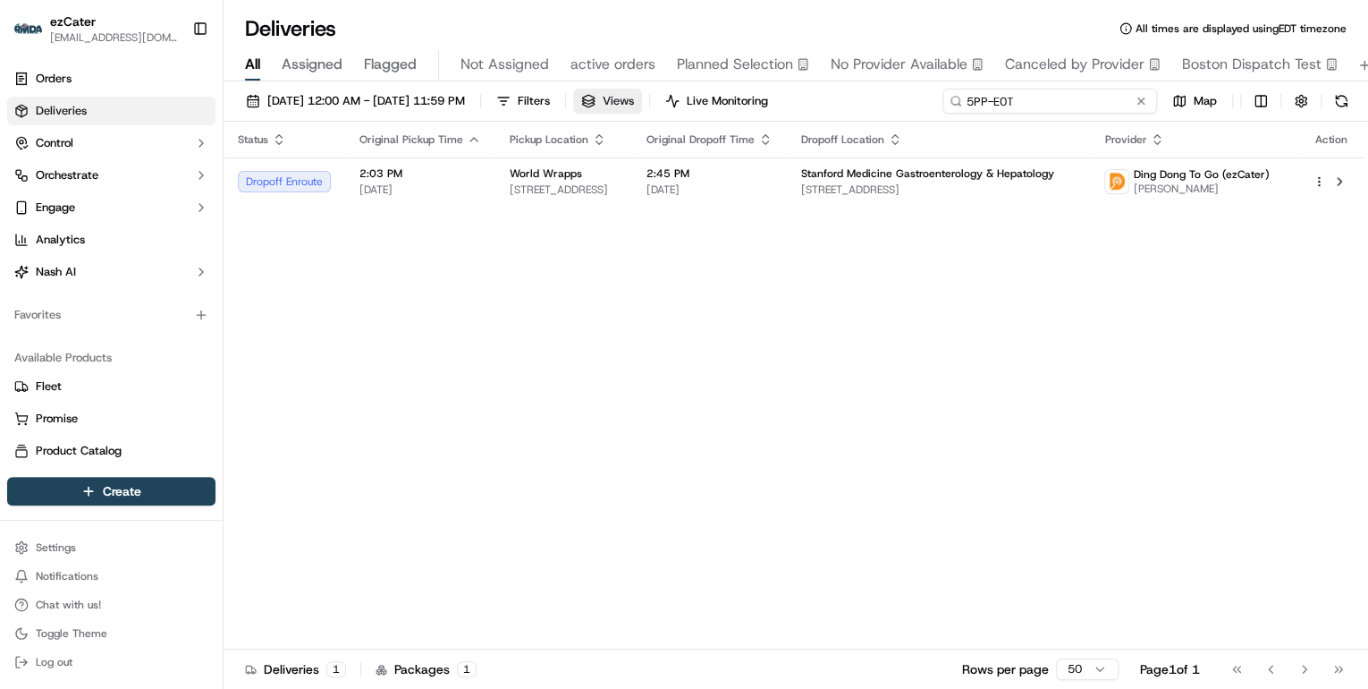
drag, startPoint x: 1065, startPoint y: 102, endPoint x: 690, endPoint y: 100, distance: 374.7
click at [691, 100] on div "09/17/2025 12:00 AM - 09/17/2025 11:59 PM Filters Views Live Monitoring 5PP-E0T…" at bounding box center [796, 105] width 1145 height 33
paste input "E2C-JRR"
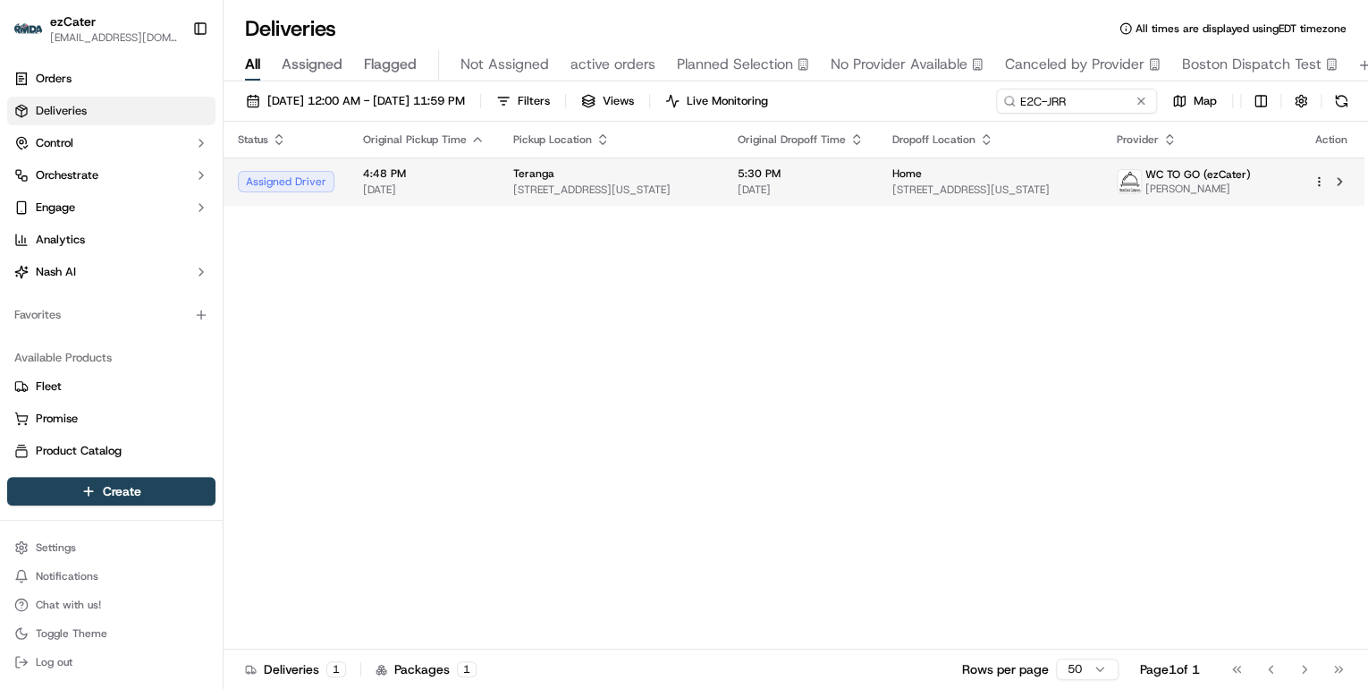
click at [703, 192] on span "601 Lexington Ave, New York, NY 10022, USA" at bounding box center [611, 189] width 196 height 14
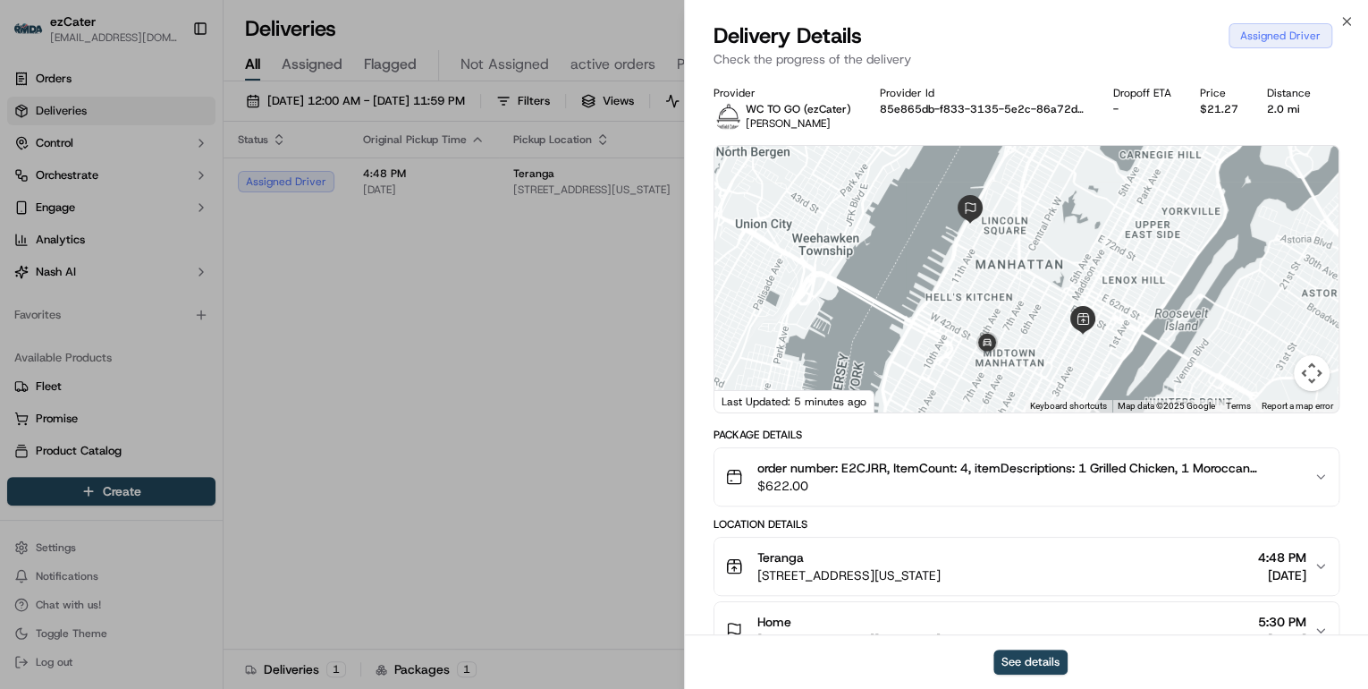
scroll to position [215, 0]
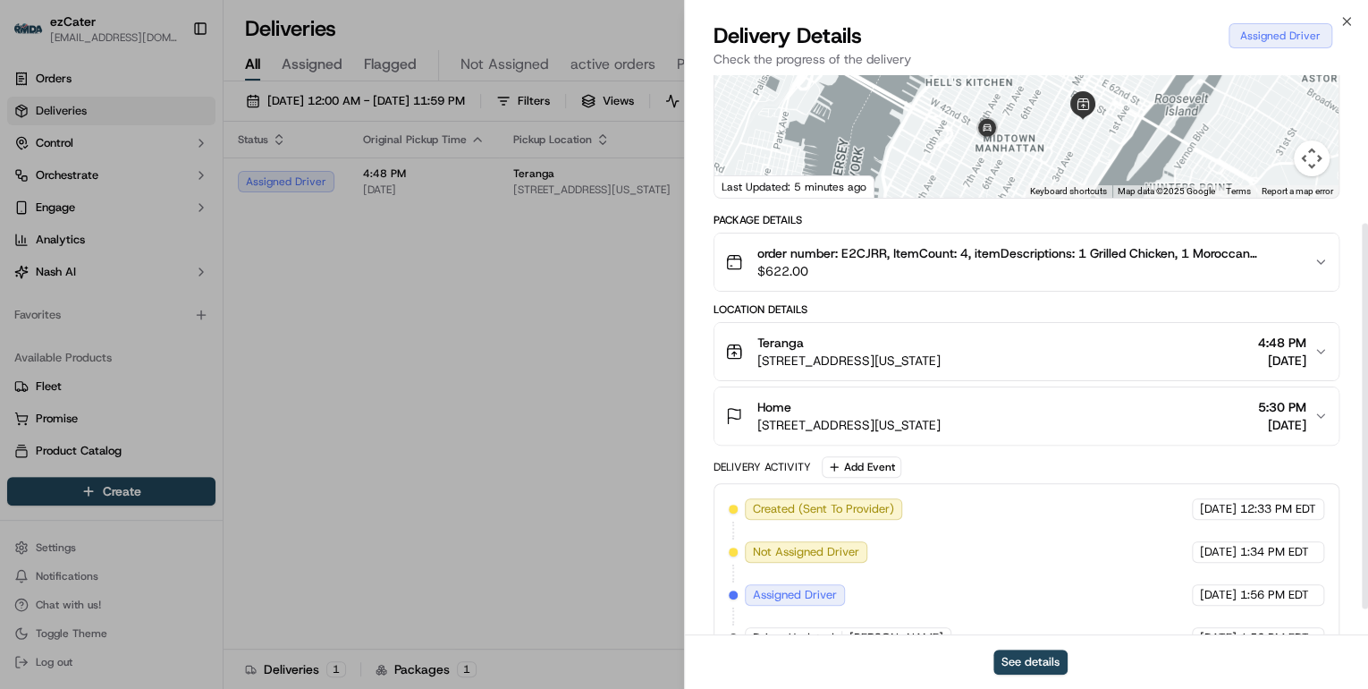
click at [934, 422] on span "50 Riverside Blvd, New York, NY 10069, USA" at bounding box center [848, 425] width 183 height 18
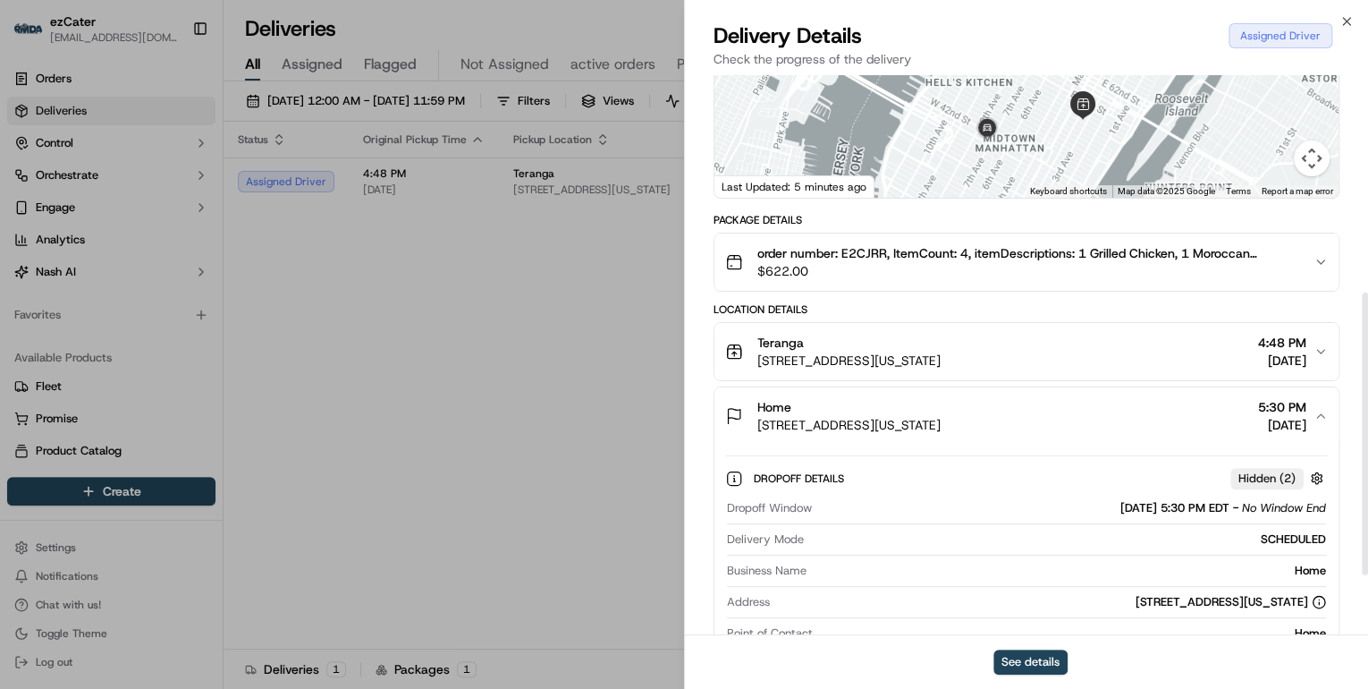
scroll to position [429, 0]
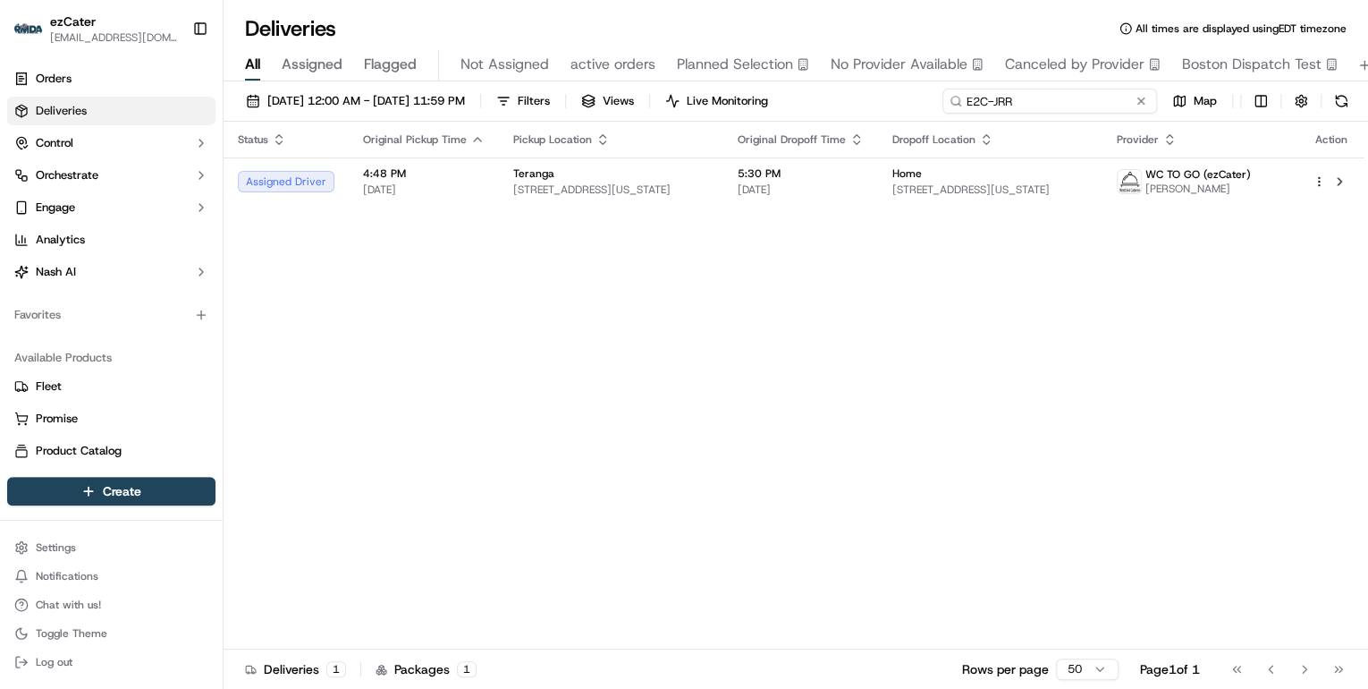
drag, startPoint x: 1077, startPoint y: 102, endPoint x: 545, endPoint y: 79, distance: 533.4
click at [547, 79] on div "Deliveries All times are displayed using EDT timezone All Assigned Flagged Not …" at bounding box center [796, 344] width 1145 height 689
paste input "5PP-E0T"
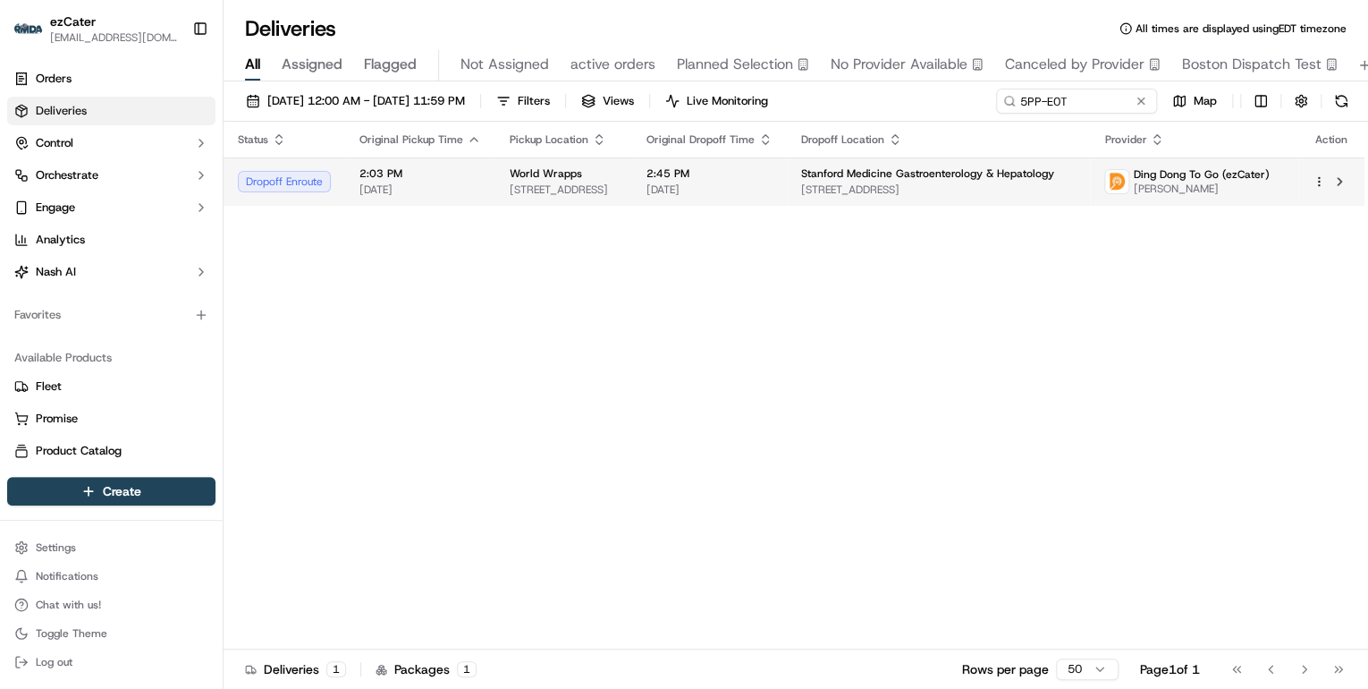
click at [587, 184] on span "[STREET_ADDRESS]" at bounding box center [564, 189] width 108 height 14
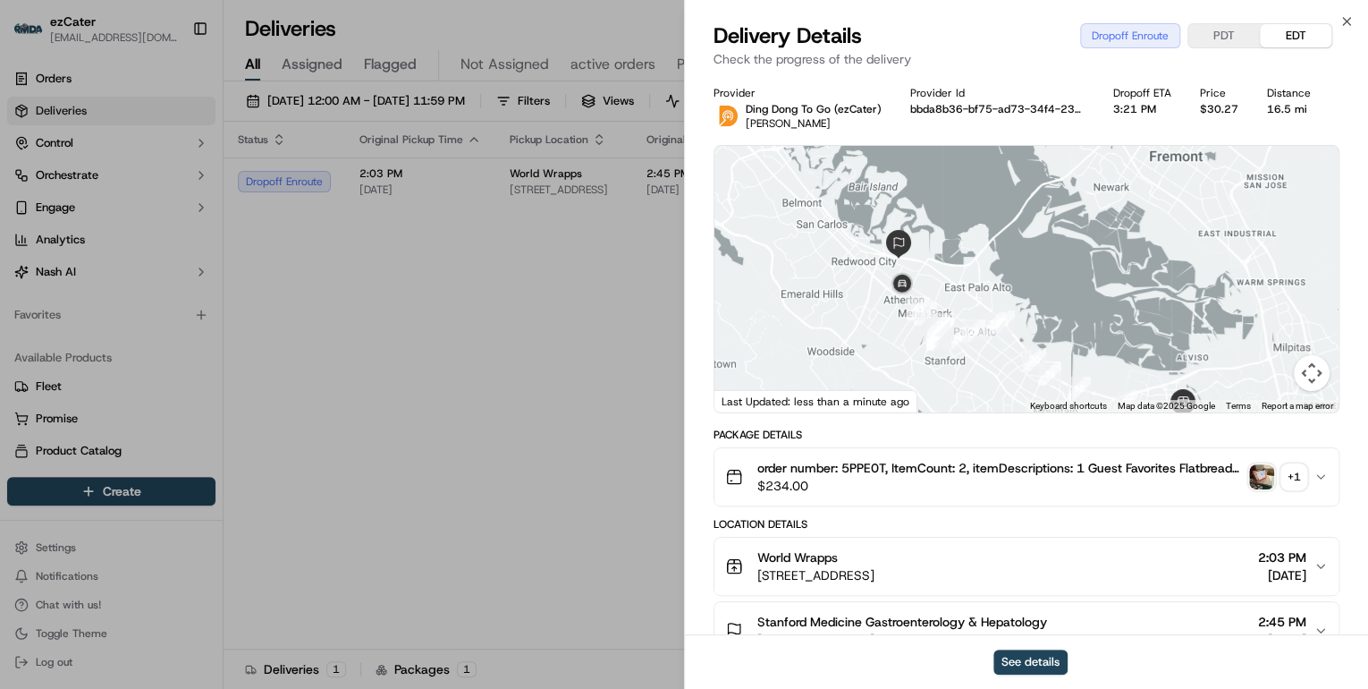
drag, startPoint x: 885, startPoint y: 273, endPoint x: 898, endPoint y: 330, distance: 58.6
click at [898, 330] on div at bounding box center [1026, 279] width 624 height 266
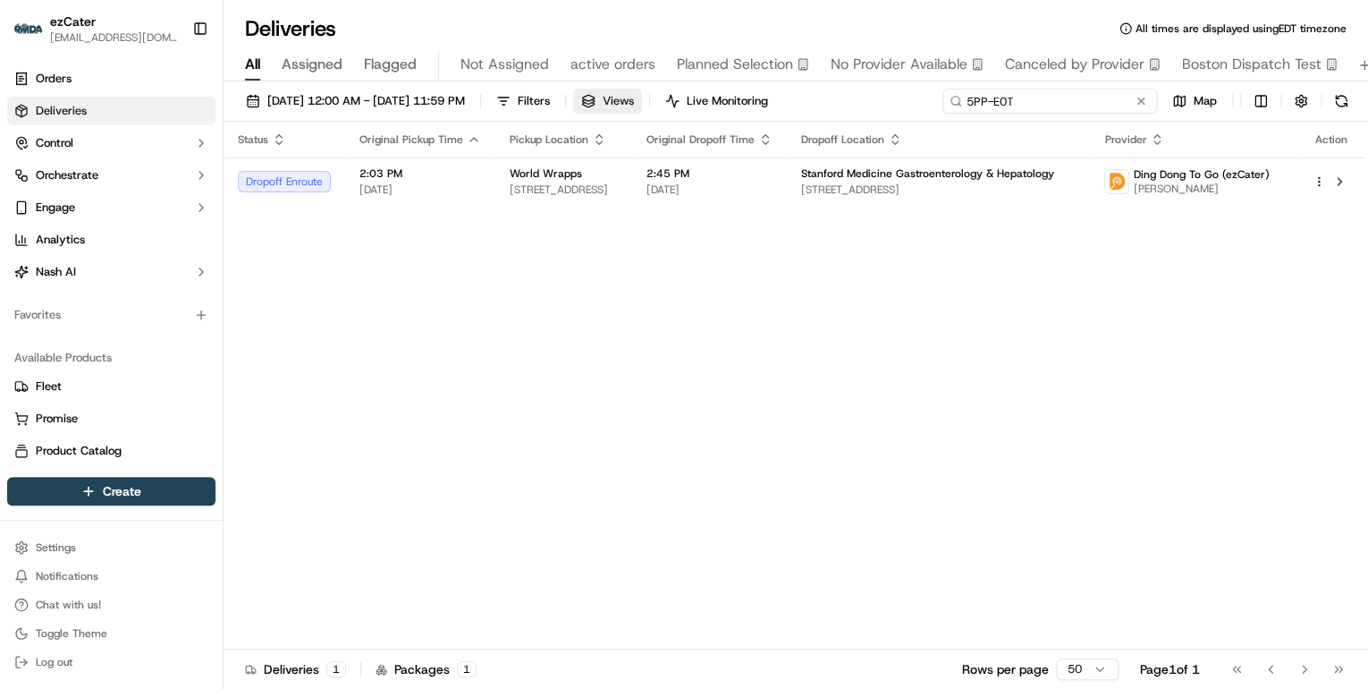
drag, startPoint x: 1080, startPoint y: 101, endPoint x: 637, endPoint y: 100, distance: 443.5
click at [647, 100] on div "09/17/2025 12:00 AM - 09/17/2025 11:59 PM Filters Views Live Monitoring 5PP-E0T…" at bounding box center [796, 105] width 1145 height 33
paste input "AM82C3"
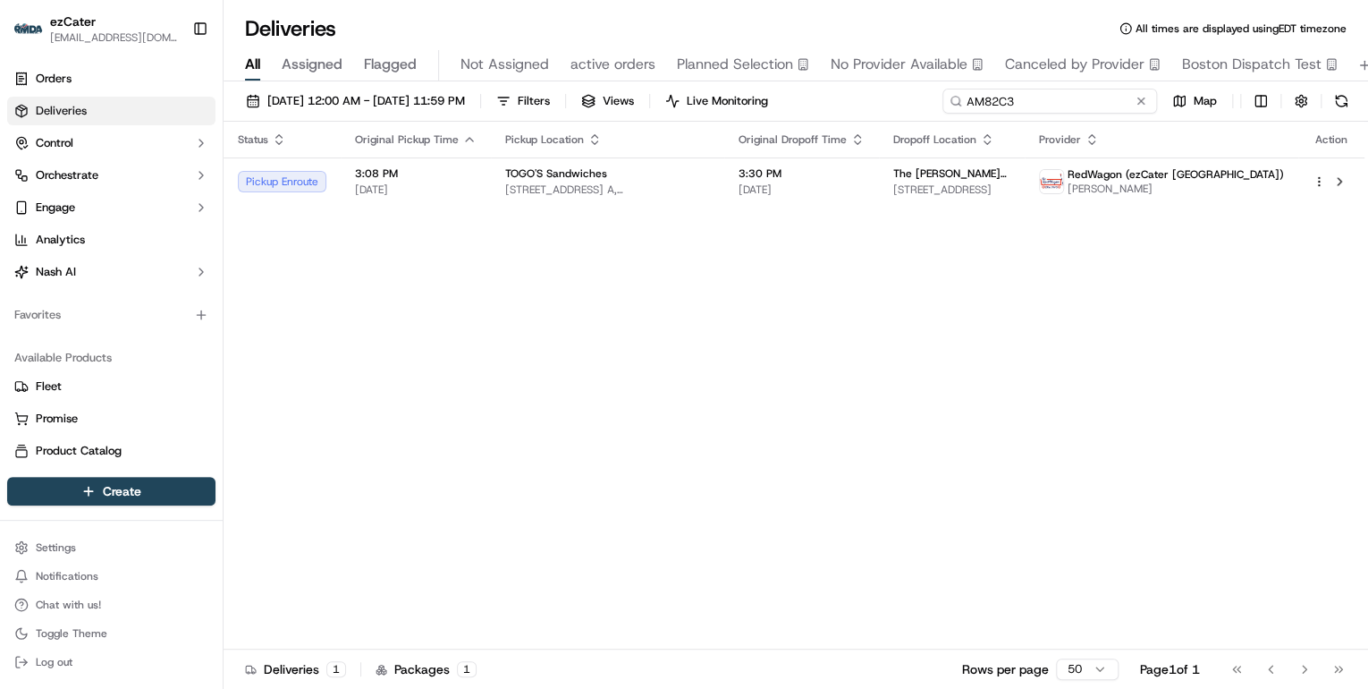
click at [1027, 99] on input "AM82C3" at bounding box center [1049, 101] width 215 height 25
drag, startPoint x: 1031, startPoint y: 101, endPoint x: 717, endPoint y: 98, distance: 313.9
click at [717, 98] on div "09/17/2025 12:00 AM - 09/17/2025 11:59 PM Filters Views Live Monitoring AM82C3 …" at bounding box center [796, 105] width 1145 height 33
paste input "2P29W4"
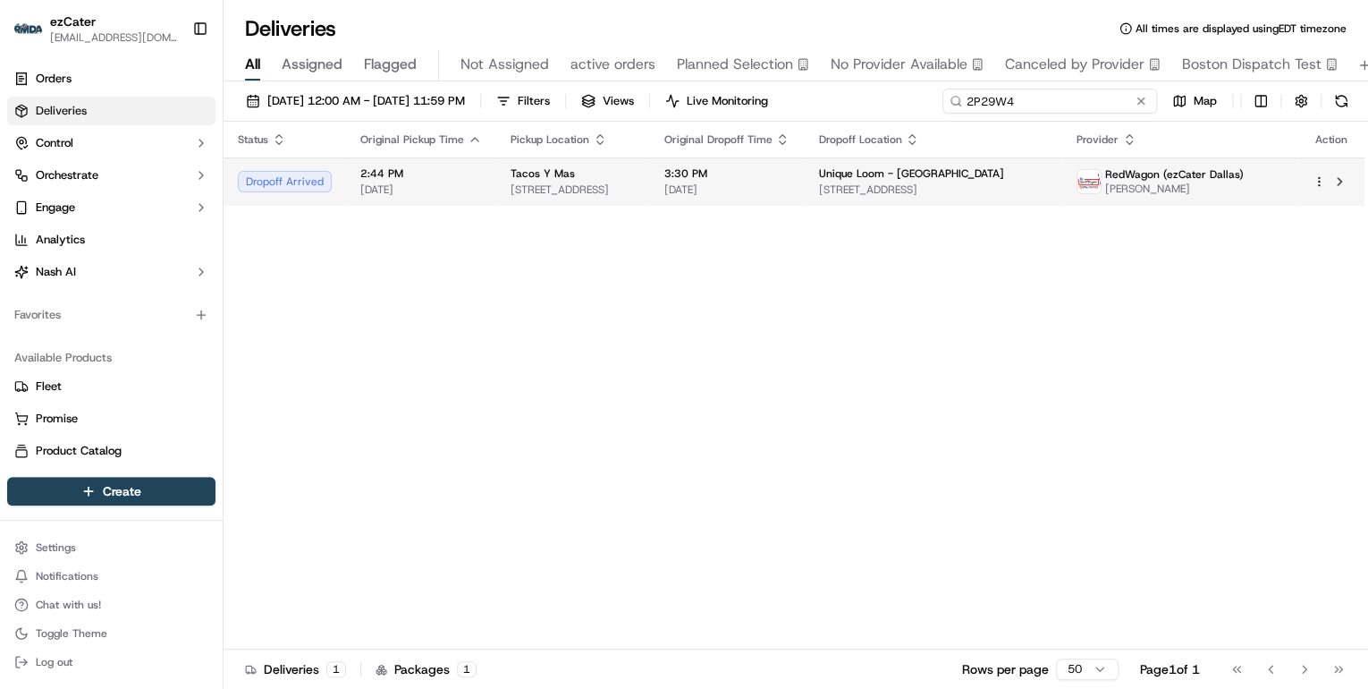
type input "2P29W4"
click at [532, 178] on span "Tacos Y Mas" at bounding box center [543, 173] width 64 height 14
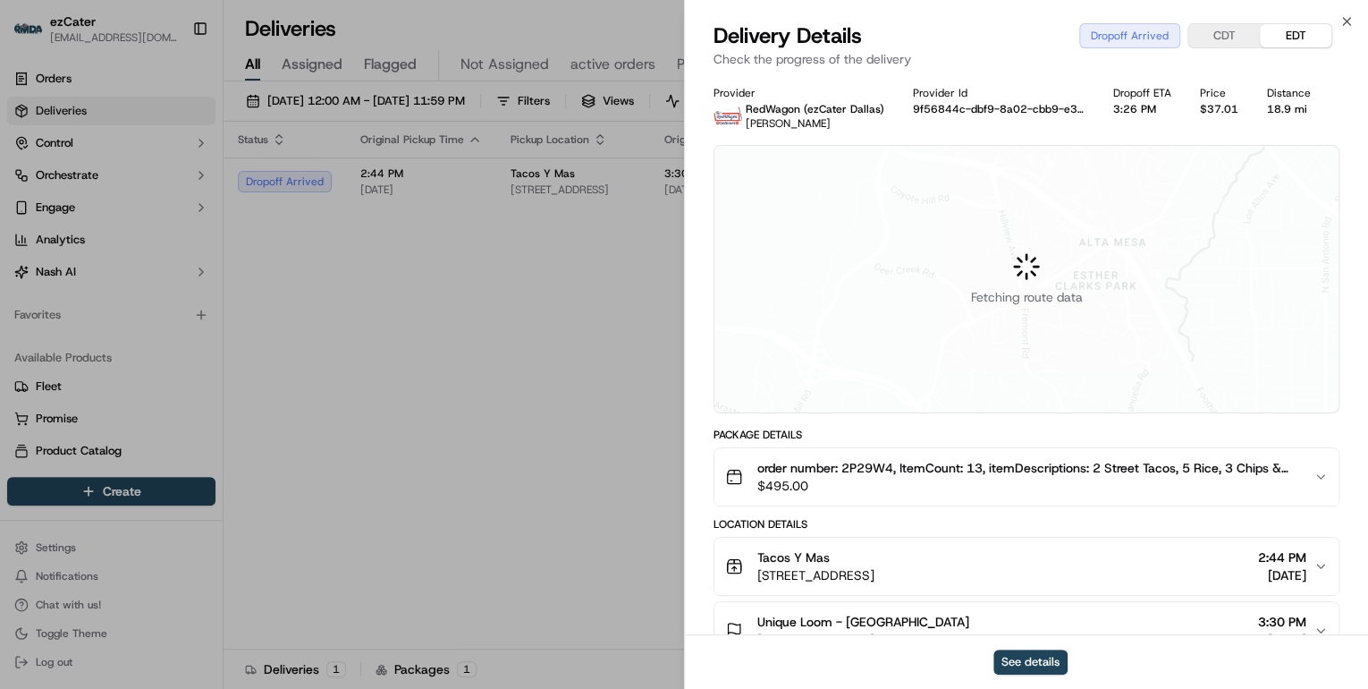
scroll to position [215, 0]
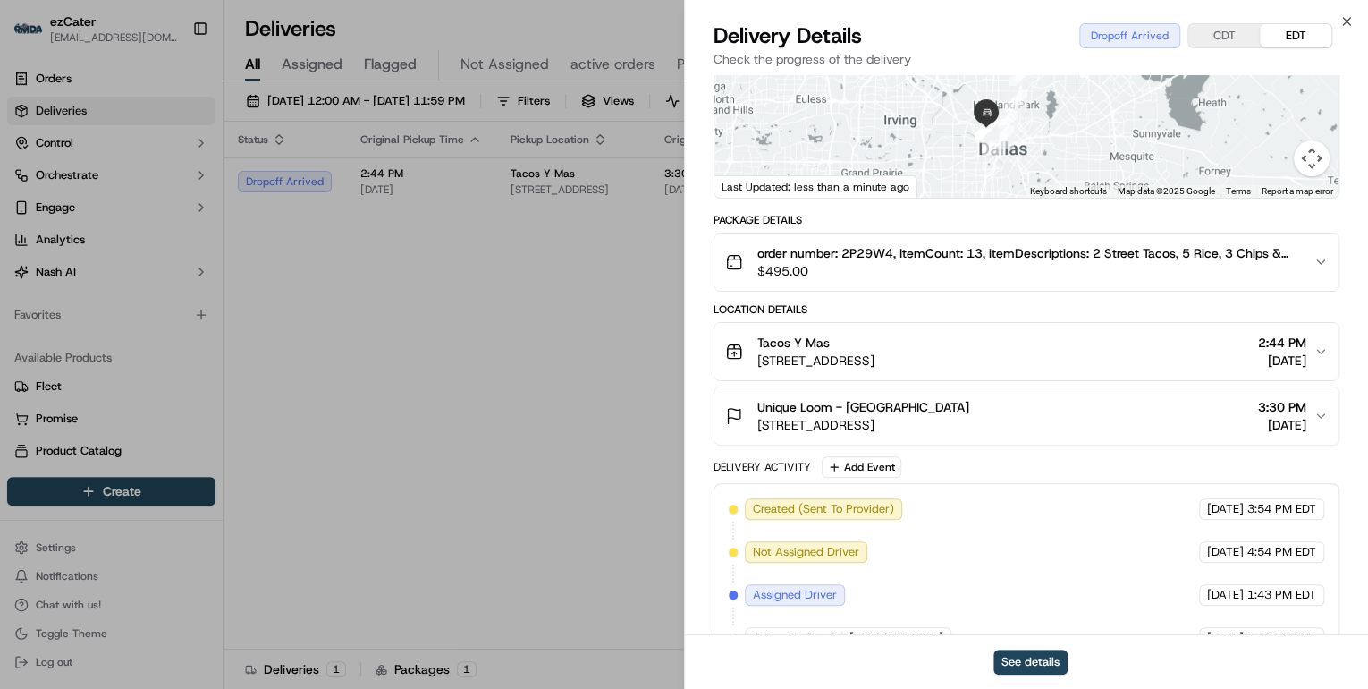
click at [1187, 410] on div "Unique Loom - Dallas Market Center 2000 N Stemmons Fwy, Dallas, TX 75207, USA 3…" at bounding box center [1019, 416] width 588 height 36
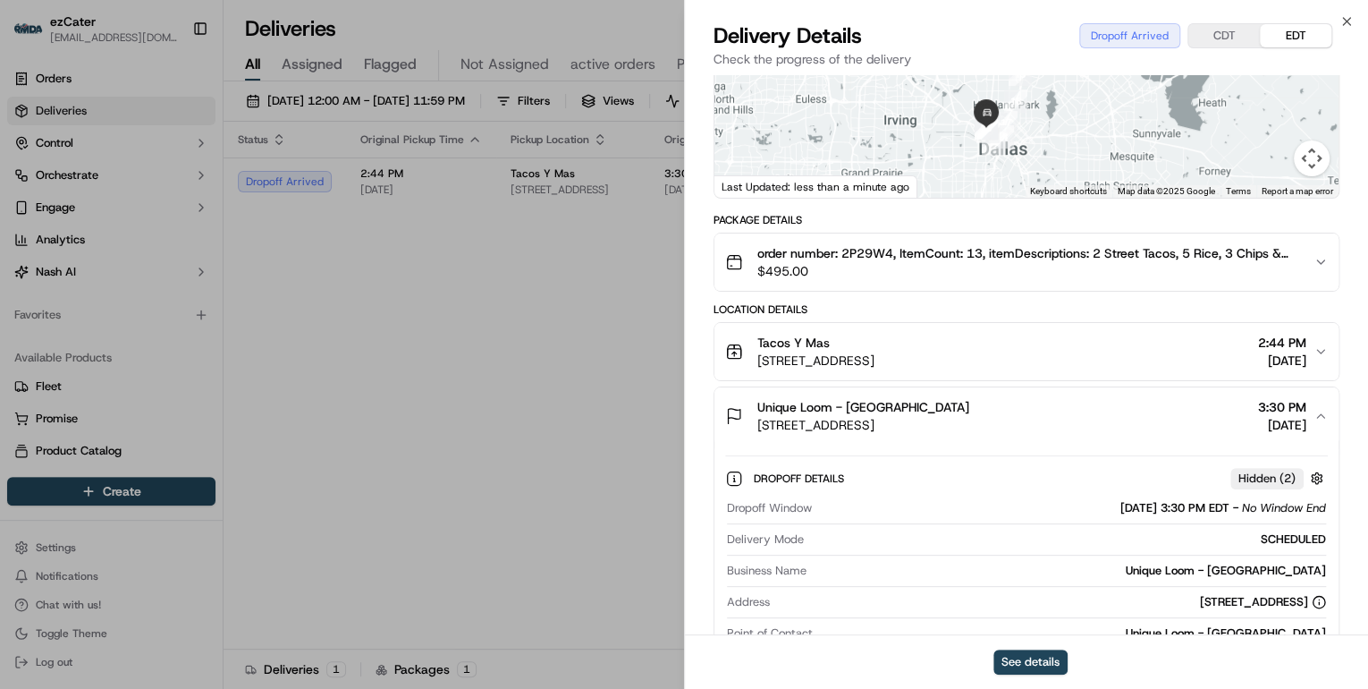
scroll to position [429, 0]
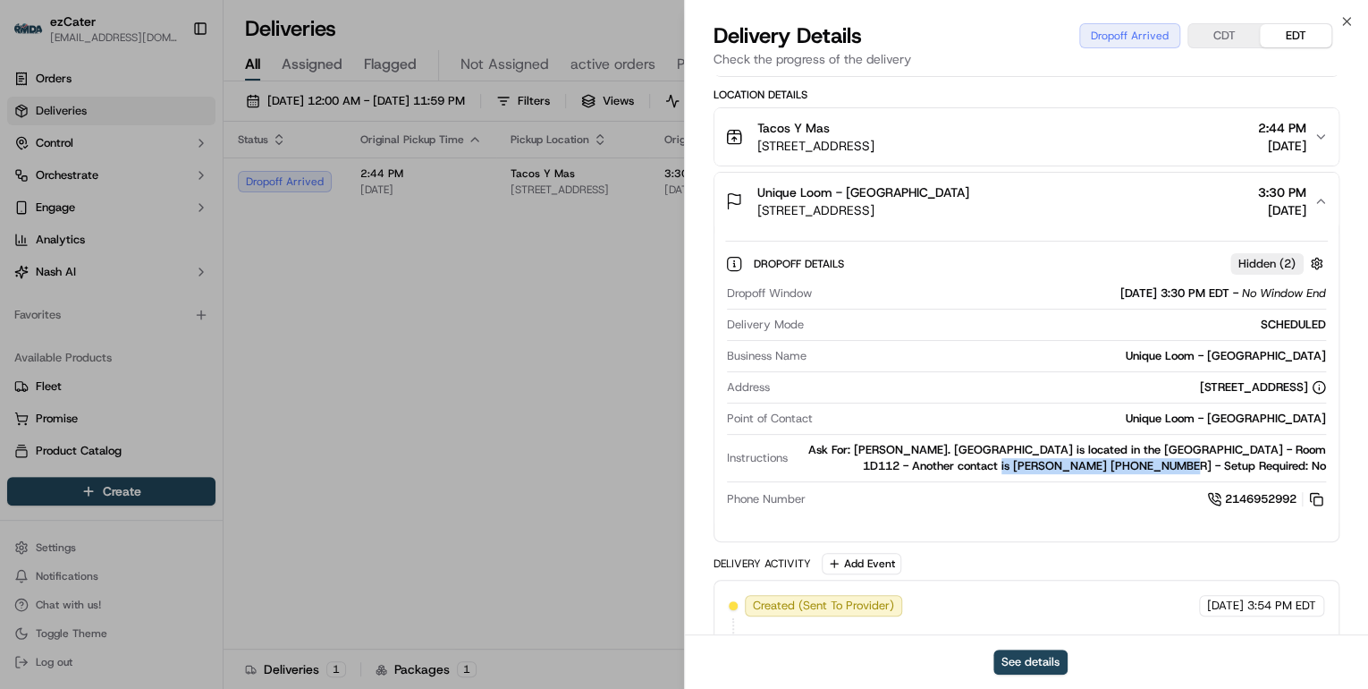
drag, startPoint x: 1213, startPoint y: 464, endPoint x: 1044, endPoint y: 469, distance: 169.1
click at [1044, 469] on div "Ask For: Kendra Wagner. Unique Loom is located in the Dallas Market Center - Ro…" at bounding box center [1060, 458] width 531 height 32
copy div "Iszabela Garcia 214-675-8016"
click at [1315, 499] on button at bounding box center [1316, 499] width 20 height 20
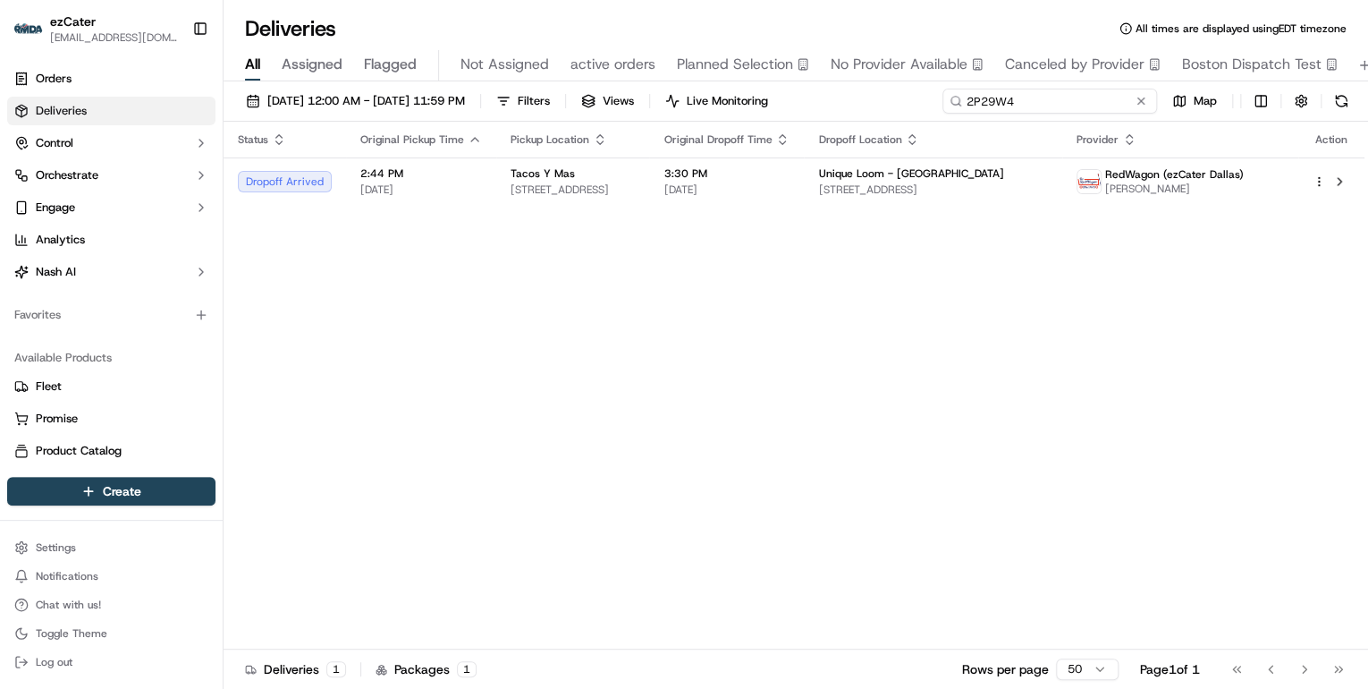
drag, startPoint x: 1074, startPoint y: 105, endPoint x: 663, endPoint y: 68, distance: 413.0
click at [674, 67] on div "Deliveries All times are displayed using EDT timezone All Assigned Flagged Not …" at bounding box center [796, 344] width 1145 height 689
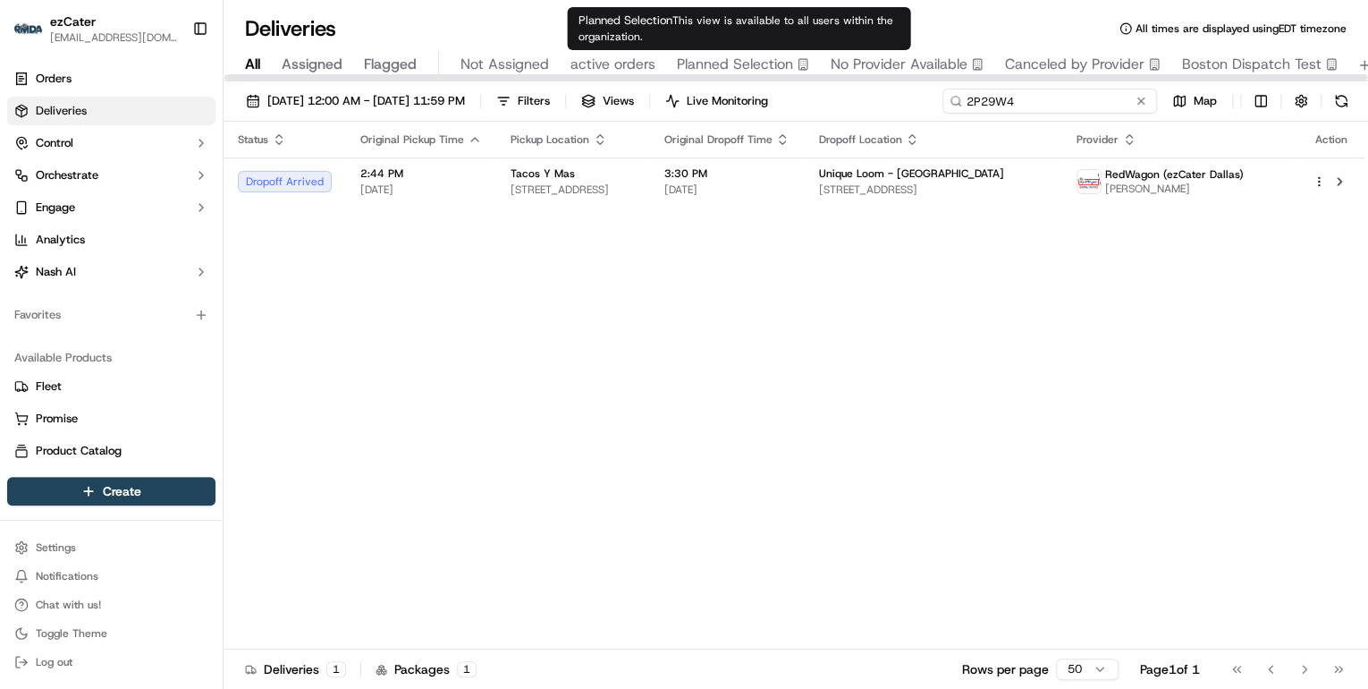
paste input "TTG5P3"
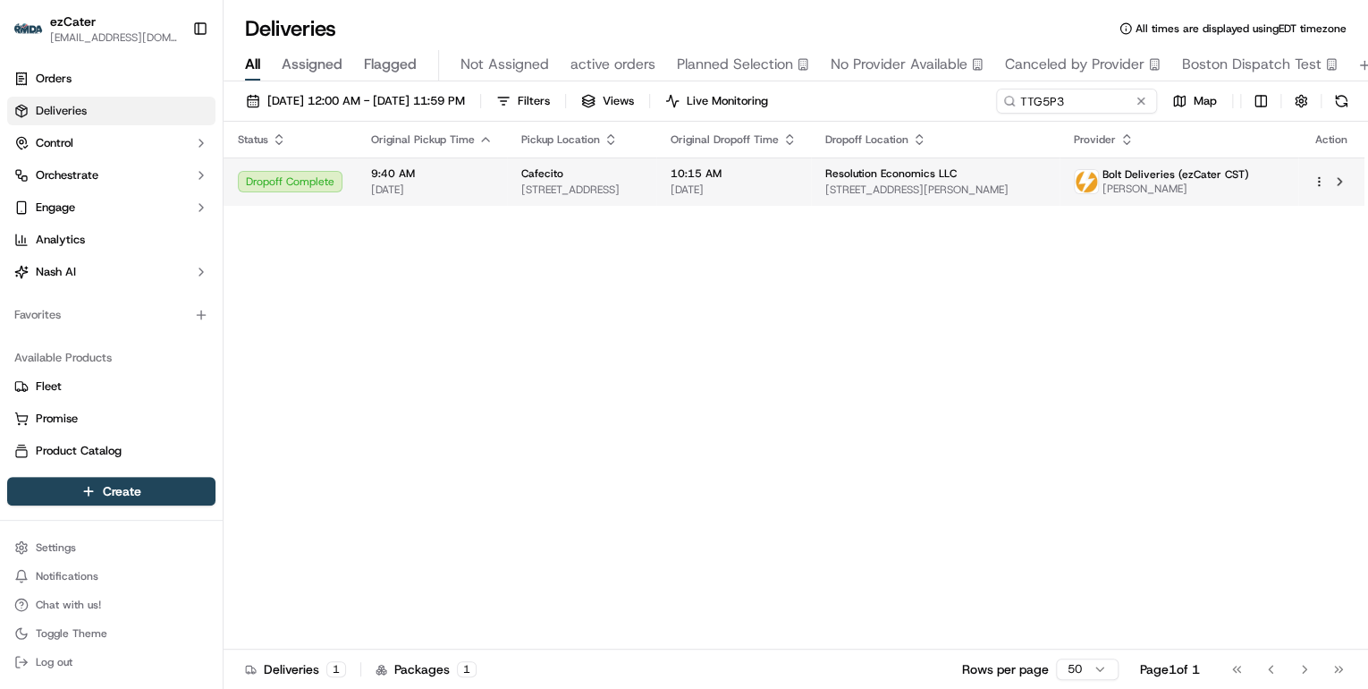
click at [608, 179] on div "Cafecito" at bounding box center [581, 173] width 121 height 14
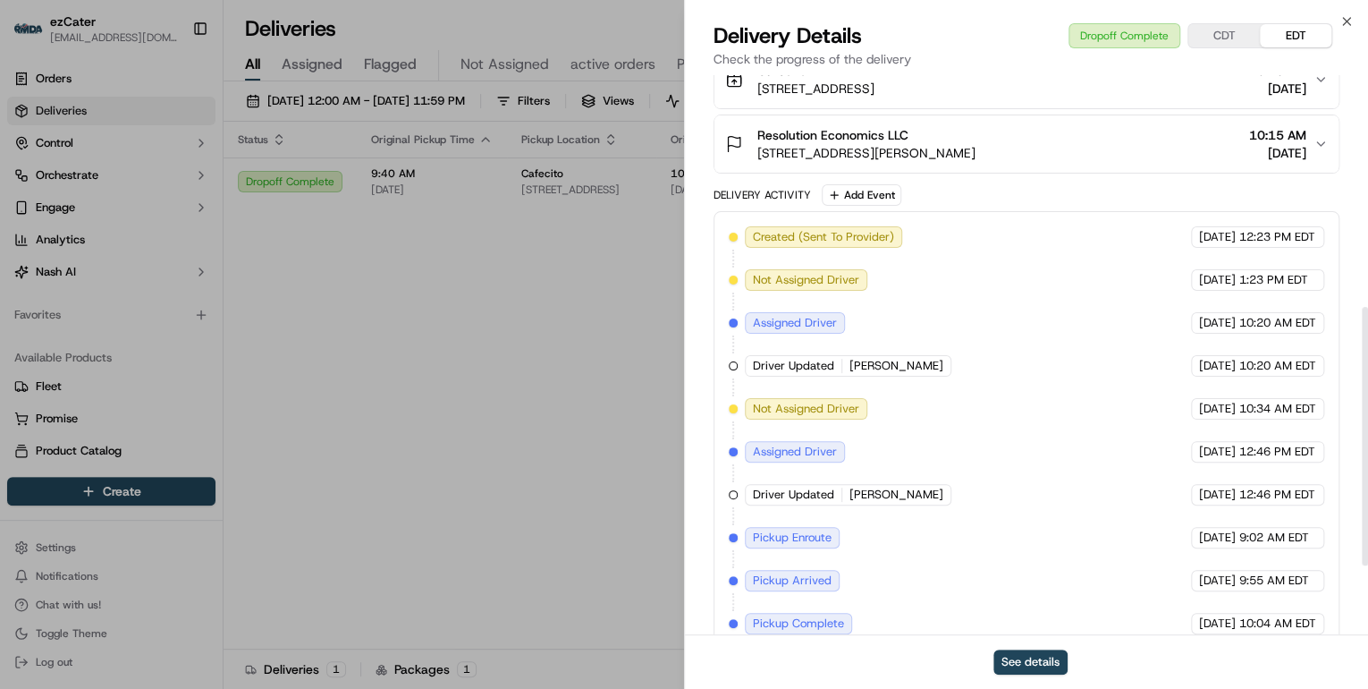
scroll to position [649, 0]
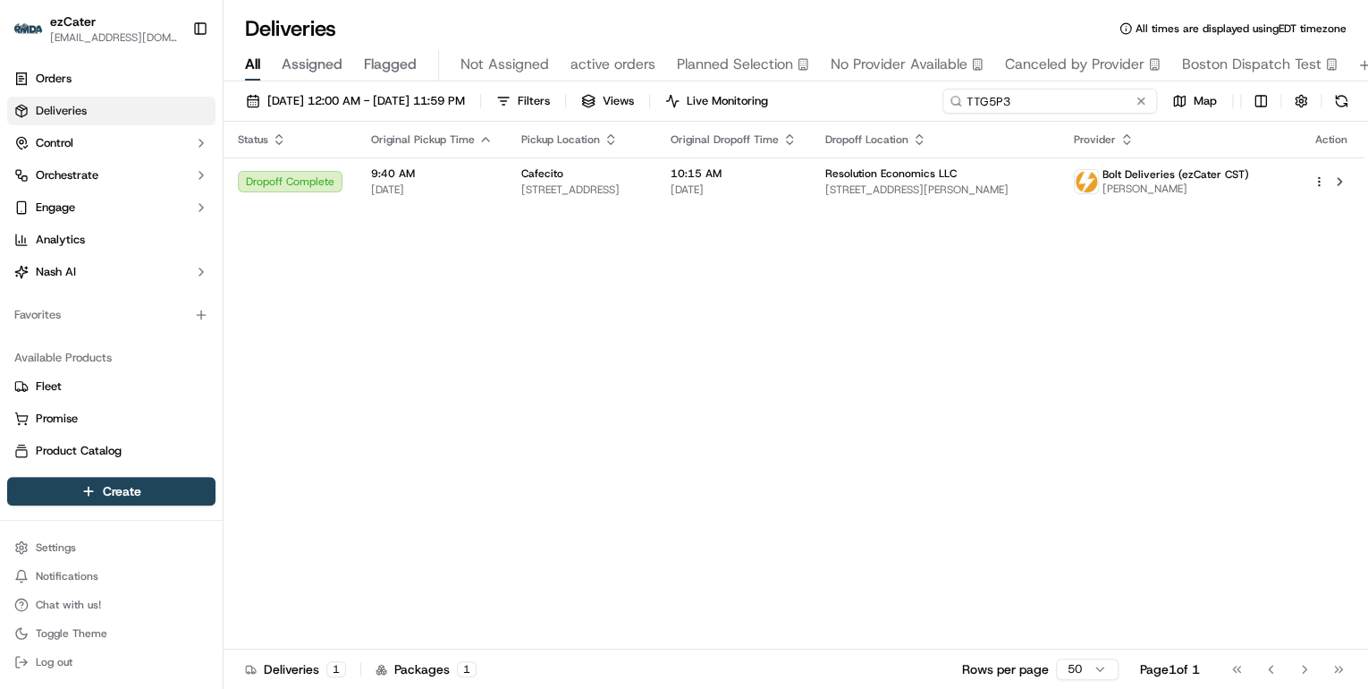
drag, startPoint x: 1069, startPoint y: 106, endPoint x: 754, endPoint y: 80, distance: 316.7
click at [754, 80] on div "Deliveries All times are displayed using EDT timezone All Assigned Flagged Not …" at bounding box center [796, 344] width 1145 height 689
paste input "9P8E6Z"
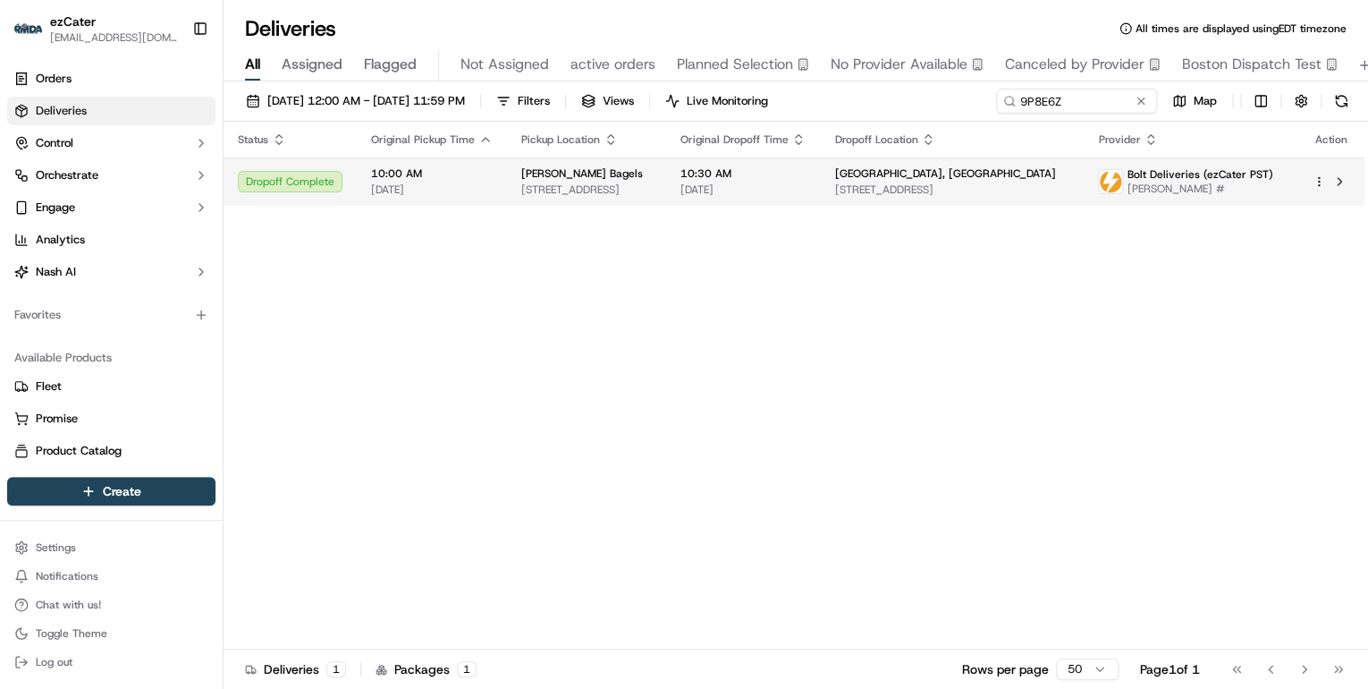
click at [561, 185] on span "1886 Garnet Ave, San Diego, CA 92109, USA" at bounding box center [586, 189] width 130 height 14
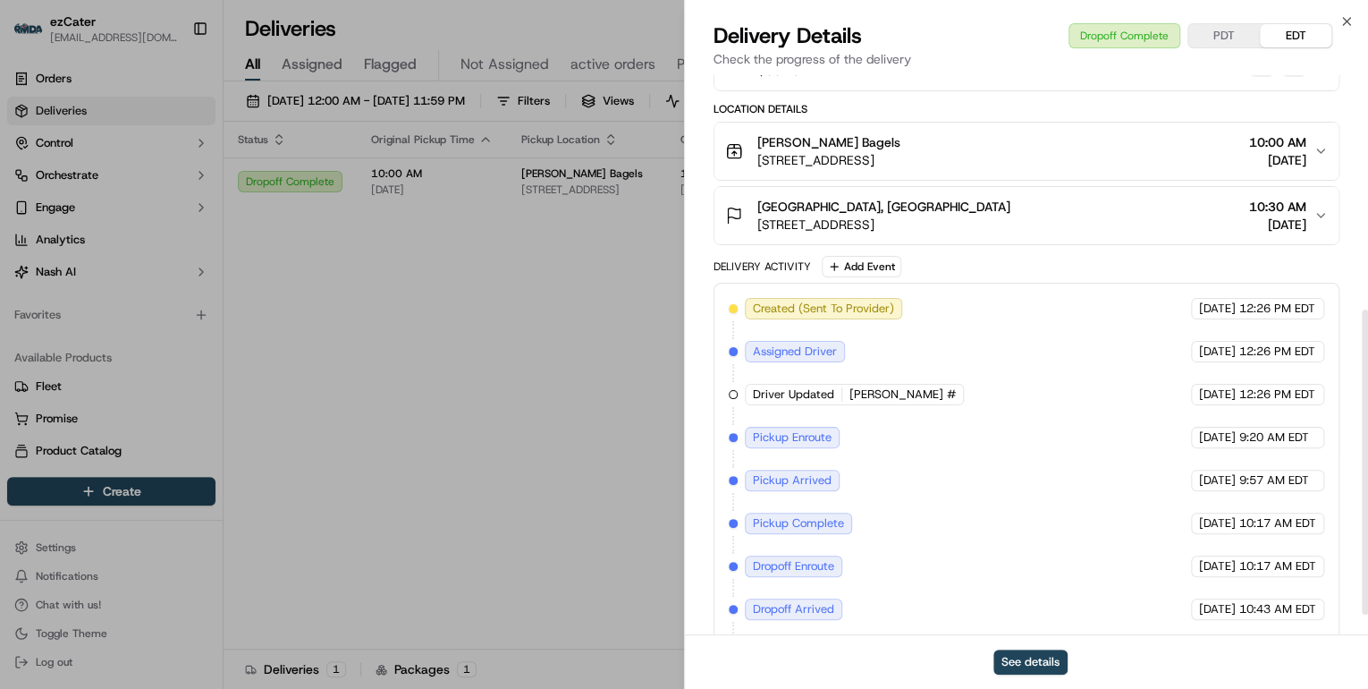
scroll to position [465, 0]
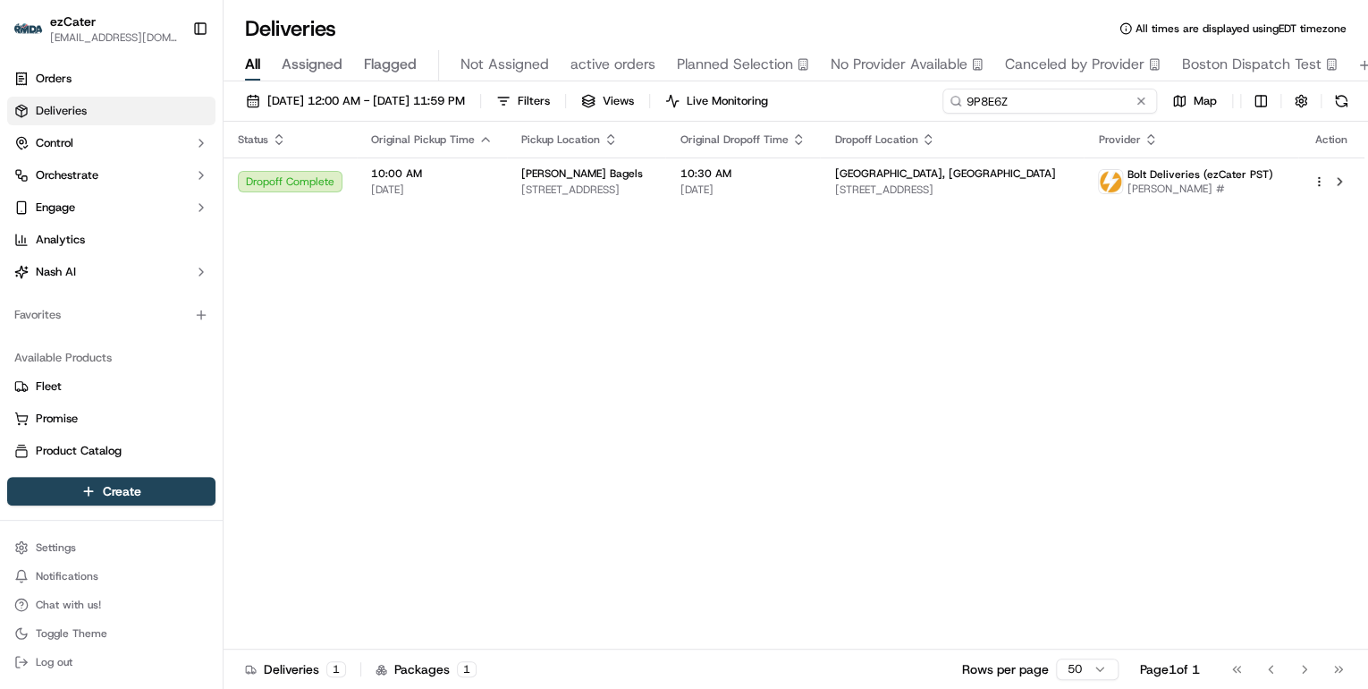
drag, startPoint x: 1074, startPoint y: 97, endPoint x: 577, endPoint y: 68, distance: 498.0
click at [579, 68] on div "Deliveries All times are displayed using EDT timezone All Assigned Flagged Not …" at bounding box center [796, 344] width 1145 height 689
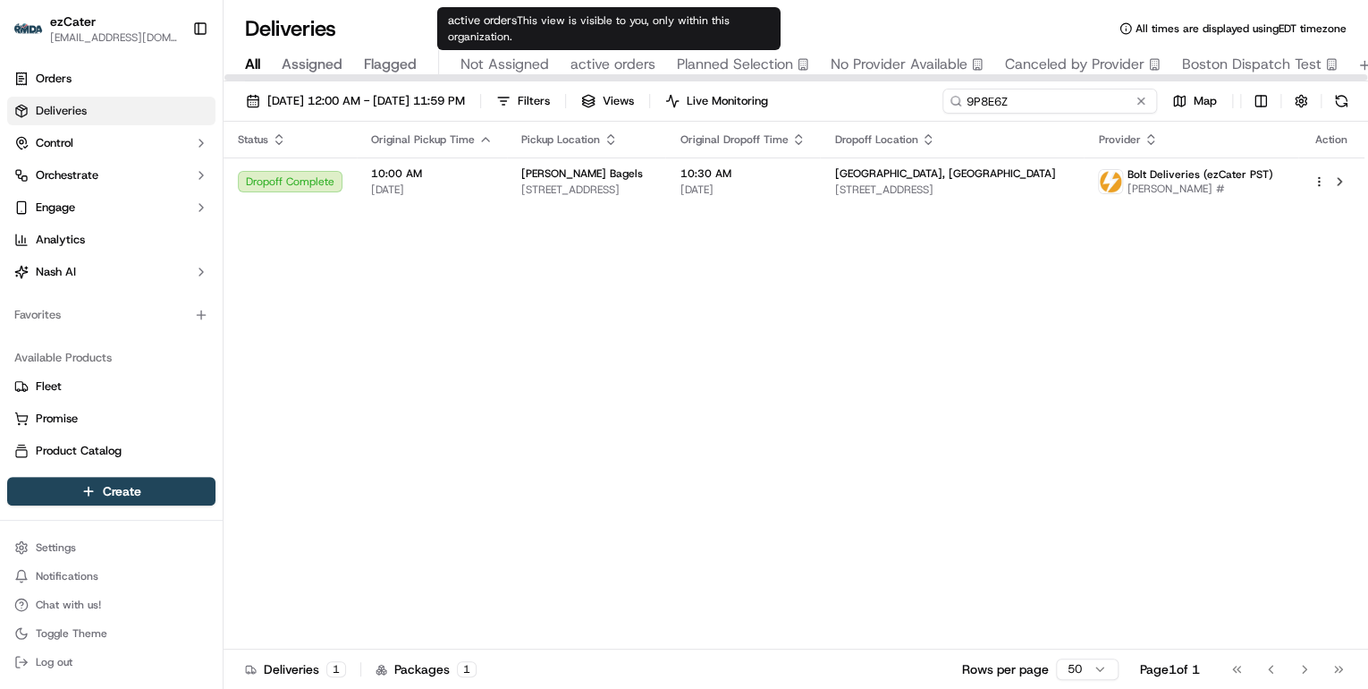
paste input "GZT0K3"
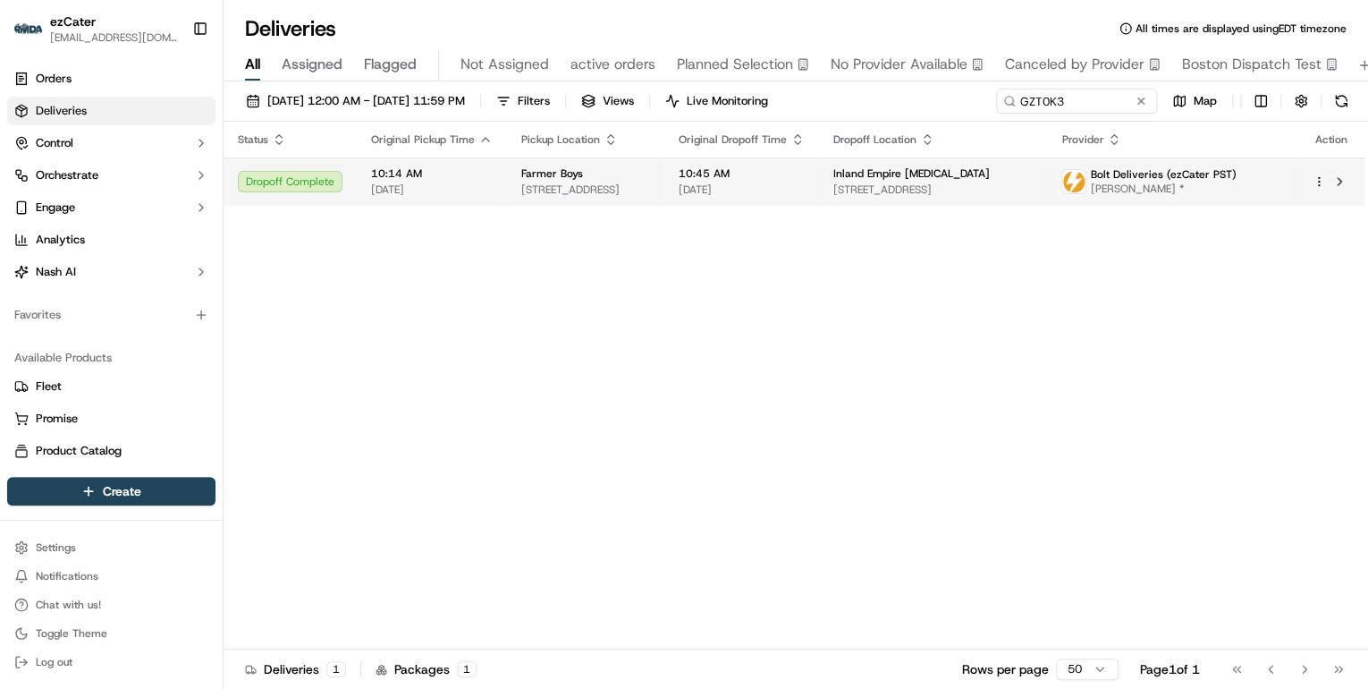
click at [538, 165] on td "Farmer Boys 27250 West 5th Street, Highland, CA 92346-4221, USA" at bounding box center [585, 181] width 157 height 48
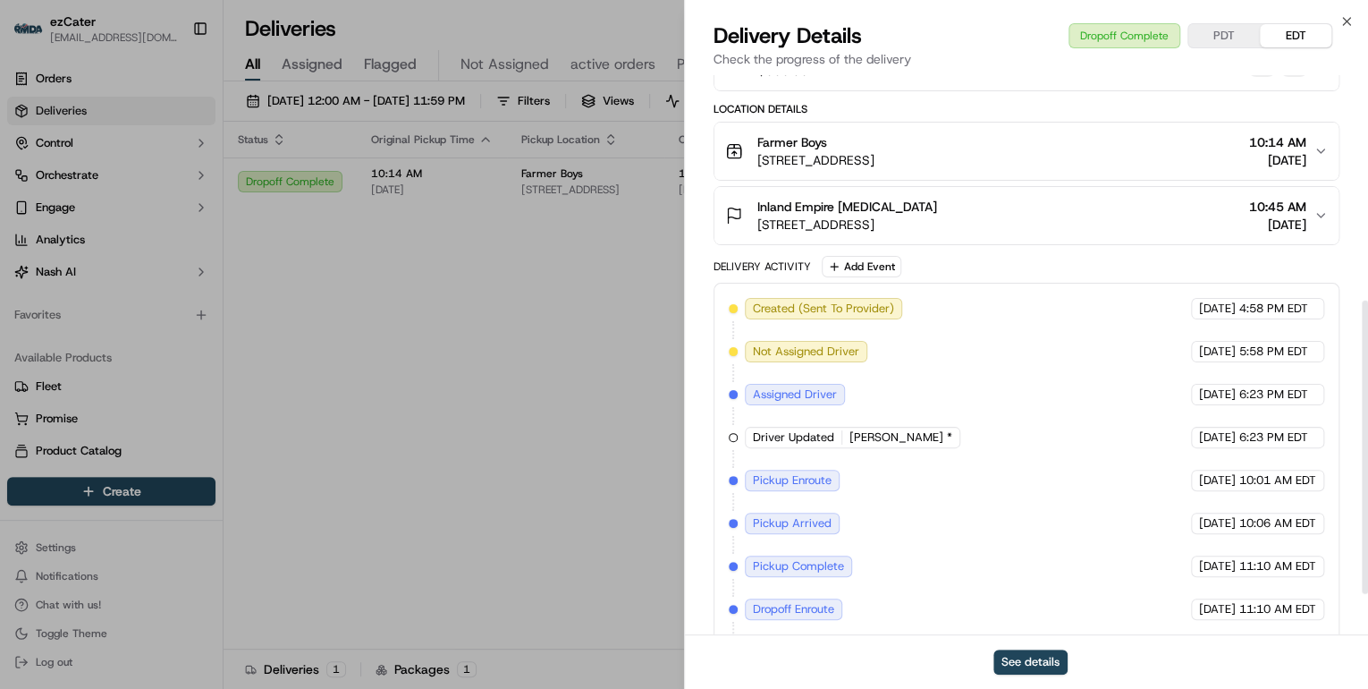
scroll to position [508, 0]
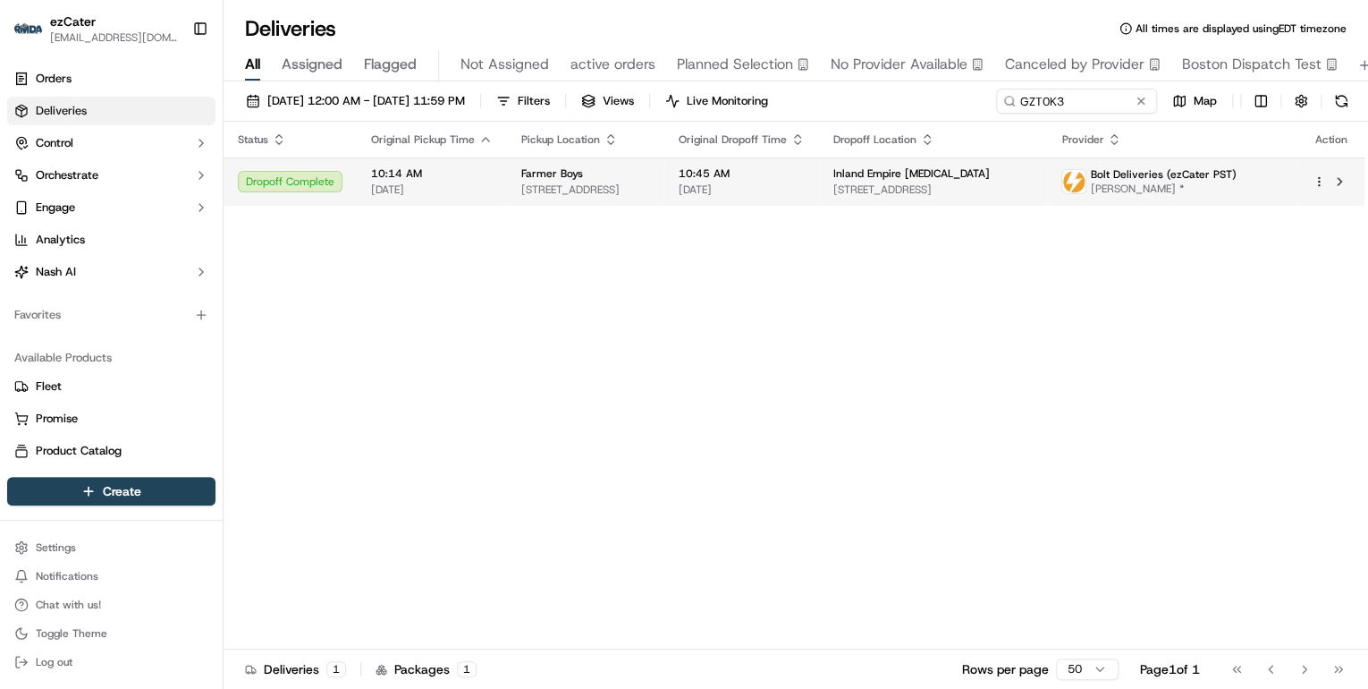
click at [539, 167] on span "Farmer Boys" at bounding box center [552, 173] width 62 height 14
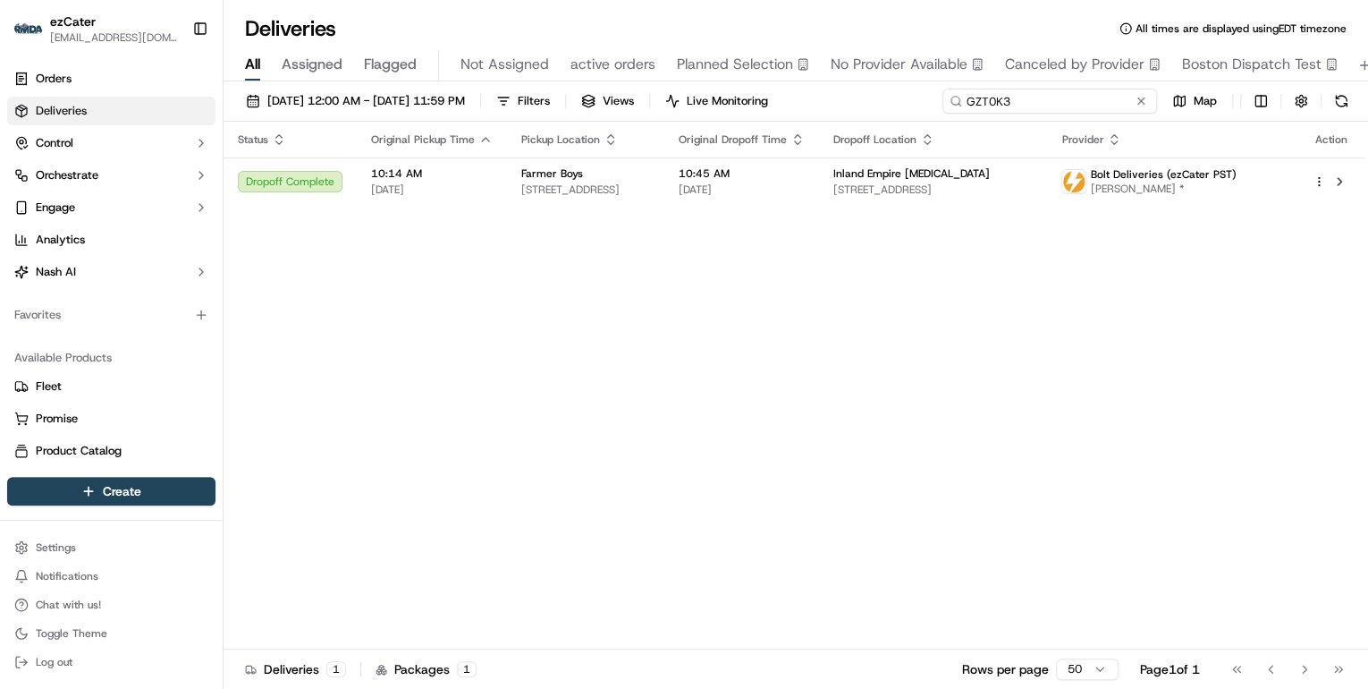
drag, startPoint x: 1077, startPoint y: 96, endPoint x: 642, endPoint y: 86, distance: 435.6
click at [642, 86] on div "09/17/2025 12:00 AM - 09/17/2025 11:59 PM Filters Views Live Monitoring GZT0K3 …" at bounding box center [796, 386] width 1145 height 611
paste input "ECAT46"
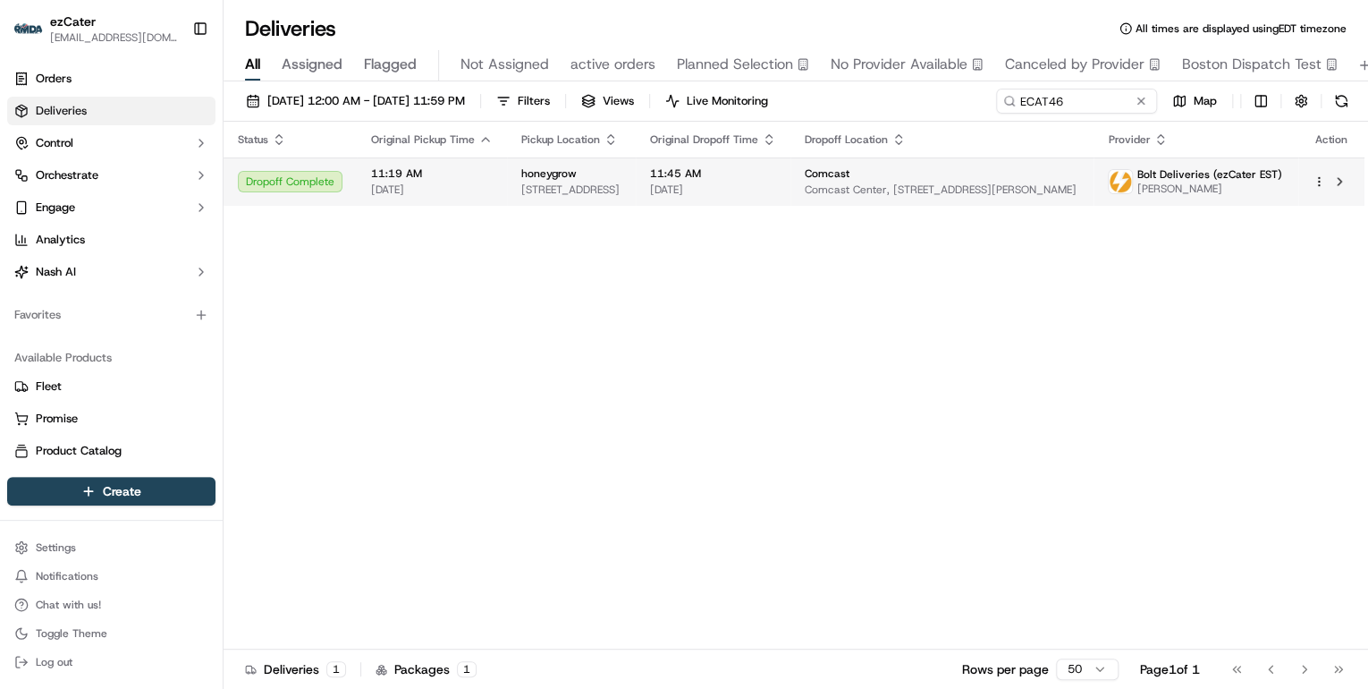
click at [540, 180] on span "honeygrow" at bounding box center [548, 173] width 55 height 14
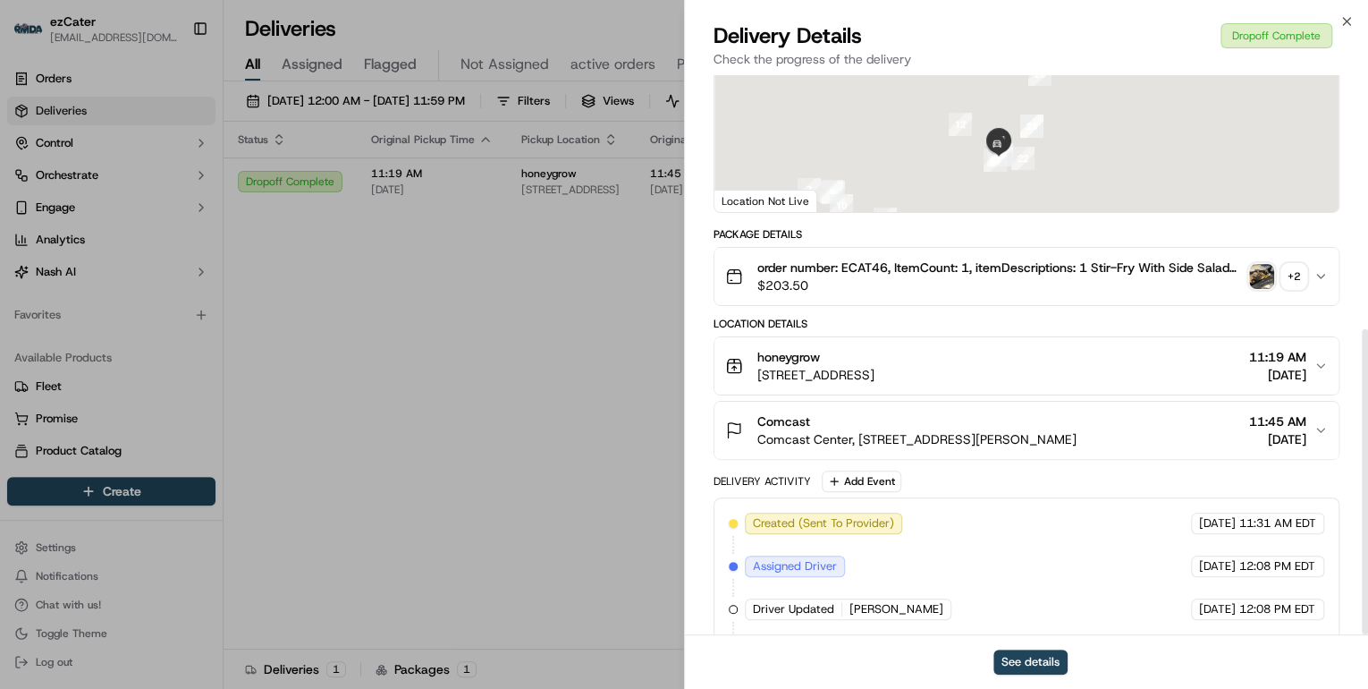
scroll to position [465, 0]
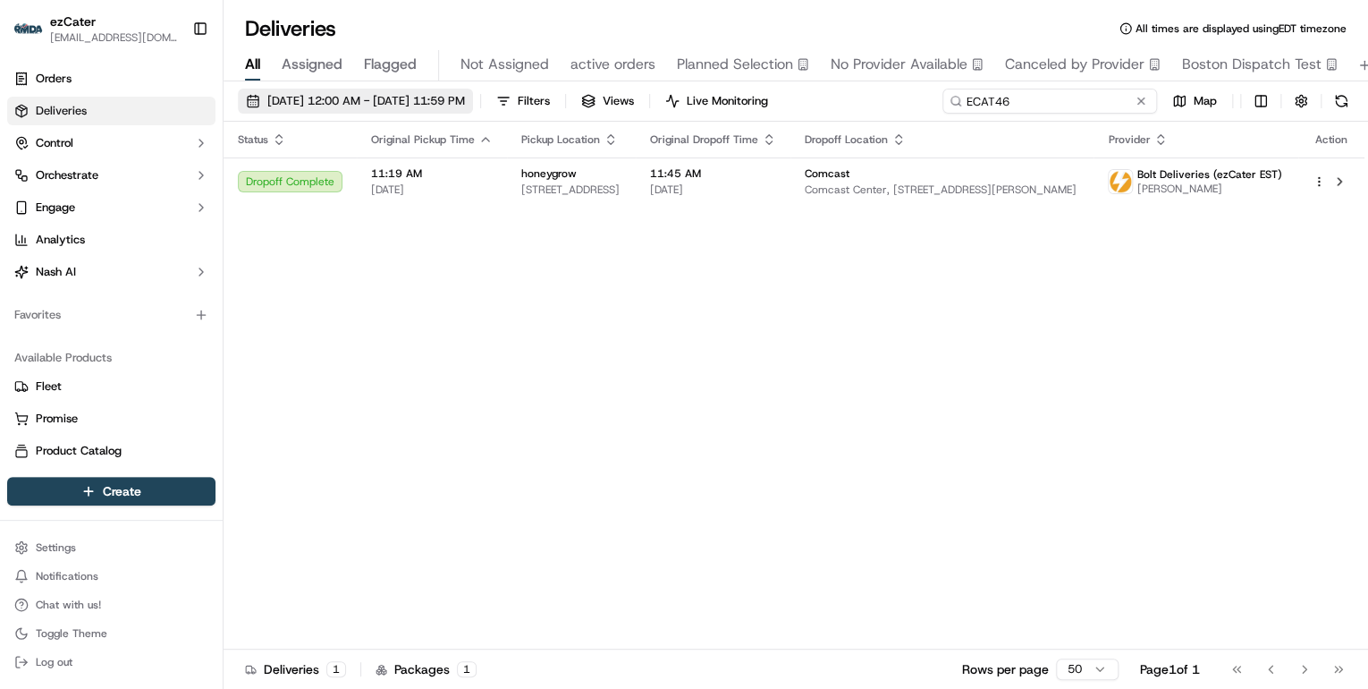
drag, startPoint x: 1071, startPoint y: 97, endPoint x: 471, endPoint y: 90, distance: 600.0
click at [504, 89] on div "09/17/2025 12:00 AM - 09/17/2025 11:59 PM Filters Views Live Monitoring ECAT46 …" at bounding box center [796, 105] width 1145 height 33
paste input "QURC7P"
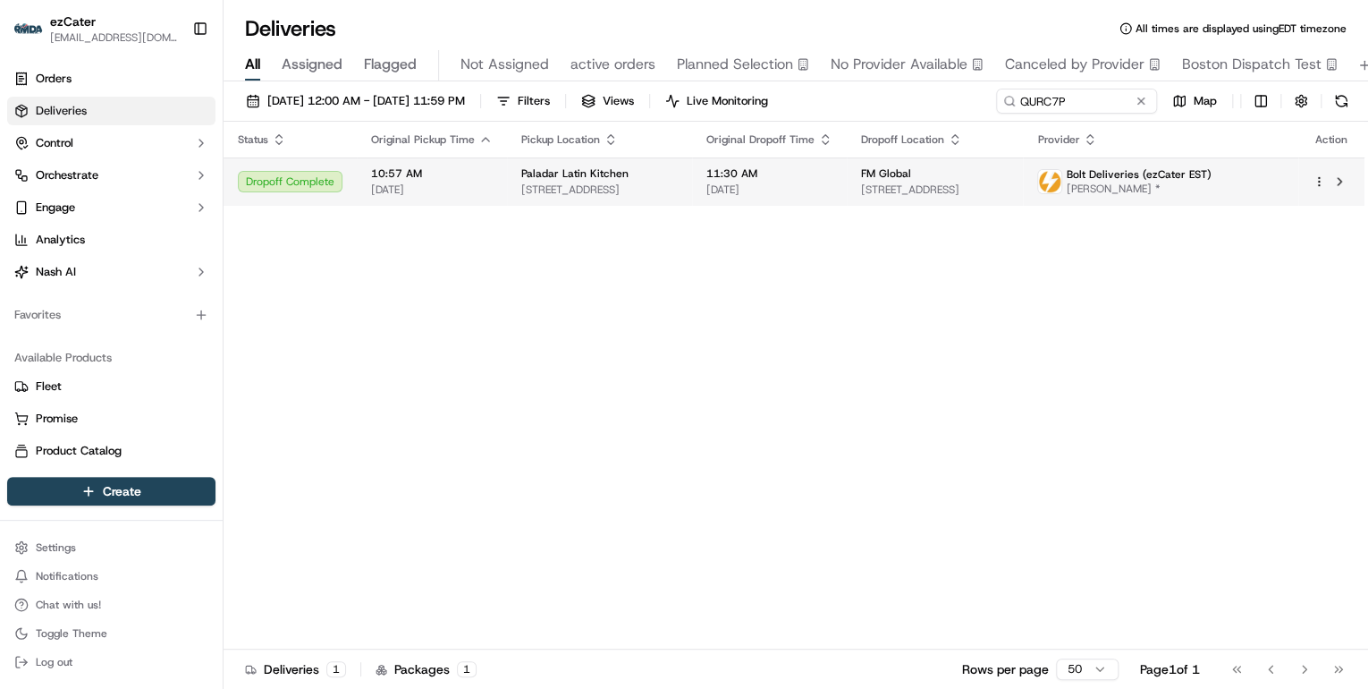
click at [565, 187] on span "250 Main St, King of Prussia, PA 19406, USA" at bounding box center [599, 189] width 156 height 14
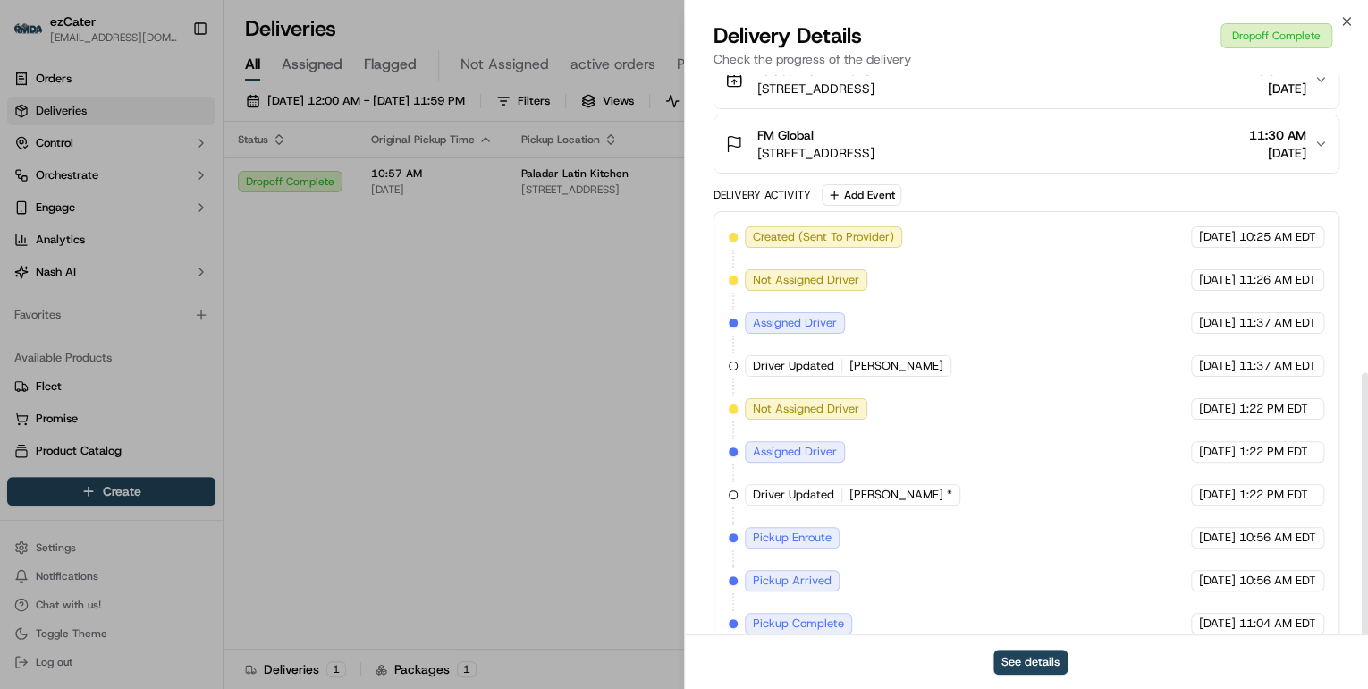
scroll to position [635, 0]
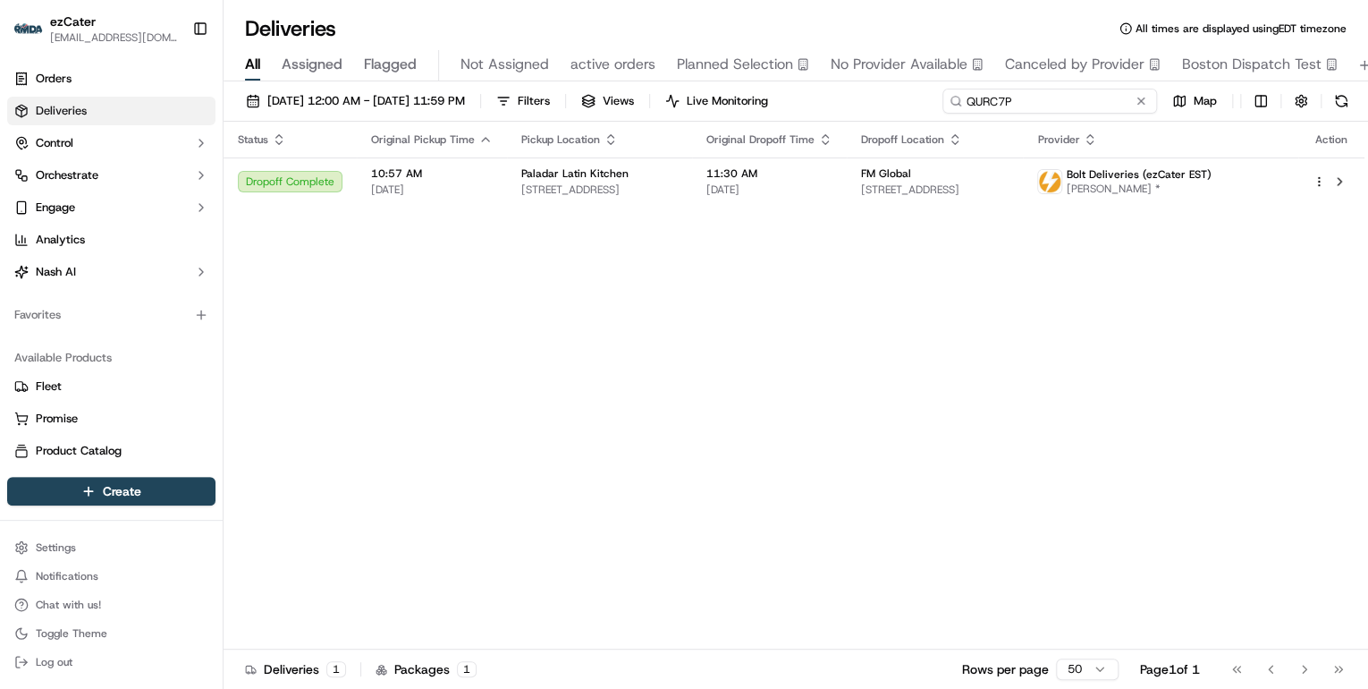
drag, startPoint x: 1070, startPoint y: 98, endPoint x: 646, endPoint y: 67, distance: 425.0
click at [646, 67] on div "Deliveries All times are displayed using EDT timezone All Assigned Flagged Not …" at bounding box center [796, 344] width 1145 height 689
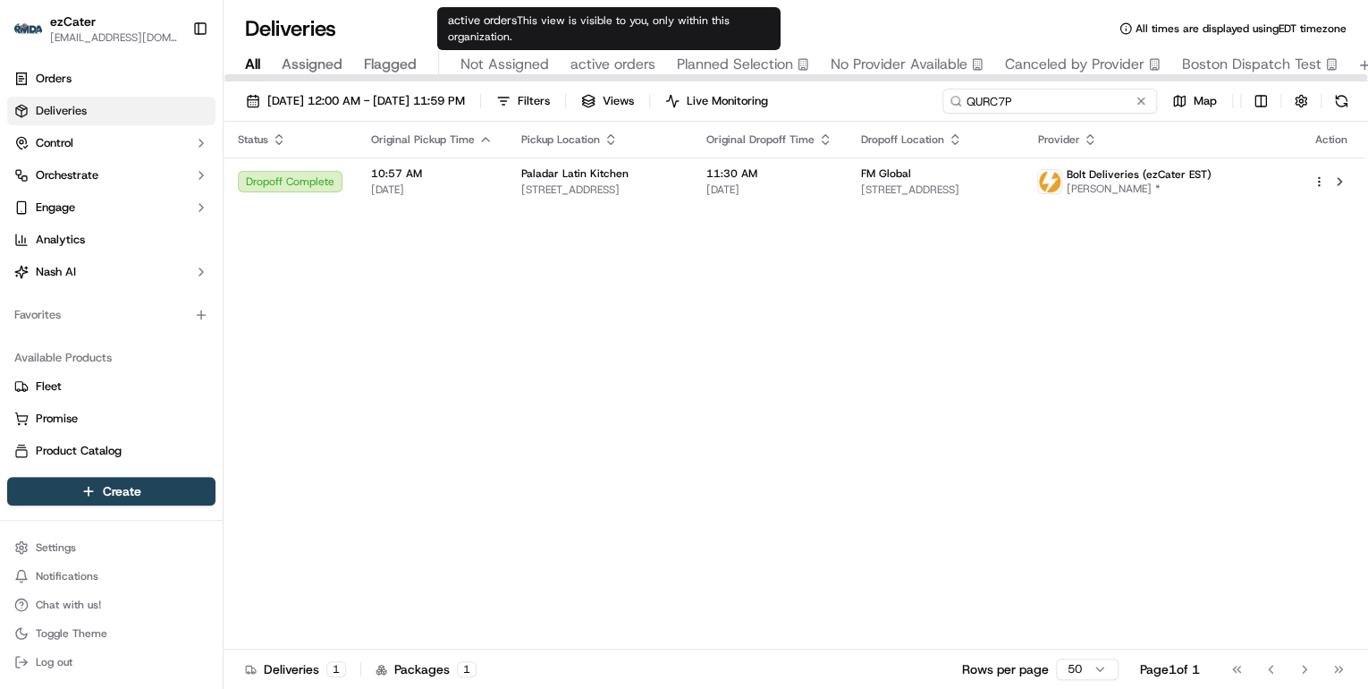
paste input "T49A4T"
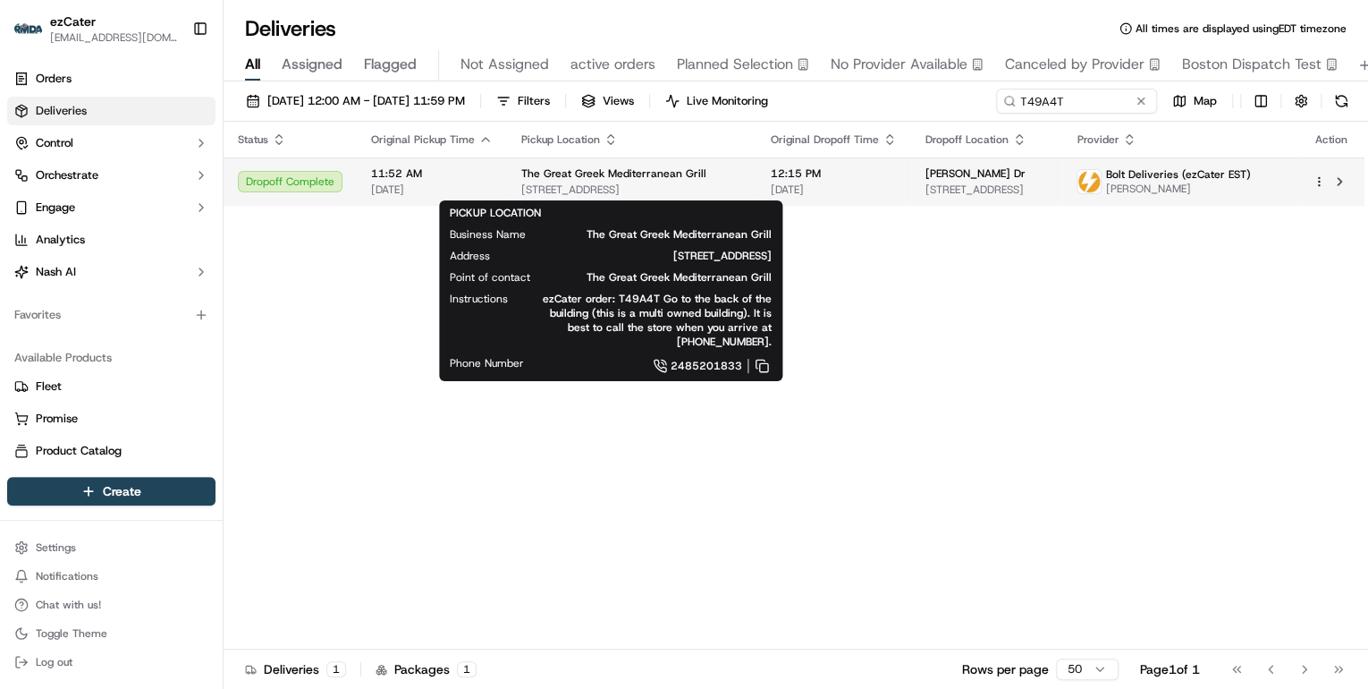
click at [522, 189] on span "3181 3rd Ave, Detroit, MI 48201, USA" at bounding box center [631, 189] width 221 height 14
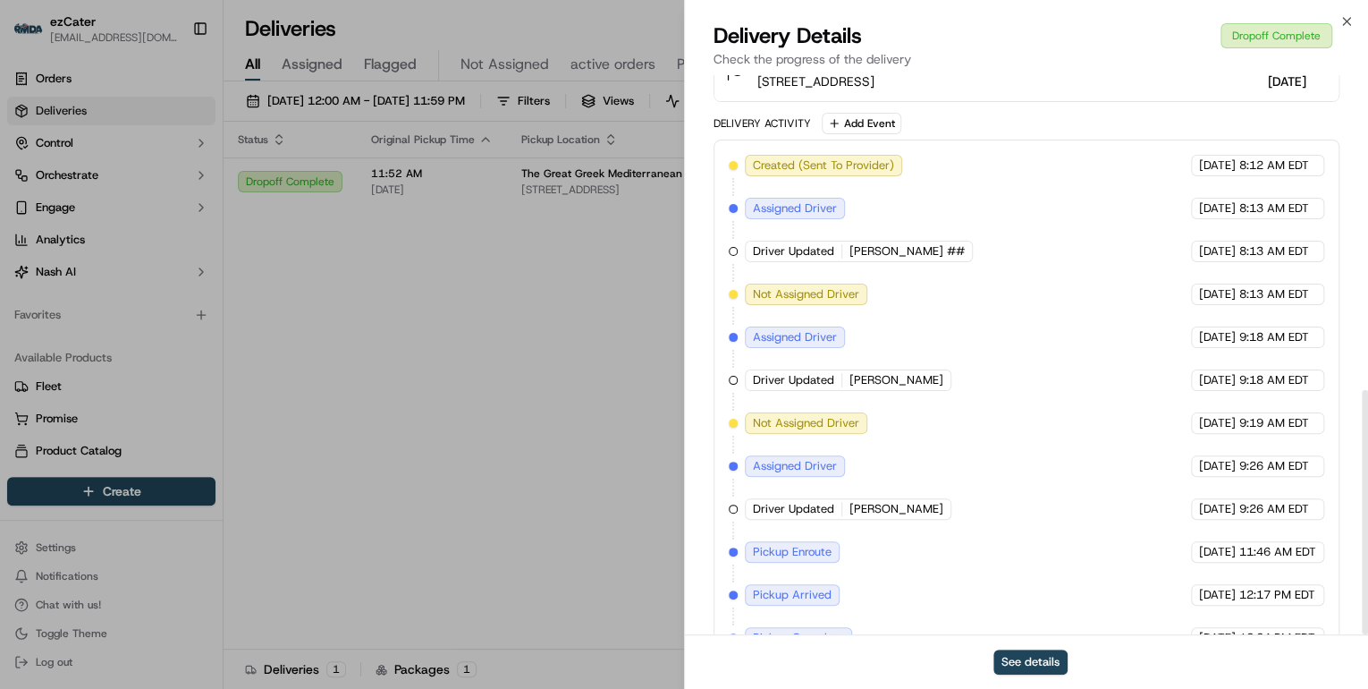
scroll to position [720, 0]
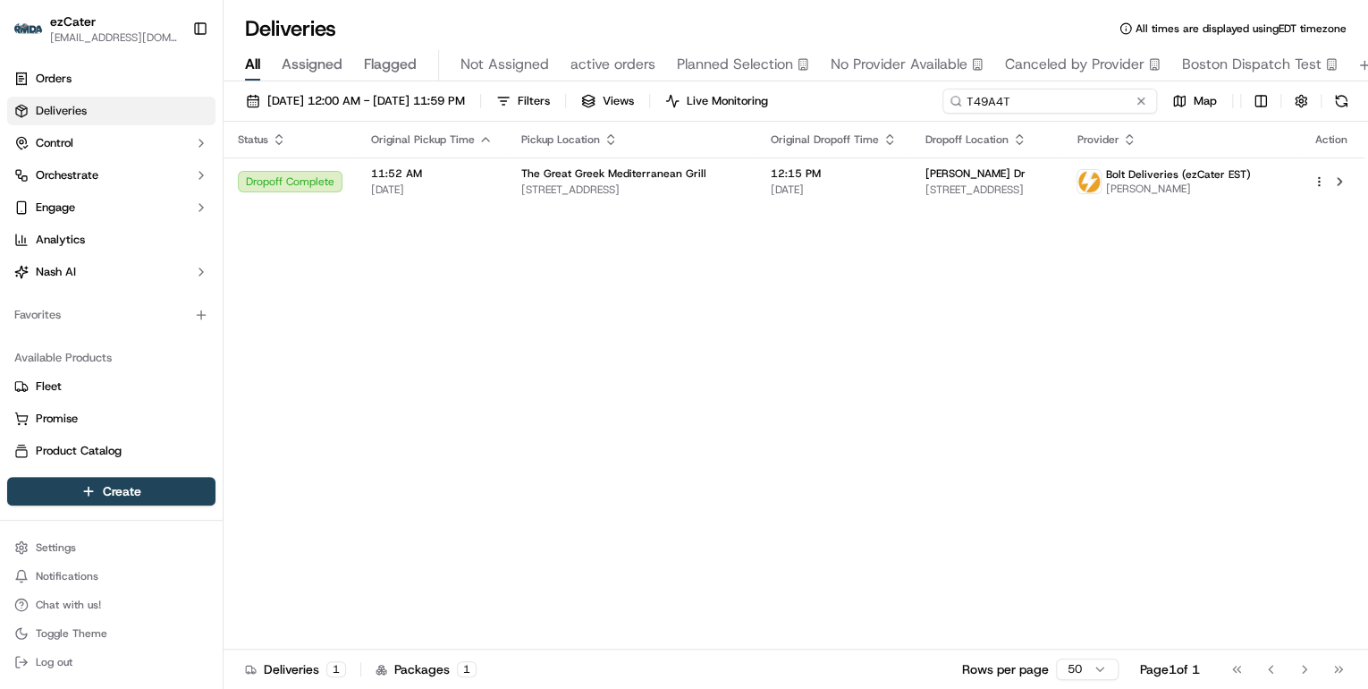
drag, startPoint x: 1069, startPoint y: 99, endPoint x: 630, endPoint y: 74, distance: 440.7
click at [630, 74] on div "Deliveries All times are displayed using EDT timezone All Assigned Flagged Not …" at bounding box center [796, 344] width 1145 height 689
paste input "J77T46"
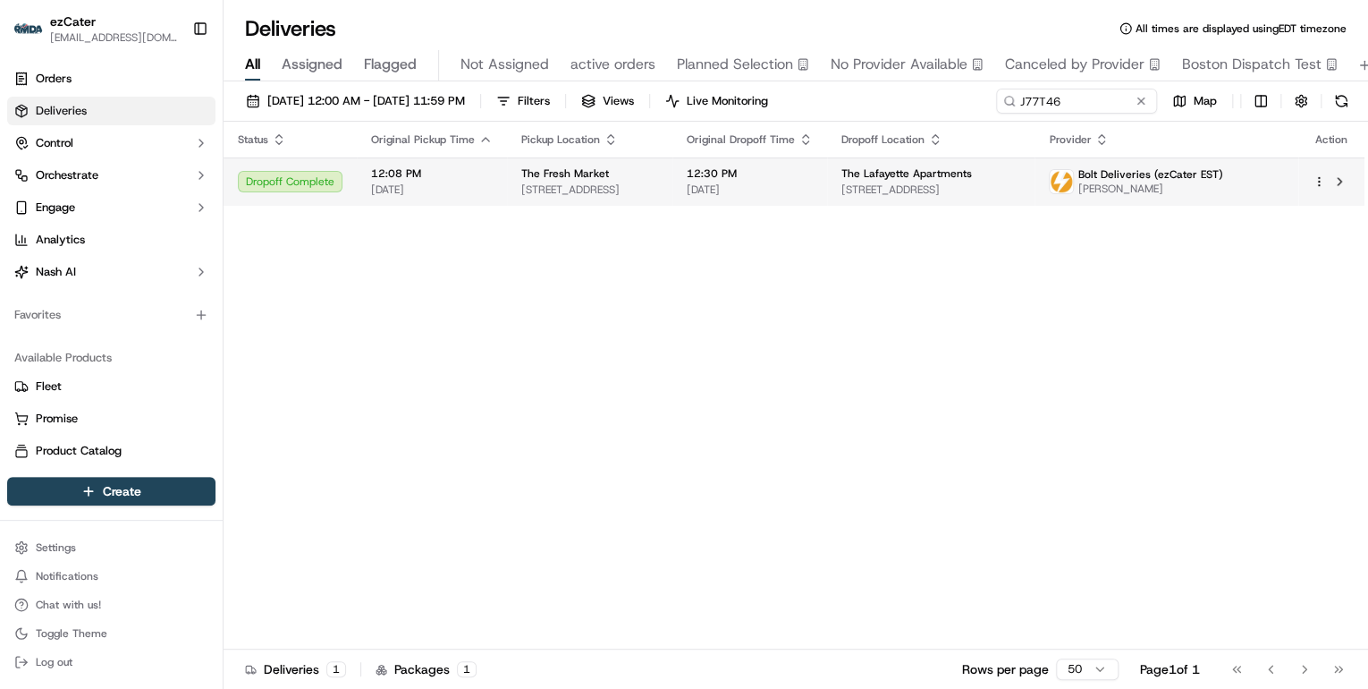
click at [545, 192] on span "924 W 21st St, Norfolk, VA 23517, USA" at bounding box center [589, 189] width 137 height 14
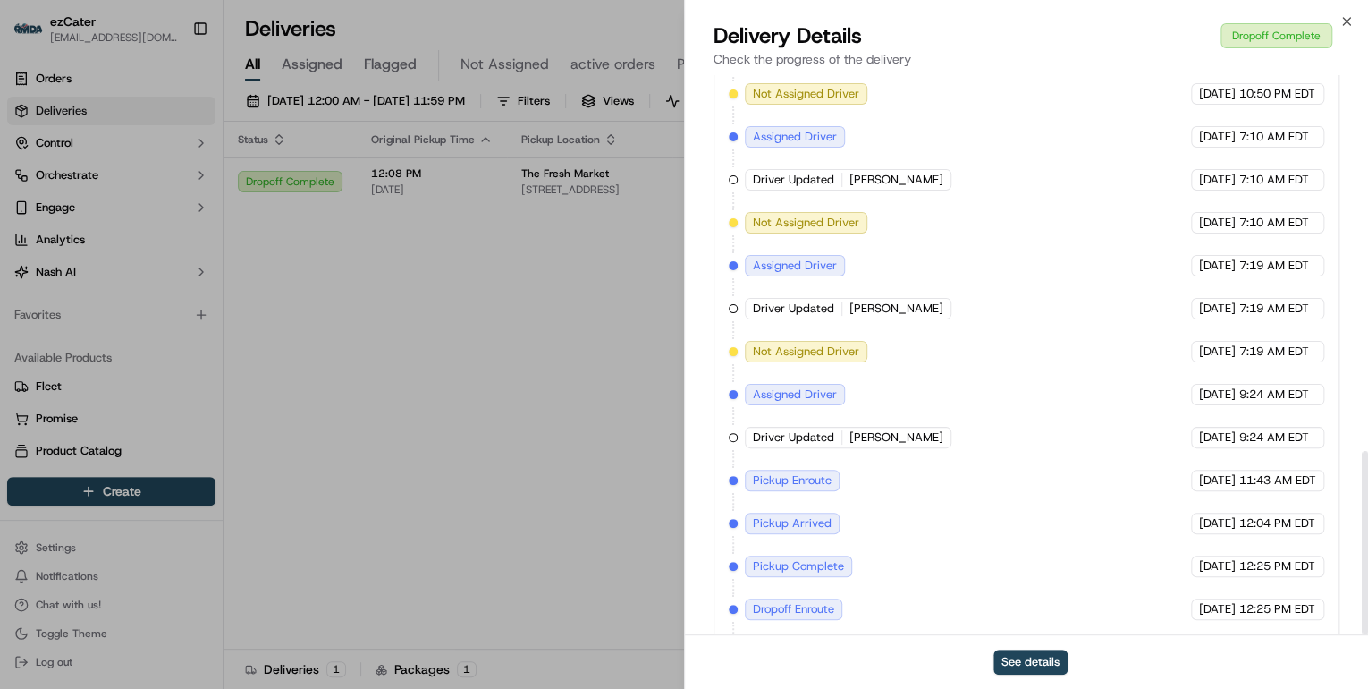
scroll to position [1145, 0]
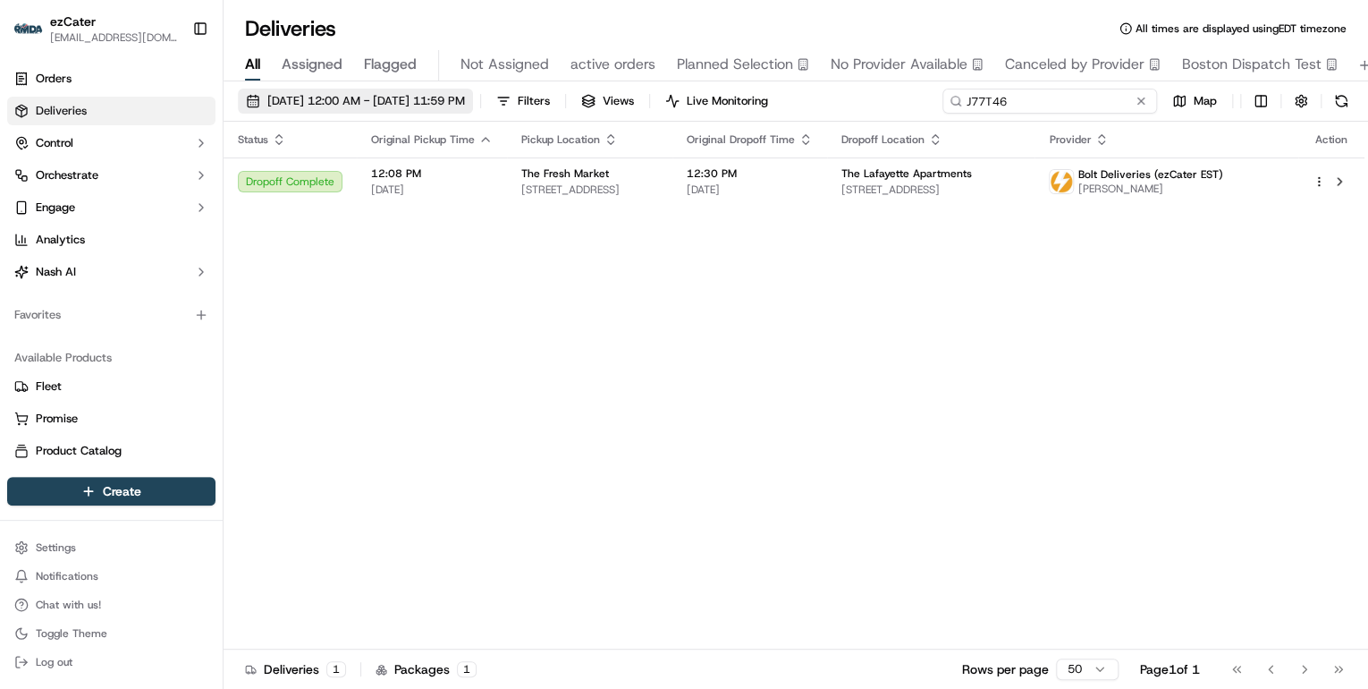
drag, startPoint x: 1066, startPoint y: 104, endPoint x: 537, endPoint y: 103, distance: 529.4
click at [537, 103] on div "09/17/2025 12:00 AM - 09/17/2025 11:59 PM Filters Views Live Monitoring J77T46 …" at bounding box center [796, 105] width 1145 height 33
paste input "REL-2VKZ95"
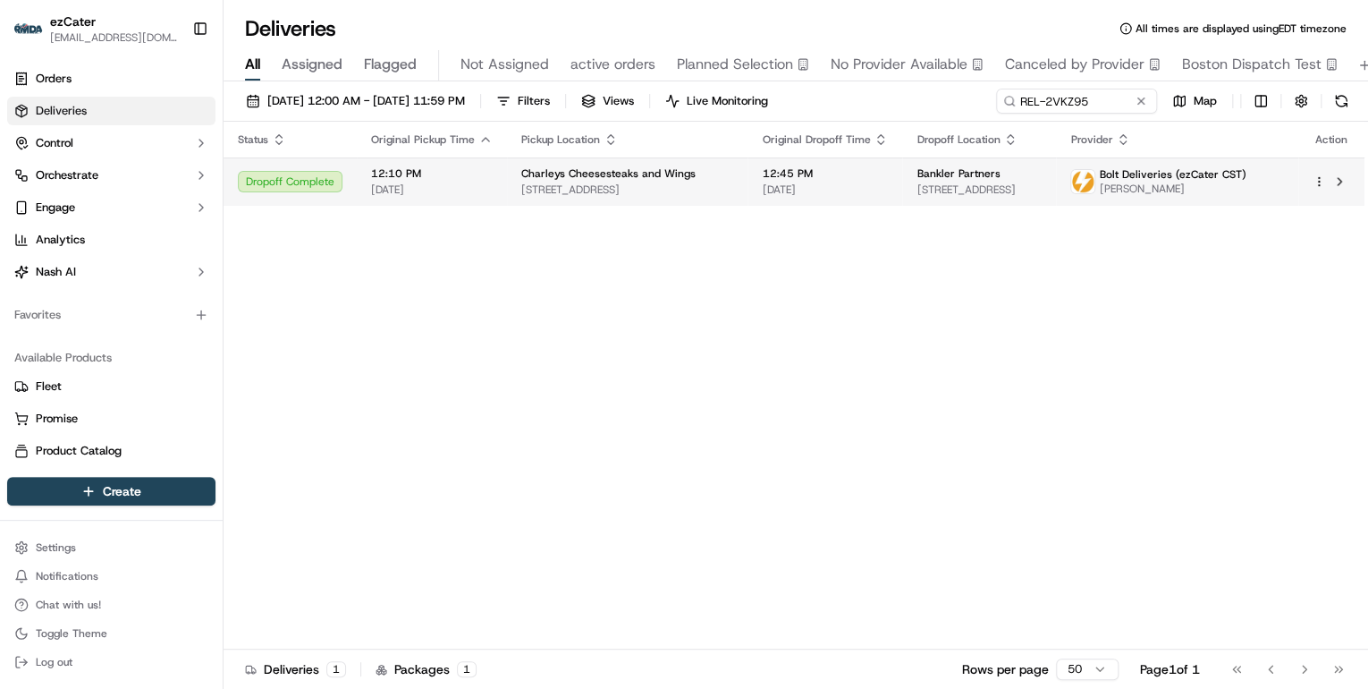
click at [548, 157] on td "Charleys Cheesesteaks and Wings 16503 Nacogdoches Rd, San Antonio, TX 78247, USA" at bounding box center [627, 181] width 241 height 48
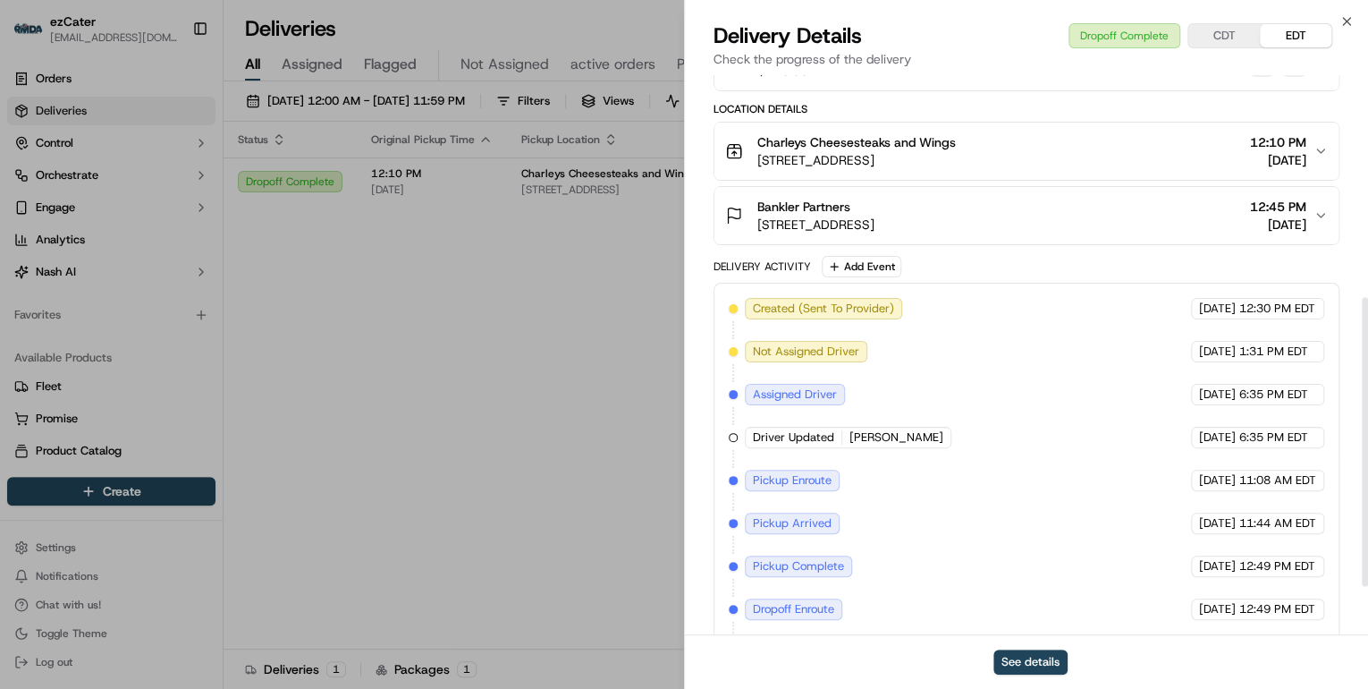
scroll to position [522, 0]
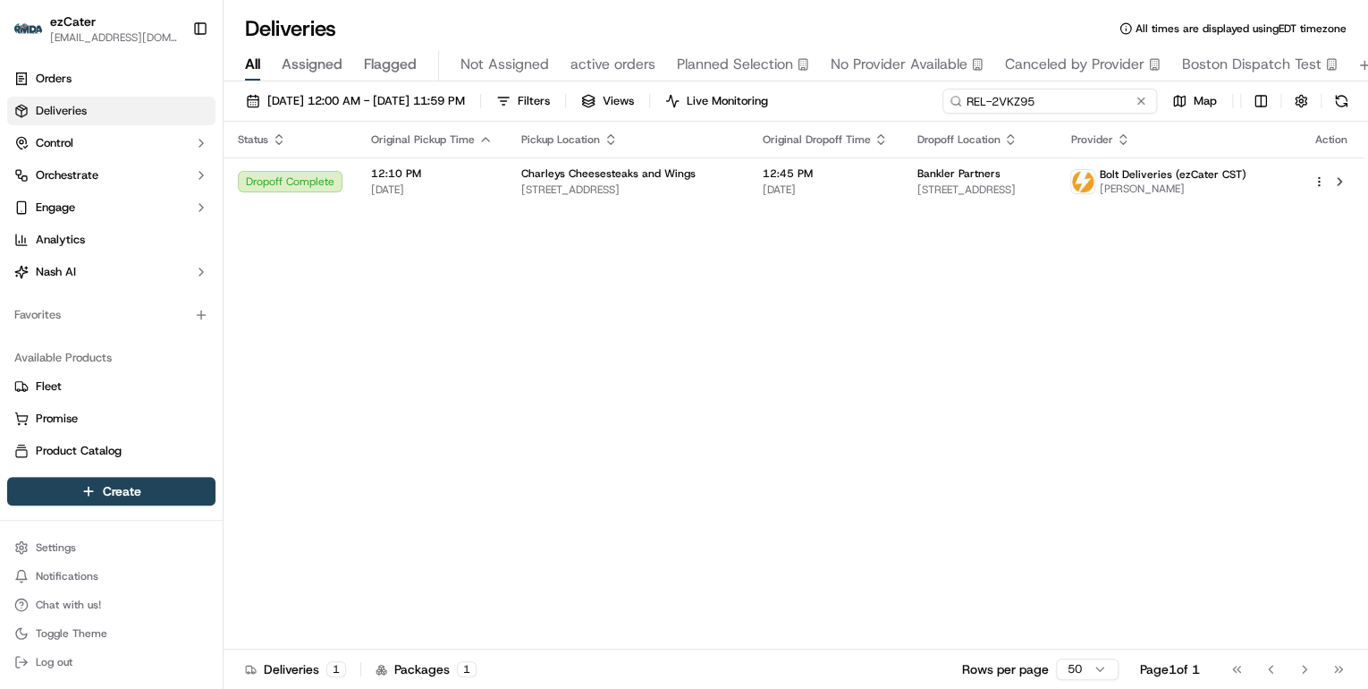
click at [619, 80] on div "Deliveries All times are displayed using EDT timezone All Assigned Flagged Not …" at bounding box center [796, 344] width 1145 height 689
paste input "Y3FWX4"
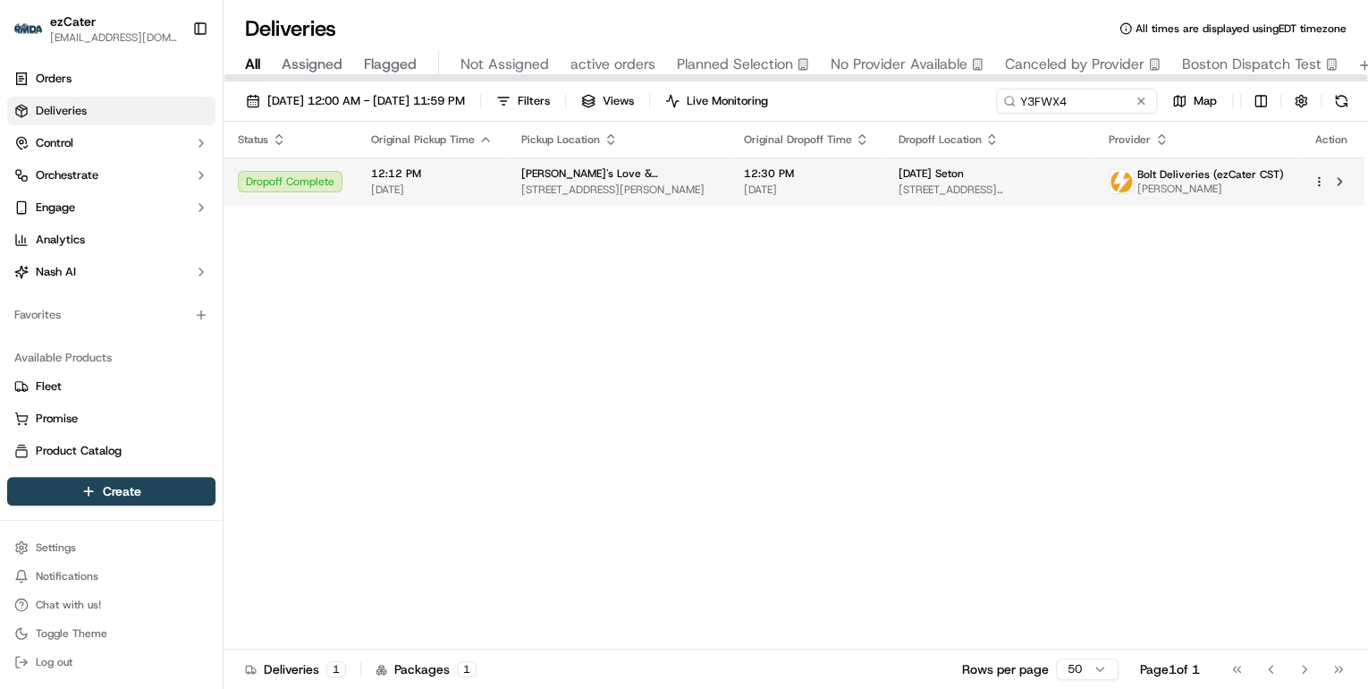
click at [429, 184] on span "[DATE]" at bounding box center [432, 189] width 122 height 14
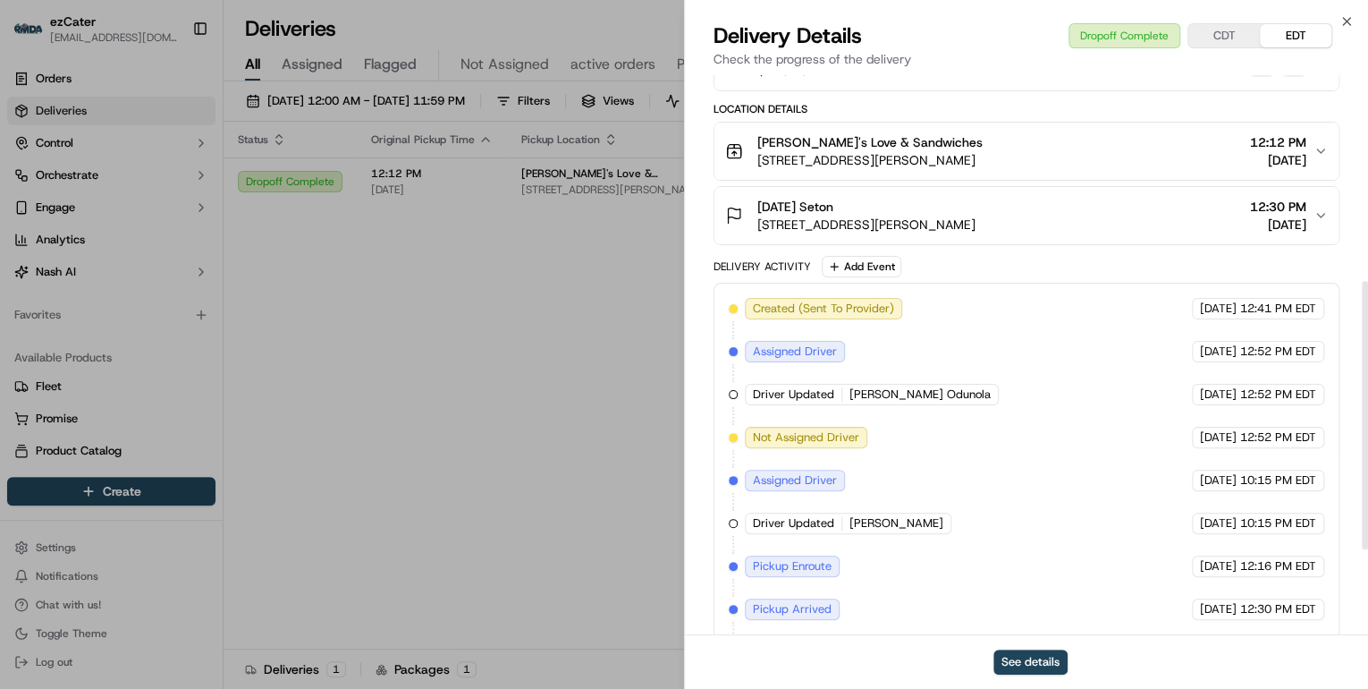
scroll to position [607, 0]
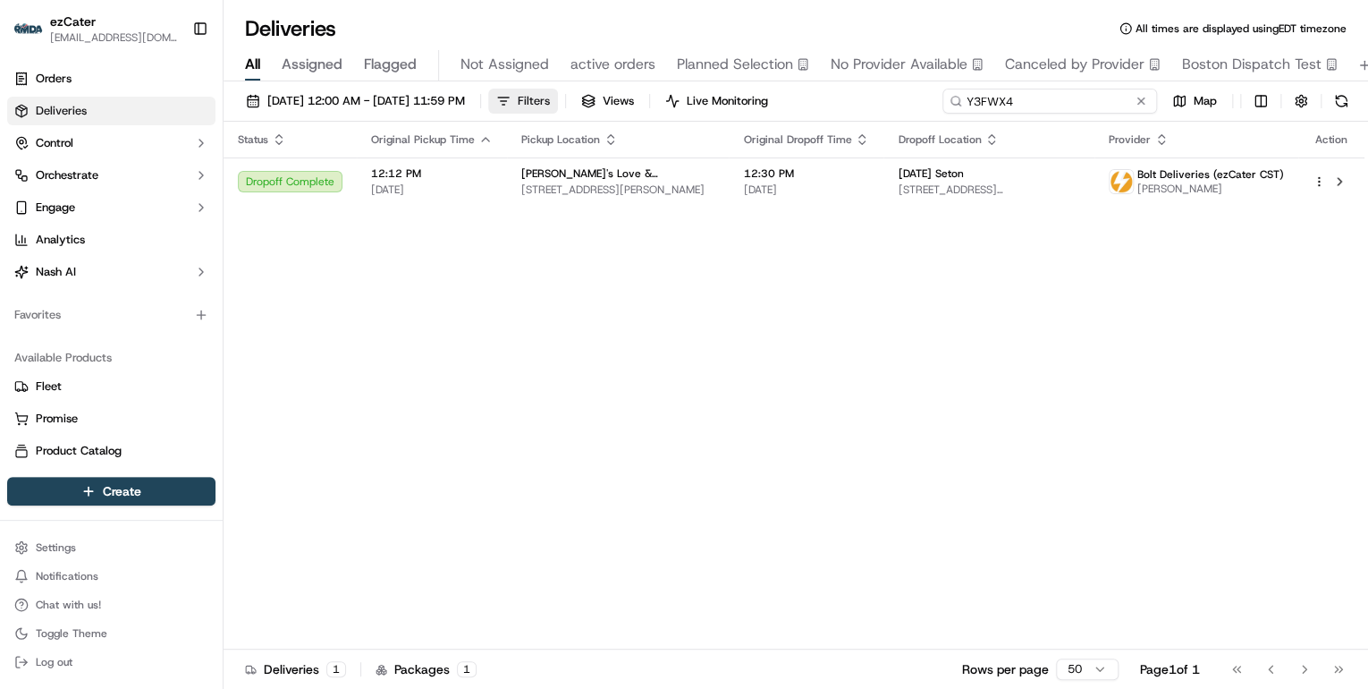
drag, startPoint x: 1069, startPoint y: 103, endPoint x: 618, endPoint y: 95, distance: 451.6
click at [619, 94] on div "09/17/2025 12:00 AM - 09/17/2025 11:59 PM Filters Views Live Monitoring Y3FWX4 …" at bounding box center [796, 105] width 1145 height 33
paste input "HHJPUY"
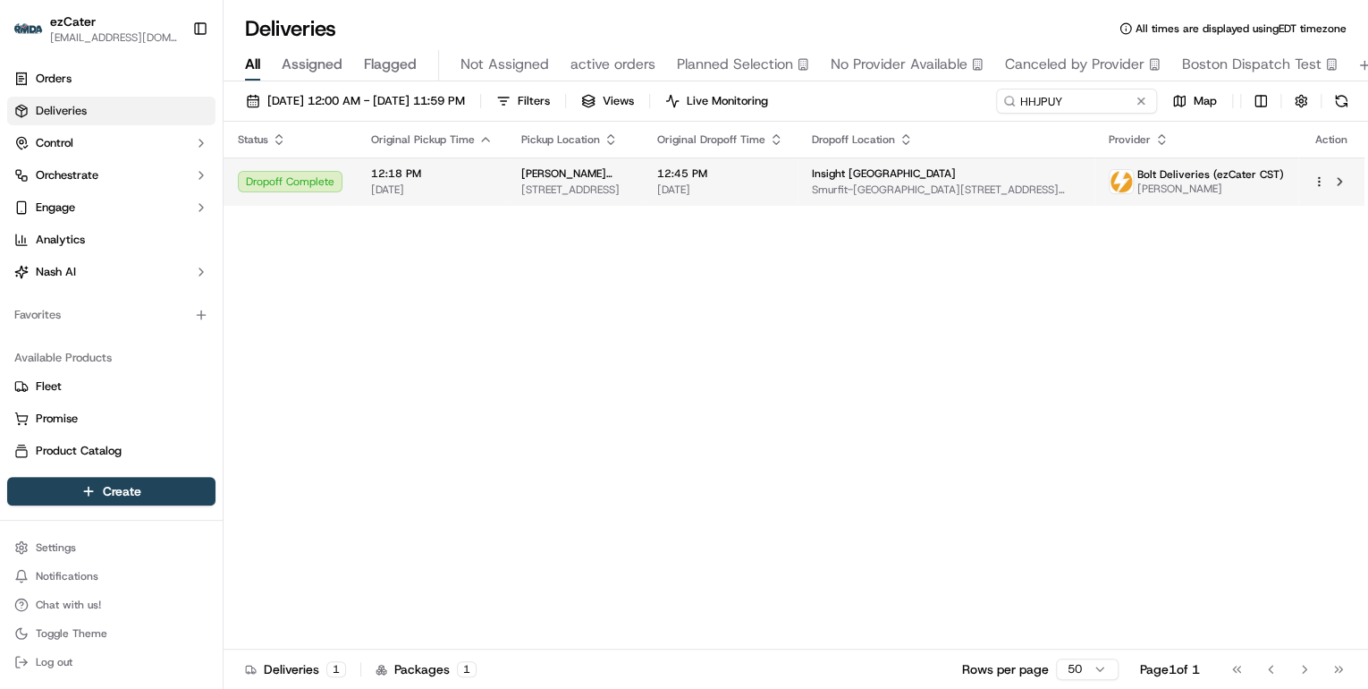
click at [486, 190] on span "[DATE]" at bounding box center [432, 189] width 122 height 14
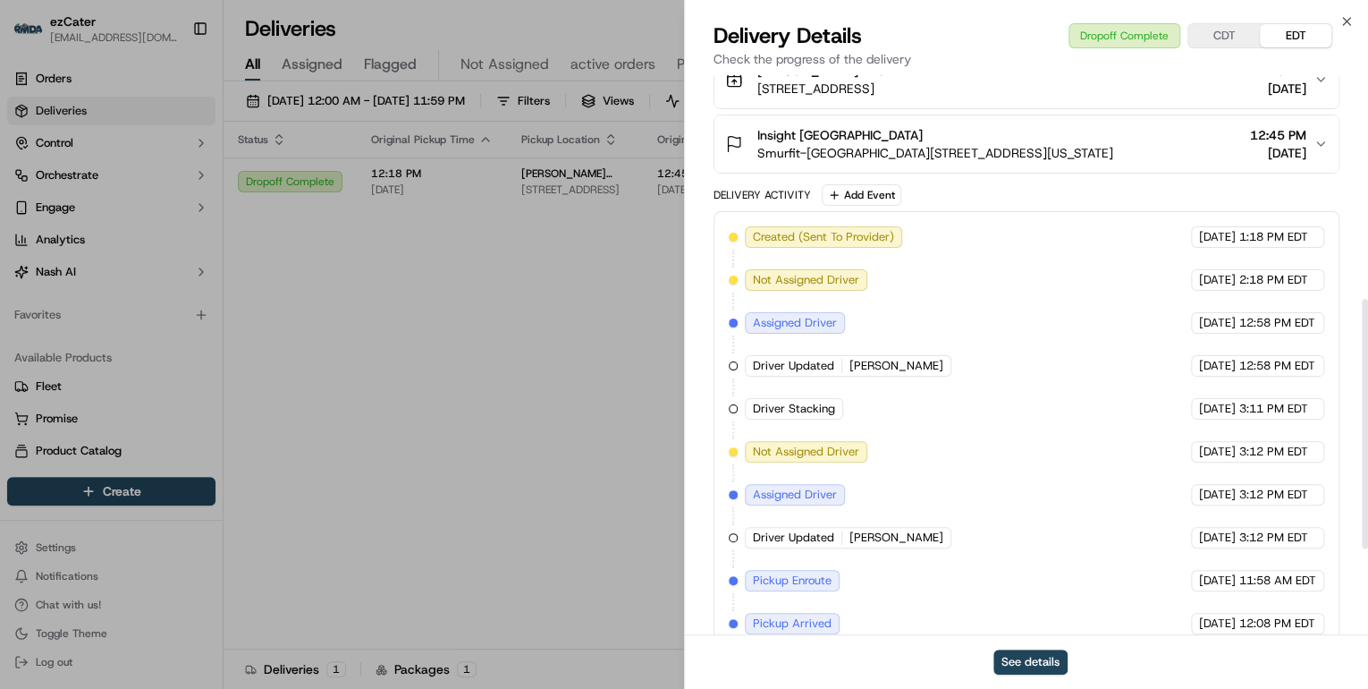
scroll to position [692, 0]
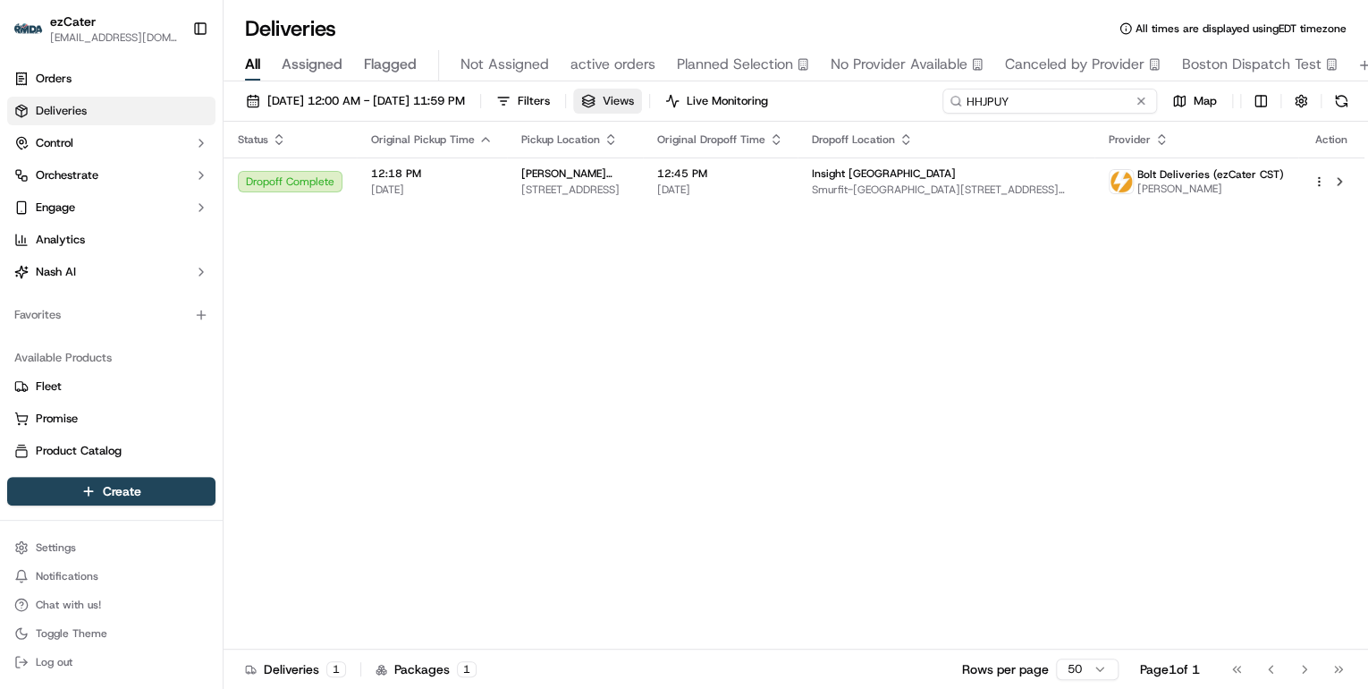
drag, startPoint x: 1069, startPoint y: 102, endPoint x: 645, endPoint y: 101, distance: 424.7
click at [645, 101] on div "09/17/2025 12:00 AM - 09/17/2025 11:59 PM Filters Views Live Monitoring HHJPUY …" at bounding box center [796, 105] width 1145 height 33
paste input "WW8EA9"
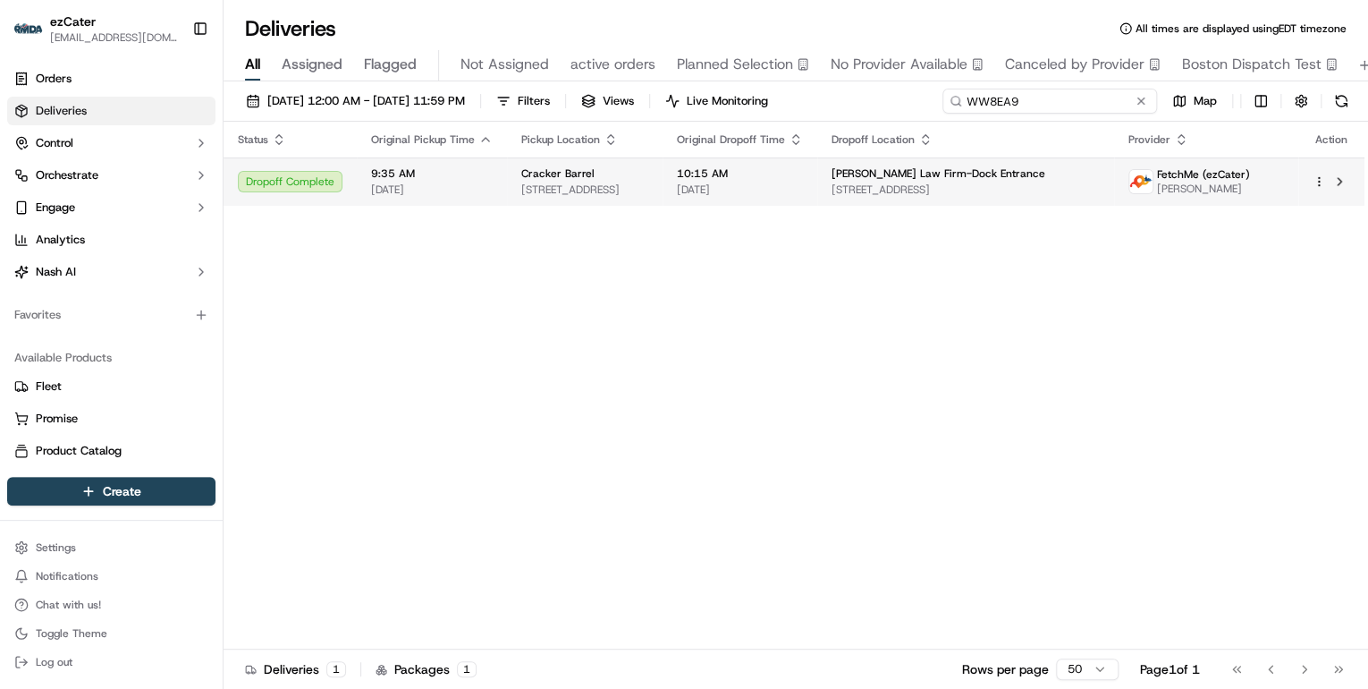
type input "WW8EA9"
click at [529, 185] on span "[STREET_ADDRESS]" at bounding box center [584, 189] width 127 height 14
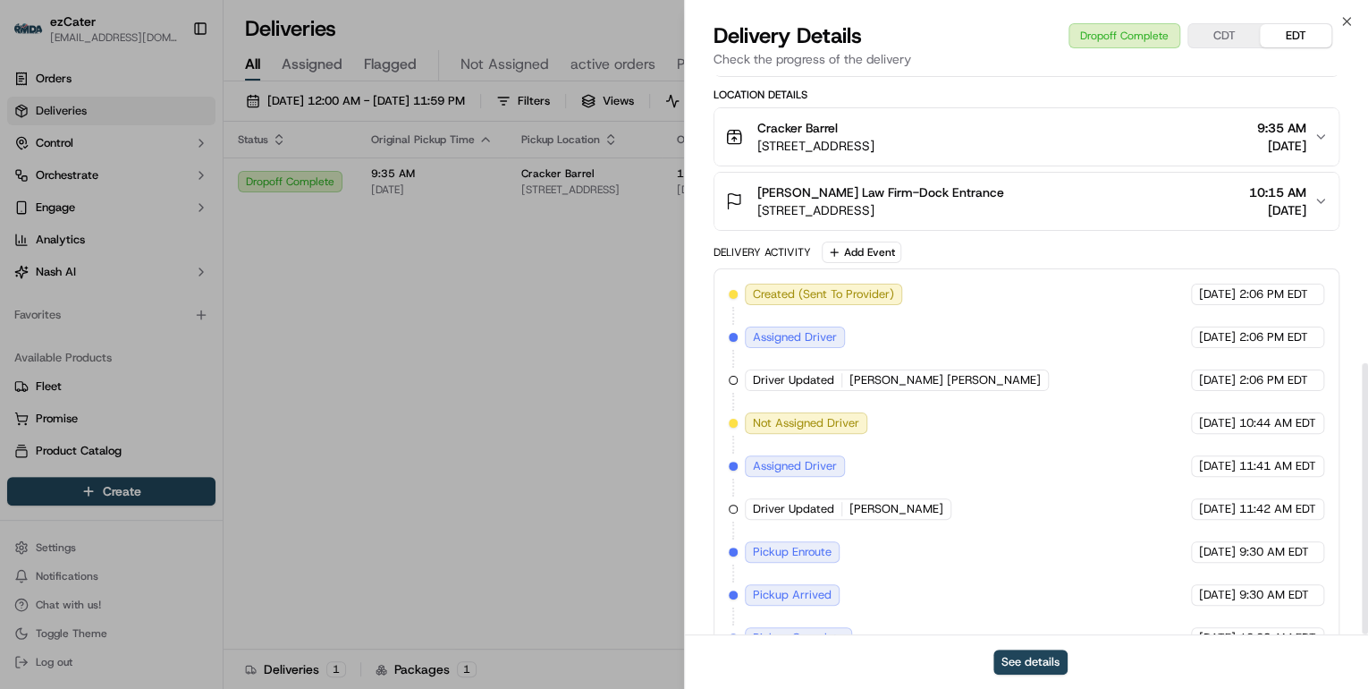
scroll to position [593, 0]
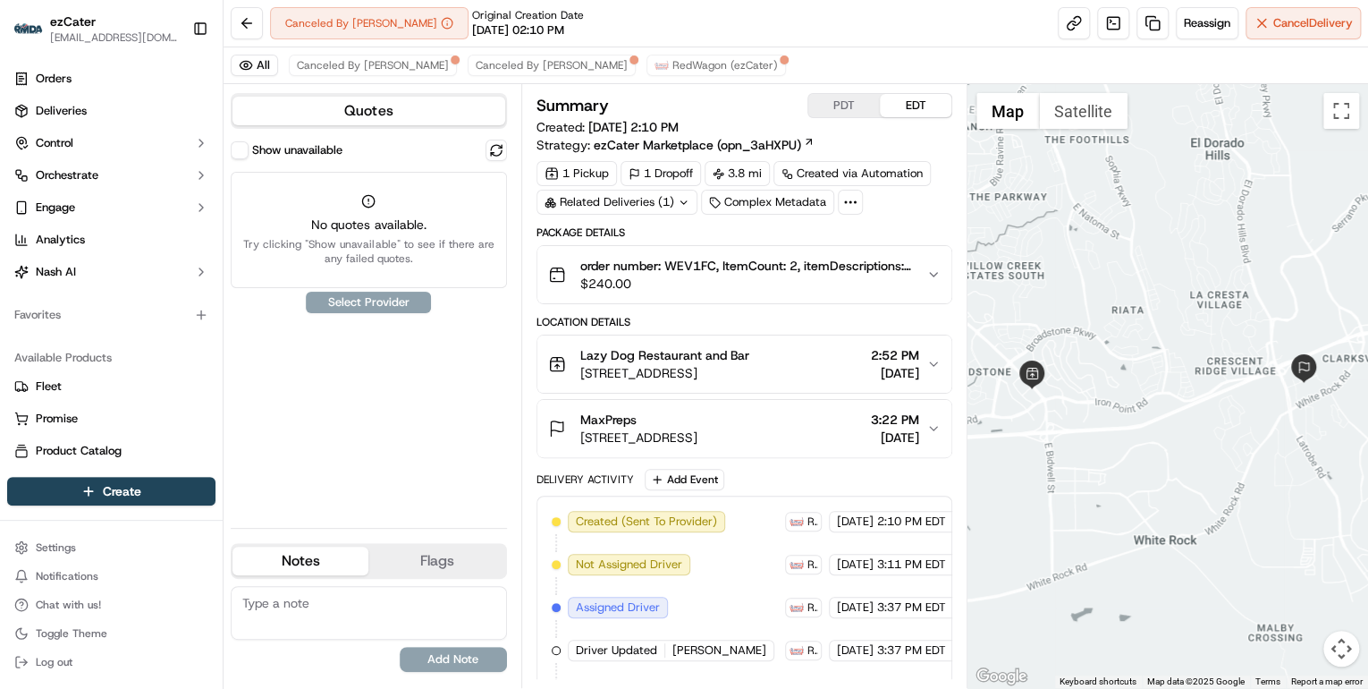
click at [703, 296] on button "order number: WEV1FC, ItemCount: 2, itemDescriptions: 1 Build-Your-Own Mediterr…" at bounding box center [744, 274] width 414 height 57
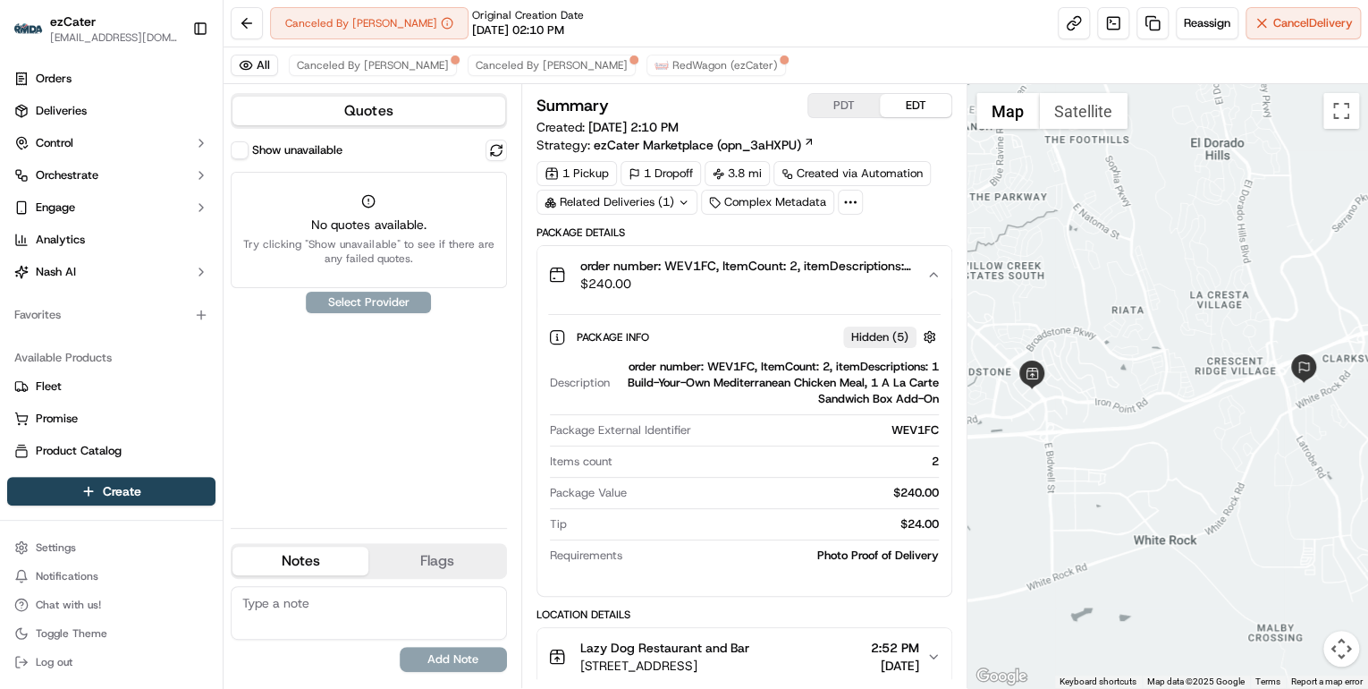
click at [726, 369] on div "order number: WEV1FC, ItemCount: 2, itemDescriptions: 1 Build-Your-Own Mediterr…" at bounding box center [778, 383] width 322 height 48
copy div "WEV1FC"
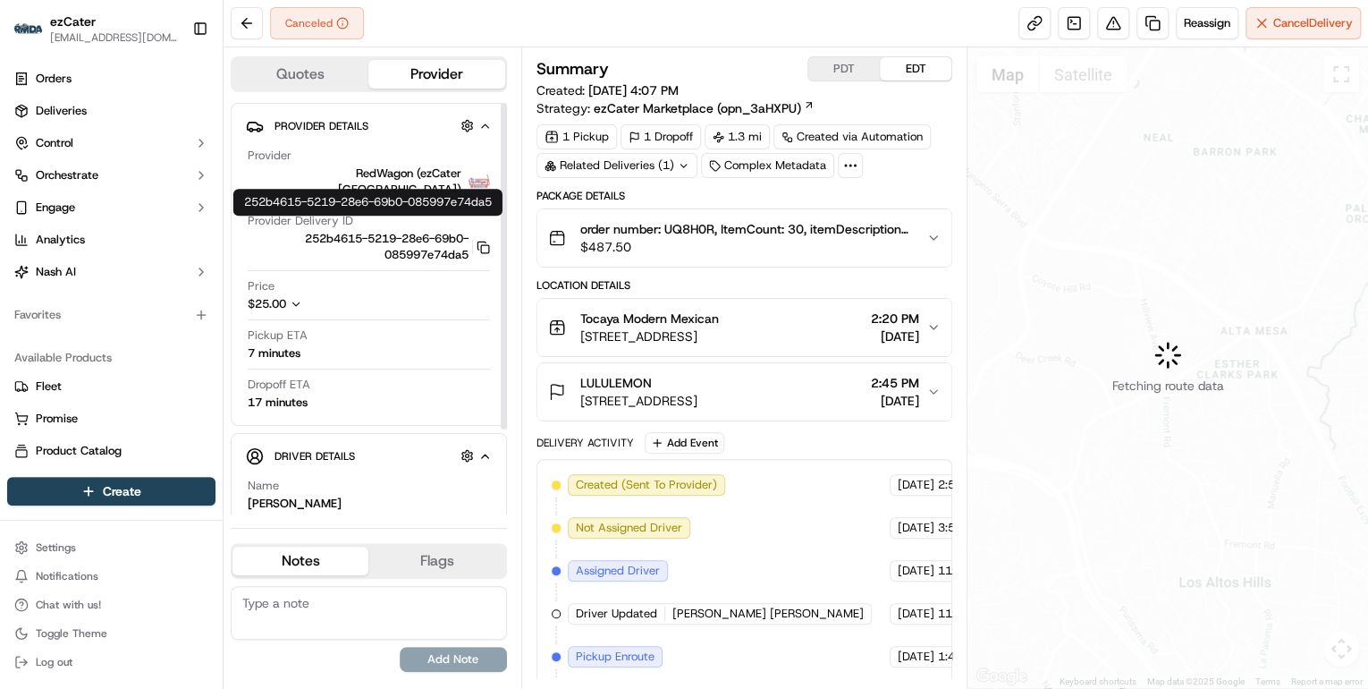
click at [295, 298] on icon "button" at bounding box center [296, 304] width 13 height 13
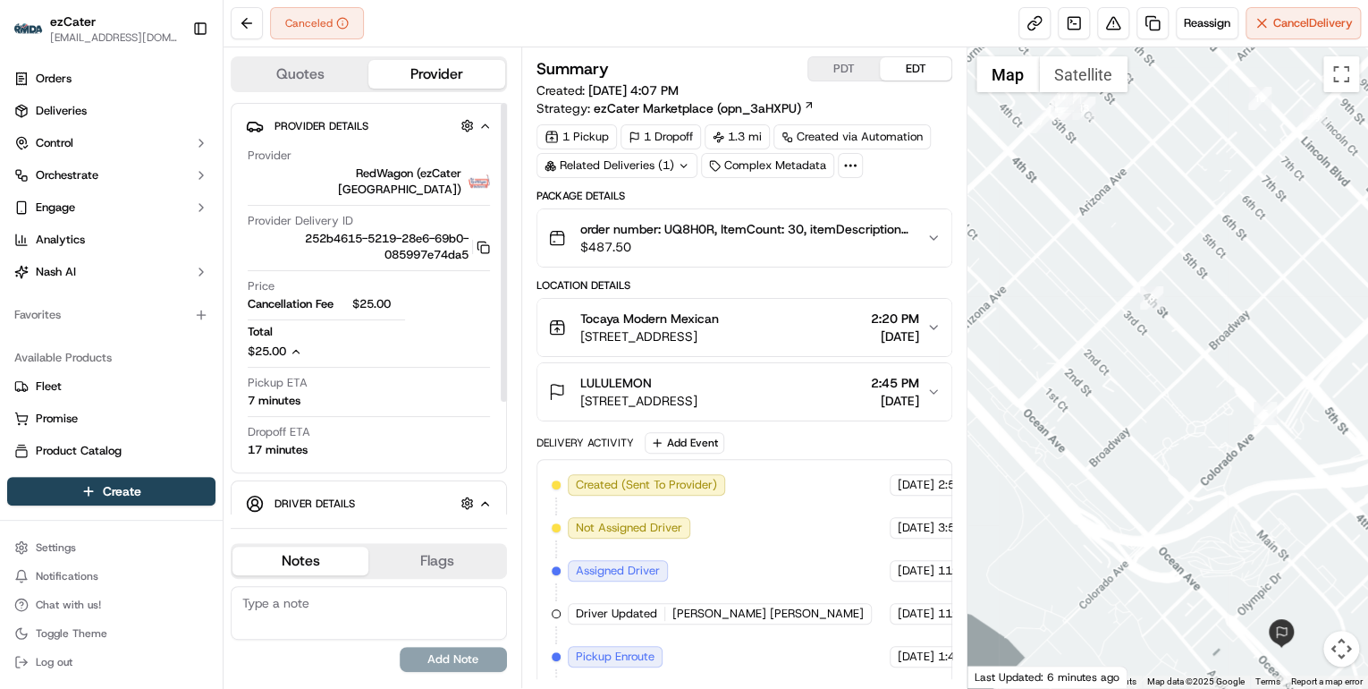
click at [435, 559] on button "Flags" at bounding box center [436, 560] width 136 height 29
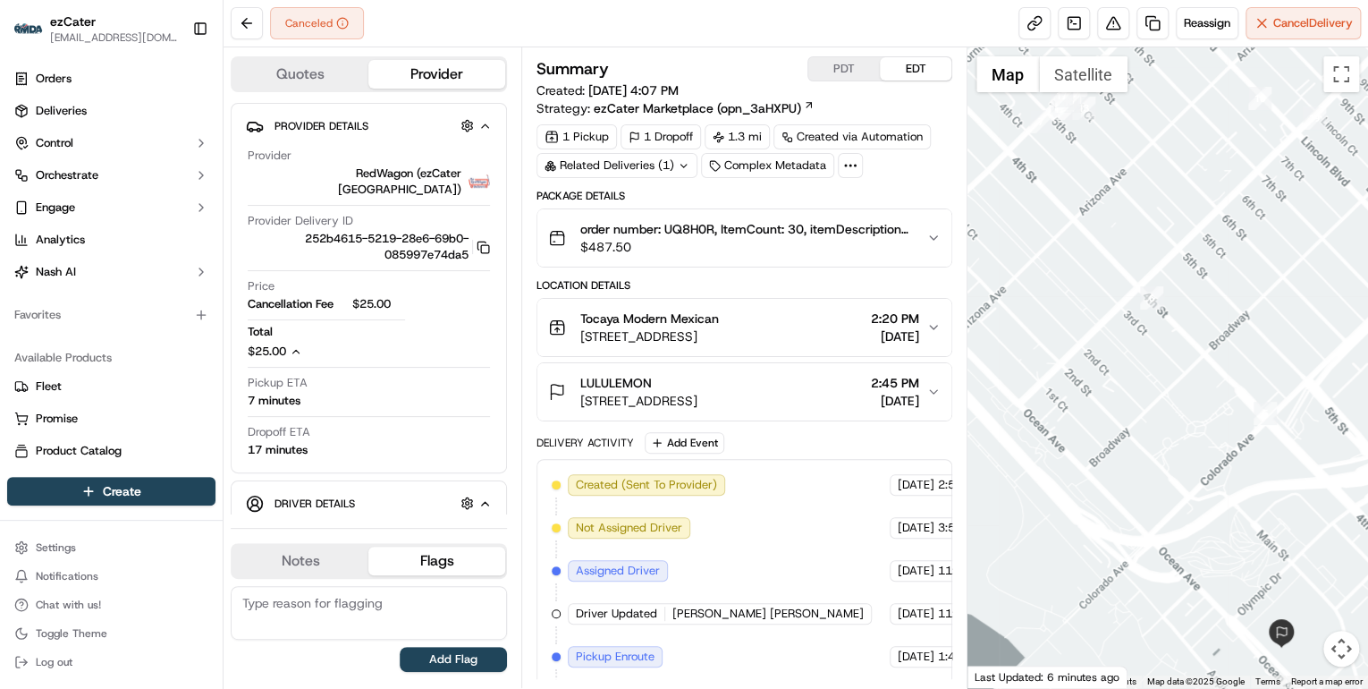
click at [359, 603] on textarea at bounding box center [369, 613] width 276 height 54
paste textarea "job_h4i8twrzqNumgFFJKnUjq4"
type textarea "job_h4i8twrzqNumgFFJKnUjq4 > please remove cancellation fee since DD never deli…"
click at [455, 666] on button "Add Flag" at bounding box center [453, 658] width 107 height 25
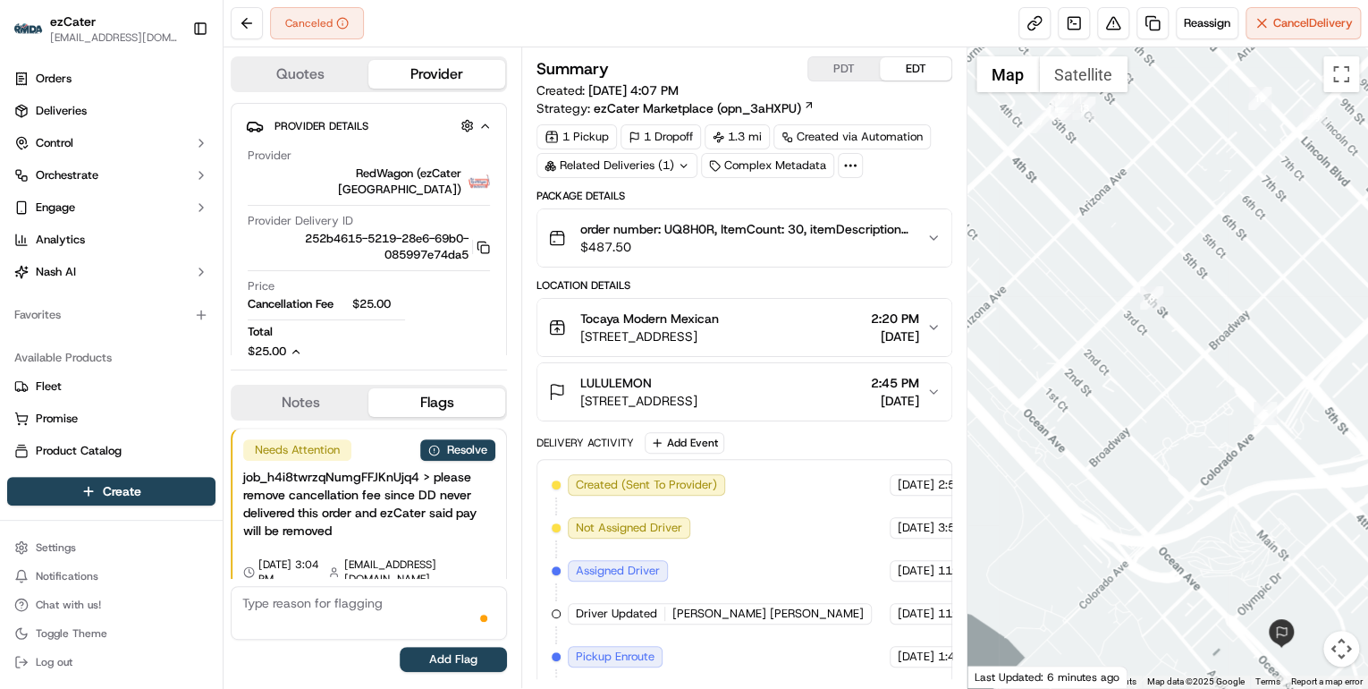
scroll to position [18, 0]
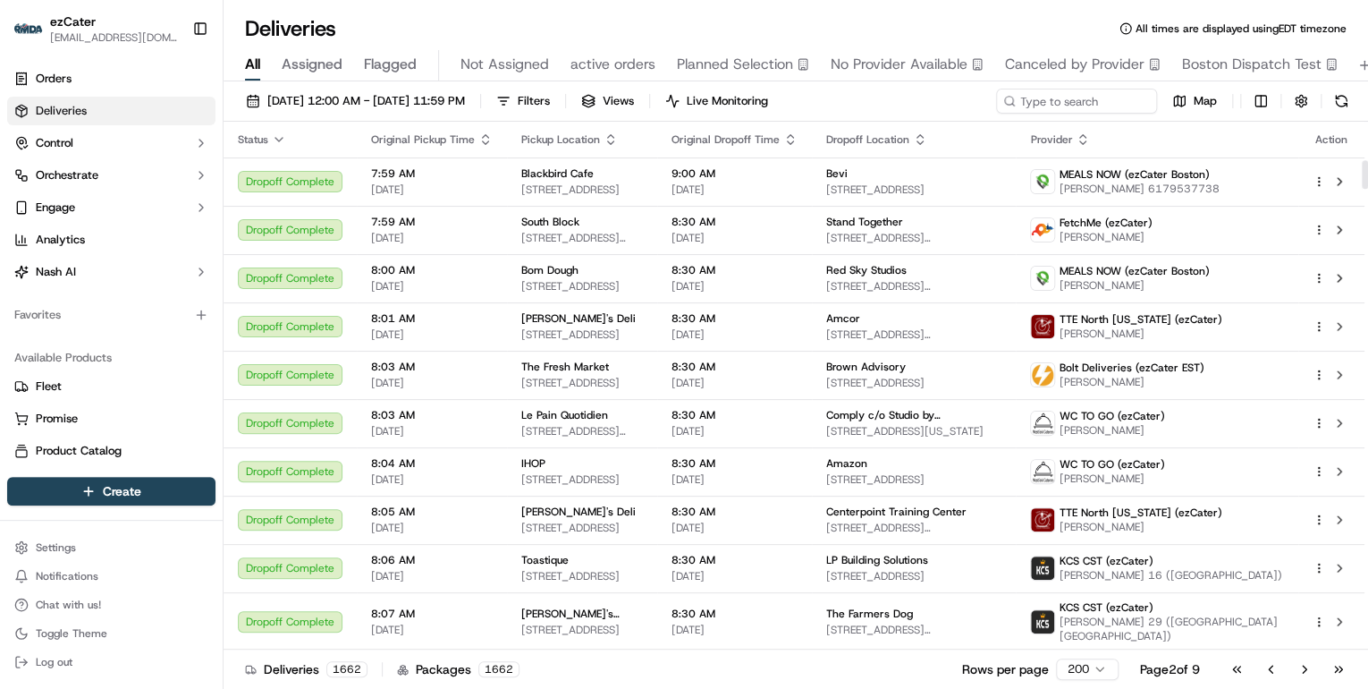
click at [558, 109] on button "Filters" at bounding box center [523, 101] width 70 height 25
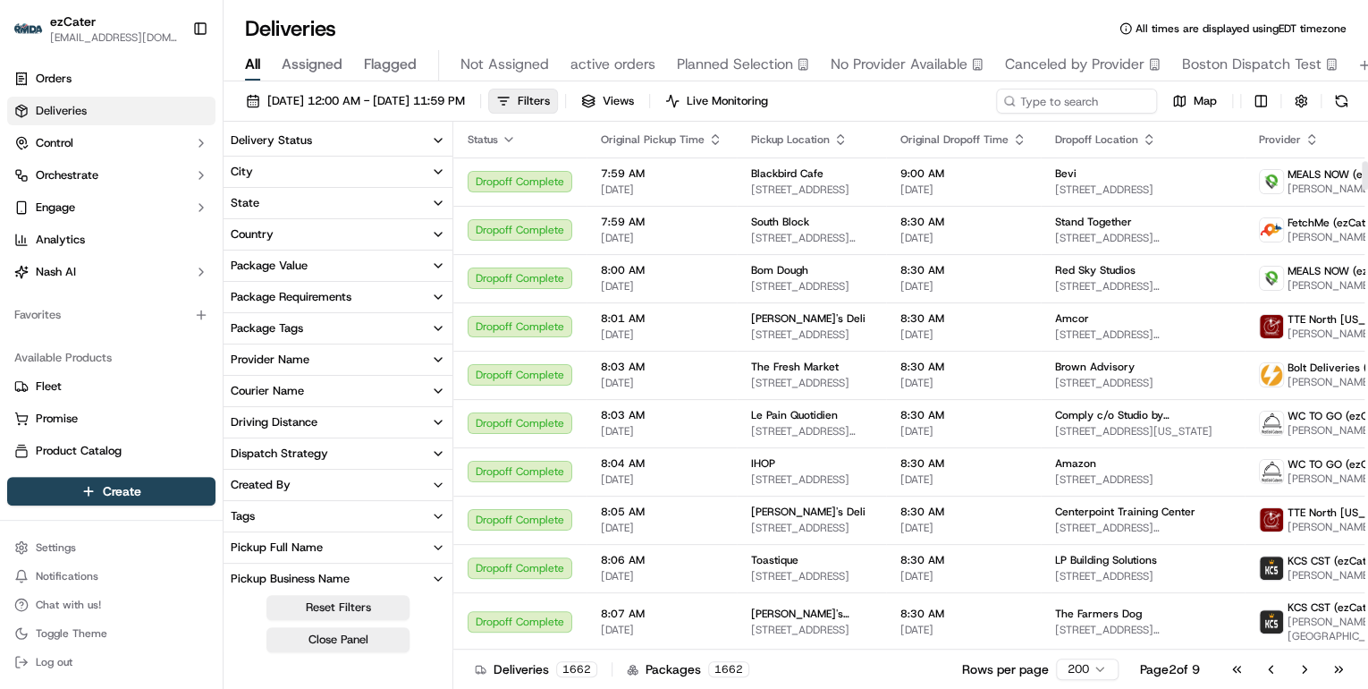
scroll to position [730, 0]
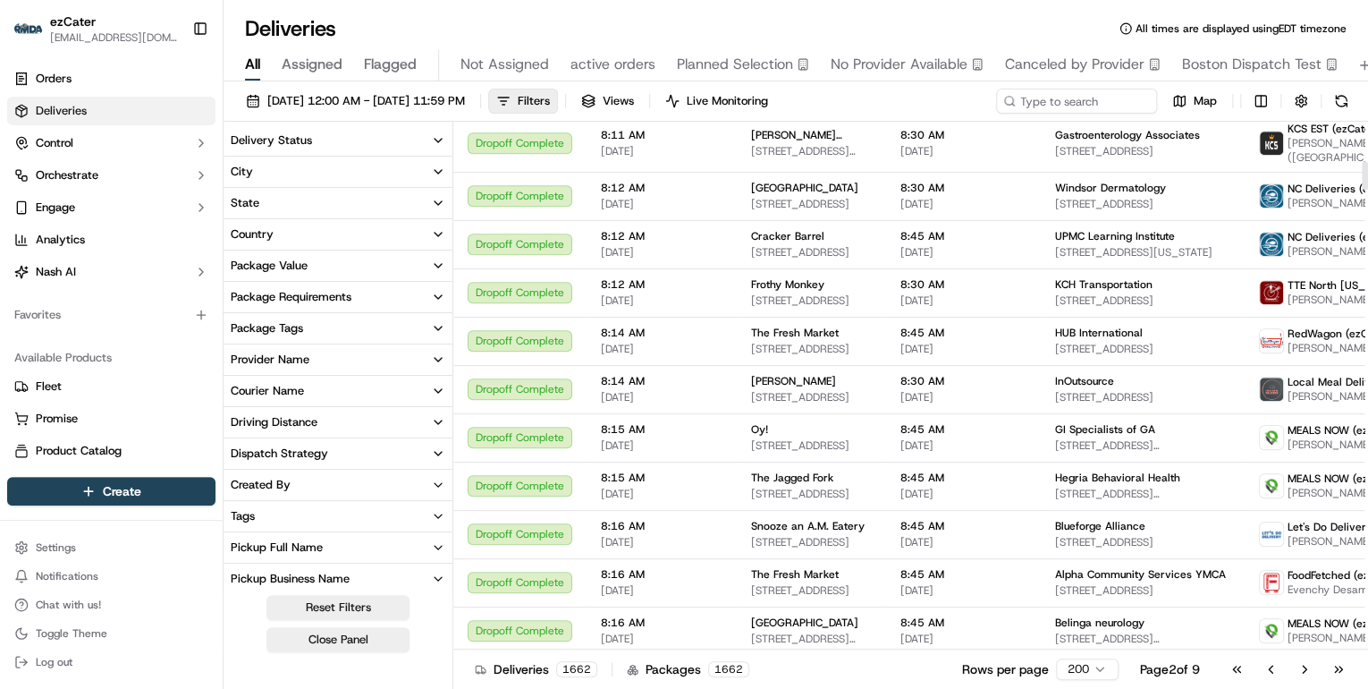
click at [440, 139] on icon "button" at bounding box center [438, 140] width 14 height 14
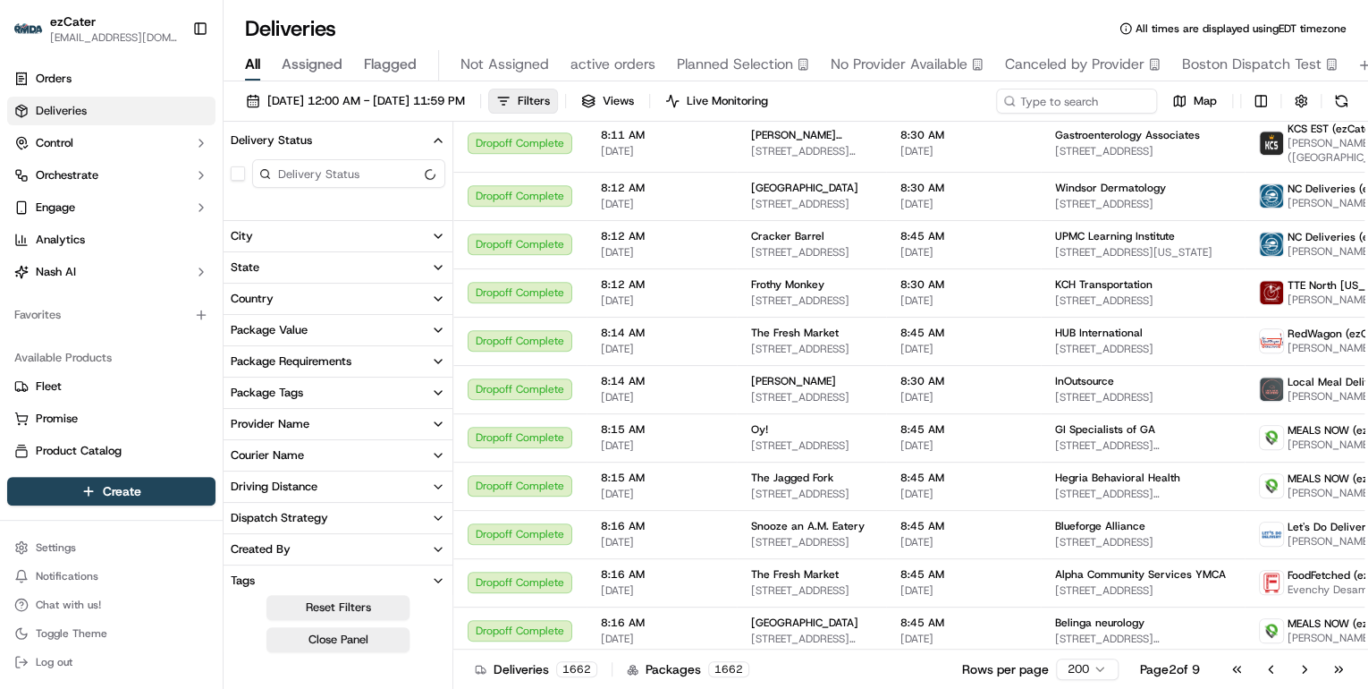
scroll to position [0, 0]
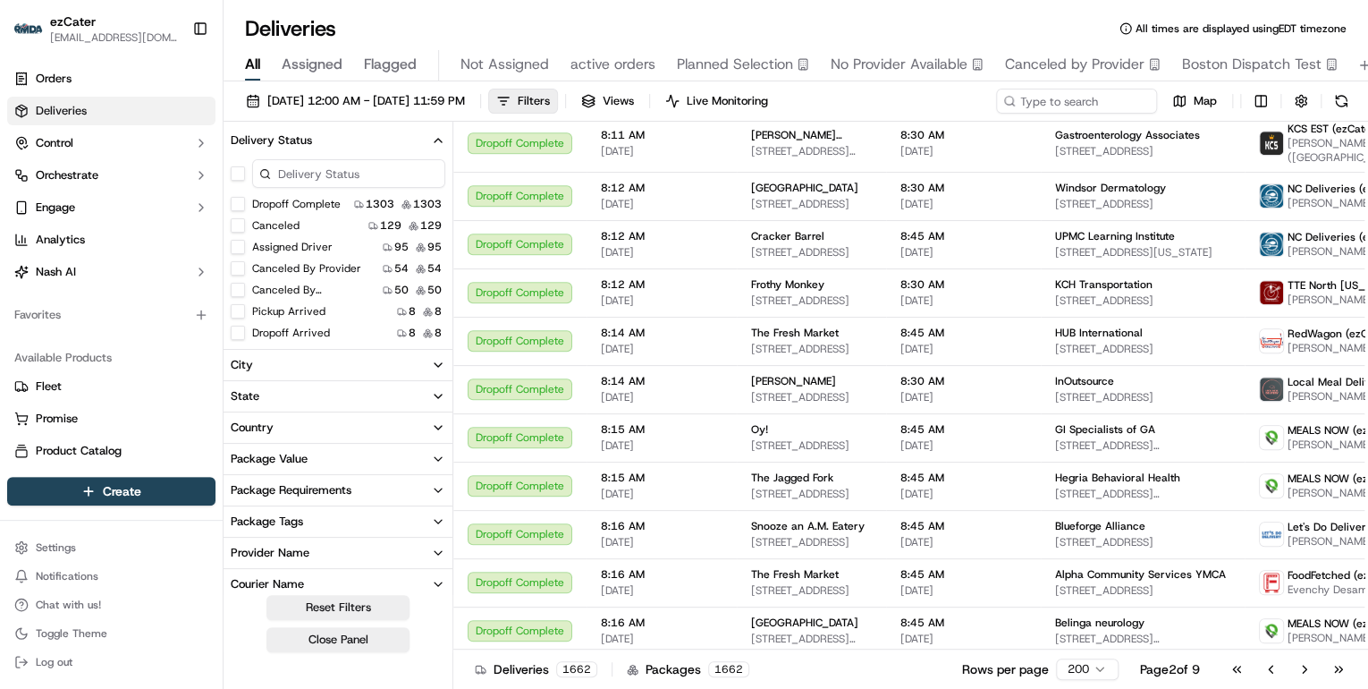
click at [241, 249] on button "Assigned Driver" at bounding box center [238, 247] width 14 height 14
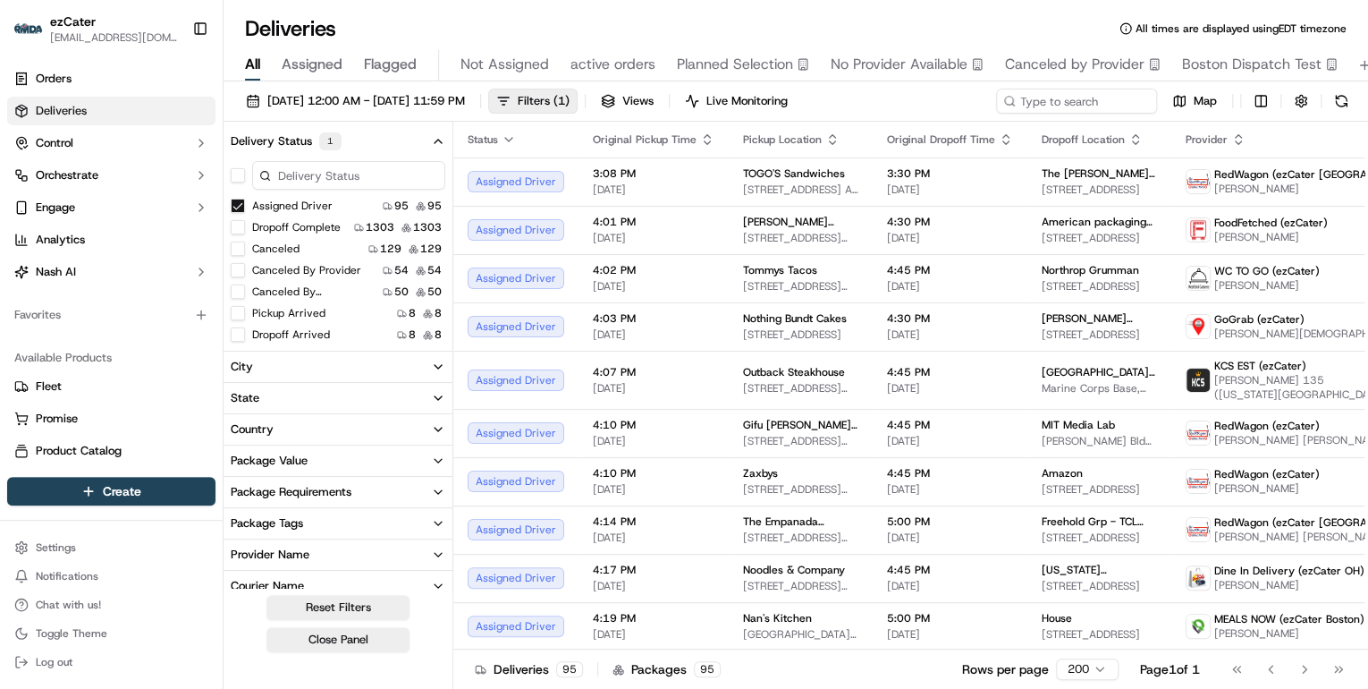
scroll to position [72, 0]
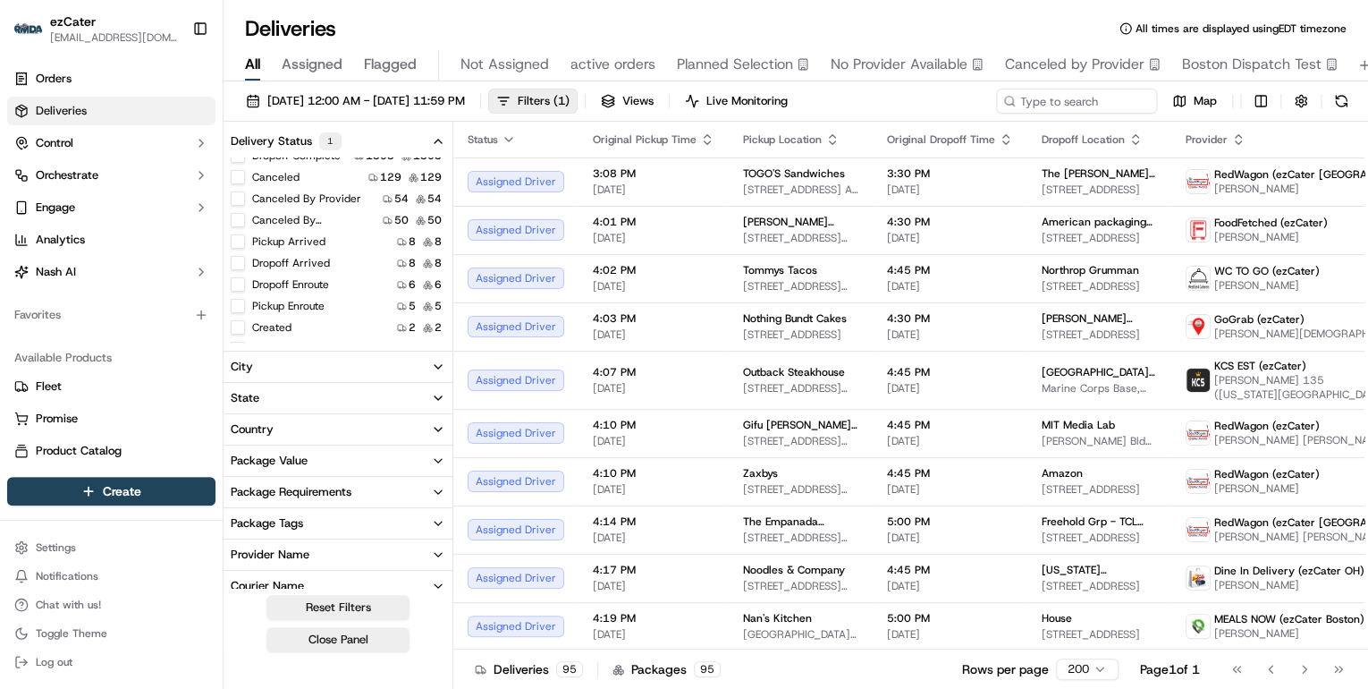
click at [239, 304] on button "Pickup Enroute" at bounding box center [238, 306] width 14 height 14
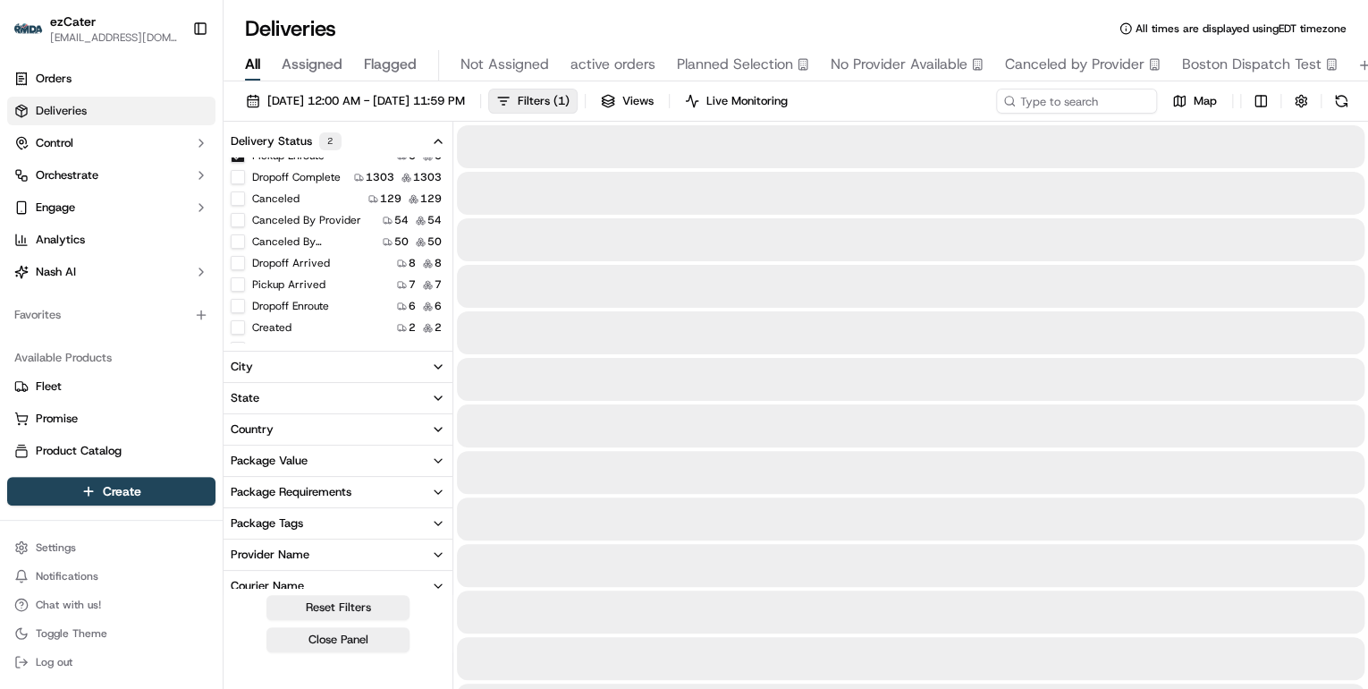
click at [240, 327] on button "Created" at bounding box center [238, 327] width 14 height 14
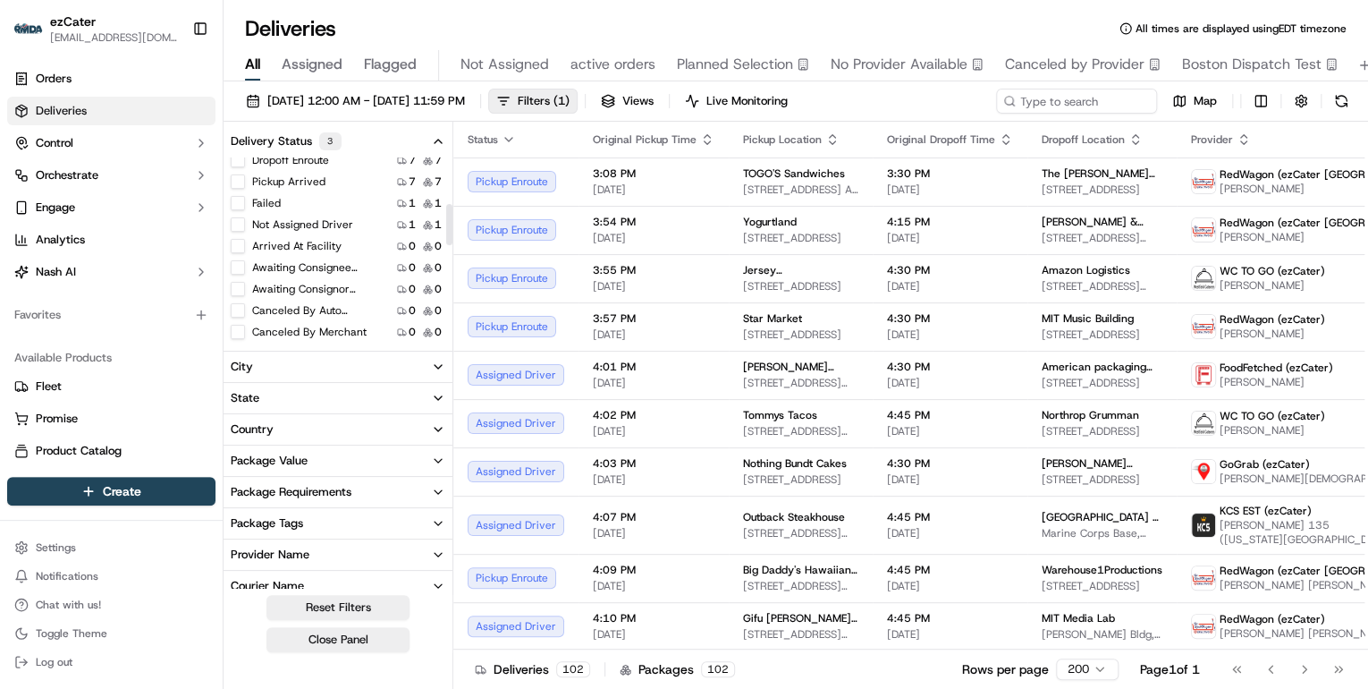
scroll to position [207, 0]
drag, startPoint x: 447, startPoint y: 261, endPoint x: 451, endPoint y: 227, distance: 34.2
click at [451, 227] on div at bounding box center [449, 224] width 6 height 41
click at [236, 233] on button "Not Assigned Driver" at bounding box center [238, 234] width 14 height 14
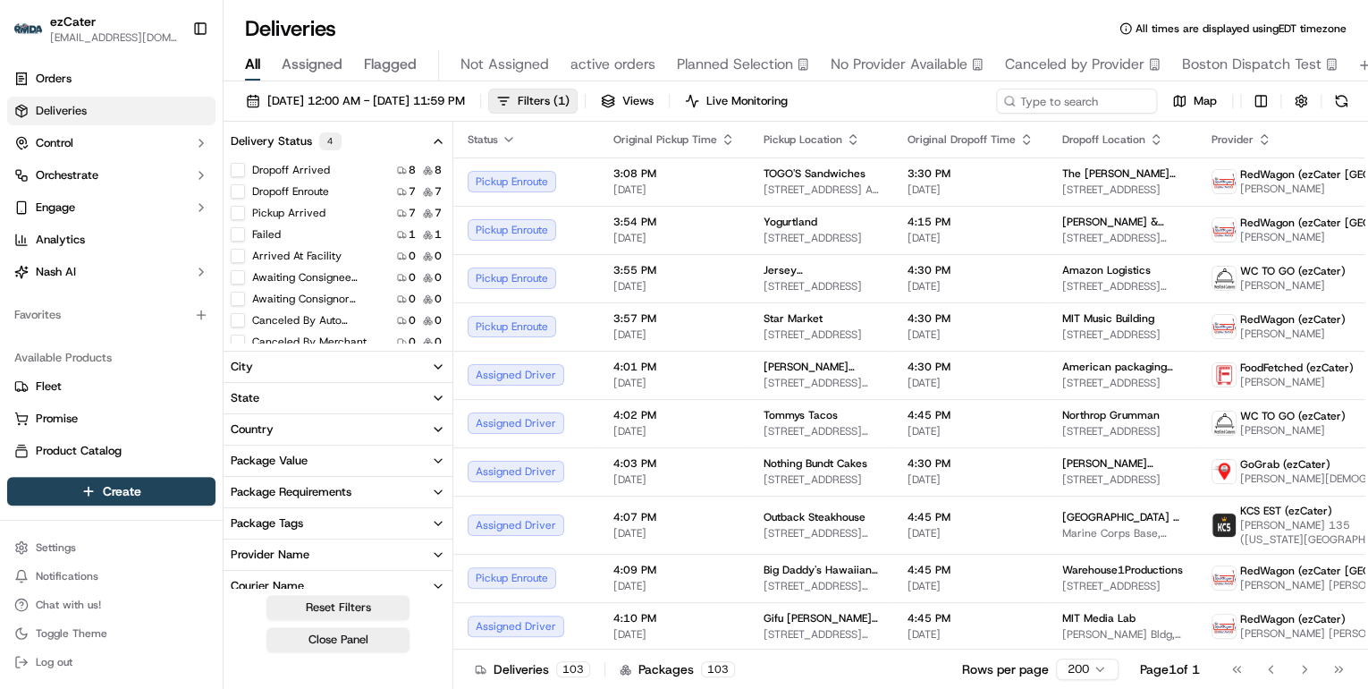
click at [239, 235] on button "Failed" at bounding box center [238, 234] width 14 height 14
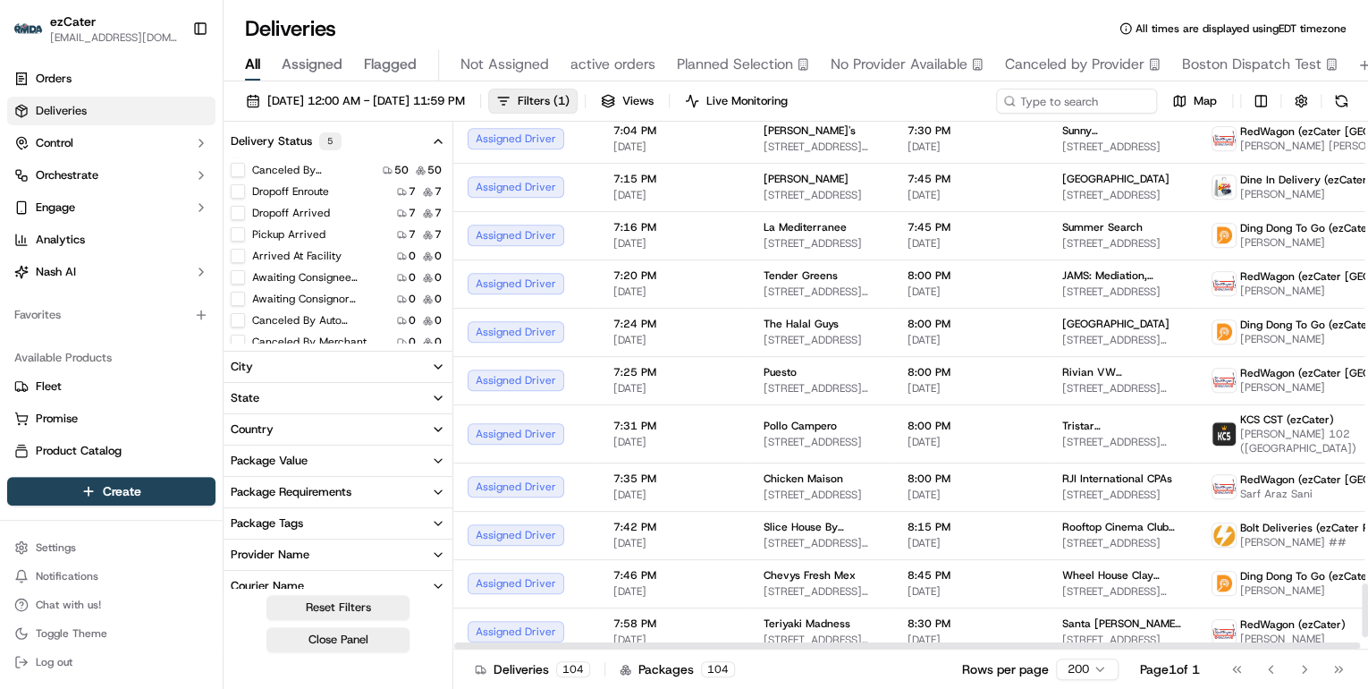
scroll to position [4627, 0]
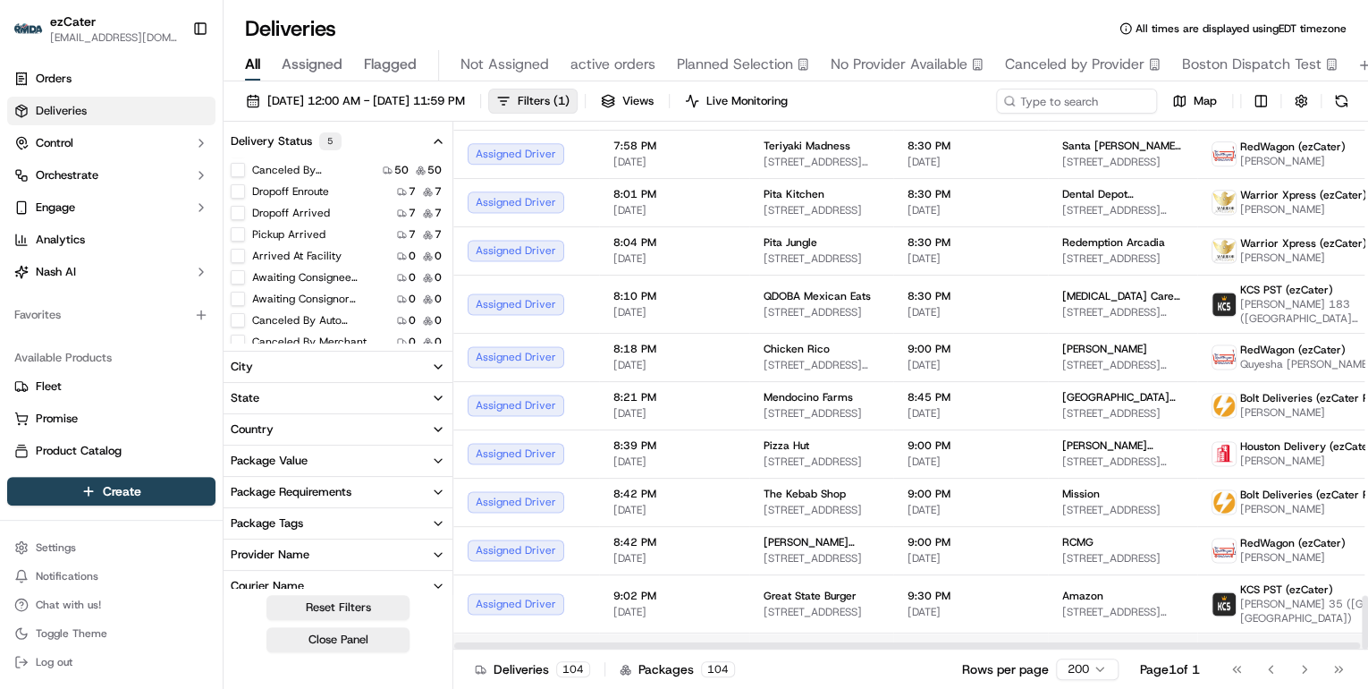
click at [690, 641] on span "12:04 PM" at bounding box center [674, 648] width 122 height 14
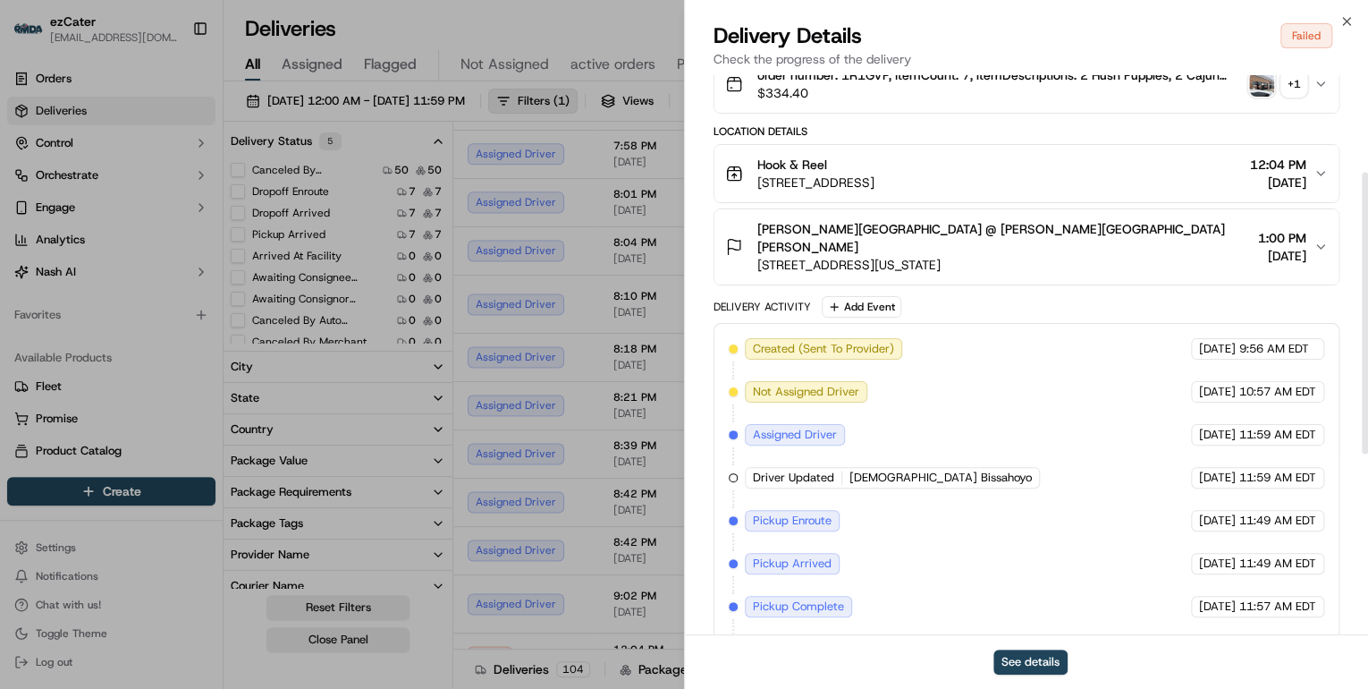
scroll to position [192, 0]
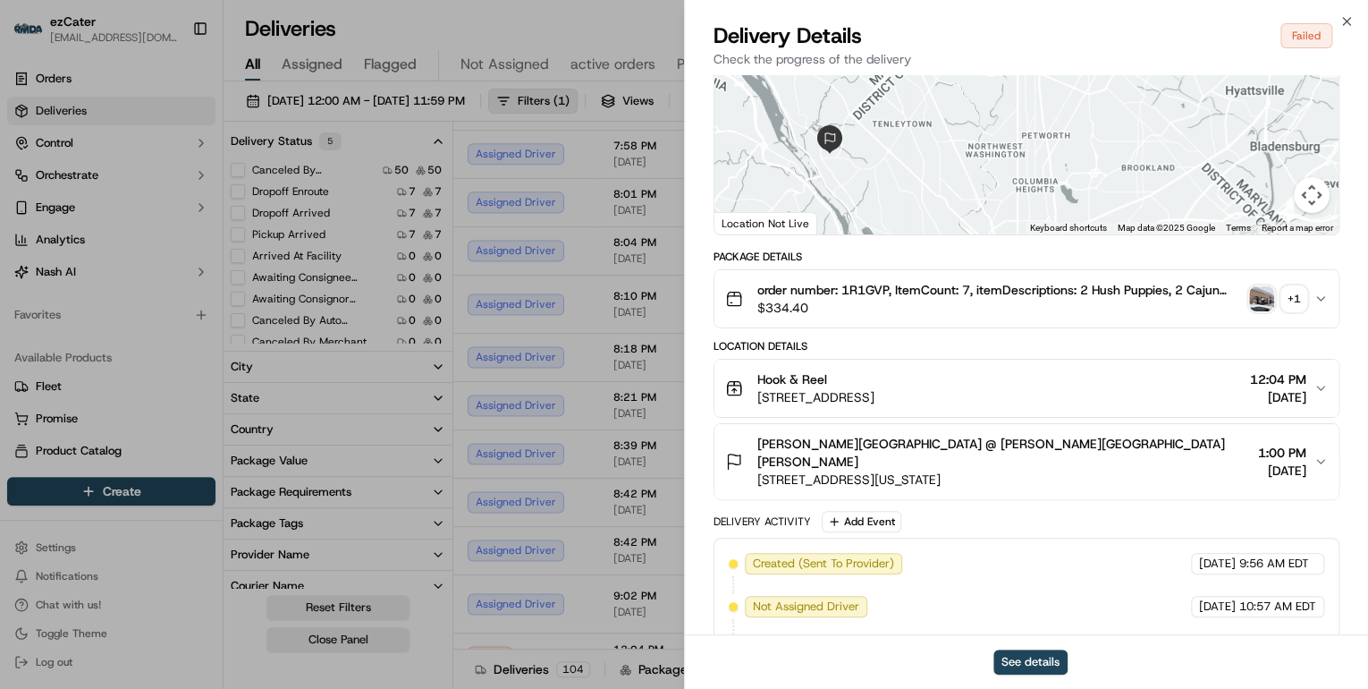
click at [923, 304] on button "order number: 1R1GVP, ItemCount: 7, itemDescriptions: 2 Hush Puppies, 2 Cajun S…" at bounding box center [1026, 298] width 624 height 57
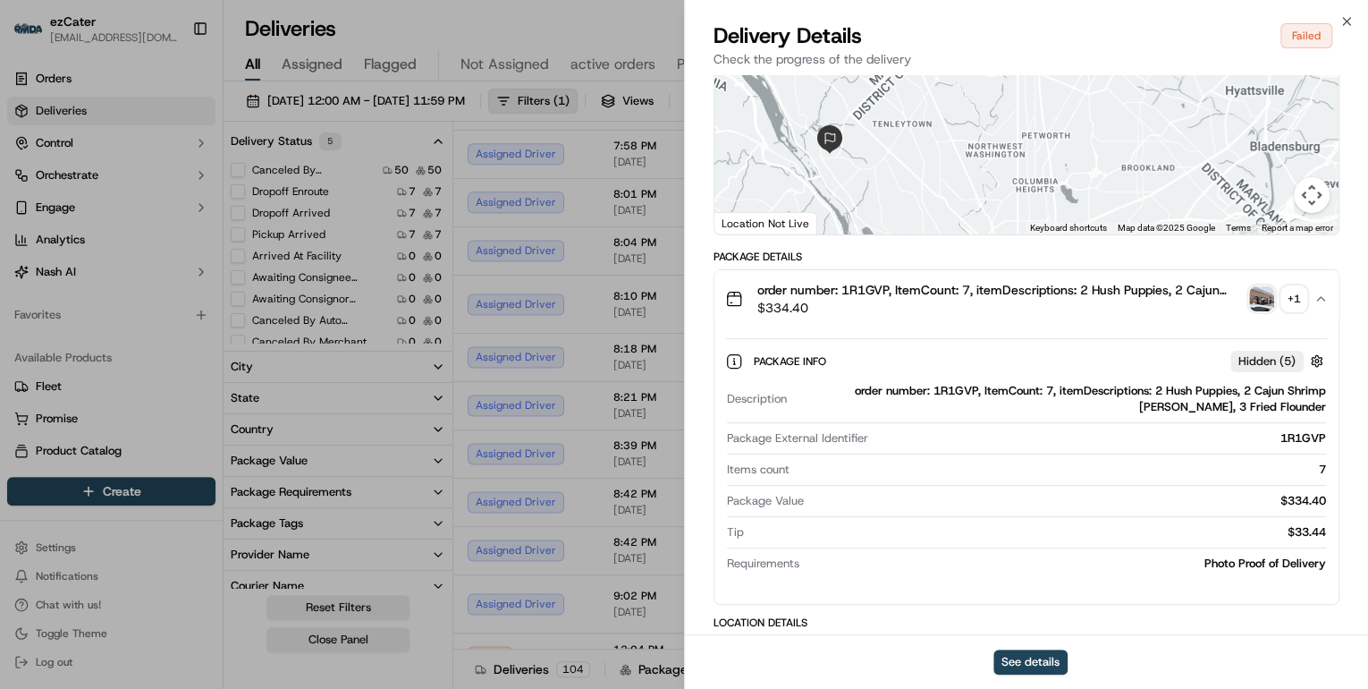
click at [908, 383] on div "order number: 1R1GVP, ItemCount: 7, itemDescriptions: 2 Hush Puppies, 2 Cajun S…" at bounding box center [1060, 399] width 532 height 32
copy div "1R1GVP"
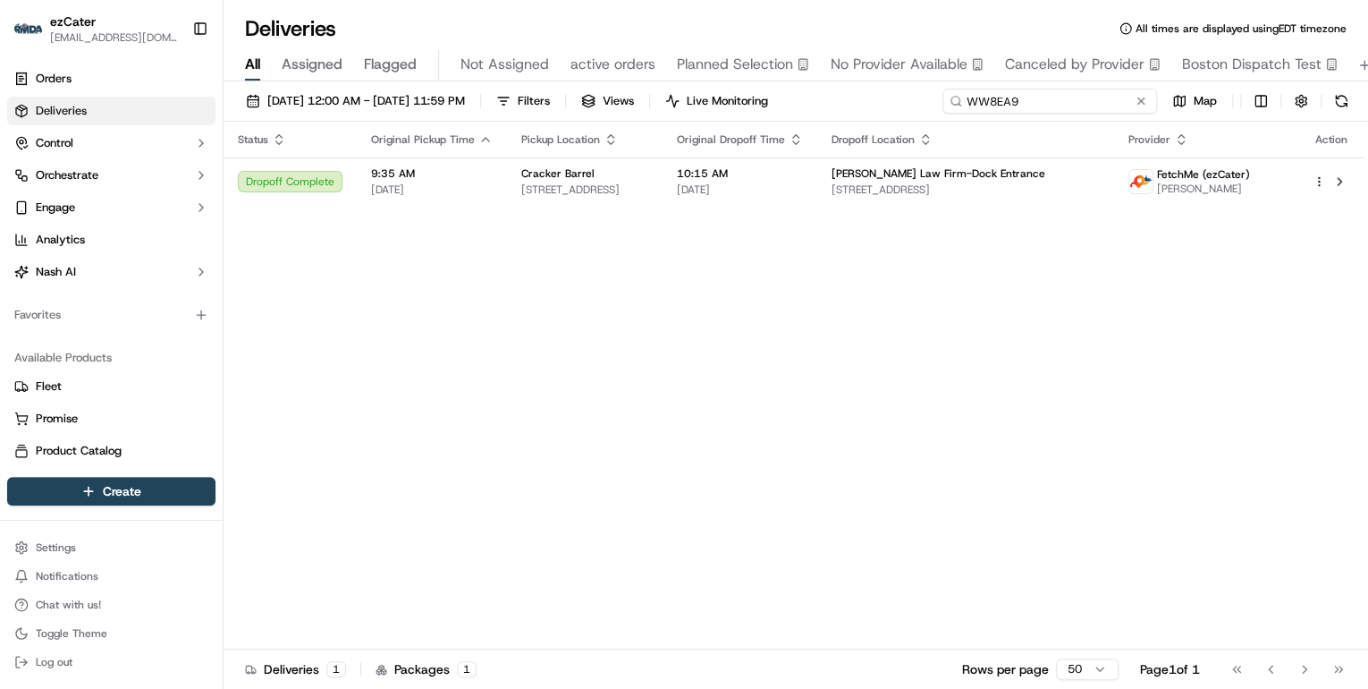
drag, startPoint x: 1077, startPoint y: 104, endPoint x: 620, endPoint y: 64, distance: 458.6
click at [620, 64] on div "Deliveries All times are displayed using EDT timezone All Assigned Flagged Not …" at bounding box center [796, 344] width 1145 height 689
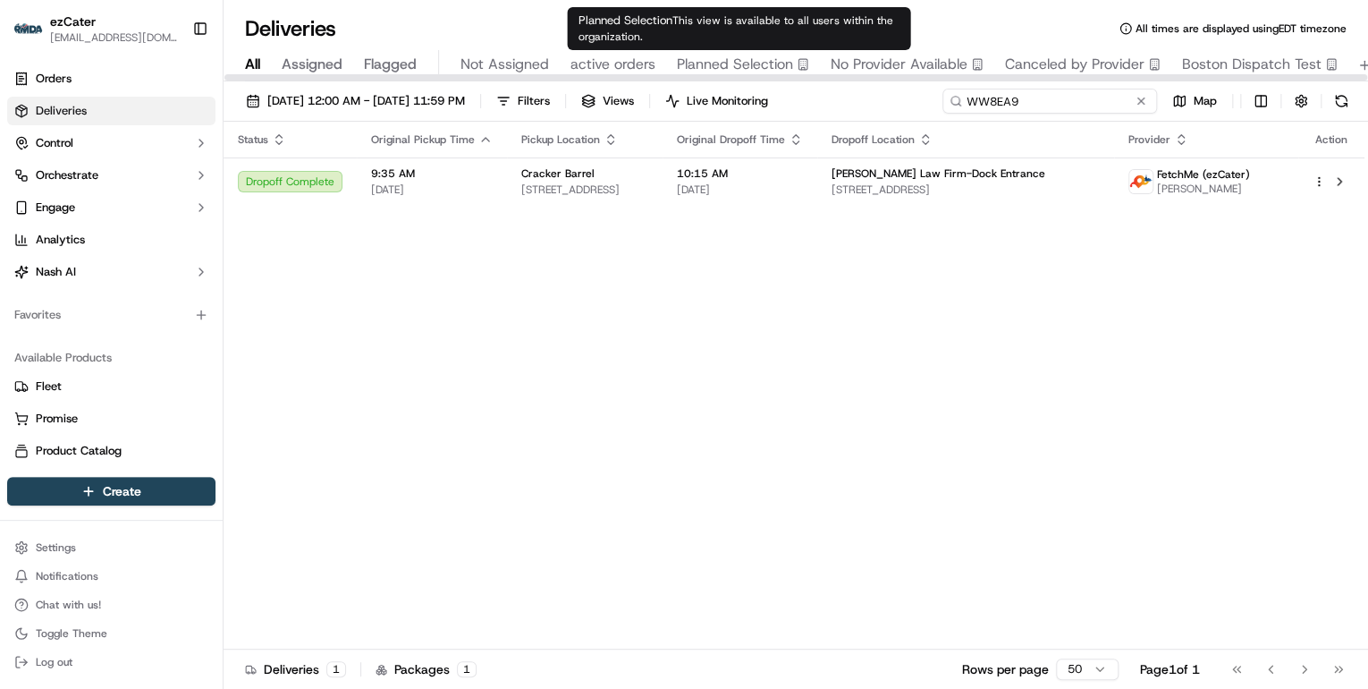
paste input "HK052"
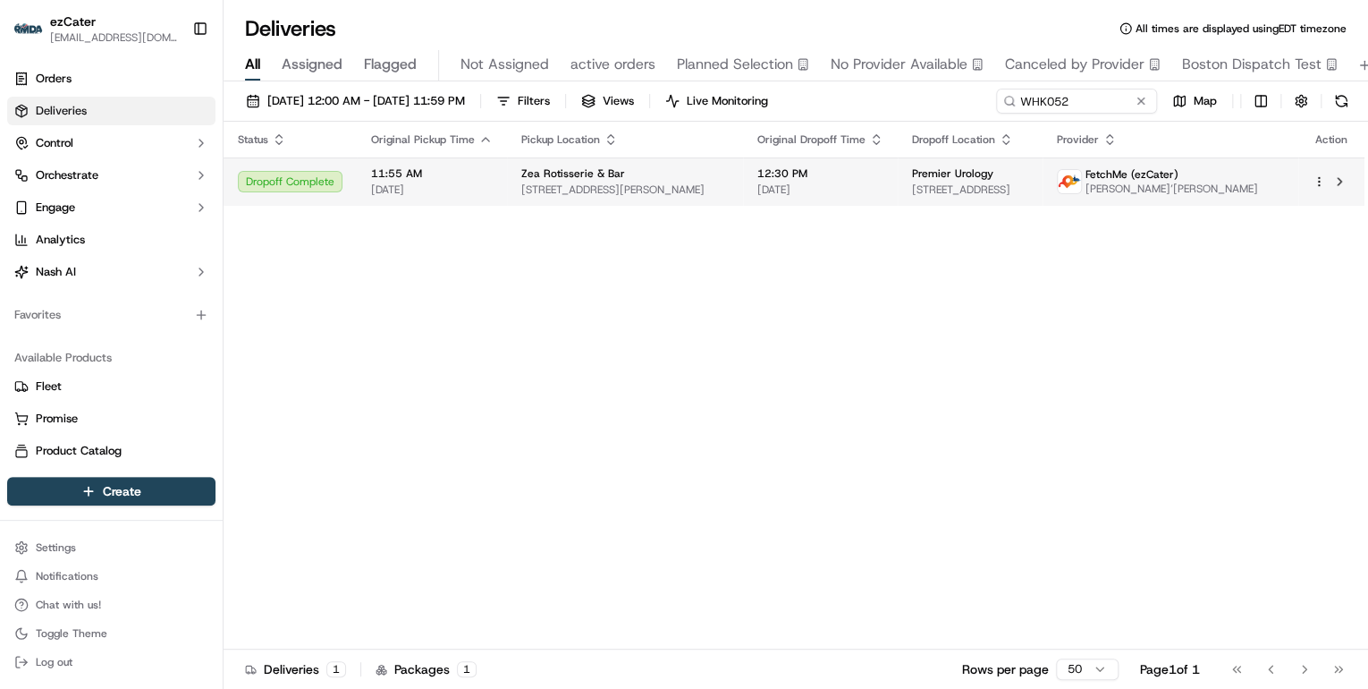
click at [480, 187] on span "[DATE]" at bounding box center [432, 189] width 122 height 14
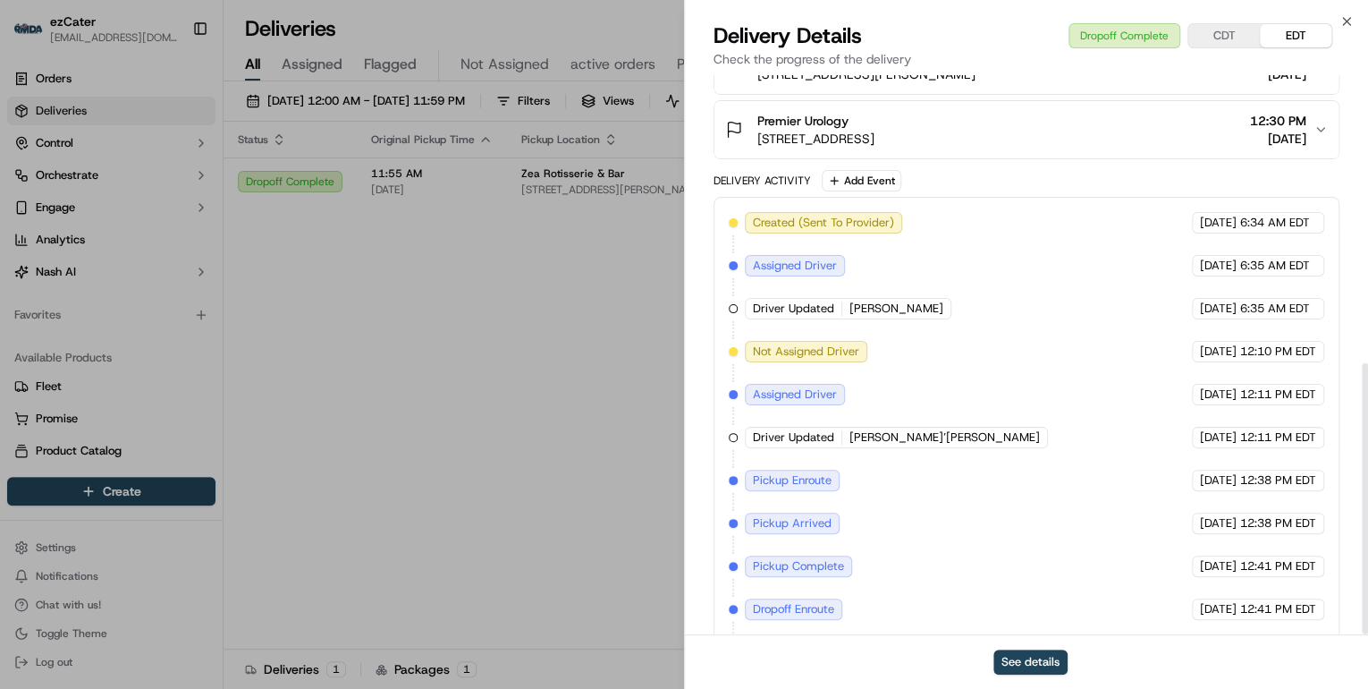
scroll to position [593, 0]
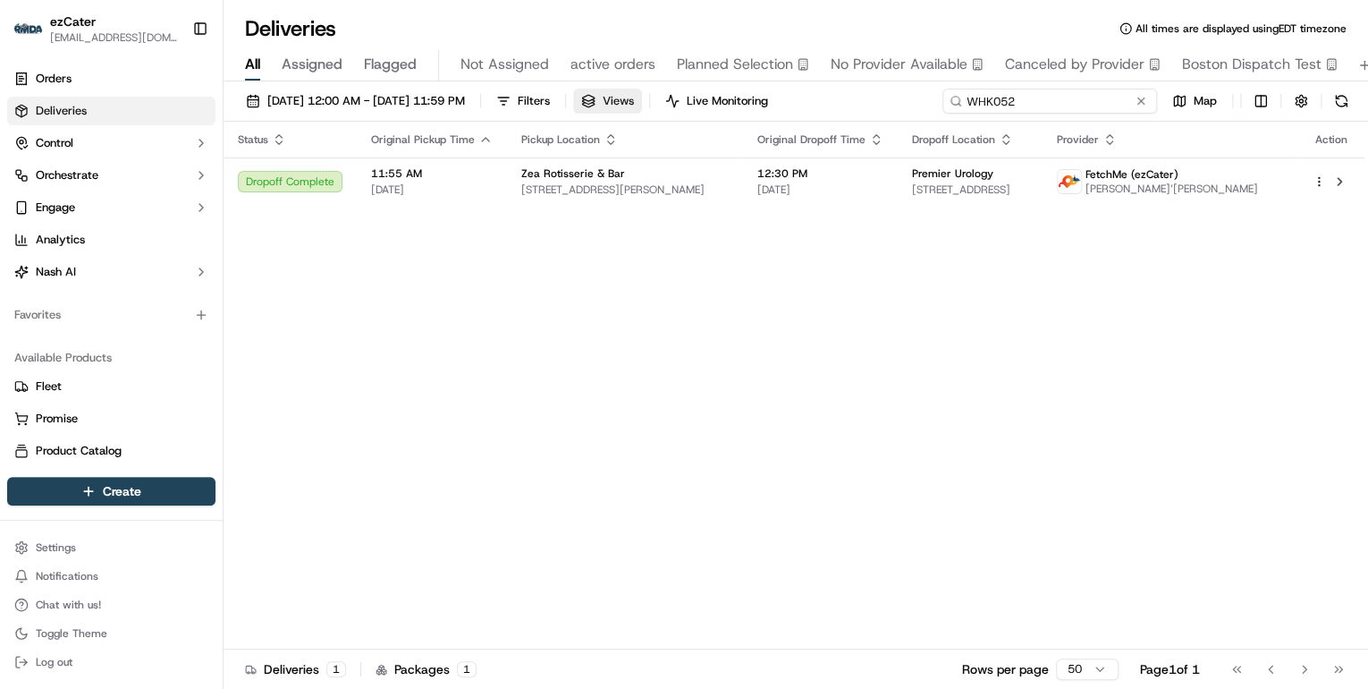
drag, startPoint x: 1069, startPoint y: 100, endPoint x: 675, endPoint y: 102, distance: 393.4
click at [675, 102] on div "[DATE] 12:00 AM - [DATE] 11:59 PM Filters Views Live Monitoring WHK052 Map" at bounding box center [796, 105] width 1145 height 33
paste input "952UG3"
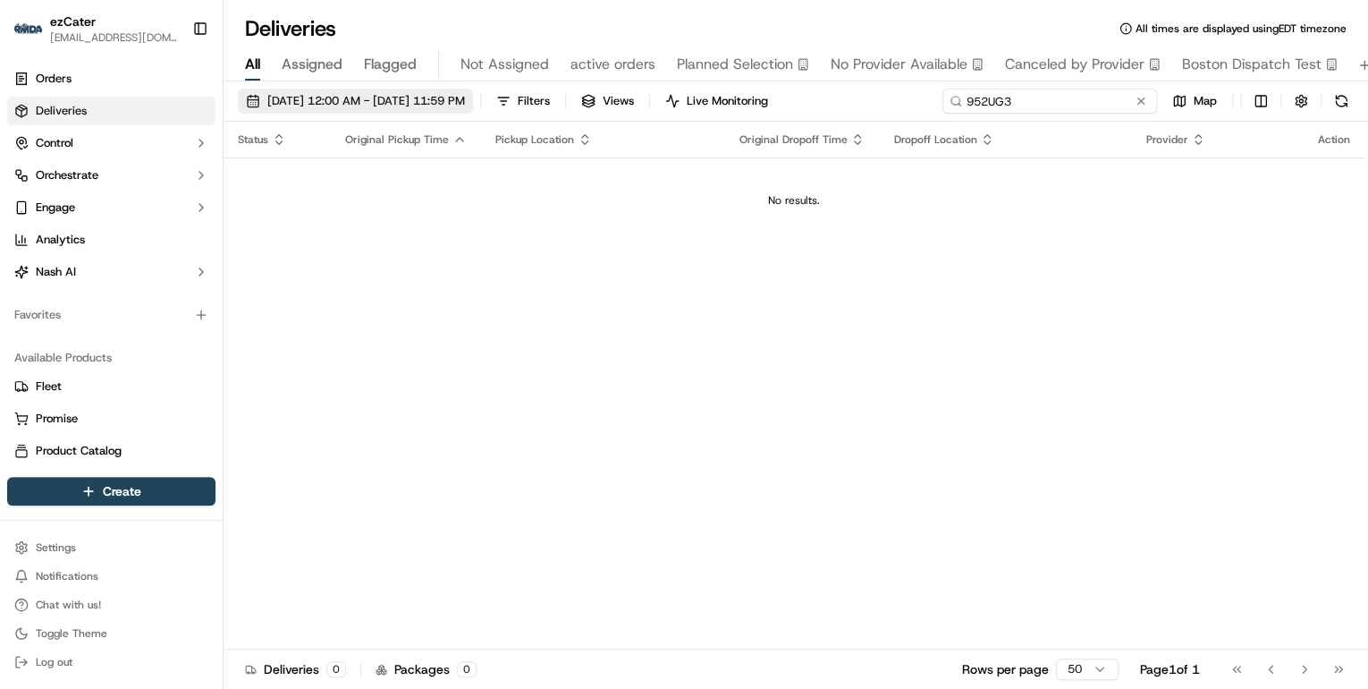
type input "952UG3"
click at [438, 104] on span "[DATE] 12:00 AM - [DATE] 11:59 PM" at bounding box center [366, 101] width 198 height 16
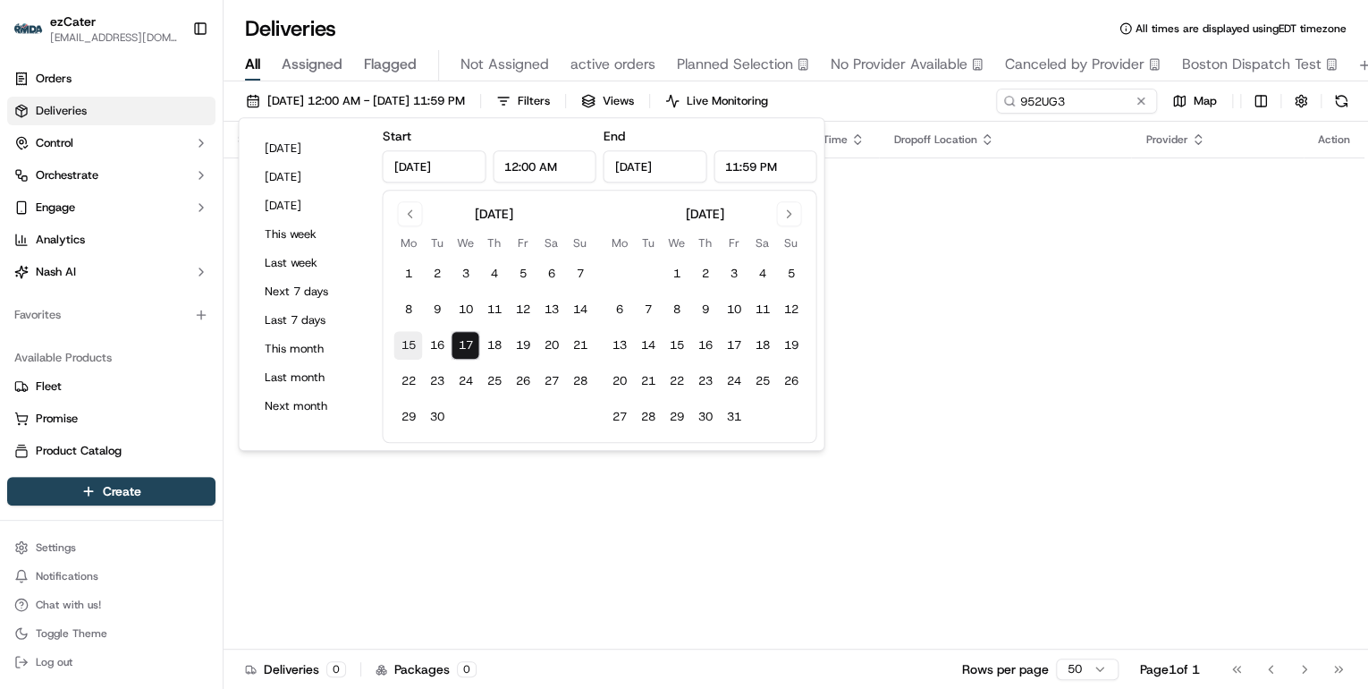
click at [401, 339] on button "15" at bounding box center [407, 345] width 29 height 29
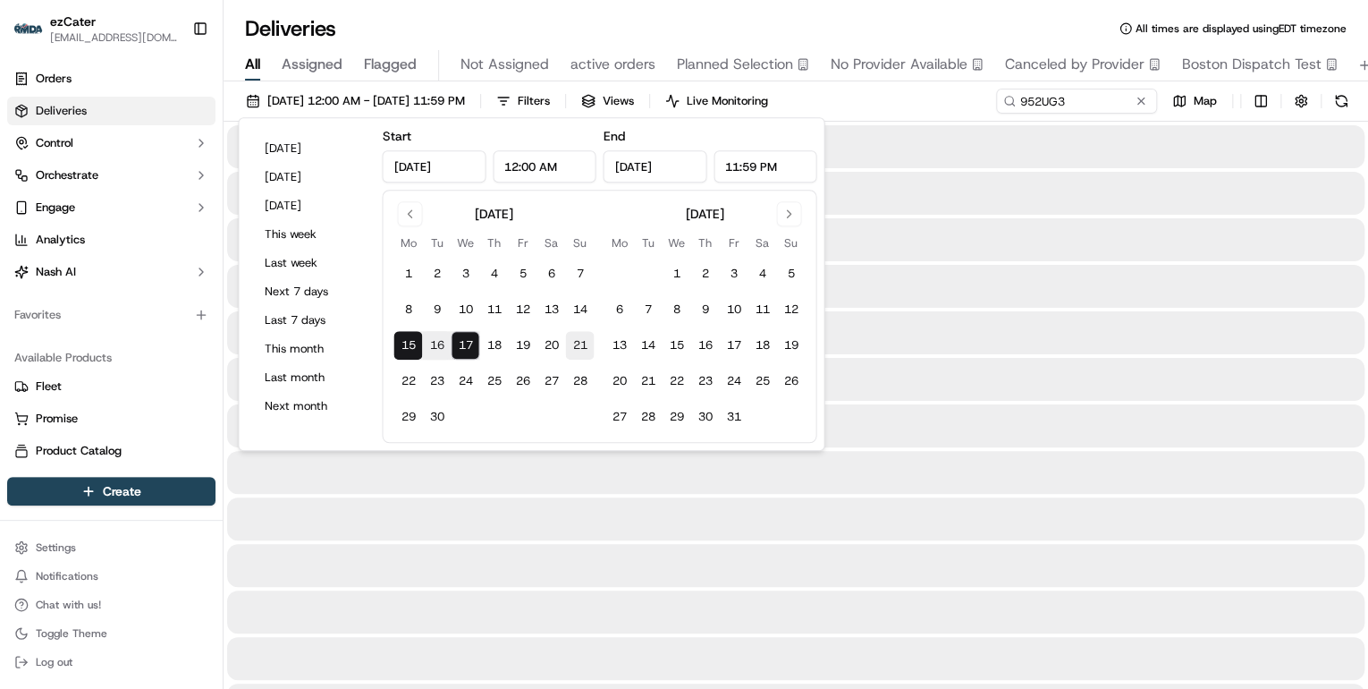
click at [572, 347] on button "21" at bounding box center [579, 345] width 29 height 29
type input "[DATE]"
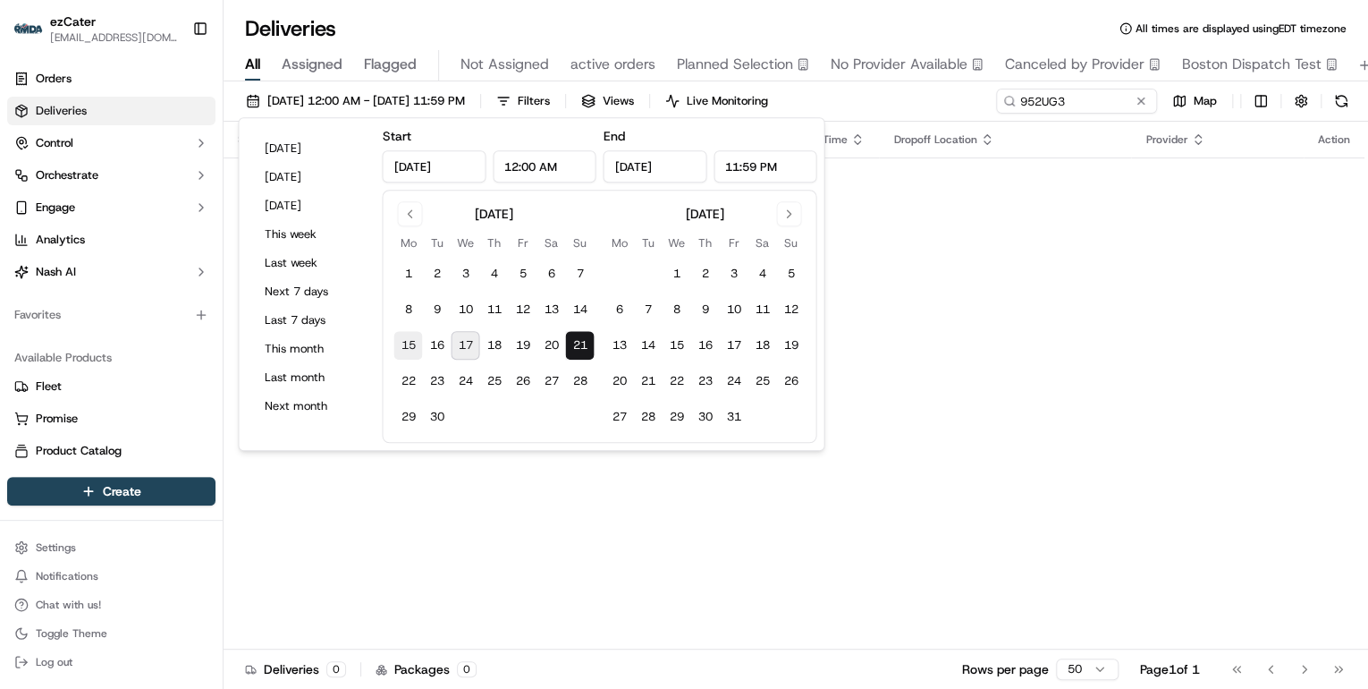
click at [409, 348] on button "15" at bounding box center [407, 345] width 29 height 29
type input "[DATE]"
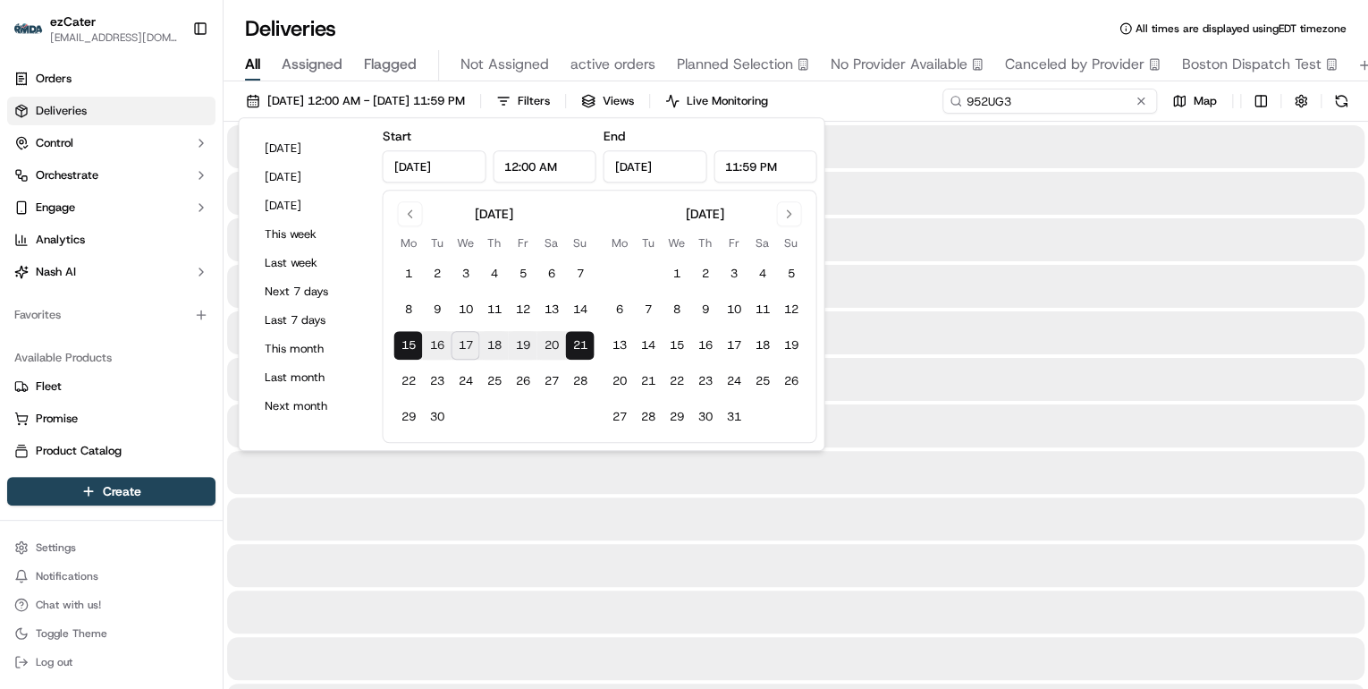
click at [1083, 101] on input "952UG3" at bounding box center [1049, 101] width 215 height 25
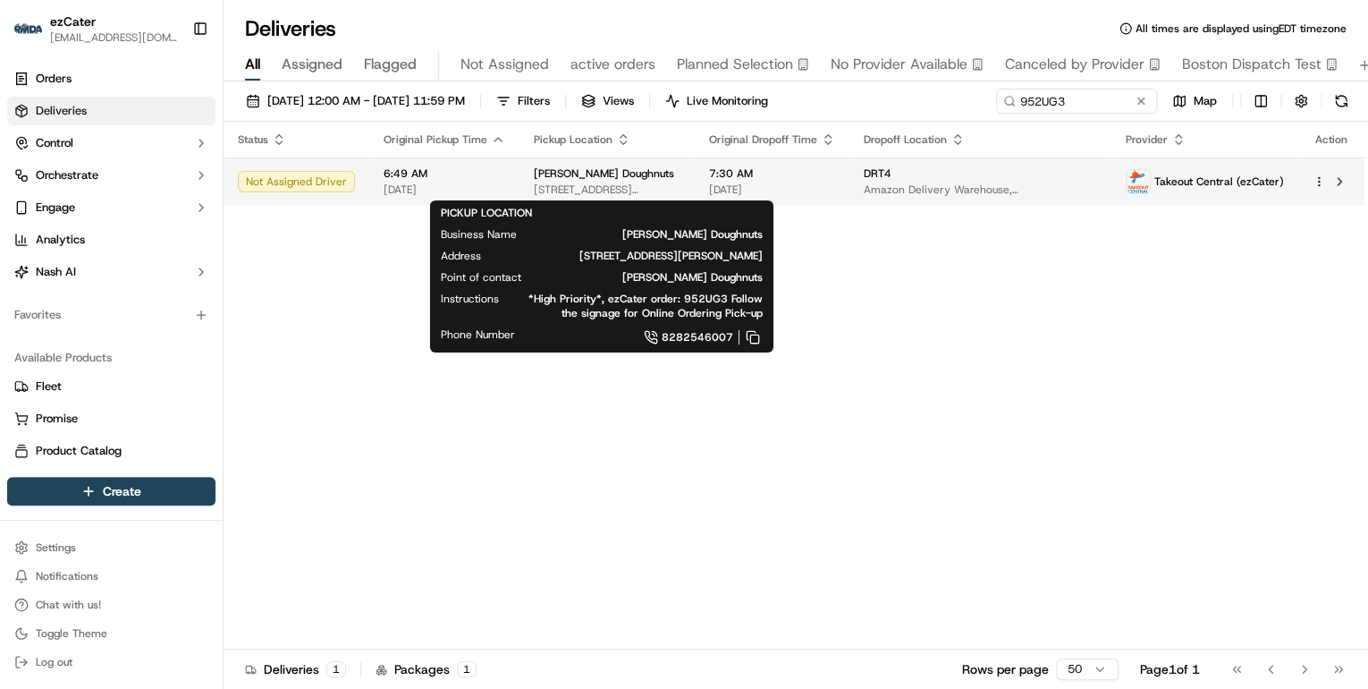
click at [534, 187] on span "[STREET_ADDRESS][PERSON_NAME]" at bounding box center [607, 189] width 147 height 14
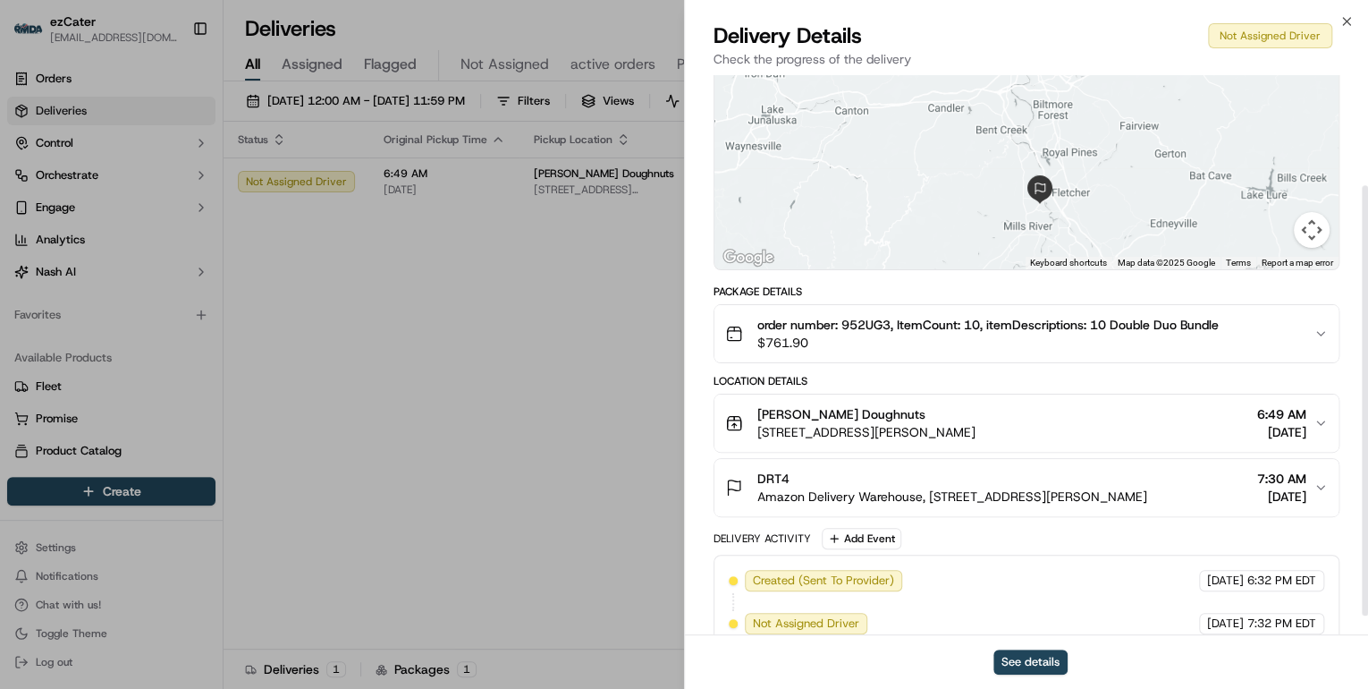
scroll to position [167, 0]
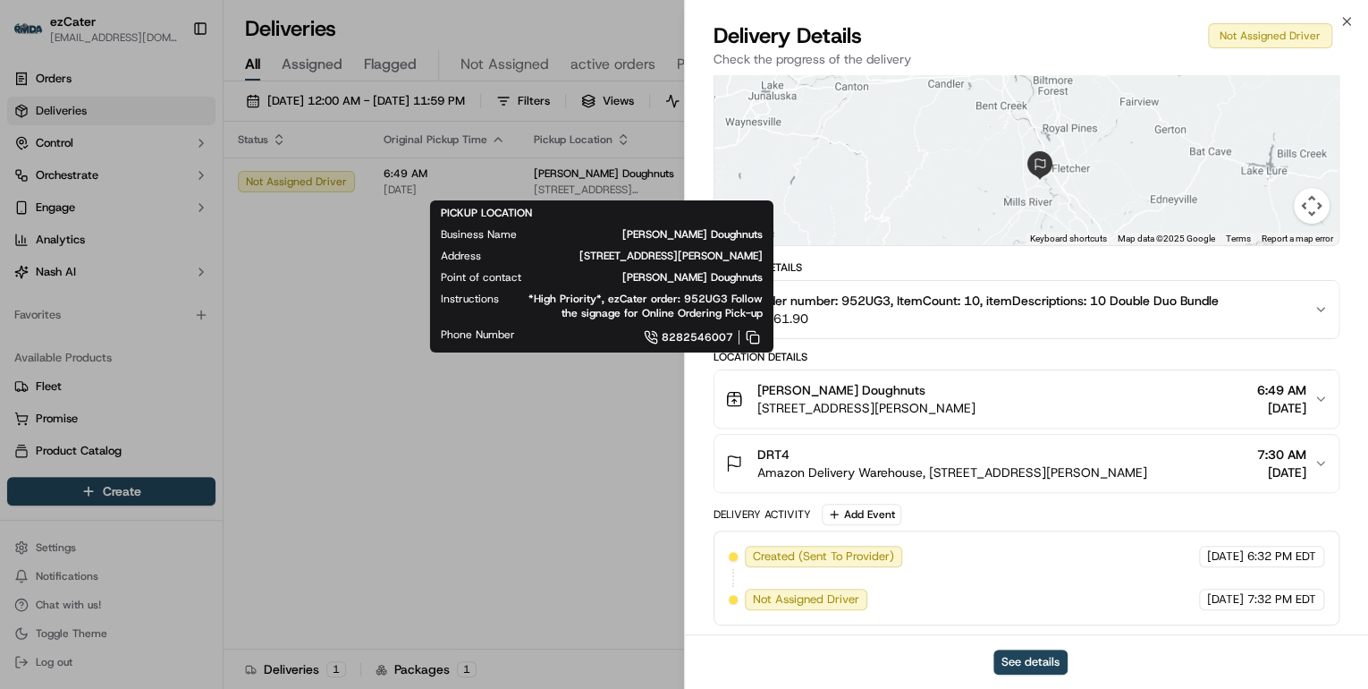
click at [1062, 393] on div "[PERSON_NAME] Doughnuts [STREET_ADDRESS][PERSON_NAME] 6:49 AM [DATE]" at bounding box center [1019, 399] width 588 height 36
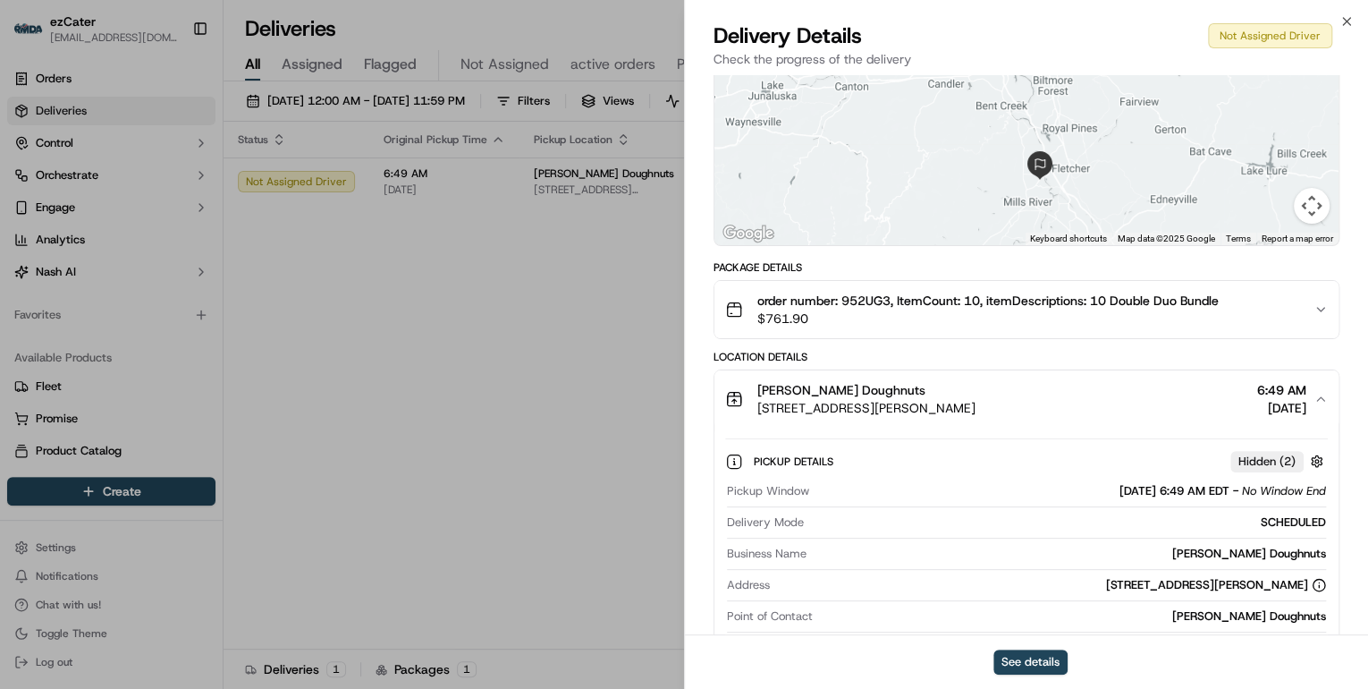
drag, startPoint x: 1230, startPoint y: 487, endPoint x: 1159, endPoint y: 491, distance: 71.6
click at [1159, 491] on div "[DATE] 6:49 AM EDT - No Window End" at bounding box center [1223, 491] width 207 height 16
copy span "6:49 AM EDT"
click at [1134, 389] on div "[PERSON_NAME] Doughnuts [STREET_ADDRESS][PERSON_NAME] 6:49 AM [DATE]" at bounding box center [1019, 399] width 588 height 36
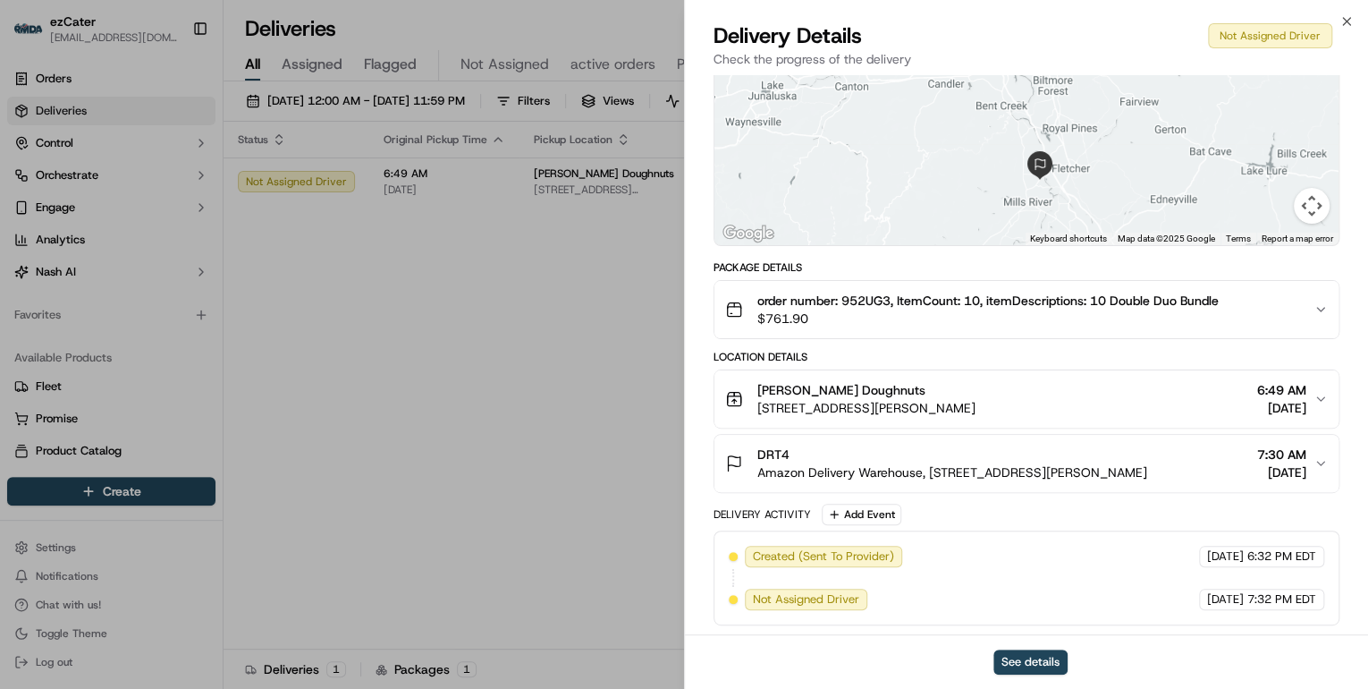
click at [1087, 453] on div "DRT4" at bounding box center [952, 454] width 390 height 18
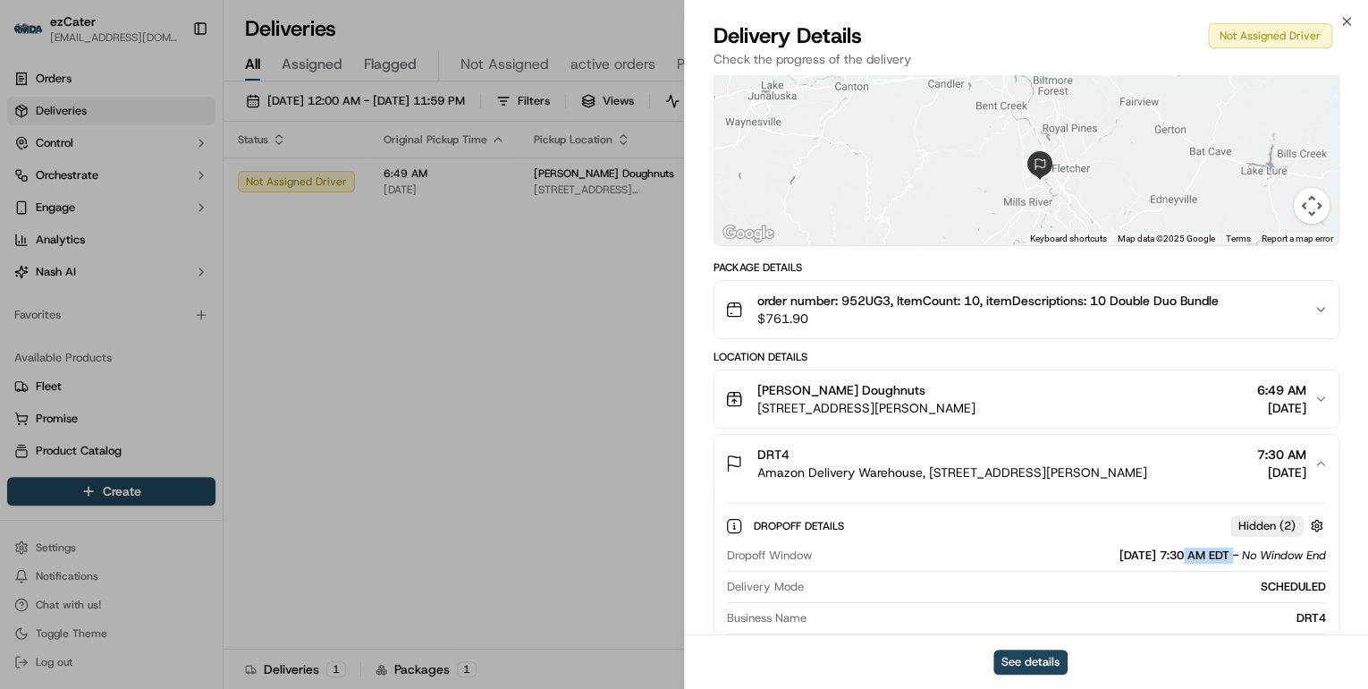
drag, startPoint x: 1234, startPoint y: 552, endPoint x: 1162, endPoint y: 556, distance: 72.6
click at [1162, 556] on div "[DATE] 7:30 AM EDT - No Window End" at bounding box center [1223, 555] width 207 height 16
copy span "7:30 AM EDT"
click at [1147, 463] on span "Amazon Delivery Warehouse, [STREET_ADDRESS][PERSON_NAME]" at bounding box center [952, 472] width 390 height 18
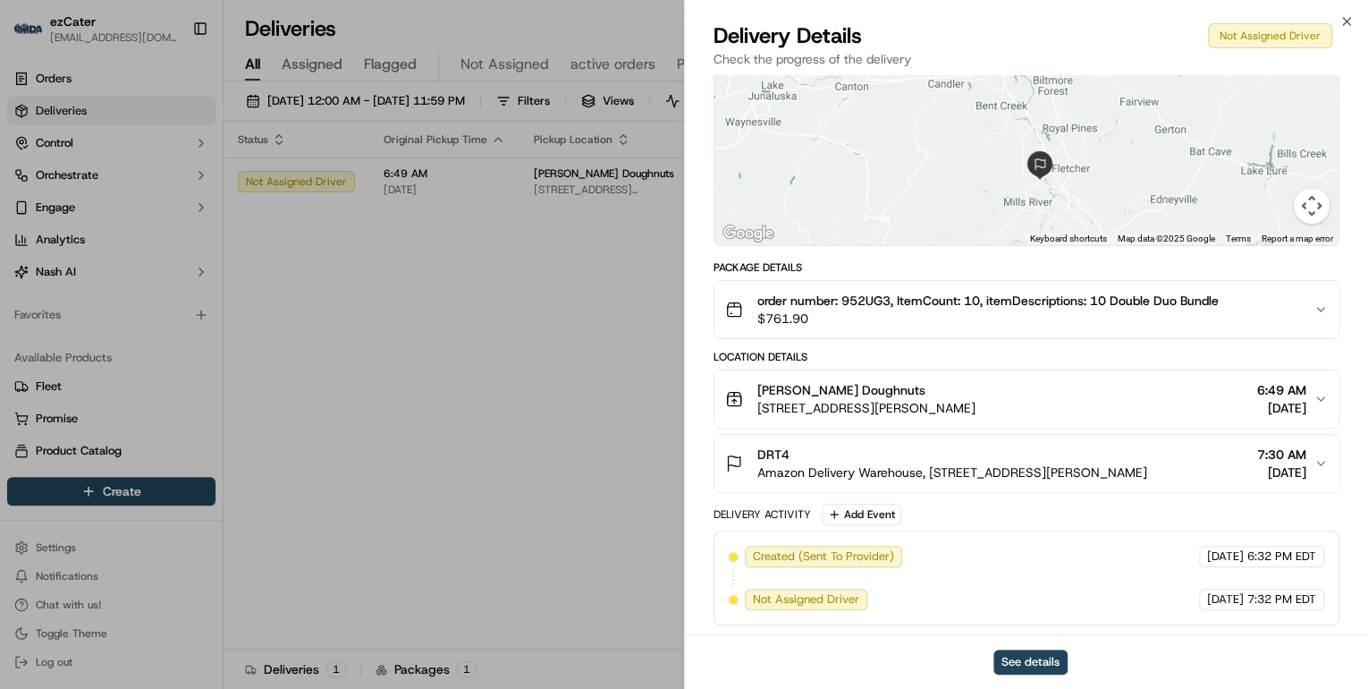
click at [1155, 411] on div "[PERSON_NAME] Doughnuts [STREET_ADDRESS][PERSON_NAME] 6:49 AM [DATE]" at bounding box center [1019, 399] width 588 height 36
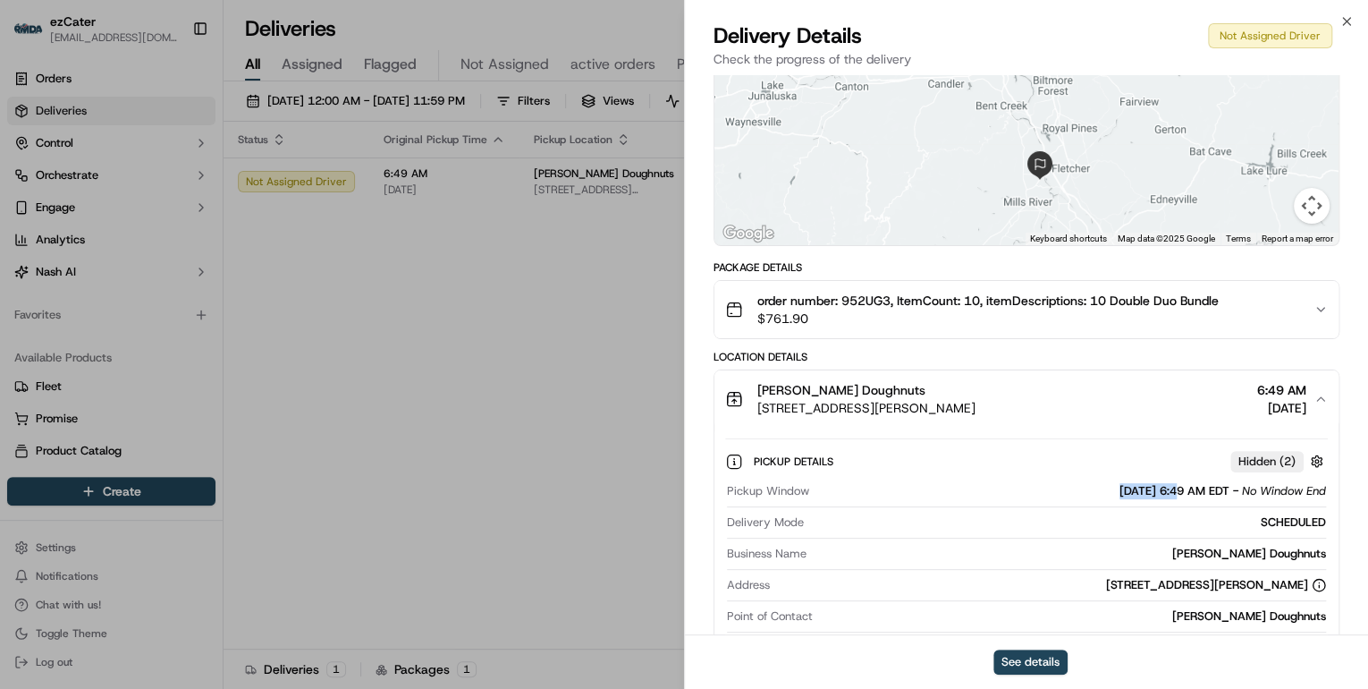
drag, startPoint x: 1157, startPoint y: 489, endPoint x: 1080, endPoint y: 491, distance: 76.9
click at [1080, 491] on div "[DATE] 6:49 AM EDT - No Window End" at bounding box center [1071, 491] width 510 height 16
copy span "[DATE]"
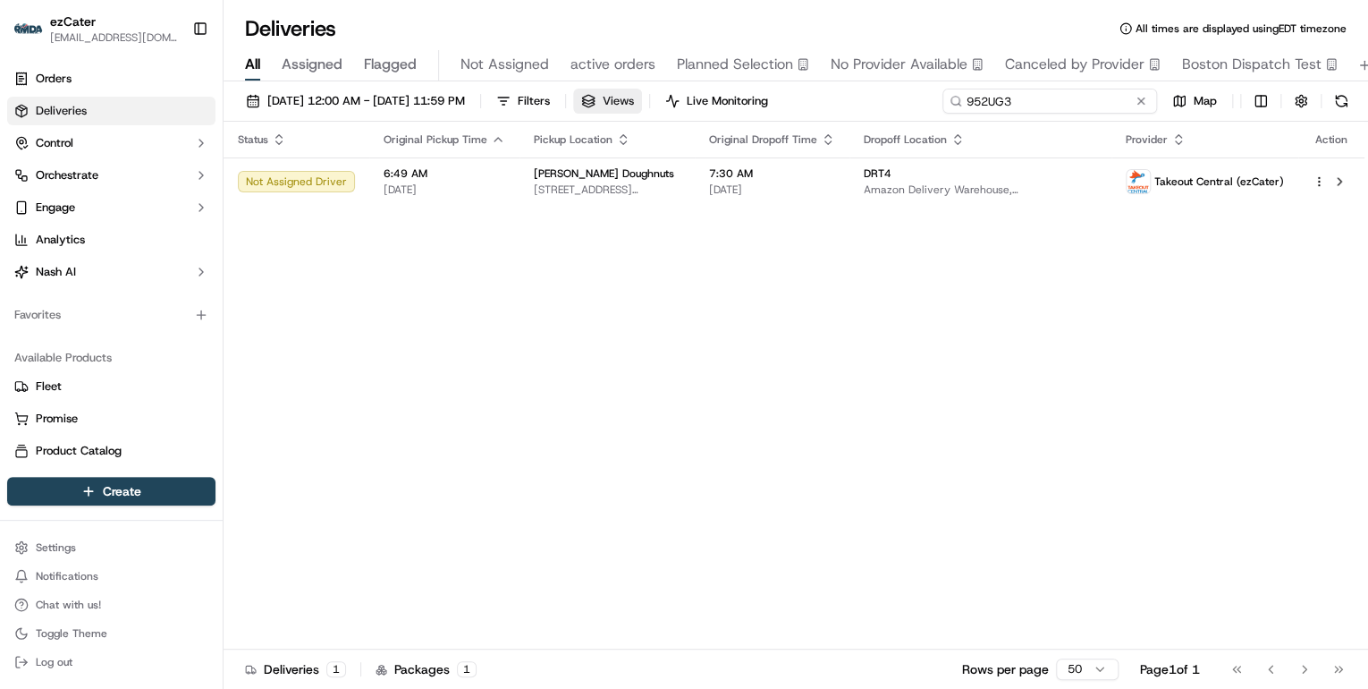
drag, startPoint x: 1078, startPoint y: 96, endPoint x: 638, endPoint y: 104, distance: 440.0
click at [638, 104] on div "[DATE] 12:00 AM - [DATE] 11:59 PM Filters Views Live Monitoring 952UG3 Map" at bounding box center [796, 105] width 1145 height 33
paste input "HUCTWA"
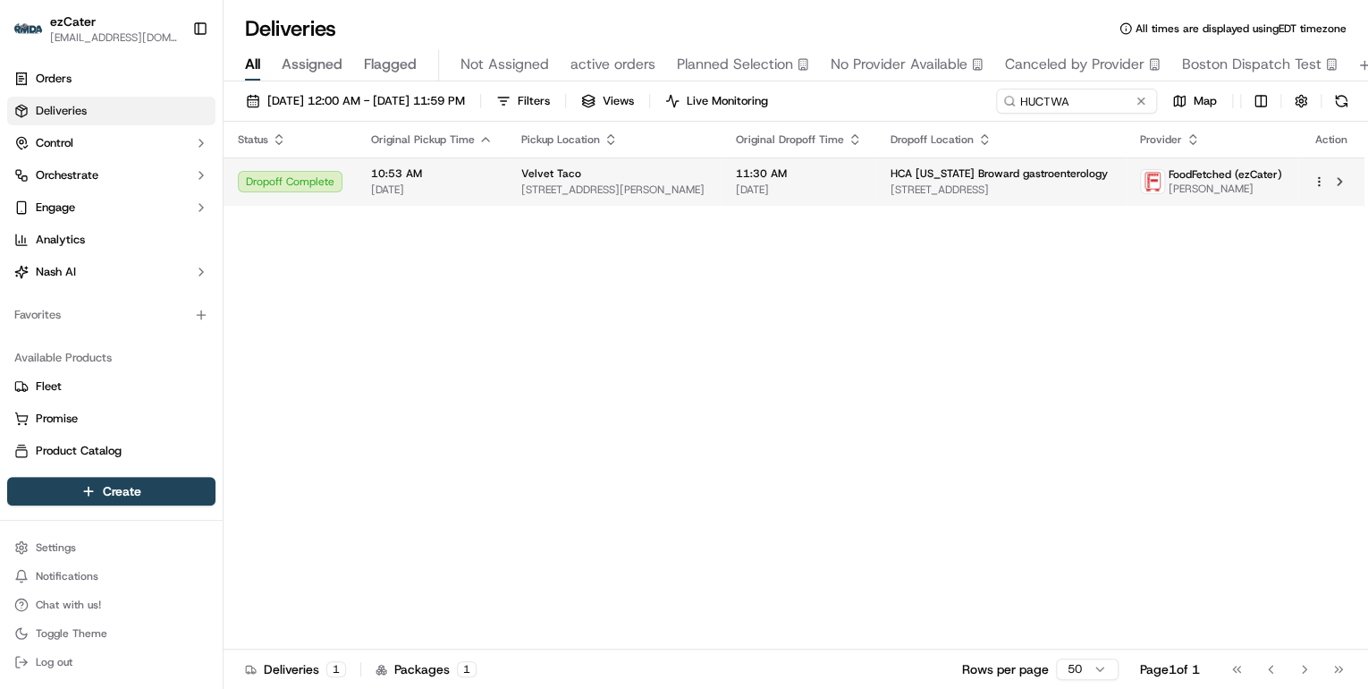
click at [400, 179] on span "10:53 AM" at bounding box center [432, 173] width 122 height 14
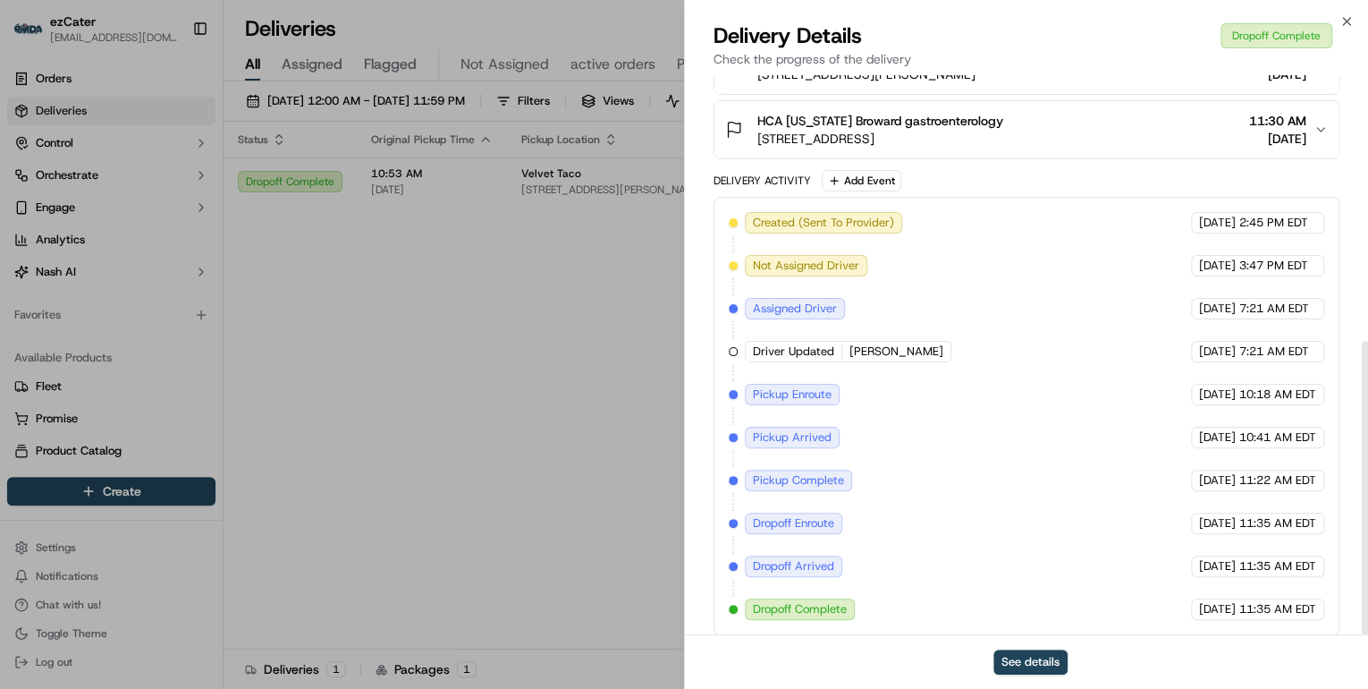
scroll to position [508, 0]
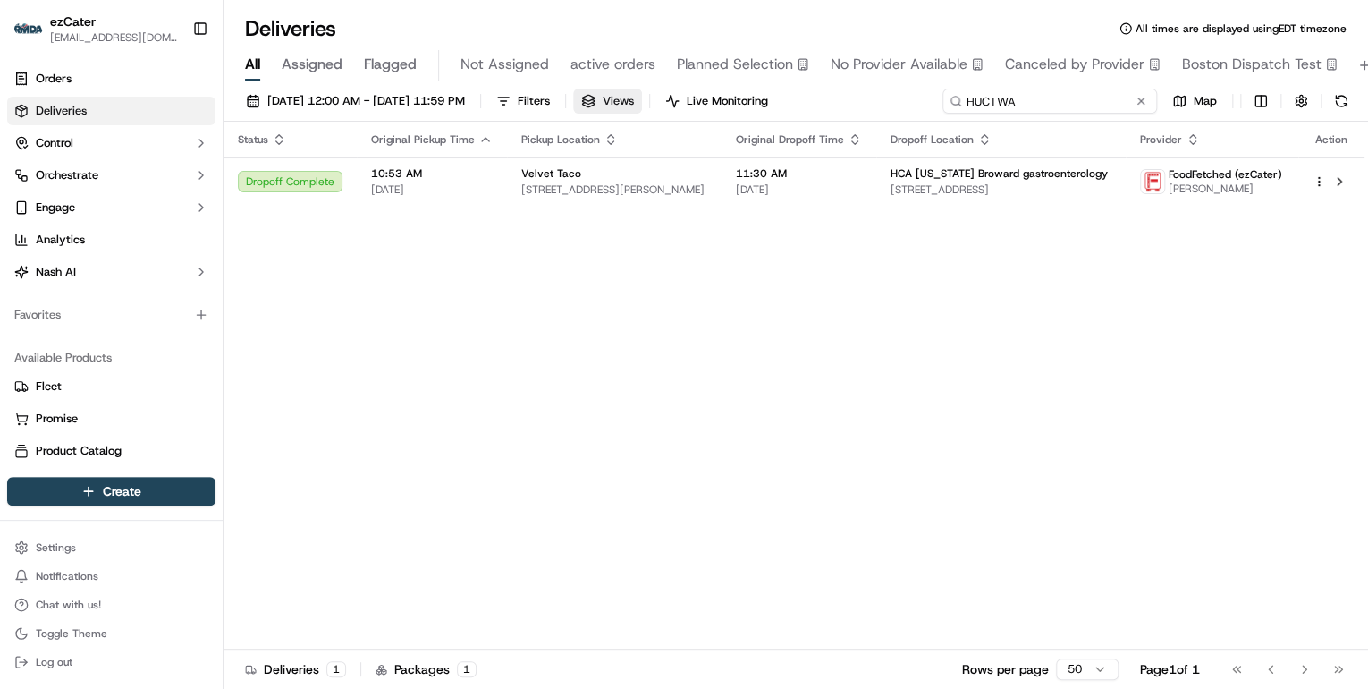
drag, startPoint x: 1090, startPoint y: 105, endPoint x: 696, endPoint y: 90, distance: 394.6
click at [696, 90] on div "[DATE] 12:00 AM - [DATE] 11:59 PM Filters Views Live Monitoring HUCTWA Map" at bounding box center [796, 105] width 1145 height 33
paste input "PCCW8K"
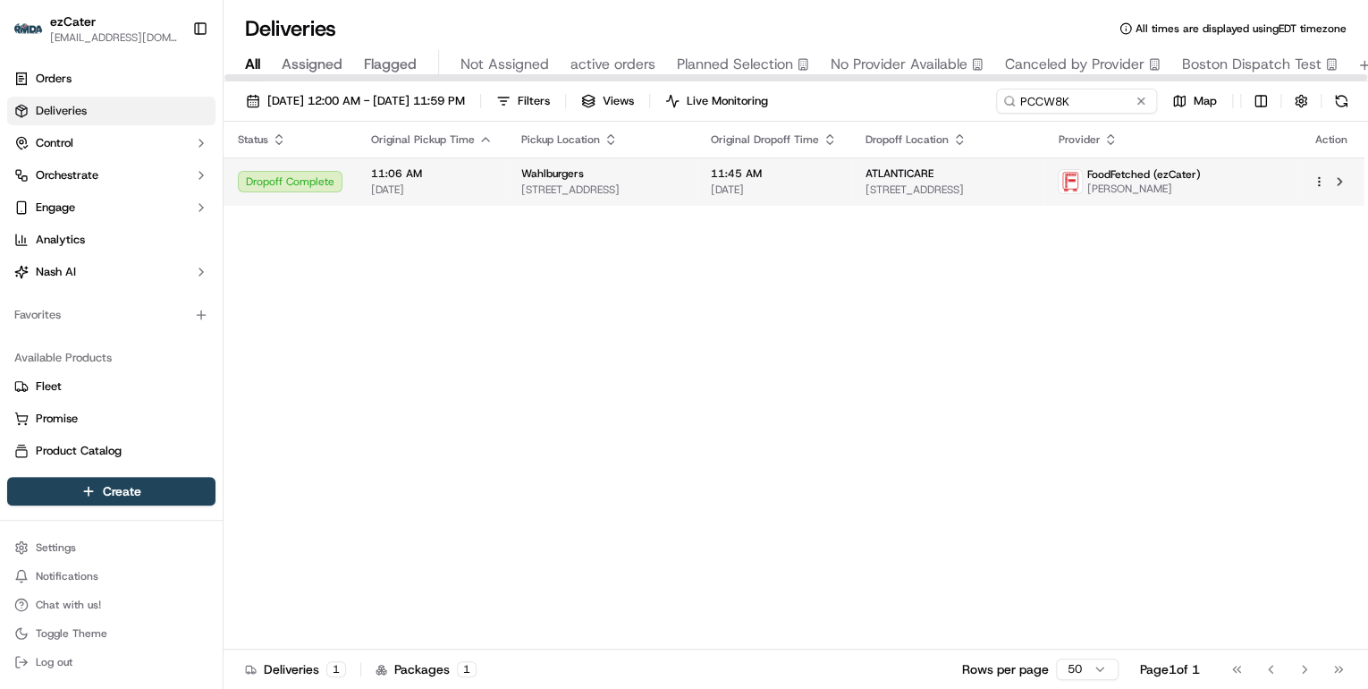
click at [456, 186] on span "[DATE]" at bounding box center [432, 189] width 122 height 14
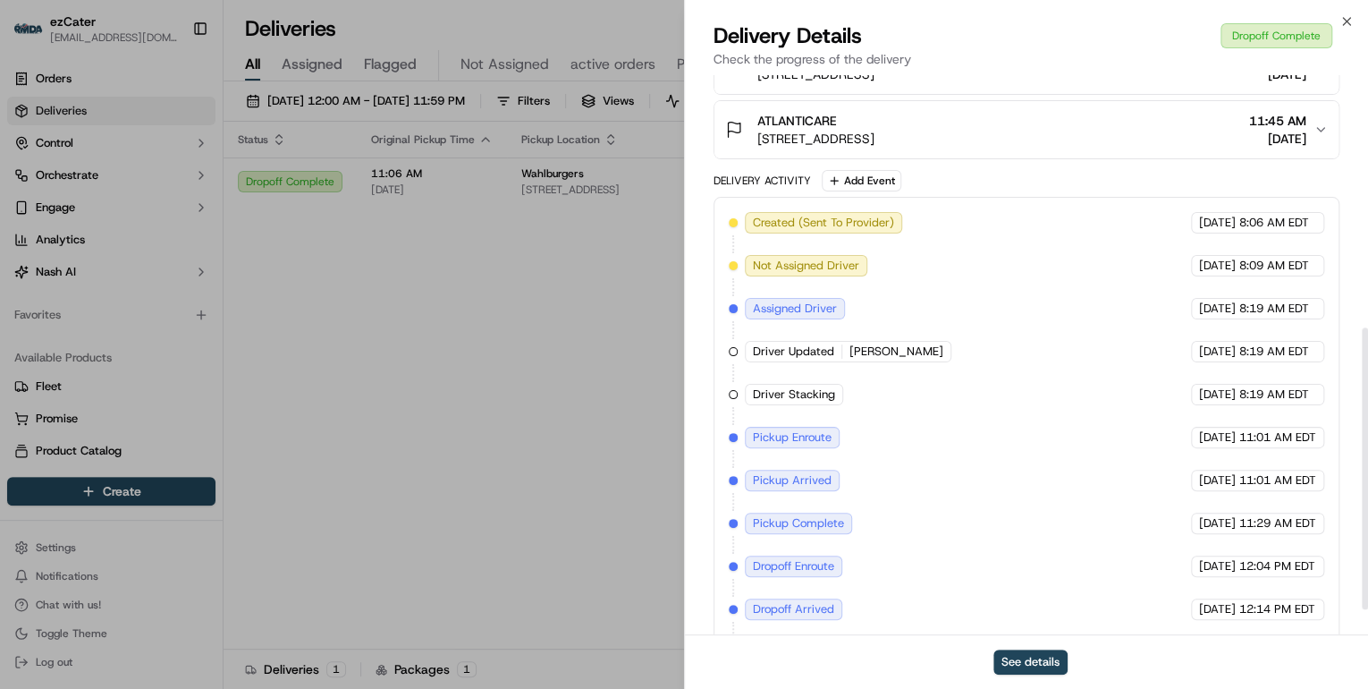
scroll to position [550, 0]
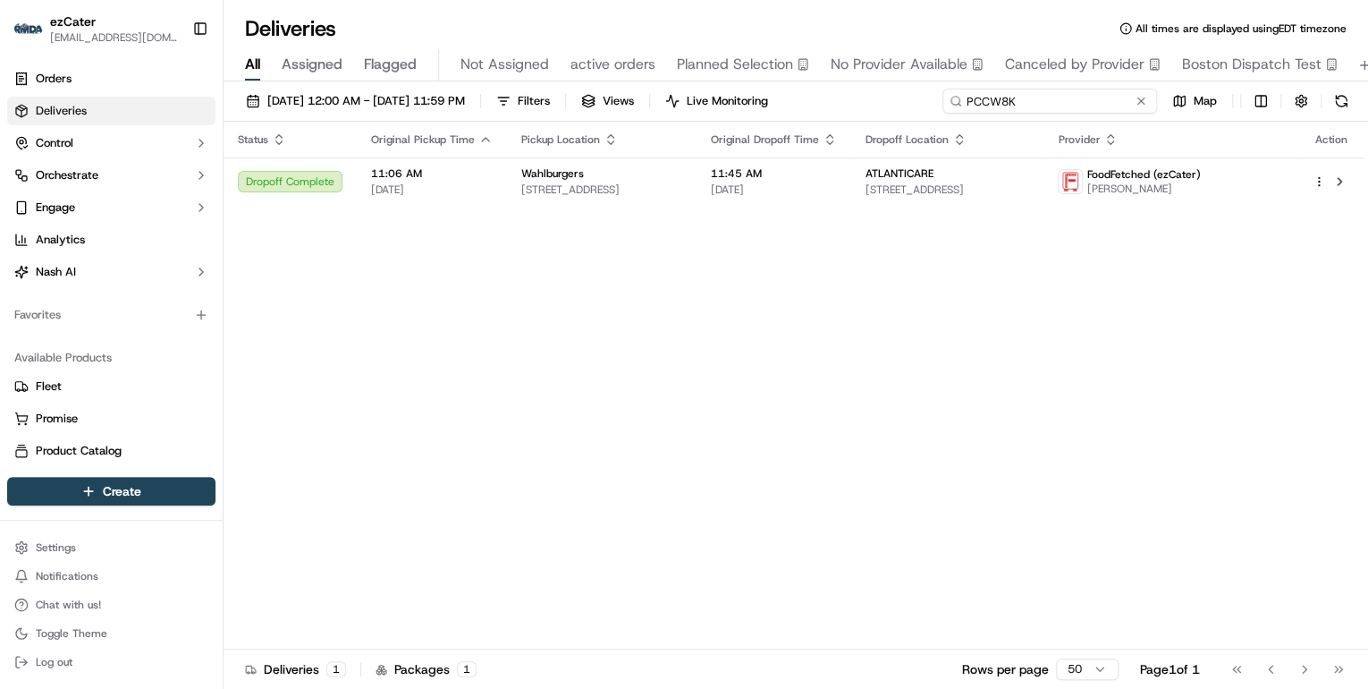
drag, startPoint x: 1069, startPoint y: 104, endPoint x: 666, endPoint y: 78, distance: 404.1
click at [672, 78] on div "Deliveries All times are displayed using EDT timezone All Assigned Flagged Not …" at bounding box center [796, 344] width 1145 height 689
paste input "FZCA3V"
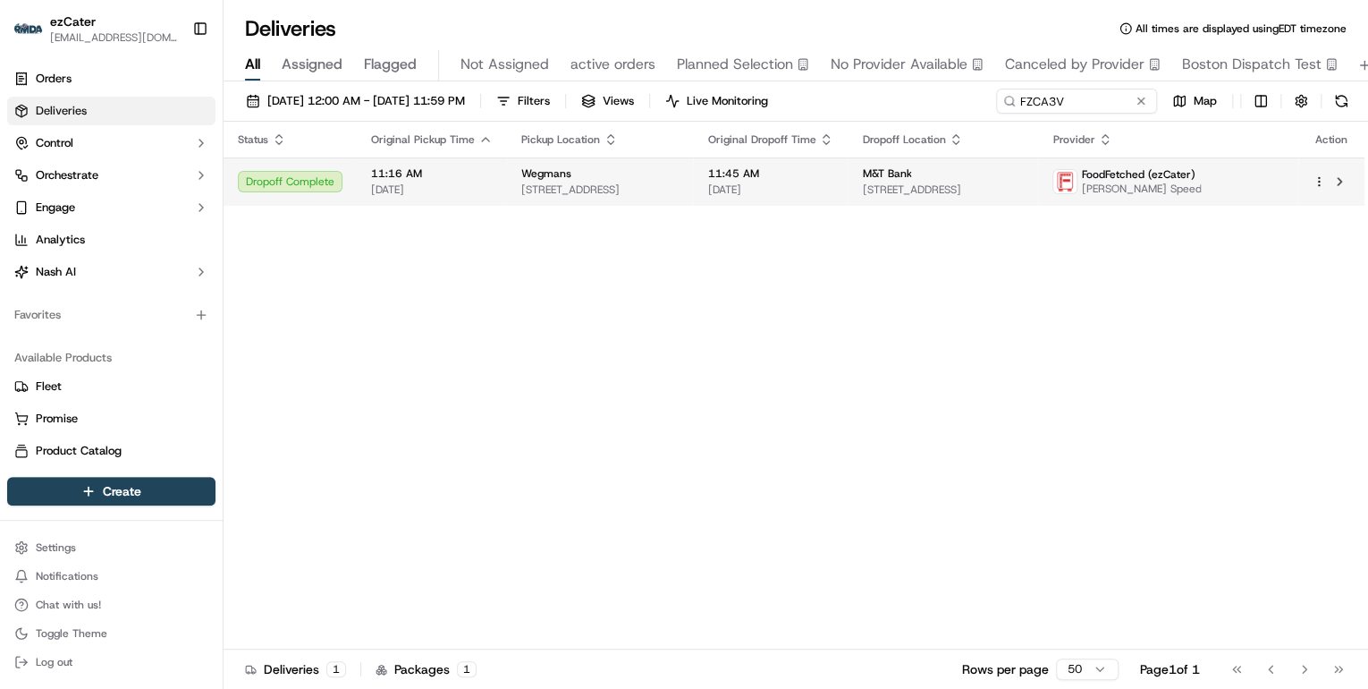
click at [545, 194] on span "[STREET_ADDRESS]" at bounding box center [599, 189] width 157 height 14
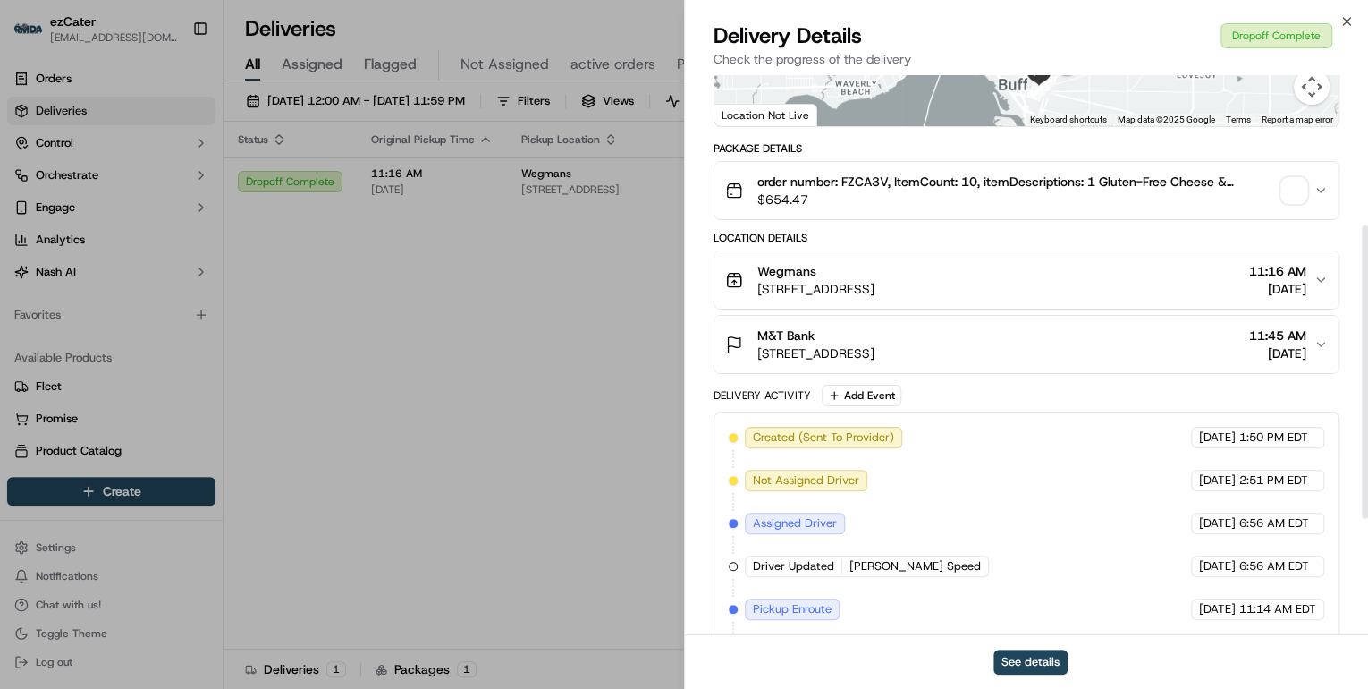
scroll to position [508, 0]
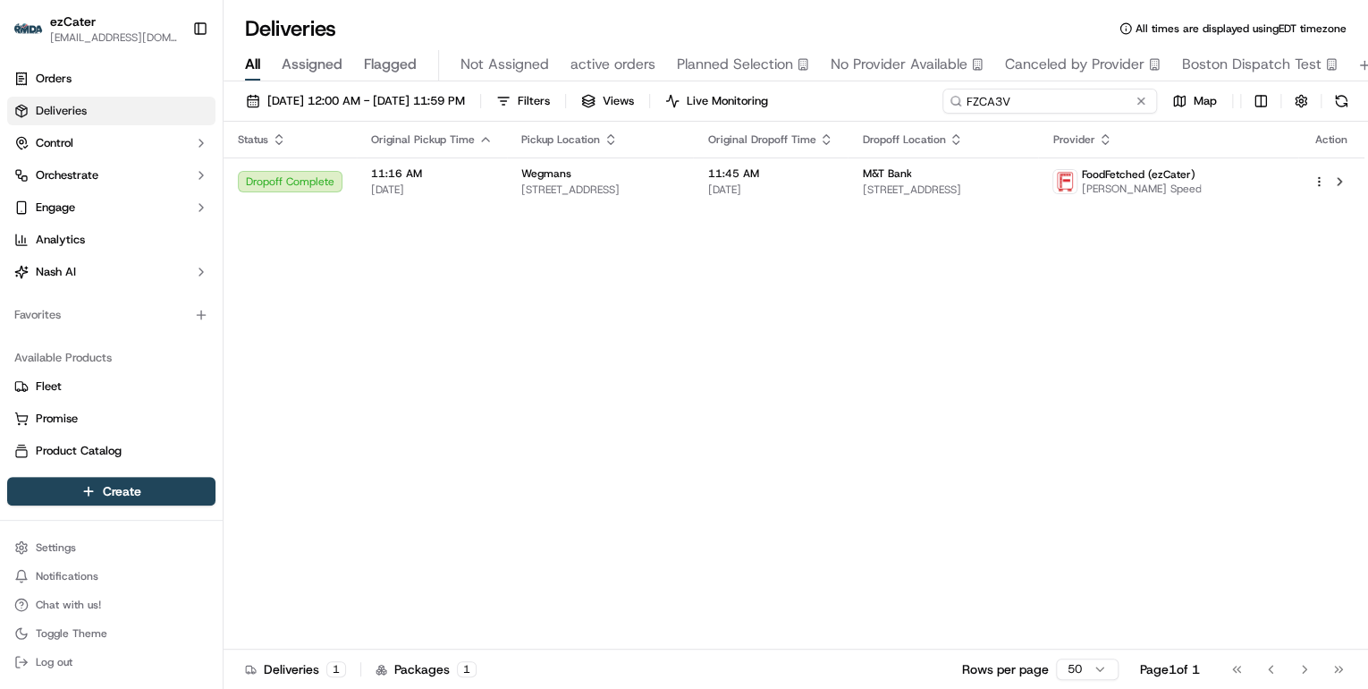
drag, startPoint x: 1077, startPoint y: 104, endPoint x: 678, endPoint y: 74, distance: 400.8
click at [678, 74] on div "Deliveries All times are displayed using EDT timezone All Assigned Flagged Not …" at bounding box center [796, 344] width 1145 height 689
paste input "85XG67"
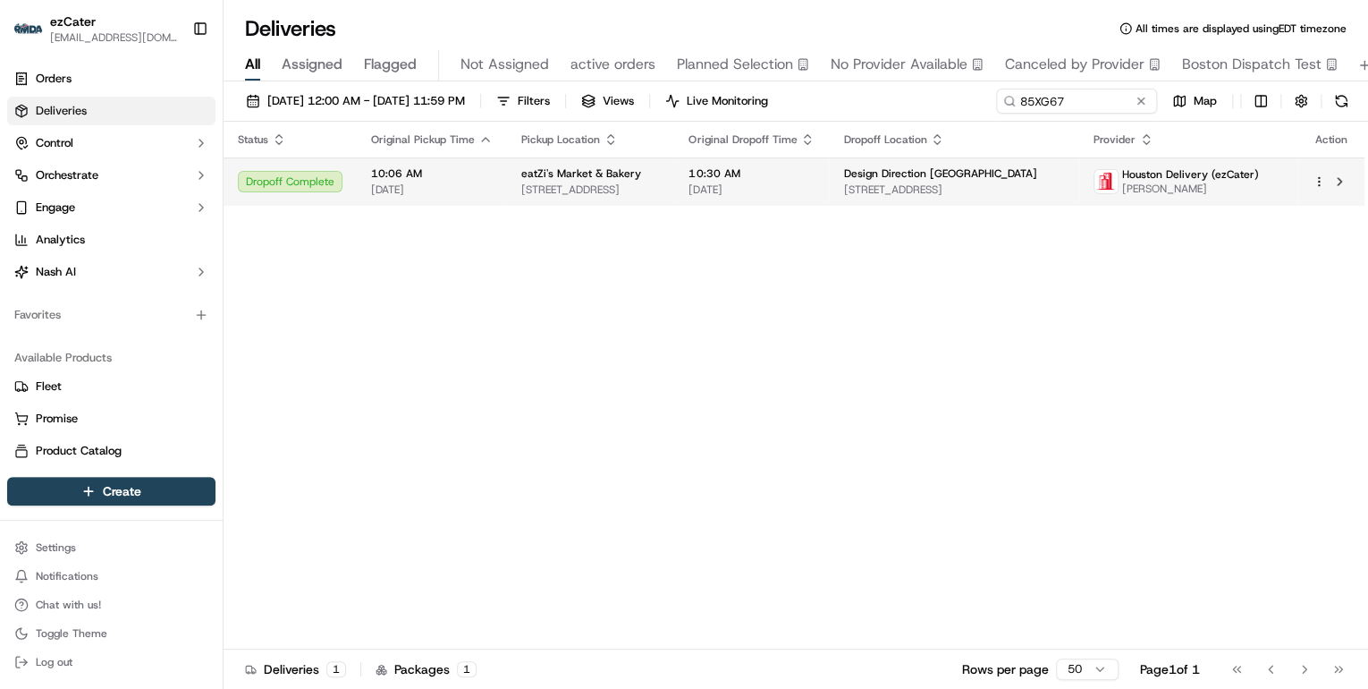
click at [521, 193] on span "[STREET_ADDRESS]" at bounding box center [590, 189] width 139 height 14
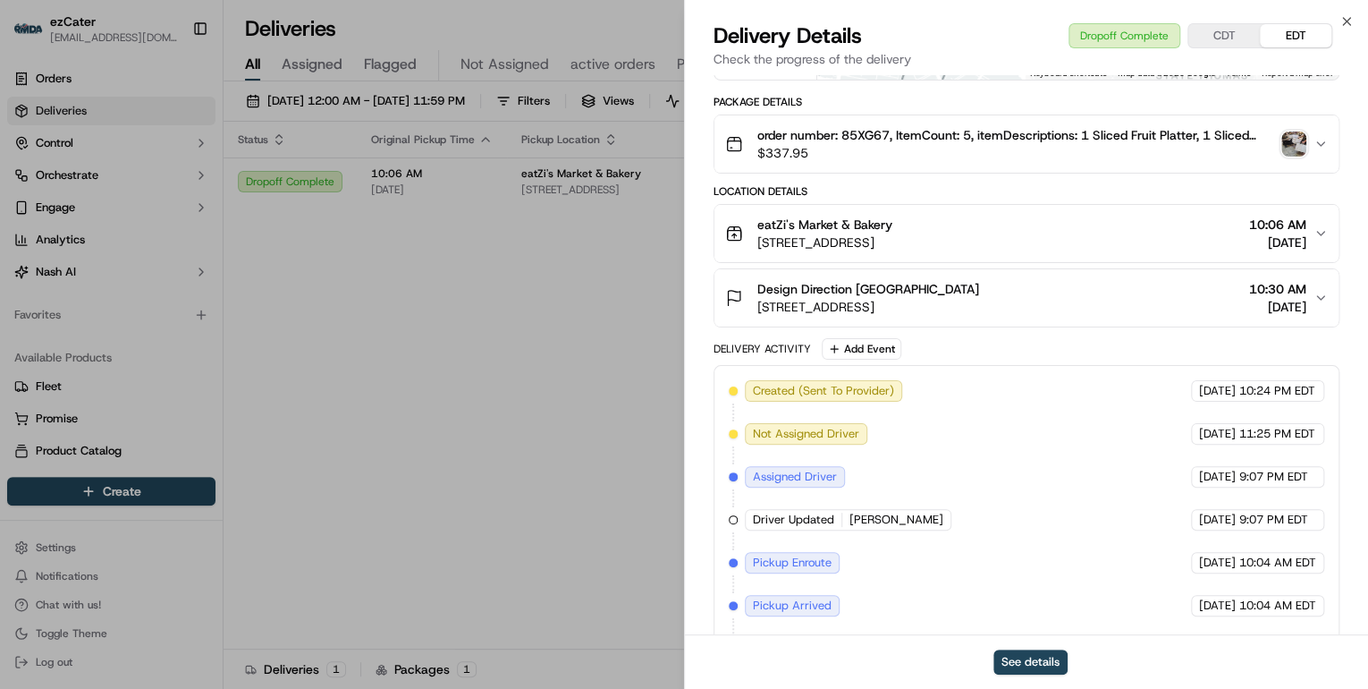
scroll to position [508, 0]
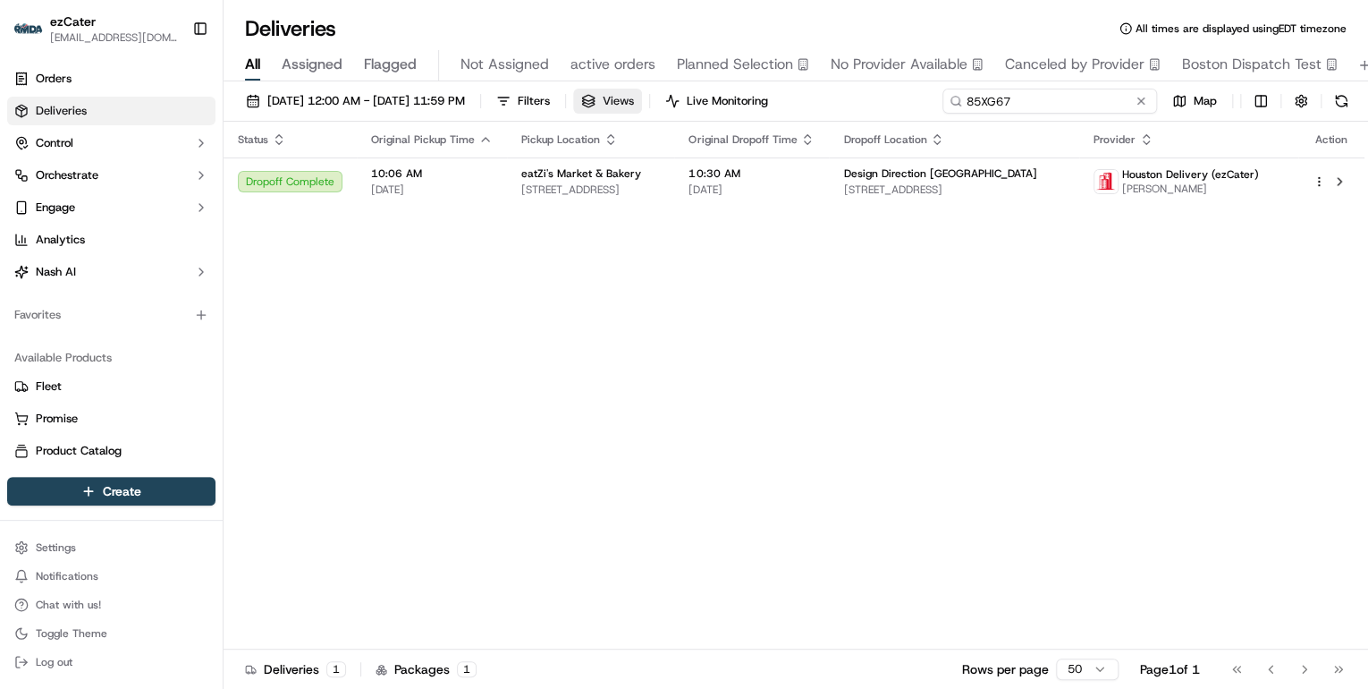
drag, startPoint x: 1077, startPoint y: 102, endPoint x: 661, endPoint y: 104, distance: 415.8
click at [669, 103] on div "[DATE] 12:00 AM - [DATE] 11:59 PM Filters Views Live Monitoring 85XG67 Map" at bounding box center [796, 105] width 1145 height 33
paste input "WWM7YC"
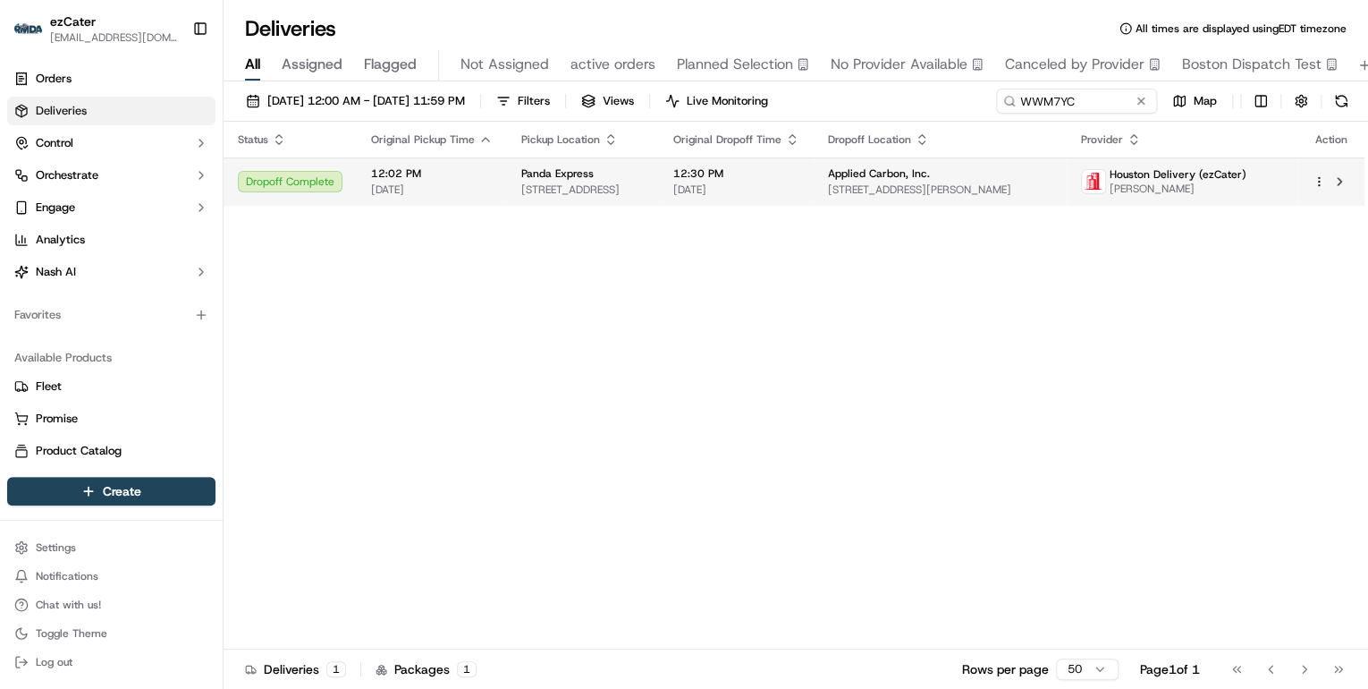
click at [483, 189] on span "[DATE]" at bounding box center [432, 189] width 122 height 14
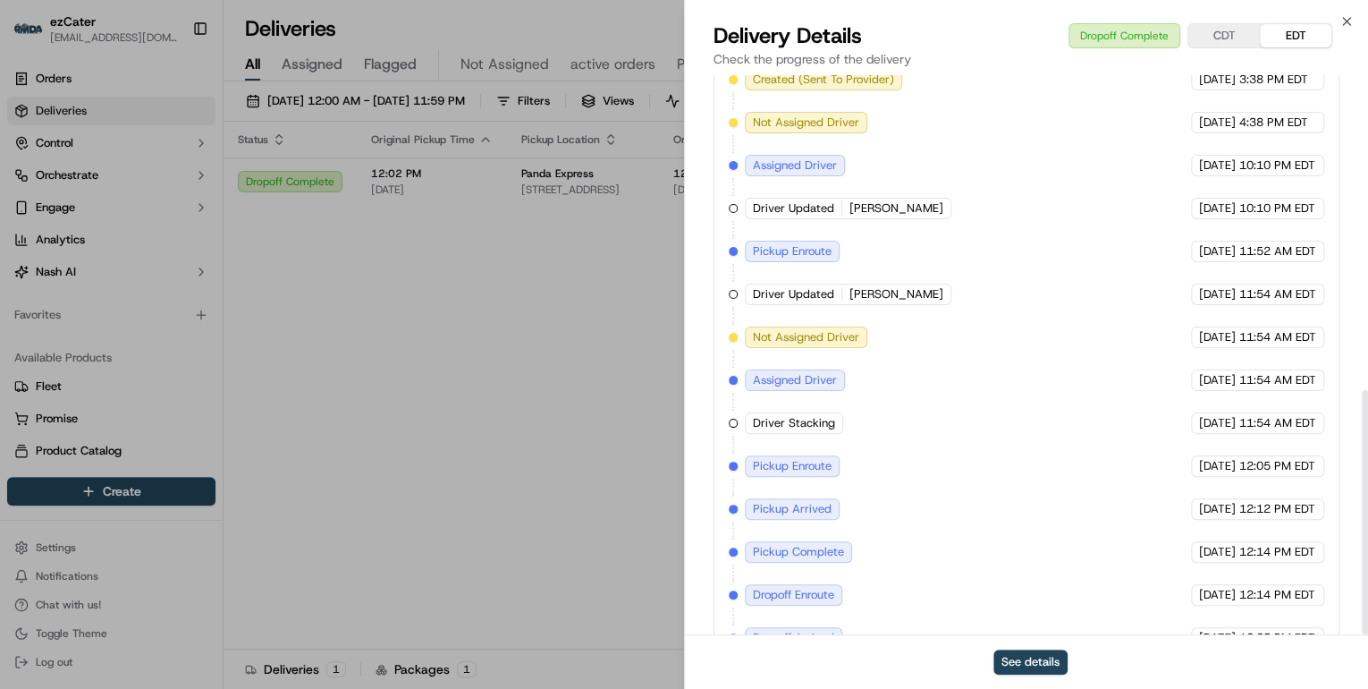
scroll to position [720, 0]
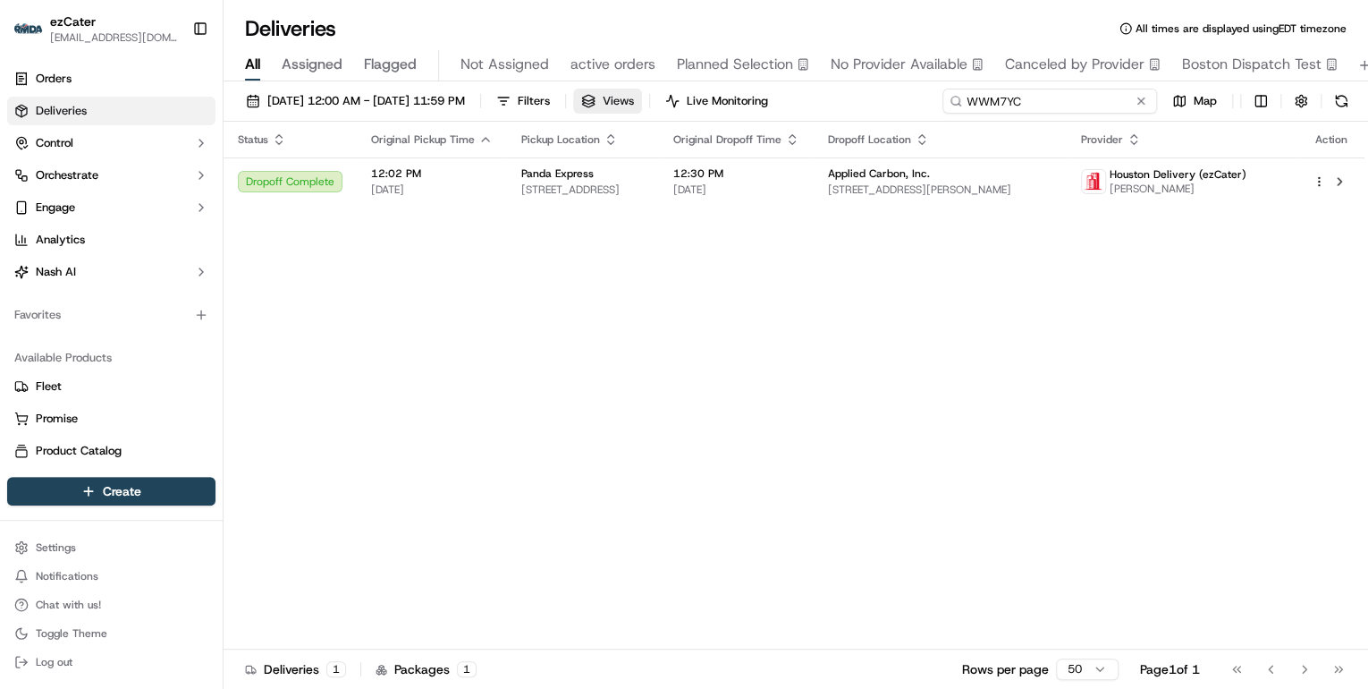
drag, startPoint x: 1076, startPoint y: 101, endPoint x: 682, endPoint y: 101, distance: 393.4
click at [682, 101] on div "[DATE] 12:00 AM - [DATE] 11:59 PM Filters Views Live Monitoring WWM7YC Map" at bounding box center [796, 105] width 1145 height 33
type input "v"
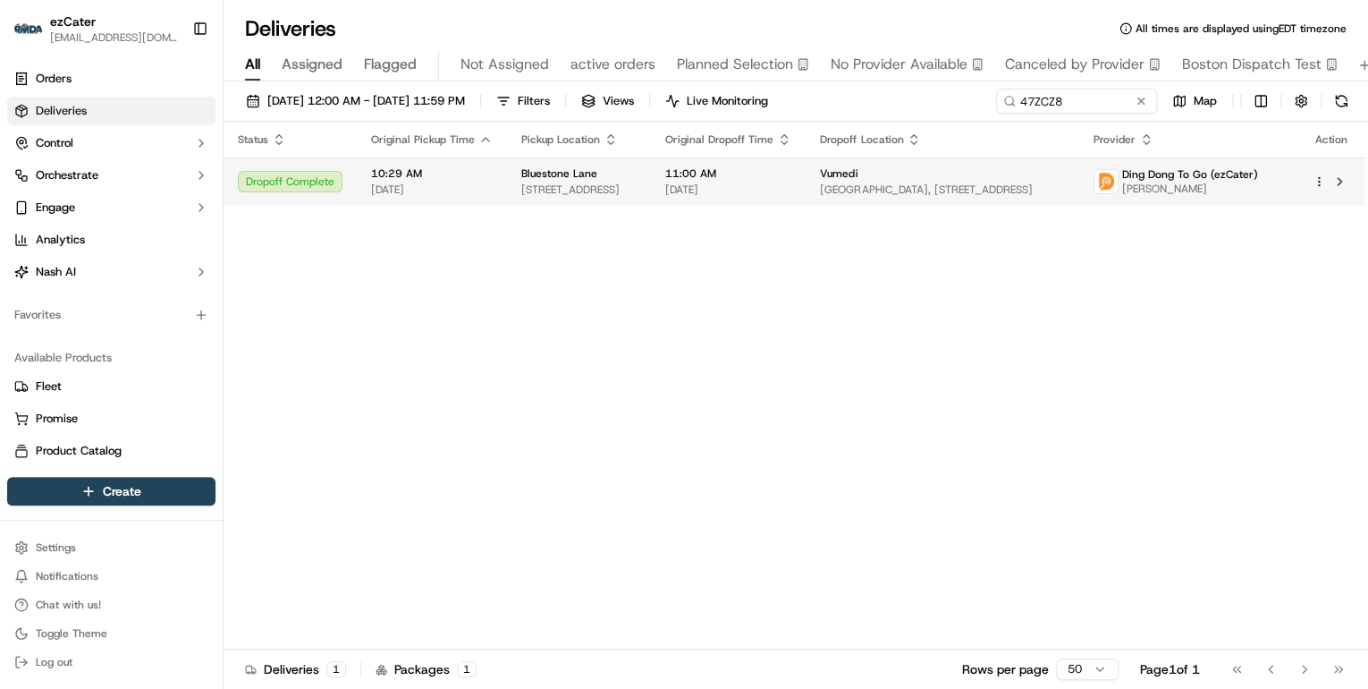
click at [479, 192] on span "[DATE]" at bounding box center [432, 189] width 122 height 14
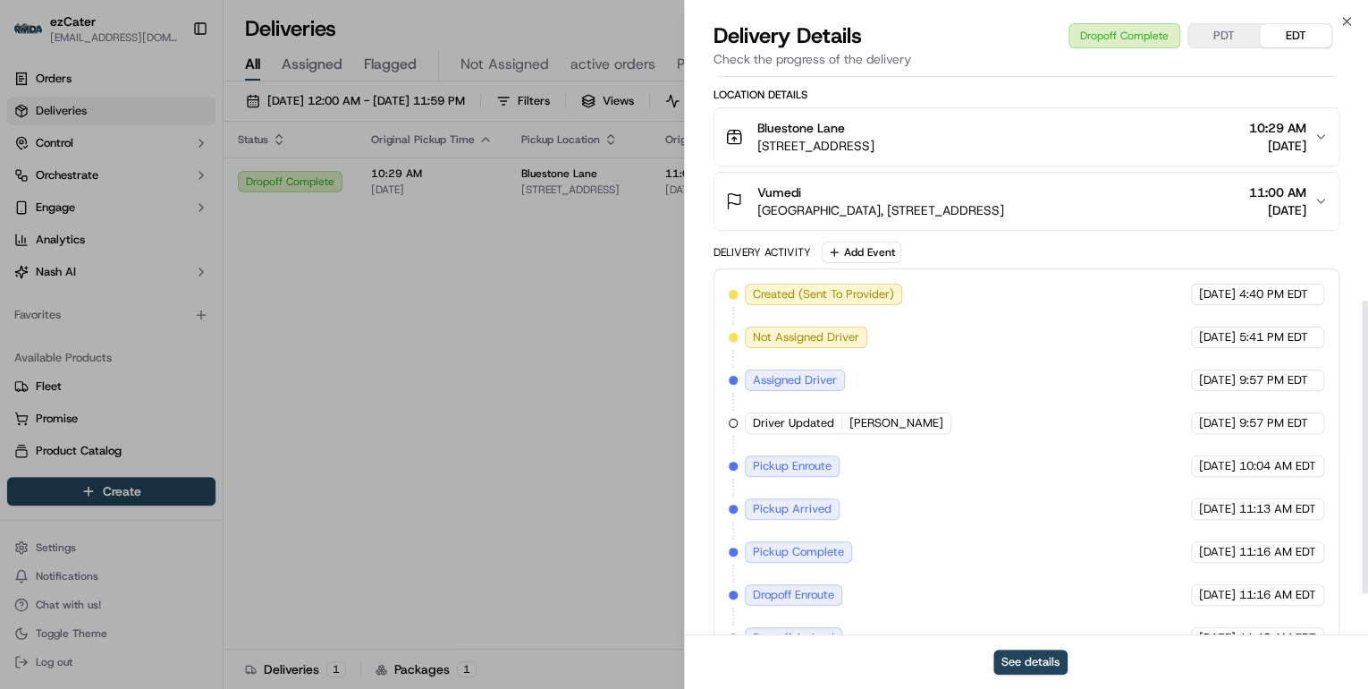
scroll to position [508, 0]
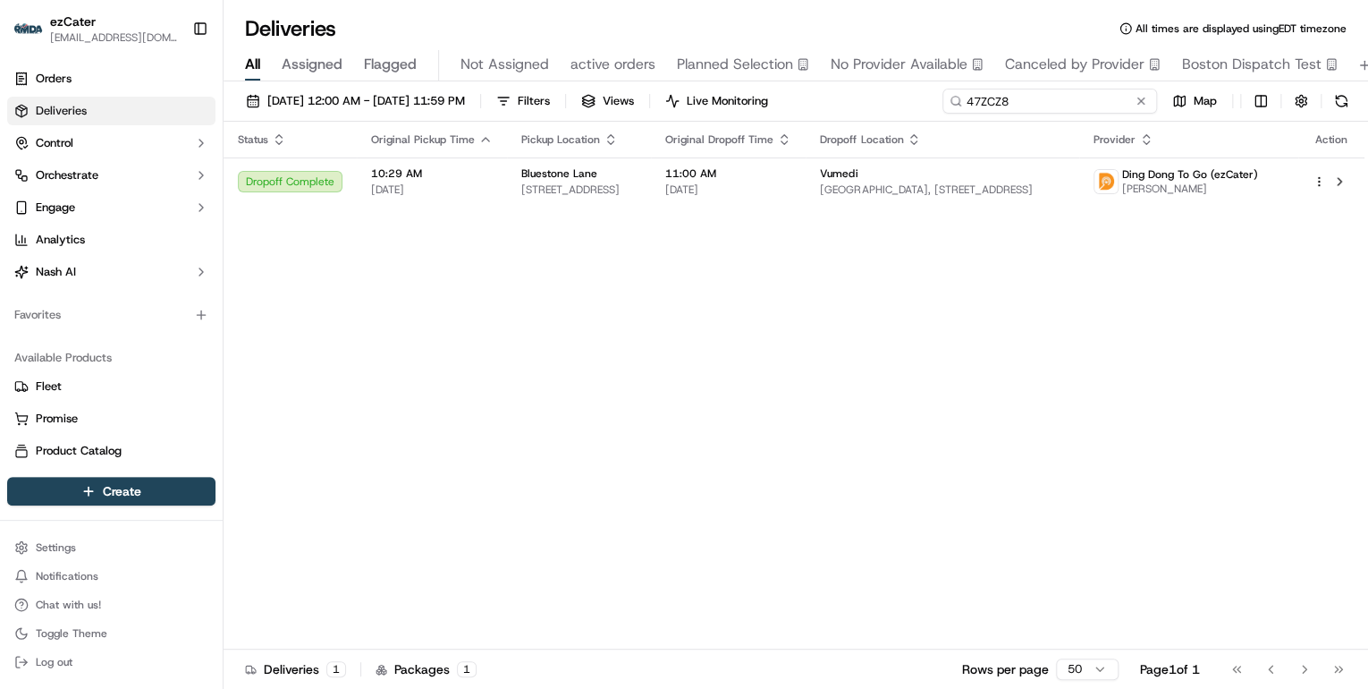
drag, startPoint x: 1065, startPoint y: 104, endPoint x: 630, endPoint y: 97, distance: 435.5
click at [730, 94] on div "[DATE] 12:00 AM - [DATE] 11:59 PM Filters Views Live Monitoring 47ZCZ8 Map" at bounding box center [796, 105] width 1145 height 33
paste input "QTM7PY"
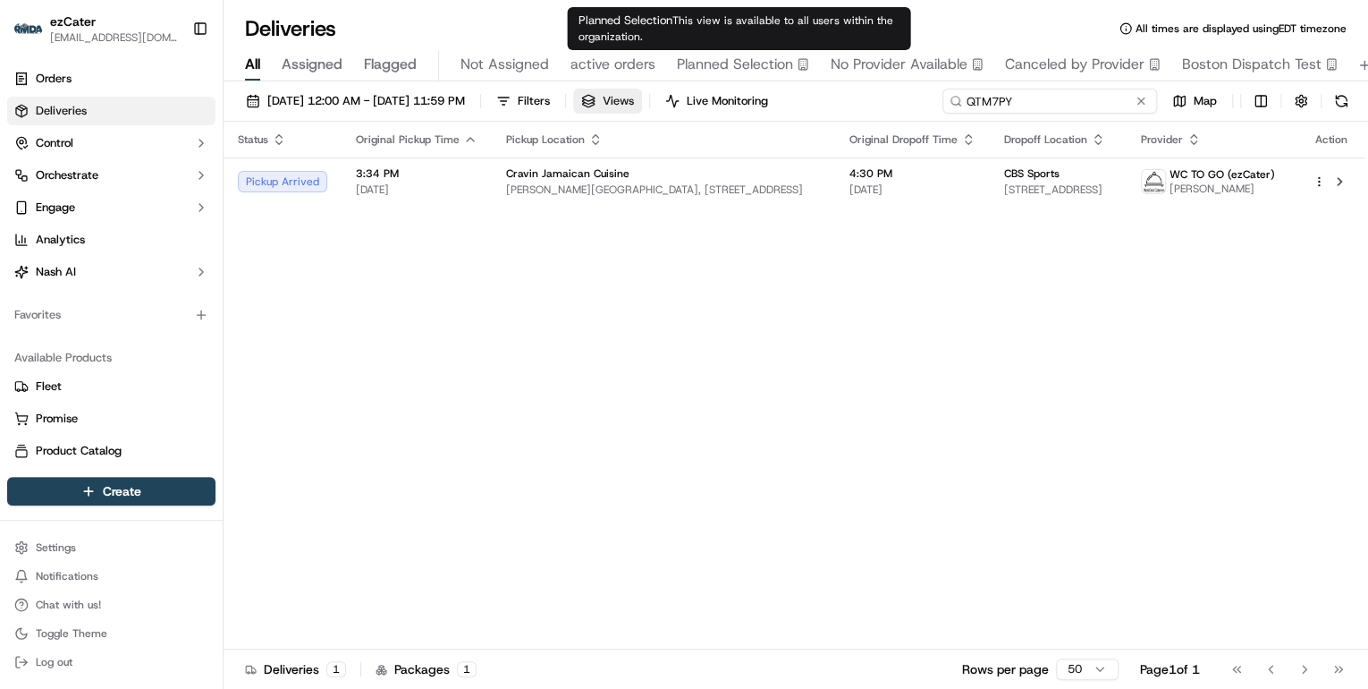
drag, startPoint x: 1026, startPoint y: 98, endPoint x: 672, endPoint y: 98, distance: 354.1
click at [672, 98] on div "[DATE] 12:00 AM - [DATE] 11:59 PM Filters Views Live Monitoring QTM7PY Map" at bounding box center [796, 105] width 1145 height 33
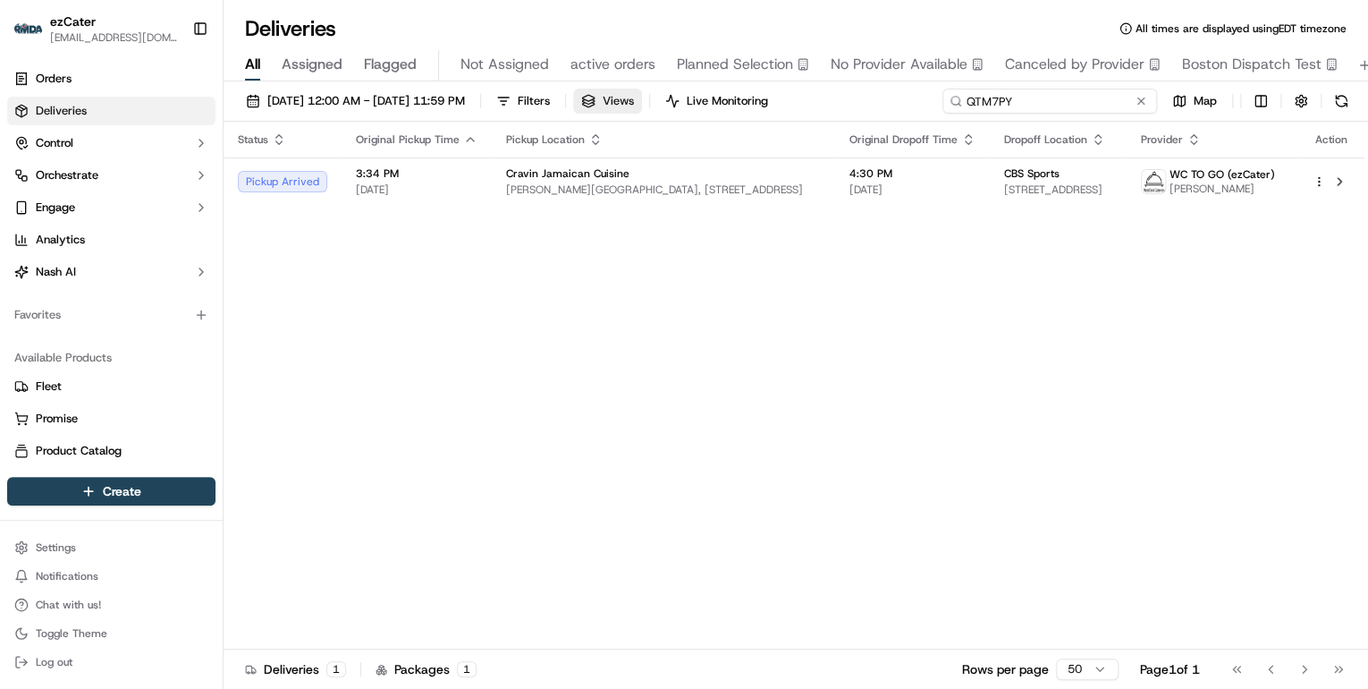
paste input "P1P47J"
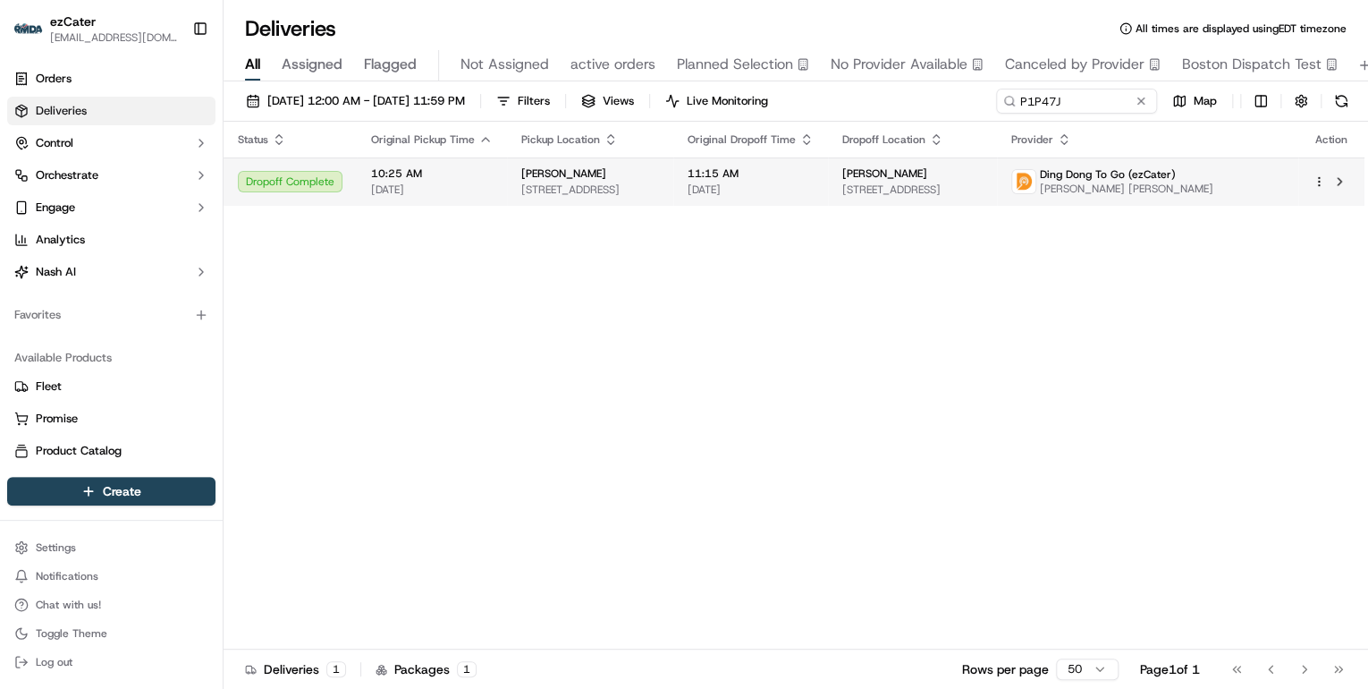
click at [612, 186] on span "[STREET_ADDRESS]" at bounding box center [590, 189] width 138 height 14
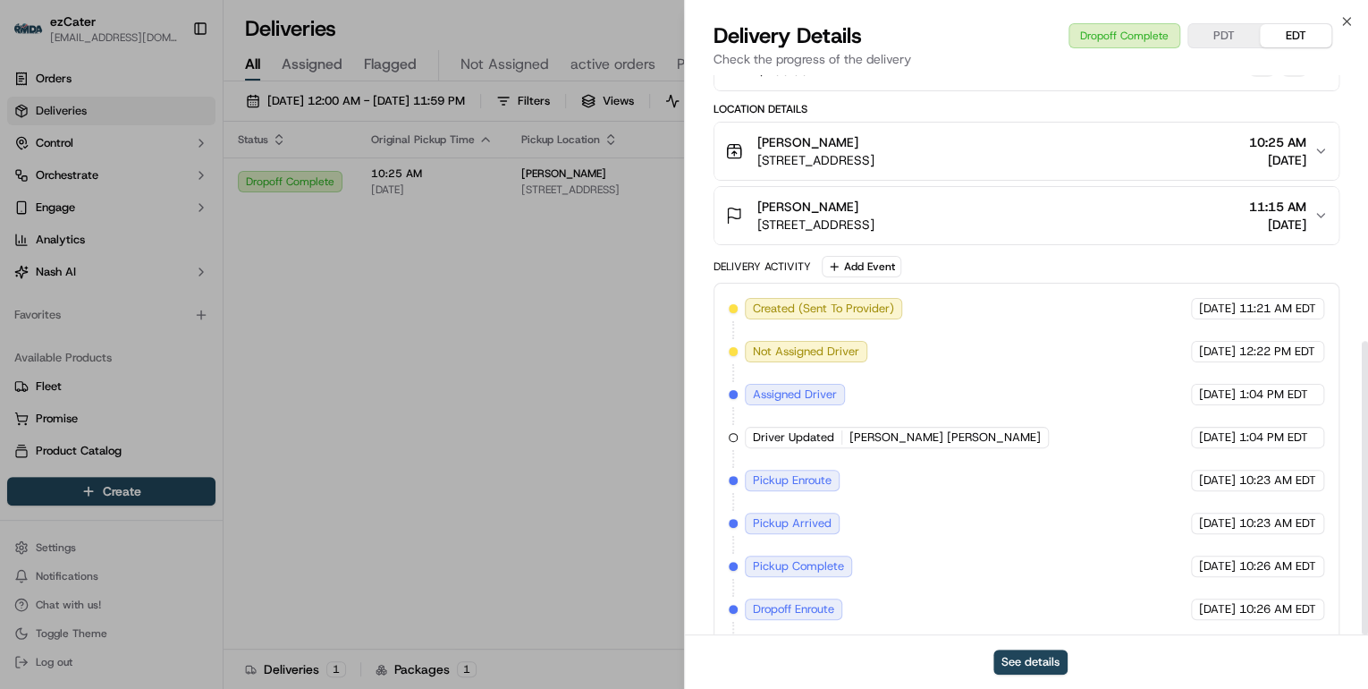
scroll to position [508, 0]
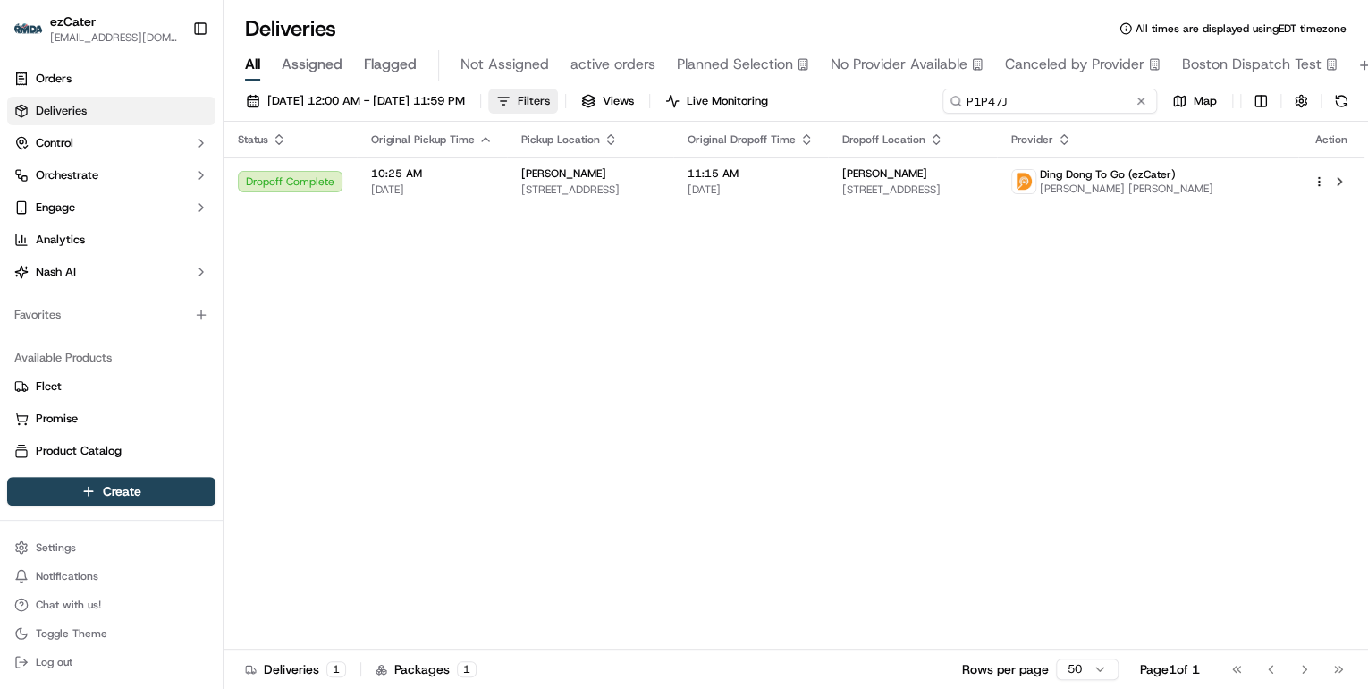
drag, startPoint x: 1074, startPoint y: 99, endPoint x: 619, endPoint y: 98, distance: 455.1
click at [640, 98] on div "[DATE] 12:00 AM - [DATE] 11:59 PM Filters Views Live Monitoring P1P47J Map" at bounding box center [796, 105] width 1145 height 33
type input "v"
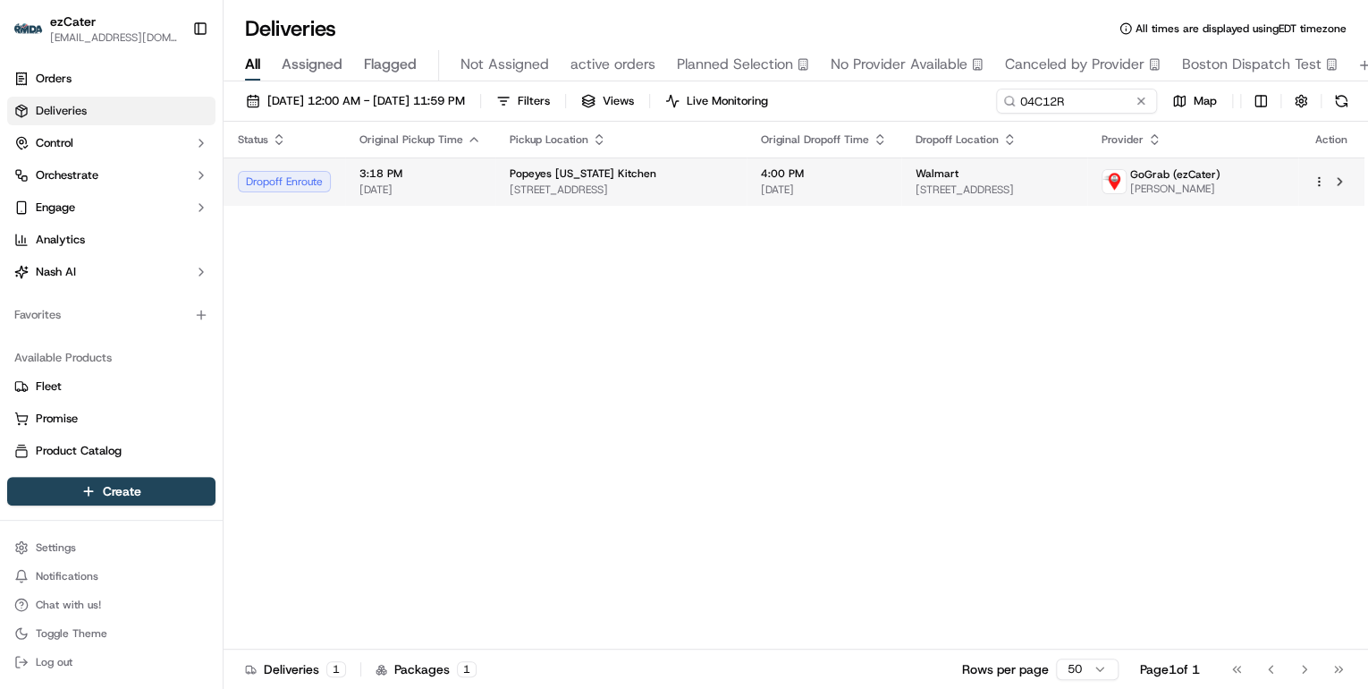
click at [547, 191] on span "[STREET_ADDRESS]" at bounding box center [621, 189] width 223 height 14
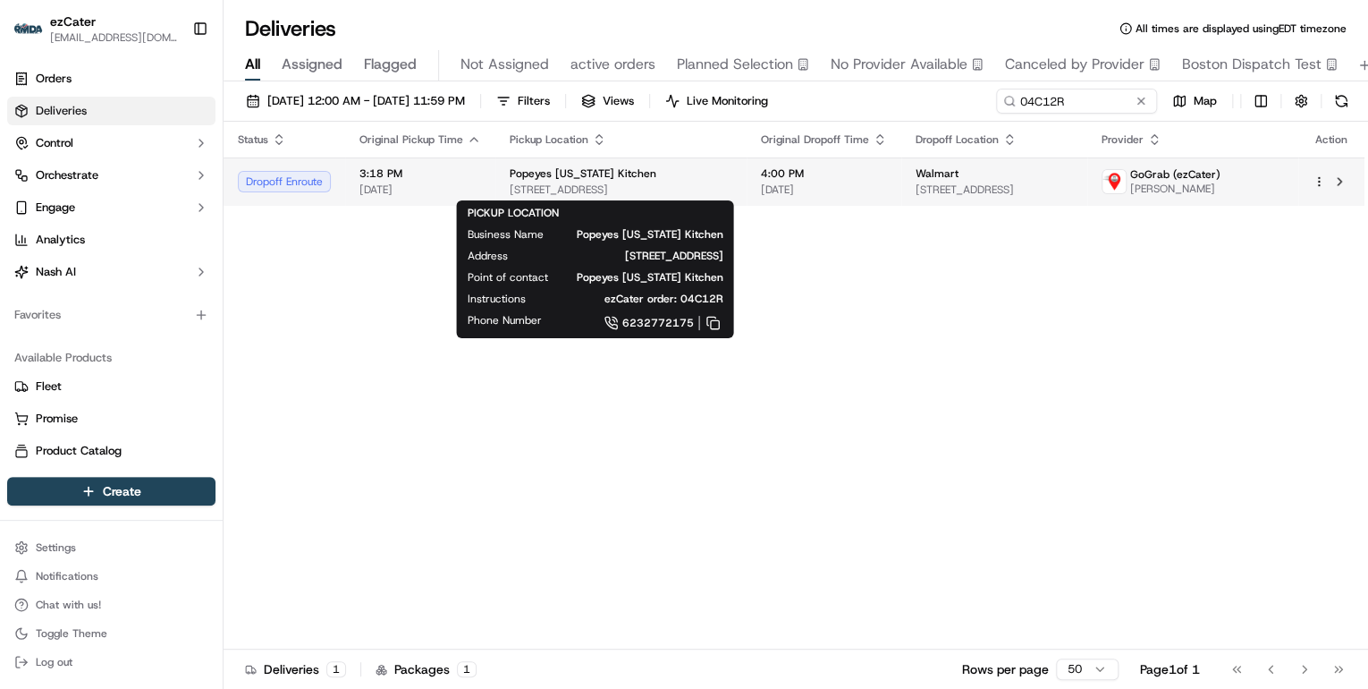
click at [621, 182] on span "[STREET_ADDRESS]" at bounding box center [621, 189] width 223 height 14
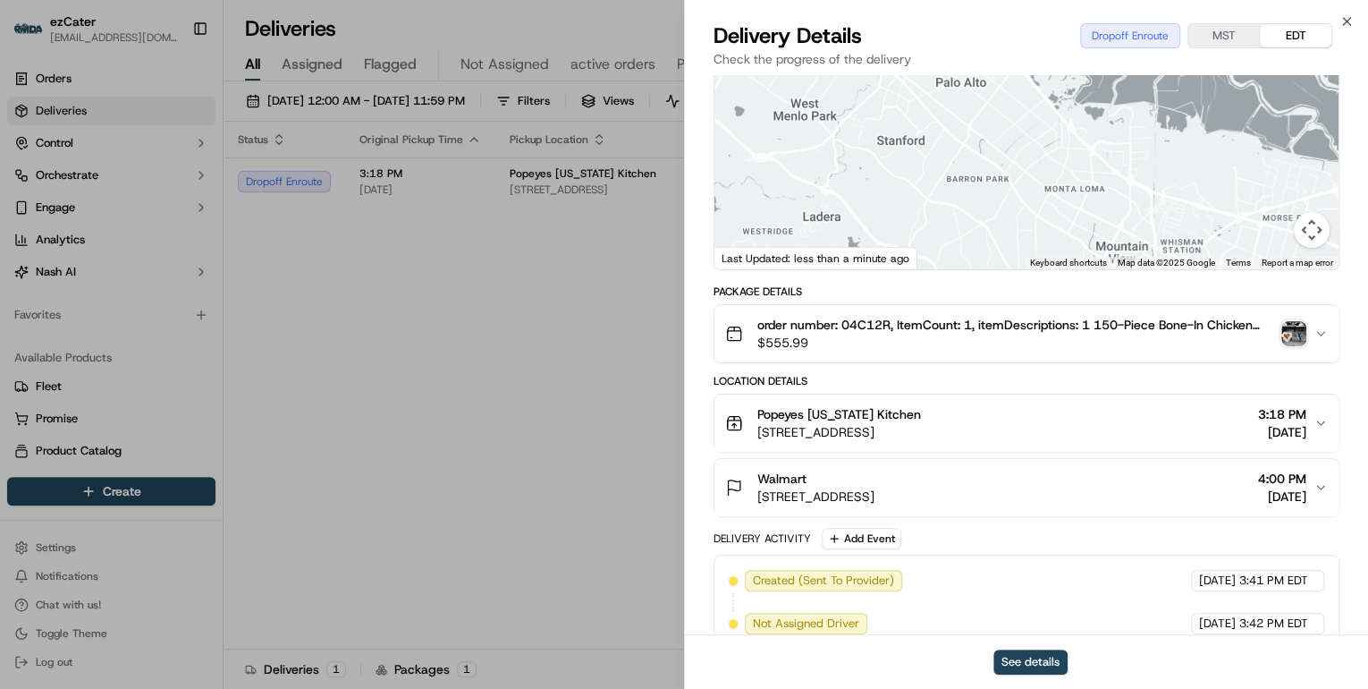
scroll to position [286, 0]
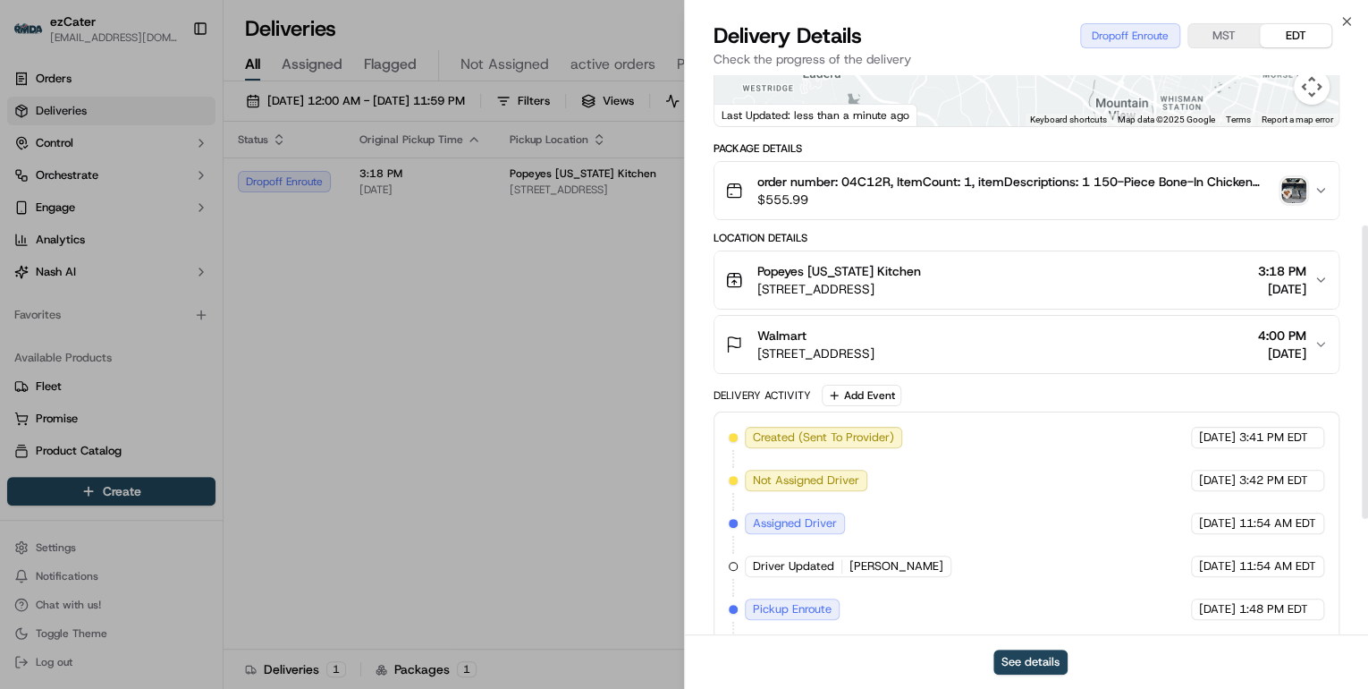
click at [951, 362] on button "Walmart [STREET_ADDRESS] 4:00 PM [DATE]" at bounding box center [1026, 344] width 624 height 57
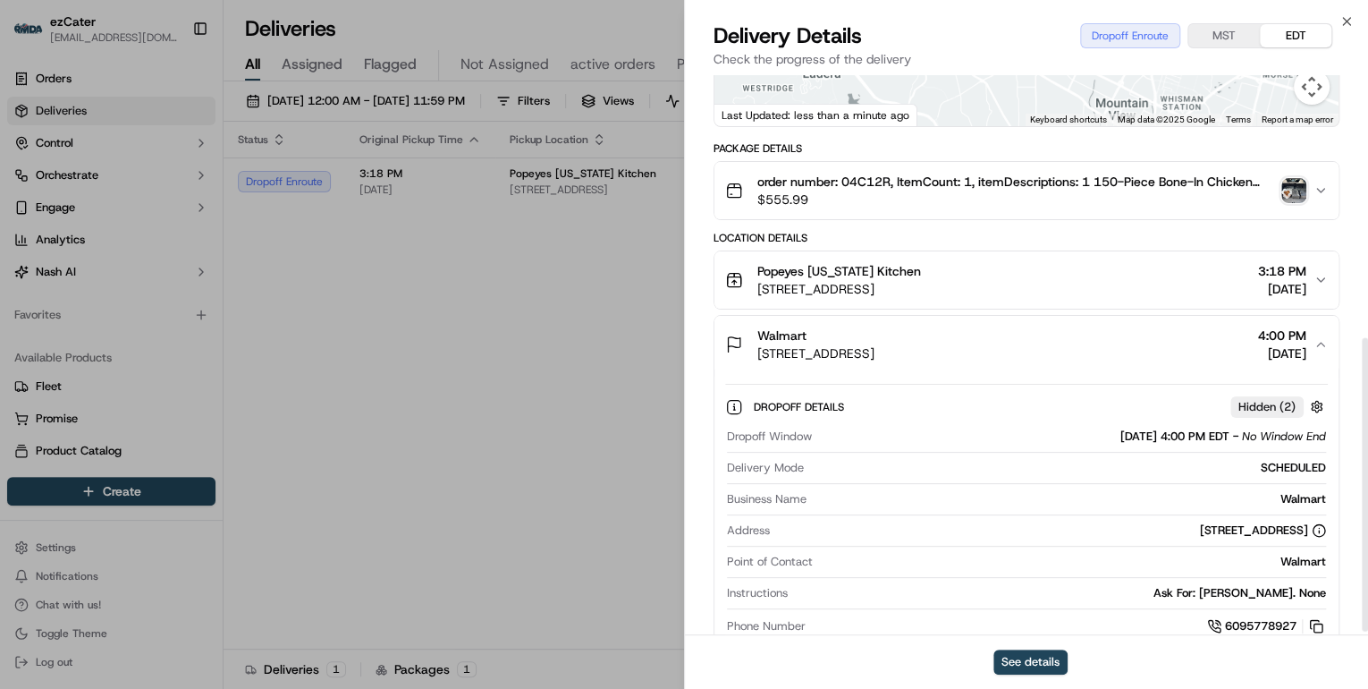
scroll to position [501, 0]
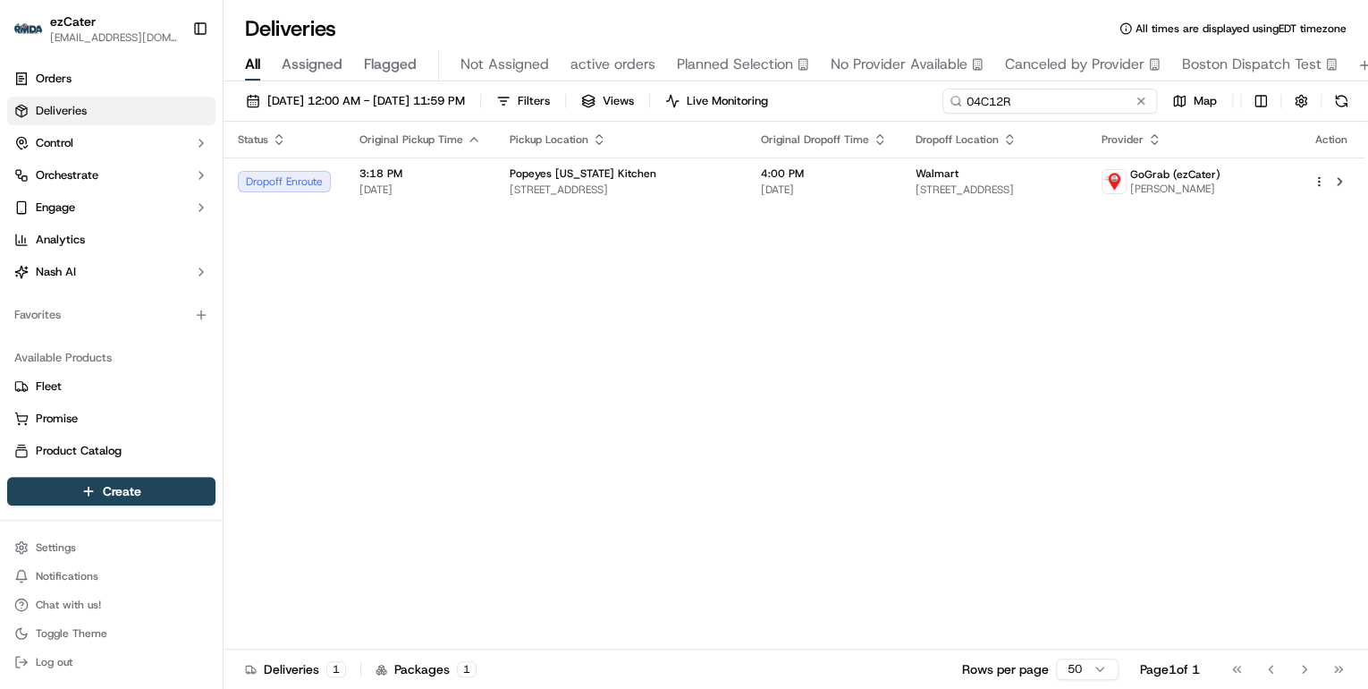
drag, startPoint x: 1069, startPoint y: 100, endPoint x: 672, endPoint y: 79, distance: 398.5
click at [672, 79] on div "Deliveries All times are displayed using EDT timezone All Assigned Flagged Not …" at bounding box center [796, 344] width 1145 height 689
paste input "KG38A3"
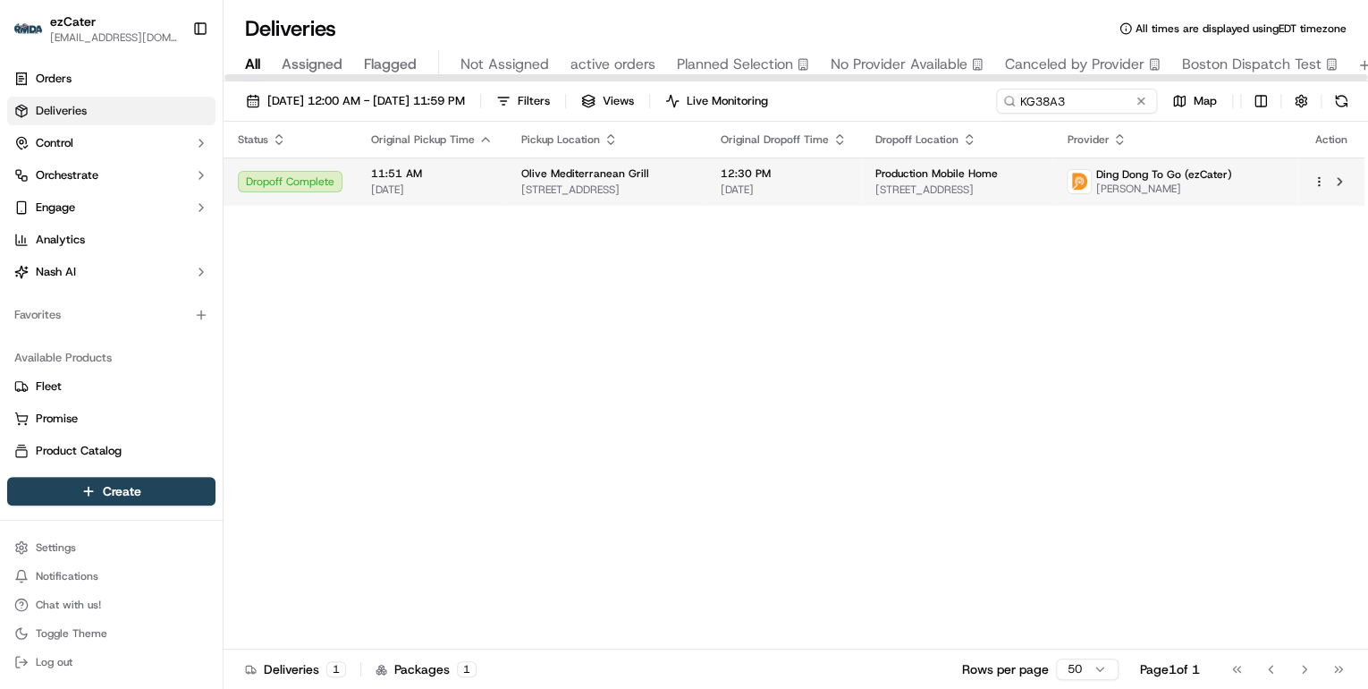
click at [509, 173] on td "Olive Mediterranean Grill [STREET_ADDRESS]" at bounding box center [606, 181] width 199 height 48
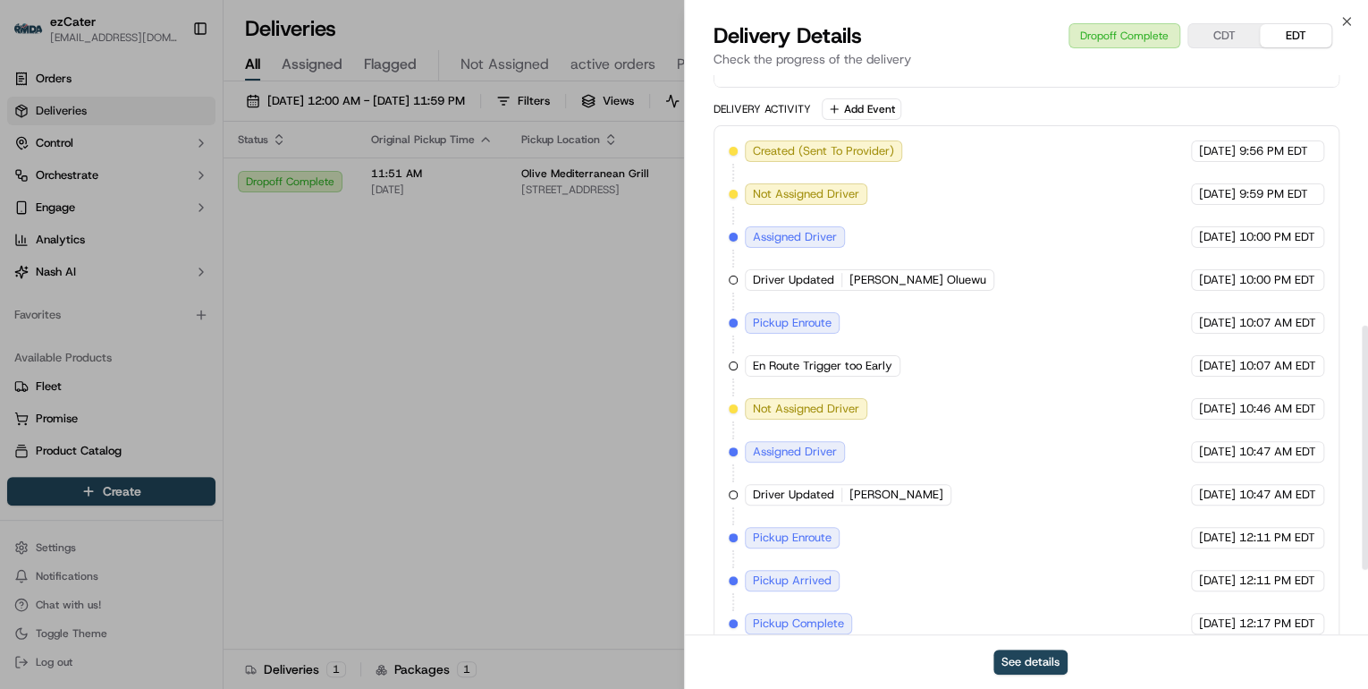
scroll to position [720, 0]
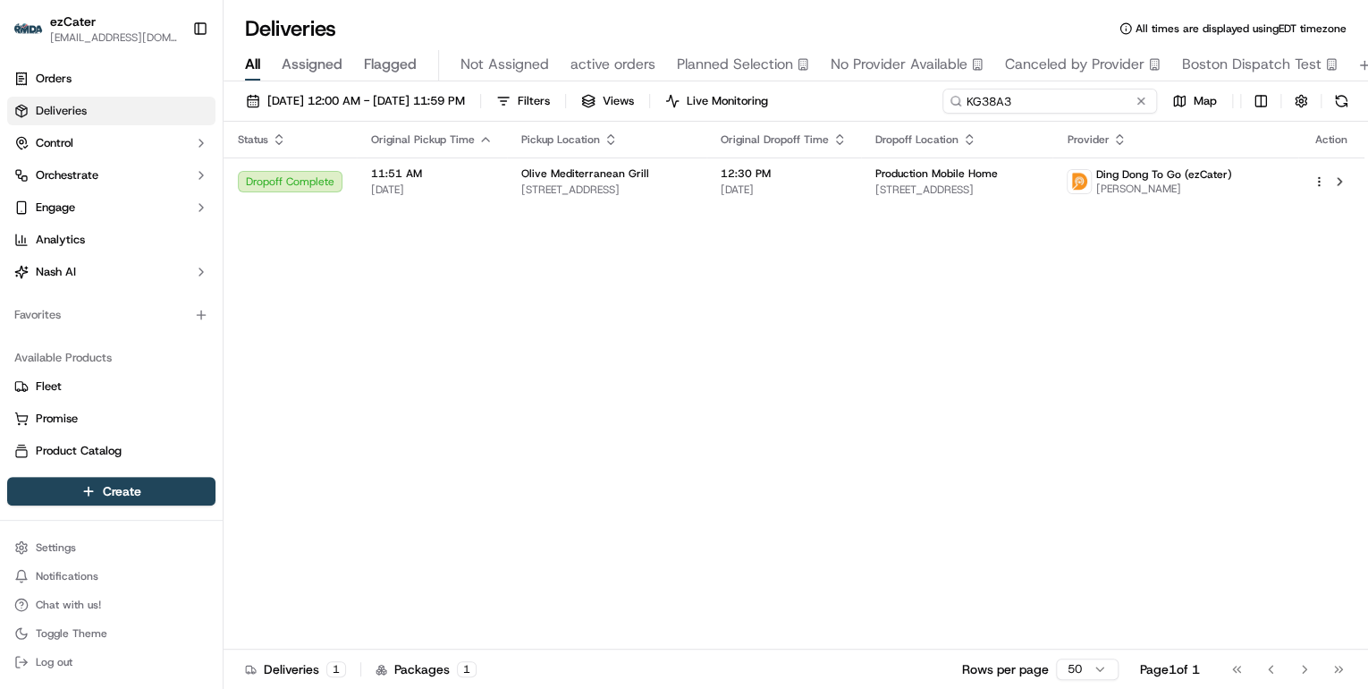
drag, startPoint x: 1096, startPoint y: 106, endPoint x: 579, endPoint y: 70, distance: 518.1
click at [583, 70] on div "Deliveries All times are displayed using EDT timezone All Assigned Flagged Not …" at bounding box center [796, 344] width 1145 height 689
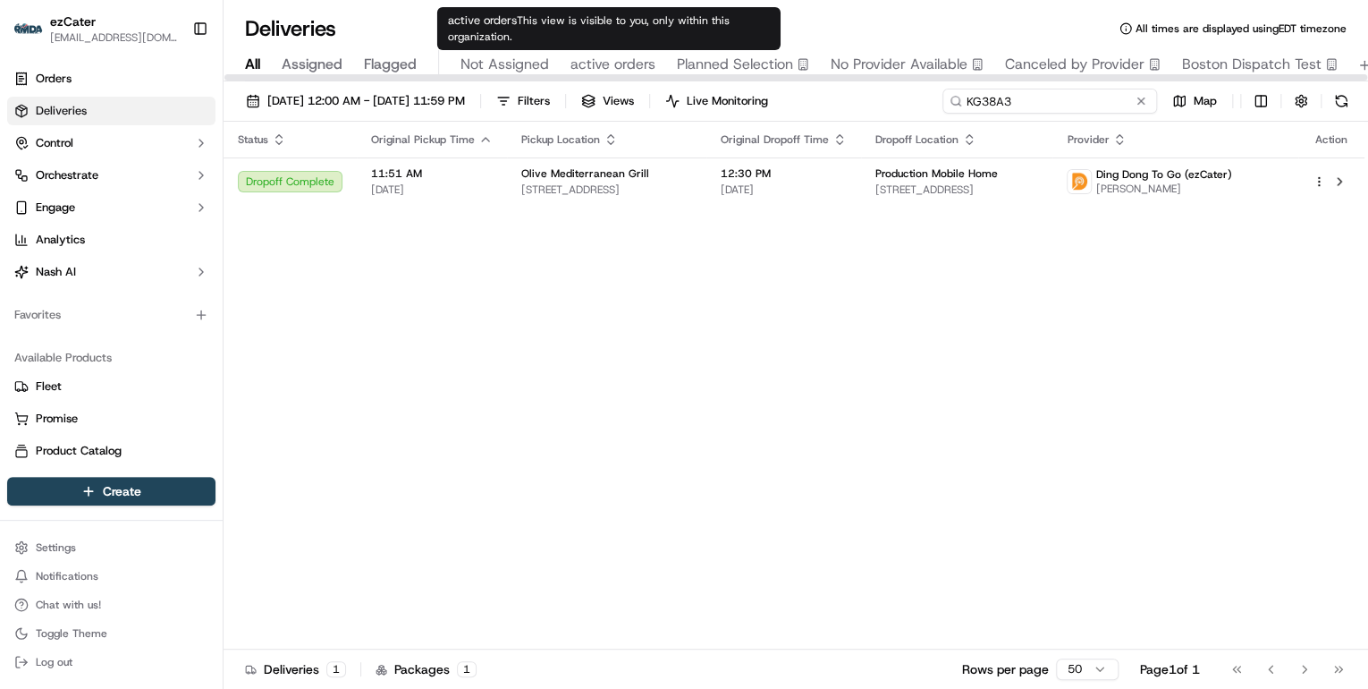
paste input "QTM7PY"
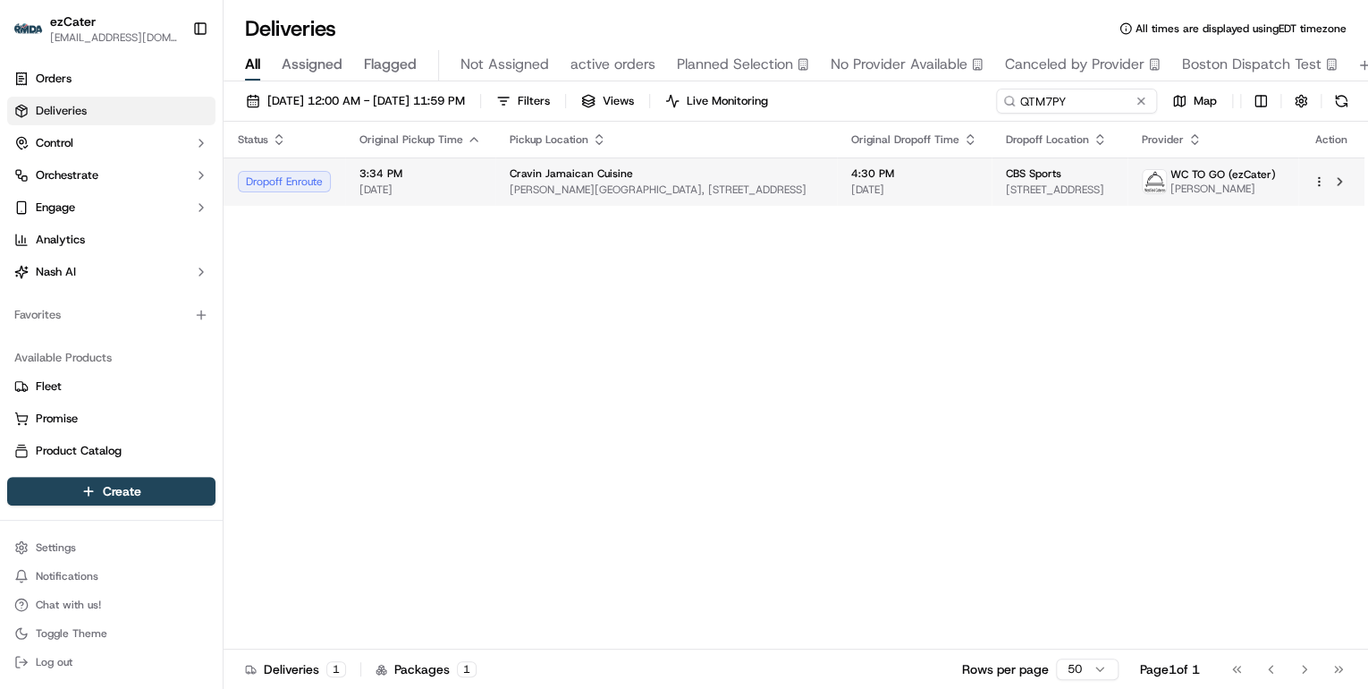
click at [460, 190] on span "[DATE]" at bounding box center [420, 189] width 122 height 14
click at [602, 182] on span "[PERSON_NAME][GEOGRAPHIC_DATA], [STREET_ADDRESS]" at bounding box center [666, 189] width 313 height 14
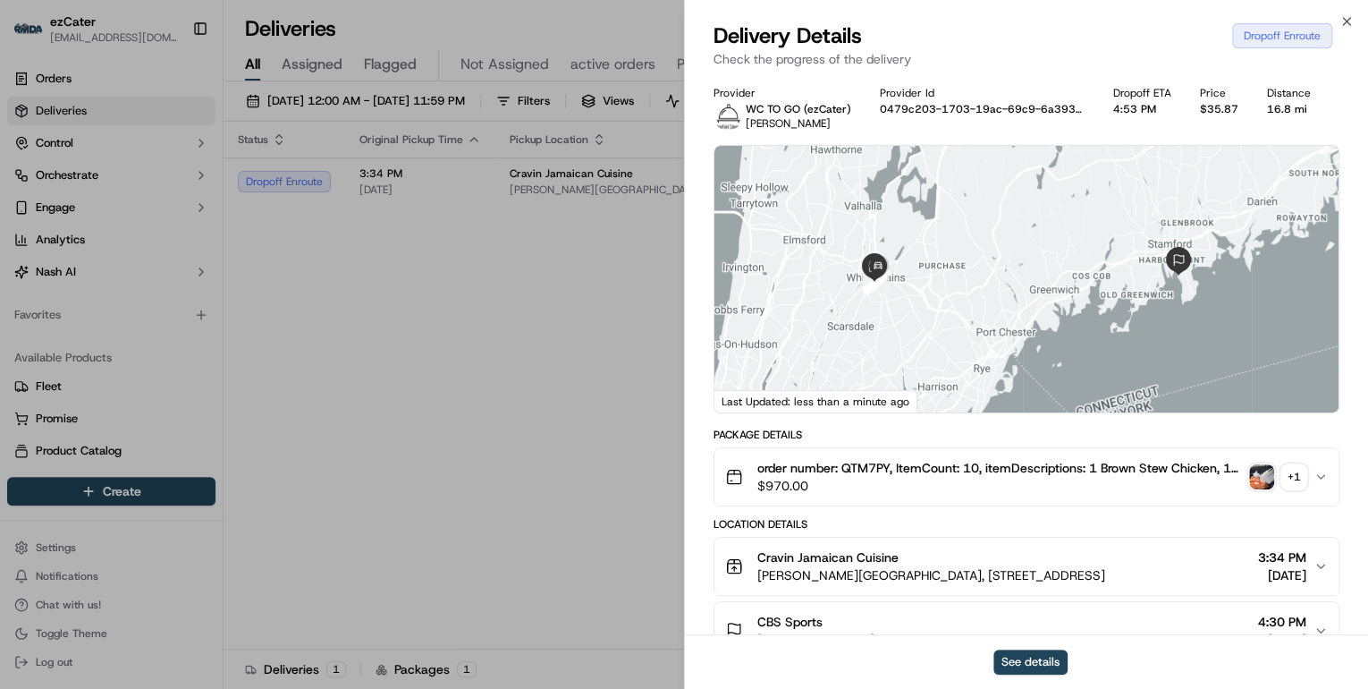
scroll to position [215, 0]
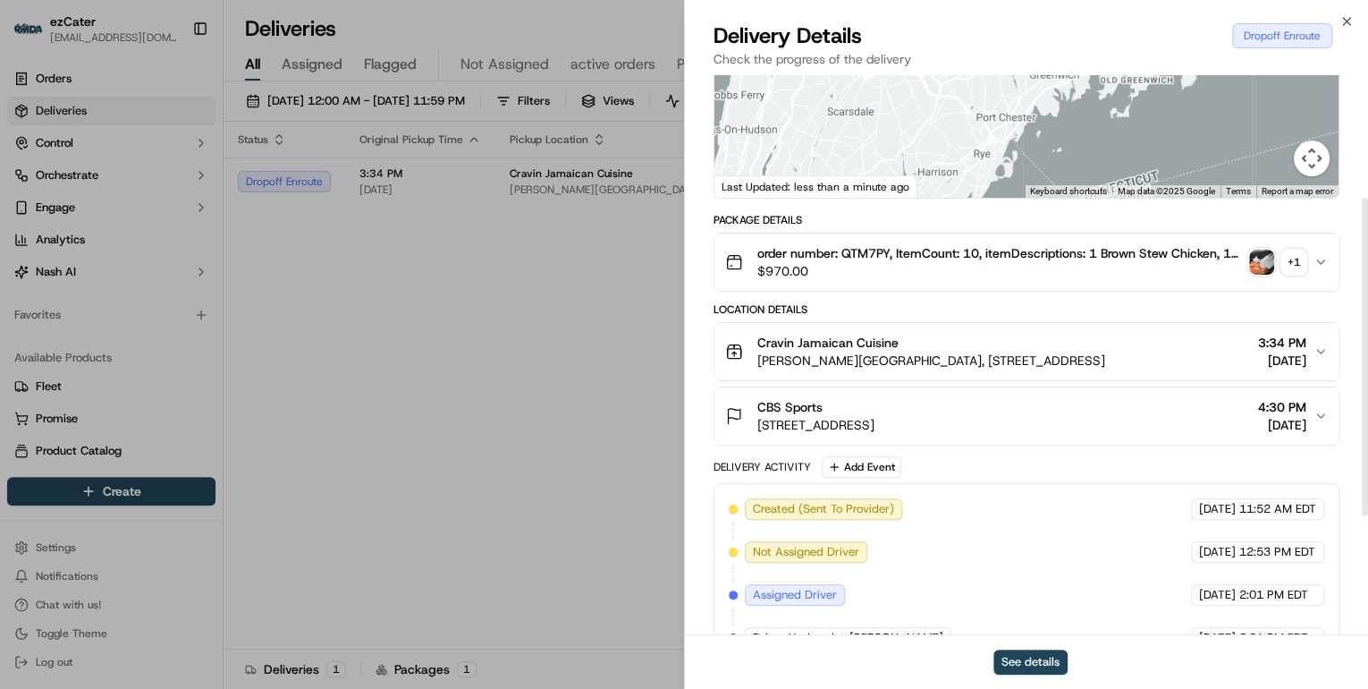
click at [907, 364] on span "[PERSON_NAME][GEOGRAPHIC_DATA], [STREET_ADDRESS]" at bounding box center [931, 360] width 348 height 18
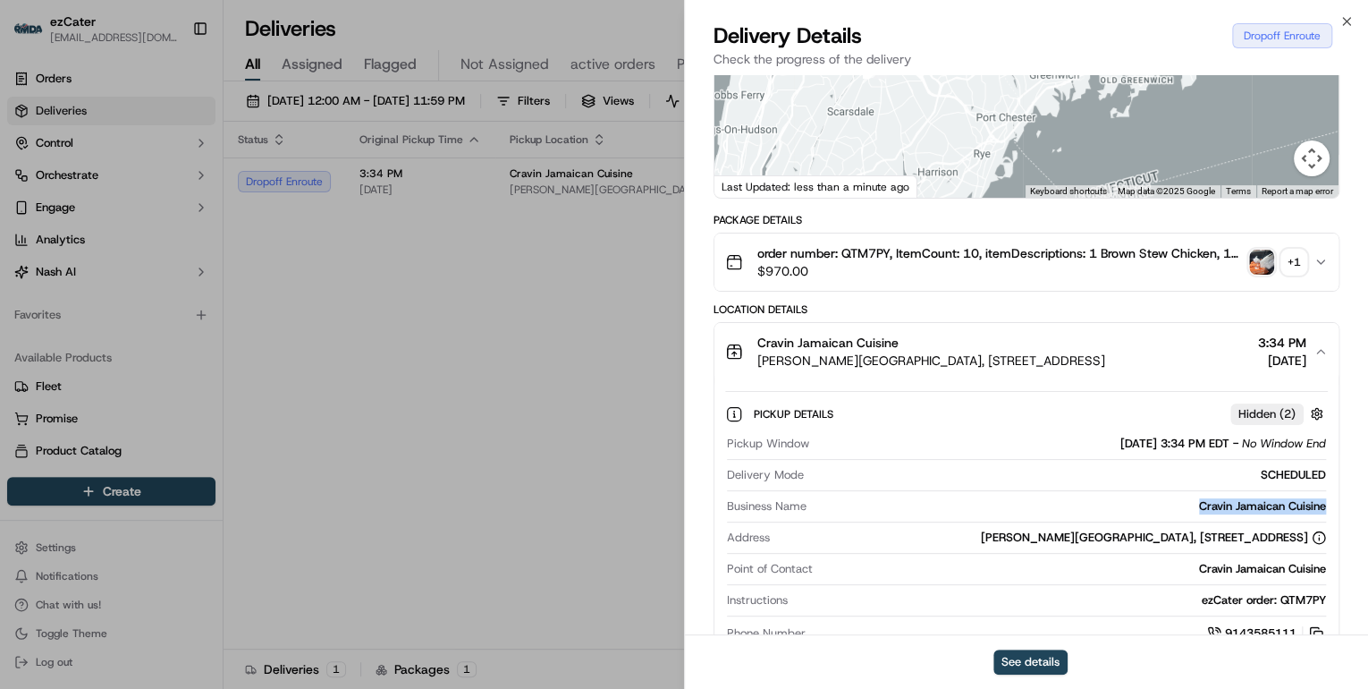
drag, startPoint x: 1332, startPoint y: 507, endPoint x: 1189, endPoint y: 511, distance: 143.1
click at [1189, 511] on div "Pickup Details Hidden ( 2 ) Pickup Window [DATE] 3:34 PM EDT - No Window End De…" at bounding box center [1026, 520] width 624 height 281
copy div "Cravin Jamaican Cuisine"
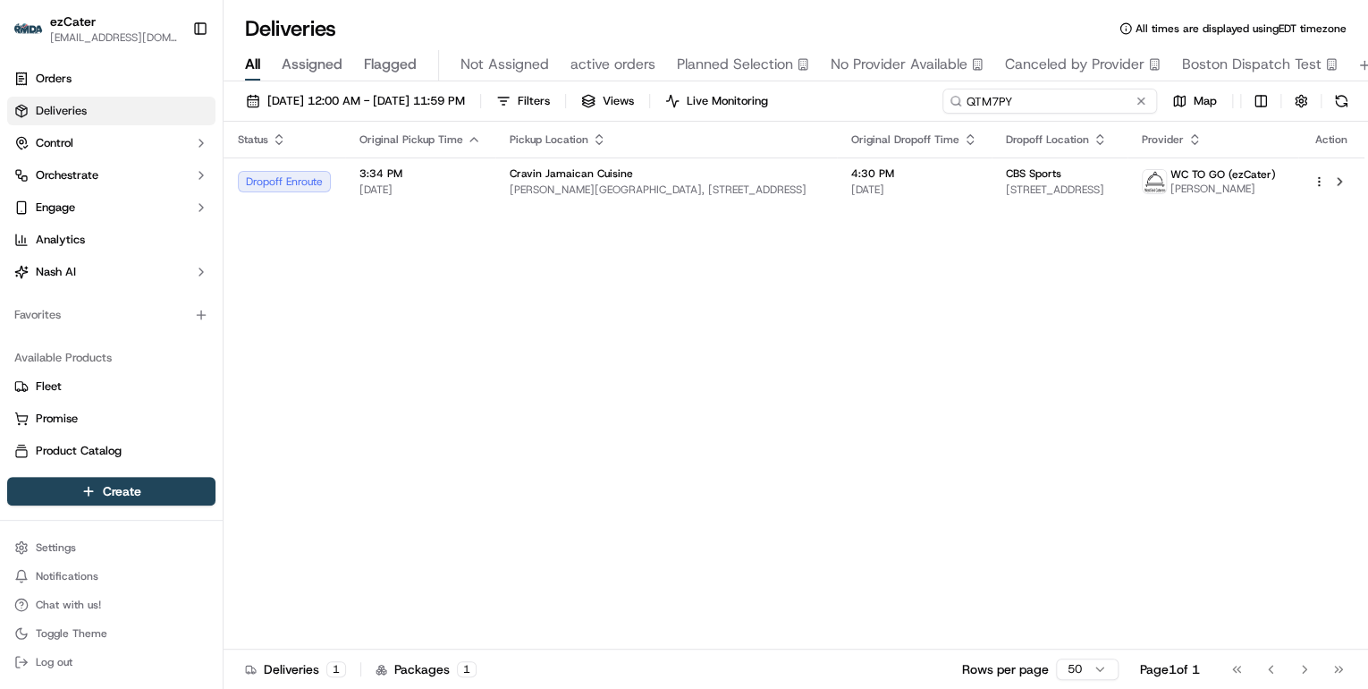
drag, startPoint x: 1073, startPoint y: 106, endPoint x: 517, endPoint y: 70, distance: 557.4
click at [520, 70] on div "Deliveries All times are displayed using EDT timezone All Assigned Flagged Not …" at bounding box center [796, 344] width 1145 height 689
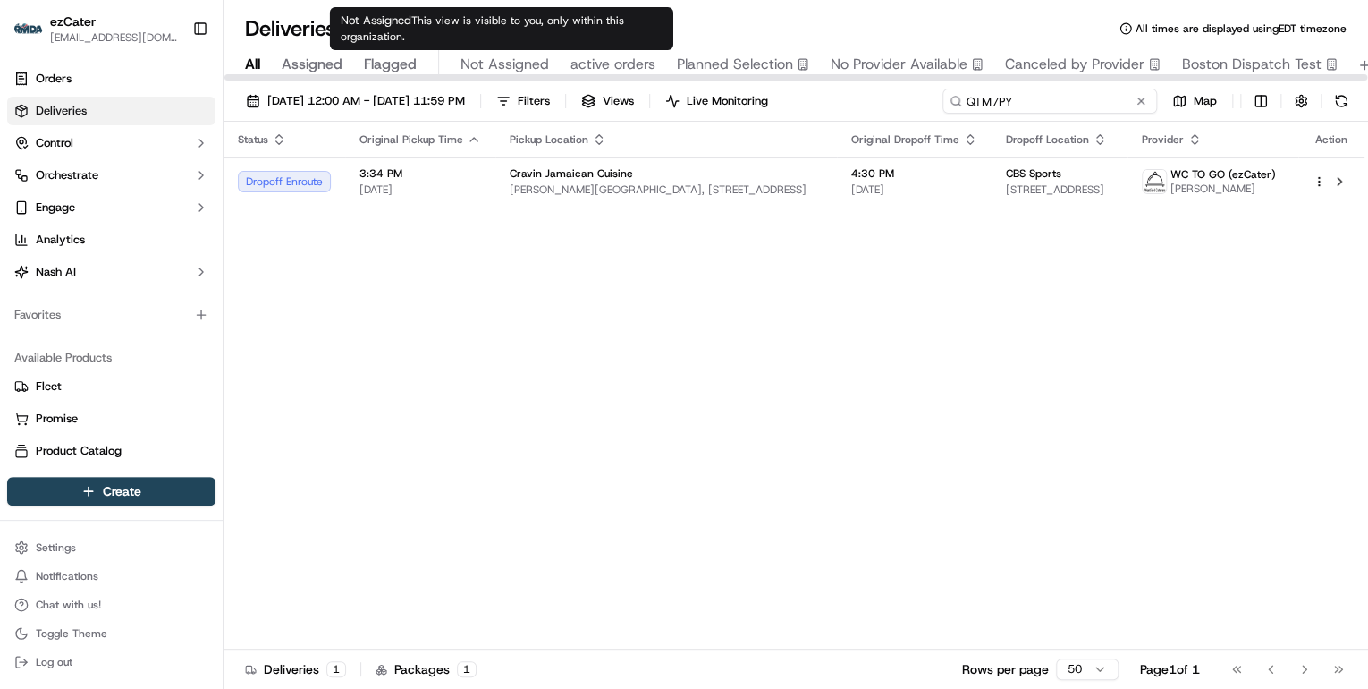
type input "v"
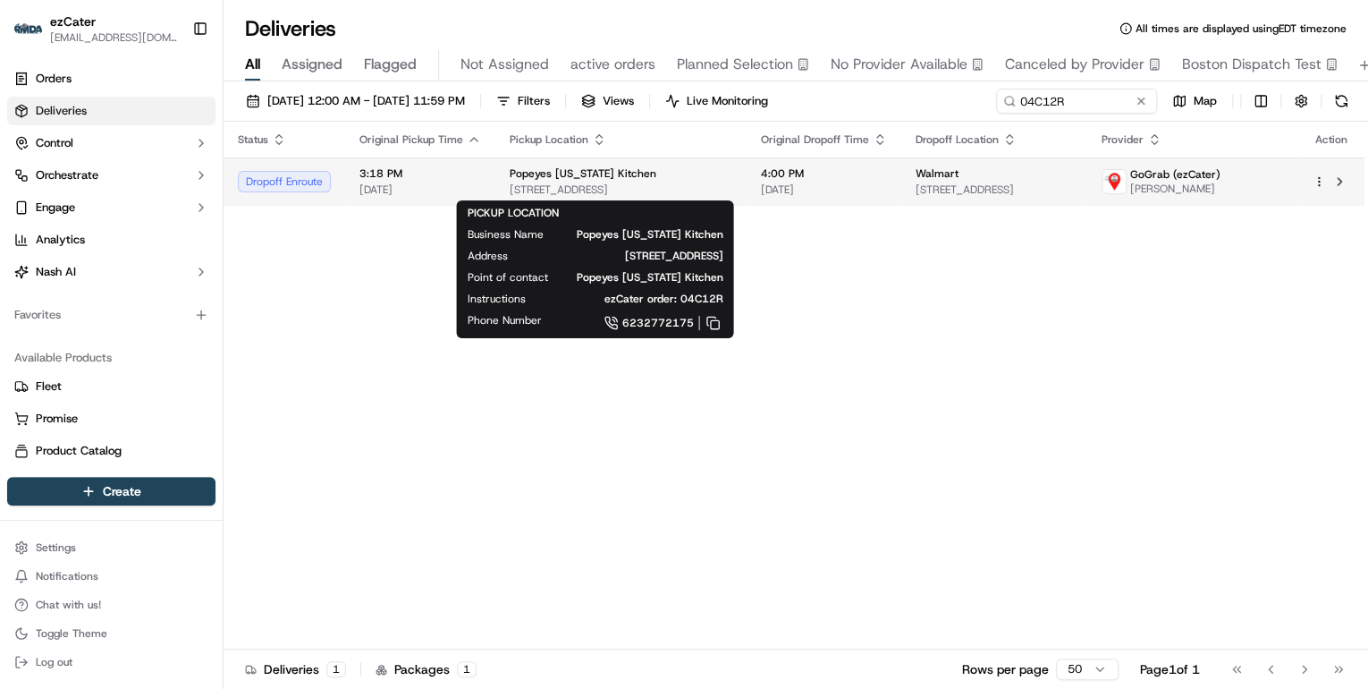
click at [522, 168] on span "Popeyes [US_STATE] Kitchen" at bounding box center [583, 173] width 147 height 14
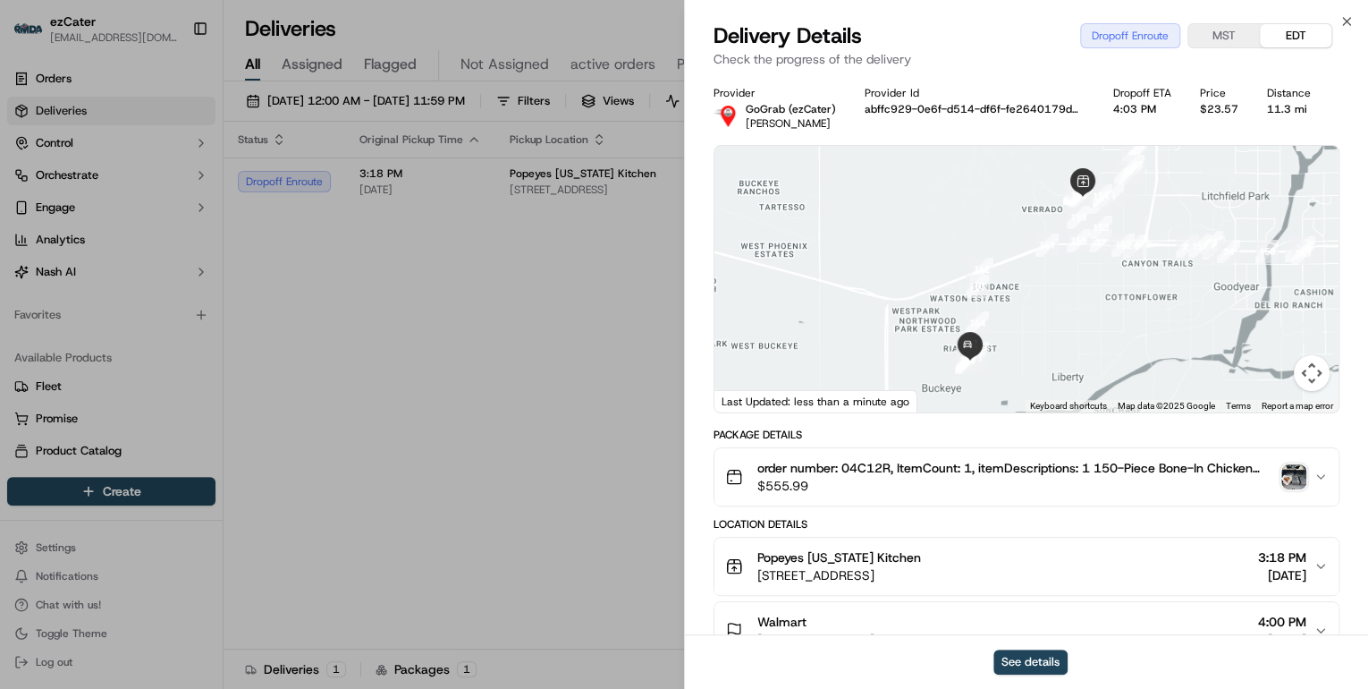
click at [1284, 472] on img "button" at bounding box center [1293, 476] width 25 height 25
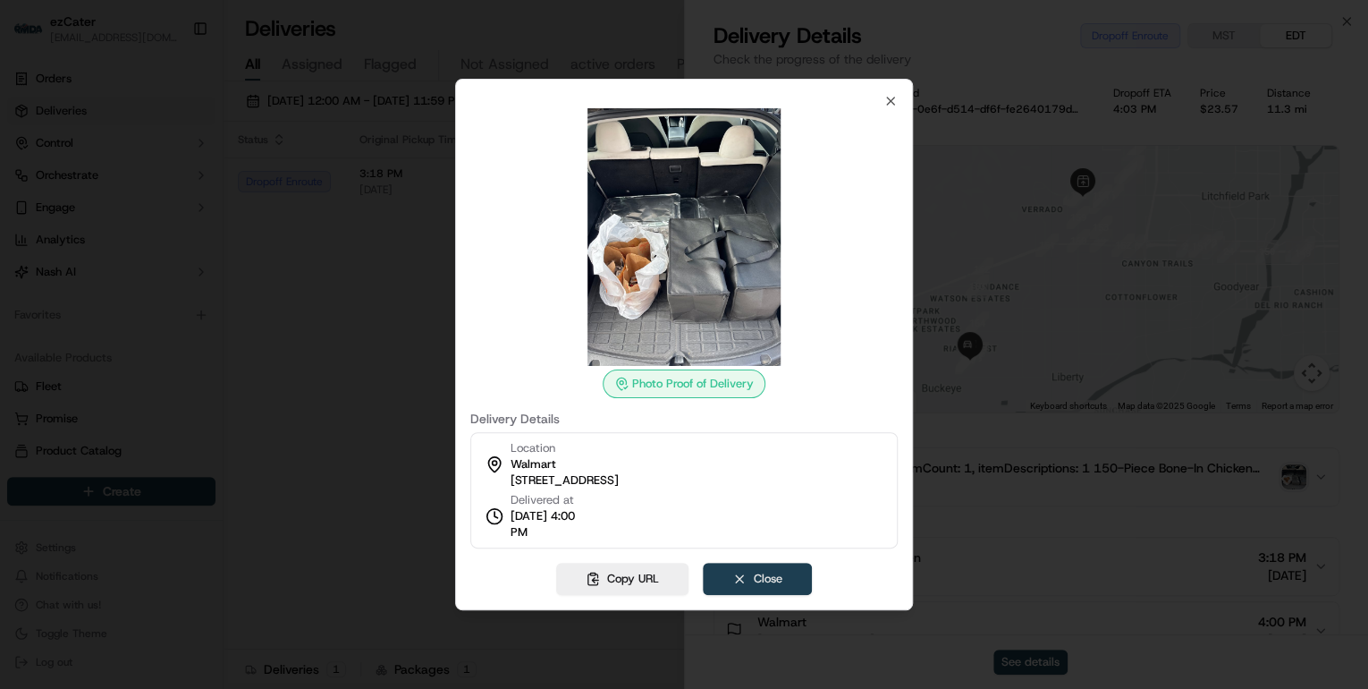
click at [780, 574] on button "Close" at bounding box center [757, 578] width 109 height 32
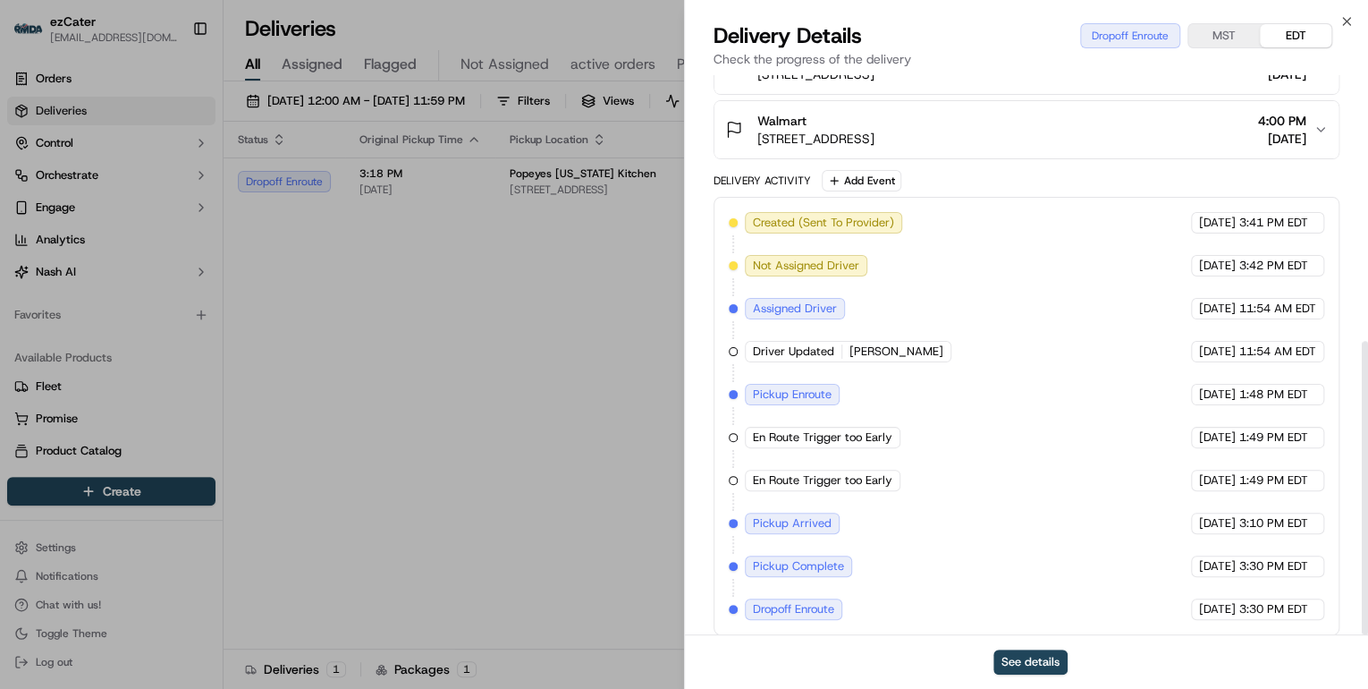
scroll to position [508, 0]
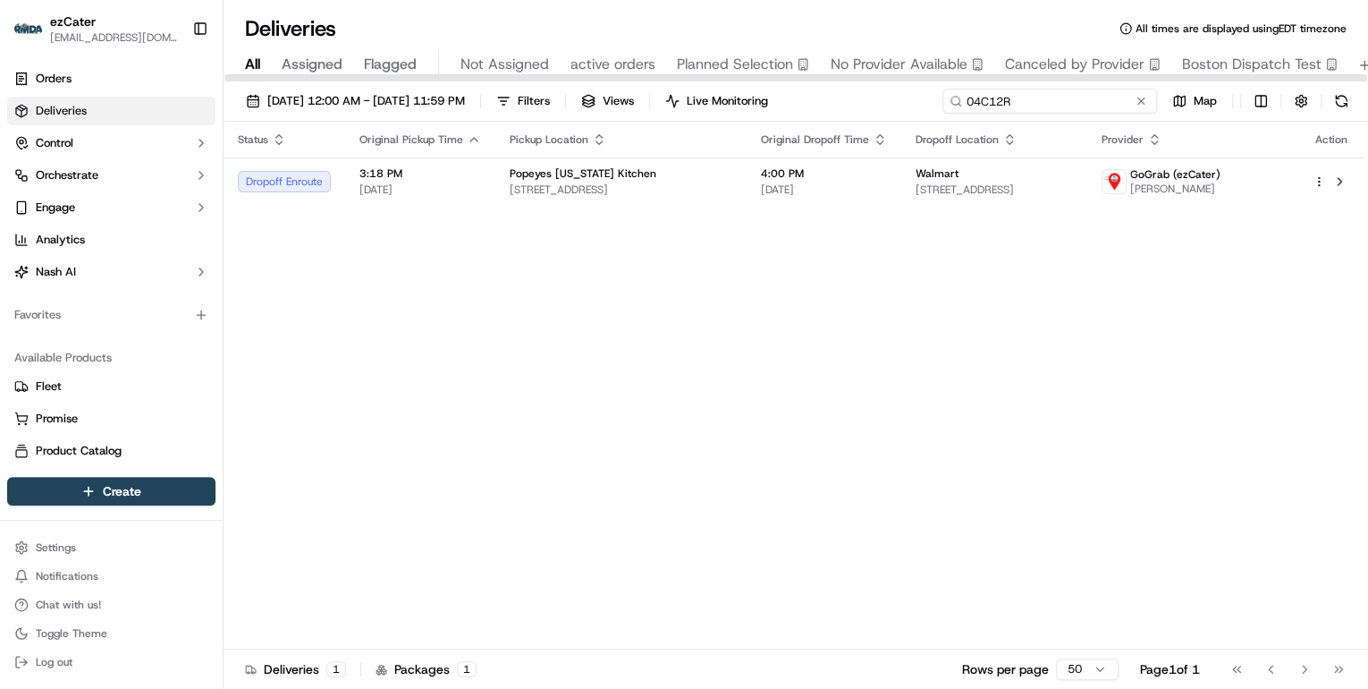
click at [726, 124] on div "[DATE] 12:00 AM - [DATE] 11:59 PM Filters Views Live Monitoring 04C12R Map Stat…" at bounding box center [796, 386] width 1145 height 611
paste input "REL-73WHRV"
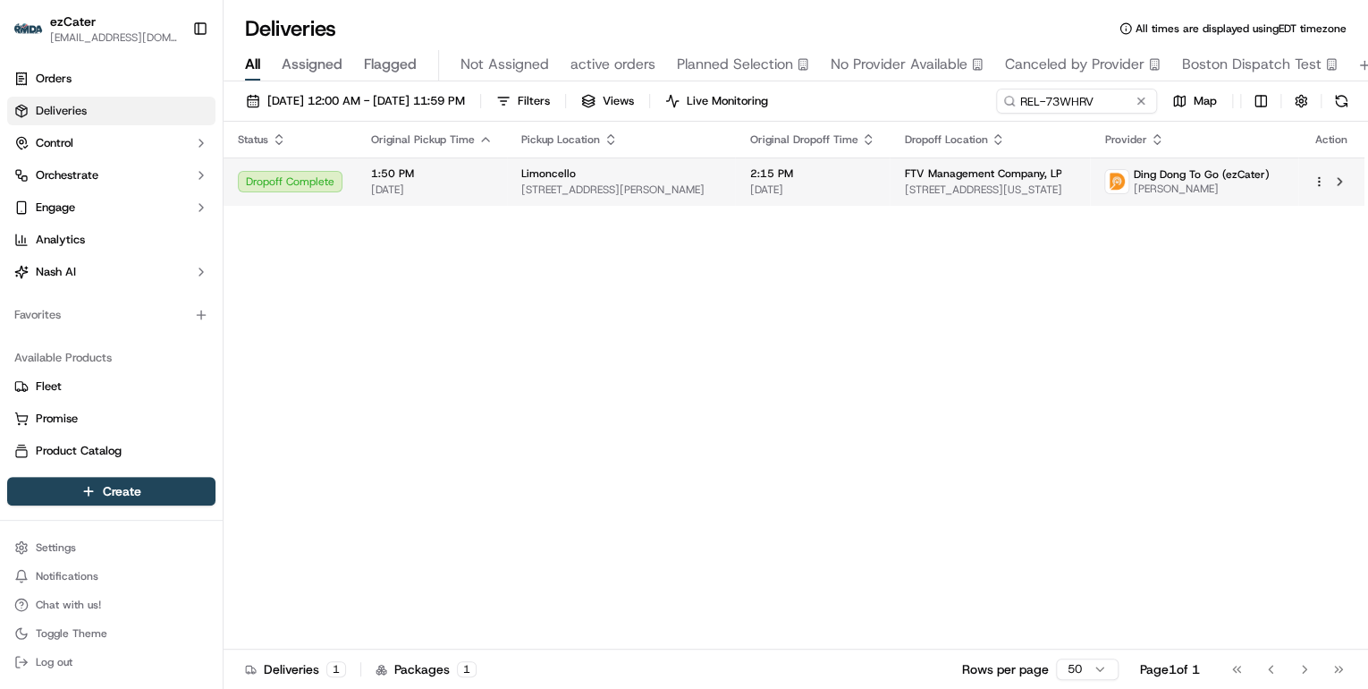
click at [683, 189] on span "[STREET_ADDRESS][PERSON_NAME]" at bounding box center [620, 189] width 199 height 14
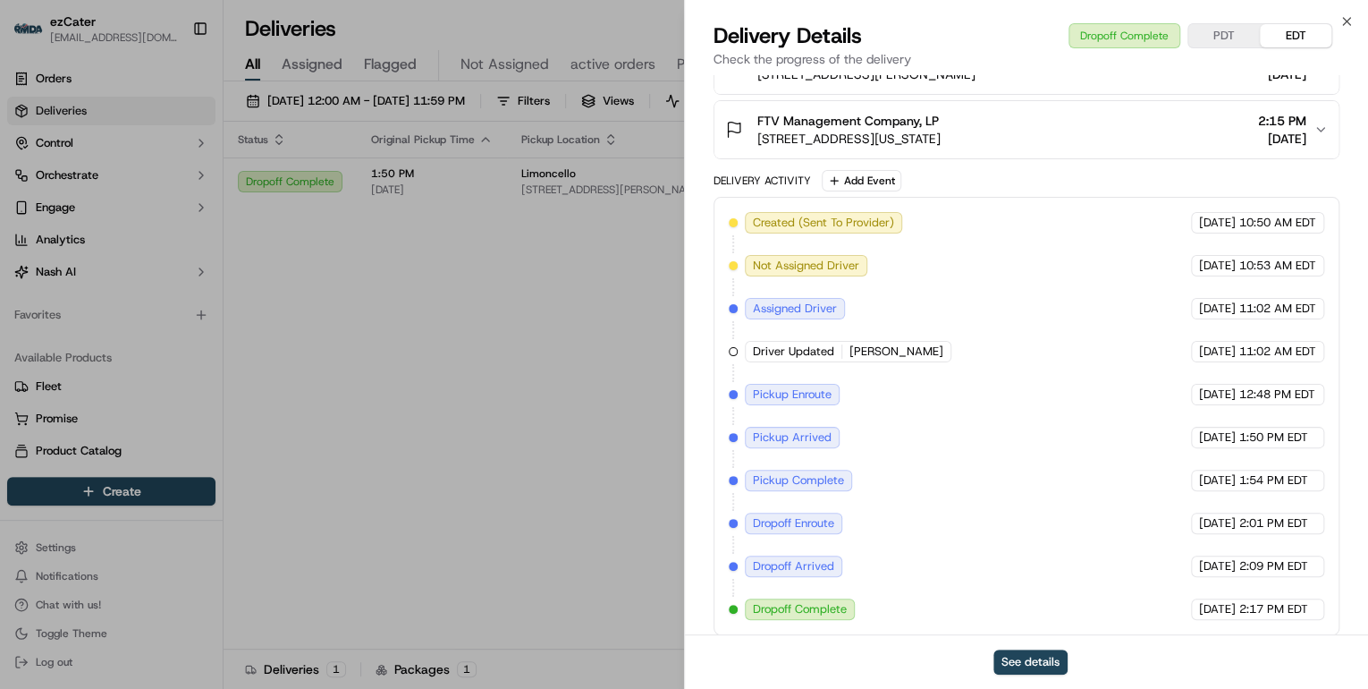
scroll to position [508, 0]
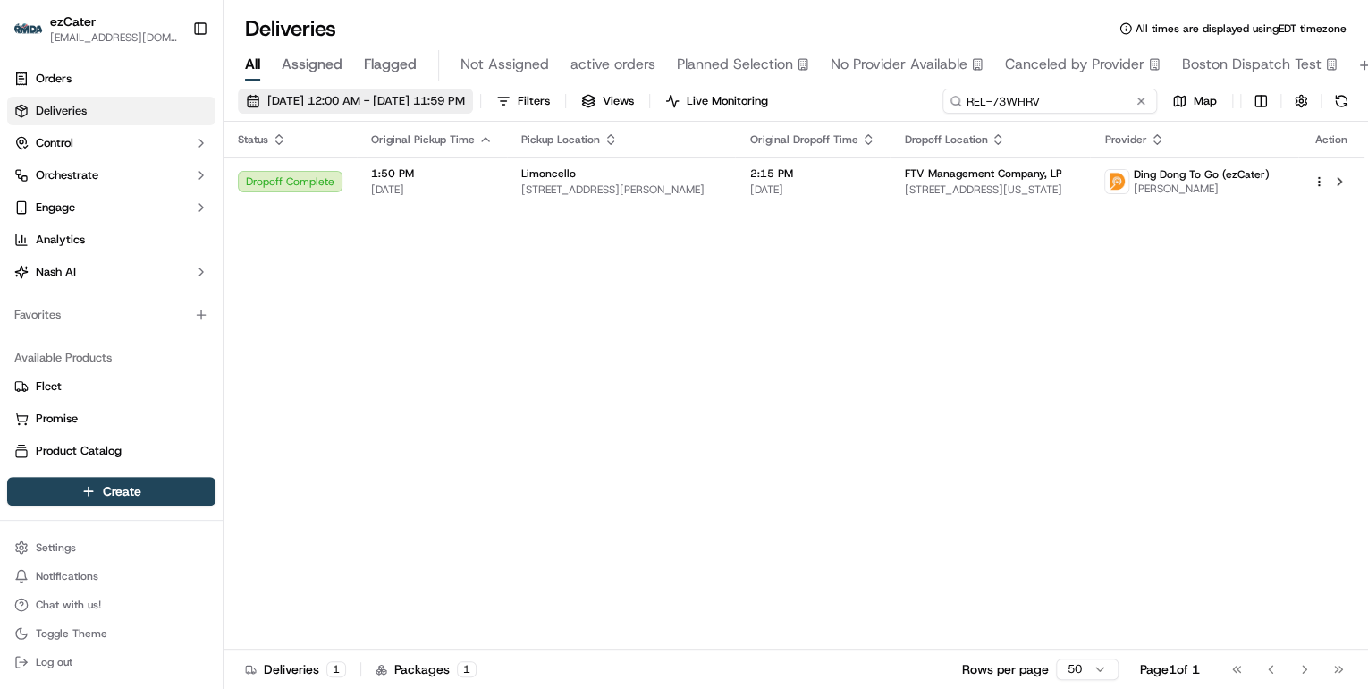
drag, startPoint x: 1101, startPoint y: 100, endPoint x: 525, endPoint y: 97, distance: 575.9
click at [525, 97] on div "[DATE] 12:00 AM - [DATE] 11:59 PM Filters Views Live Monitoring REL-73WHRV Map" at bounding box center [796, 105] width 1145 height 33
paste input "5PP-E0T"
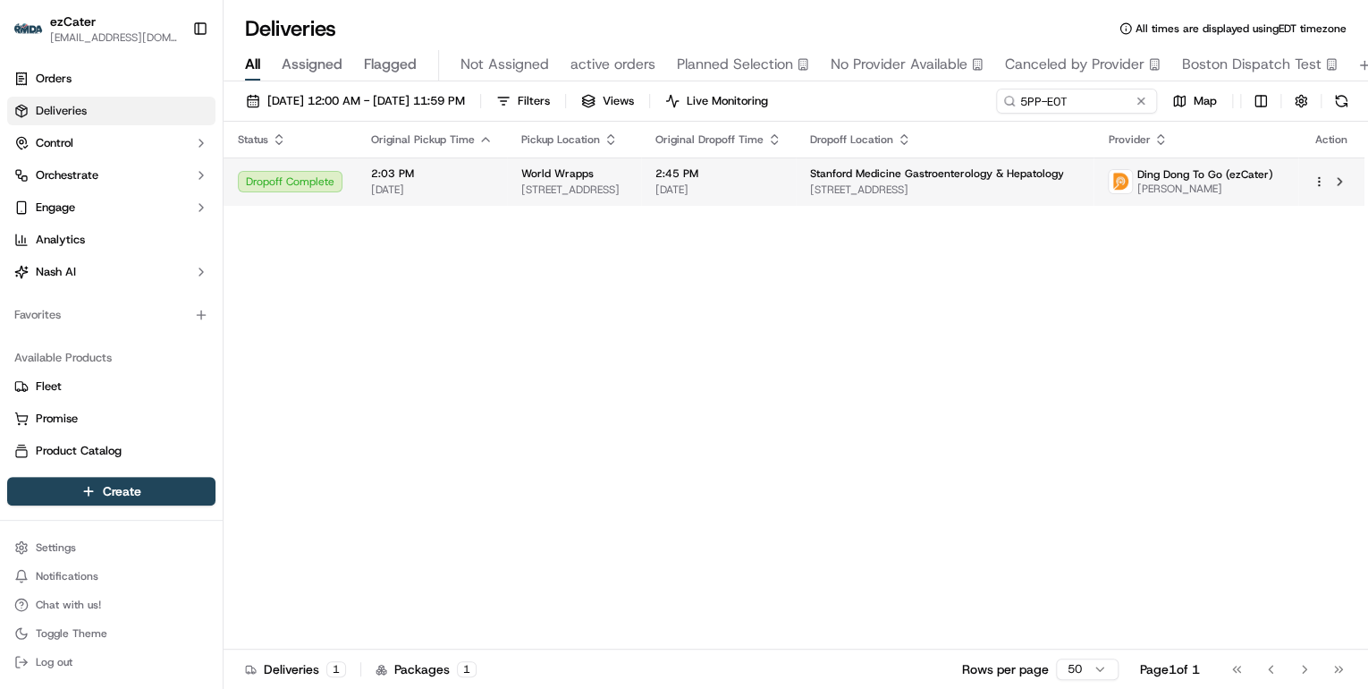
click at [523, 190] on span "[STREET_ADDRESS]" at bounding box center [574, 189] width 106 height 14
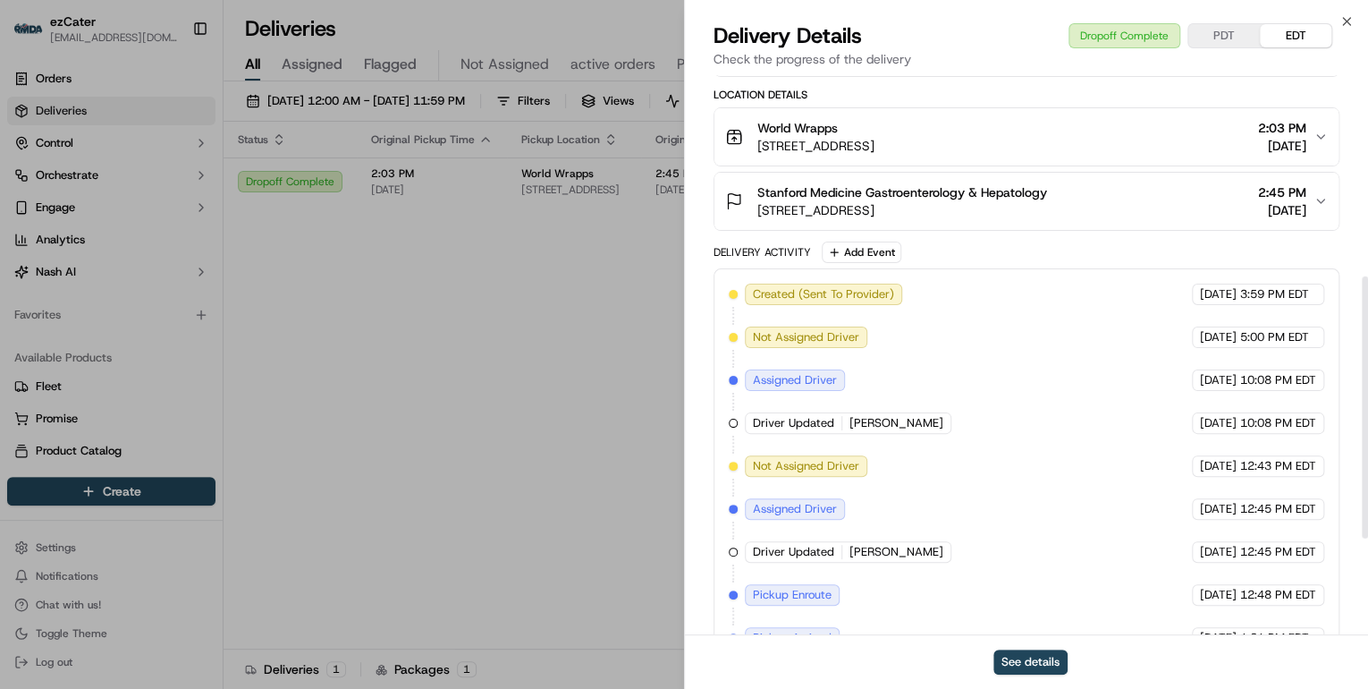
scroll to position [635, 0]
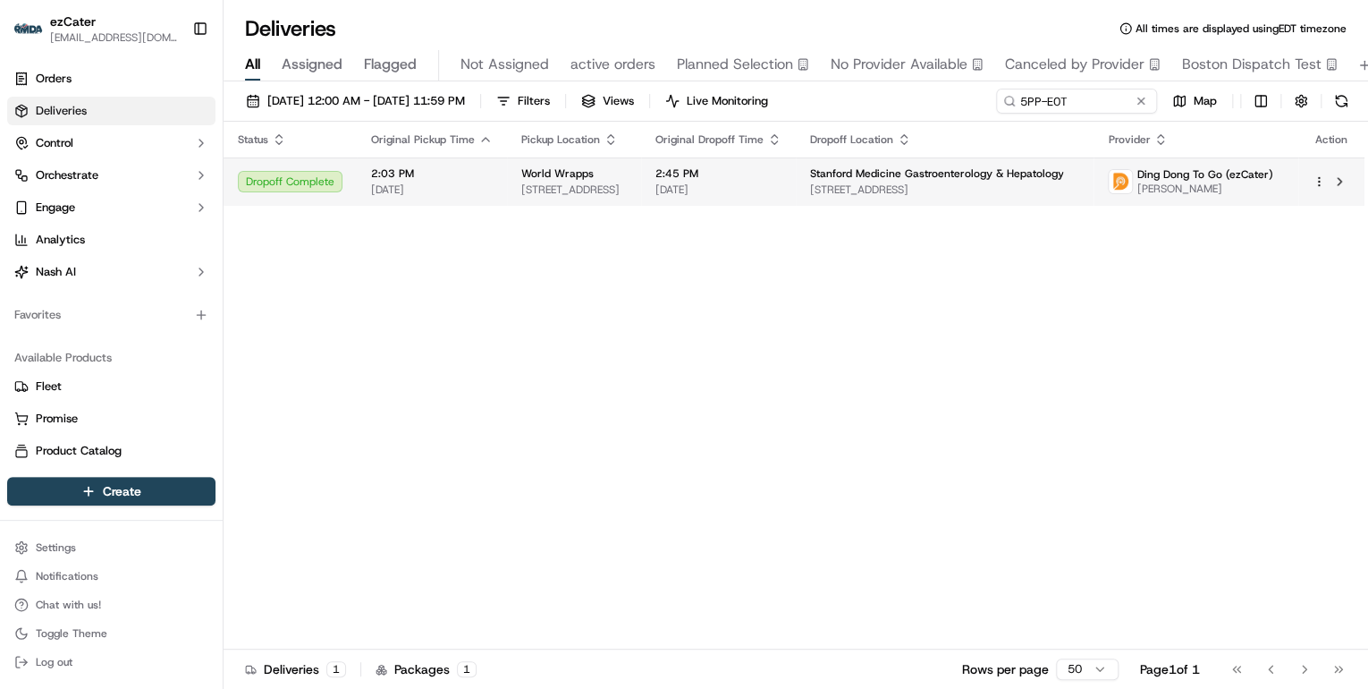
click at [588, 198] on td "World Wrapps [STREET_ADDRESS]" at bounding box center [574, 181] width 134 height 48
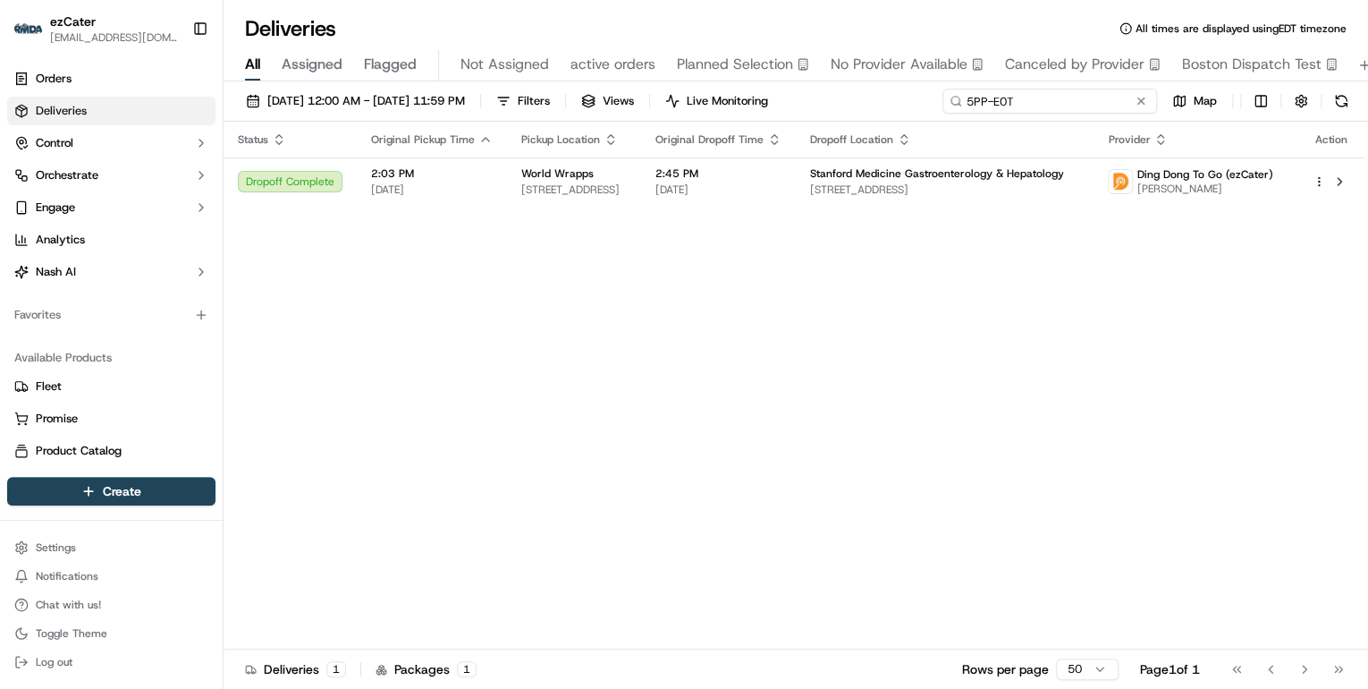
drag, startPoint x: 1079, startPoint y: 104, endPoint x: 599, endPoint y: 72, distance: 481.3
click at [599, 72] on div "Deliveries All times are displayed using EDT timezone All Assigned Flagged Not …" at bounding box center [796, 344] width 1145 height 689
paste input "WWPU9Q"
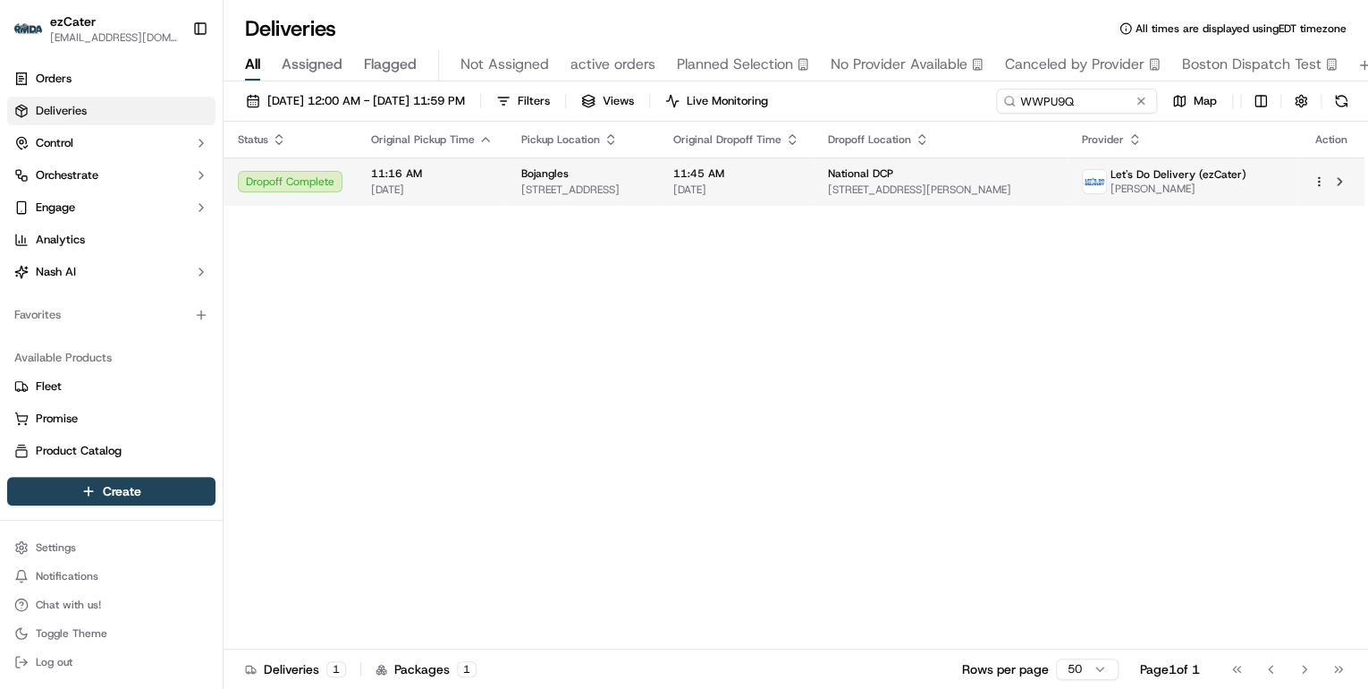
click at [515, 179] on td "Bojangles [STREET_ADDRESS]" at bounding box center [583, 181] width 152 height 48
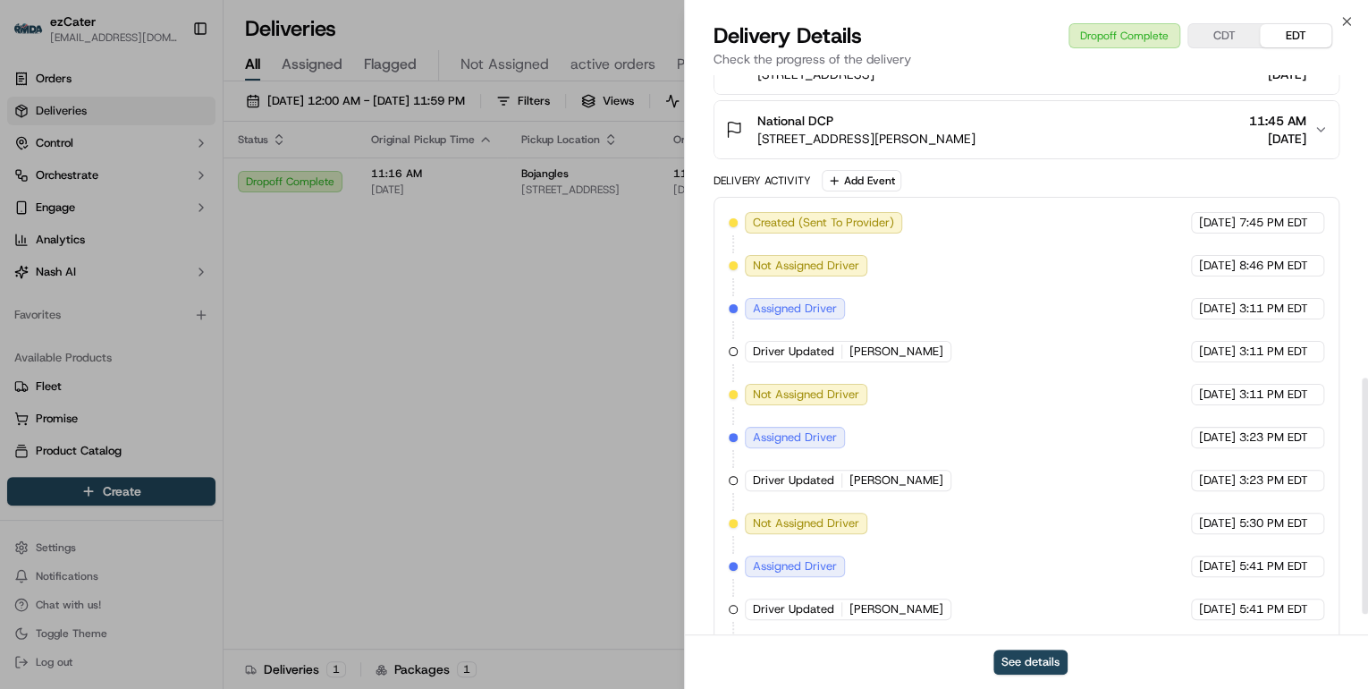
scroll to position [763, 0]
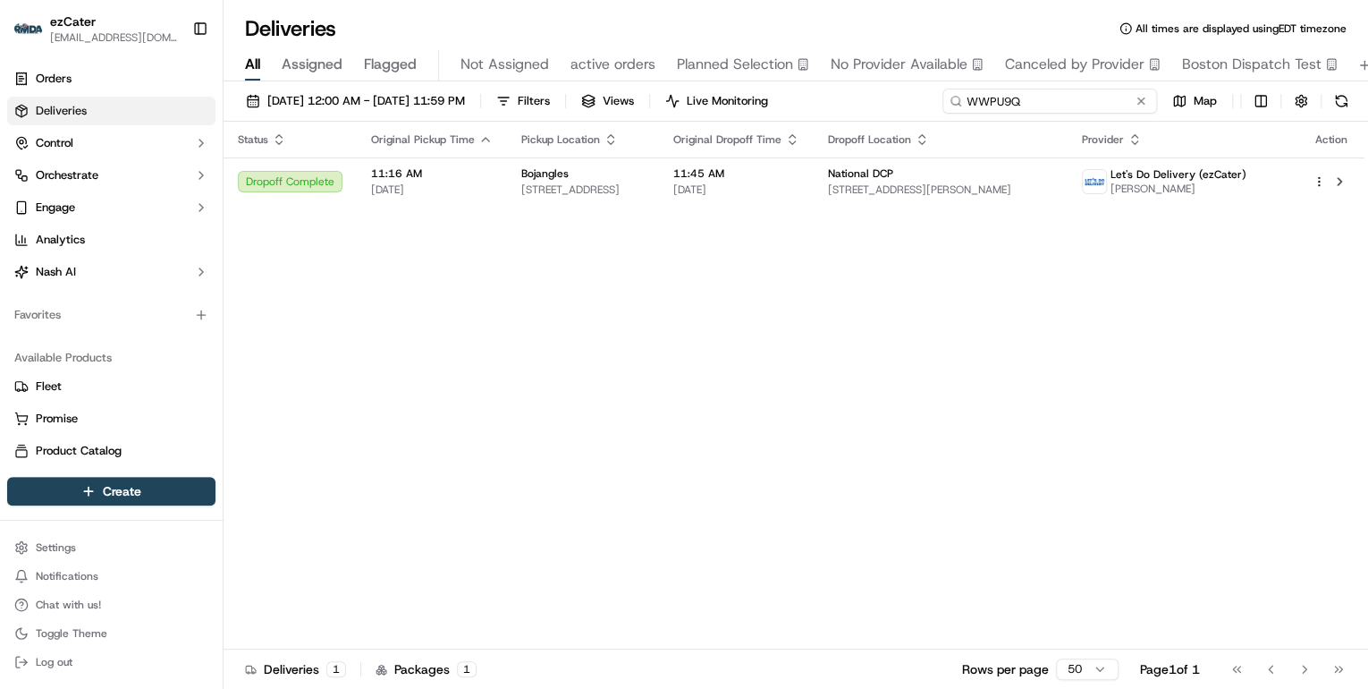
click at [1077, 95] on input "WWPU9Q" at bounding box center [1049, 101] width 215 height 25
drag, startPoint x: 1051, startPoint y: 104, endPoint x: 718, endPoint y: 93, distance: 332.8
click at [718, 93] on div "[DATE] 12:00 AM - [DATE] 11:59 PM Filters Views Live Monitoring WWPU9Q Map" at bounding box center [796, 105] width 1145 height 33
paste input "HFYRA"
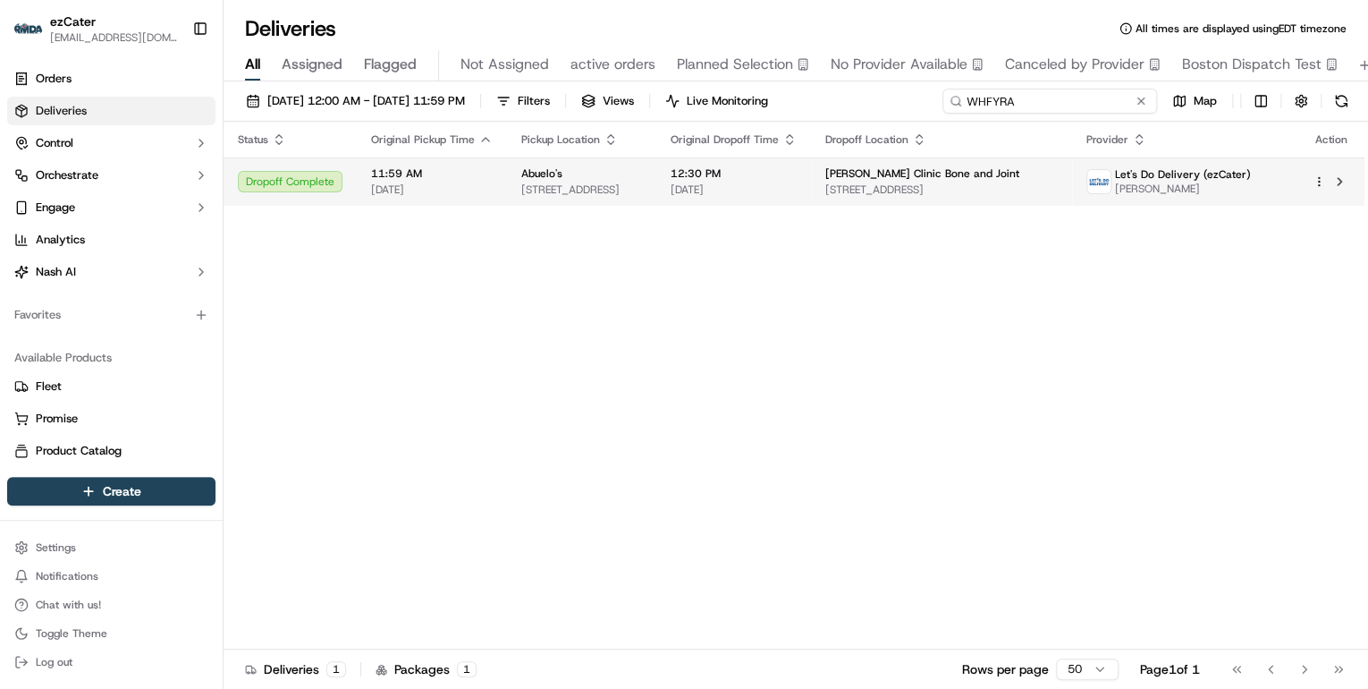
type input "WHFYRA"
click at [452, 191] on span "[DATE]" at bounding box center [432, 189] width 122 height 14
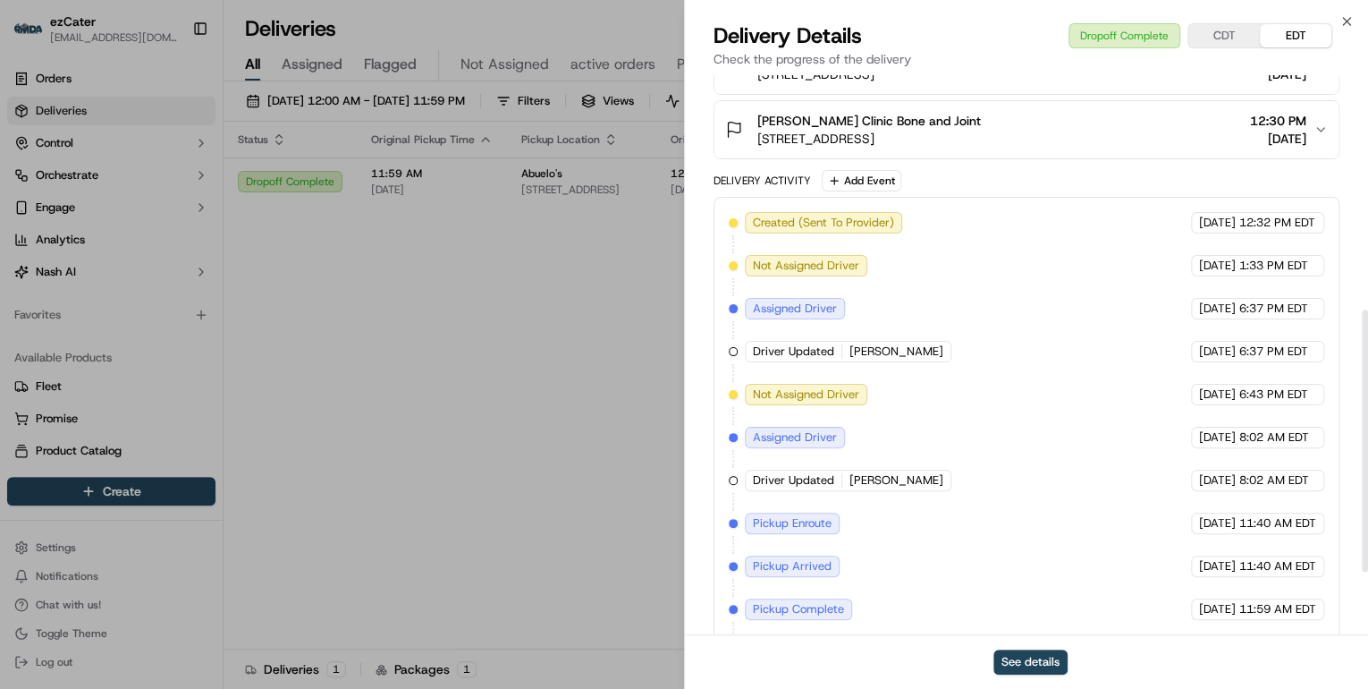
scroll to position [635, 0]
